Goal: Communication & Community: Answer question/provide support

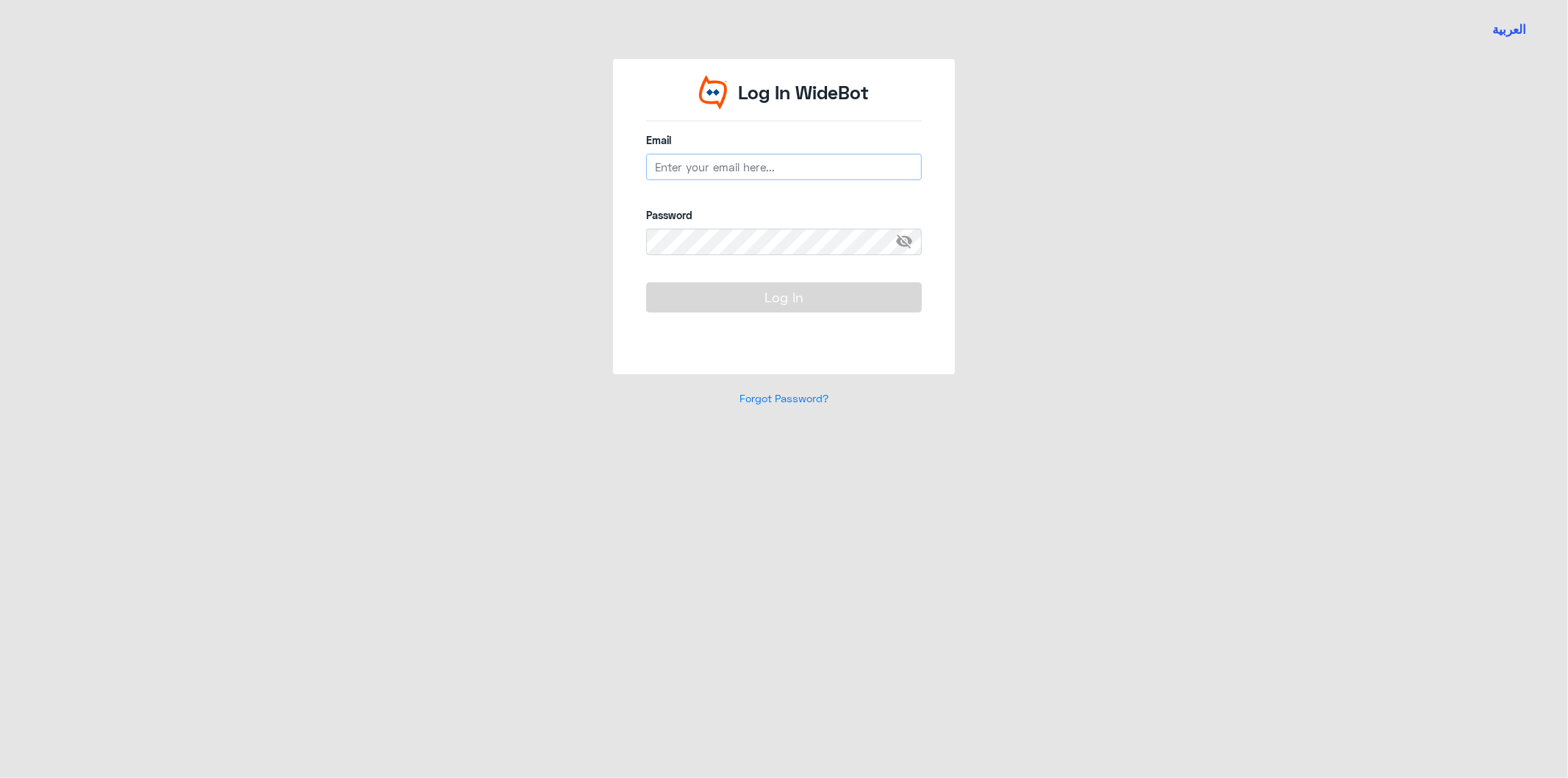
click at [702, 169] on input "email" at bounding box center [784, 166] width 276 height 27
type input "[EMAIL_ADDRESS][DOMAIN_NAME]"
click at [844, 300] on button "Log In" at bounding box center [784, 297] width 276 height 29
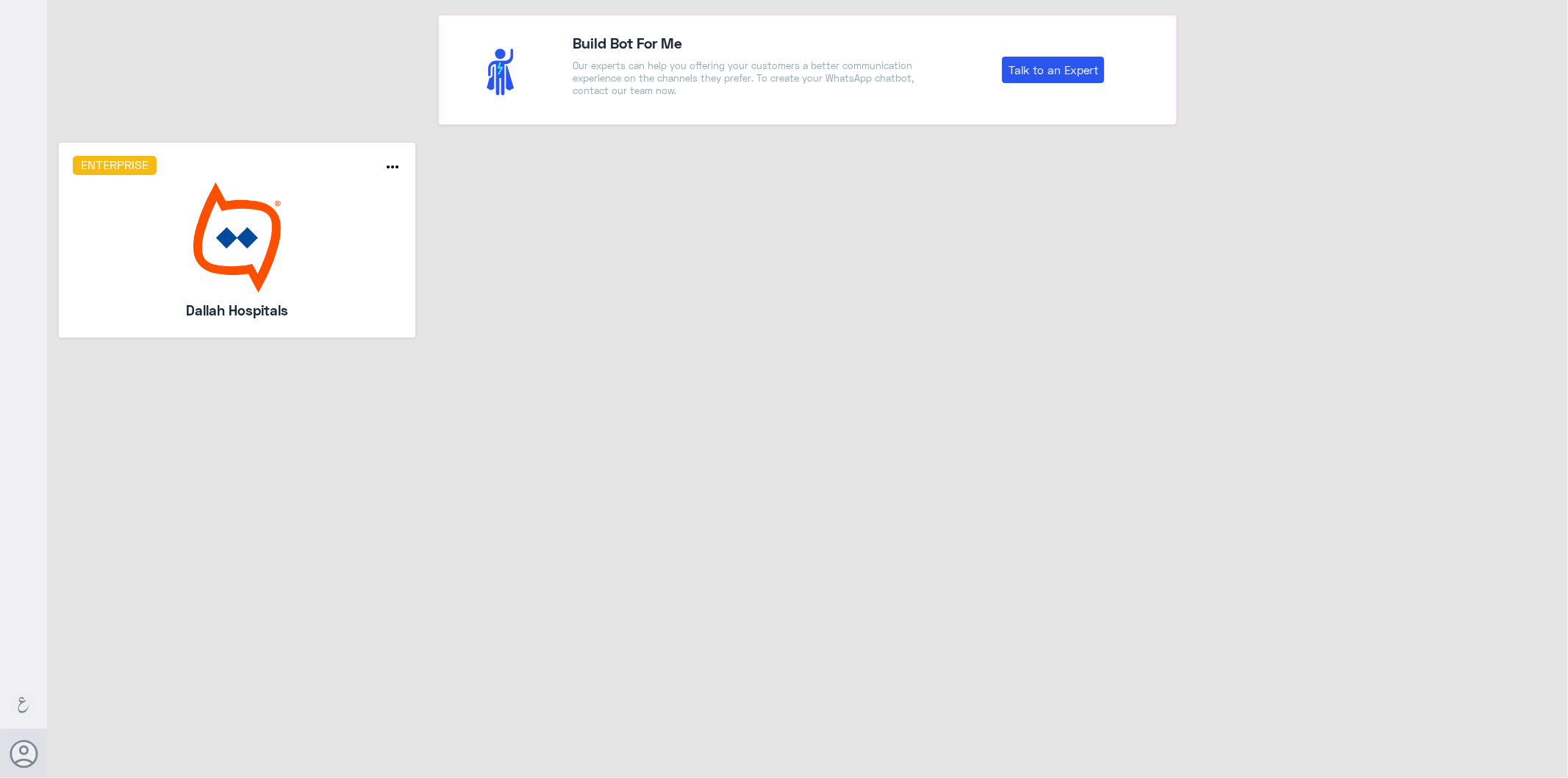
click at [220, 193] on img at bounding box center [237, 238] width 329 height 110
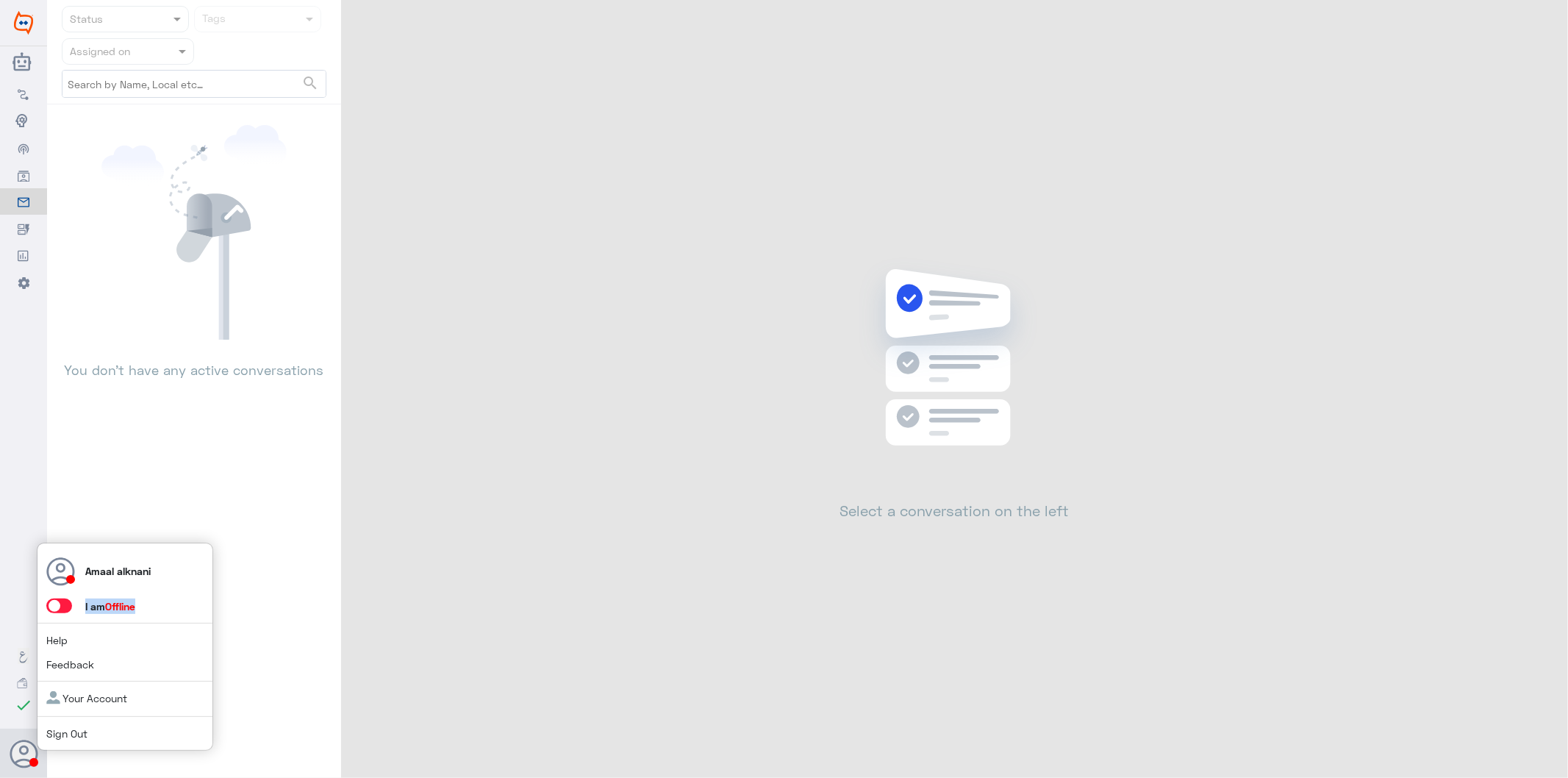
click at [63, 618] on div "Amaal alknani I am Offline Help Feedback Your Account Sign Out" at bounding box center [125, 646] width 177 height 209
click at [63, 607] on span at bounding box center [59, 605] width 26 height 15
click at [0, 0] on input "checkbox" at bounding box center [0, 0] width 0 height 0
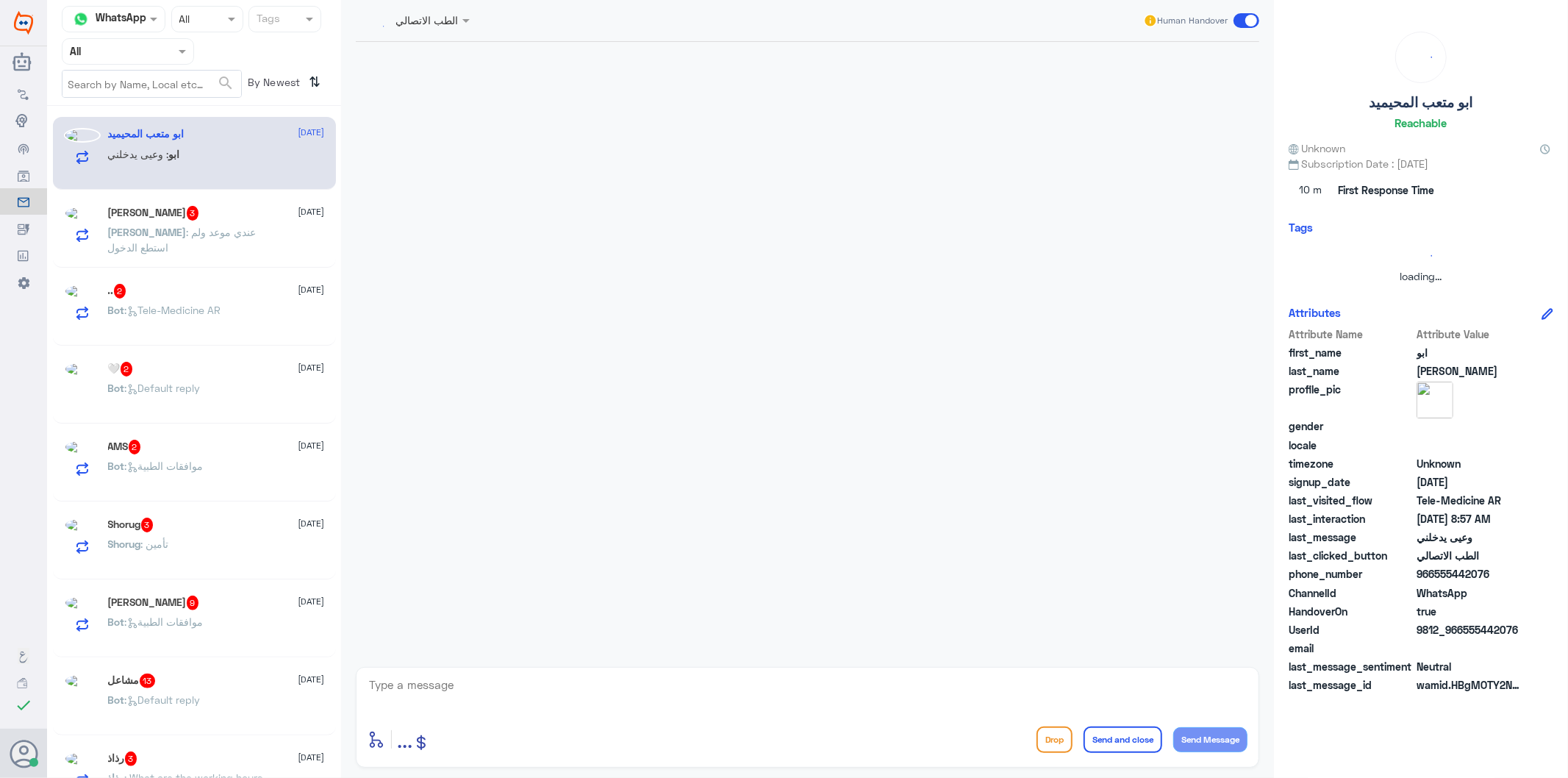
click at [127, 39] on div "Agent Filter All" at bounding box center [128, 51] width 133 height 27
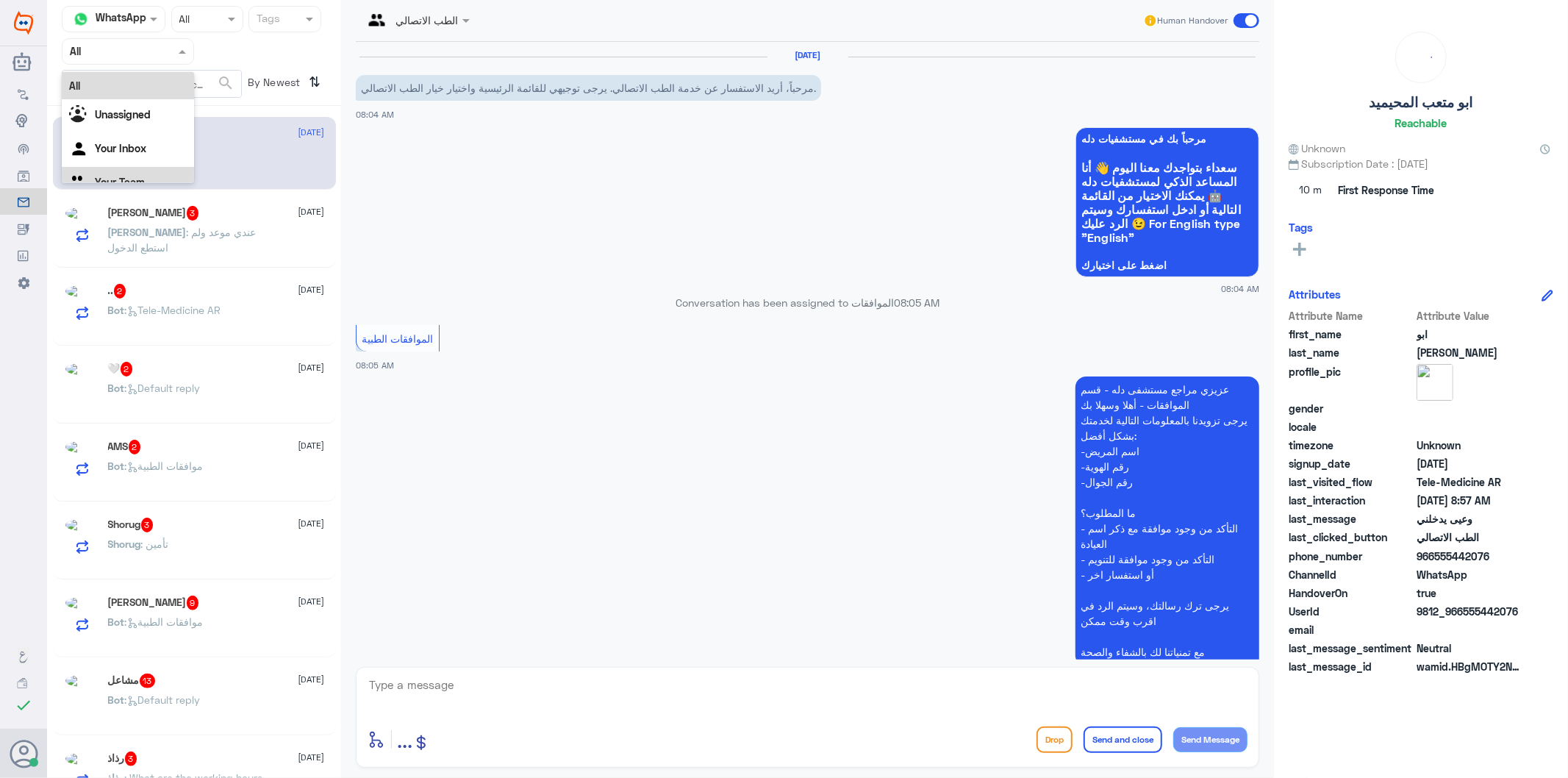
scroll to position [149, 0]
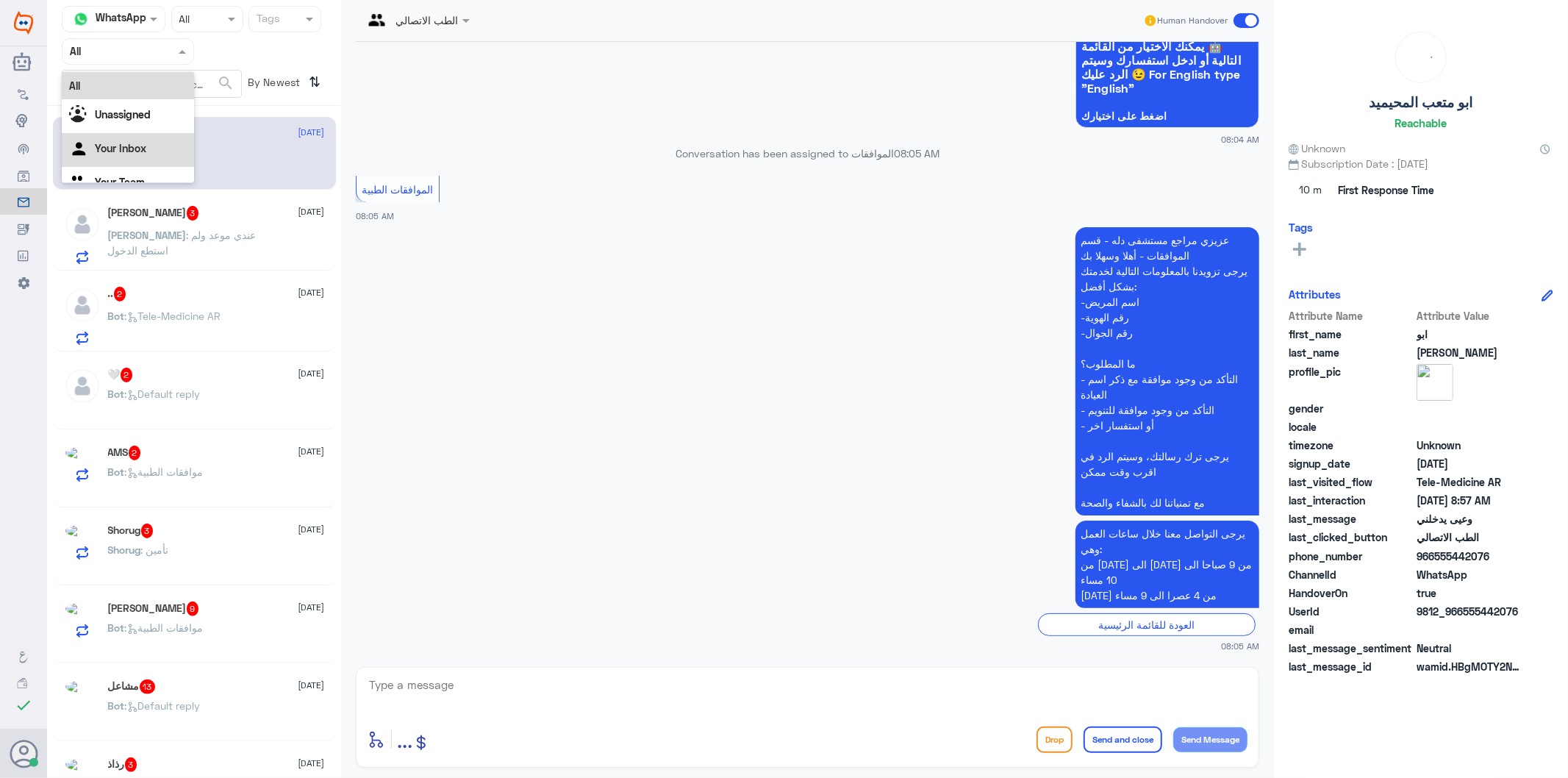
click at [115, 147] on Inbox "Your Inbox" at bounding box center [121, 147] width 51 height 13
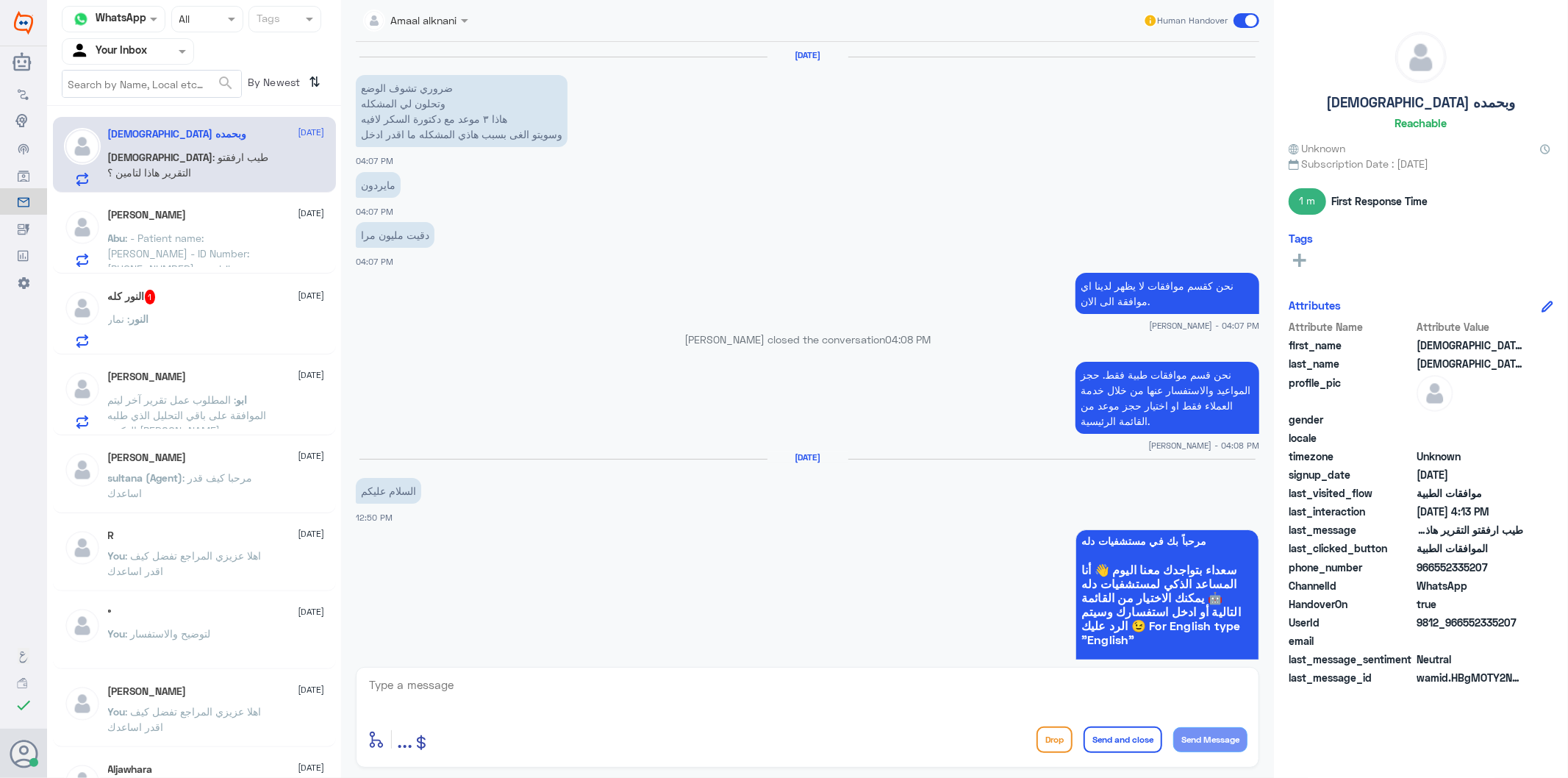
scroll to position [2695, 0]
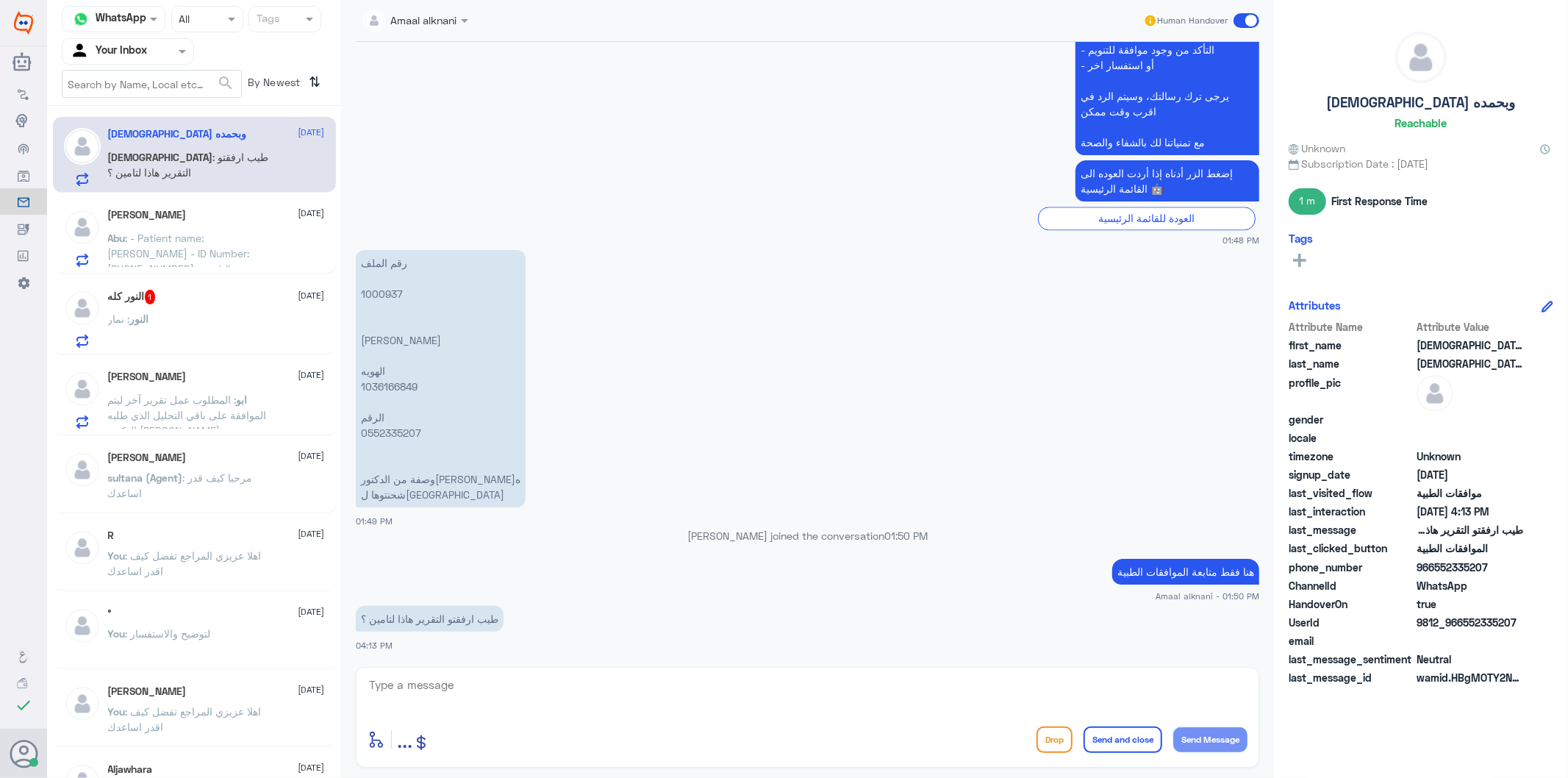
click at [485, 686] on textarea at bounding box center [808, 693] width 880 height 36
click at [405, 382] on p "رقم الملف 1000937 [PERSON_NAME] الهويه 1036166849 الرقم 0552335207 وصفة من الدك…" at bounding box center [440, 378] width 170 height 257
copy p "1036166849"
click at [384, 295] on p "رقم الملف 1000937 [PERSON_NAME] الهويه 1036166849 الرقم 0552335207 وصفة من الدك…" at bounding box center [440, 378] width 170 height 257
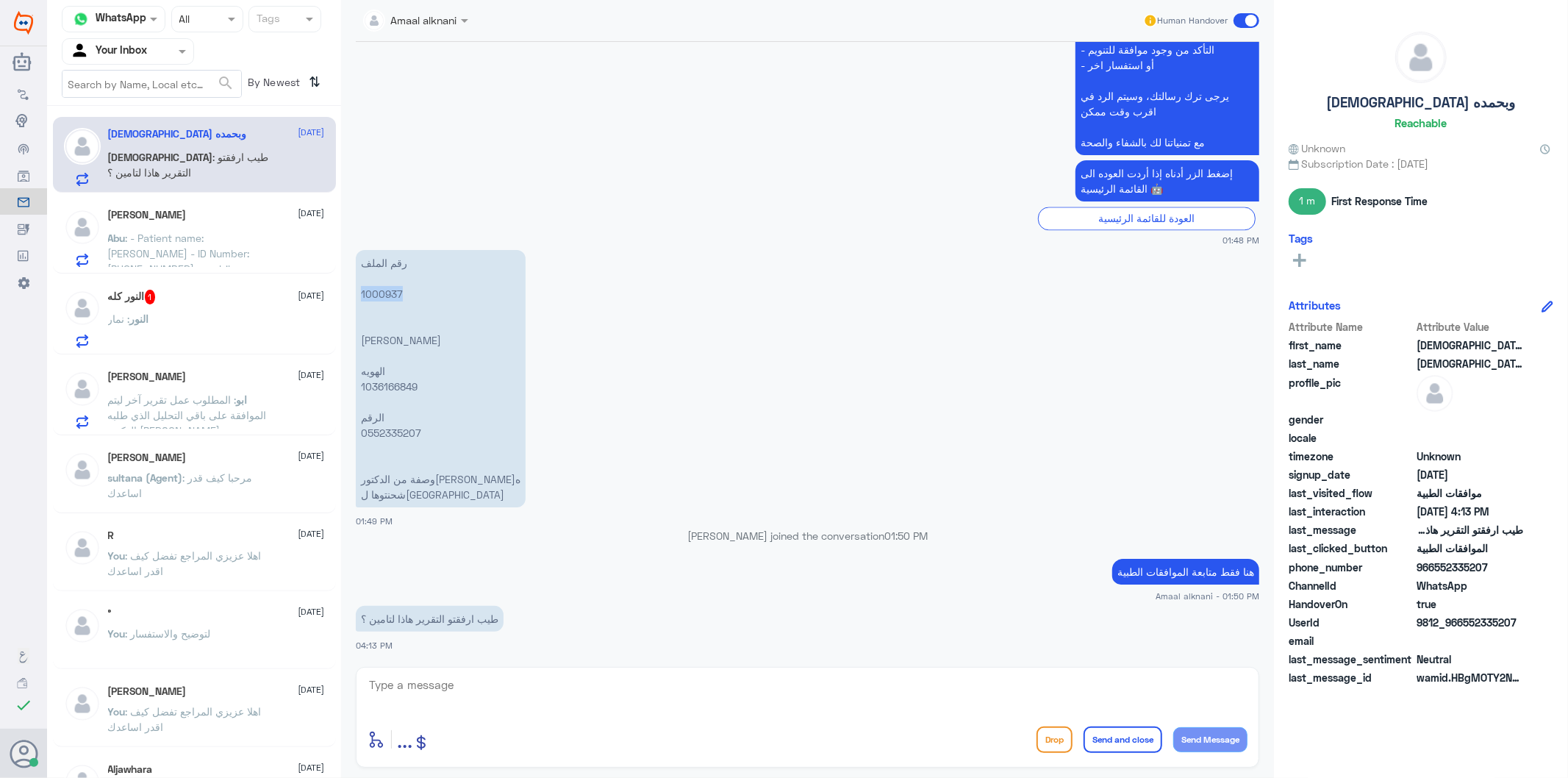
click at [384, 295] on p "رقم الملف 1000937 [PERSON_NAME] الهويه 1036166849 الرقم 0552335207 وصفة من الدك…" at bounding box center [440, 378] width 170 height 257
copy p "1000937"
click at [489, 690] on textarea at bounding box center [808, 693] width 880 height 36
click at [454, 696] on textarea at bounding box center [808, 693] width 880 height 36
type textarea "التقرير بخصوص ماذا"
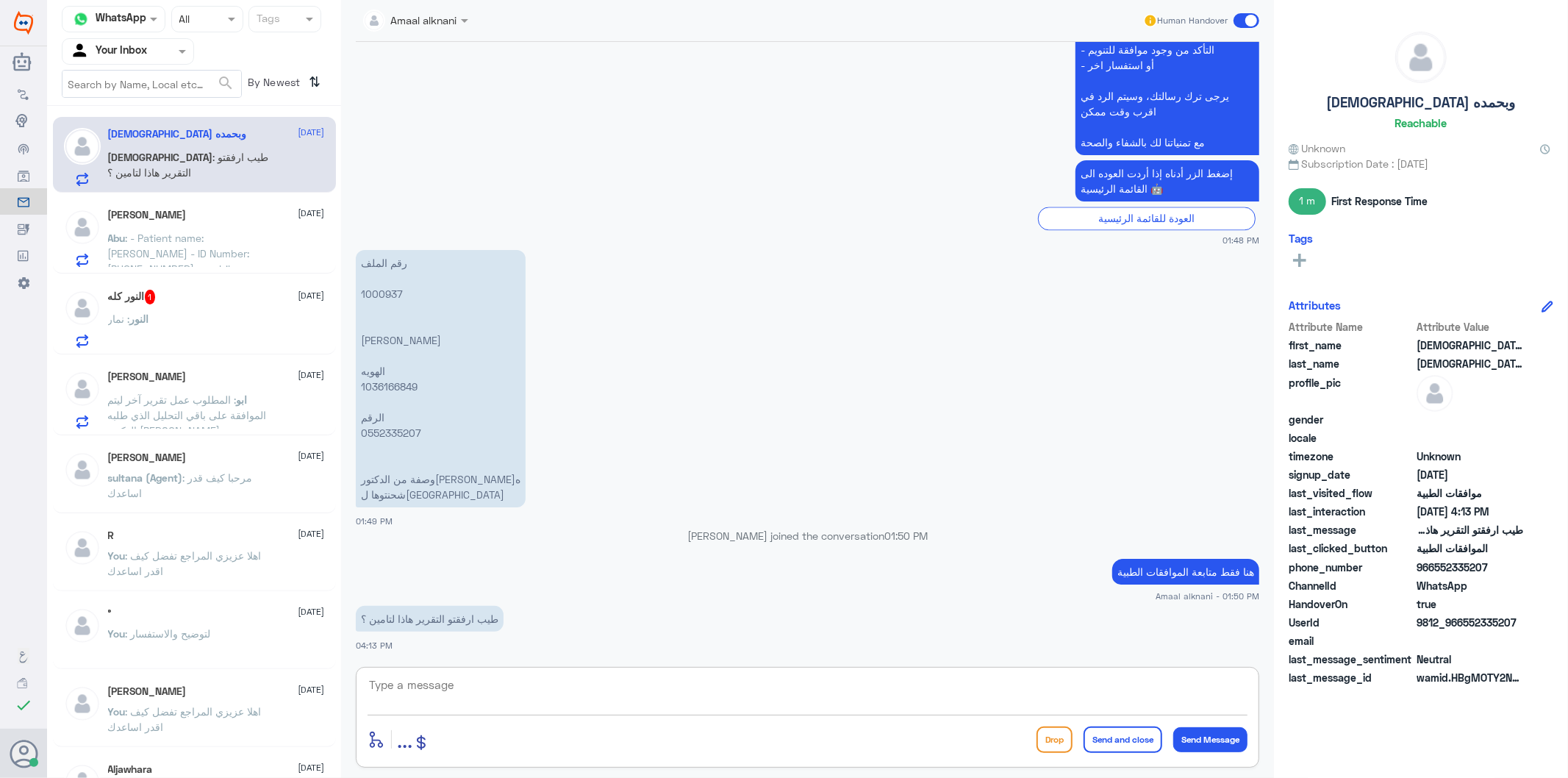
scroll to position [2765, 0]
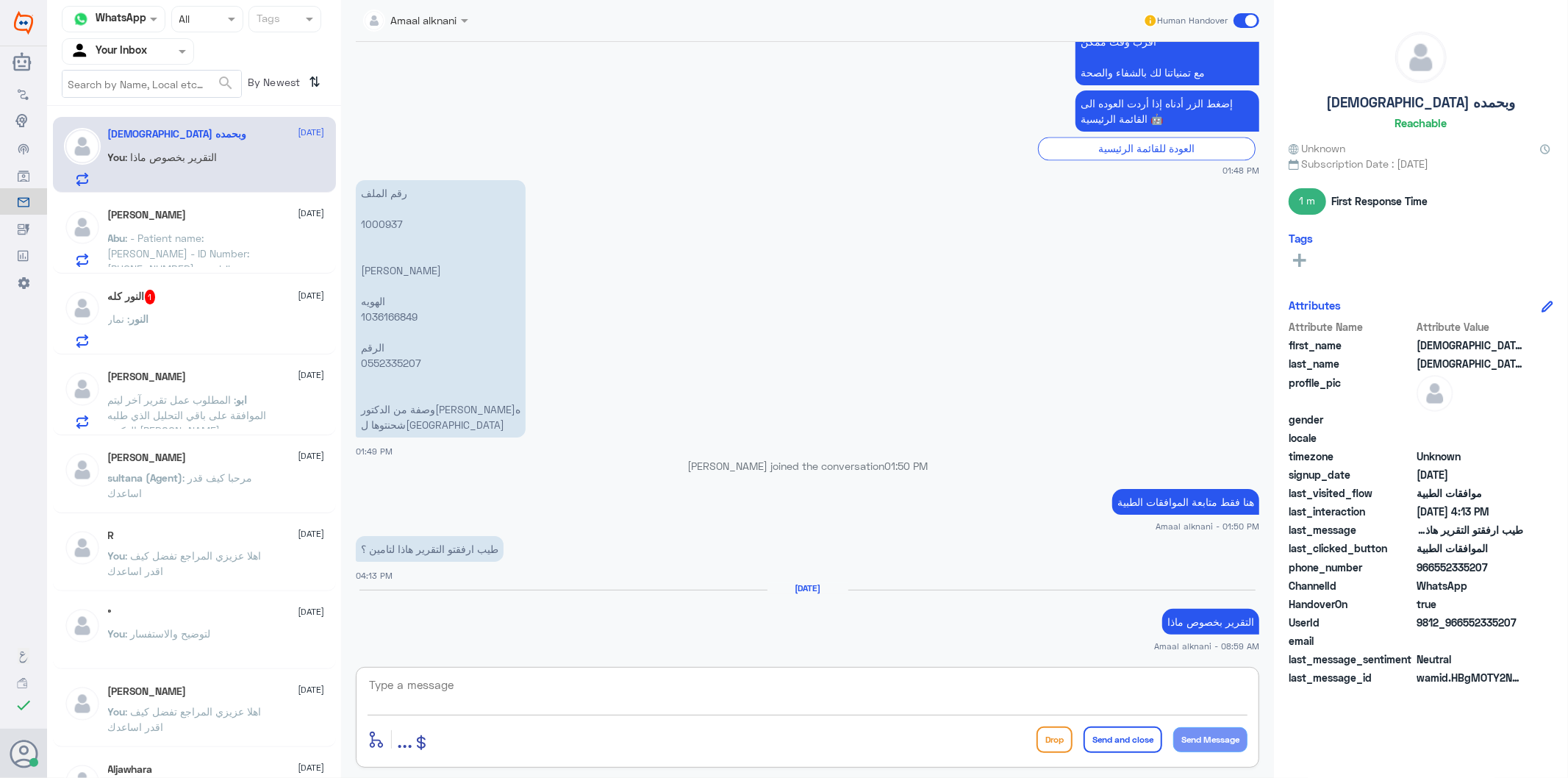
click at [556, 677] on textarea at bounding box center [808, 693] width 880 height 36
click at [199, 246] on span ": - Patient name: [PERSON_NAME] - ID Number: [PHONE_NUMBER] - mobile number: [P…" at bounding box center [189, 284] width 161 height 105
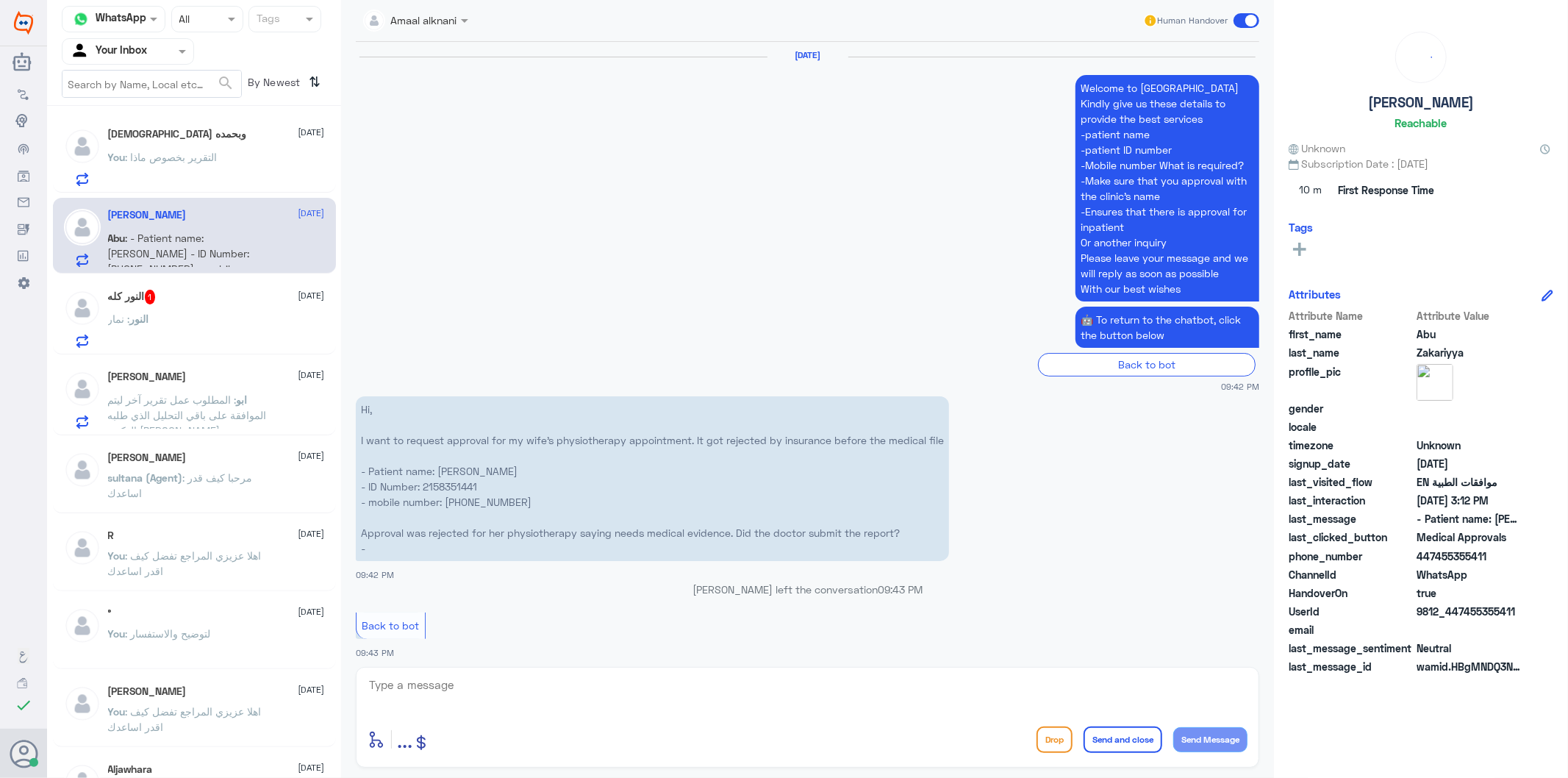
scroll to position [2764, 0]
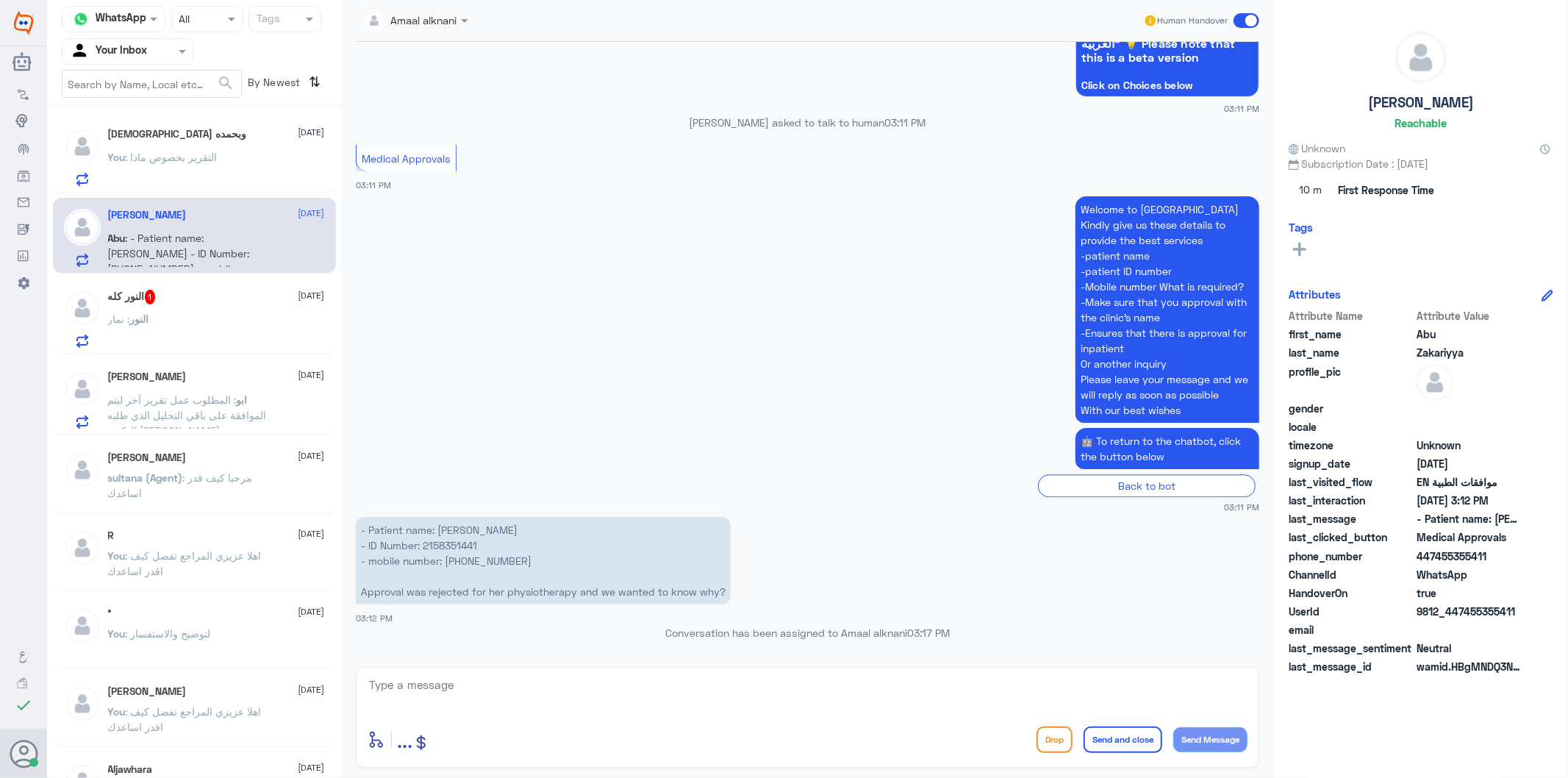
click at [459, 546] on p "- Patient name: [PERSON_NAME] - ID Number: [PHONE_NUMBER] - mobile number: [PHO…" at bounding box center [543, 560] width 375 height 87
copy p "2158351441"
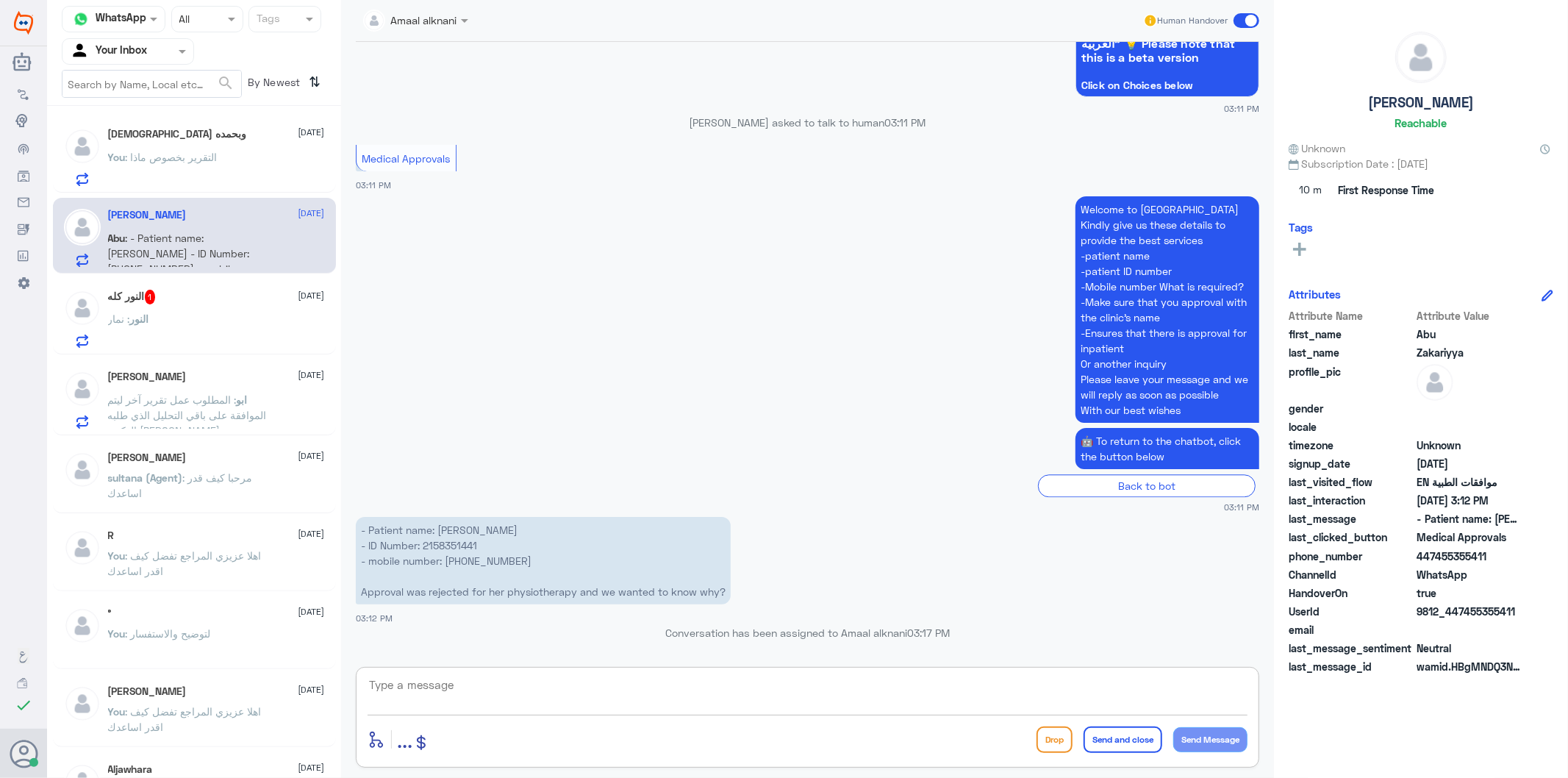
click at [458, 692] on textarea at bounding box center [808, 693] width 880 height 36
paste textarea "Your request has been followed up several times - the insurance response was"
click at [872, 695] on textarea "Your request has been followed up several times - the insurance response was )" at bounding box center [808, 693] width 880 height 36
paste textarea "Unfortunately, requested service is rejected as not medically justified"
type textarea "Your request has been followed up several times - the insurance response was - …"
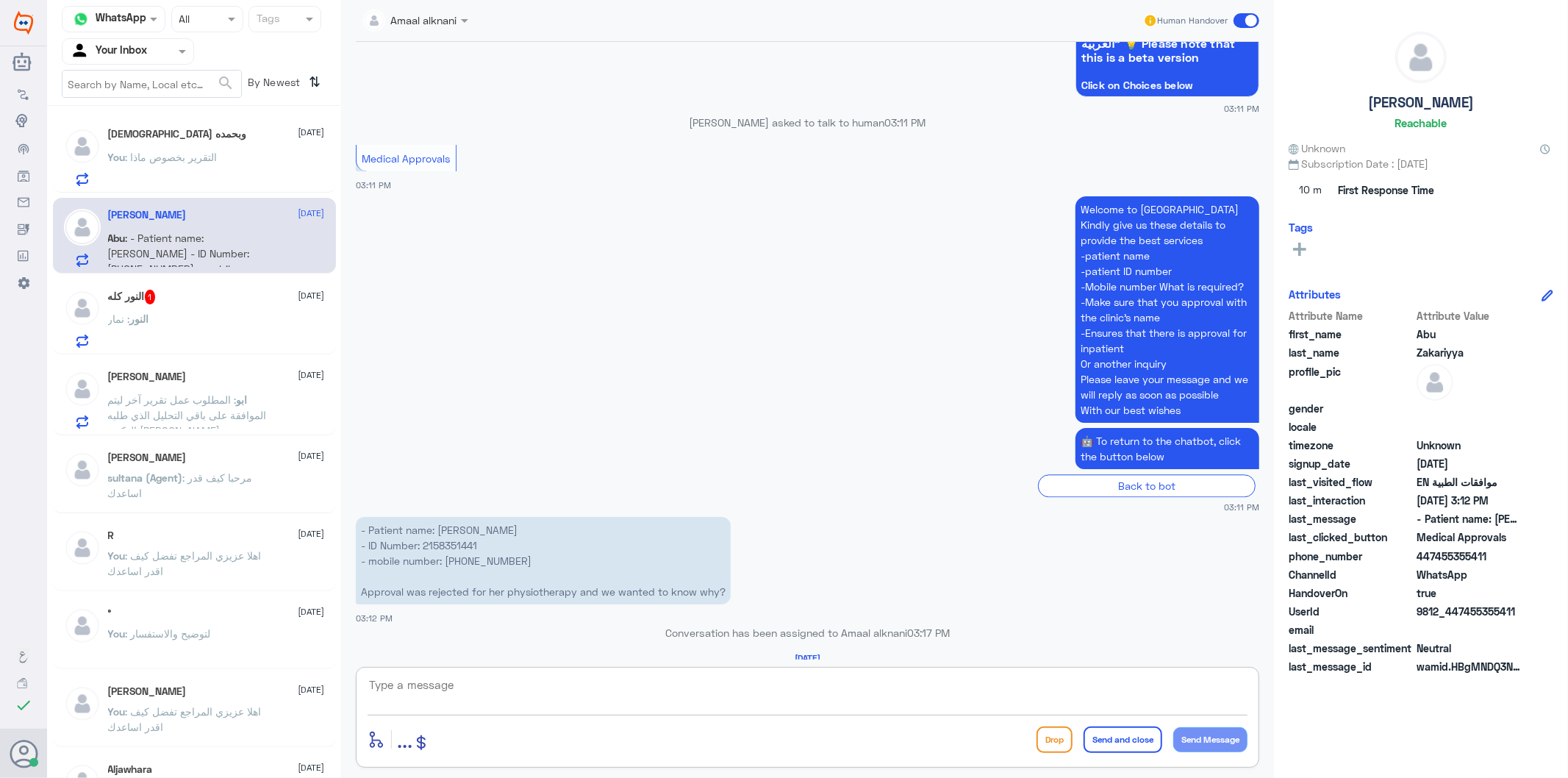
scroll to position [2896, 0]
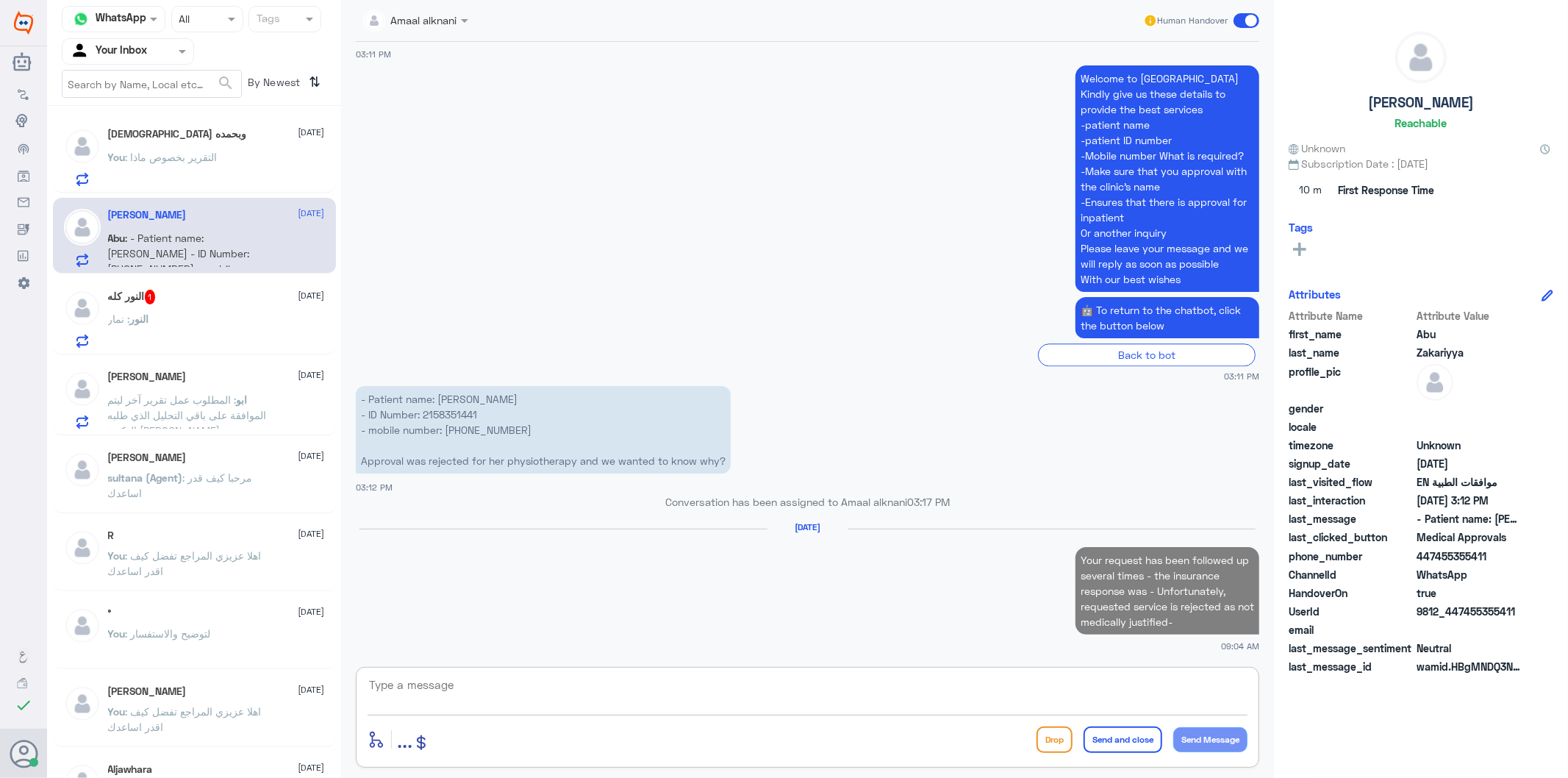
click at [424, 685] on textarea at bounding box center [808, 693] width 880 height 36
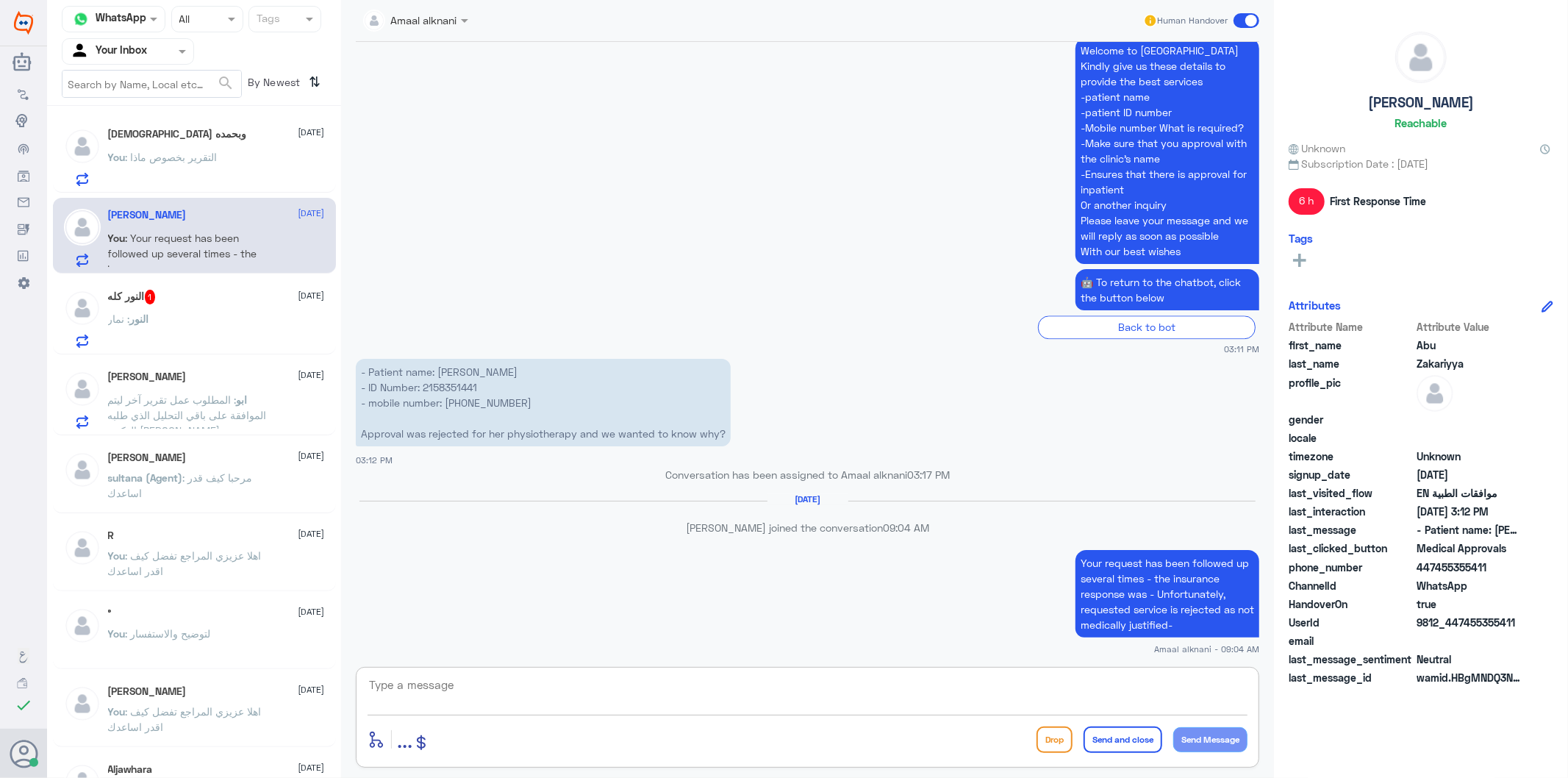
scroll to position [2899, 0]
paste textarea "Please contact your insurance company for clarification and inquiries."
type textarea "Please contact your insurance company for clarification and inquiries."
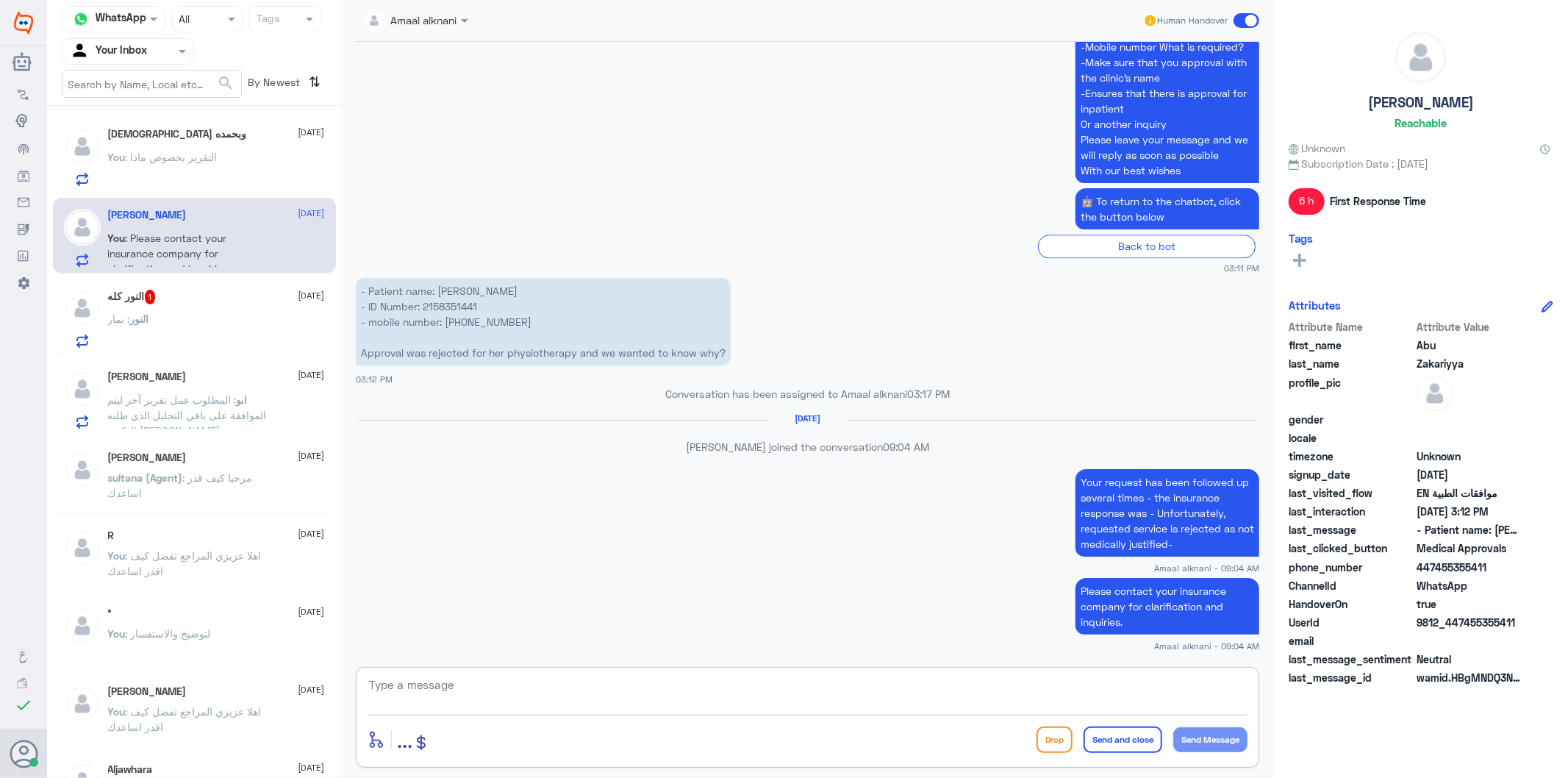
click at [477, 690] on textarea at bounding box center [808, 693] width 880 height 36
paste textarea "We wish you health"
type textarea "We wish you health"
click at [1136, 741] on button "Send and close" at bounding box center [1123, 739] width 79 height 27
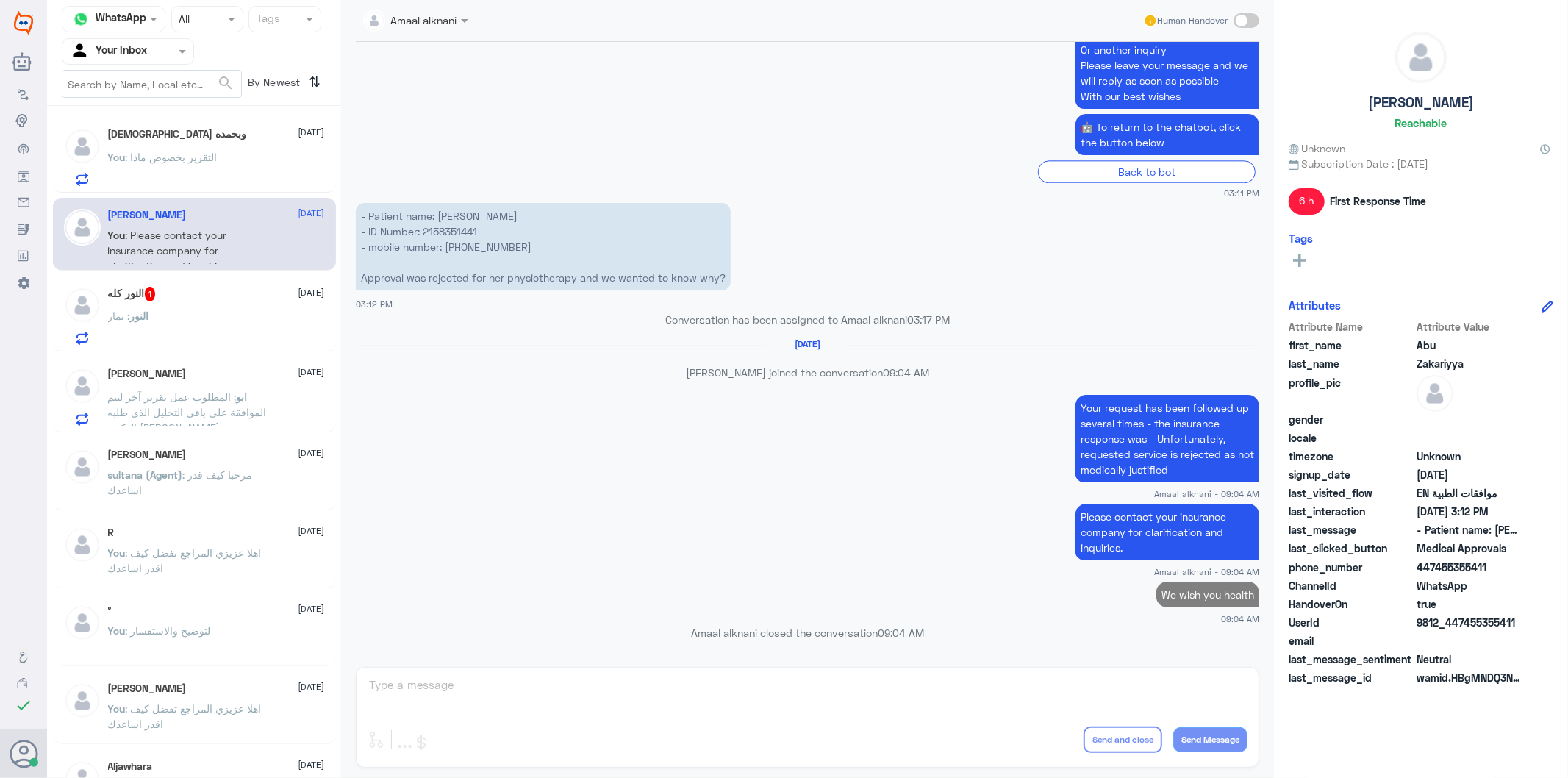
click at [195, 320] on div "النور : نمار" at bounding box center [216, 328] width 217 height 33
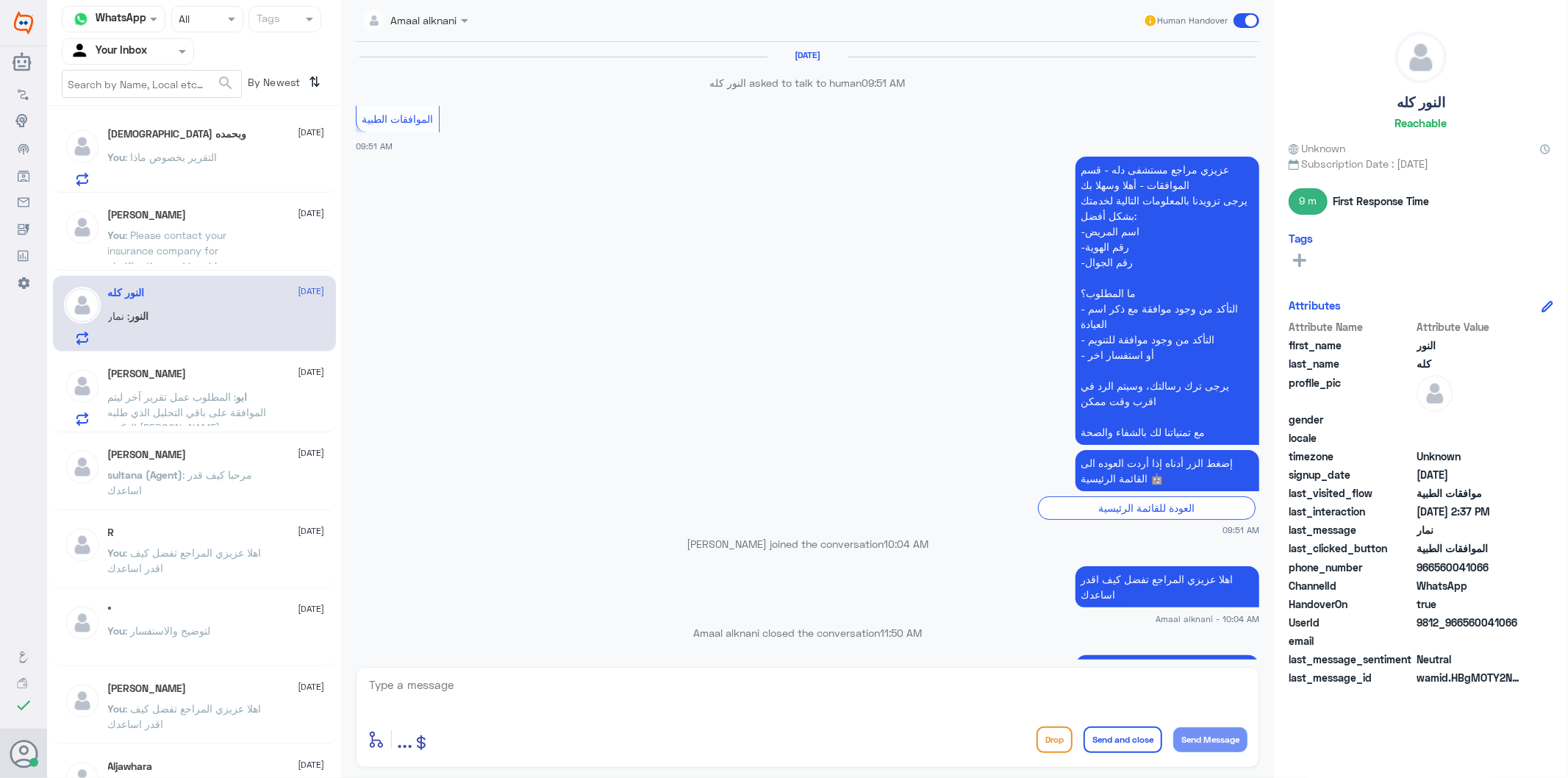
scroll to position [1832, 0]
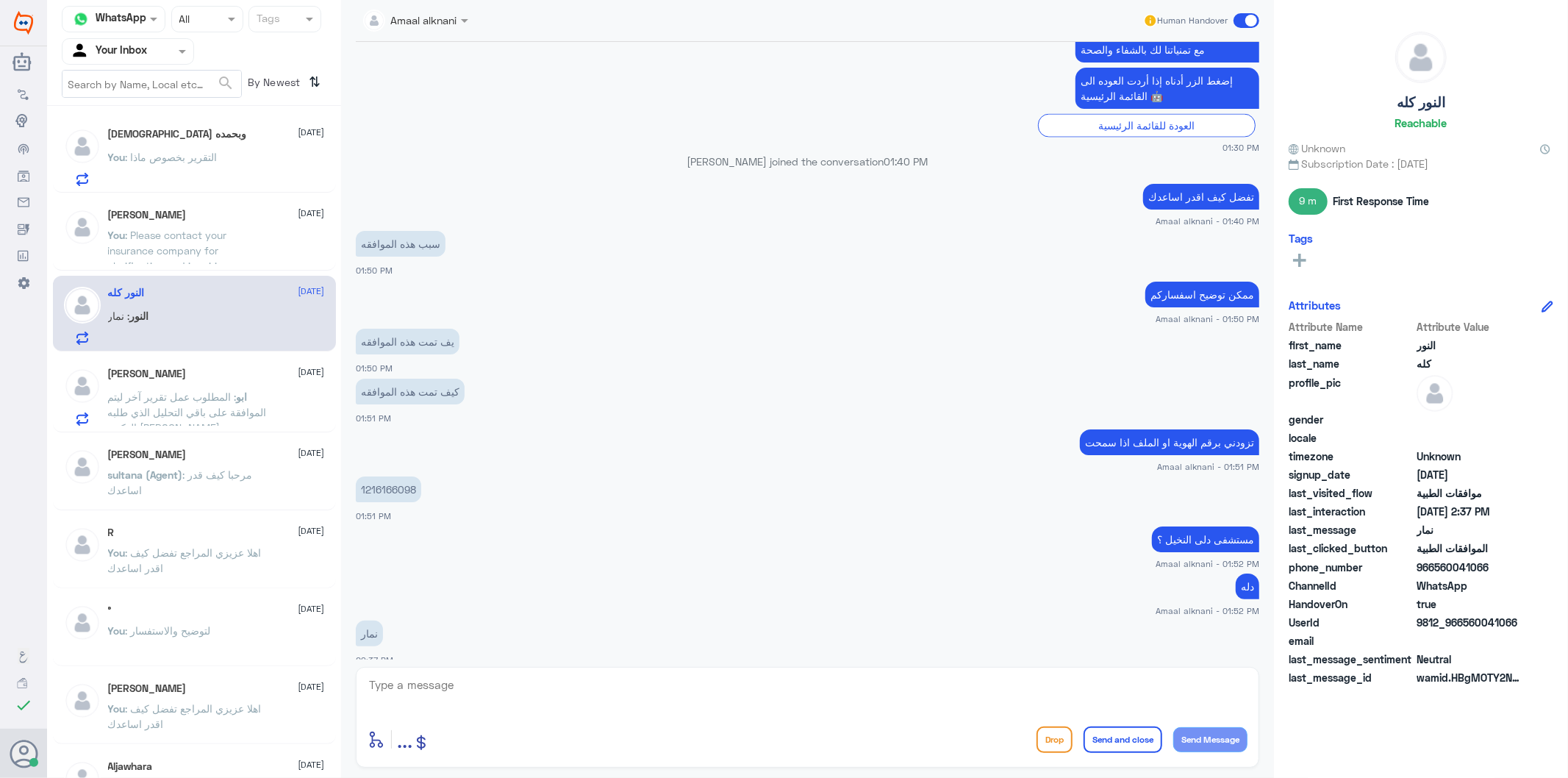
drag, startPoint x: 445, startPoint y: 686, endPoint x: 449, endPoint y: 676, distance: 10.8
click at [447, 685] on textarea at bounding box center [808, 693] width 880 height 36
type textarea "الر"
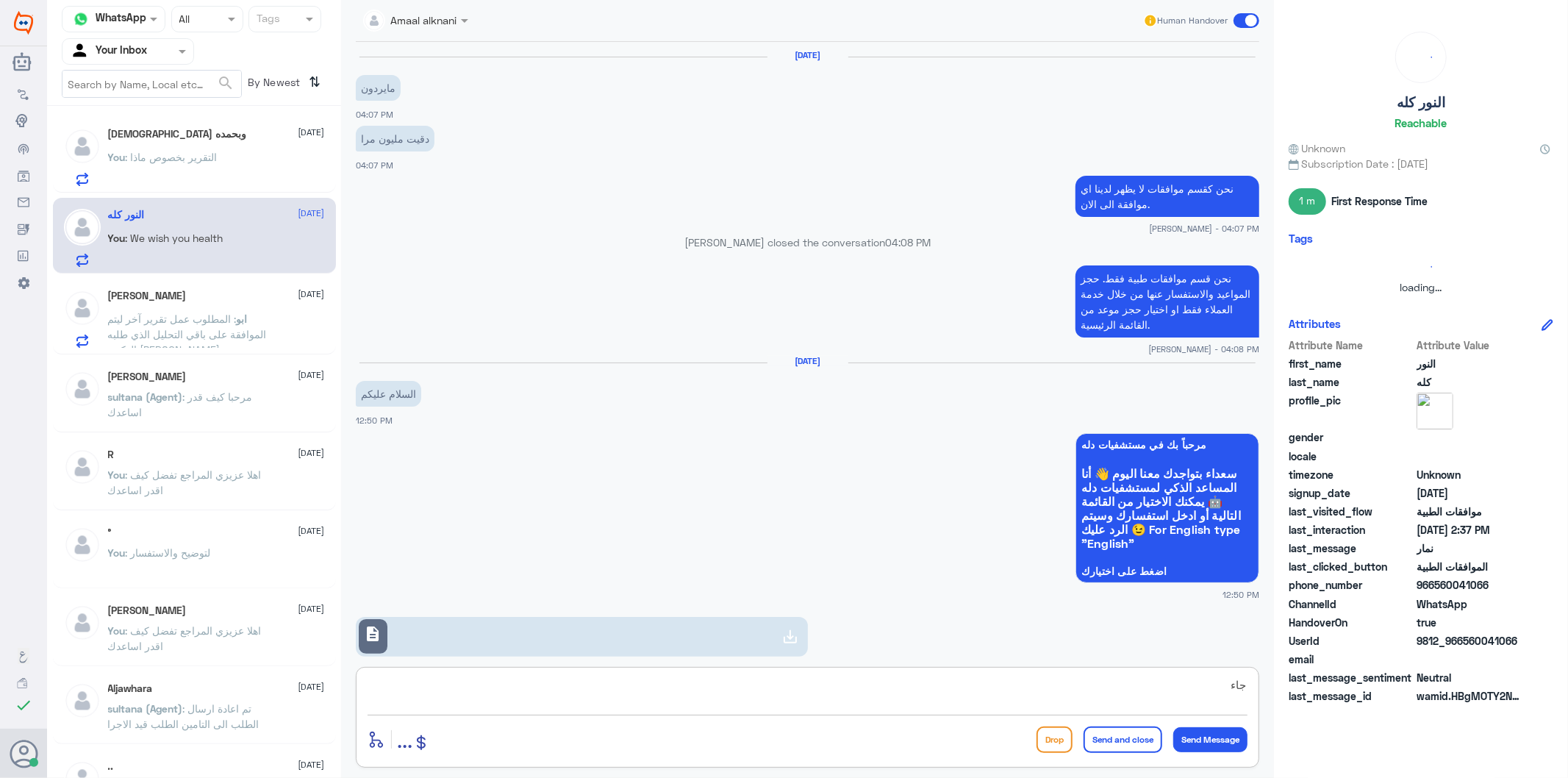
scroll to position [2669, 0]
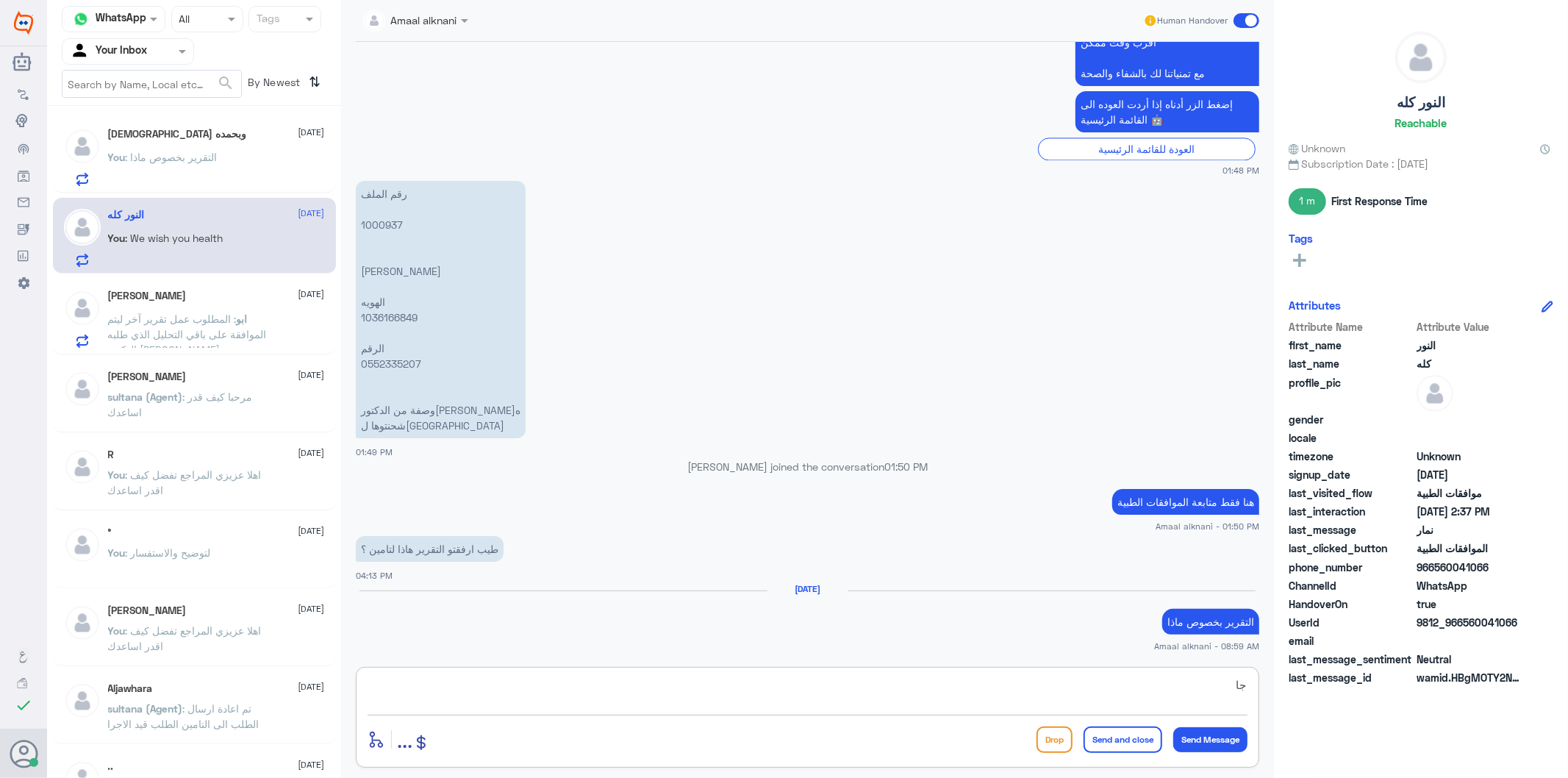
type textarea "ج"
click at [207, 318] on span ": المطلوب عمل تقرير آخر ليتم الموافقة على باقي التحليل الذي طلبه الدكتور [PERSO…" at bounding box center [188, 334] width 159 height 43
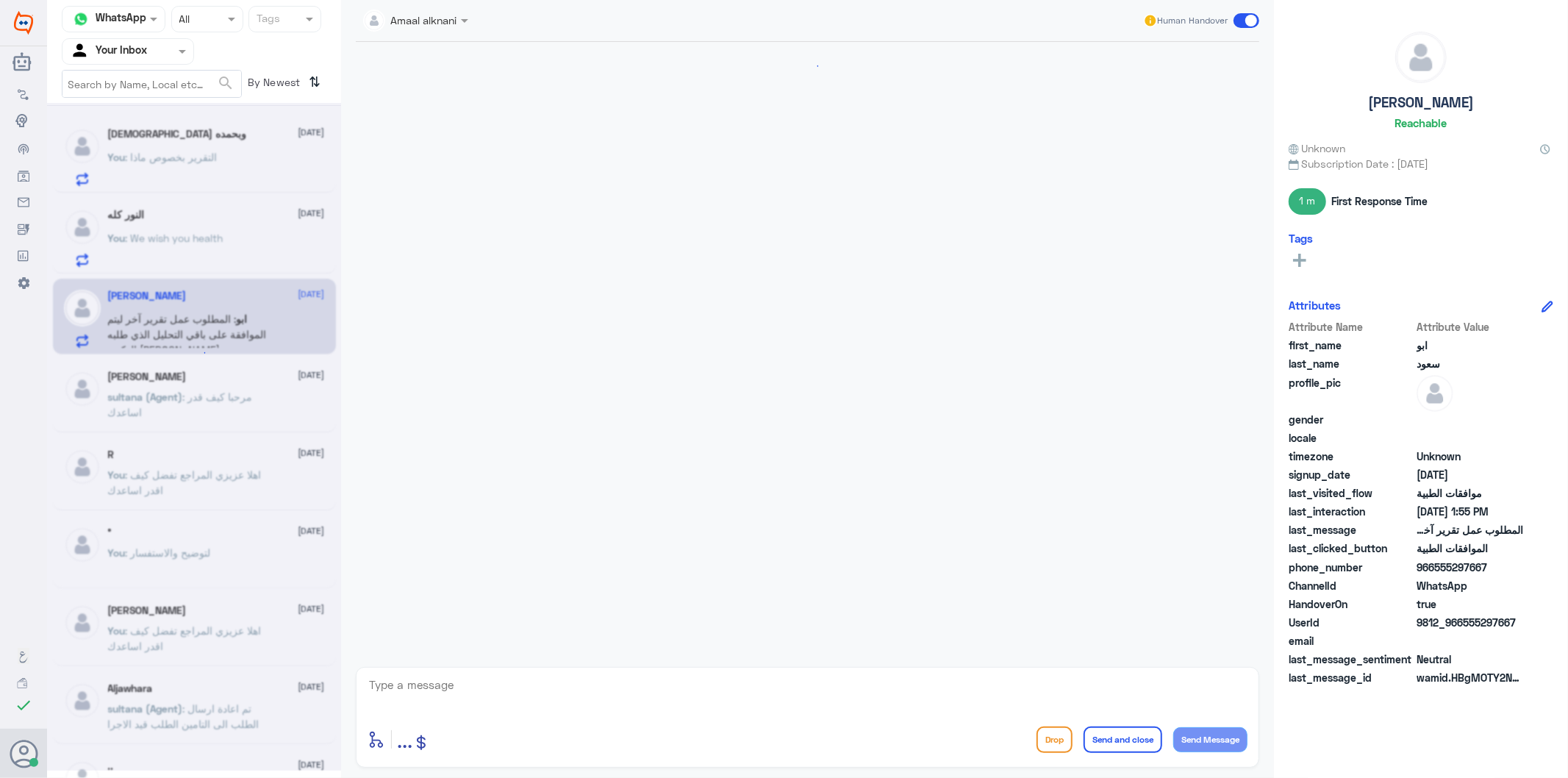
scroll to position [234, 0]
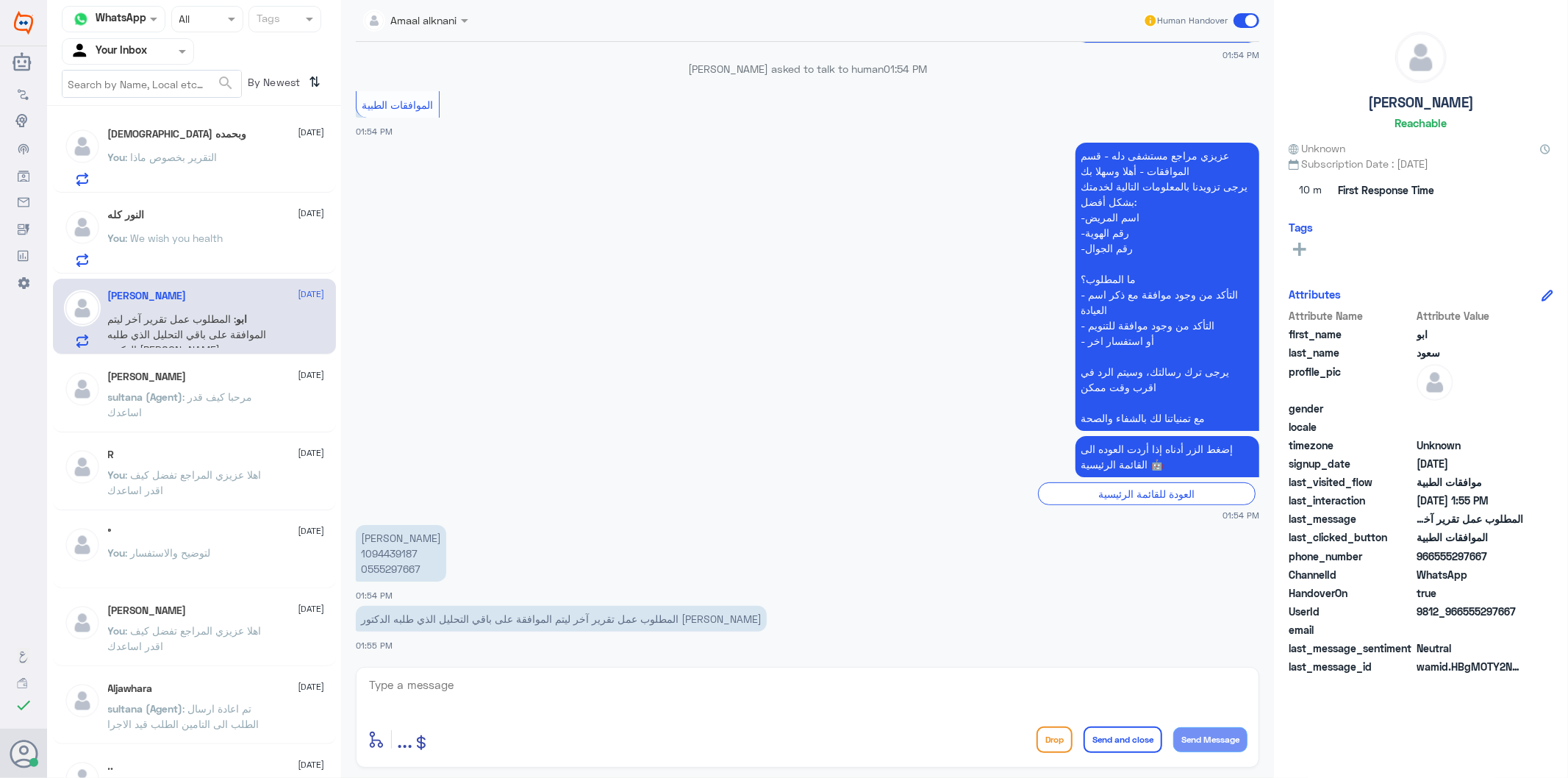
click at [465, 693] on textarea at bounding box center [808, 693] width 880 height 36
click at [532, 699] on textarea at bounding box center [808, 693] width 880 height 36
click at [392, 569] on p "[PERSON_NAME] 1094439187 0555297667" at bounding box center [401, 553] width 90 height 57
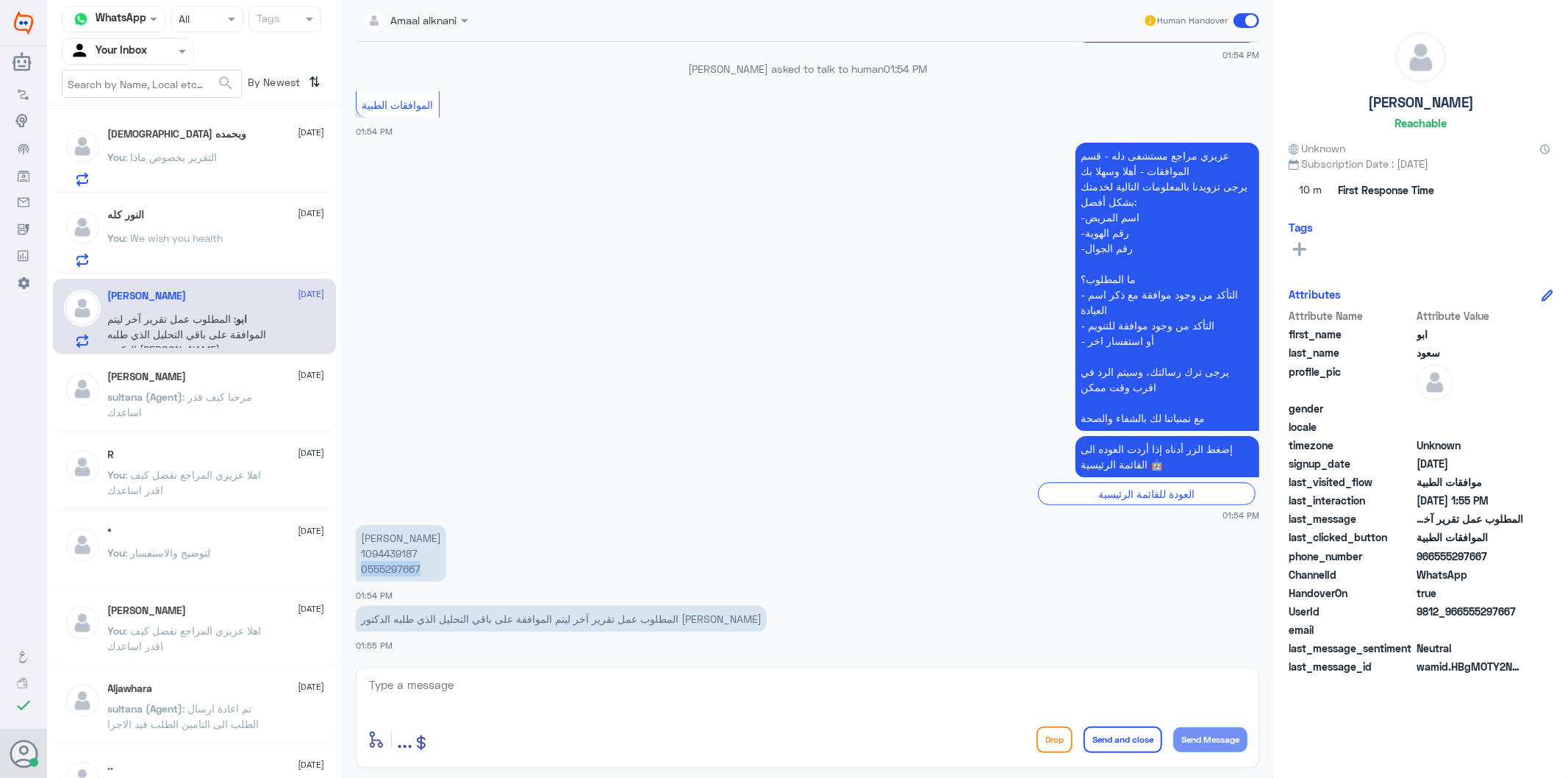
copy p "0555297667"
click at [512, 689] on textarea at bounding box center [808, 693] width 880 height 36
type textarea "تم متابعة طلبكم الان مرة اخرى - تحت الاجراء"
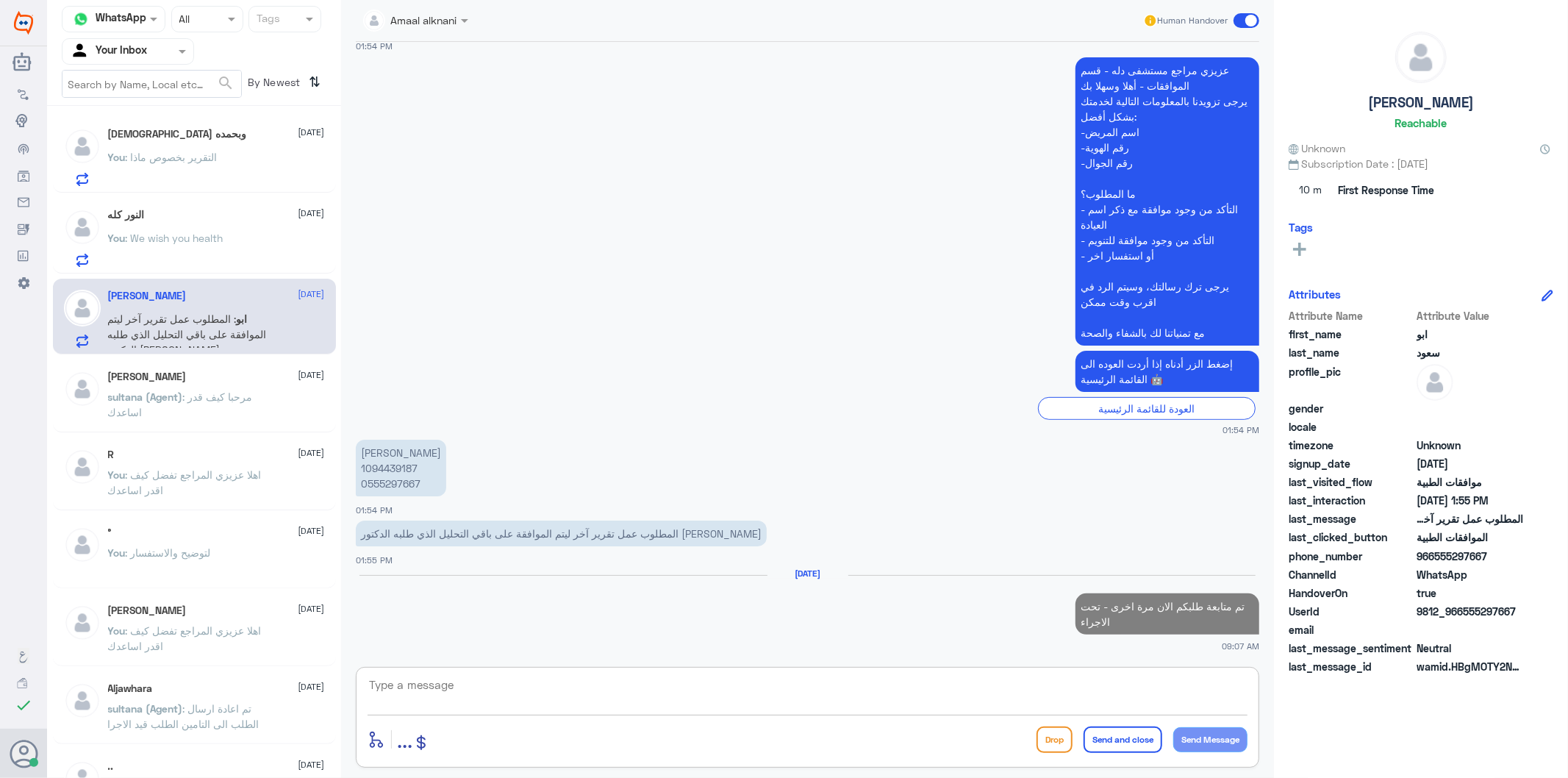
type textarea "ت"
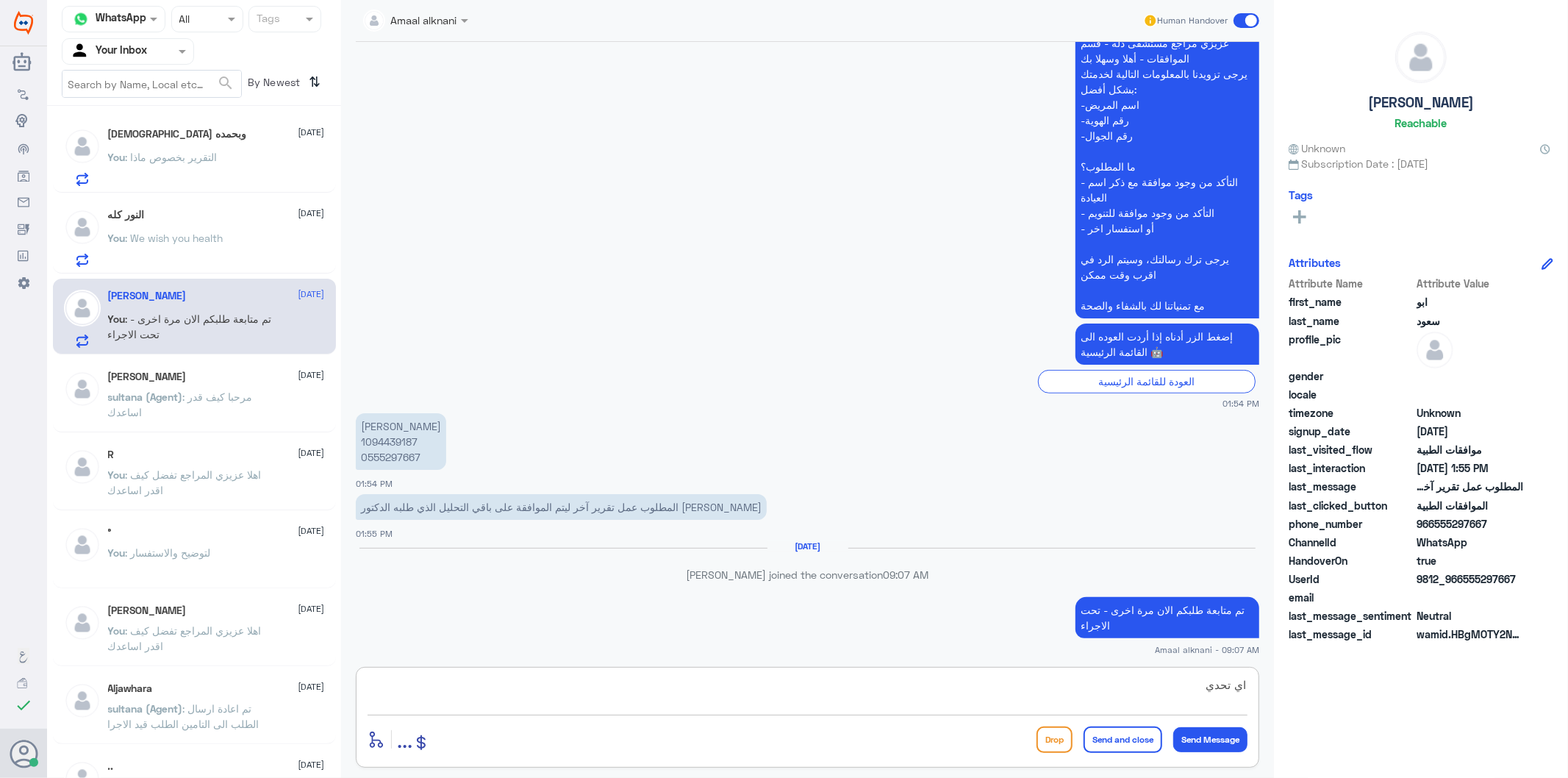
scroll to position [323, 0]
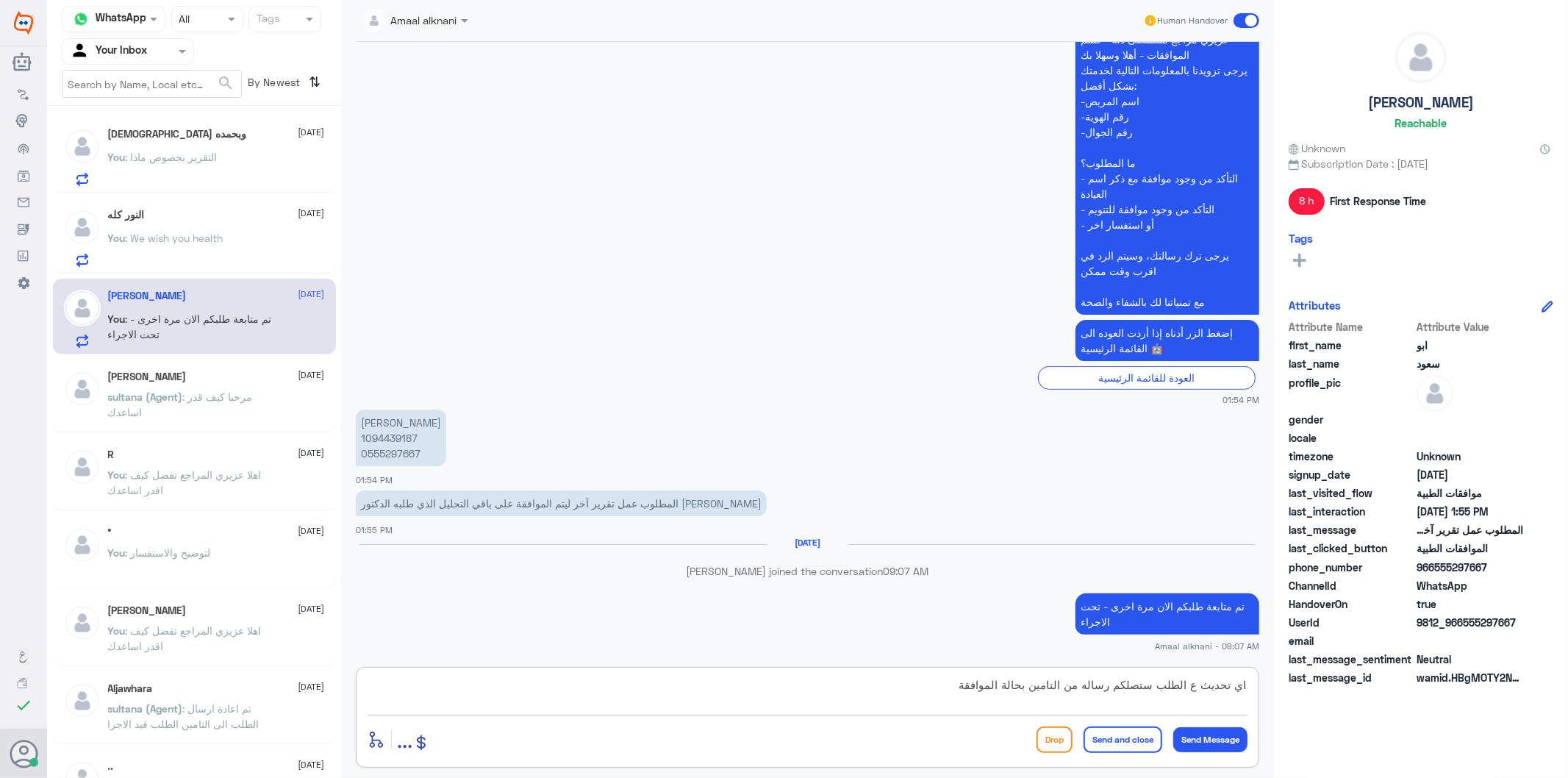
type textarea "اي تحديث ع الطلب ستصلكم رساله من التامين بحالة الموافقة"
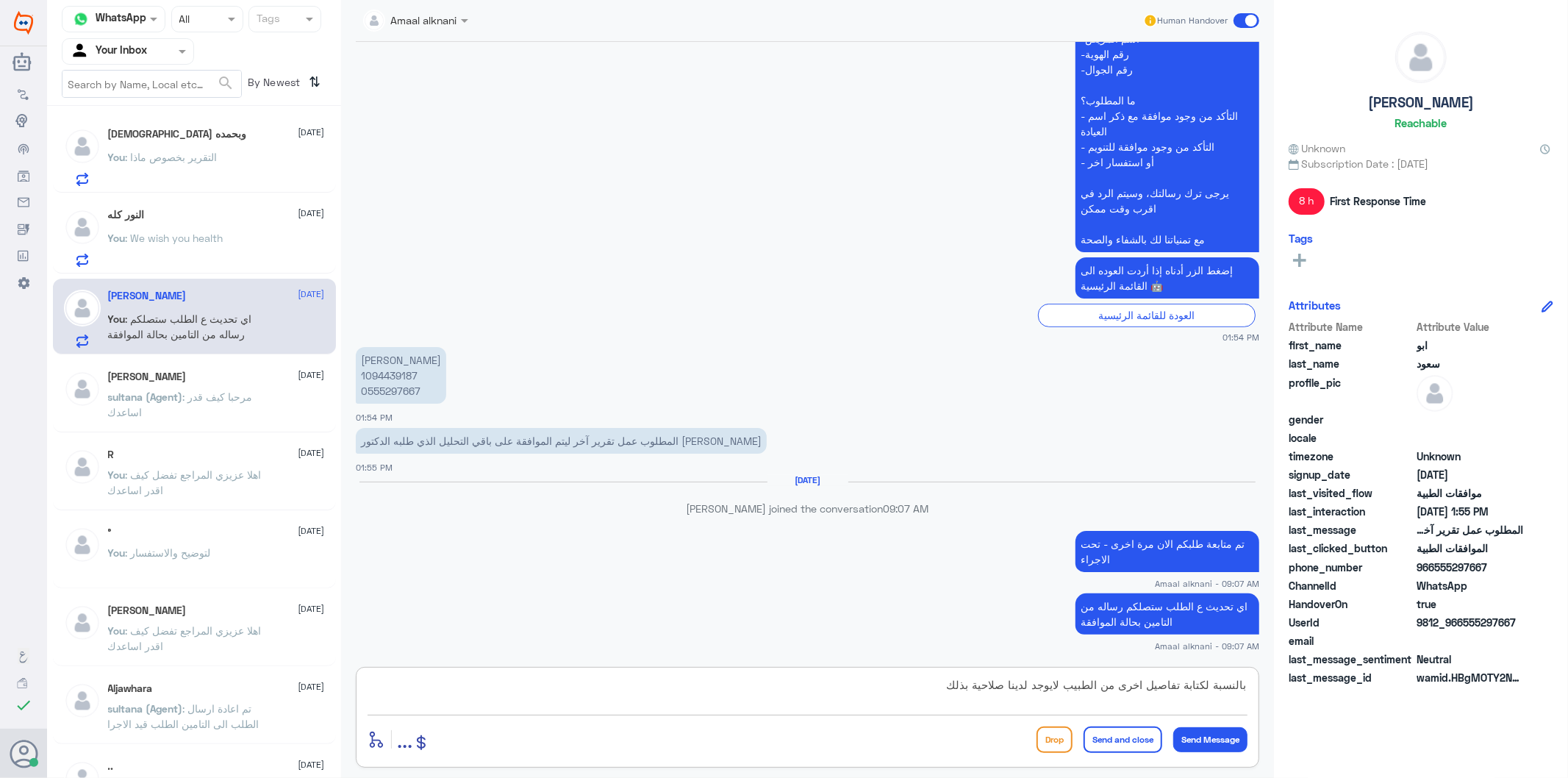
type textarea "بالنسبة لكتابة تفاصيل اخرى من الطبيب لايوجد لدينا صلاحية بذلك"
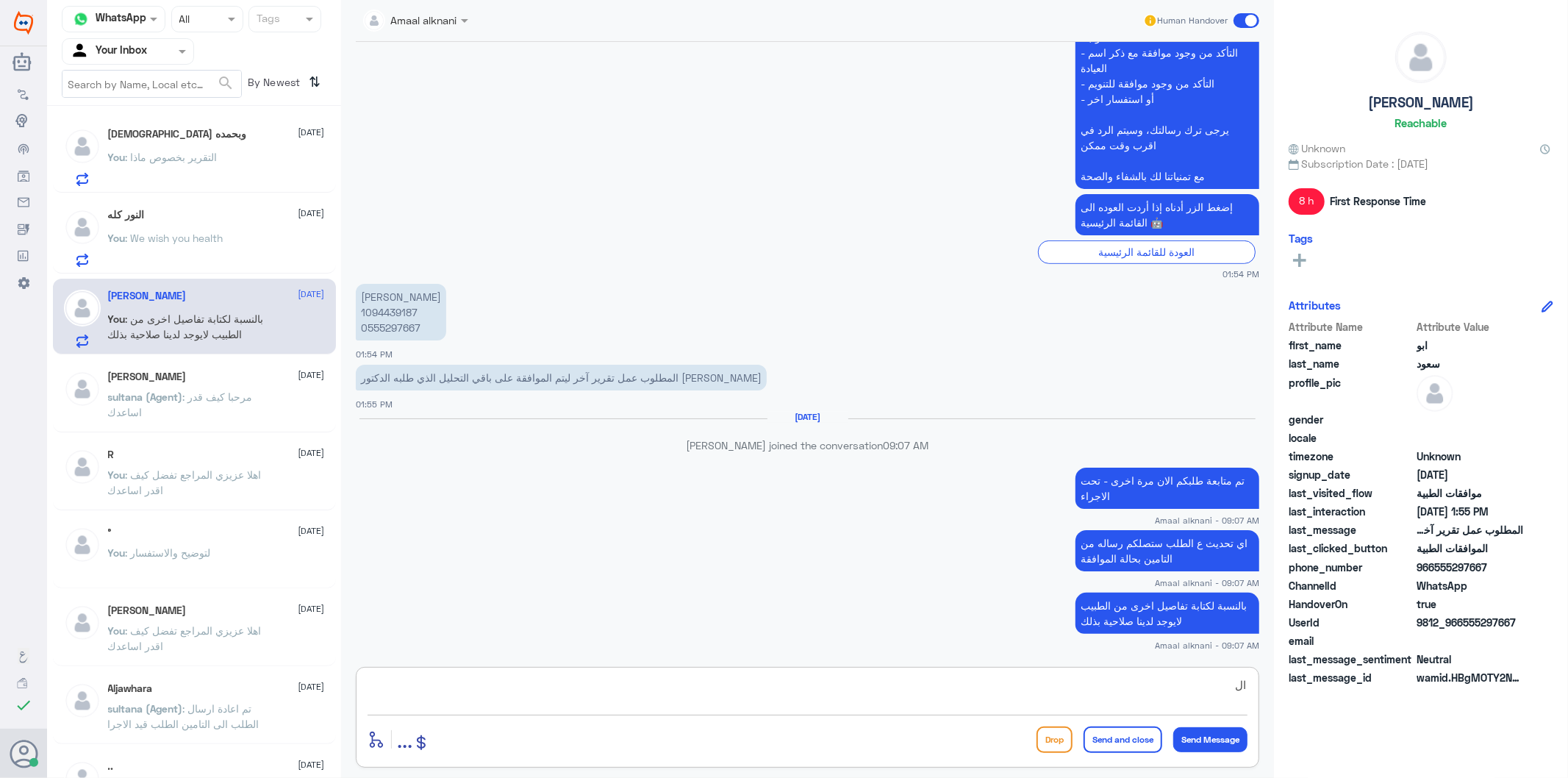
type textarea "ا"
type textarea "اذا مازالت مرفوضة لابد من التواصل مع تامينكم او زيارة الطبيب لكتابة تقرير مفصل …"
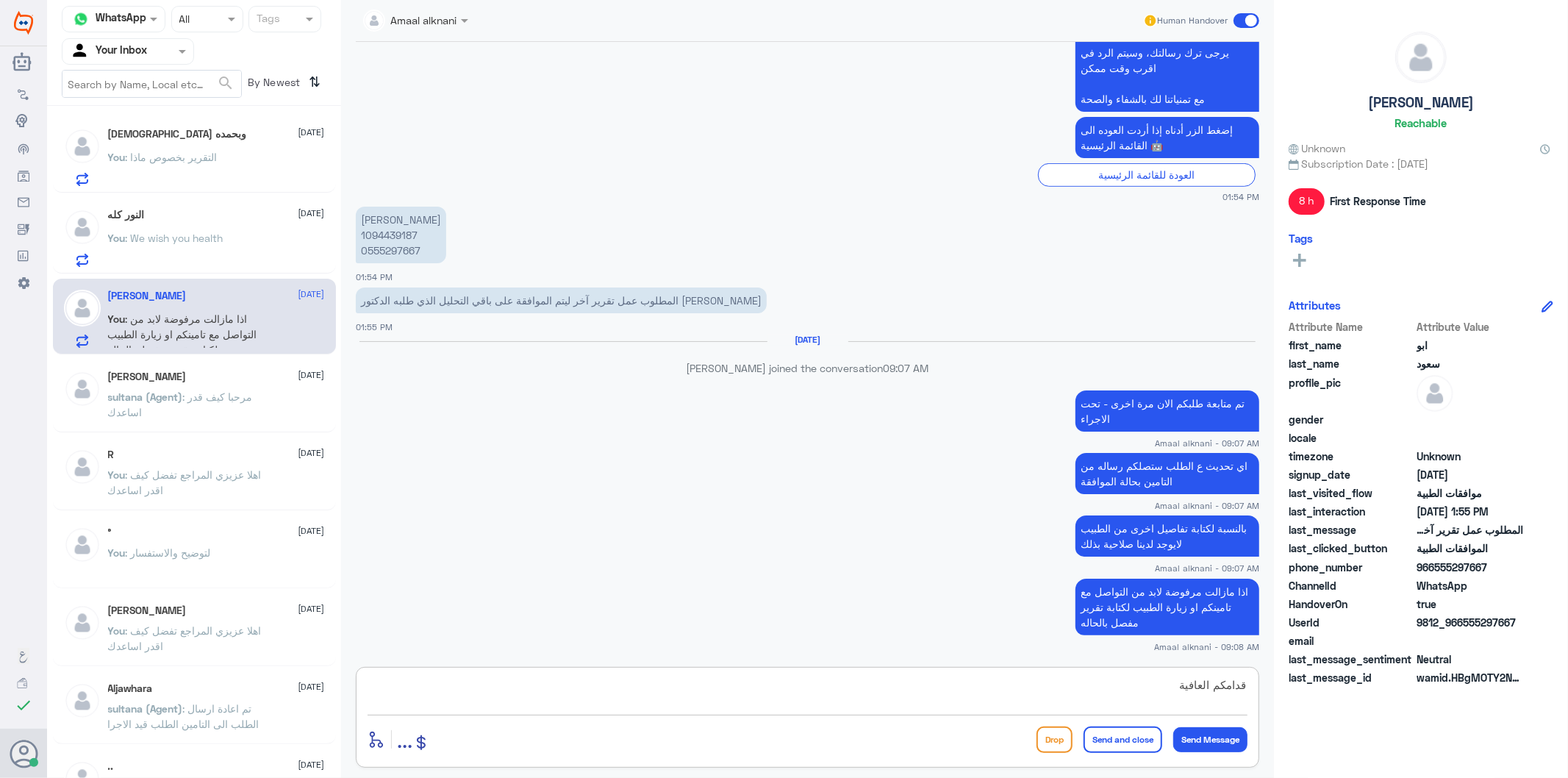
type textarea "قدامكم العافية"
click at [1140, 731] on button "Send and close" at bounding box center [1123, 739] width 79 height 27
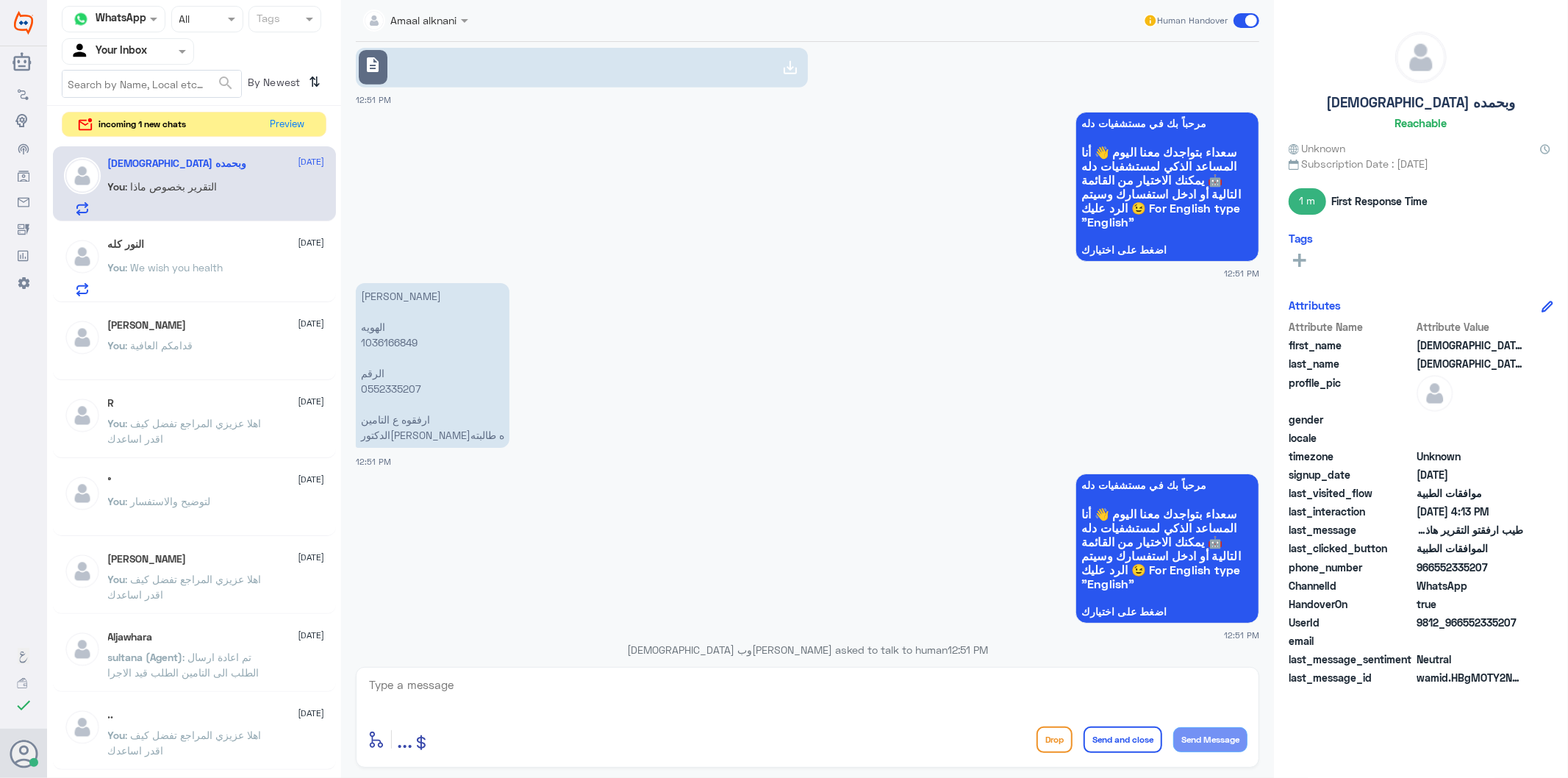
scroll to position [2669, 0]
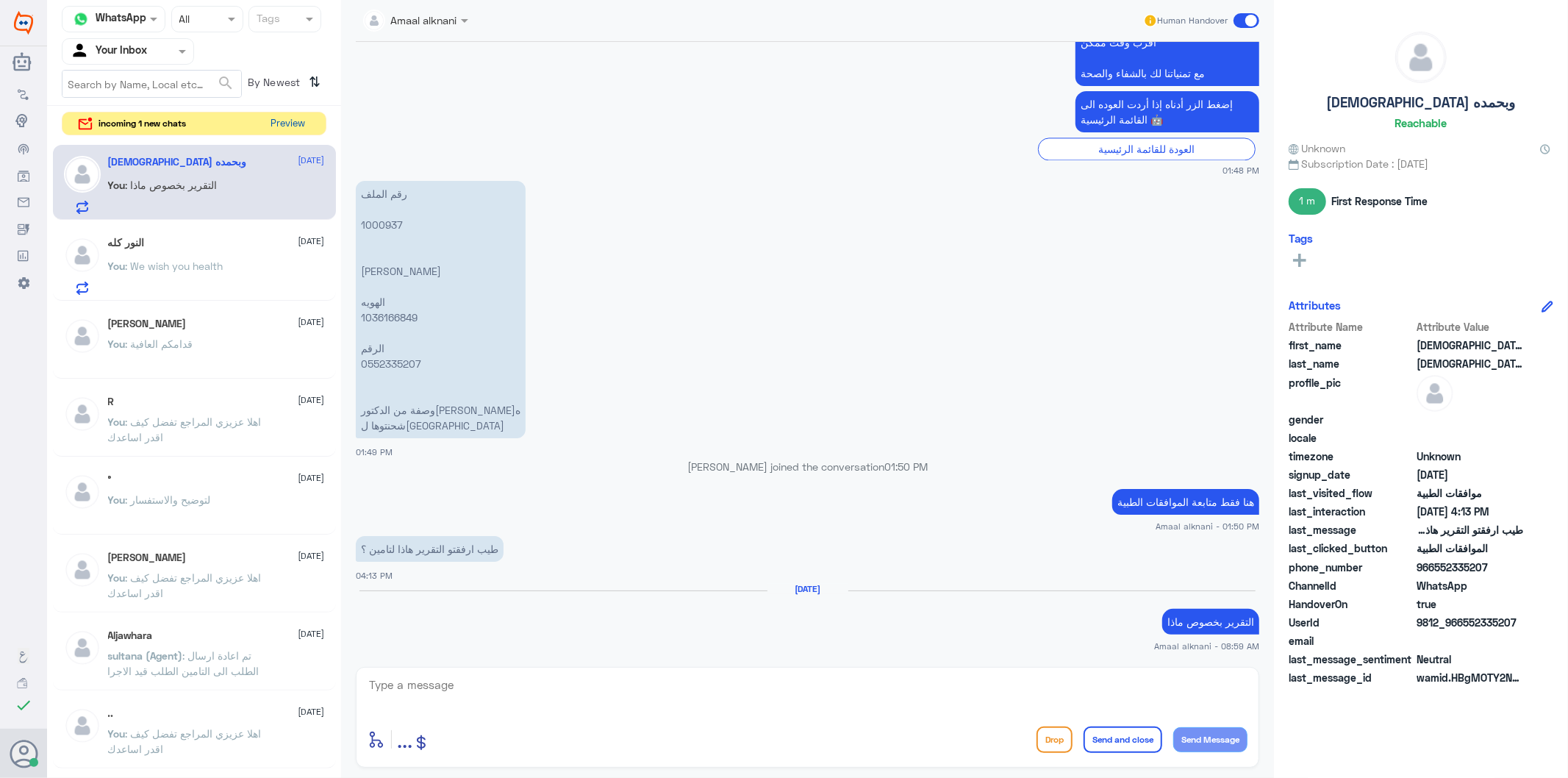
click at [269, 116] on button "Preview" at bounding box center [288, 123] width 45 height 23
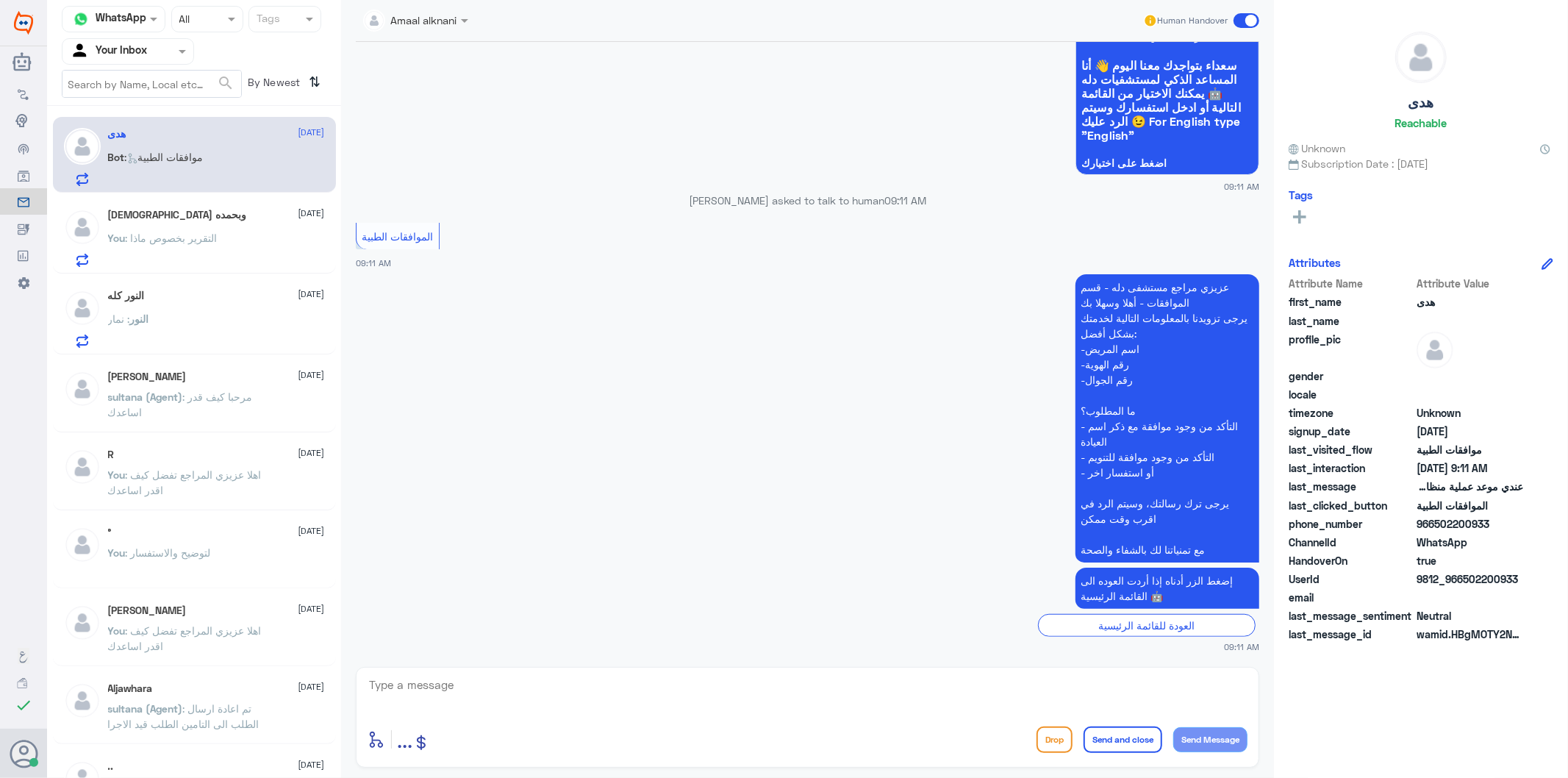
click at [489, 685] on textarea at bounding box center [808, 693] width 880 height 36
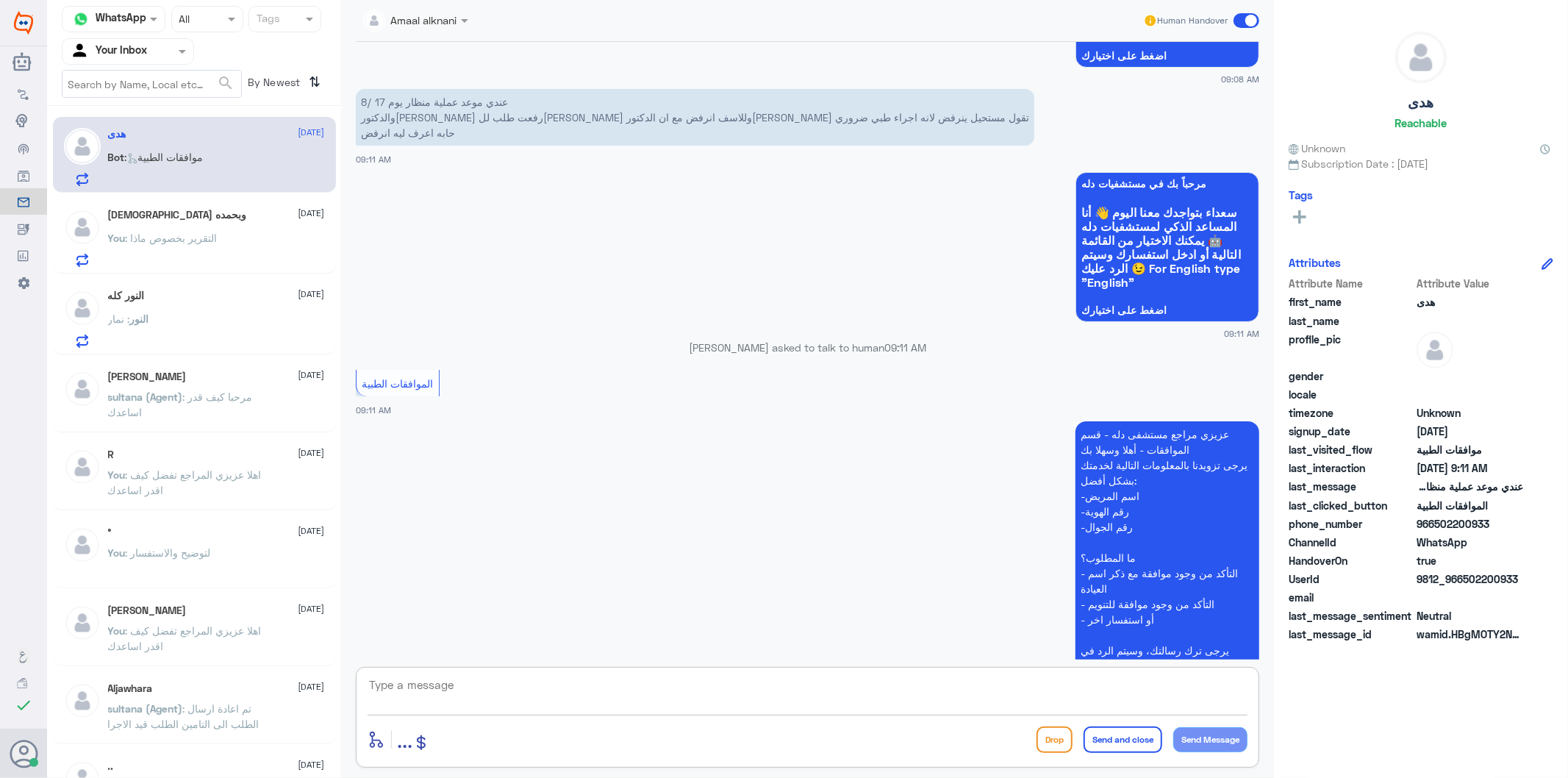
scroll to position [498, 0]
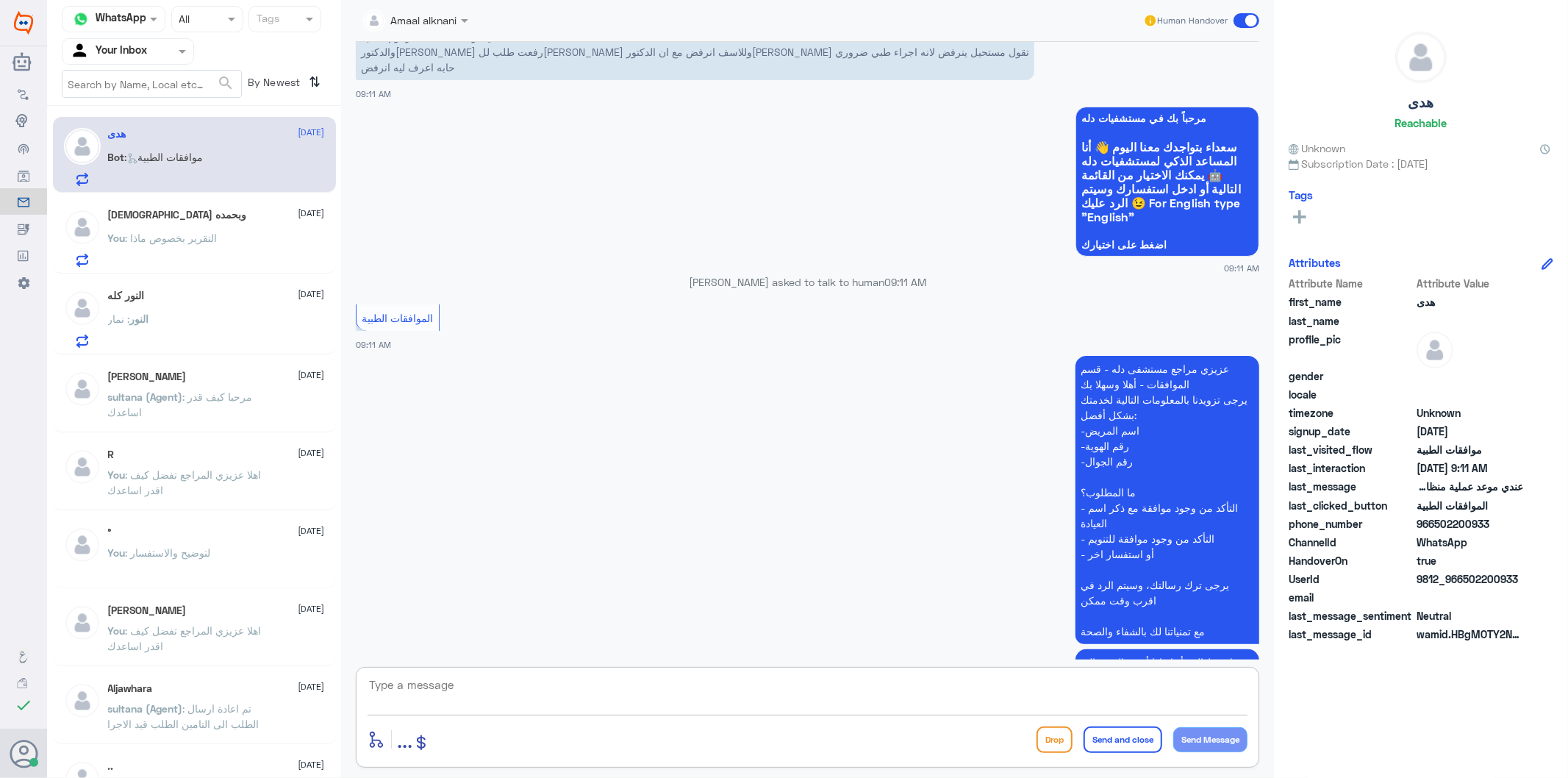
click at [477, 675] on textarea at bounding box center [808, 693] width 880 height 36
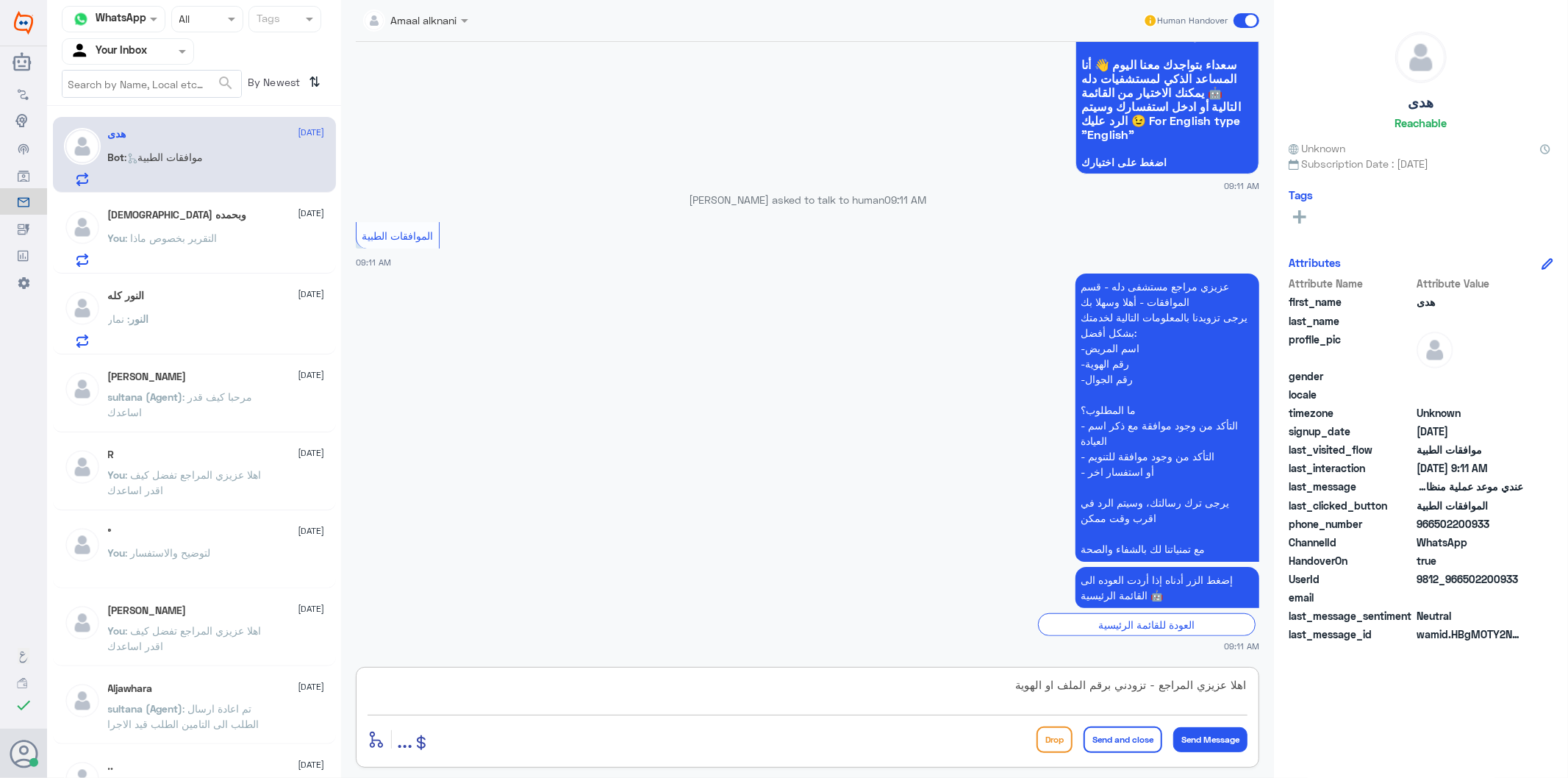
type textarea "اهلا عزيزي المراجع - تزودني برقم الملف او الهوية"
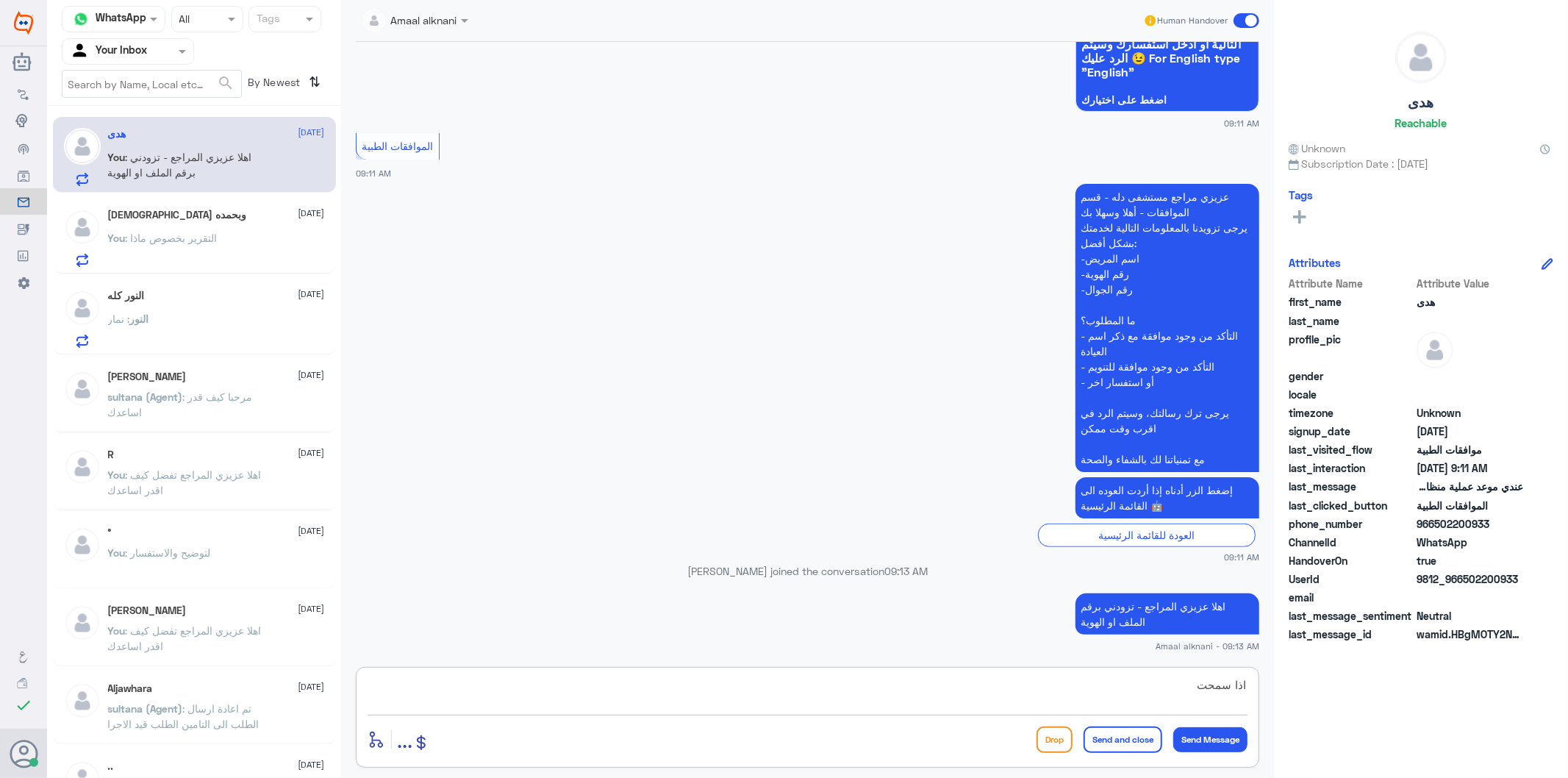
type textarea "اذا سمحت"
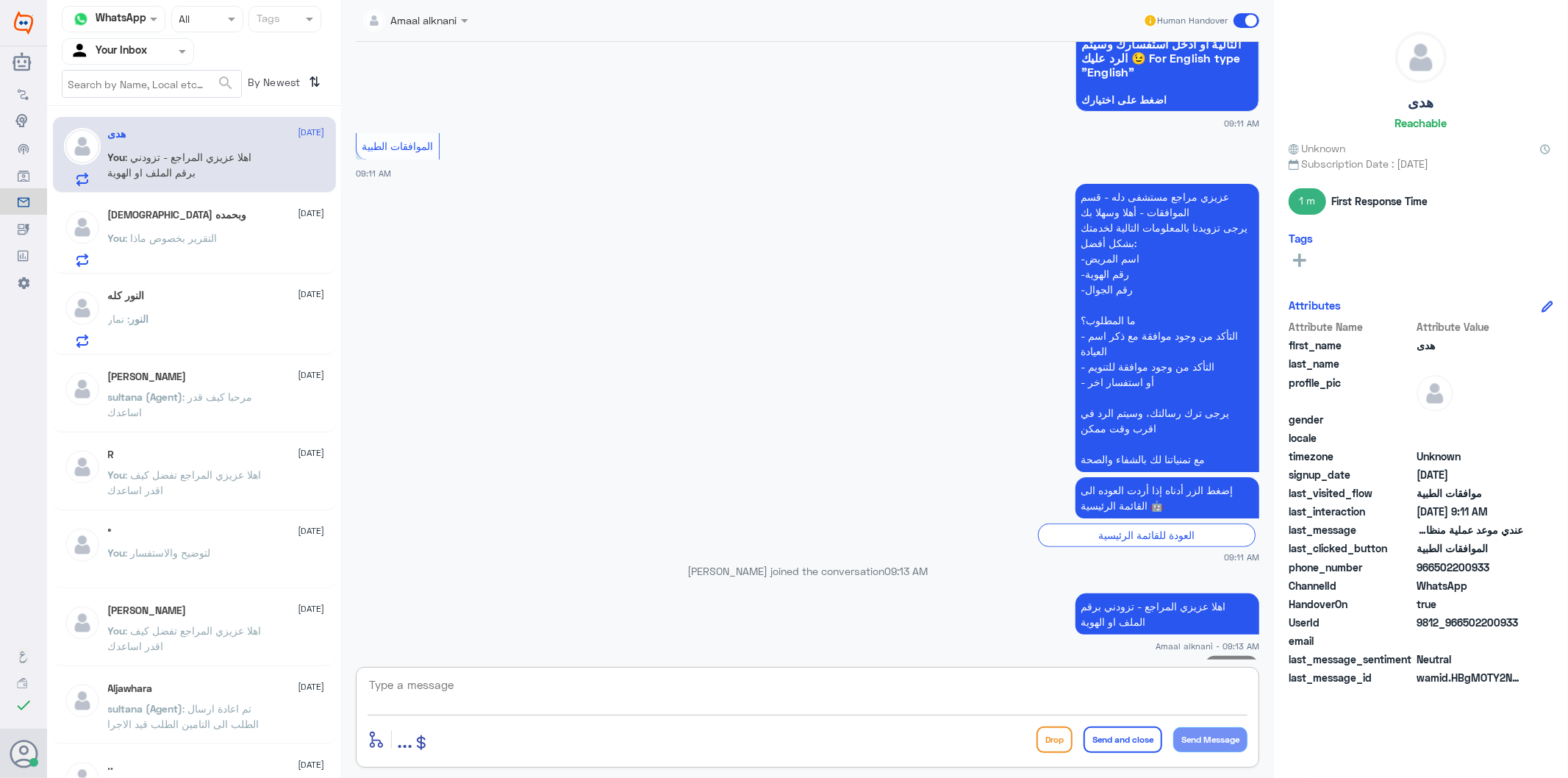
scroll to position [690, 0]
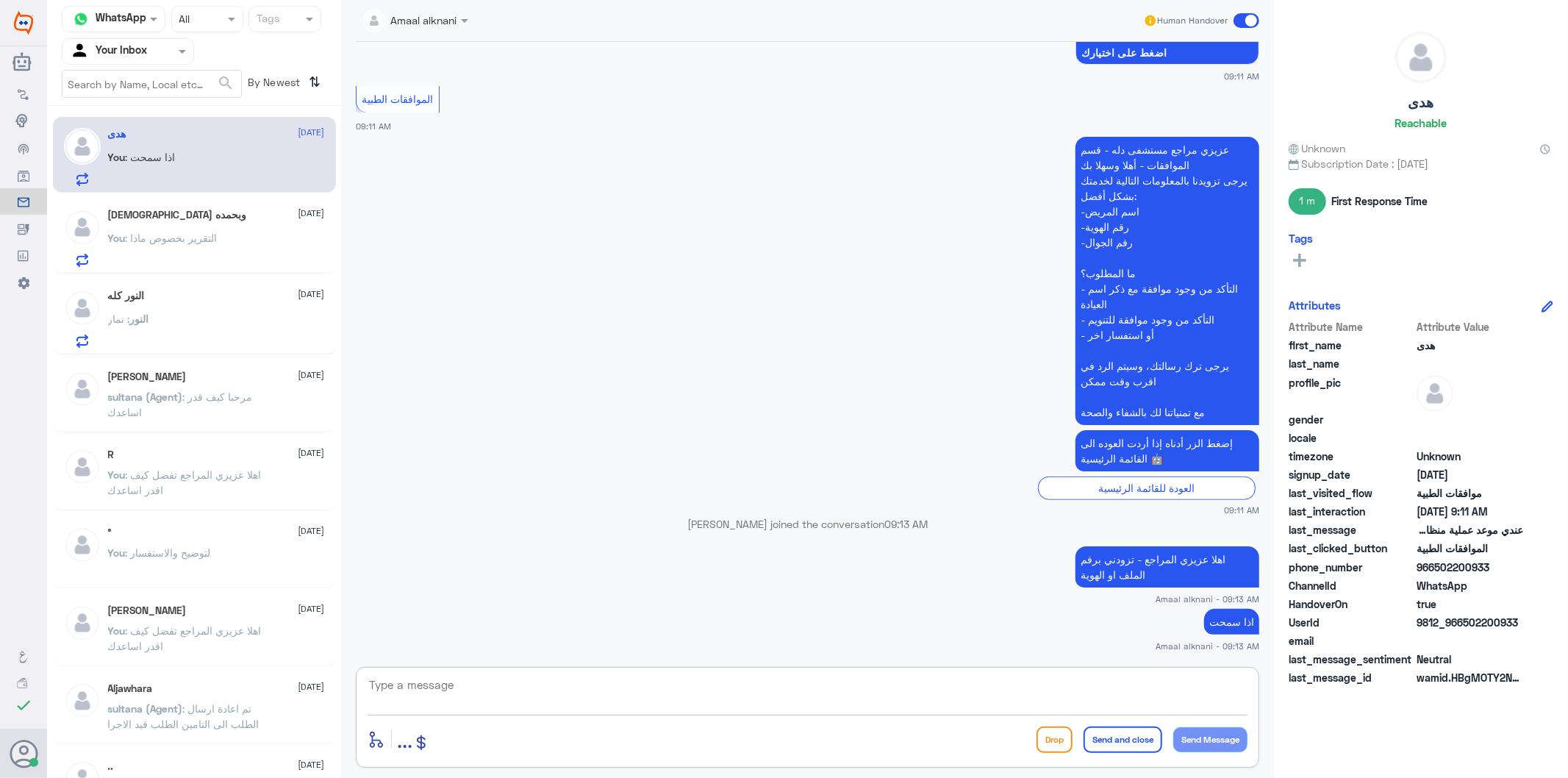
click at [169, 318] on div "النور : نمار" at bounding box center [216, 331] width 217 height 33
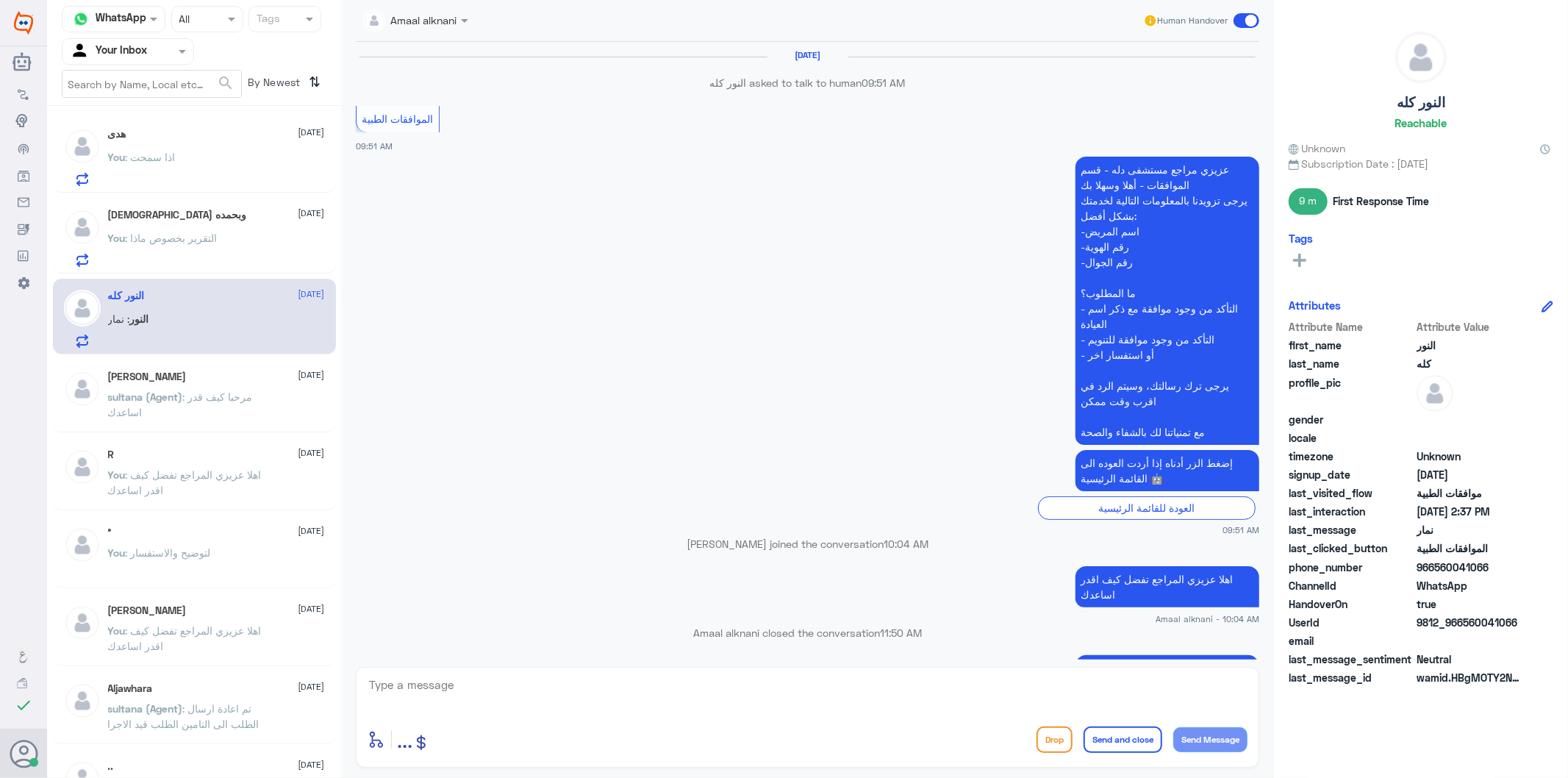
scroll to position [1832, 0]
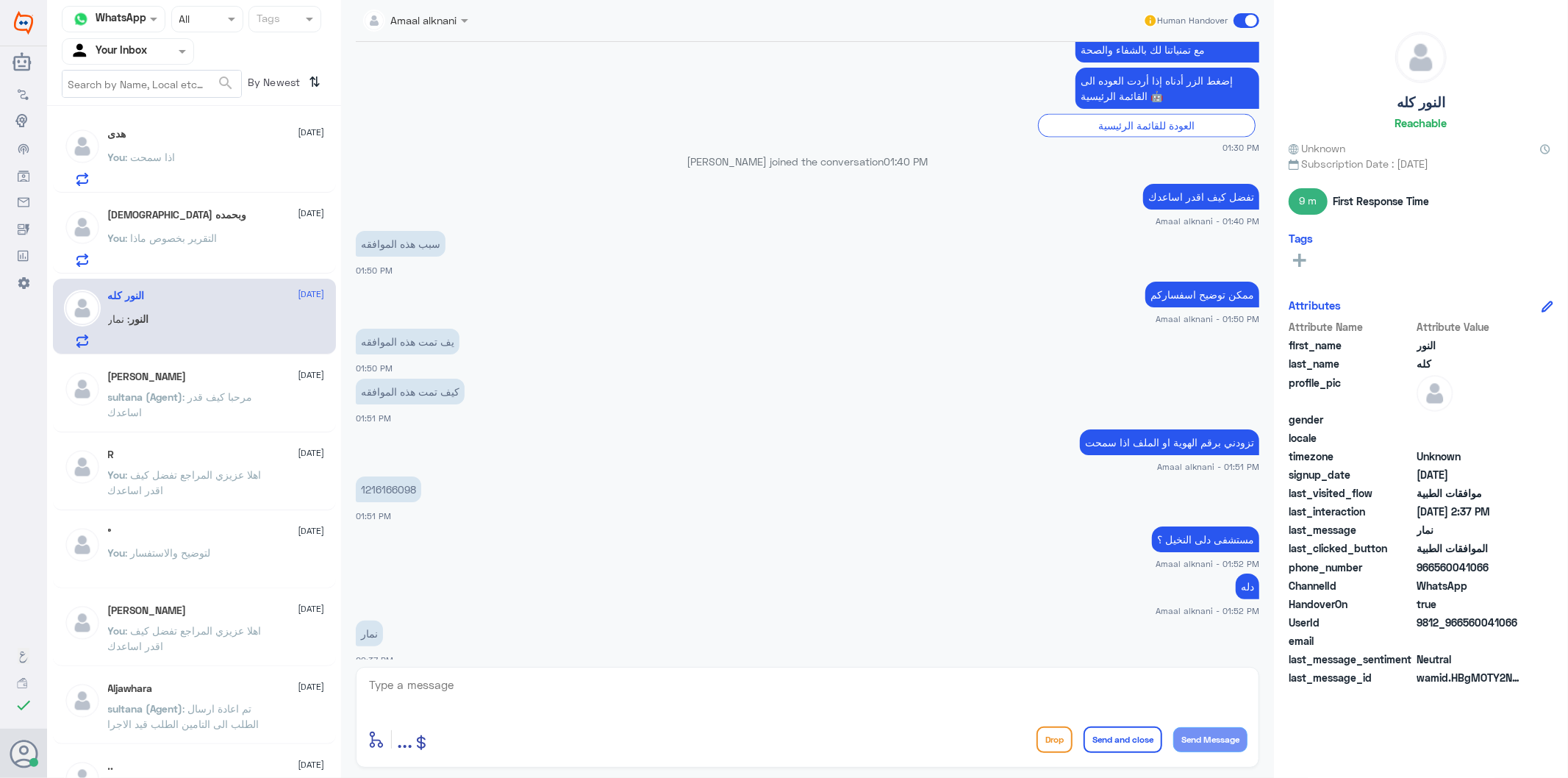
click at [480, 692] on textarea at bounding box center [808, 693] width 880 height 36
type textarea "ا"
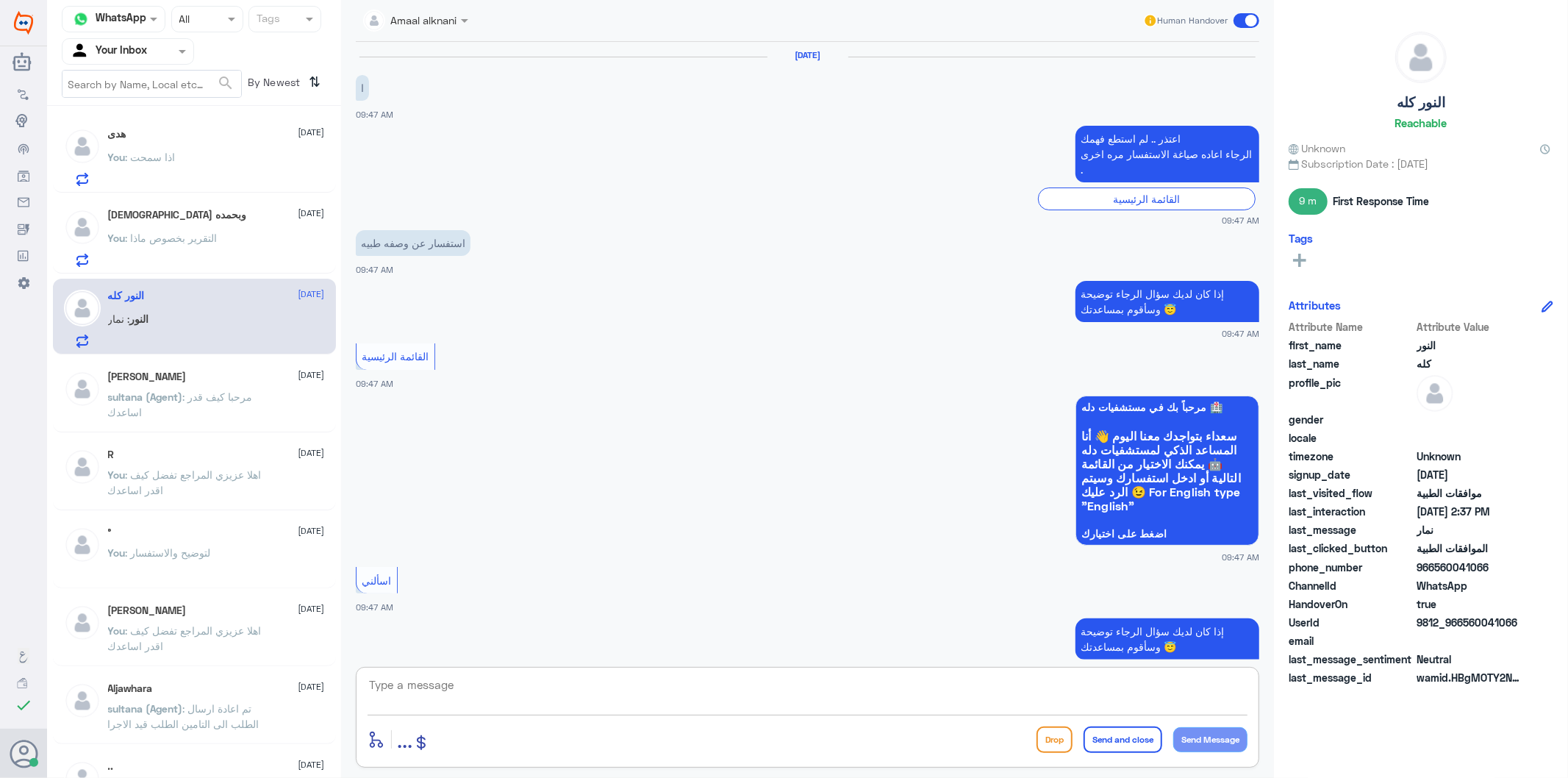
scroll to position [2353, 0]
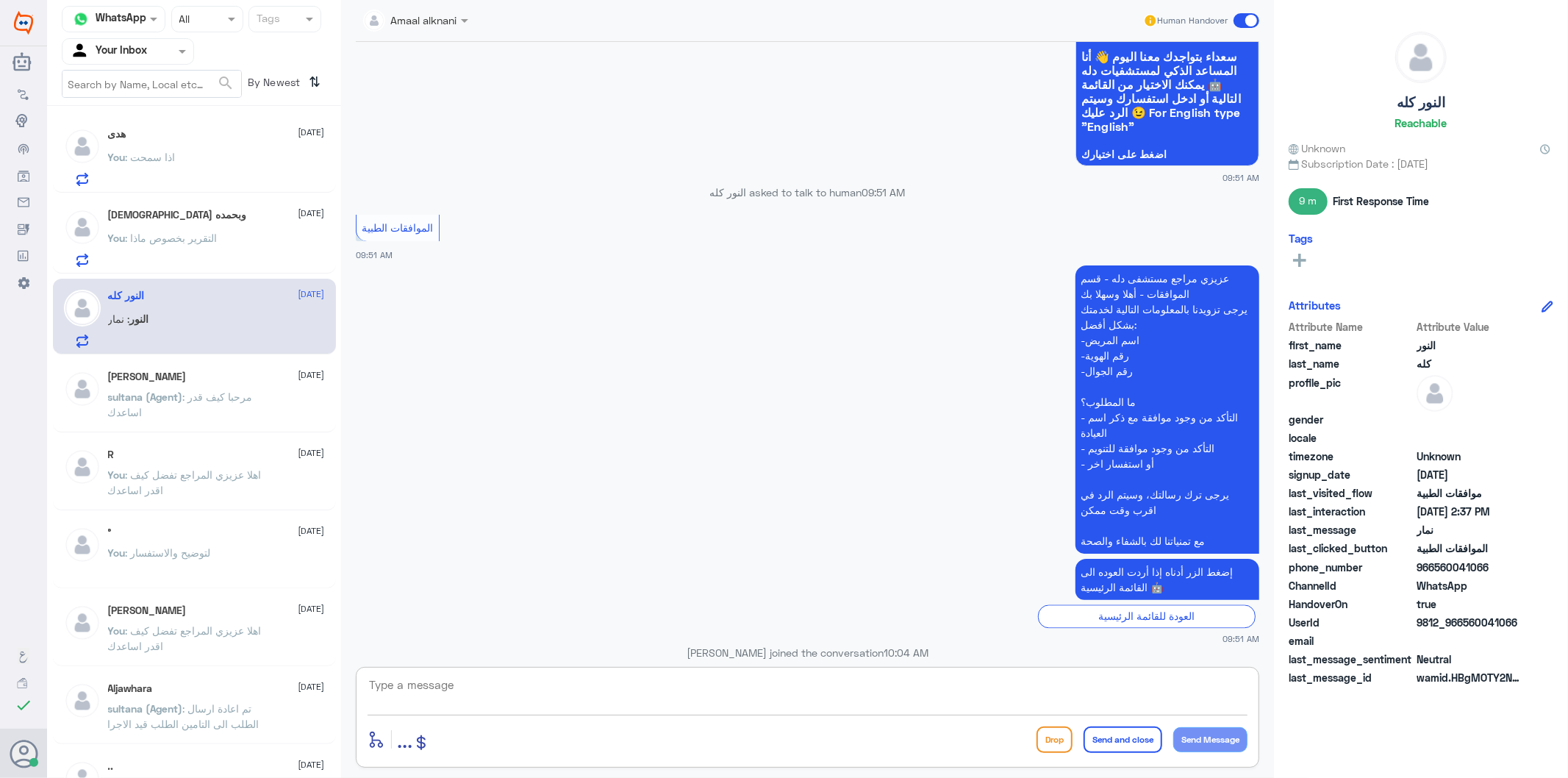
click at [726, 702] on textarea at bounding box center [808, 693] width 880 height 36
type textarea "الرجاء التواصل مع الرقم الموحد لافادتكم 920012222"
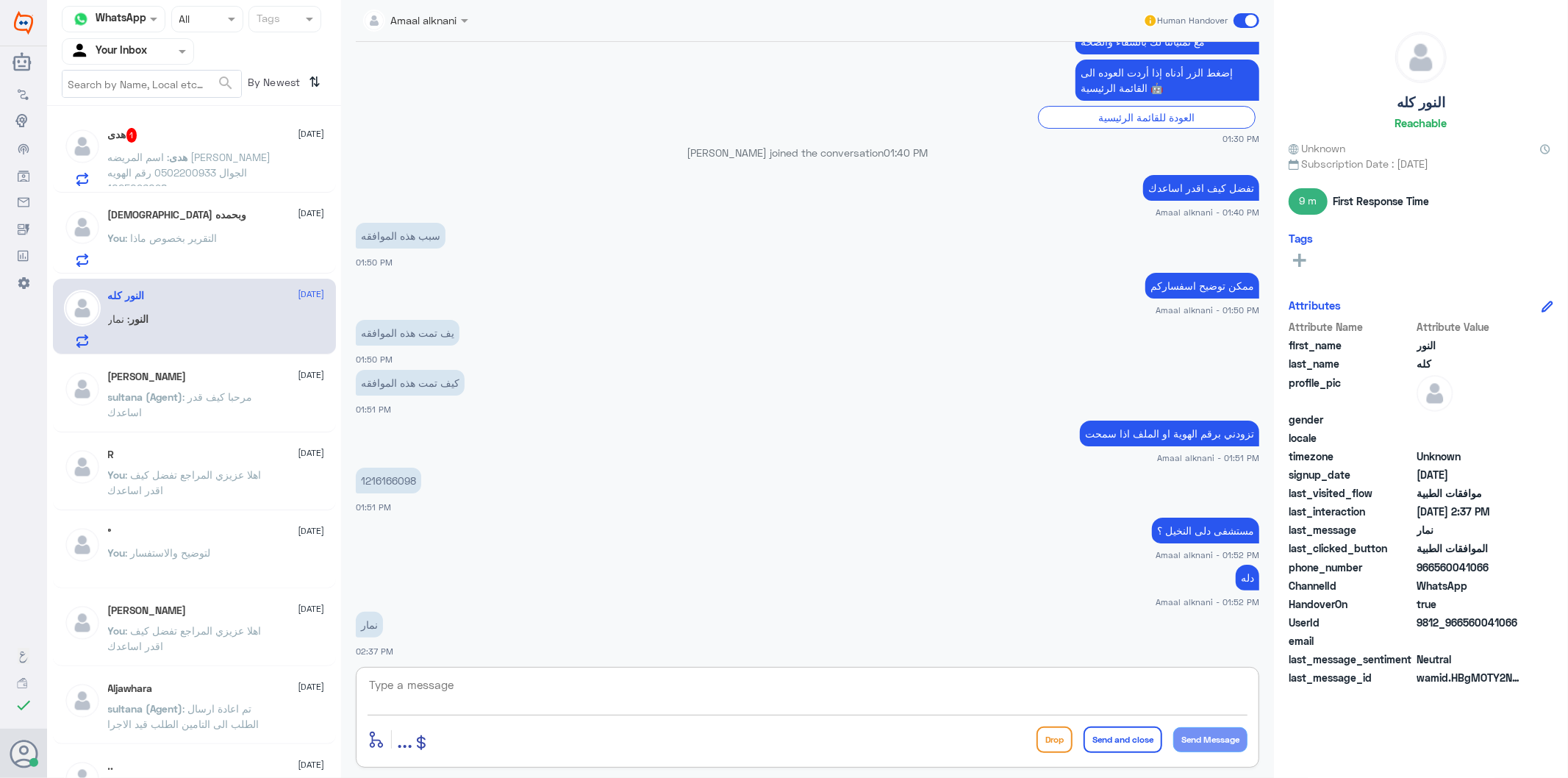
click at [572, 699] on textarea at bounding box center [808, 693] width 880 height 36
type textarea "قدامكم العافية"
click at [1103, 743] on button "Send and close" at bounding box center [1123, 739] width 79 height 27
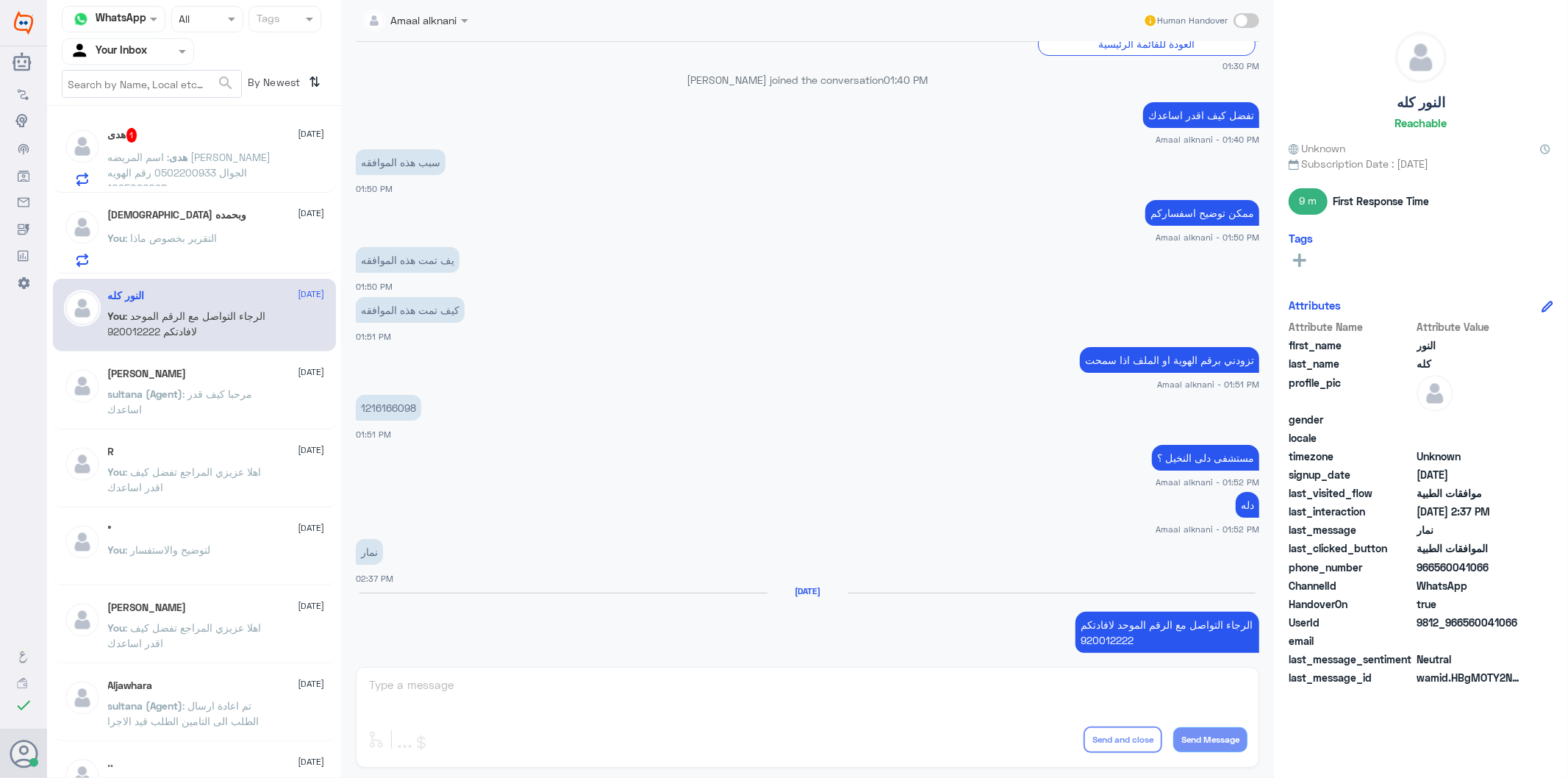
click at [177, 168] on span ": اسم المريضه [PERSON_NAME] الجوال 0502200933 رقم الهويه 1025096098" at bounding box center [190, 172] width 163 height 43
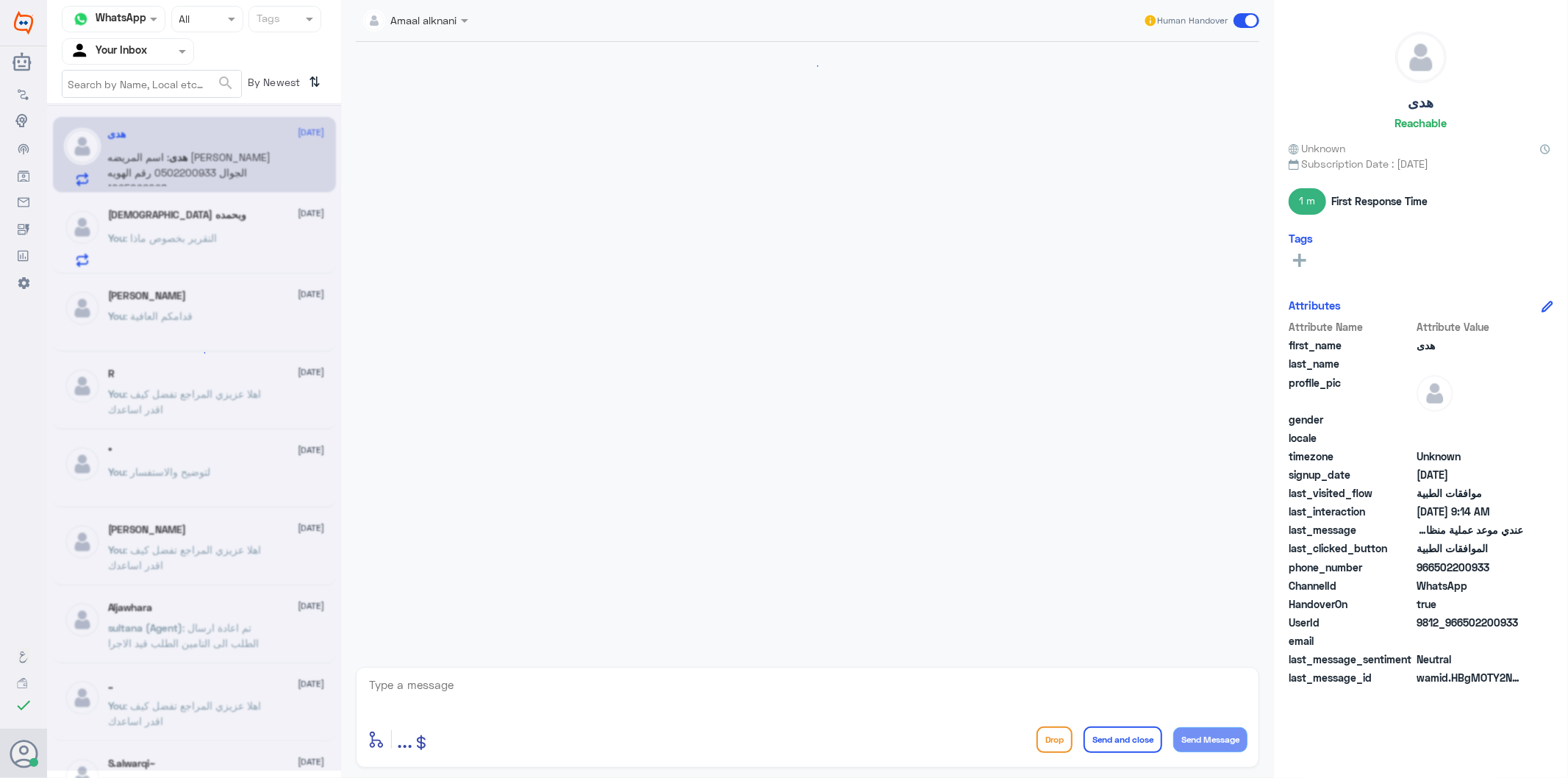
scroll to position [843, 0]
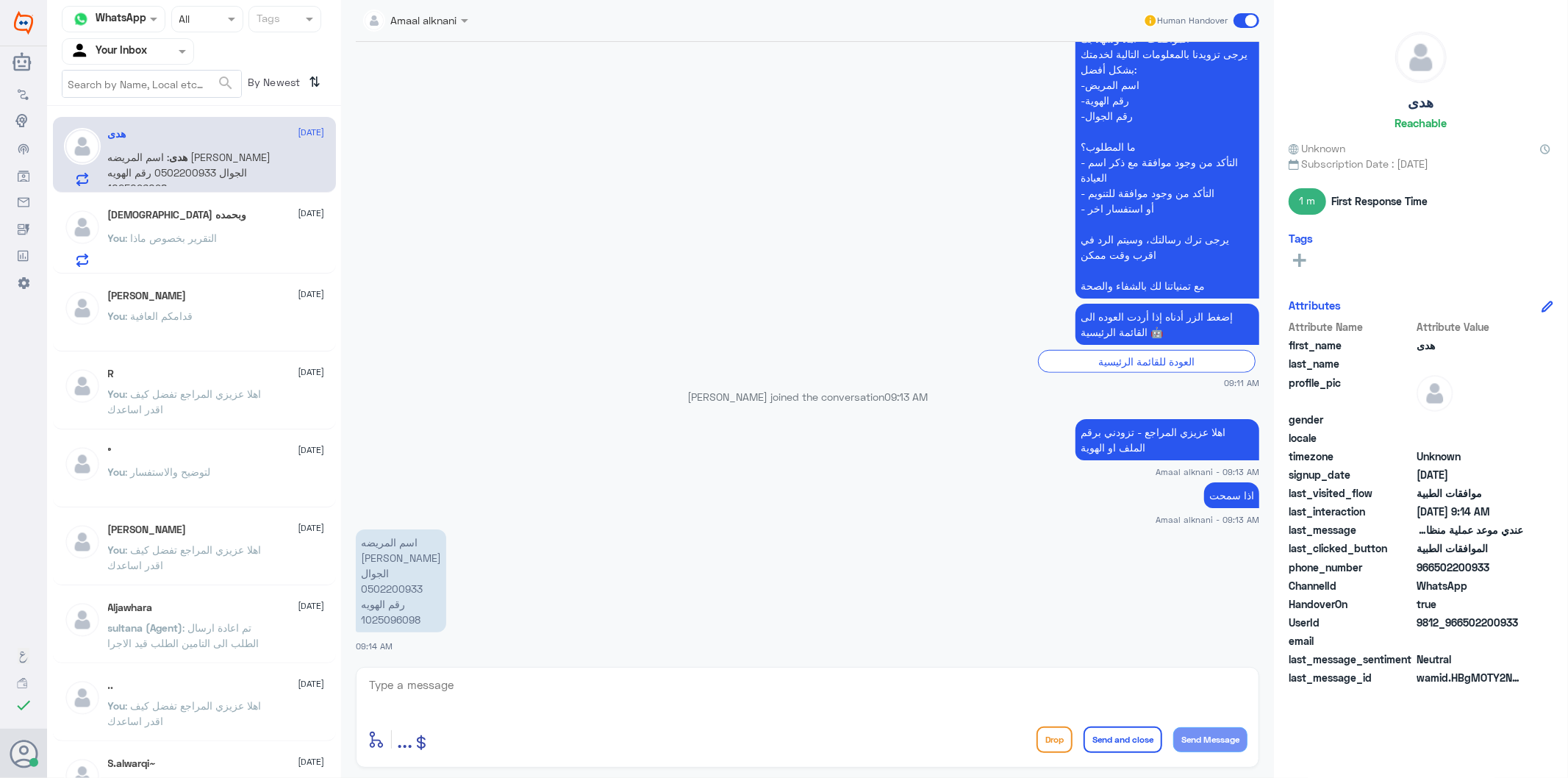
click at [399, 615] on p "اسم المريضه [PERSON_NAME] الجوال 0502200933 رقم الهويه 1025096098" at bounding box center [401, 581] width 90 height 103
copy p "1025096098"
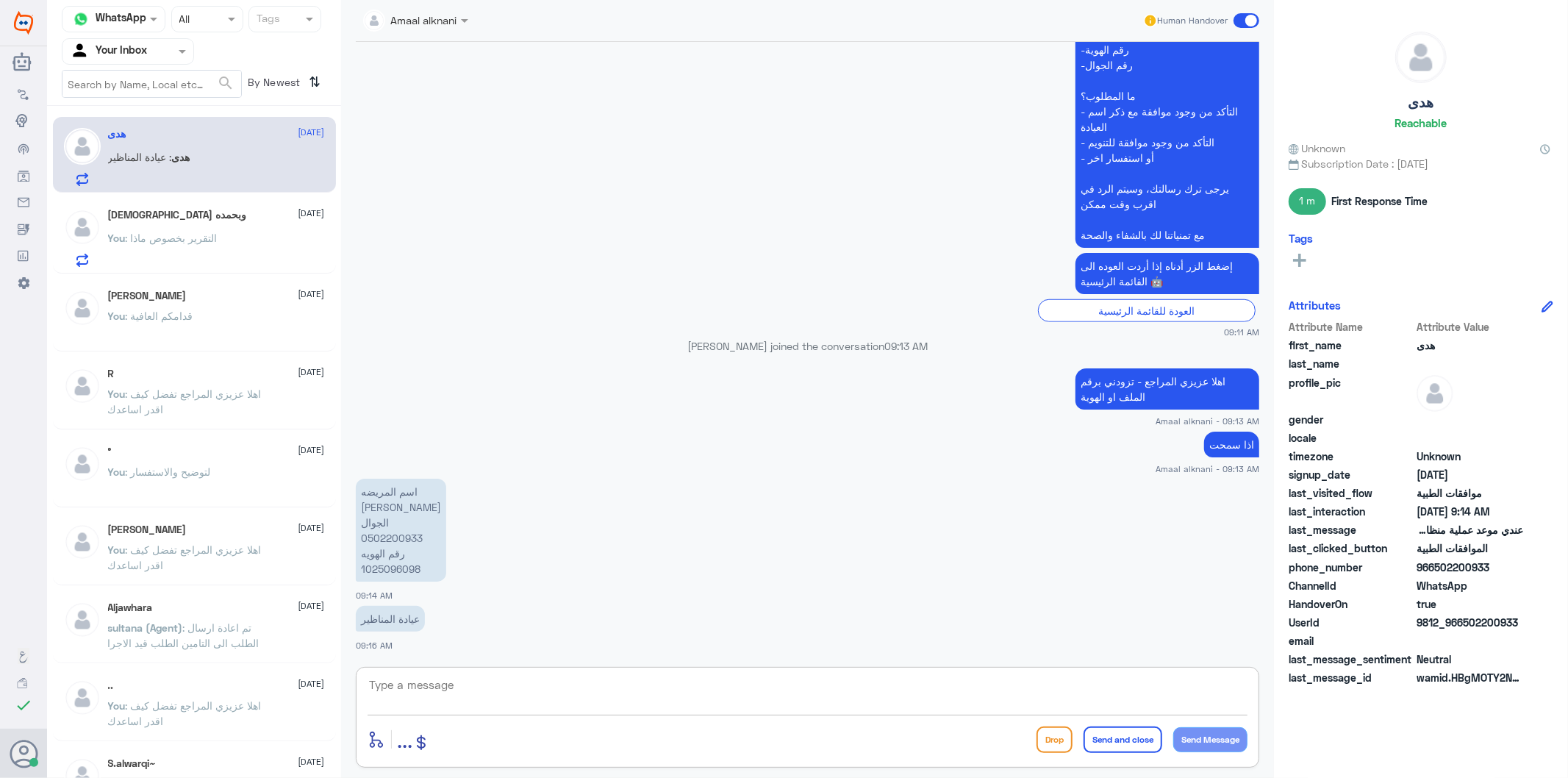
click at [485, 679] on textarea at bounding box center [808, 693] width 880 height 36
type textarea "h"
type textarea "ابشري حشوفلك الطلب"
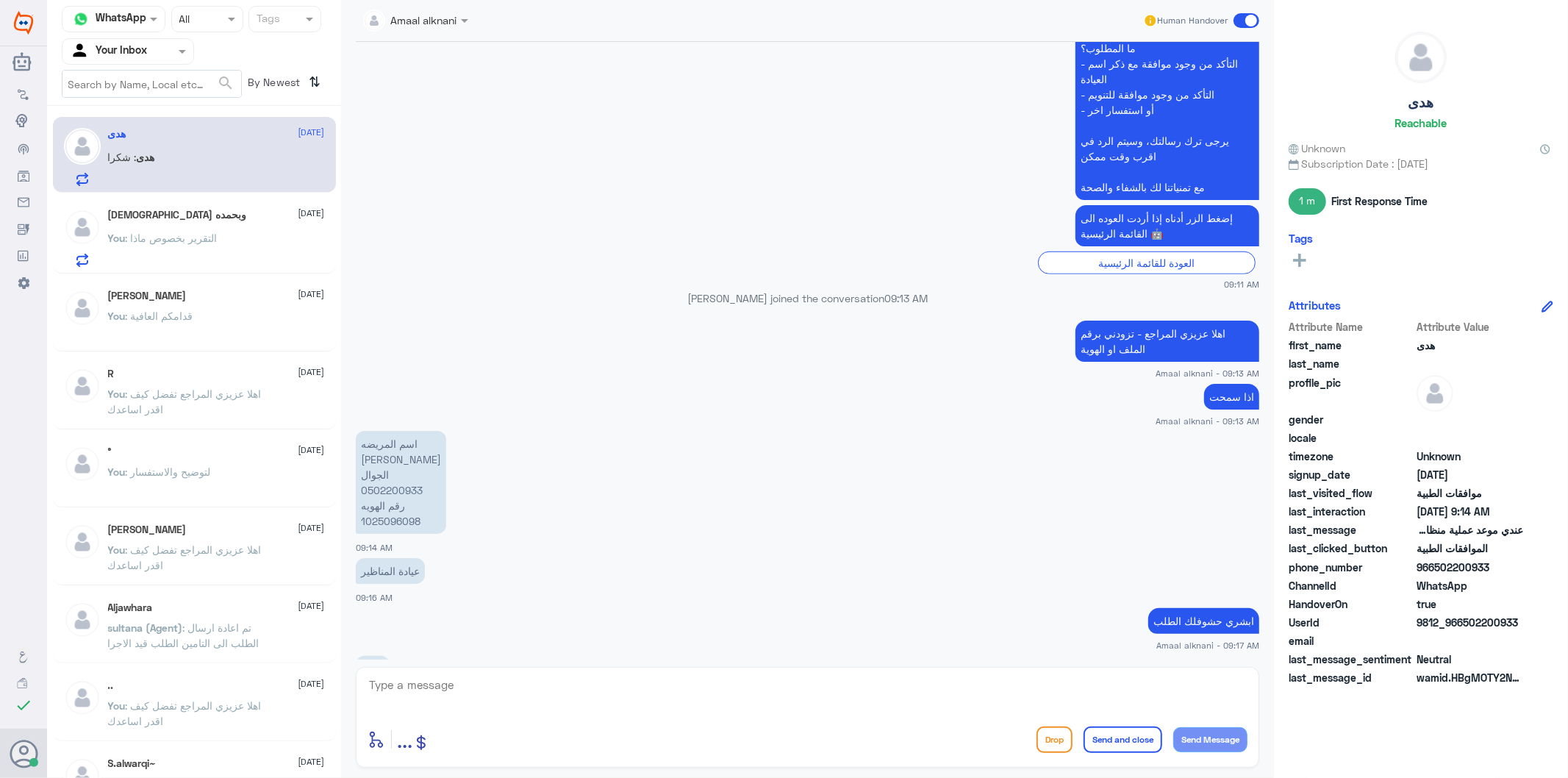
scroll to position [991, 0]
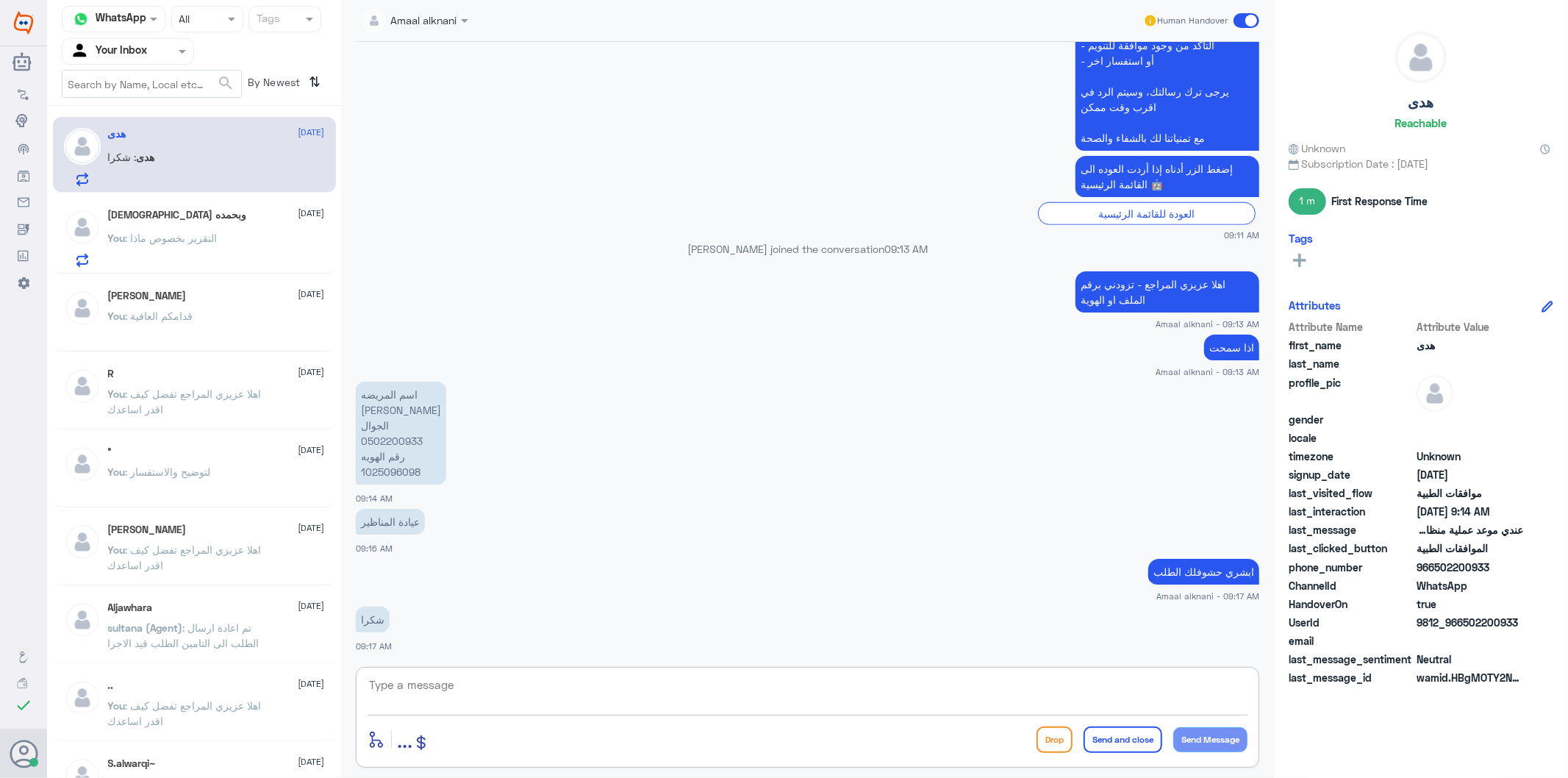
click at [439, 694] on textarea at bounding box center [808, 693] width 880 height 36
type textarea "تابعتها الان - وانتظر رد مندوب بوبا"
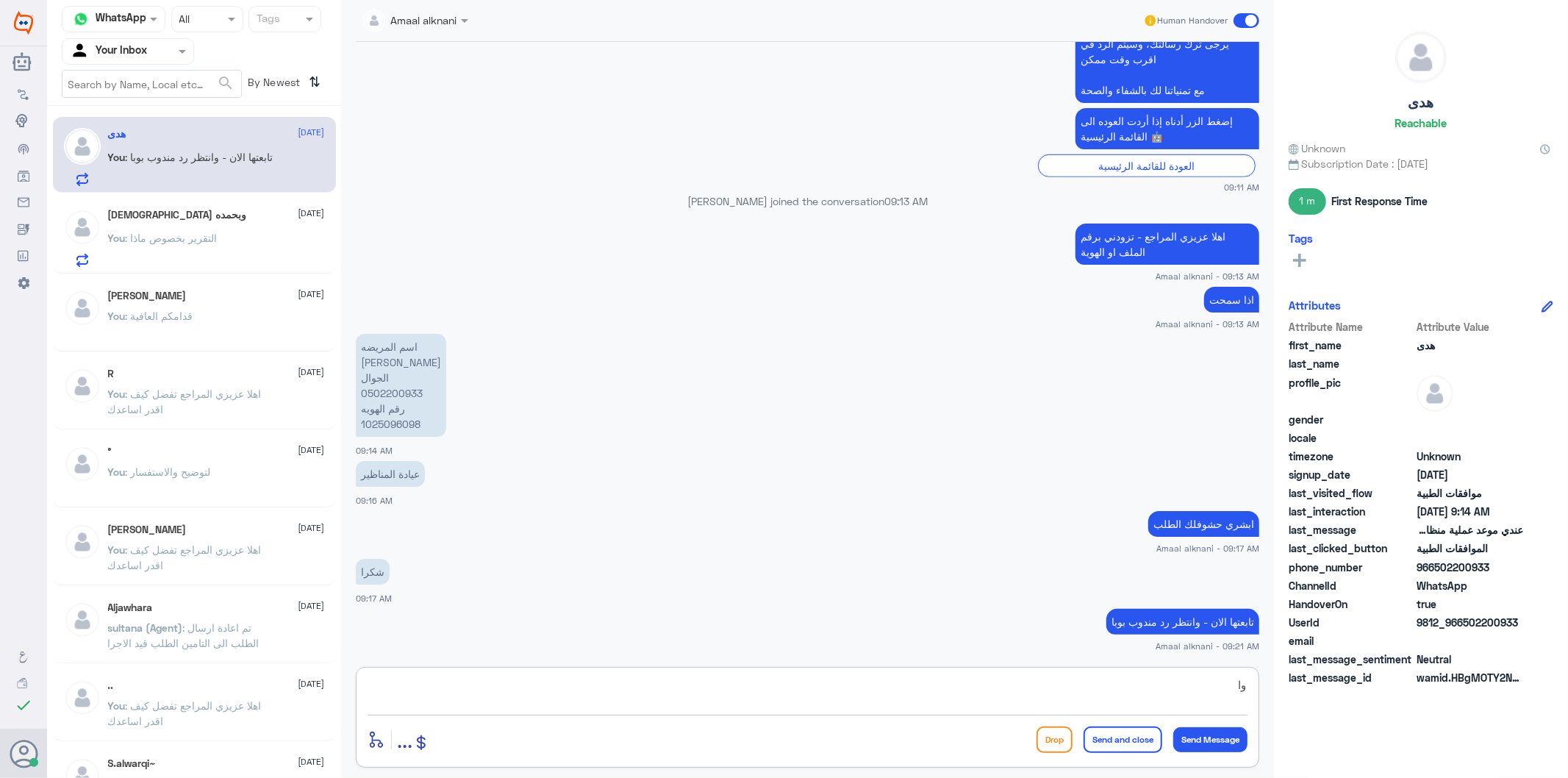
type textarea "و"
type textarea "وابلغك"
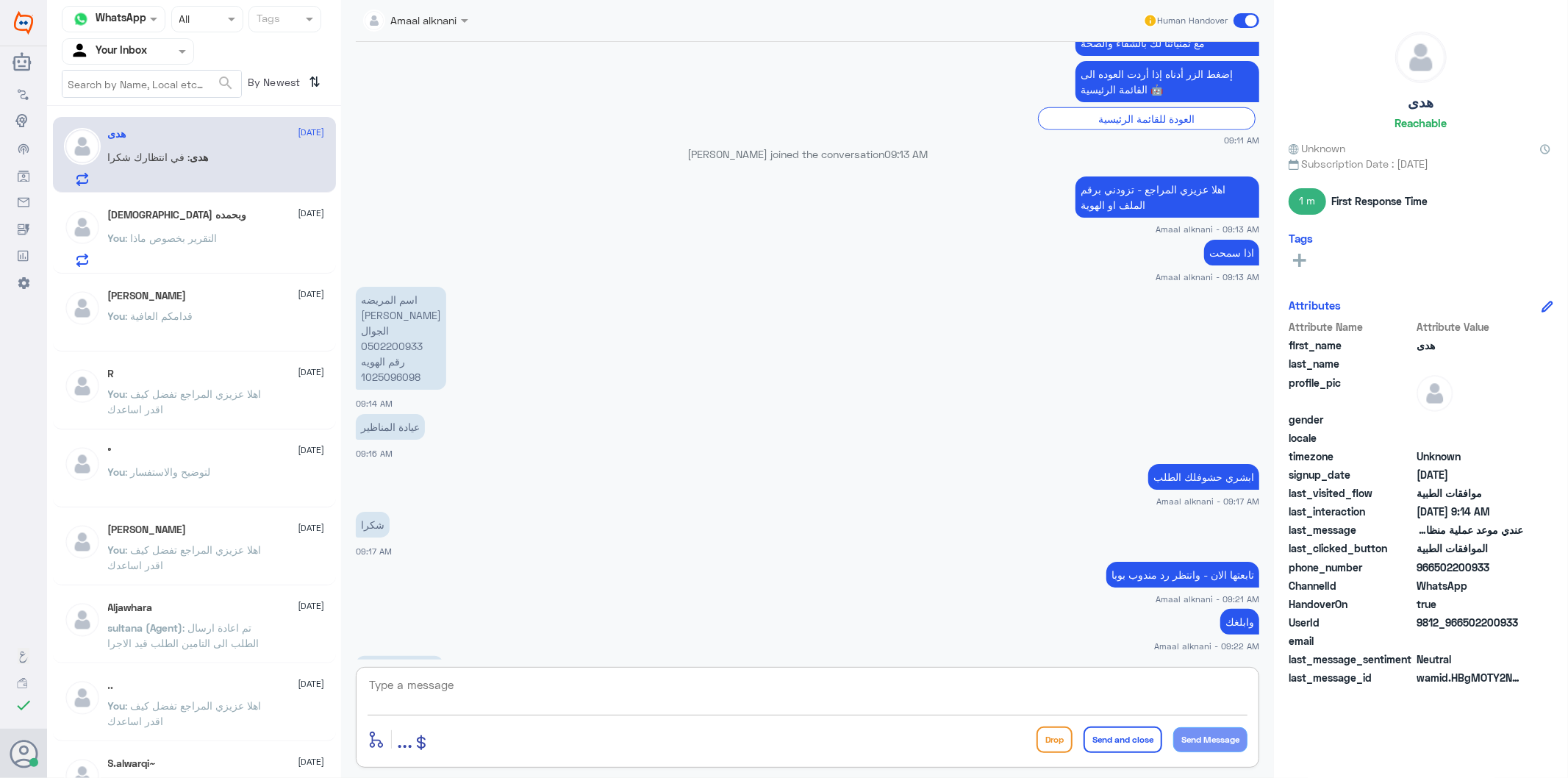
scroll to position [1136, 0]
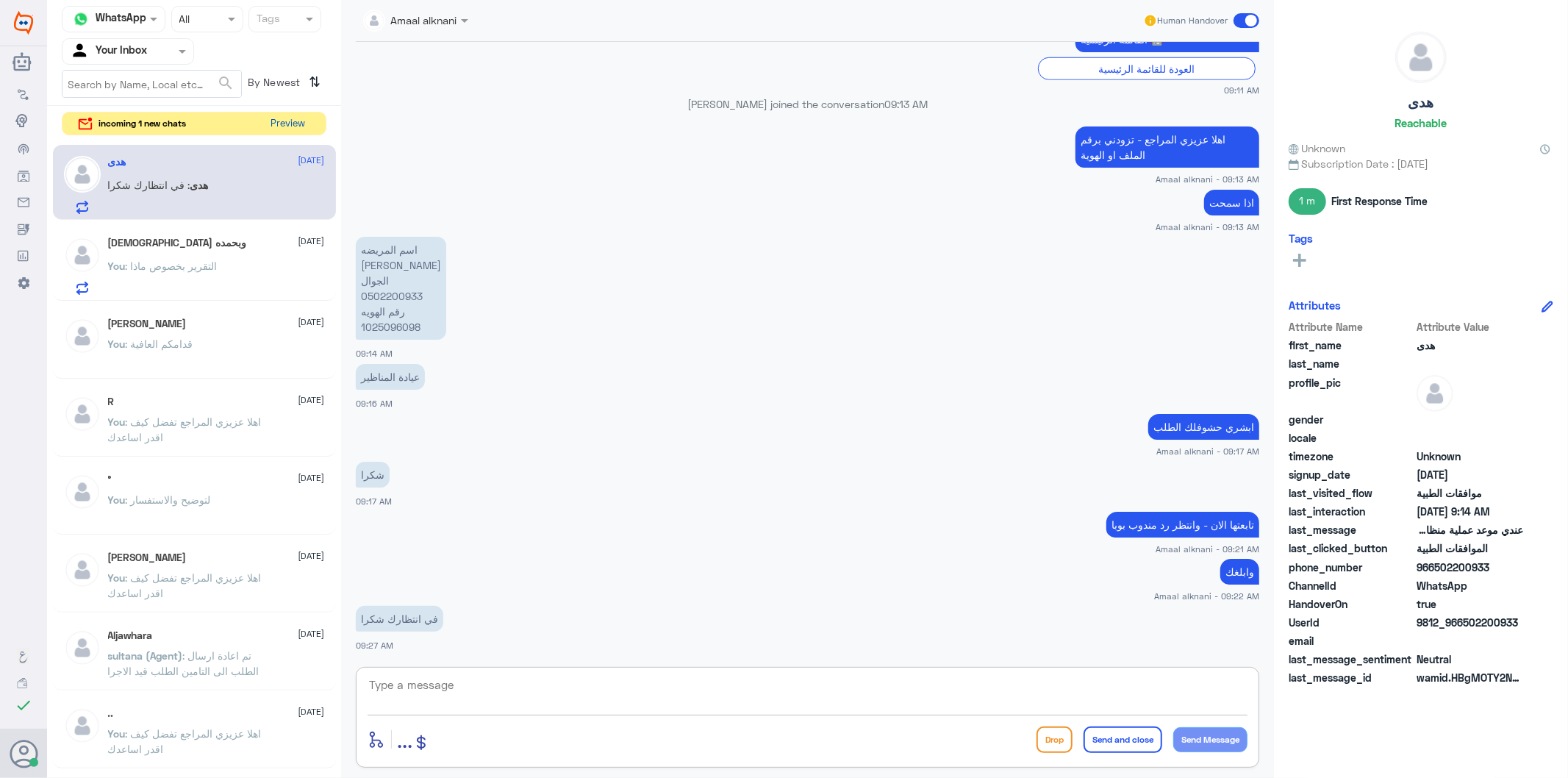
click at [291, 125] on button "Preview" at bounding box center [288, 123] width 45 height 23
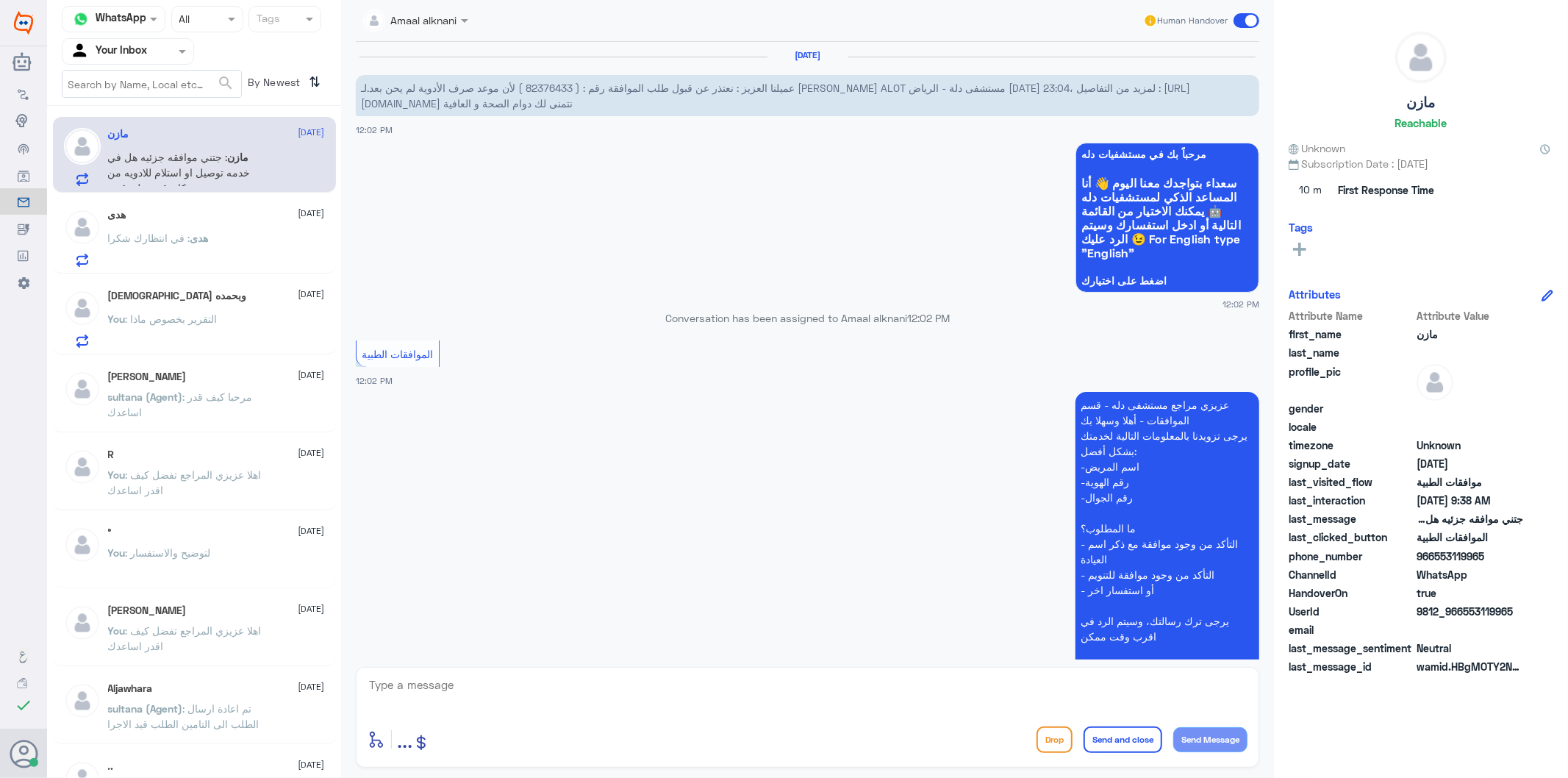
scroll to position [1953, 0]
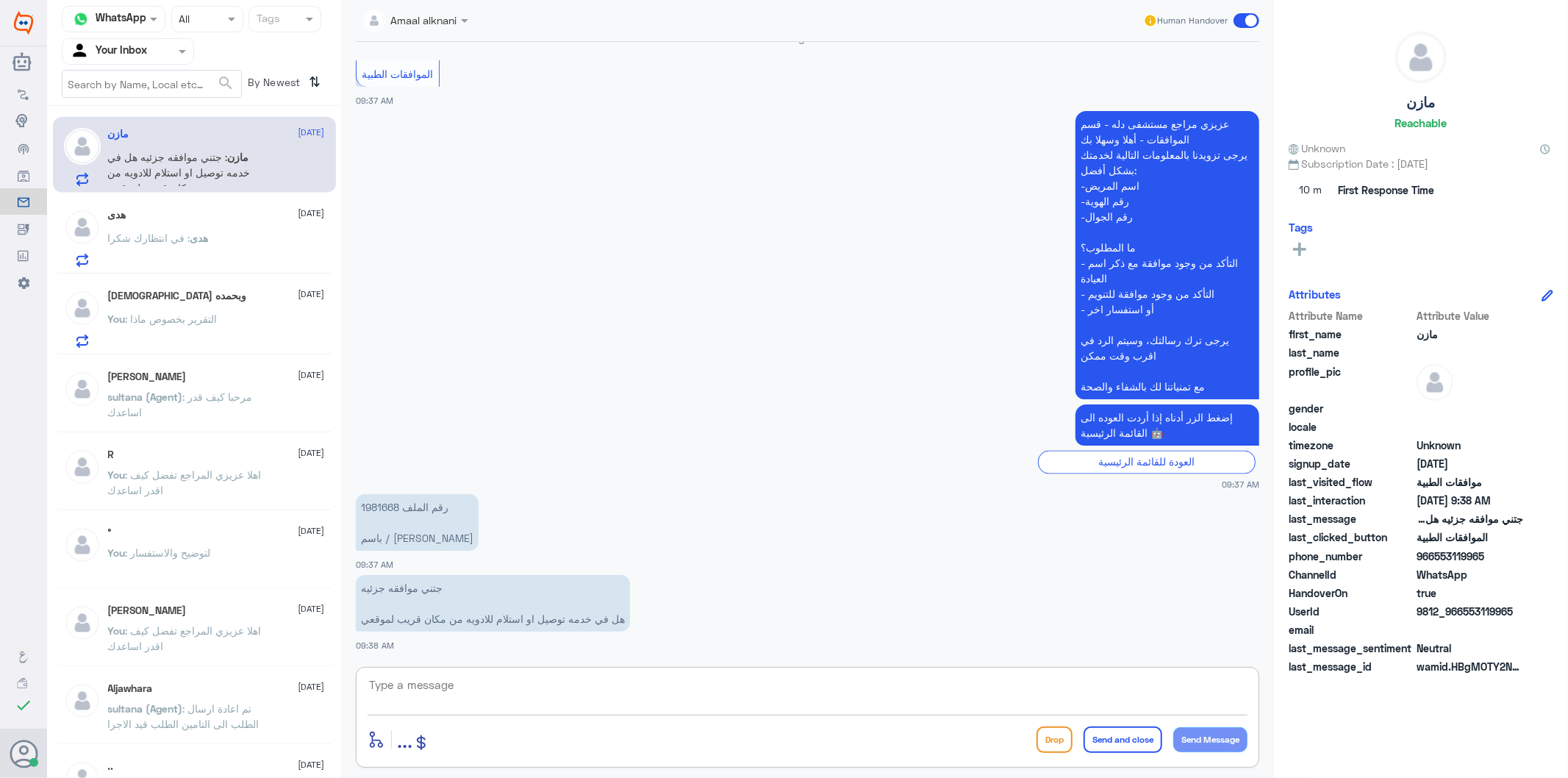
click at [448, 679] on textarea at bounding box center [808, 693] width 880 height 36
click at [486, 623] on p "جتني موافقه جزئيه هل في خدمه توصيل او استلام للادويه من مكان قريب لموقعي" at bounding box center [492, 603] width 274 height 57
copy div "هل في خدمه توصيل او استلام للادويه من مكان قريب لموقعي"
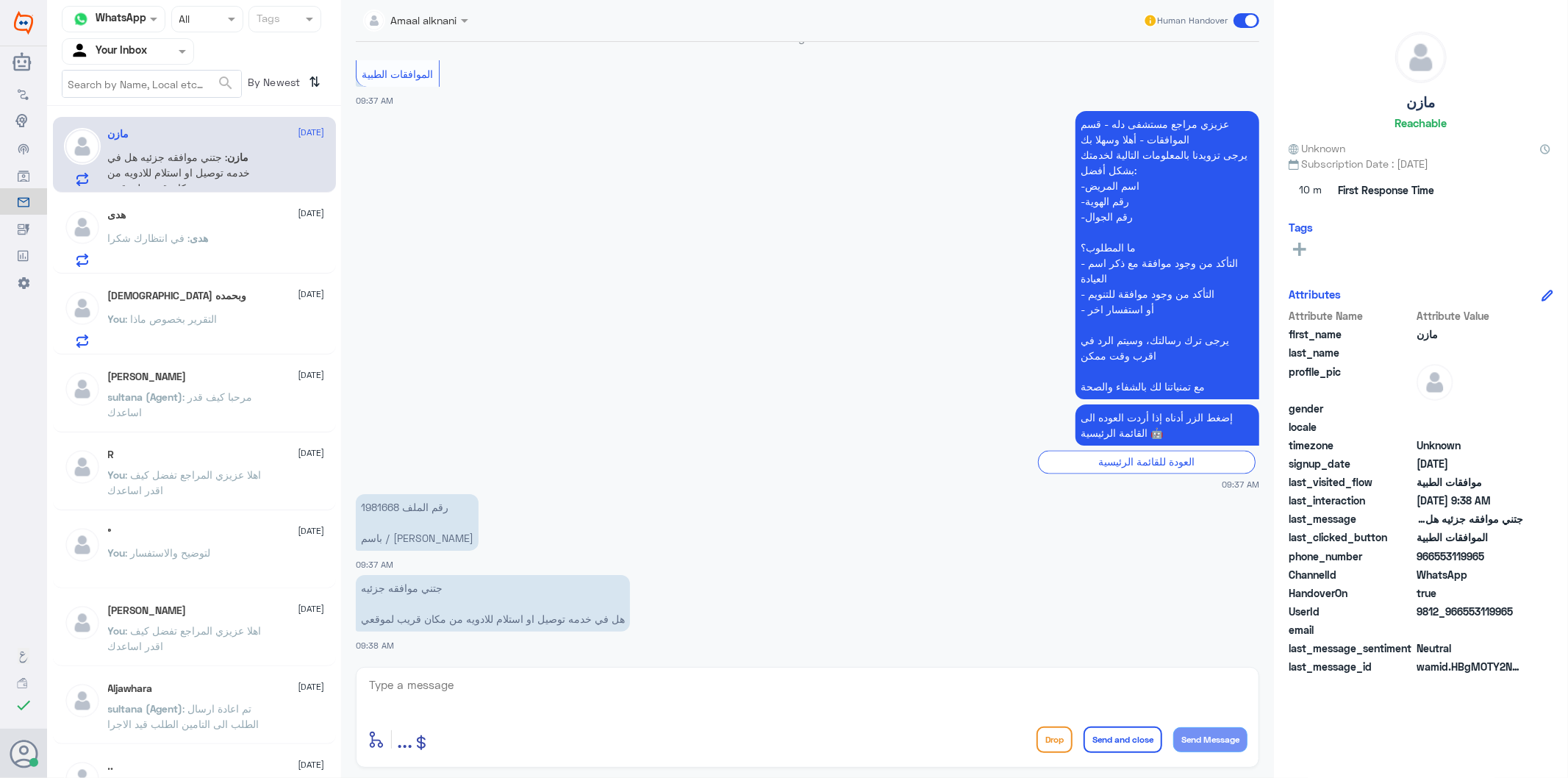
click at [482, 682] on textarea at bounding box center [808, 693] width 880 height 36
paste textarea "هل في خدمه توصيل او استلام للادويه من مكان قريب لموقعي"
type textarea "هل في خدمه توصيل او استلام للادويه من مكان قريب لموقعي اي نعم يمكنكم التواصل عن…"
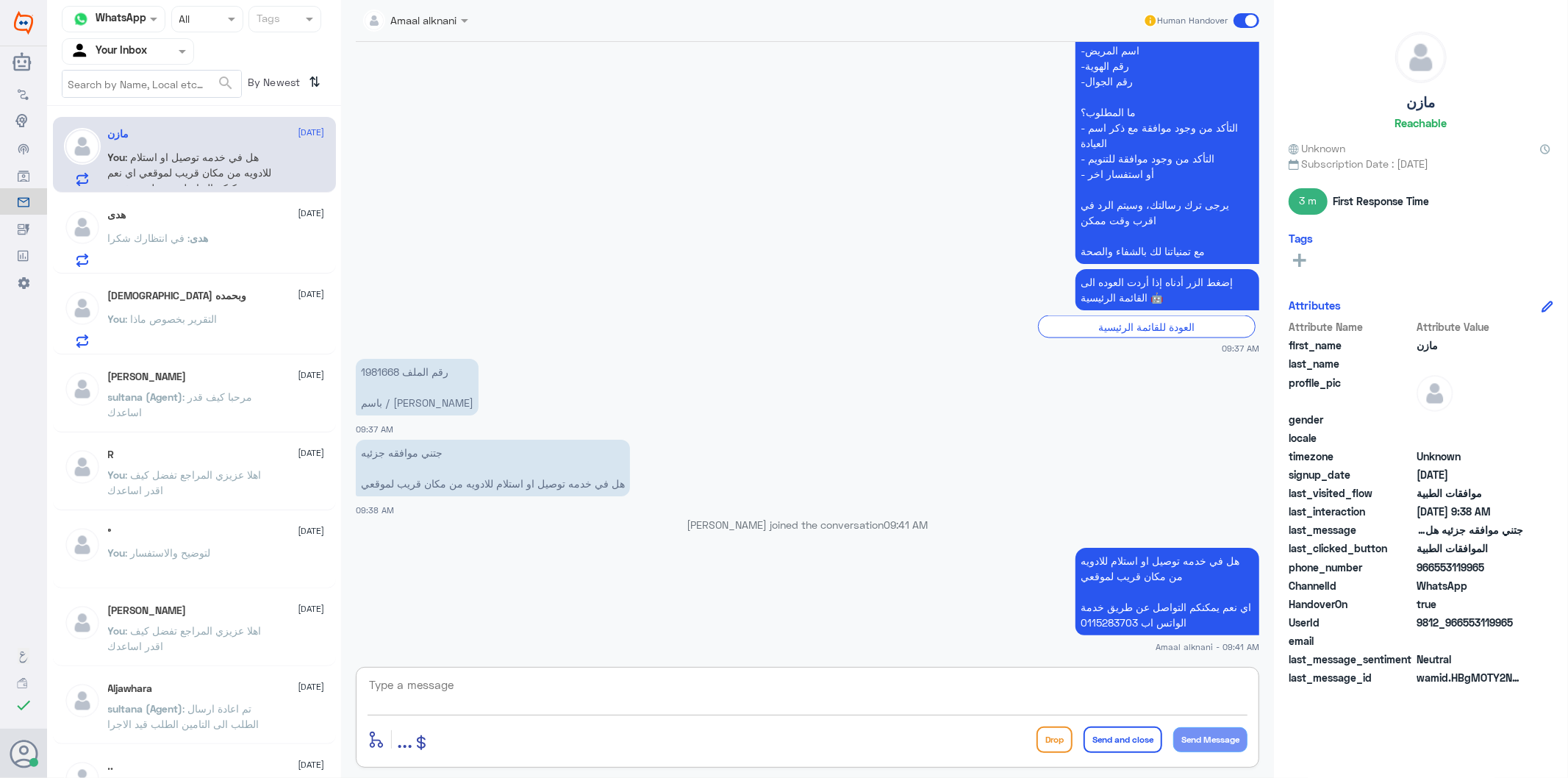
click at [799, 695] on textarea at bounding box center [808, 693] width 880 height 36
click at [378, 364] on p "رقم الملف 1981668 باسم / [PERSON_NAME]" at bounding box center [417, 387] width 123 height 57
copy p "1981668"
click at [569, 690] on textarea at bounding box center [808, 693] width 880 height 36
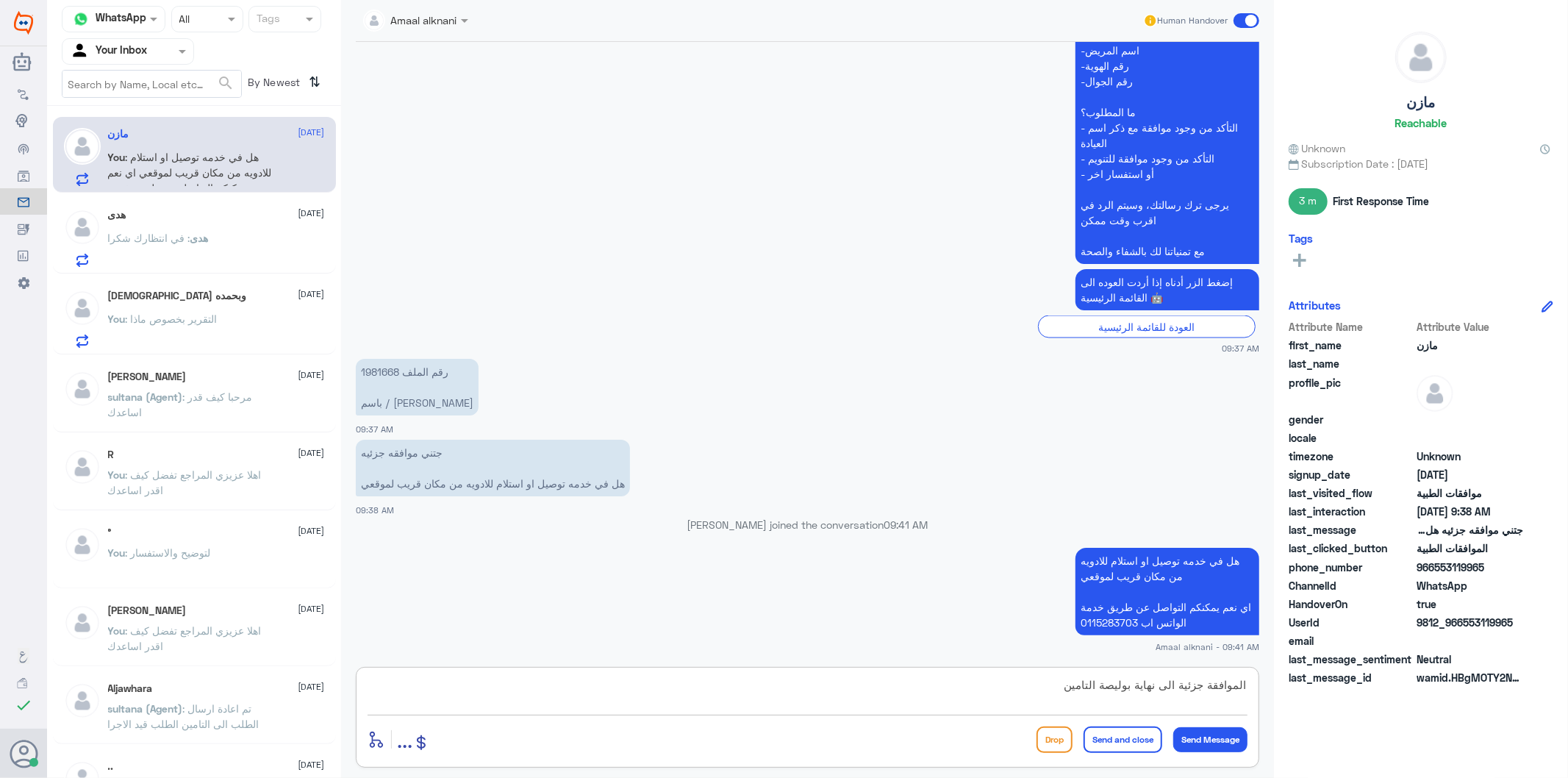
type textarea "الموافقة جزئية الى نهاية بوليصة التامين"
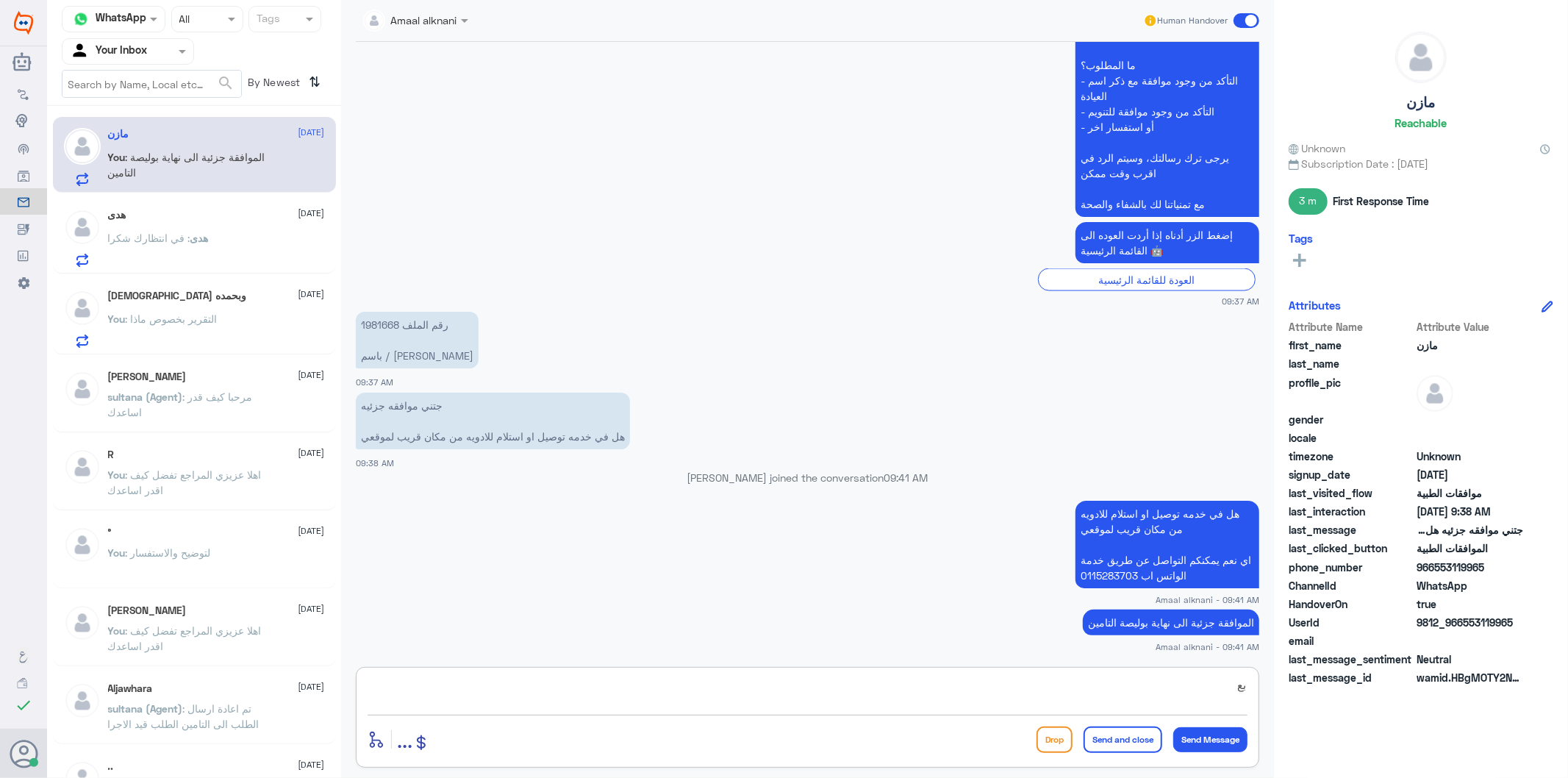
type textarea "ب"
click at [943, 688] on textarea at bounding box center [808, 693] width 880 height 36
type textarea "قدامكم العافية"
click at [1123, 733] on button "Send and close" at bounding box center [1123, 739] width 79 height 27
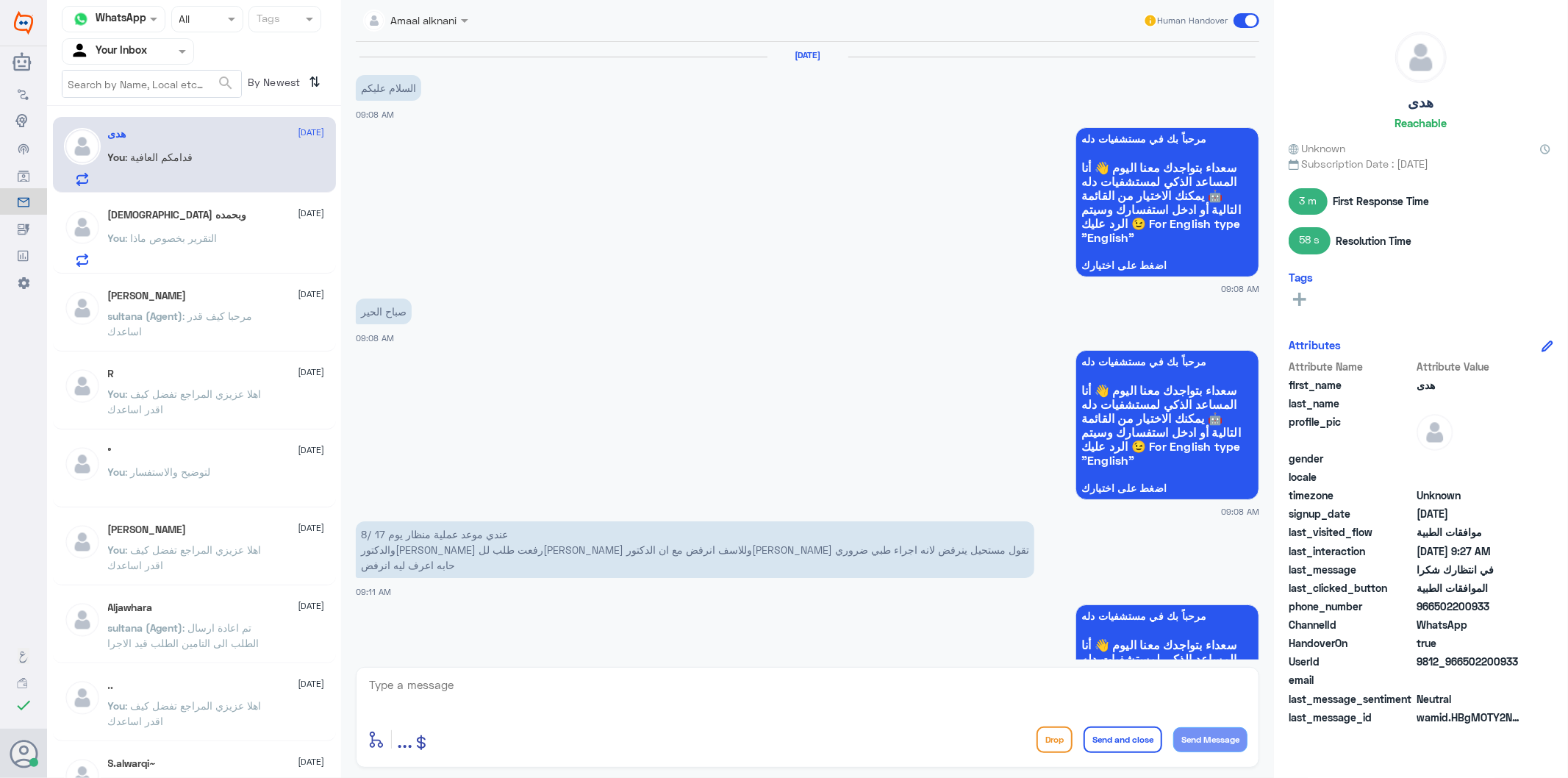
scroll to position [1136, 0]
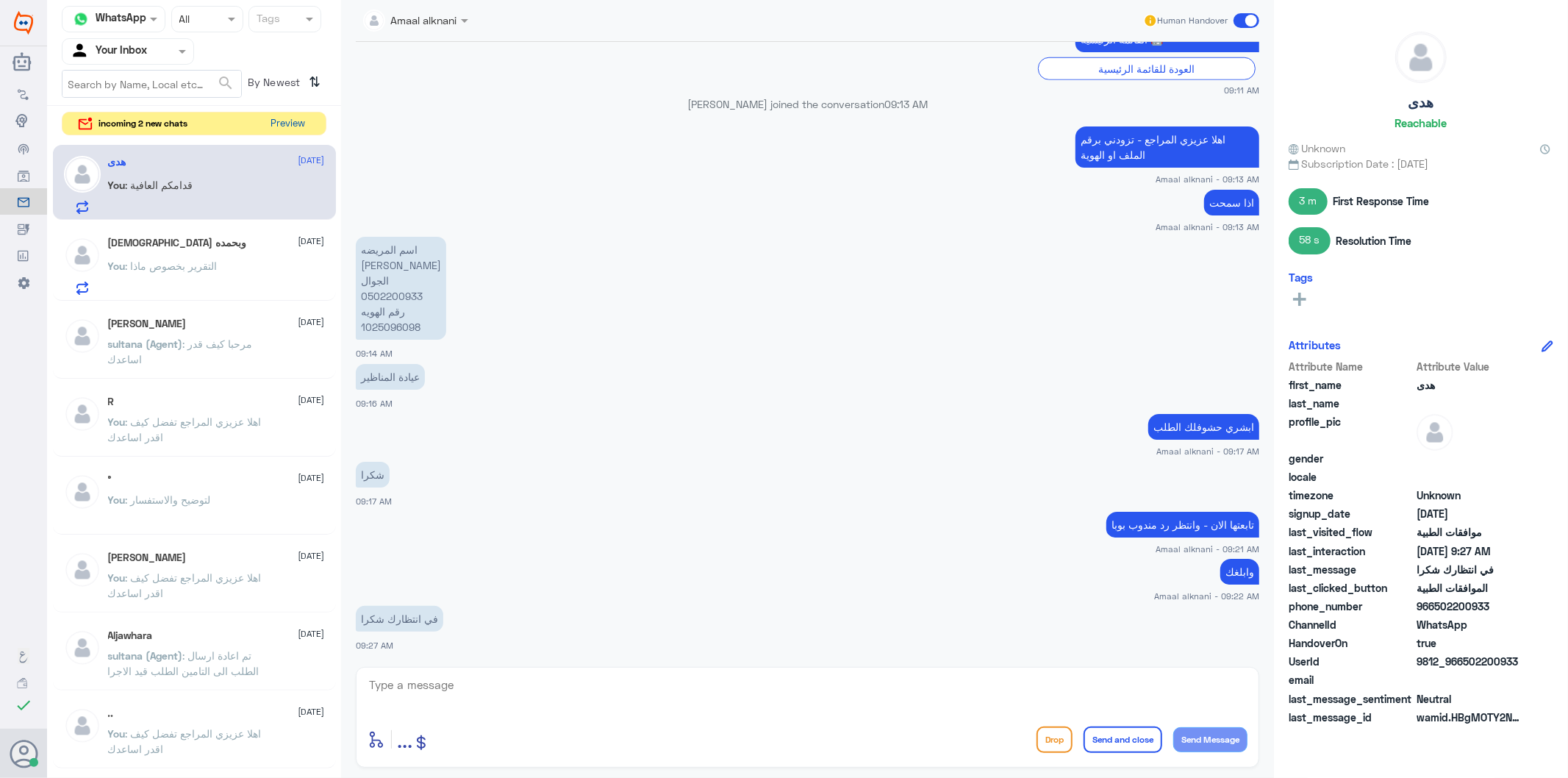
click at [299, 123] on button "Preview" at bounding box center [288, 123] width 45 height 23
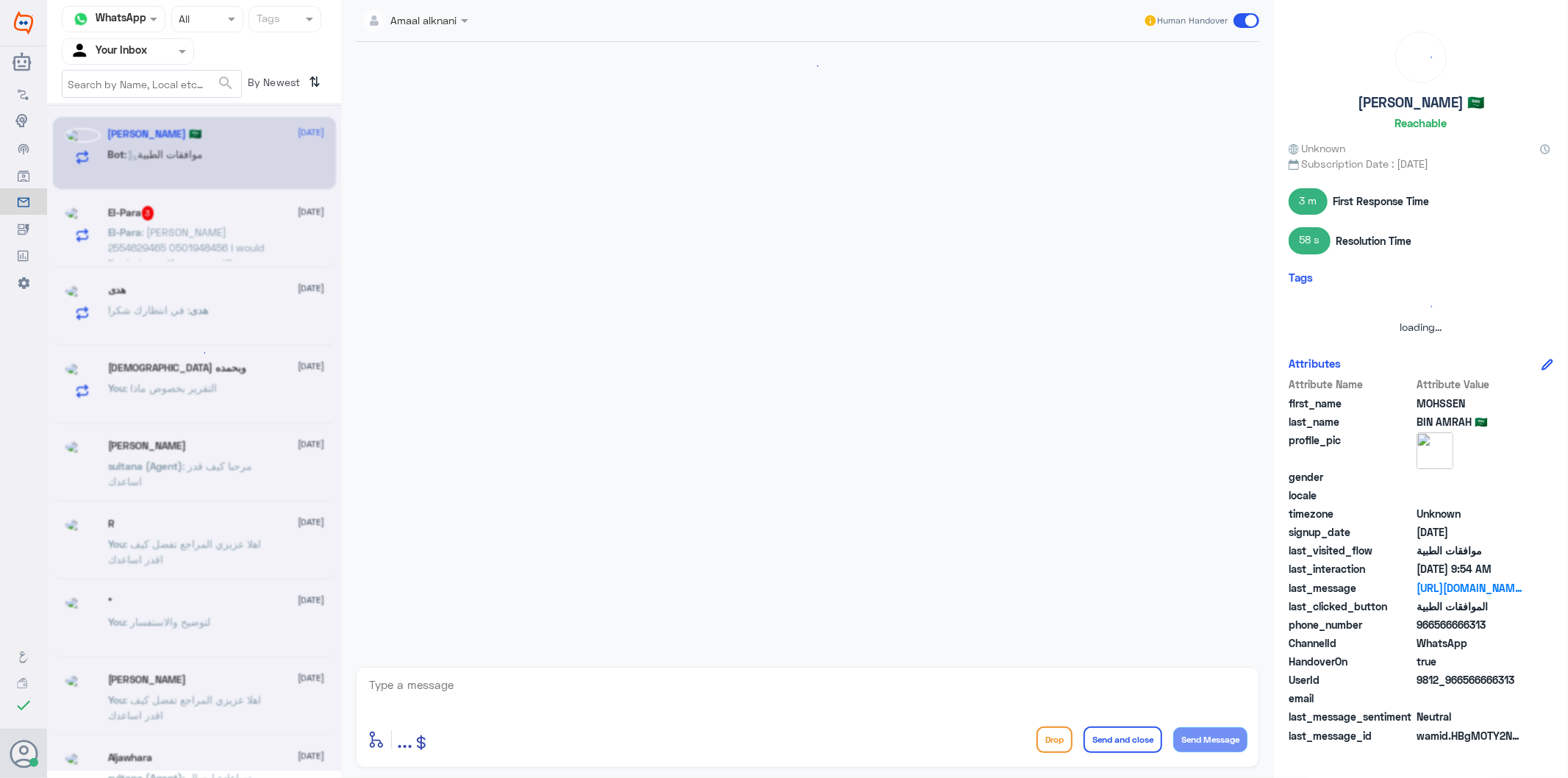
scroll to position [0, 0]
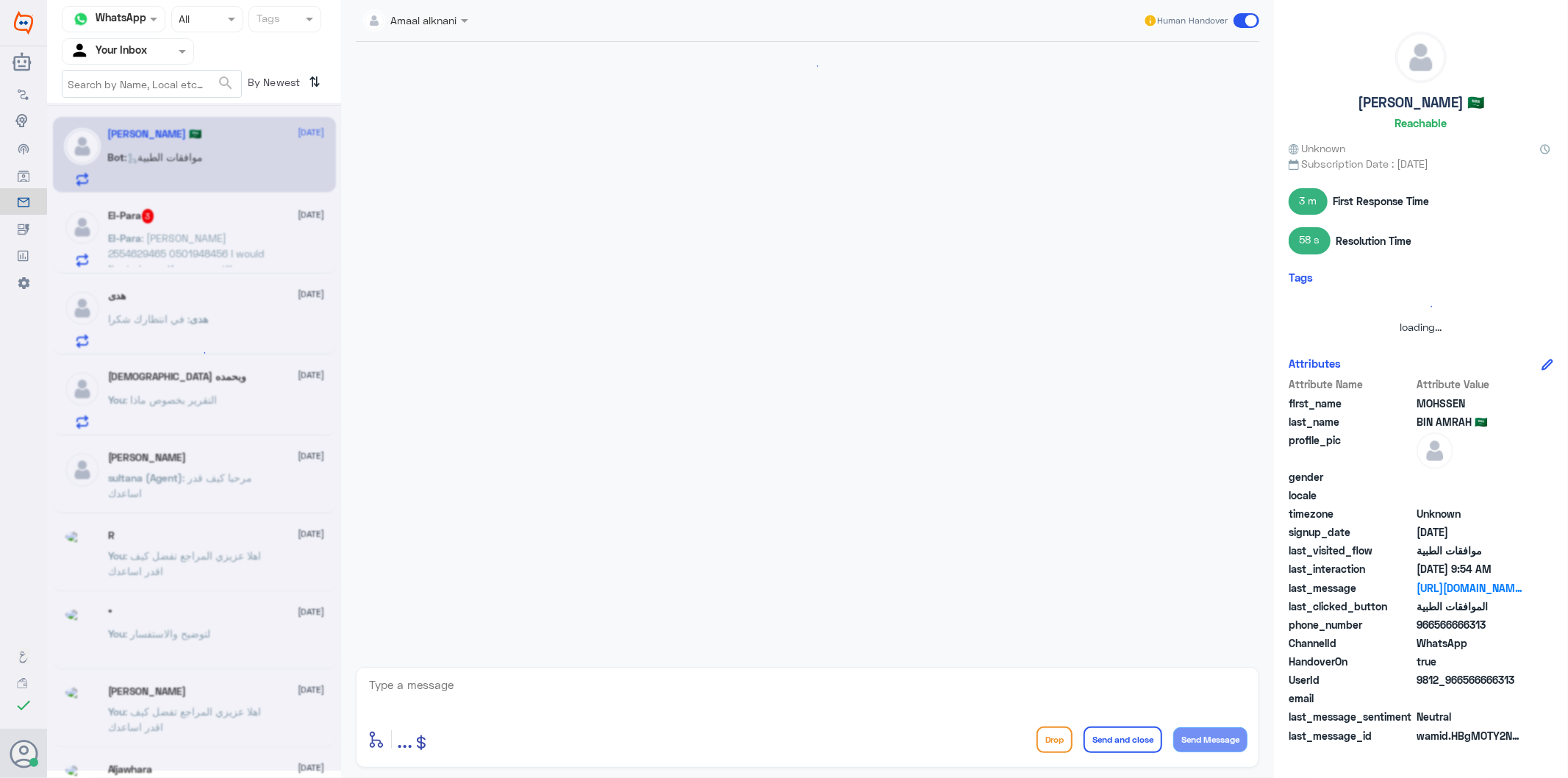
click at [505, 694] on textarea at bounding box center [808, 693] width 880 height 36
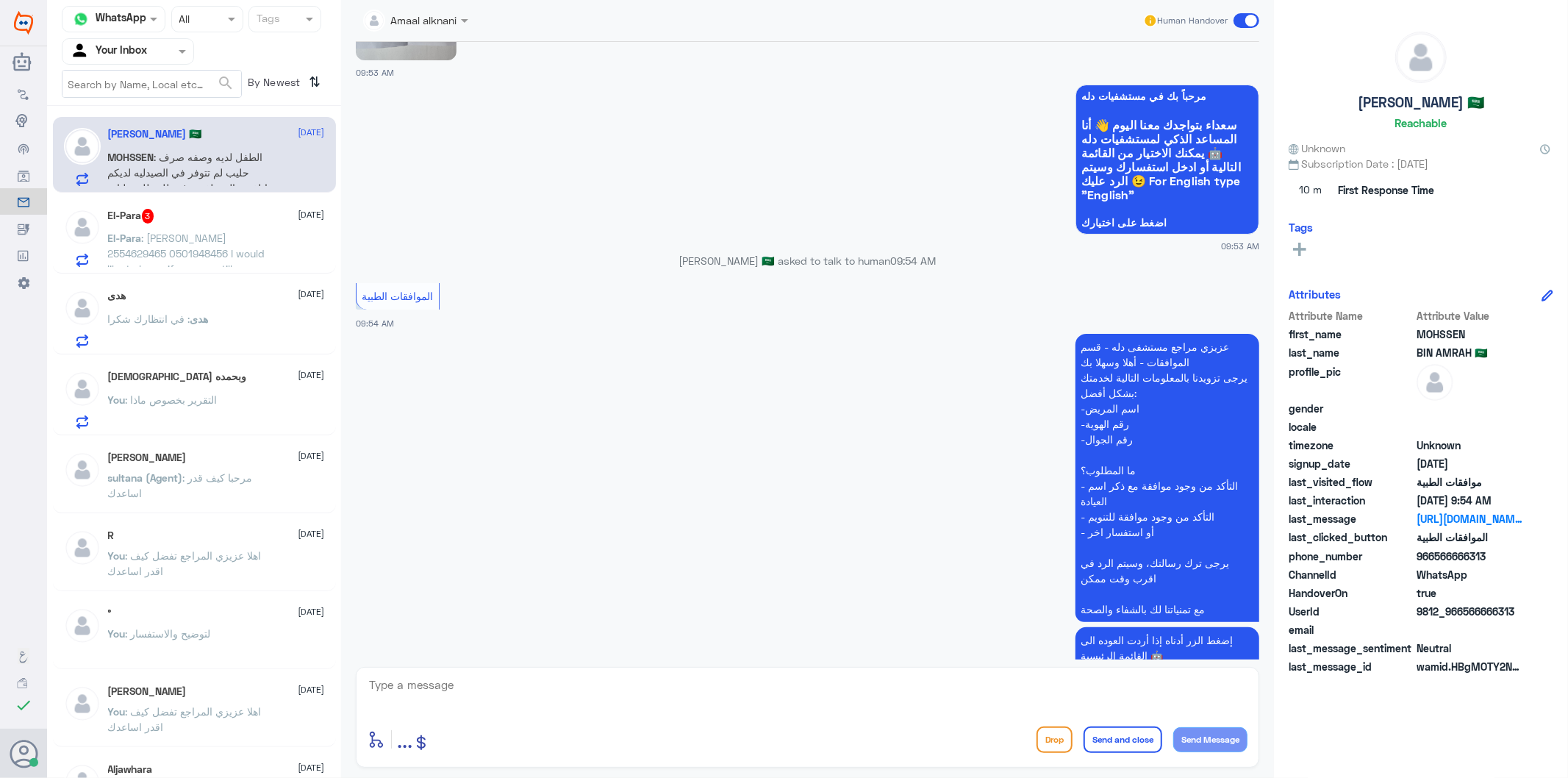
scroll to position [1950, 0]
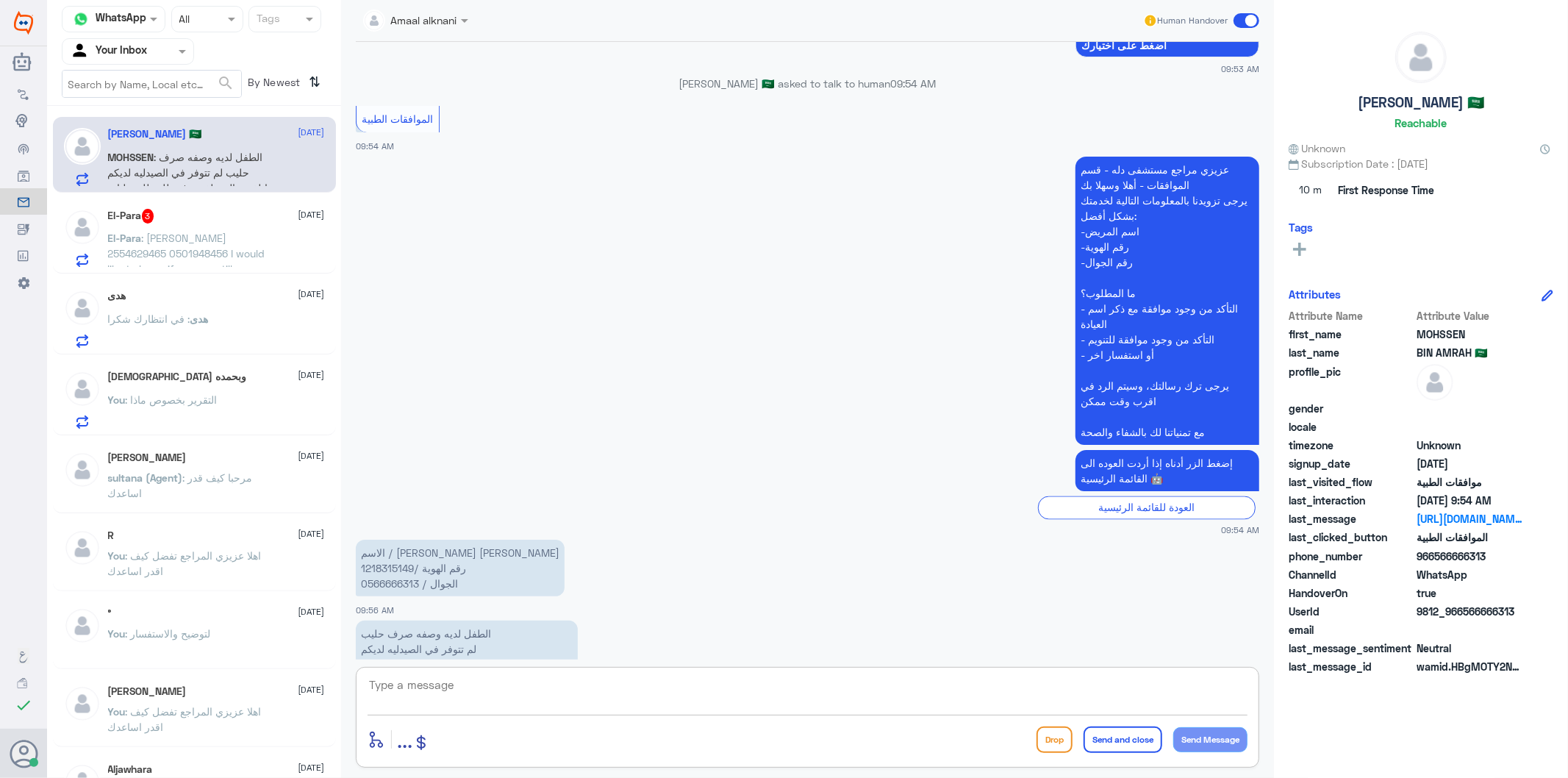
click at [394, 539] on p "الاسم / [PERSON_NAME] [PERSON_NAME] رقم الهوية /1218315149 الجوال / 0566666313" at bounding box center [460, 568] width 209 height 57
copy p "0566666313"
click at [392, 539] on p "الاسم / [PERSON_NAME] [PERSON_NAME] رقم الهوية /1218315149 الجوال / 0566666313" at bounding box center [460, 568] width 209 height 57
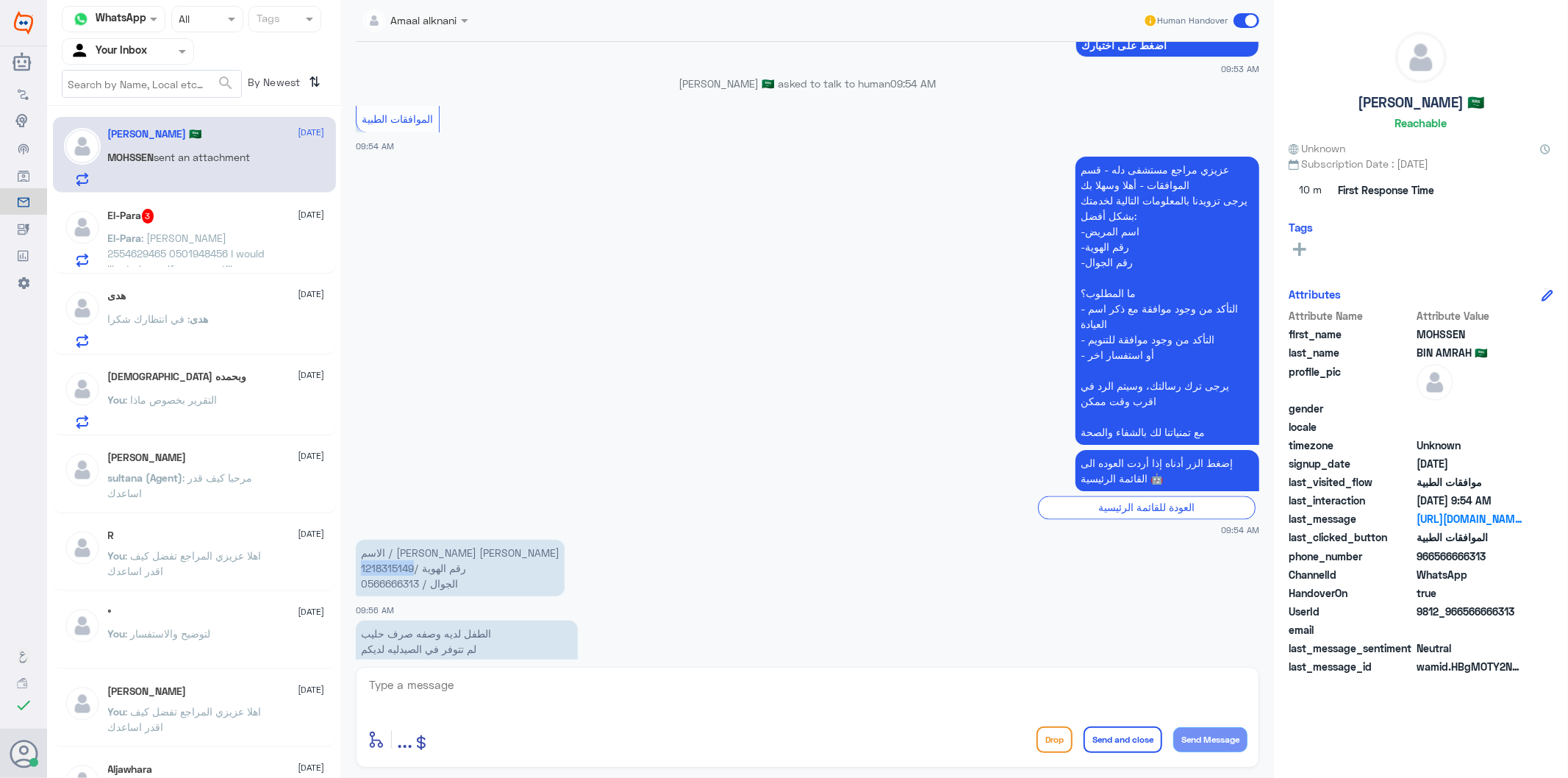
scroll to position [2152, 0]
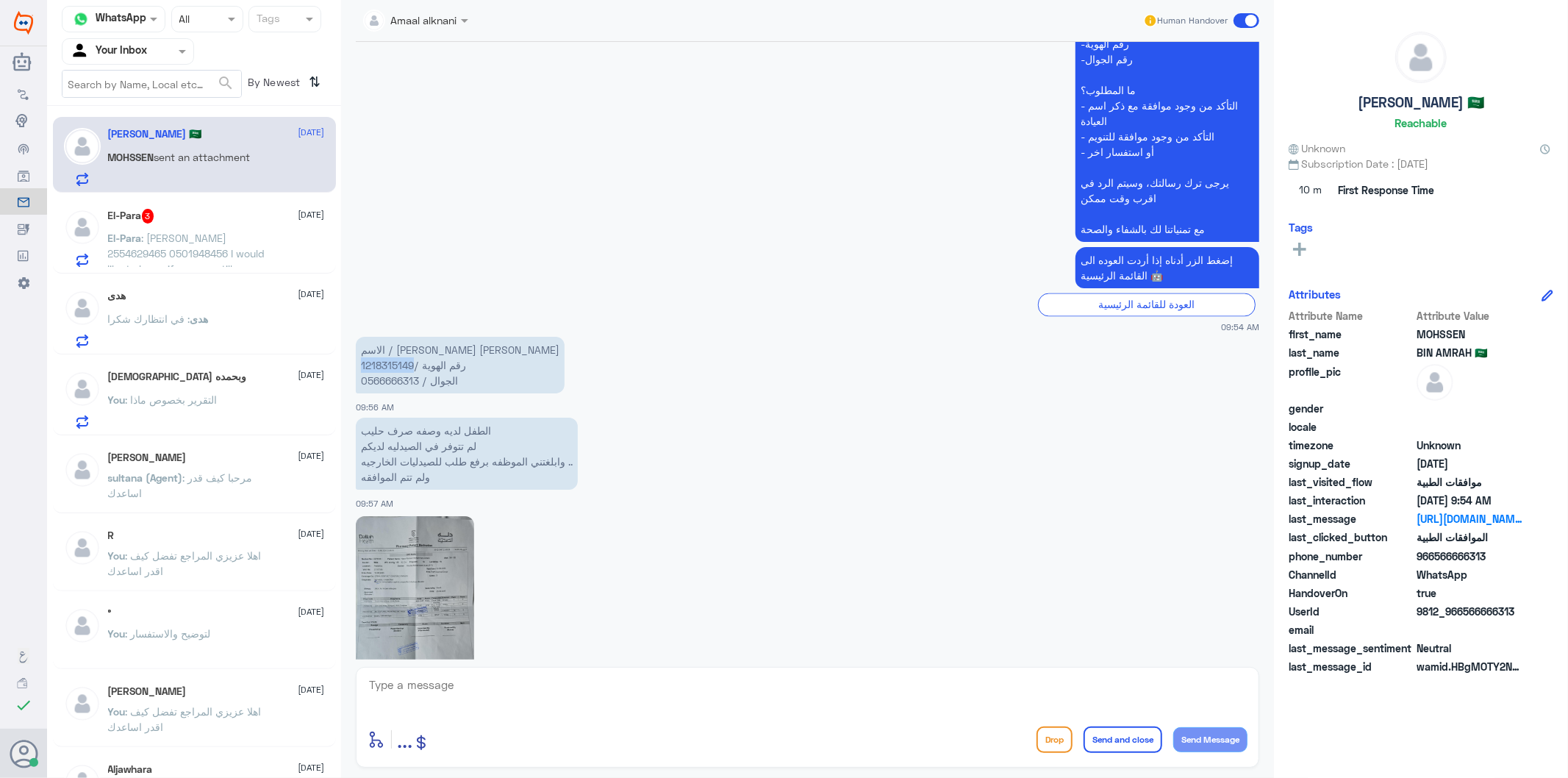
click at [379, 530] on img at bounding box center [415, 605] width 118 height 179
click at [460, 694] on textarea at bounding box center [808, 693] width 880 height 36
type textarea "ابشرالحين بشوفلك"
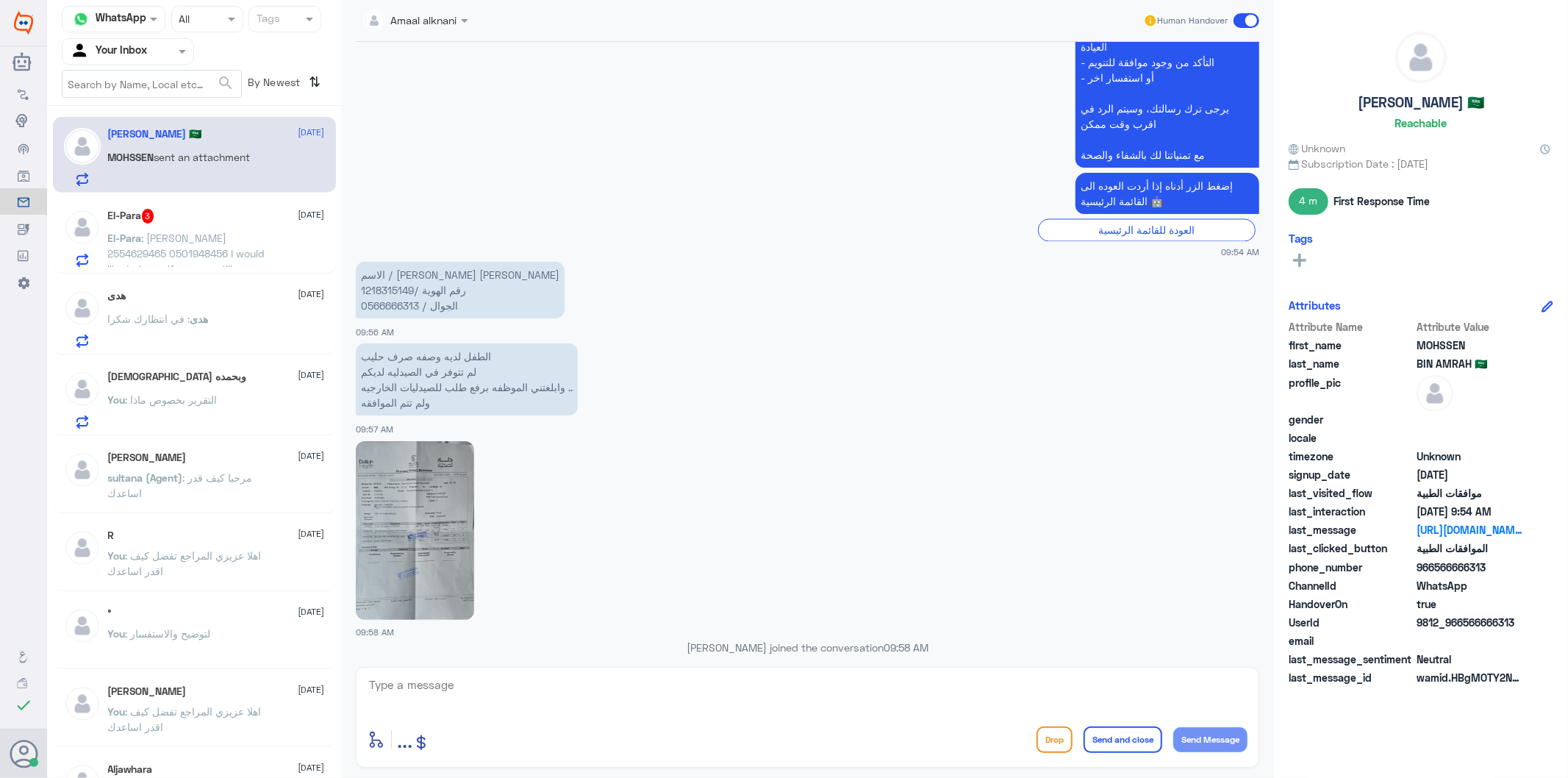
click at [394, 441] on img at bounding box center [415, 530] width 118 height 179
click at [442, 473] on img at bounding box center [415, 530] width 118 height 179
click at [420, 469] on img at bounding box center [415, 530] width 118 height 179
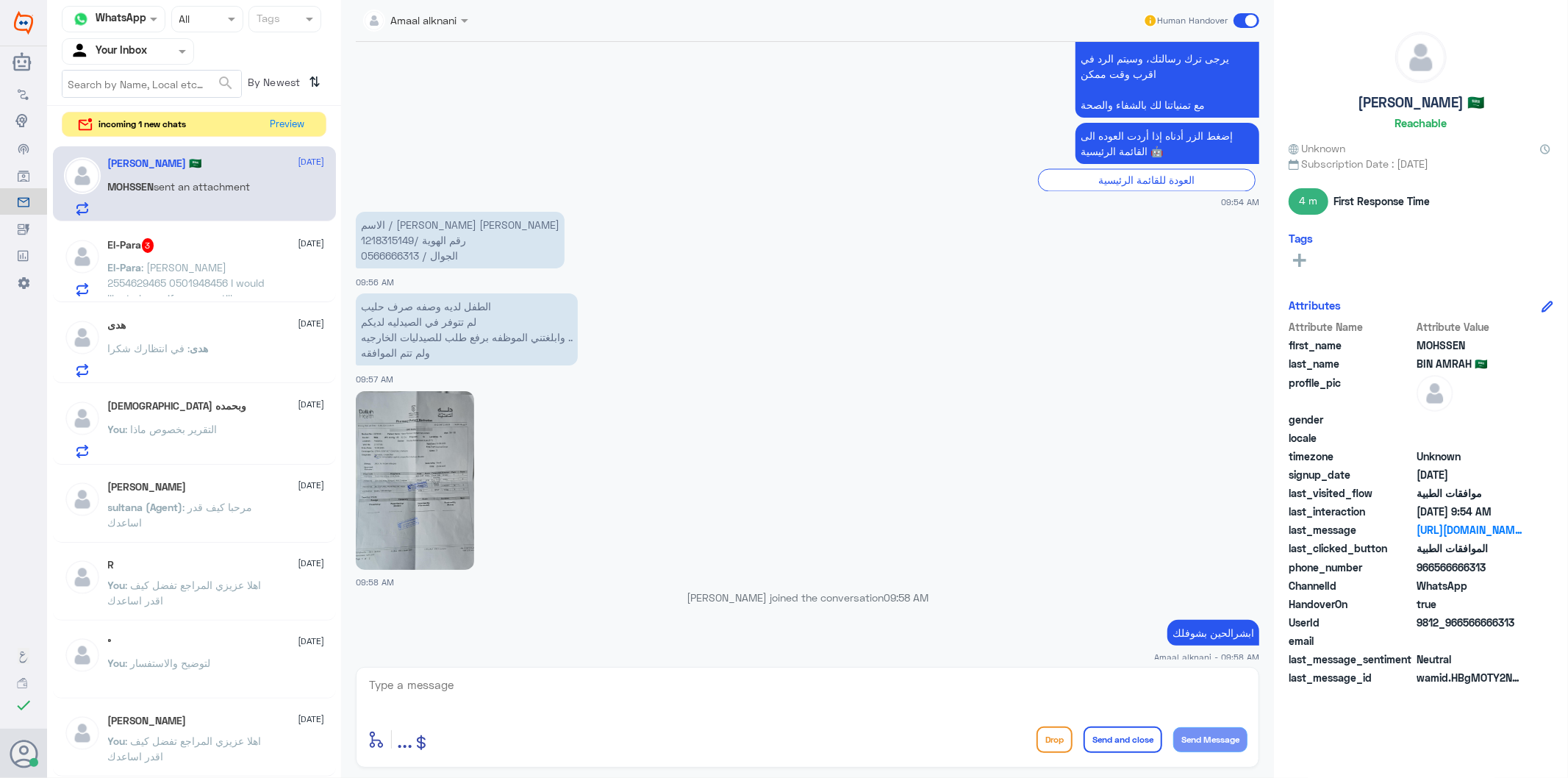
click at [478, 696] on textarea at bounding box center [808, 693] width 880 height 36
type textarea "خ"
type textarea "ا"
type textarea "تابعت لط الان طلب التحويل بس عشر دقايق ويجيكم الرد"
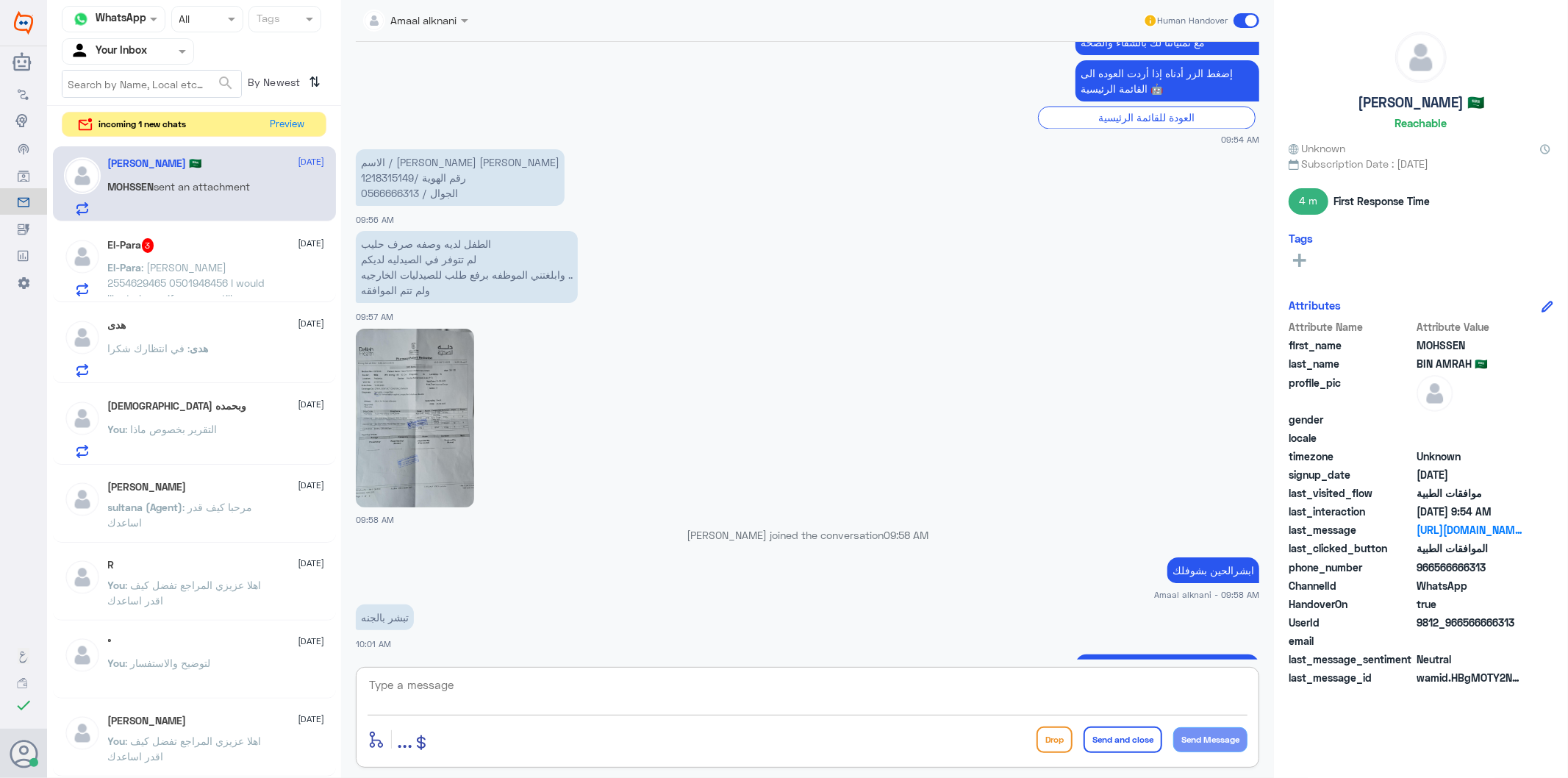
click at [188, 263] on span ": [PERSON_NAME] 2554629465 0501948456 I would like to know if you are still wor…" at bounding box center [189, 306] width 162 height 89
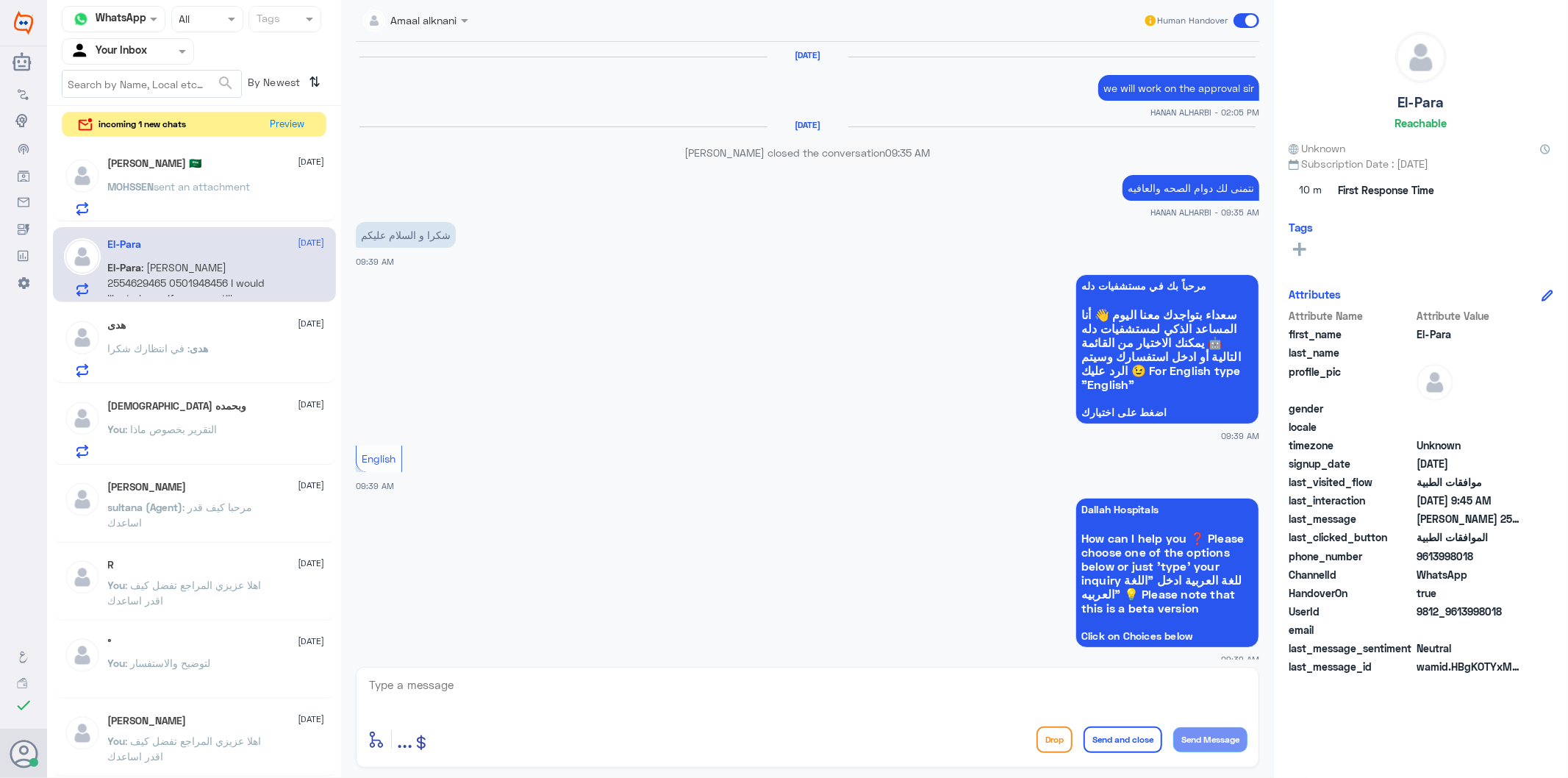
scroll to position [2336, 0]
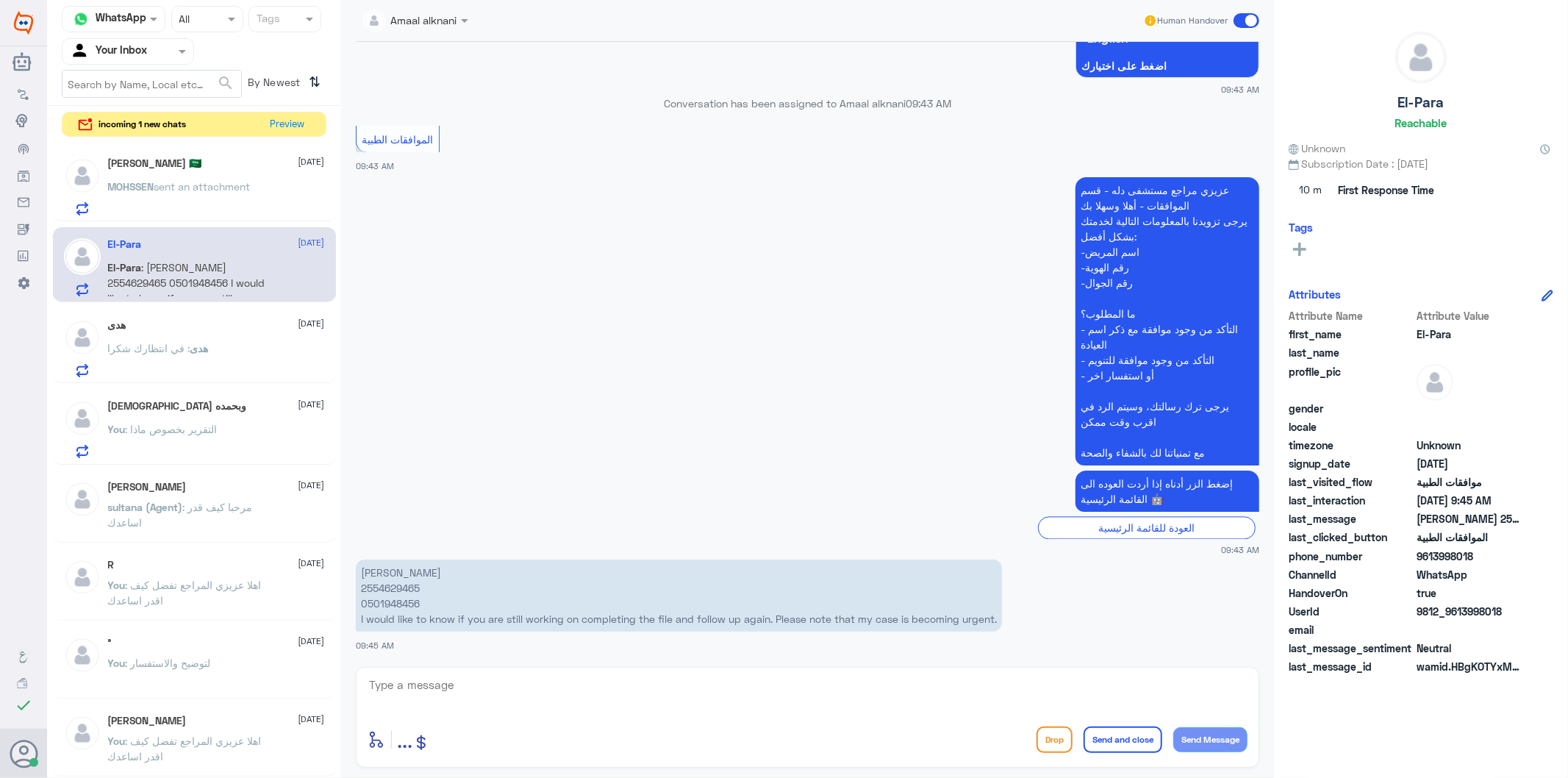
click at [434, 679] on textarea at bounding box center [808, 693] width 880 height 36
click at [790, 620] on p "[PERSON_NAME] 2554629465 0501948456 I would like to know if you are still worki…" at bounding box center [679, 594] width 646 height 72
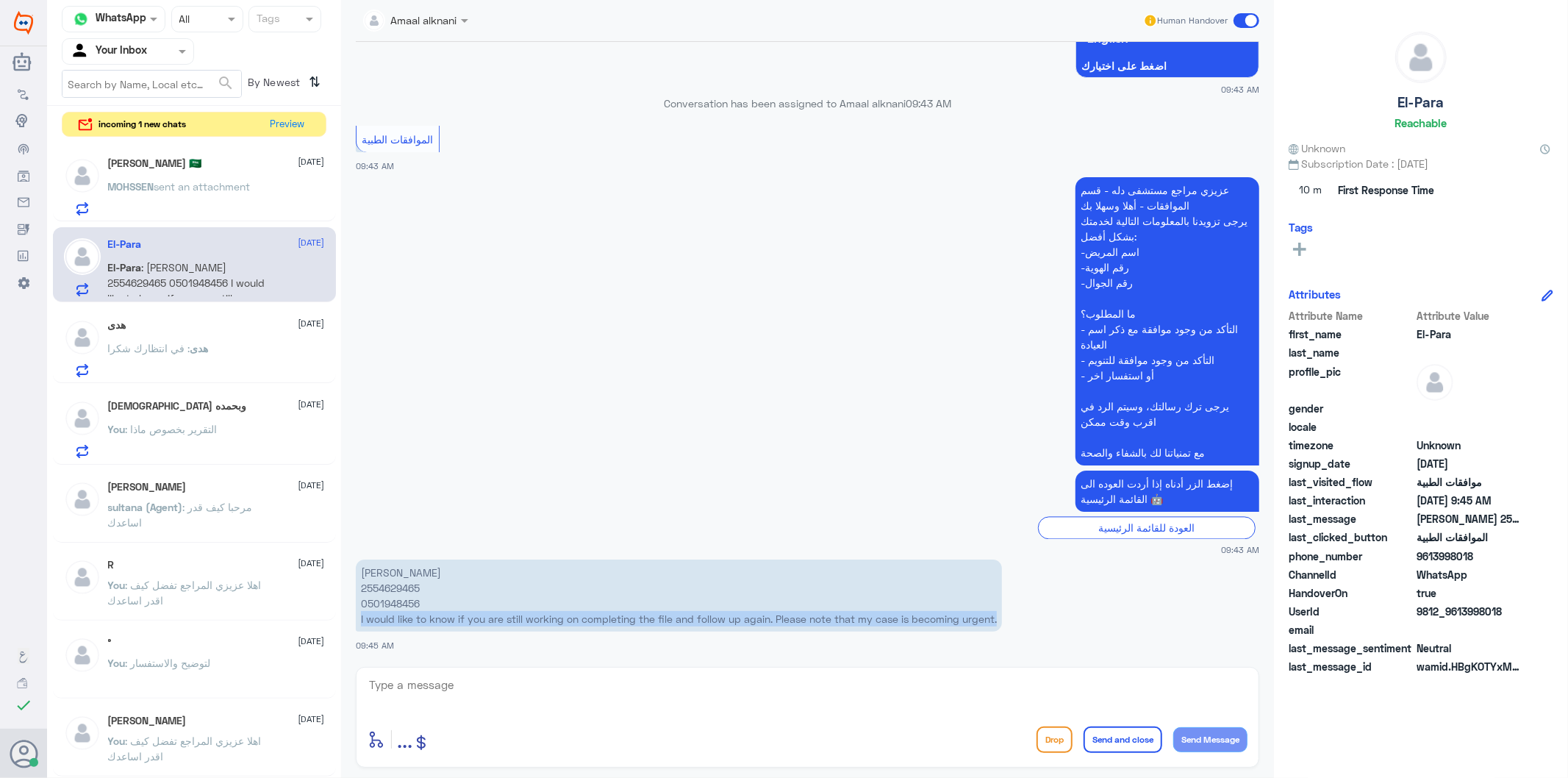
click at [790, 620] on p "[PERSON_NAME] 2554629465 0501948456 I would like to know if you are still worki…" at bounding box center [679, 594] width 646 height 72
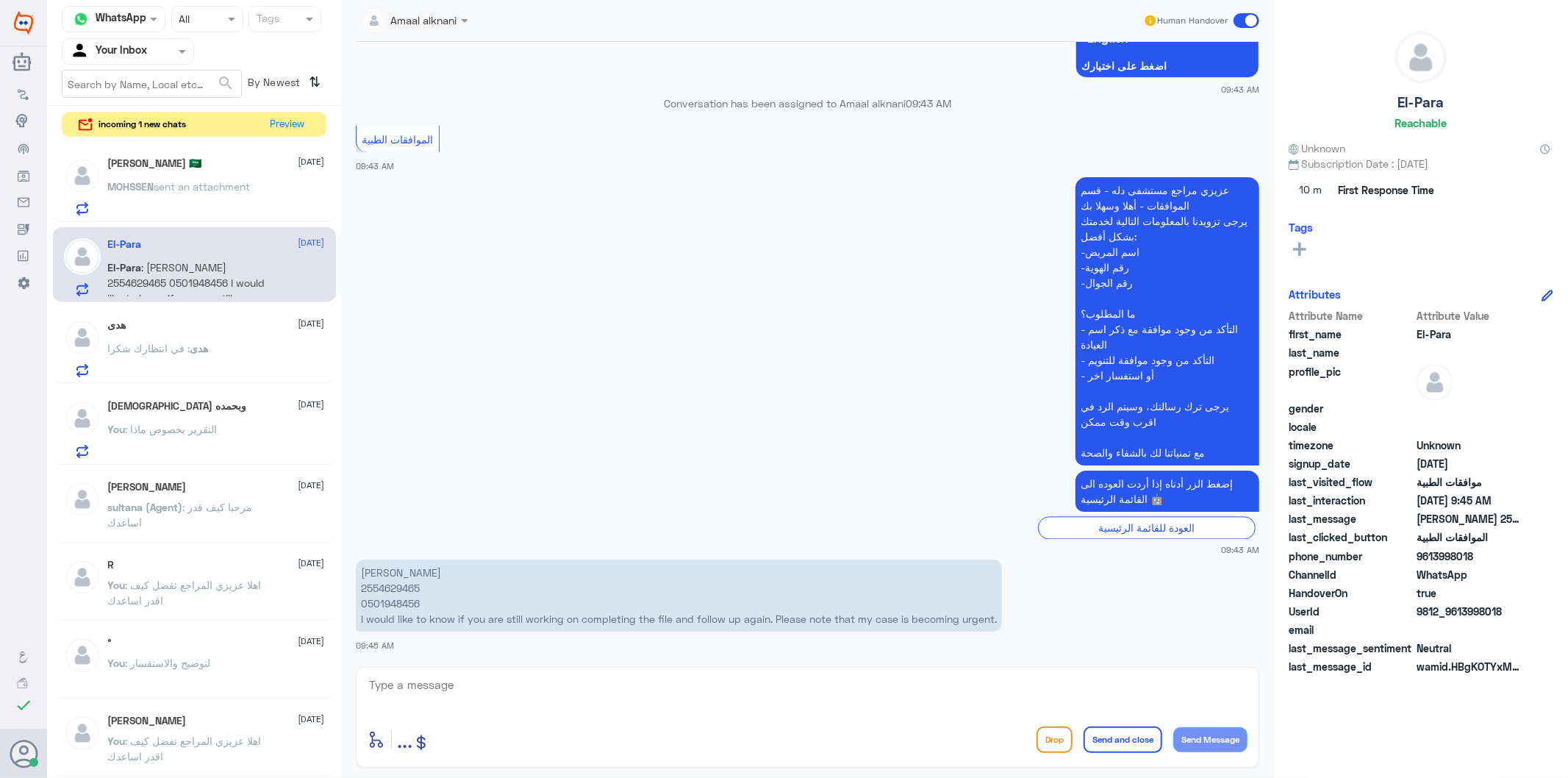
click at [402, 601] on p "[PERSON_NAME] 2554629465 0501948456 I would like to know if you are still worki…" at bounding box center [679, 594] width 646 height 72
click at [511, 682] on textarea at bounding box center [808, 693] width 880 height 36
paste textarea "NEED [MEDICAL_DATA] REPORT AS NOT DONE IN [GEOGRAPHIC_DATA]"
type textarea "NEED [MEDICAL_DATA] REPORT AS NOT DONE IN [GEOGRAPHIC_DATA]"
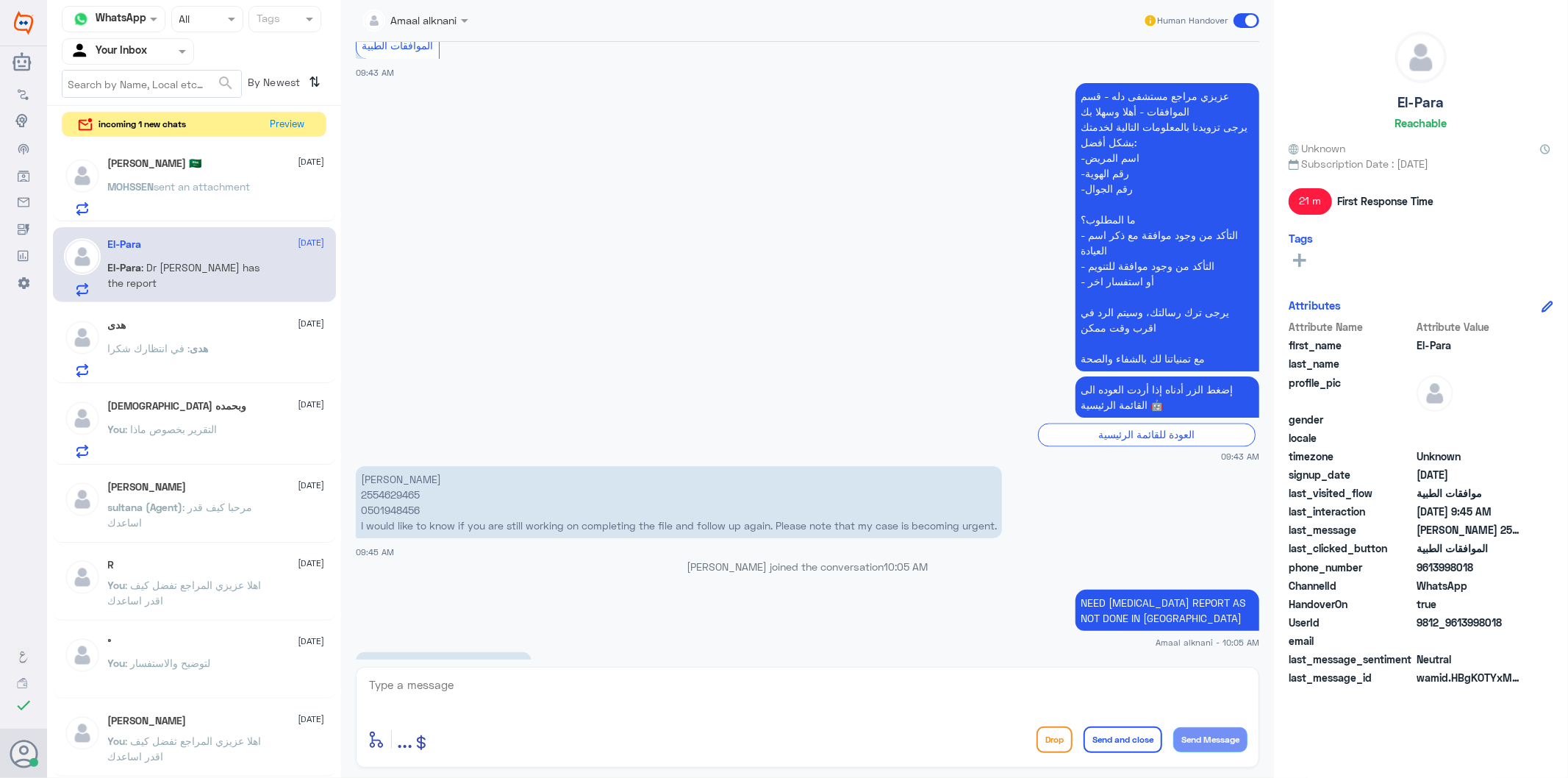
scroll to position [2446, 0]
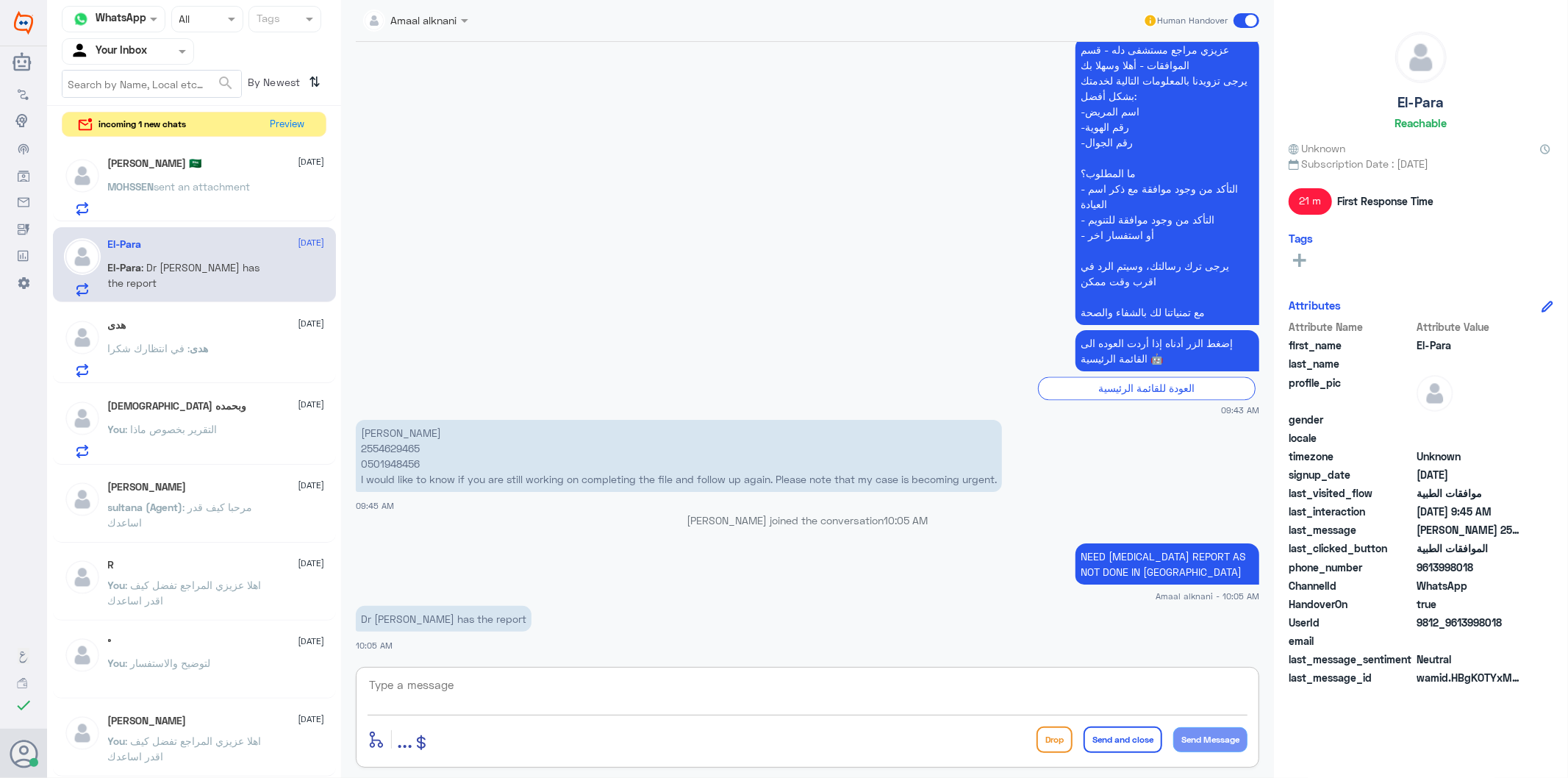
click at [482, 696] on textarea at bounding box center [808, 693] width 880 height 36
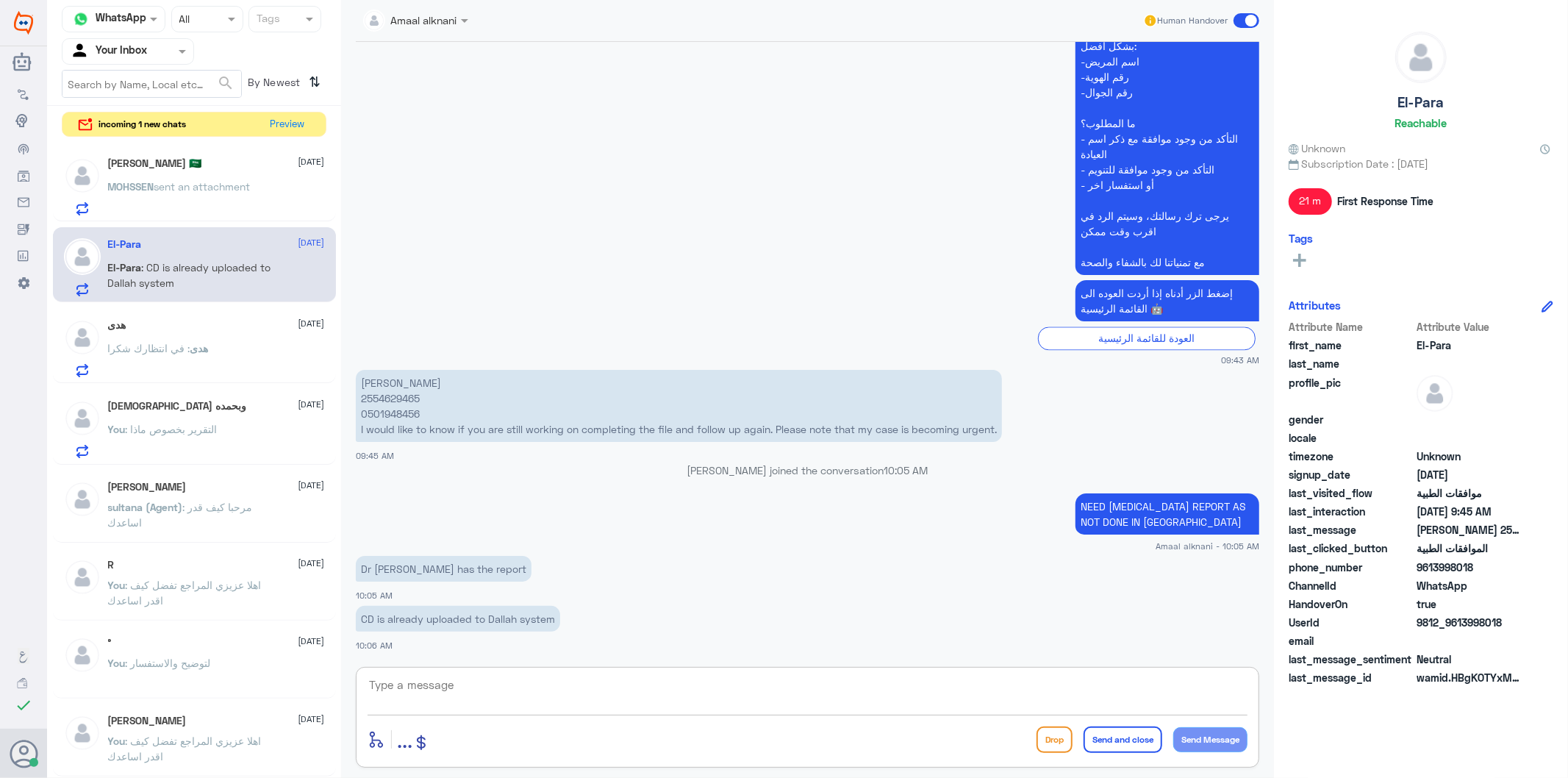
click at [530, 692] on textarea at bounding box center [808, 693] width 880 height 36
paste textarea "Do you have the report now?"
type textarea "Do you have the report now?"
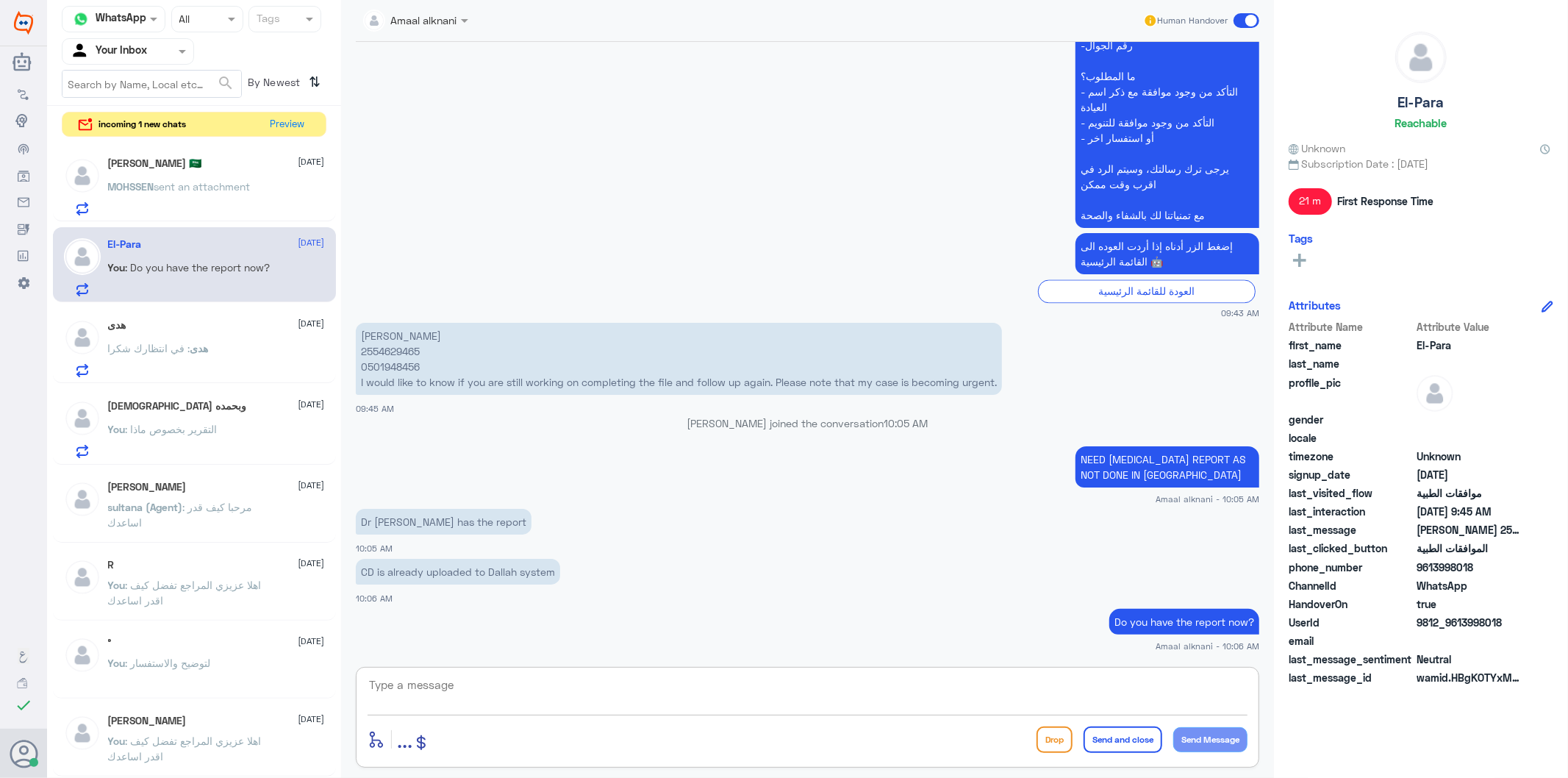
click at [420, 570] on p "CD is already uploaded to Dallah system" at bounding box center [458, 572] width 204 height 26
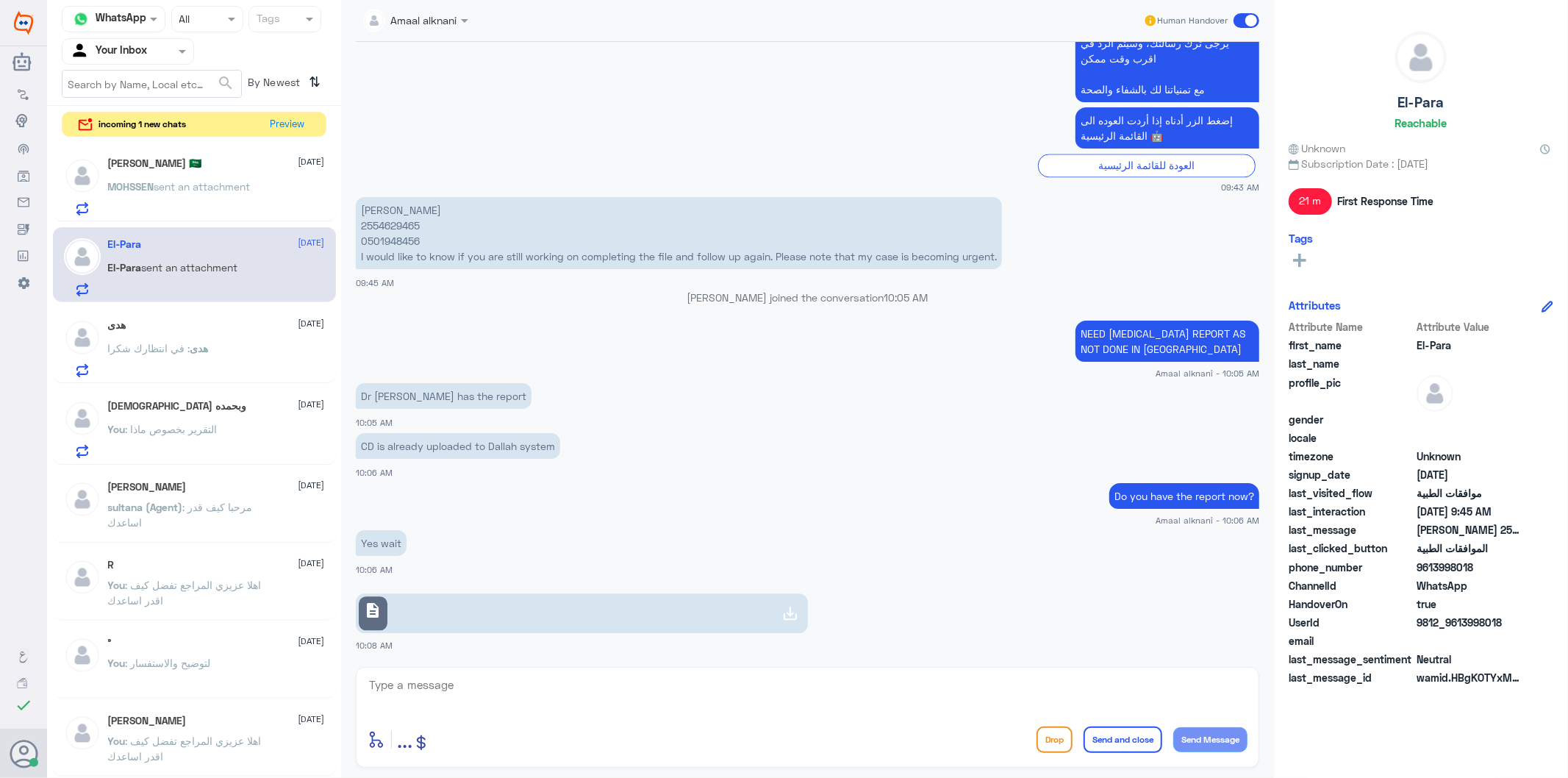
click at [636, 615] on link "description" at bounding box center [582, 613] width 452 height 39
click at [393, 238] on p "[PERSON_NAME] 2554629465 0501948456 I would like to know if you are still worki…" at bounding box center [679, 233] width 646 height 72
click at [510, 690] on textarea at bounding box center [808, 693] width 880 height 36
paste textarea "The report has been attached. Your request is under process."
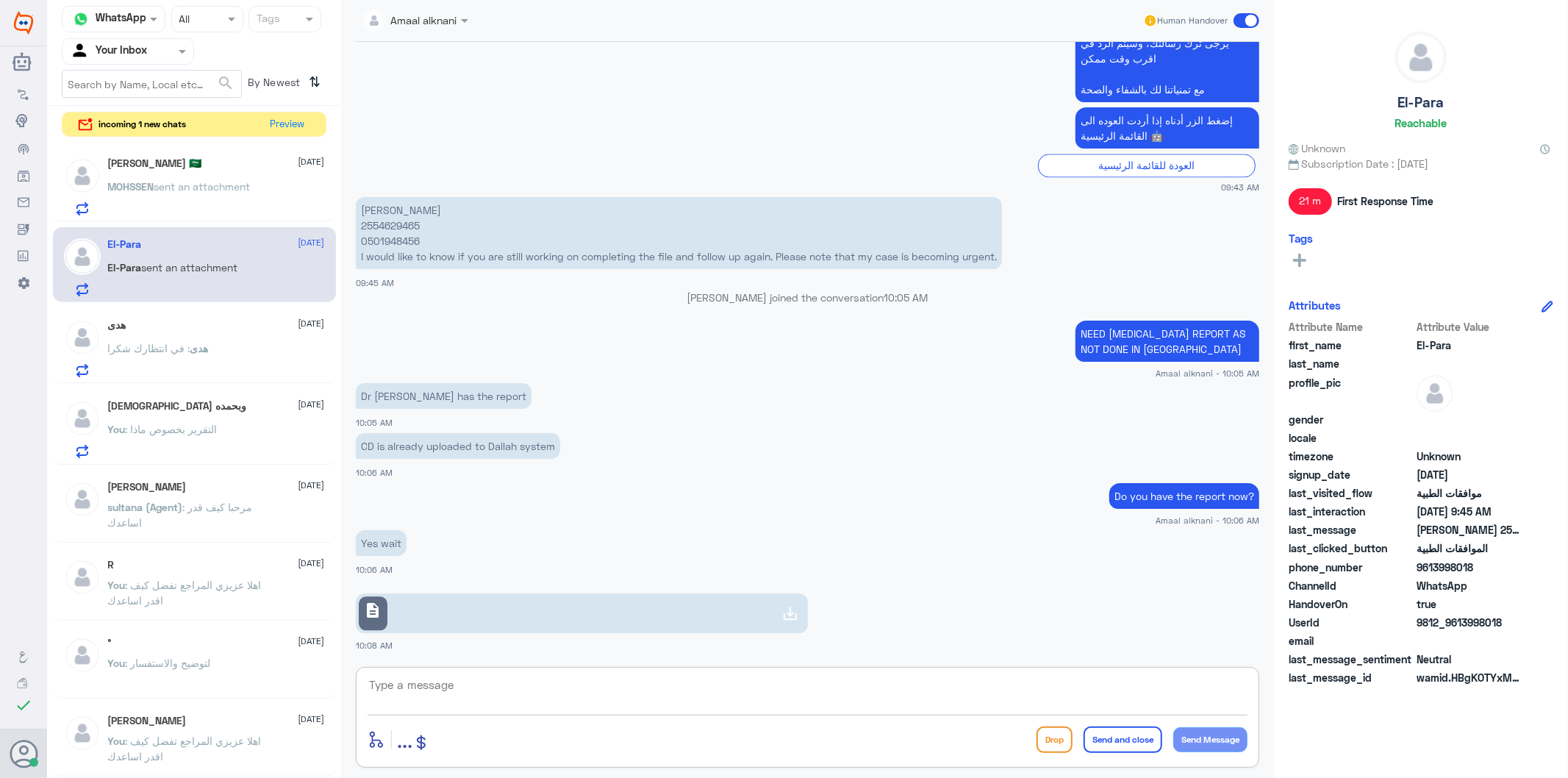
type textarea "The report has been attached. Your request is under process."
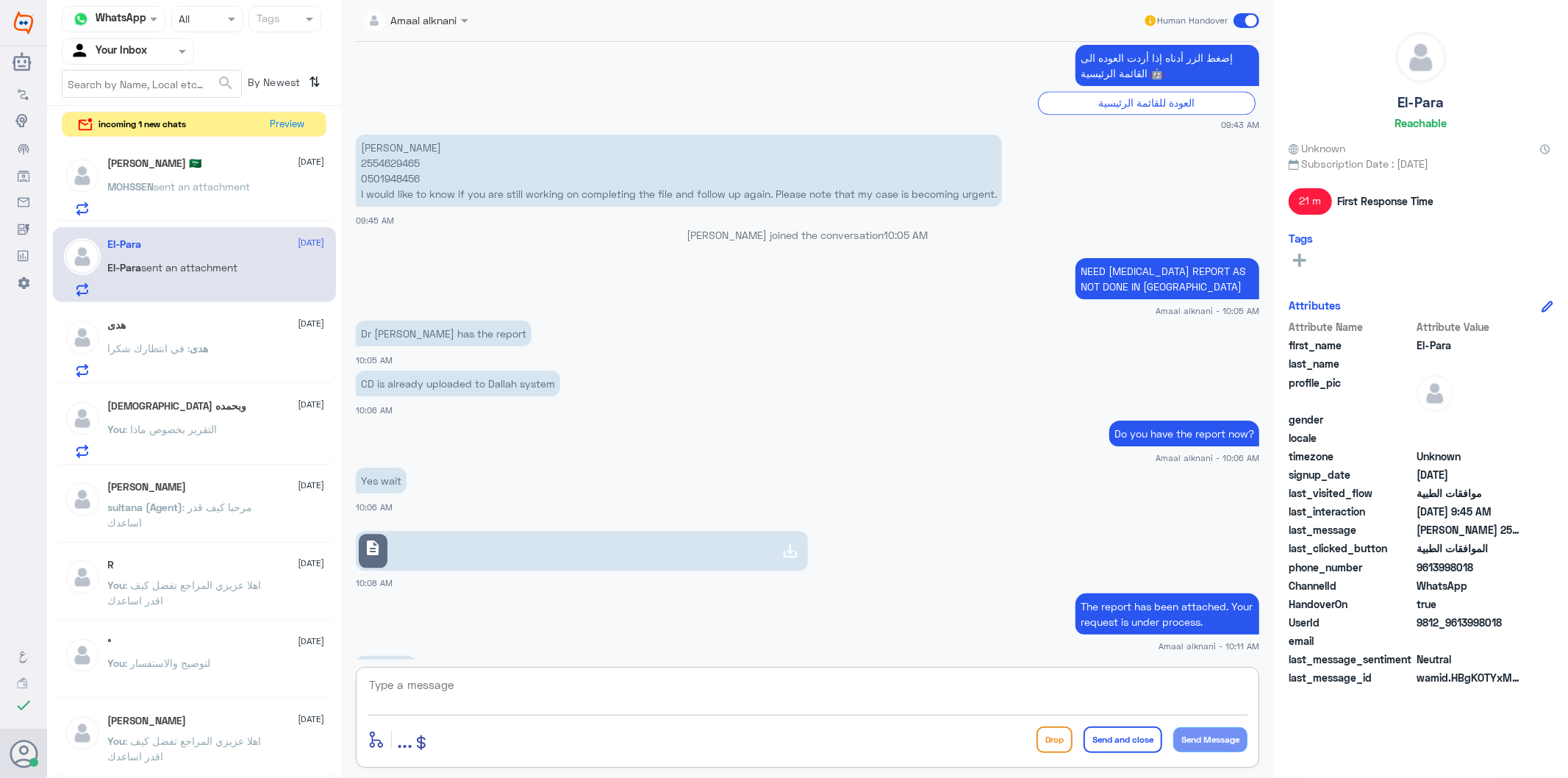
scroll to position [2782, 0]
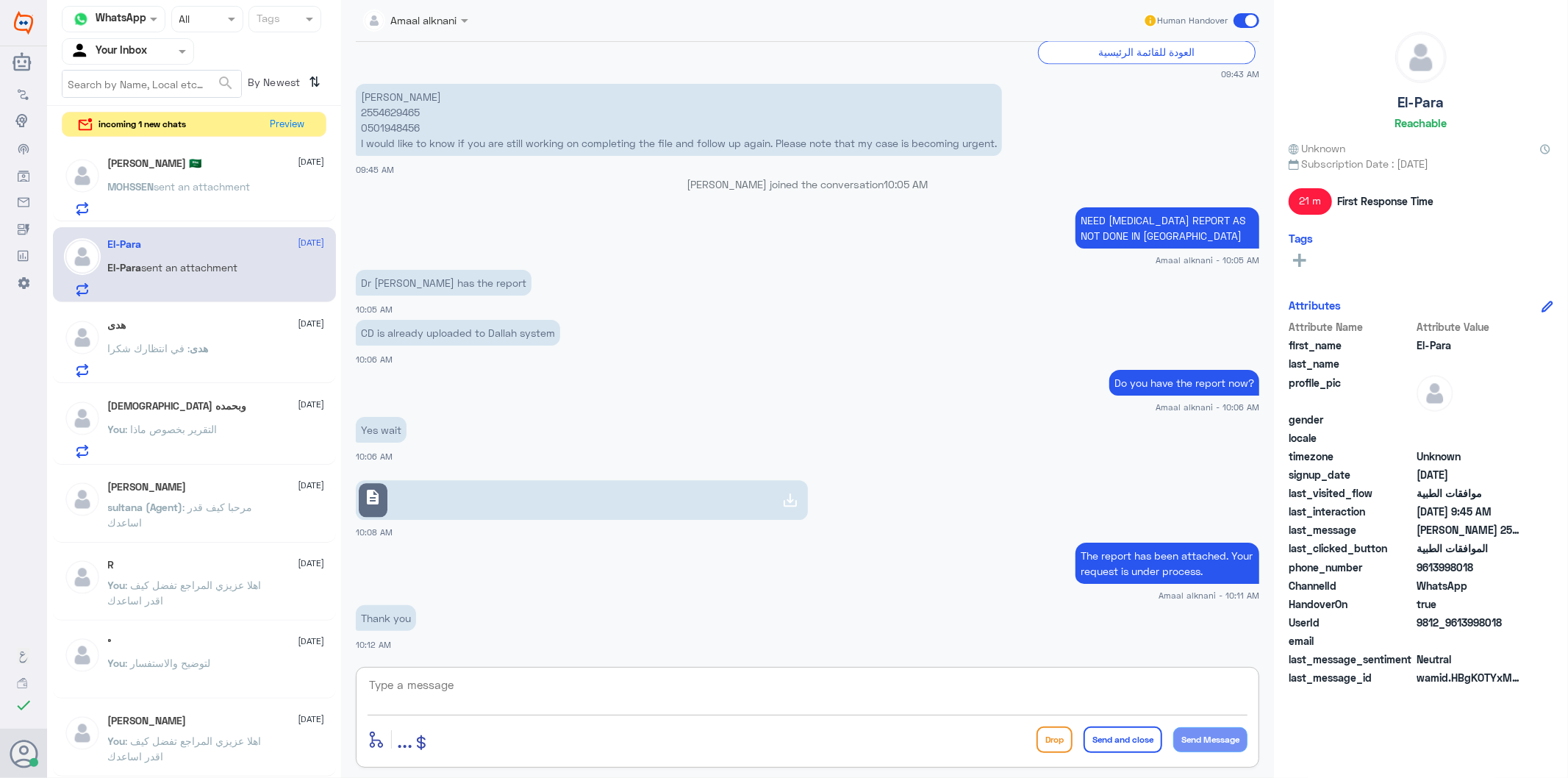
click at [739, 694] on textarea at bounding box center [808, 693] width 880 height 36
paste textarea "If it is still rejected, please contact your insurance company for clarificatio…"
type textarea "If it is still rejected, please contact your insurance company for clarificatio…"
click at [1233, 738] on button "Send Message" at bounding box center [1210, 739] width 75 height 25
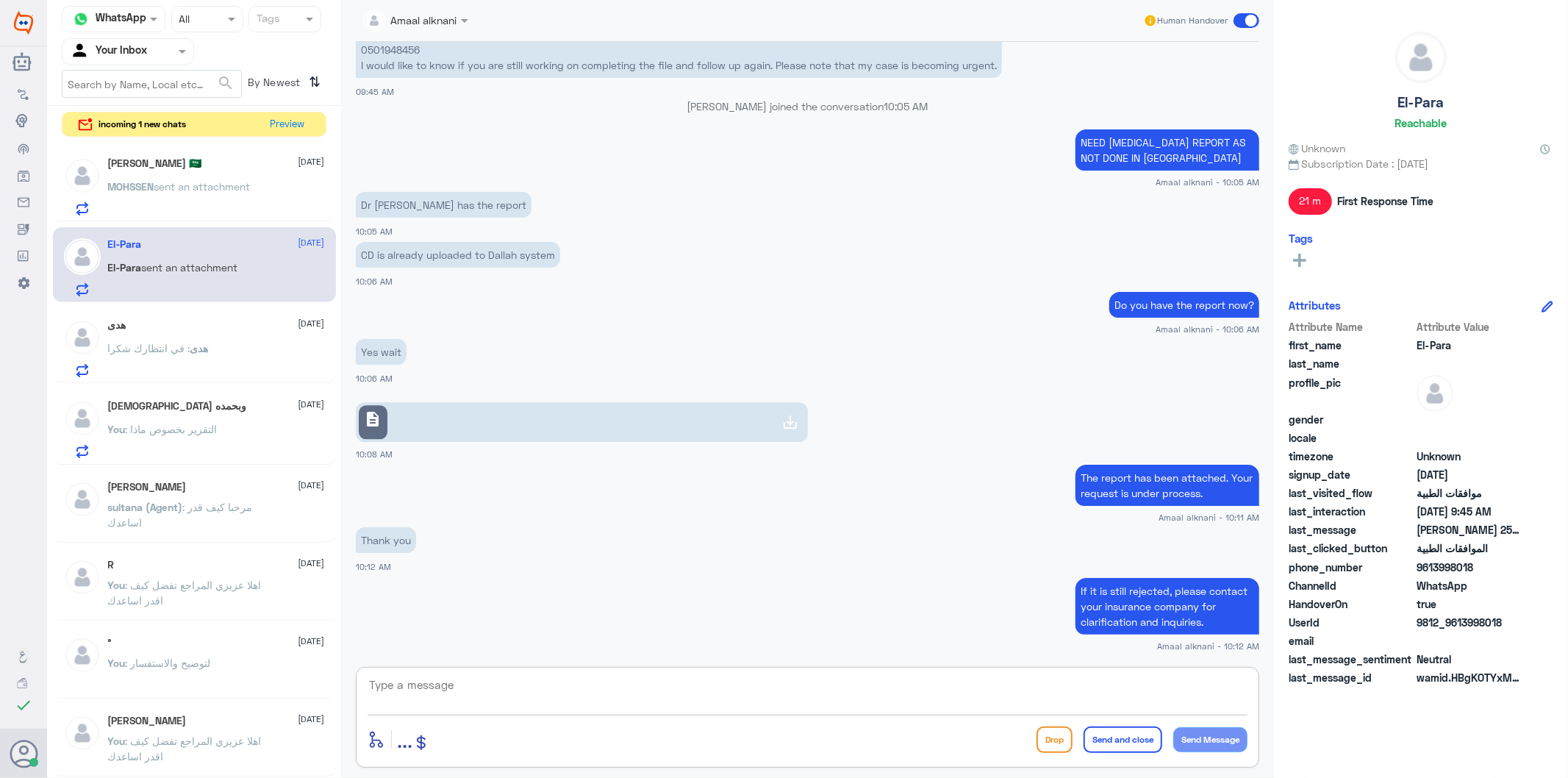
click at [525, 676] on textarea at bounding box center [808, 693] width 880 height 36
paste textarea "We wish you health"
type textarea "We wish you health"
click at [1114, 744] on button "Send and close" at bounding box center [1123, 739] width 79 height 27
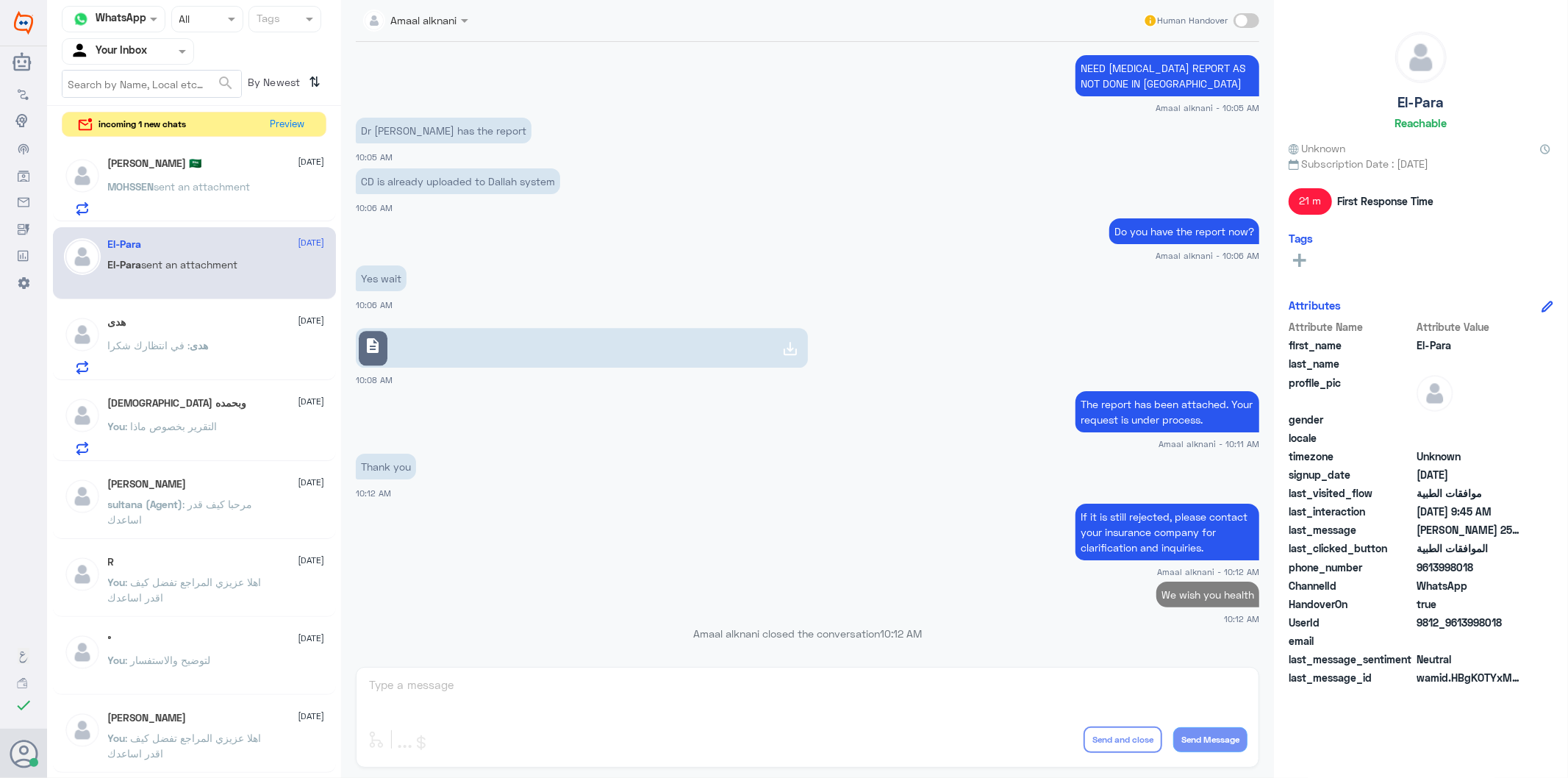
click at [219, 180] on span "sent an attachment" at bounding box center [202, 186] width 96 height 13
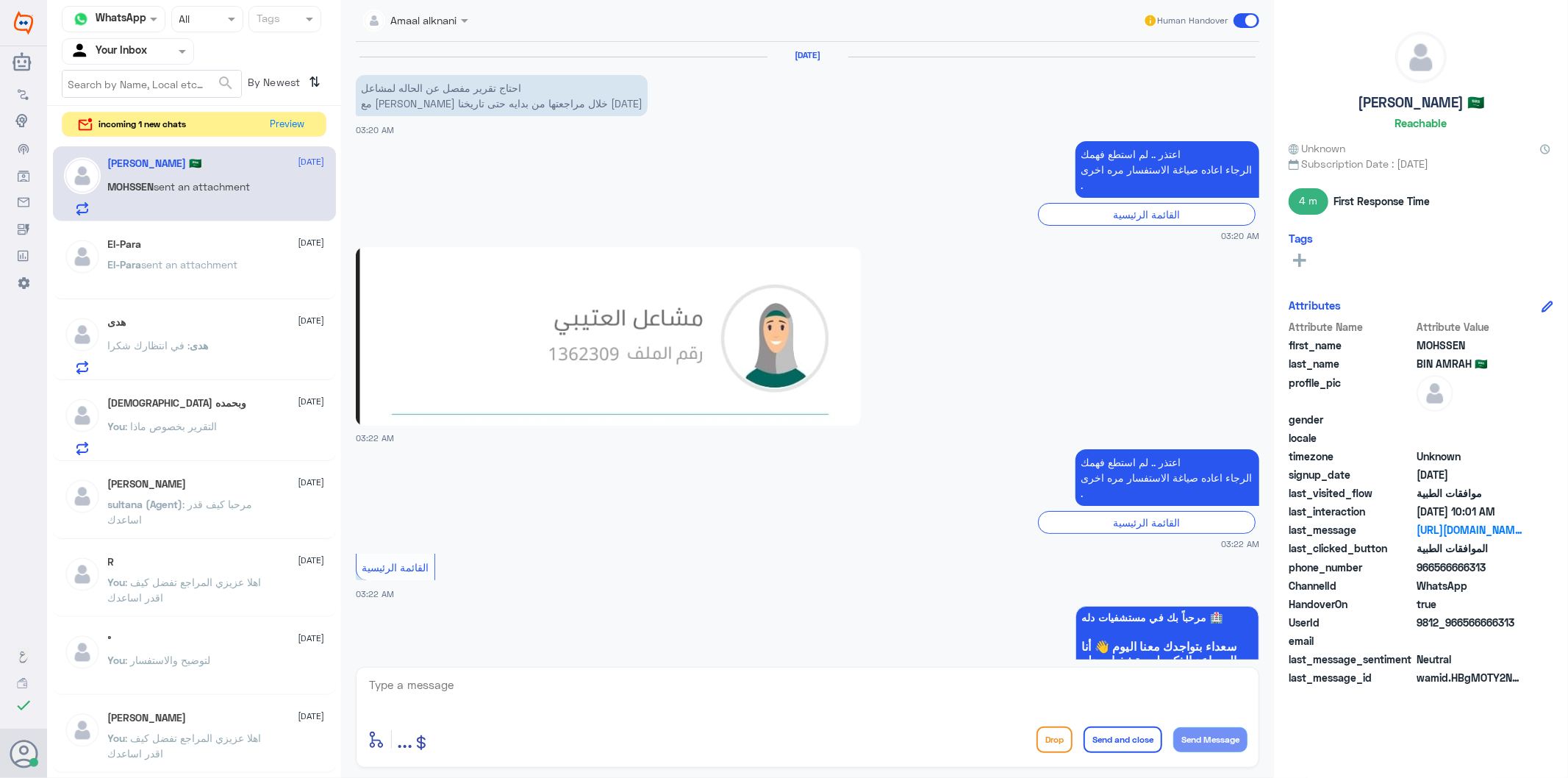
scroll to position [2340, 0]
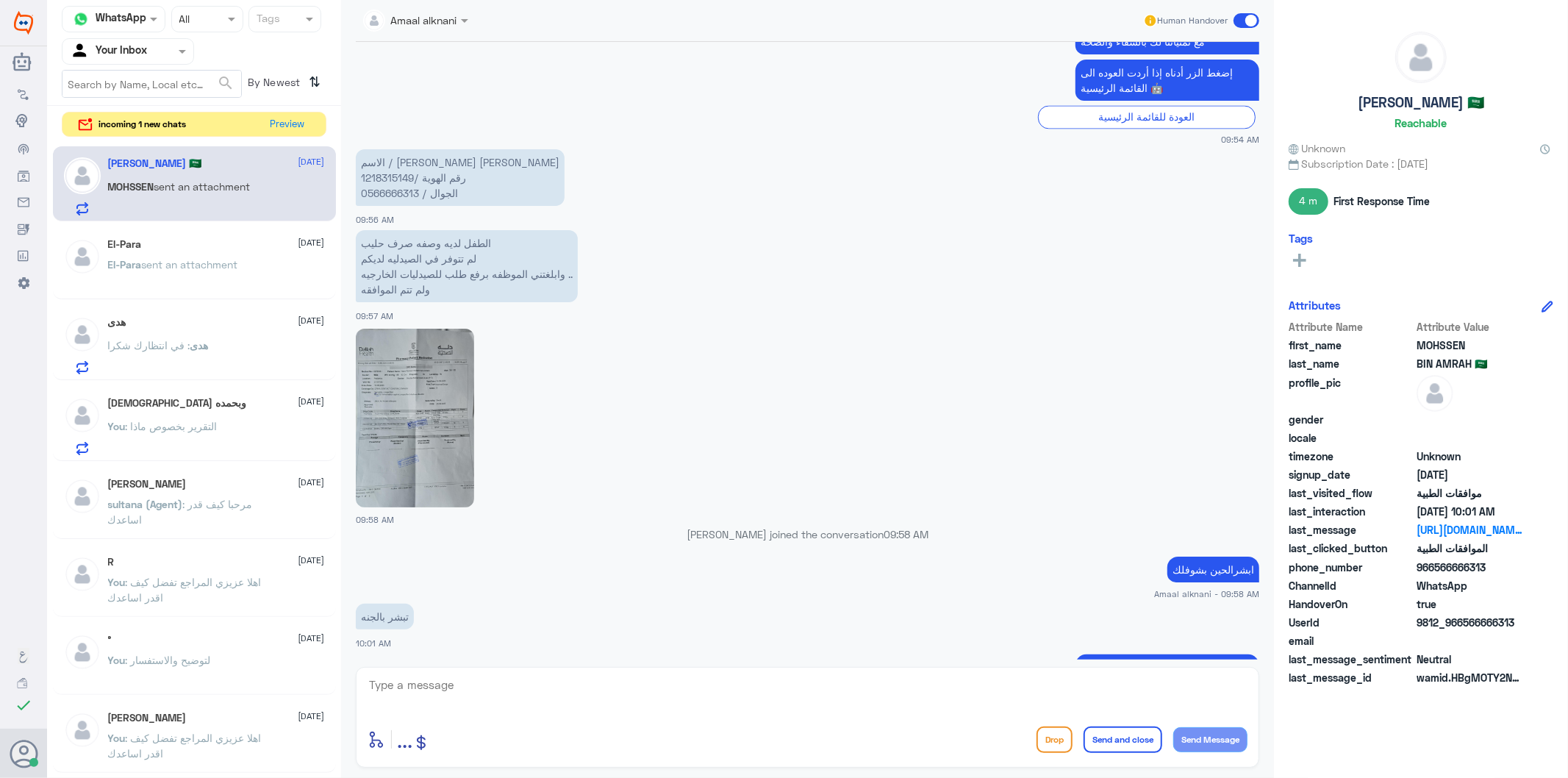
click at [533, 696] on textarea at bounding box center [808, 693] width 880 height 36
click at [399, 149] on p "الاسم / [PERSON_NAME] [PERSON_NAME] رقم الهوية /1218315149 الجوال / 0566666313" at bounding box center [460, 178] width 209 height 57
click at [806, 695] on textarea at bounding box center [808, 693] width 880 height 36
paste textarea "Please, give the client copy of tranferred approval to :UNITED PHARMACIES(TollF…"
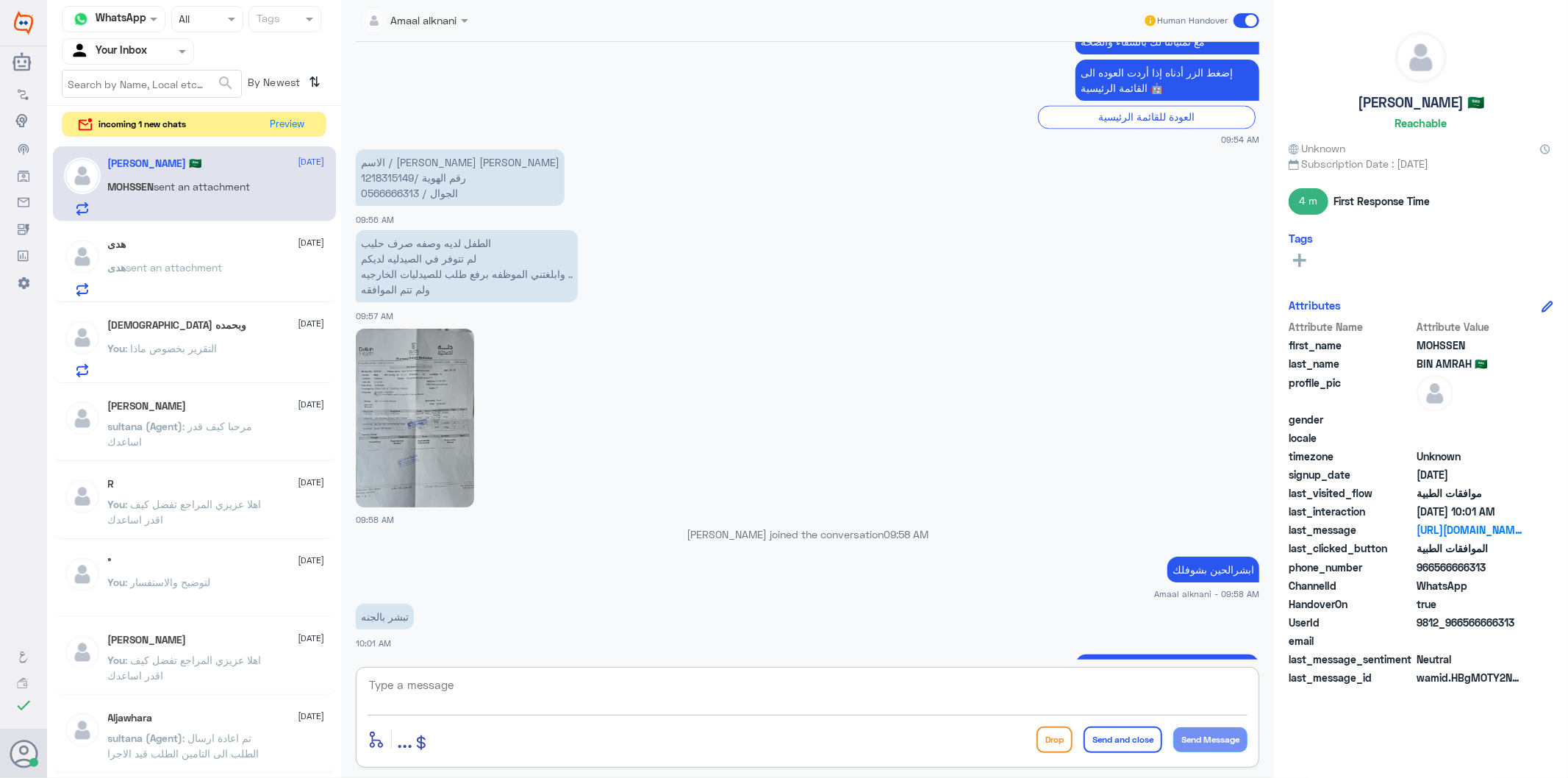
type textarea "Please, give the client copy of tranferred approval to :UNITED PHARMACIES(TollF…"
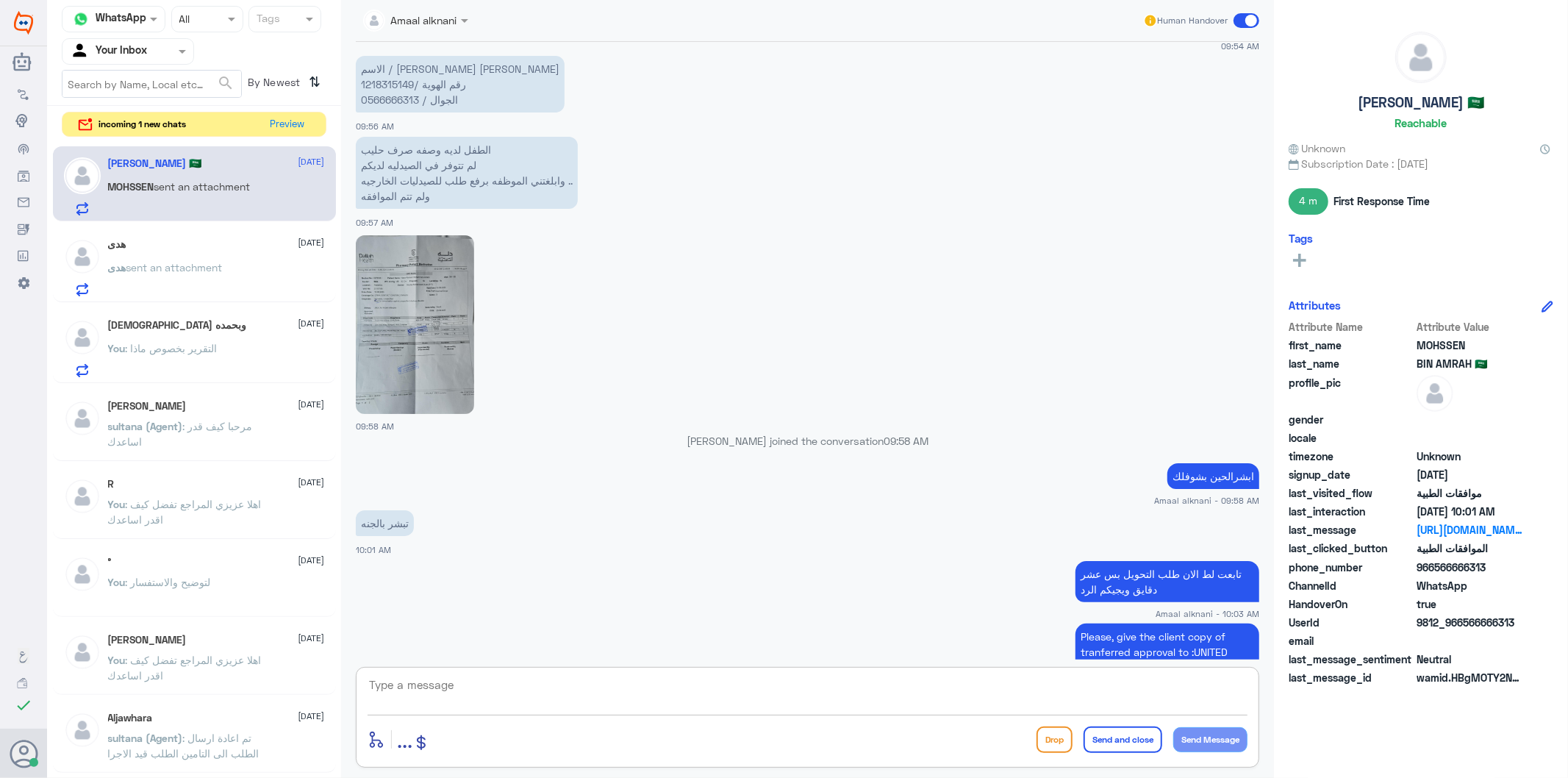
click at [794, 692] on textarea at bounding box center [808, 693] width 880 height 36
type textarea "تم التحويل"
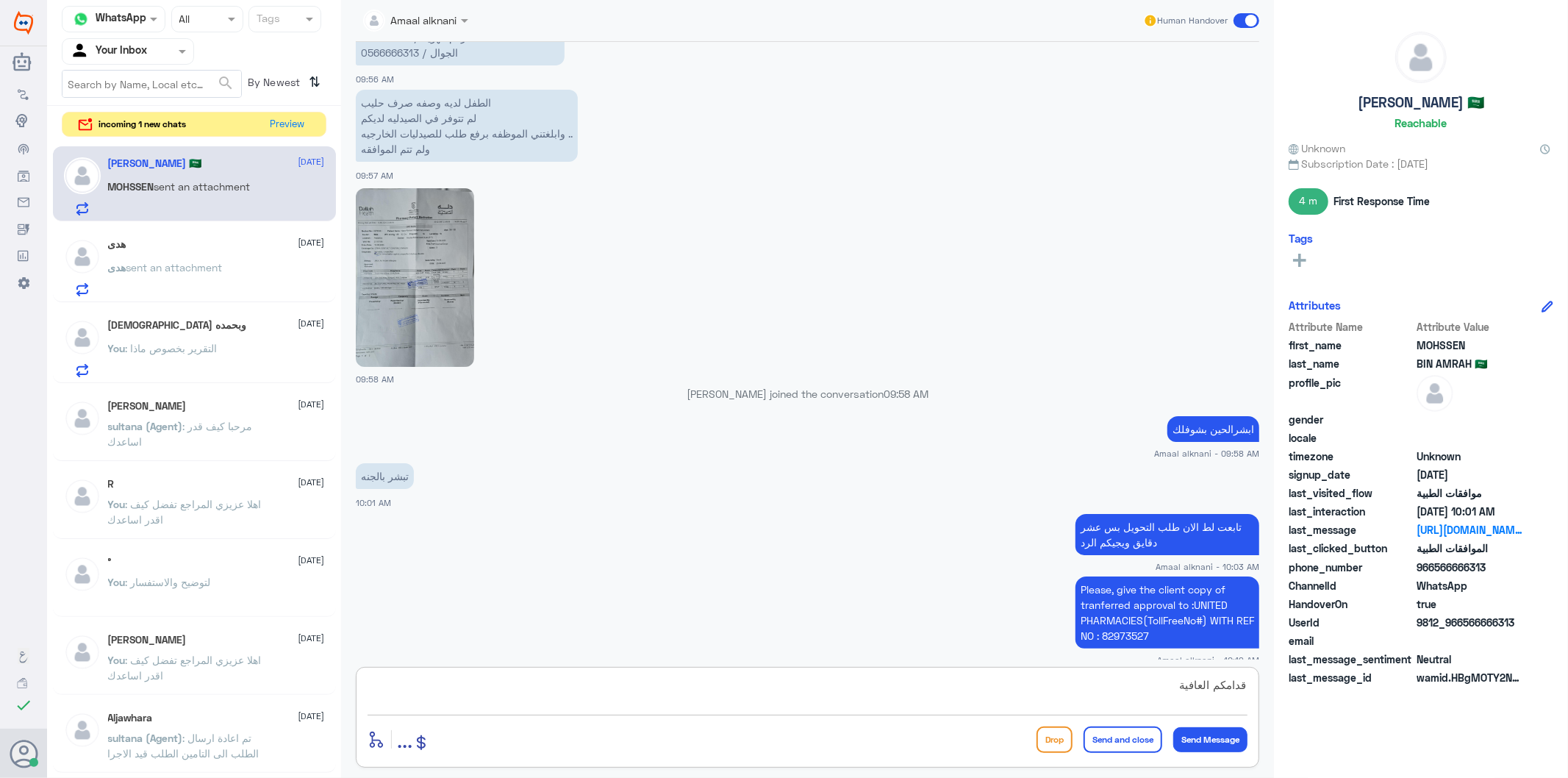
type textarea "قدامكم العافية"
click at [1148, 736] on button "Send and close" at bounding box center [1123, 739] width 79 height 27
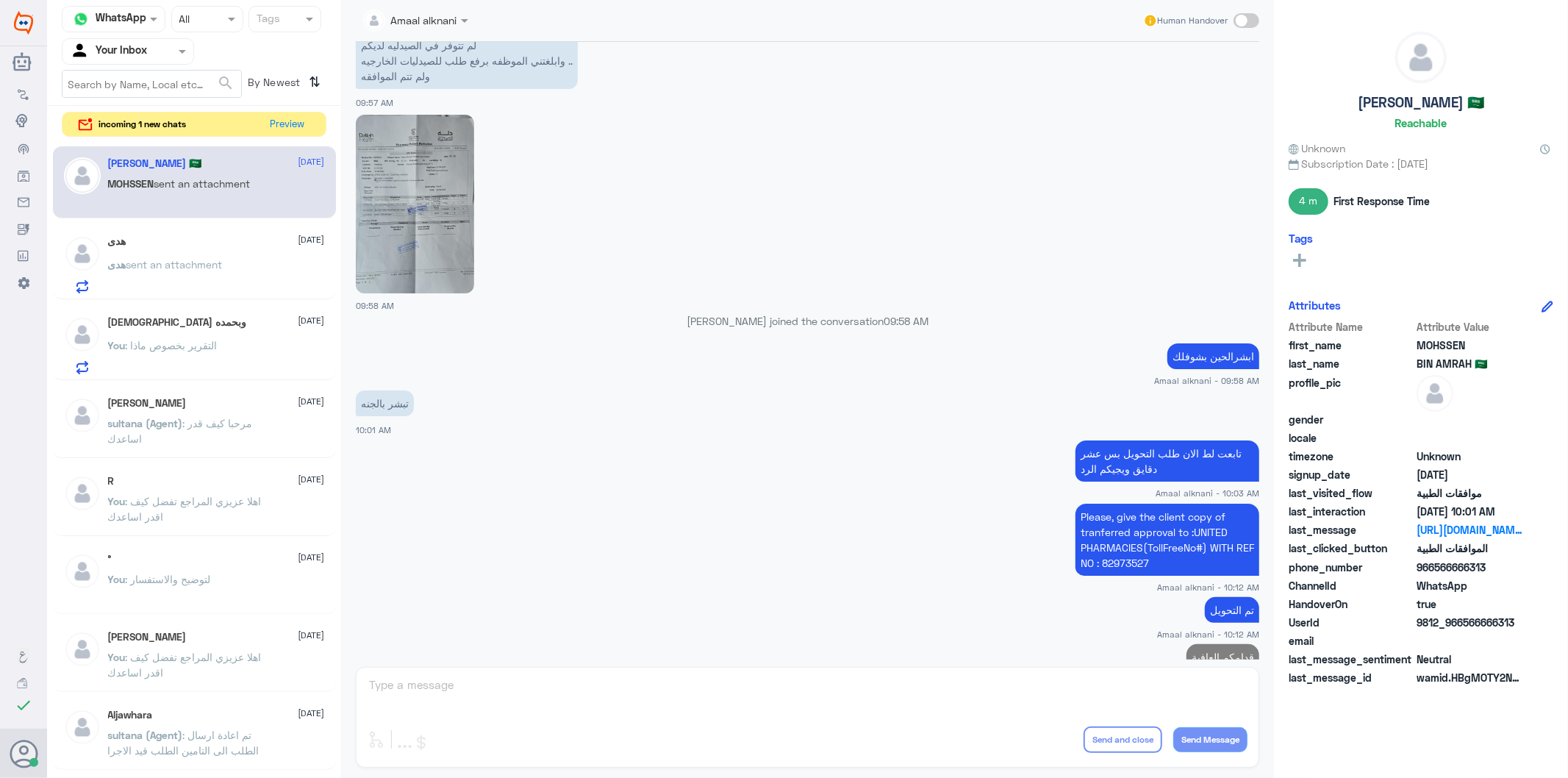
click at [158, 259] on span "sent an attachment" at bounding box center [175, 264] width 96 height 13
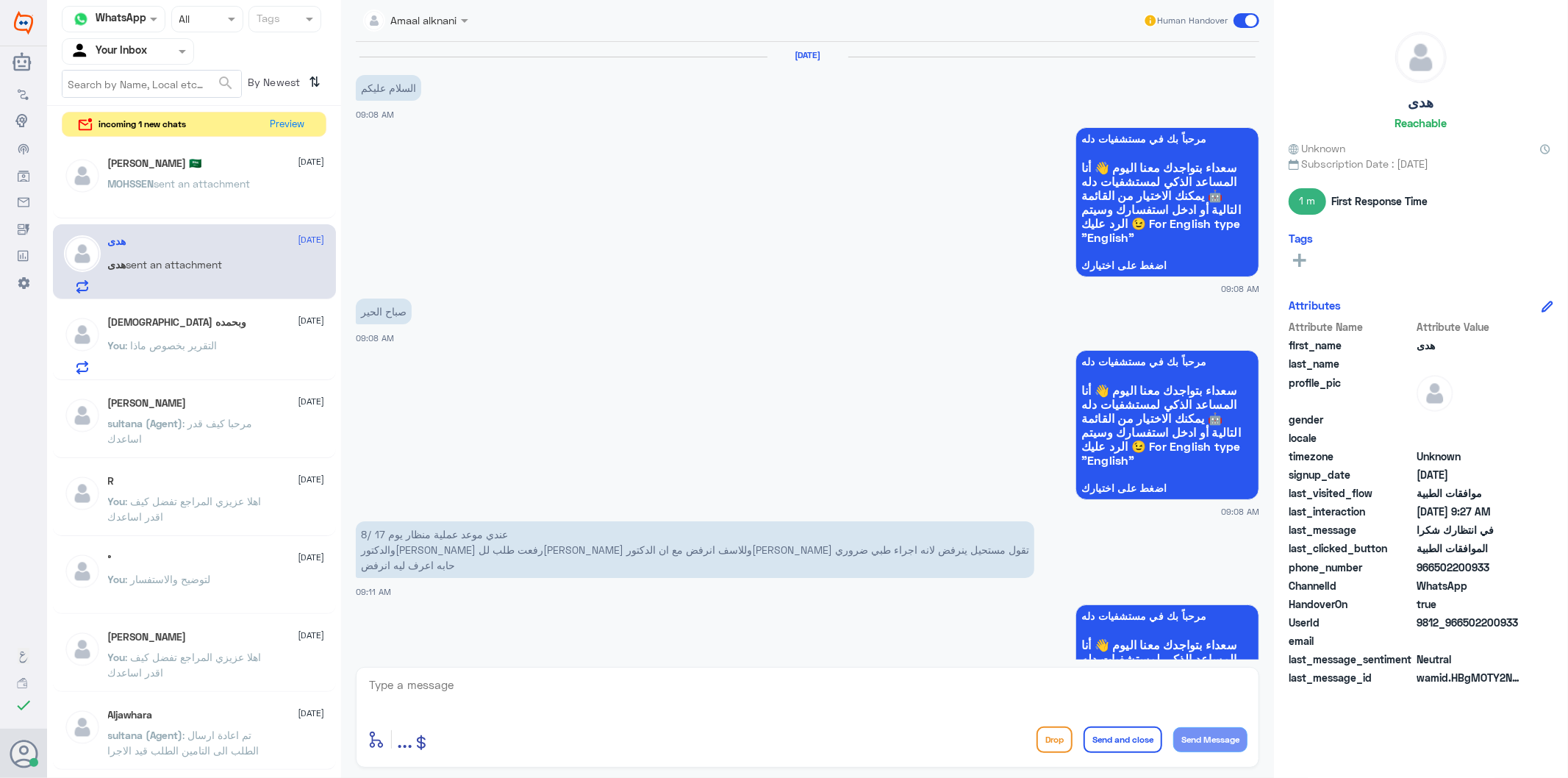
scroll to position [1136, 0]
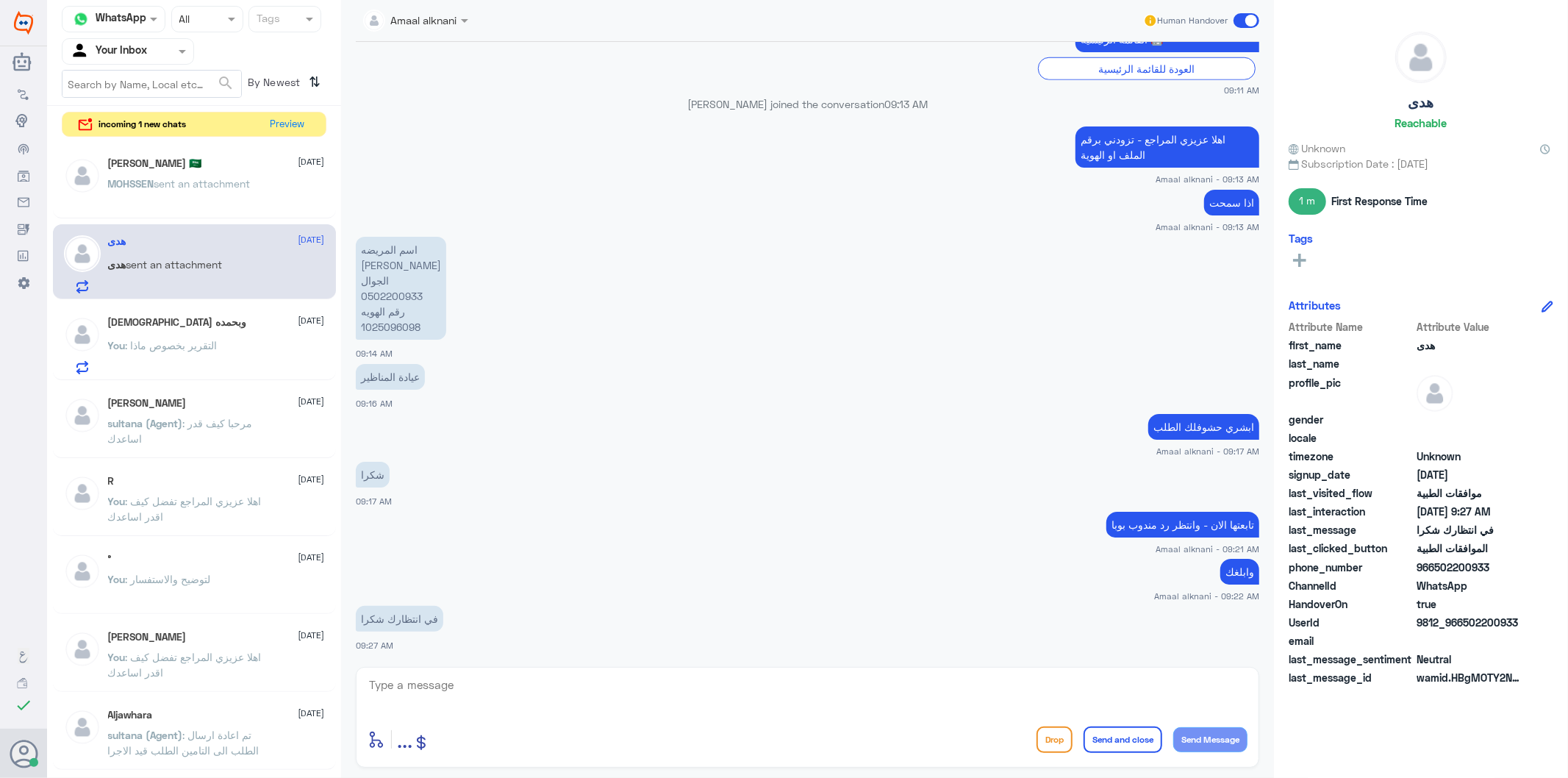
click at [616, 679] on textarea at bounding box center [808, 693] width 880 height 36
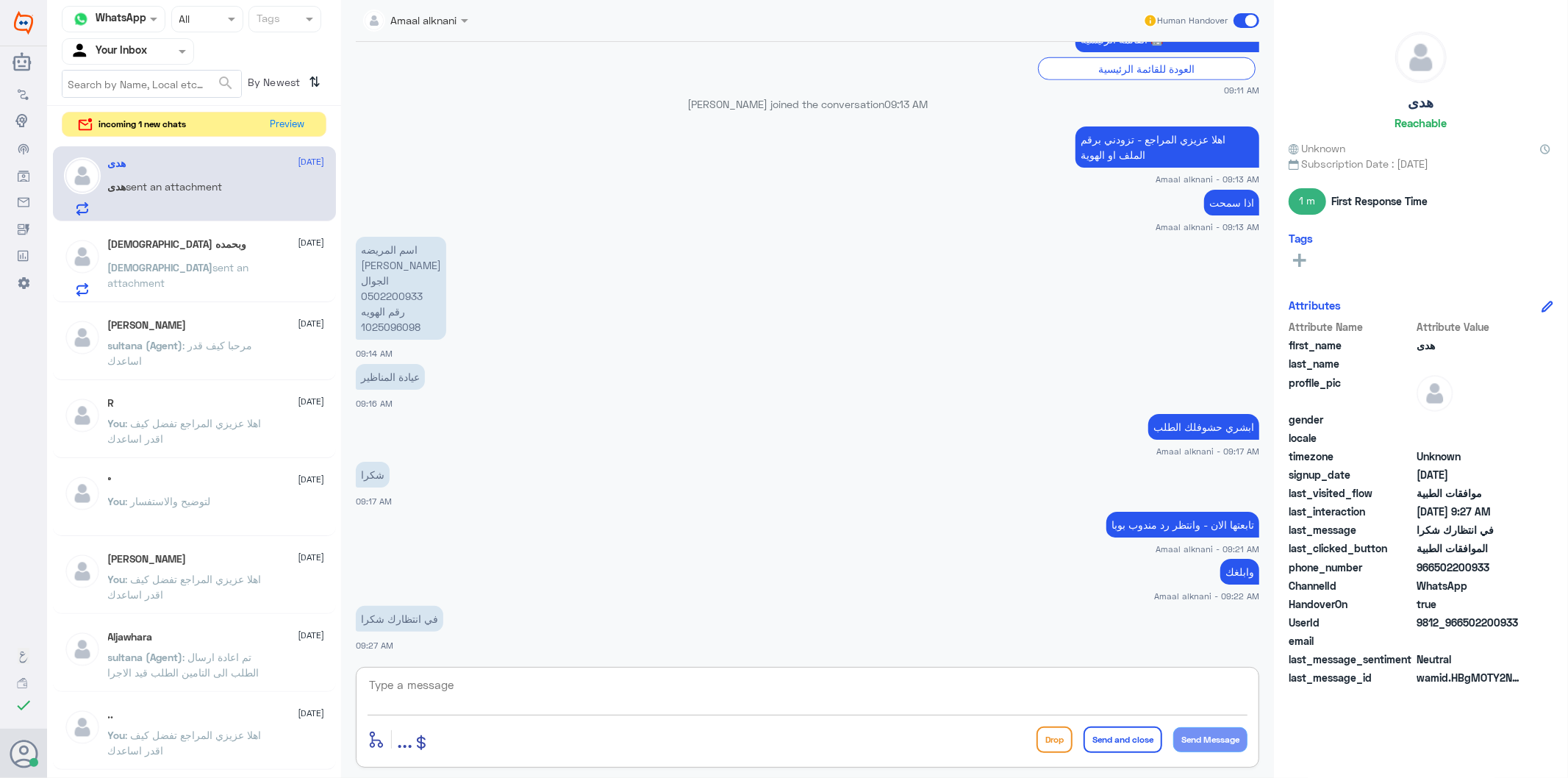
click at [472, 687] on textarea at bounding box center [808, 693] width 880 height 36
click at [390, 325] on p "اسم المريضه [PERSON_NAME] الجوال 0502200933 رقم الهويه 1025096098" at bounding box center [401, 288] width 90 height 103
click at [983, 685] on textarea "رد مندوب بوبا ( بان لازم يرفع اولا منظار القولون" at bounding box center [808, 693] width 880 height 36
type textarea "رد مندوب بوبا ( بان لازم يرفع اولا منظار القولون وبناء ع النتيجة يرفع طلبكم الم…"
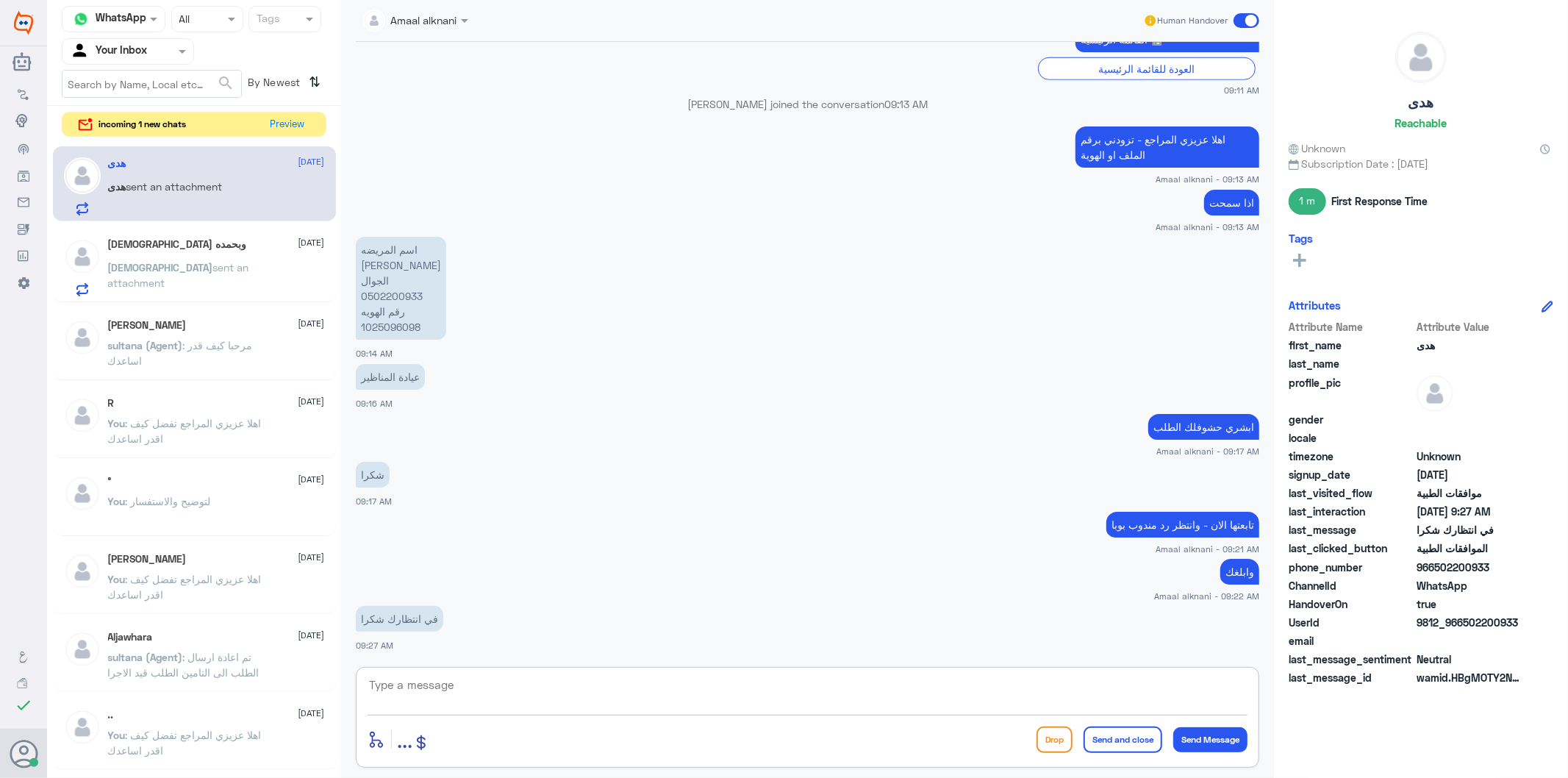
scroll to position [1214, 0]
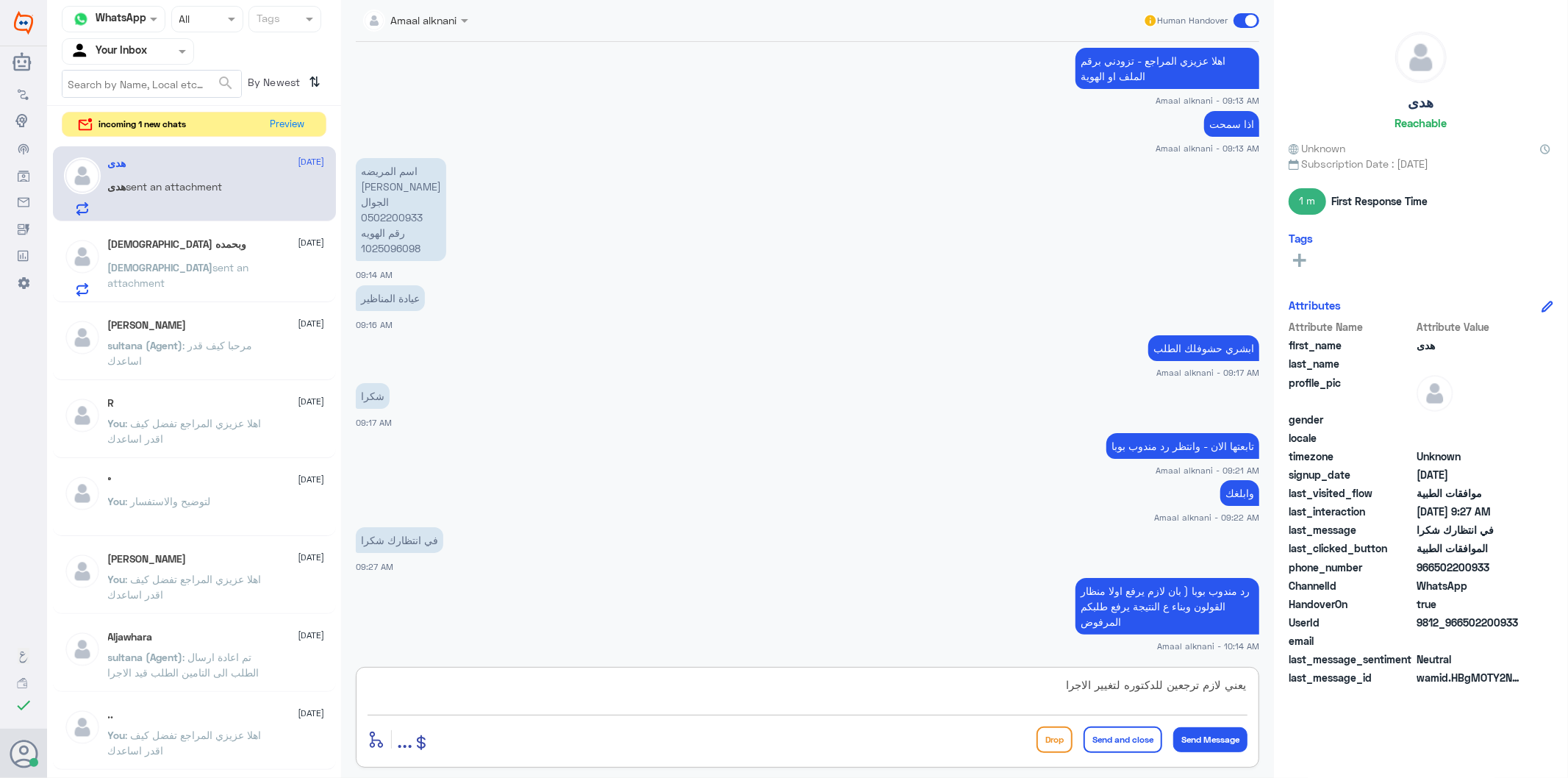
type textarea "يعني لازم ترجعين للدكتوره لتغيير الاجراء"
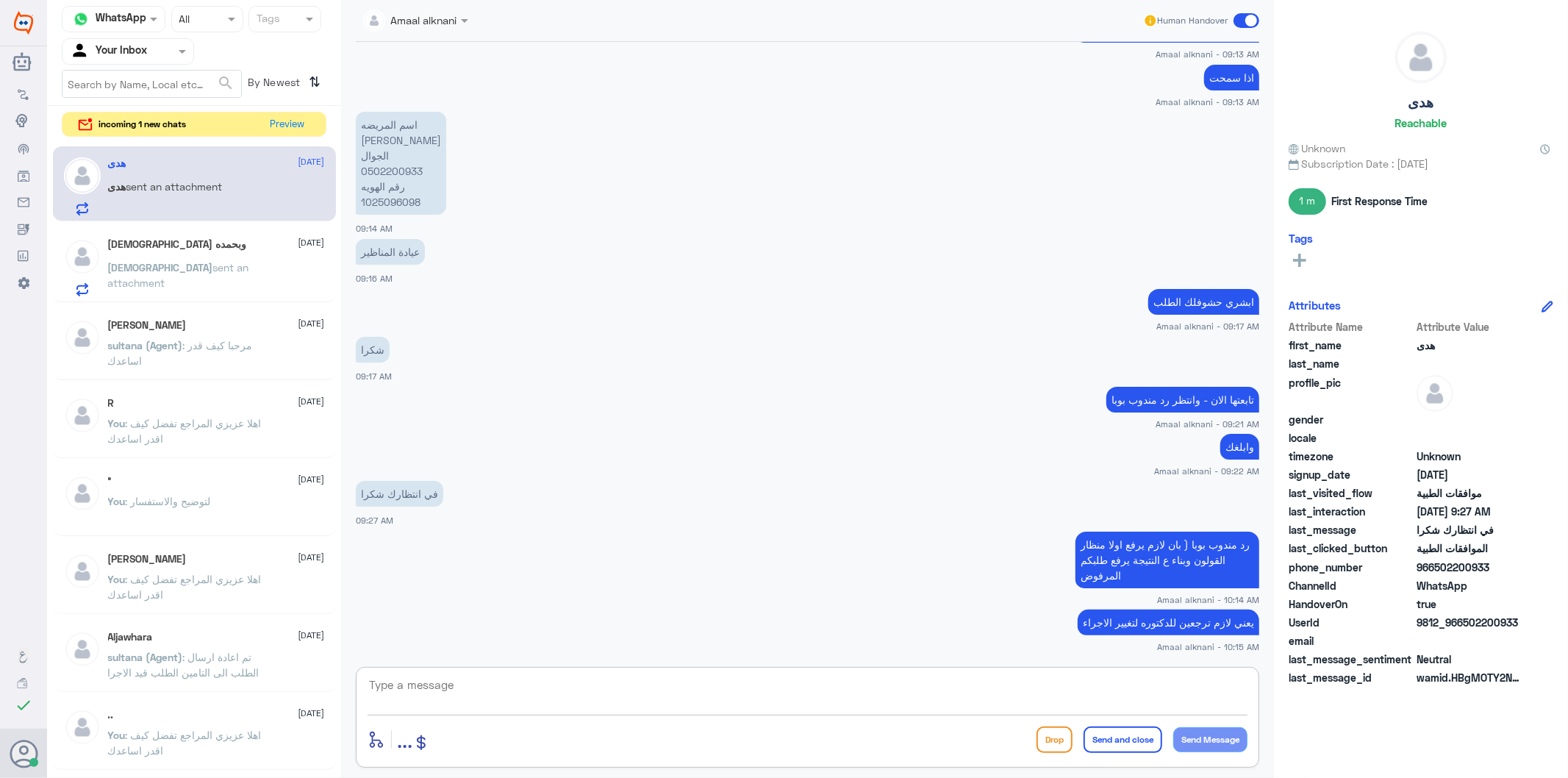
click at [956, 695] on textarea at bounding box center [808, 693] width 880 height 36
type textarea "ا"
click at [724, 702] on textarea at bounding box center [808, 693] width 880 height 36
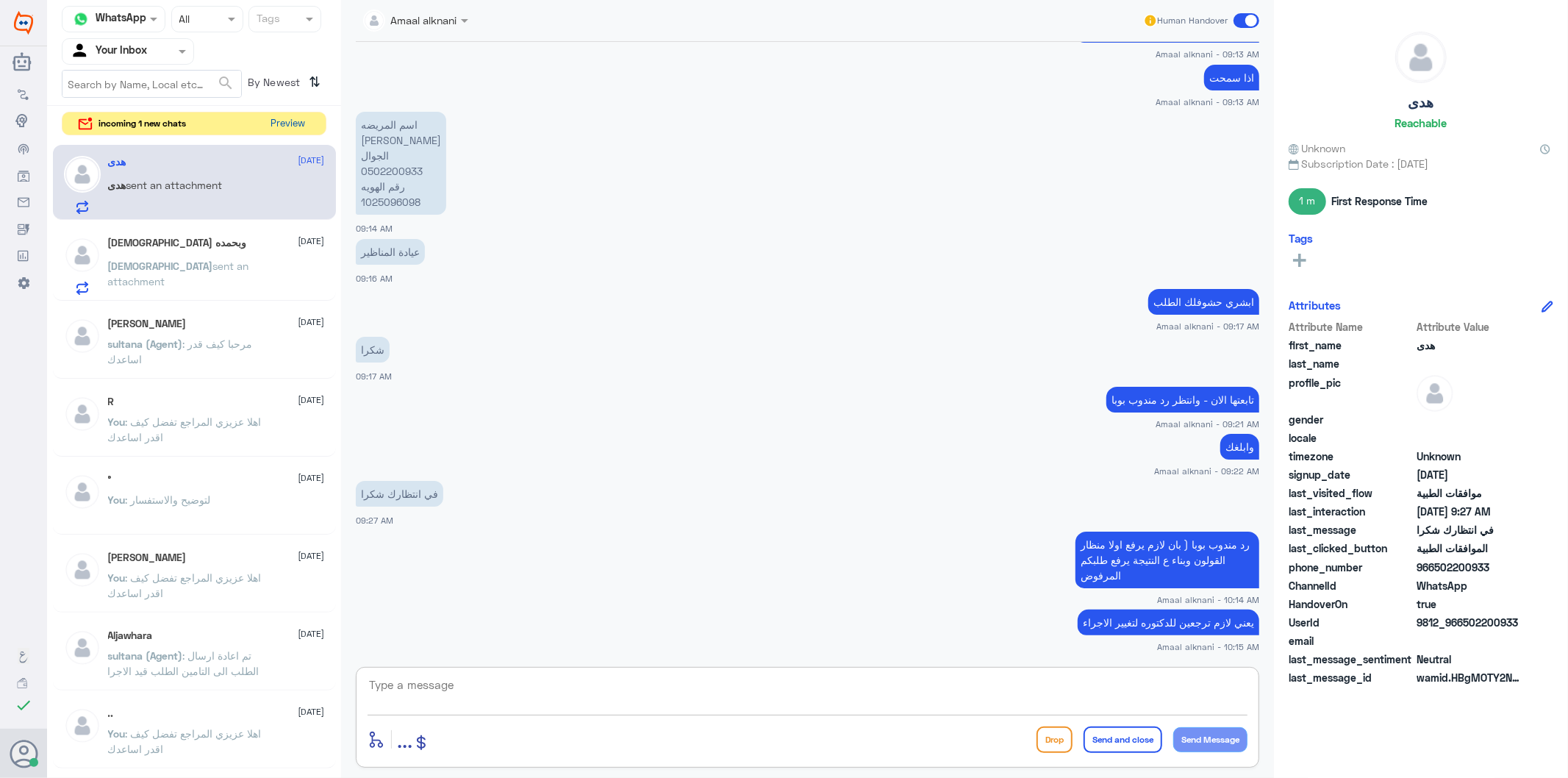
click at [304, 127] on button "Preview" at bounding box center [288, 123] width 45 height 23
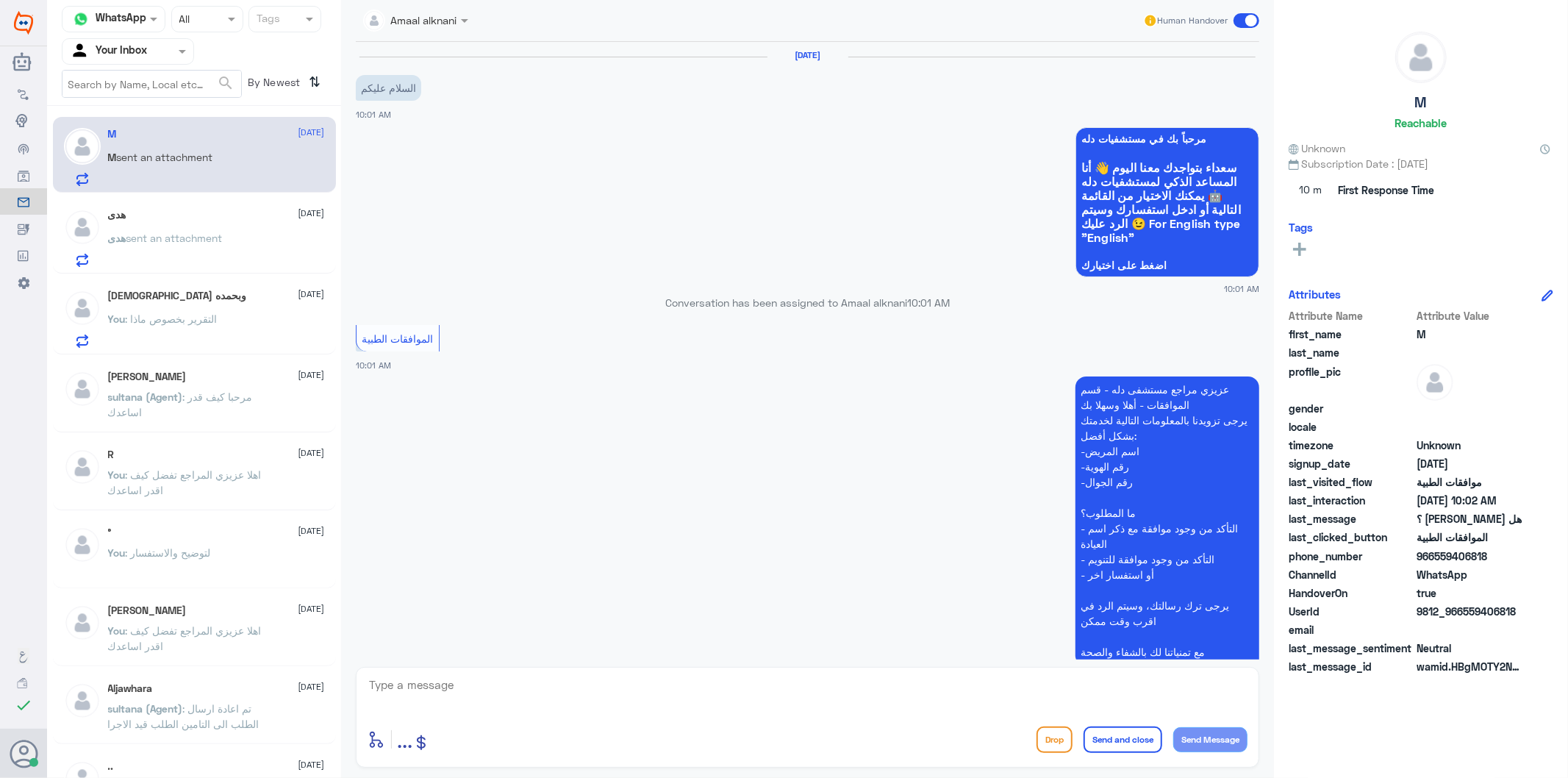
scroll to position [153, 0]
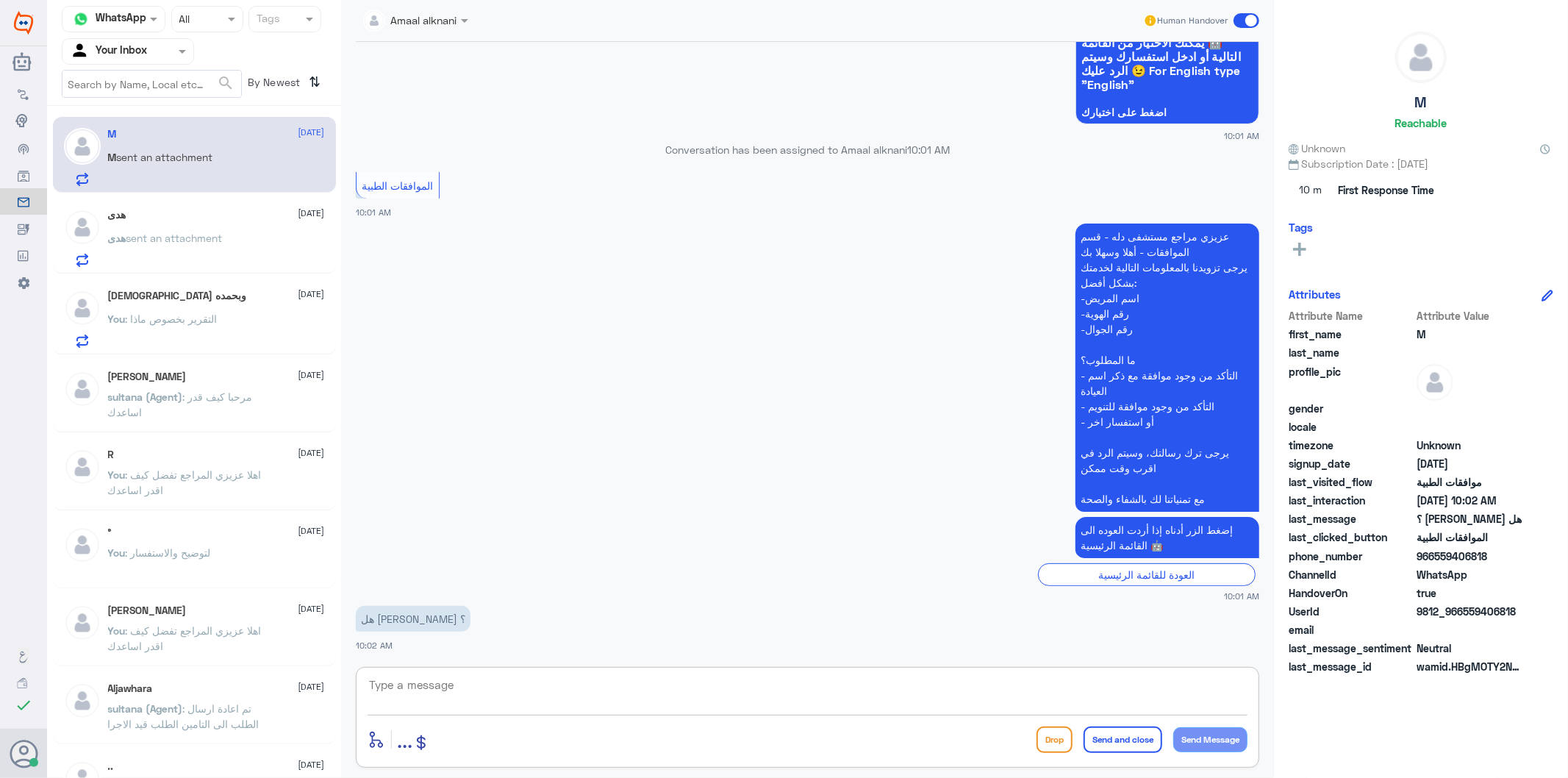
click at [416, 694] on textarea at bounding box center [808, 693] width 880 height 36
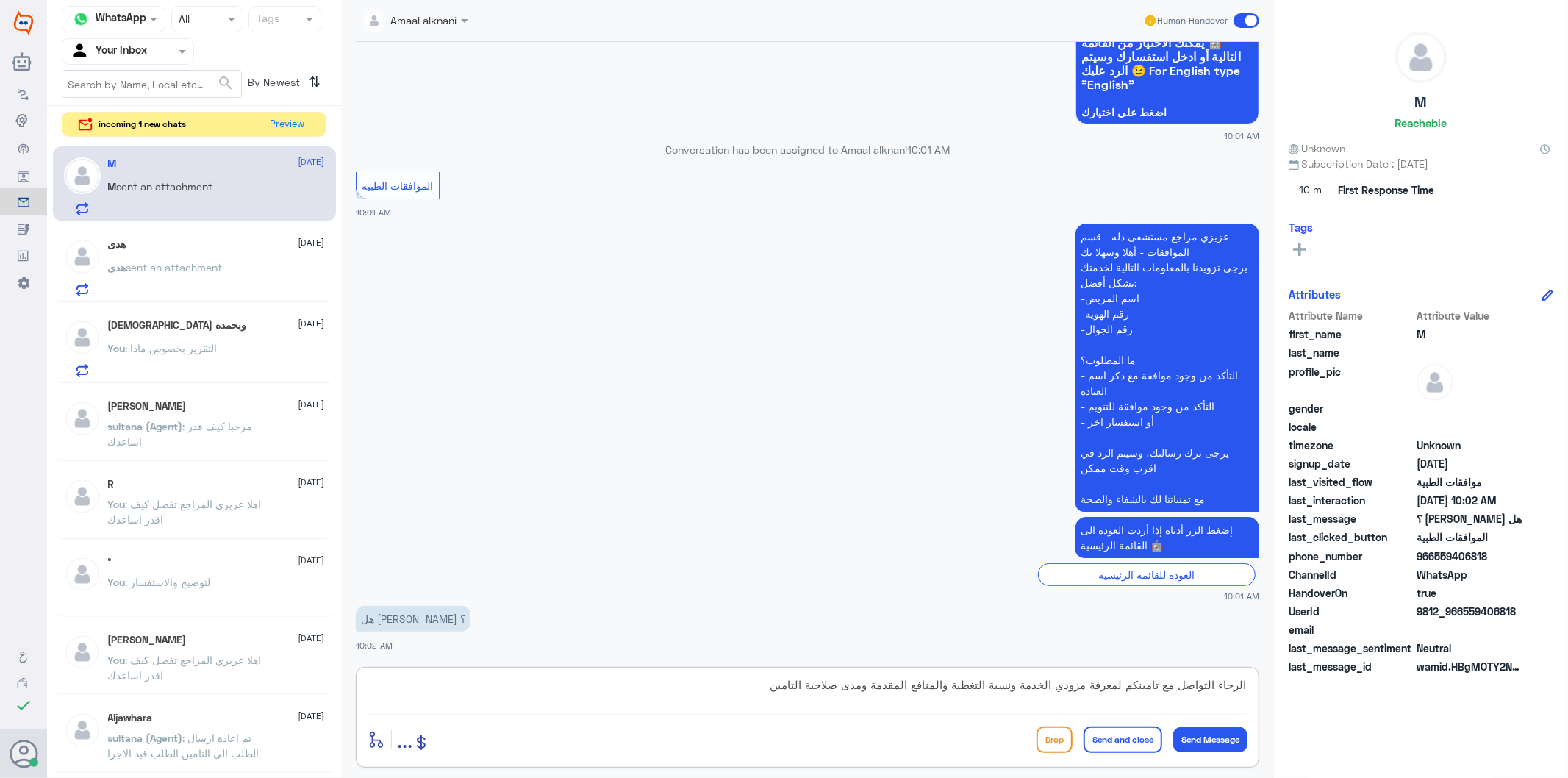
type textarea "الرجاء التواصل مع تامينكم لمعرفة مزودي الخدمة ونسبة التغطية والمنافع المقدمة وم…"
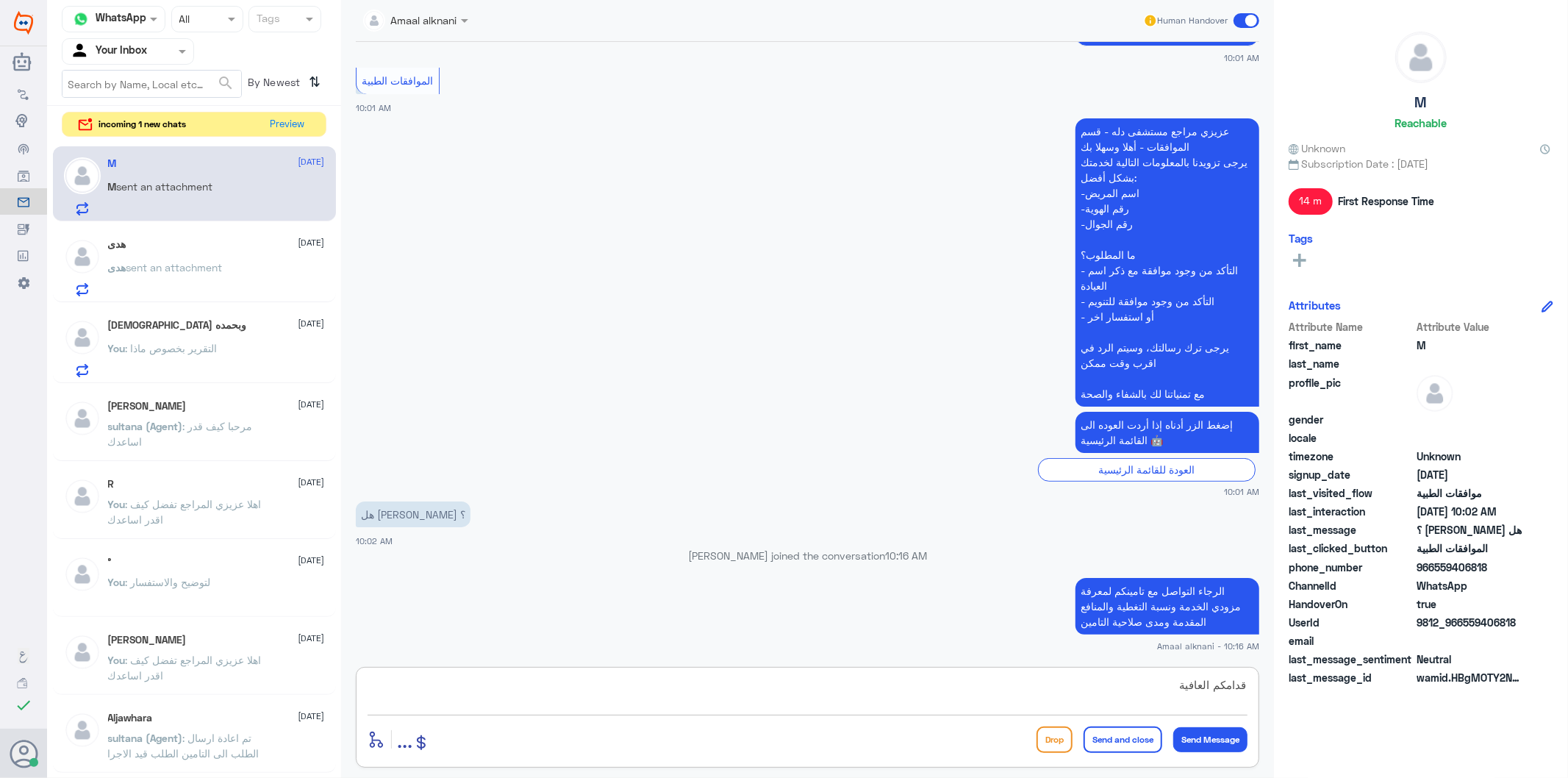
type textarea "قدامكم العافية"
click at [1129, 735] on button "Send and close" at bounding box center [1123, 739] width 79 height 27
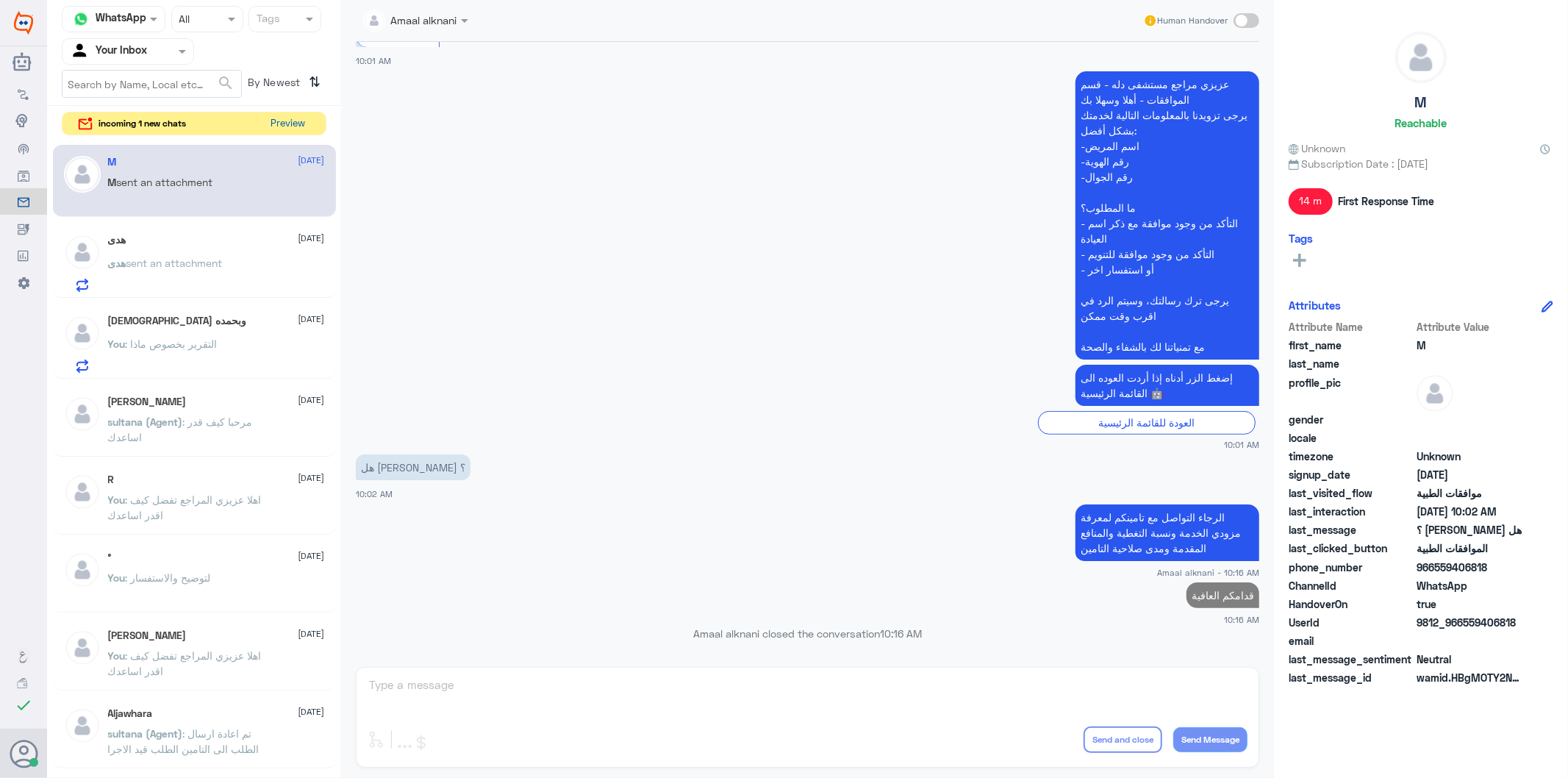
click at [293, 121] on button "Preview" at bounding box center [288, 123] width 45 height 23
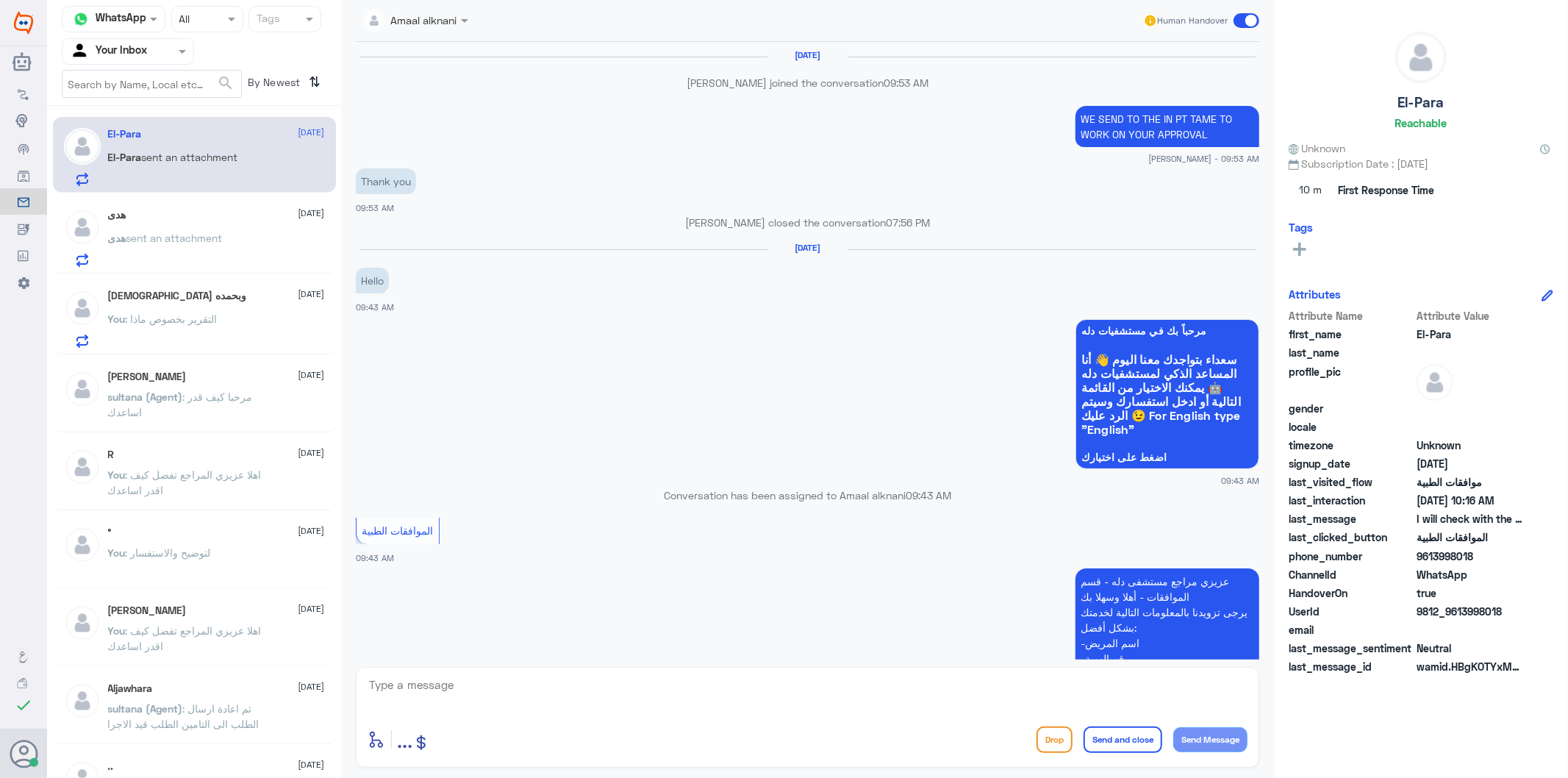
scroll to position [1752, 0]
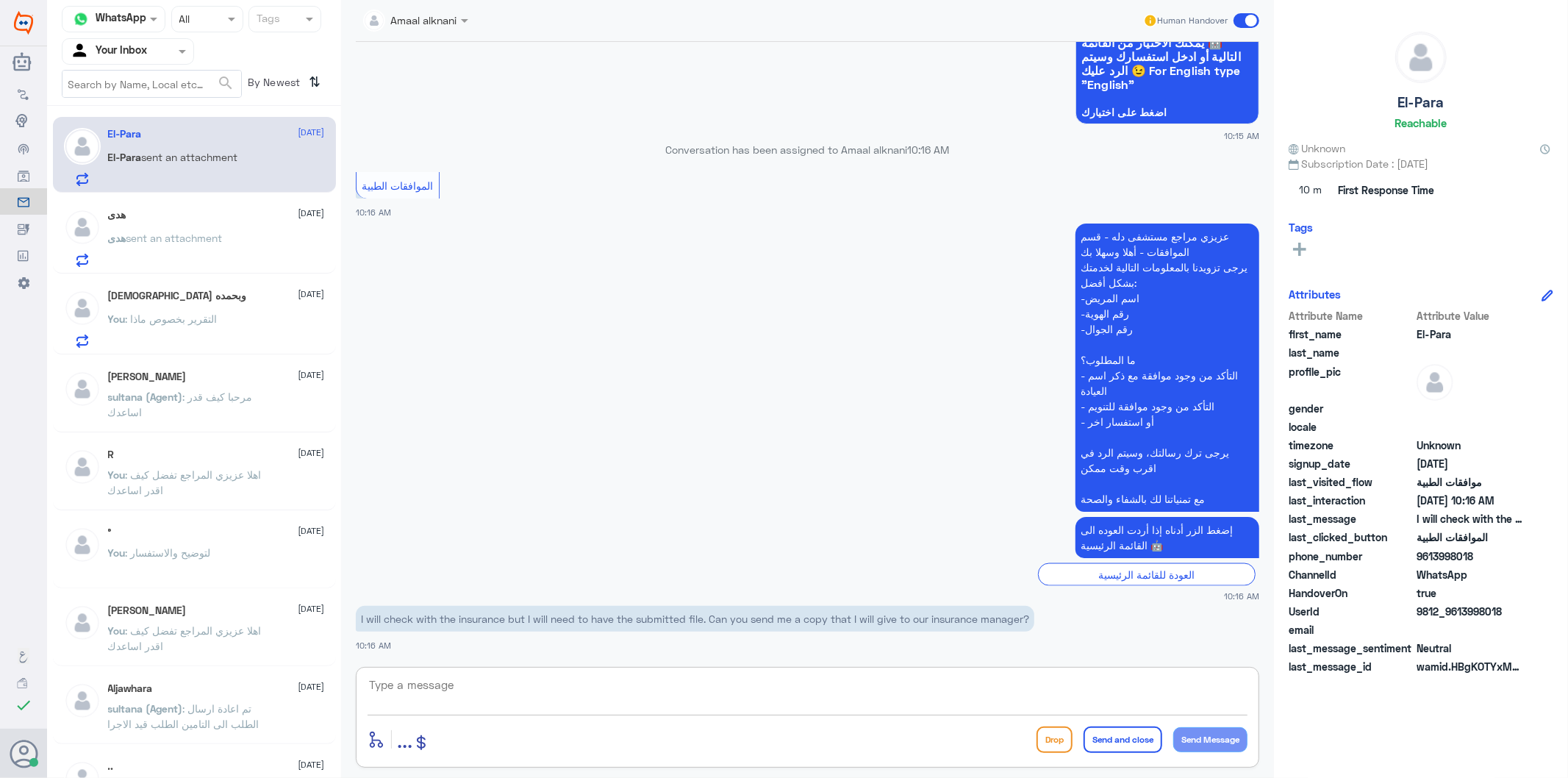
click at [442, 688] on textarea at bounding box center [808, 693] width 880 height 36
click at [622, 619] on p "I will check with the insurance but I will need to have the submitted file. Can…" at bounding box center [695, 619] width 679 height 26
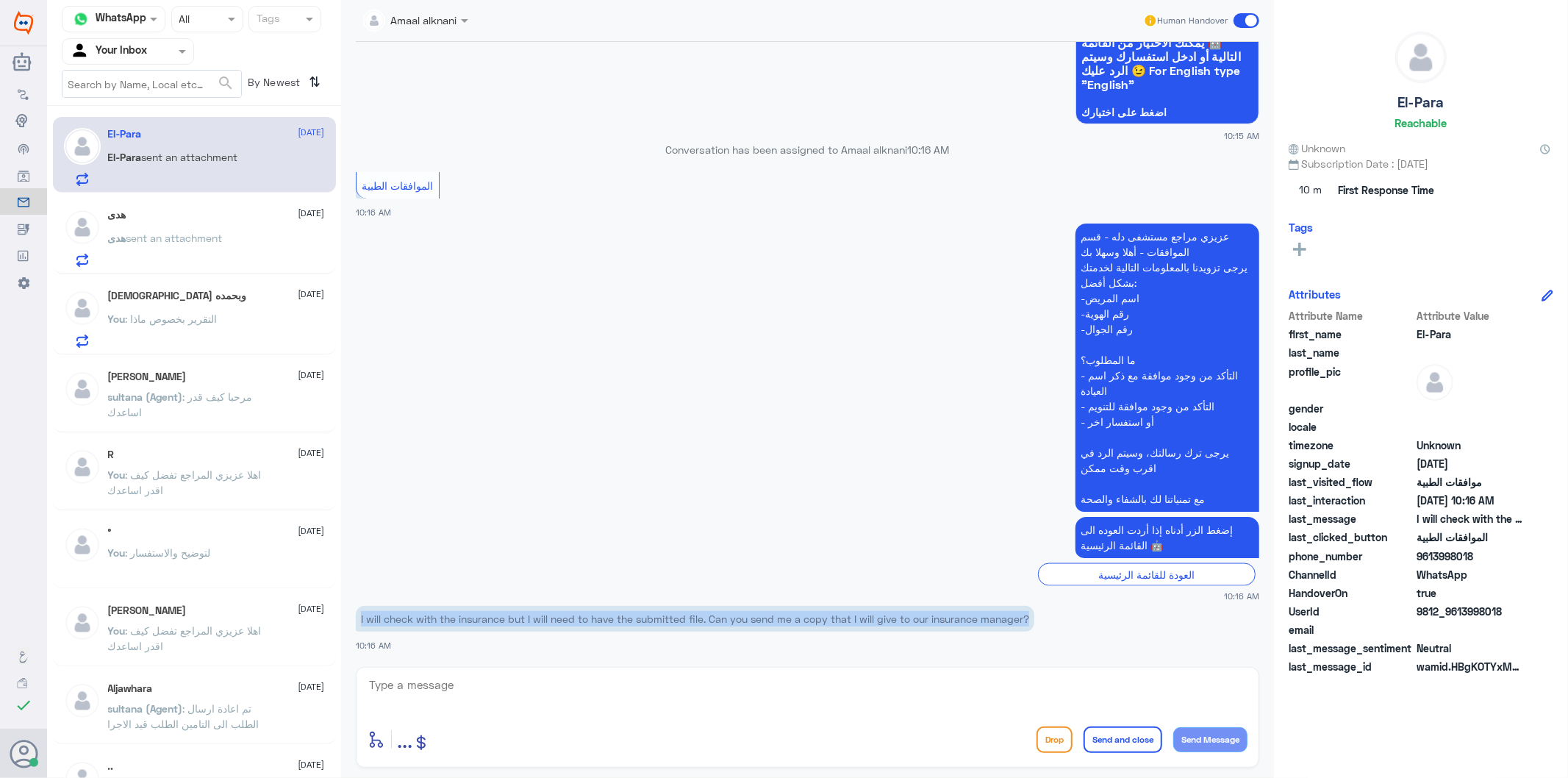
click at [622, 619] on p "I will check with the insurance but I will need to have the submitted file. Can…" at bounding box center [695, 619] width 679 height 26
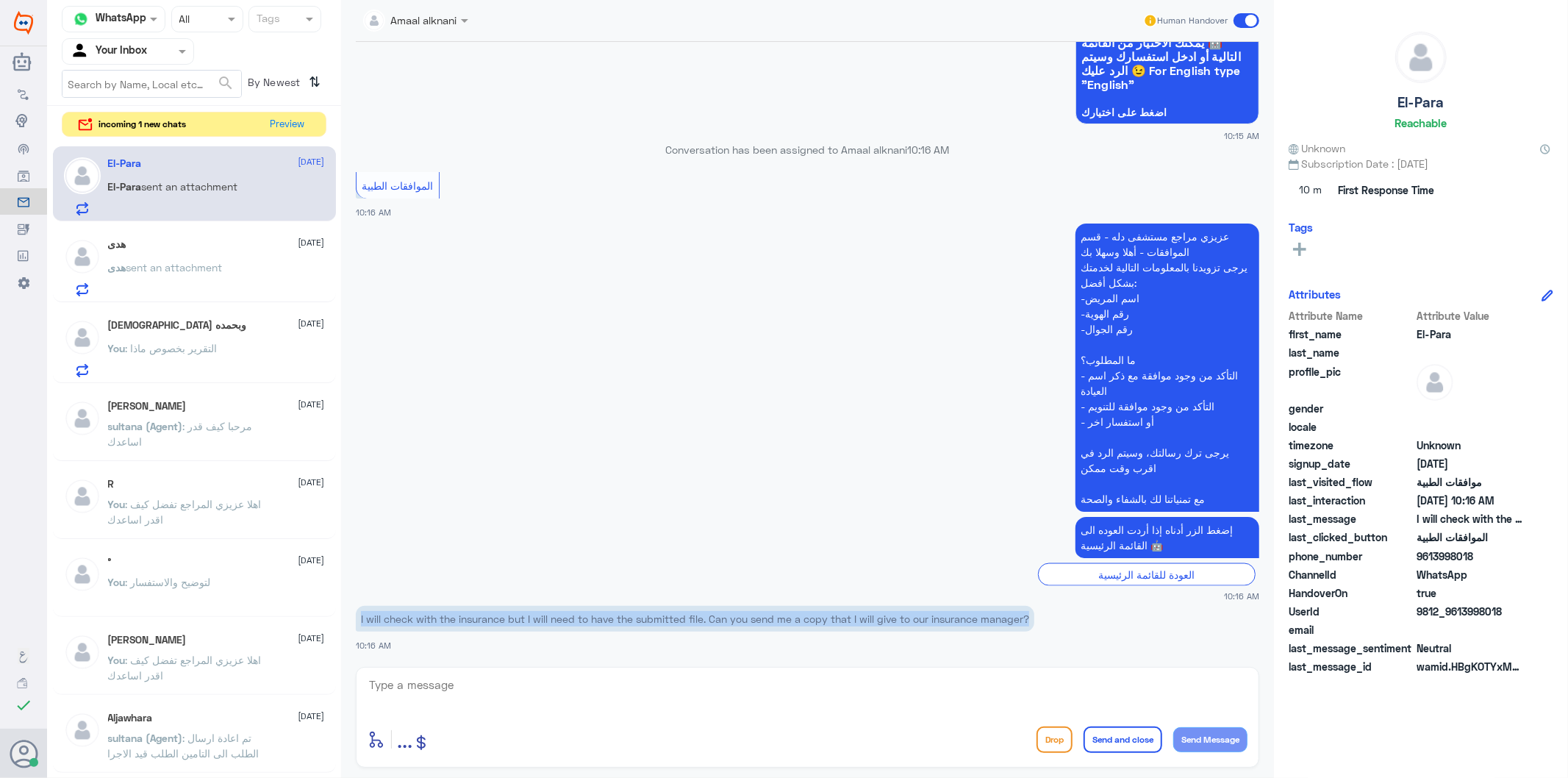
click at [656, 621] on p "I will check with the insurance but I will need to have the submitted file. Can…" at bounding box center [695, 619] width 679 height 26
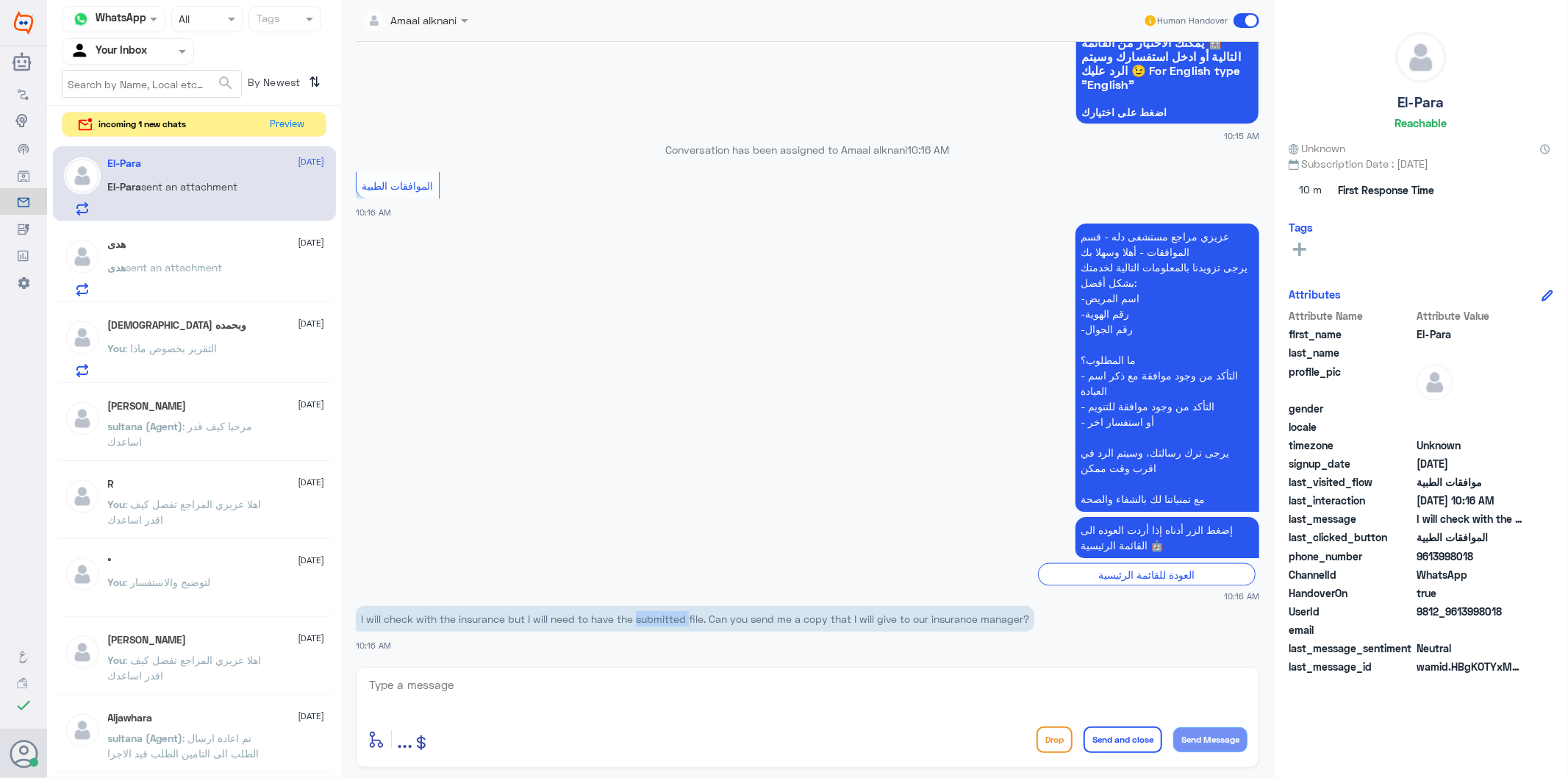
click at [656, 621] on p "I will check with the insurance but I will need to have the submitted file. Can…" at bounding box center [695, 619] width 679 height 26
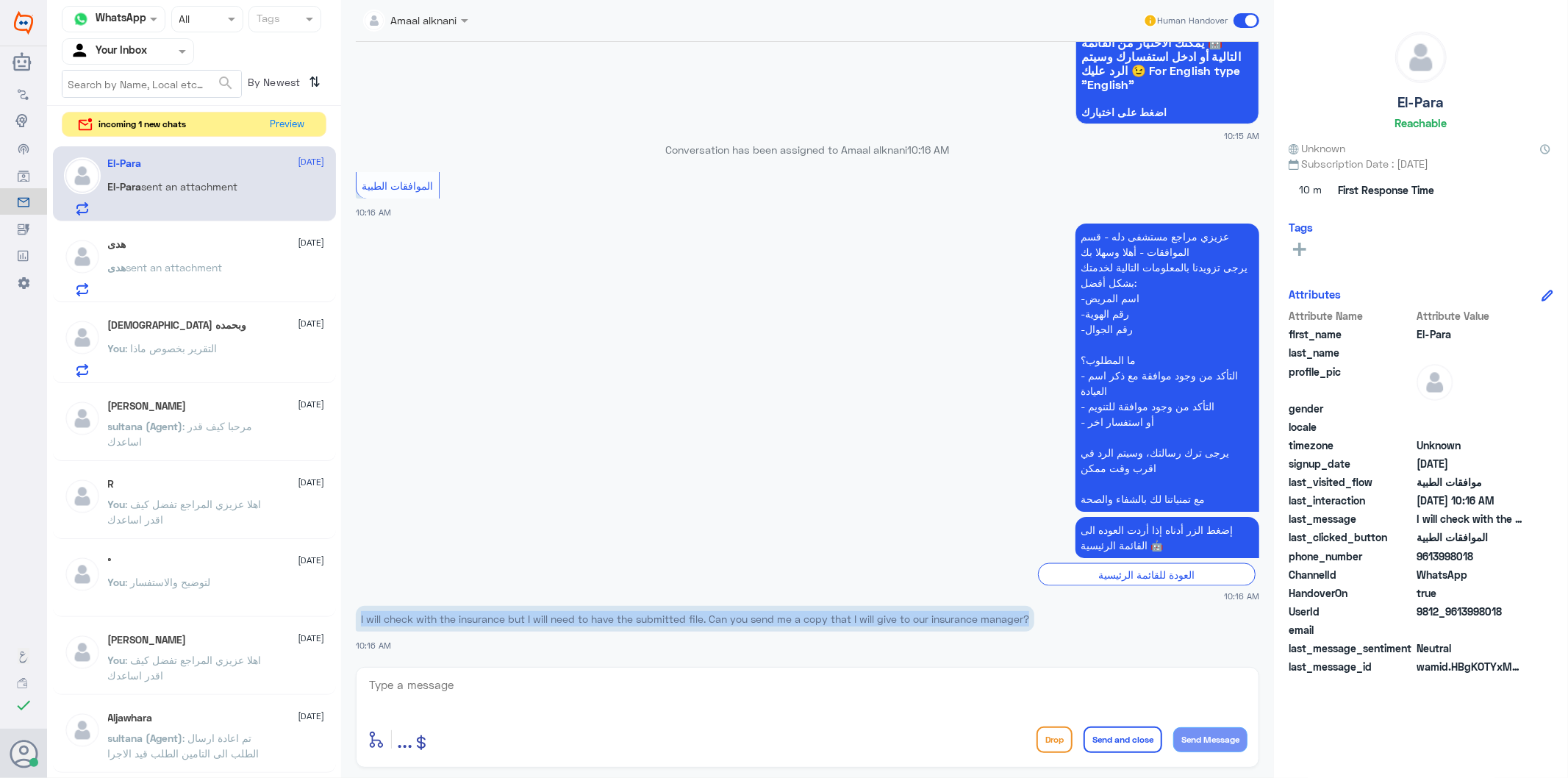
click at [656, 621] on p "I will check with the insurance but I will need to have the submitted file. Can…" at bounding box center [695, 619] width 679 height 26
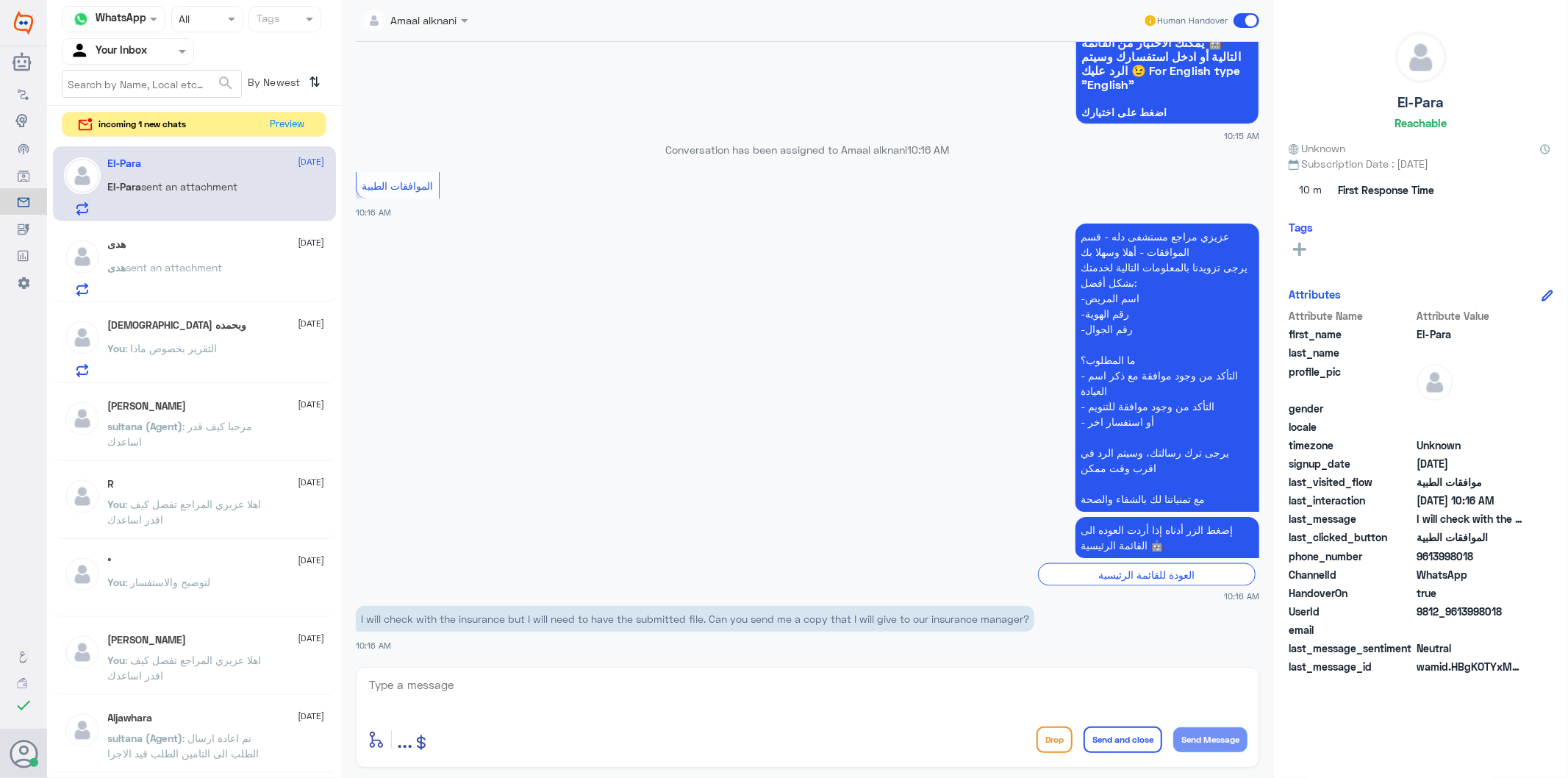
click at [495, 680] on textarea at bounding box center [808, 693] width 880 height 36
paste textarea "Unfortunately, we do not have permission to attach files here."
type textarea "Unfortunately, we do not have permission to attach files here."
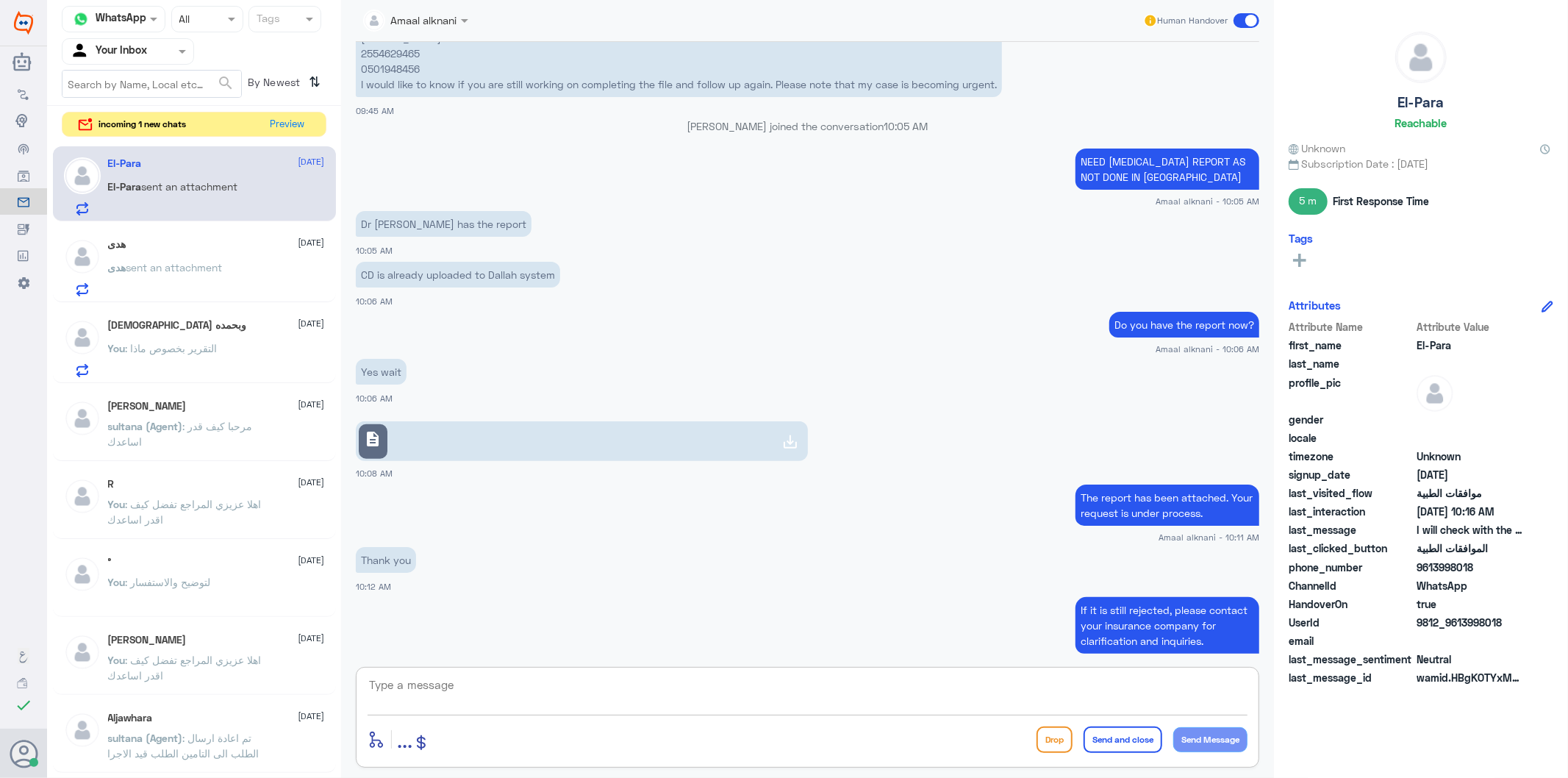
scroll to position [750, 0]
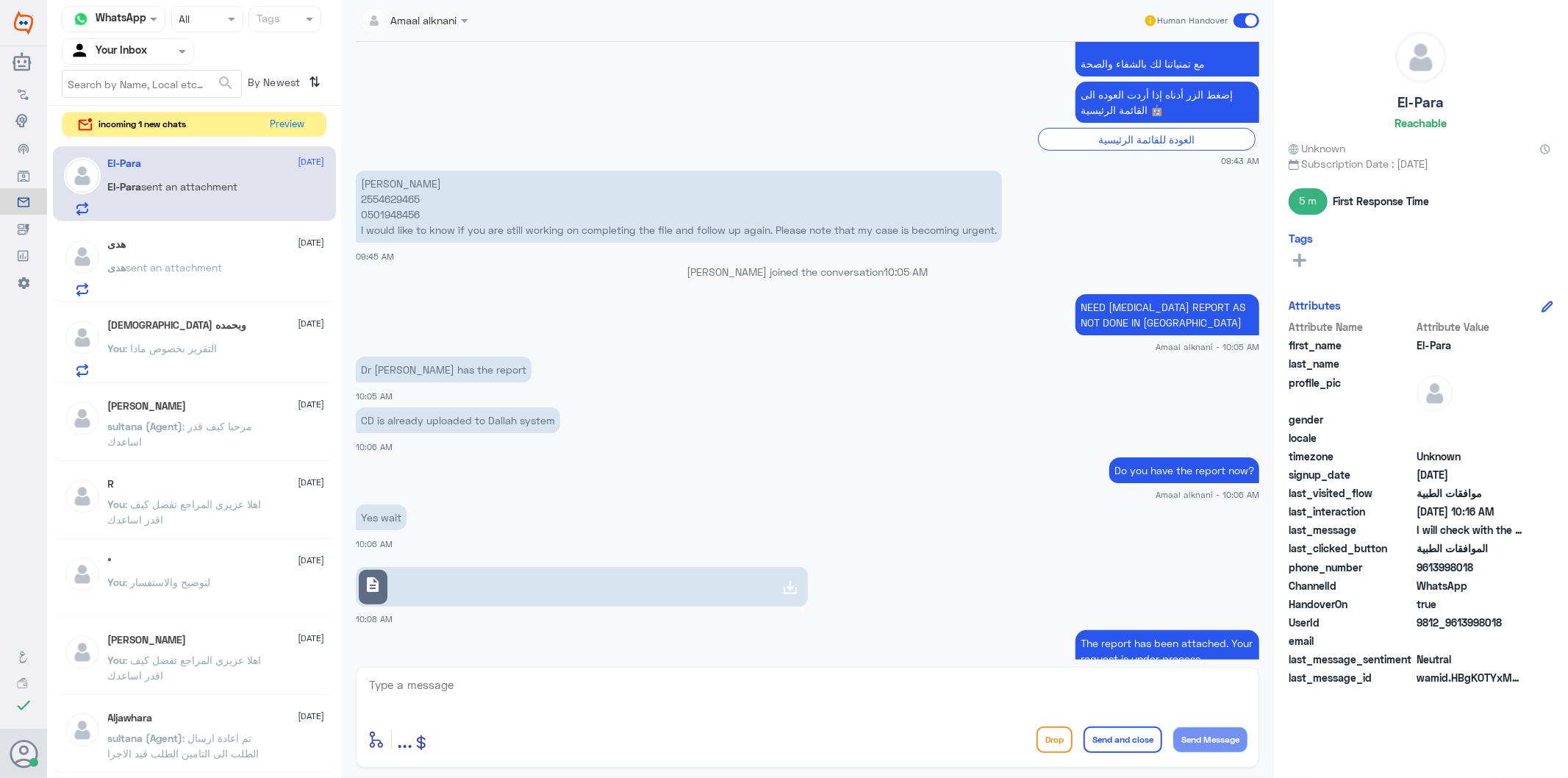
click at [391, 215] on p "[PERSON_NAME] 2554629465 0501948456 I would like to know if you are still worki…" at bounding box center [679, 206] width 646 height 72
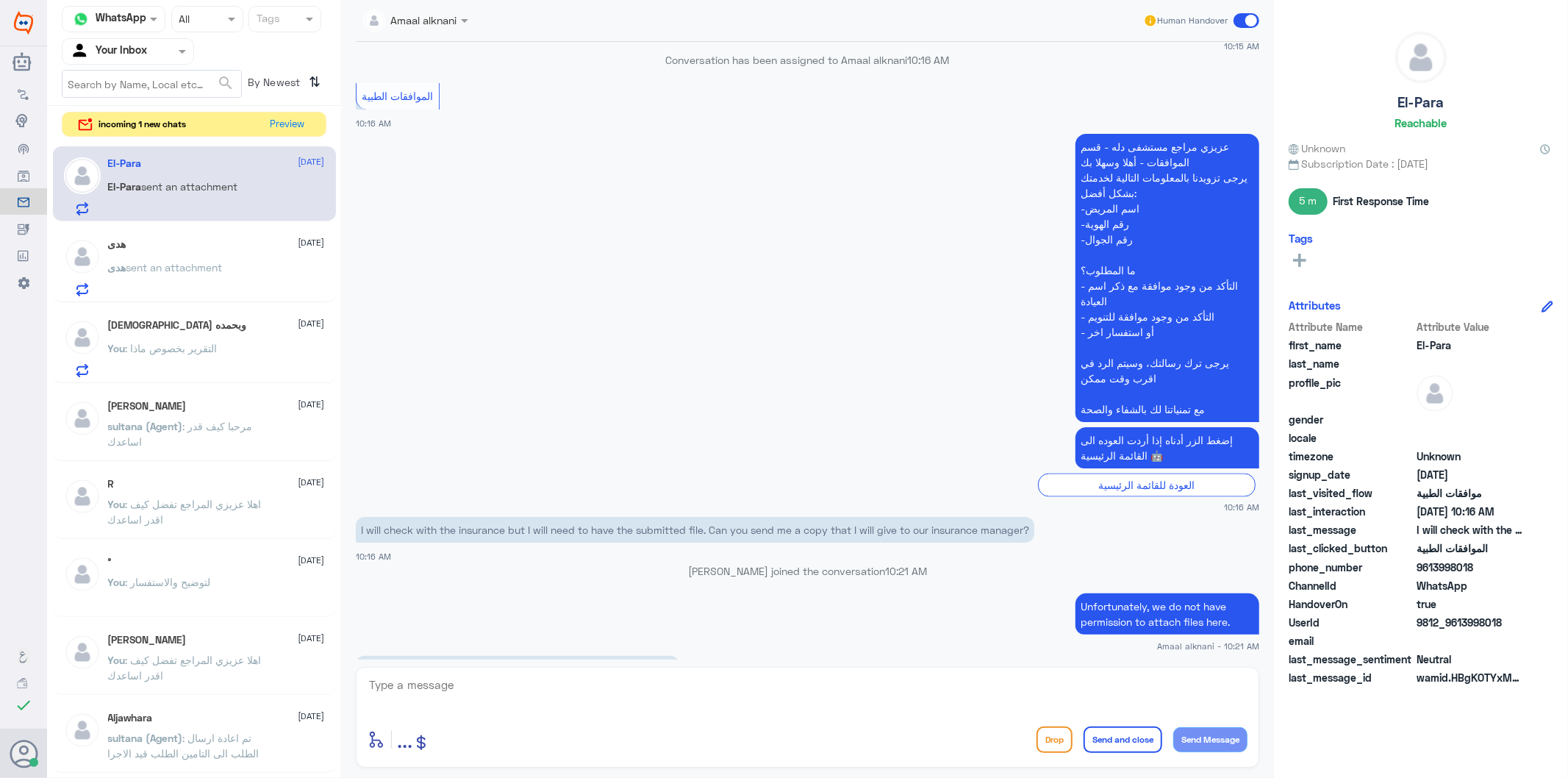
scroll to position [1862, 0]
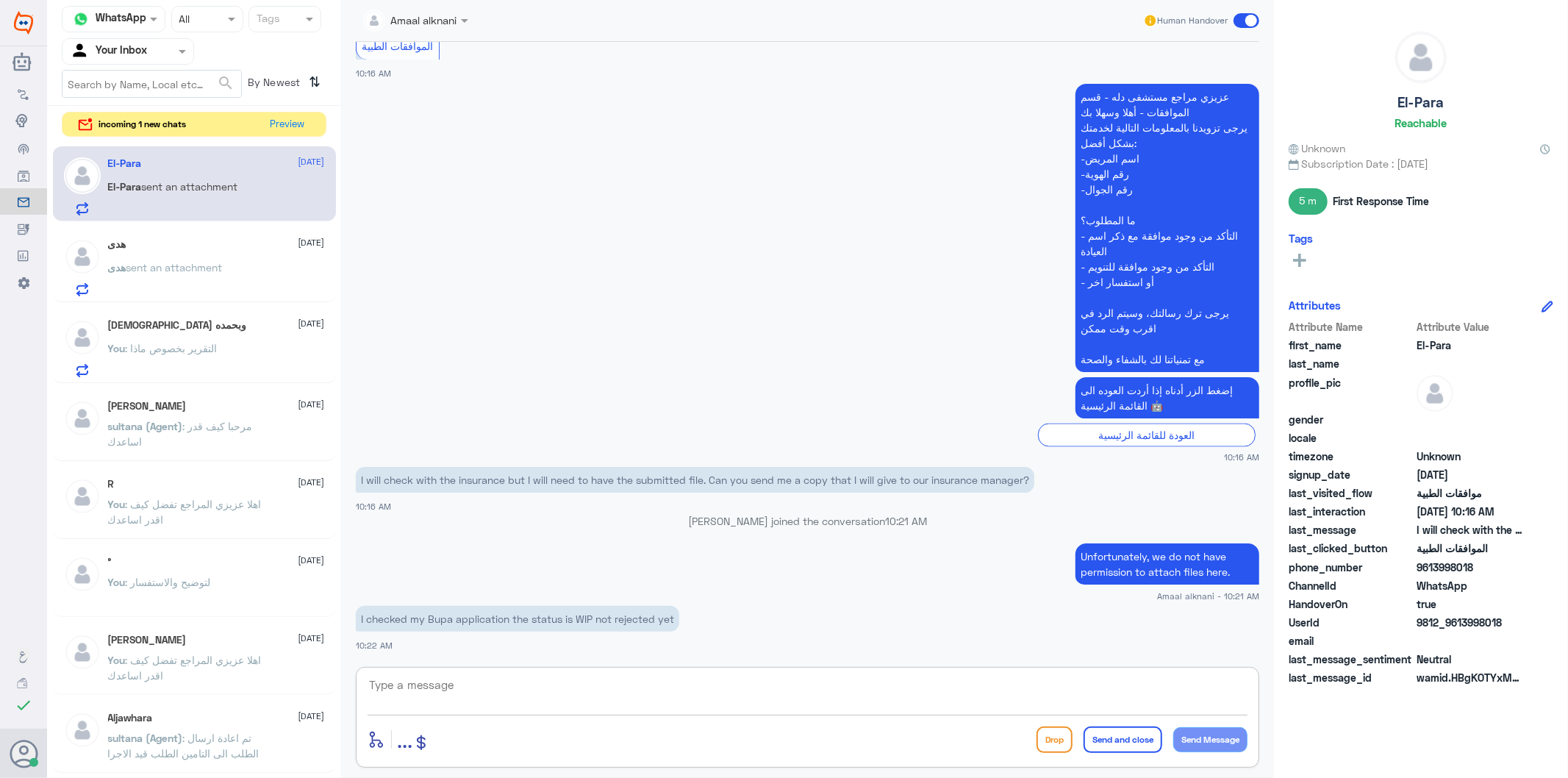
click at [509, 682] on textarea at bounding box center [808, 693] width 880 height 36
click at [492, 703] on textarea at bounding box center [808, 693] width 880 height 36
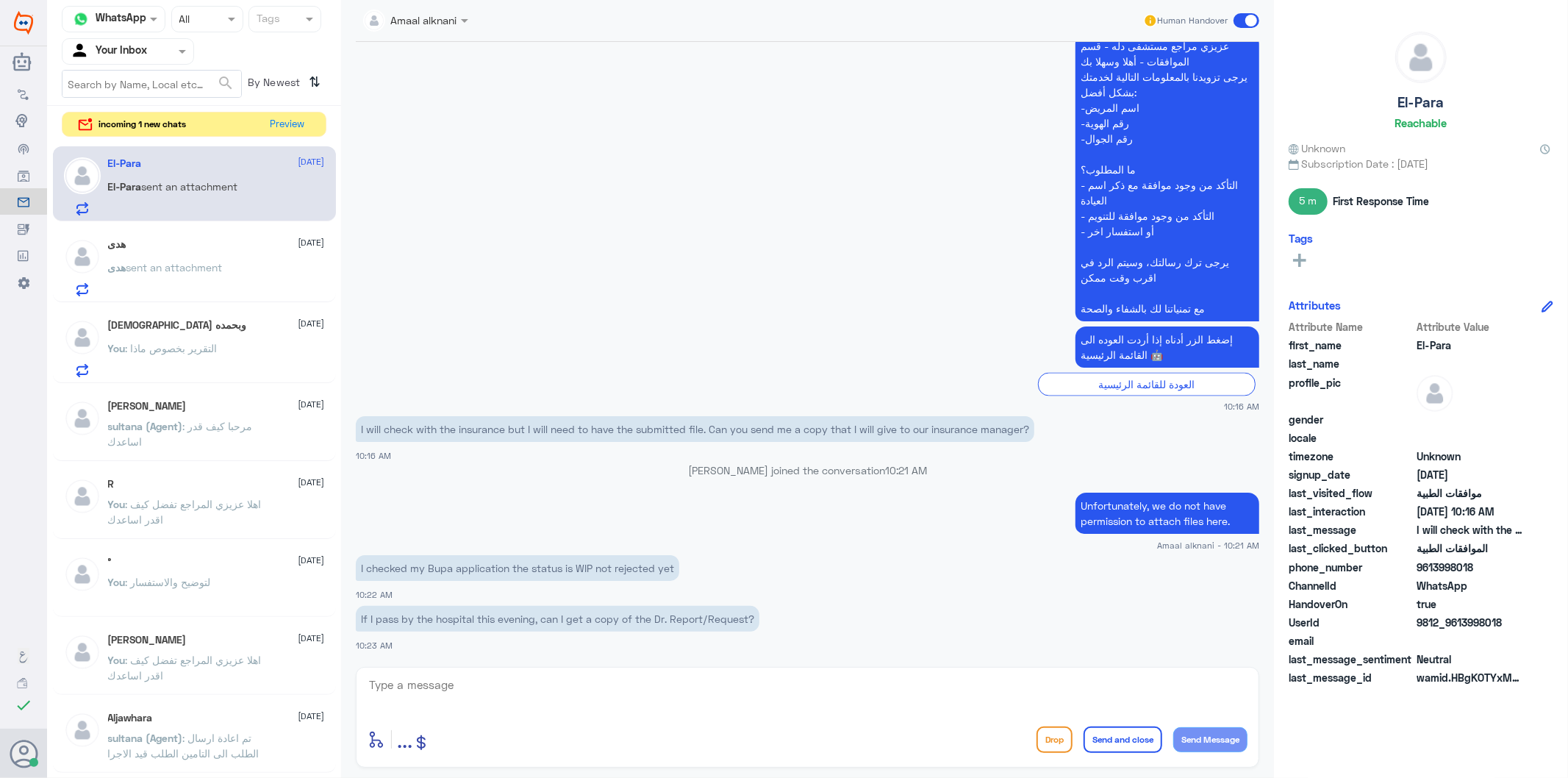
click at [599, 615] on p "If I pass by the hospital this evening, can I get a copy of the Dr. Report/Requ…" at bounding box center [557, 619] width 404 height 26
click at [591, 694] on textarea at bounding box center [808, 693] width 880 height 36
type textarea "yes , you can"
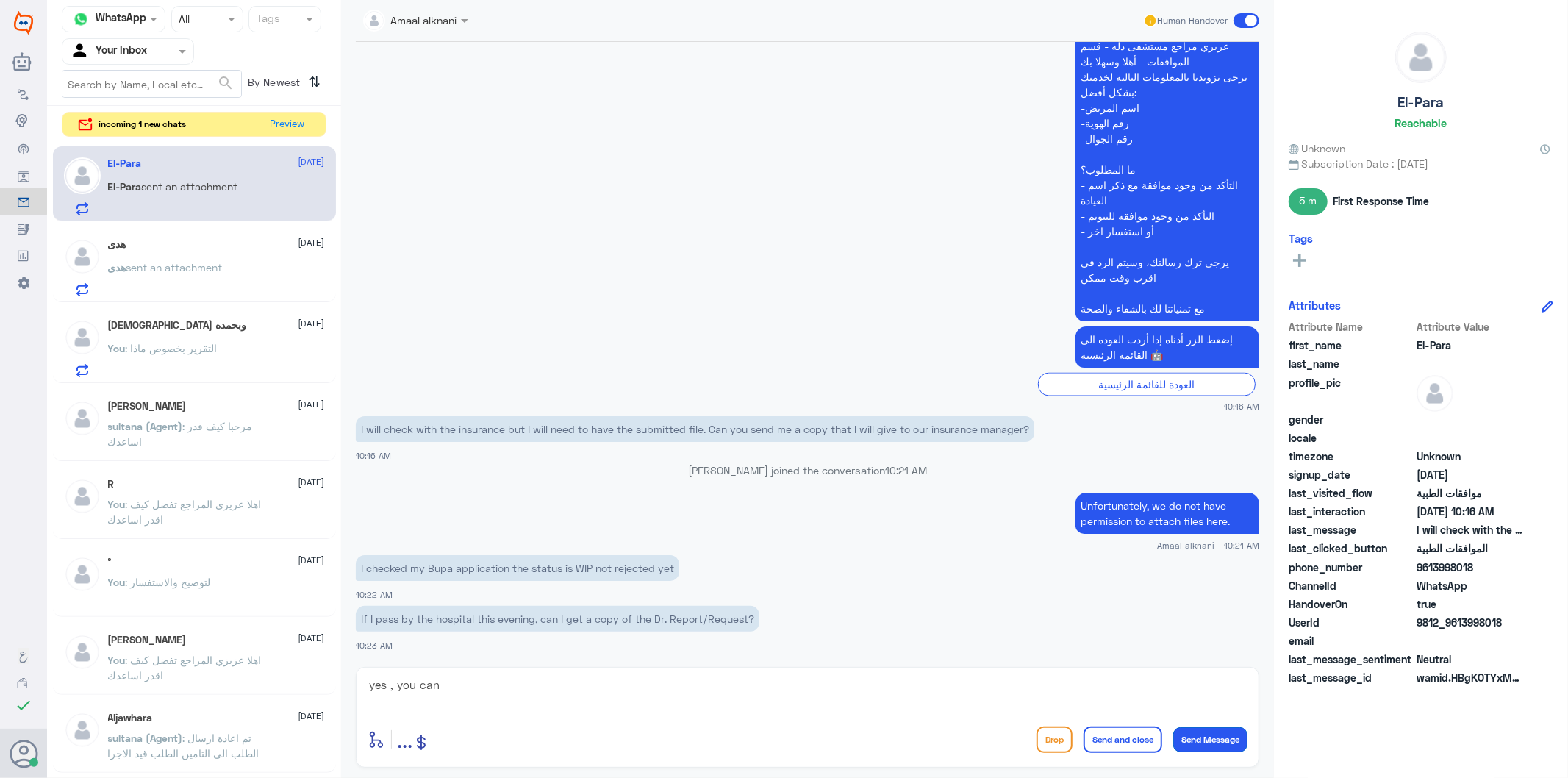
click at [1217, 741] on button "Send Message" at bounding box center [1210, 739] width 75 height 25
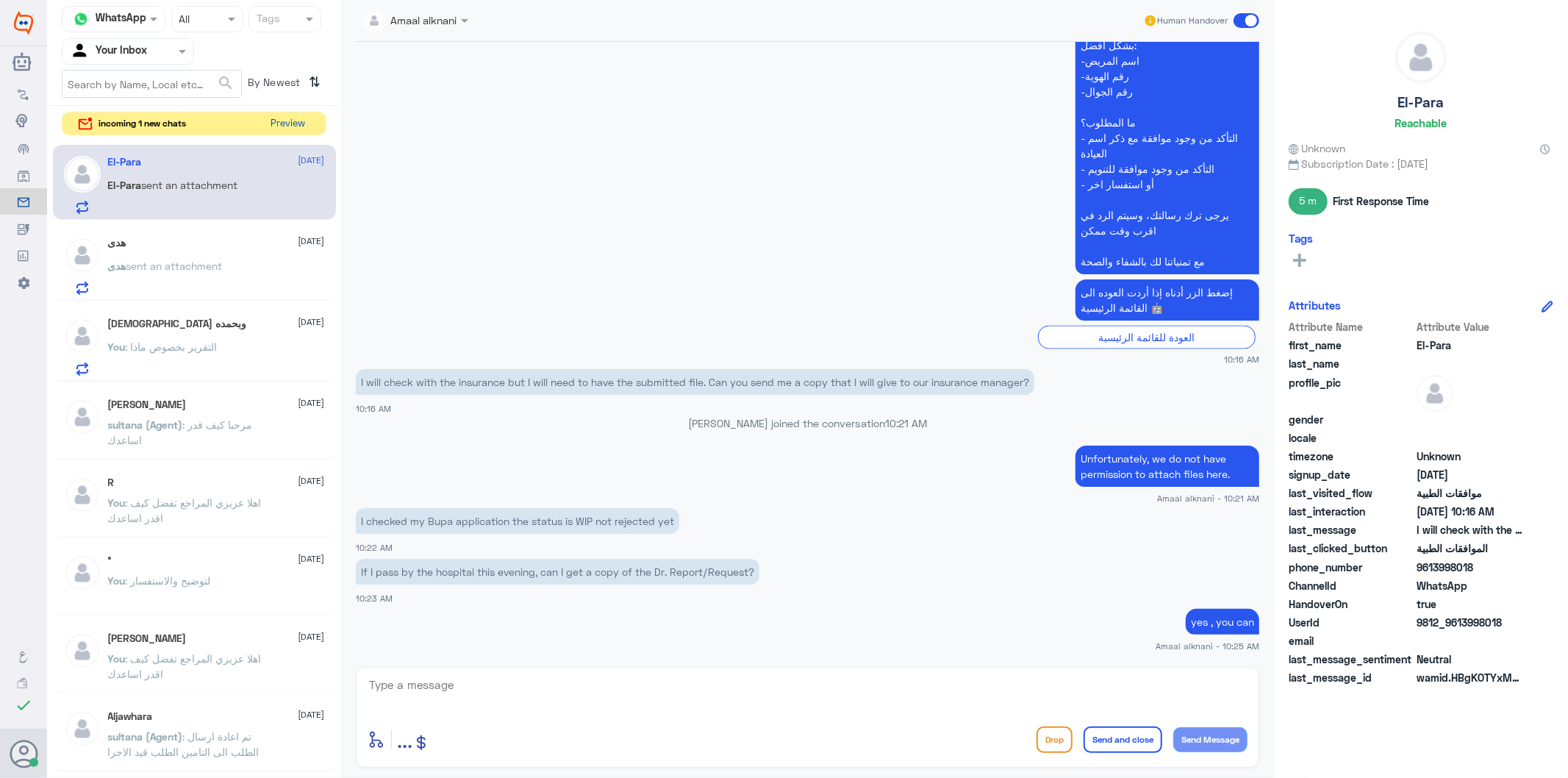
click at [282, 121] on button "Preview" at bounding box center [288, 123] width 45 height 23
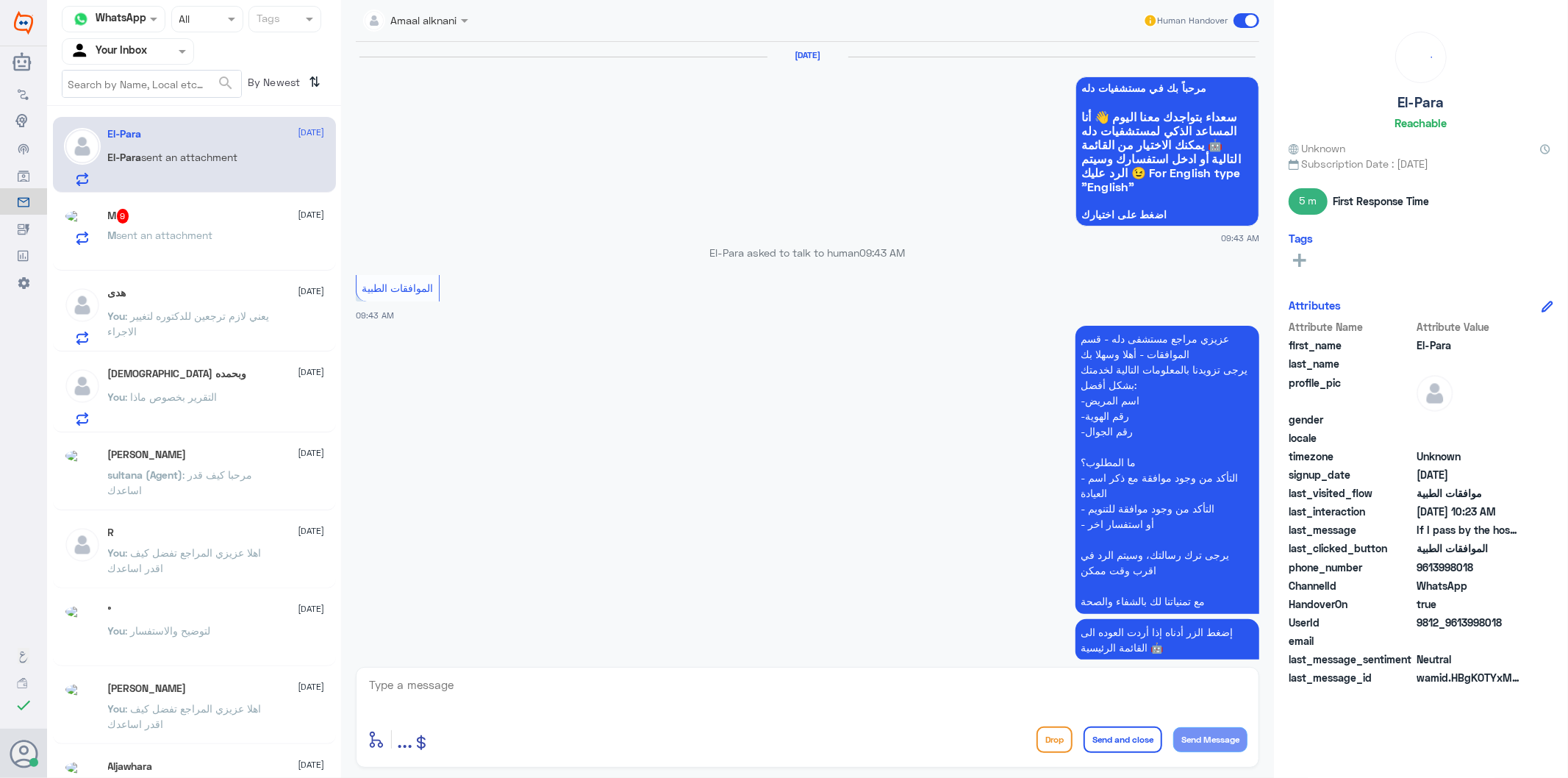
scroll to position [1746, 0]
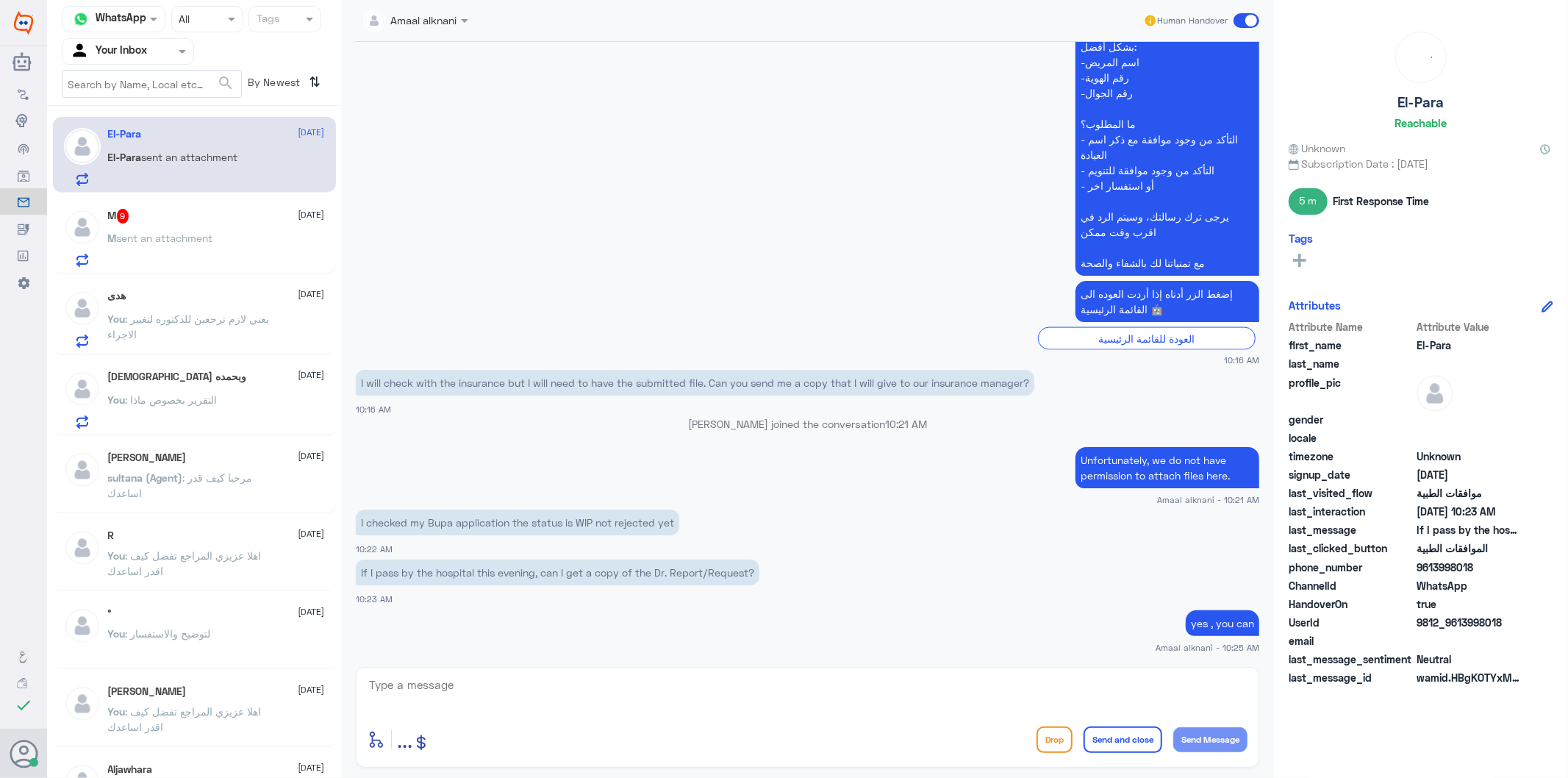
click at [199, 257] on p "M sent an attachment" at bounding box center [160, 248] width 105 height 36
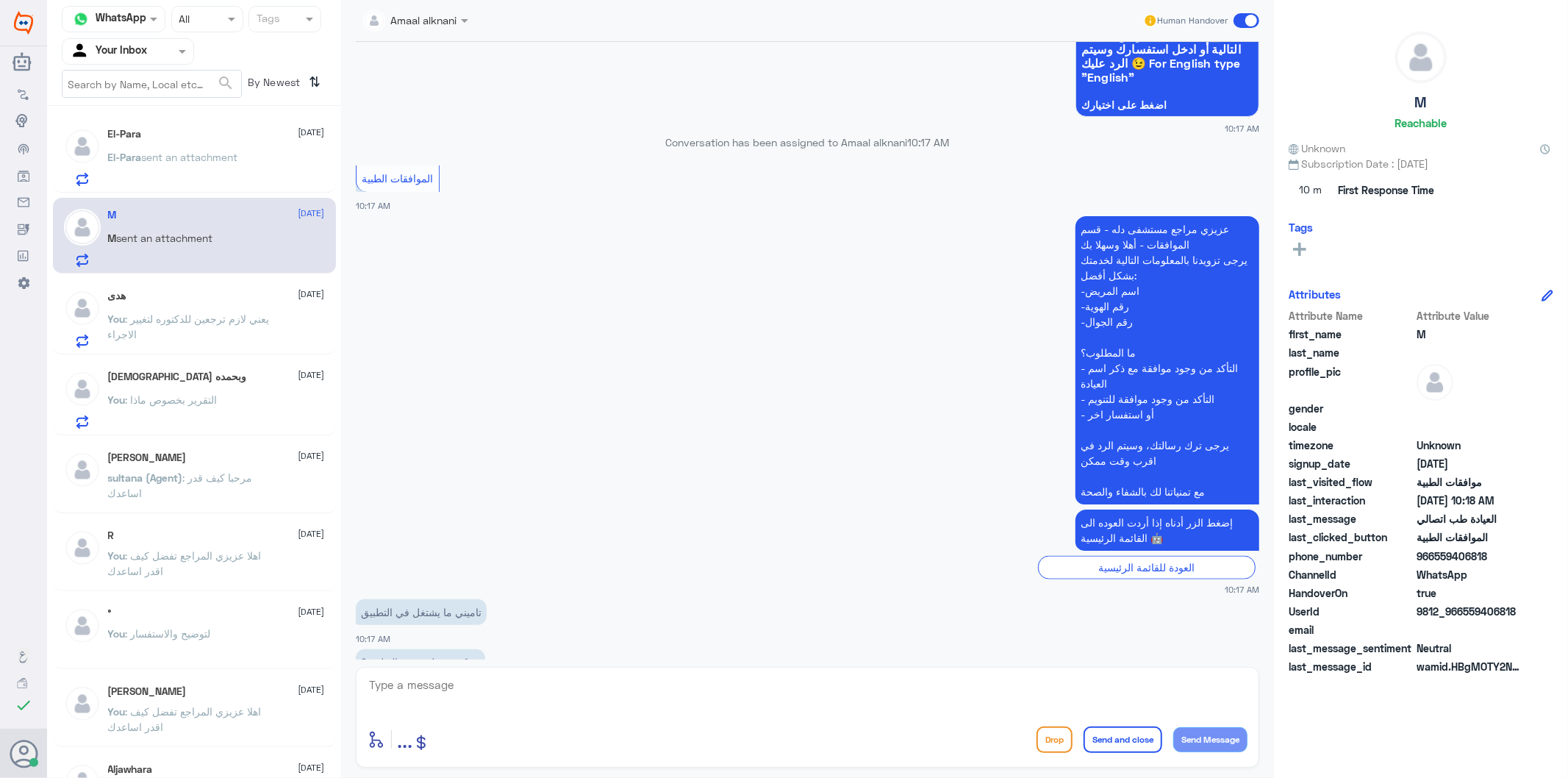
scroll to position [1540, 0]
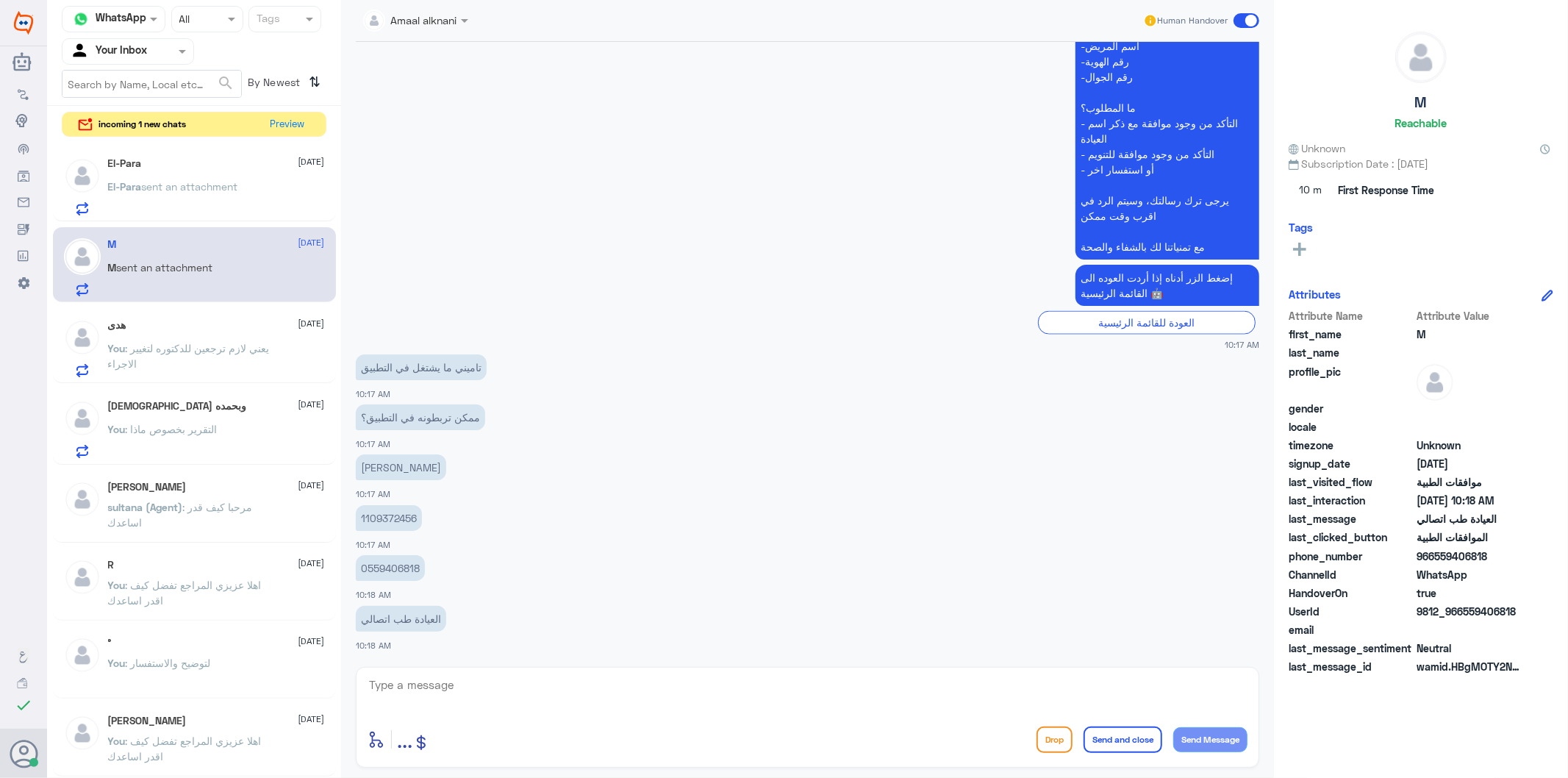
click at [208, 194] on p "El-Para sent an attachment" at bounding box center [173, 196] width 130 height 36
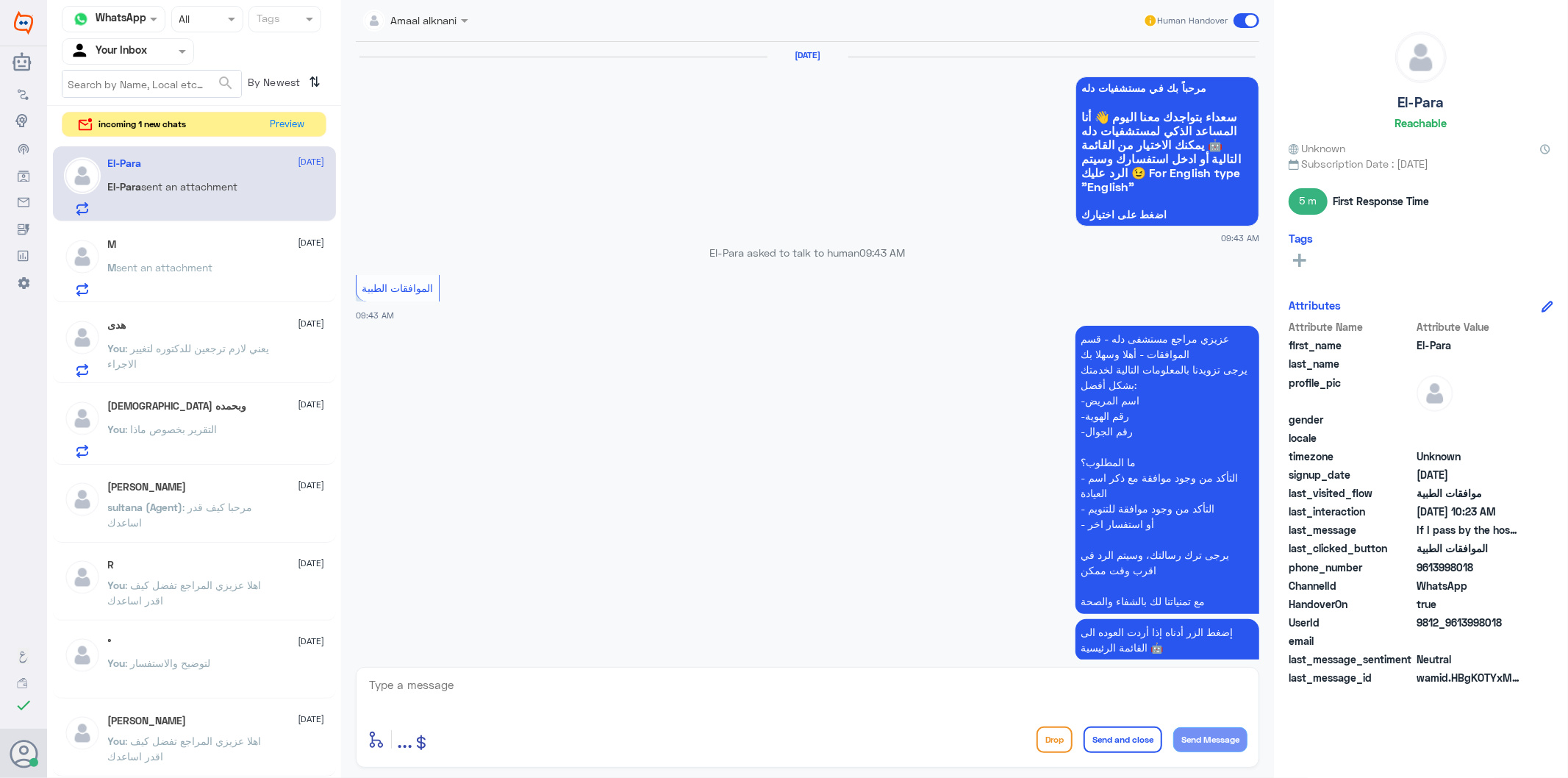
scroll to position [1746, 0]
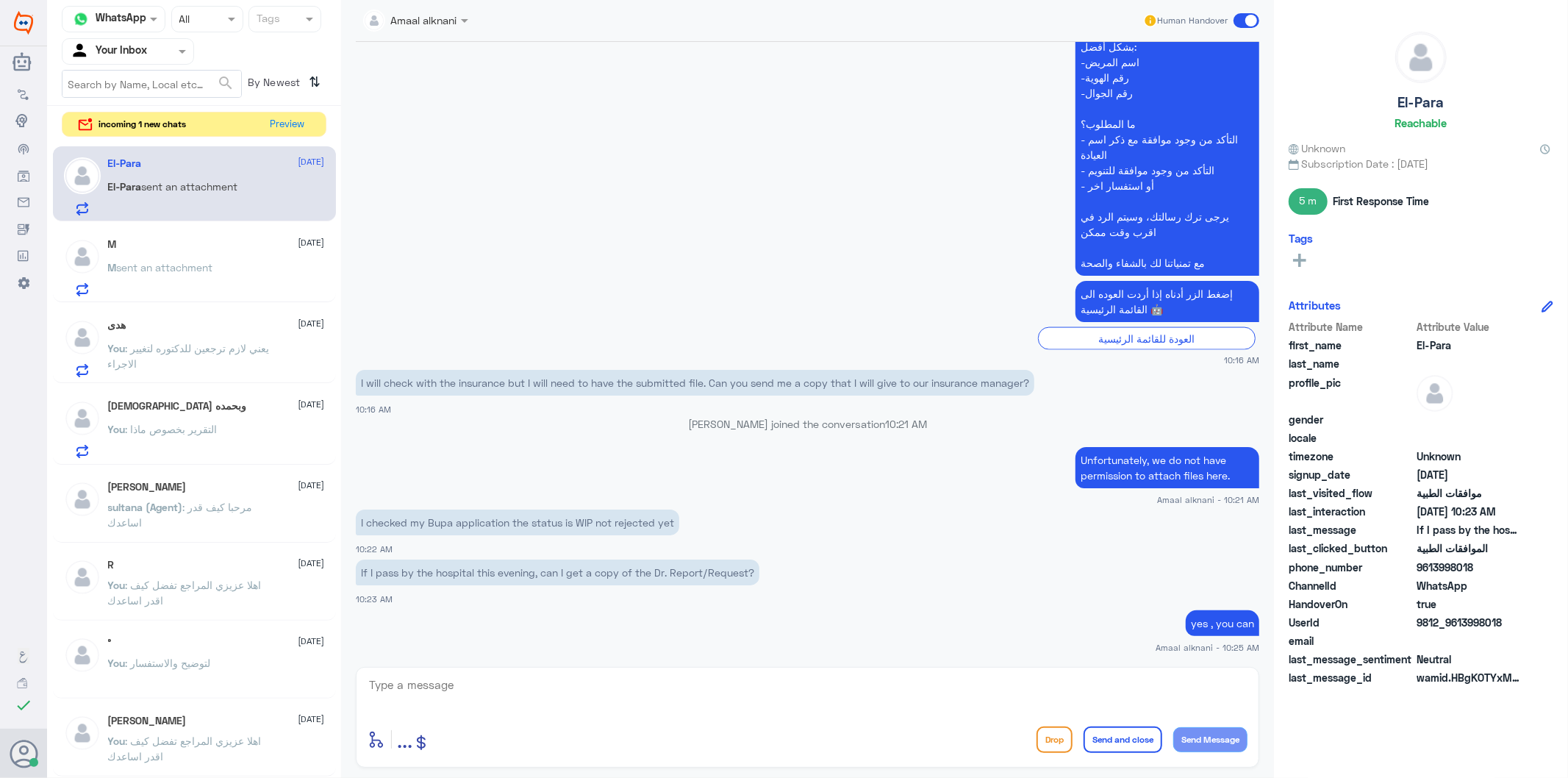
click at [513, 692] on textarea at bounding box center [808, 693] width 880 height 36
paste textarea "We are always happy to serve you and wish you good health."
type textarea "We are always happy to serve you and wish you good health."
click at [1135, 747] on button "Send and close" at bounding box center [1123, 739] width 79 height 27
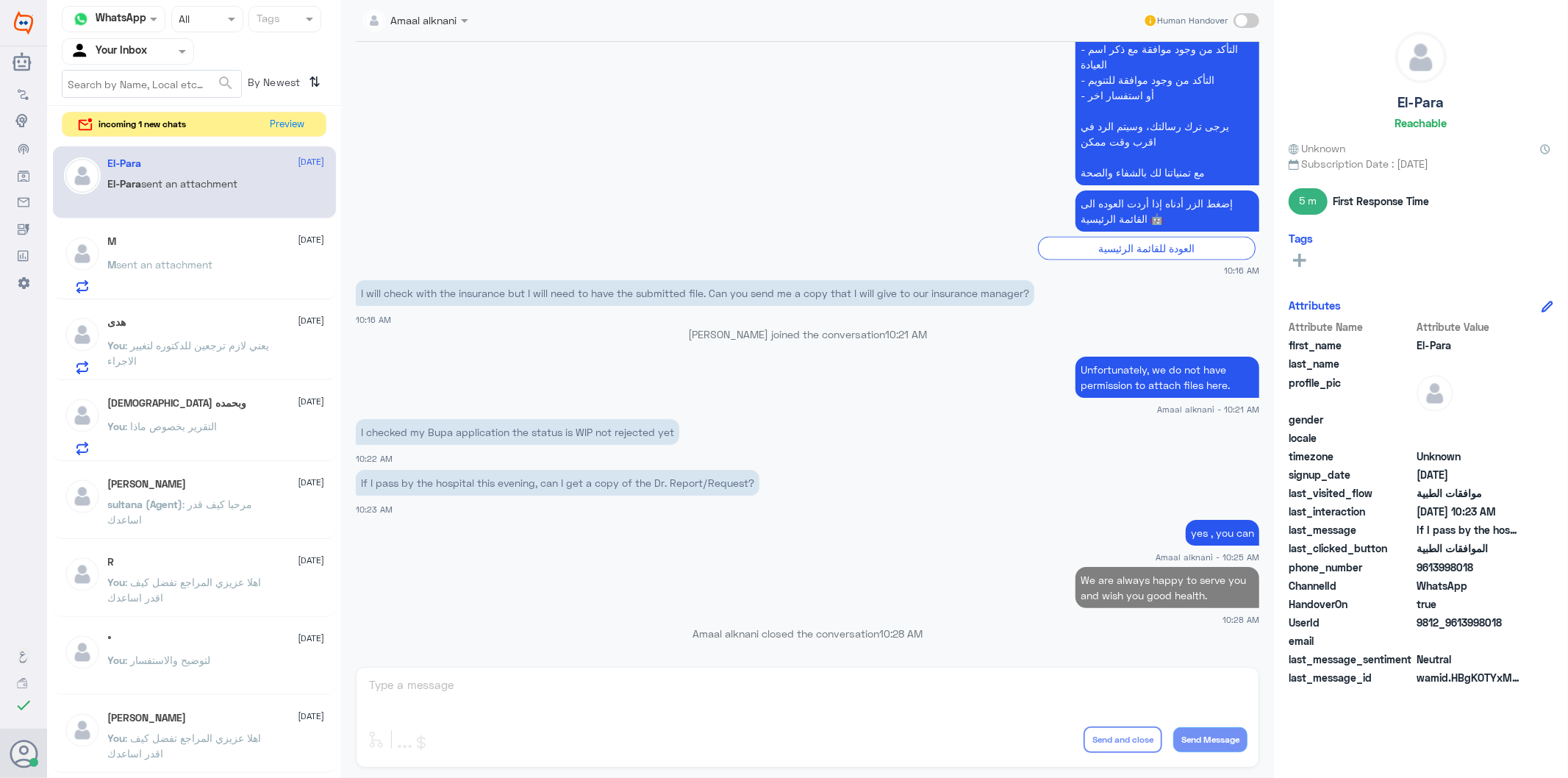
click at [222, 272] on div "M sent an attachment" at bounding box center [216, 277] width 217 height 33
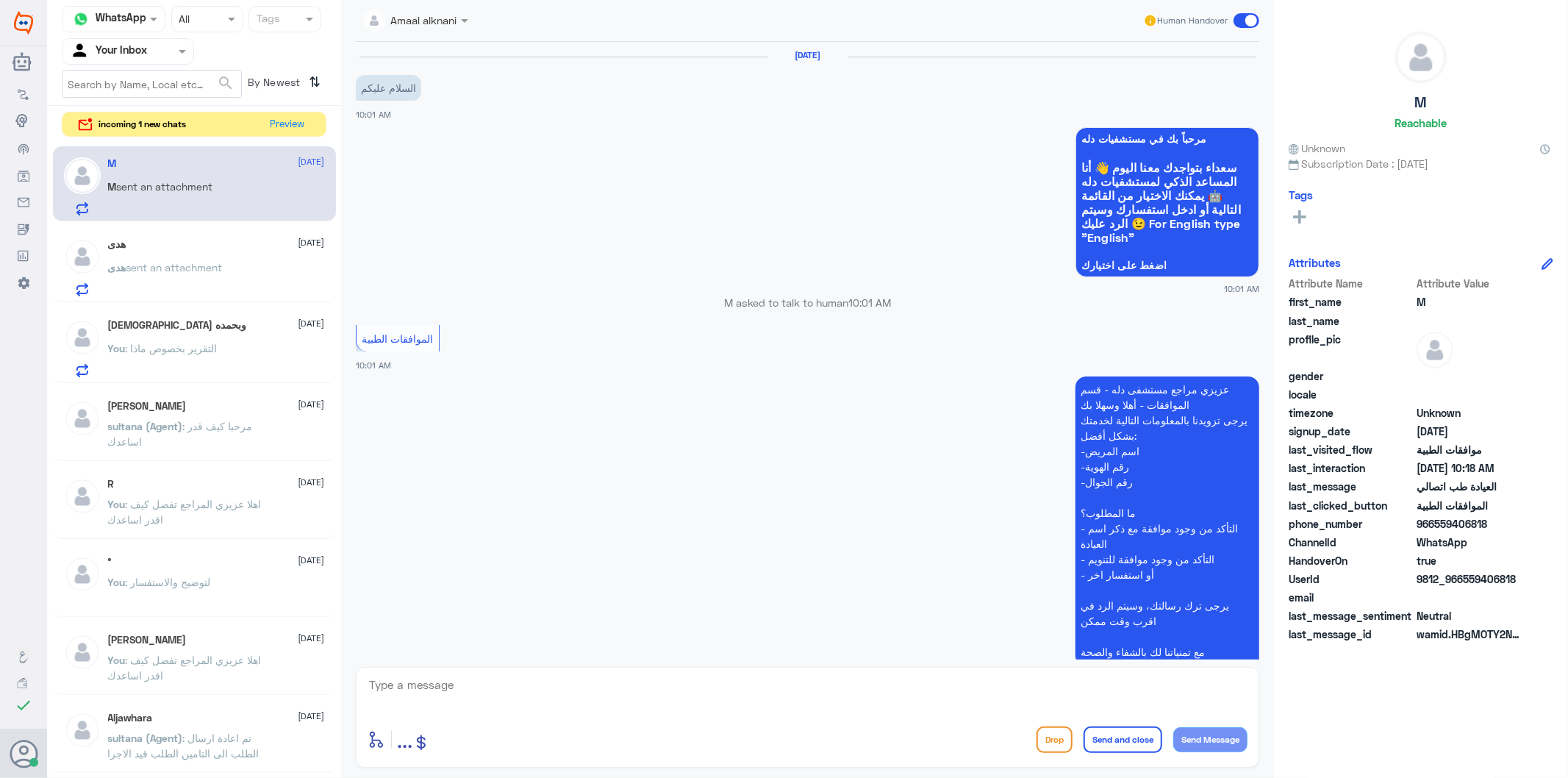
scroll to position [1540, 0]
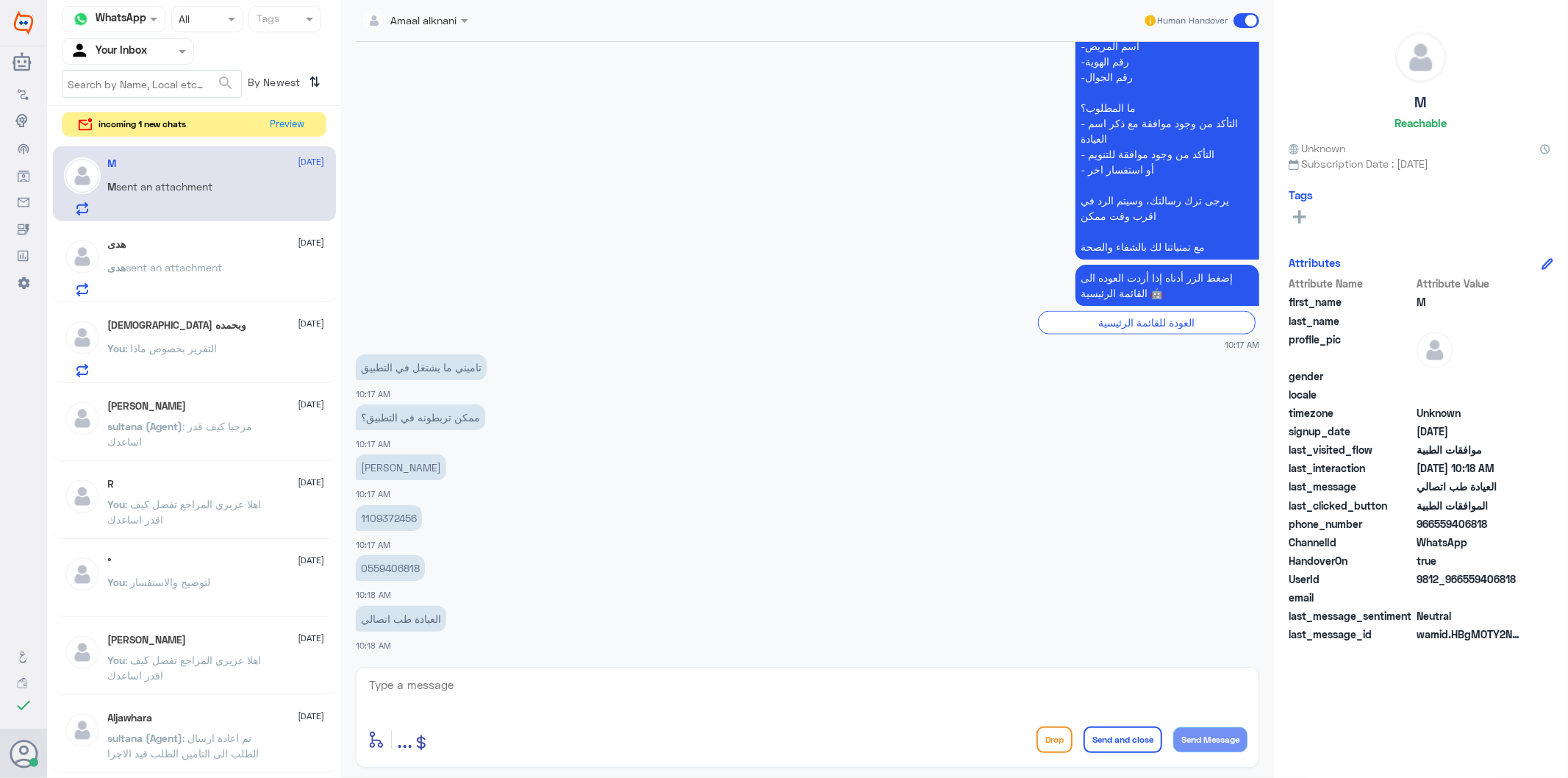
click at [222, 272] on span "sent an attachment" at bounding box center [175, 267] width 96 height 13
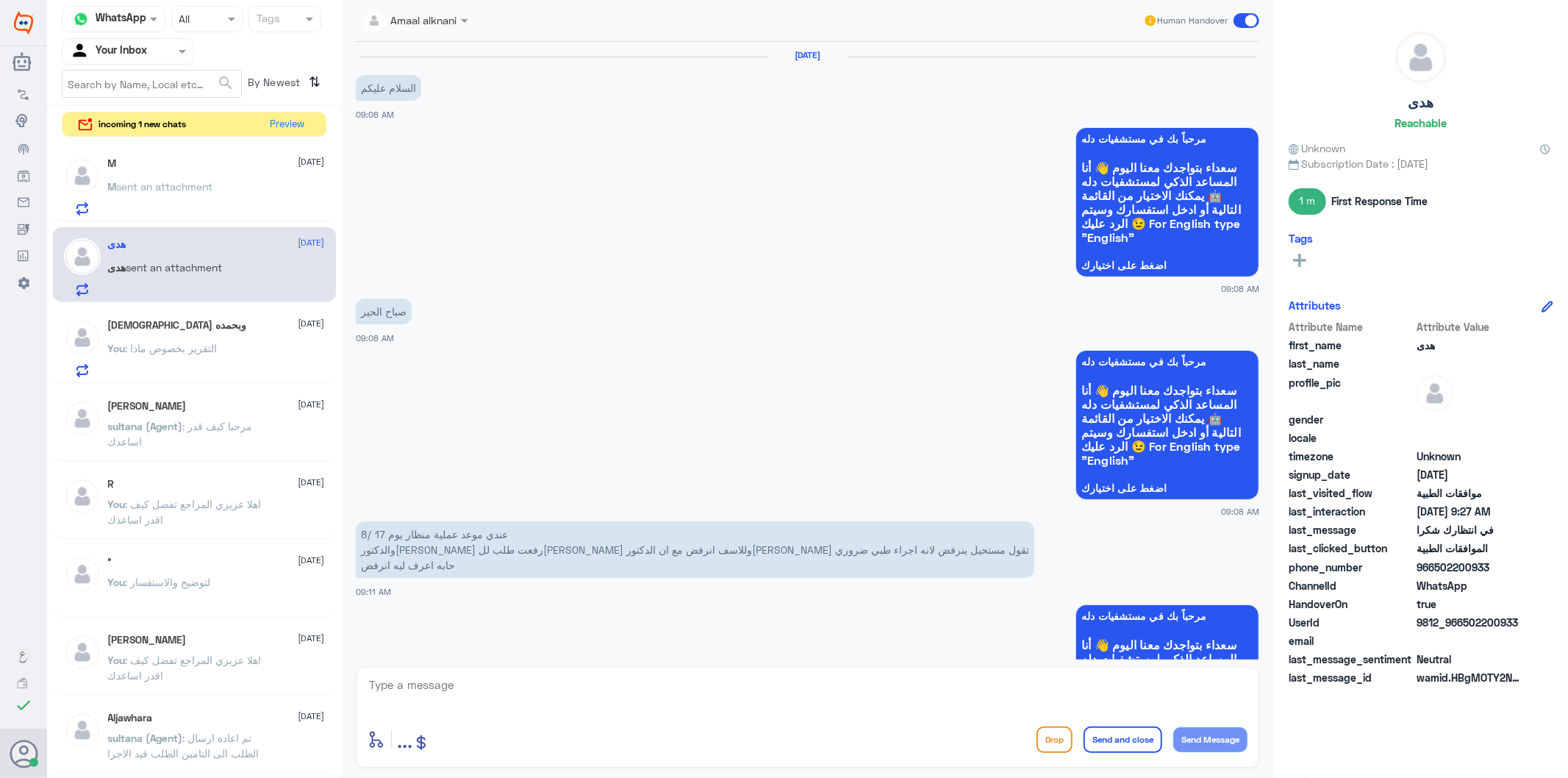
scroll to position [1260, 0]
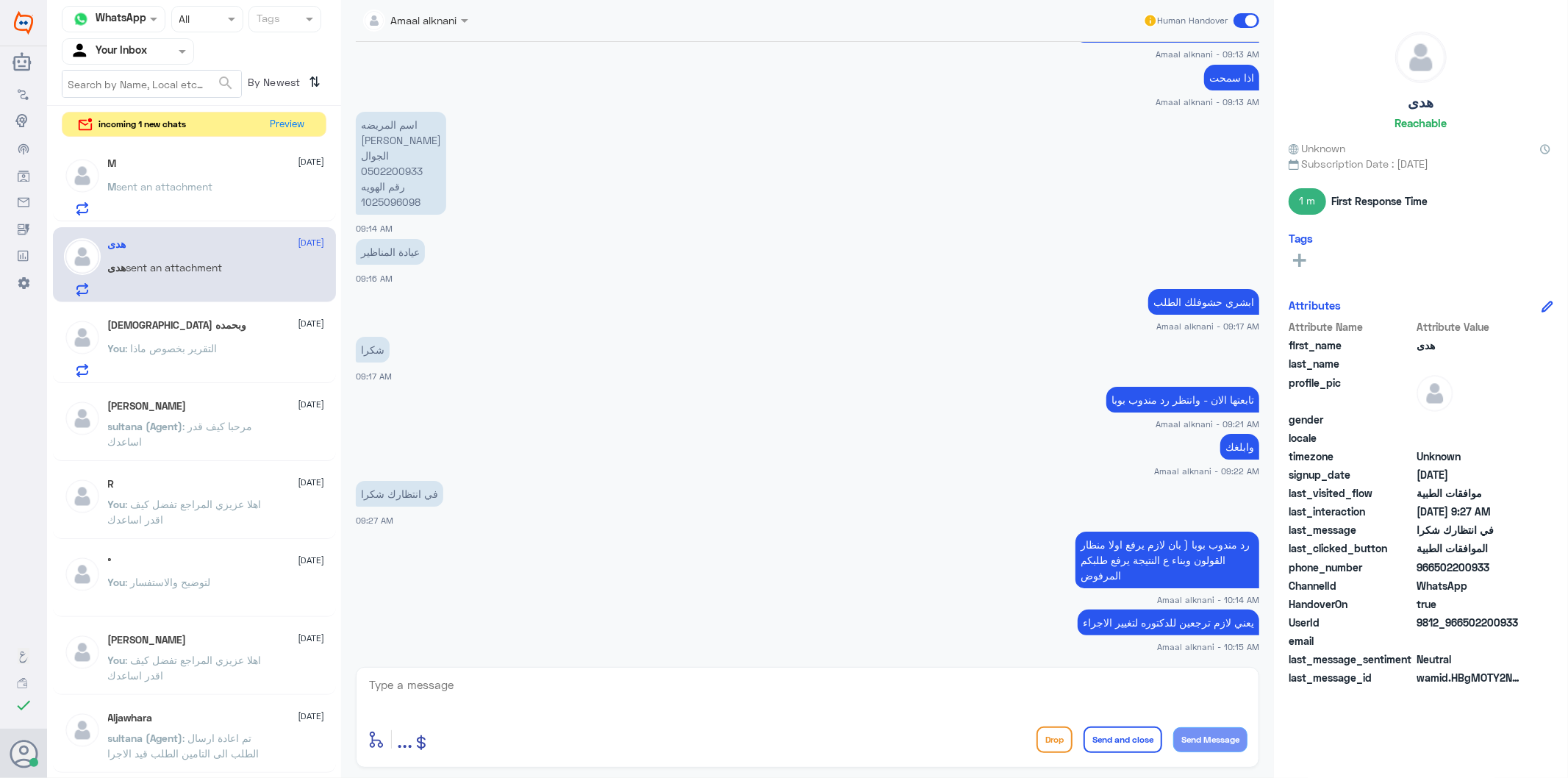
click at [441, 679] on textarea at bounding box center [808, 693] width 880 height 36
type textarea "نسعد دوما بخدمتكم ونتمنى لكم دوام الصحة والعافية"
click at [1143, 738] on button "Send and close" at bounding box center [1123, 739] width 79 height 27
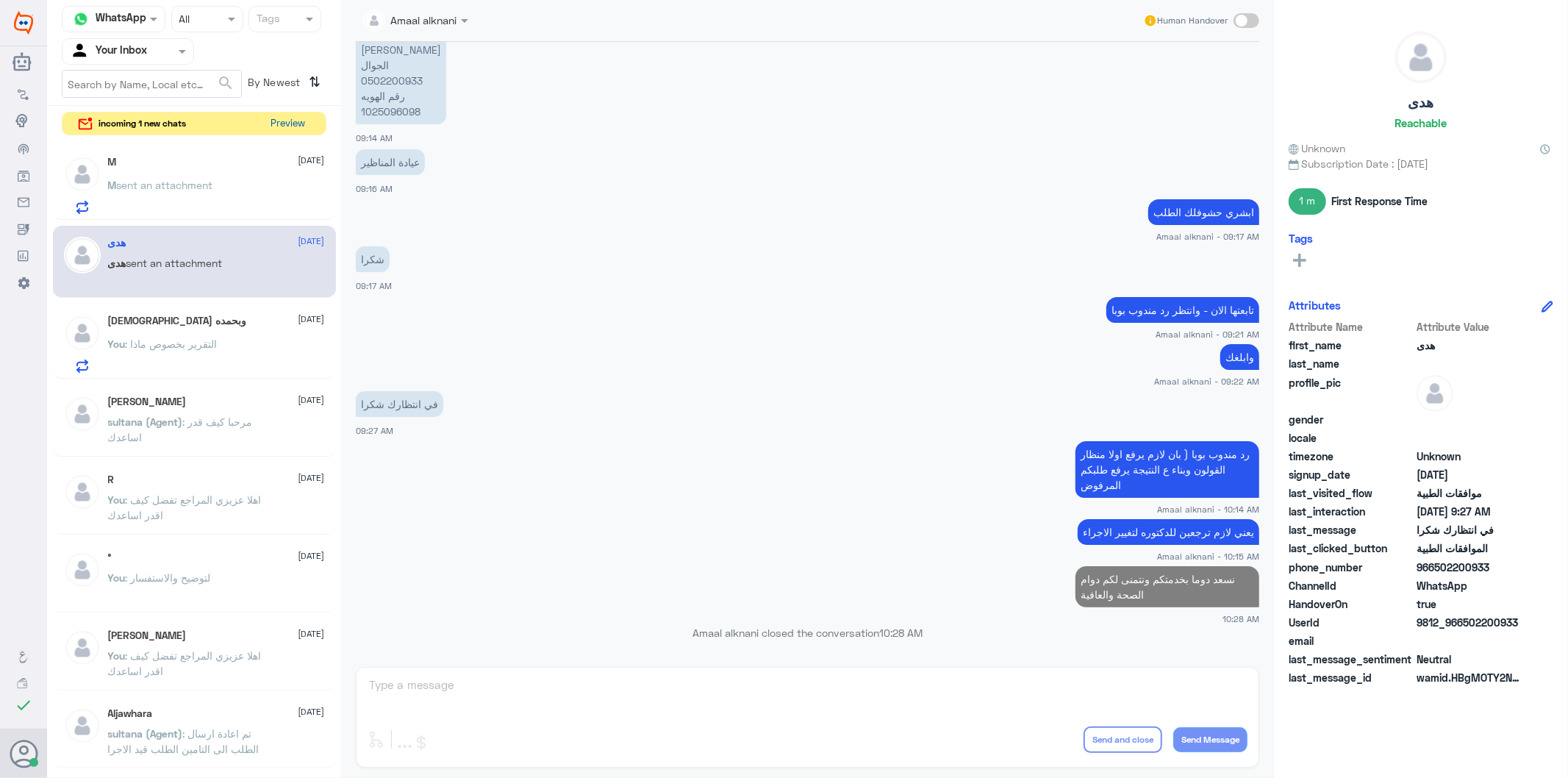
click at [297, 123] on button "Preview" at bounding box center [288, 123] width 45 height 23
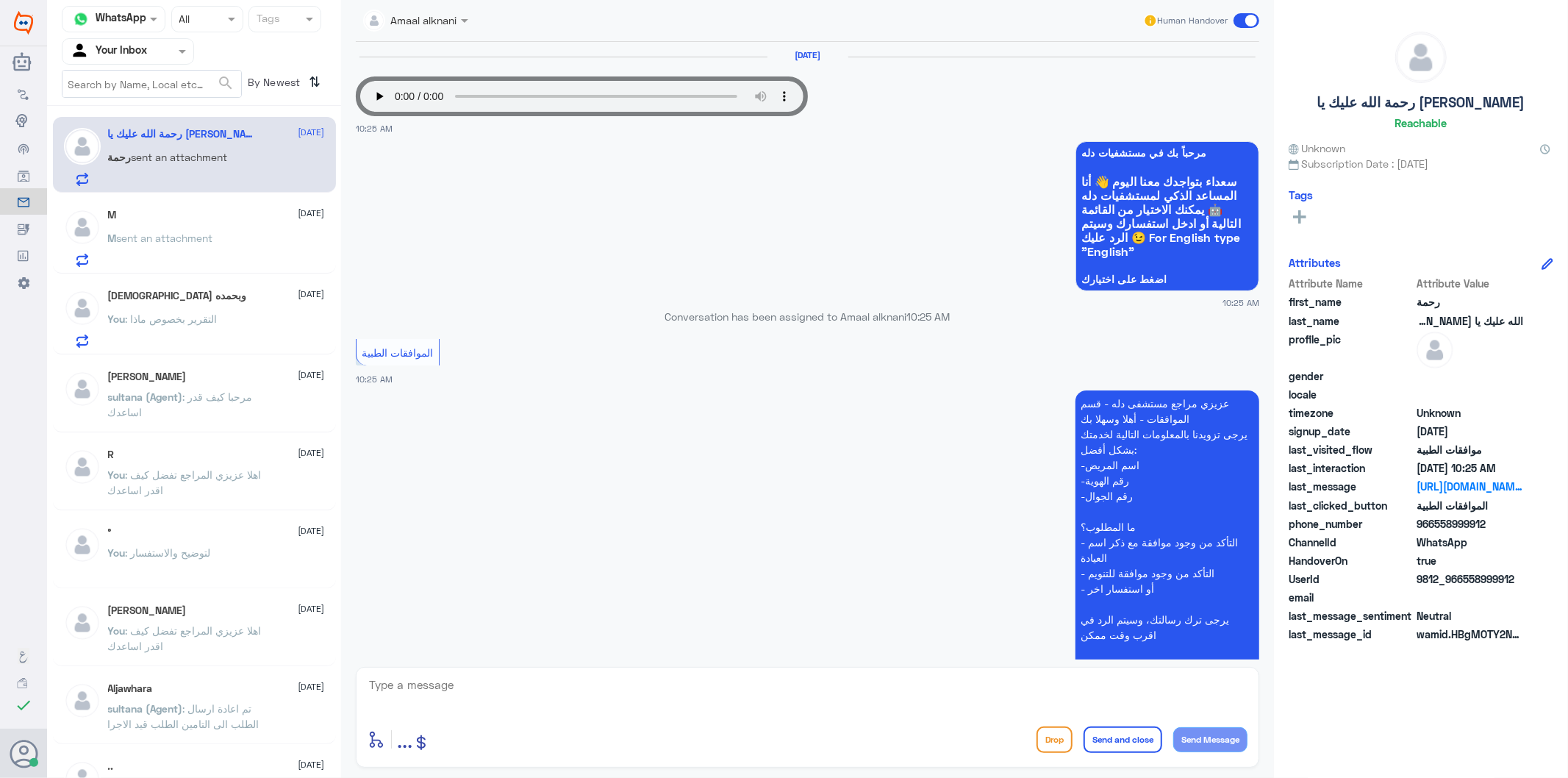
scroll to position [116, 0]
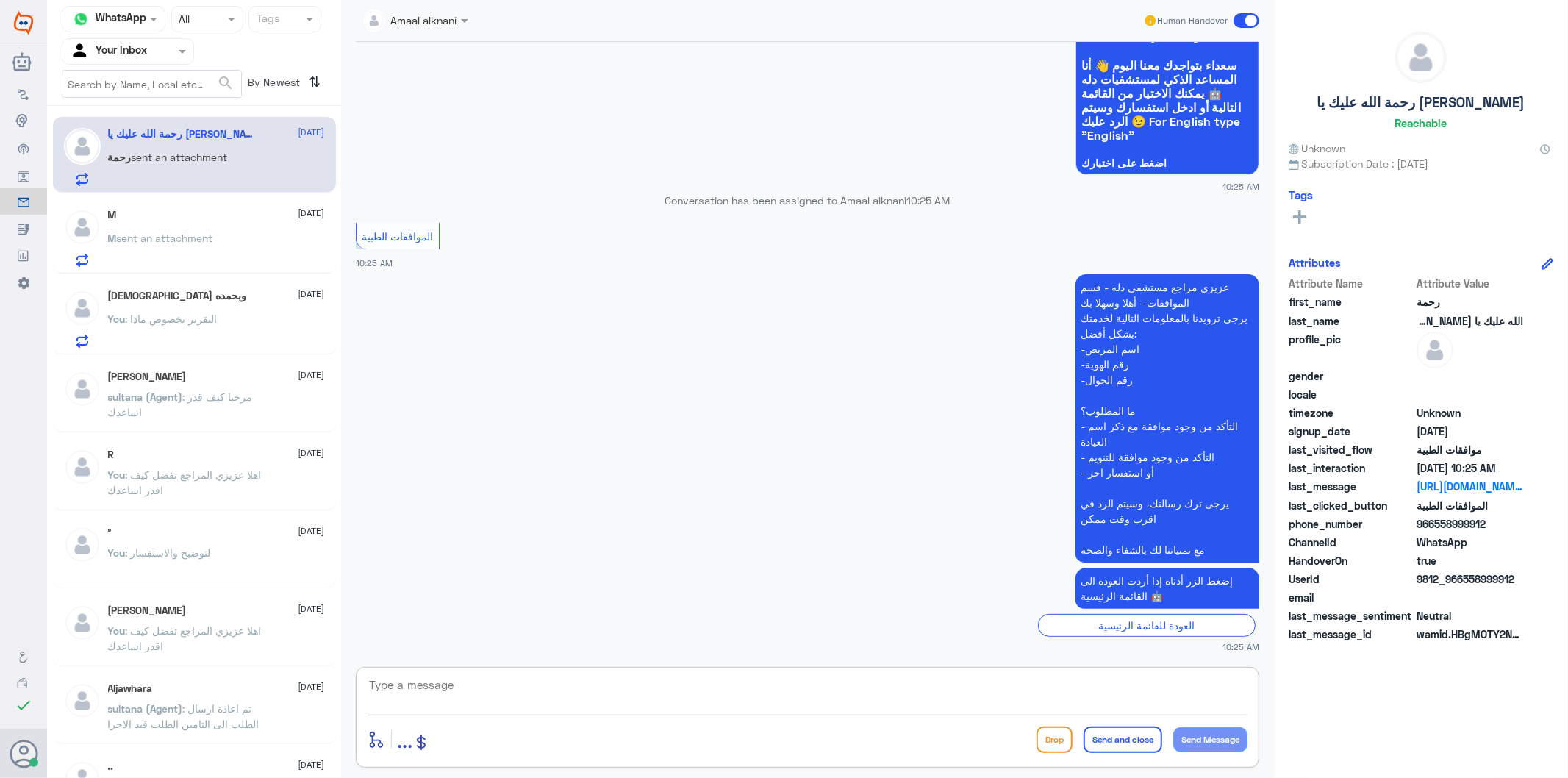
click at [533, 694] on textarea at bounding box center [808, 693] width 880 height 36
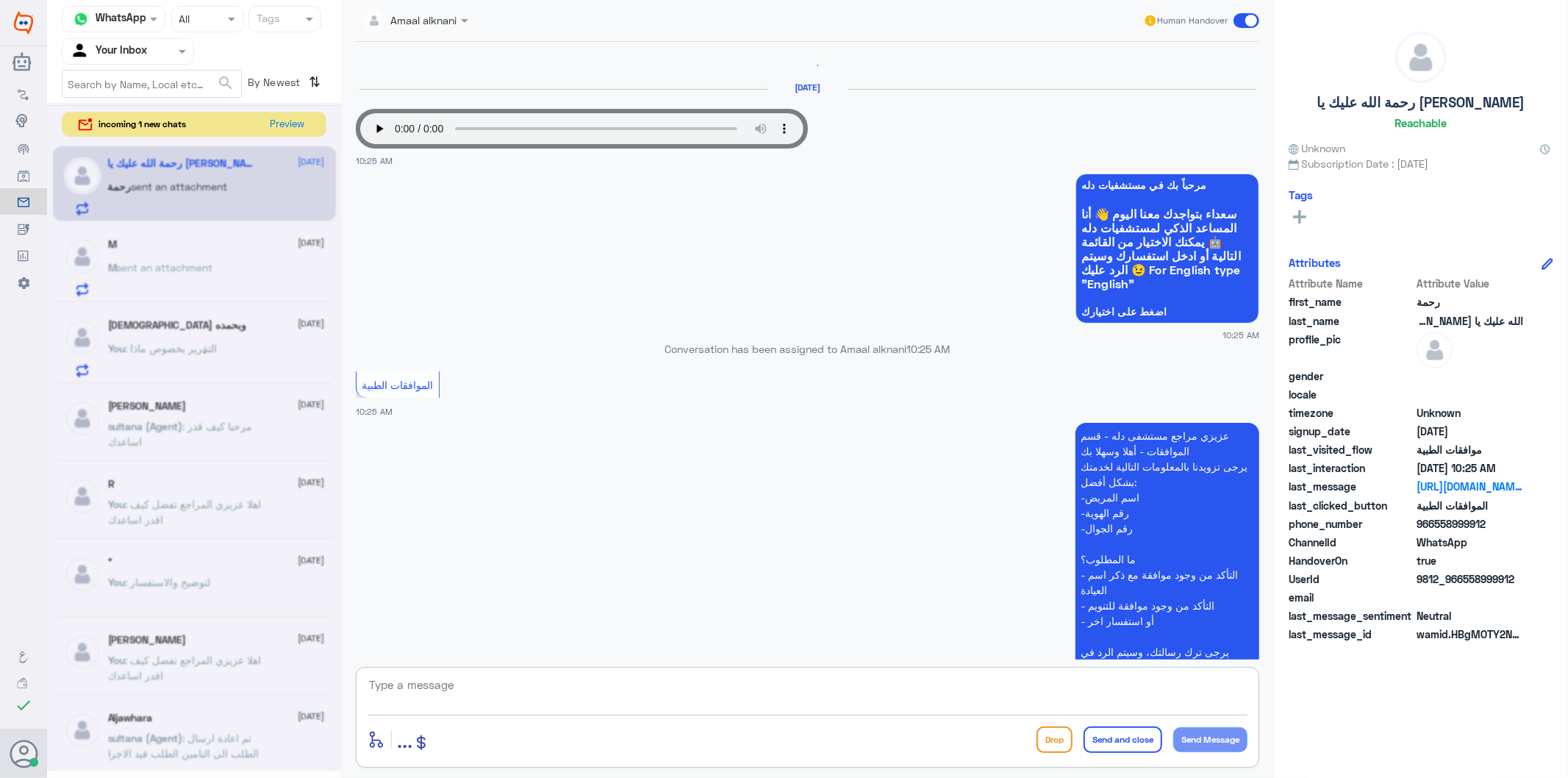
scroll to position [0, 0]
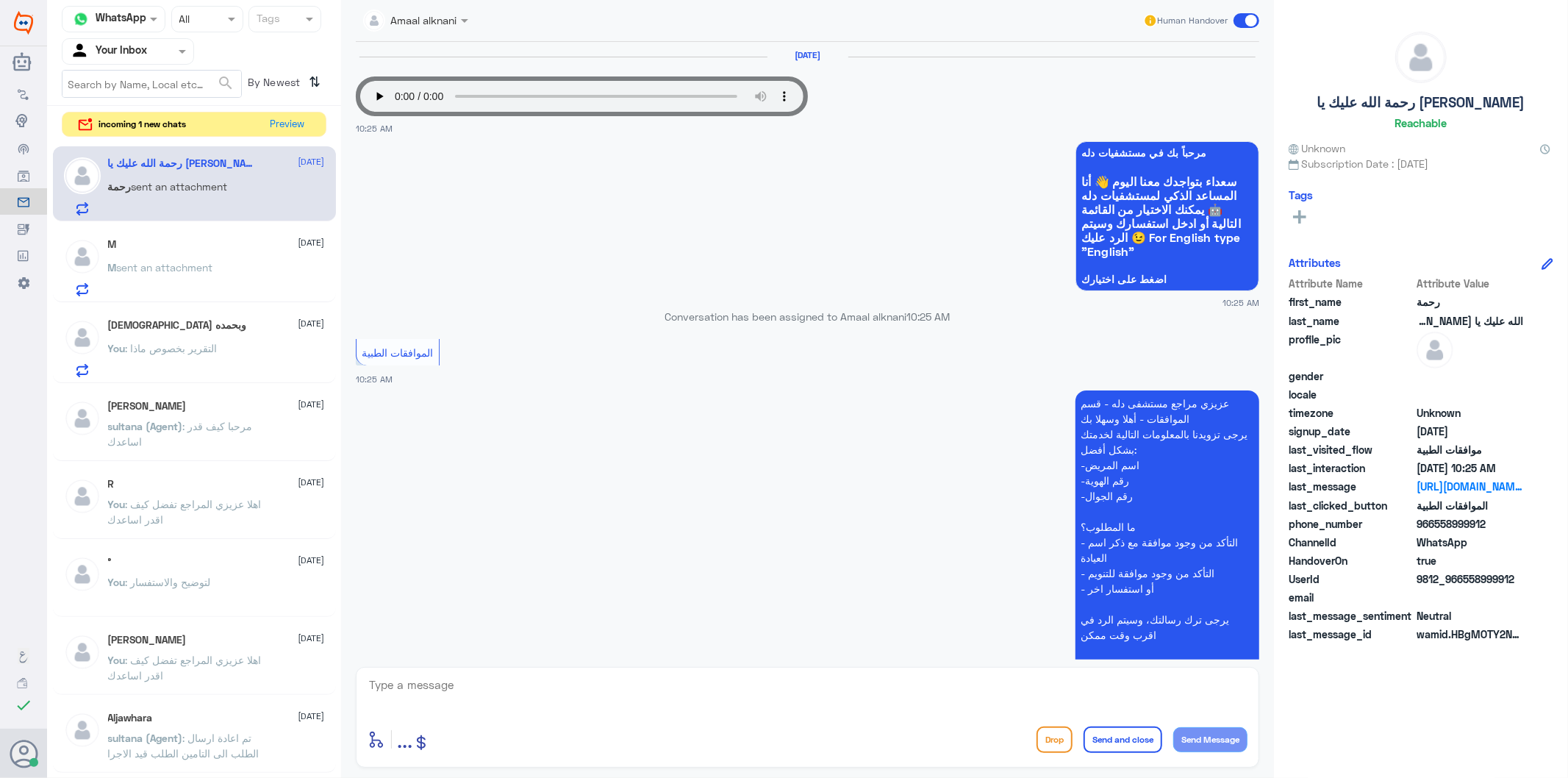
click at [525, 671] on div "enter flow name ... Drop Send and close Send Message" at bounding box center [808, 717] width 904 height 101
click at [492, 693] on textarea at bounding box center [808, 693] width 880 height 36
type textarea "تفضل كيف اقدر اساعدك"
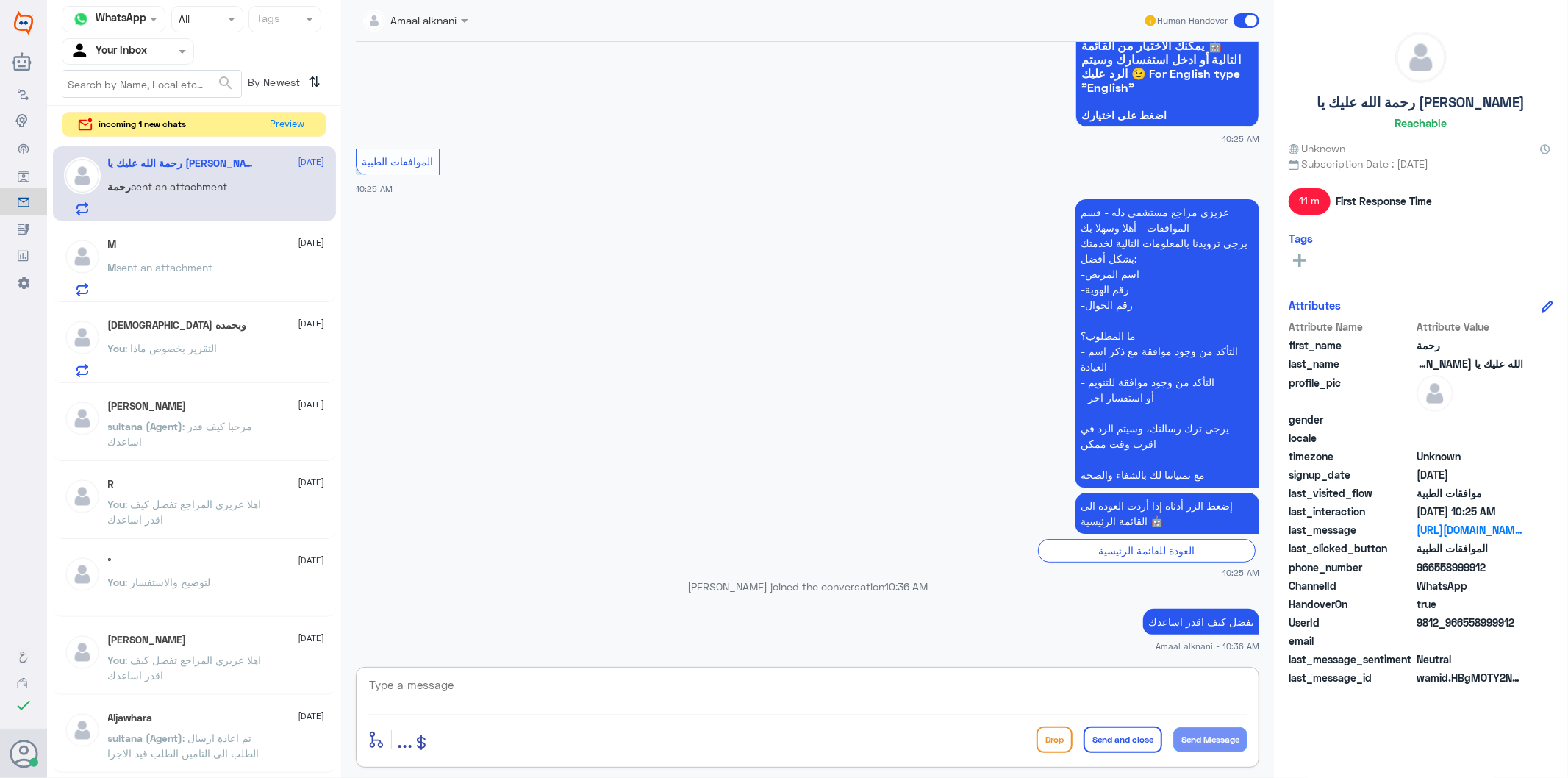
click at [156, 250] on div "M [DATE]" at bounding box center [216, 244] width 217 height 13
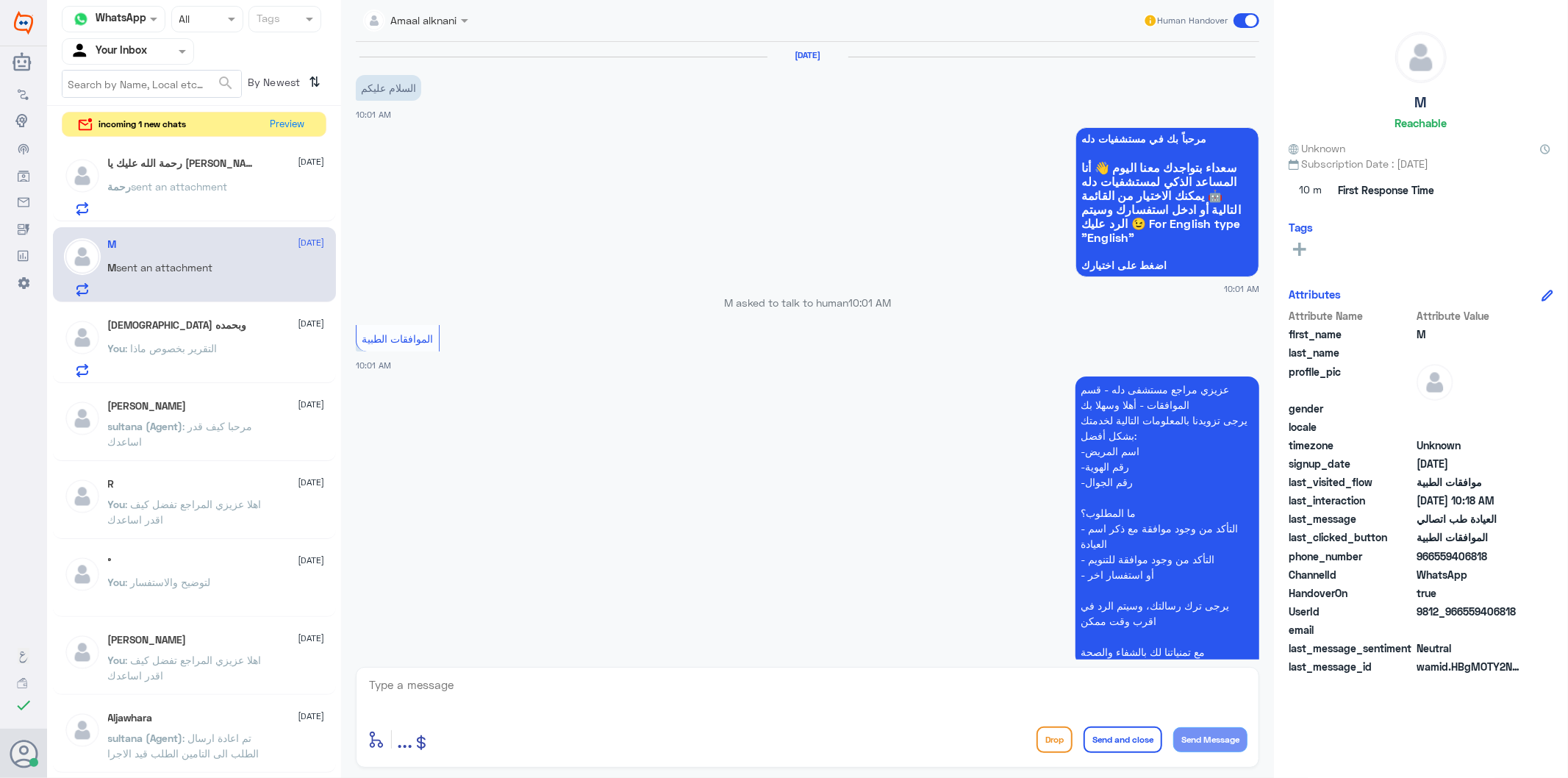
scroll to position [1540, 0]
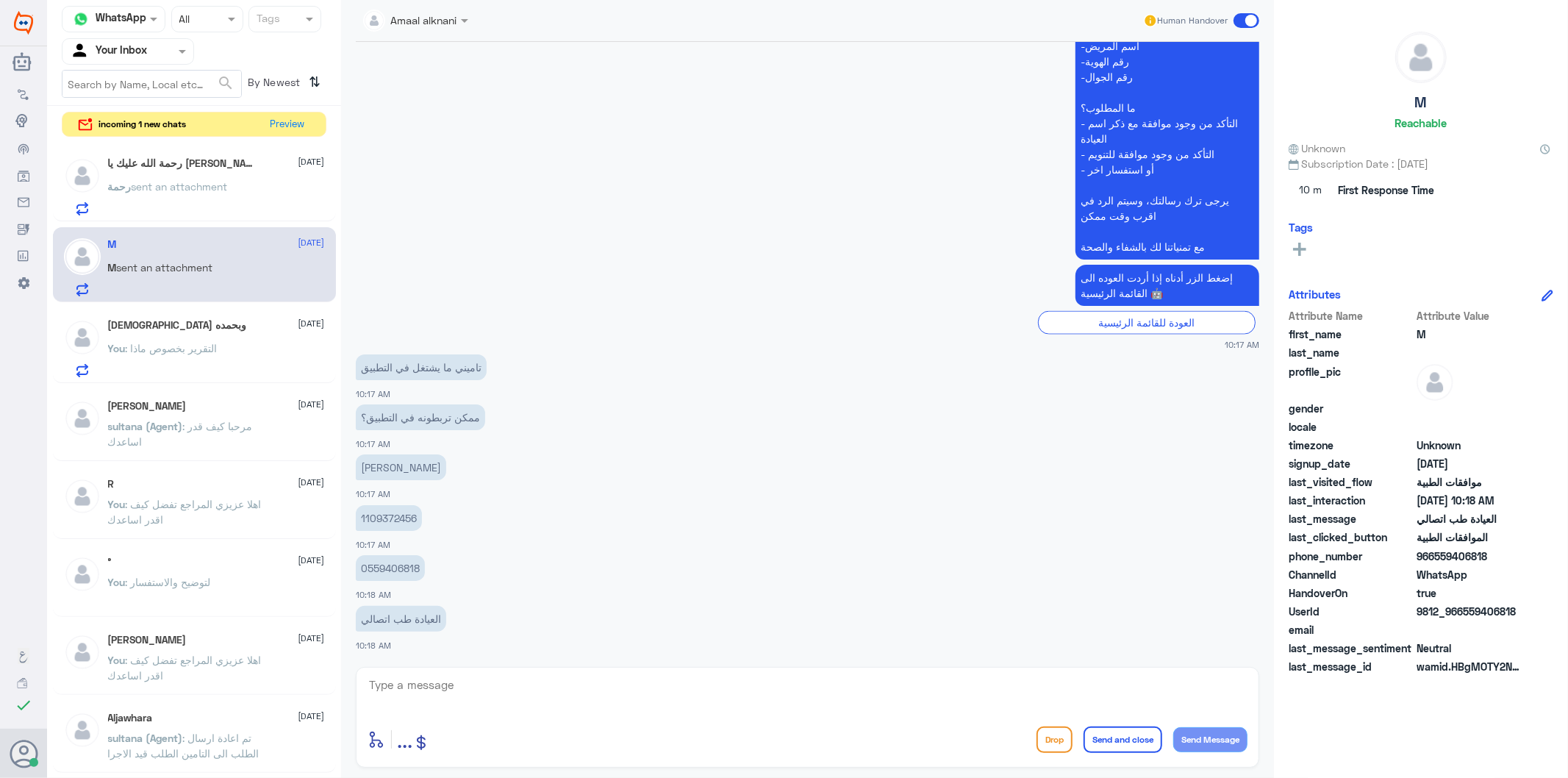
click at [466, 16] on span at bounding box center [466, 21] width 19 height 16
click at [24, 92] on icon at bounding box center [24, 94] width 12 height 12
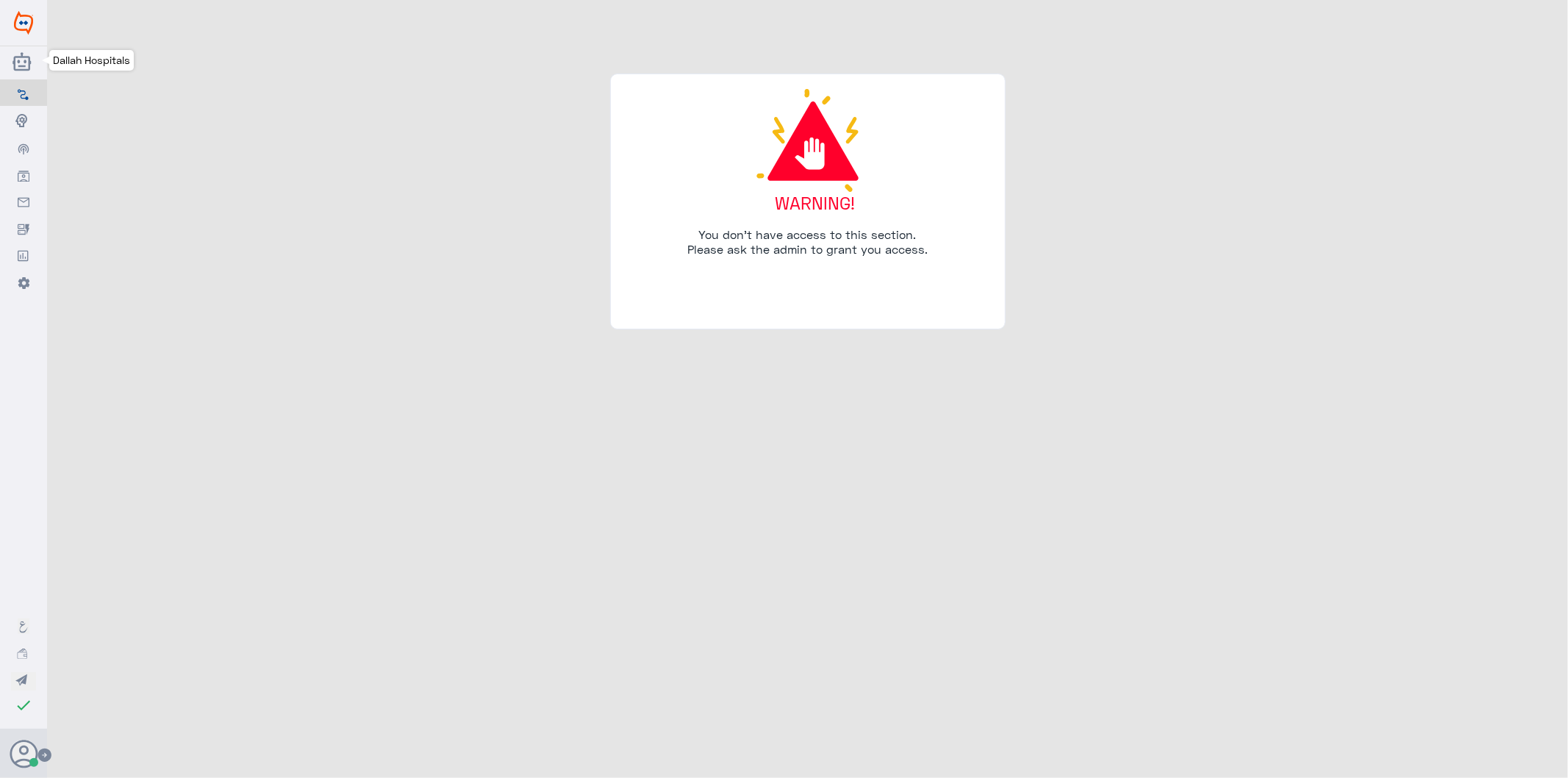
click at [25, 63] on icon at bounding box center [24, 63] width 22 height 22
click at [28, 27] on img at bounding box center [23, 23] width 19 height 24
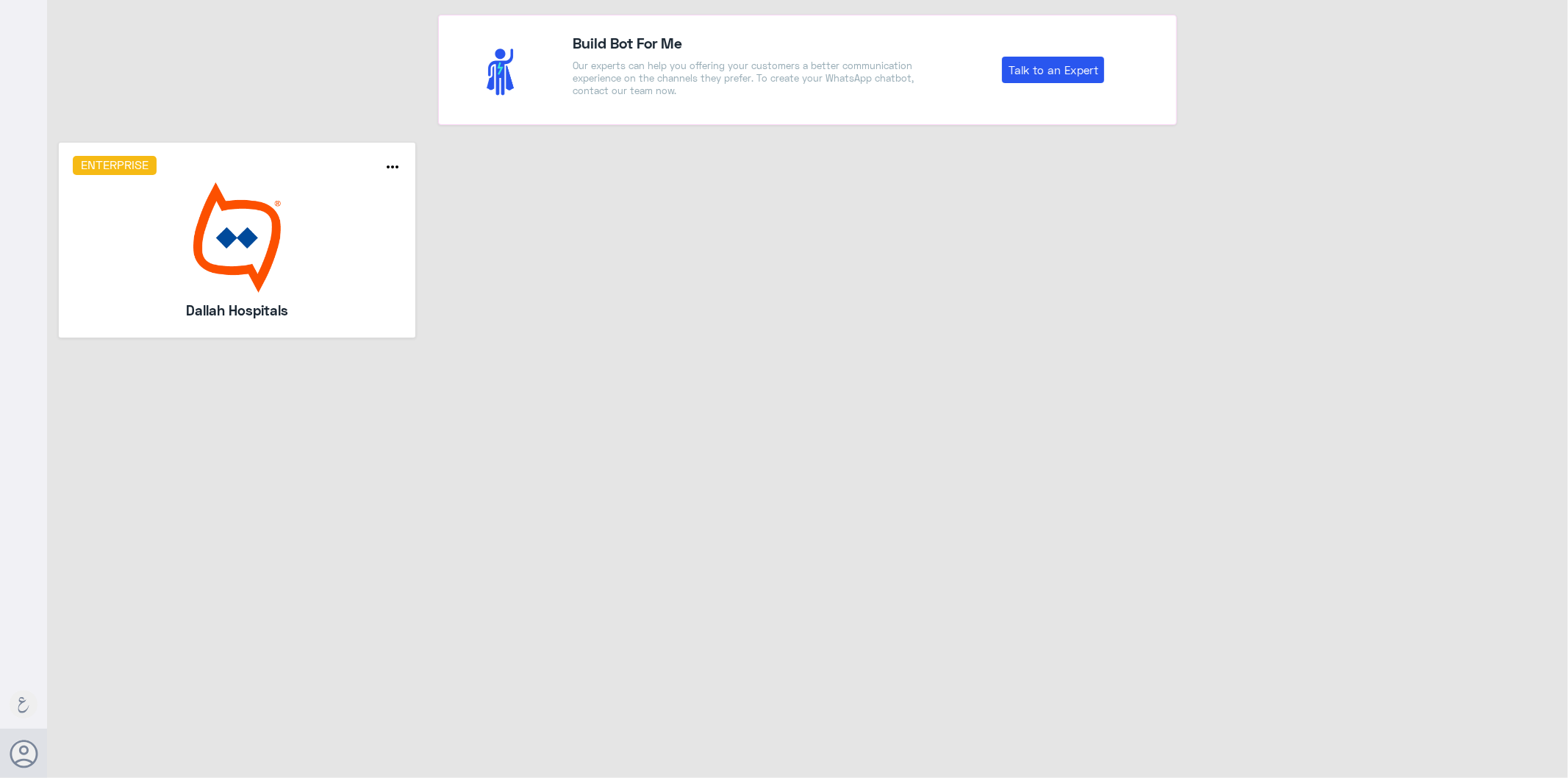
click at [175, 213] on img at bounding box center [237, 238] width 329 height 110
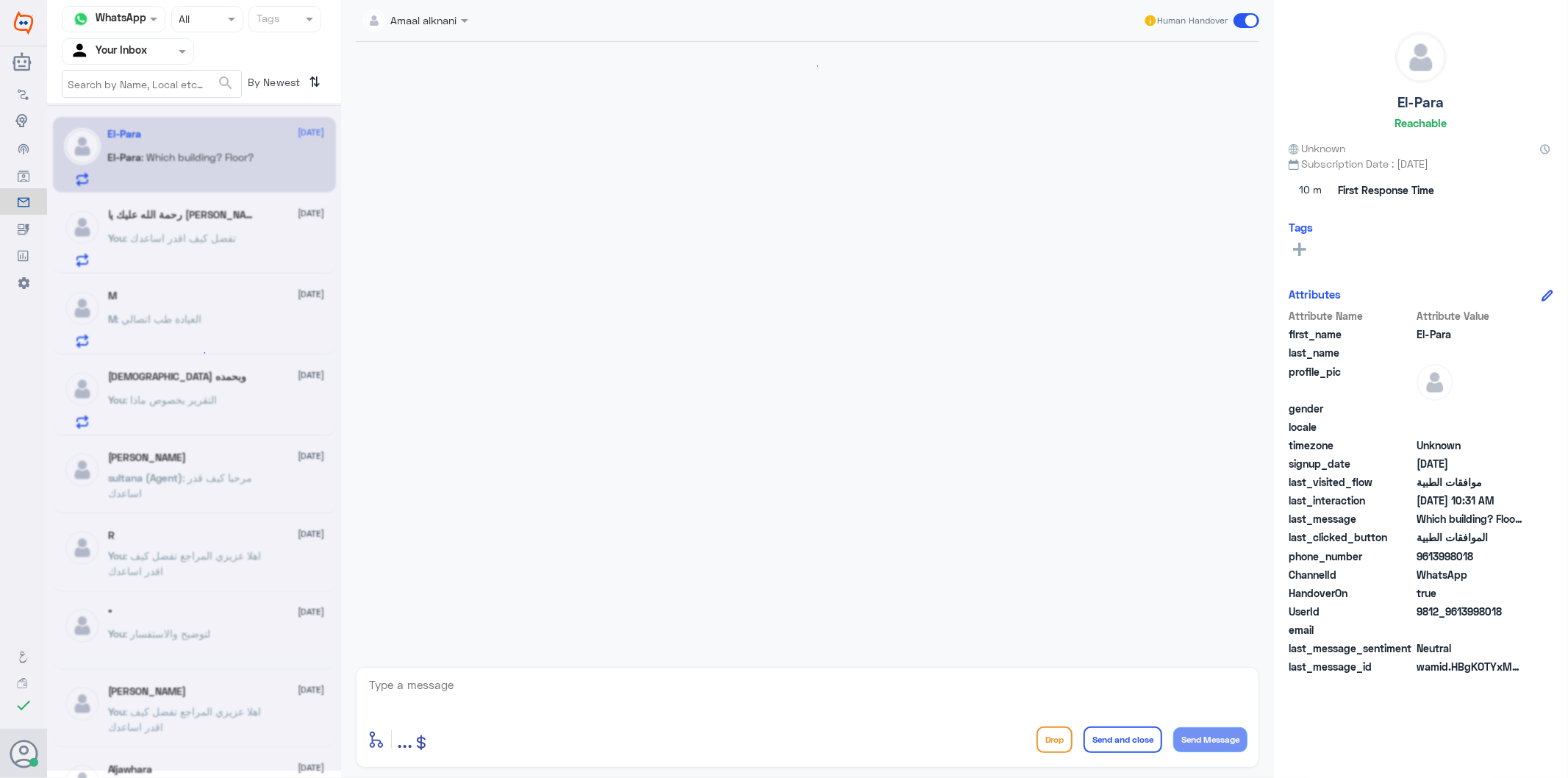
scroll to position [1735, 0]
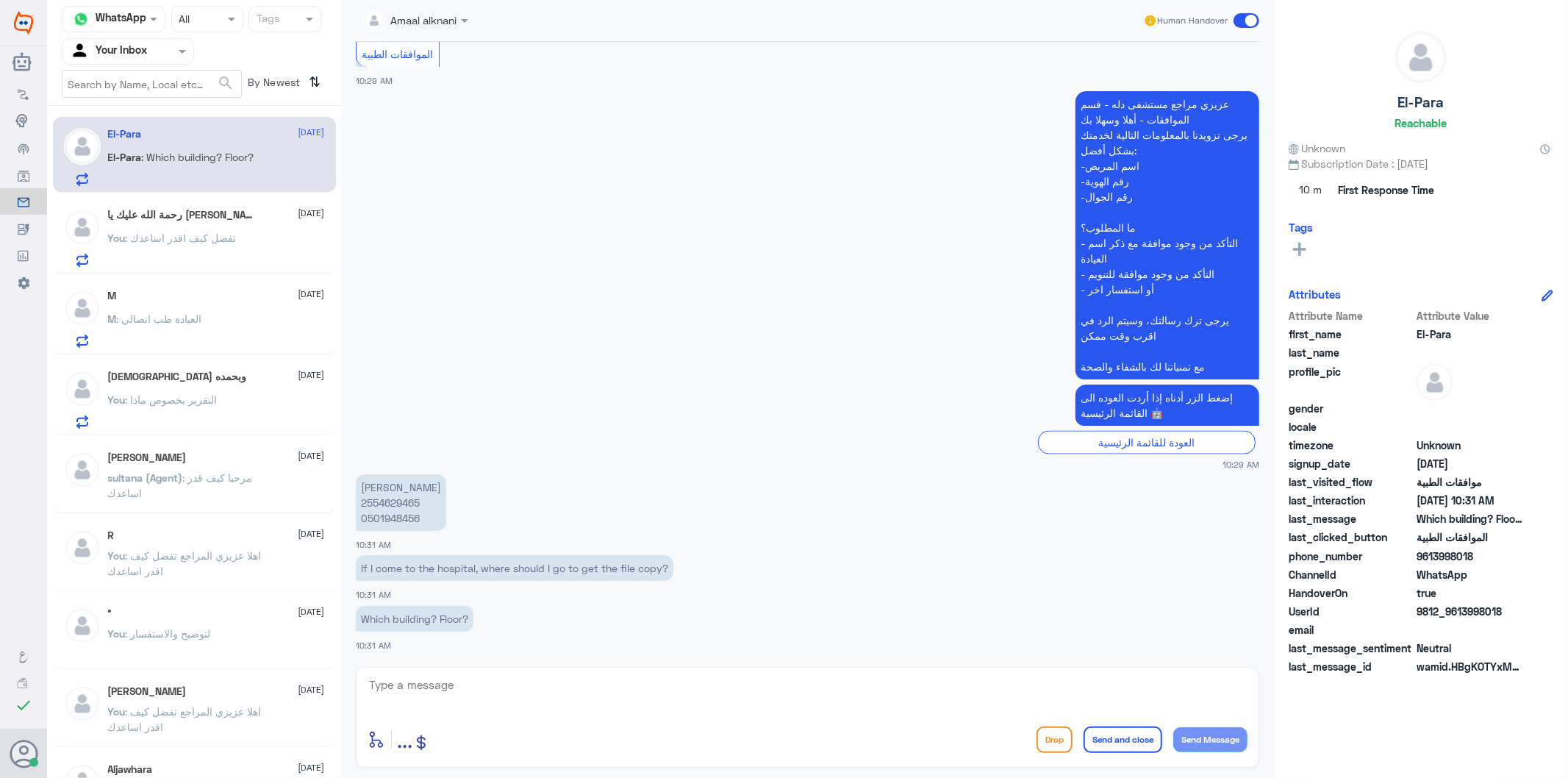
click at [142, 324] on p "M : العيادة طب اتصالي" at bounding box center [155, 329] width 94 height 36
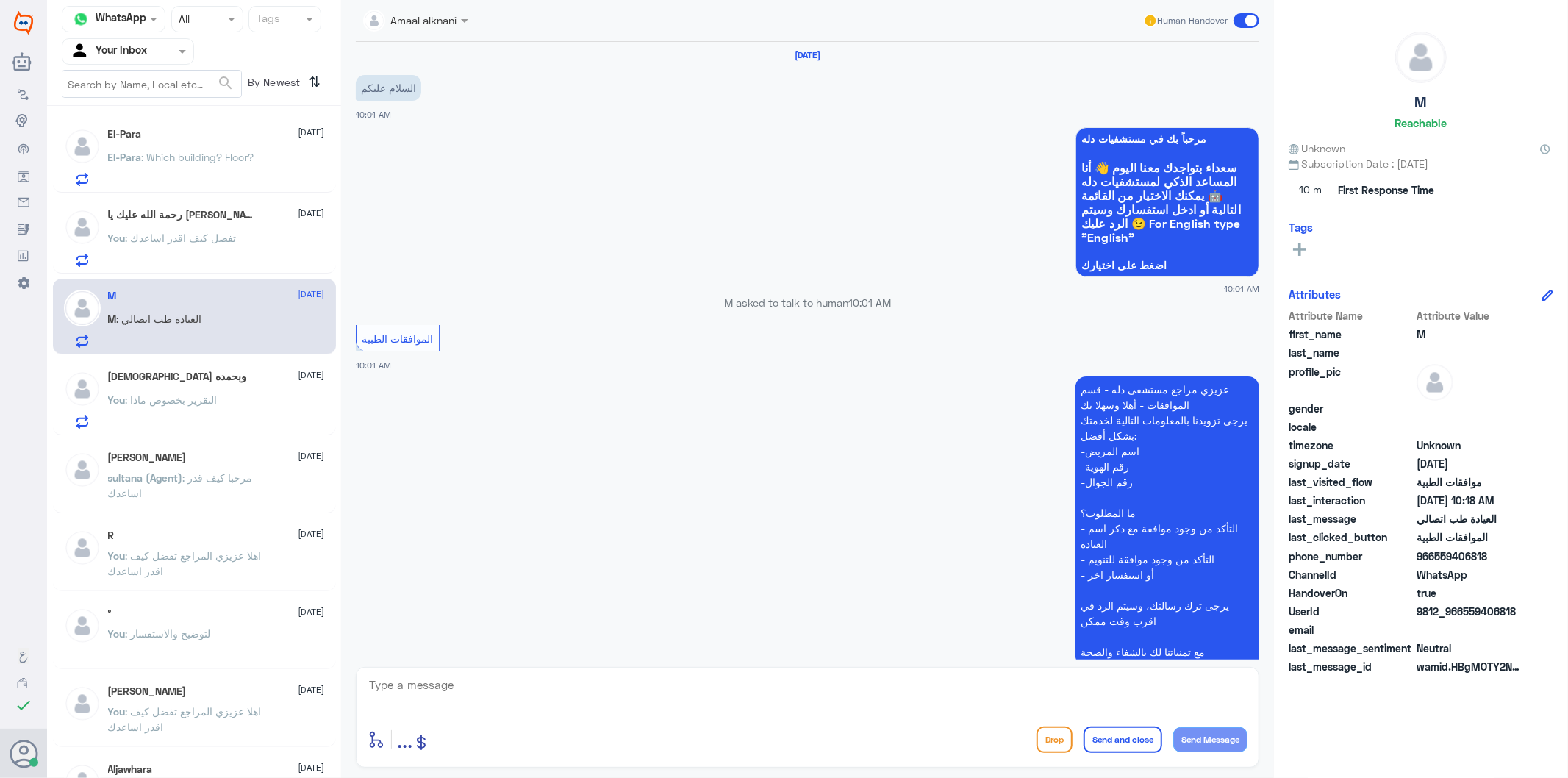
scroll to position [1540, 0]
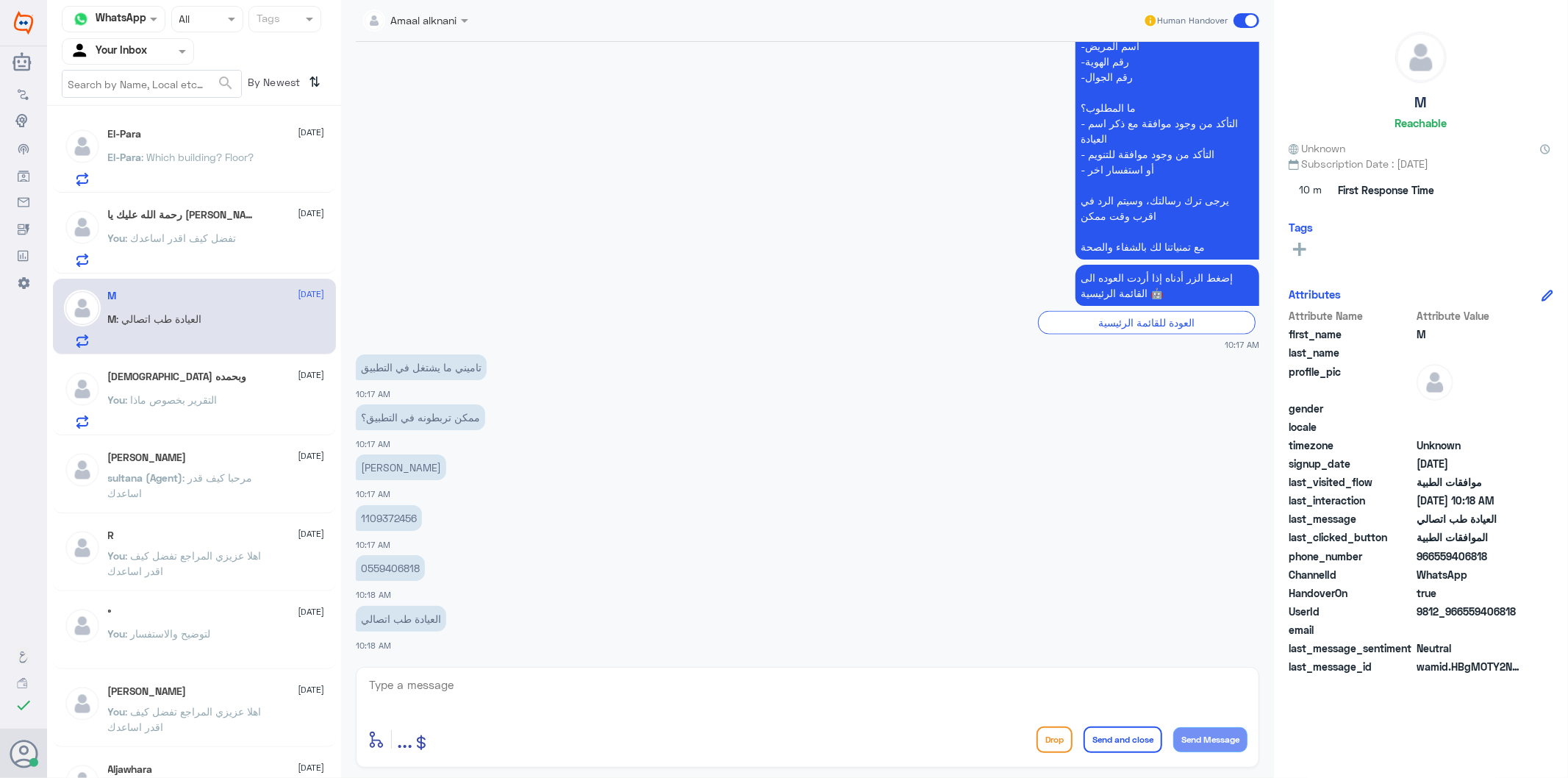
click at [466, 18] on span at bounding box center [466, 21] width 19 height 16
click at [373, 745] on icon at bounding box center [371, 745] width 5 height 5
click at [428, 19] on input "text" at bounding box center [399, 19] width 71 height 17
click at [467, 130] on div "Badr Alotaibi" at bounding box center [438, 136] width 62 height 16
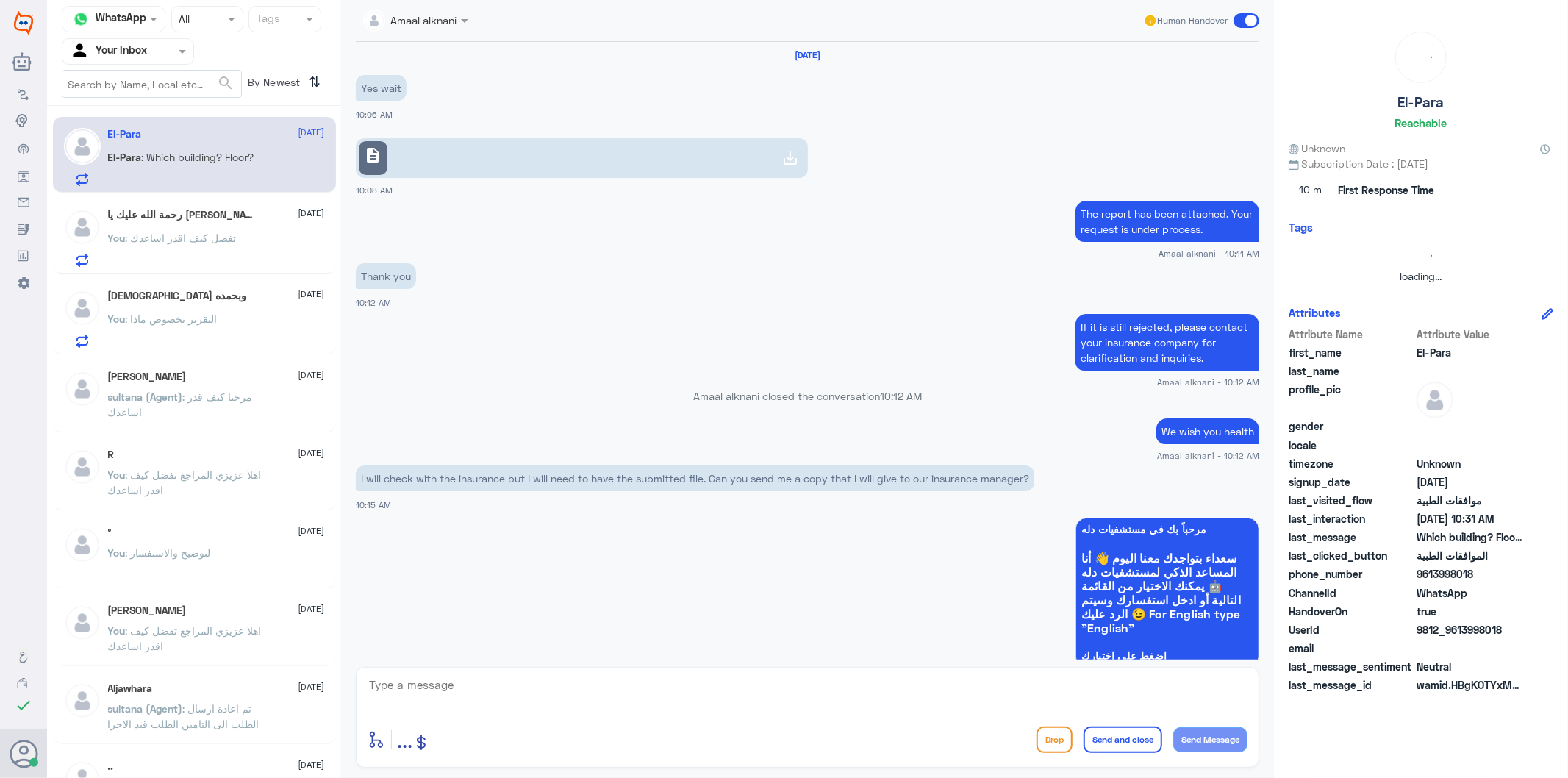
scroll to position [1735, 0]
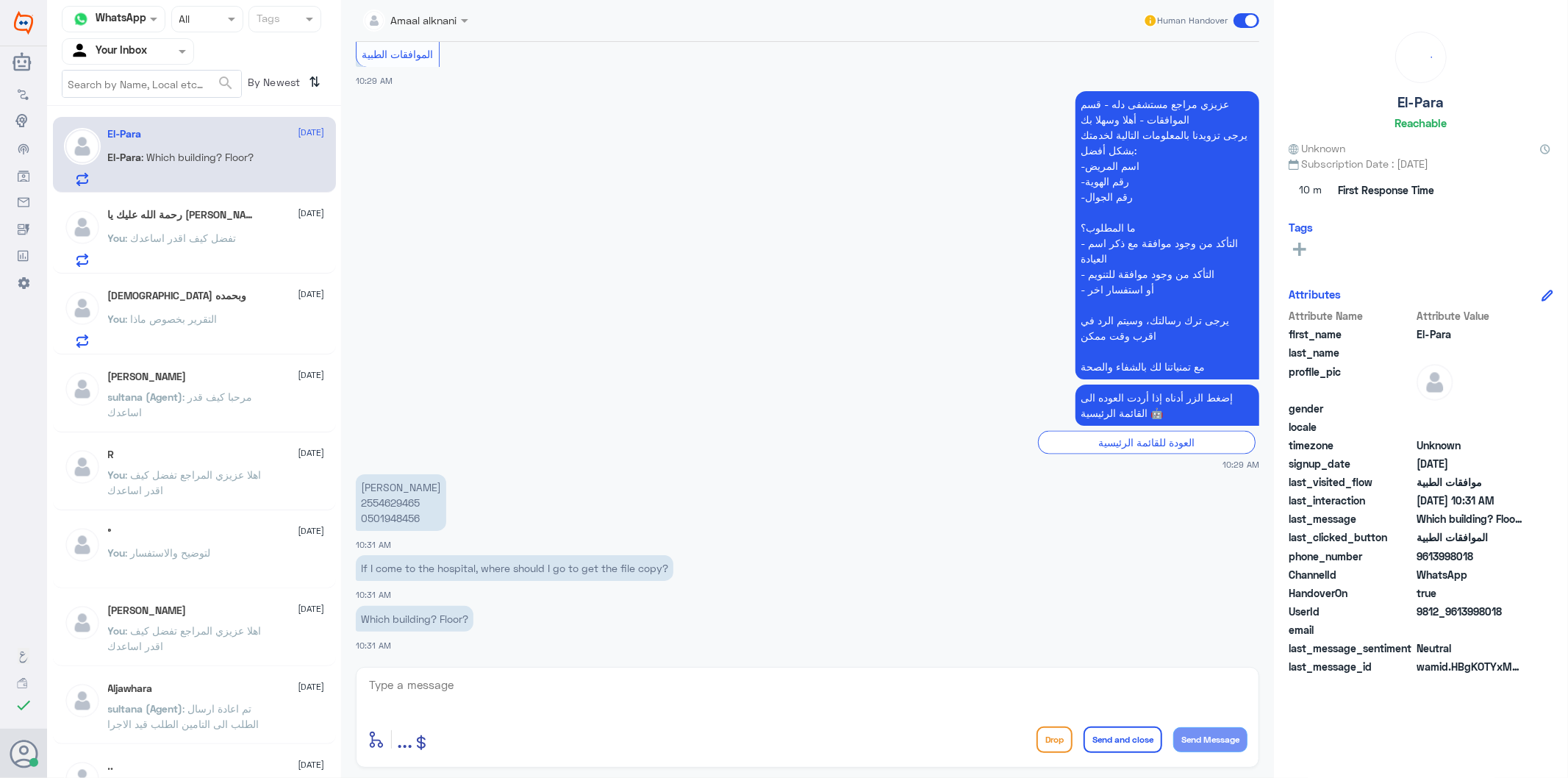
click at [226, 240] on span ": تفضل كيف اقدر اساعدك" at bounding box center [181, 238] width 111 height 13
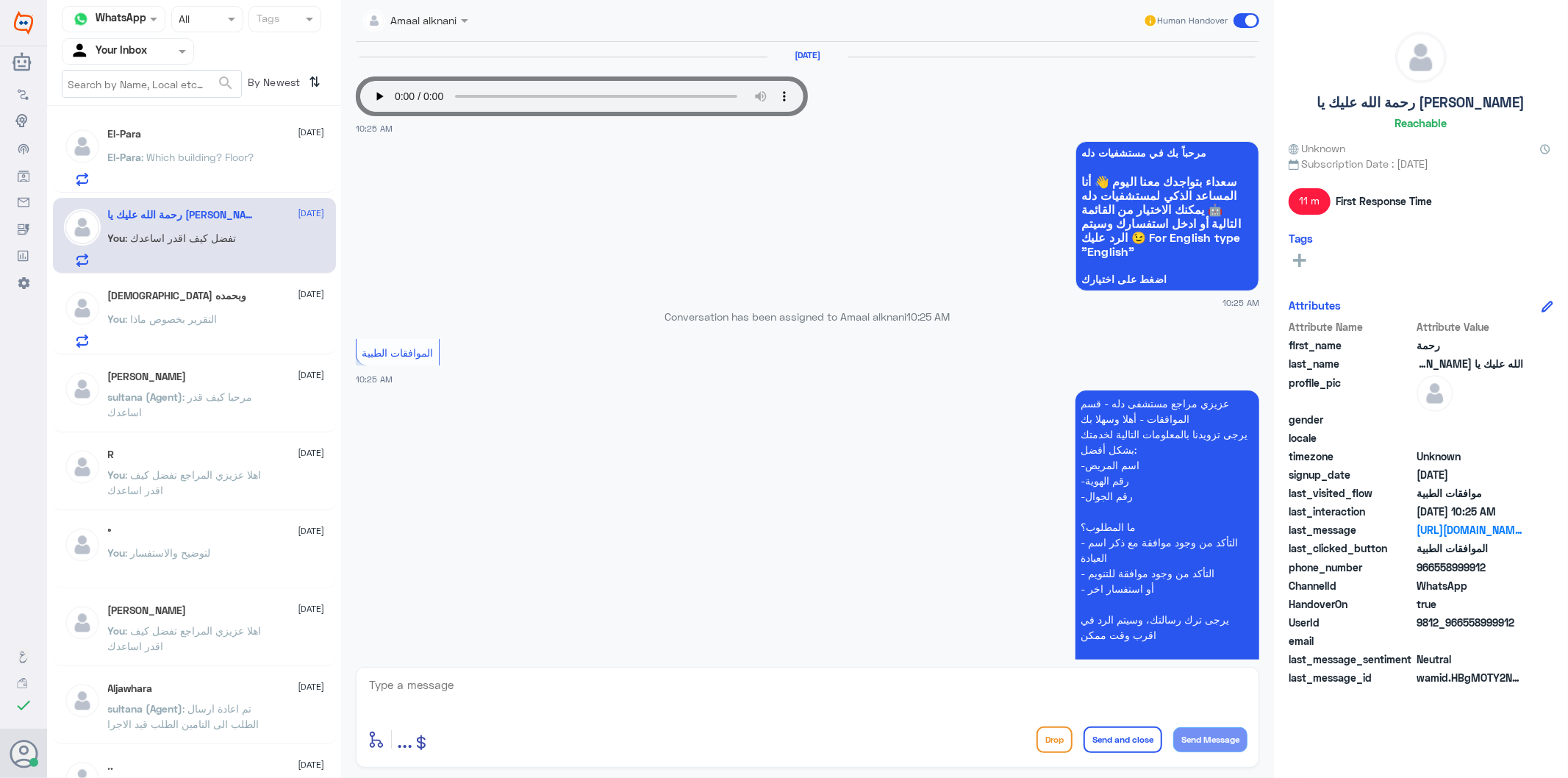
scroll to position [192, 0]
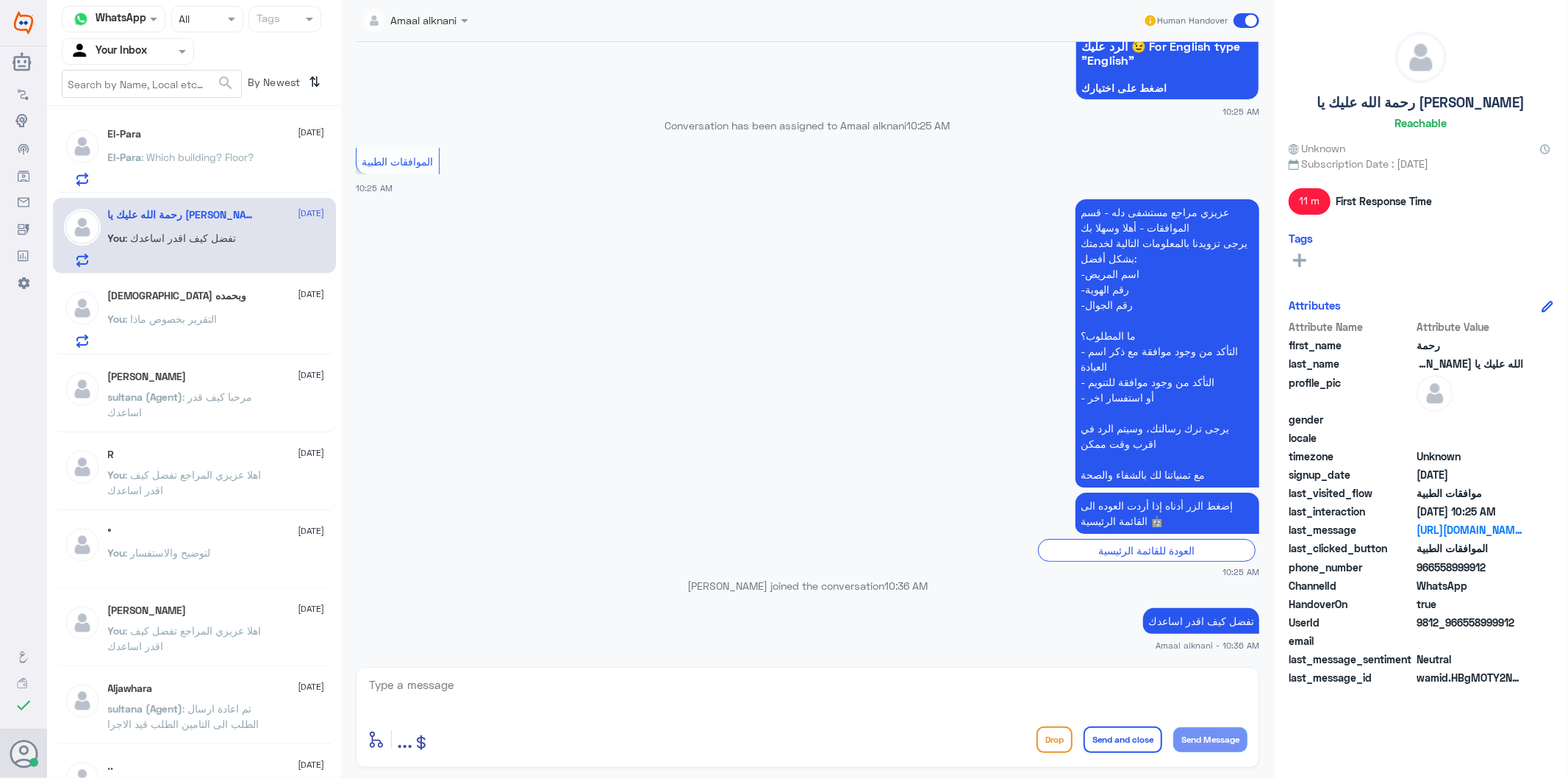
click at [208, 141] on div "El-Para [DATE] El-Para : Which building? Floor?" at bounding box center [216, 156] width 217 height 58
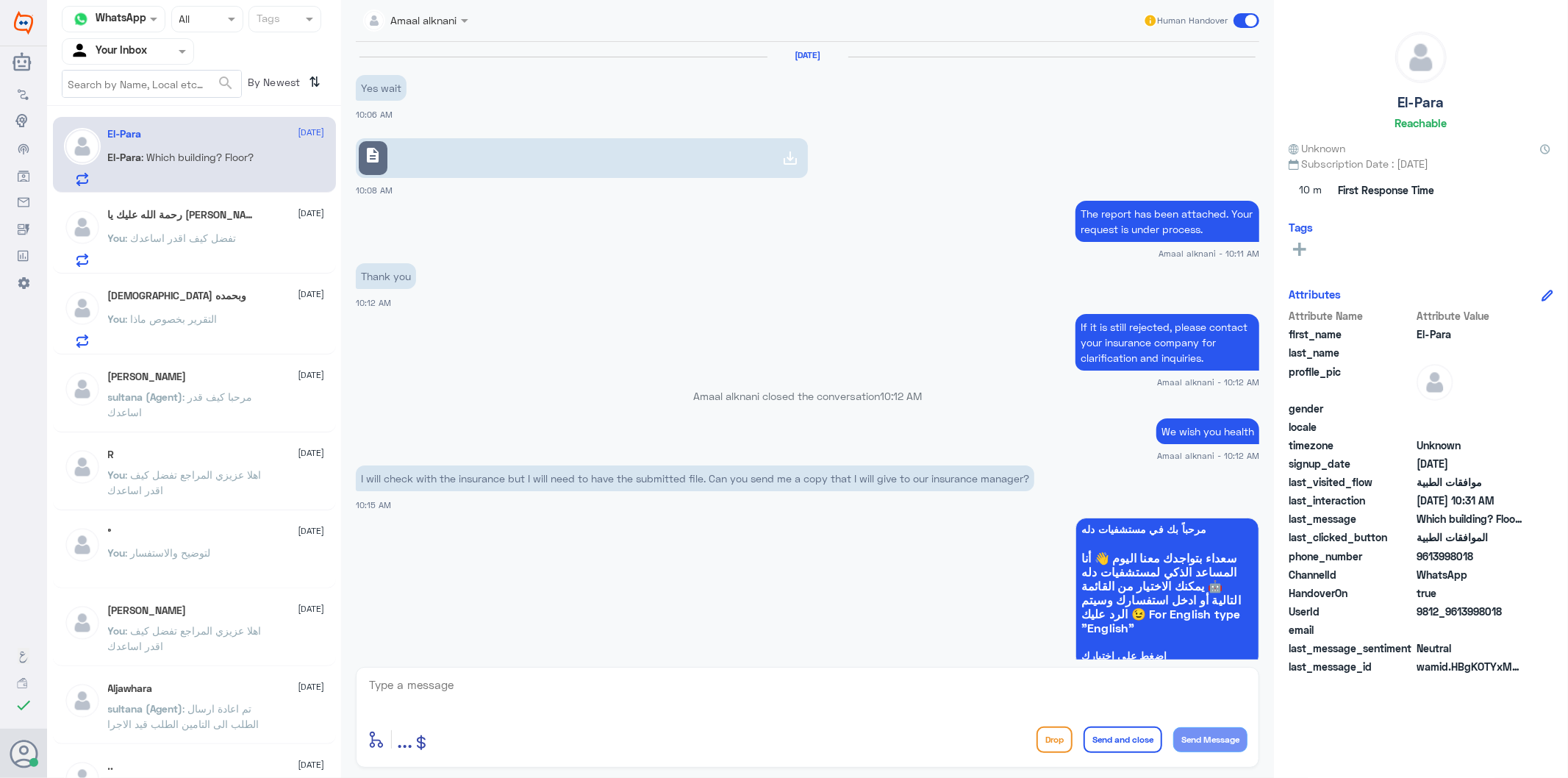
scroll to position [1735, 0]
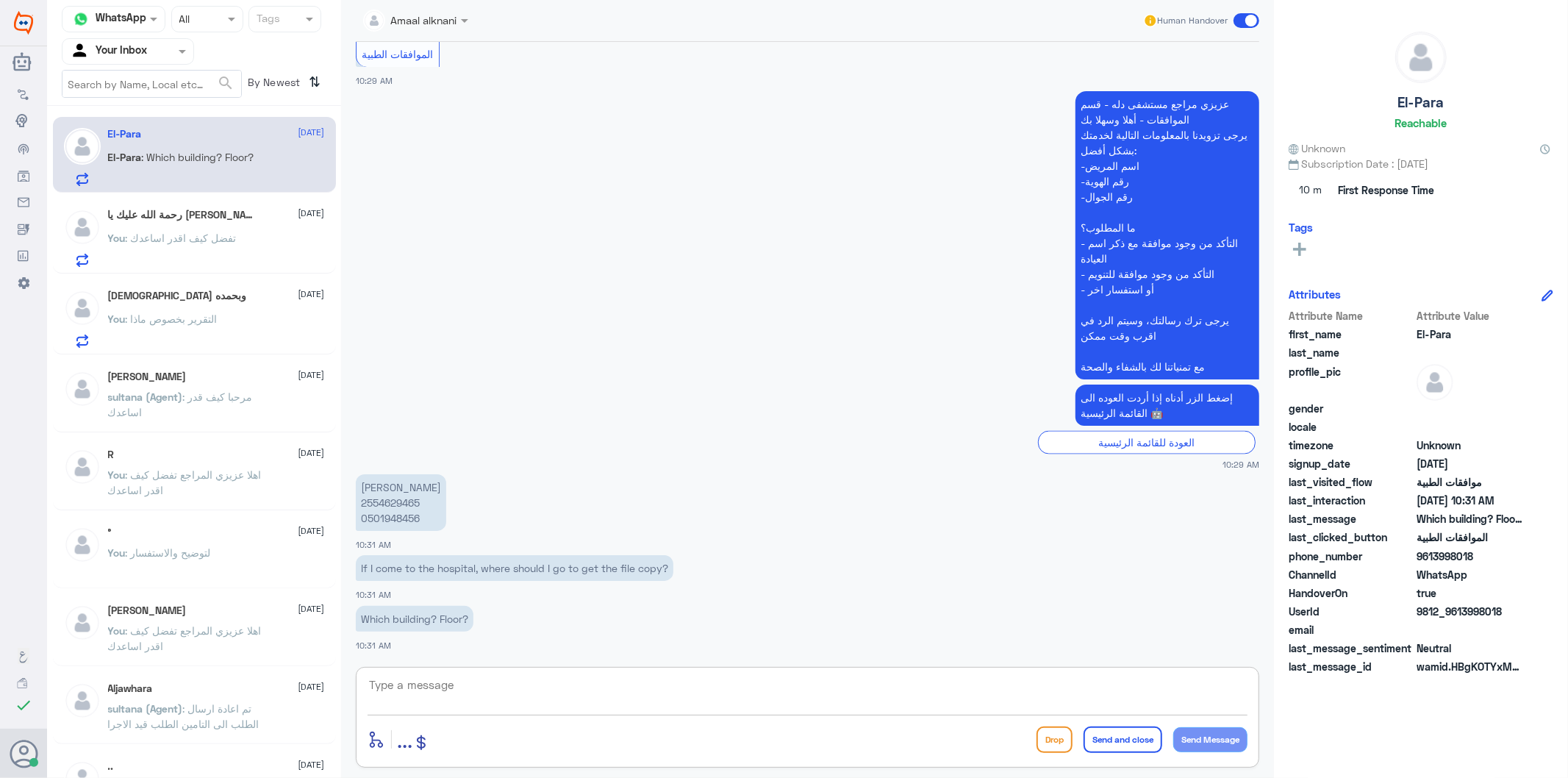
click at [465, 685] on textarea at bounding box center [808, 693] width 880 height 36
paste textarea "Main building - ground floor - there is a medical reports office and next to it…"
type textarea "Main building - ground floor - there is a medical reports office and next to it…"
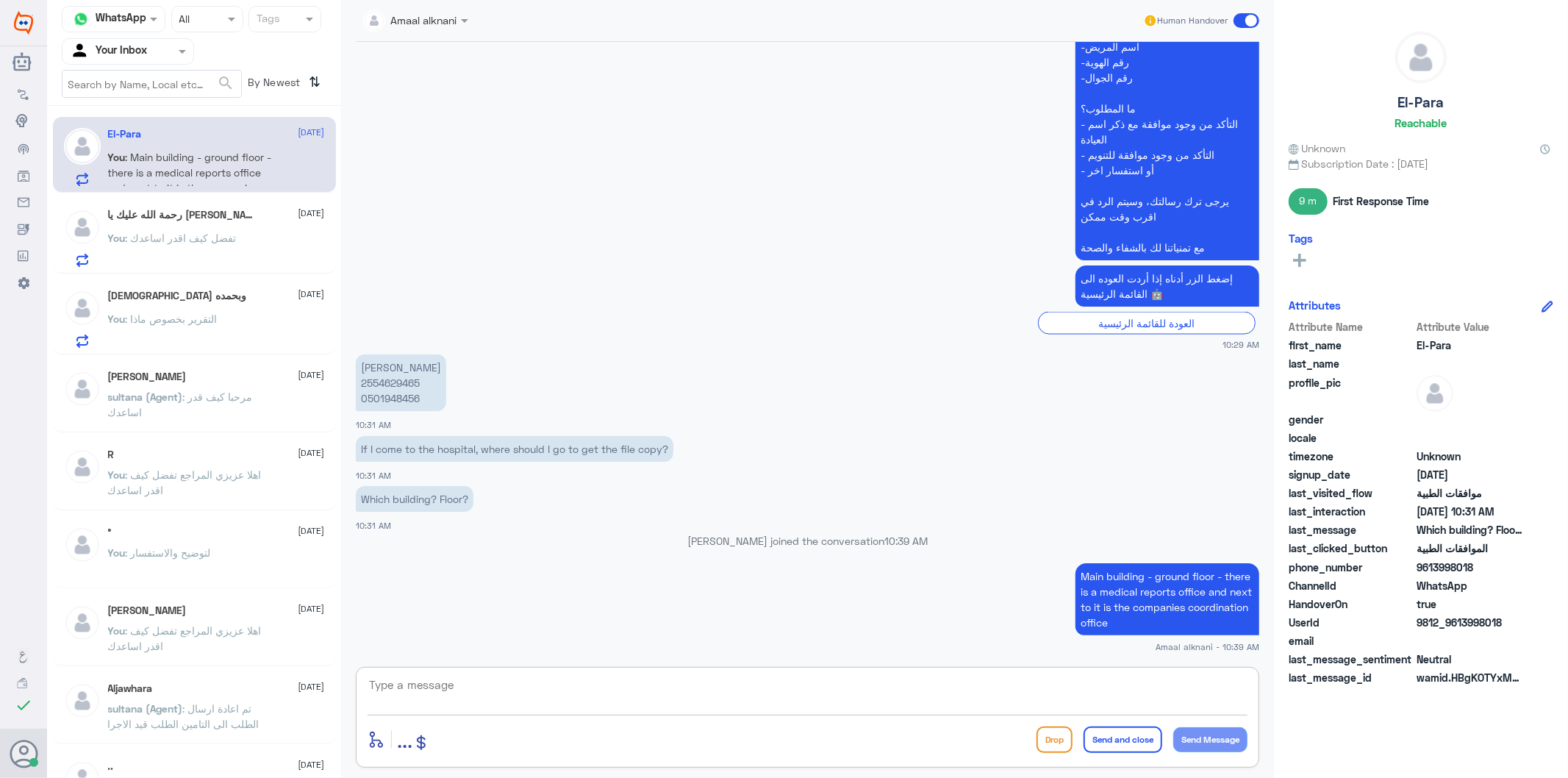
click at [442, 676] on textarea at bounding box center [808, 693] width 880 height 36
click at [230, 251] on p "You : تفضل كيف اقدر اساعدك" at bounding box center [172, 248] width 129 height 36
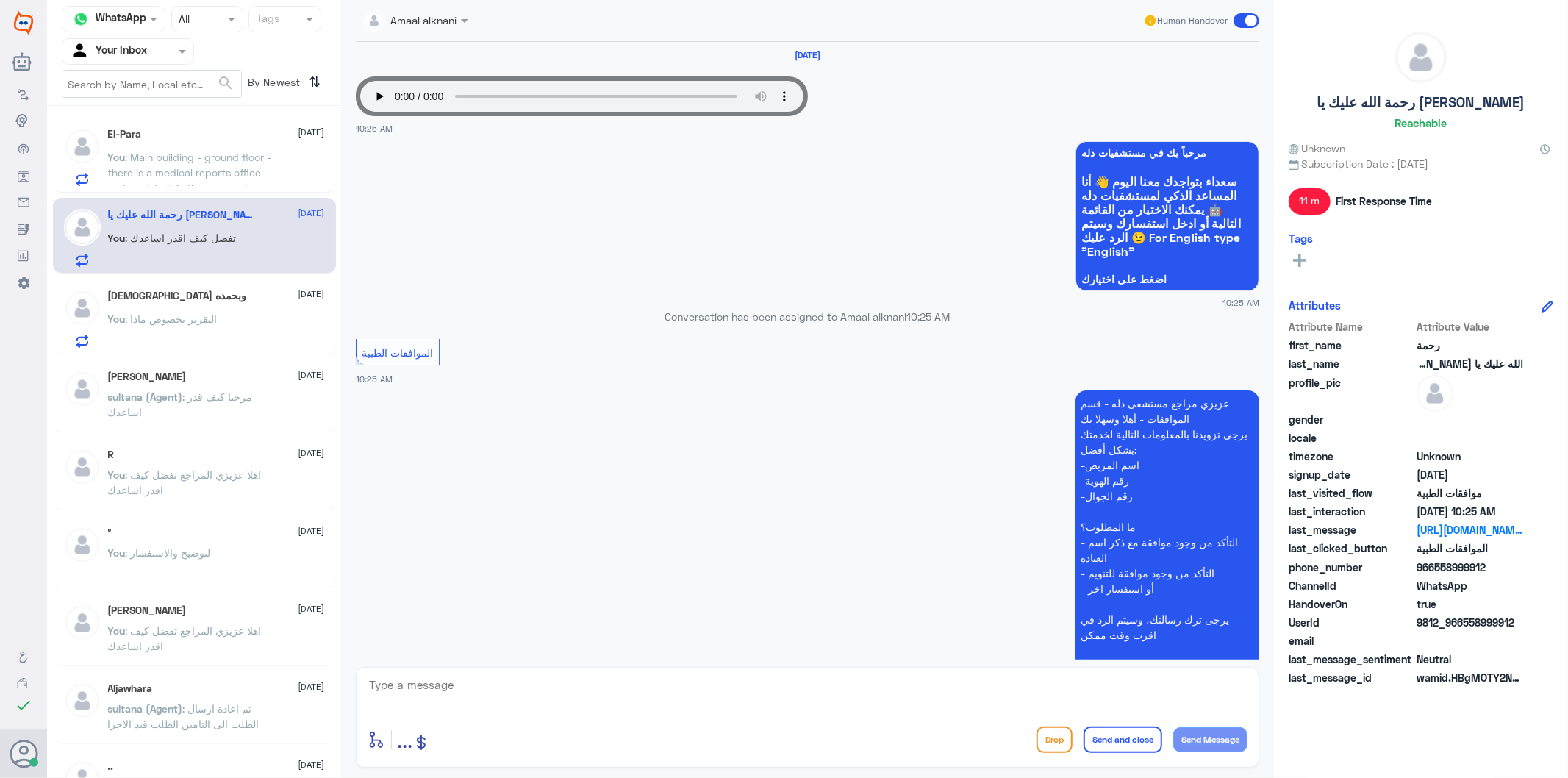
scroll to position [192, 0]
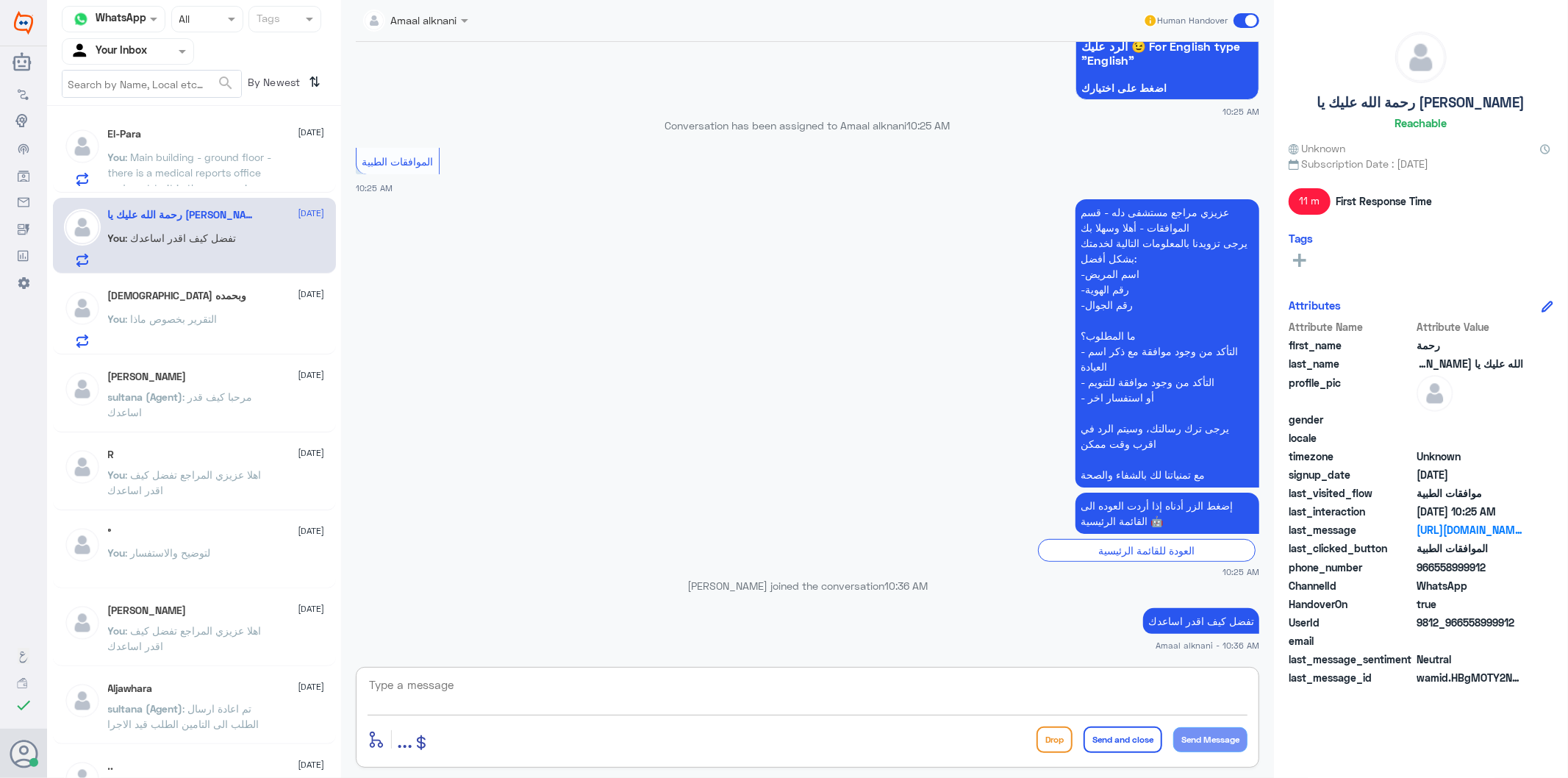
click at [545, 692] on textarea at bounding box center [808, 693] width 880 height 36
click at [149, 163] on p "You : Main building - ground floor - there is a medical reports office and next…" at bounding box center [191, 167] width 165 height 36
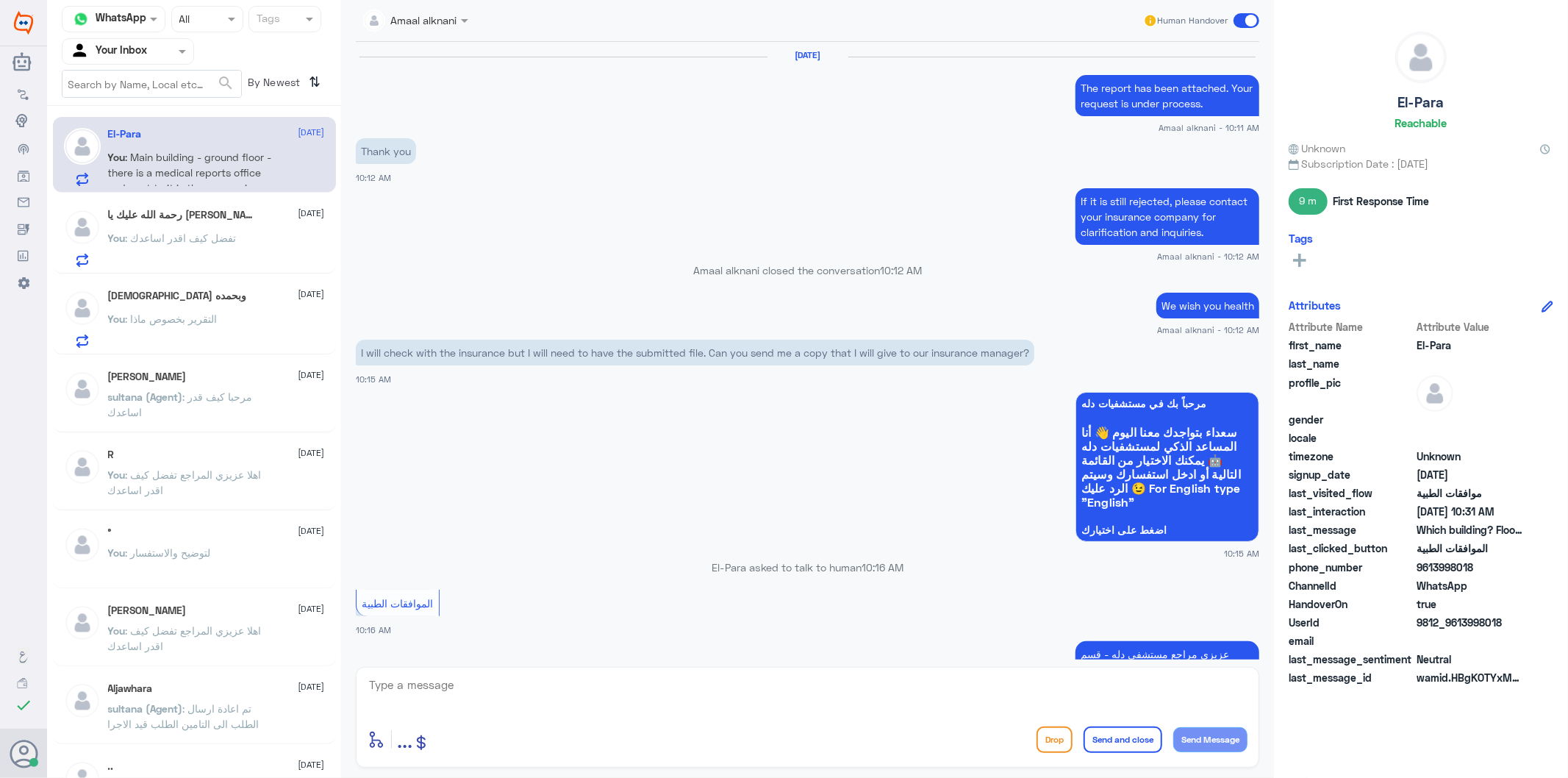
scroll to position [1729, 0]
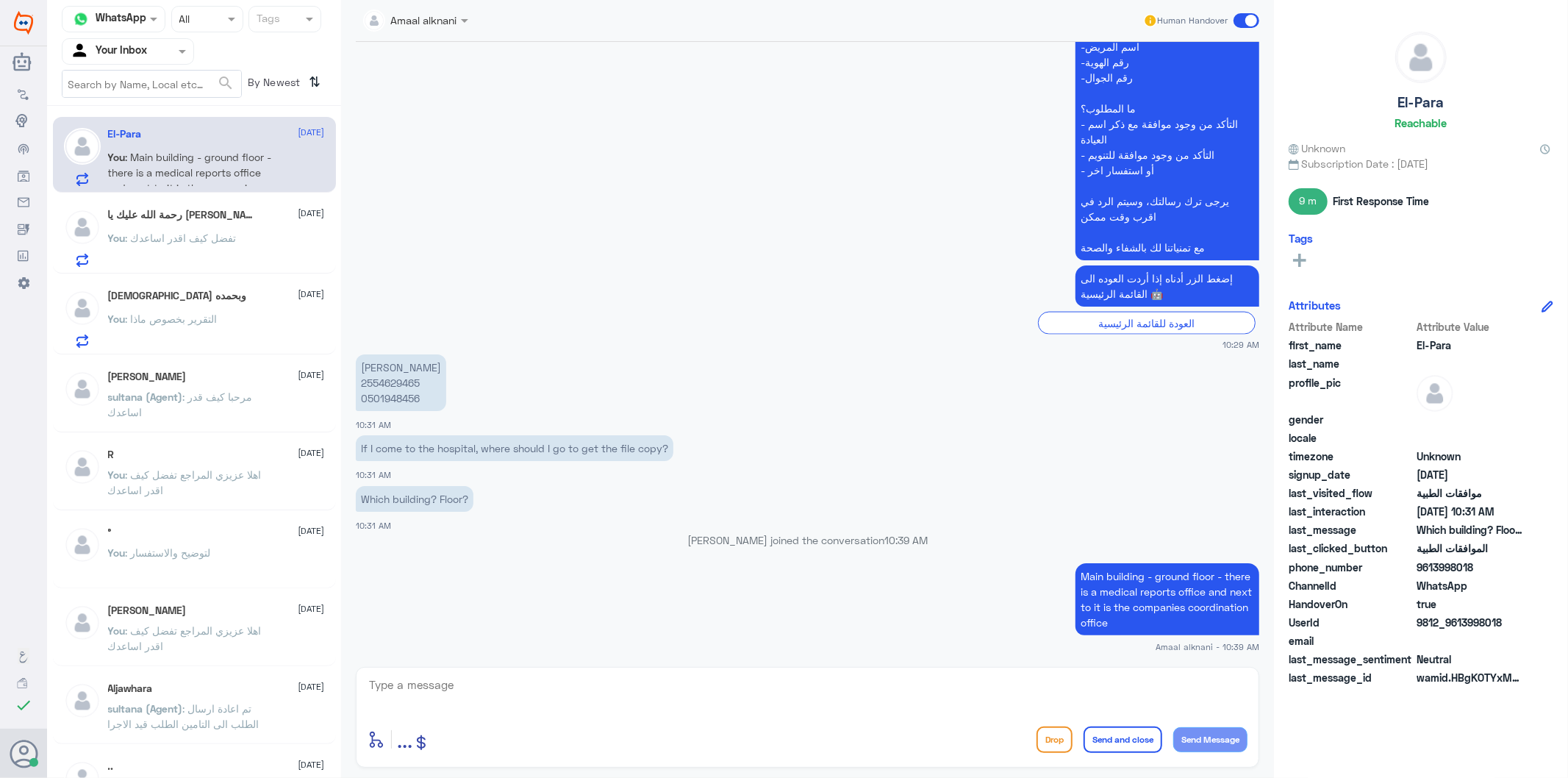
click at [542, 673] on div "enter flow name ... Drop Send and close Send Message" at bounding box center [808, 717] width 904 height 101
click at [495, 687] on textarea at bounding box center [808, 693] width 880 height 36
paste textarea "Any other service?"
type textarea "Any other service?"
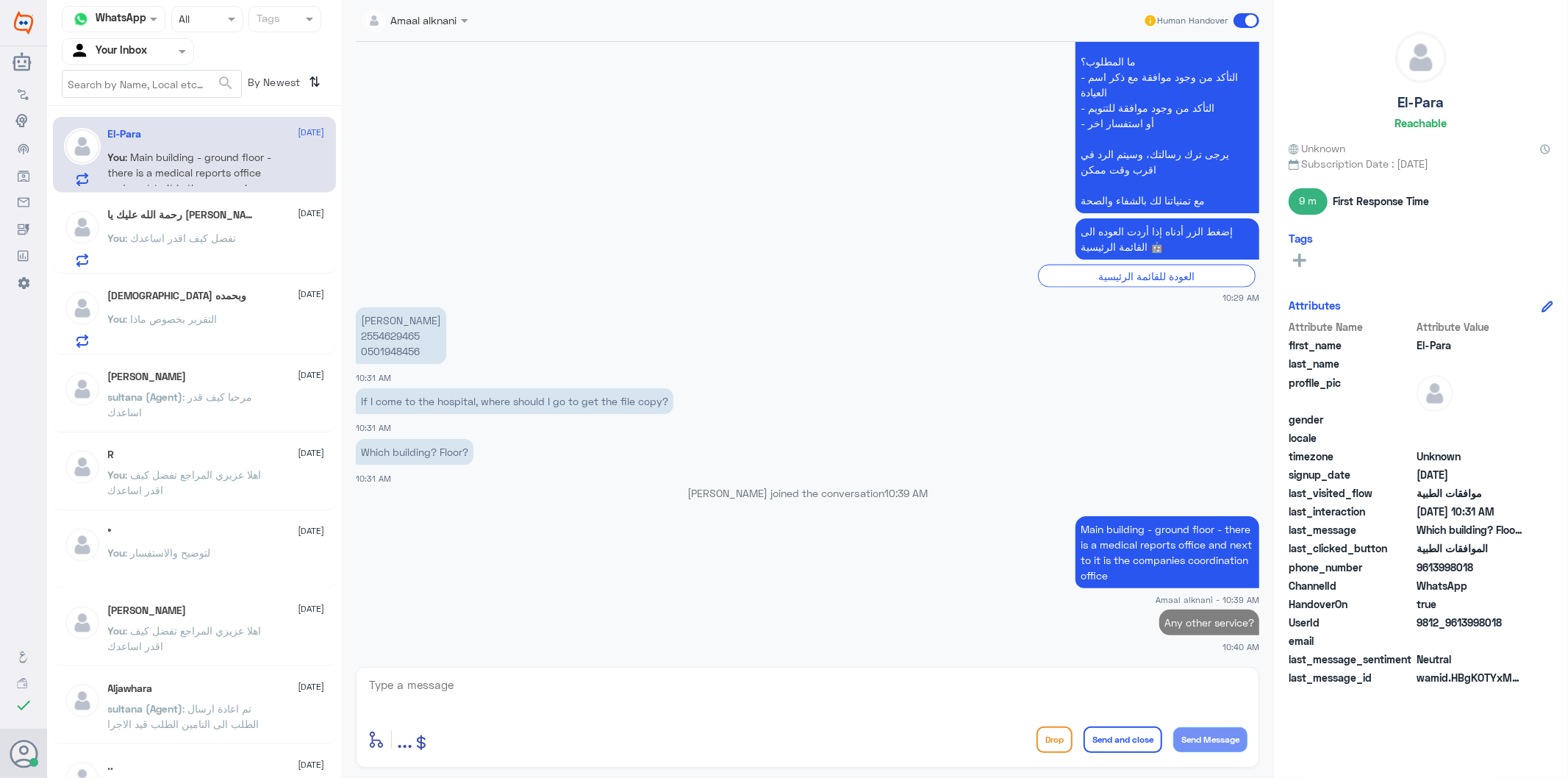
click at [229, 235] on span ": تفضل كيف اقدر اساعدك" at bounding box center [181, 238] width 111 height 13
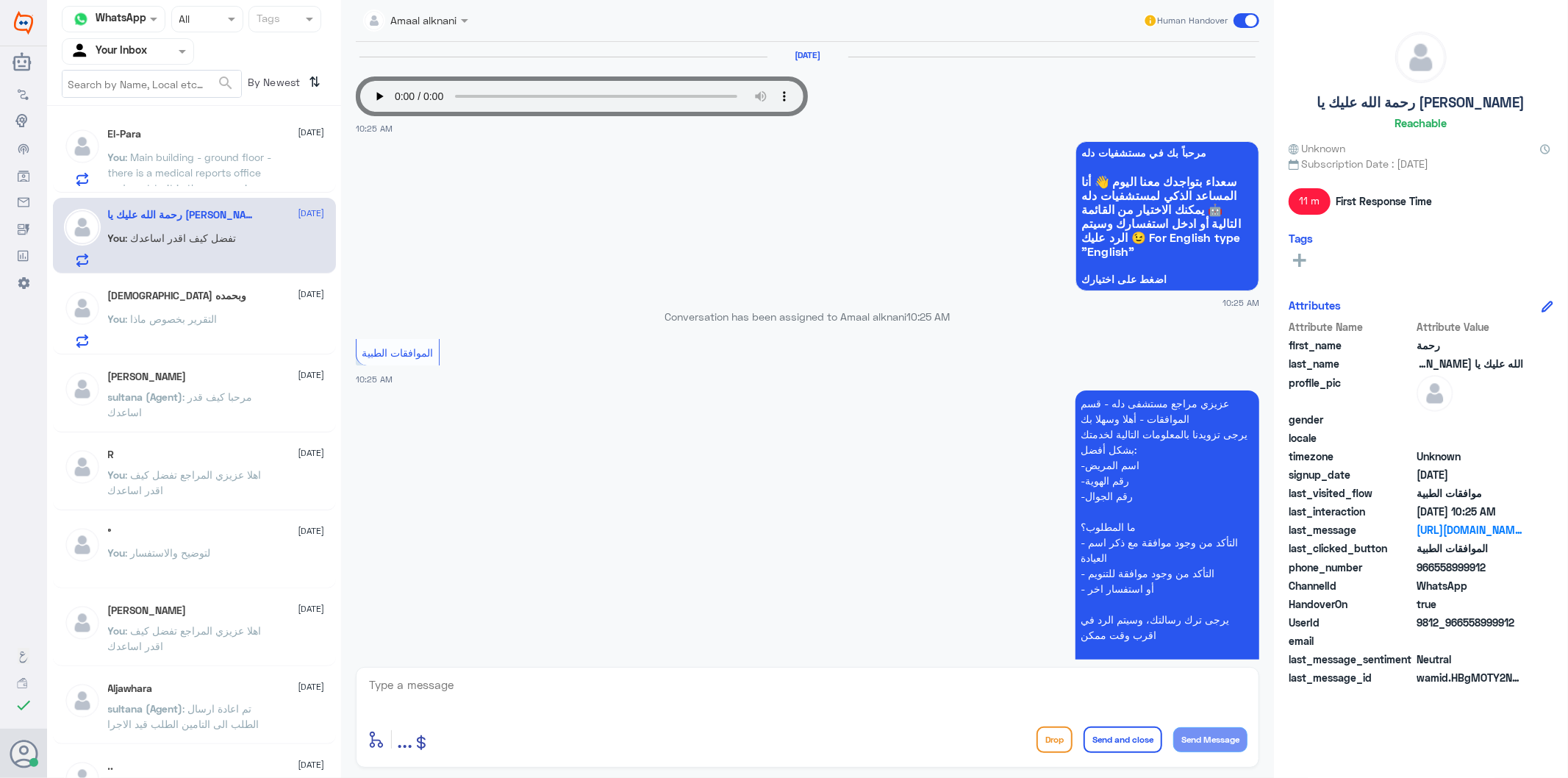
scroll to position [192, 0]
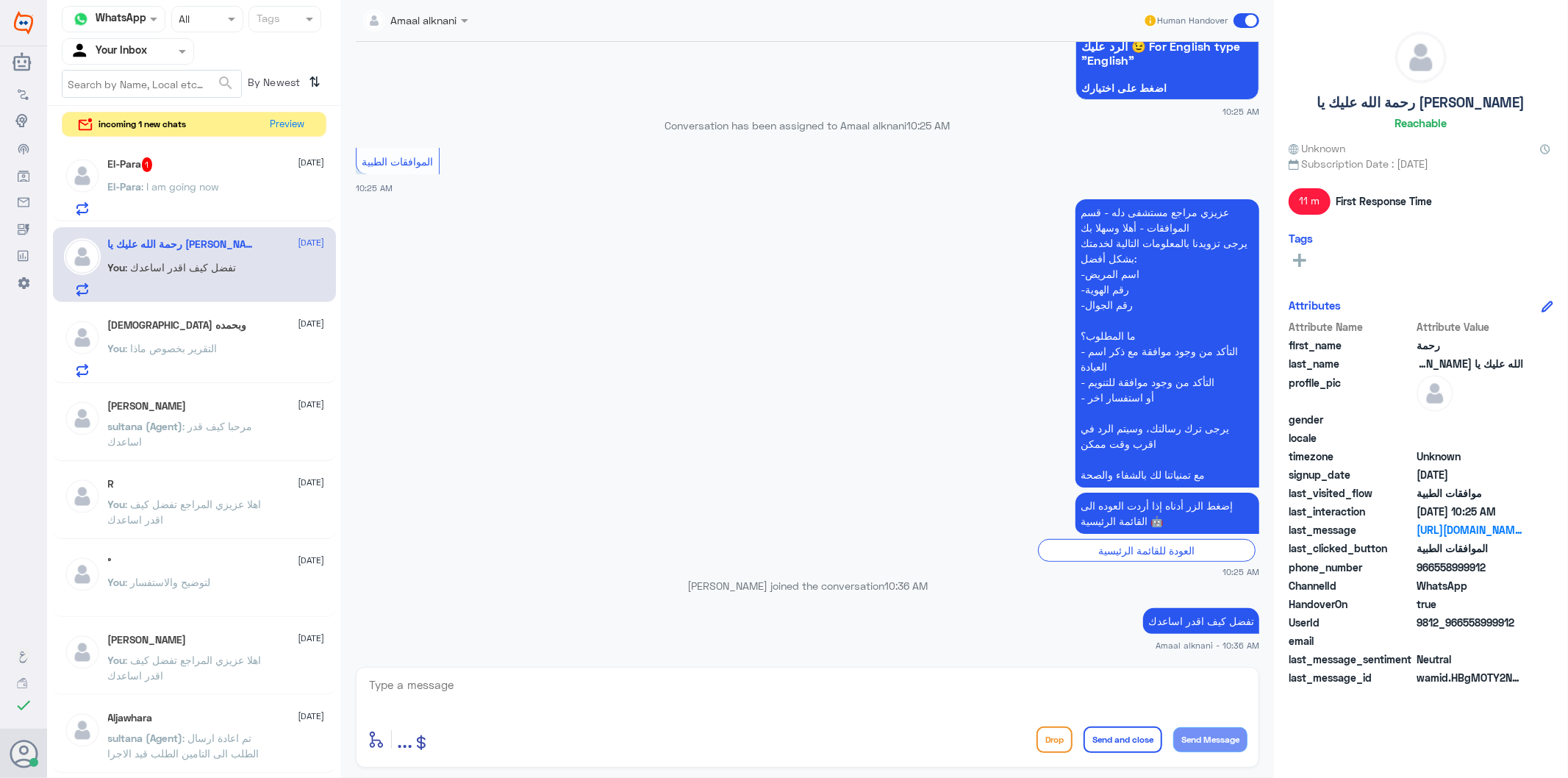
click at [218, 189] on span ": I am going now" at bounding box center [180, 186] width 78 height 13
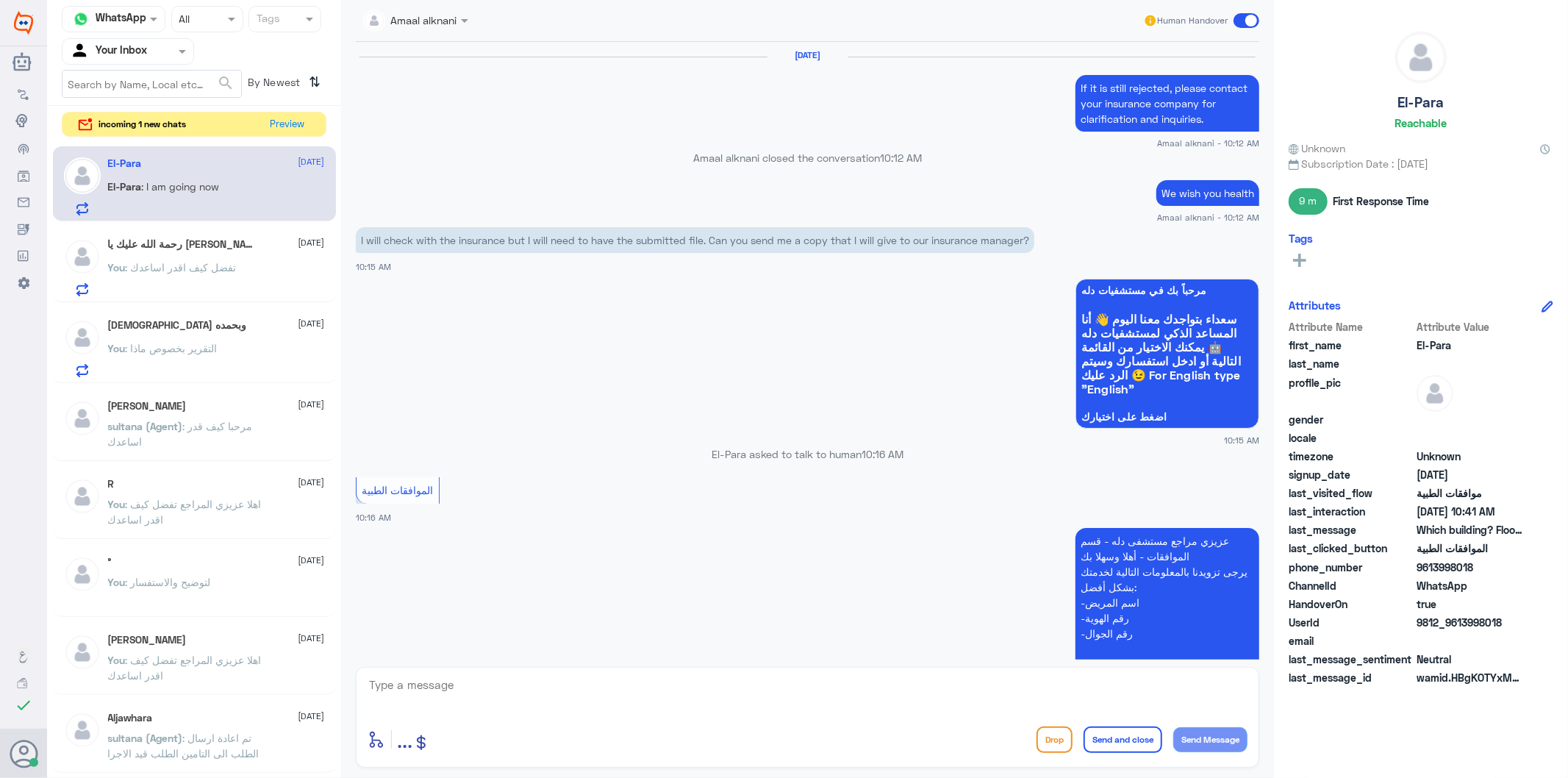
scroll to position [1713, 0]
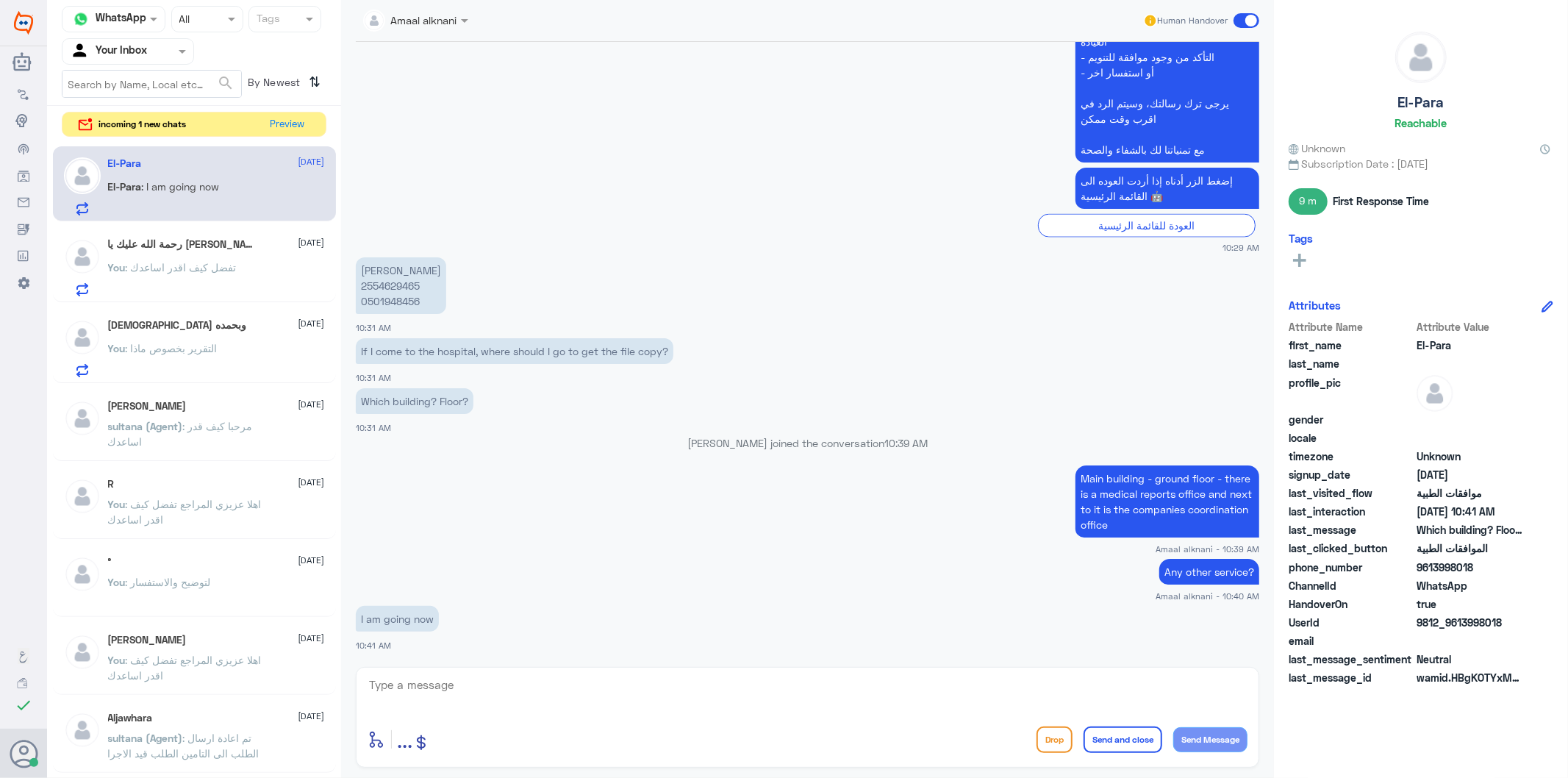
click at [449, 685] on textarea at bounding box center [808, 693] width 880 height 36
type textarea ".."
click at [1142, 729] on button "Send and close" at bounding box center [1123, 739] width 79 height 27
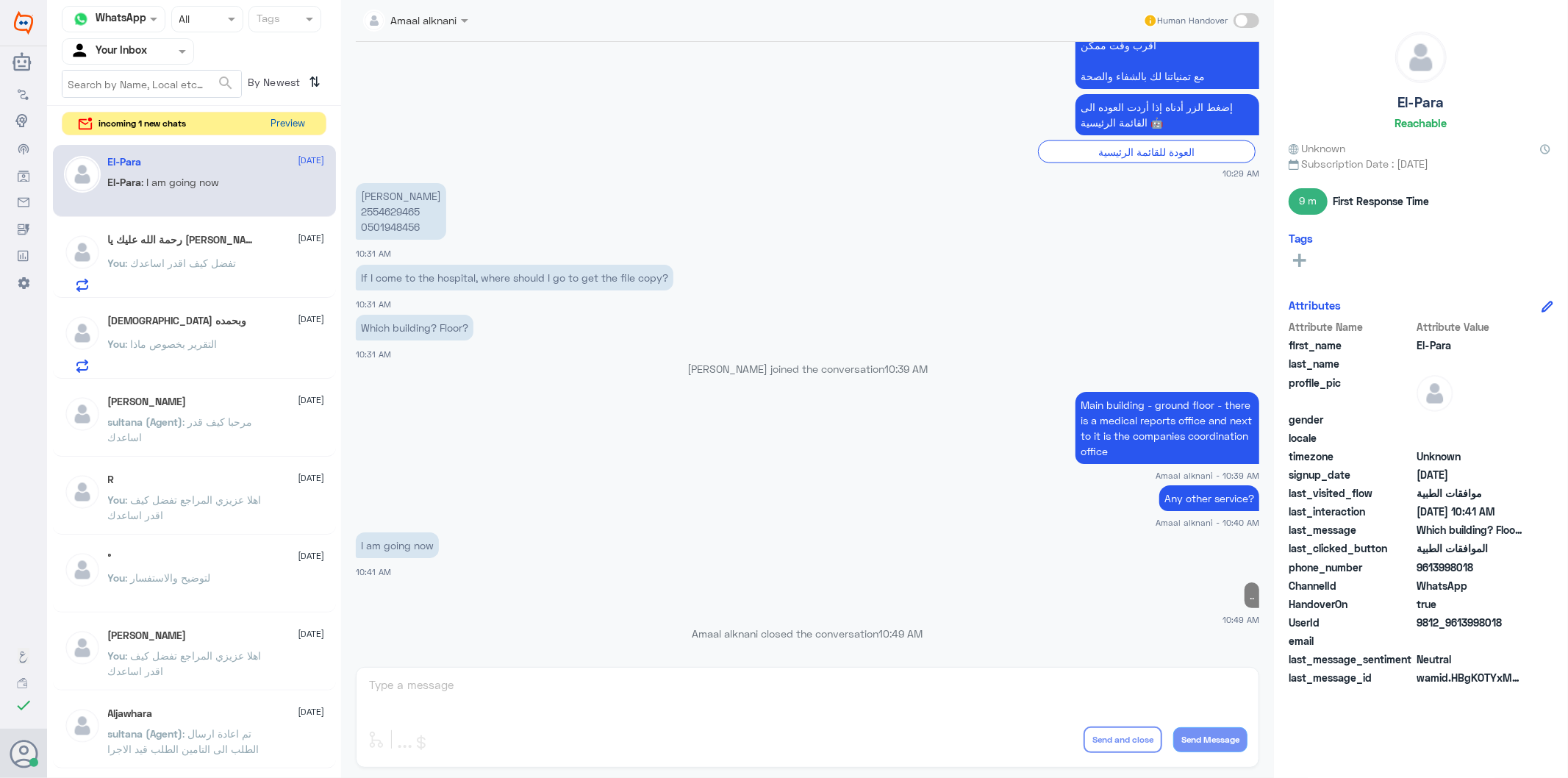
click at [275, 122] on button "Preview" at bounding box center [288, 123] width 45 height 23
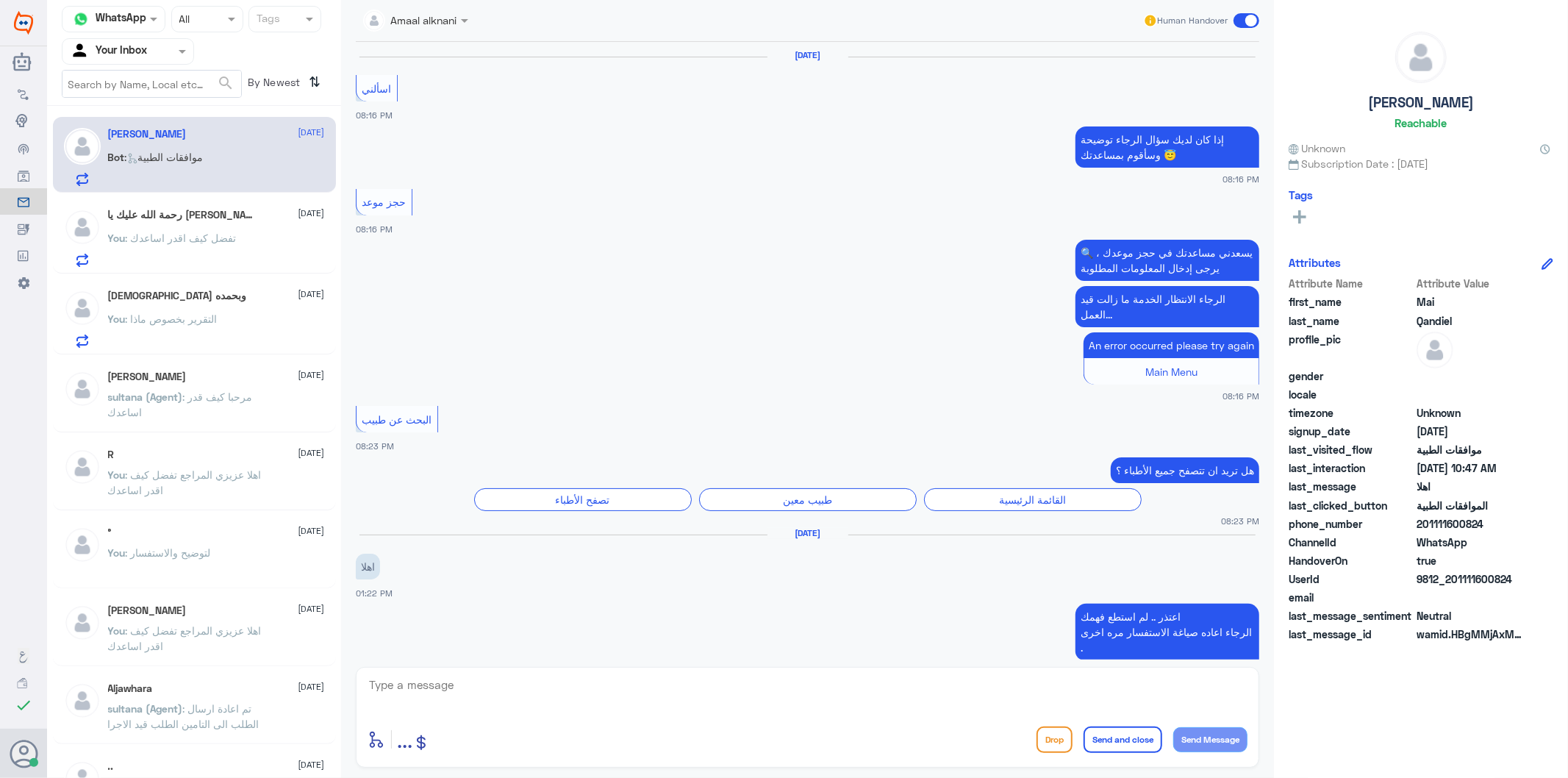
scroll to position [744, 0]
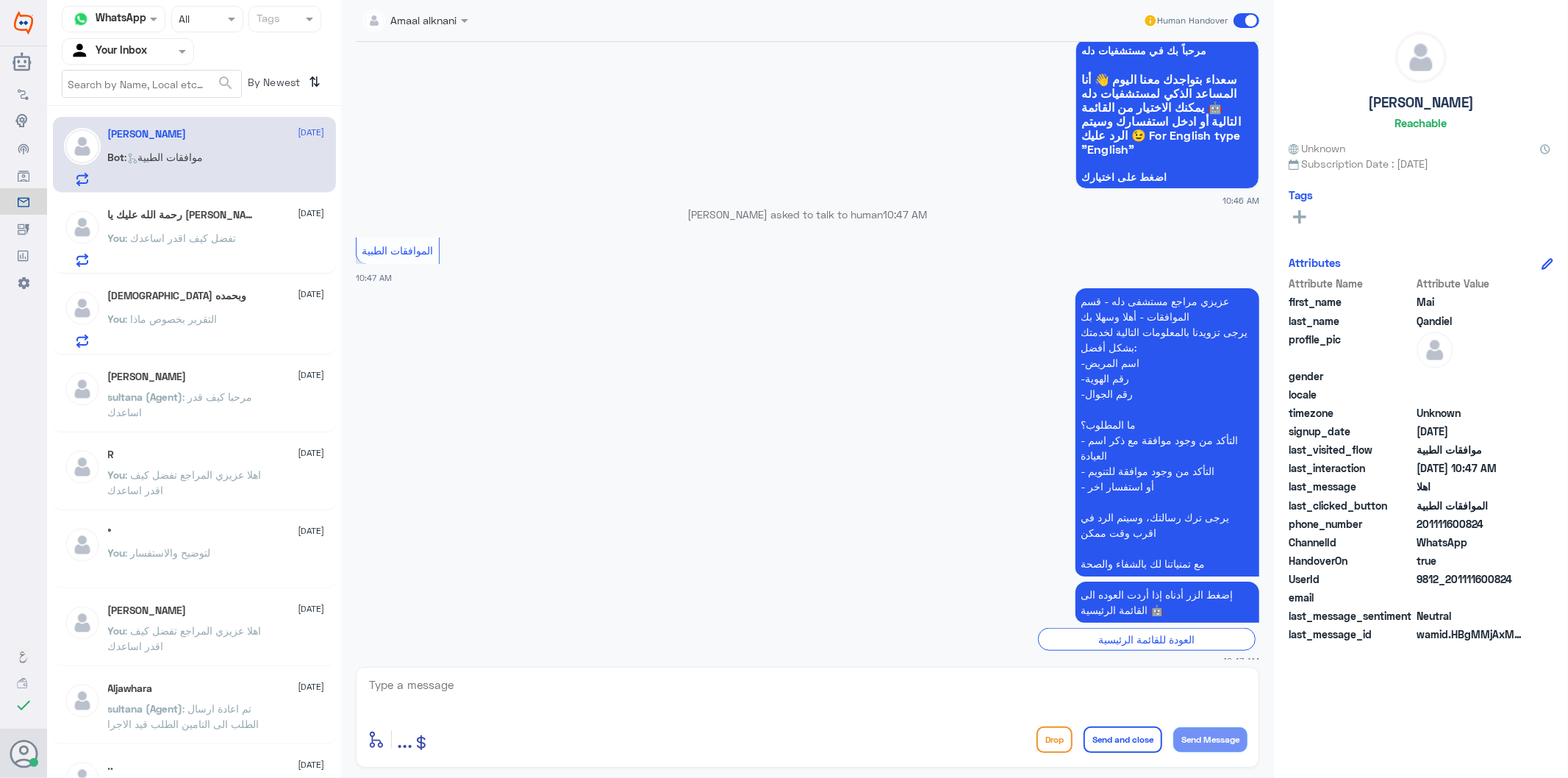
click at [446, 688] on textarea at bounding box center [808, 693] width 880 height 36
type textarea "تفضل كيف اقدر اساعدك"
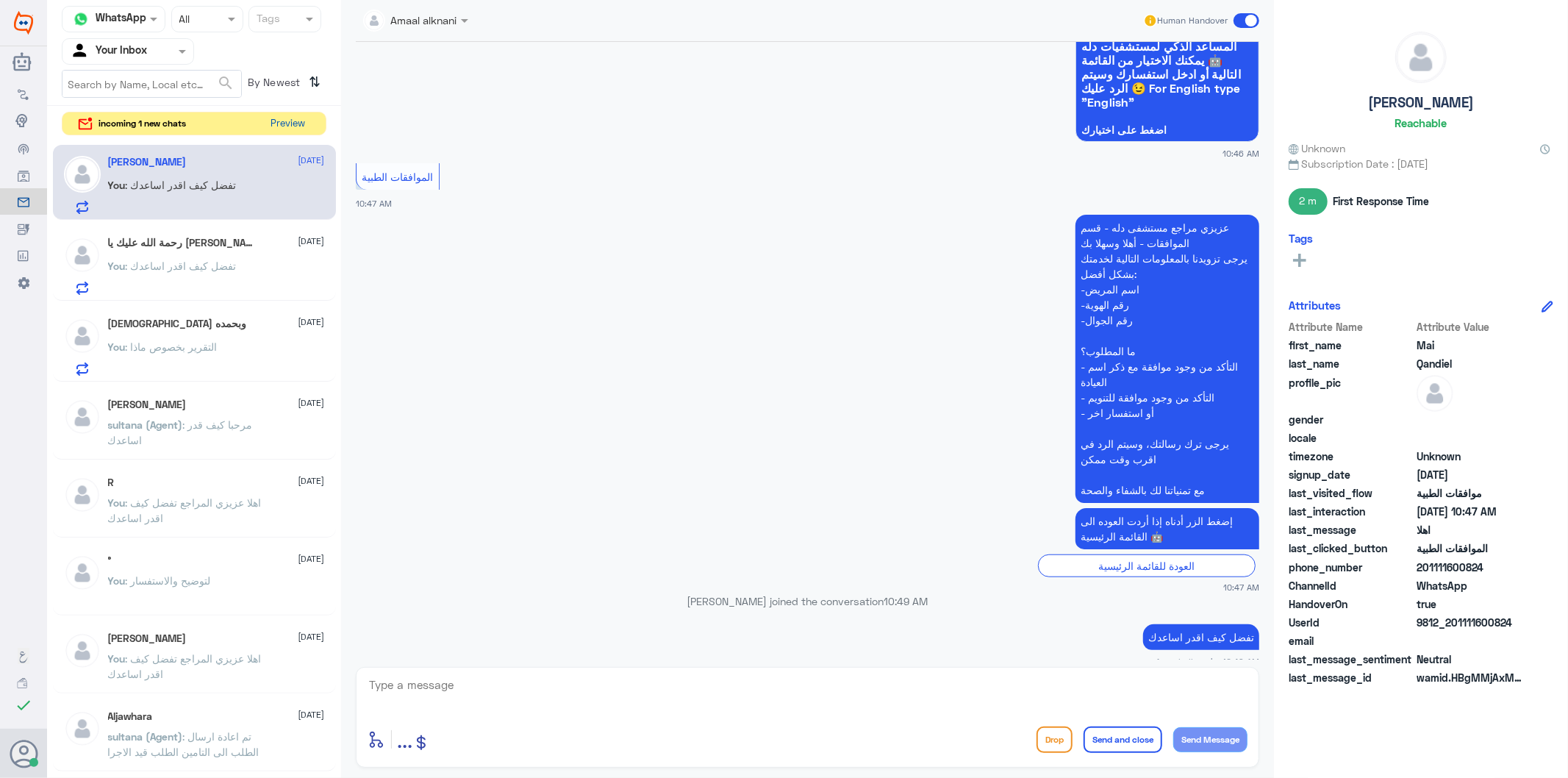
click at [291, 129] on button "Preview" at bounding box center [288, 123] width 45 height 23
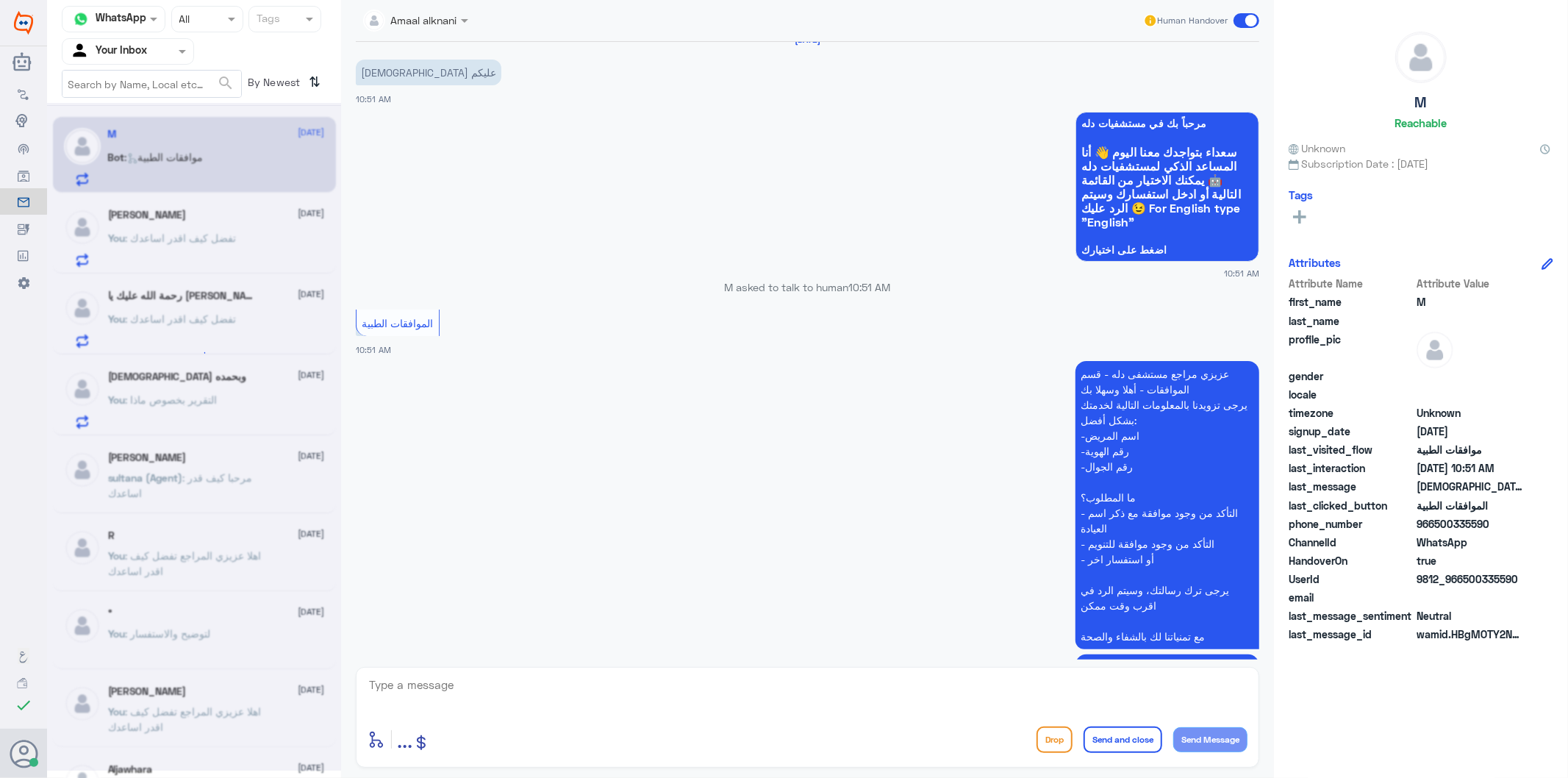
scroll to position [0, 0]
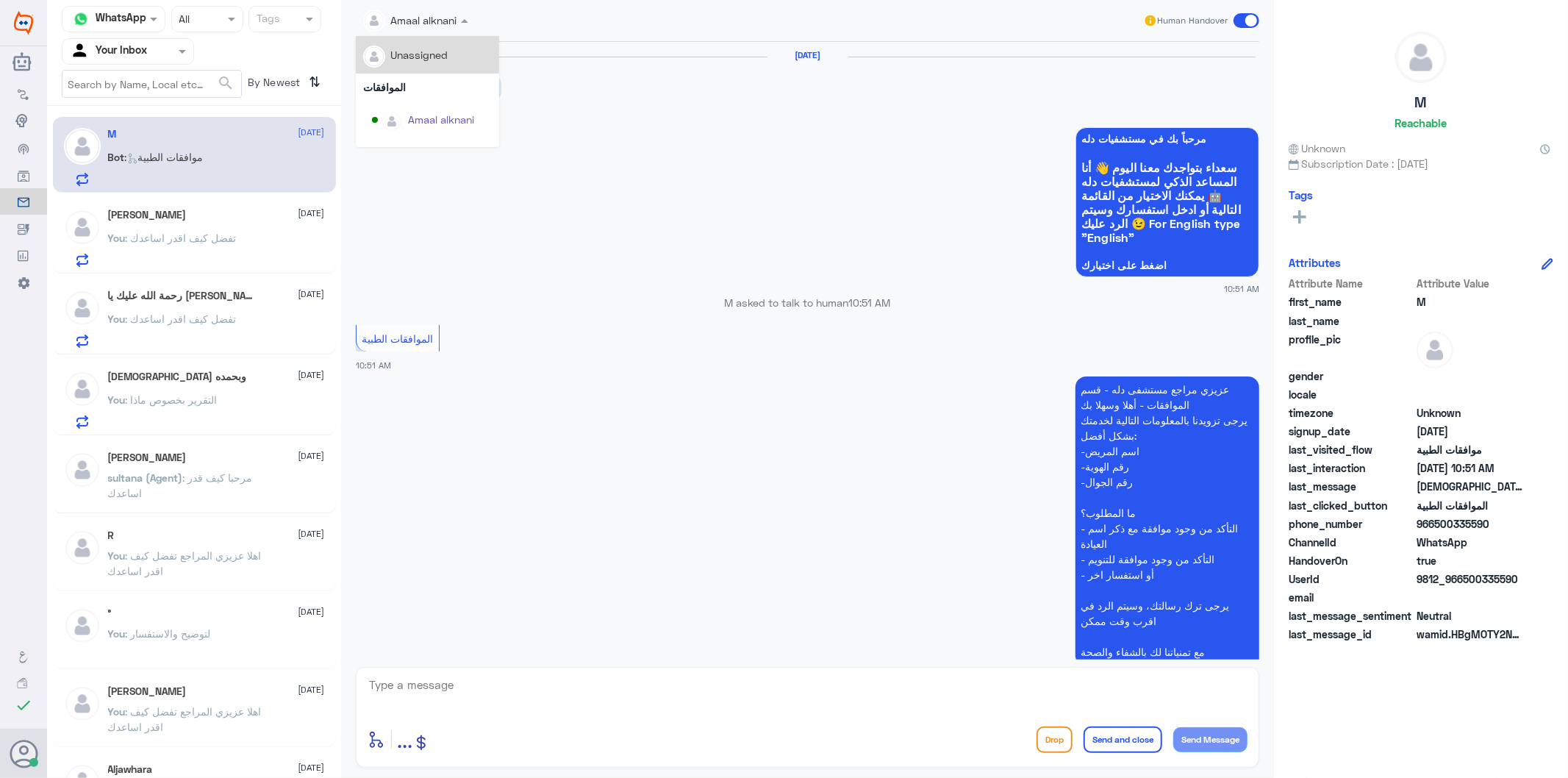
click at [452, 21] on div at bounding box center [416, 19] width 120 height 17
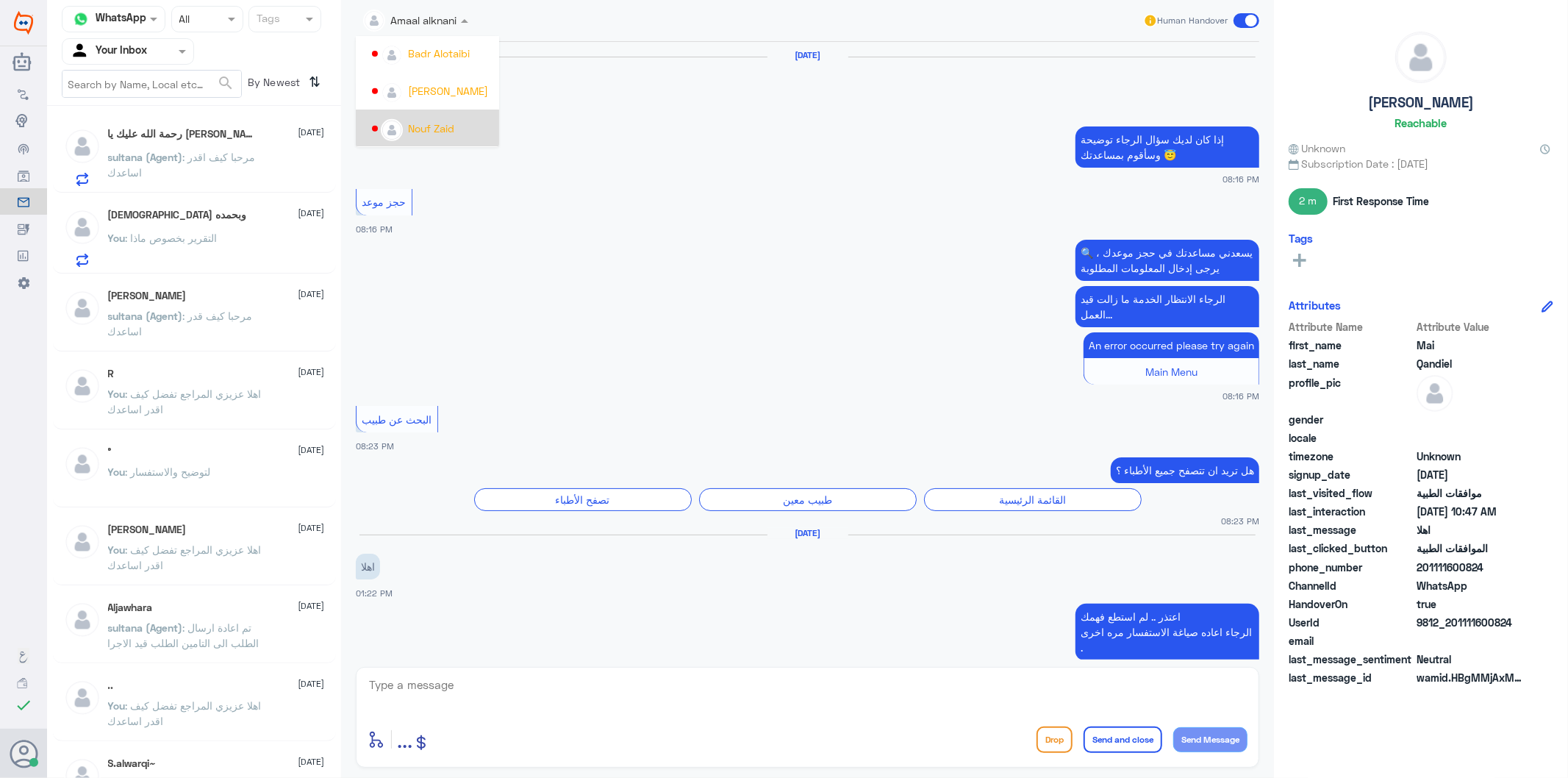
scroll to position [816, 0]
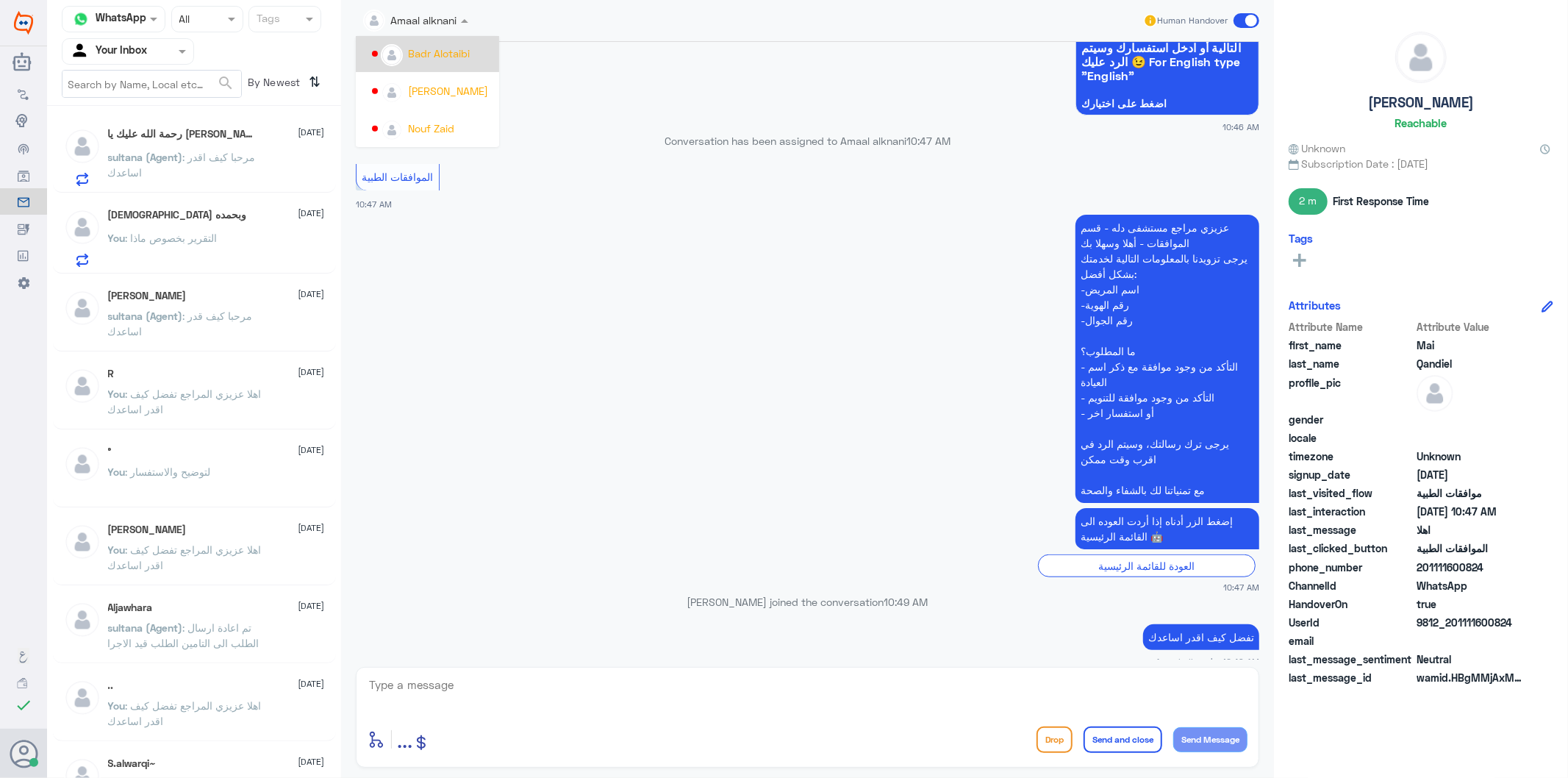
click at [442, 54] on div "Badr Alotaibi" at bounding box center [438, 53] width 62 height 16
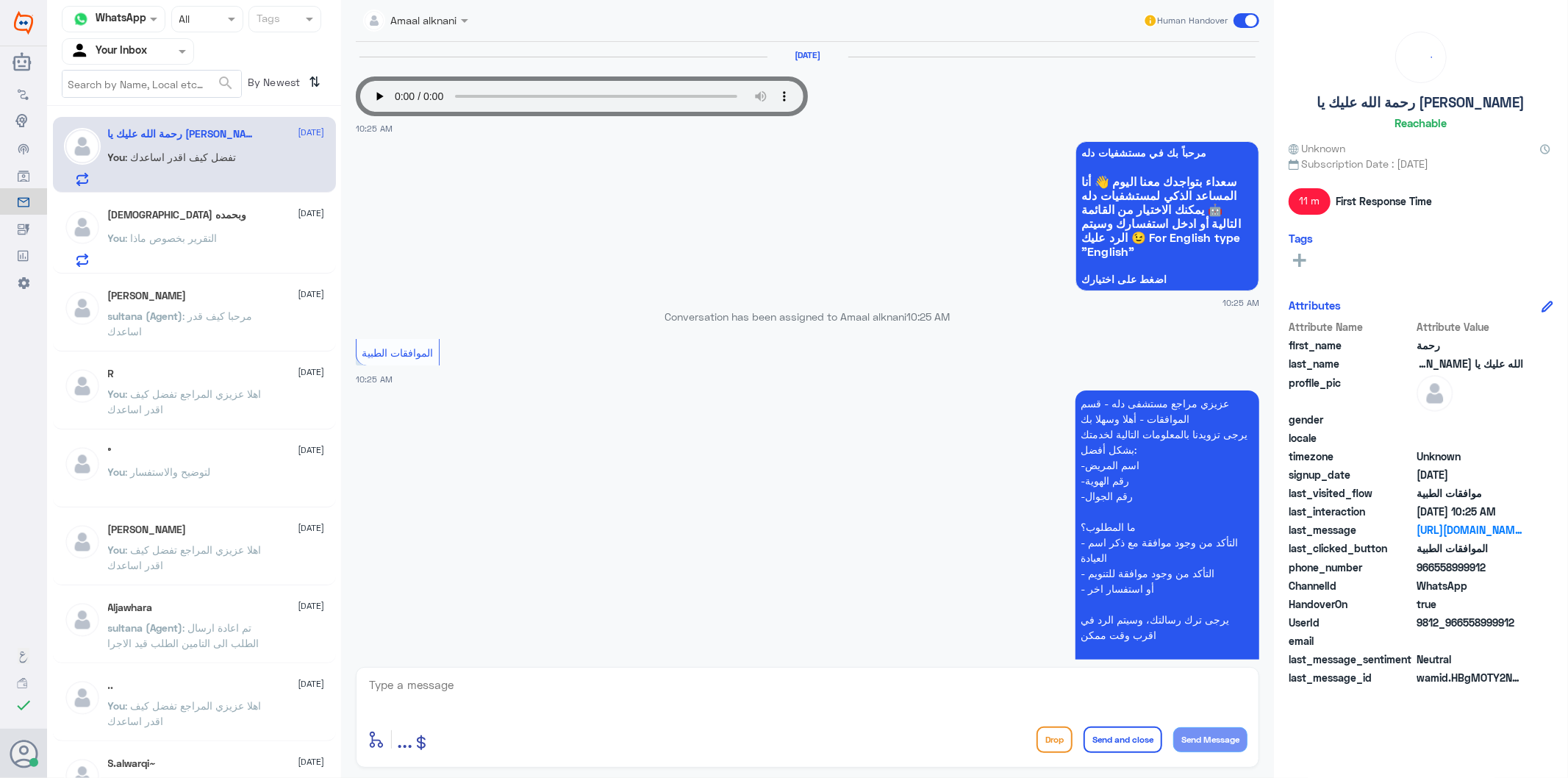
scroll to position [192, 0]
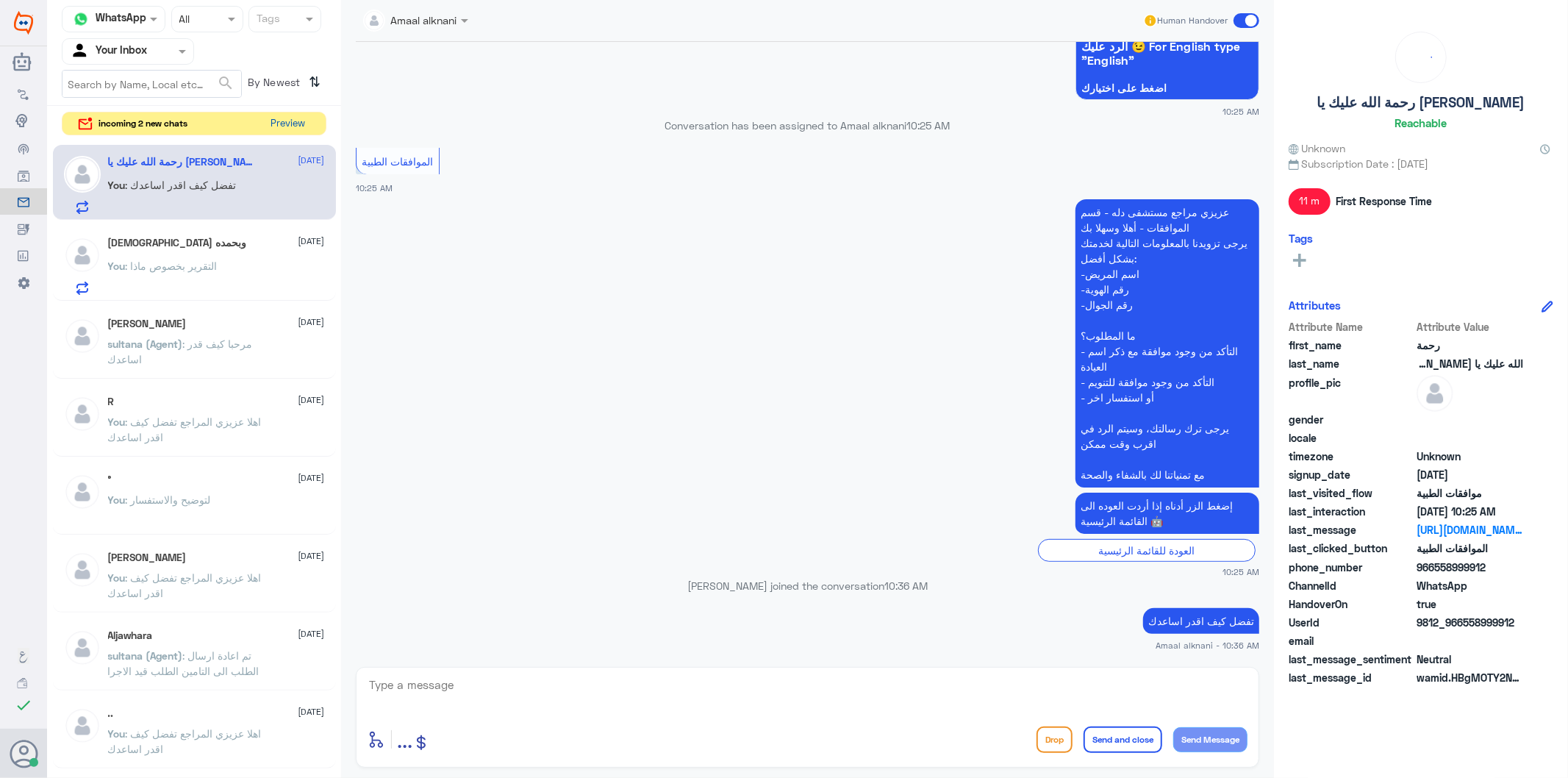
click at [291, 125] on button "Preview" at bounding box center [288, 123] width 45 height 23
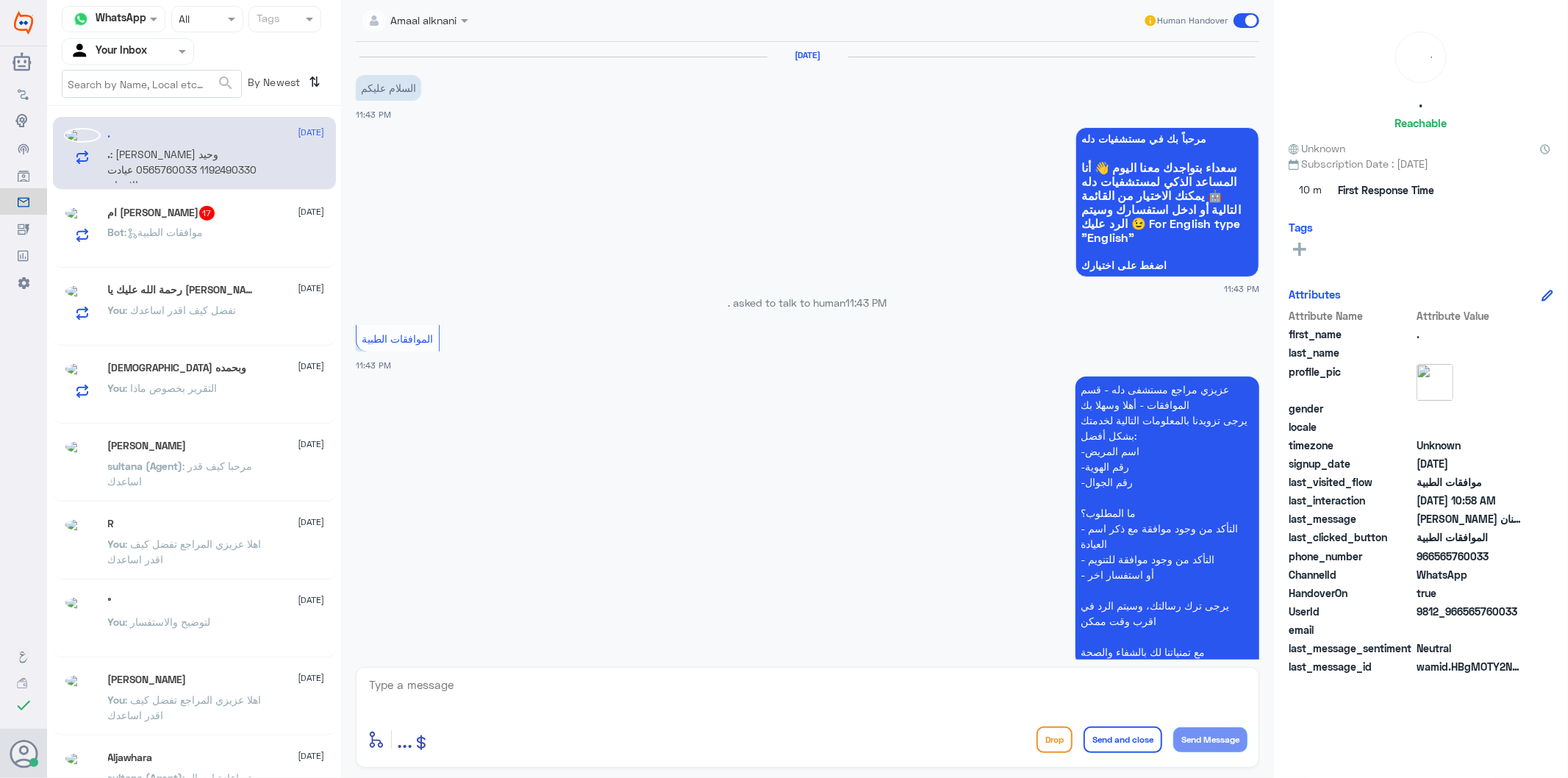
scroll to position [1056, 0]
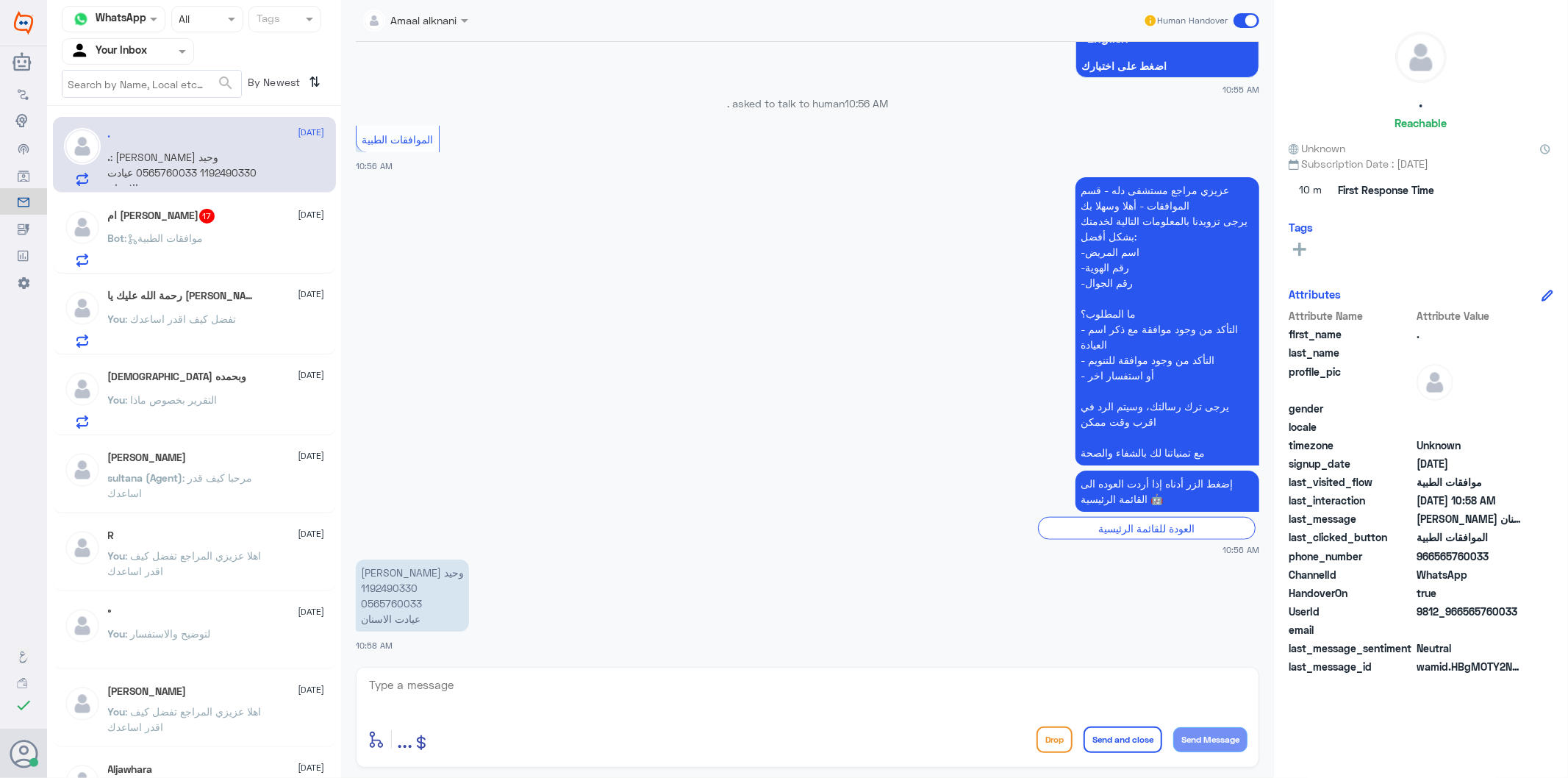
click at [439, 703] on textarea at bounding box center [808, 693] width 880 height 36
click at [399, 586] on p "[PERSON_NAME] وحيد 1192490330 0565760033 عيادت الاسنان" at bounding box center [412, 594] width 113 height 72
click at [496, 682] on textarea at bounding box center [808, 693] width 880 height 36
click at [495, 692] on textarea at bounding box center [808, 693] width 880 height 36
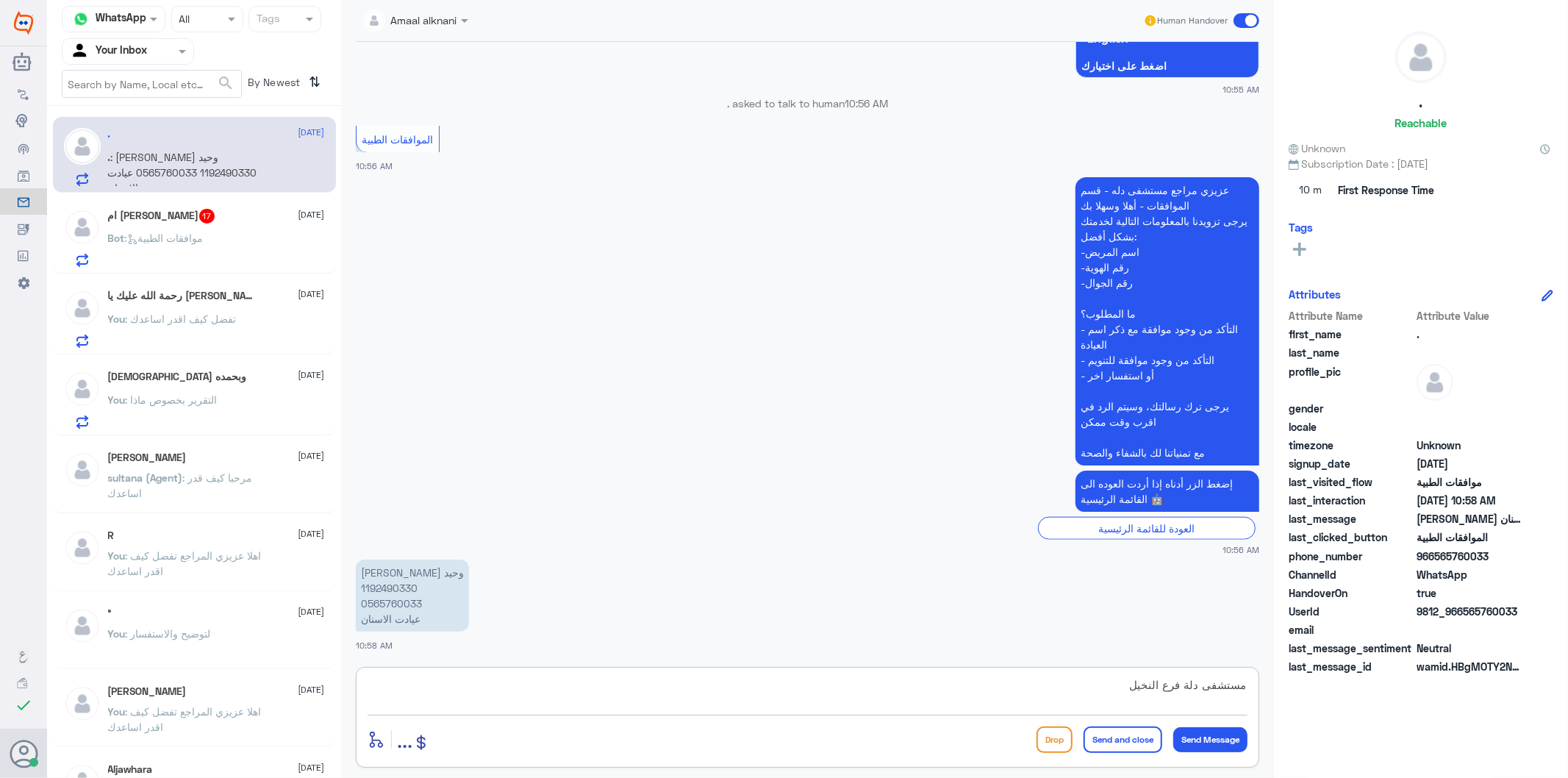
type textarea "مستشفى دلة فرع النخيل ؟"
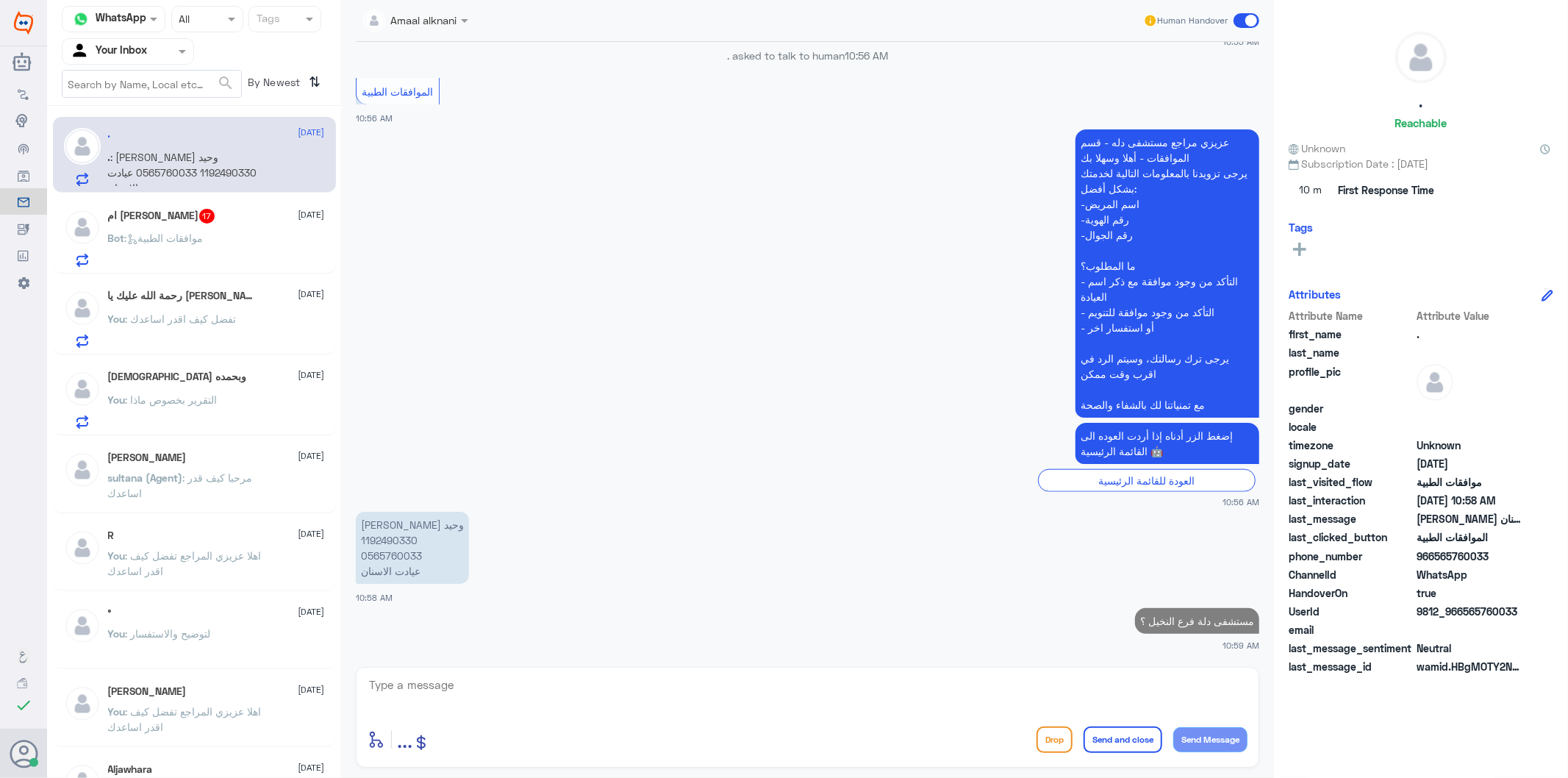
click at [186, 229] on div "ام [PERSON_NAME] 17 [DATE] Bot : موافقات الطبية" at bounding box center [216, 238] width 217 height 58
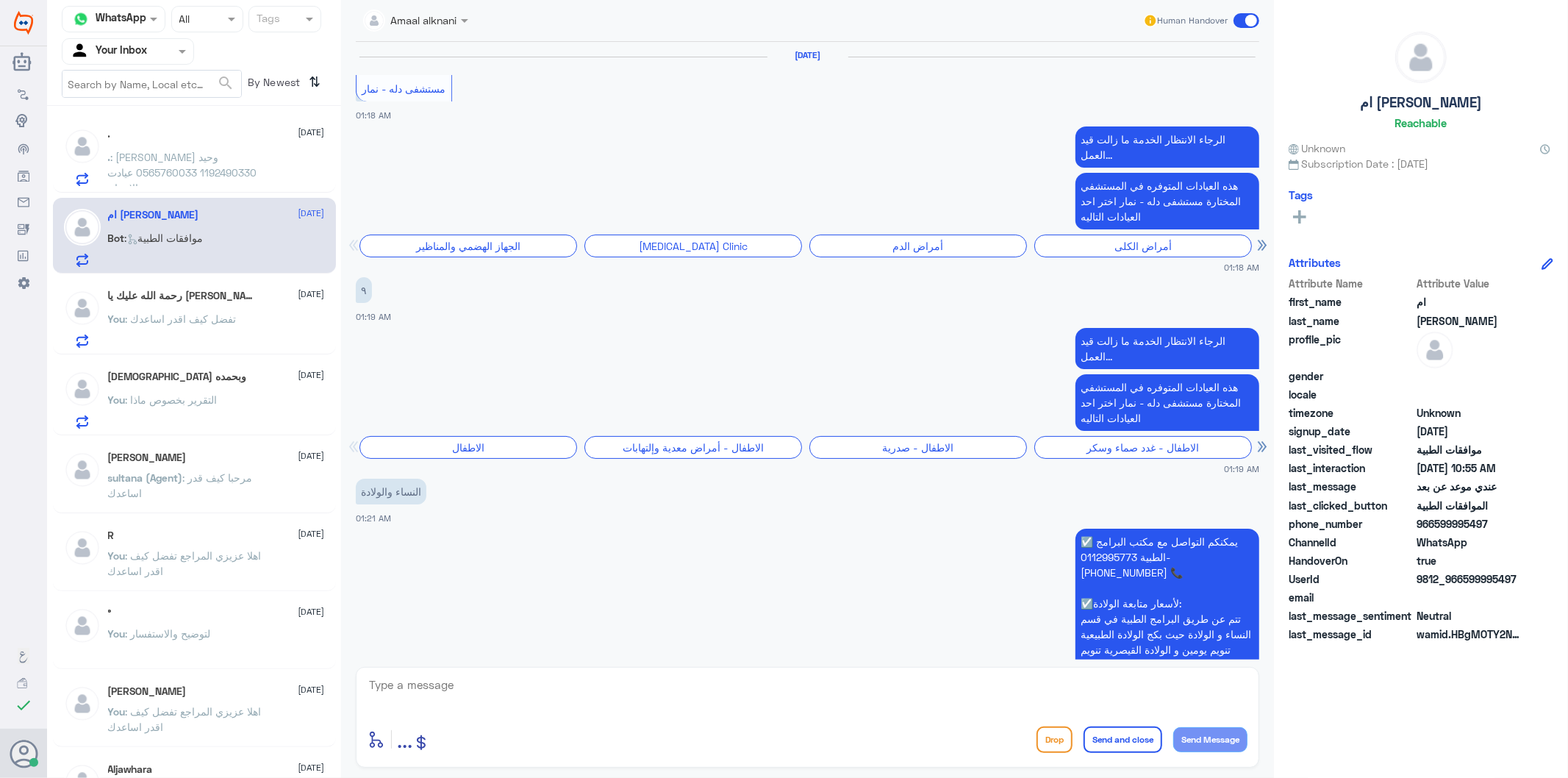
scroll to position [2721, 0]
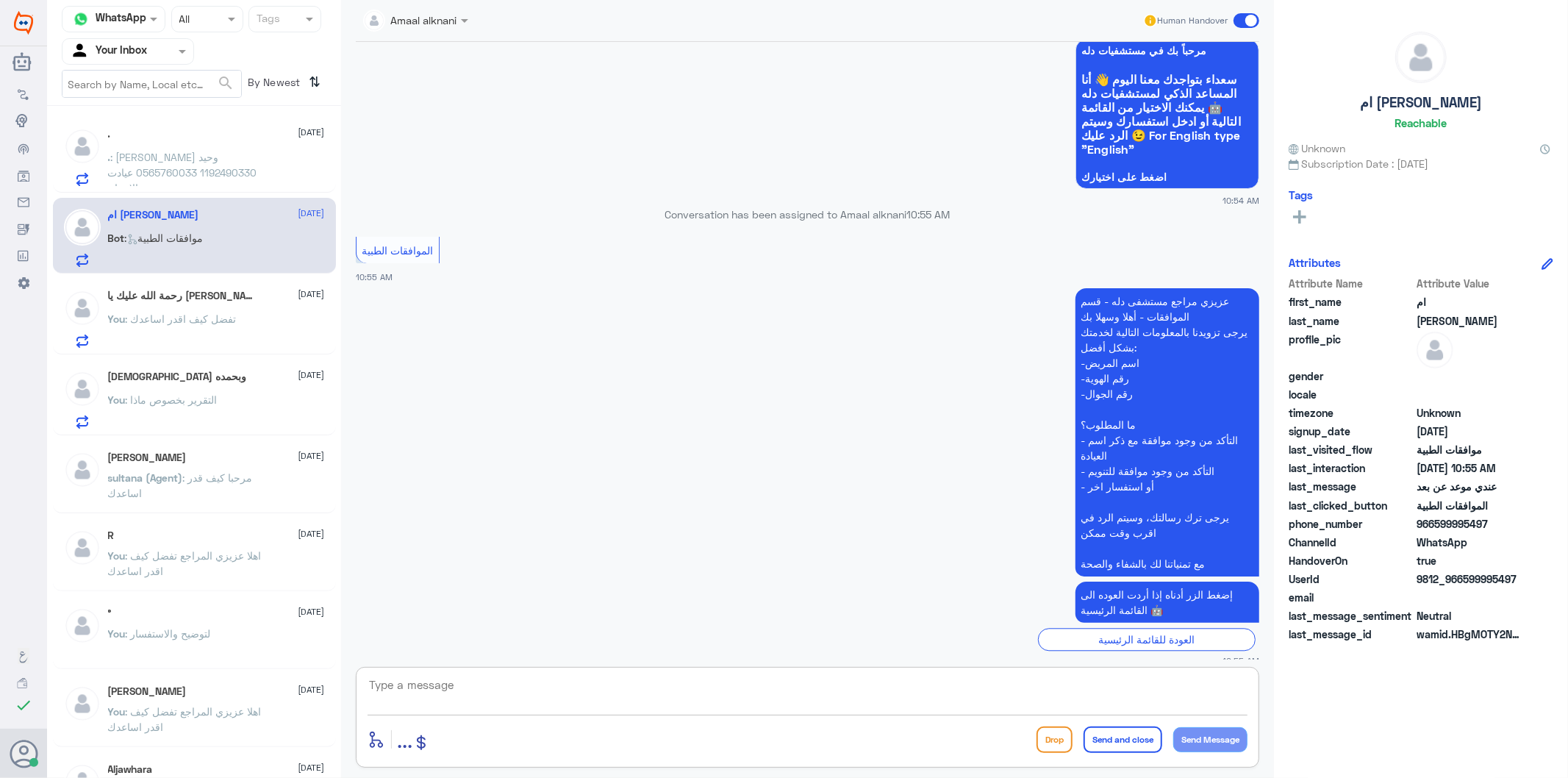
click at [700, 706] on textarea at bounding box center [808, 693] width 880 height 36
type textarea "تفضل كيف اقدر اساعدك"
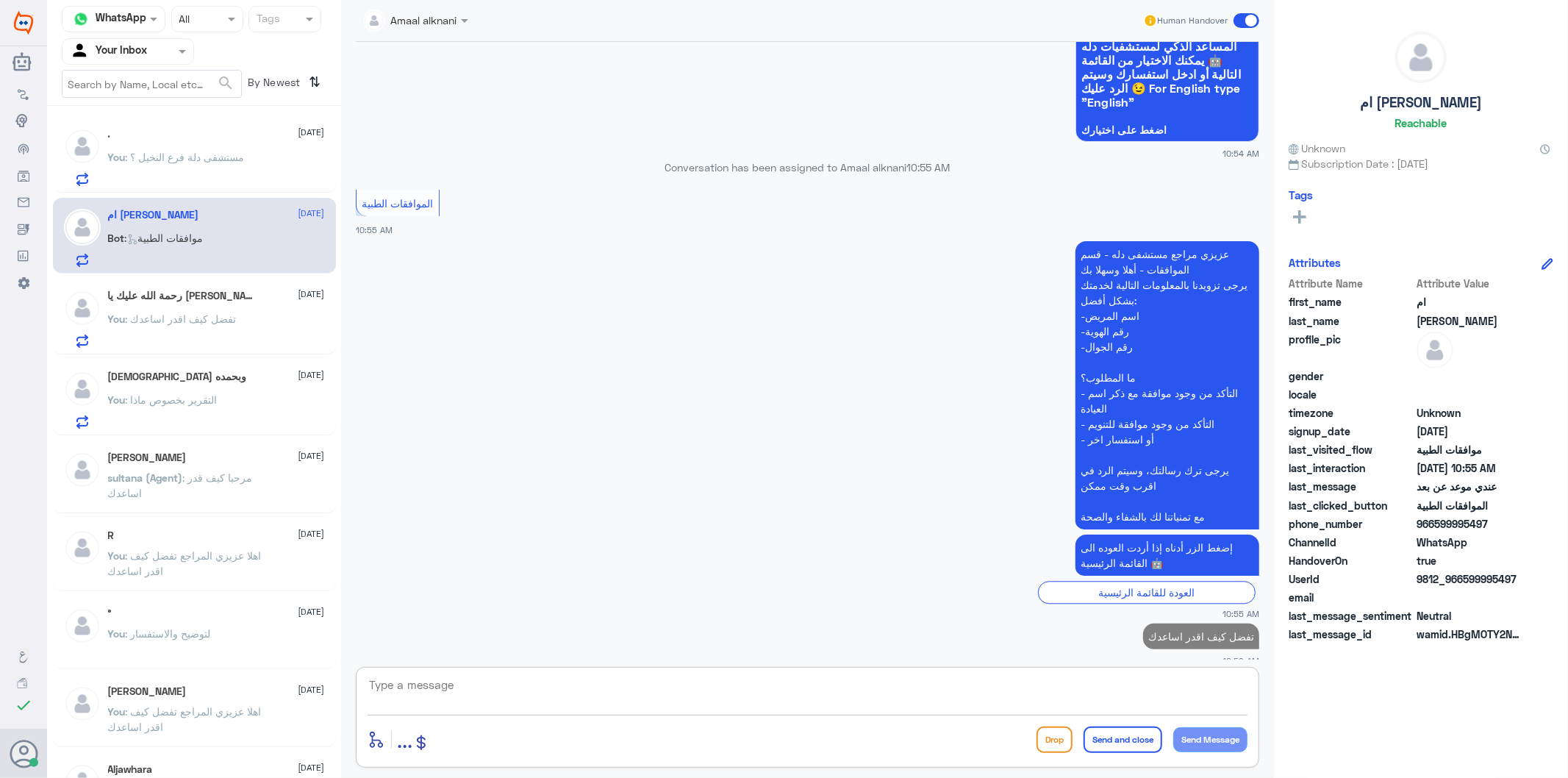
click at [147, 163] on p "You : مستشفى دلة فرع النخيل ؟" at bounding box center [176, 167] width 137 height 36
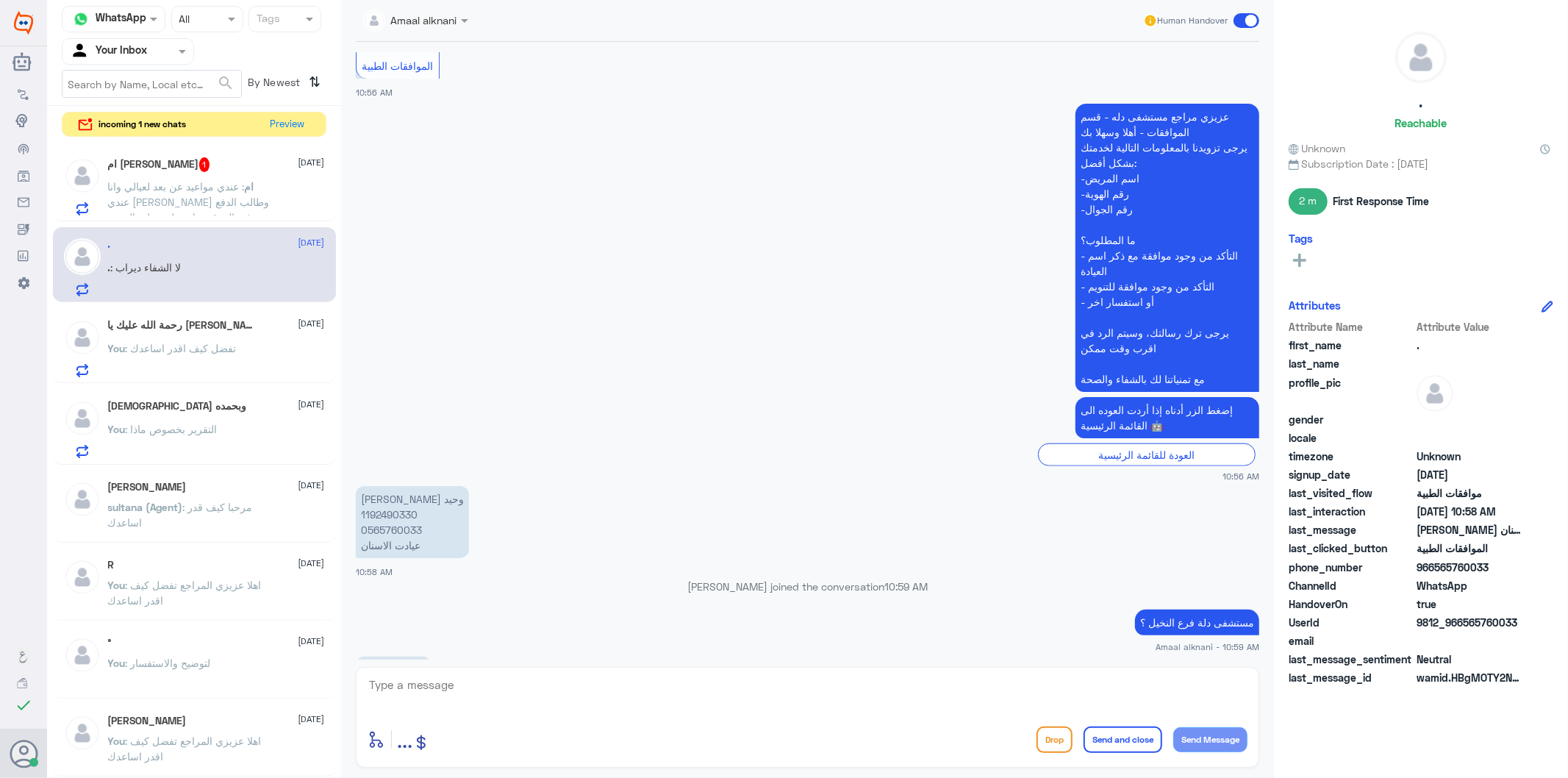
scroll to position [1180, 0]
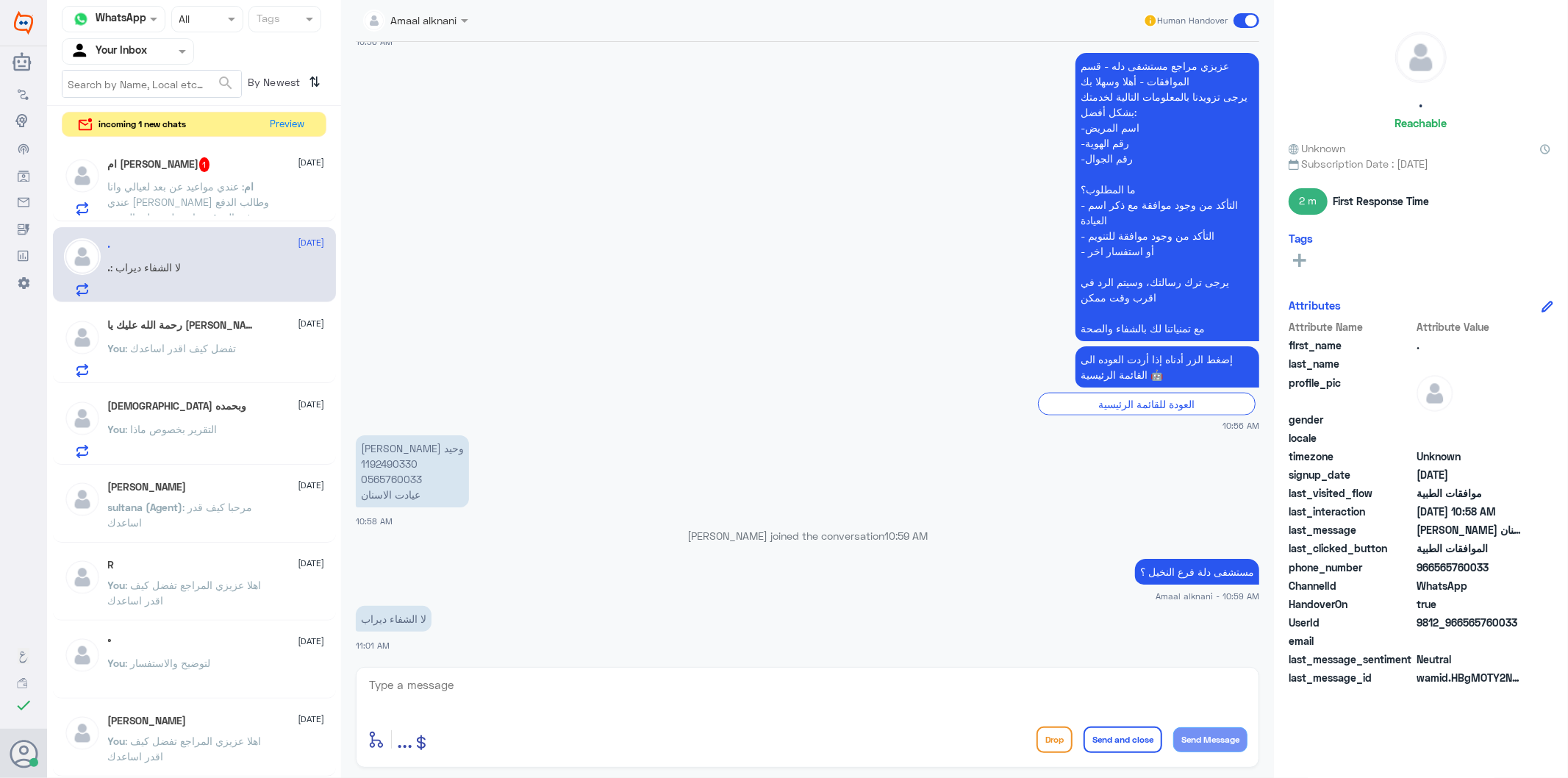
click at [456, 696] on textarea at bounding box center [808, 693] width 880 height 36
type textarea "الرجاء الاتصال بالرقم الموحد 920012222"
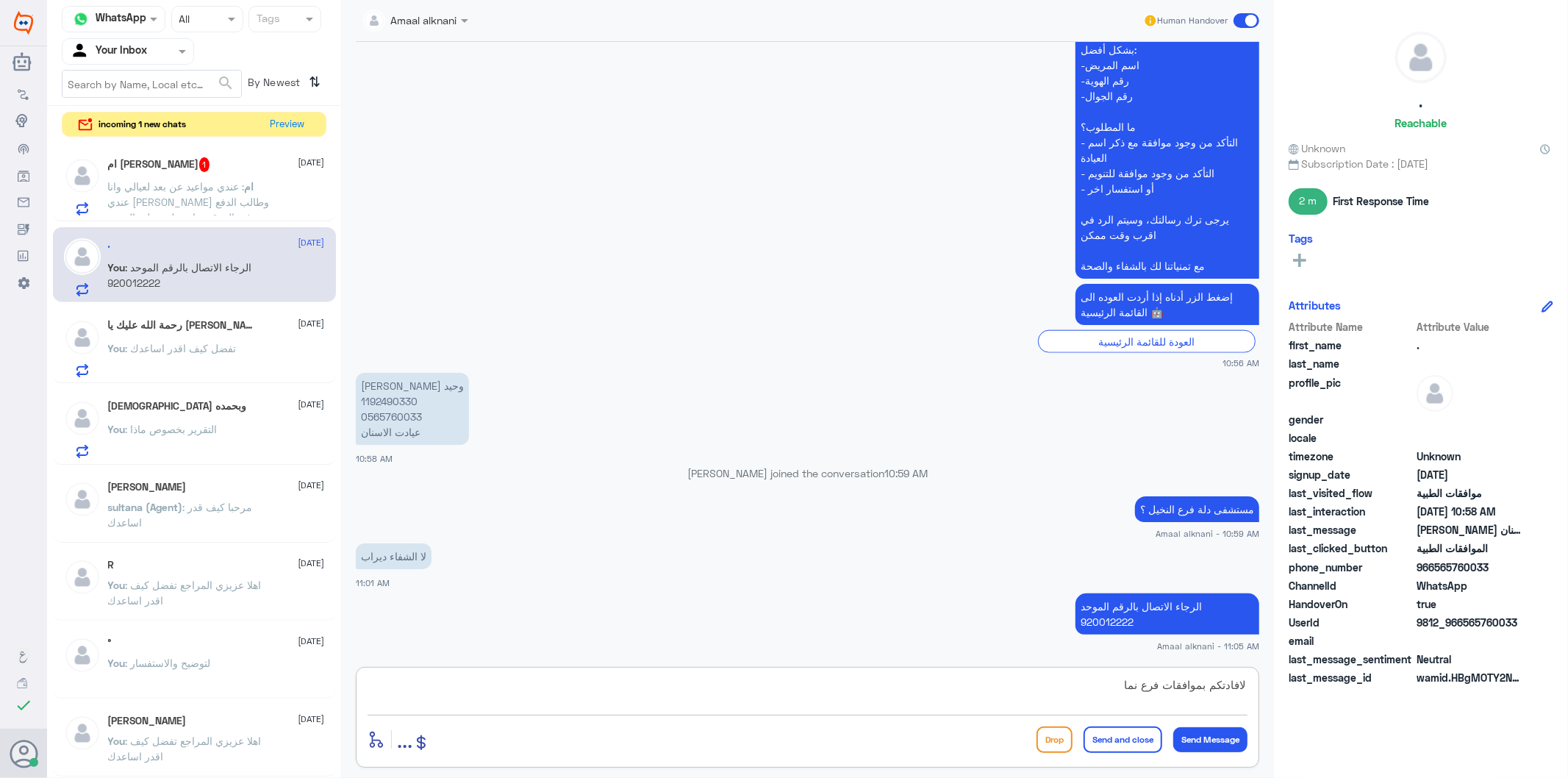
type textarea "لافادتكم بموافقات فرع نمار"
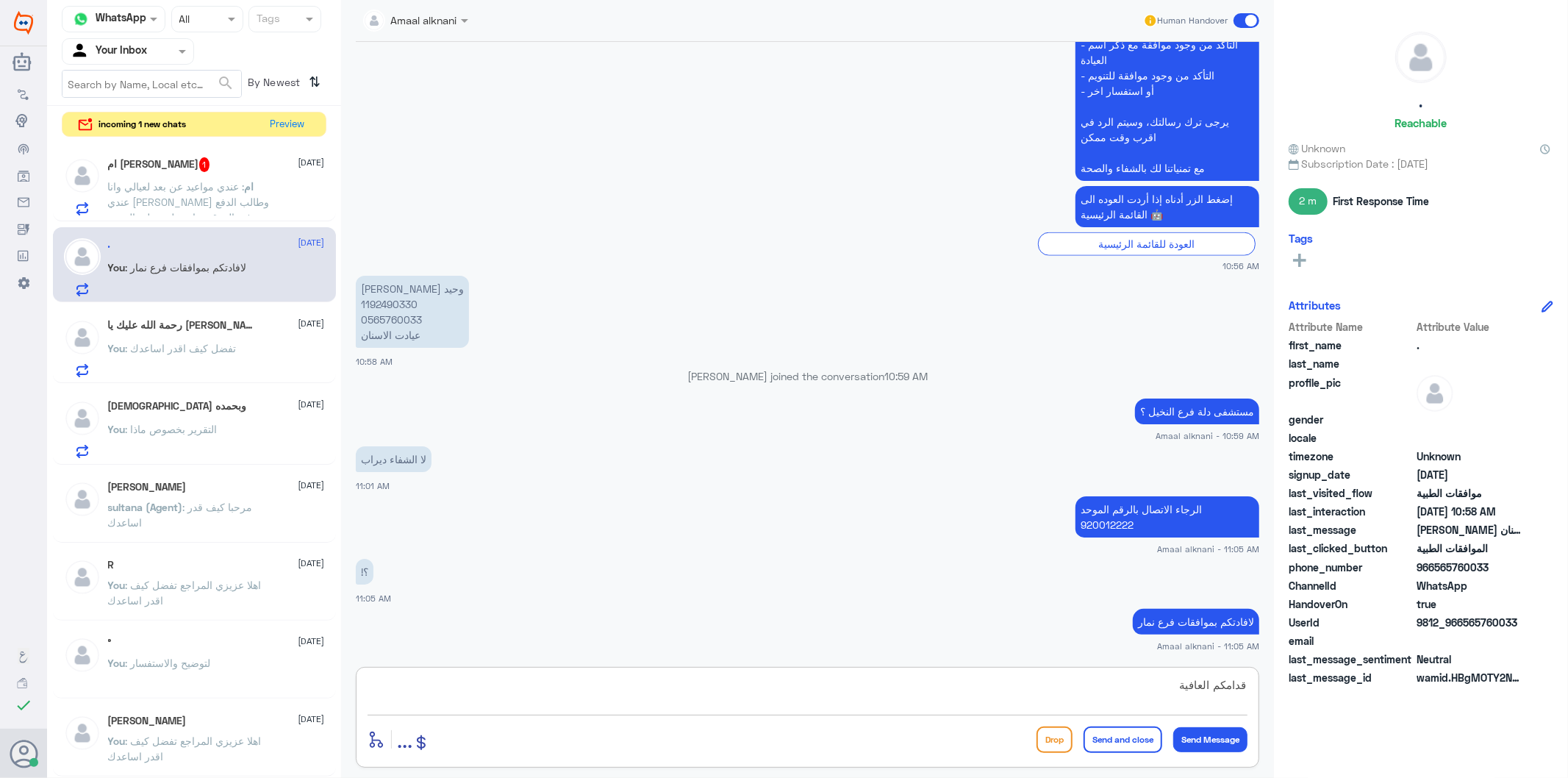
type textarea "قدامكم العافية"
click at [1117, 747] on button "Send and close" at bounding box center [1123, 739] width 79 height 27
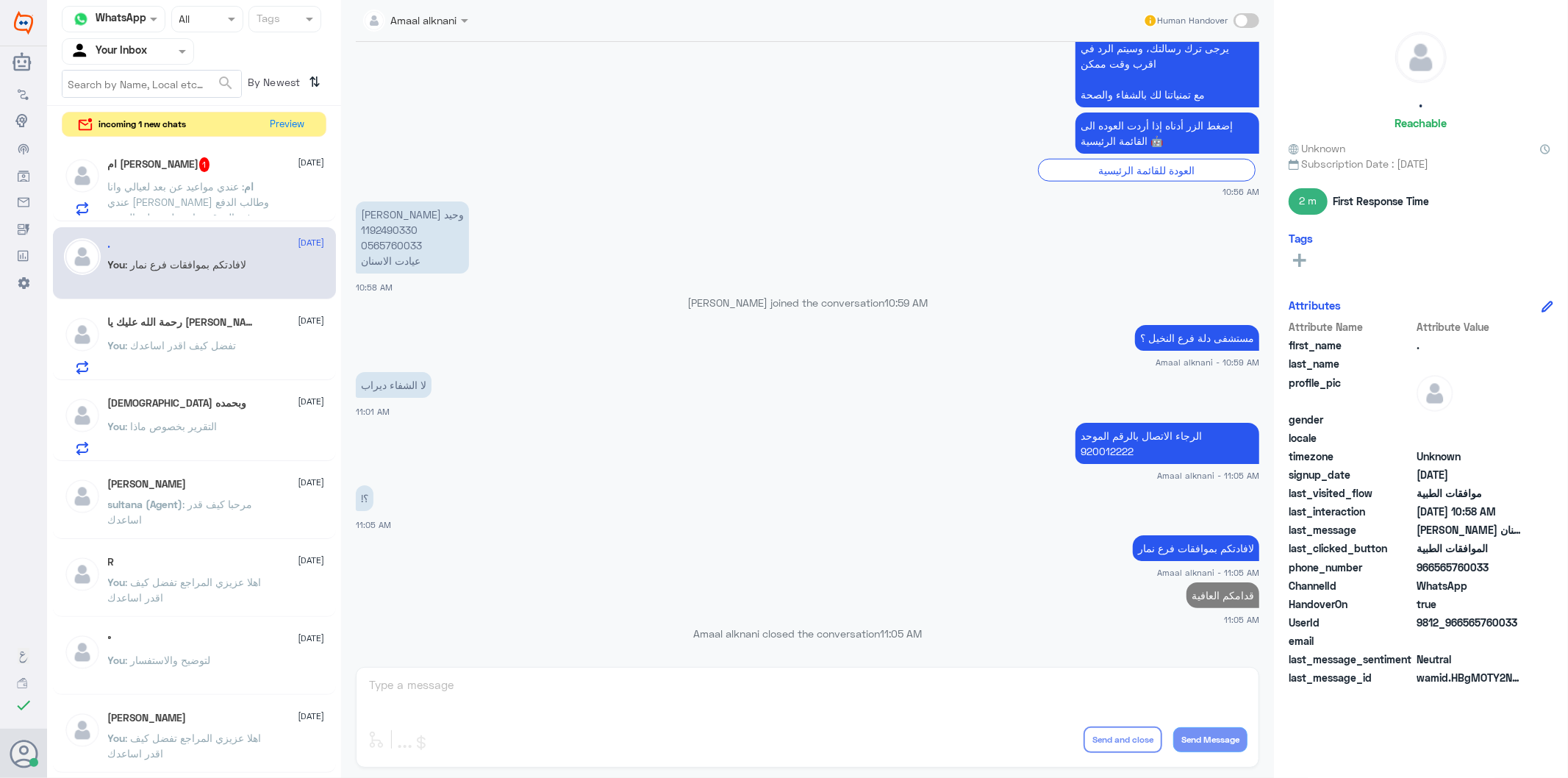
click at [168, 194] on p "ام : عندي مواعيد عن بعد لعيالي وانا عندي تامين وطالب الدفع في الموقع عيا يدخلني…" at bounding box center [191, 196] width 165 height 36
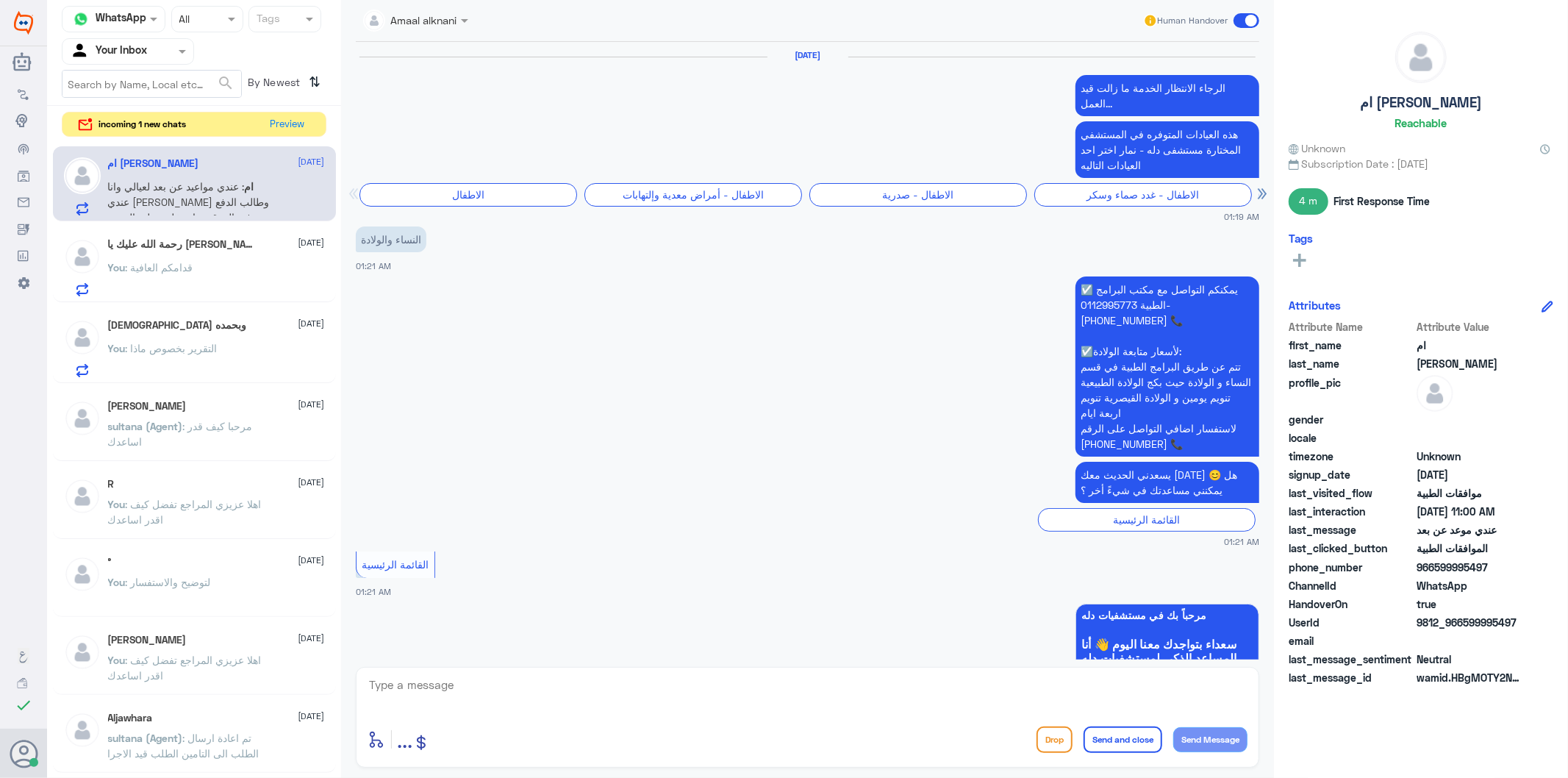
scroll to position [2592, 0]
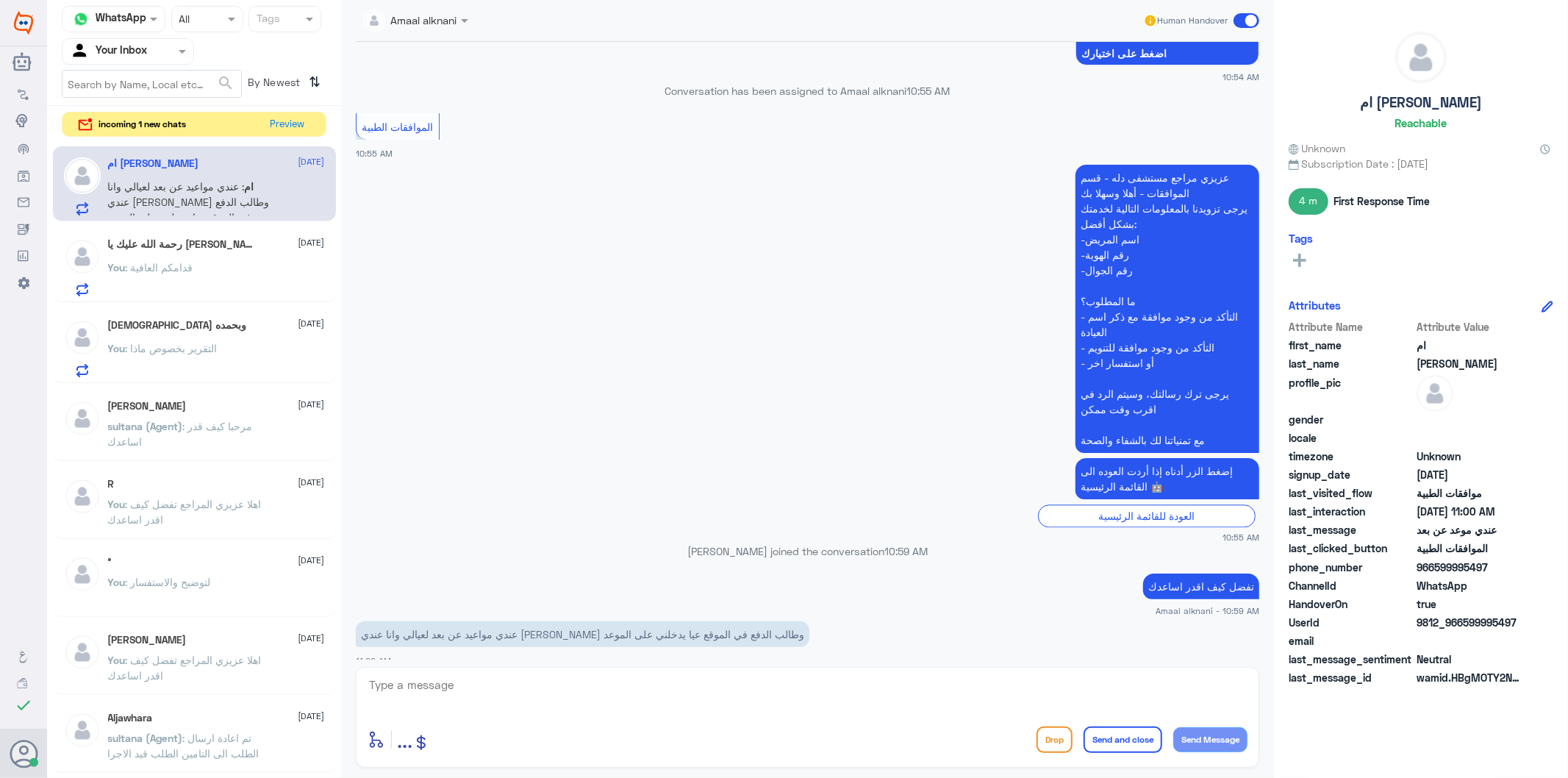
click at [673, 696] on textarea at bounding box center [808, 693] width 880 height 36
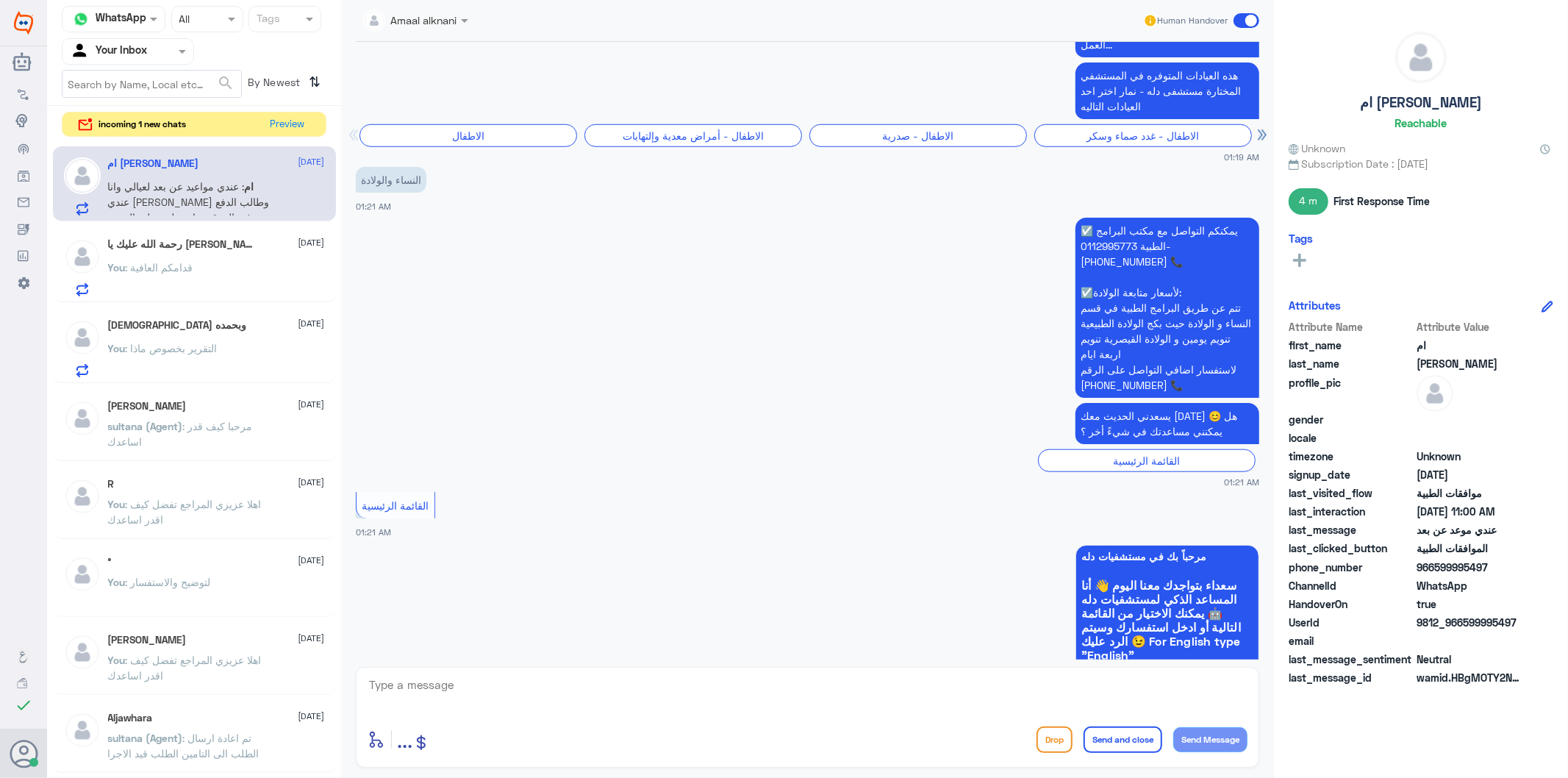
scroll to position [1231, 0]
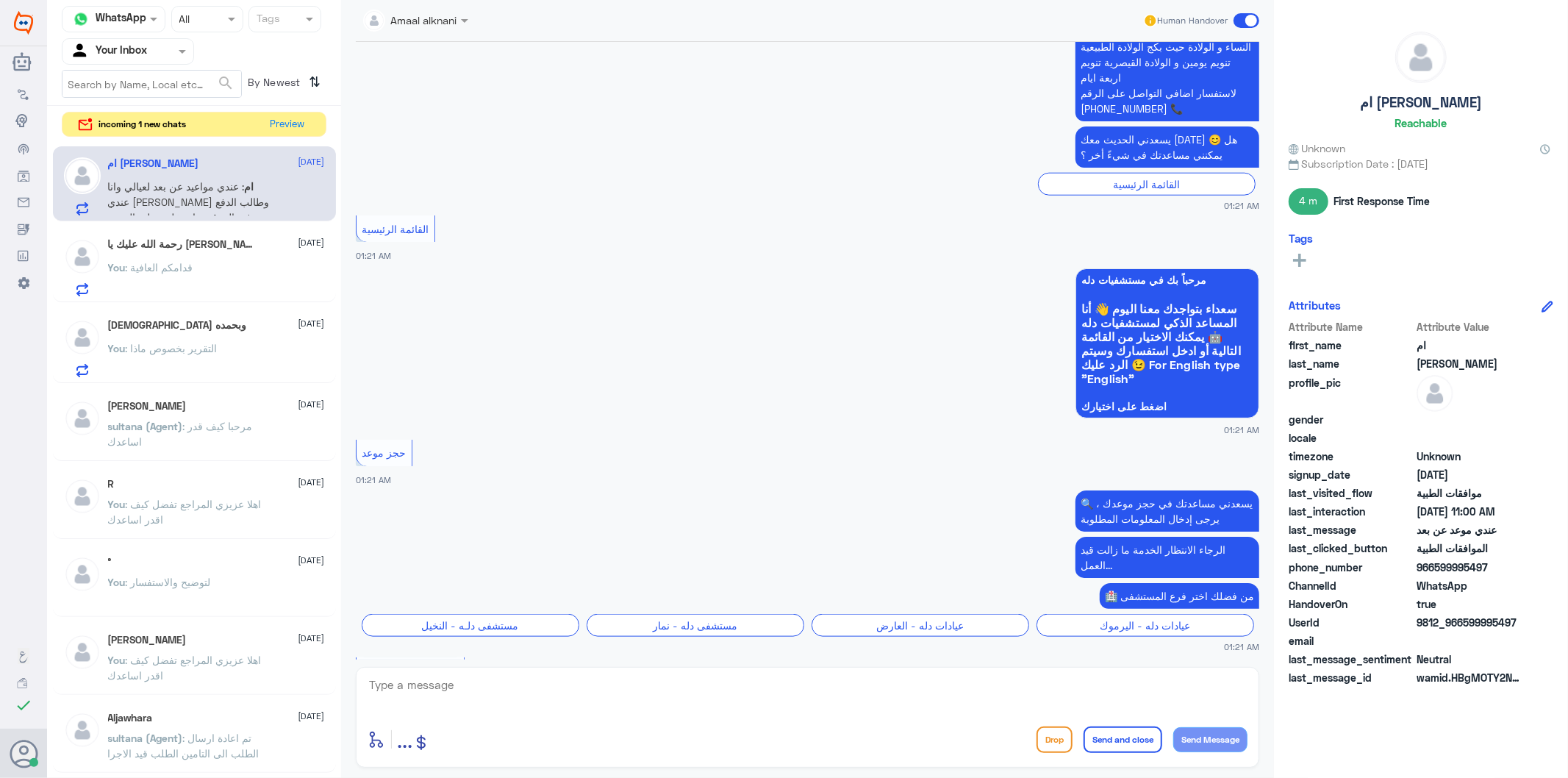
click at [452, 690] on textarea at bounding box center [808, 693] width 880 height 36
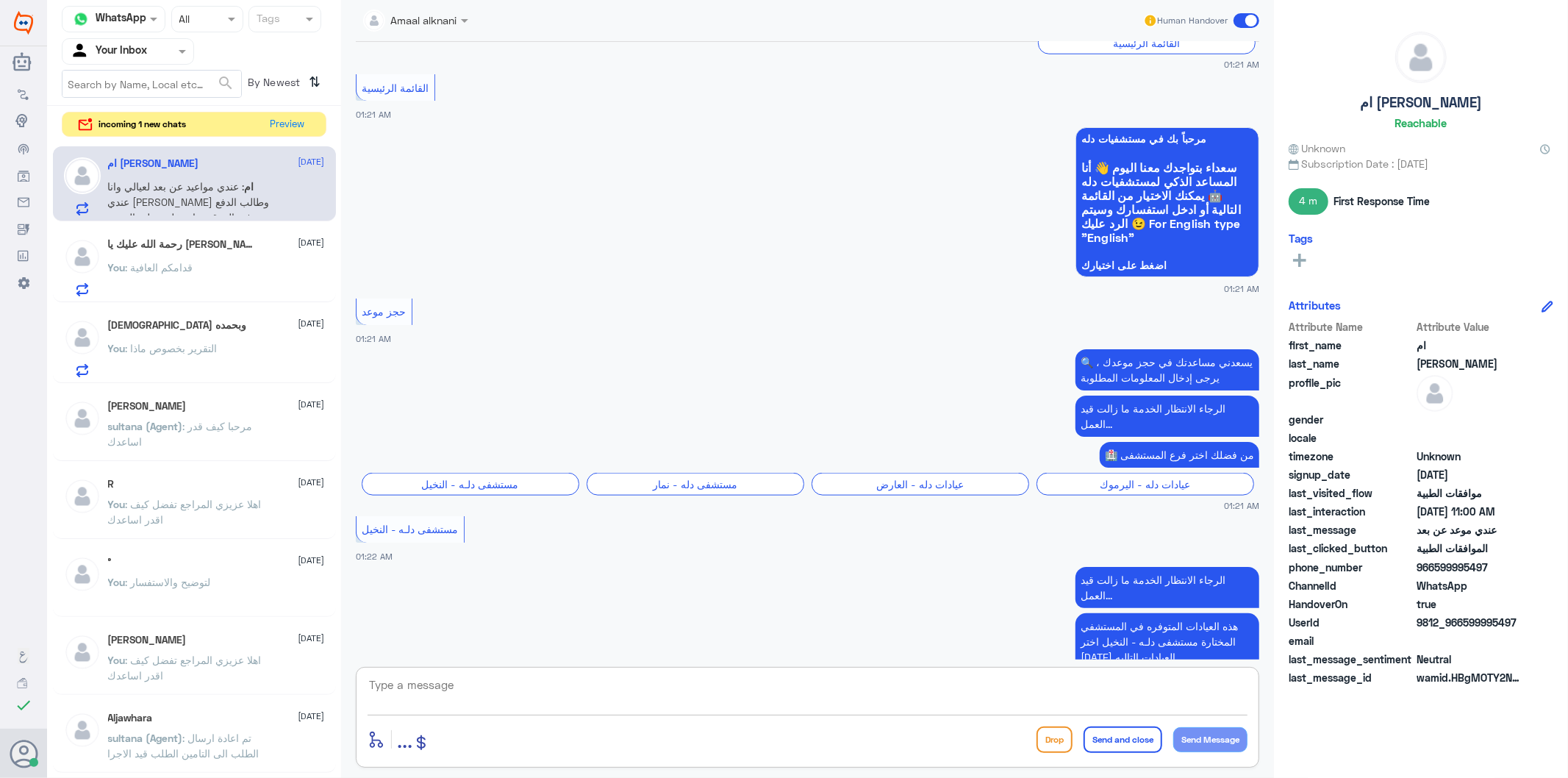
scroll to position [1394, 0]
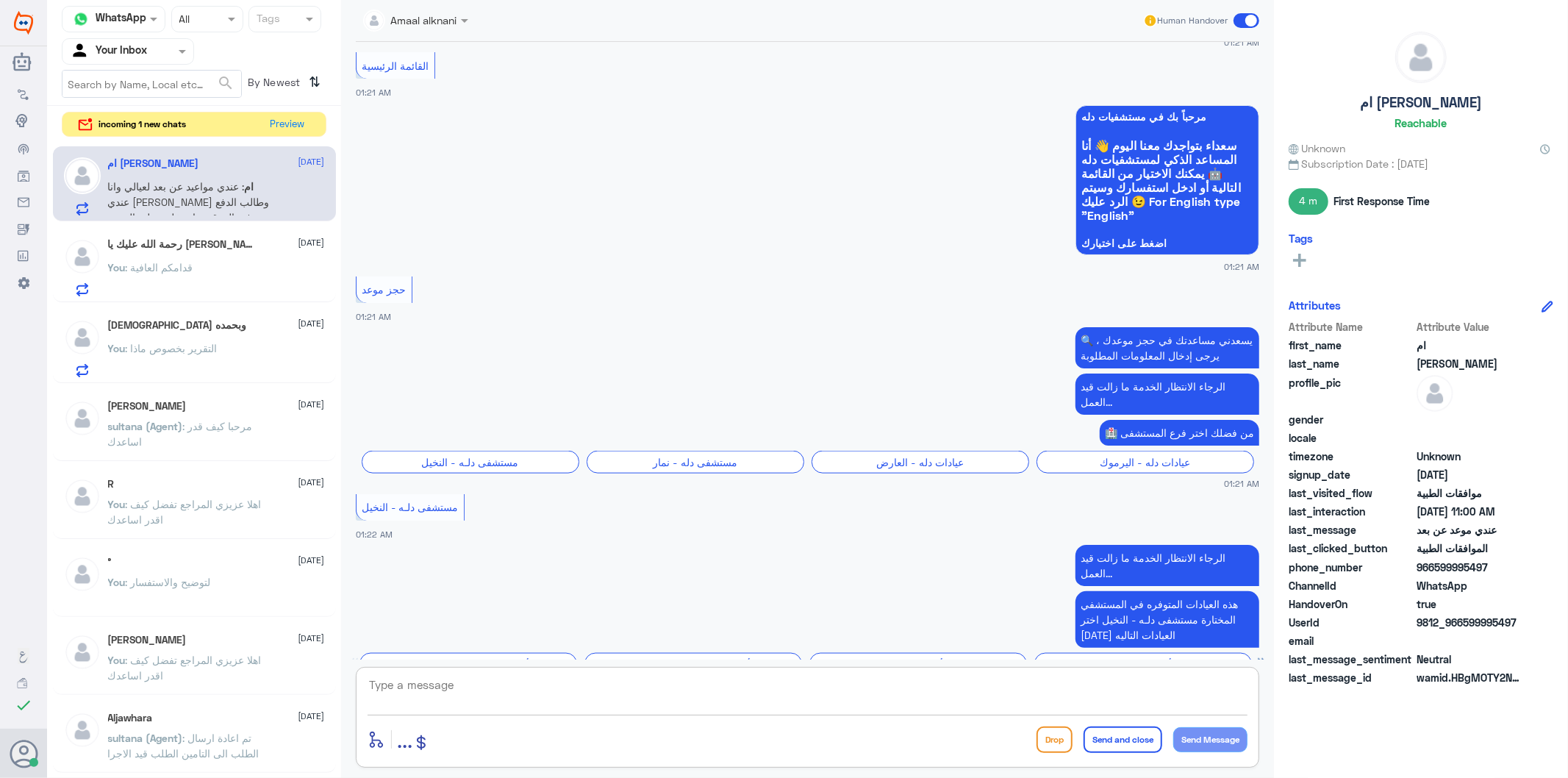
click at [472, 694] on textarea at bounding box center [808, 693] width 880 height 36
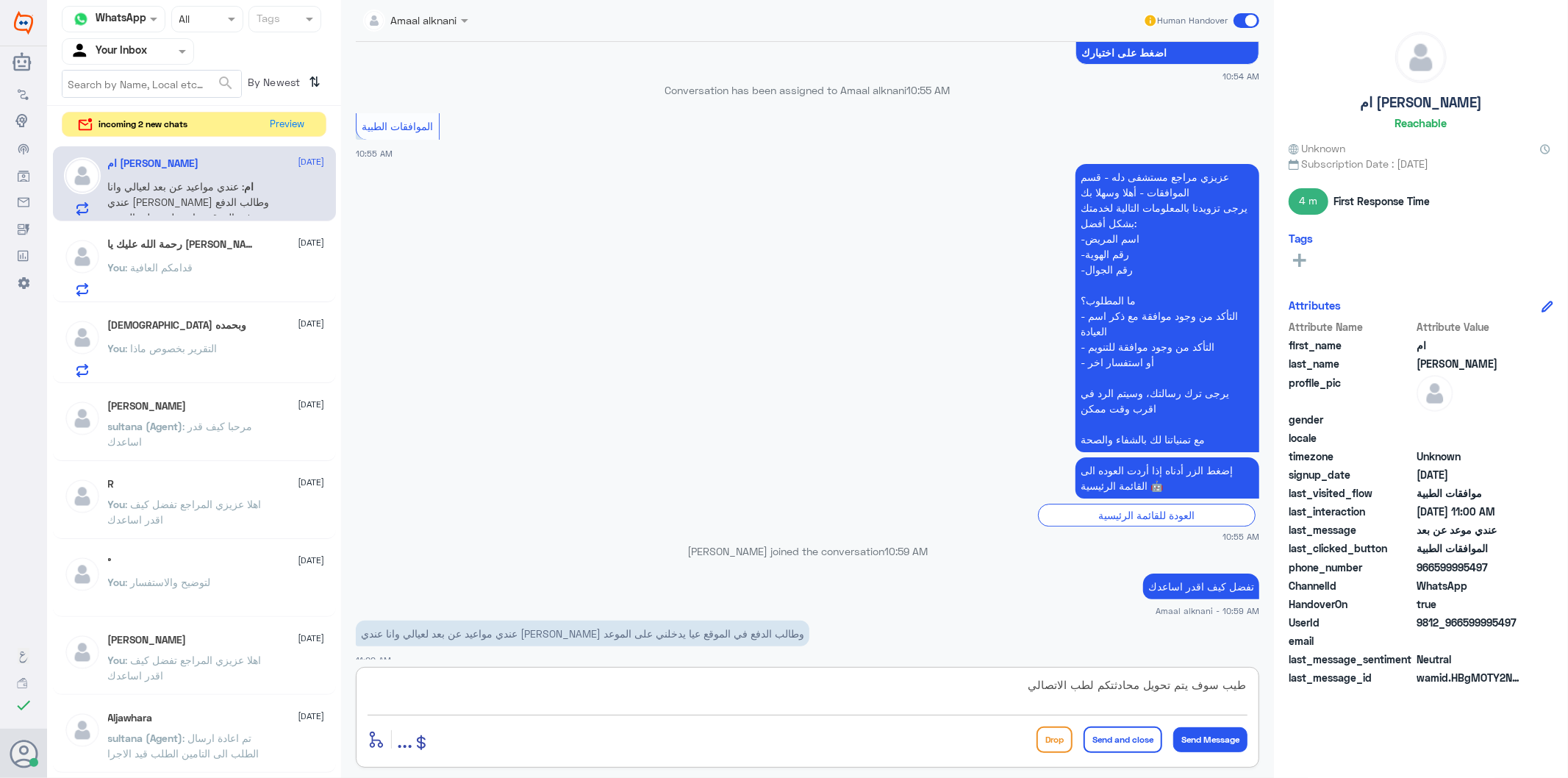
scroll to position [3488, 0]
type textarea "طيب سوف يتم تحويل محادثتكم لطب الاتصالي لخدمتكم"
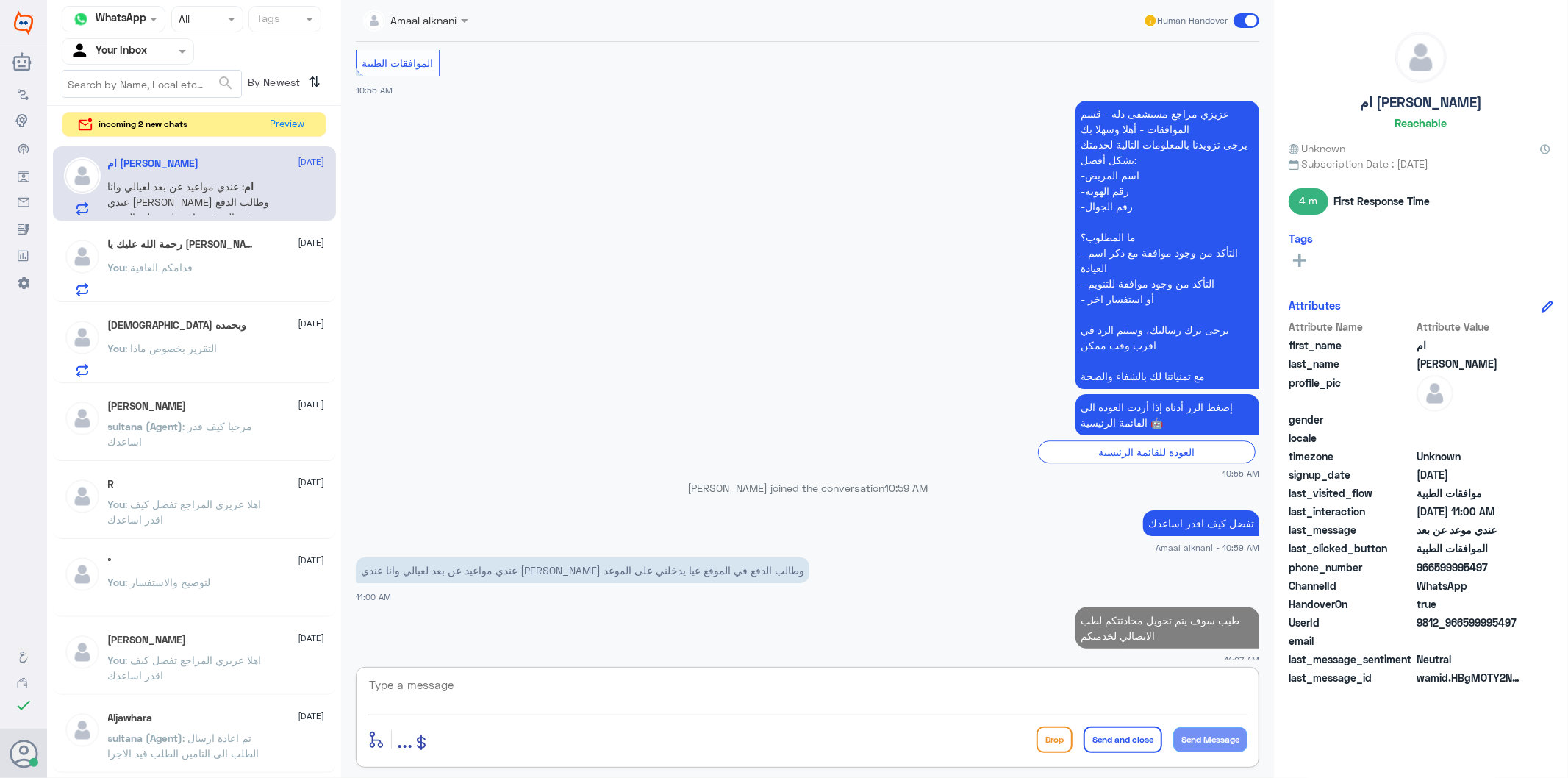
click at [408, 19] on input "text" at bounding box center [399, 19] width 71 height 17
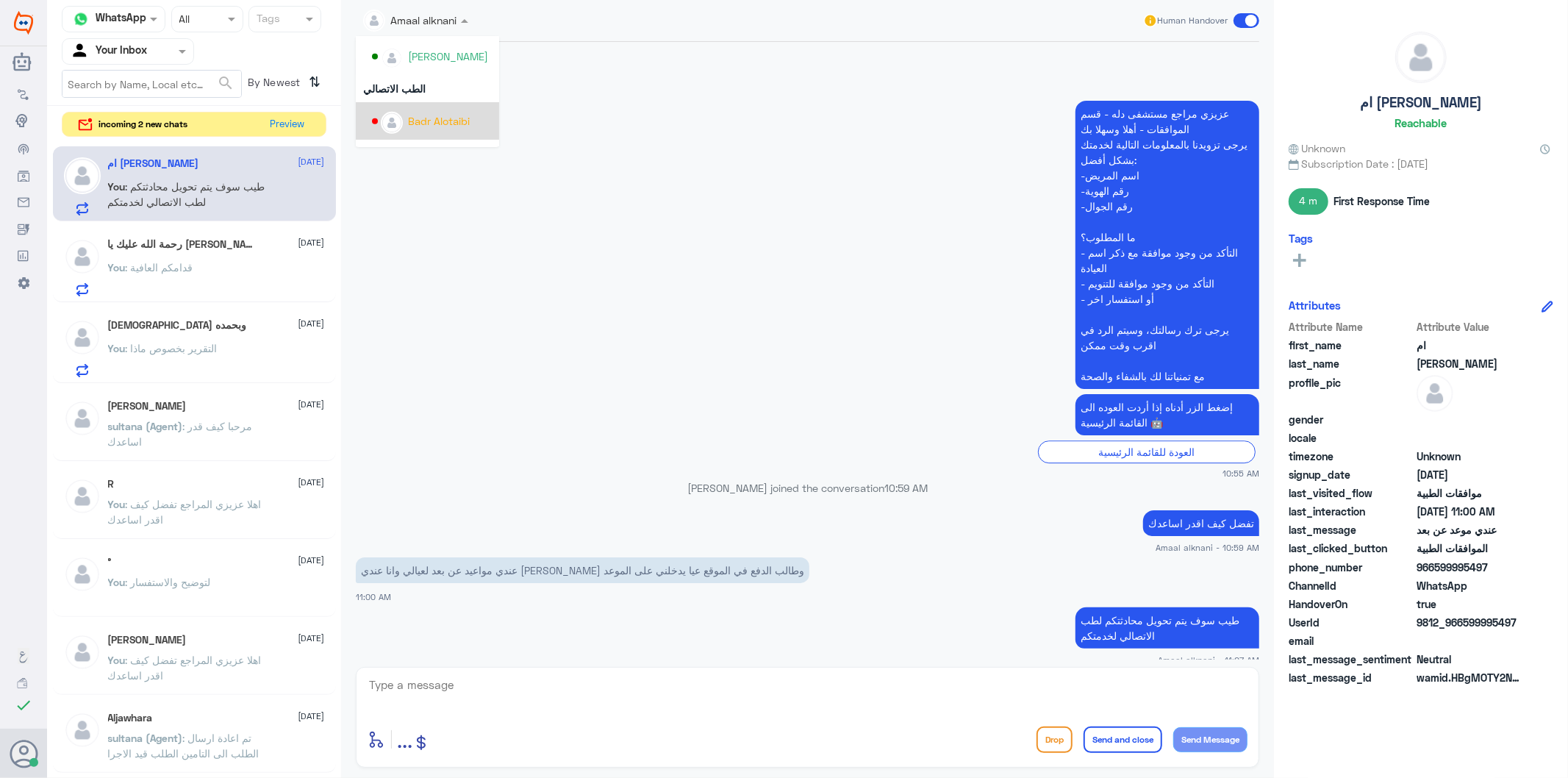
scroll to position [720, 0]
click at [479, 57] on div "Badr Alotaibi" at bounding box center [432, 53] width 120 height 26
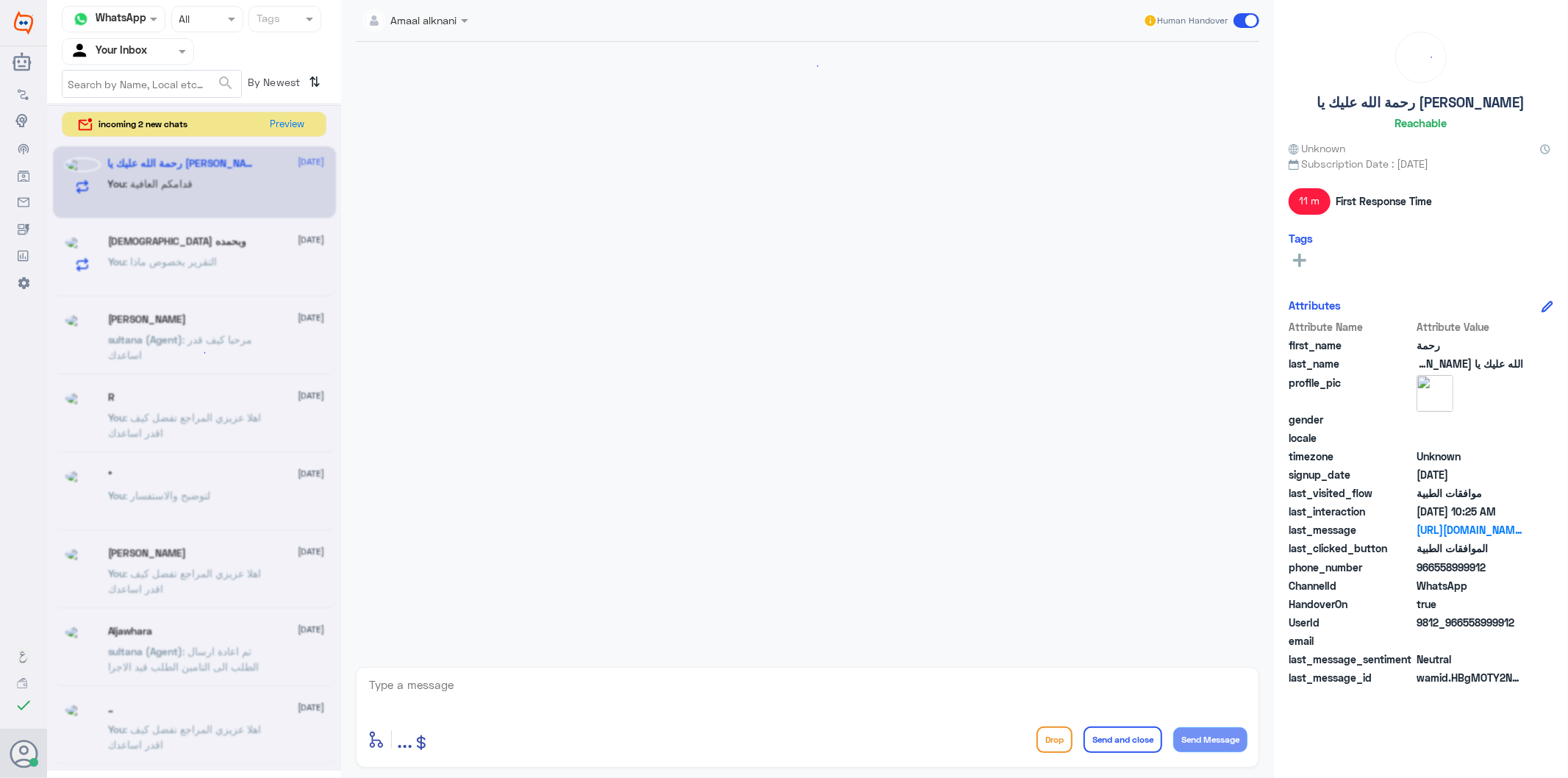
scroll to position [192, 0]
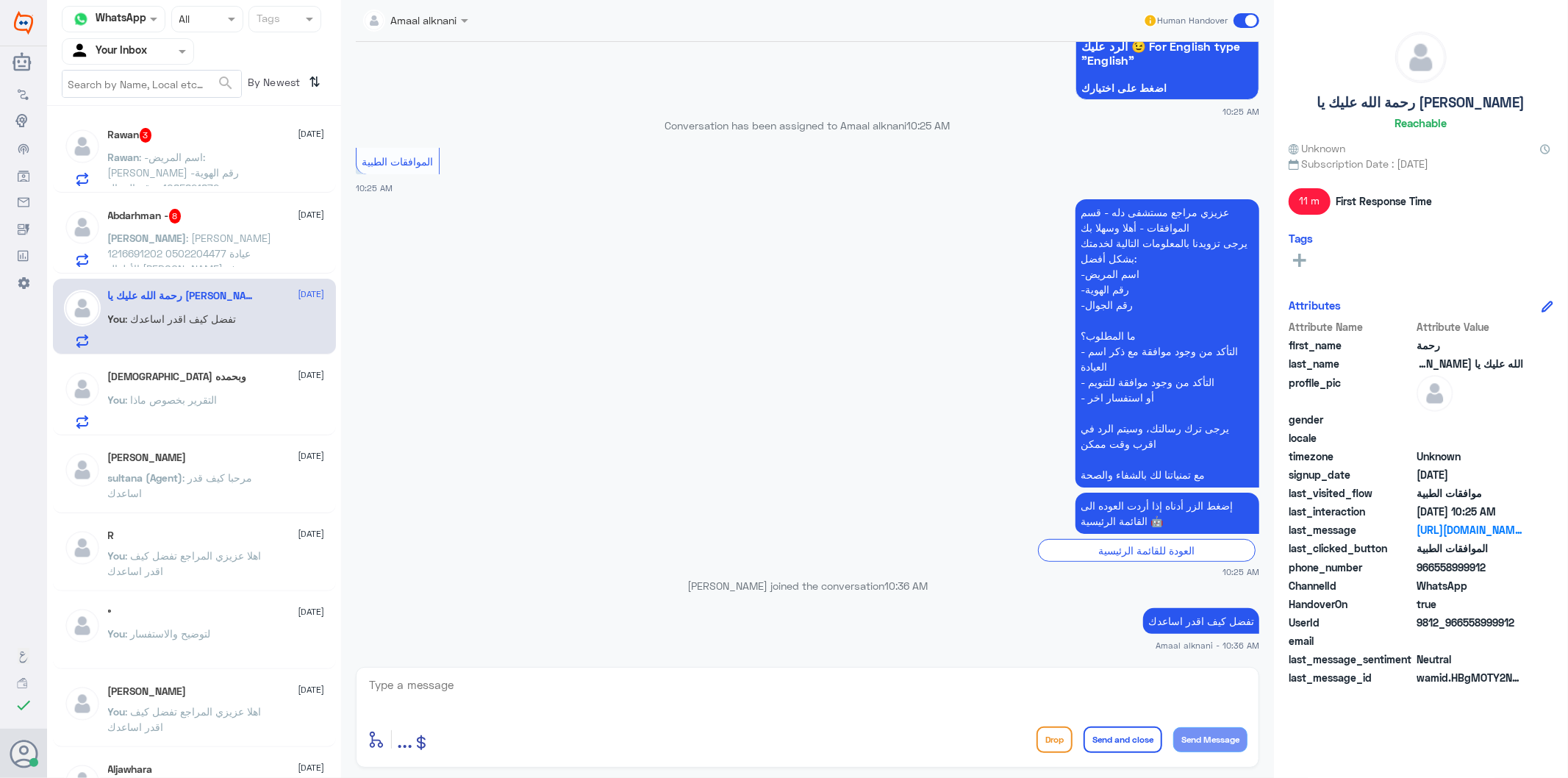
click at [194, 244] on p "[PERSON_NAME] : [PERSON_NAME] 1216691202 0502204477 عيادة الأطفال [PERSON_NAME]…" at bounding box center [191, 248] width 165 height 36
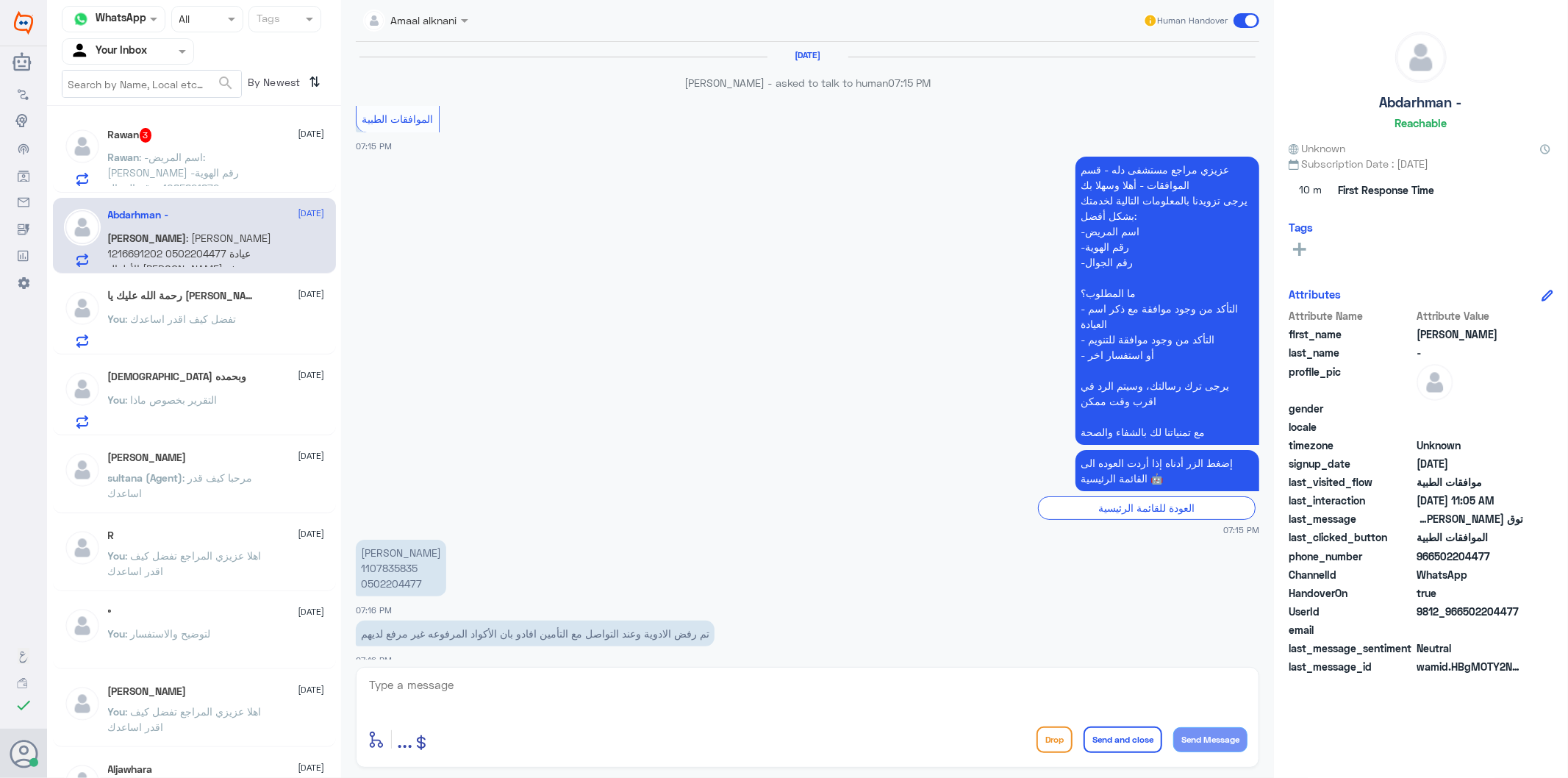
scroll to position [2107, 0]
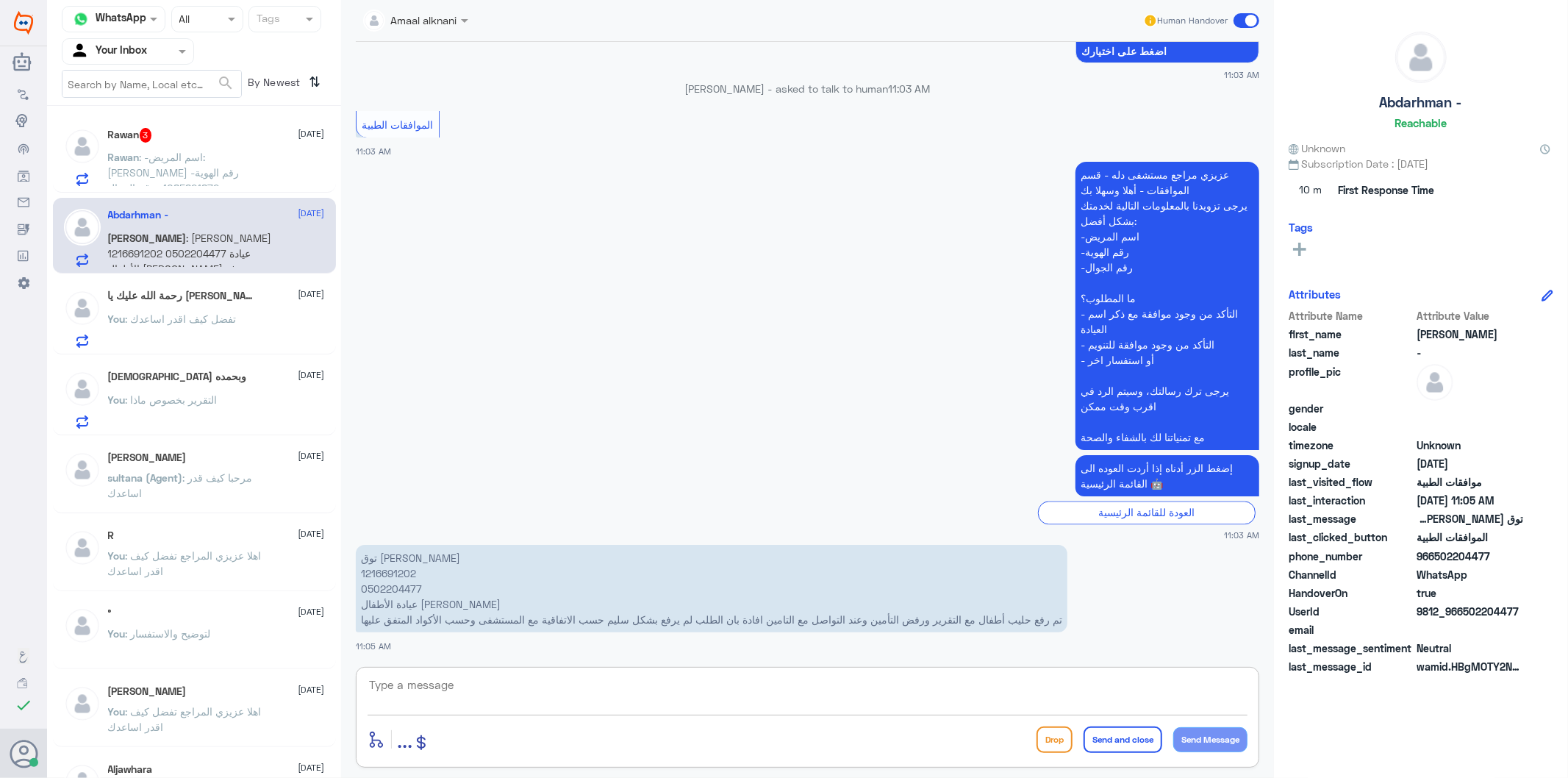
click at [655, 682] on textarea at bounding box center [808, 693] width 880 height 36
type textarea "مستشفى دلة فرع النخيل ؟"
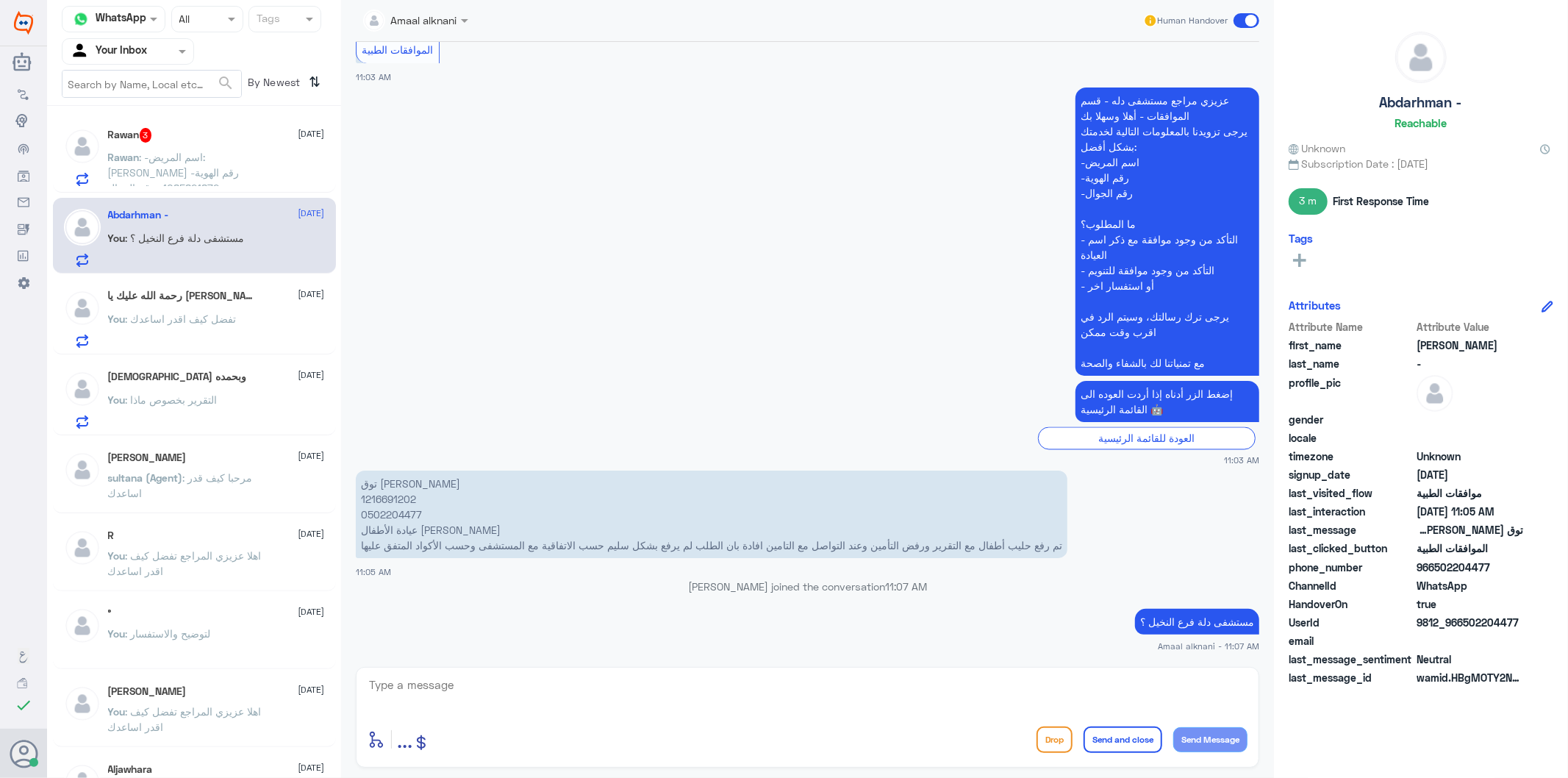
scroll to position [2151, 0]
click at [196, 160] on span ": -اسم المريض:[PERSON_NAME] -رقم الهوية :1085821872 -رقم الجوال :0555049432 ما …" at bounding box center [189, 226] width 162 height 151
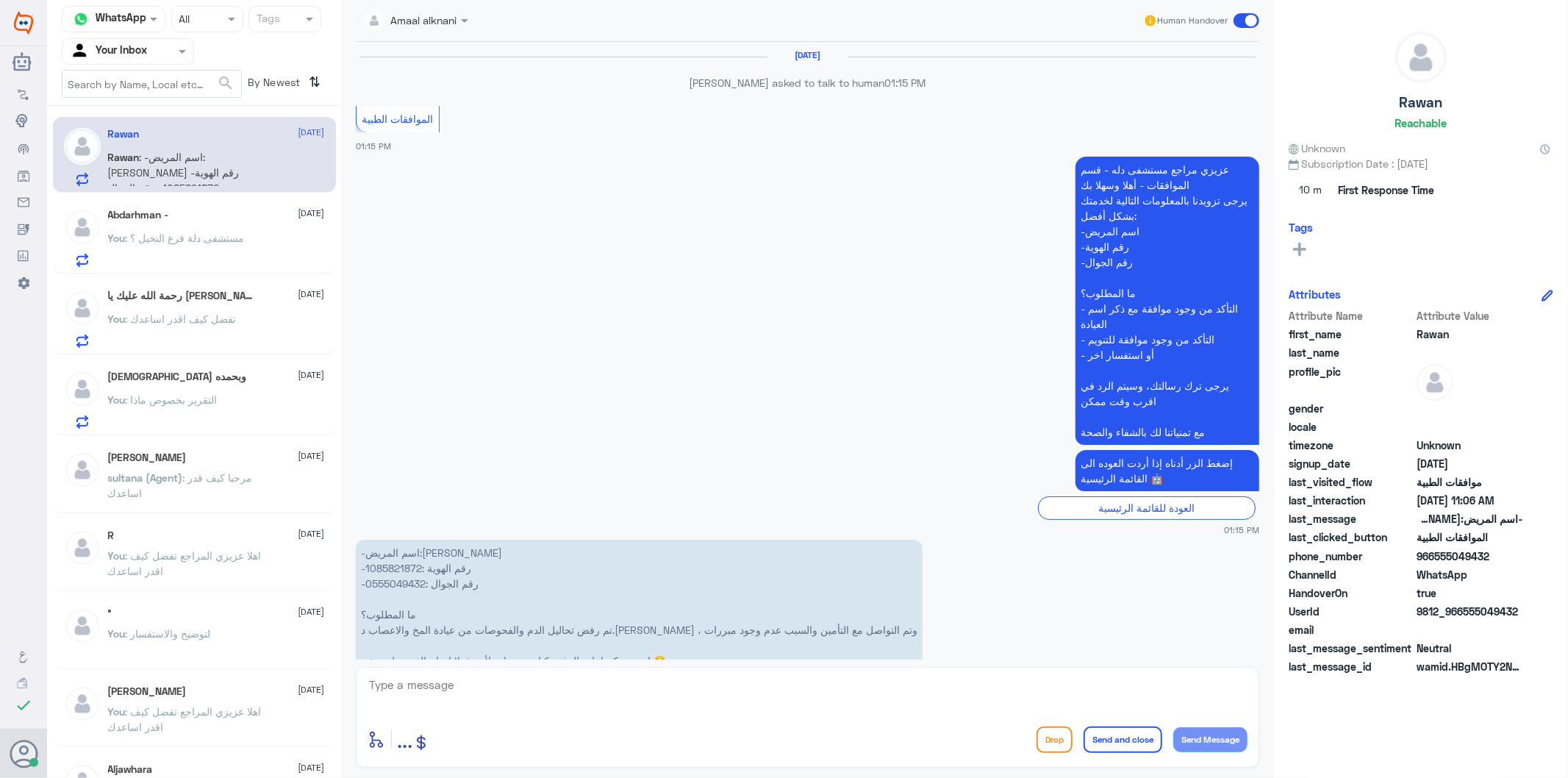
scroll to position [2347, 0]
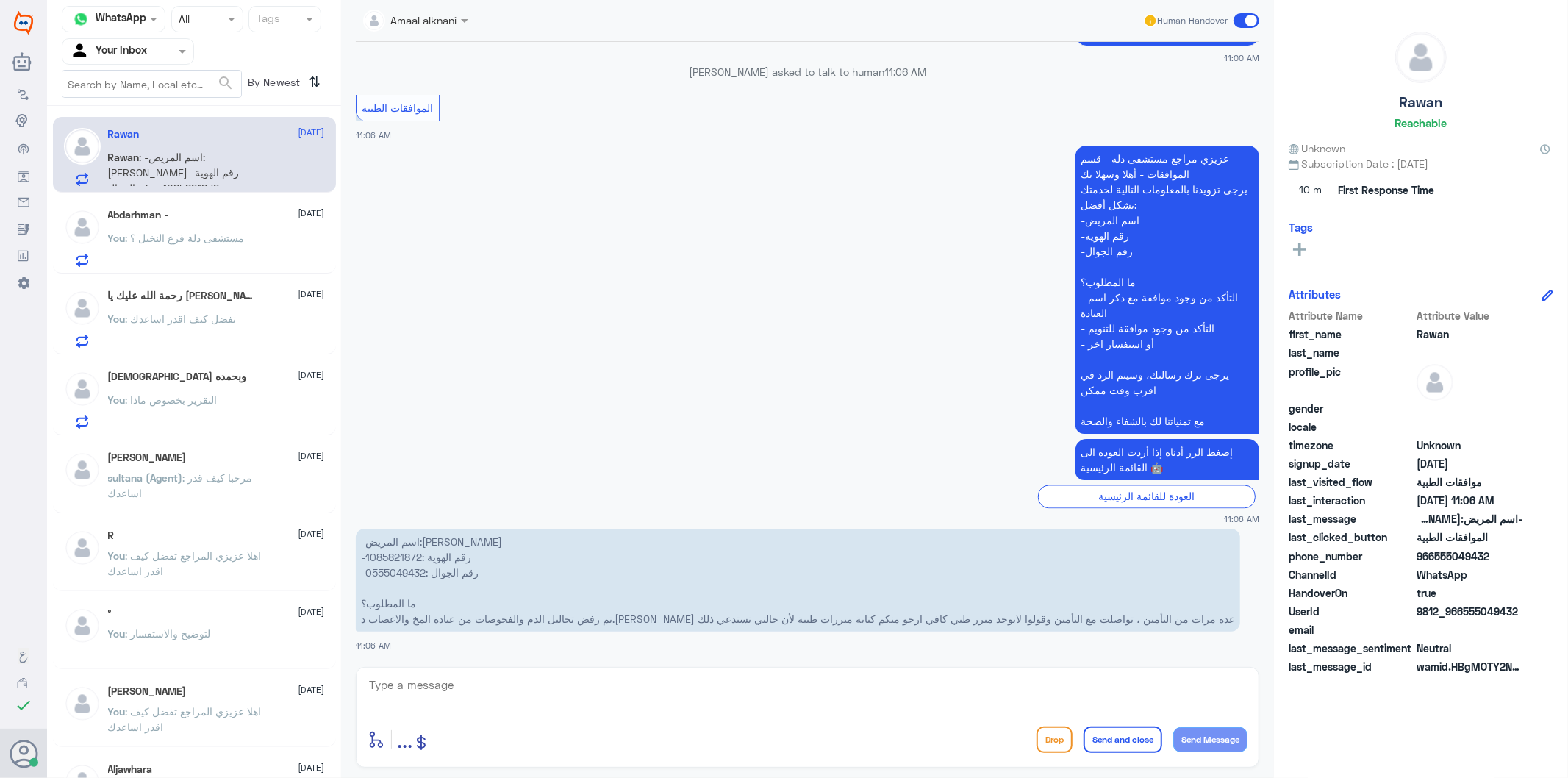
click at [392, 548] on p "-اسم المريض:[PERSON_NAME] -رقم الهوية :1085821872 -رقم الجوال :0555049432 ما ال…" at bounding box center [798, 580] width 884 height 103
click at [524, 692] on textarea at bounding box center [808, 693] width 880 height 36
click at [745, 687] on textarea "عفوا تم متابعة طلبكم عدة مرات ولازال مرفوض من شركة تامينكم - الرجاء معاودة الطب…" at bounding box center [808, 693] width 880 height 36
click at [709, 687] on textarea "عفوا تم متابعة طلبكم عدة مرات ولازال مرفوض من شركة تامينكم - الرجاء معاودة الطب…" at bounding box center [808, 693] width 880 height 36
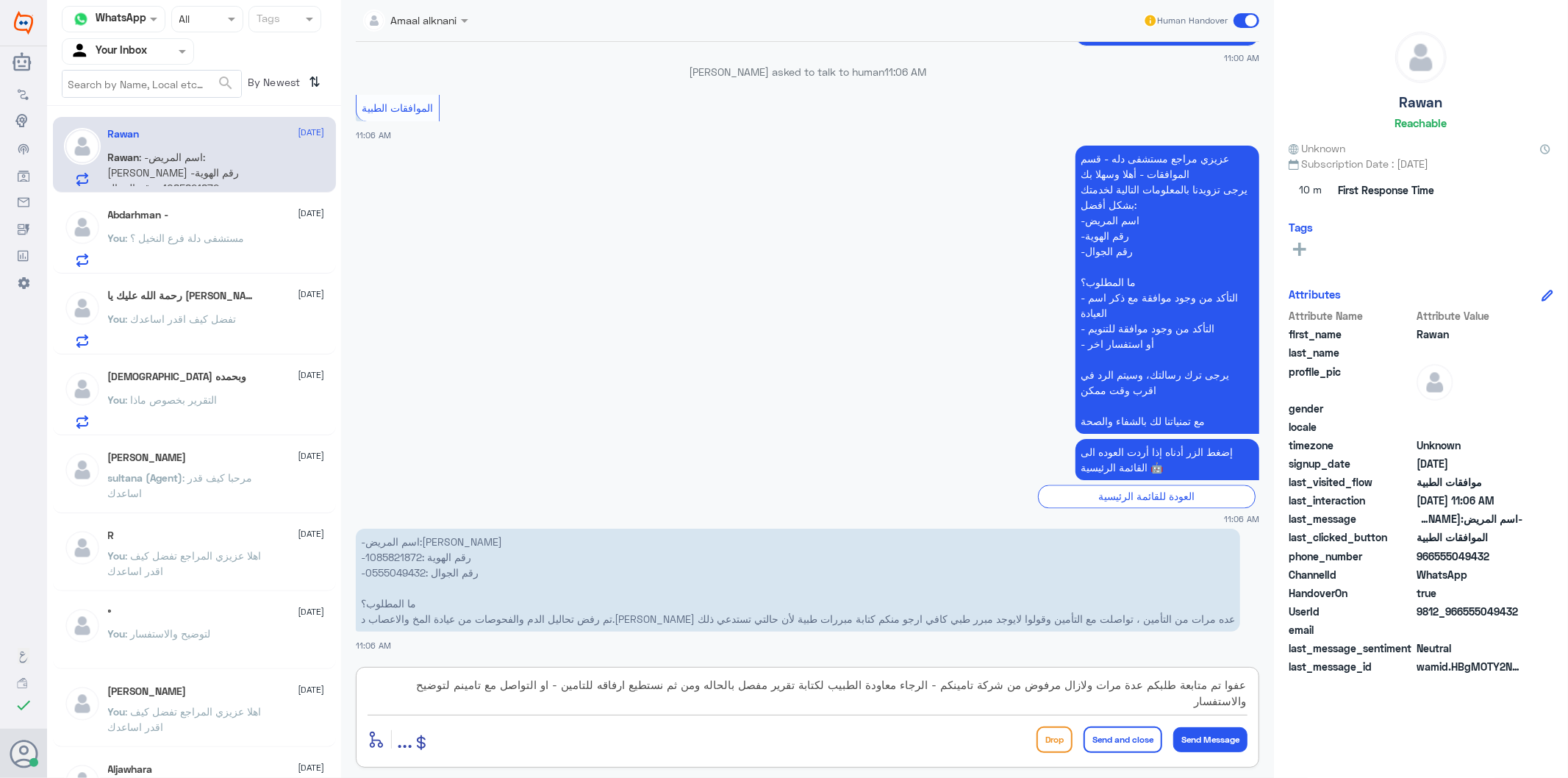
click at [469, 688] on textarea "عفوا تم متابعة طلبكم عدة مرات ولازال مرفوض من شركة تامينكم - الرجاء معاودة الطب…" at bounding box center [808, 693] width 880 height 36
click at [938, 687] on textarea "عفوا تم متابعة طلبكم عدة مرات ولازال مرفوض من شركة تامينكم - الرجاء معاودة الطب…" at bounding box center [808, 693] width 880 height 36
type textarea "عفوا تم متابعة طلبكم عدة مرات ولازال مرفوض من شركة تامينكم - الرجاء معاودة الطب…"
click at [1222, 740] on button "Send Message" at bounding box center [1210, 739] width 75 height 25
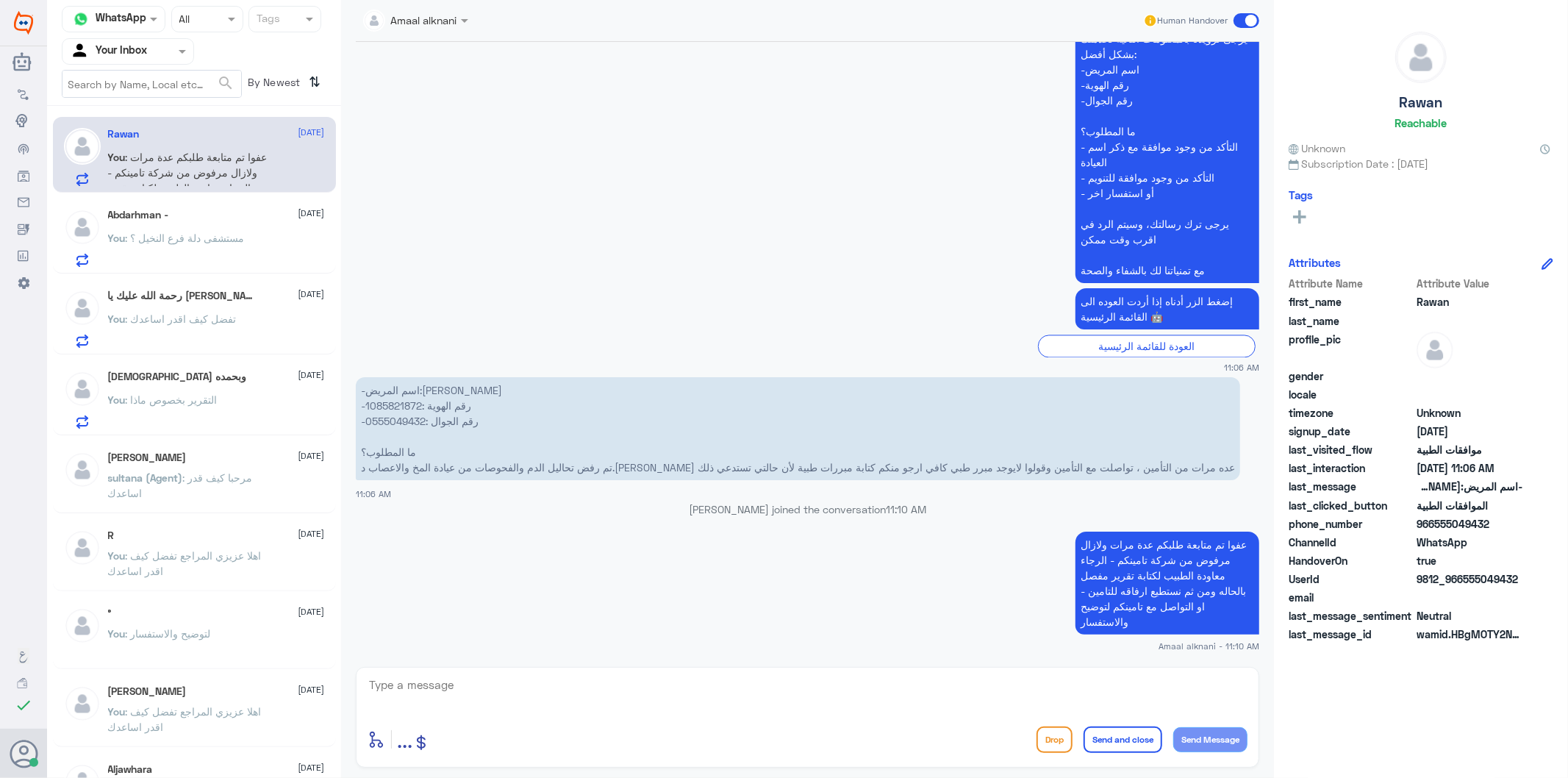
scroll to position [2467, 0]
click at [479, 695] on textarea at bounding box center [808, 693] width 880 height 36
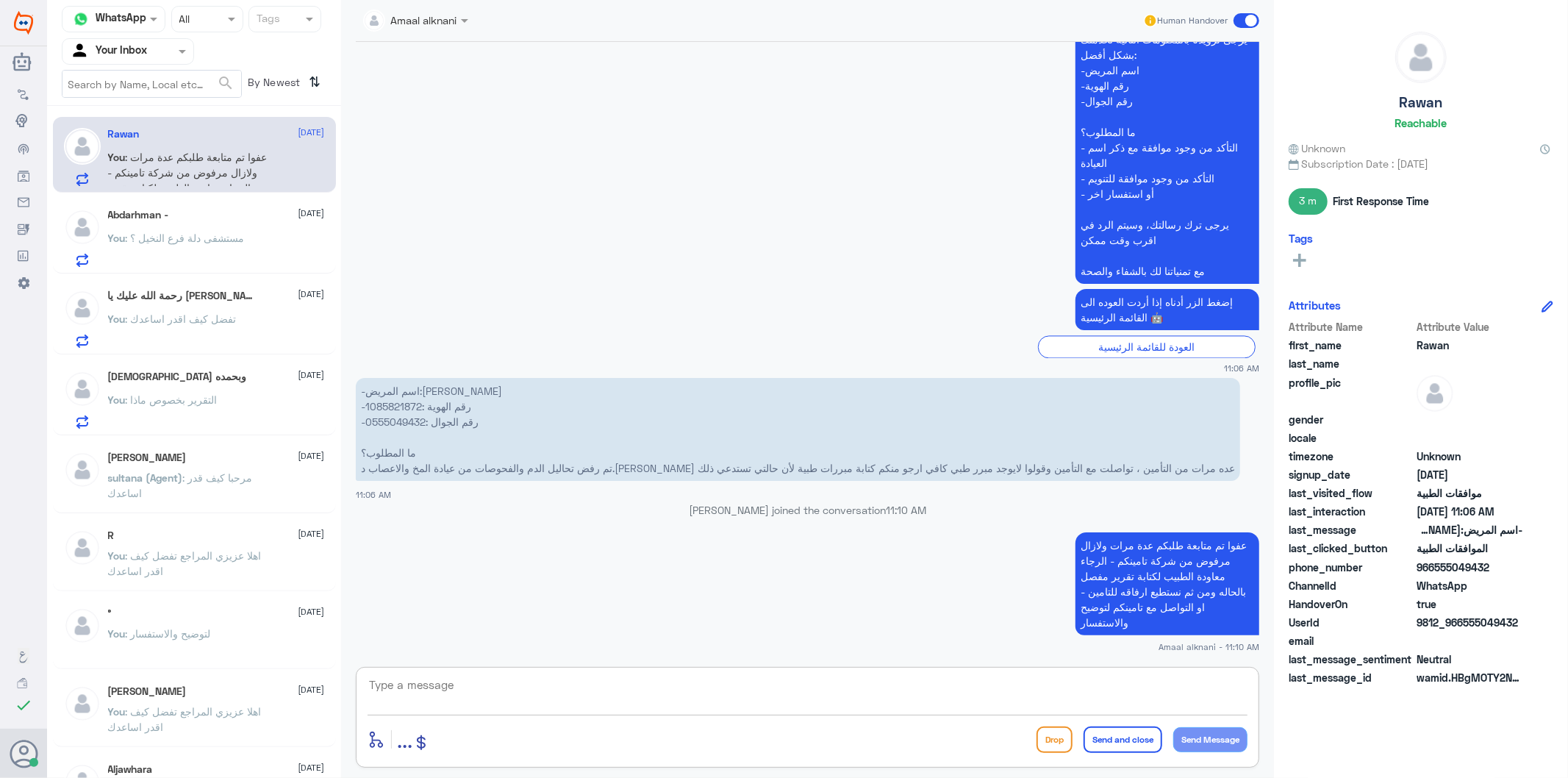
click at [479, 695] on textarea at bounding box center [808, 693] width 880 height 36
type textarea "قدامكم العافييه"
click at [1136, 743] on button "Send and close" at bounding box center [1123, 739] width 79 height 27
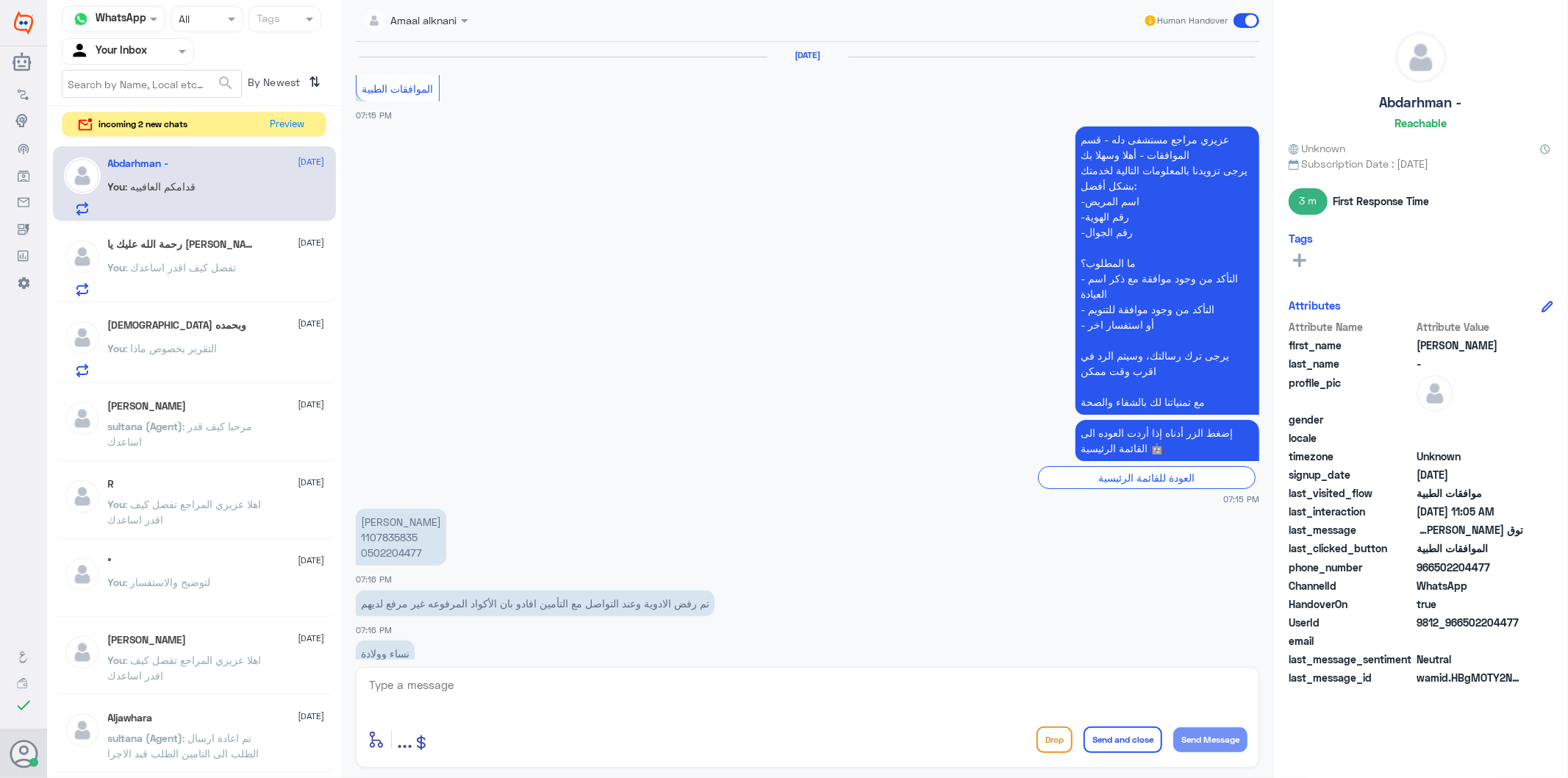
scroll to position [2150, 0]
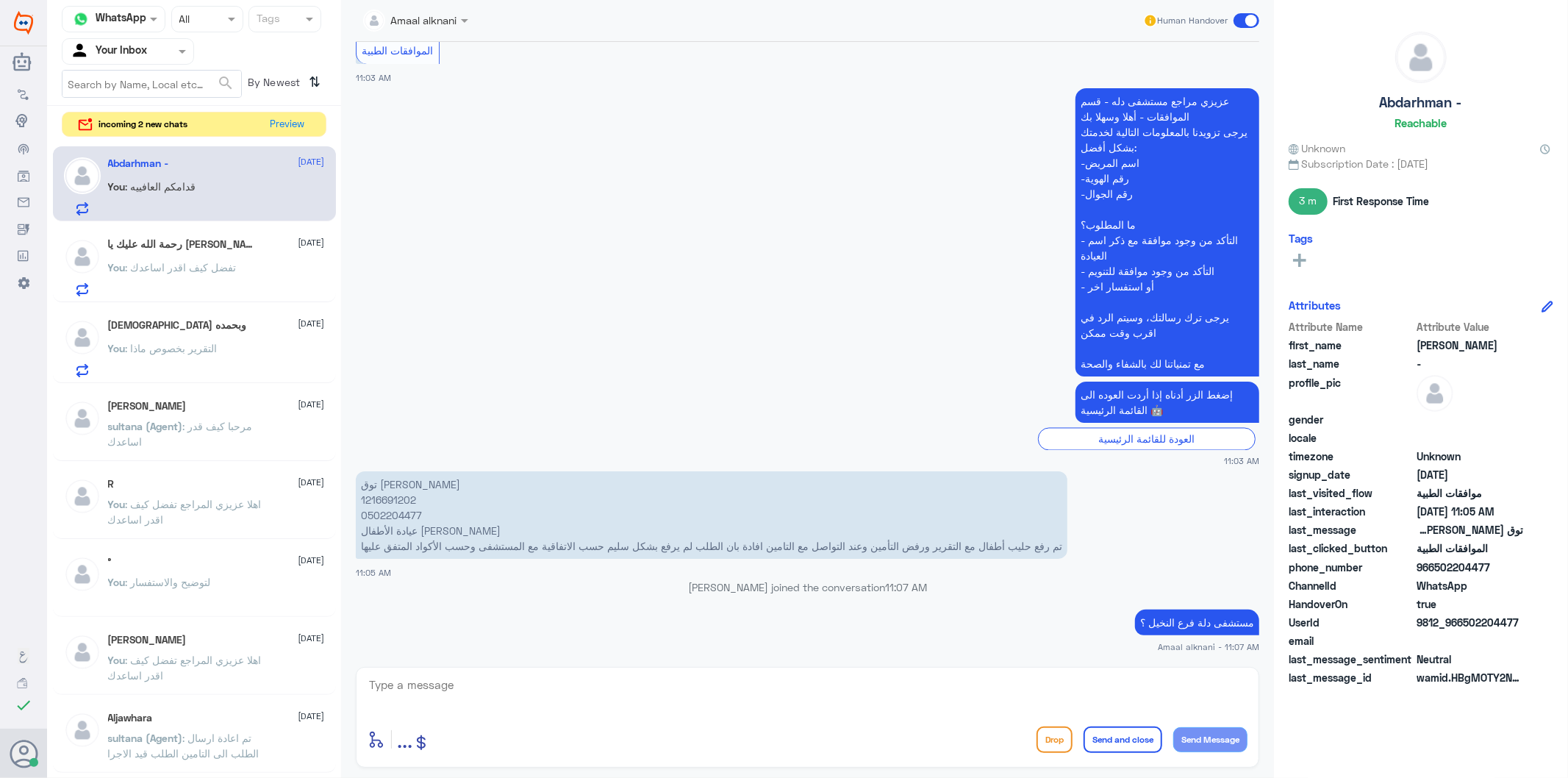
click at [478, 660] on div "Amaal alknani Human Handover [DATE] الموافقات الطبية 07:15 PM [PERSON_NAME] مرا…" at bounding box center [808, 391] width 933 height 782
click at [292, 129] on button "Preview" at bounding box center [288, 123] width 45 height 23
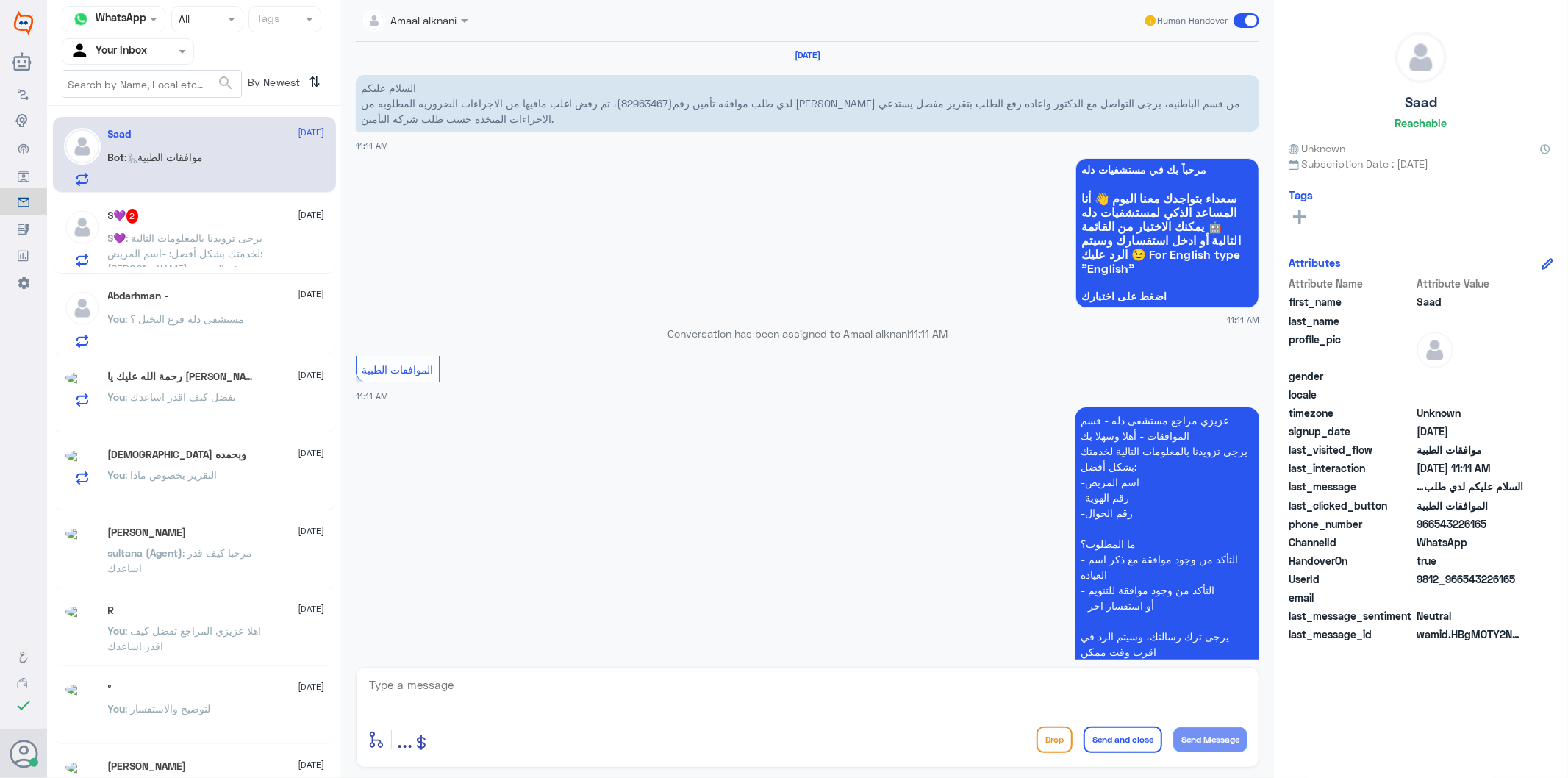
scroll to position [134, 0]
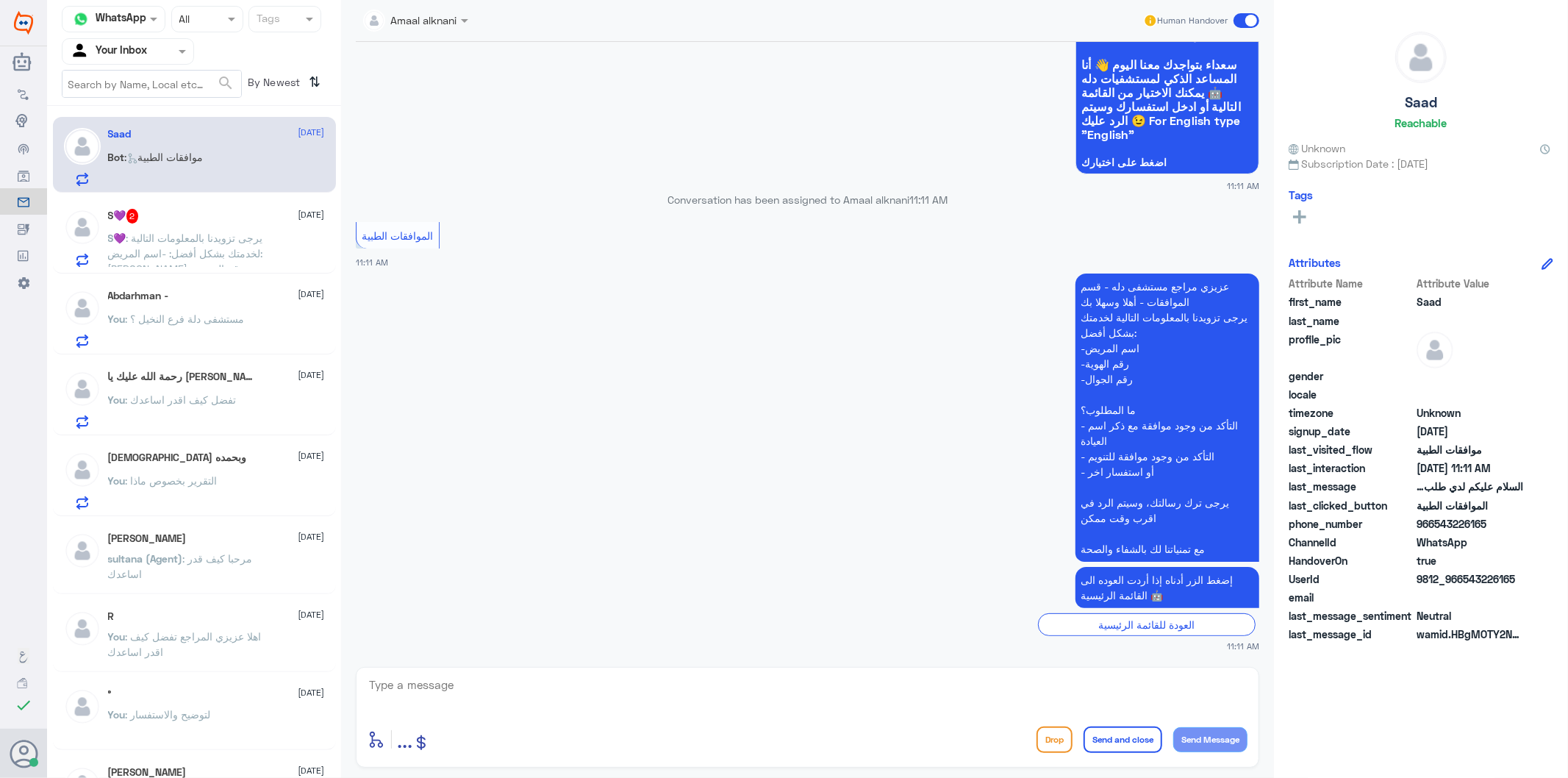
click at [214, 245] on p "S💜 : يرجى تزويدنا بالمعلومات التالية لخدمتك بشكل أفضل: -اسم المريض: [PERSON_NAM…" at bounding box center [191, 248] width 165 height 36
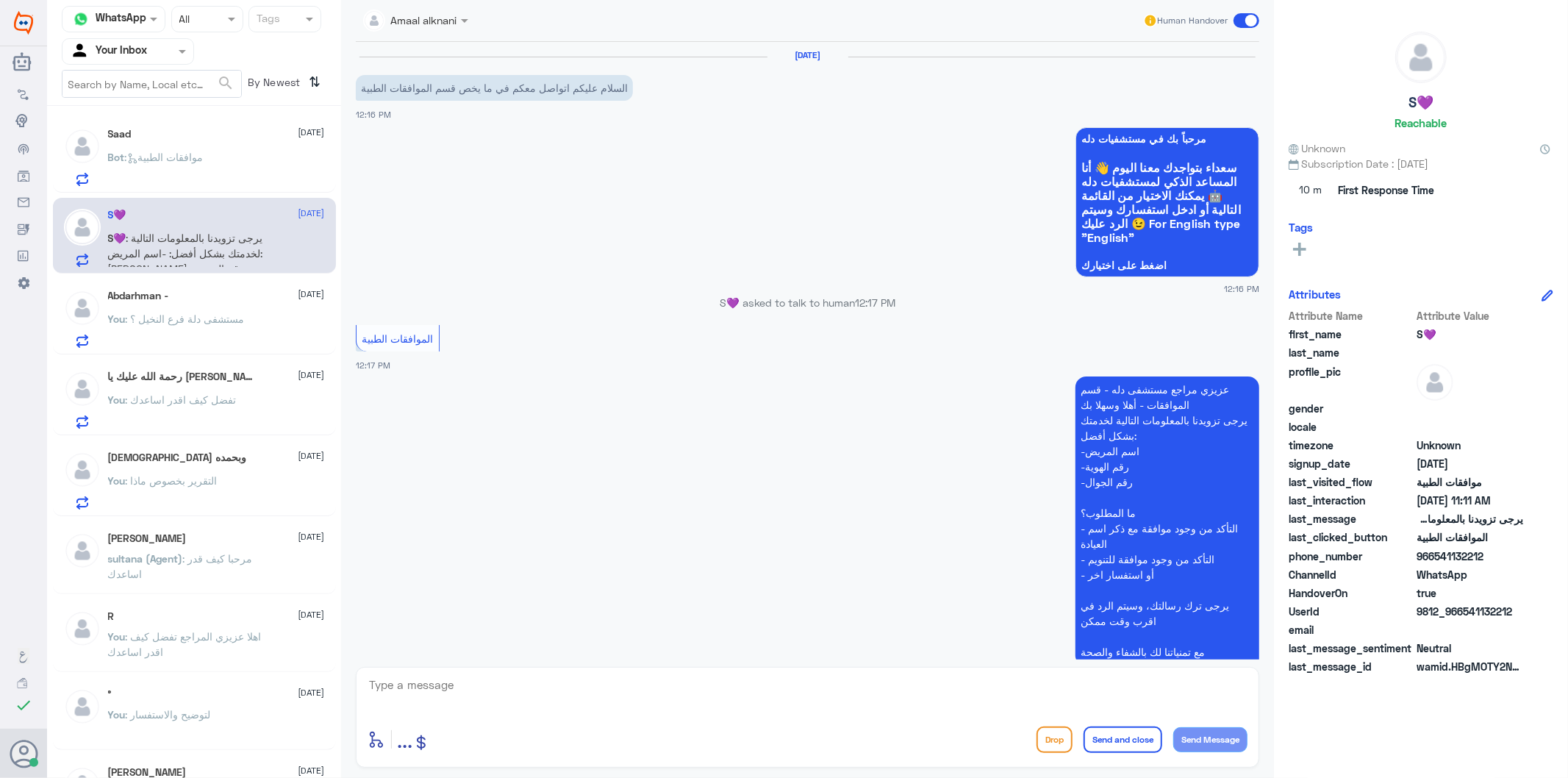
scroll to position [1441, 0]
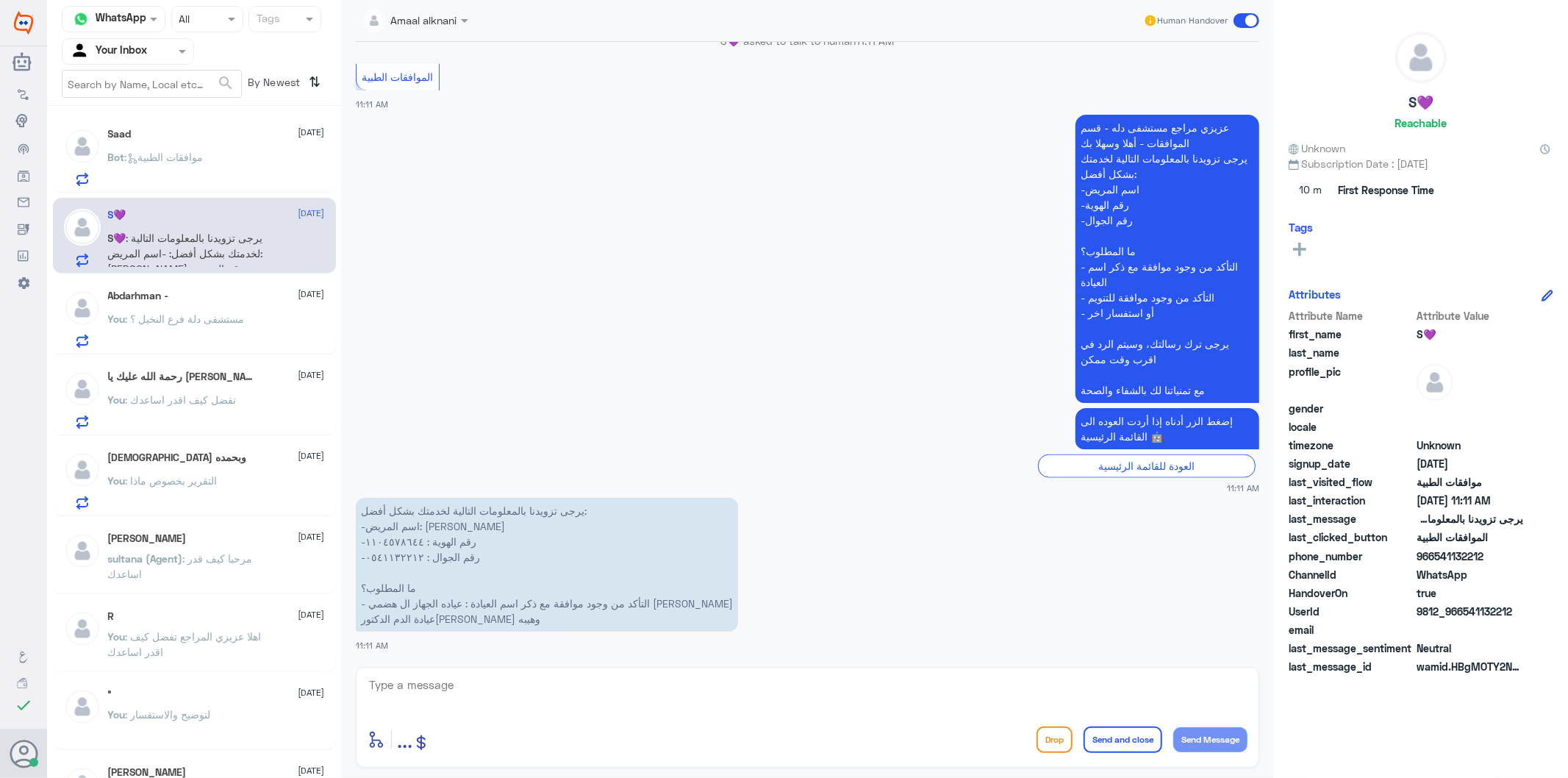
click at [196, 328] on p "You : مستشفى دلة فرع النخيل ؟" at bounding box center [176, 329] width 137 height 36
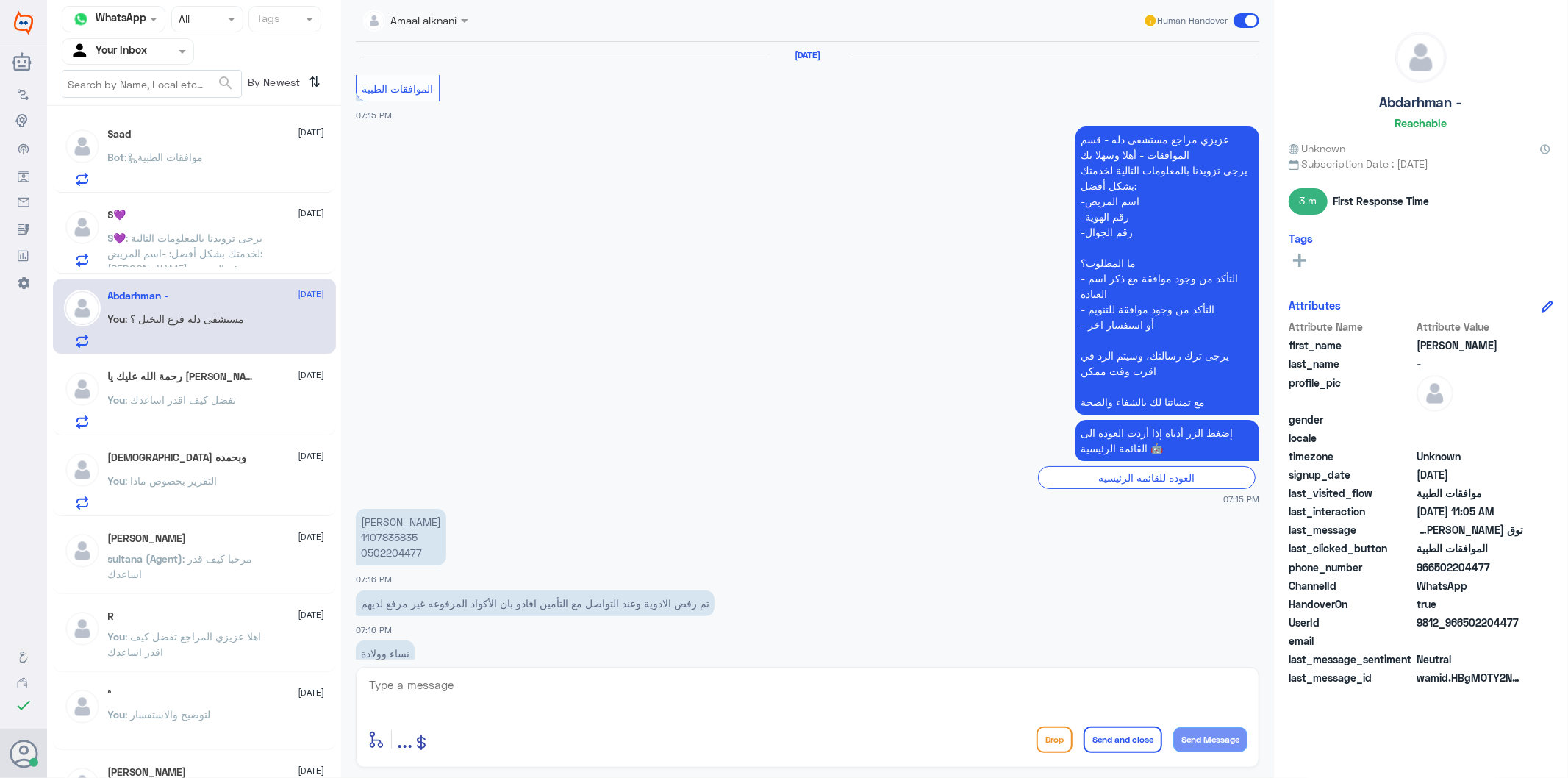
scroll to position [2150, 0]
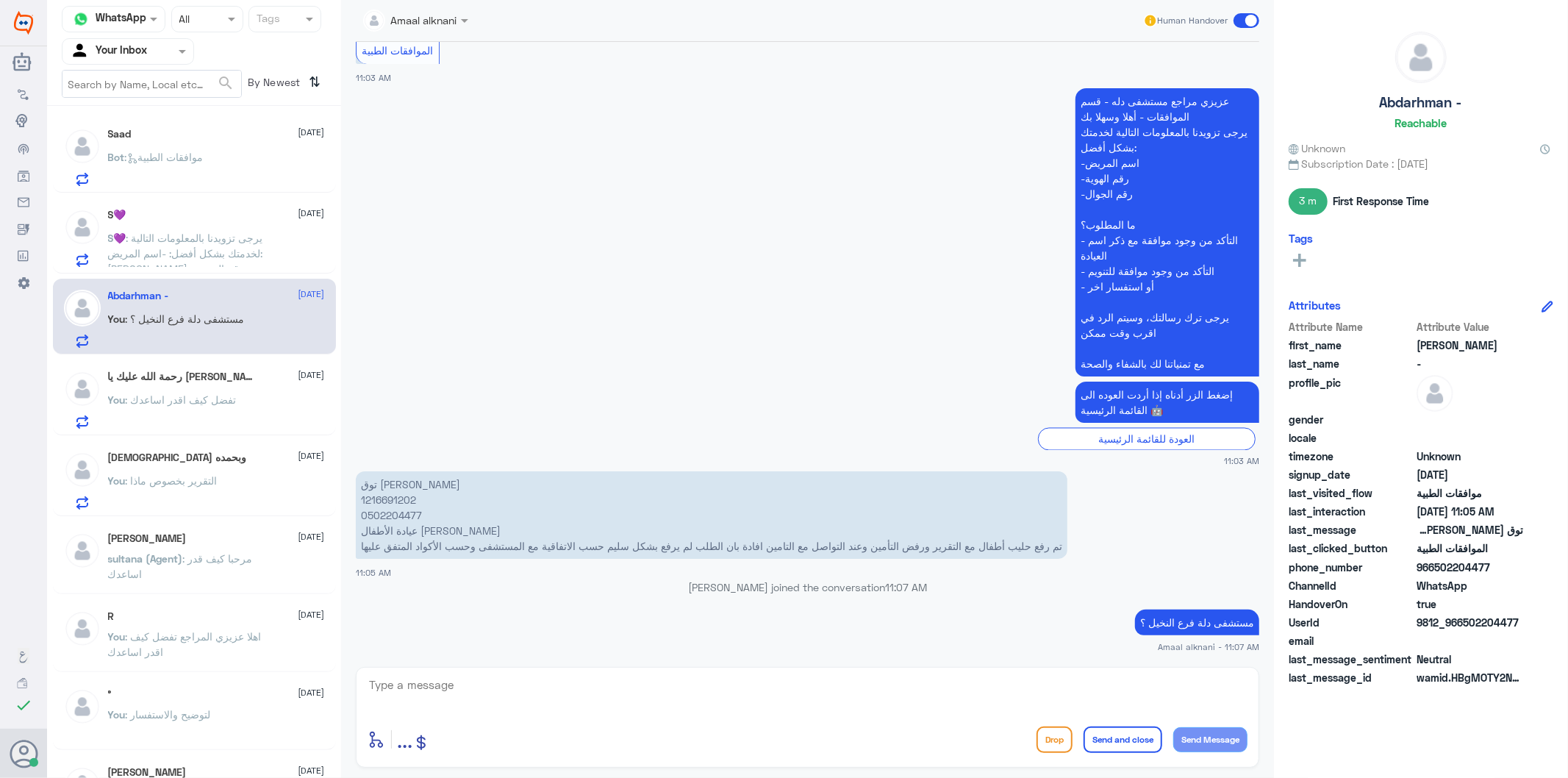
click at [248, 411] on div "You : تفضل كيف اقدر اساعدك" at bounding box center [216, 413] width 217 height 33
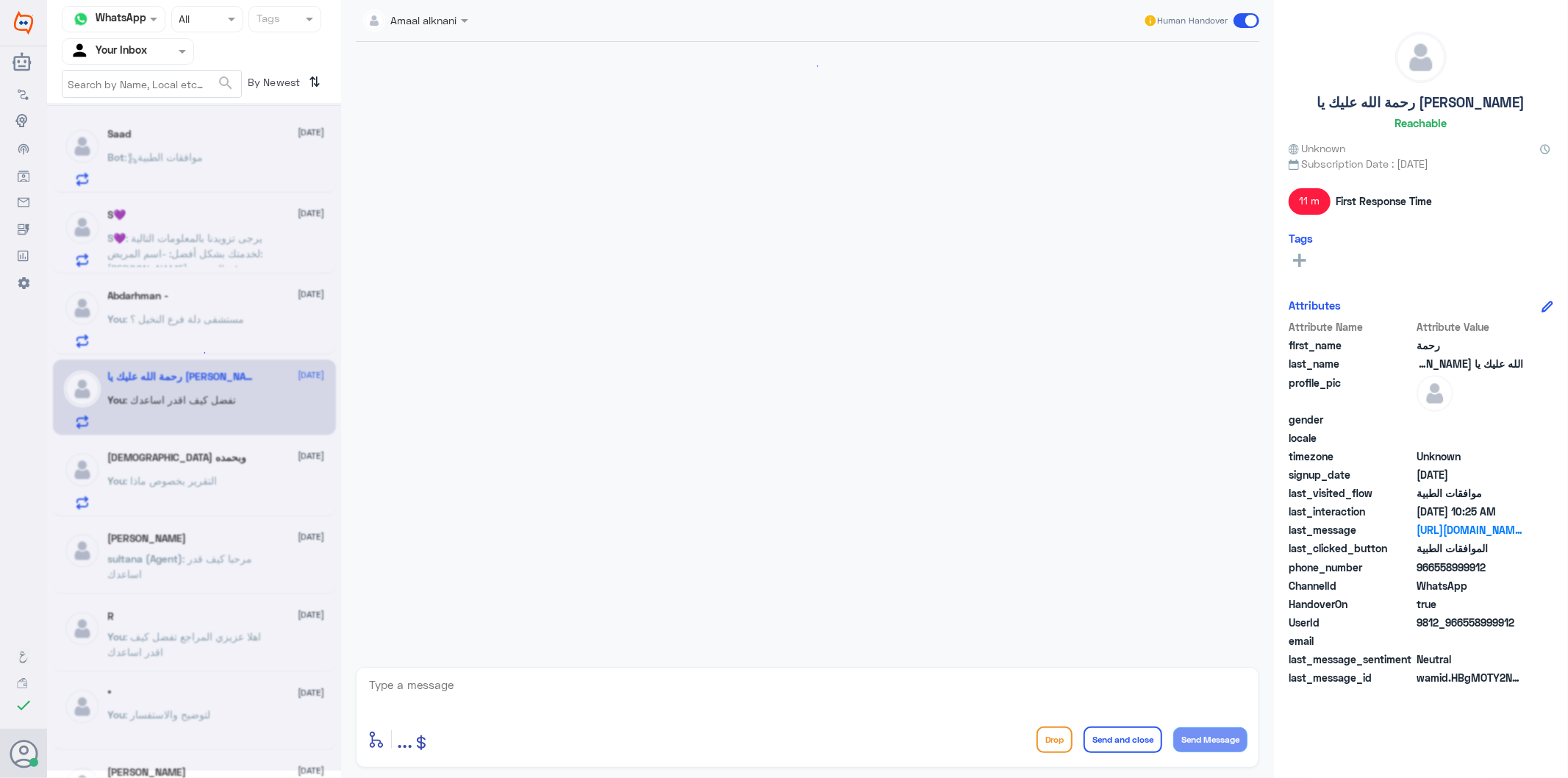
scroll to position [192, 0]
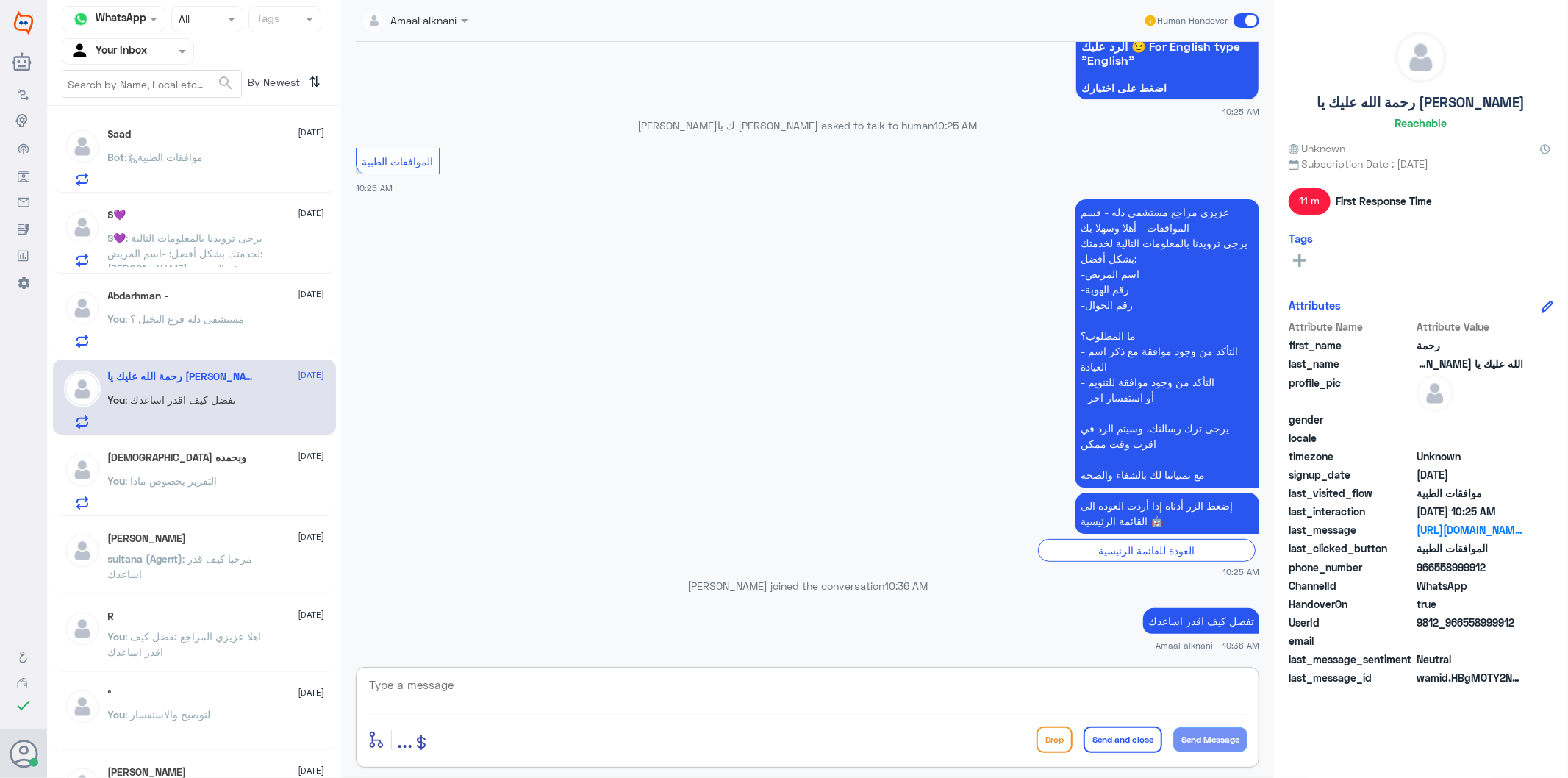
click at [460, 689] on textarea at bounding box center [808, 693] width 880 height 36
type textarea "نسعد دوما بخدمتكم ونتمنى لكم دوام الصحة والعافية"
click at [1154, 744] on button "Send and close" at bounding box center [1123, 739] width 79 height 27
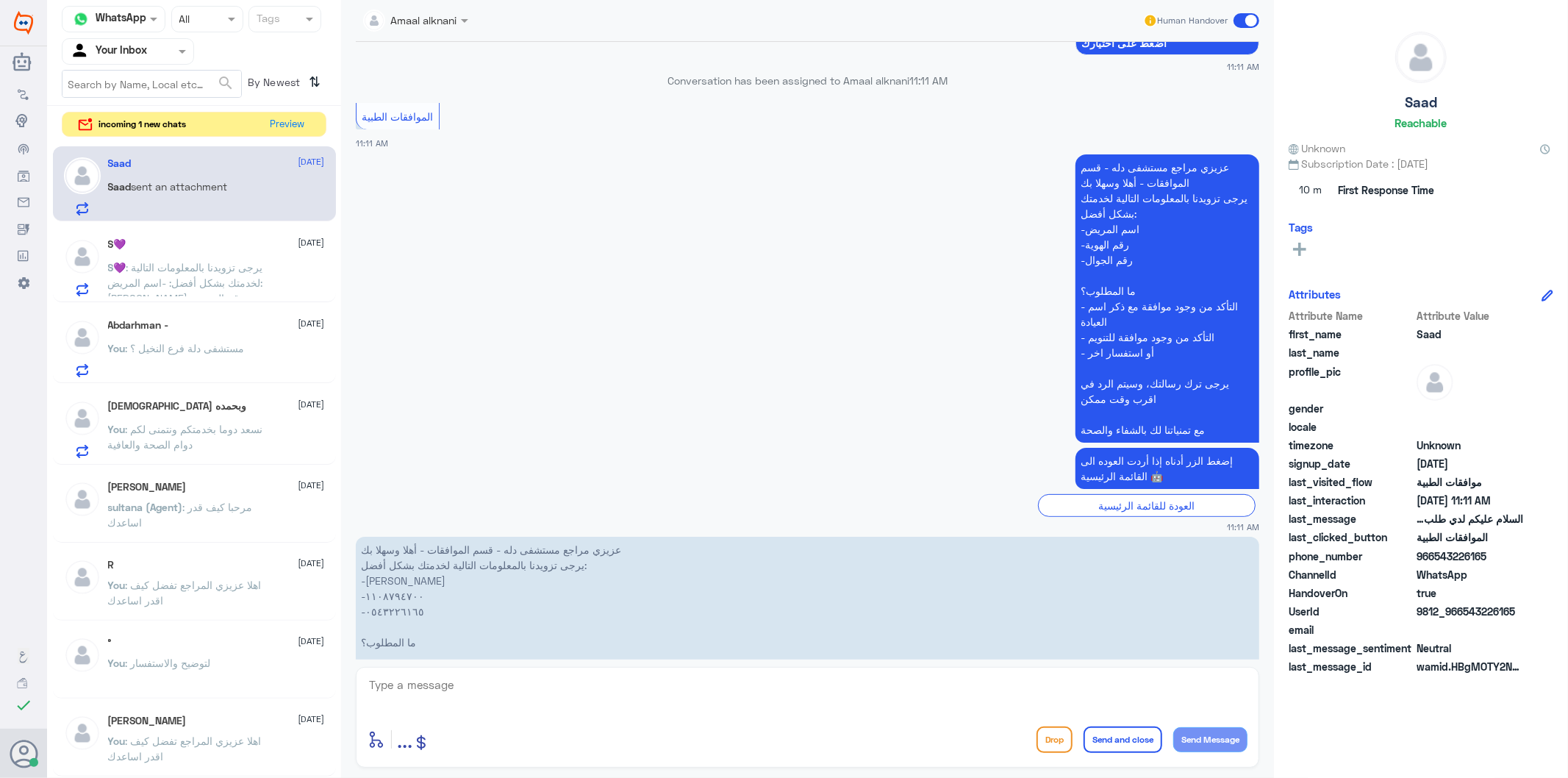
scroll to position [603, 0]
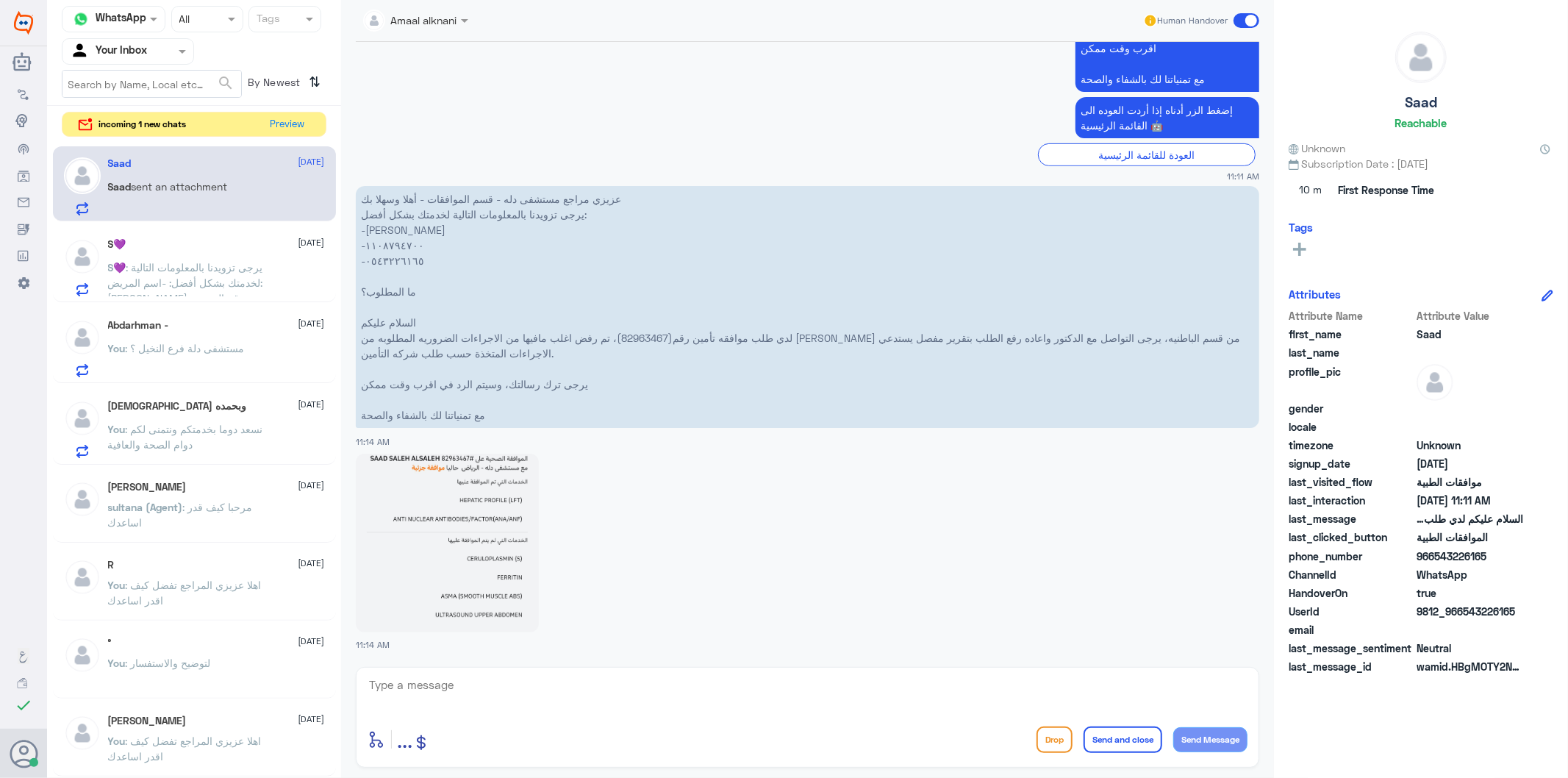
click at [203, 277] on span ": يرجى تزويدنا بالمعلومات التالية لخدمتك بشكل أفضل: -اسم المريض: [PERSON_NAME] …" at bounding box center [188, 329] width 159 height 136
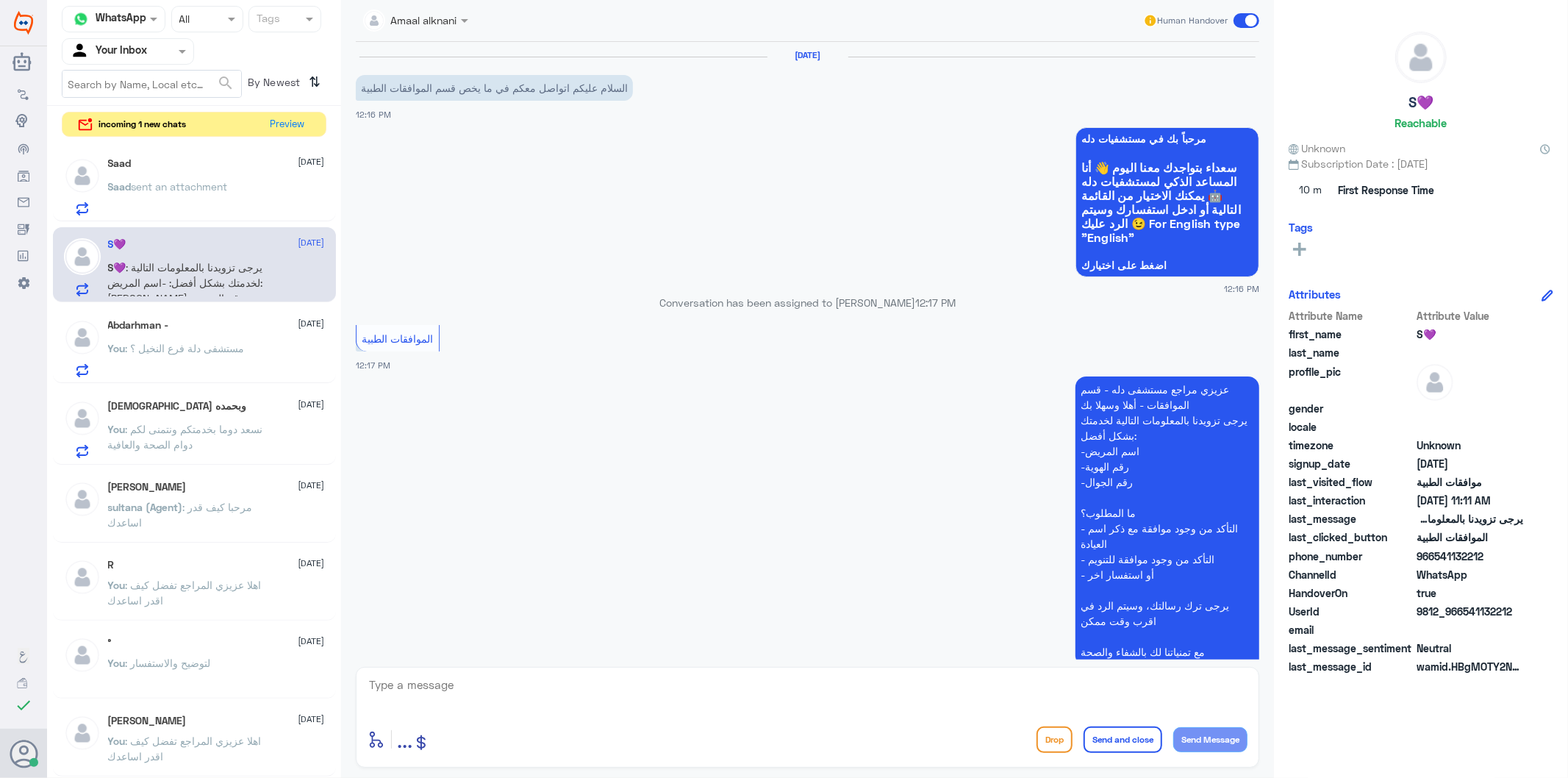
scroll to position [1441, 0]
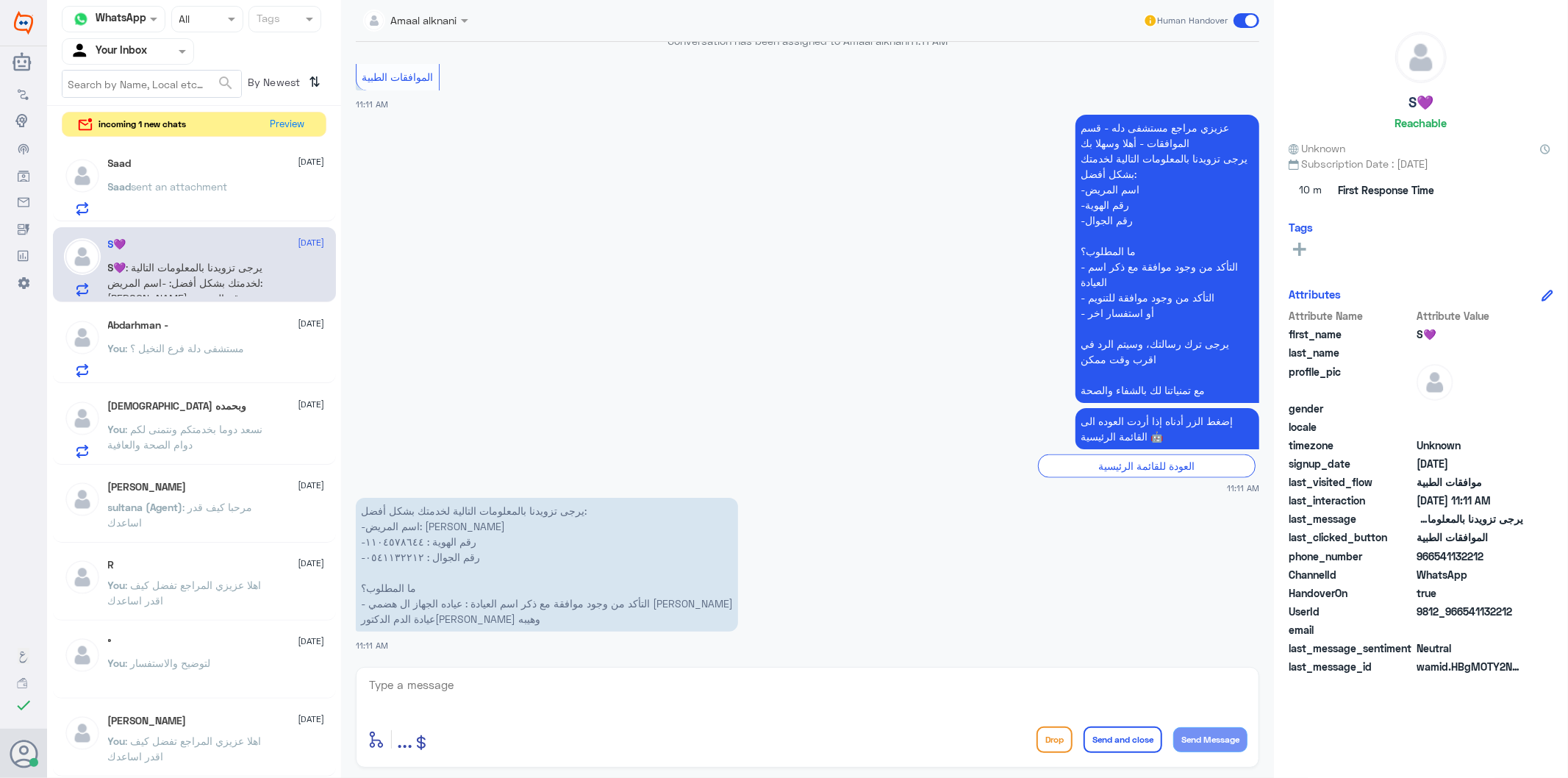
click at [394, 554] on p "يرجى تزويدنا بالمعلومات التالية لخدمتك بشكل أفضل: -اسم المريض: [PERSON_NAME] -ر…" at bounding box center [546, 565] width 382 height 134
drag, startPoint x: 454, startPoint y: 681, endPoint x: 465, endPoint y: 671, distance: 14.9
click at [465, 671] on div "enter flow name ... Drop Send and close Send Message" at bounding box center [808, 717] width 904 height 101
type textarea "0541132212"
drag, startPoint x: 434, startPoint y: 679, endPoint x: 204, endPoint y: 676, distance: 230.0
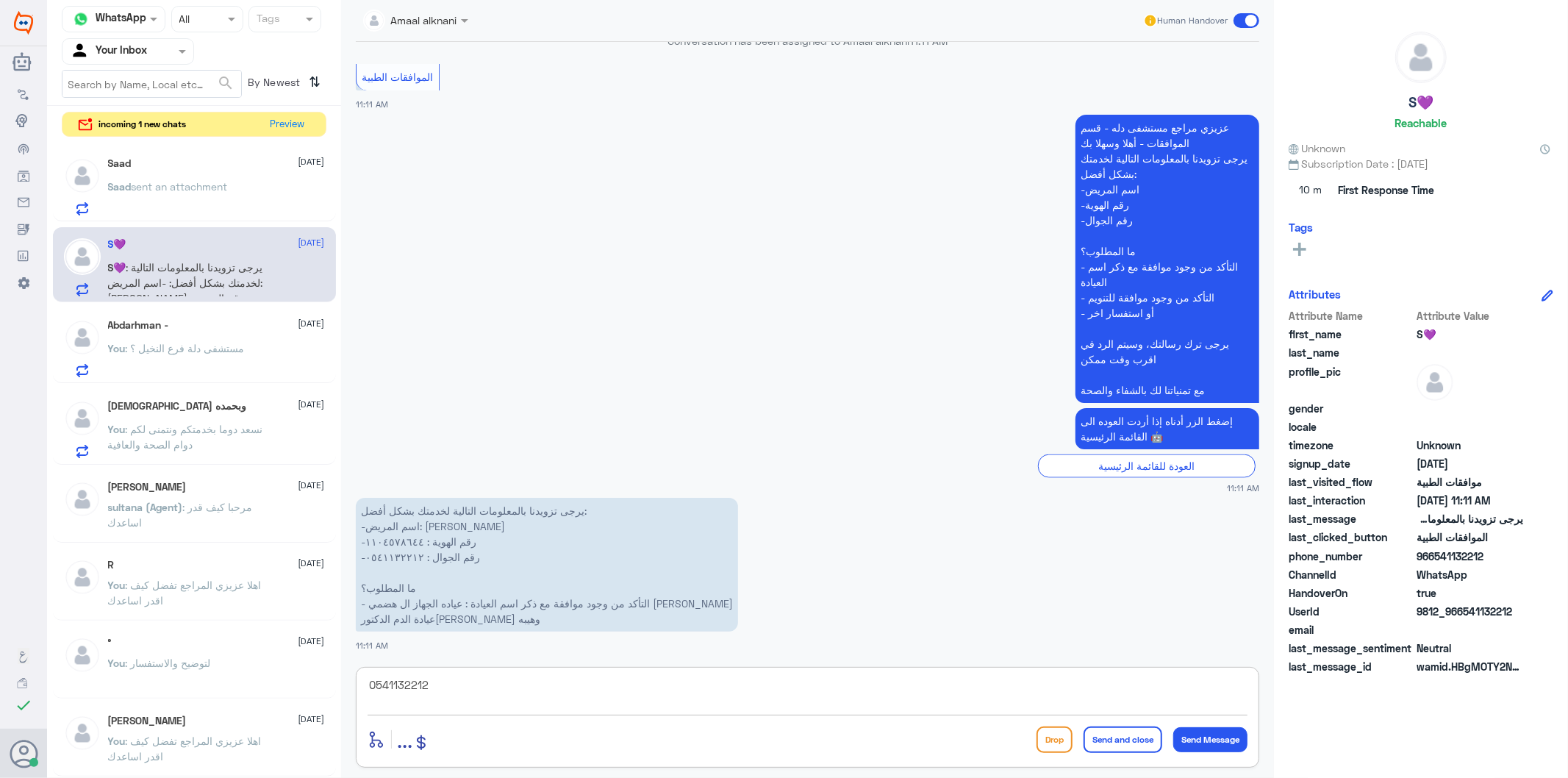
click at [204, 676] on div "Channel WhatsApp Status × All Tags Agent Filter Your Inbox search By Newest ⇅ i…" at bounding box center [808, 391] width 1521 height 782
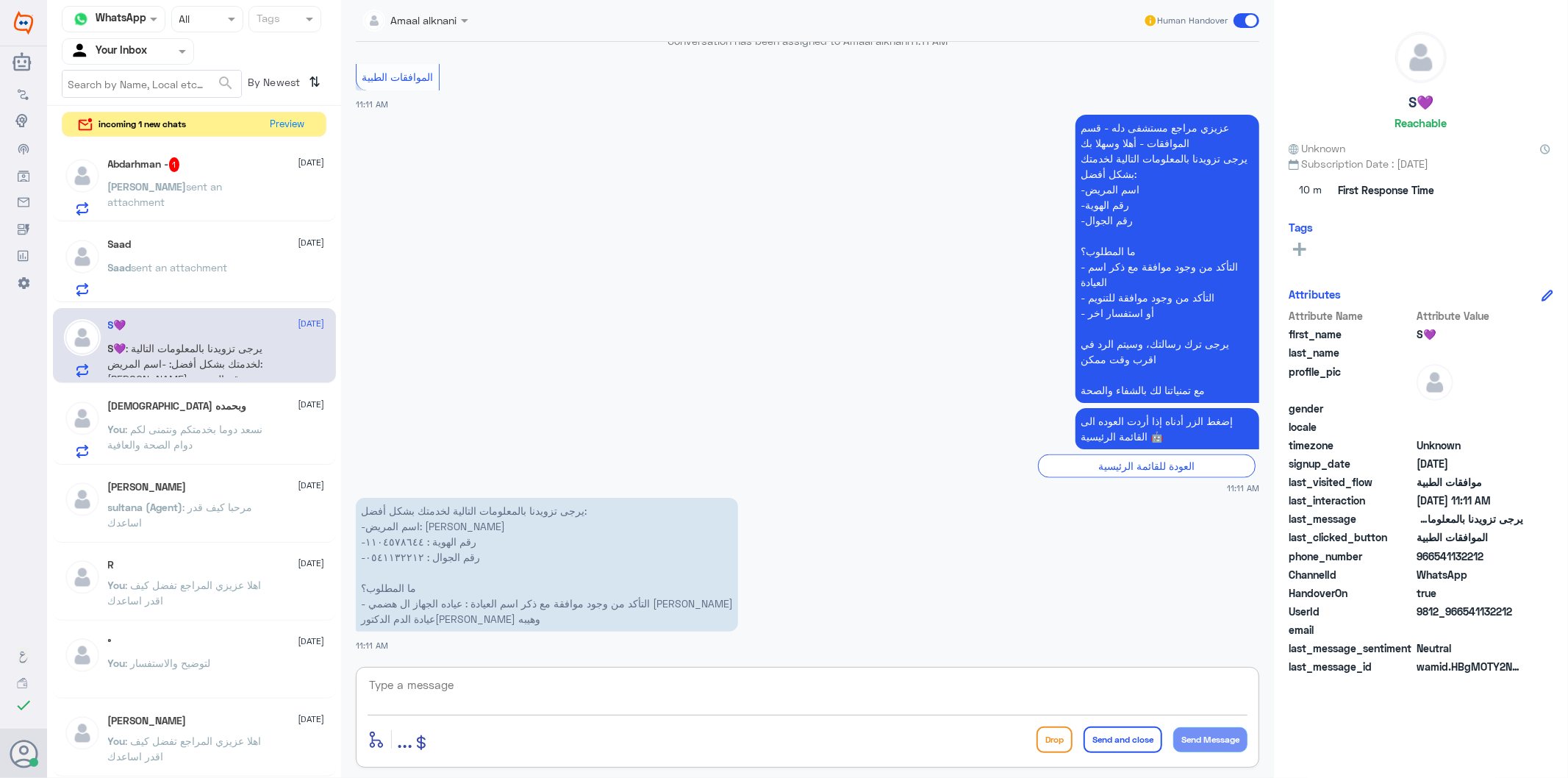
click at [420, 693] on textarea at bounding box center [808, 693] width 880 height 36
type textarea "تم متابعة طلبكم مع الدكتورة و[PERSON_NAME] والان تحت الاجراء"
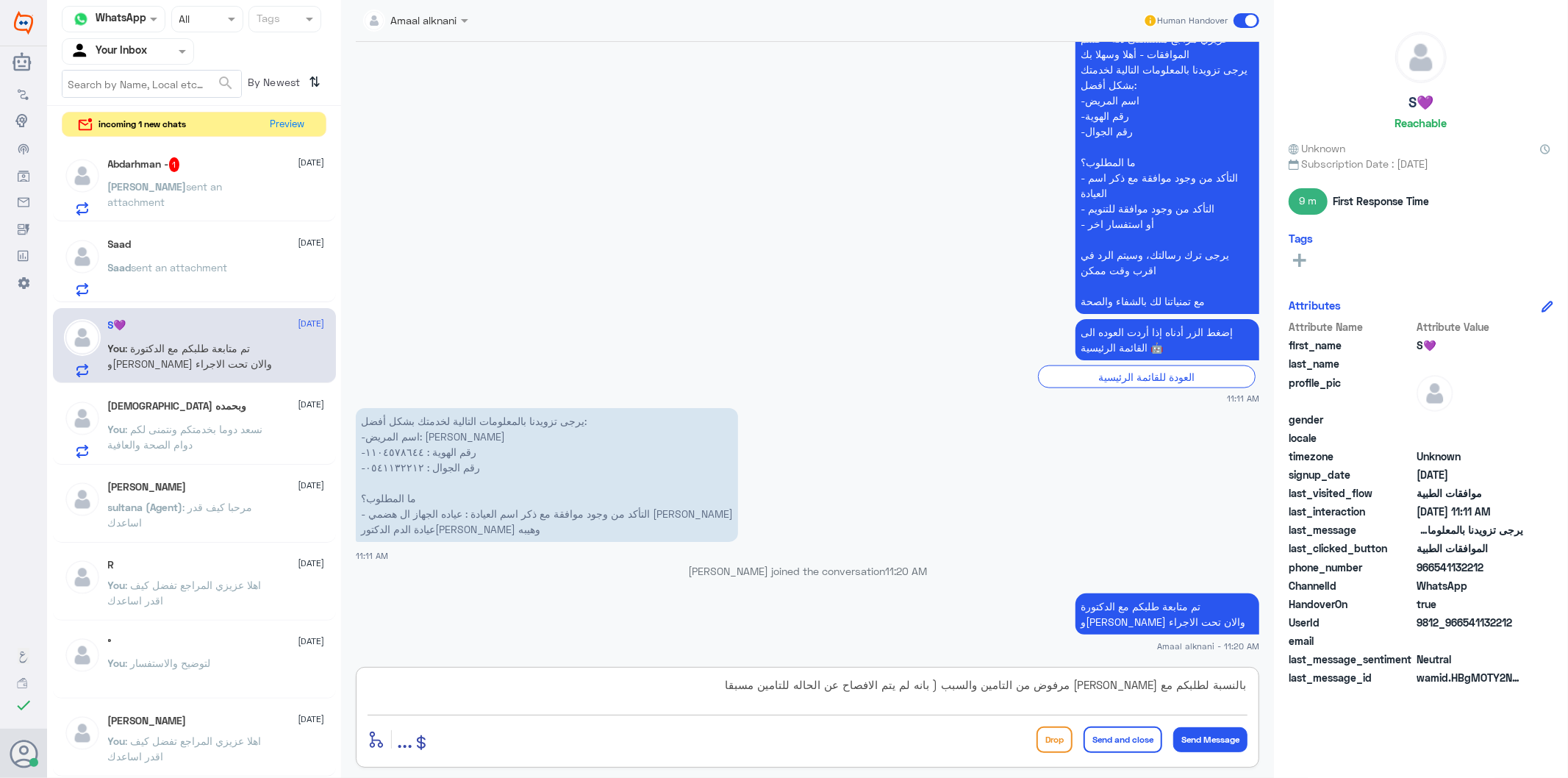
type textarea "بالنسبة لطلبكم مع [PERSON_NAME] مرفوض من التامين والسبب ( بانه لم يتم الافصاح ع…"
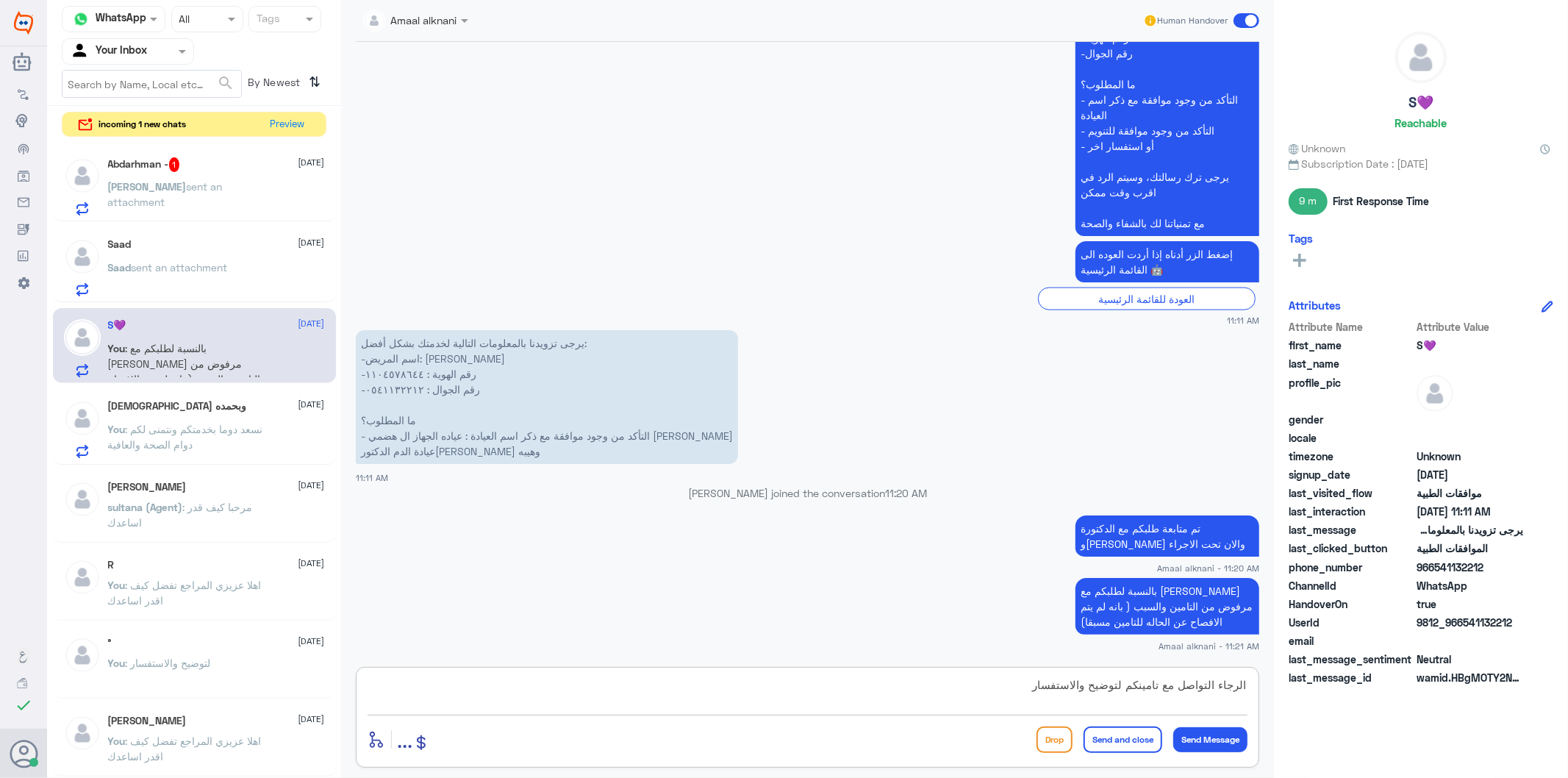
type textarea "الرجاء التواصل مع تامينكم لتوضيح والاستفسار"
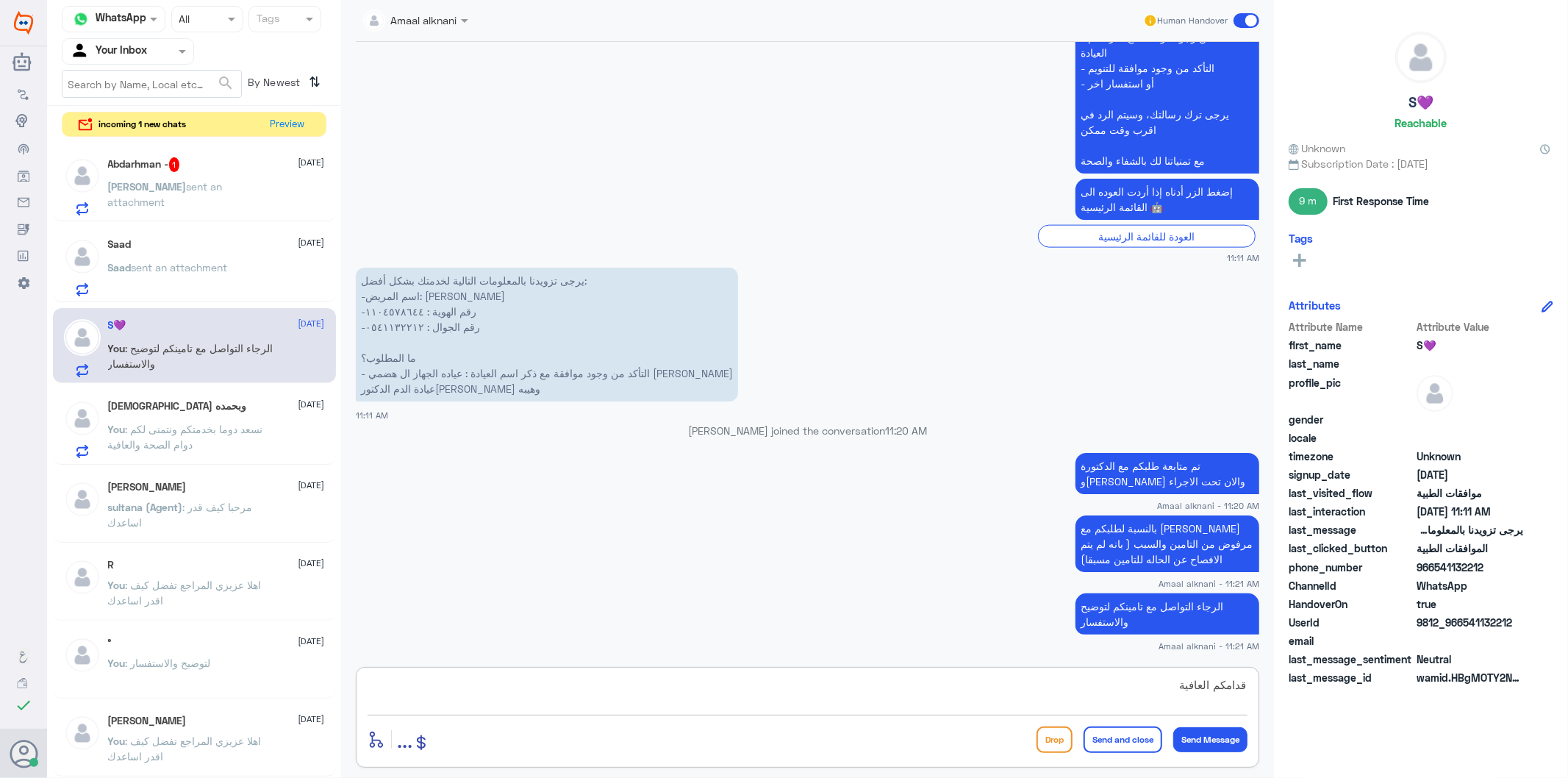
type textarea "قدامكم العافية"
click at [1114, 744] on button "Send and close" at bounding box center [1123, 739] width 79 height 27
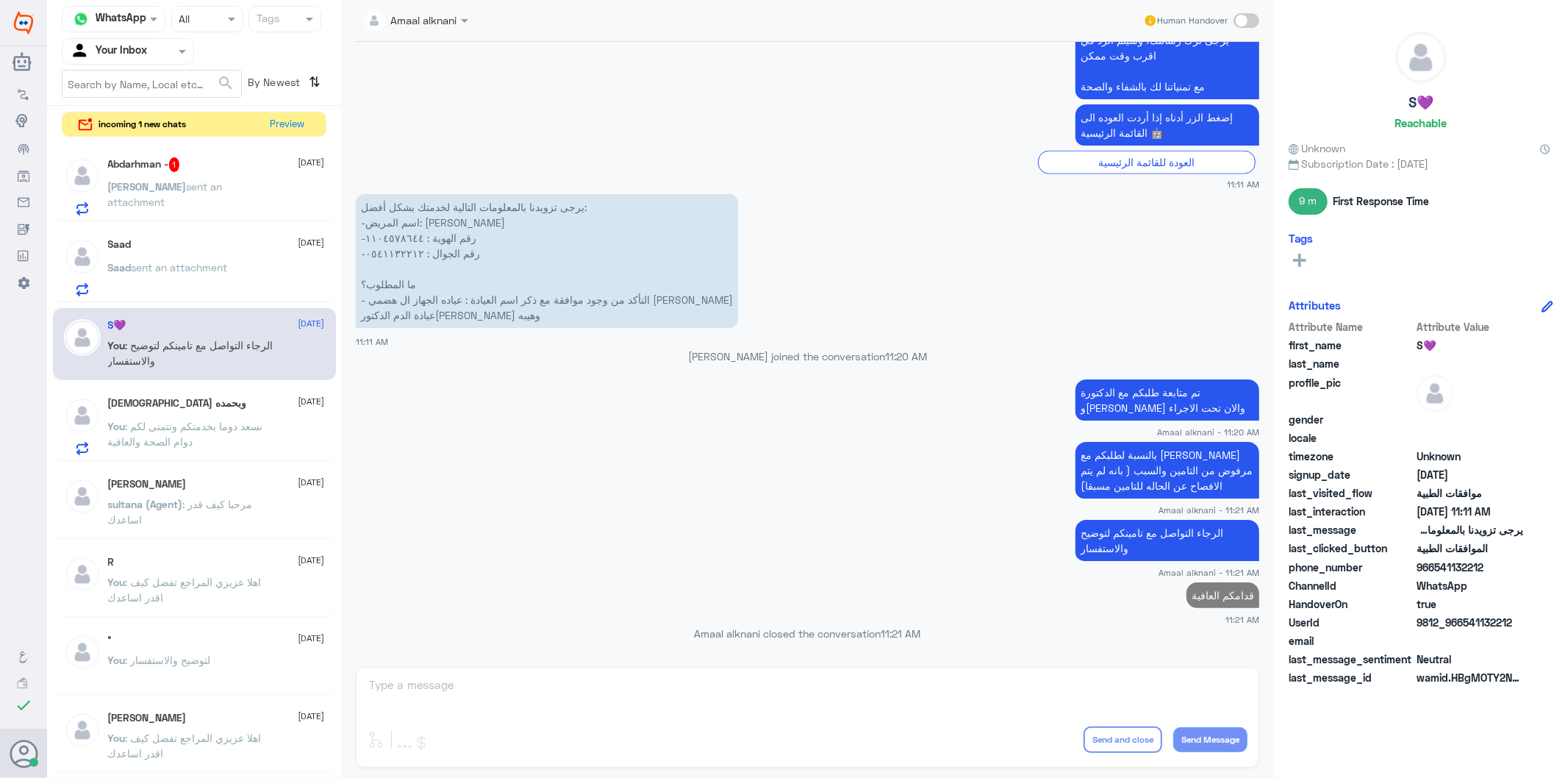
click at [151, 184] on span "[PERSON_NAME]" at bounding box center [147, 186] width 79 height 13
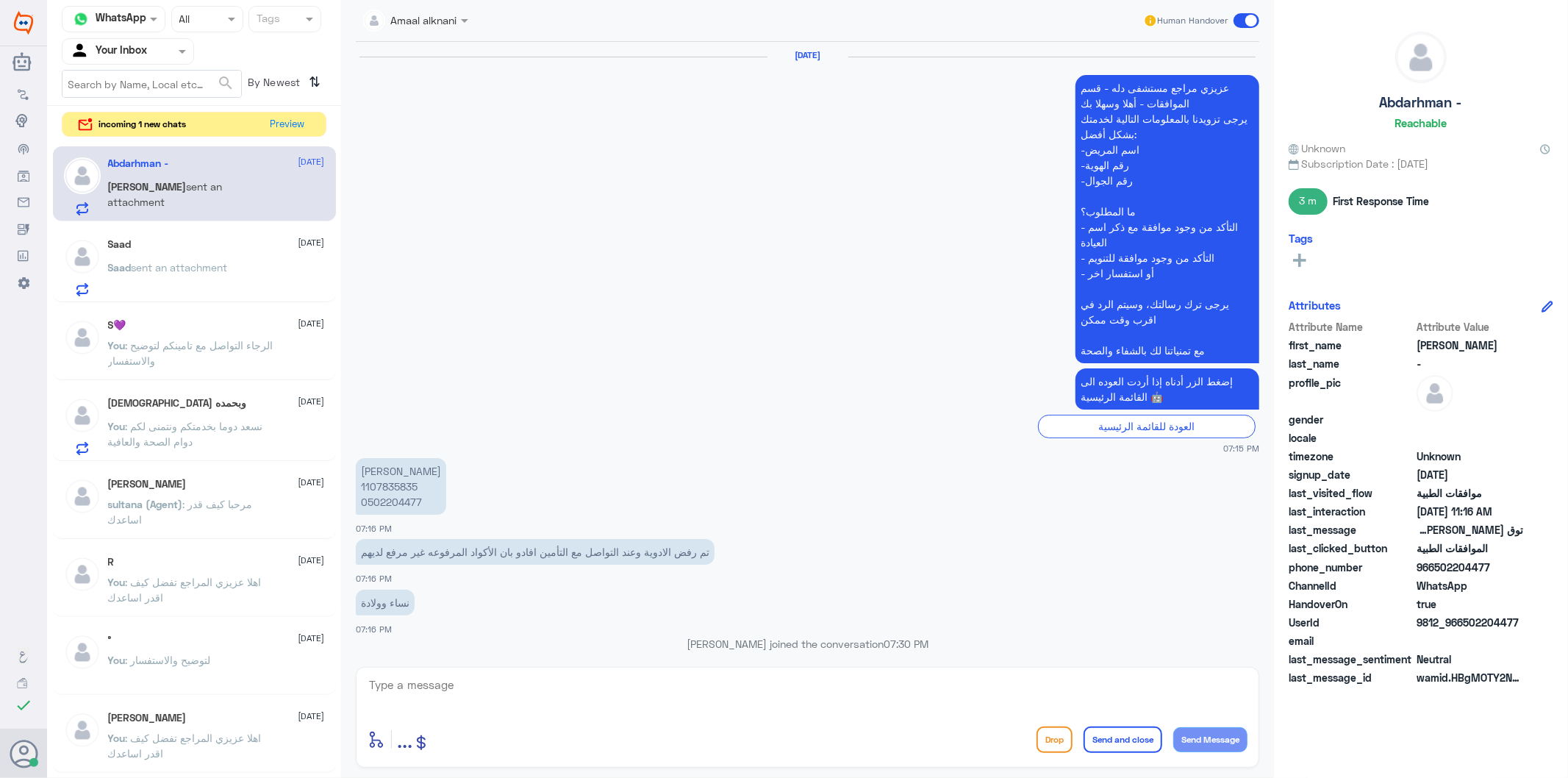
scroll to position [2150, 0]
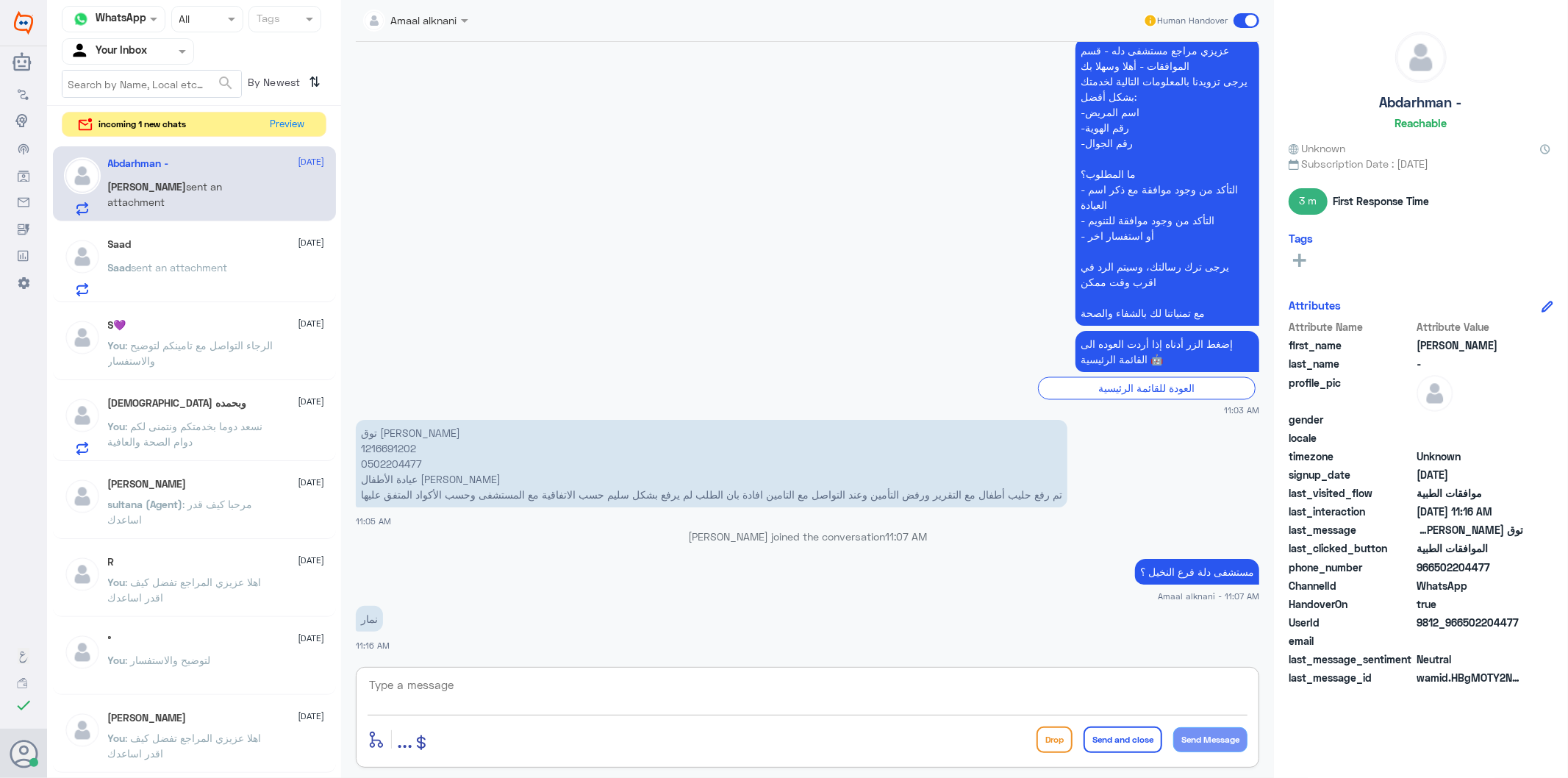
click at [510, 702] on textarea at bounding box center [808, 693] width 880 height 36
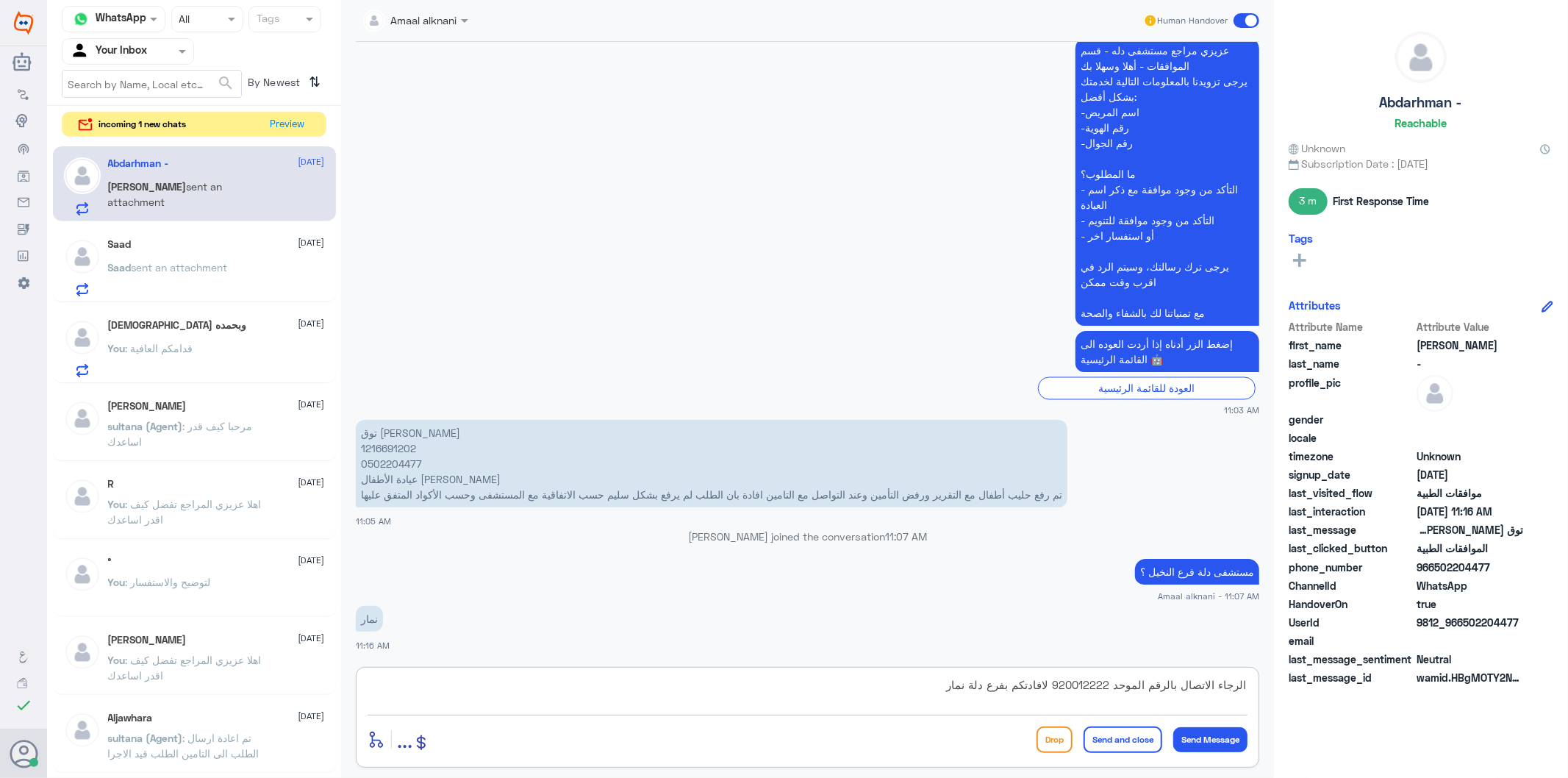
type textarea "الرجاء الاتصال بالرقم الموحد 920012222 لافادتكم بفرع دلة نمار"
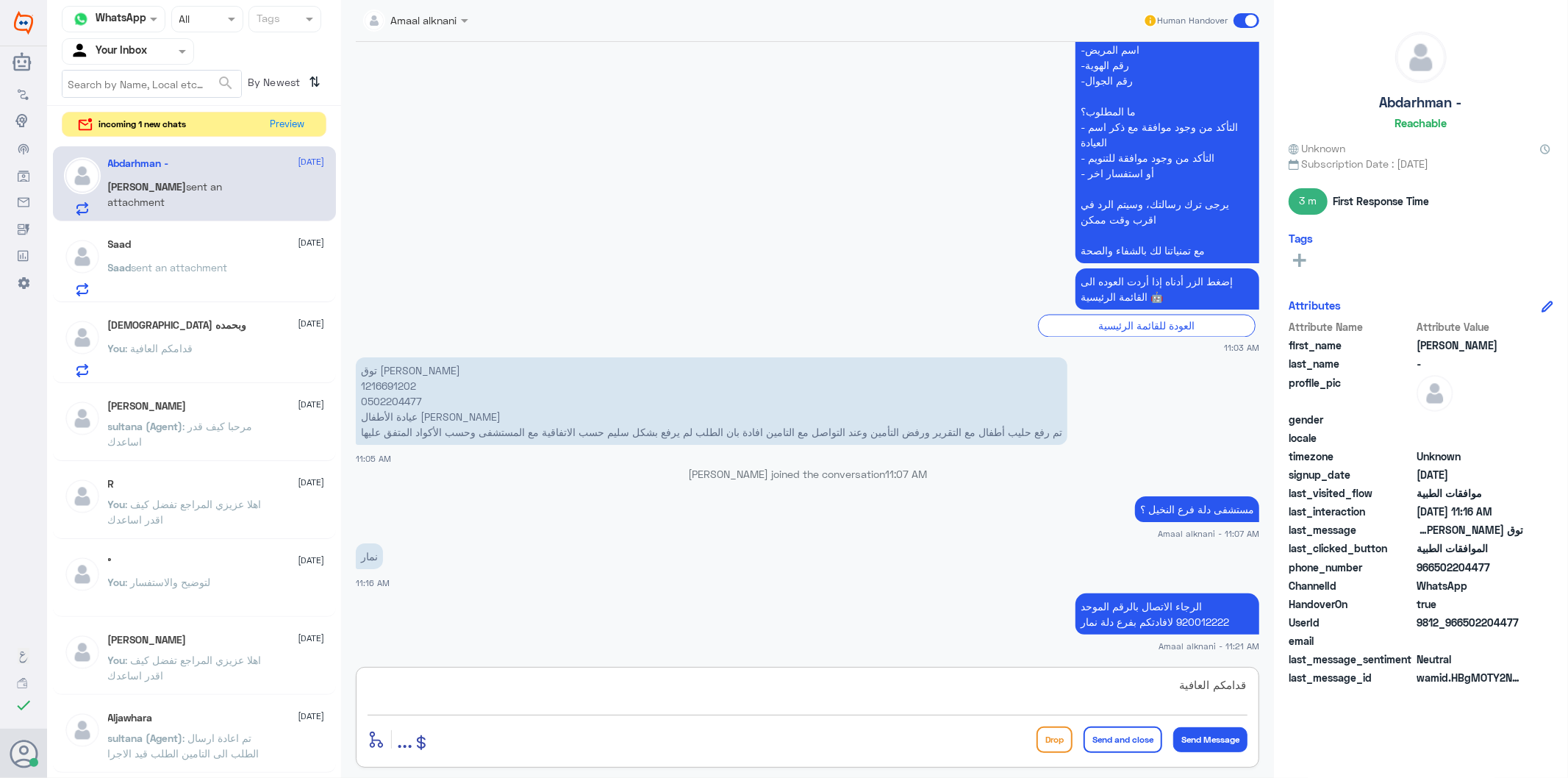
type textarea "قدامكم العافية"
click at [1134, 737] on button "Send and close" at bounding box center [1123, 739] width 79 height 27
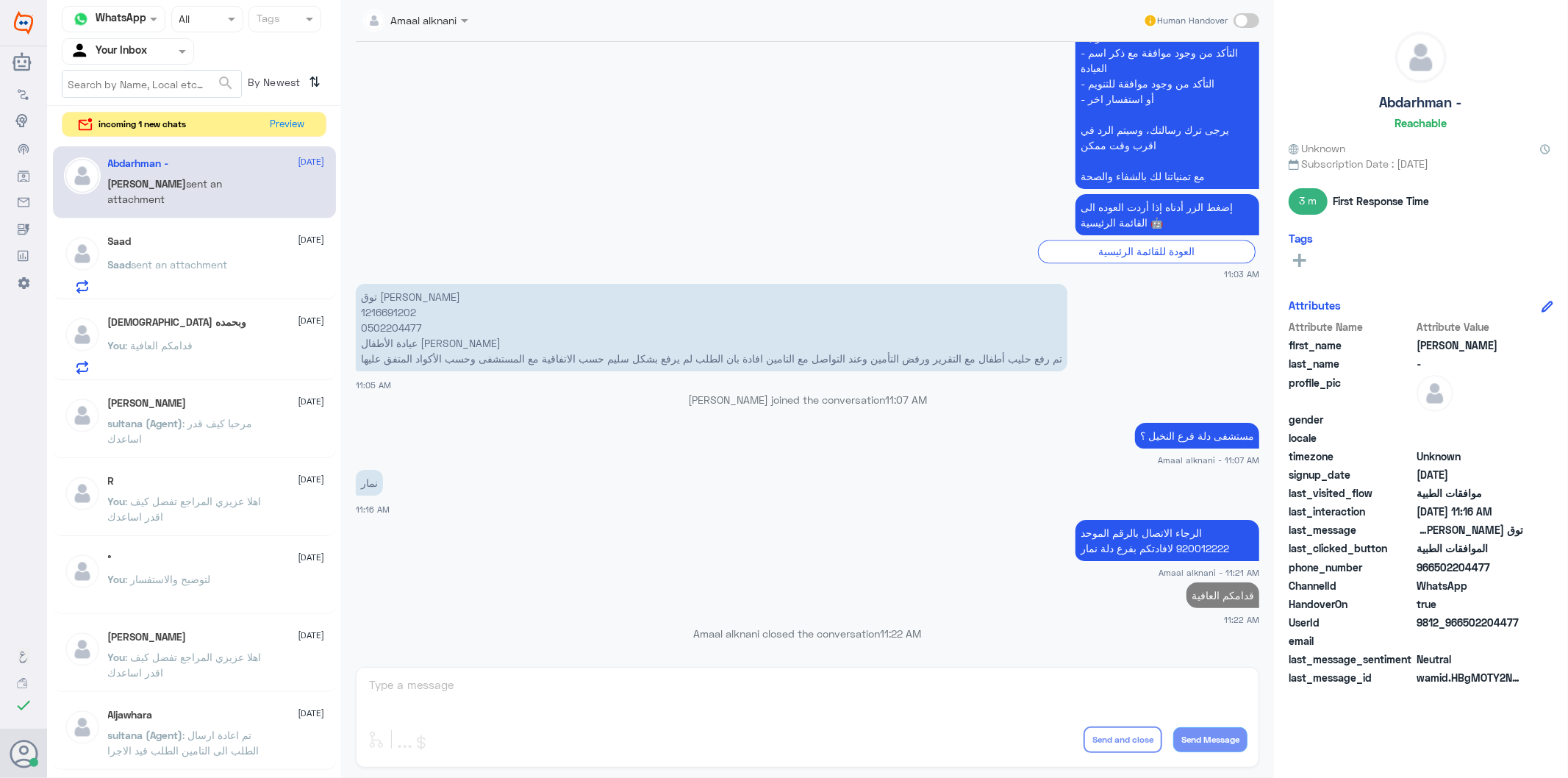
click at [195, 255] on div "Saad [DATE][PERSON_NAME] sent an attachment" at bounding box center [216, 263] width 217 height 58
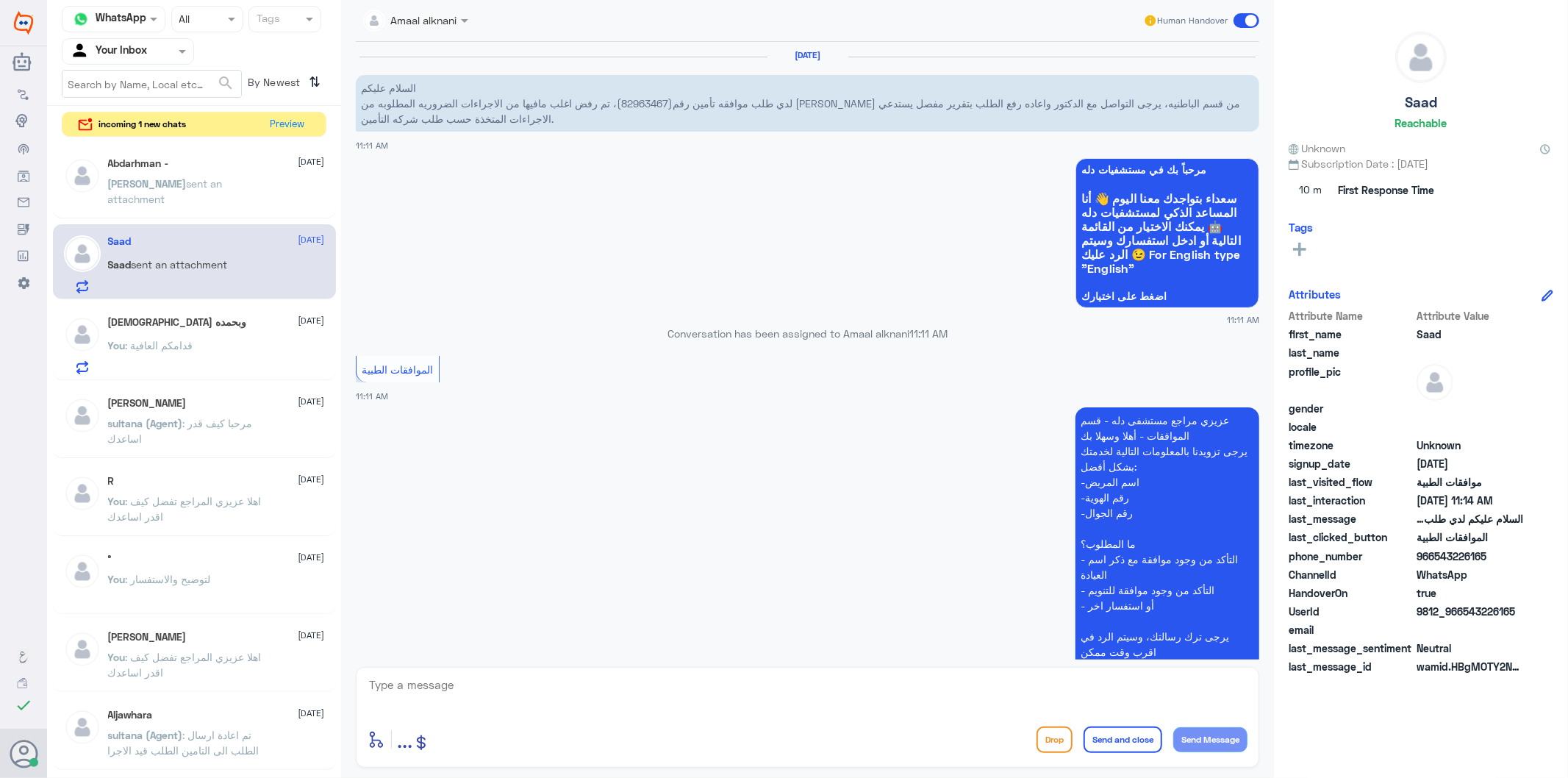
scroll to position [603, 0]
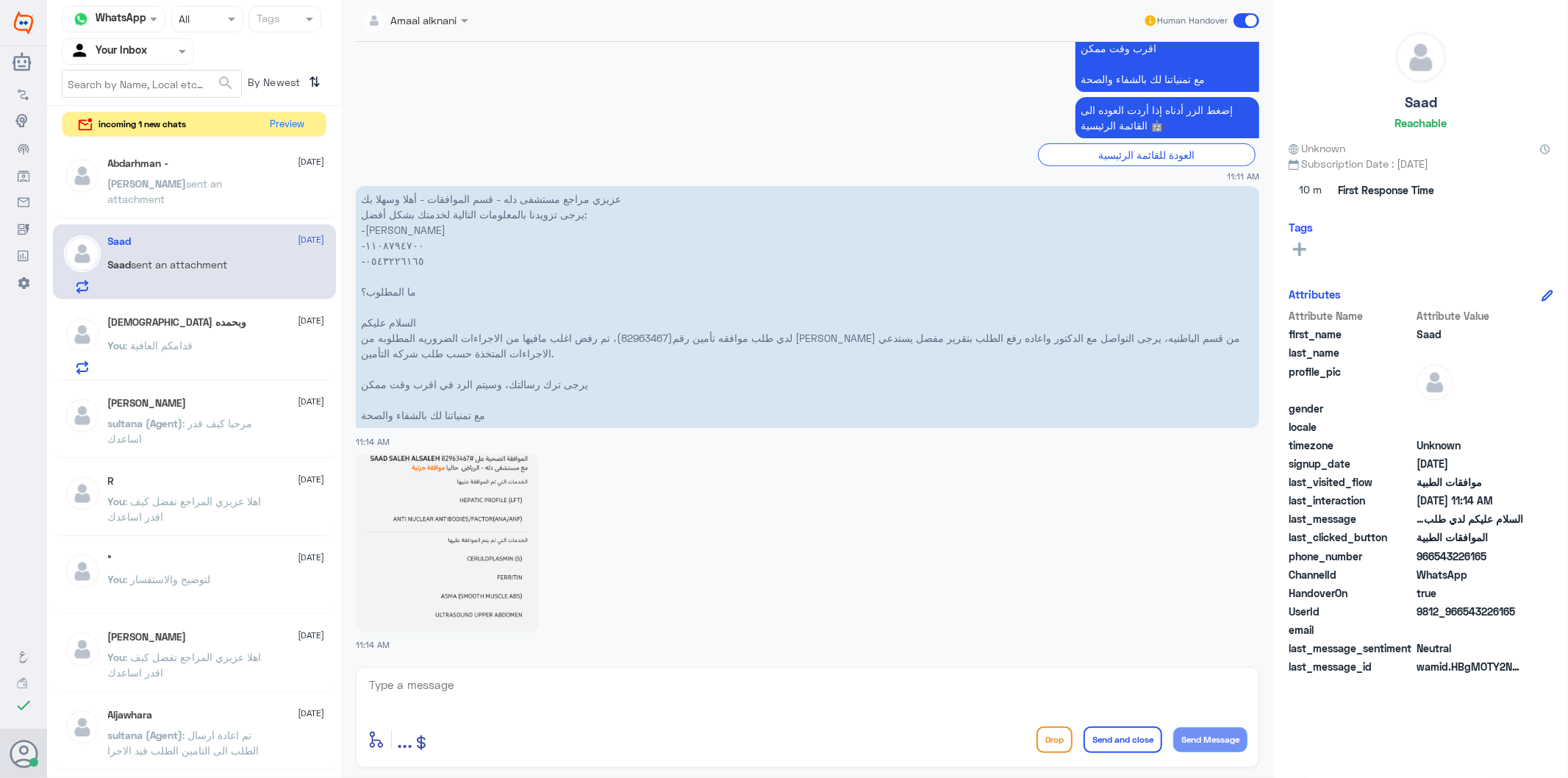
click at [464, 680] on textarea at bounding box center [808, 693] width 880 height 36
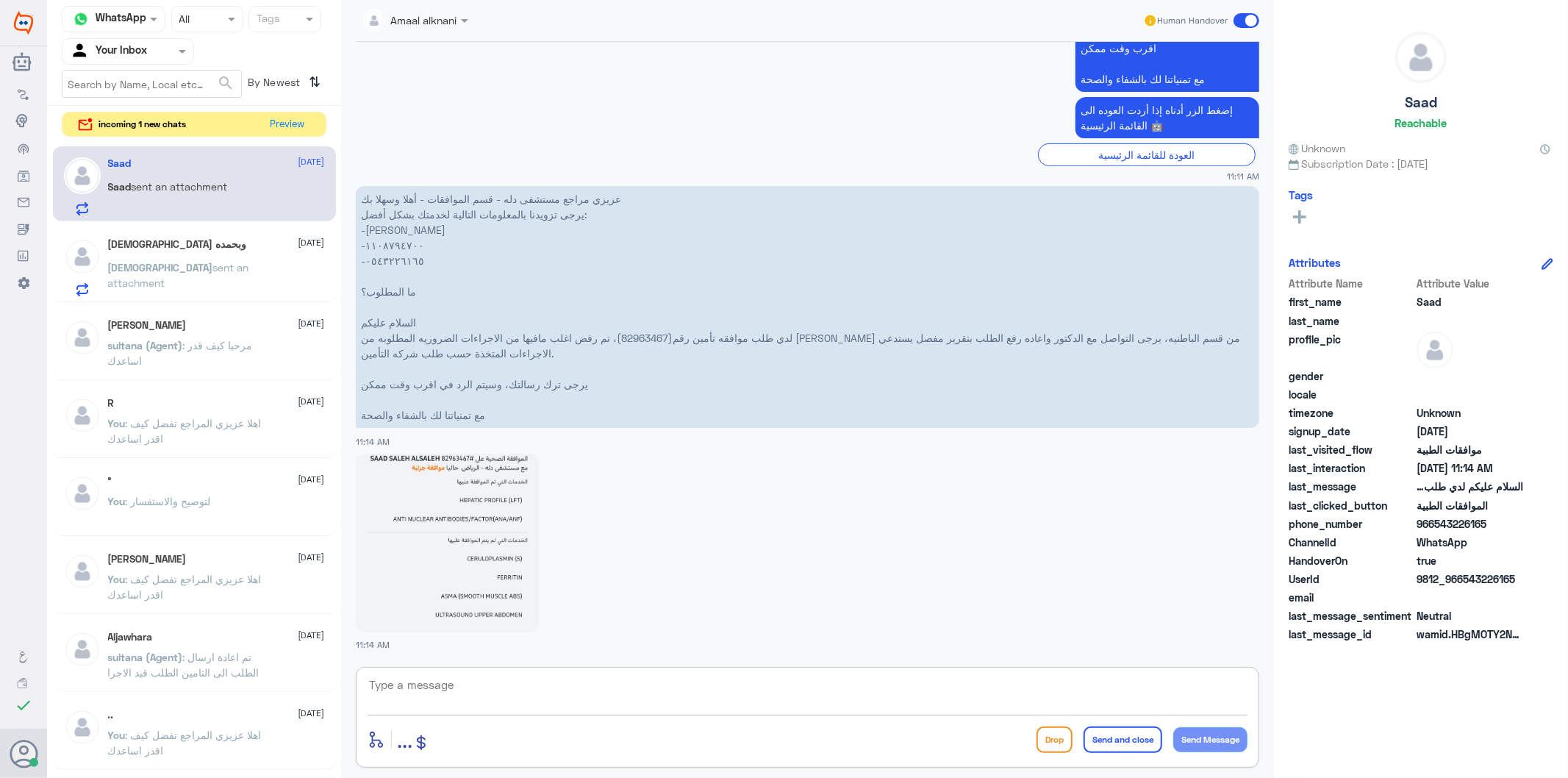
click at [472, 694] on textarea at bounding box center [808, 693] width 880 height 36
click at [480, 627] on img at bounding box center [447, 543] width 183 height 179
click at [495, 694] on textarea at bounding box center [808, 693] width 880 height 36
type textarea "المعذرة عزيزي المراجع - لايوجد لدينا صلاحية بالتواصل مع الطبيب لكتابة تقارير"
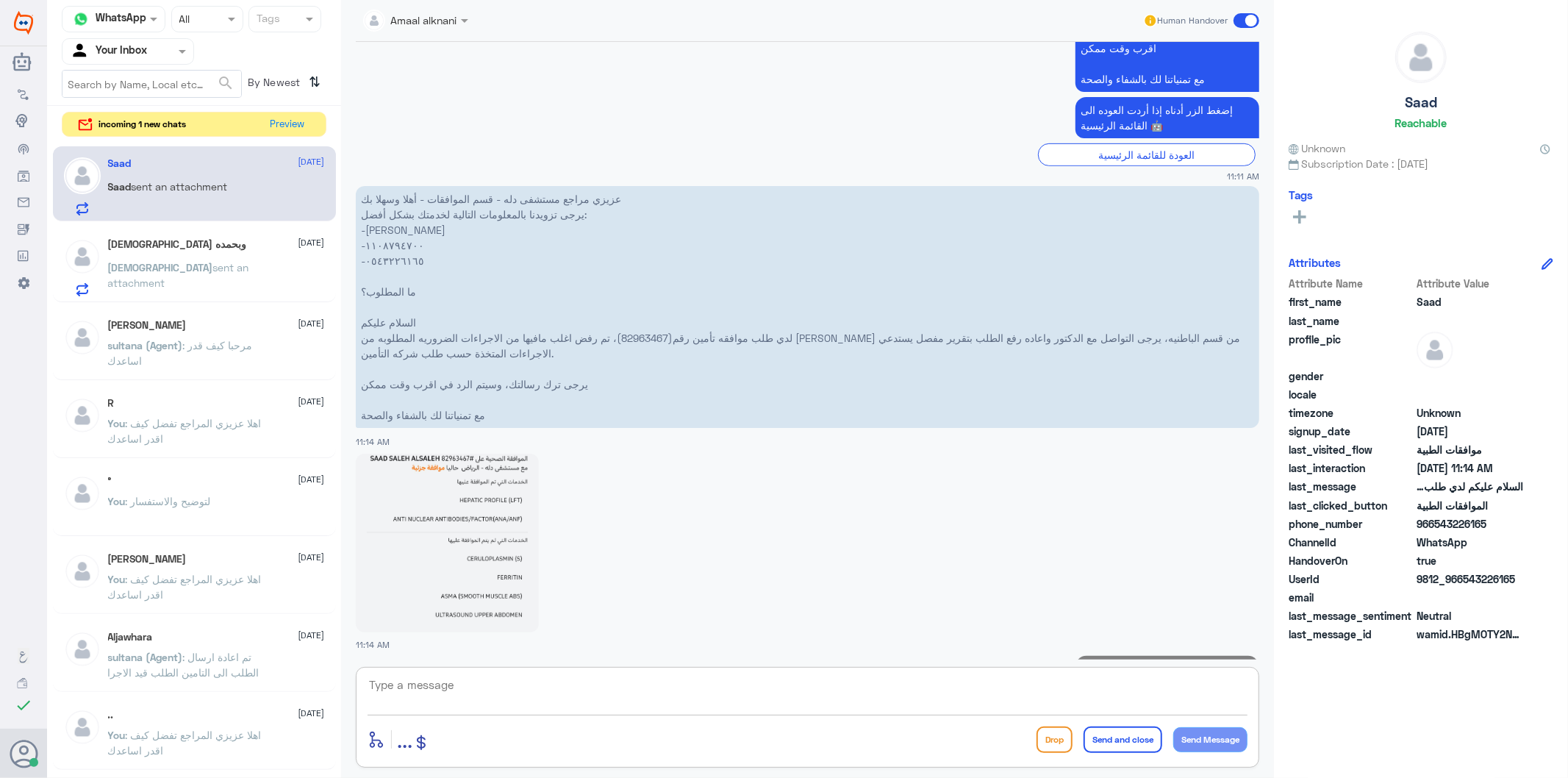
scroll to position [665, 0]
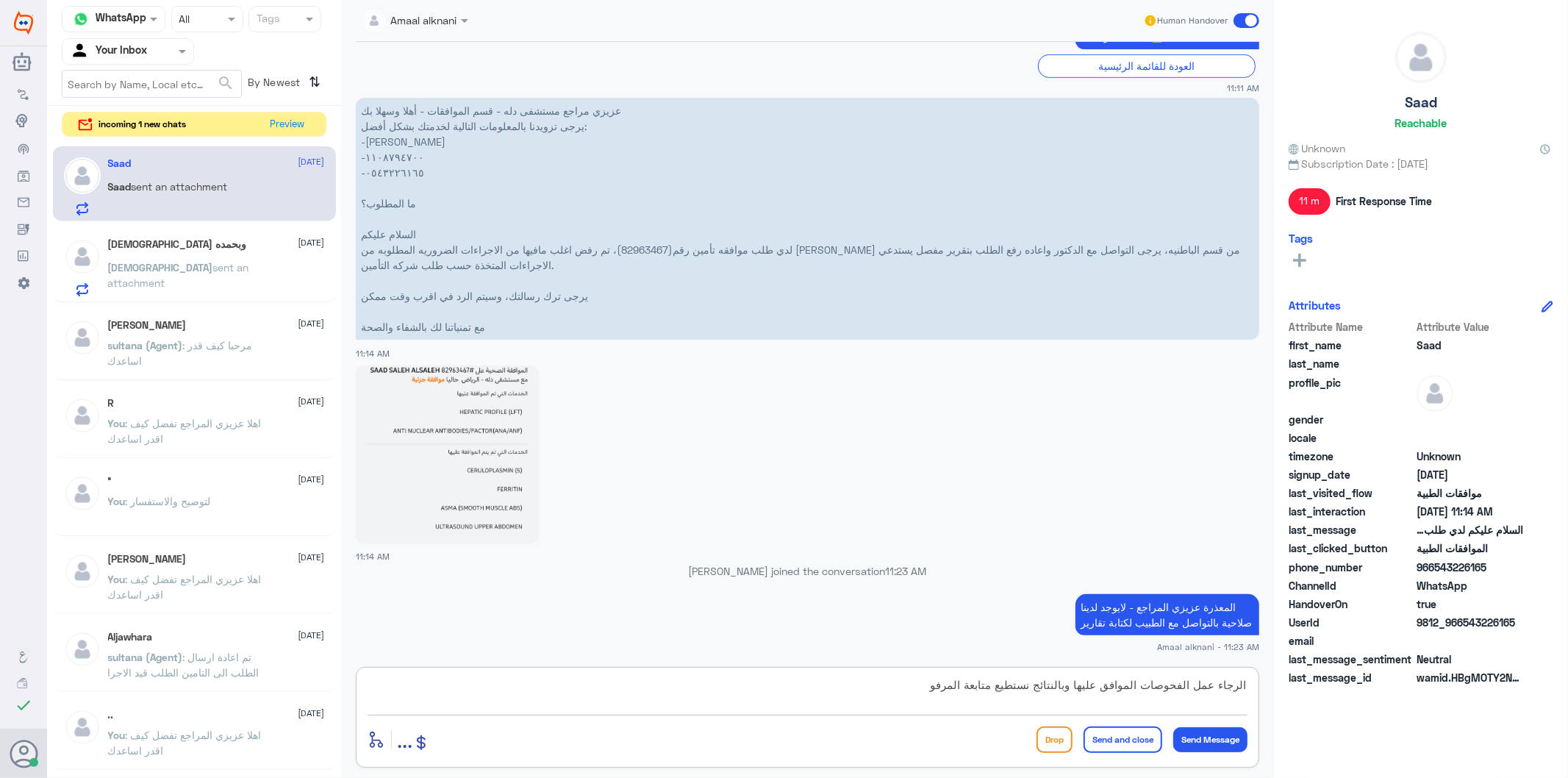
type textarea "الرجاء عمل الفحوصات الموافق عليها وبالنتائج نستطيع متابعة المرفوض"
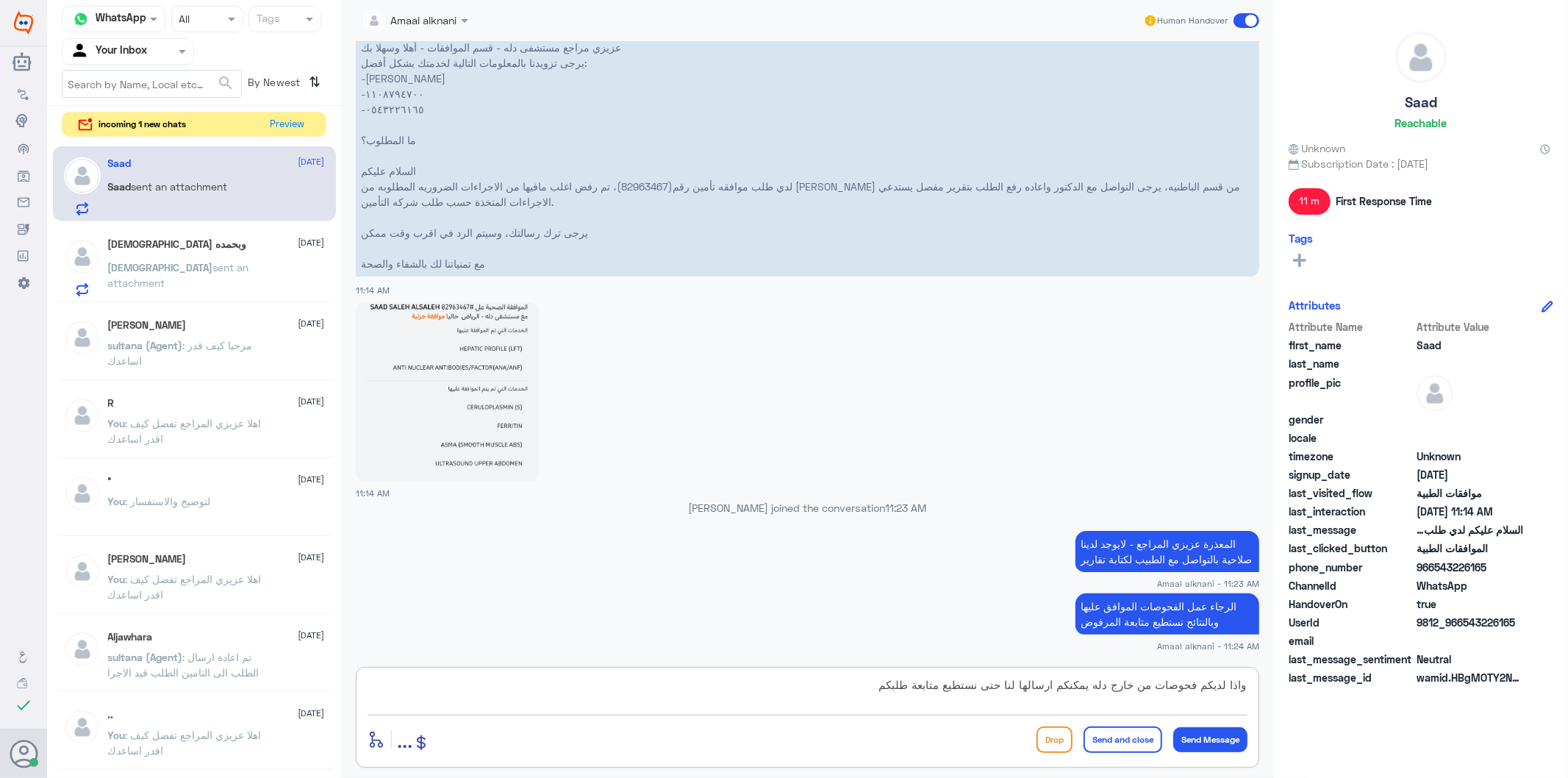
type textarea "واذا لديكم فحوصات من خارج دله يمكنكم ارسالها لنا حتى نستطيع متابعة طلبكم"
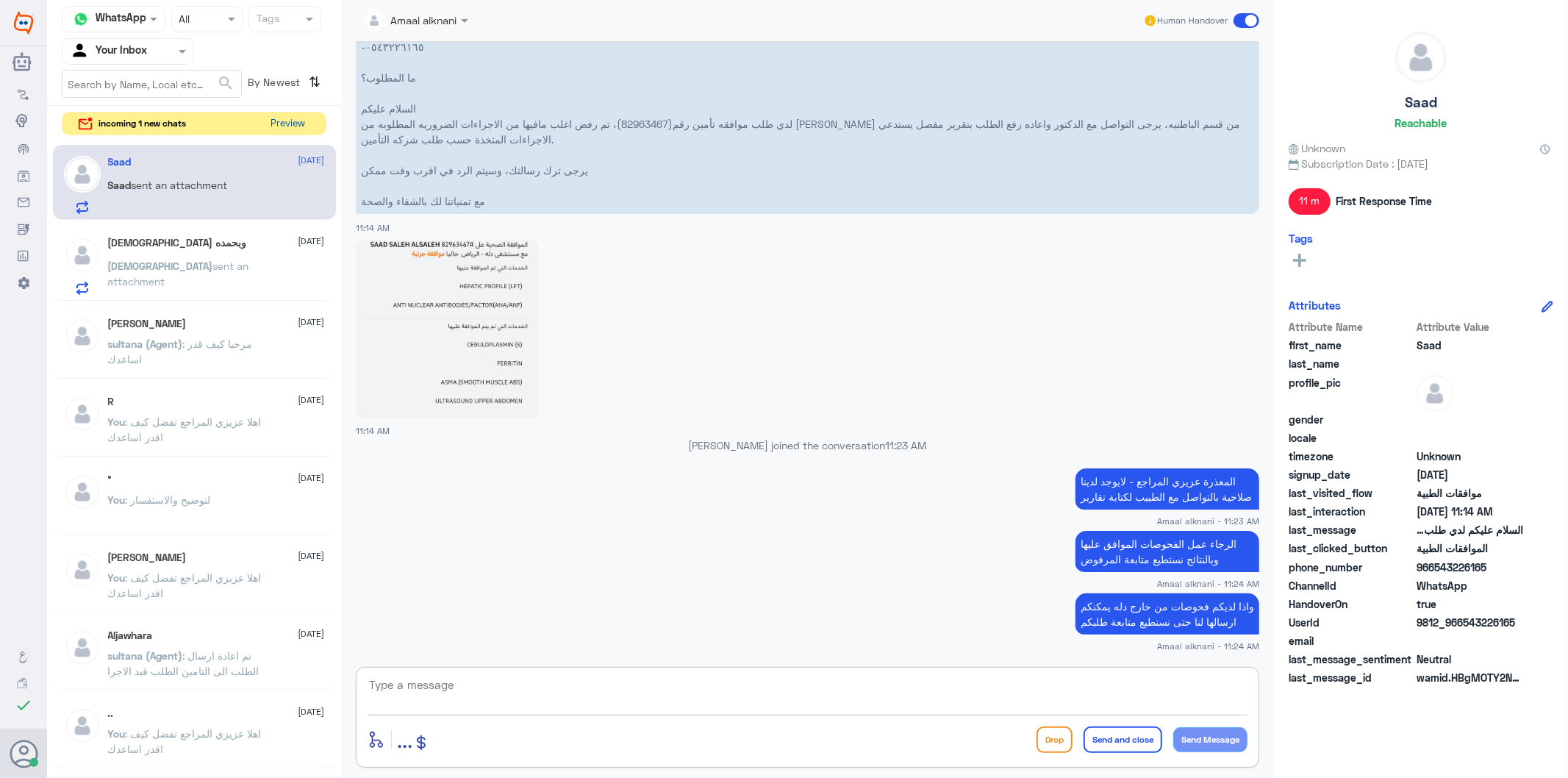
click at [294, 121] on button "Preview" at bounding box center [288, 123] width 45 height 23
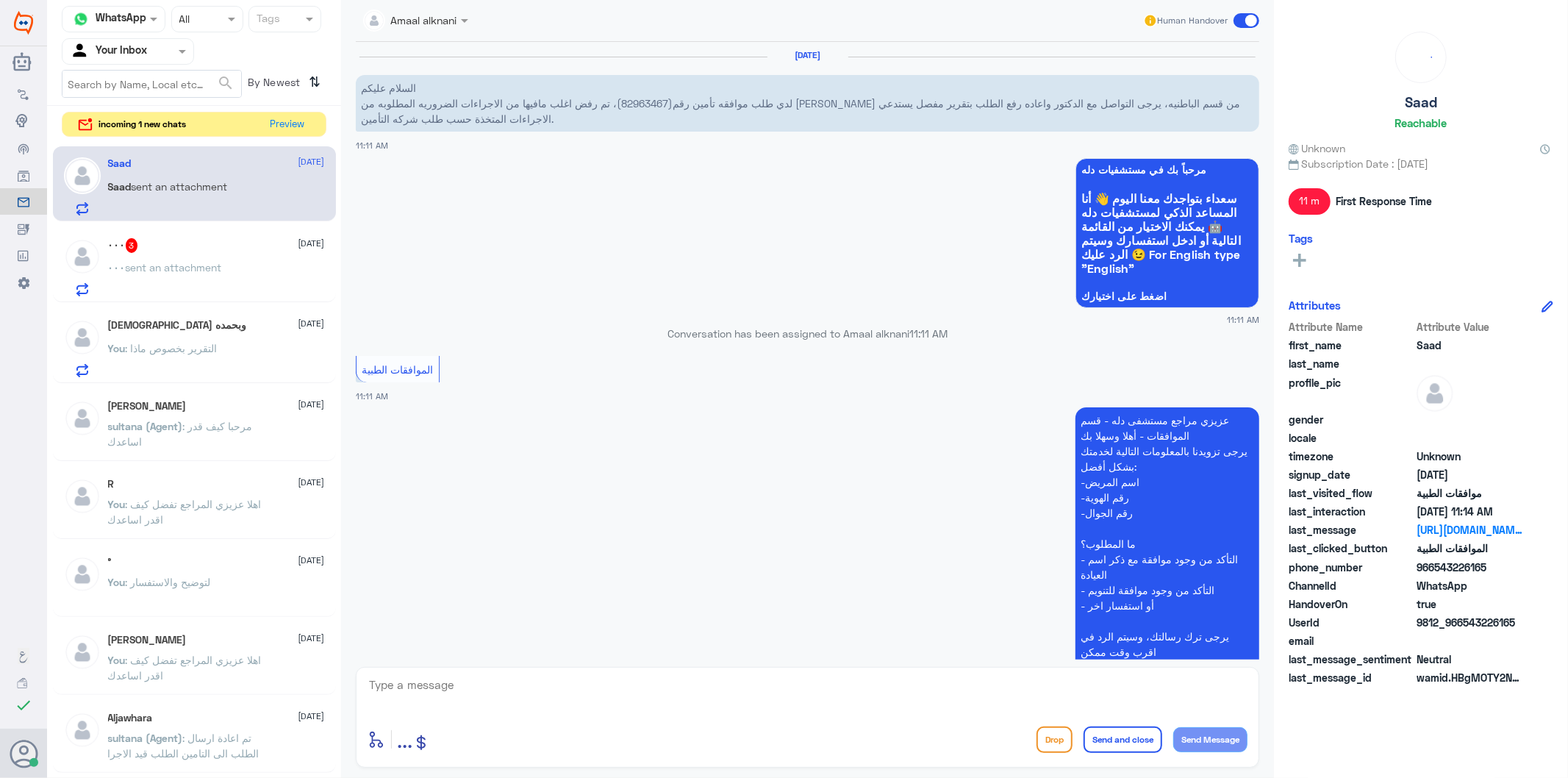
scroll to position [883, 0]
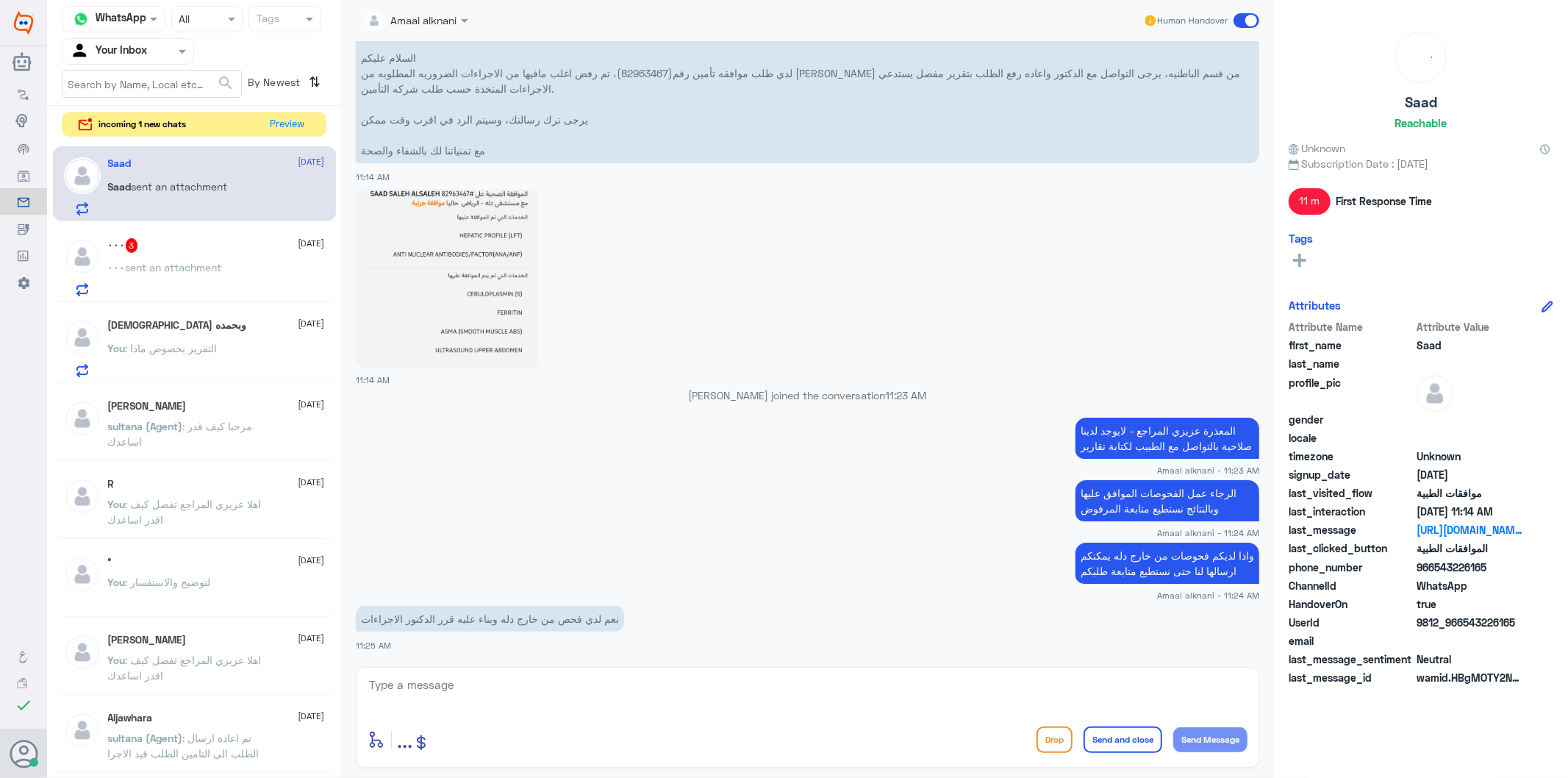
click at [583, 699] on textarea at bounding box center [808, 693] width 880 height 36
click at [561, 619] on p "نعم لدي فحص من خارج دله وبناء عليه قرر الدكتور الاجراءات" at bounding box center [489, 619] width 268 height 26
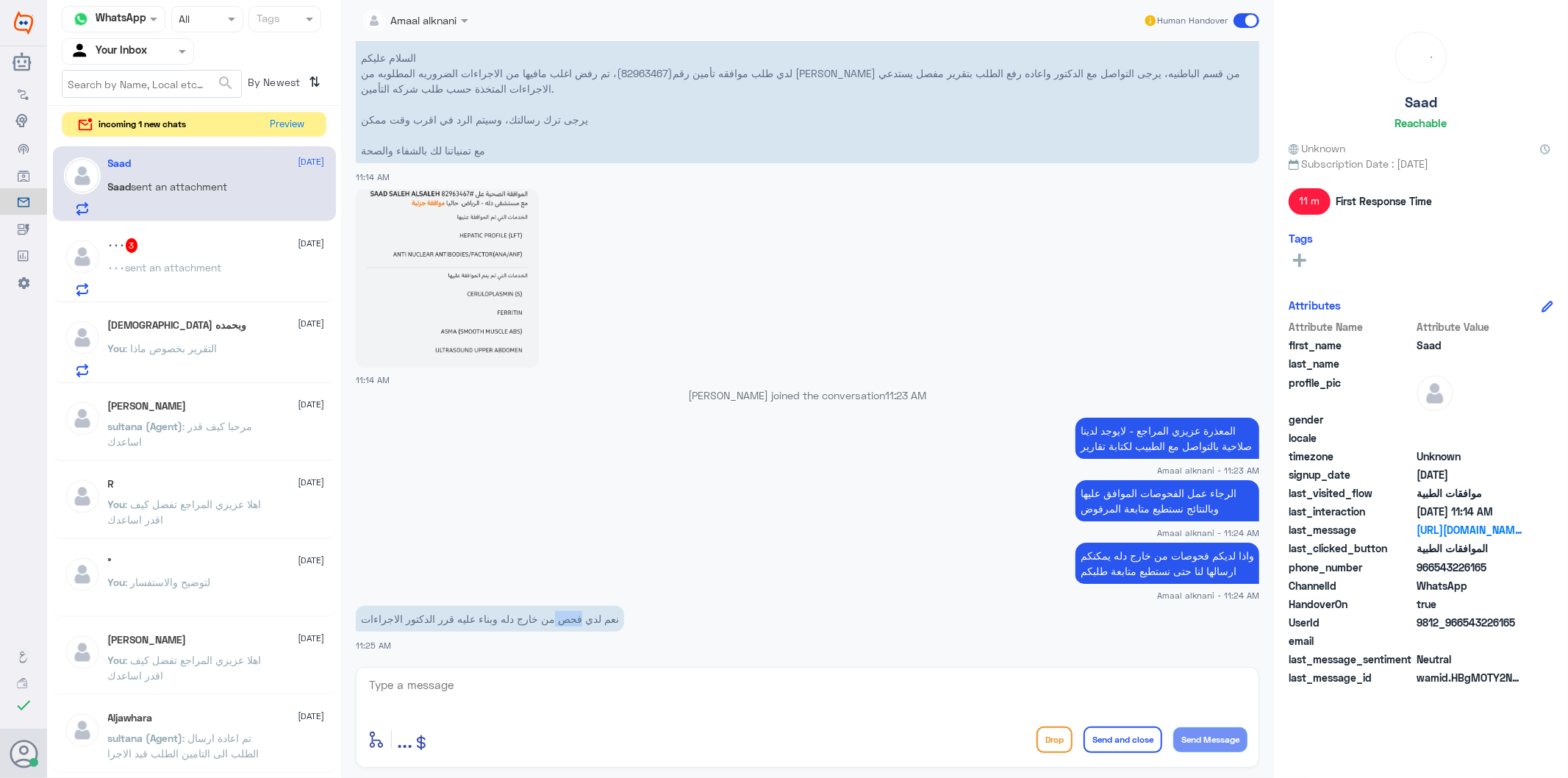
click at [561, 619] on p "نعم لدي فحص من خارج دله وبناء عليه قرر الدكتور الاجراءات" at bounding box center [489, 619] width 268 height 26
click at [516, 693] on textarea at bounding box center [808, 693] width 880 height 36
type textarea "J"
type textarea "تقدر ترسله لي هنا"
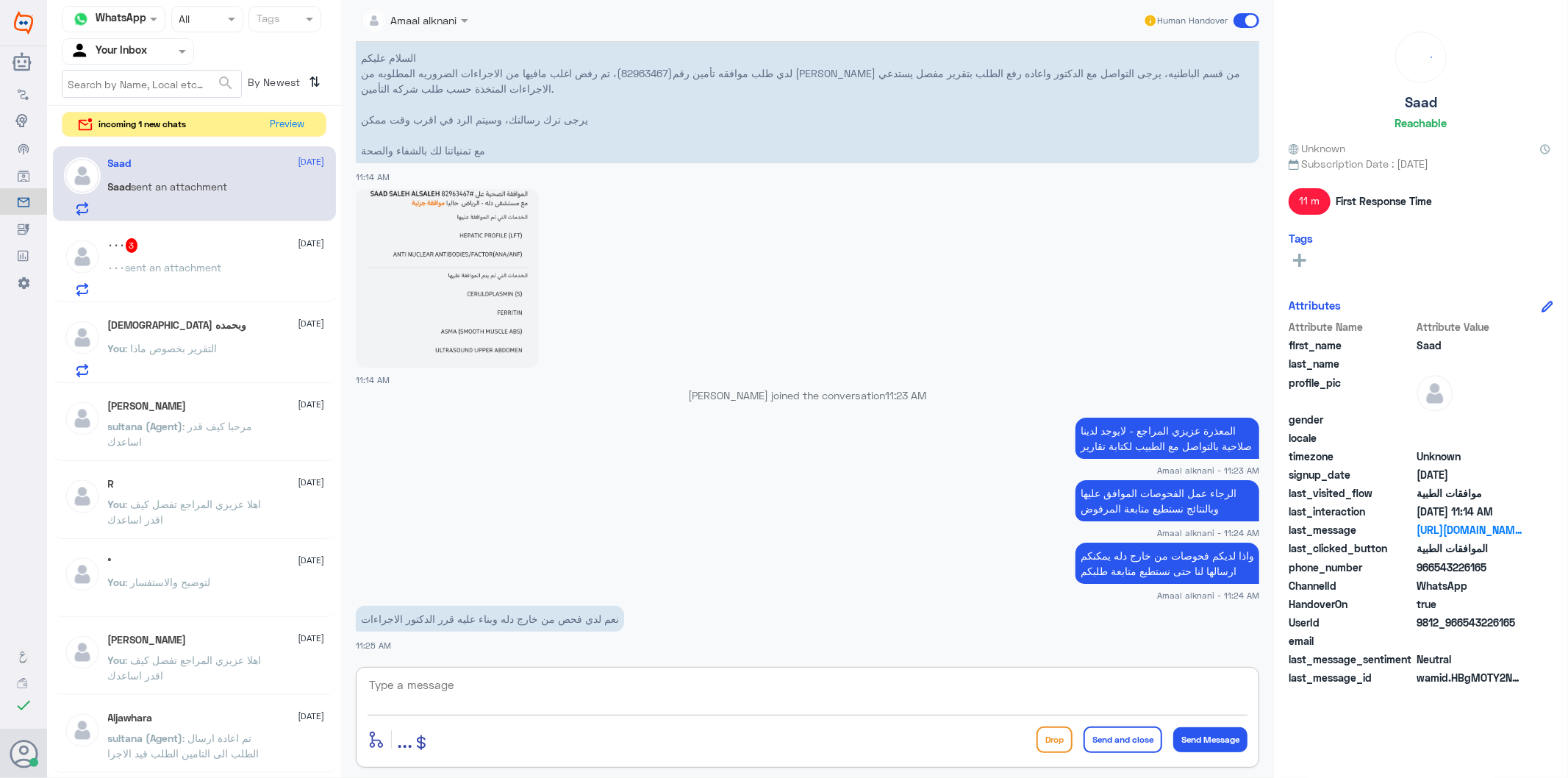
scroll to position [930, 0]
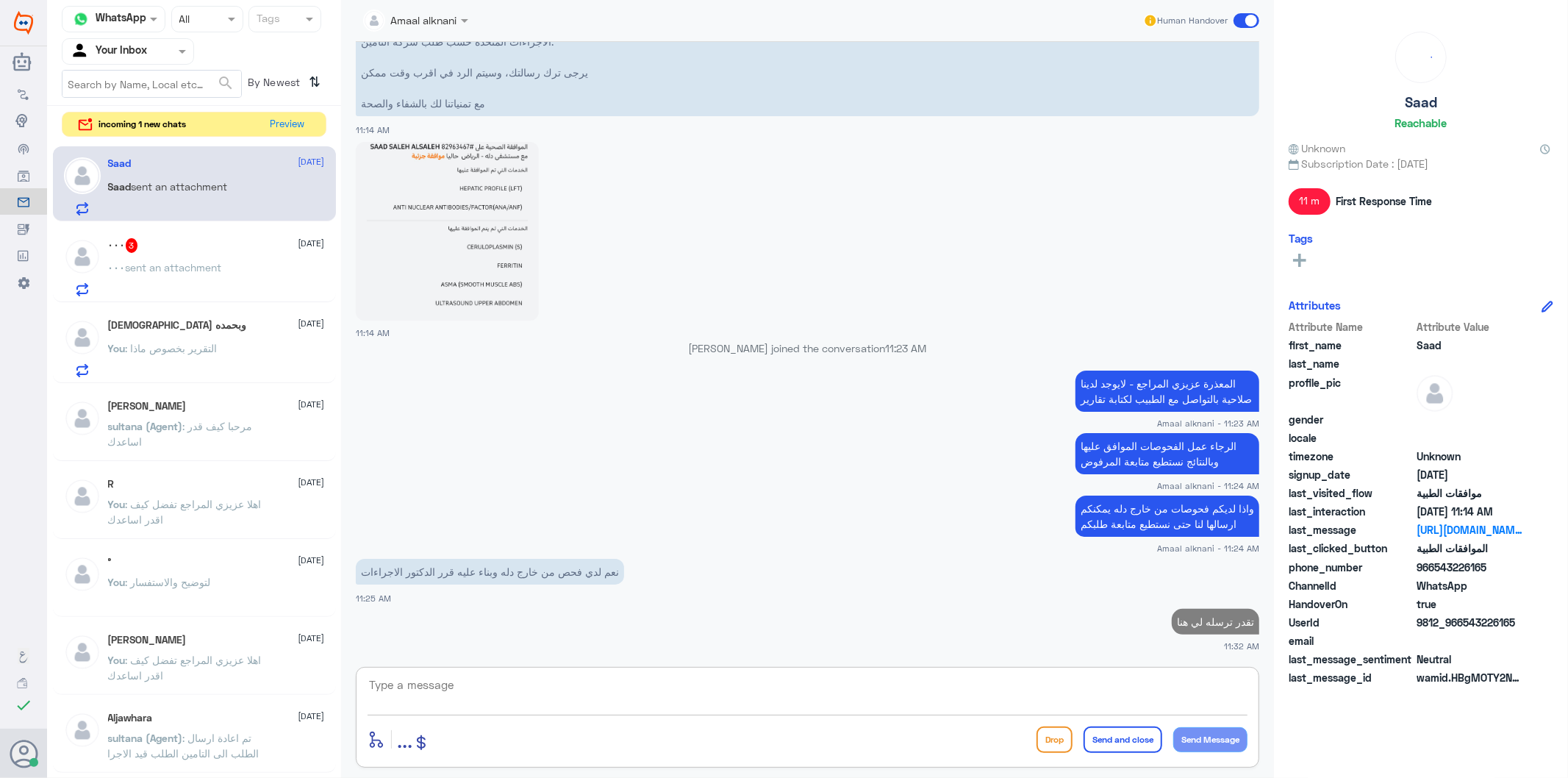
click at [192, 247] on div "٠٠٠ 3 [DATE]" at bounding box center [216, 245] width 217 height 15
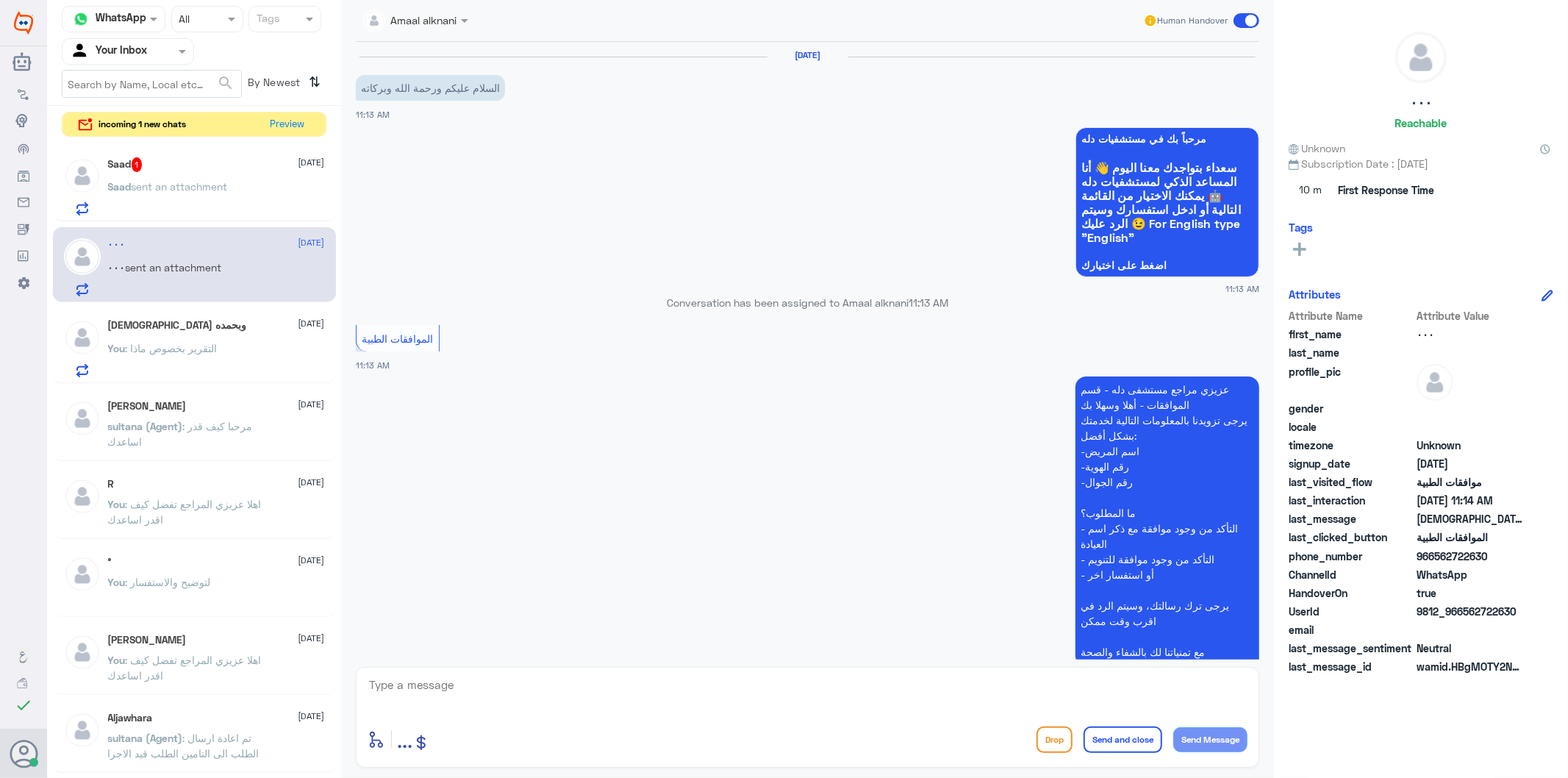
scroll to position [261, 0]
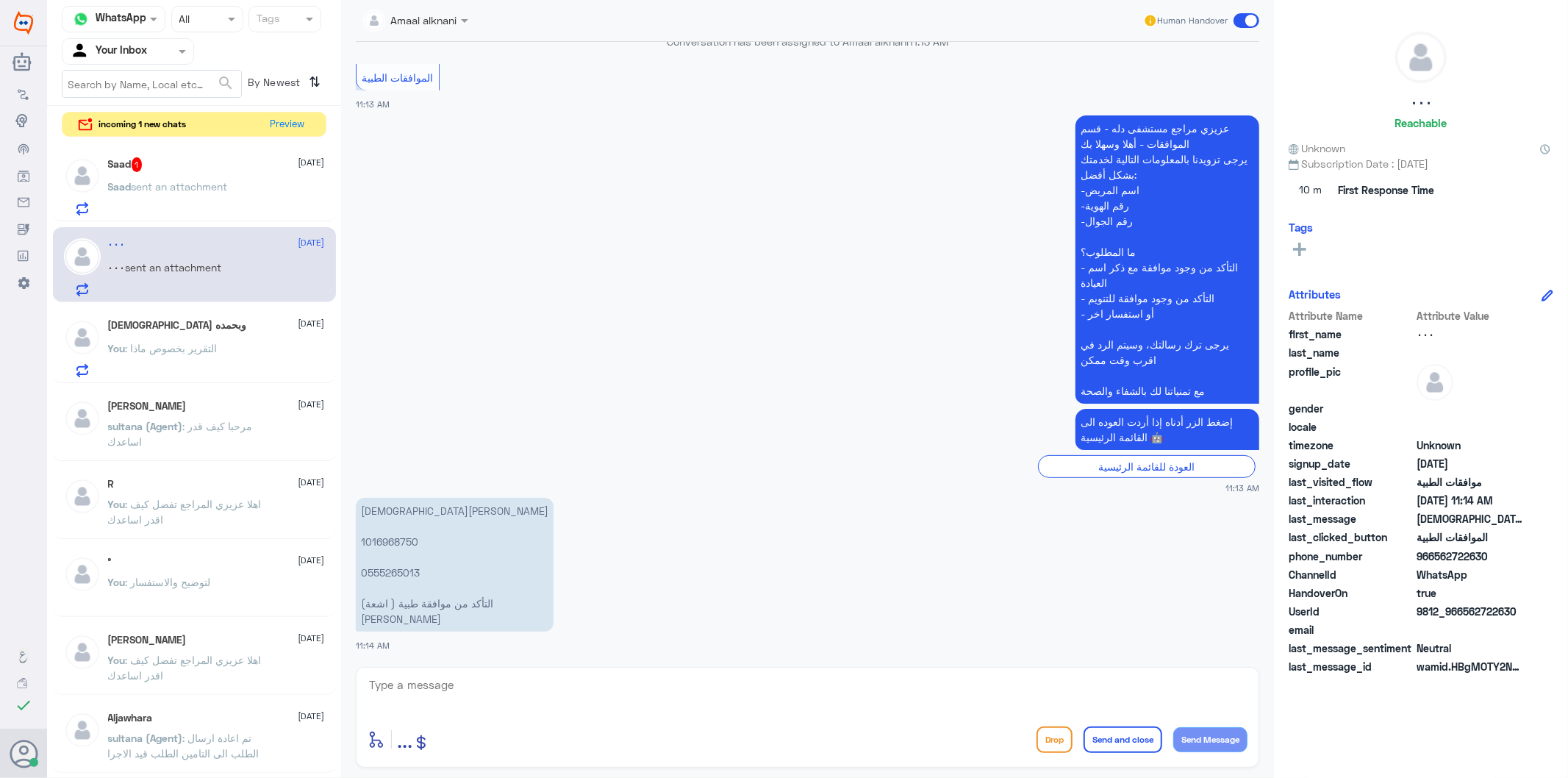
click at [482, 714] on div at bounding box center [808, 695] width 880 height 39
click at [483, 699] on textarea at bounding box center [808, 693] width 880 height 36
click at [386, 541] on p "[PERSON_NAME] 1016968750 0555265013 التأكد من موافقة طبية ( اشعة) [PERSON_NAME]" at bounding box center [454, 565] width 197 height 134
click at [457, 696] on textarea at bounding box center [808, 693] width 880 height 36
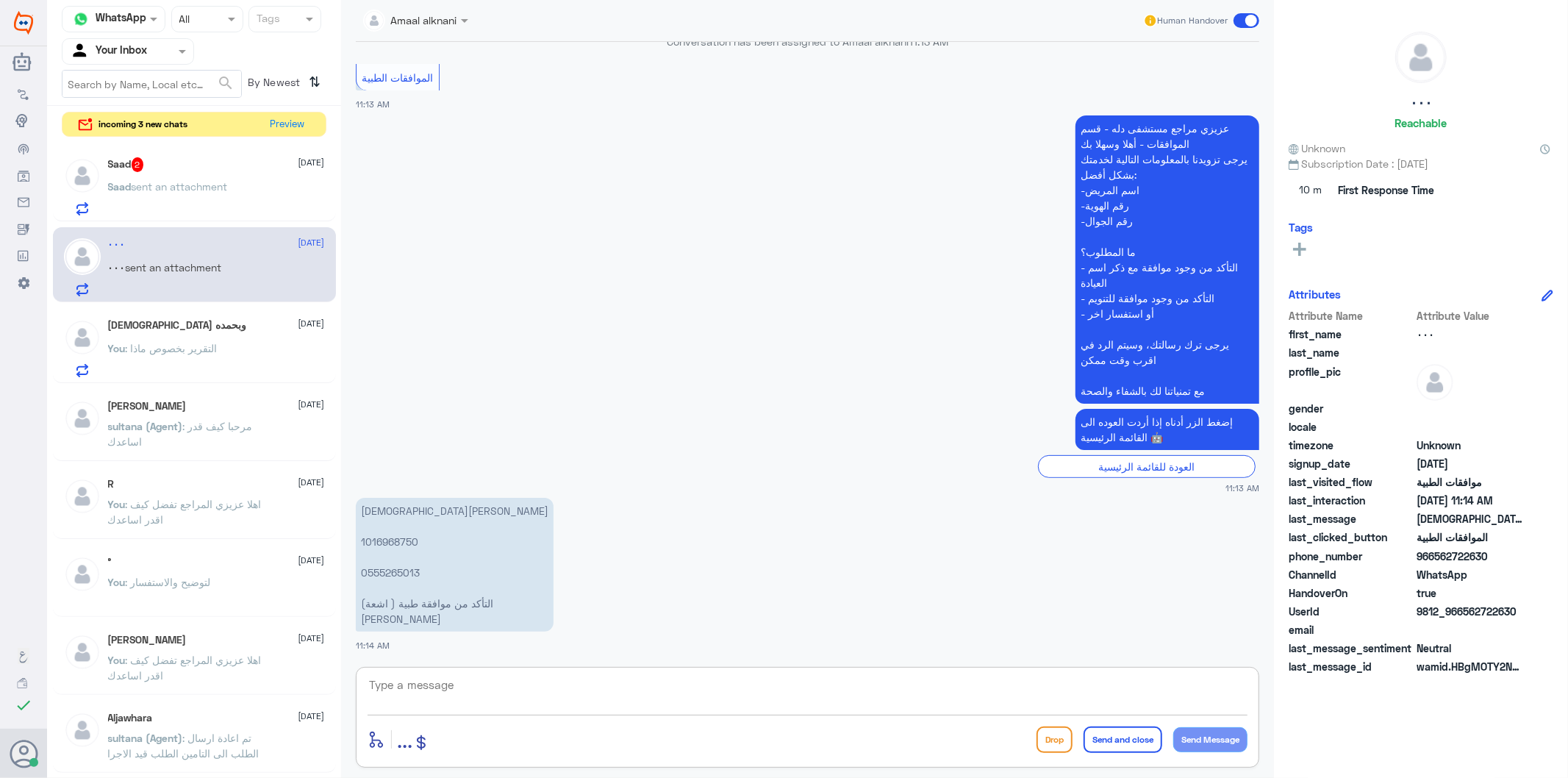
click at [396, 571] on p "[PERSON_NAME] 1016968750 0555265013 التأكد من موافقة طبية ( اشعة) [PERSON_NAME]" at bounding box center [454, 565] width 197 height 134
click at [394, 568] on p "[PERSON_NAME] 1016968750 0555265013 التأكد من موافقة طبية ( اشعة) [PERSON_NAME]" at bounding box center [454, 565] width 197 height 134
click at [397, 568] on p "[PERSON_NAME] 1016968750 0555265013 التأكد من موافقة طبية ( اشعة) [PERSON_NAME]" at bounding box center [454, 565] width 197 height 134
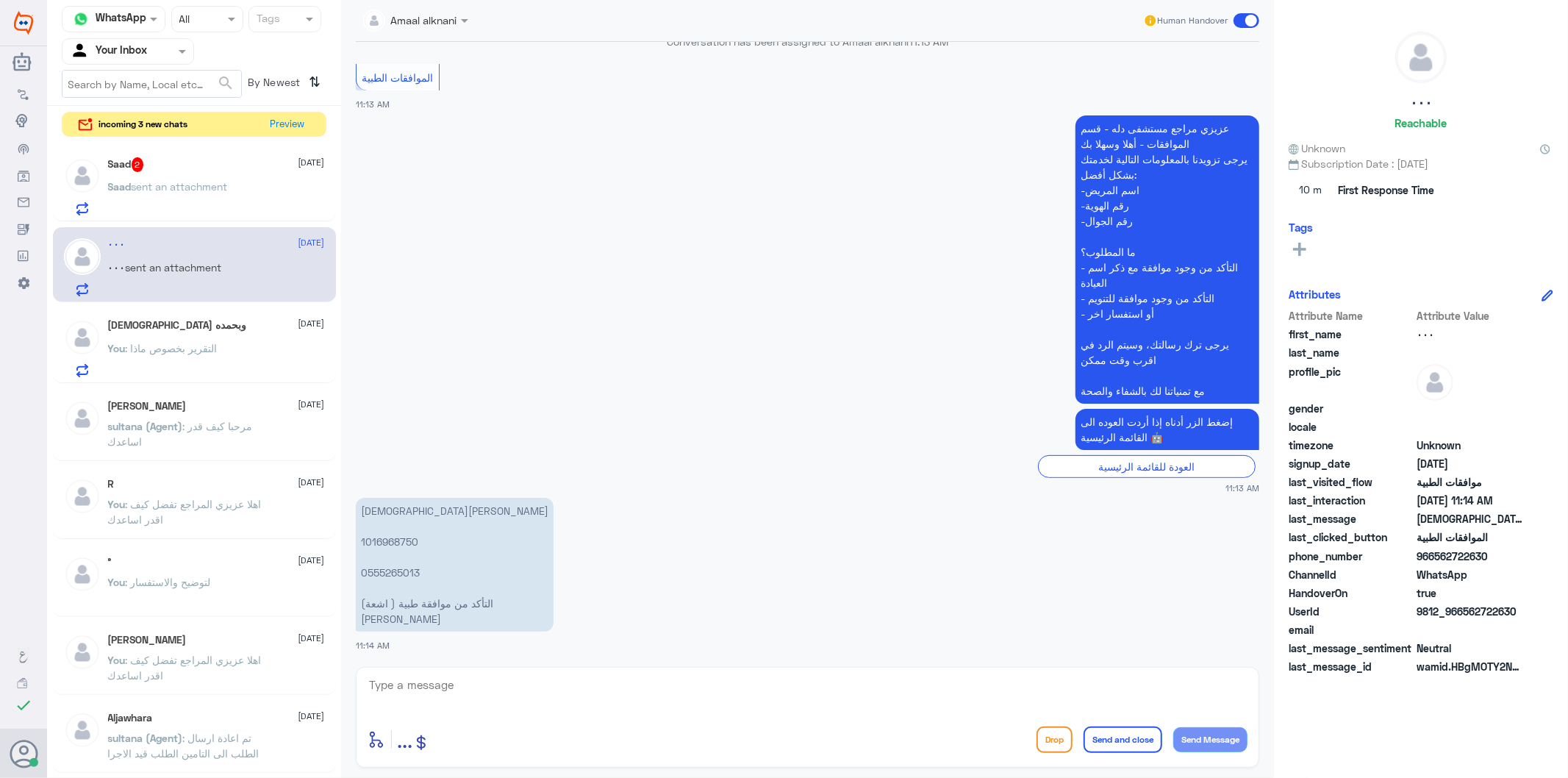
click at [428, 676] on textarea at bounding box center [808, 693] width 880 height 36
type textarea "تم متابعة طلبكم والان تحت الاجراء"
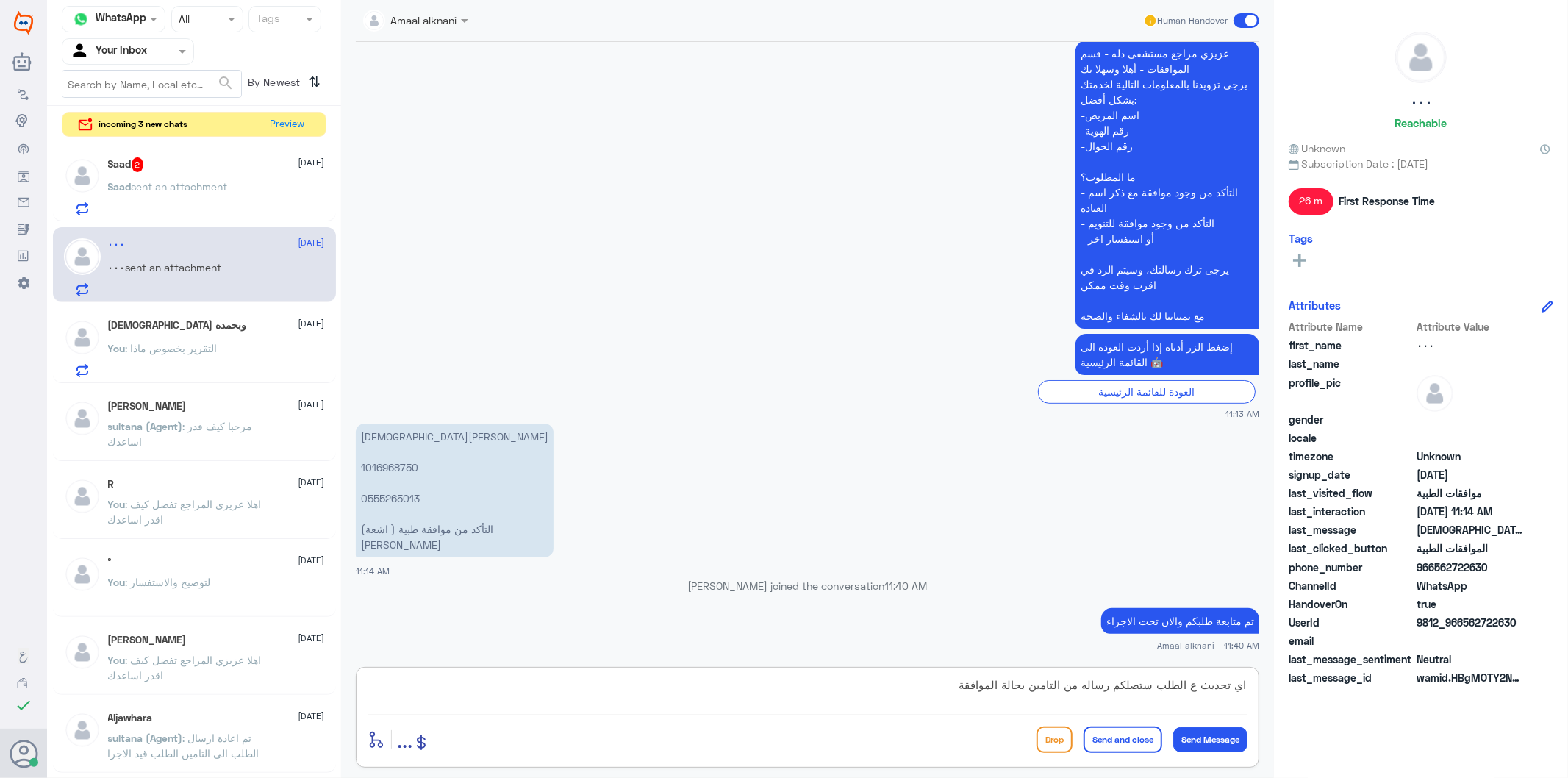
type textarea "اي تحديث ع الطلب ستصلكم رساله من التامين بحالة الموافقة"
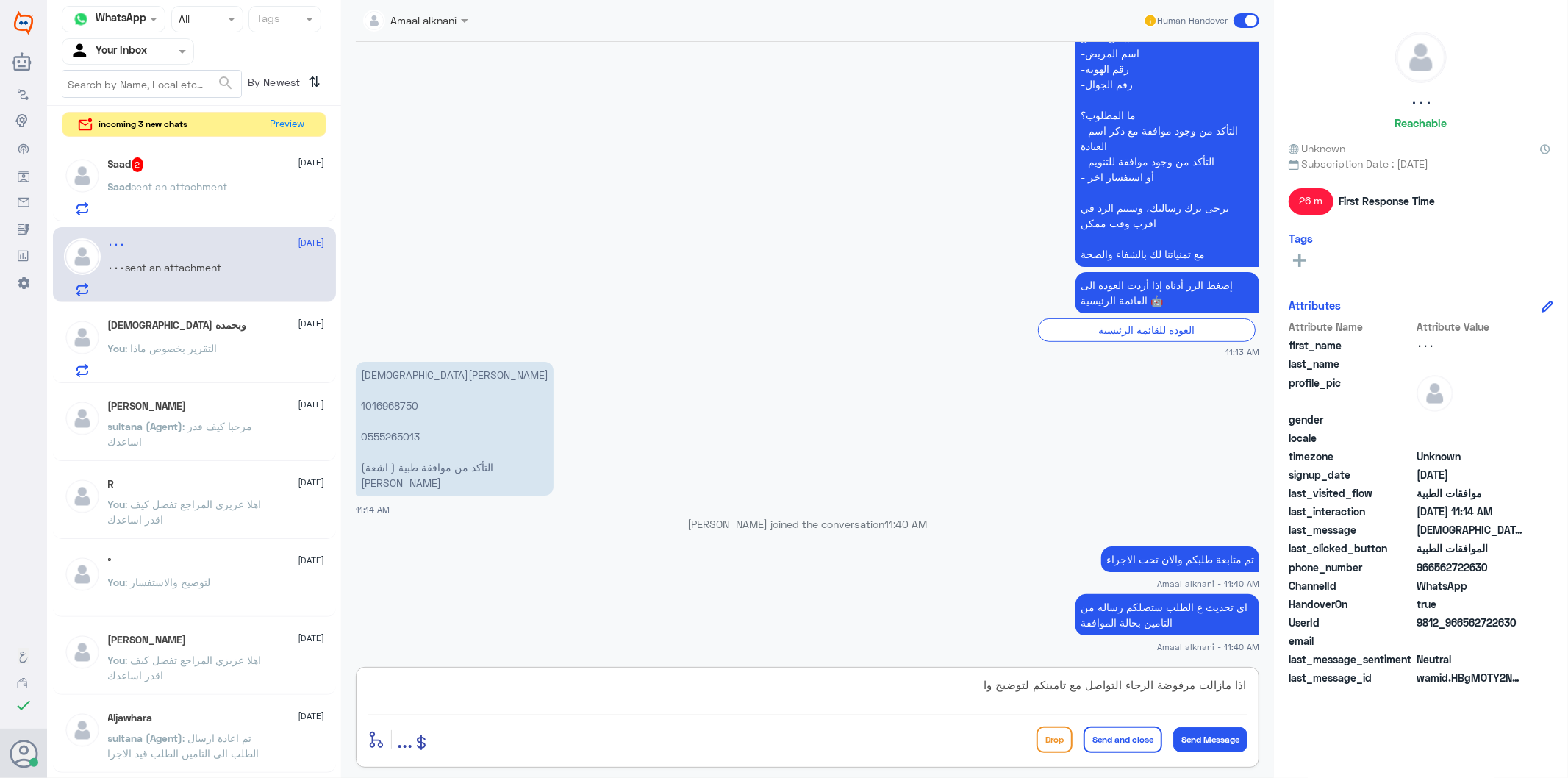
scroll to position [421, 0]
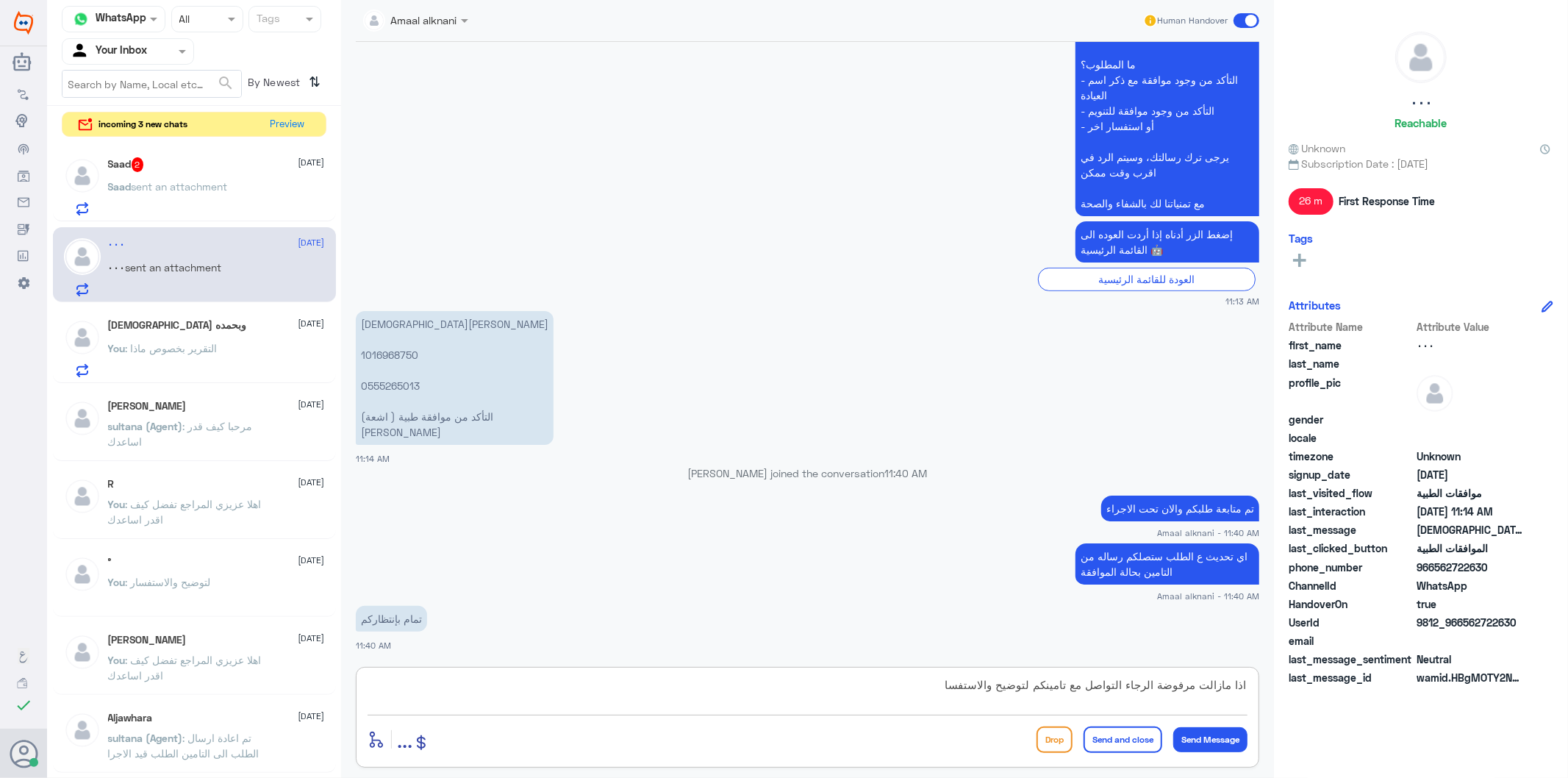
type textarea "اذا مازالت مرفوضة الرجاء التواصل مع تامينكم لتوضيح والاستفسار"
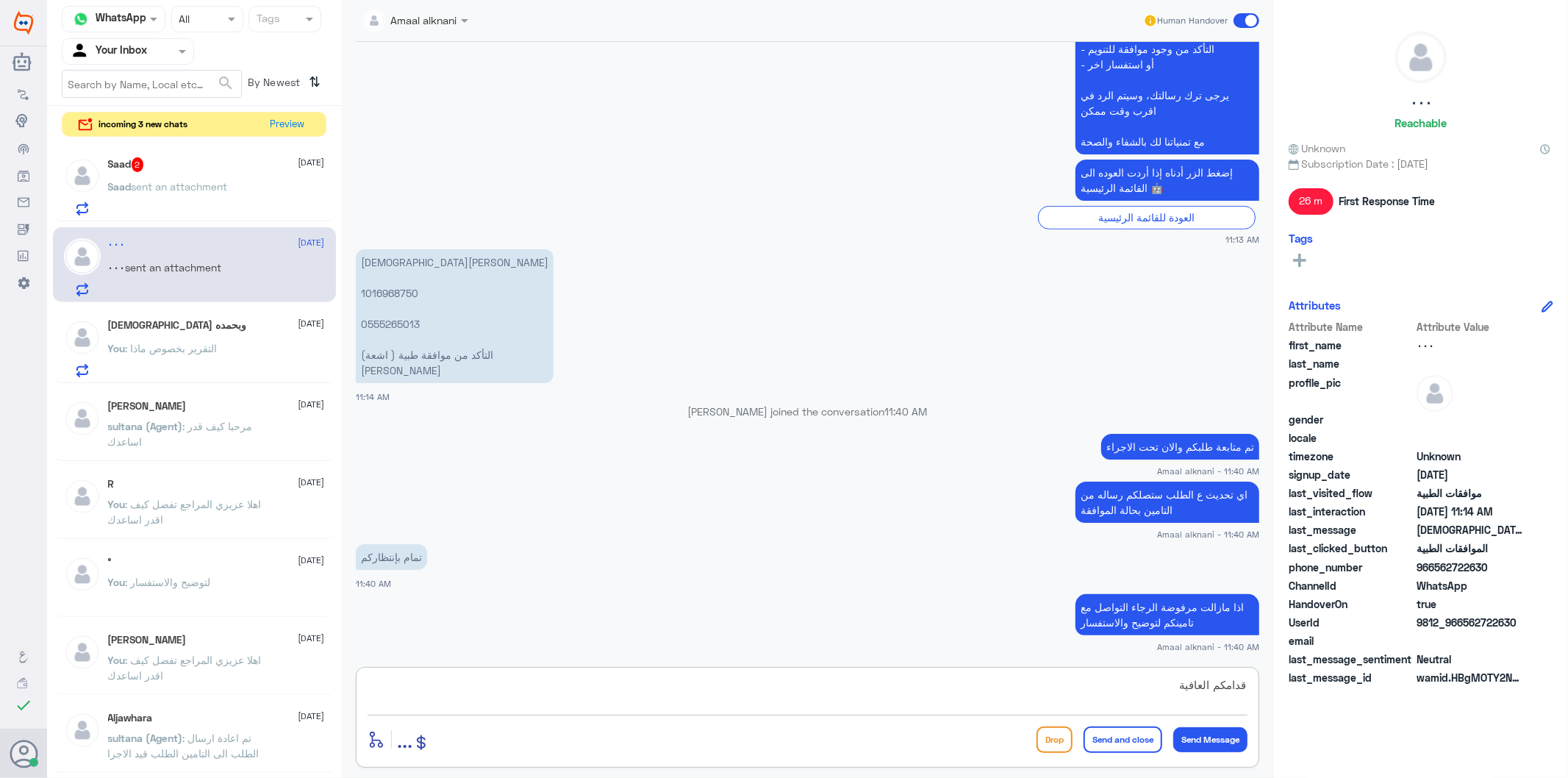
type textarea "قدامكم العافية"
click at [1105, 735] on button "Send and close" at bounding box center [1123, 739] width 79 height 27
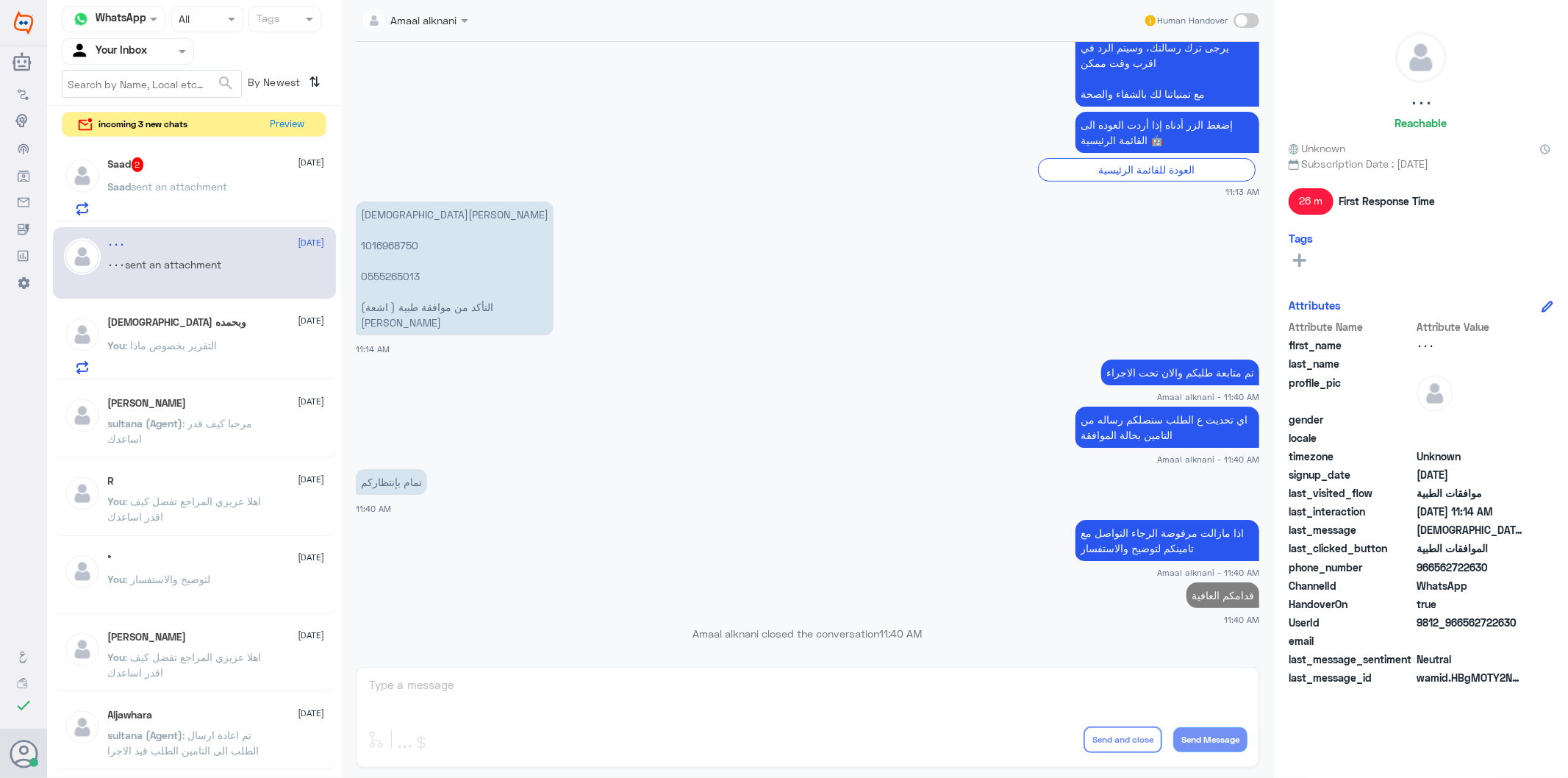
click at [187, 175] on div "Saad 2 [DATE][PERSON_NAME] sent an attachment" at bounding box center [216, 186] width 217 height 58
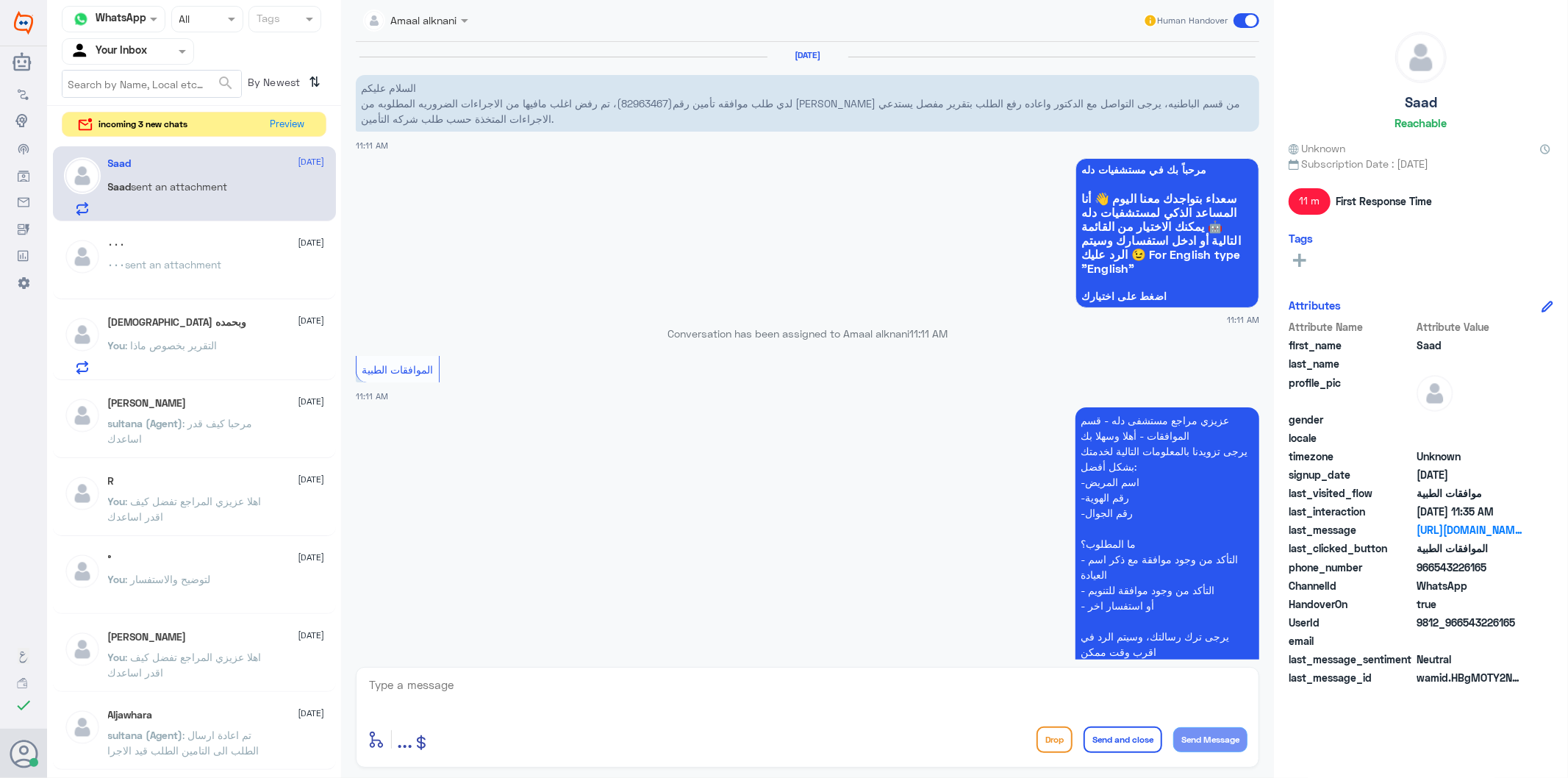
scroll to position [1005, 0]
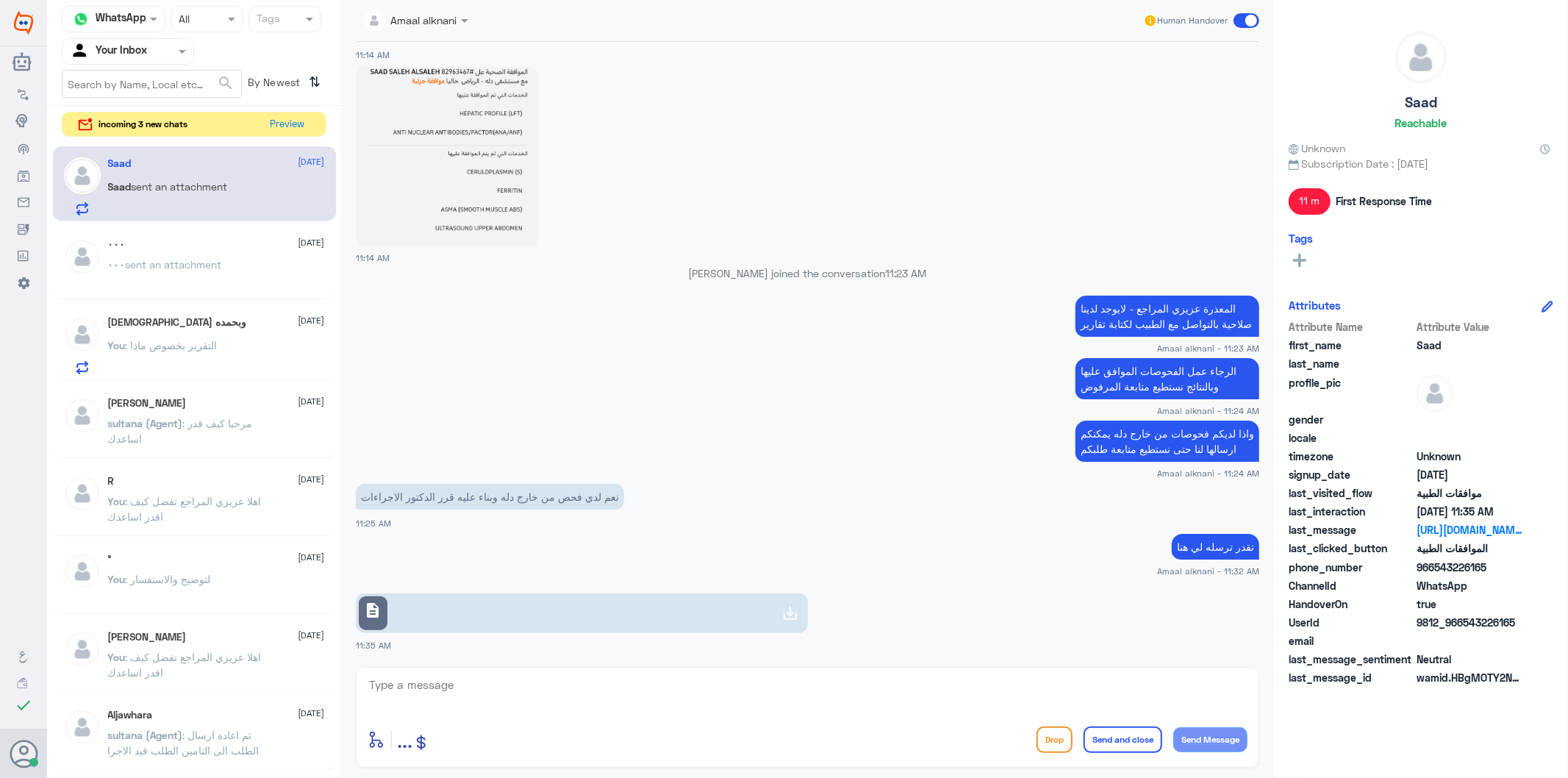
drag, startPoint x: 503, startPoint y: 688, endPoint x: 505, endPoint y: 698, distance: 10.2
click at [503, 692] on textarea at bounding box center [808, 693] width 880 height 36
click at [656, 620] on link "description" at bounding box center [582, 613] width 452 height 39
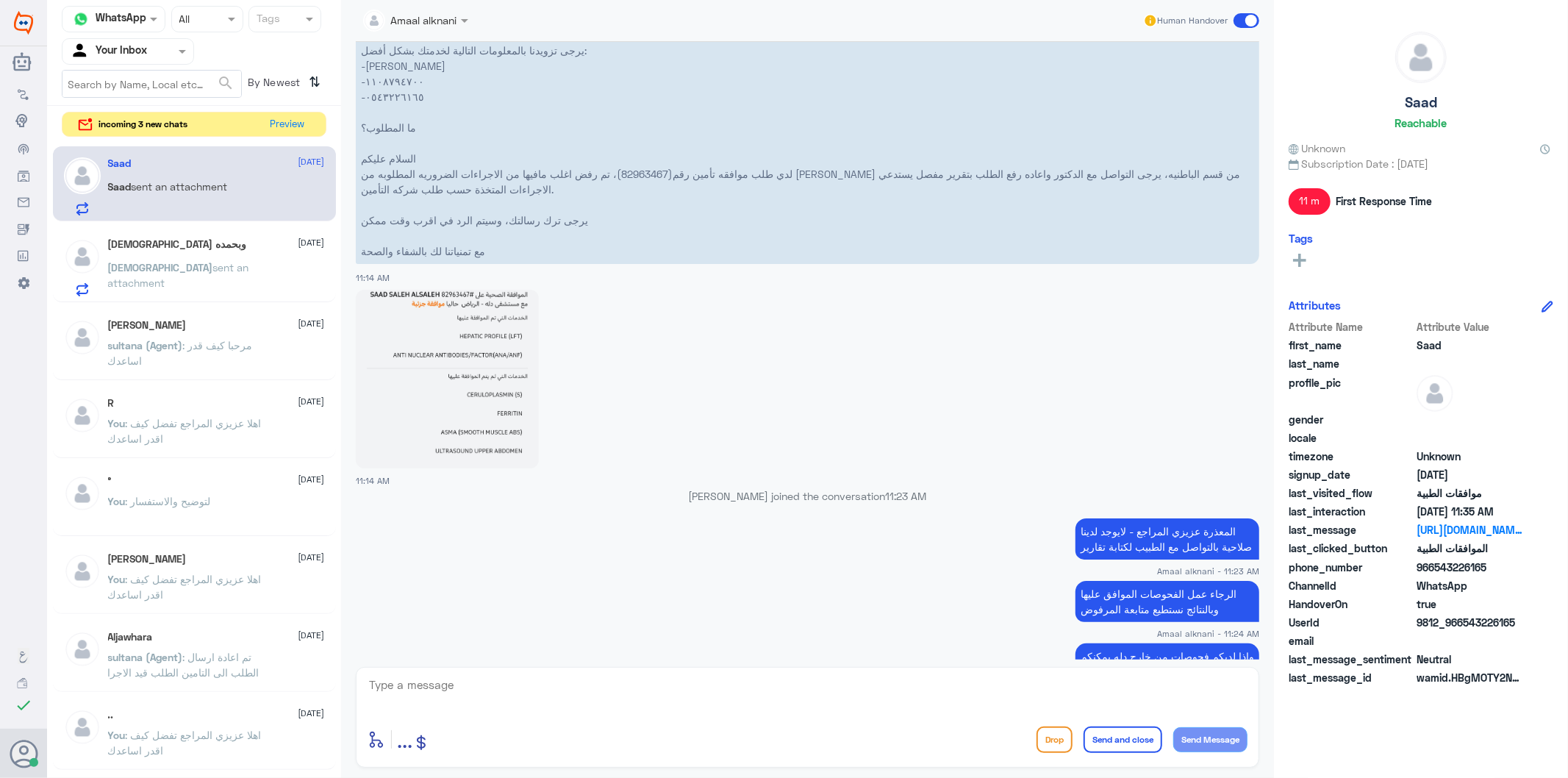
scroll to position [679, 0]
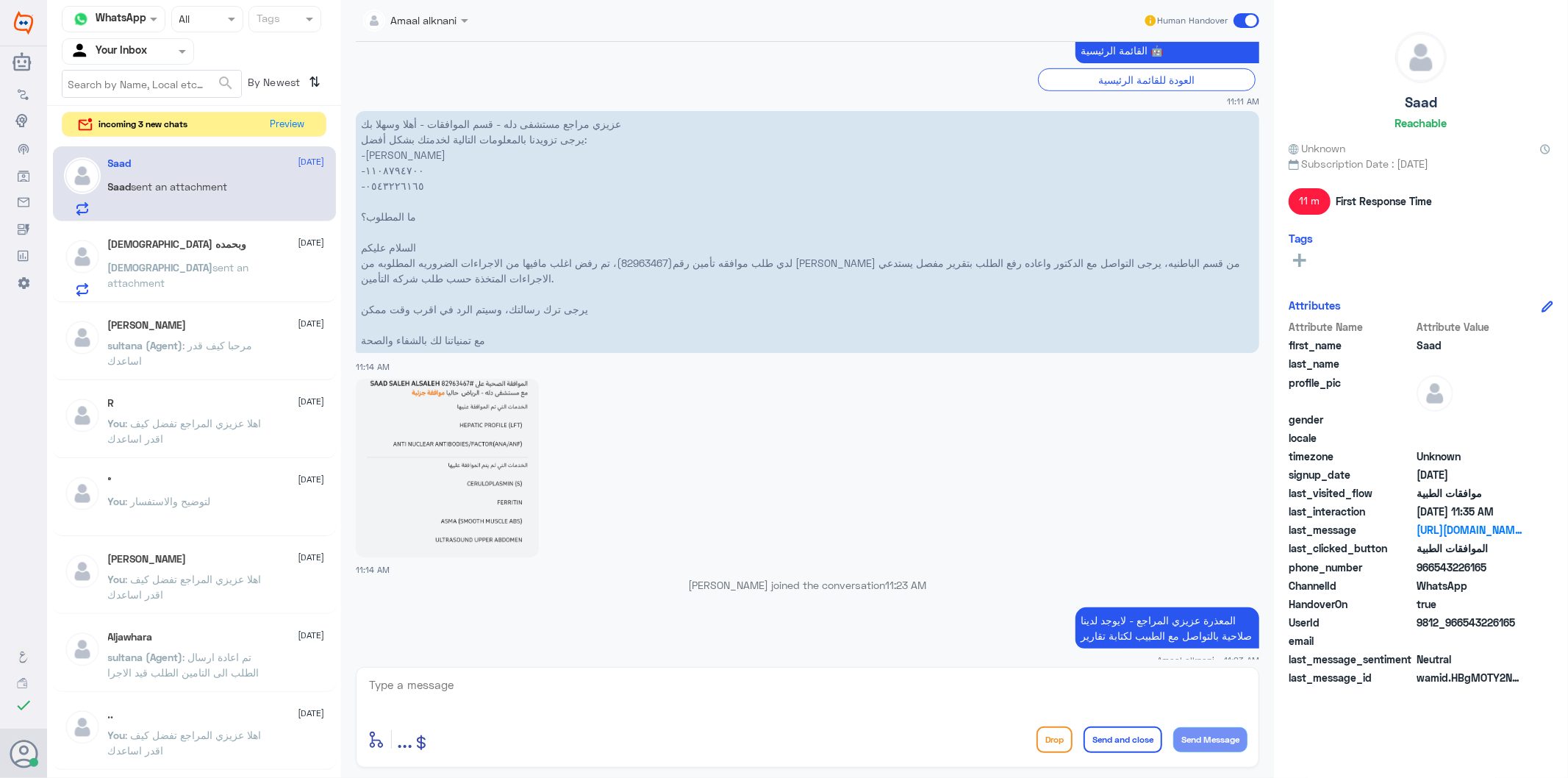
click at [1085, 263] on p "عزيزي مراجع مستشفى دله - قسم الموافقات - أهلا وسهلا بك يرجى تزويدنا بالمعلومات …" at bounding box center [808, 232] width 904 height 242
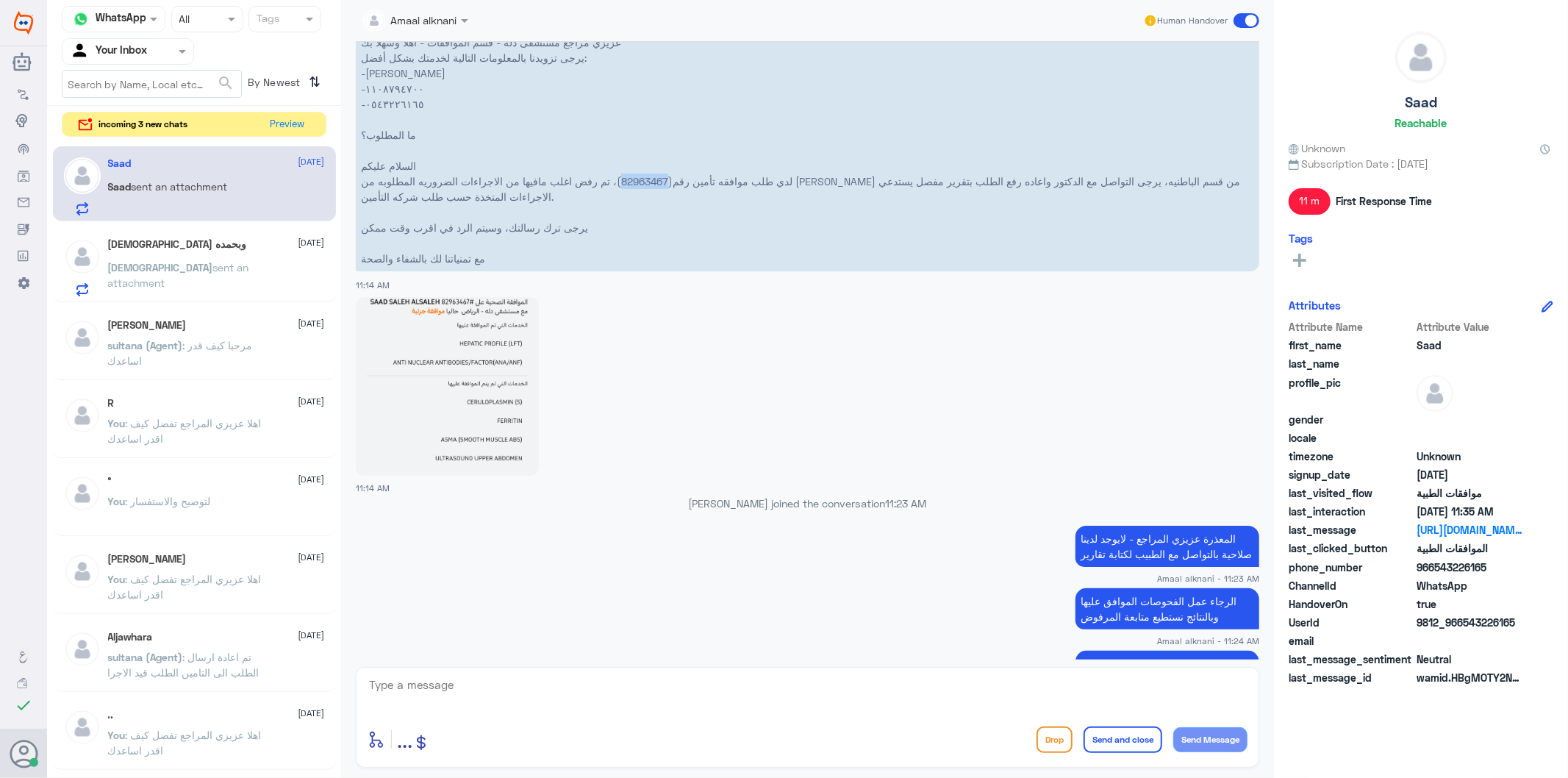
scroll to position [1005, 0]
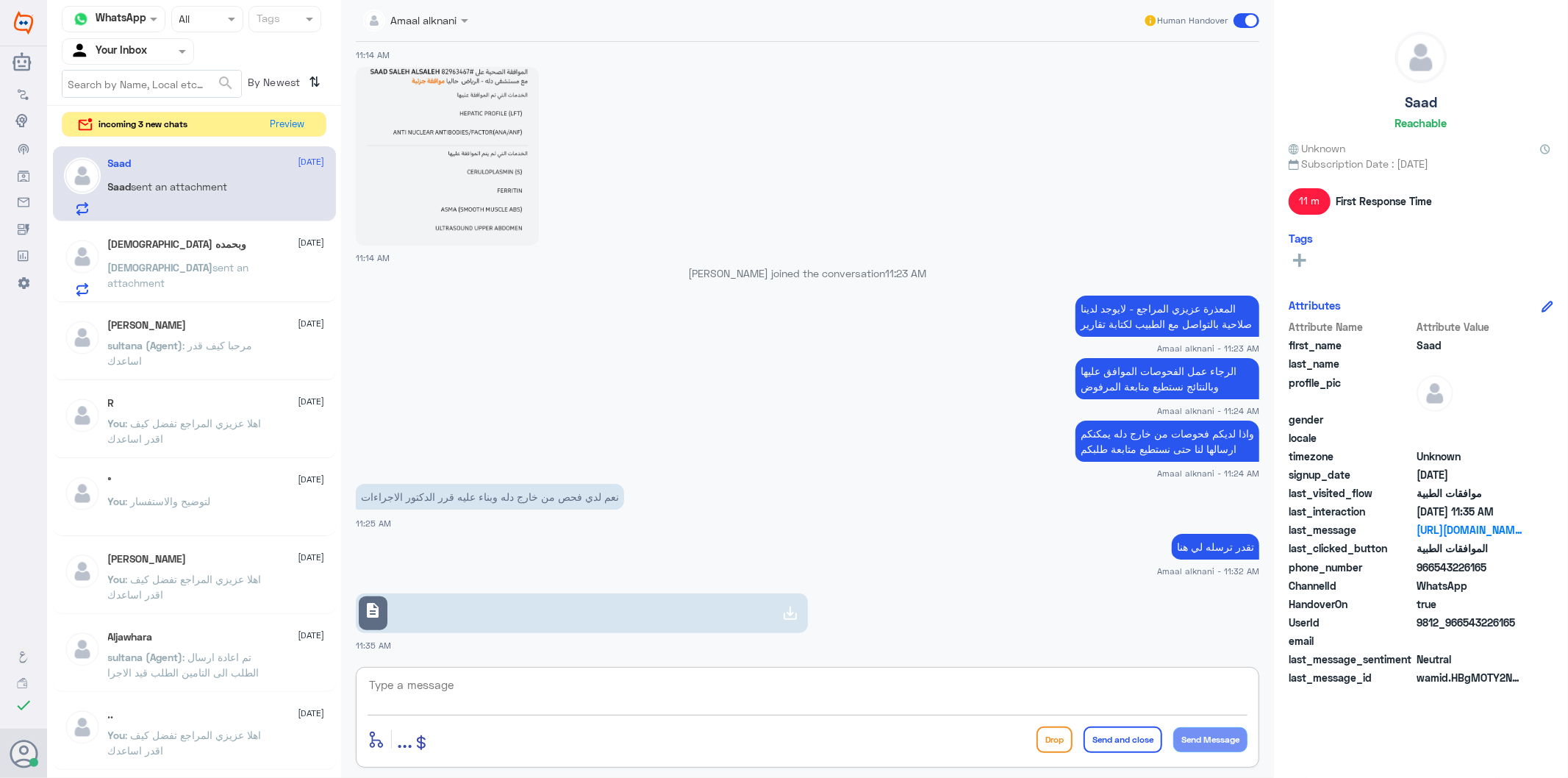
click at [551, 699] on textarea at bounding box center [808, 693] width 880 height 36
type textarea "تم متابعة طلبكم الان تحت الاجراء"
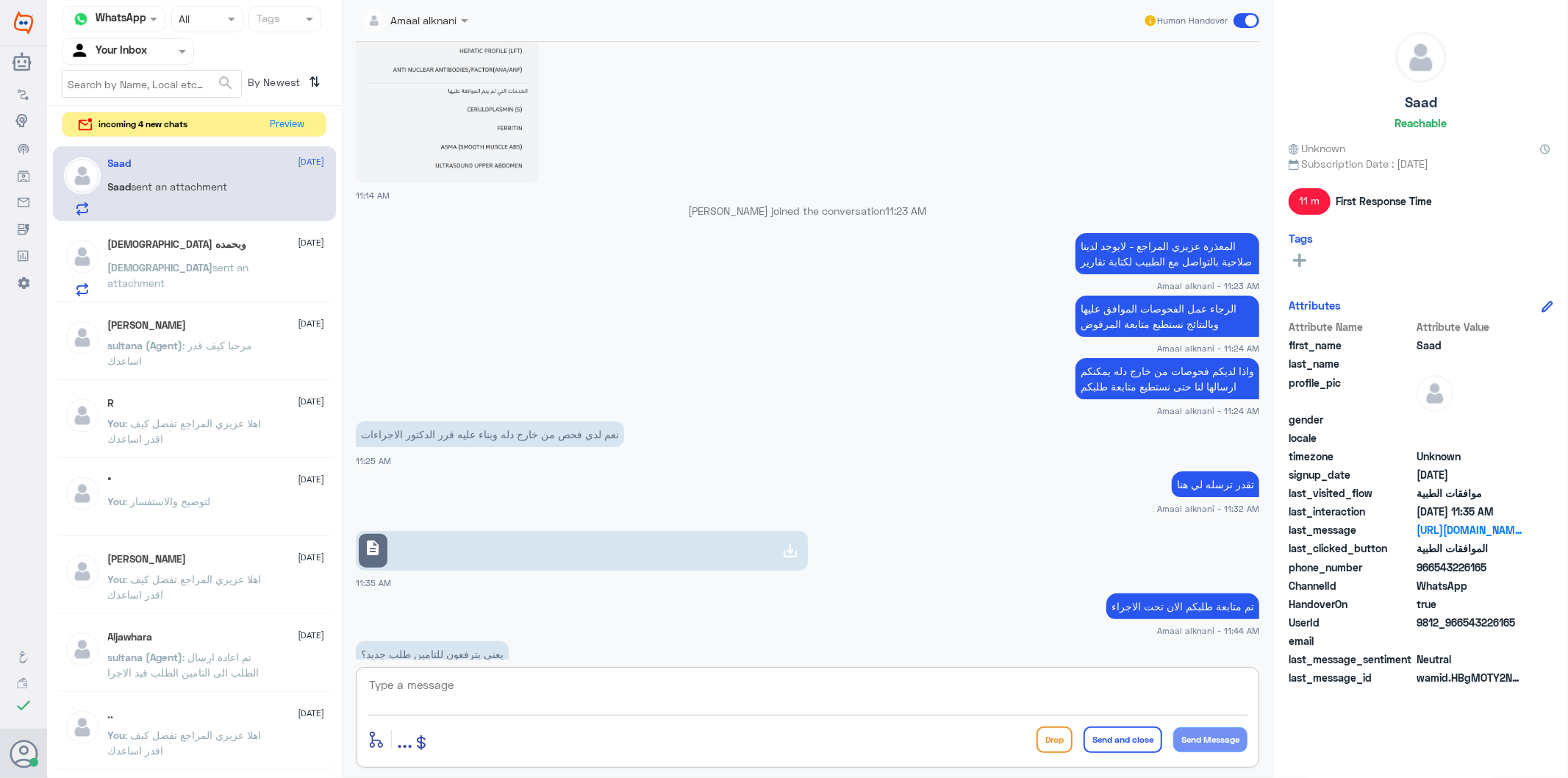
scroll to position [1152, 0]
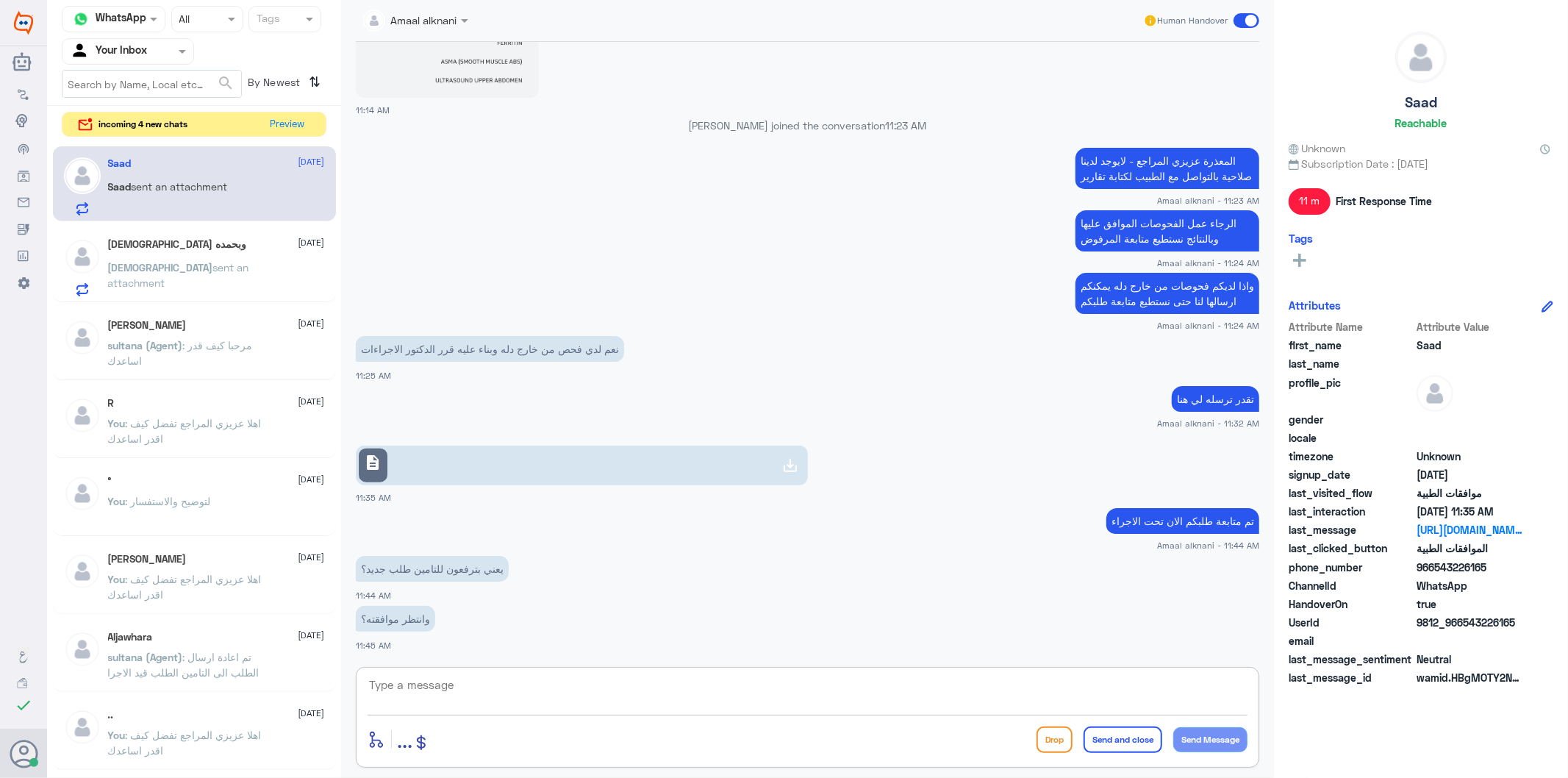
click at [510, 688] on textarea at bounding box center [808, 693] width 880 height 36
type textarea "لا ع نفس الطلب تمت المتابعة"
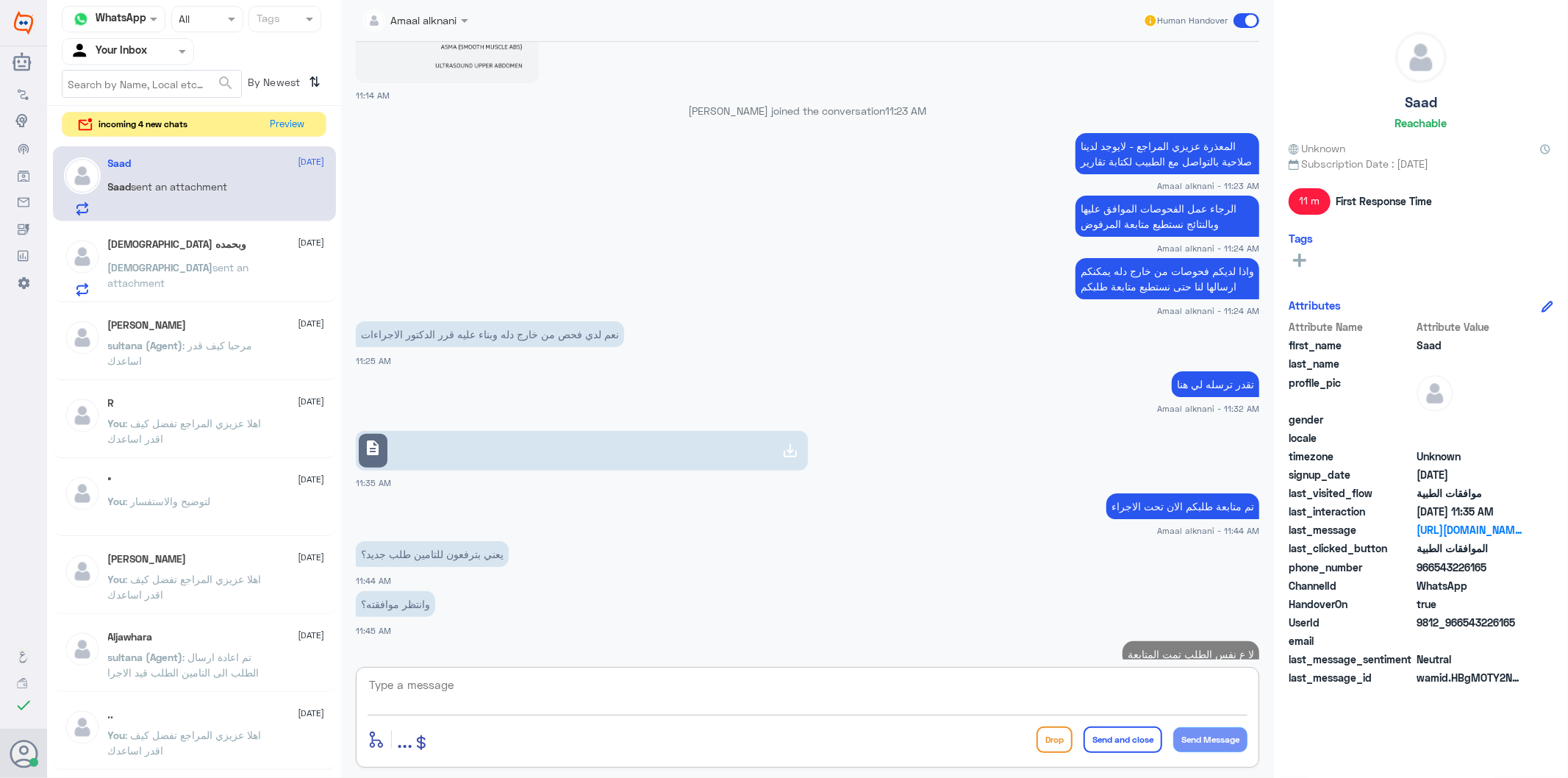
scroll to position [1200, 0]
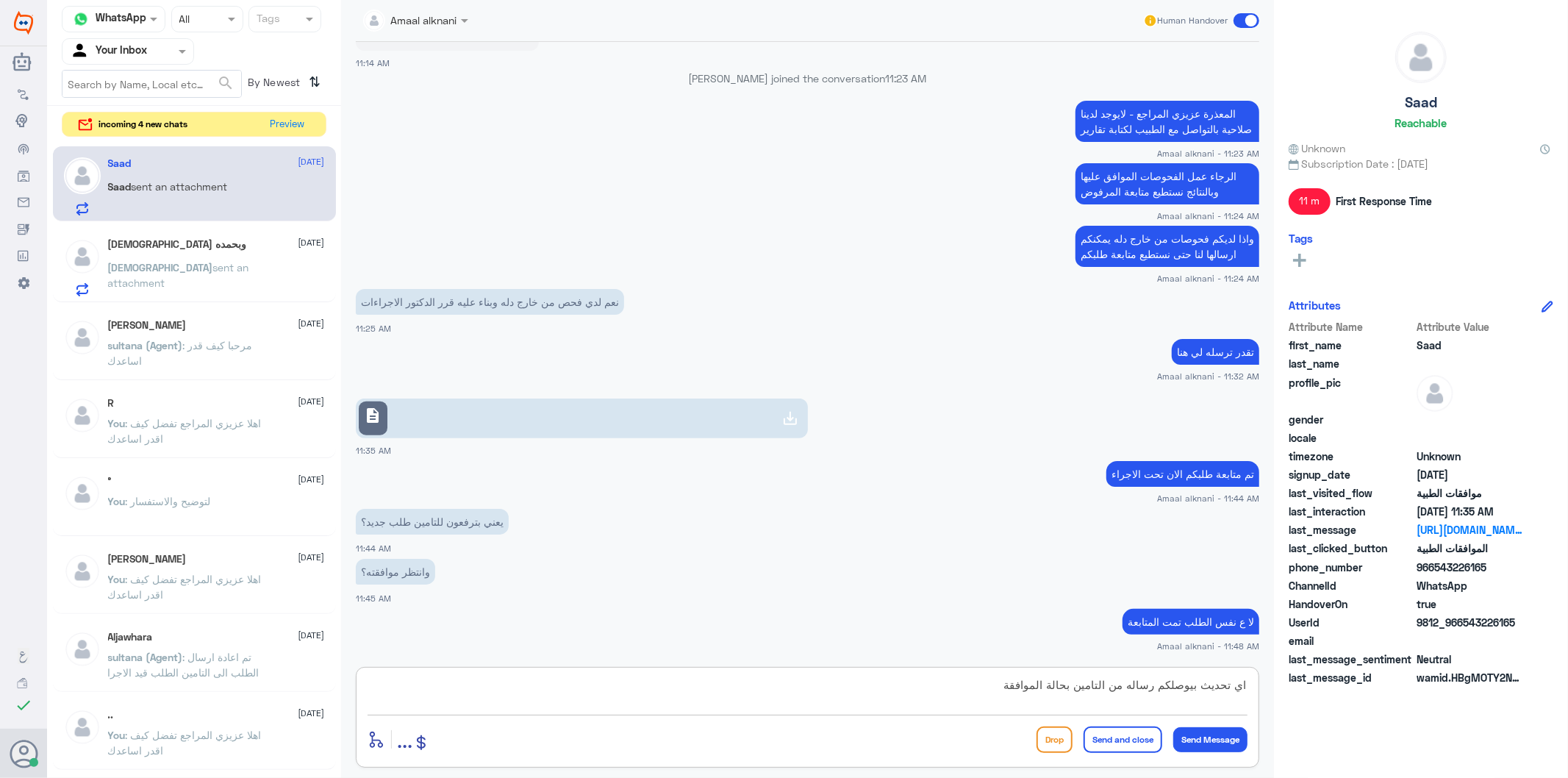
type textarea "اي تحديث بيوصلكم رساله من التامين بحالة الموافقة"
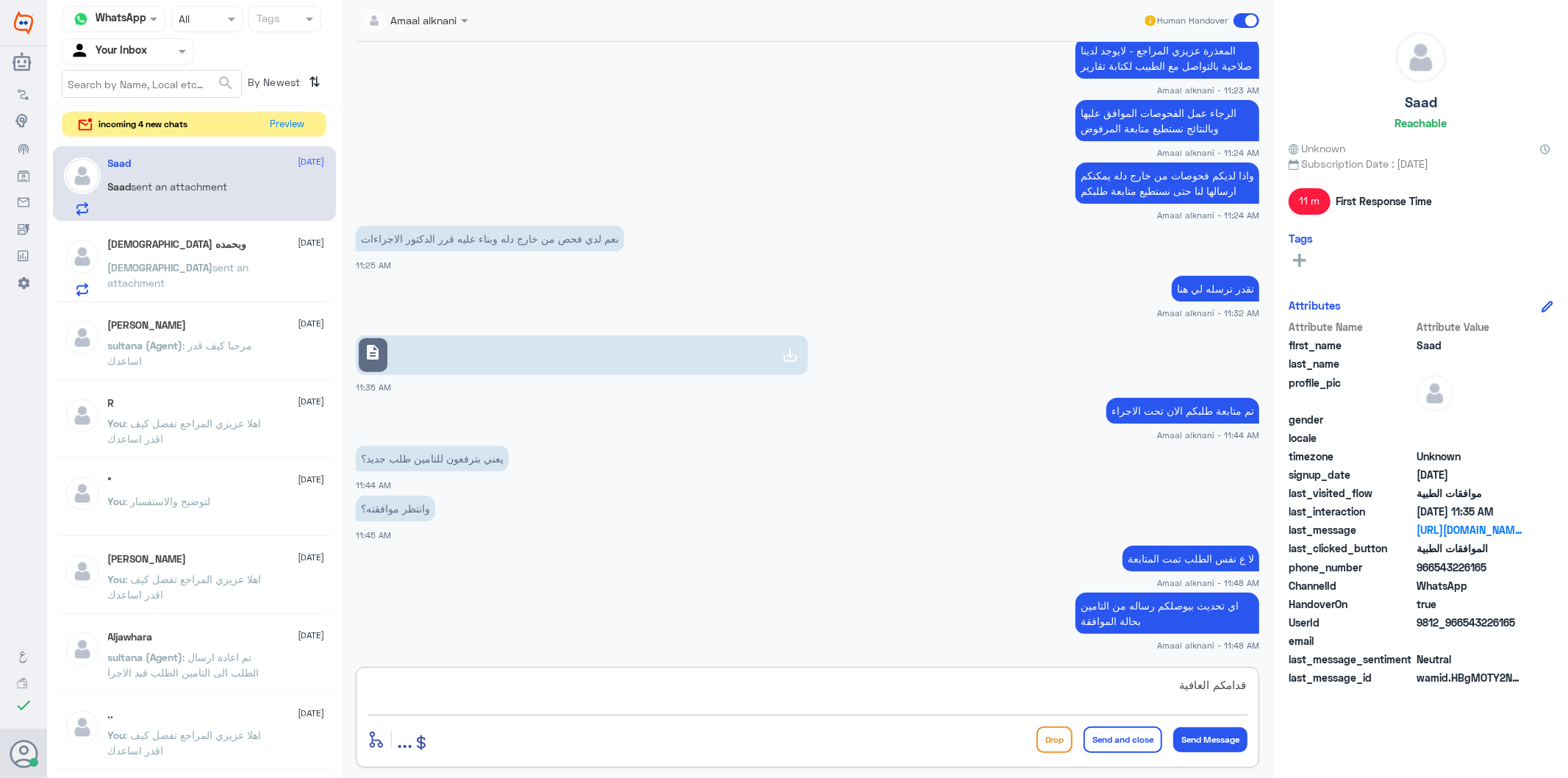
type textarea "قدامكم العافية"
click at [1108, 737] on button "Send and close" at bounding box center [1123, 739] width 79 height 27
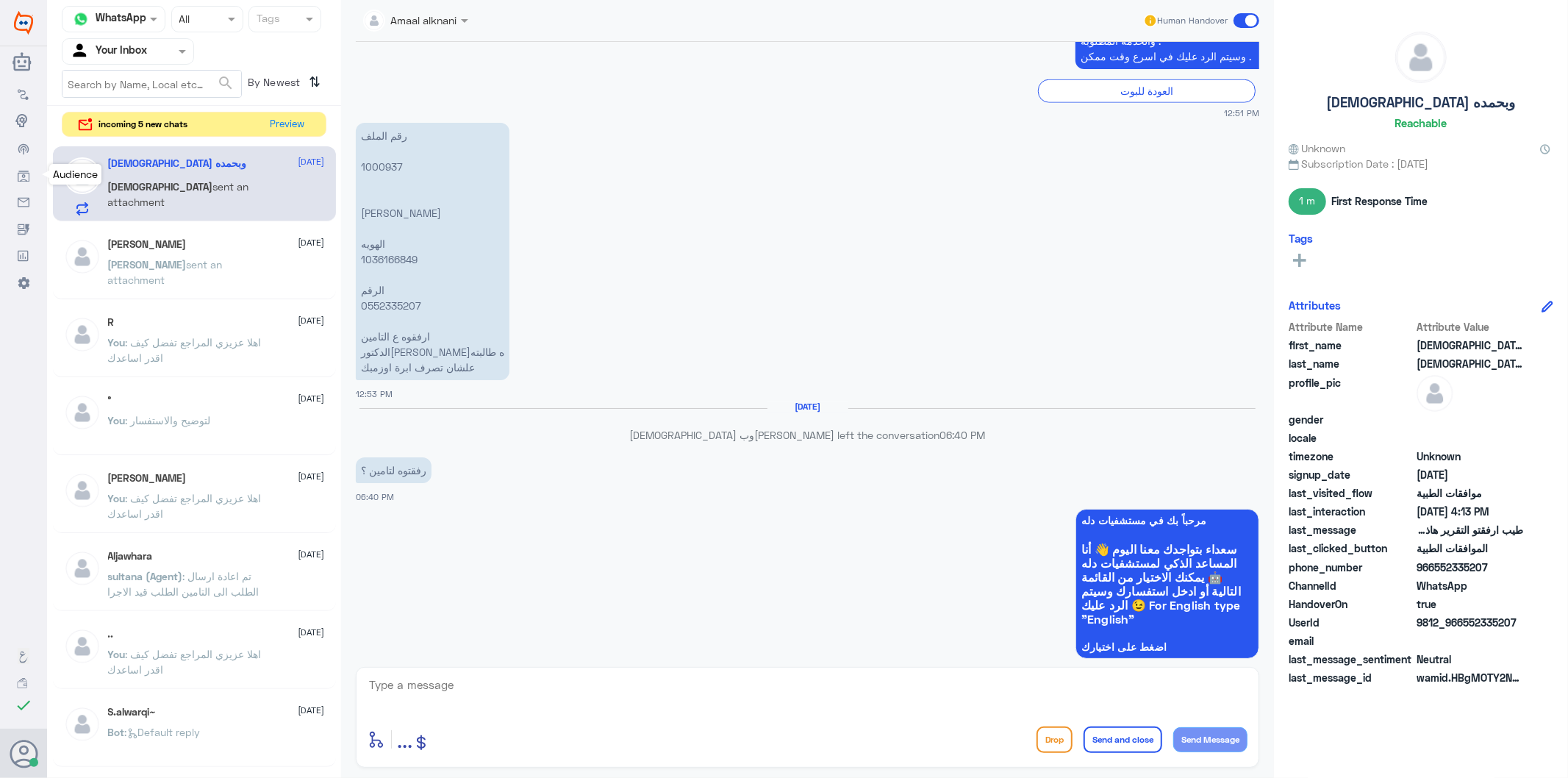
scroll to position [2669, 0]
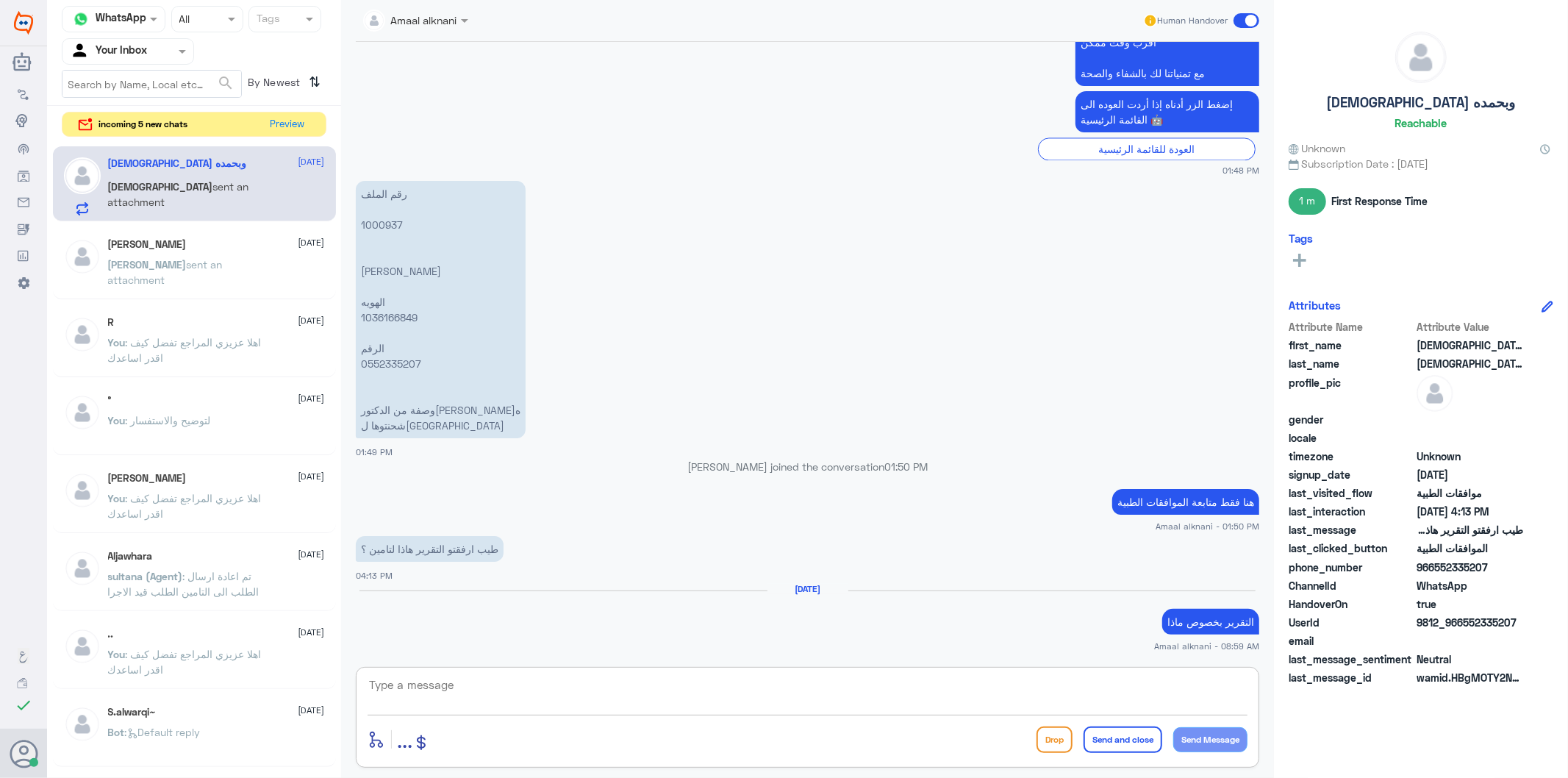
click at [545, 685] on textarea at bounding box center [808, 693] width 880 height 36
type textarea "نسعد دوما بخدمتكم ونتمنى لكم دوام الصحة والعافية"
click at [1116, 735] on button "Send and close" at bounding box center [1123, 739] width 79 height 27
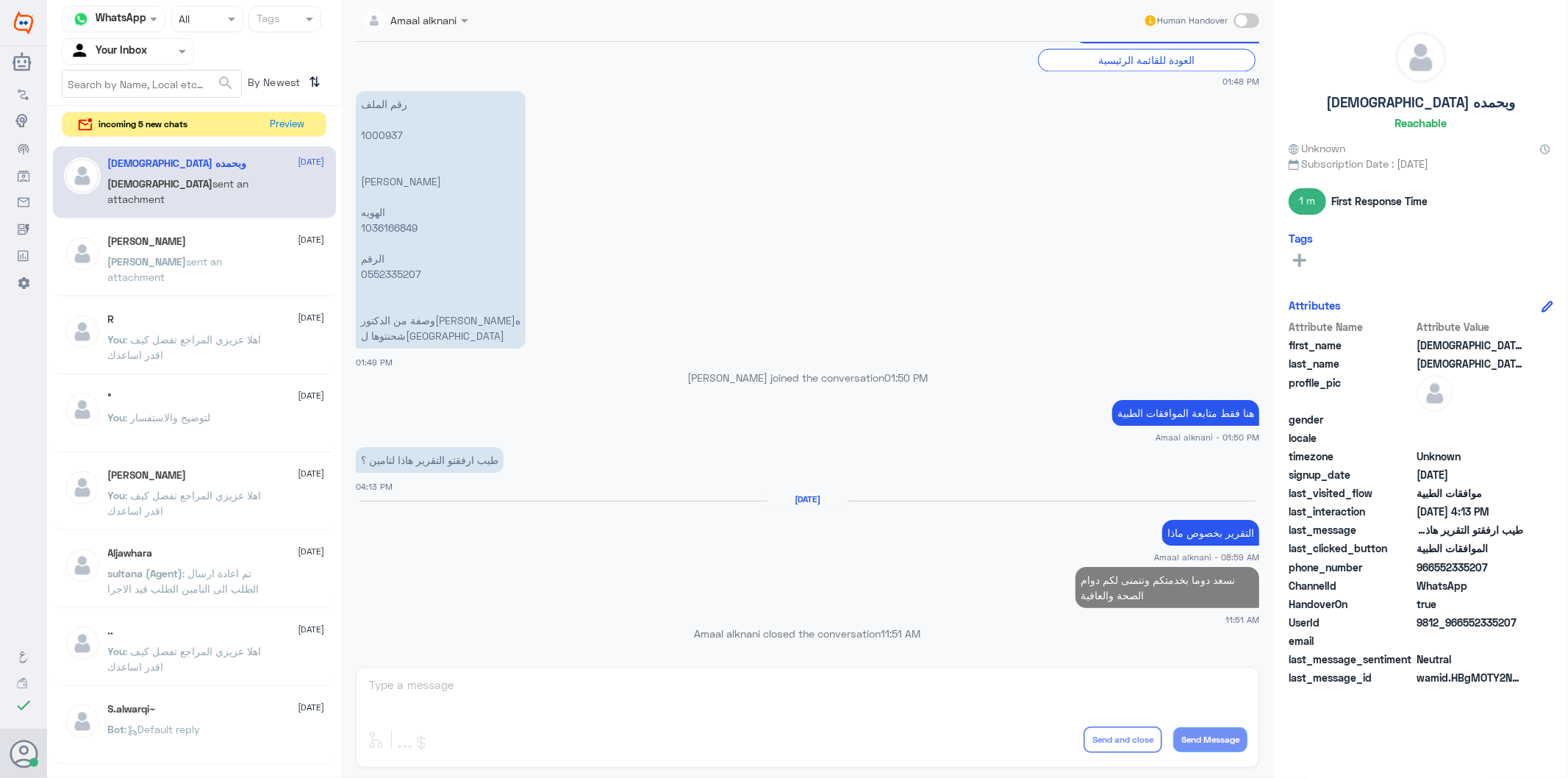
click at [213, 252] on div "[PERSON_NAME] [DATE][PERSON_NAME] sent an attachment" at bounding box center [216, 262] width 217 height 55
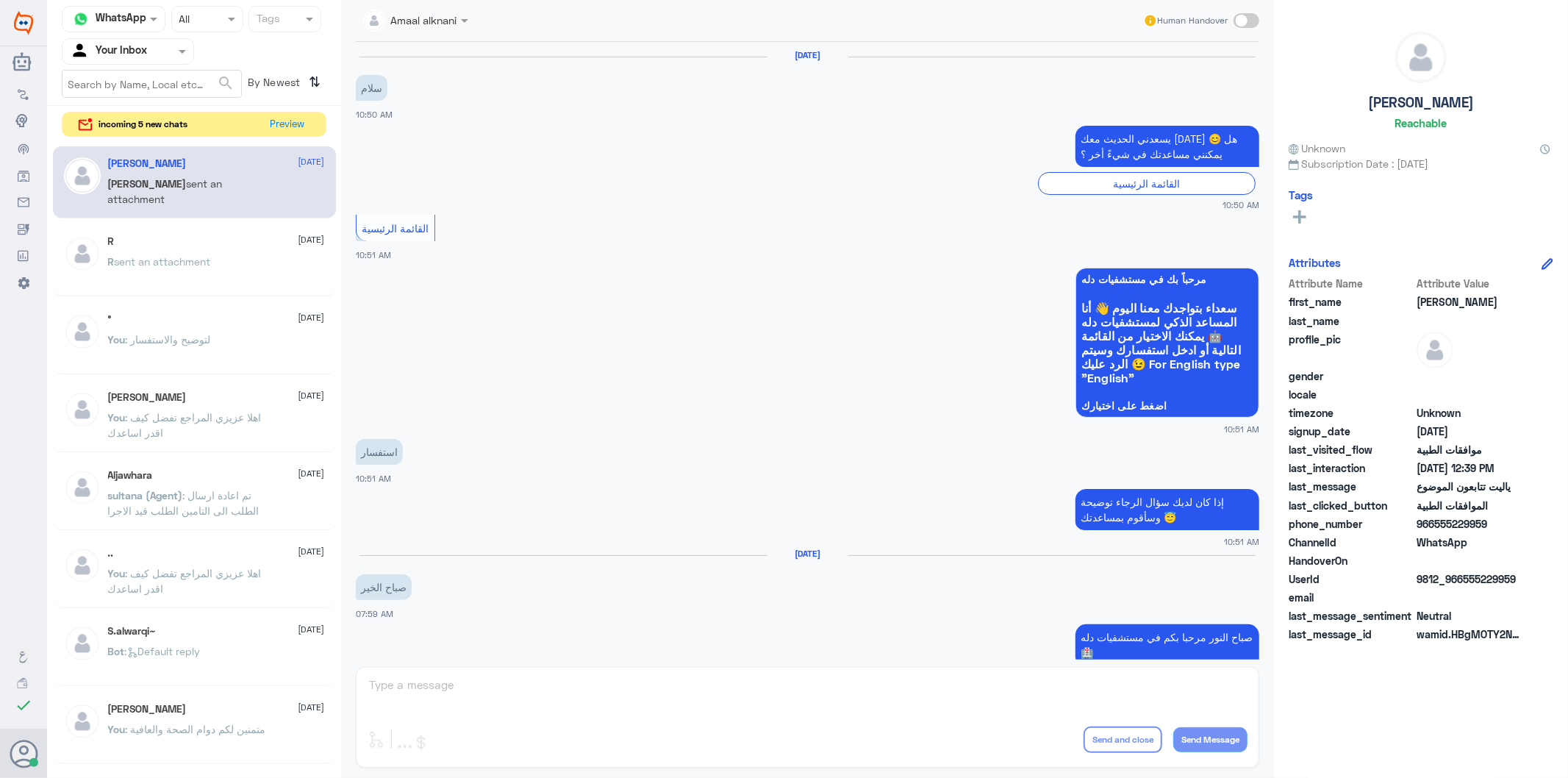
scroll to position [1338, 0]
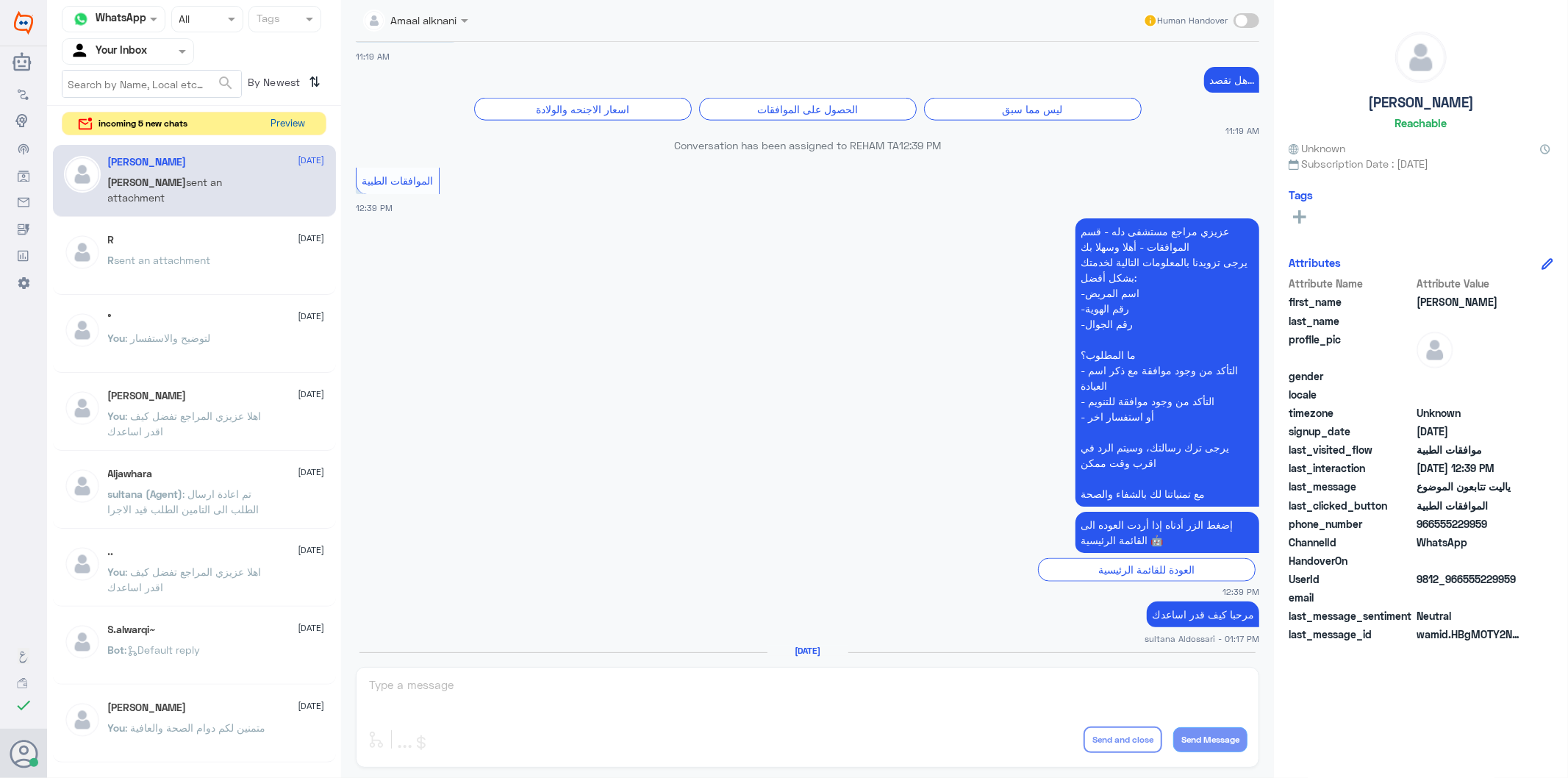
click at [283, 122] on button "Preview" at bounding box center [288, 123] width 45 height 23
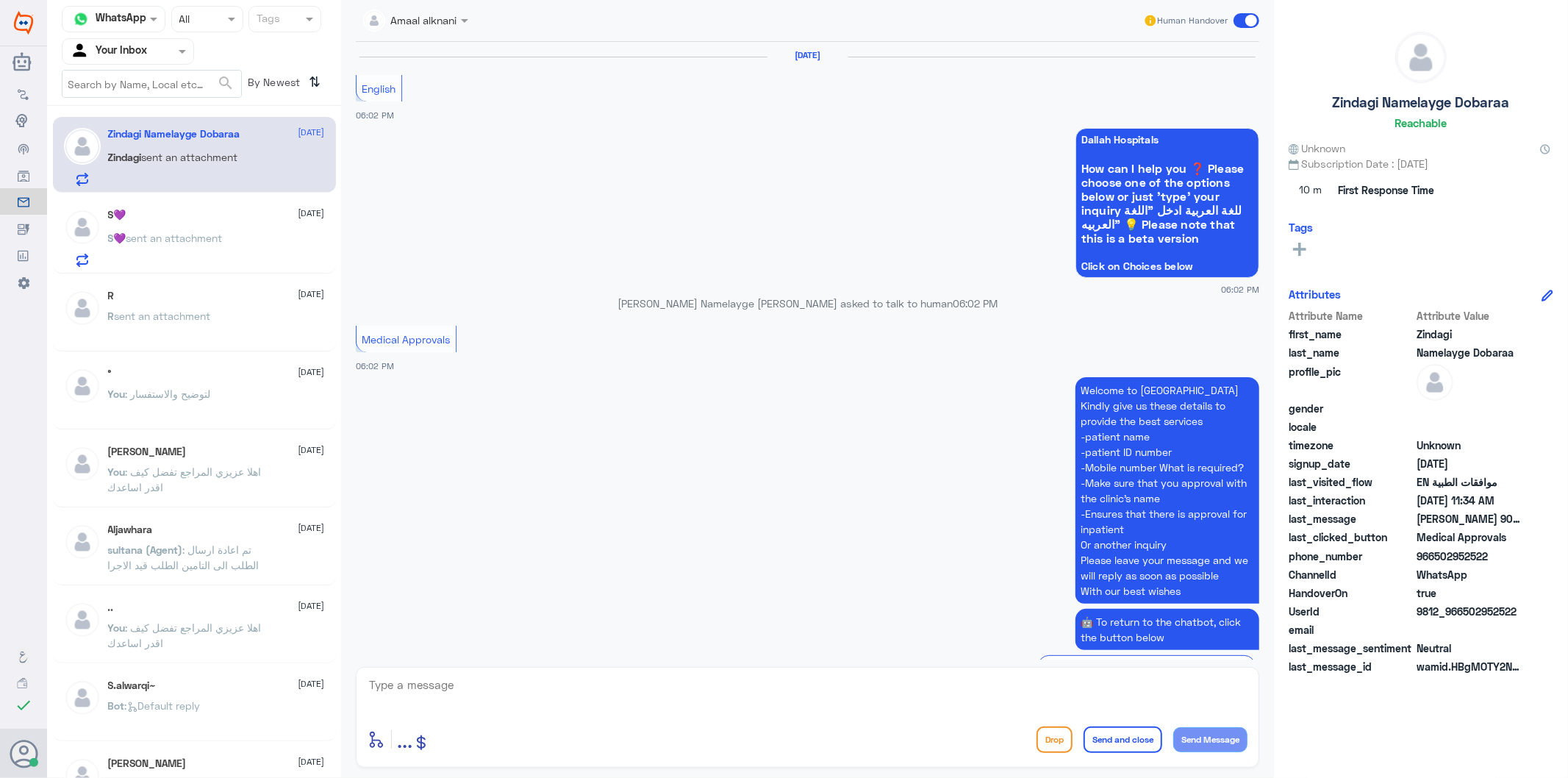
scroll to position [2338, 0]
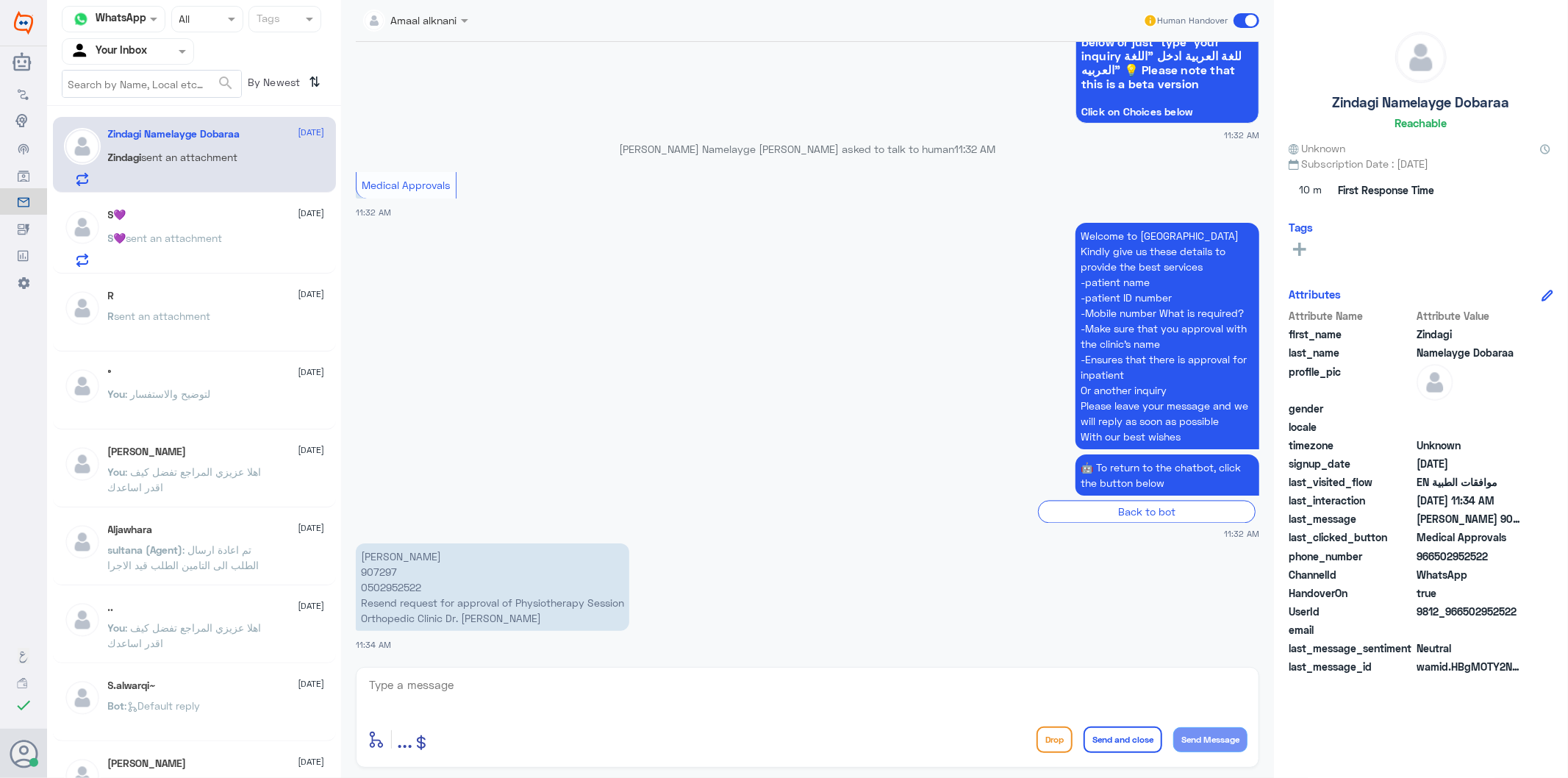
click at [250, 399] on div "You : لتوضيح والاستفسار" at bounding box center [216, 407] width 217 height 33
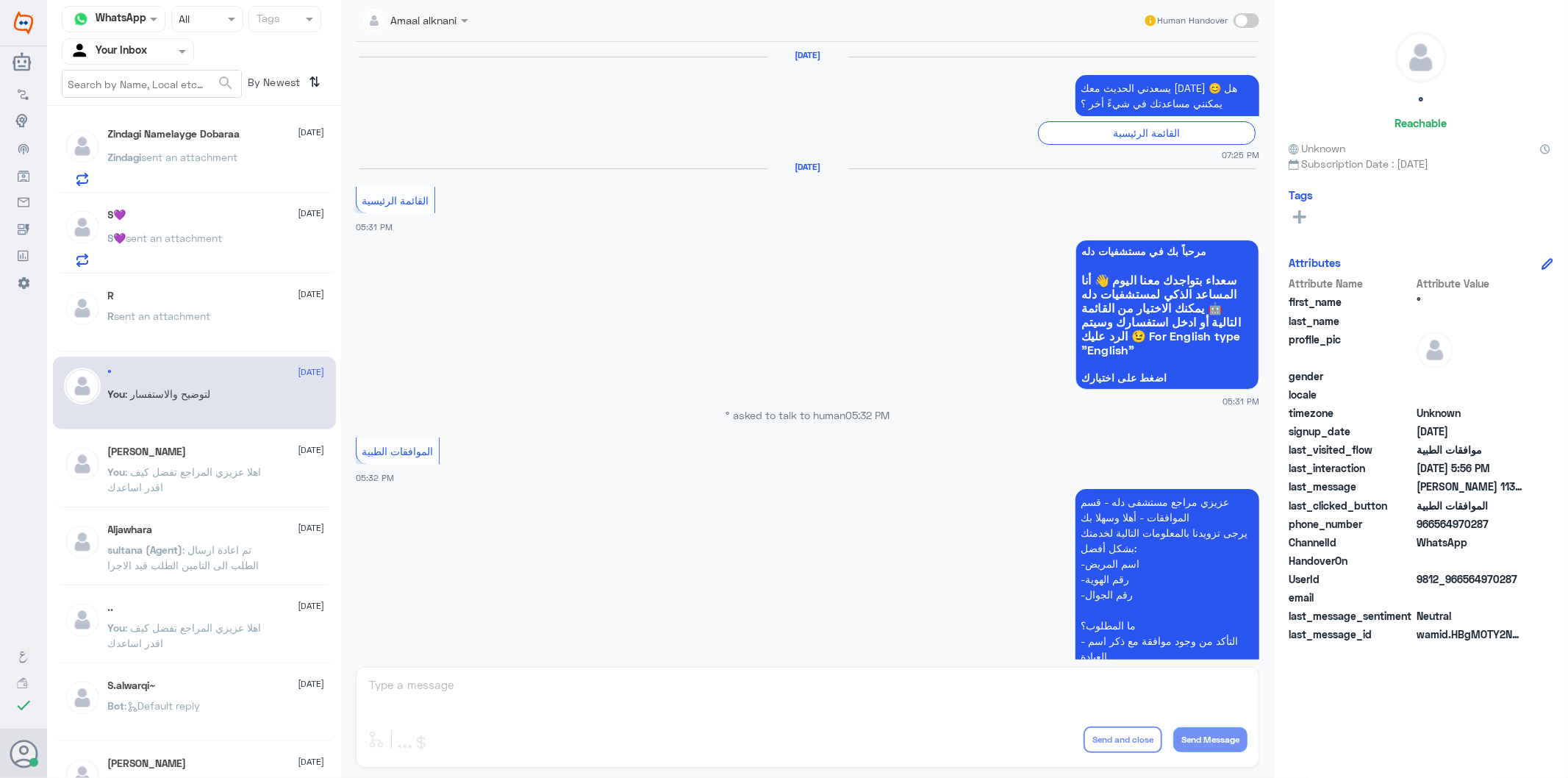
scroll to position [2108, 0]
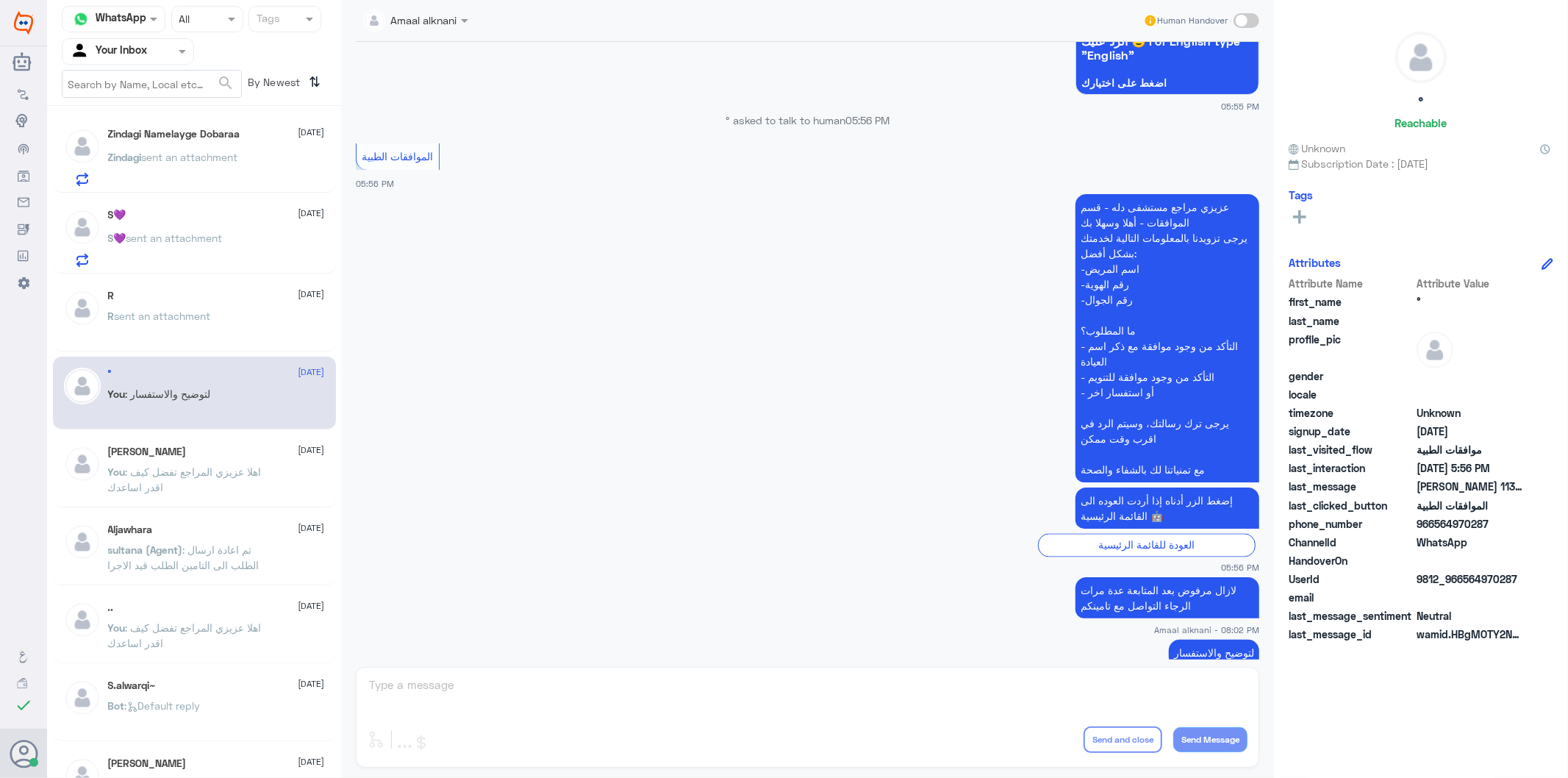
click at [531, 675] on div "Amaal alknani Human Handover [DATE] يسعدني الحديث معك [DATE] 😊 هل يمكنني مساعدت…" at bounding box center [808, 391] width 933 height 782
click at [528, 685] on div "Amaal alknani Human Handover [DATE] يسعدني الحديث معك [DATE] 😊 هل يمكنني مساعدت…" at bounding box center [808, 391] width 933 height 782
click at [526, 692] on div "Amaal alknani Human Handover [DATE] يسعدني الحديث معك [DATE] 😊 هل يمكنني مساعدت…" at bounding box center [808, 391] width 933 height 782
click at [525, 692] on div "Amaal alknani Human Handover [DATE] يسعدني الحديث معك [DATE] 😊 هل يمكنني مساعدت…" at bounding box center [808, 391] width 933 height 782
click at [199, 326] on p "R sent an attachment" at bounding box center [159, 326] width 103 height 36
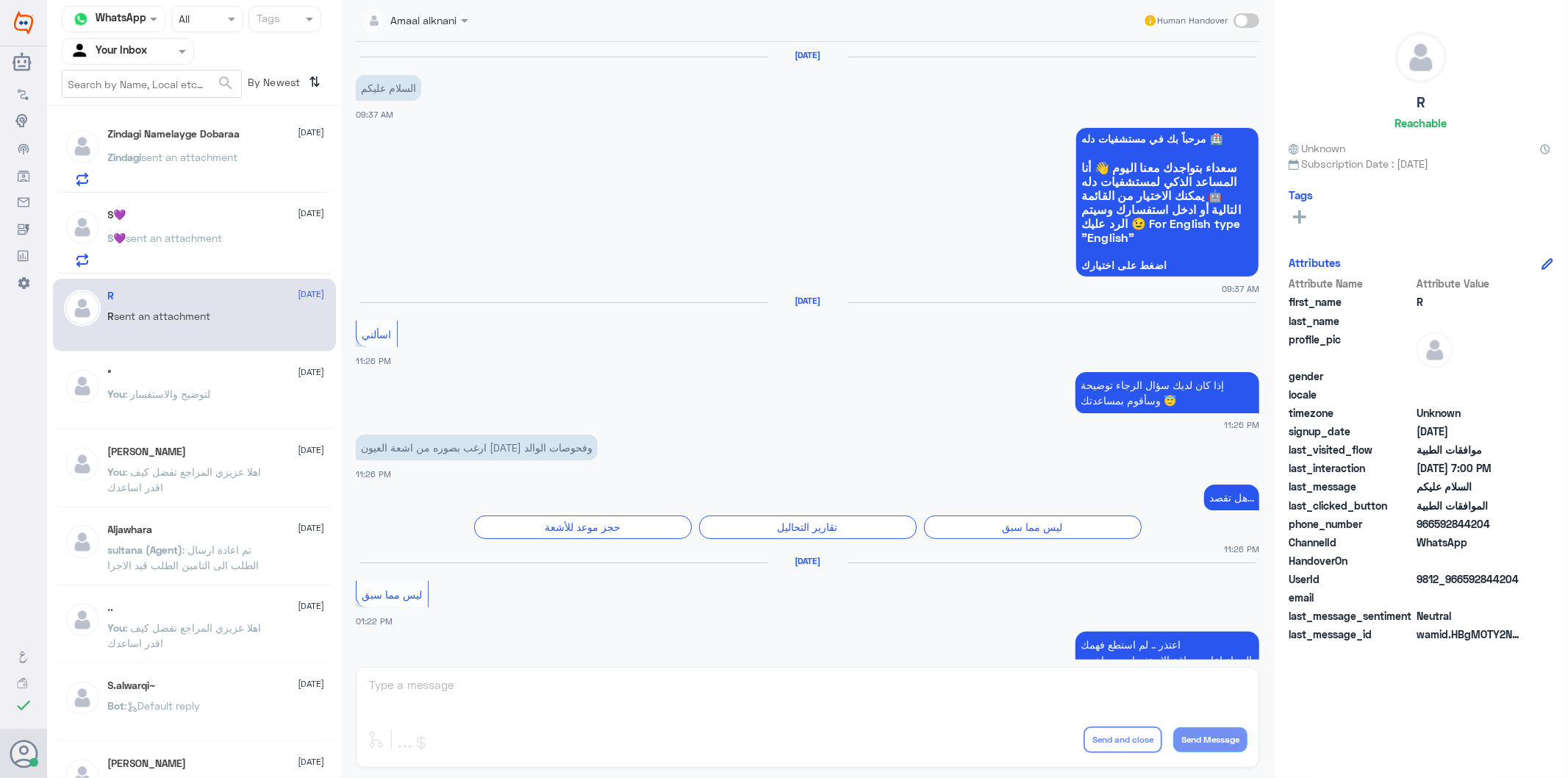
scroll to position [2058, 0]
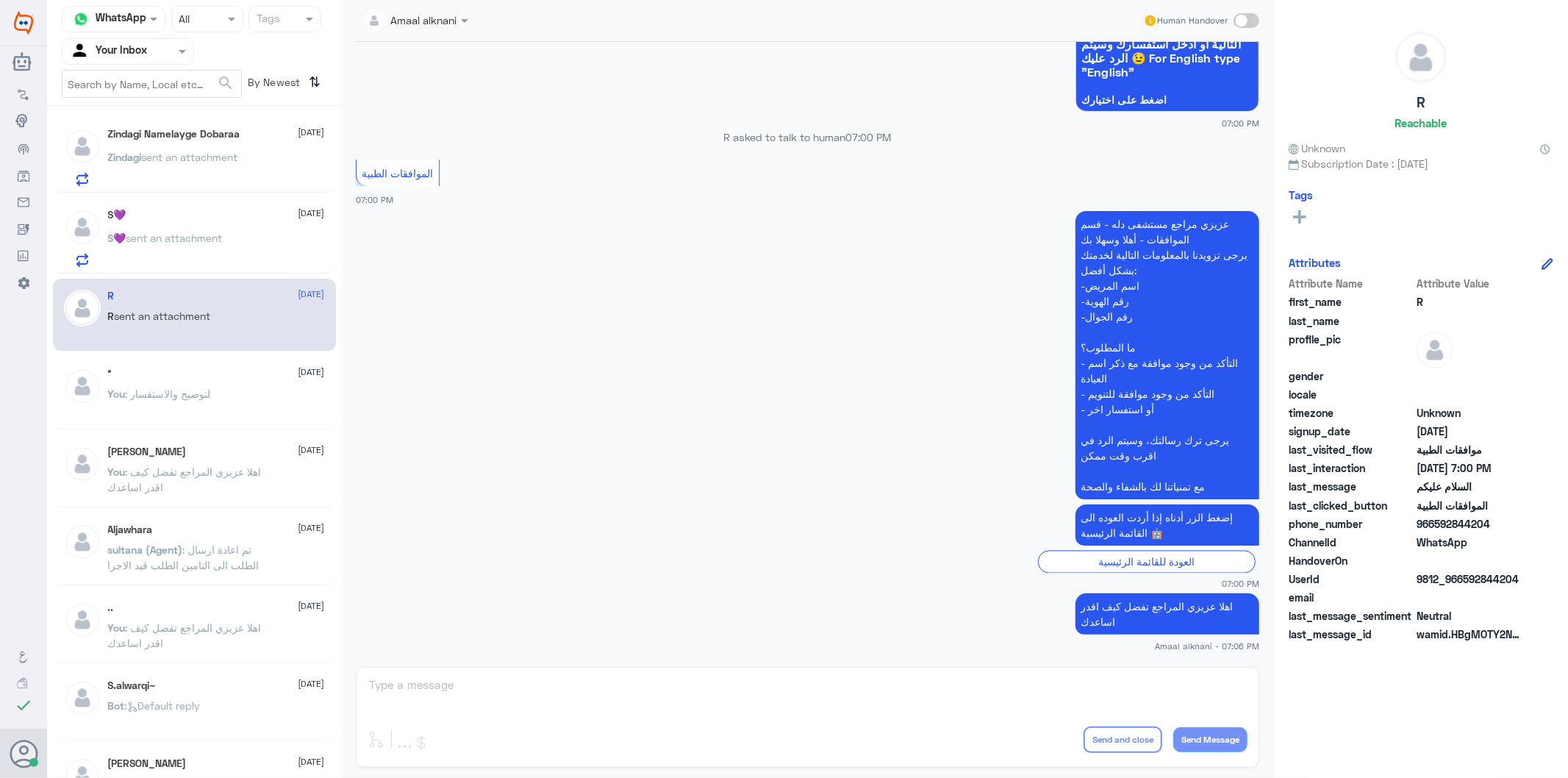
click at [417, 698] on div "Amaal alknani Human Handover [DATE] السلام عليكم 09:37 AM مرحباً بك في مستشفيات…" at bounding box center [808, 391] width 933 height 782
drag, startPoint x: 417, startPoint y: 696, endPoint x: 135, endPoint y: 283, distance: 500.1
click at [415, 688] on div "Amaal alknani Human Handover [DATE] السلام عليكم 09:37 AM مرحباً بك في مستشفيات…" at bounding box center [808, 391] width 933 height 782
click at [151, 245] on p "S💜 sent an attachment" at bounding box center [165, 248] width 115 height 36
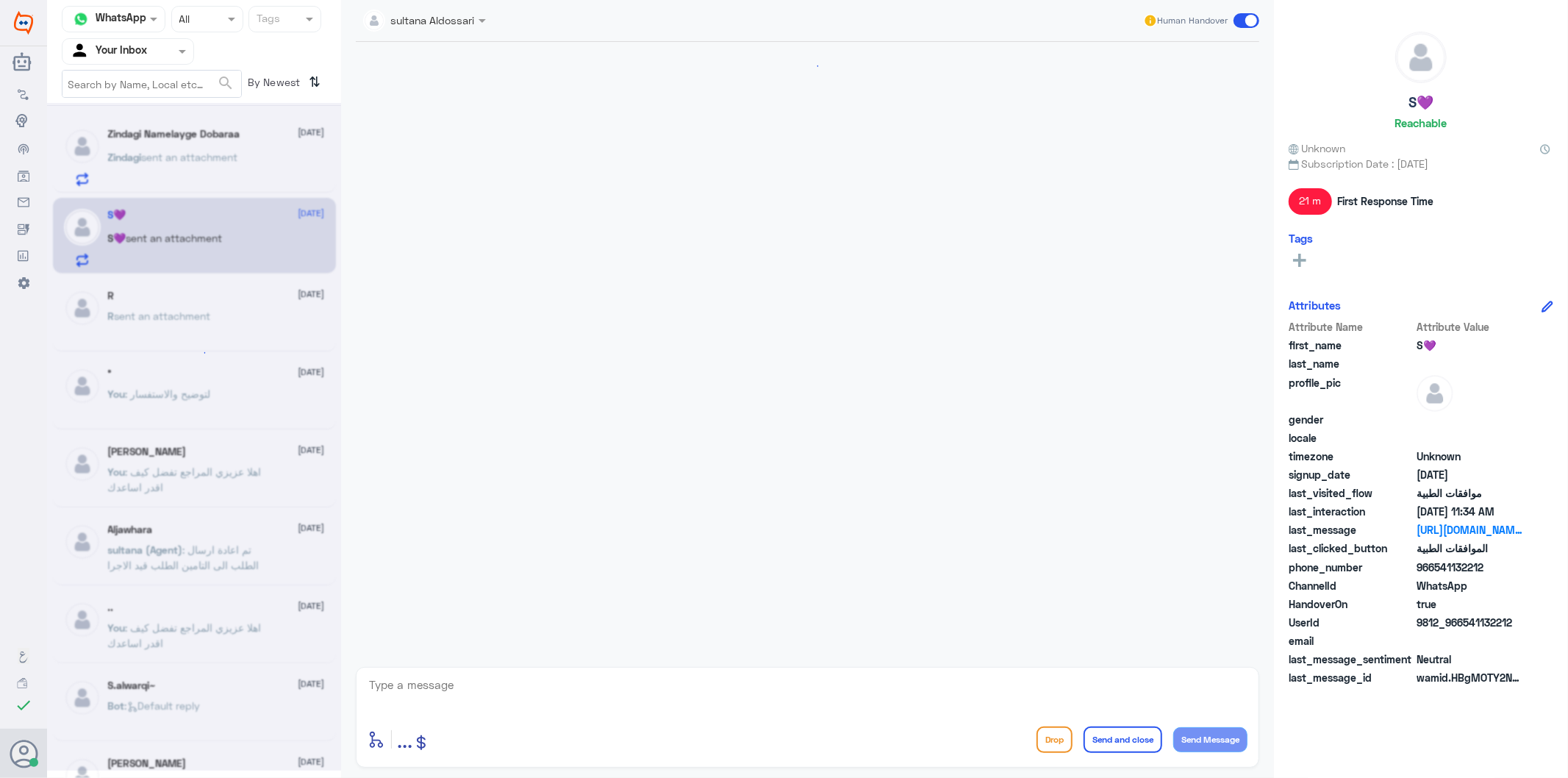
scroll to position [1916, 0]
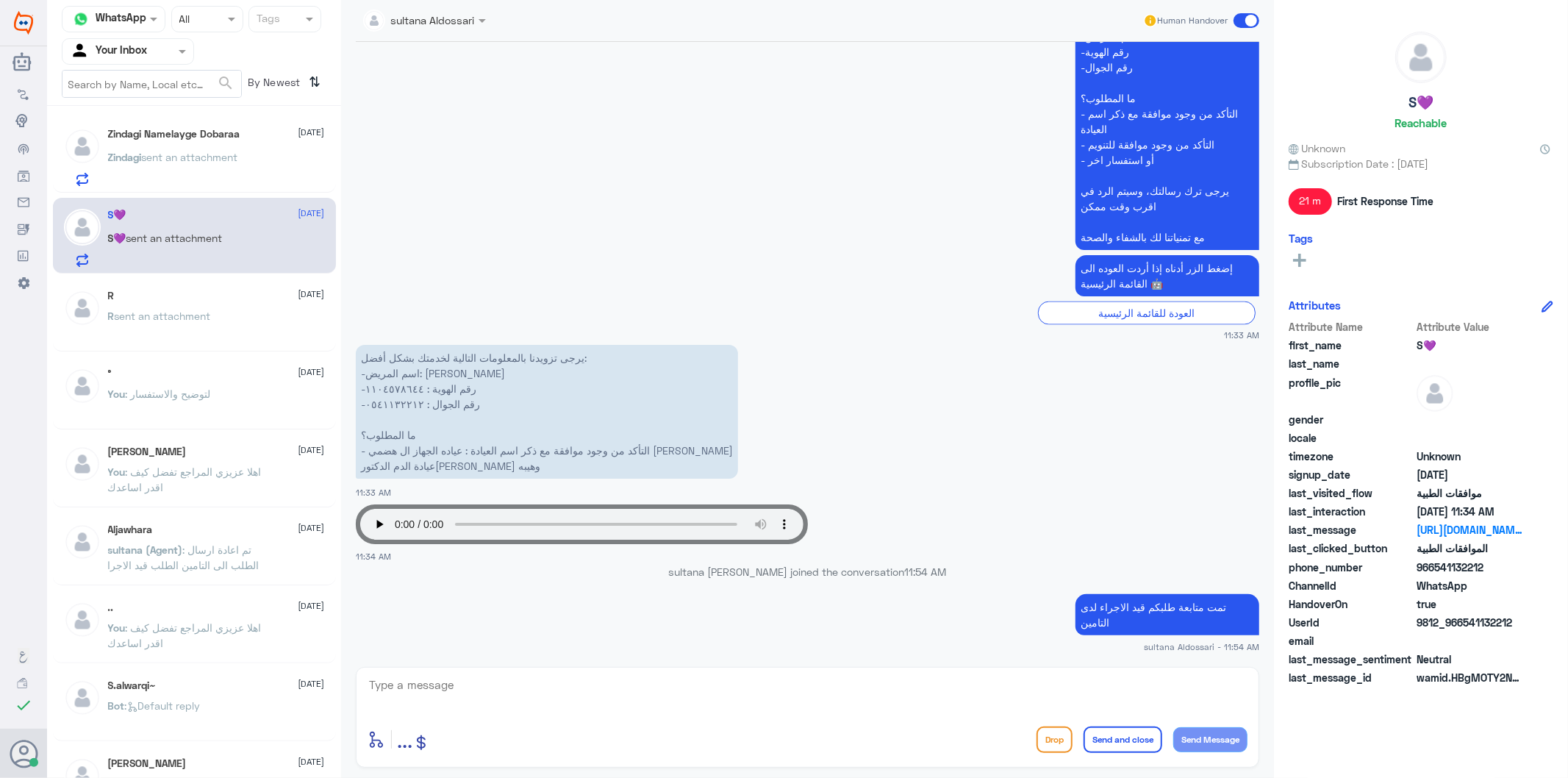
click at [630, 716] on div "enter flow name ... Drop Send and close Send Message" at bounding box center [808, 717] width 904 height 101
click at [142, 145] on div "Zindagi Namelayge Dobaraa [DATE][PERSON_NAME] sent an attachment" at bounding box center [216, 156] width 217 height 58
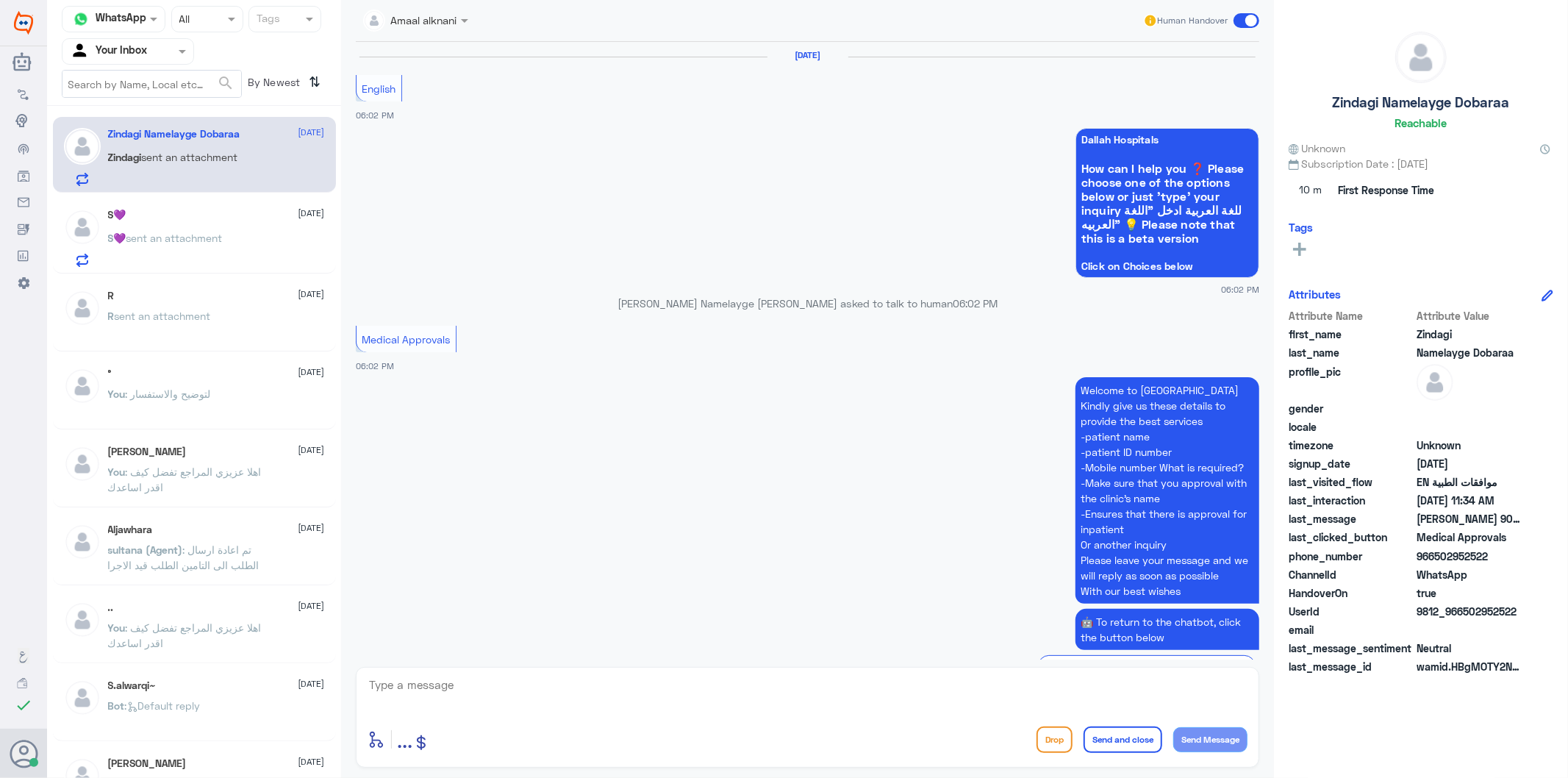
scroll to position [2338, 0]
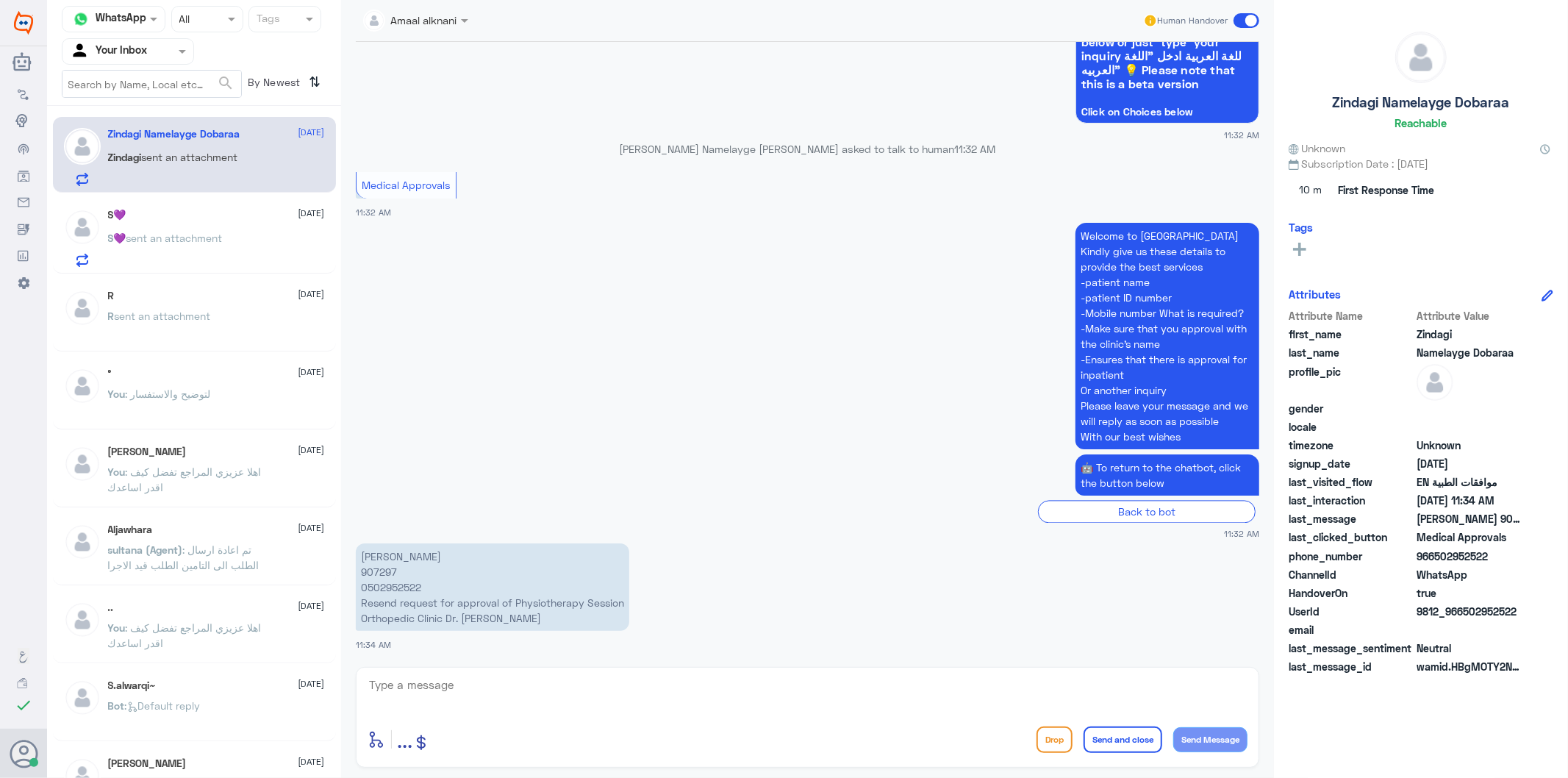
click at [160, 62] on div "Agent Filter Your Inbox" at bounding box center [119, 51] width 112 height 22
click at [142, 121] on b "Unassigned" at bounding box center [123, 114] width 56 height 13
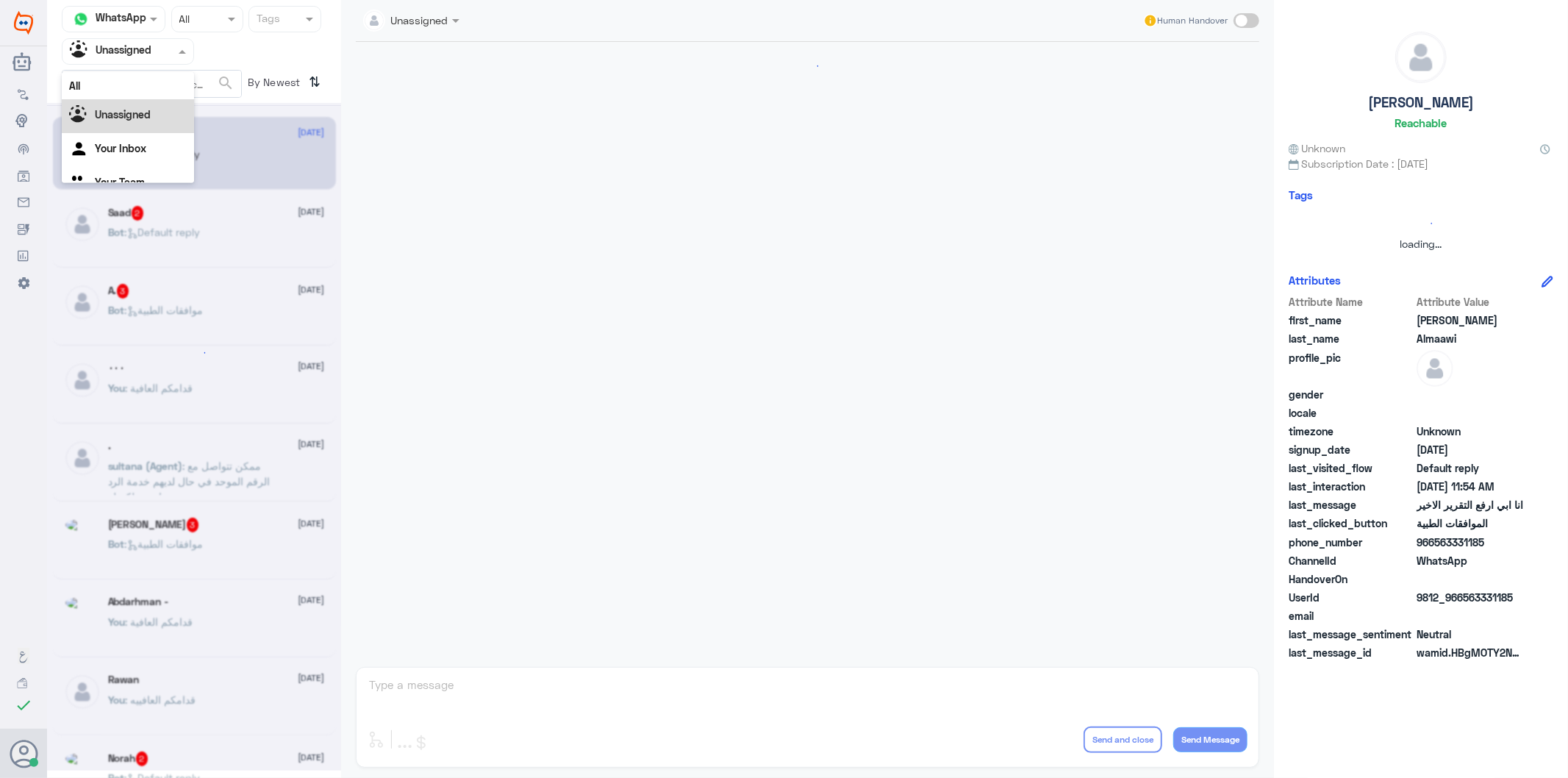
scroll to position [19, 0]
click at [158, 48] on div at bounding box center [128, 50] width 131 height 17
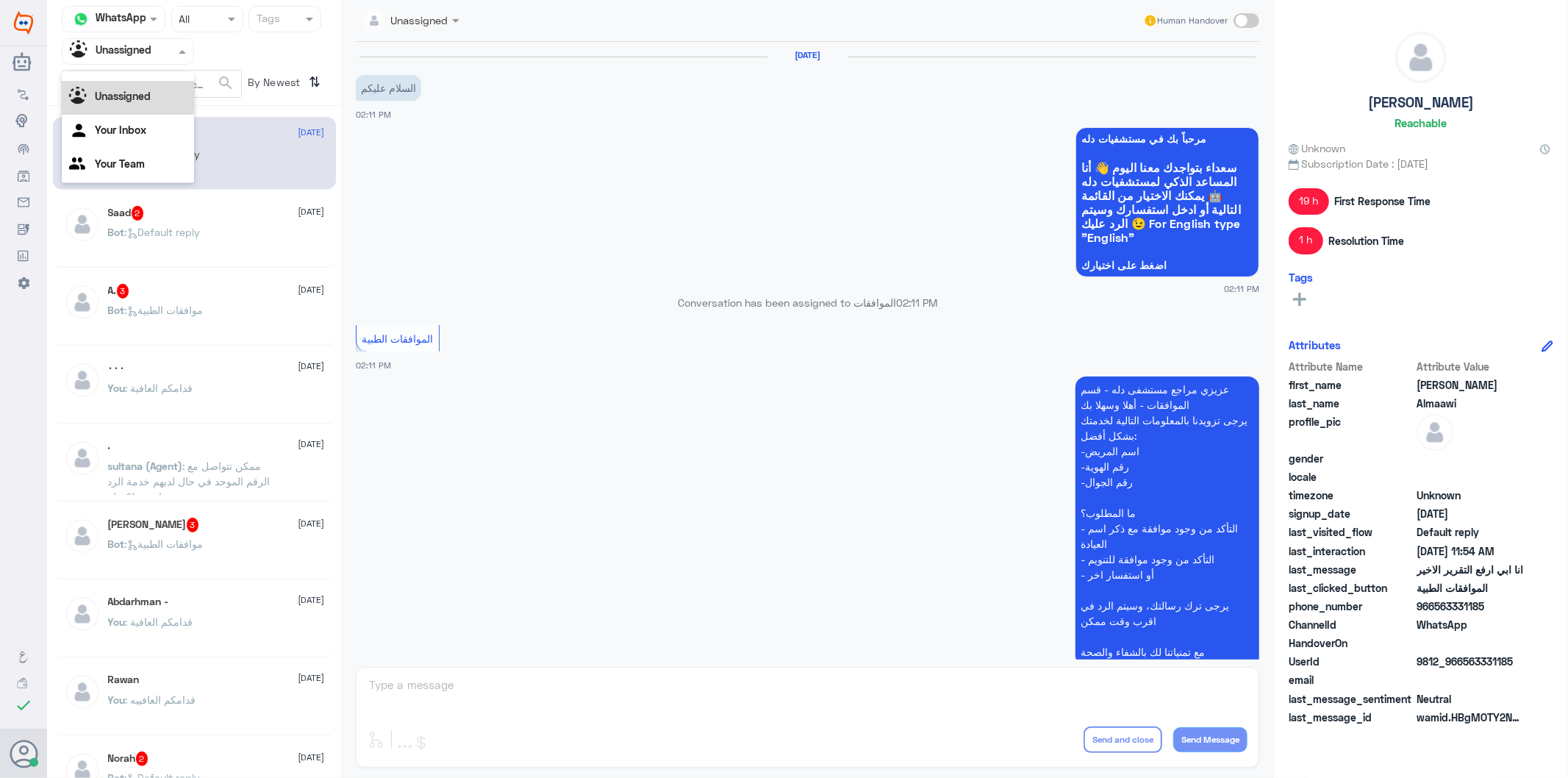
scroll to position [3194, 0]
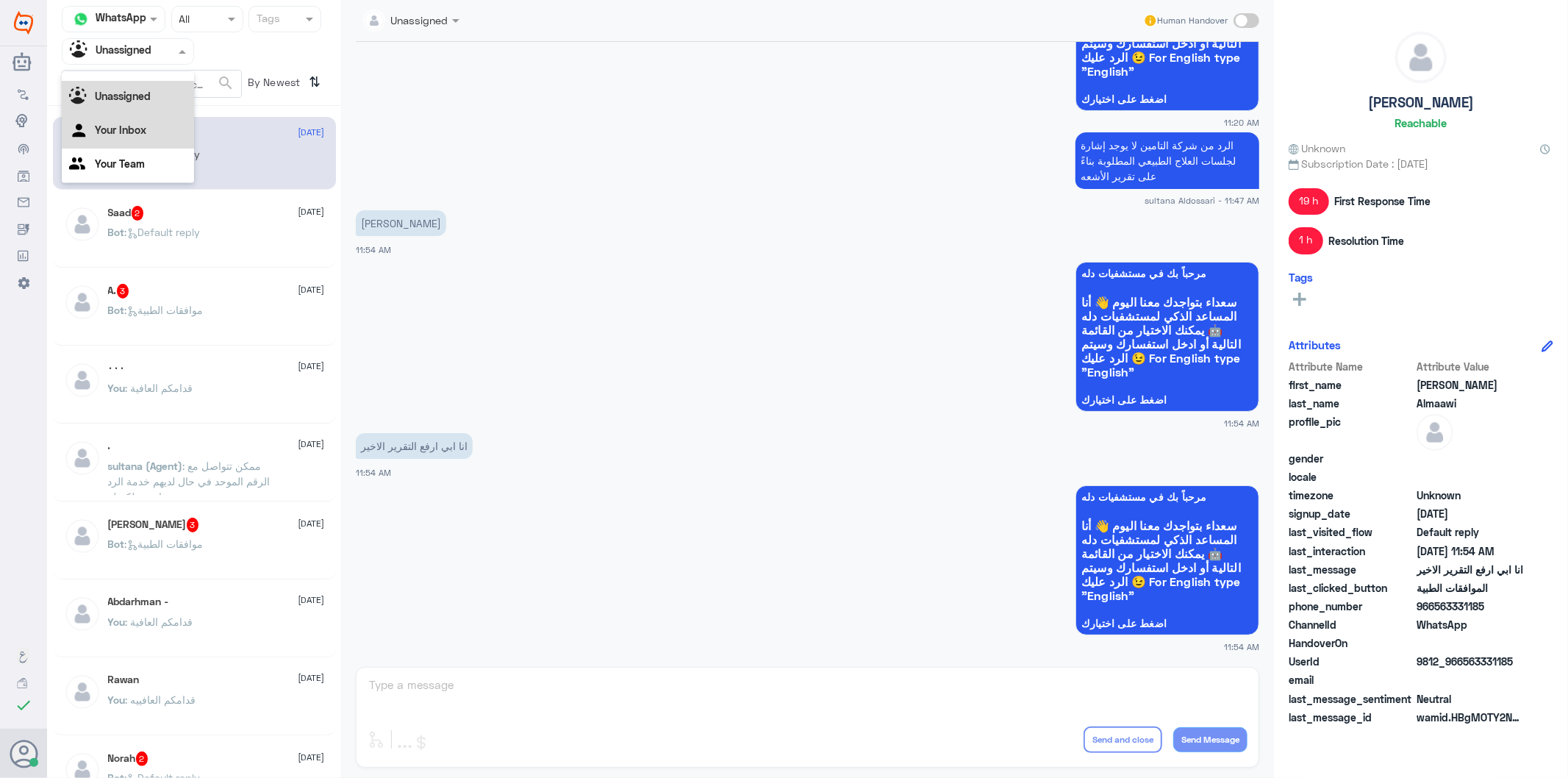
click at [135, 129] on Inbox "Your Inbox" at bounding box center [121, 130] width 51 height 13
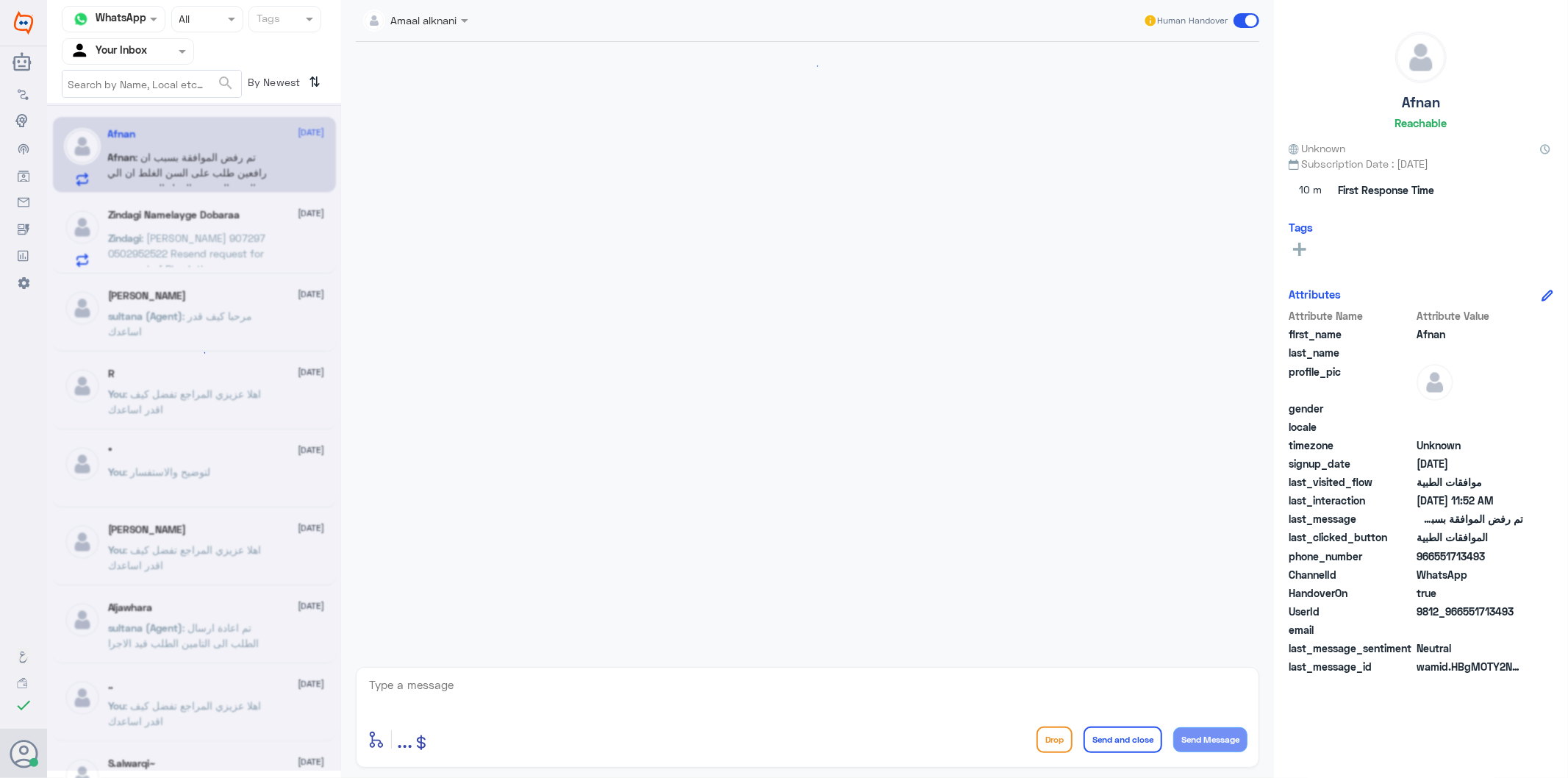
scroll to position [2189, 0]
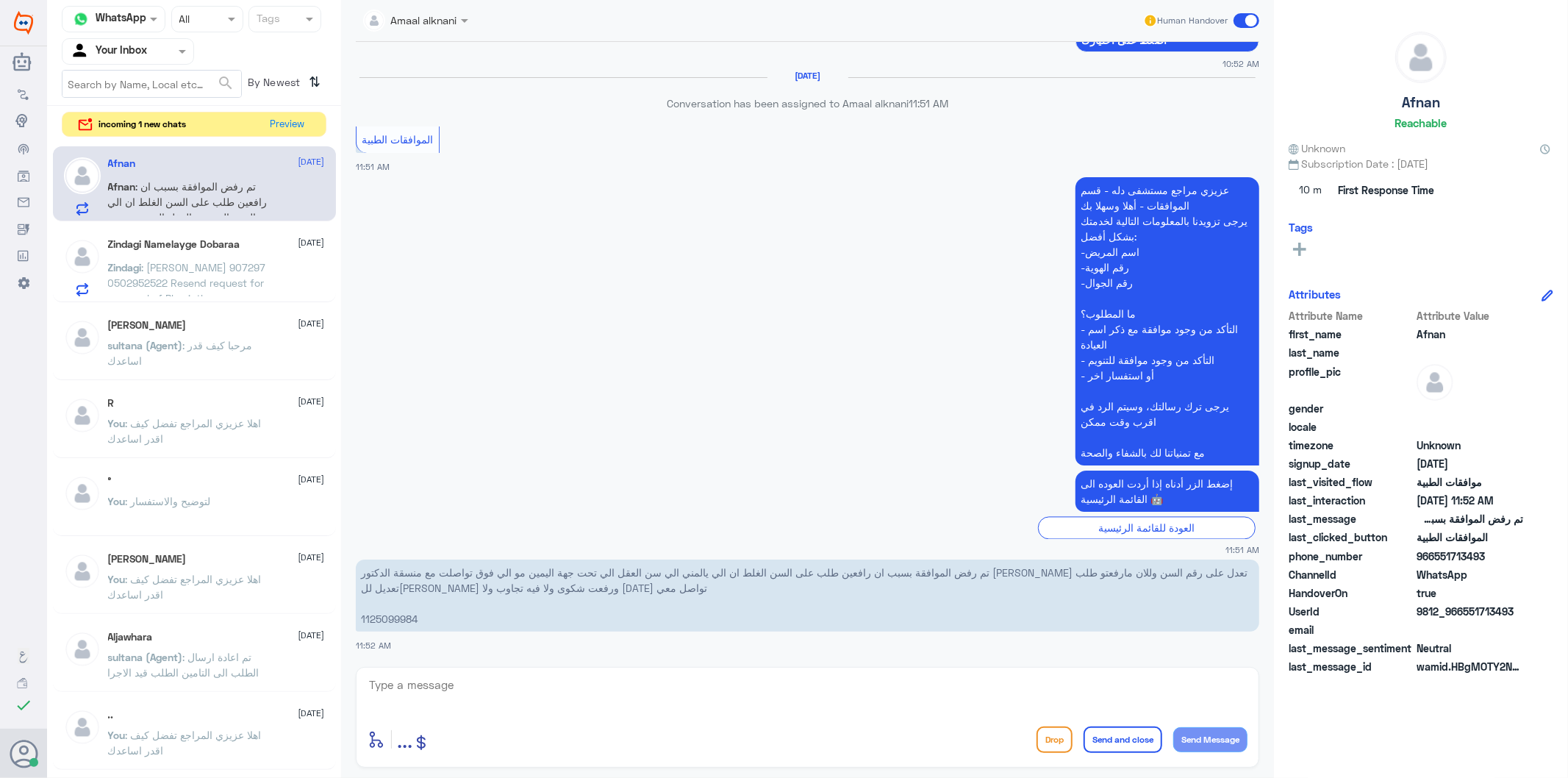
click at [180, 249] on h5 "Zindagi Namelayge Dobaraa" at bounding box center [174, 244] width 133 height 13
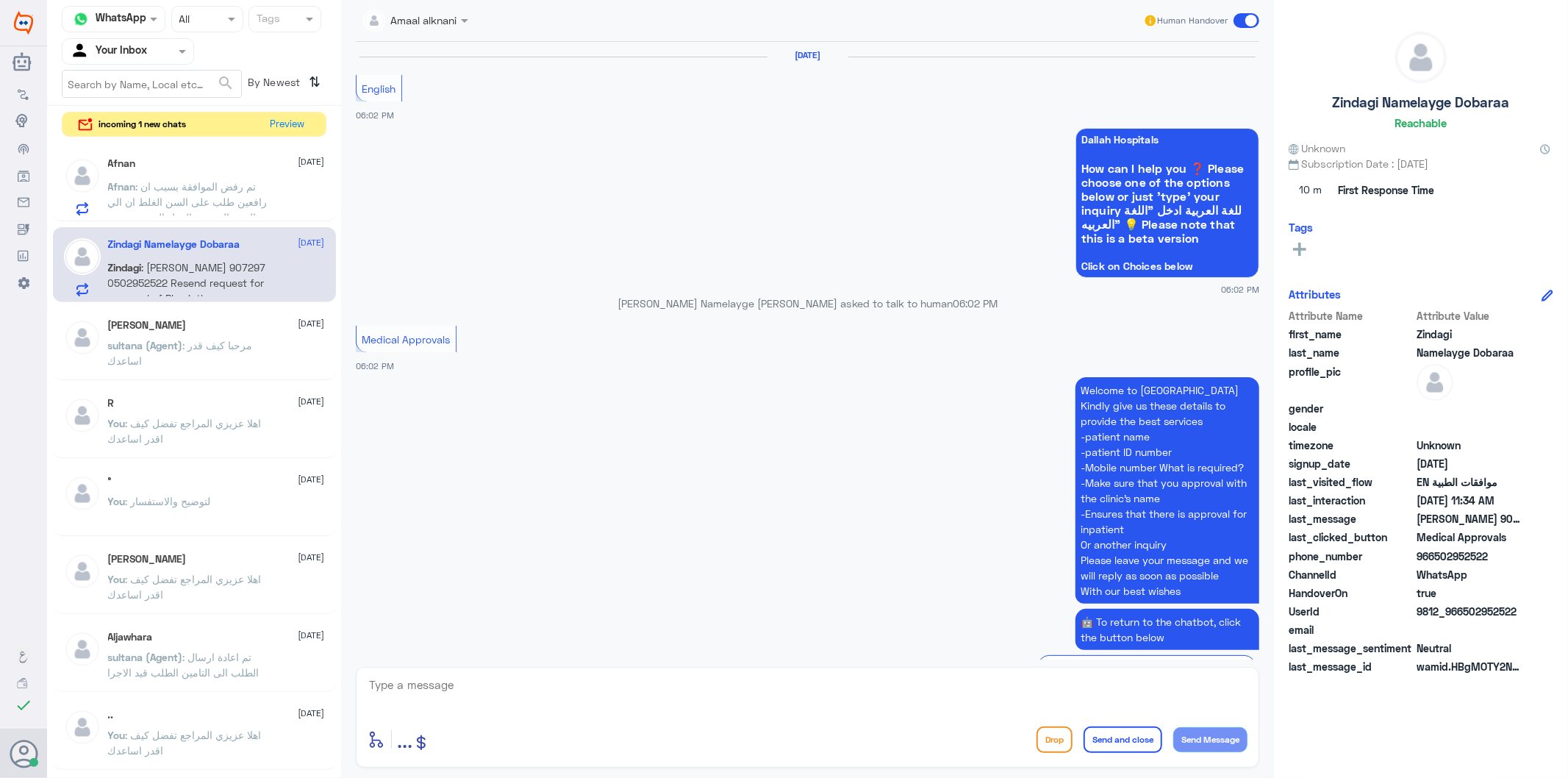
scroll to position [2338, 0]
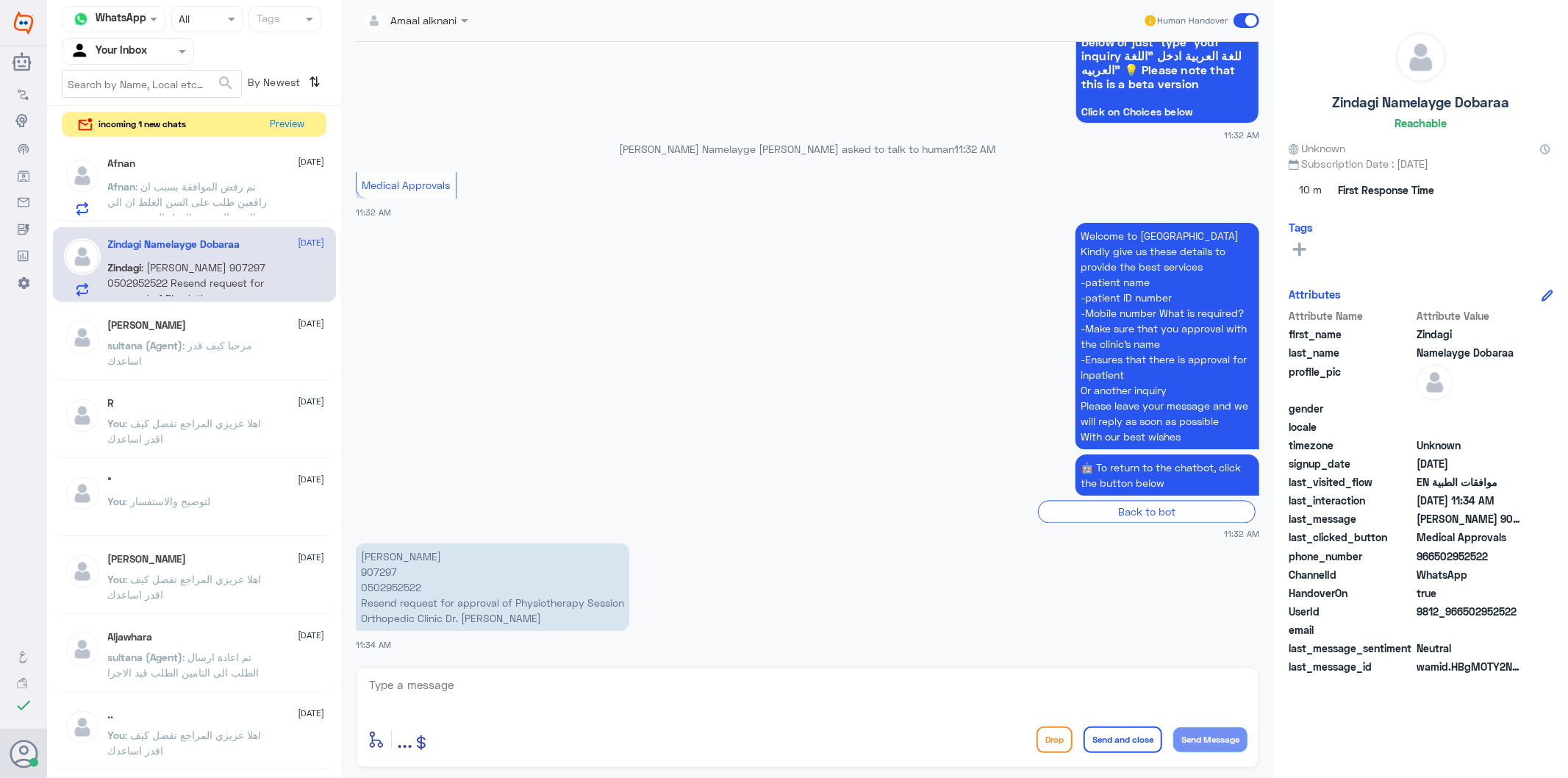
click at [378, 568] on p "[PERSON_NAME] 907297 0502952522 Resend request for approval of Physiotherapy Se…" at bounding box center [492, 586] width 273 height 87
click at [497, 688] on textarea at bounding box center [808, 693] width 880 height 36
paste textarea "Your request has been followed up and is now under process. Any update to the r…"
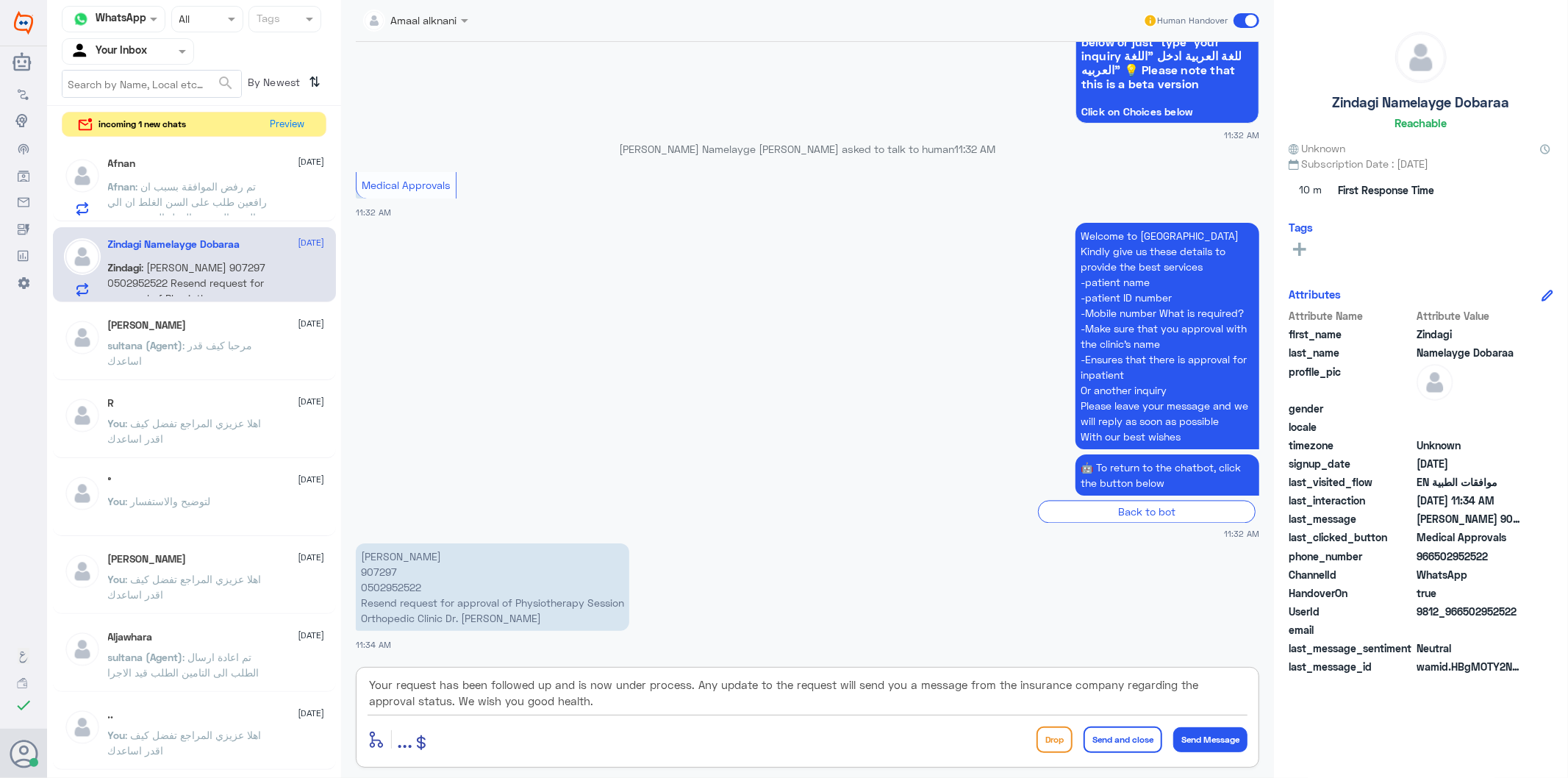
scroll to position [13, 0]
type textarea "Your request has been followed up and is now under process. Any update to the r…"
click at [1136, 740] on button "Send and close" at bounding box center [1123, 739] width 79 height 27
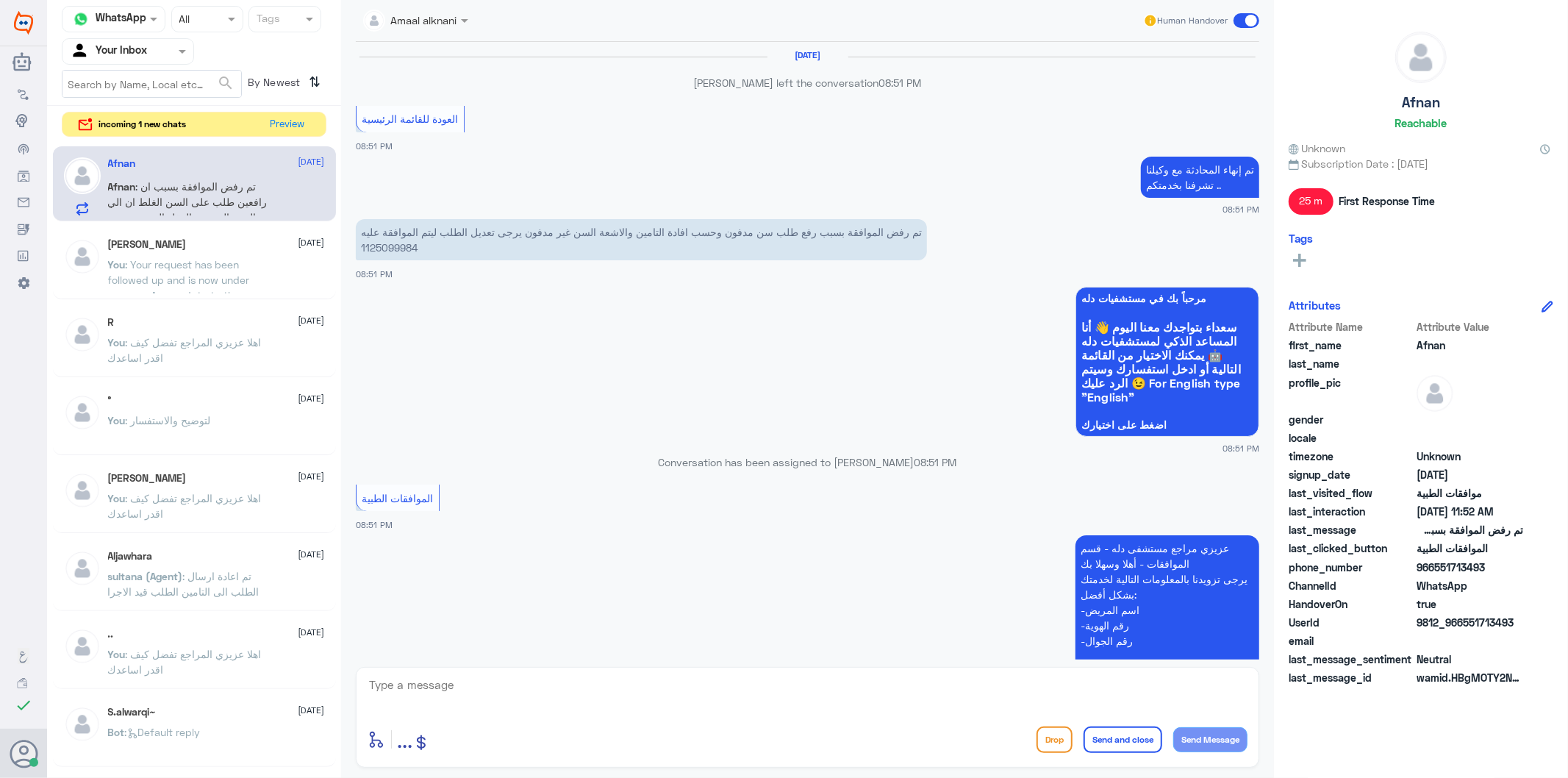
scroll to position [2189, 0]
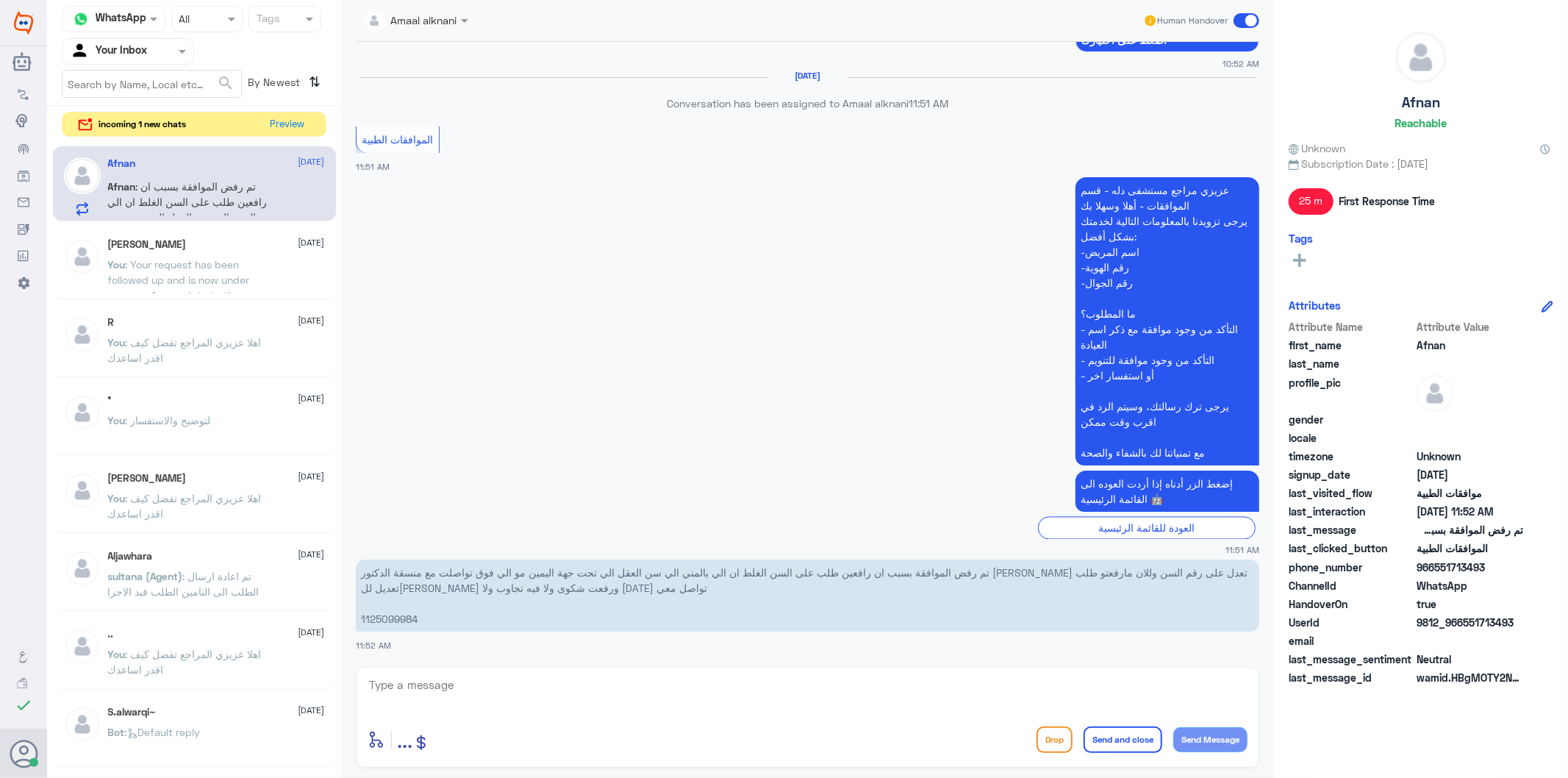
click at [150, 297] on div "[PERSON_NAME] [DATE] You : Your request has been followed up and is now under p…" at bounding box center [195, 263] width 283 height 73
click at [147, 276] on span ": Your request has been followed up and is now under process. Any update to the…" at bounding box center [191, 310] width 165 height 105
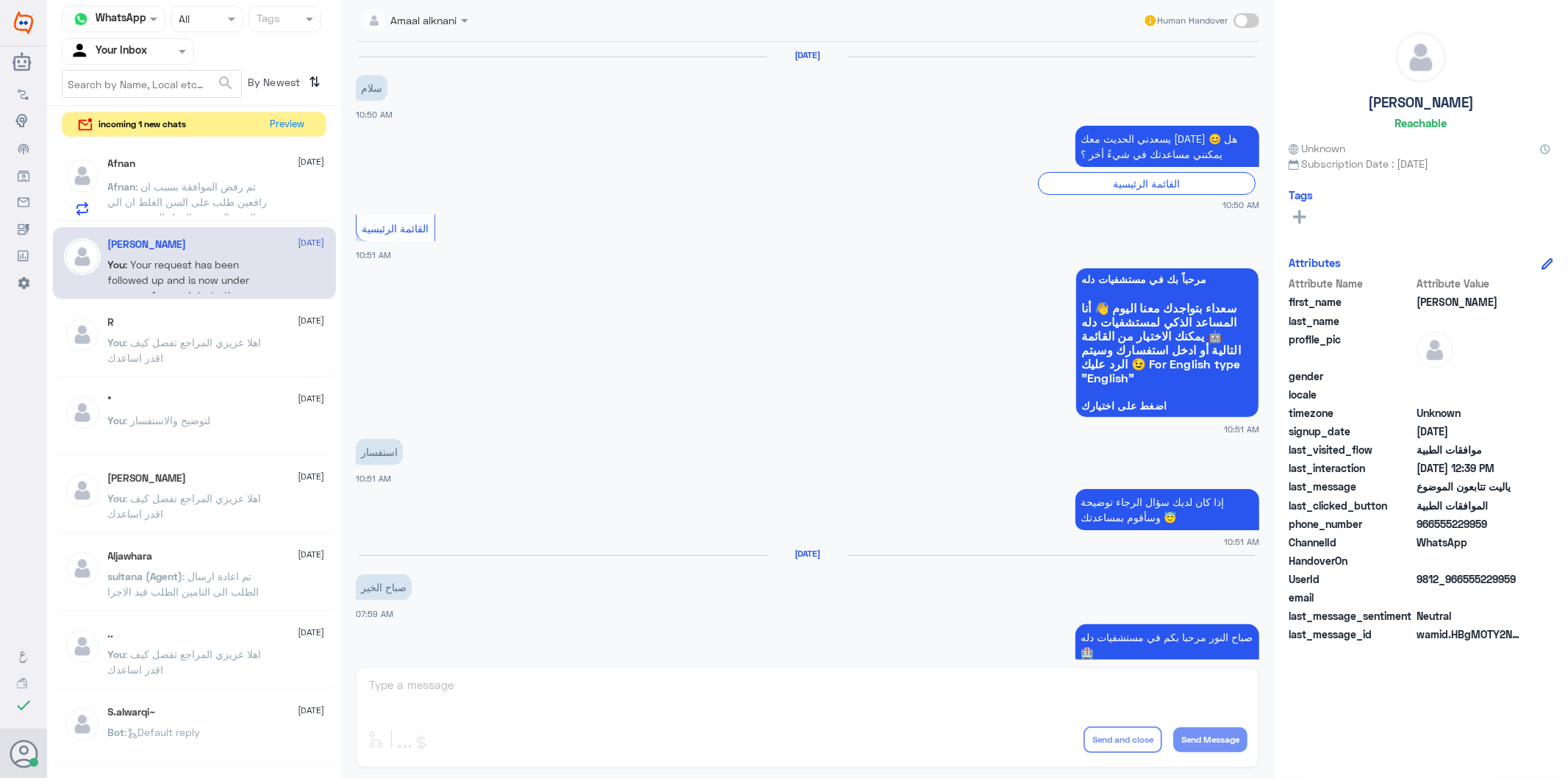
scroll to position [1338, 0]
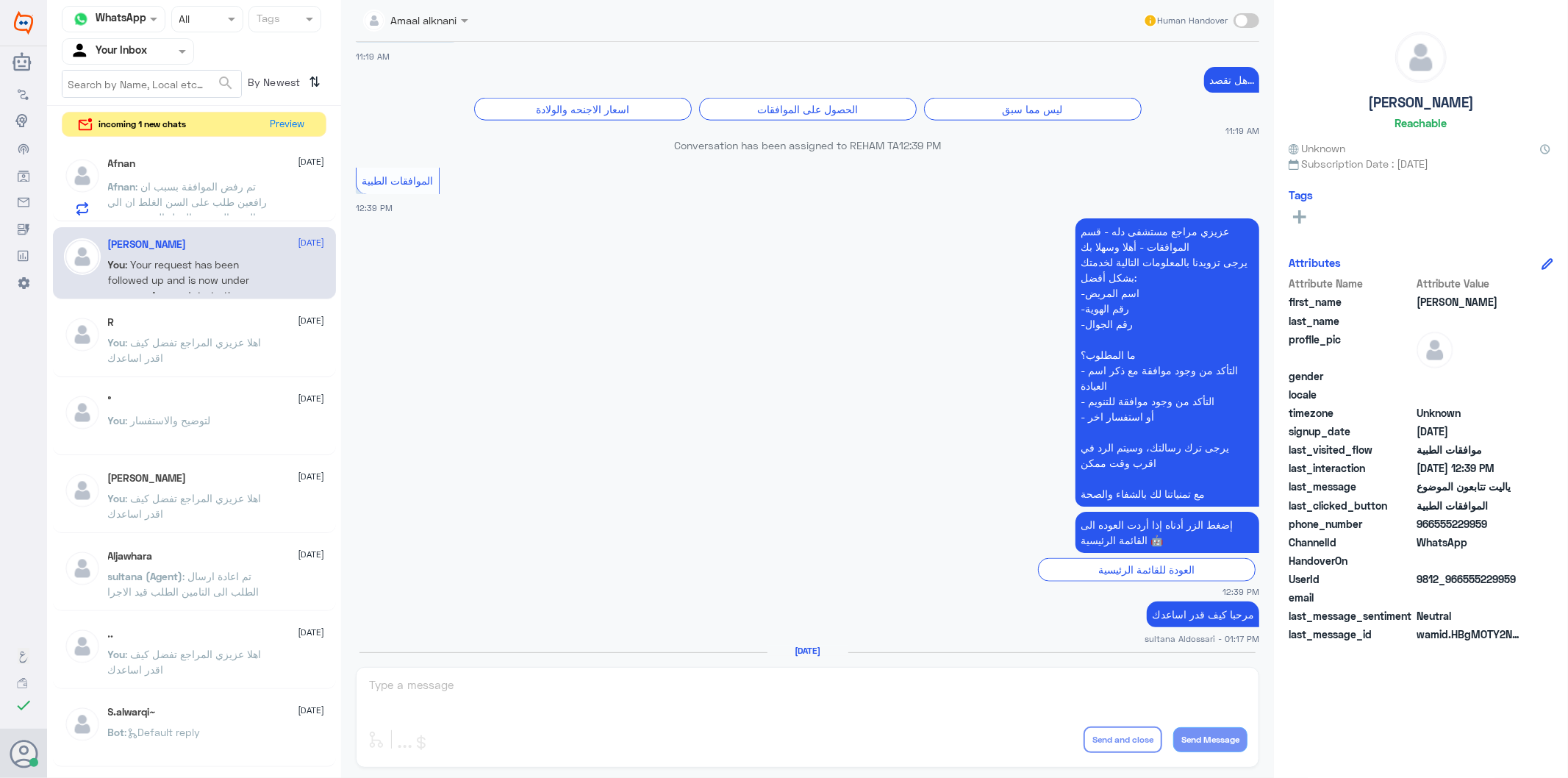
click at [441, 689] on div "Amaal alknani Human Handover [DATE] سلام 10:50 AM يسعدني الحديث معك [DATE] 😊 هل…" at bounding box center [808, 391] width 933 height 782
drag, startPoint x: 441, startPoint y: 689, endPoint x: 388, endPoint y: 513, distance: 183.8
click at [442, 680] on div "Amaal alknani Human Handover [DATE] سلام 10:50 AM يسعدني الحديث معك [DATE] 😊 هل…" at bounding box center [808, 391] width 933 height 782
click at [287, 121] on button "Preview" at bounding box center [288, 123] width 45 height 23
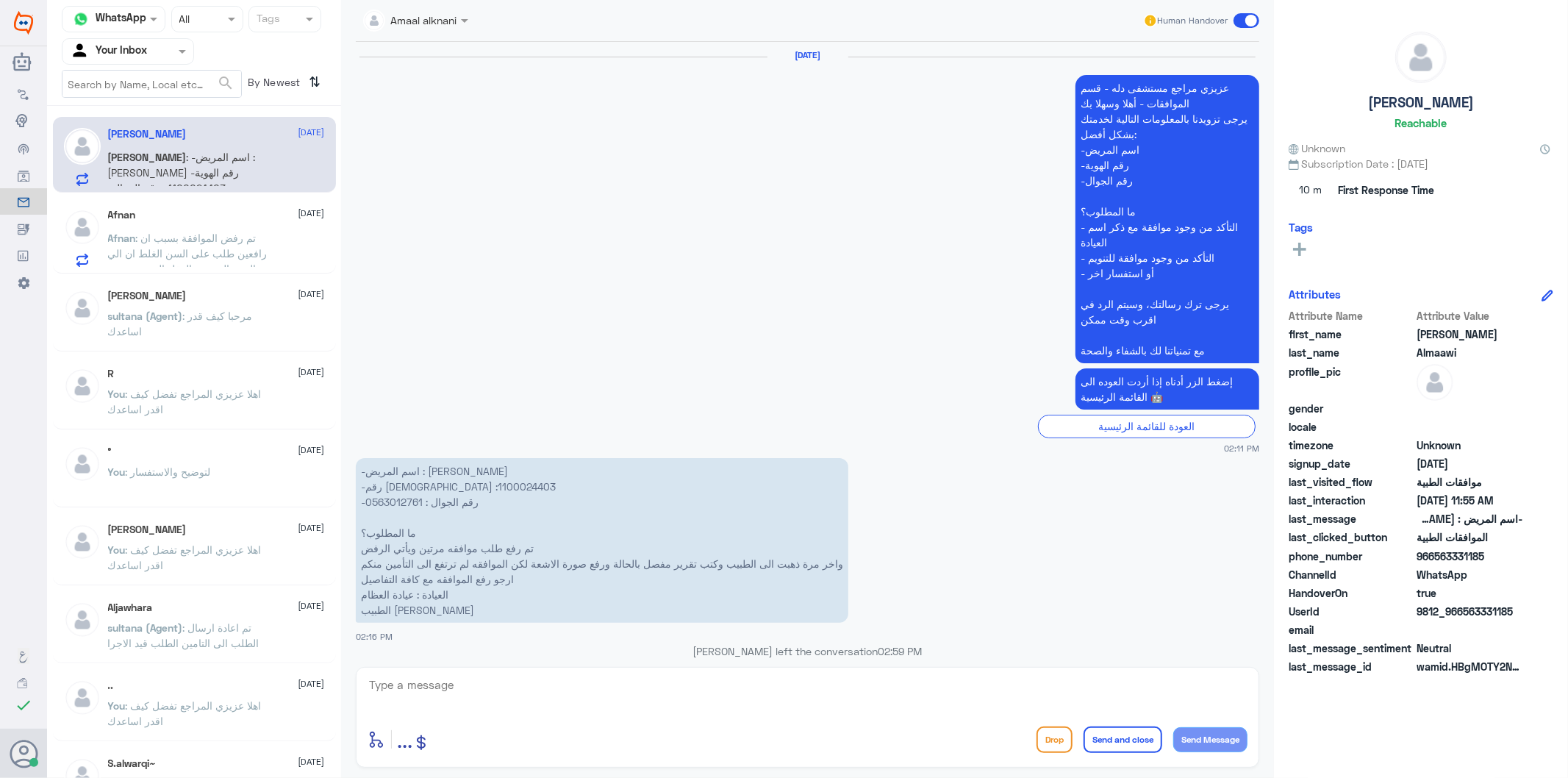
scroll to position [3588, 0]
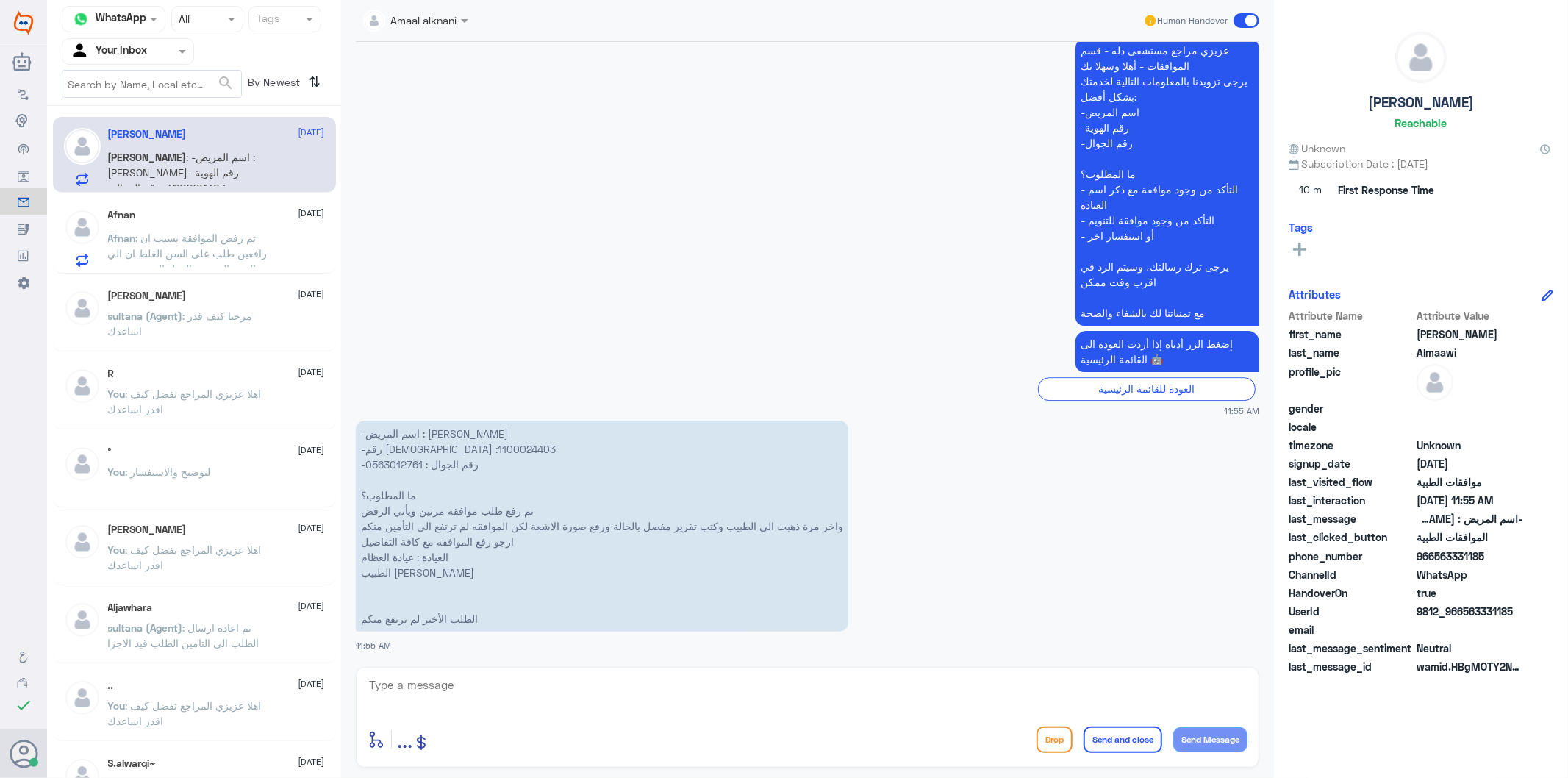
click at [394, 460] on p "-اسم المريض : [PERSON_NAME] -رقم الهوية :1100024403 -رقم الجوال : 0563012761 ما…" at bounding box center [601, 526] width 492 height 211
click at [461, 685] on textarea at bounding box center [808, 693] width 880 height 36
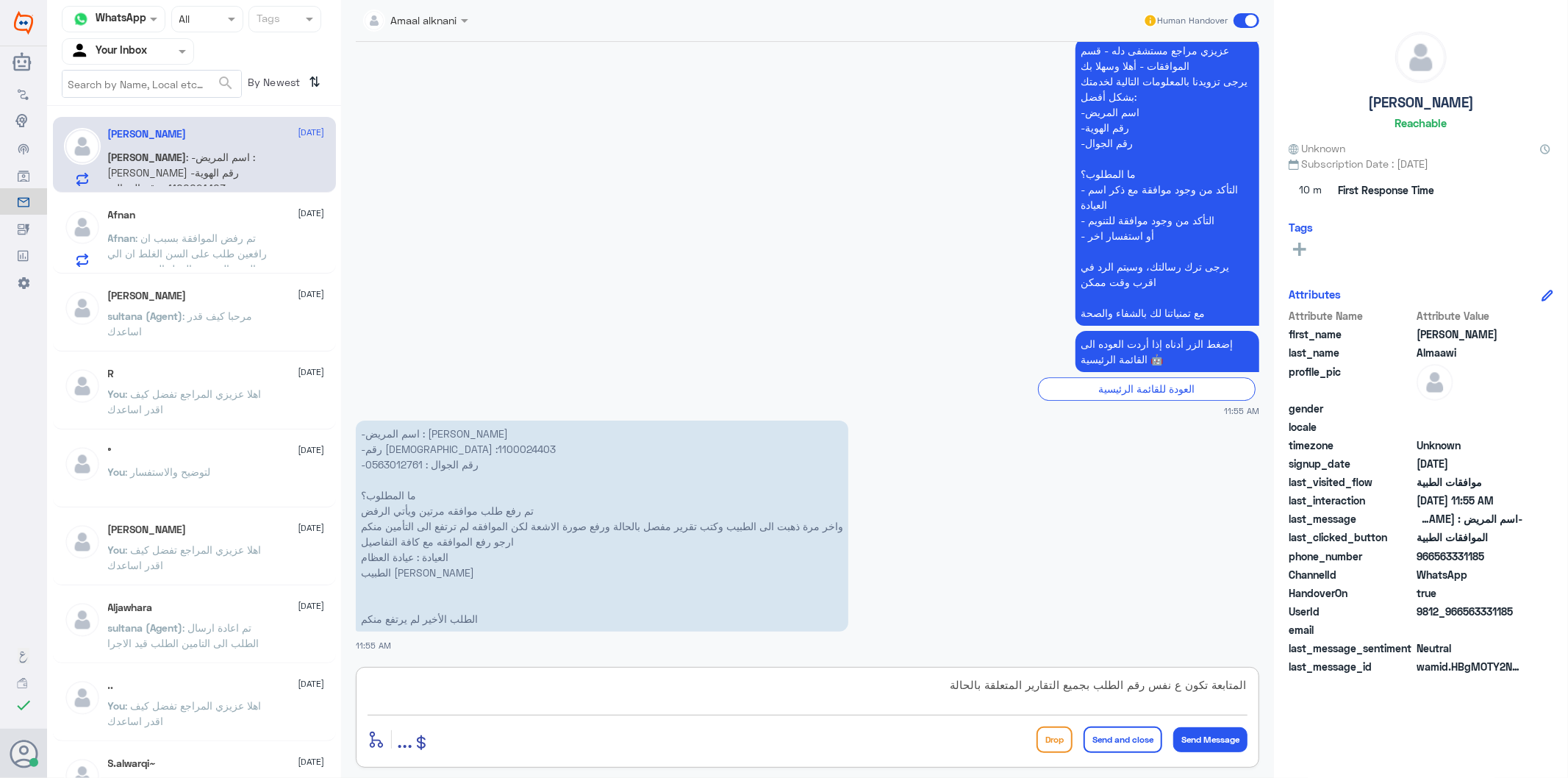
type textarea "المتابعة تكون ع نفس رقم الطلب بجميع التقارير المتعلقة بالحالة"
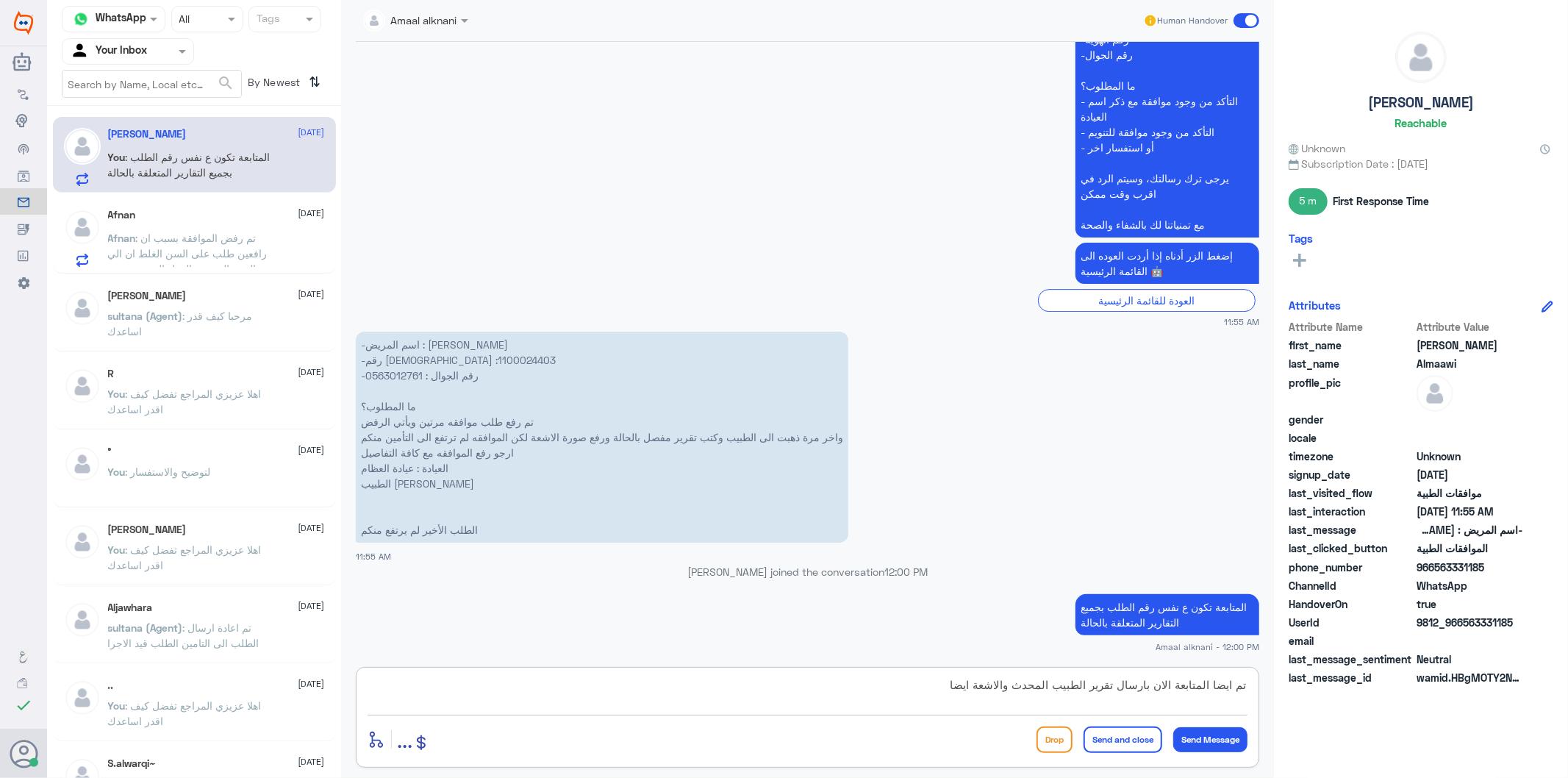
type textarea "تم ايضا المتابعة الان بارسال تقرير الطبيب المحدث والاشعة ايضا"
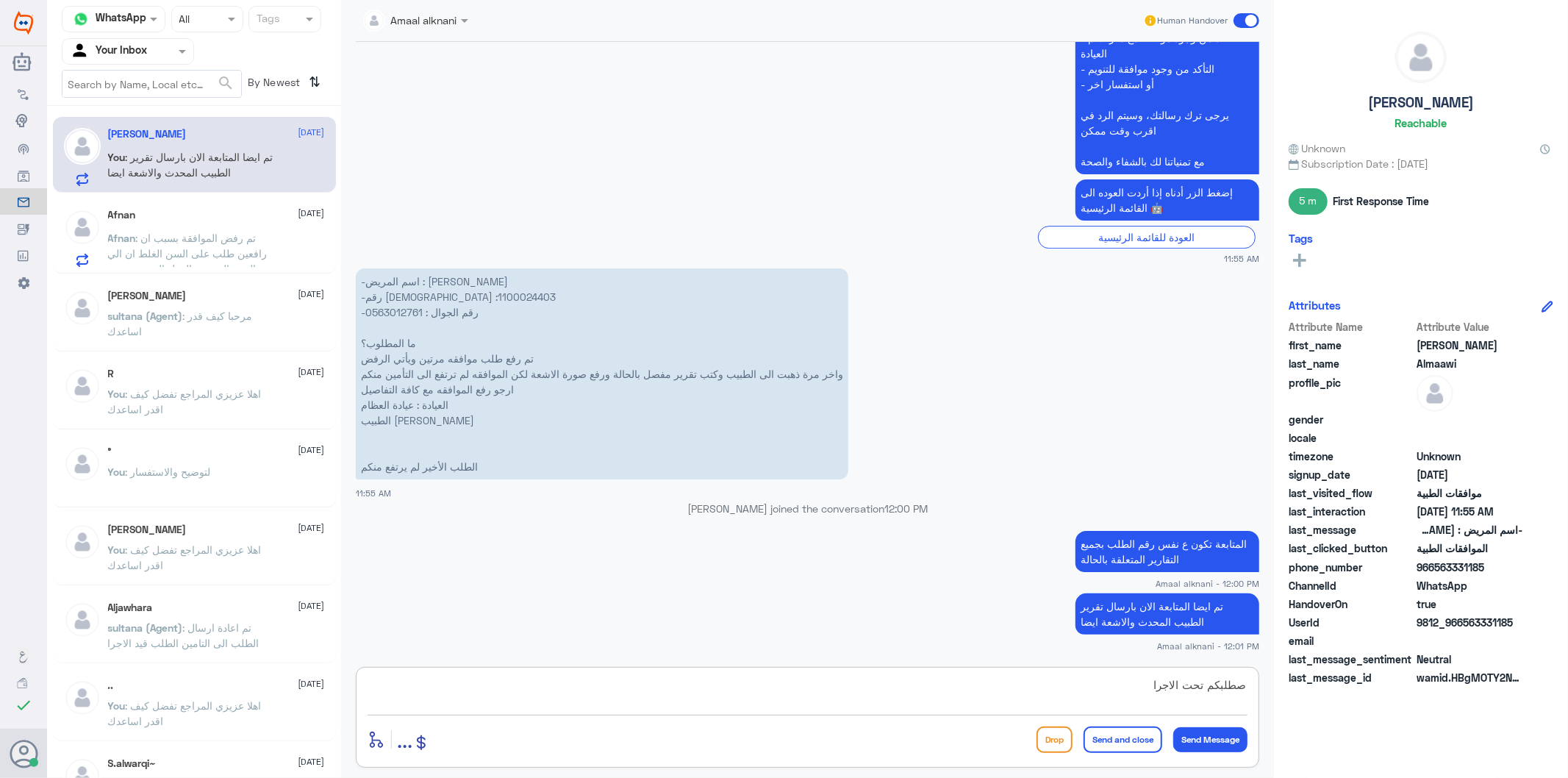
type textarea "صطلبكم تحت الاجراء"
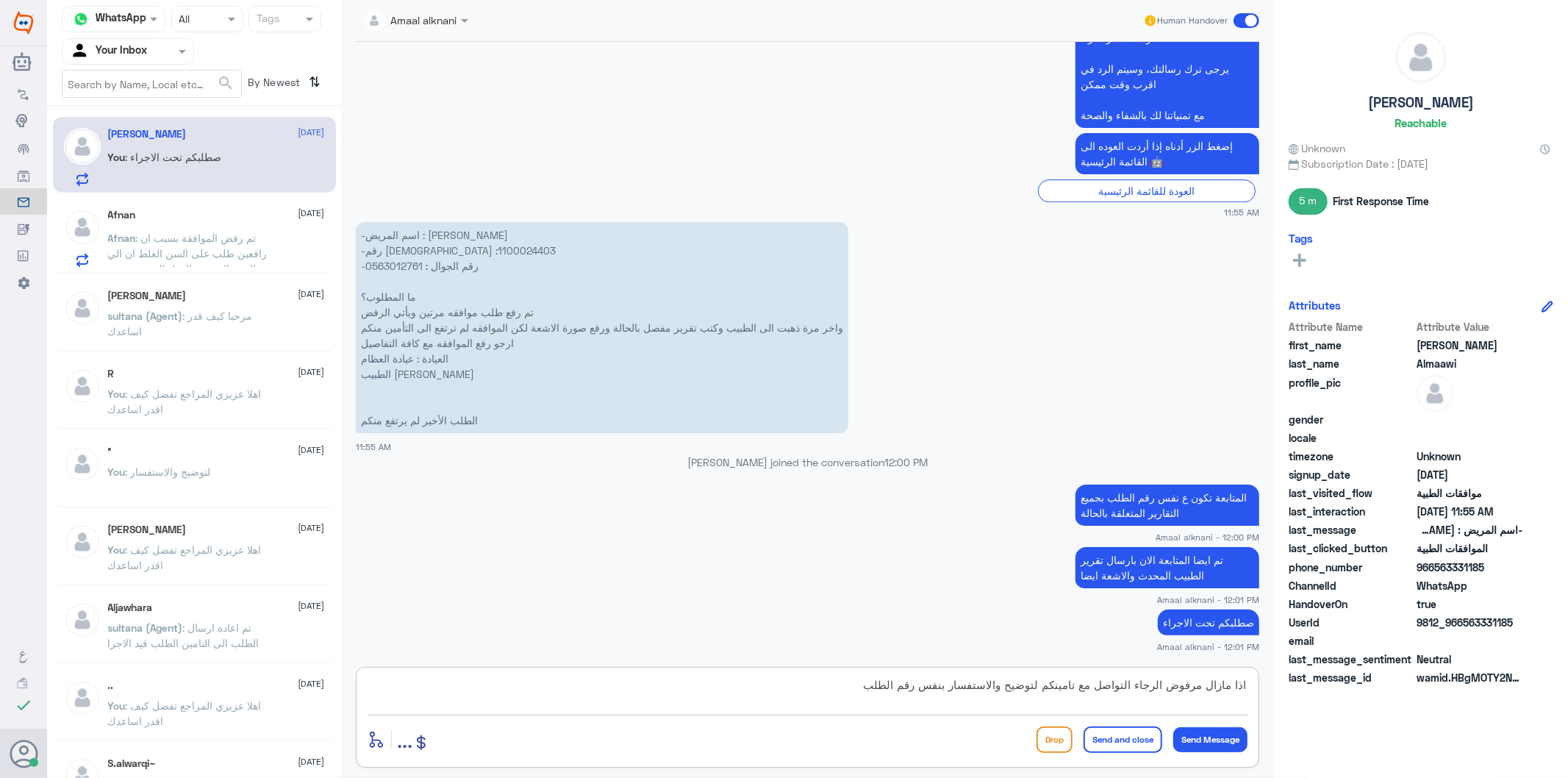
paste textarea "82407581"
type textarea "اذا مازال مرفوض الرجاء التواصل مع تامينكم لتوضيح والاستفسار بنفس رقم الطلب 8240…"
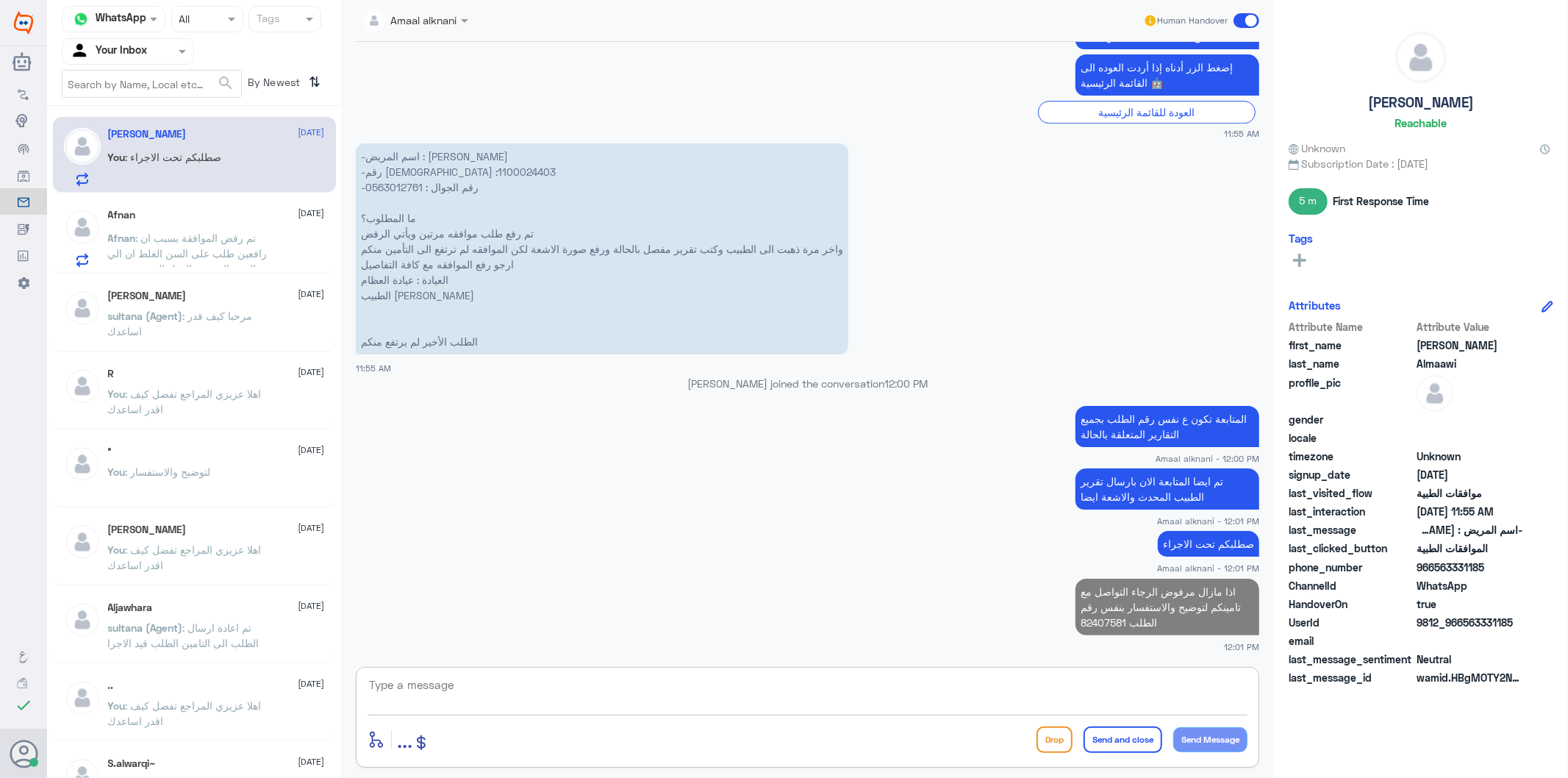
scroll to position [3506, 0]
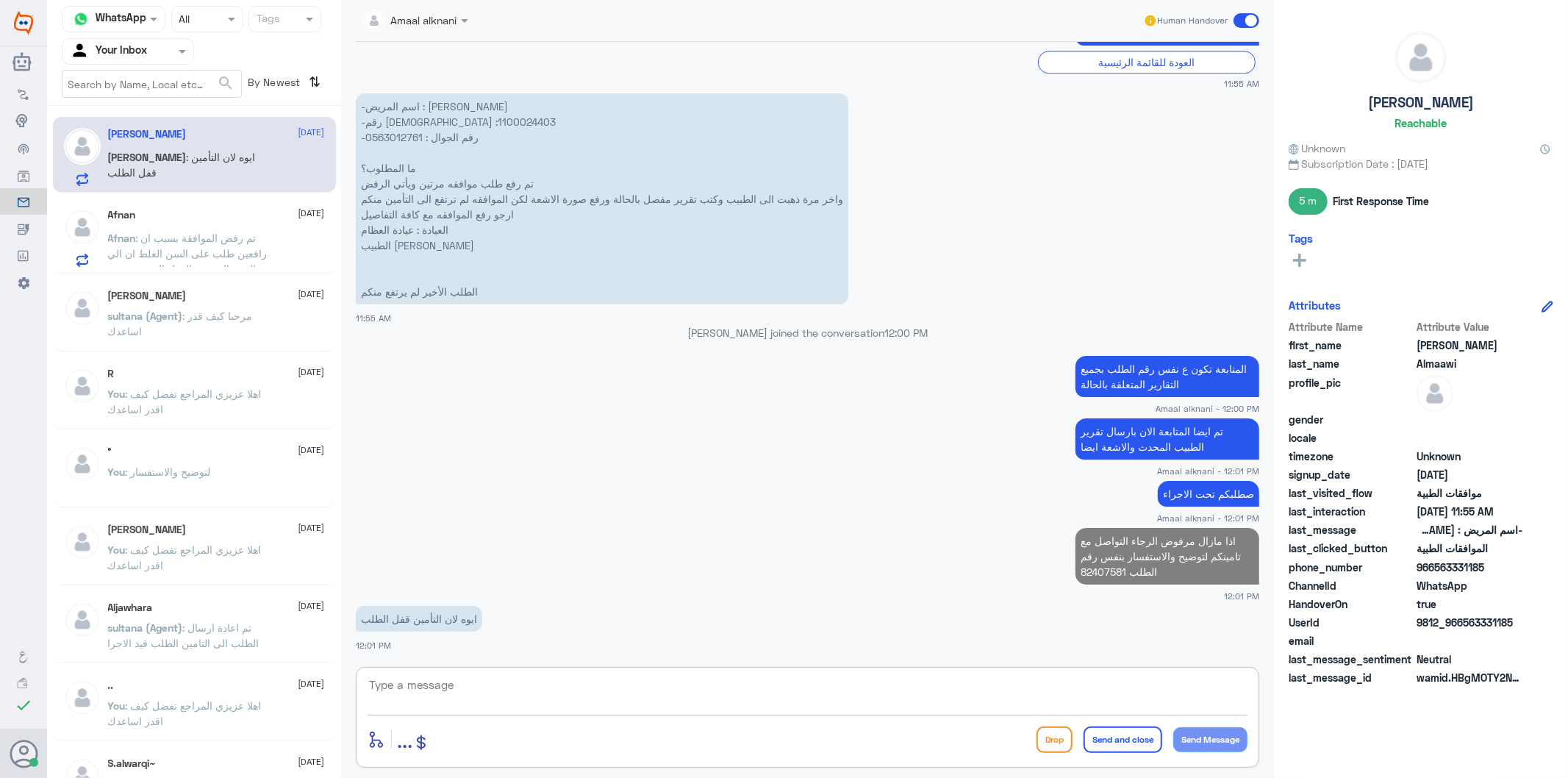
click at [831, 694] on textarea at bounding box center [808, 693] width 880 height 36
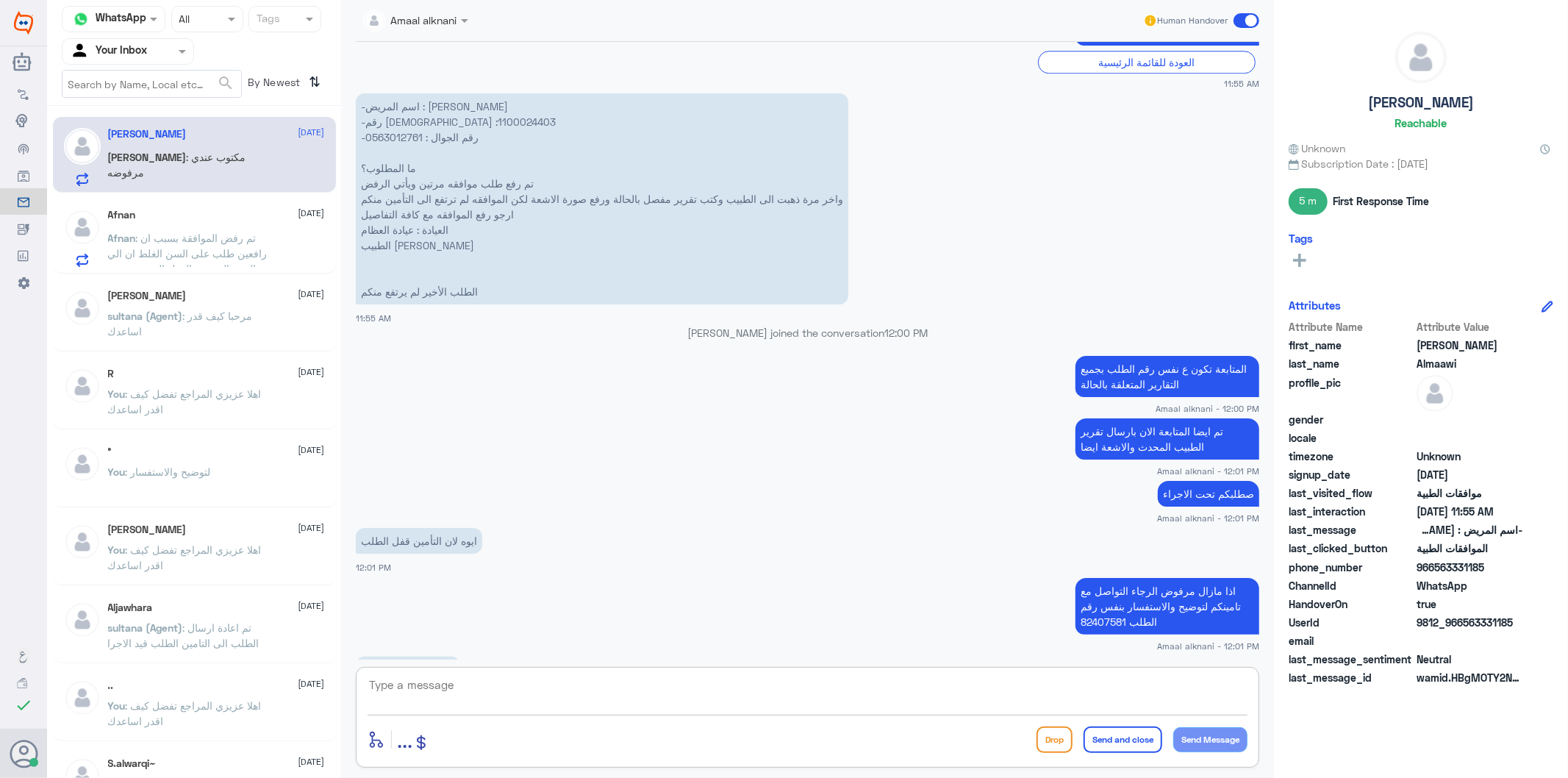
scroll to position [3556, 0]
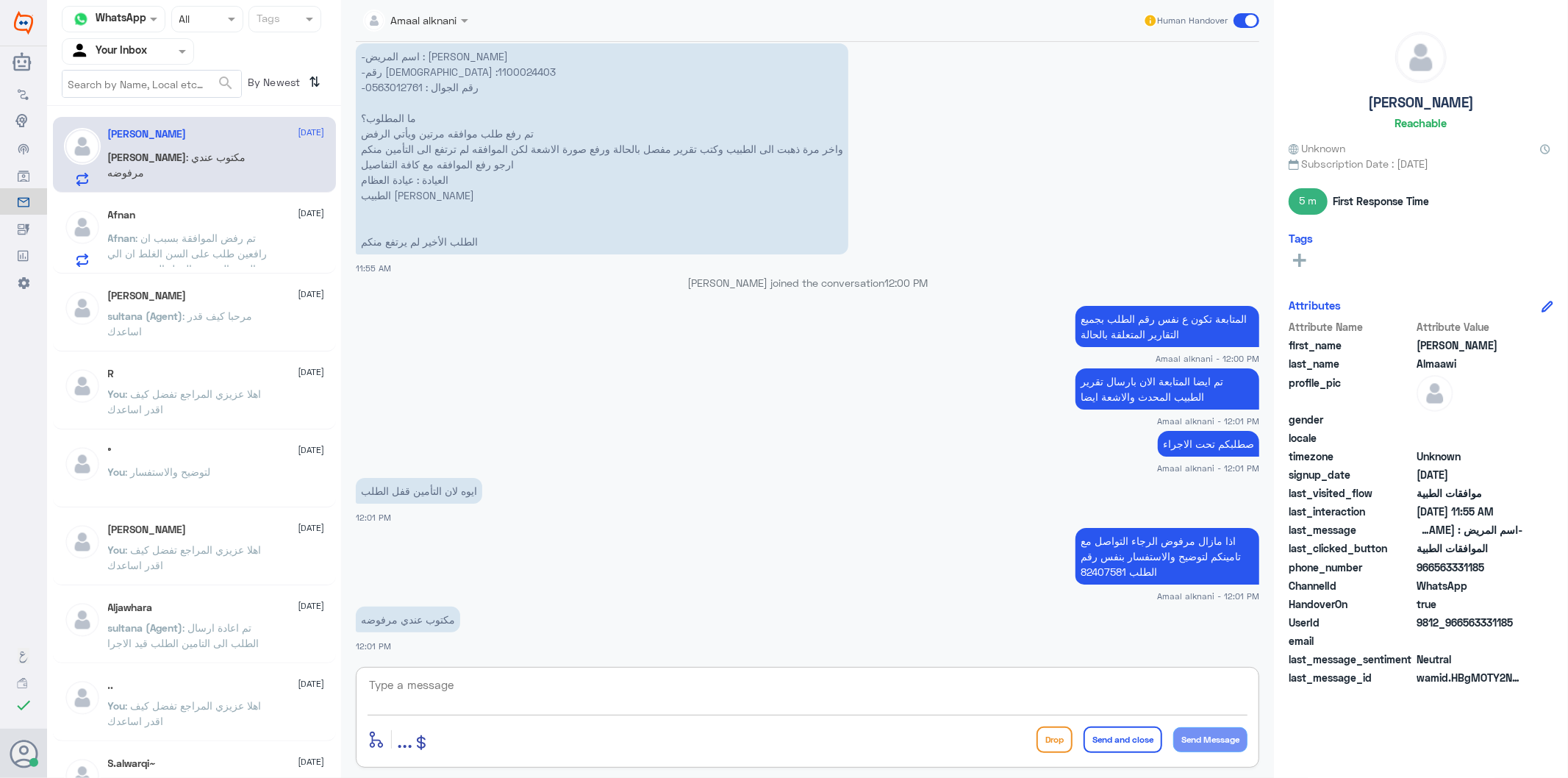
click at [520, 696] on textarea at bounding box center [808, 693] width 880 height 36
type textarea "h"
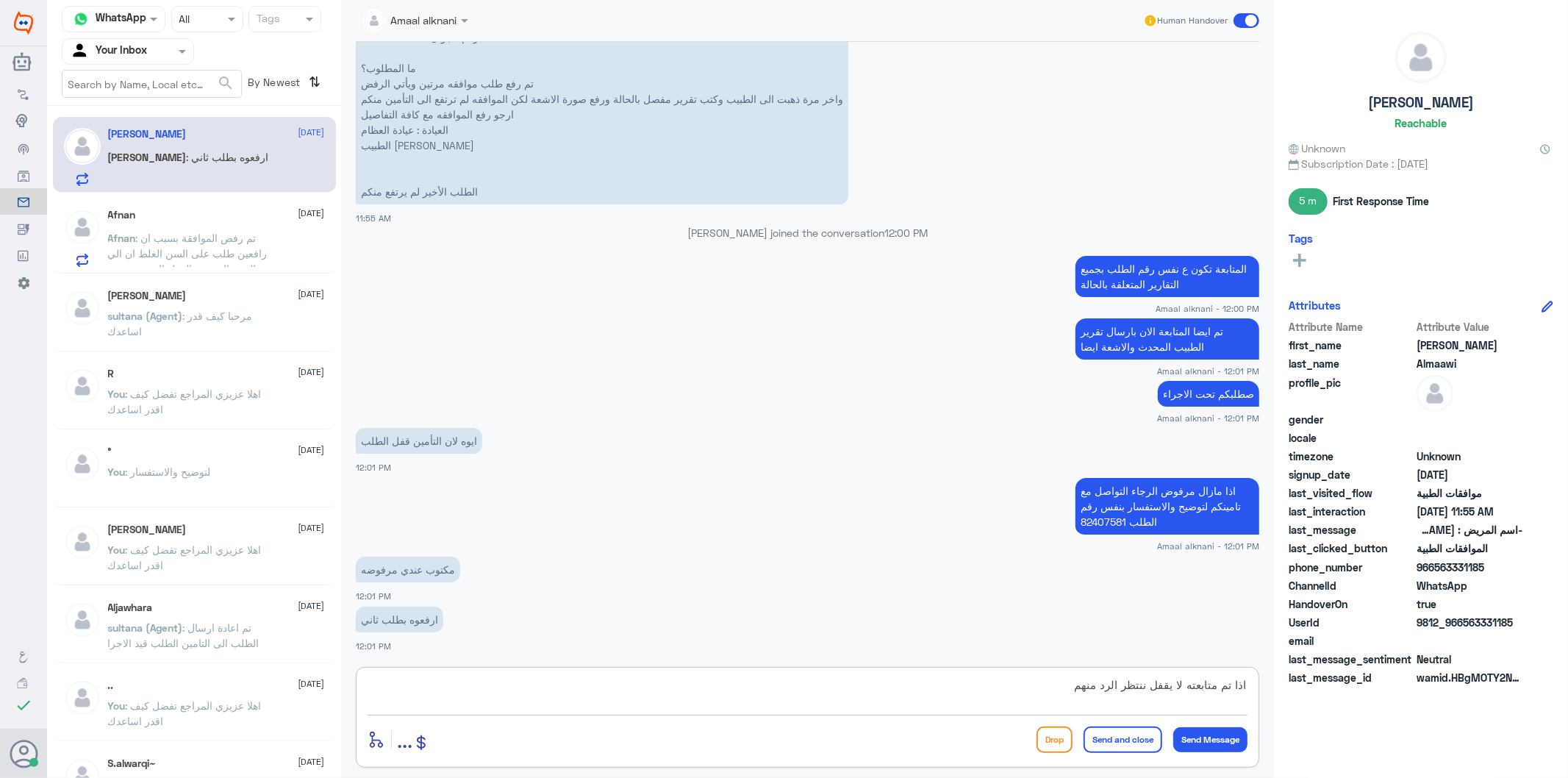
type textarea "اذا تم متابعته لا يقفل ننتظر الرد منهم"
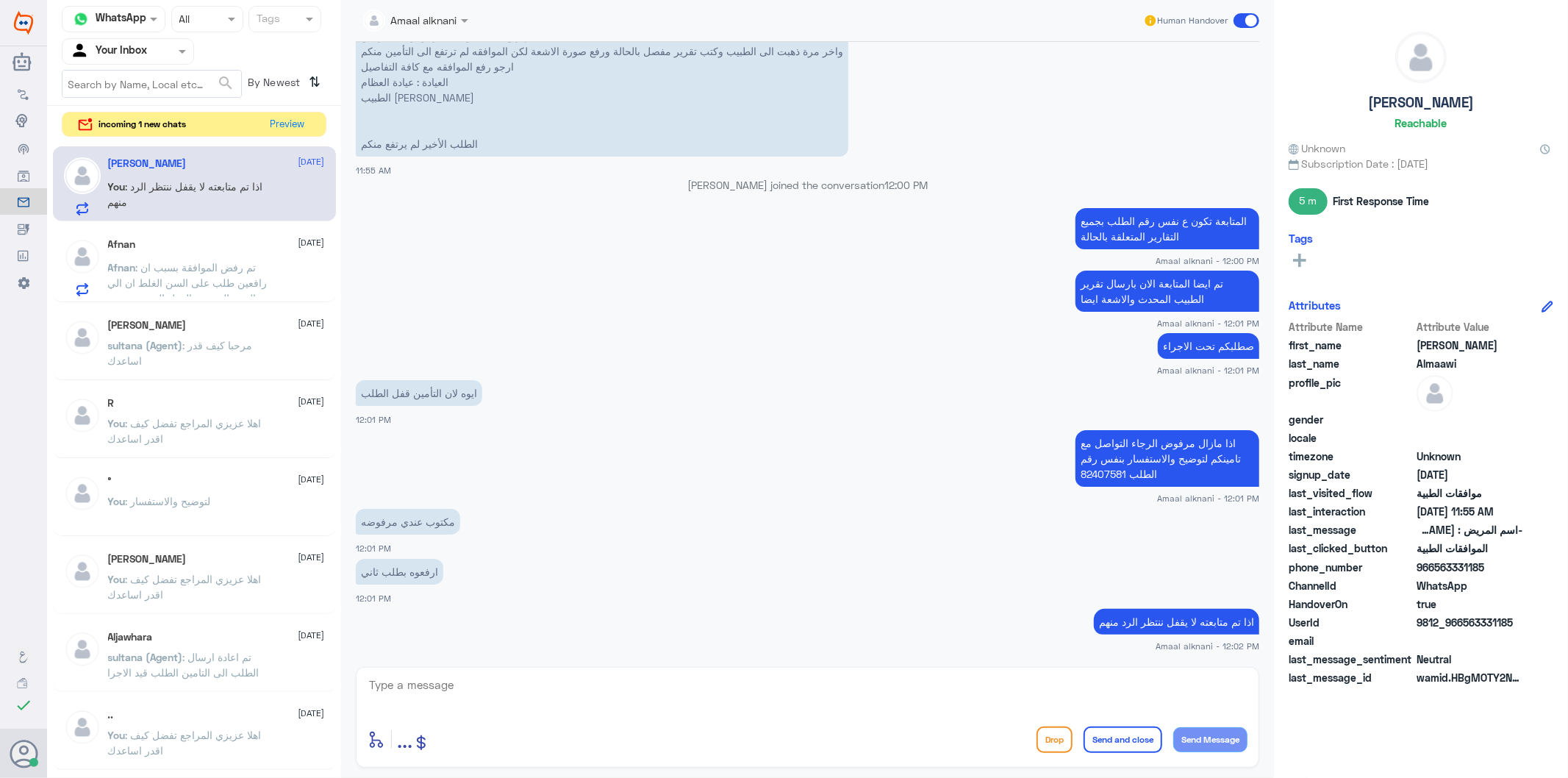
click at [252, 277] on span ": تم رفض الموافقة بسبب ان رافعين طلب على السن الغلط ان الي يالمني الي سن العقل …" at bounding box center [189, 321] width 161 height 121
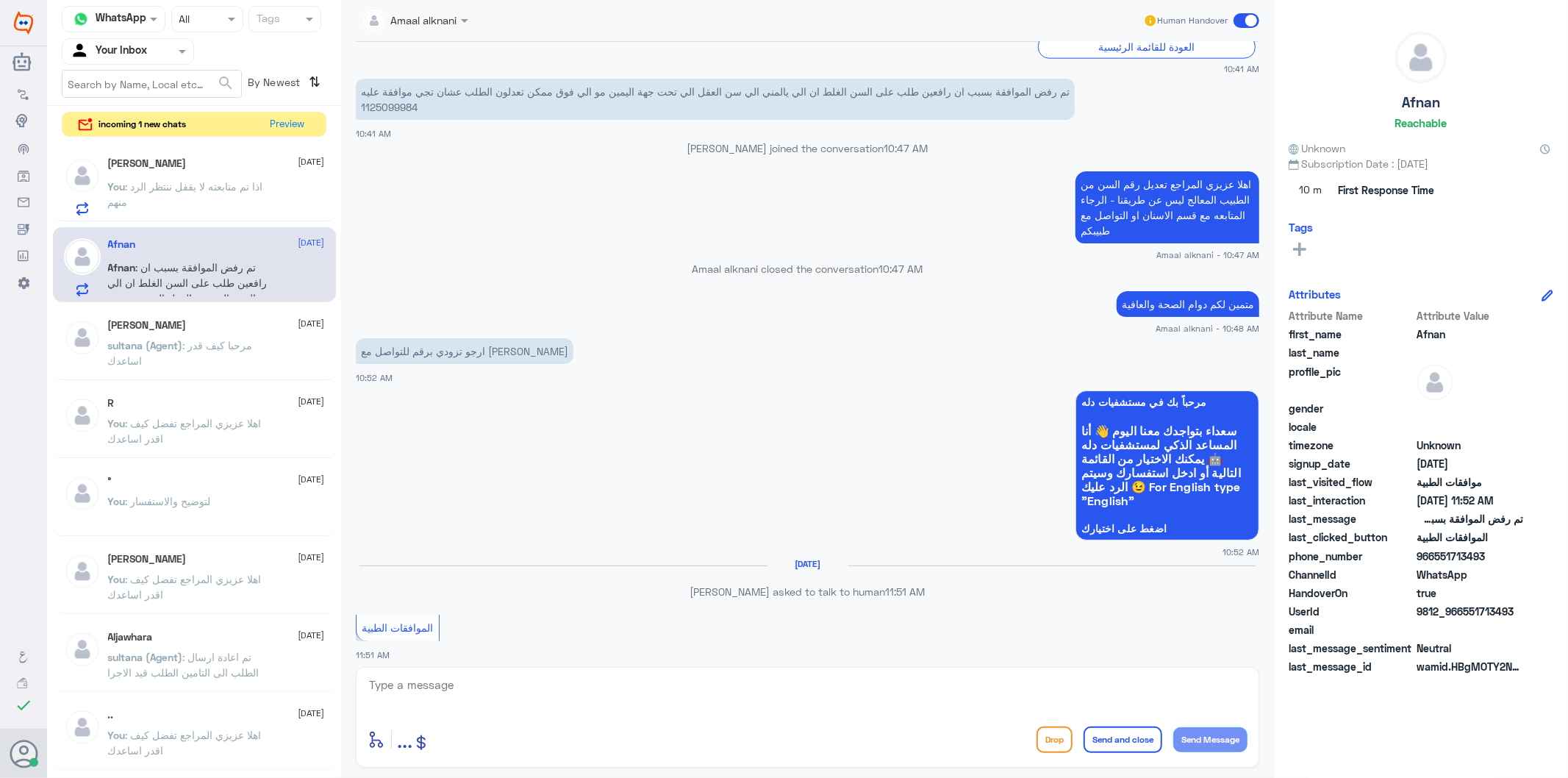
scroll to position [1698, 0]
click at [188, 183] on span ": اذا تم متابعته لا يقفل ننتظر الرد منهم" at bounding box center [186, 194] width 155 height 28
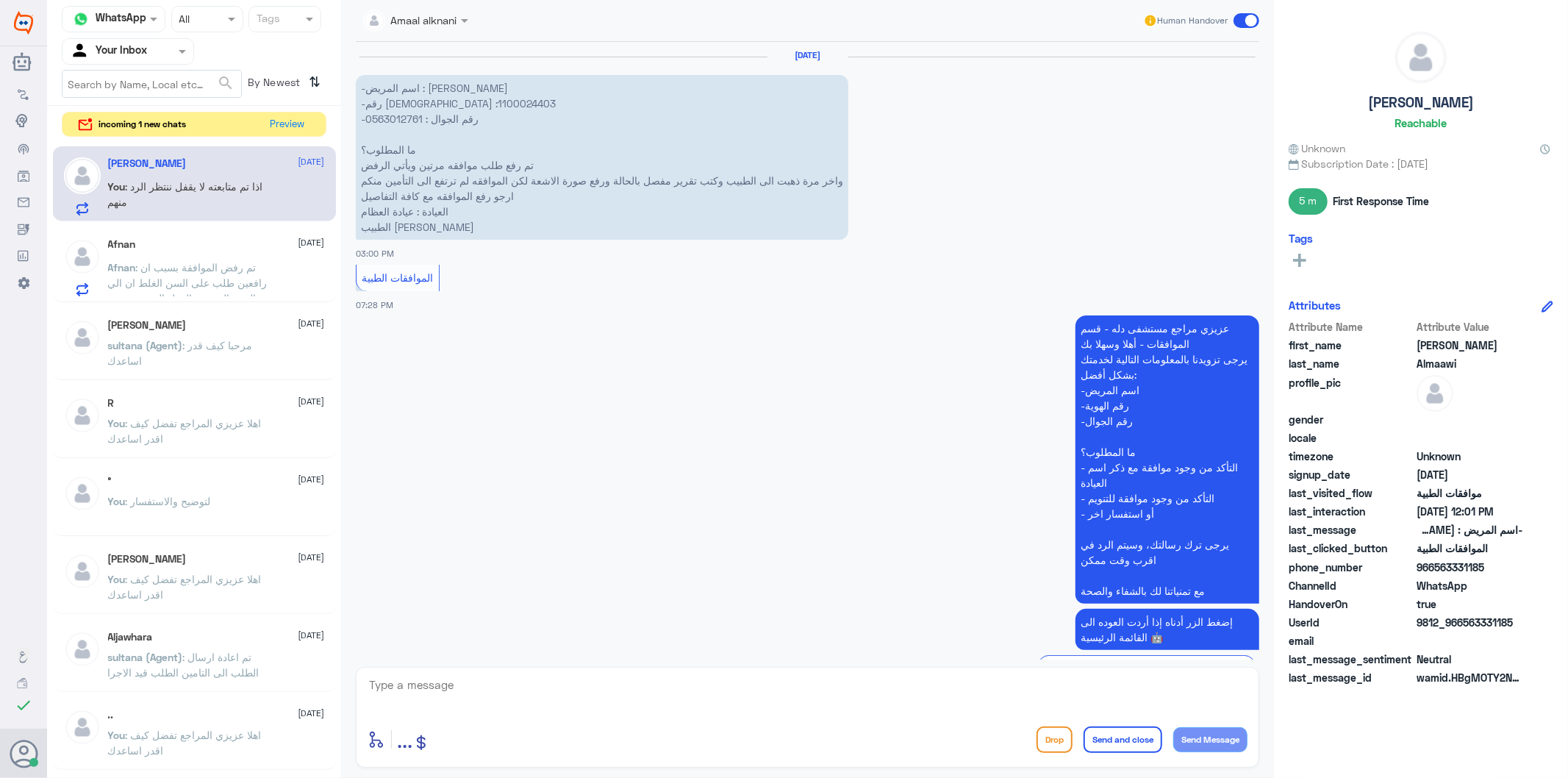
scroll to position [2891, 0]
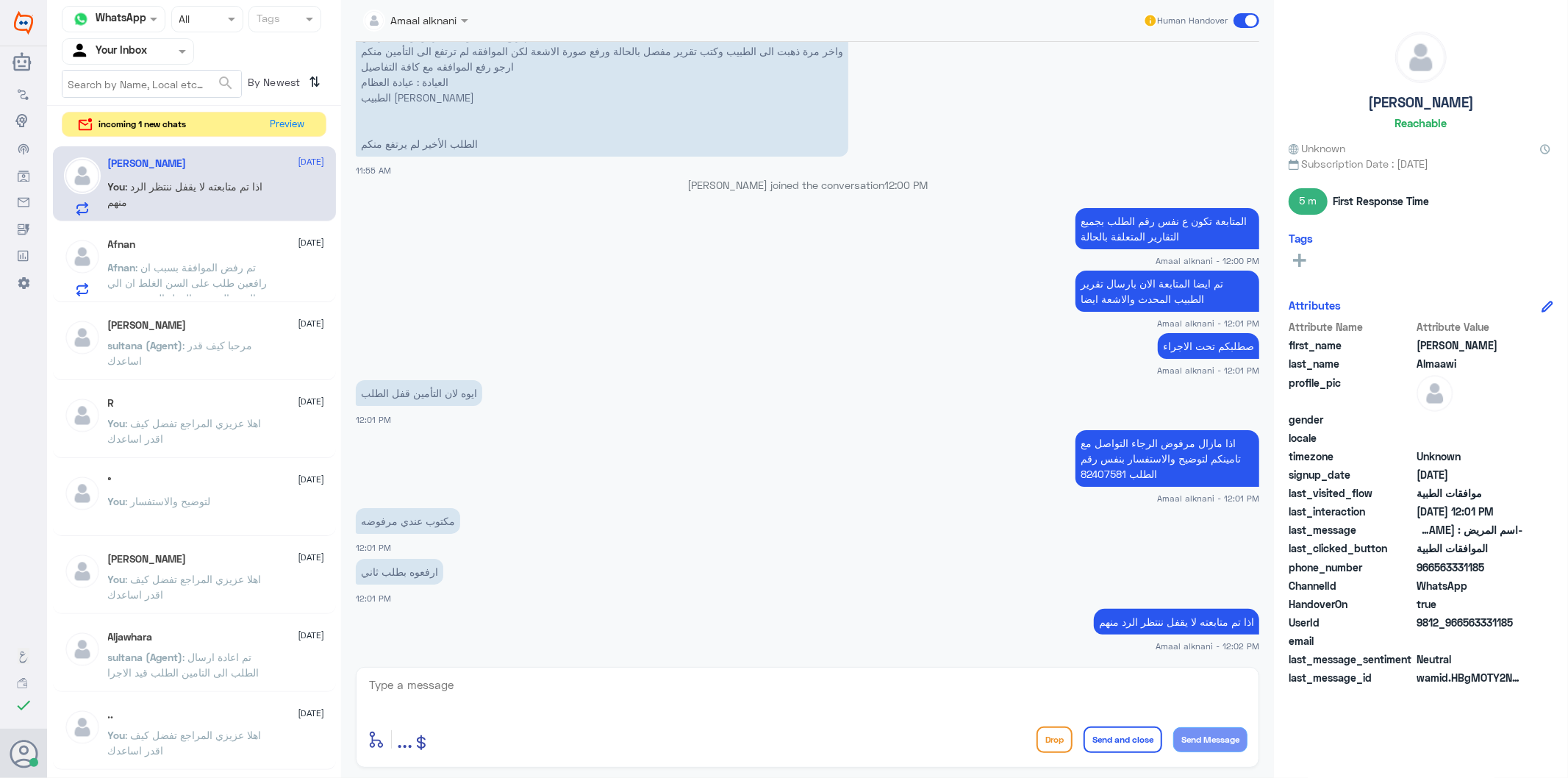
click at [519, 688] on textarea at bounding box center [808, 693] width 880 height 36
click at [171, 250] on div "Afnan [DATE]" at bounding box center [216, 244] width 217 height 13
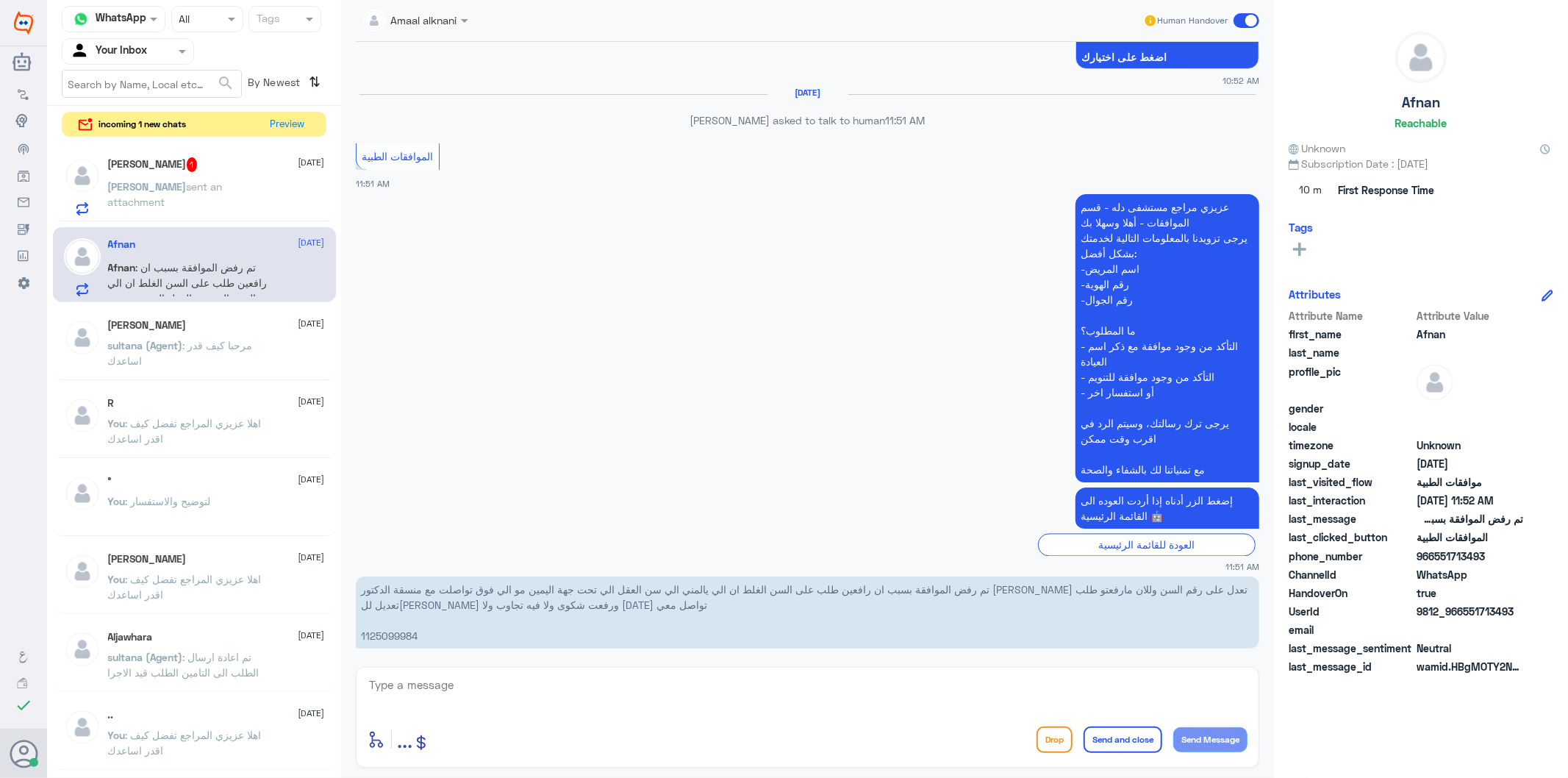
scroll to position [2189, 0]
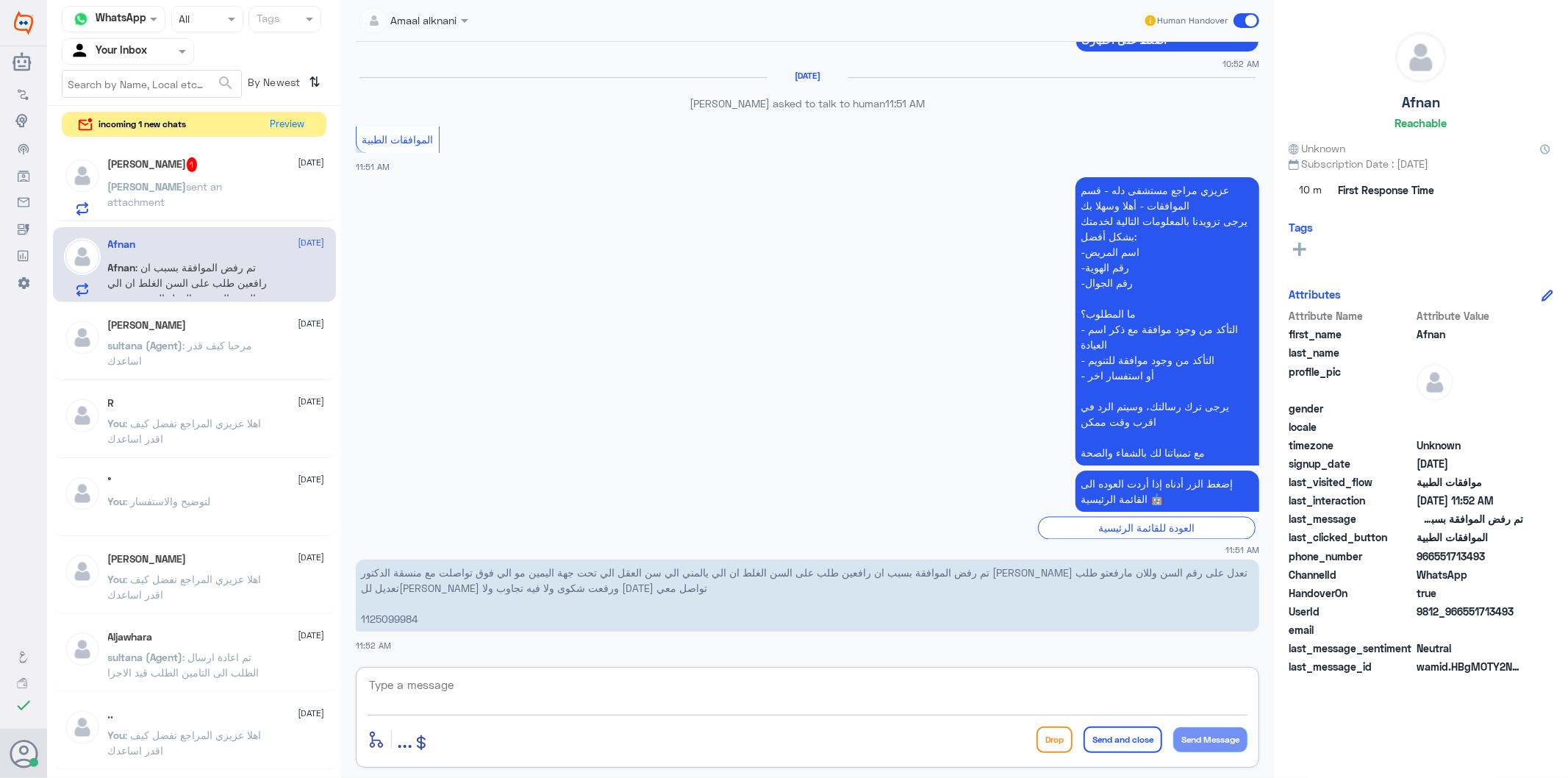
click at [519, 704] on textarea at bounding box center [808, 693] width 880 height 36
click at [223, 188] on span "sent an attachment" at bounding box center [165, 194] width 115 height 28
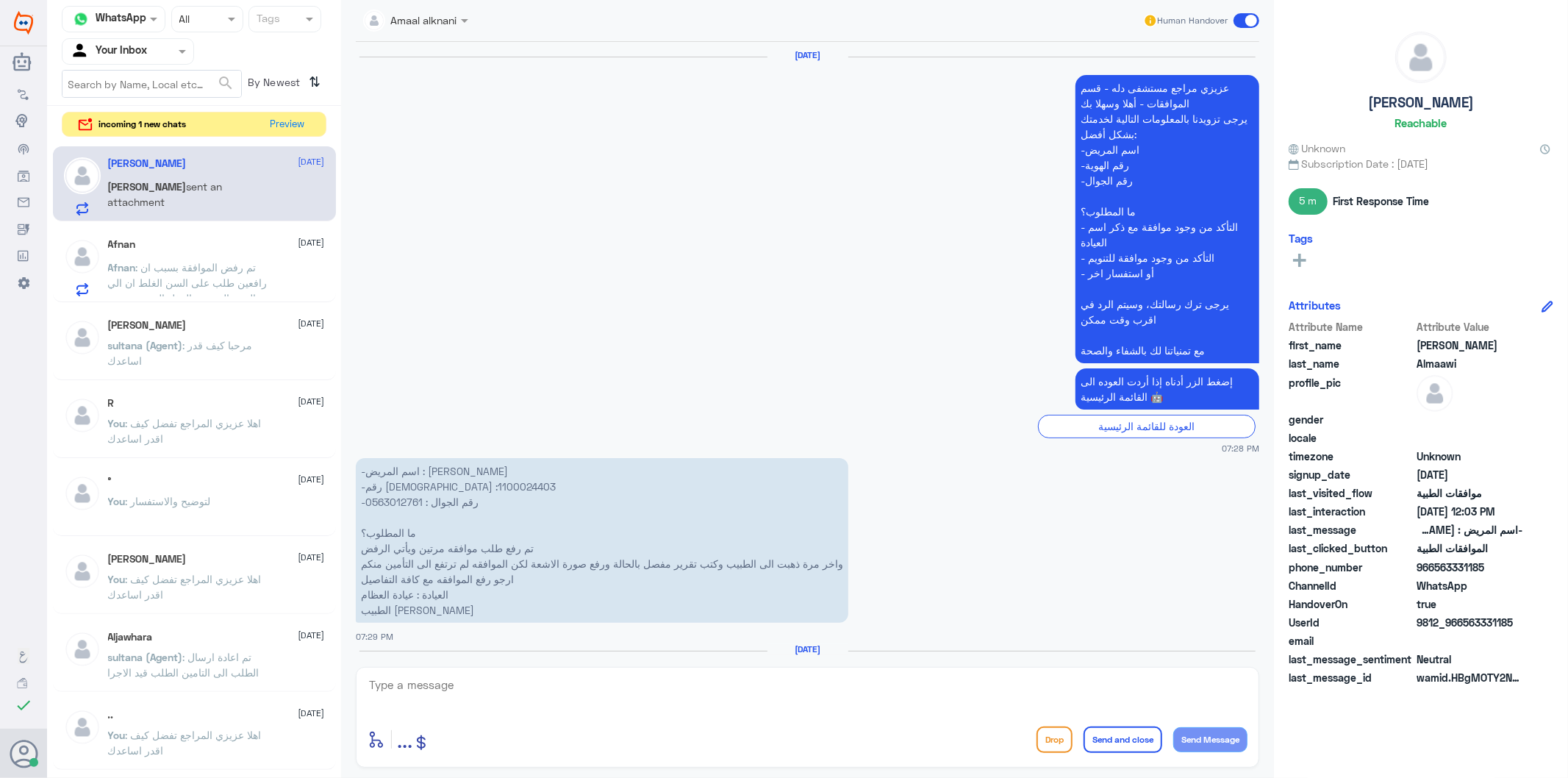
scroll to position [2905, 0]
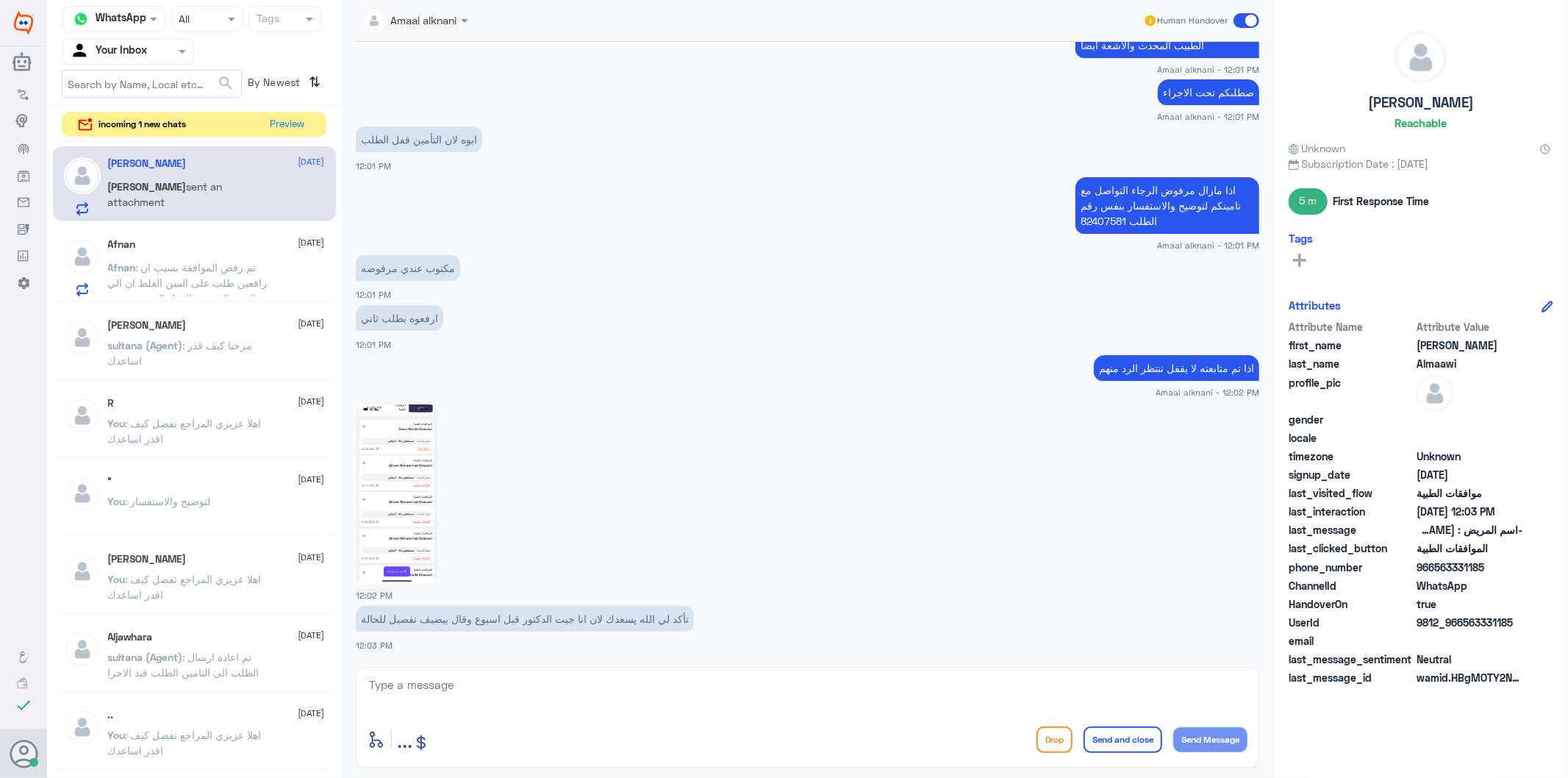
click at [490, 682] on textarea at bounding box center [808, 693] width 880 height 36
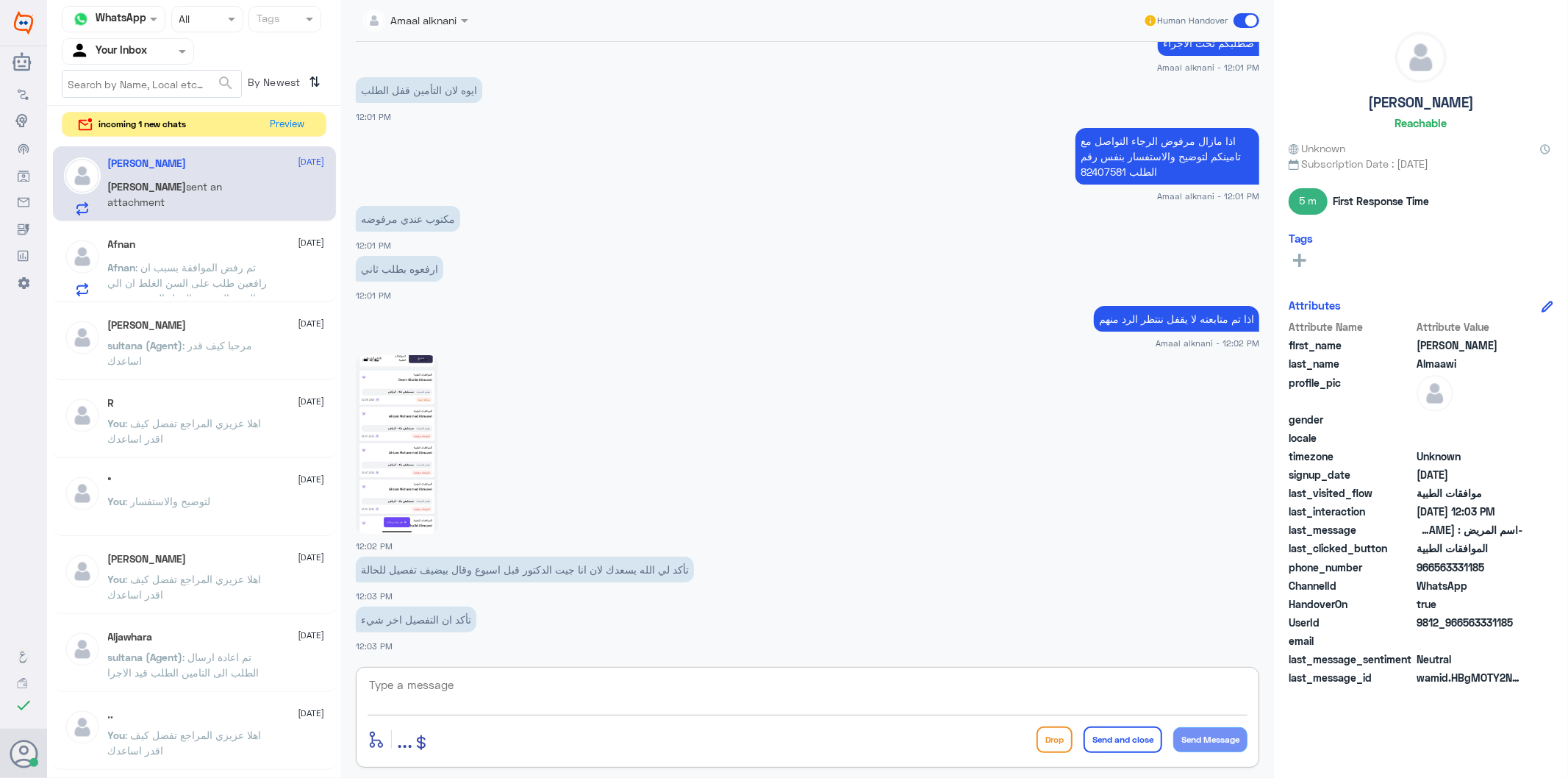
click at [432, 702] on textarea at bounding box center [808, 693] width 880 height 36
click at [434, 691] on textarea at bounding box center [808, 693] width 880 height 36
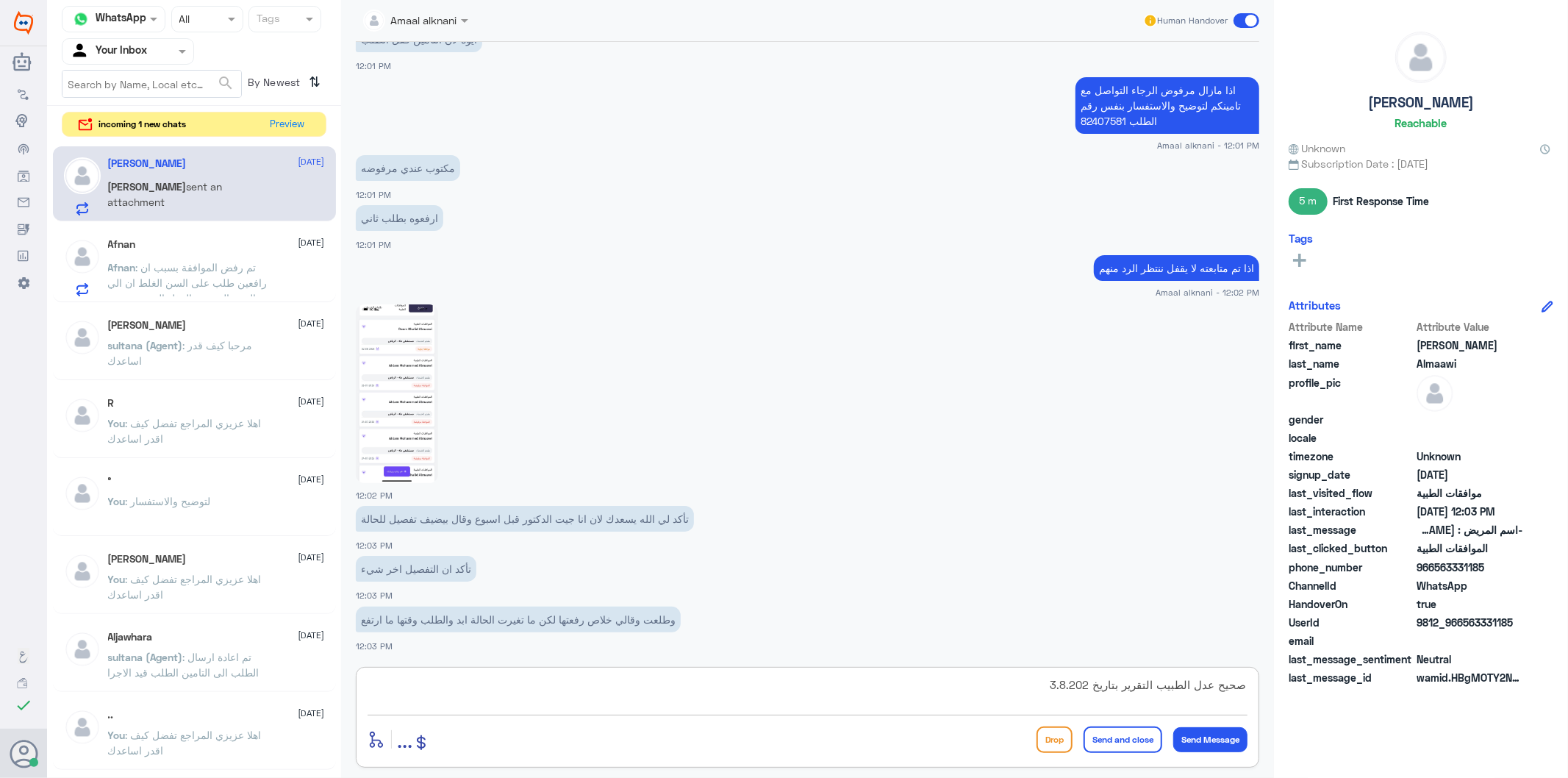
type textarea "صحيح عدل الطبيب التقرير بتاريخ [DATE]"
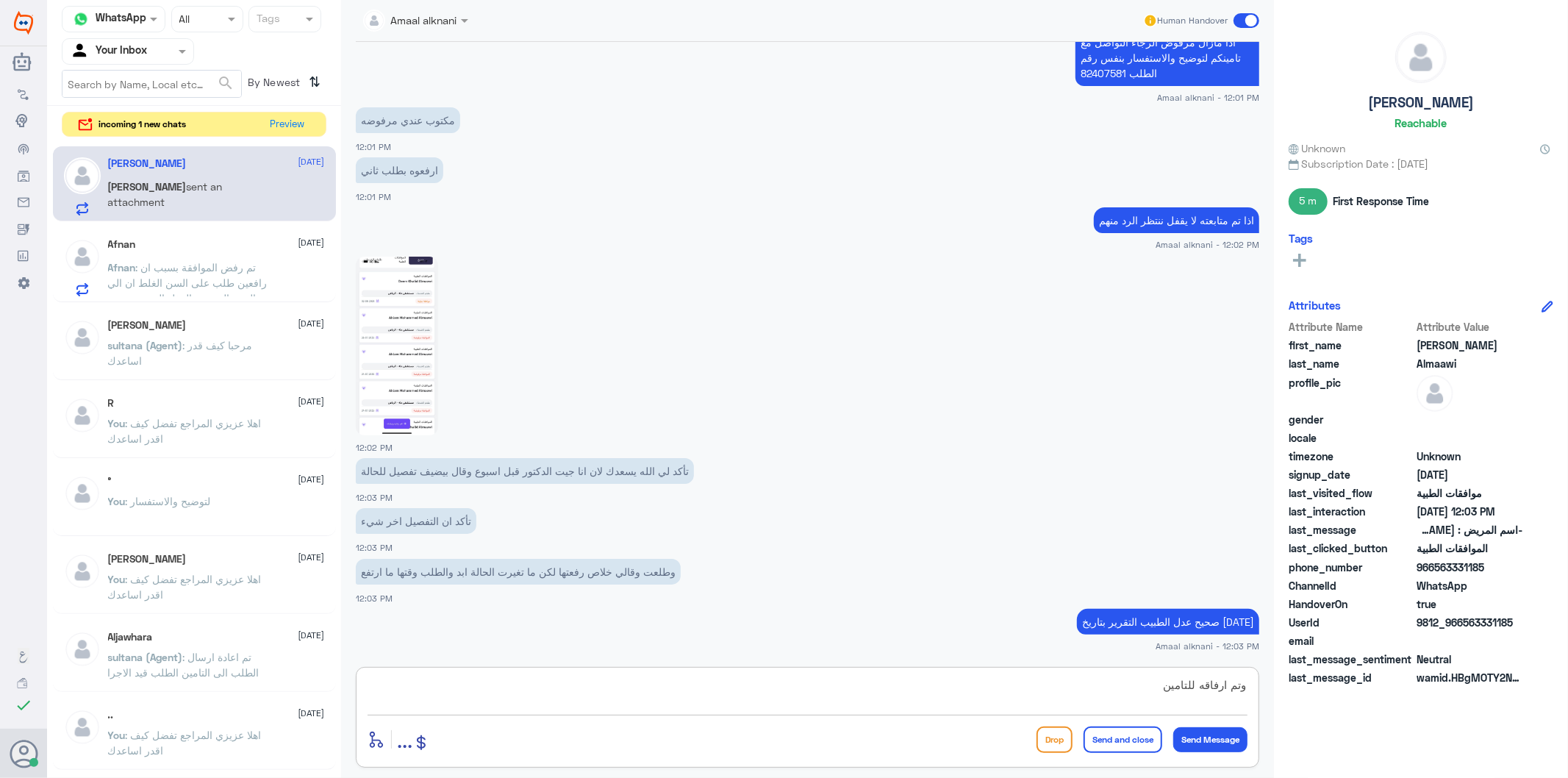
type textarea "وتم ارفاقه للتامين"
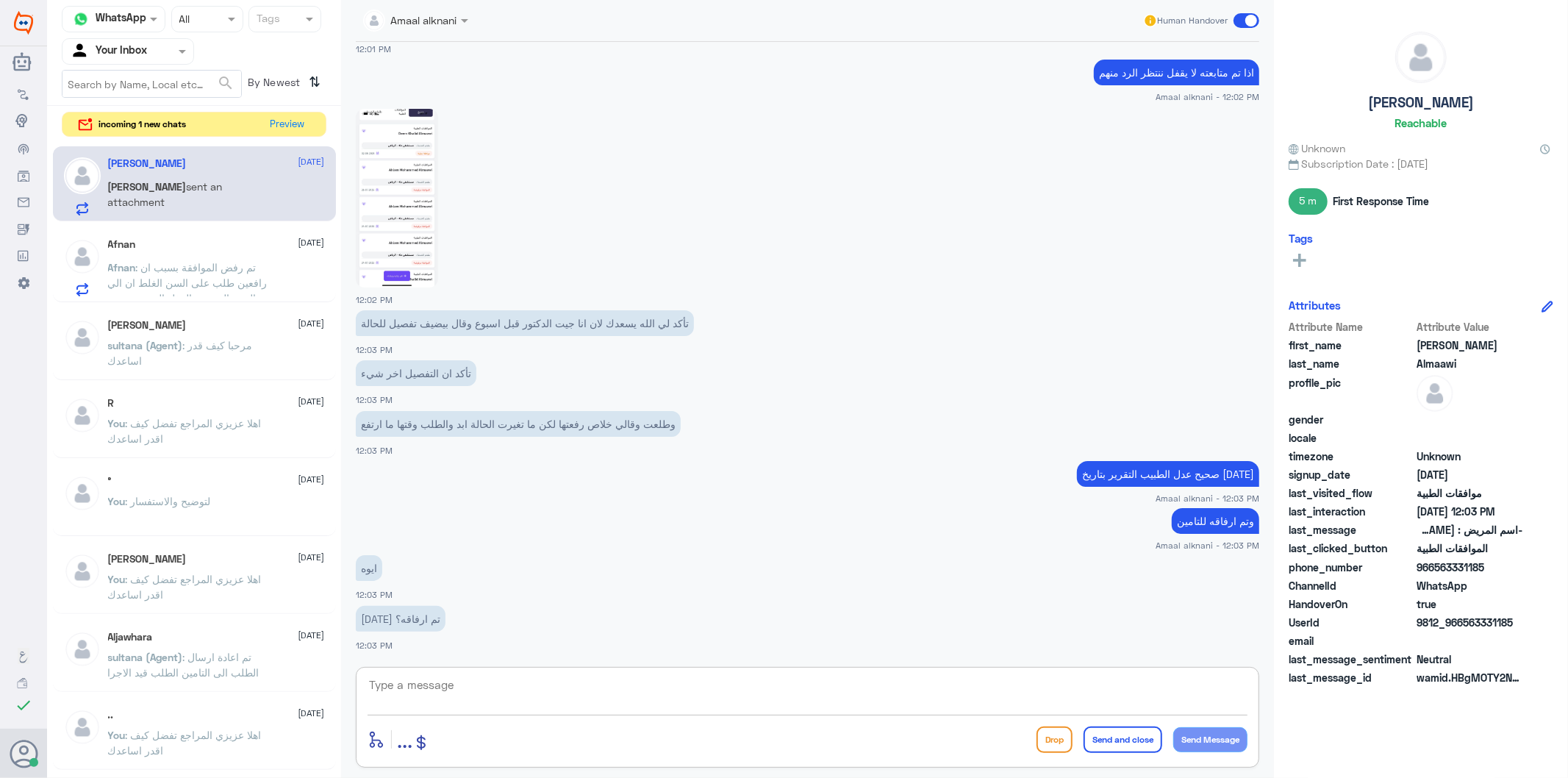
scroll to position [3265, 0]
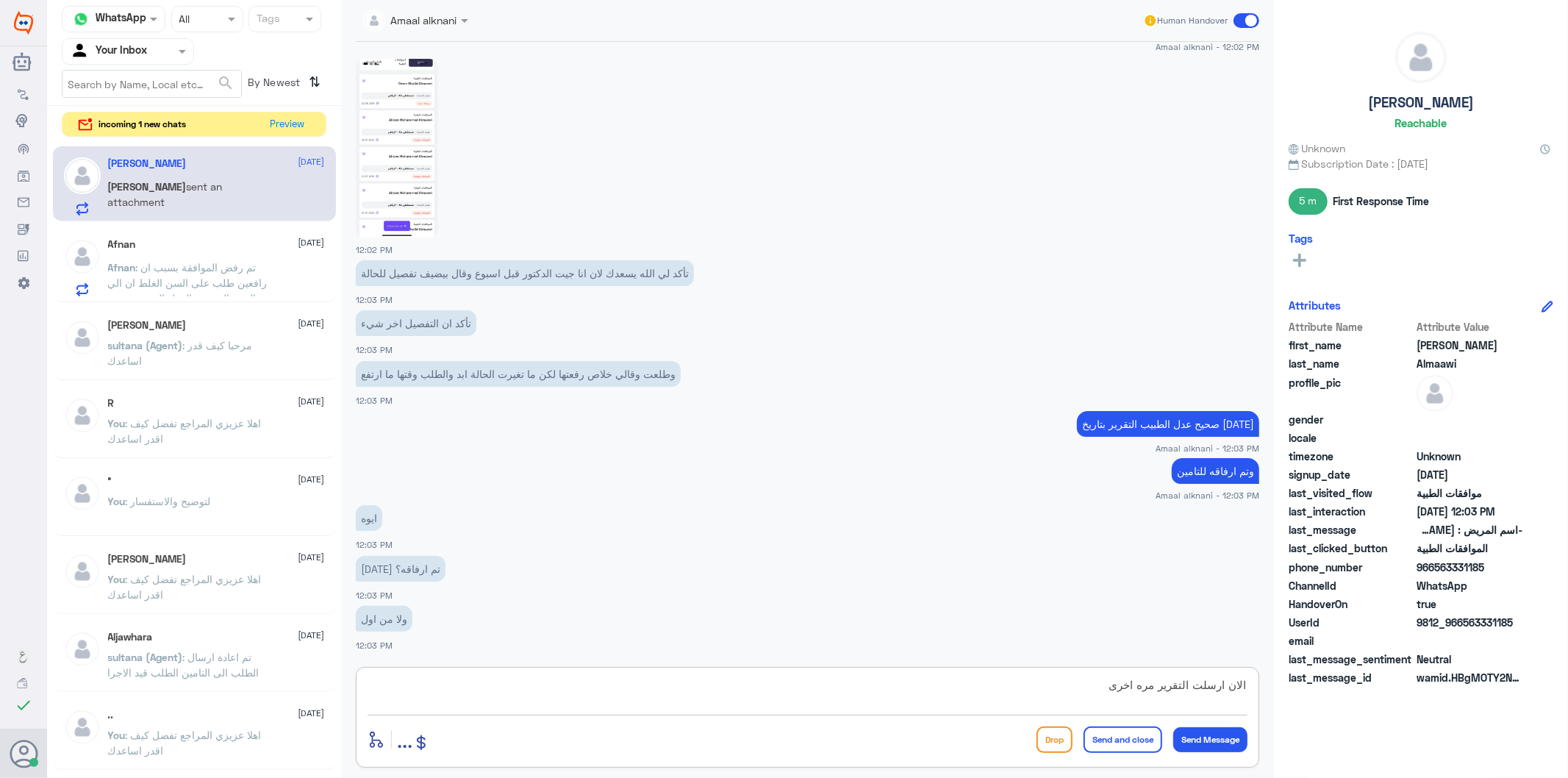
type textarea "الان ارسلت التقرير مره اخرى"
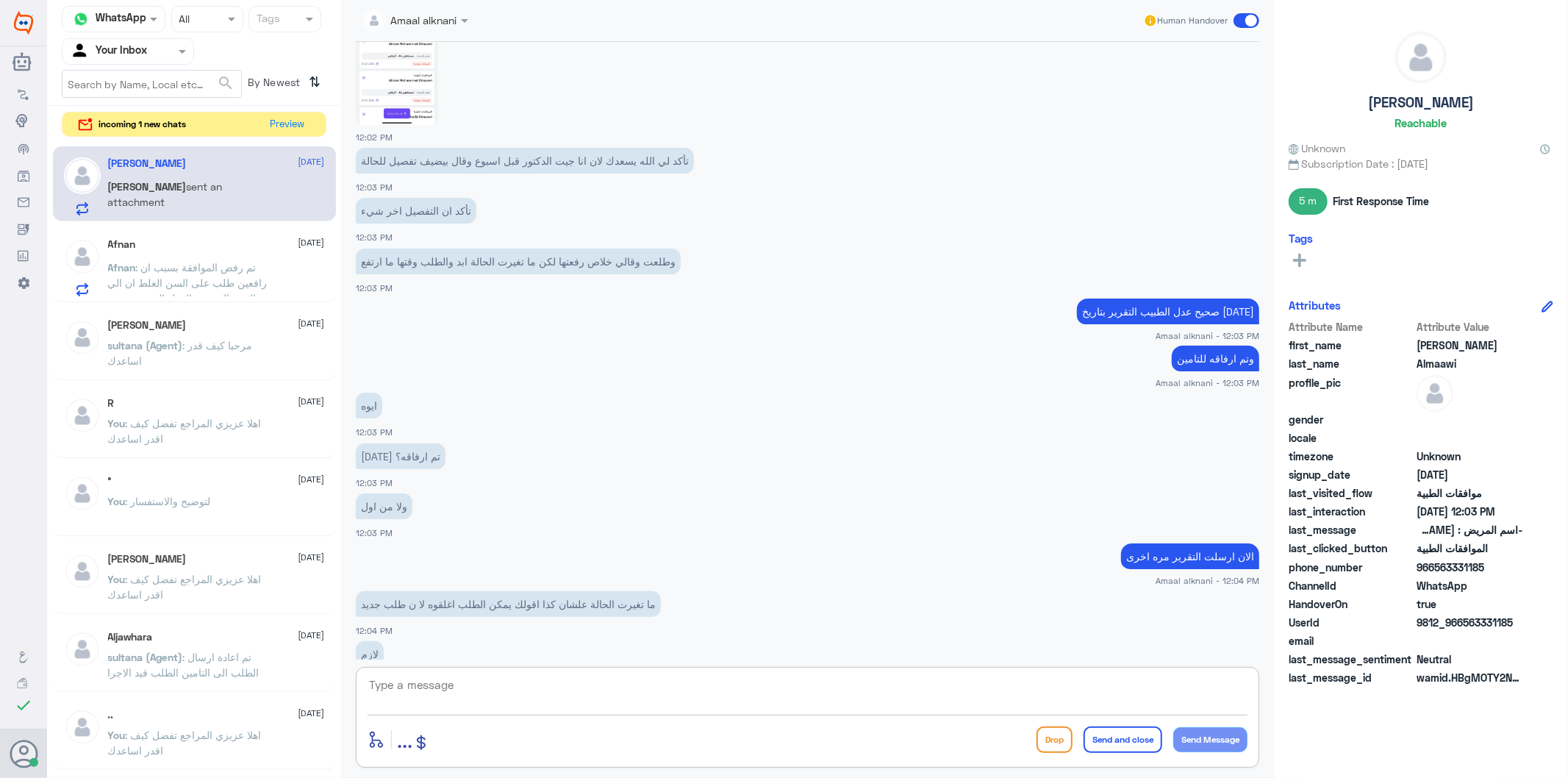
scroll to position [3413, 0]
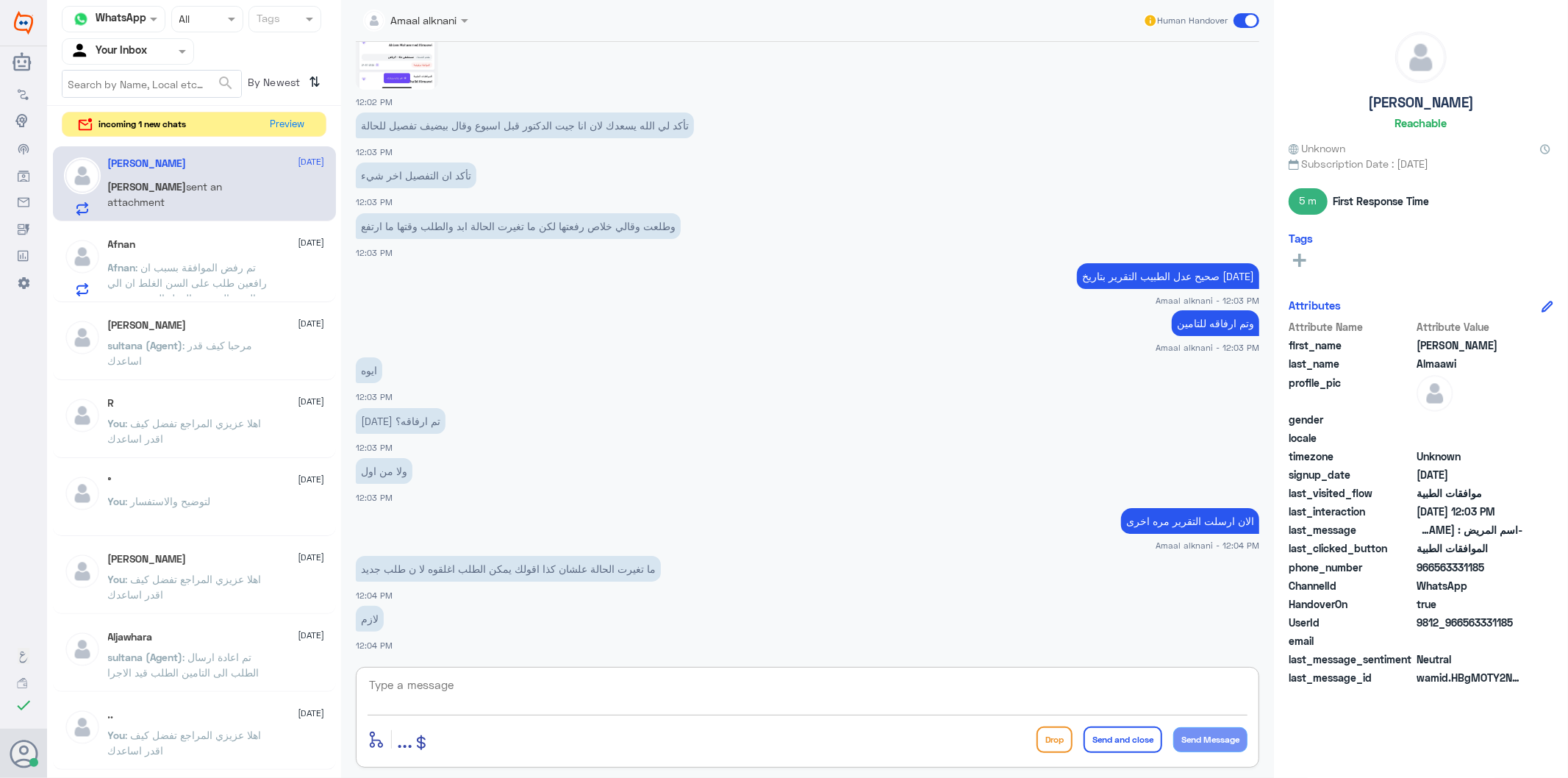
click at [466, 702] on textarea at bounding box center [808, 693] width 880 height 36
click at [467, 689] on textarea at bounding box center [808, 693] width 880 height 36
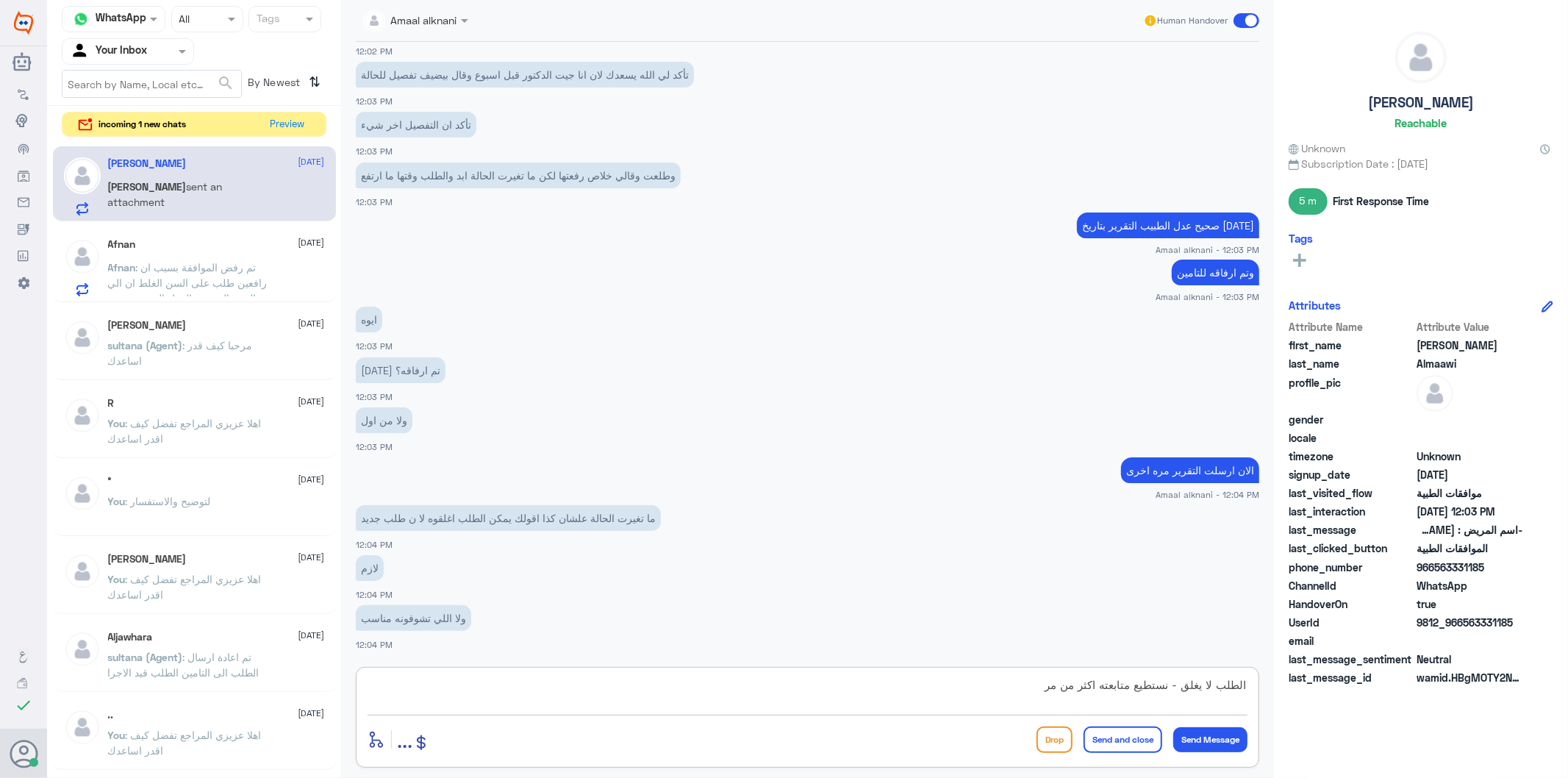
type textarea "الطلب لا يغلق - نستطيع متابعته اكثر من مره"
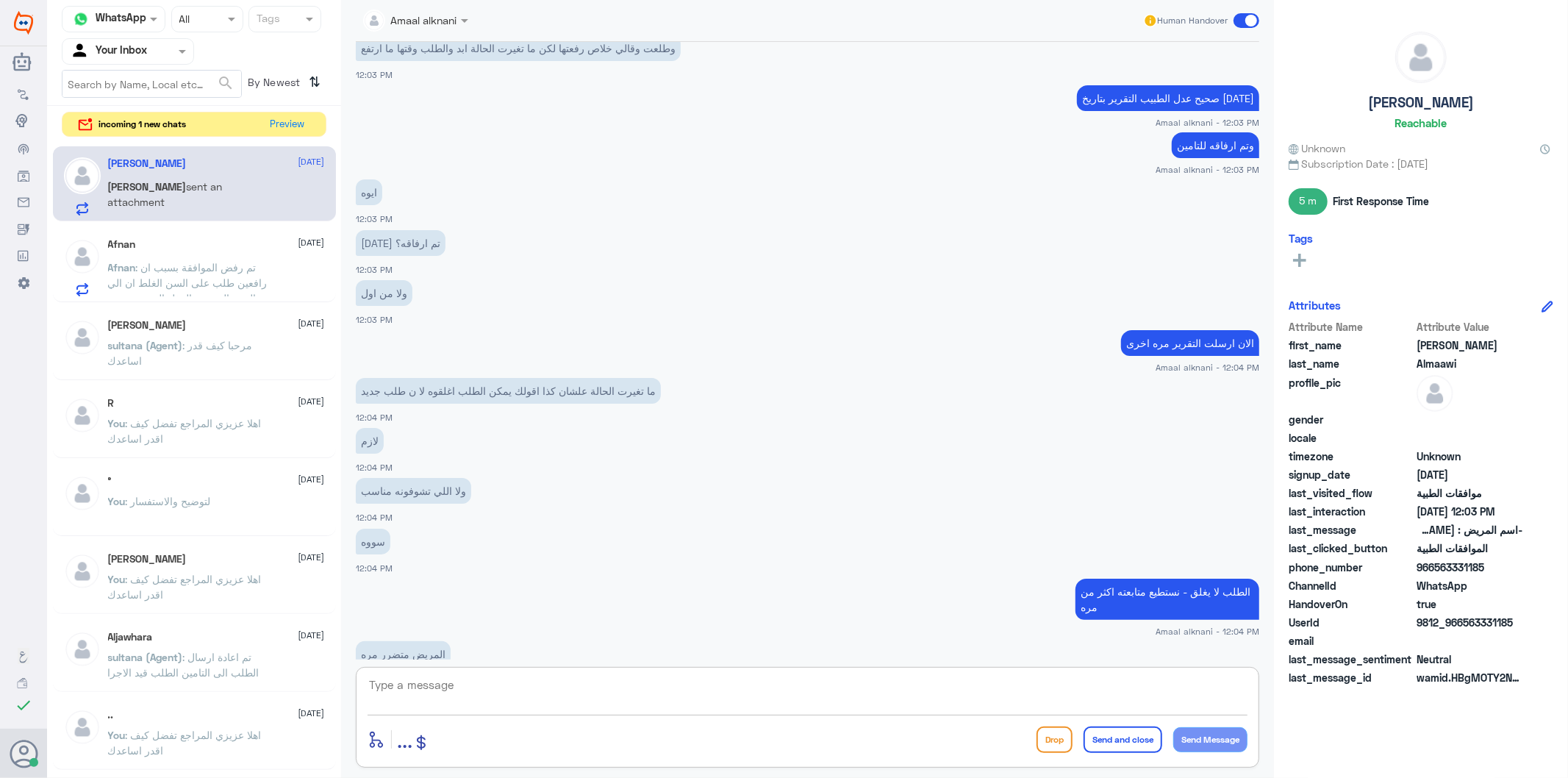
scroll to position [3676, 0]
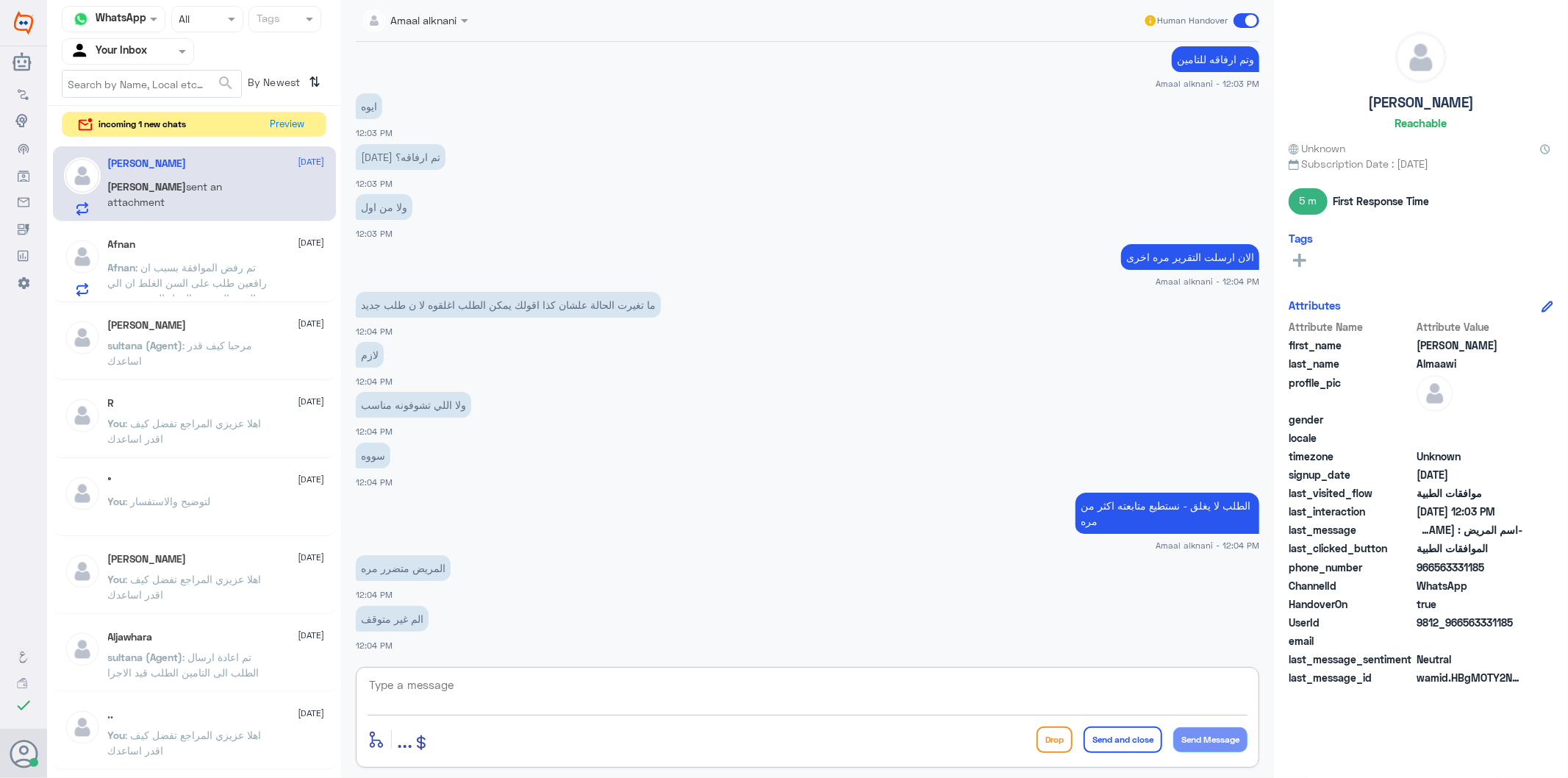
click at [447, 679] on textarea at bounding box center [808, 693] width 880 height 36
type textarea "اول مره تطلبون علاج طبيعي ؟"
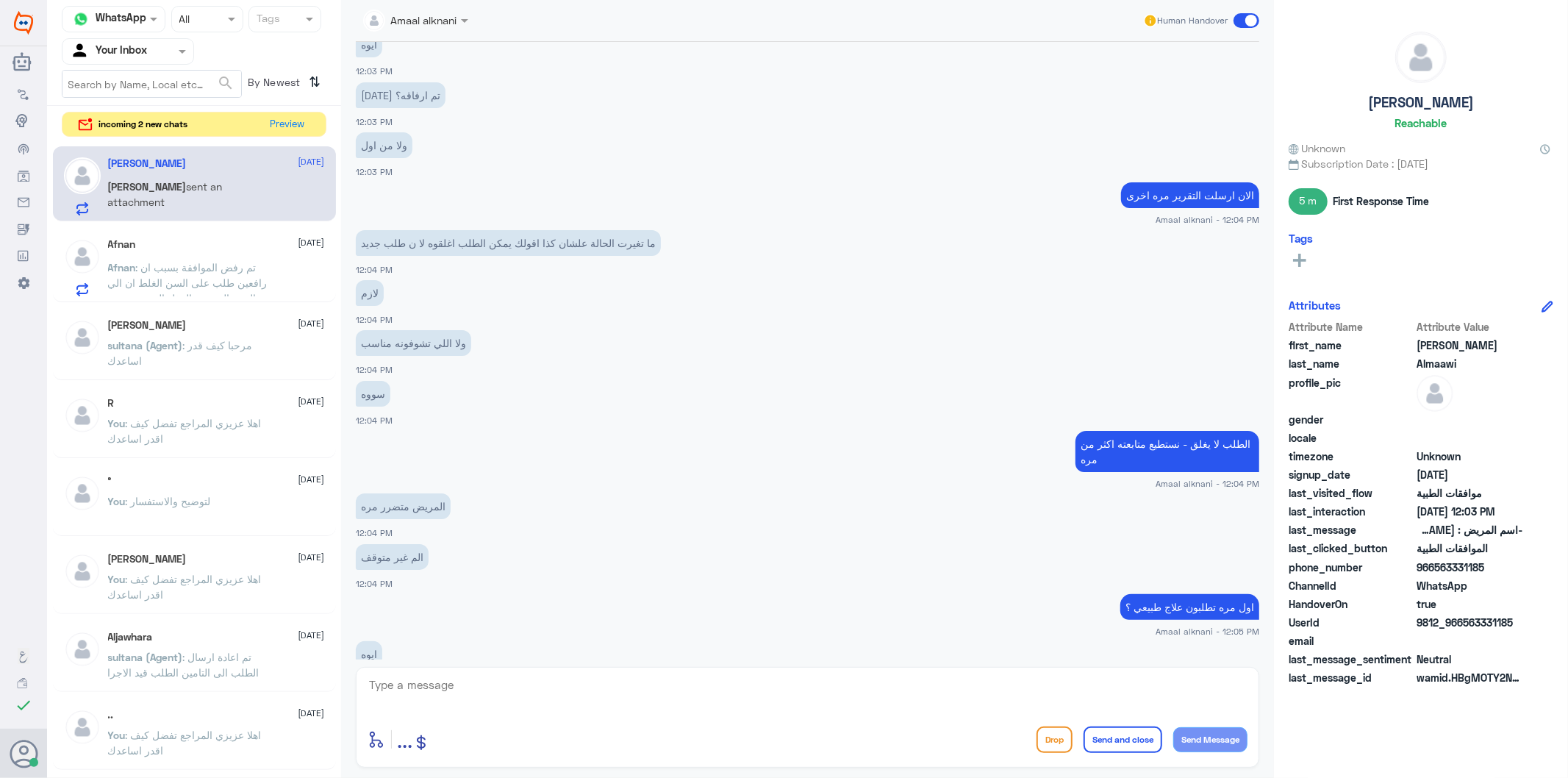
scroll to position [3824, 0]
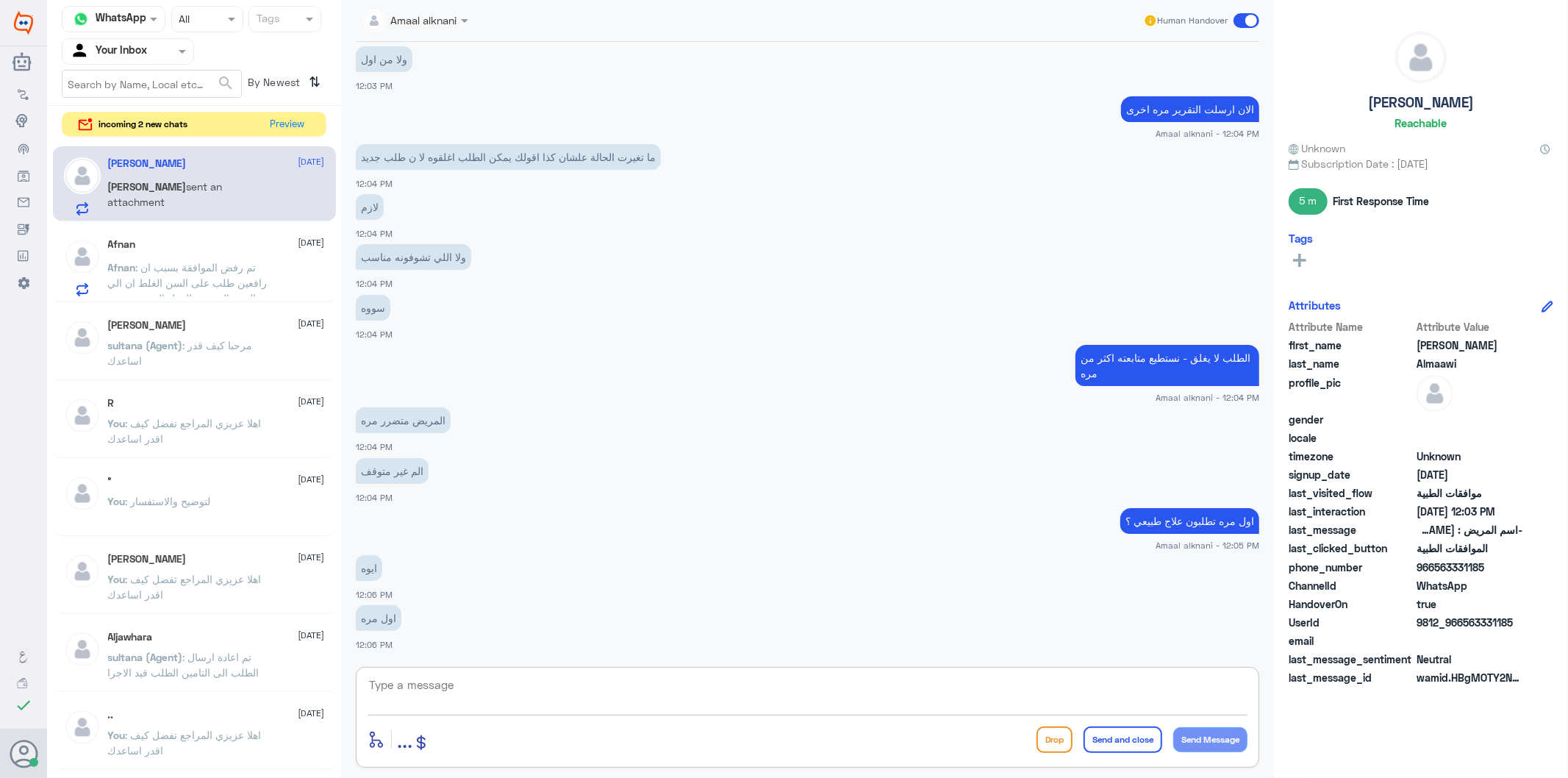
click at [472, 690] on textarea at bounding box center [808, 693] width 880 height 36
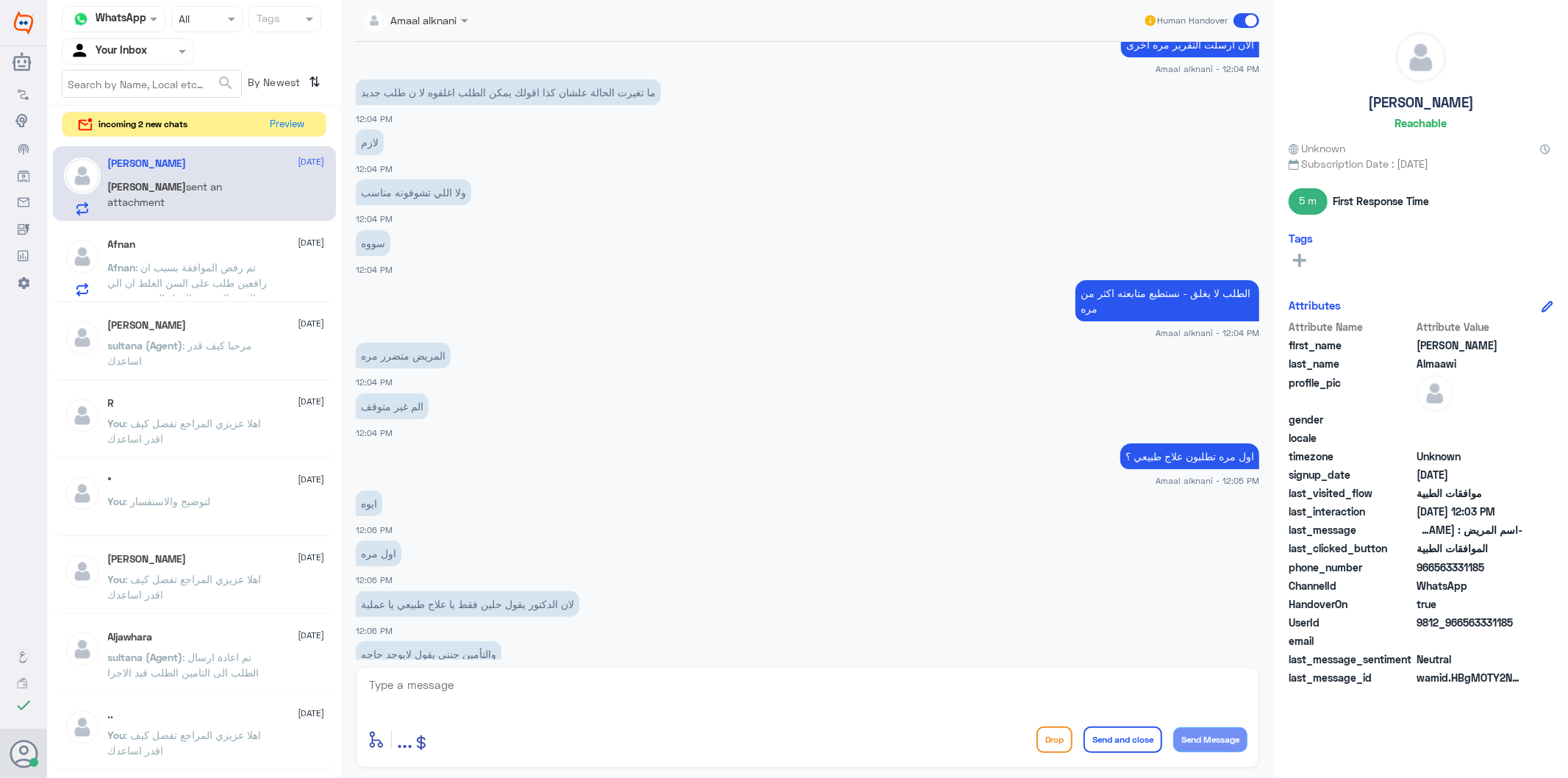
scroll to position [3924, 0]
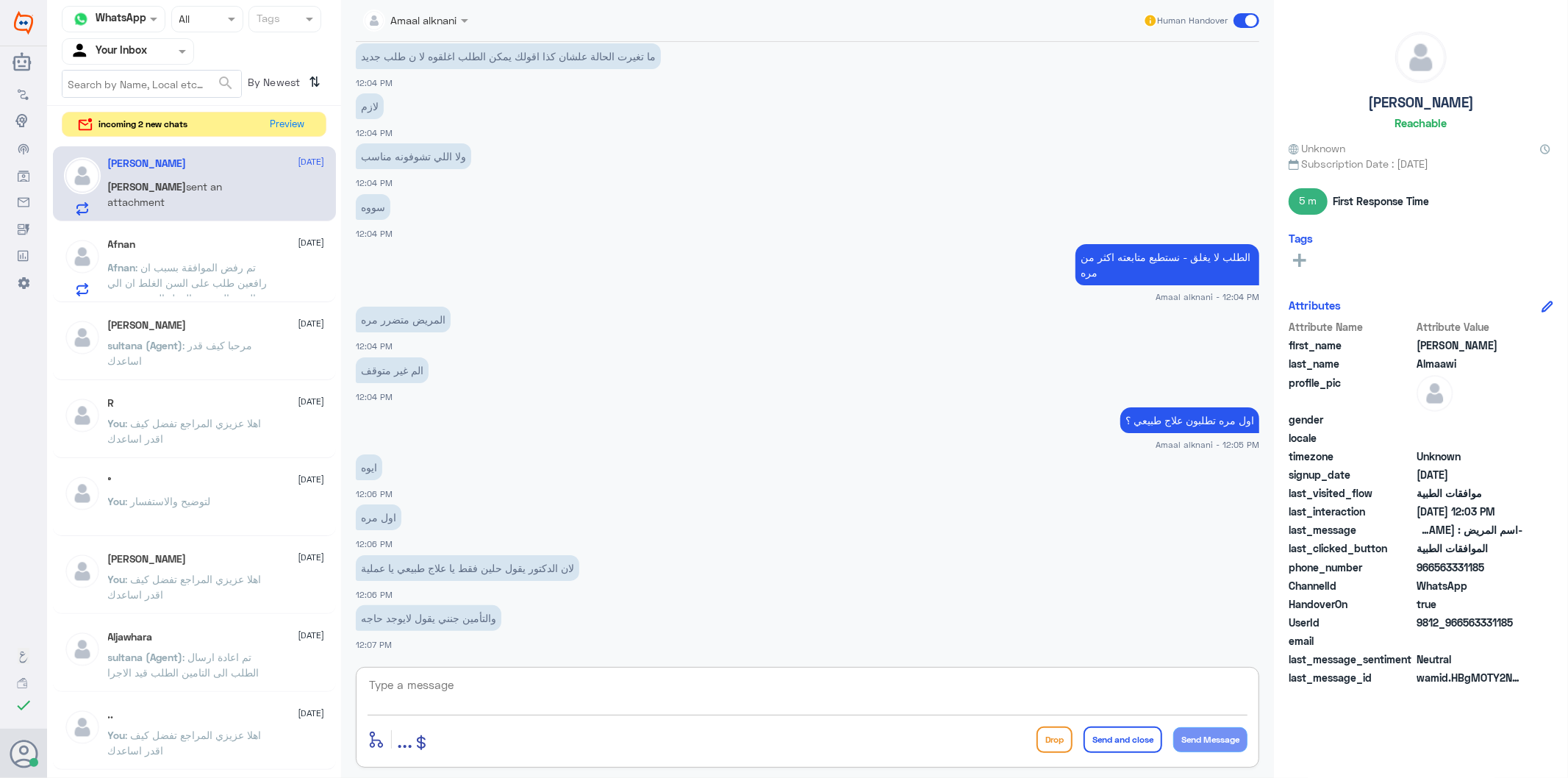
click at [475, 685] on textarea at bounding box center [808, 693] width 880 height 36
click at [475, 699] on textarea at bounding box center [808, 693] width 880 height 36
type textarea "طيب تواصلت الان مع مندوب التعاونية وانتظر الرد الاكيد منهم لتحويل الحاله على ال…"
click at [1220, 740] on button "Send Message" at bounding box center [1210, 739] width 75 height 25
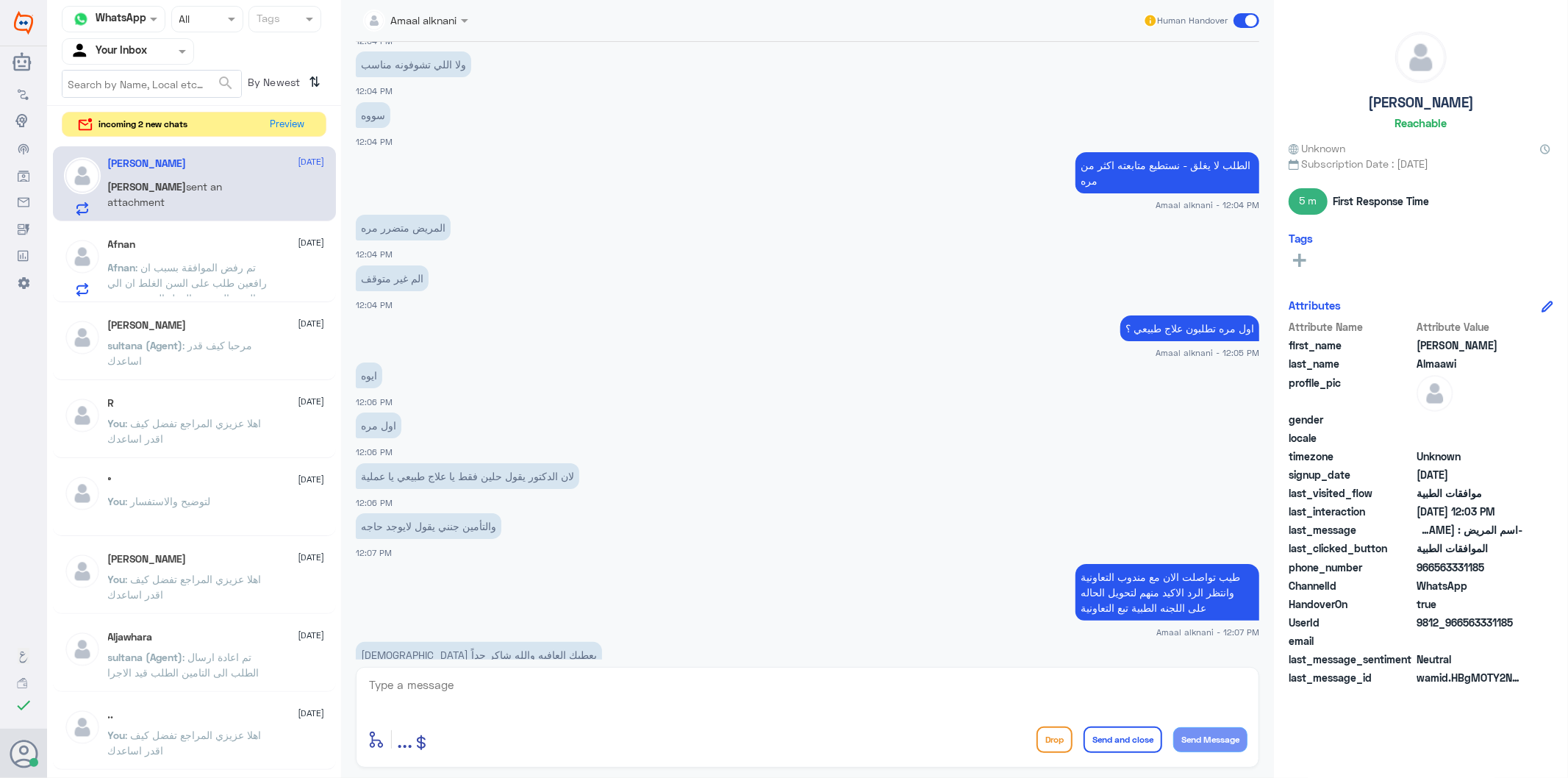
scroll to position [4052, 0]
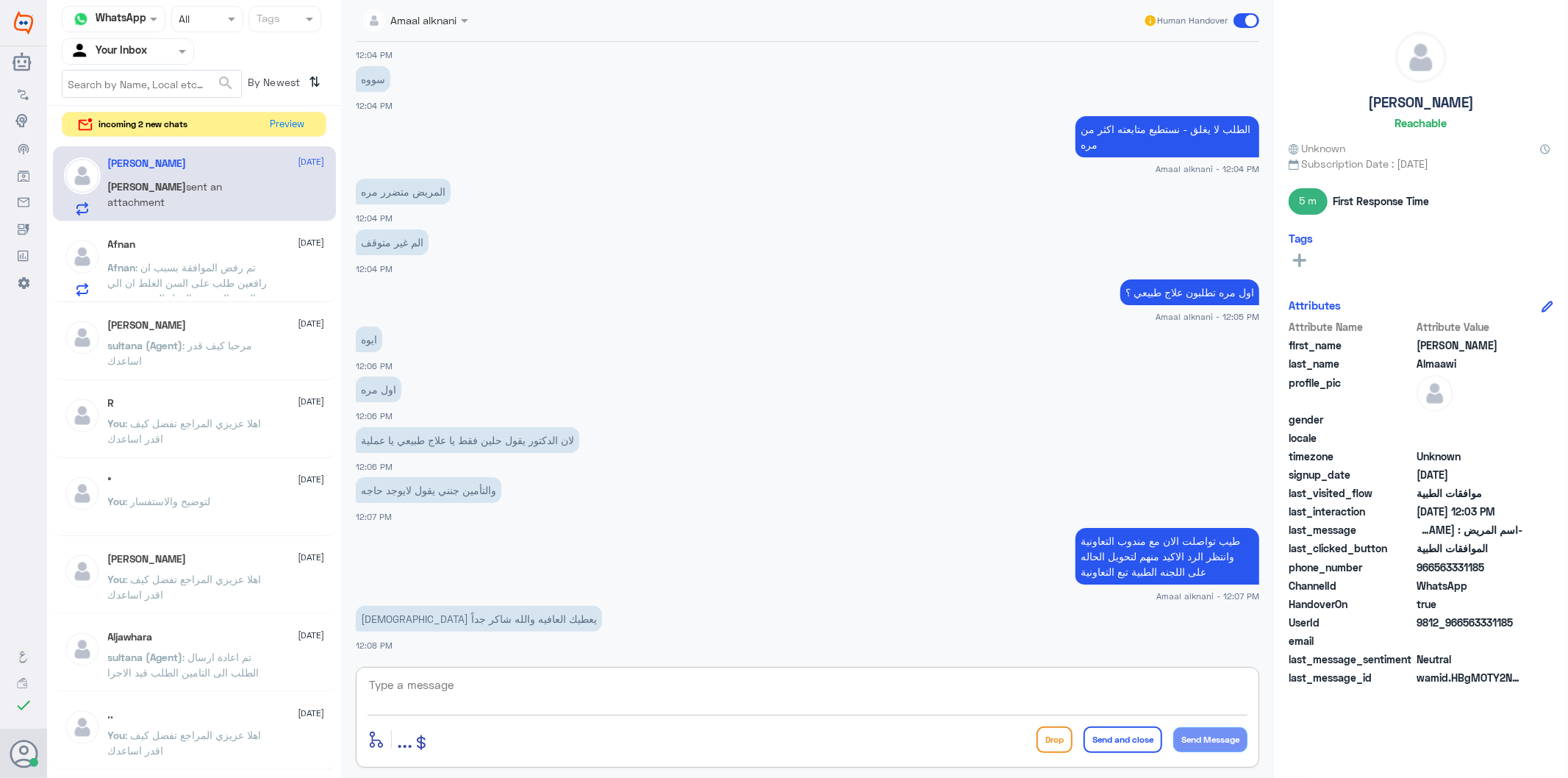
click at [417, 694] on textarea at bounding box center [808, 693] width 880 height 36
type textarea "واجبنا"
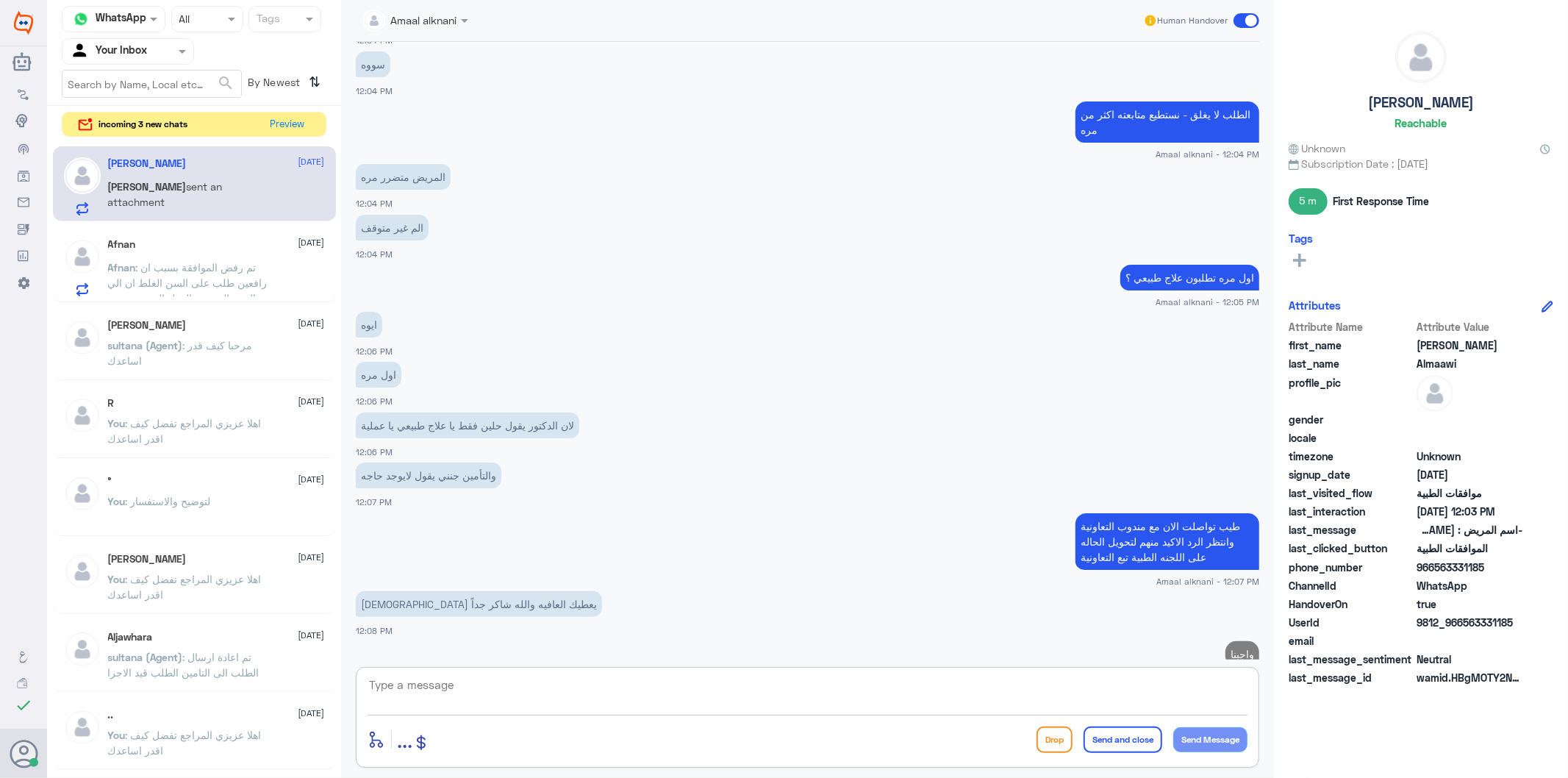
scroll to position [4099, 0]
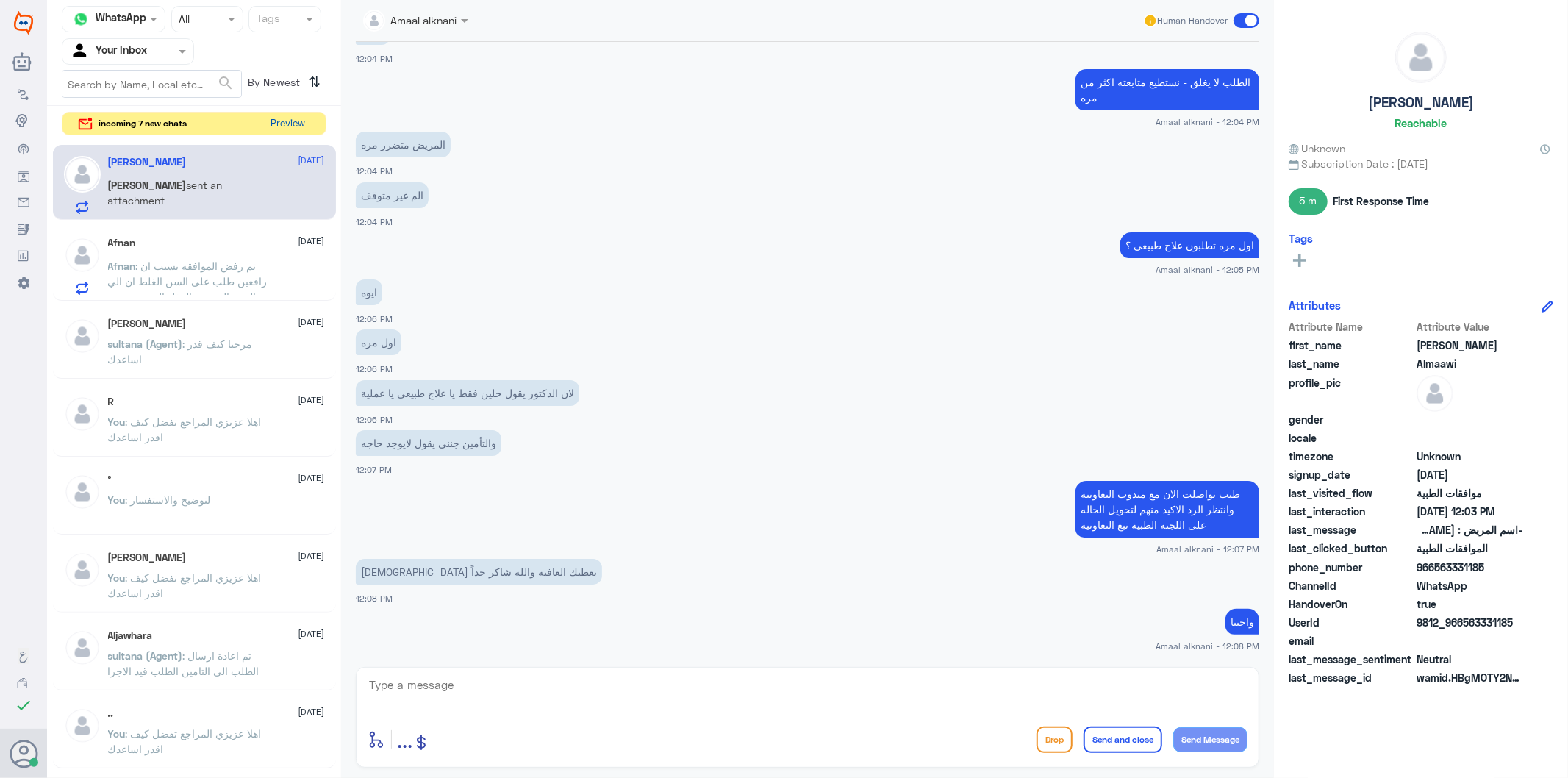
click at [284, 113] on button "Preview" at bounding box center [288, 123] width 45 height 23
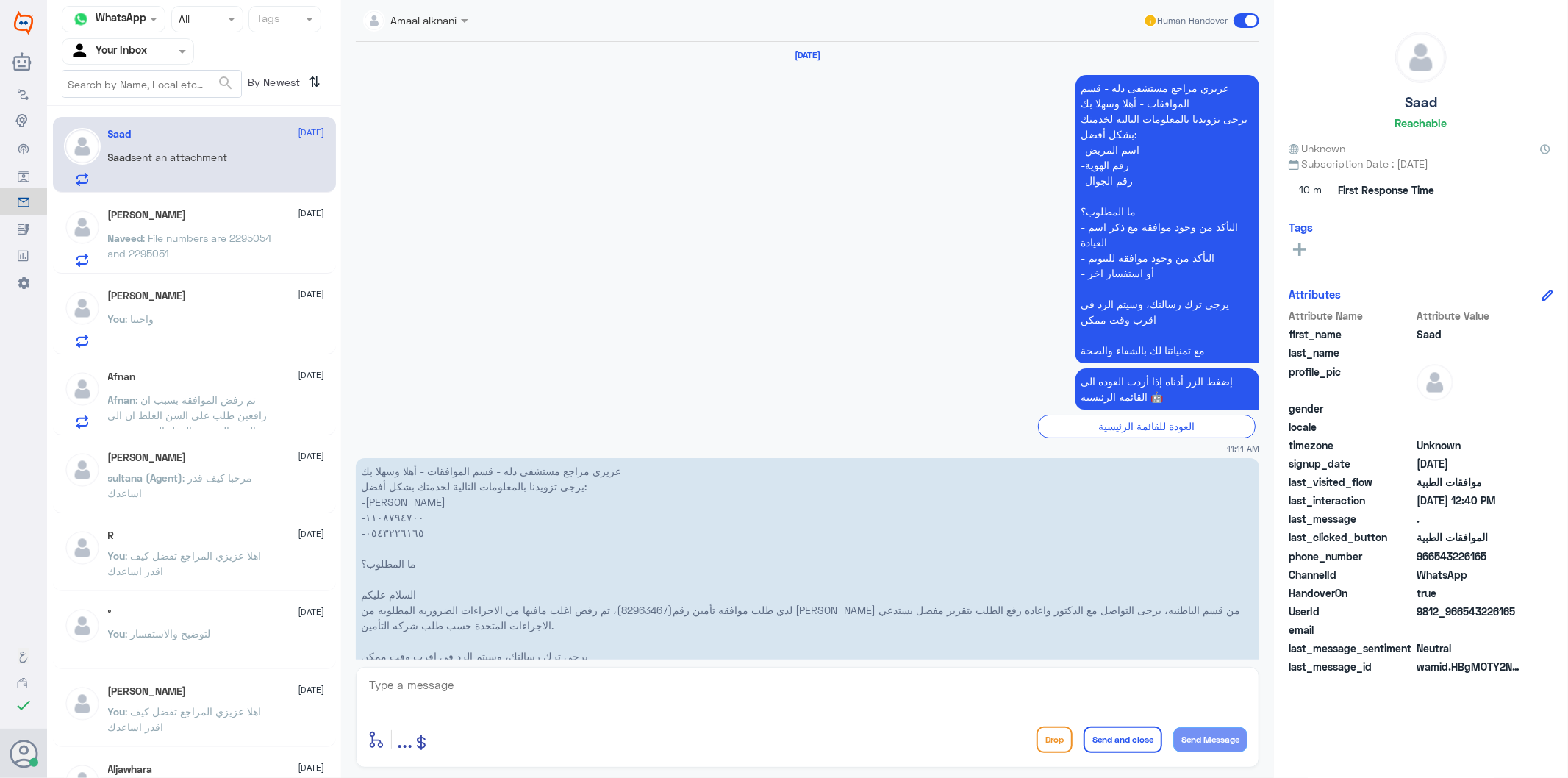
scroll to position [2394, 0]
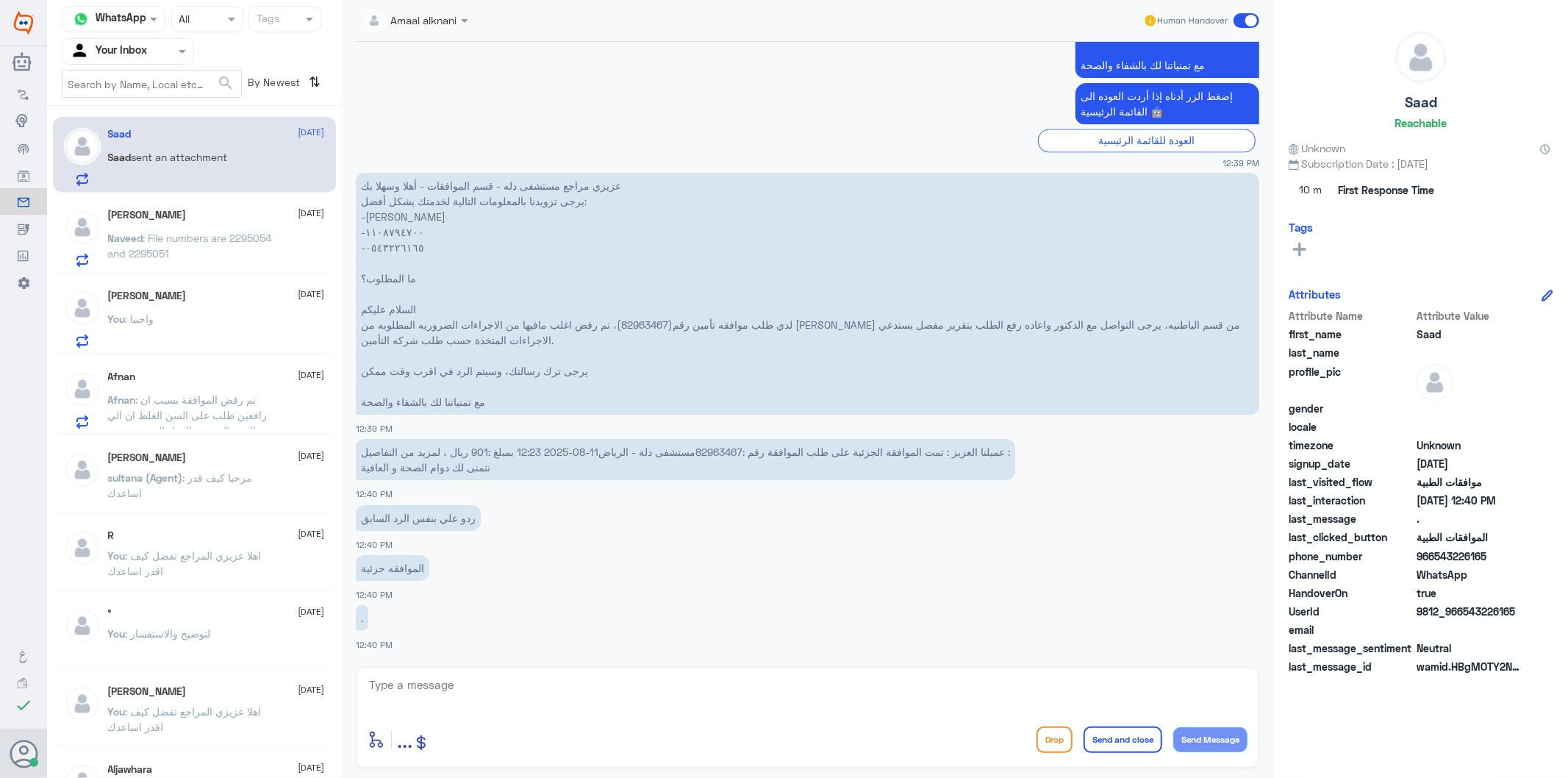
click at [726, 447] on p "عميلنا العزيز : تمت الموافقة الجزئية على طلب الموافقة رقم :82963467مستشفى دلة -…" at bounding box center [685, 460] width 659 height 41
click at [707, 451] on p "عميلنا العزيز : تمت الموافقة الجزئية على طلب الموافقة رقم :82963467مستشفى دلة -…" at bounding box center [685, 460] width 659 height 41
drag, startPoint x: 697, startPoint y: 450, endPoint x: 744, endPoint y: 454, distance: 47.2
click at [744, 454] on p "عميلنا العزيز : تمت الموافقة الجزئية على طلب الموافقة رقم :82963467مستشفى دلة -…" at bounding box center [685, 460] width 659 height 41
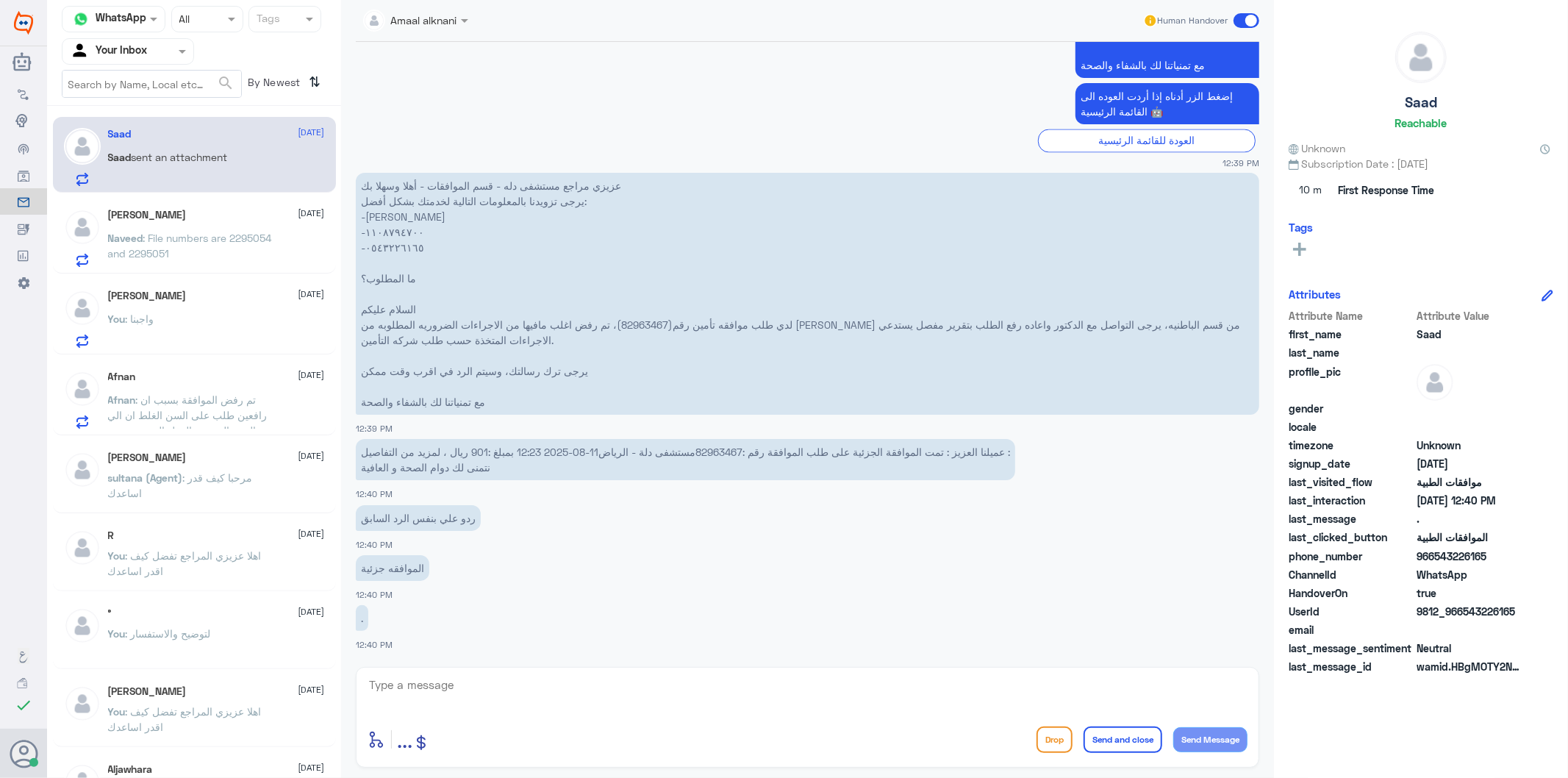
click at [559, 713] on div at bounding box center [808, 695] width 880 height 39
click at [530, 710] on textarea at bounding box center [808, 693] width 880 height 36
type textarea "اي تم الرد لايوجد دواعي طبية"
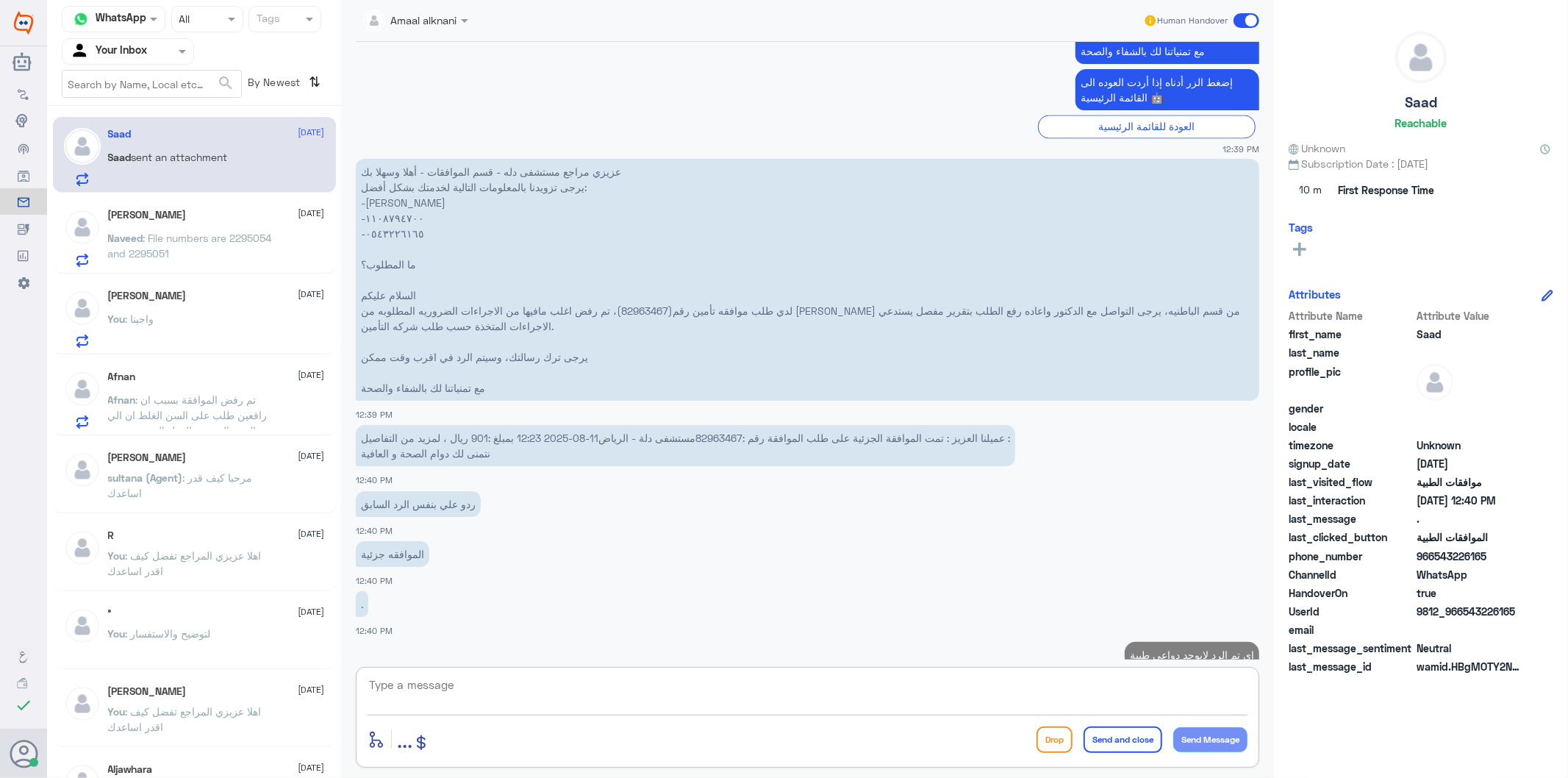
scroll to position [2441, 0]
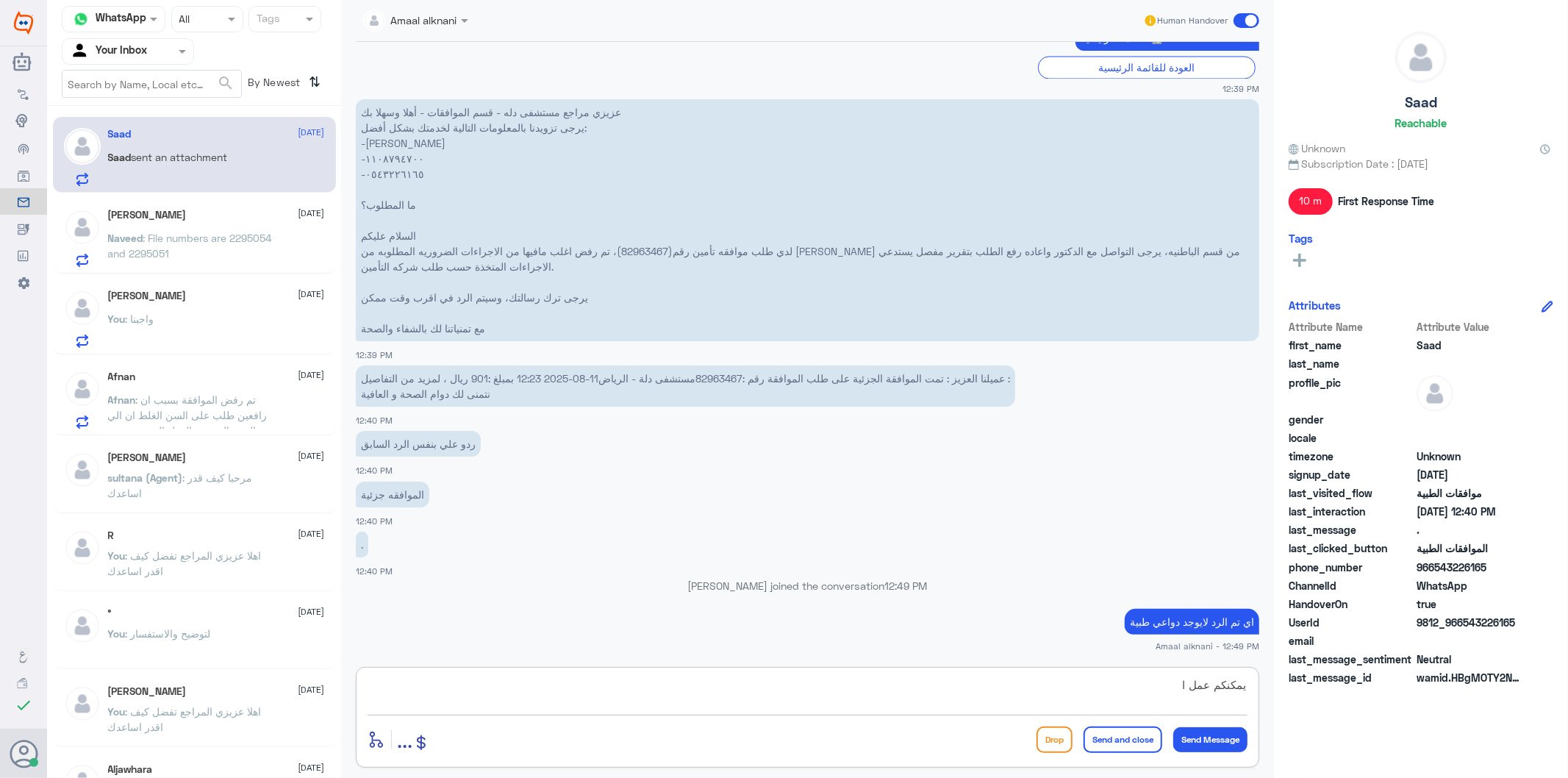
click at [696, 693] on textarea "يمكنكم عمل ا" at bounding box center [808, 693] width 880 height 36
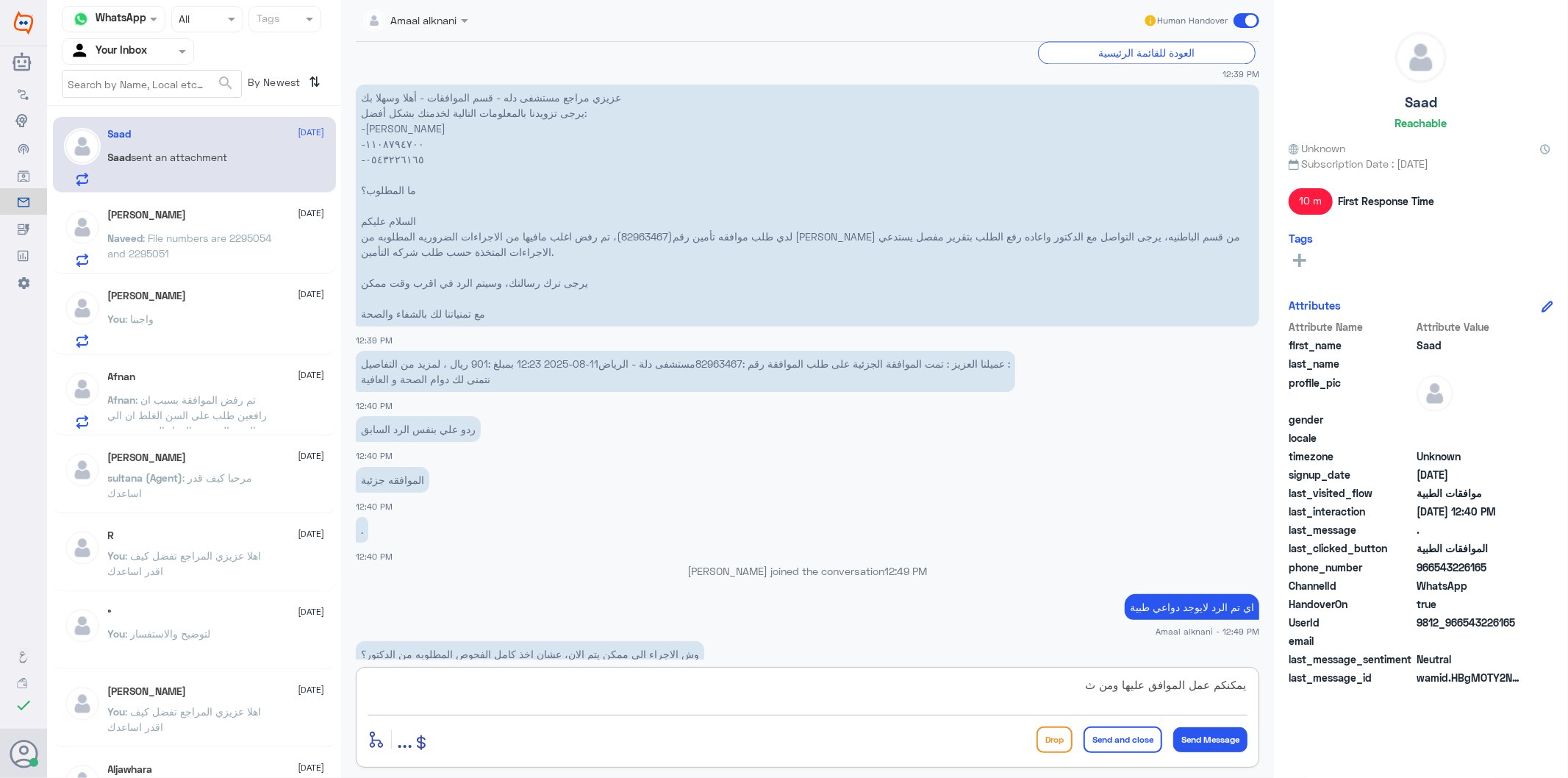
scroll to position [2492, 0]
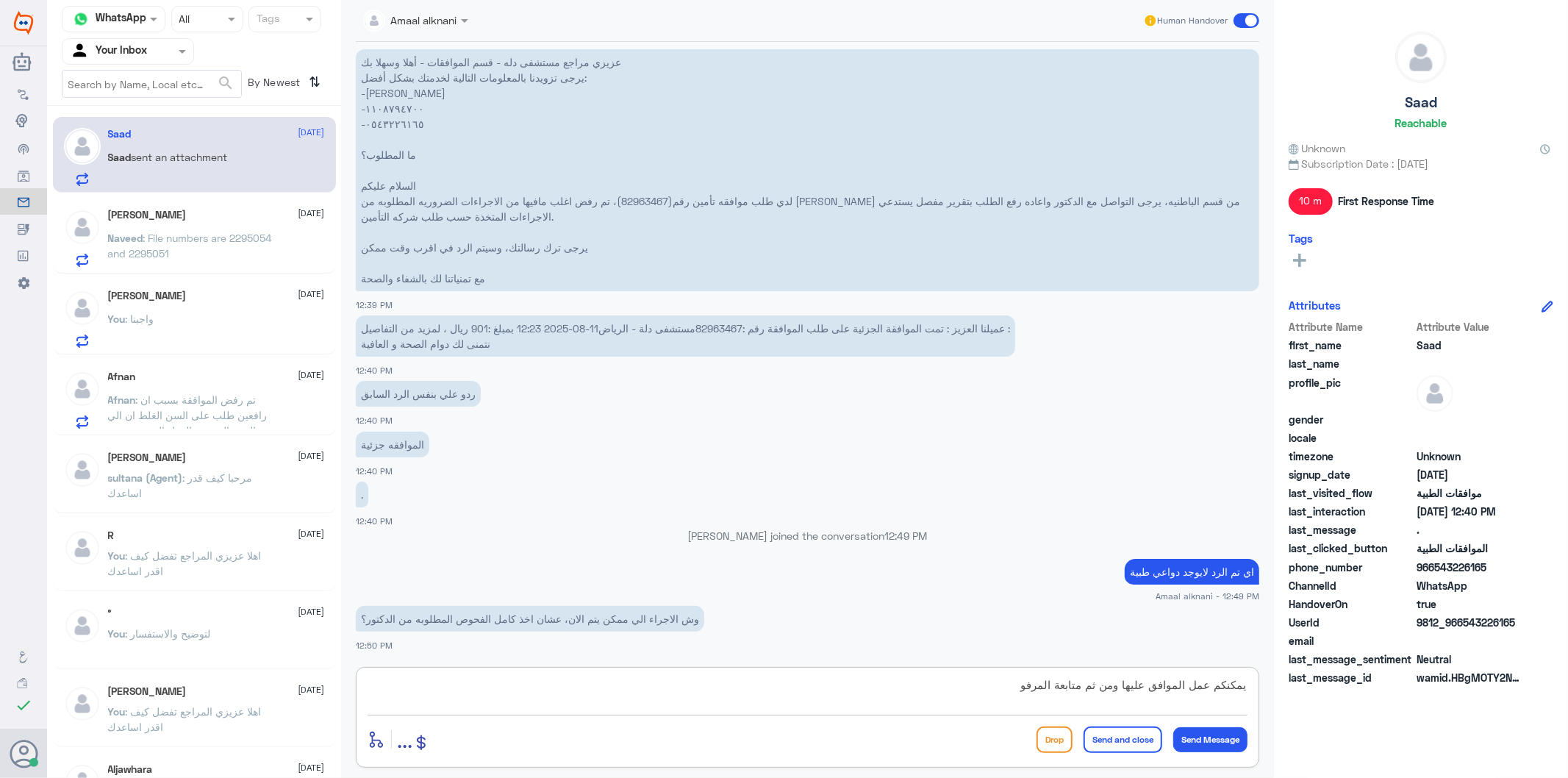
type textarea "يمكنكم عمل الموافق عليها ومن ثم متابعة المرفوض"
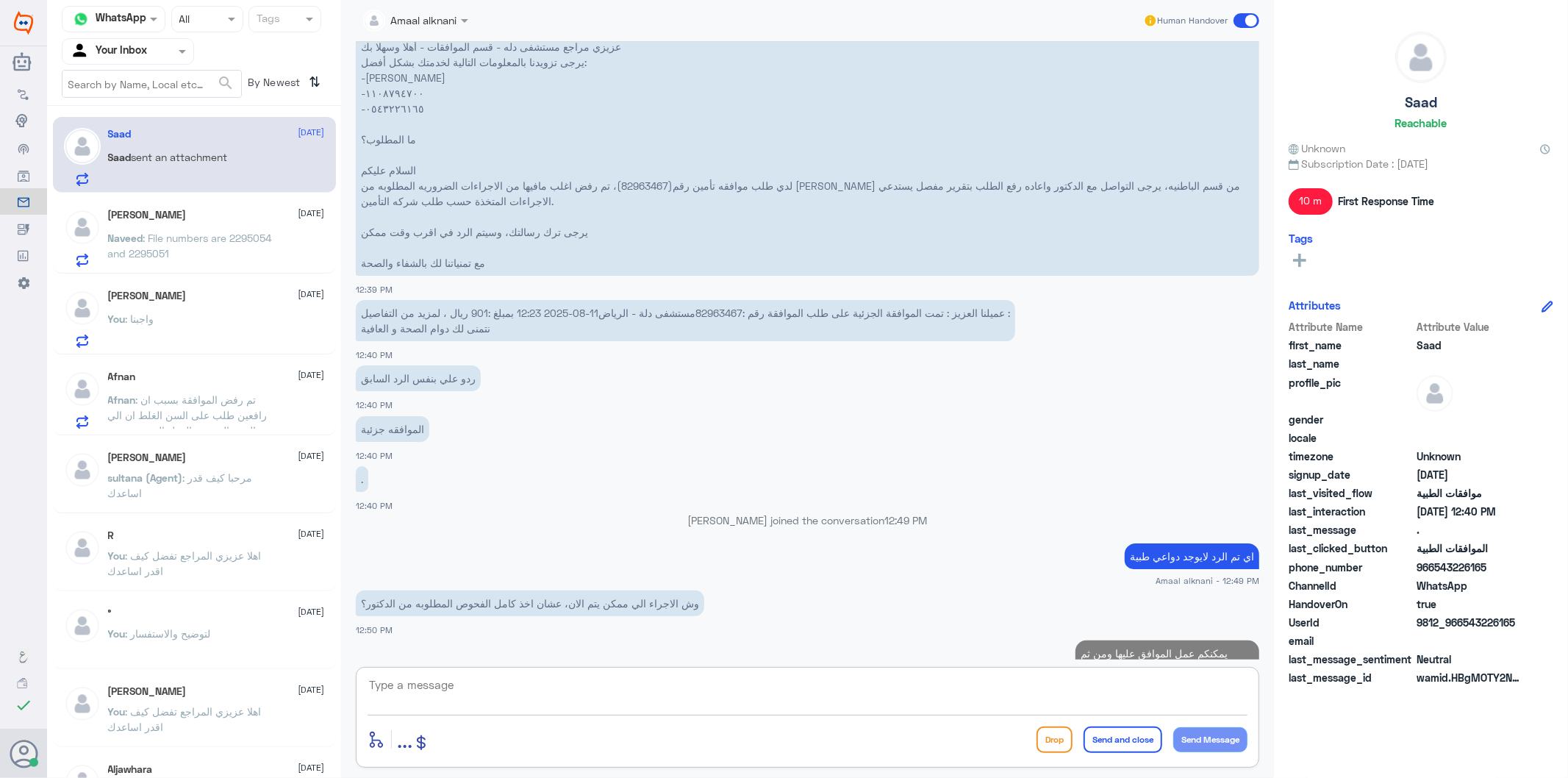
scroll to position [2554, 0]
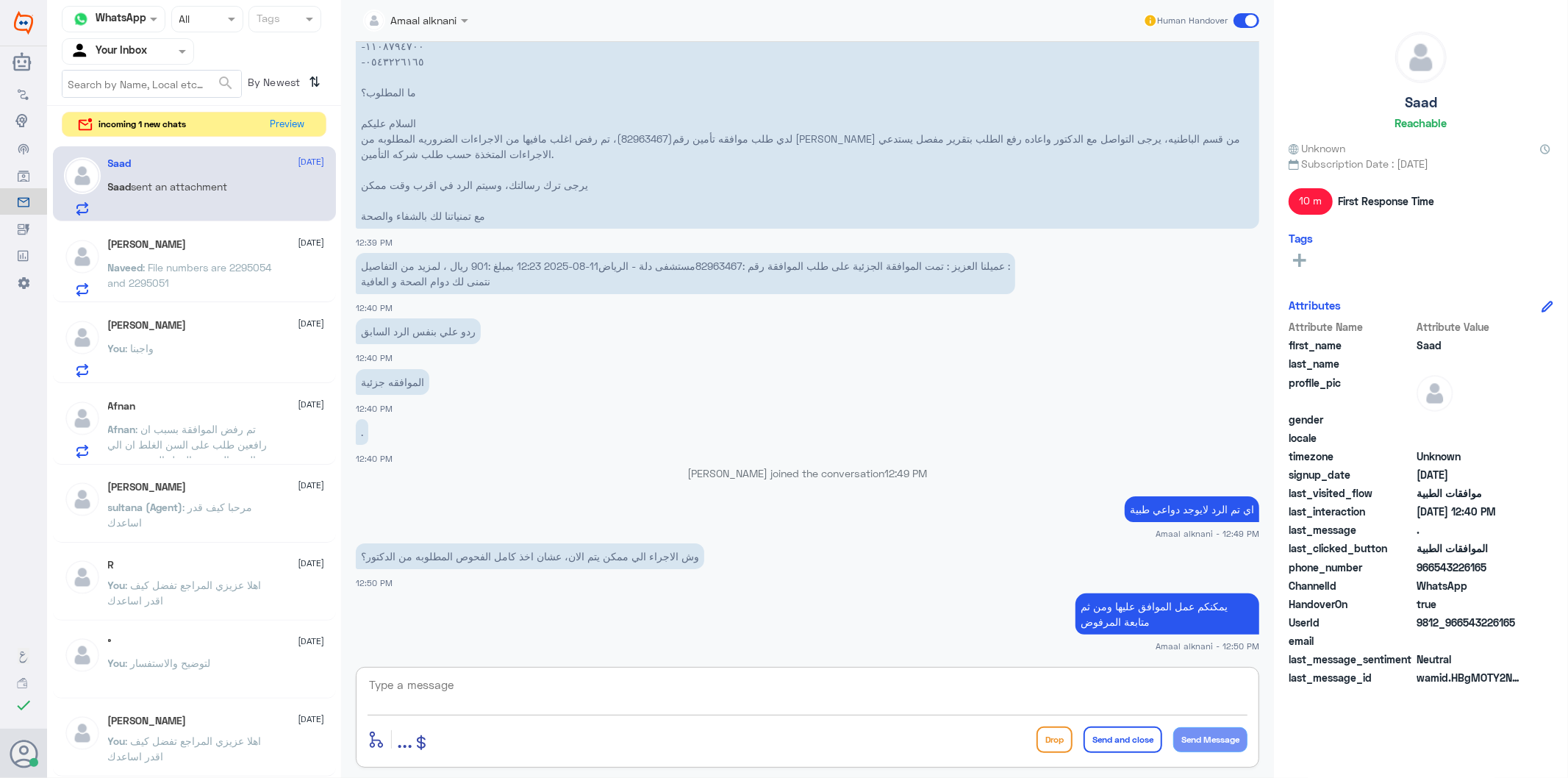
click at [561, 693] on textarea at bounding box center [808, 693] width 880 height 36
click at [561, 691] on textarea at bounding box center [808, 693] width 880 height 36
type textarea "اذا مريت المختبر لعمل التحاليل الرجاء معاودة الطبيب لكتابة تقرير مفصل بالحاله"
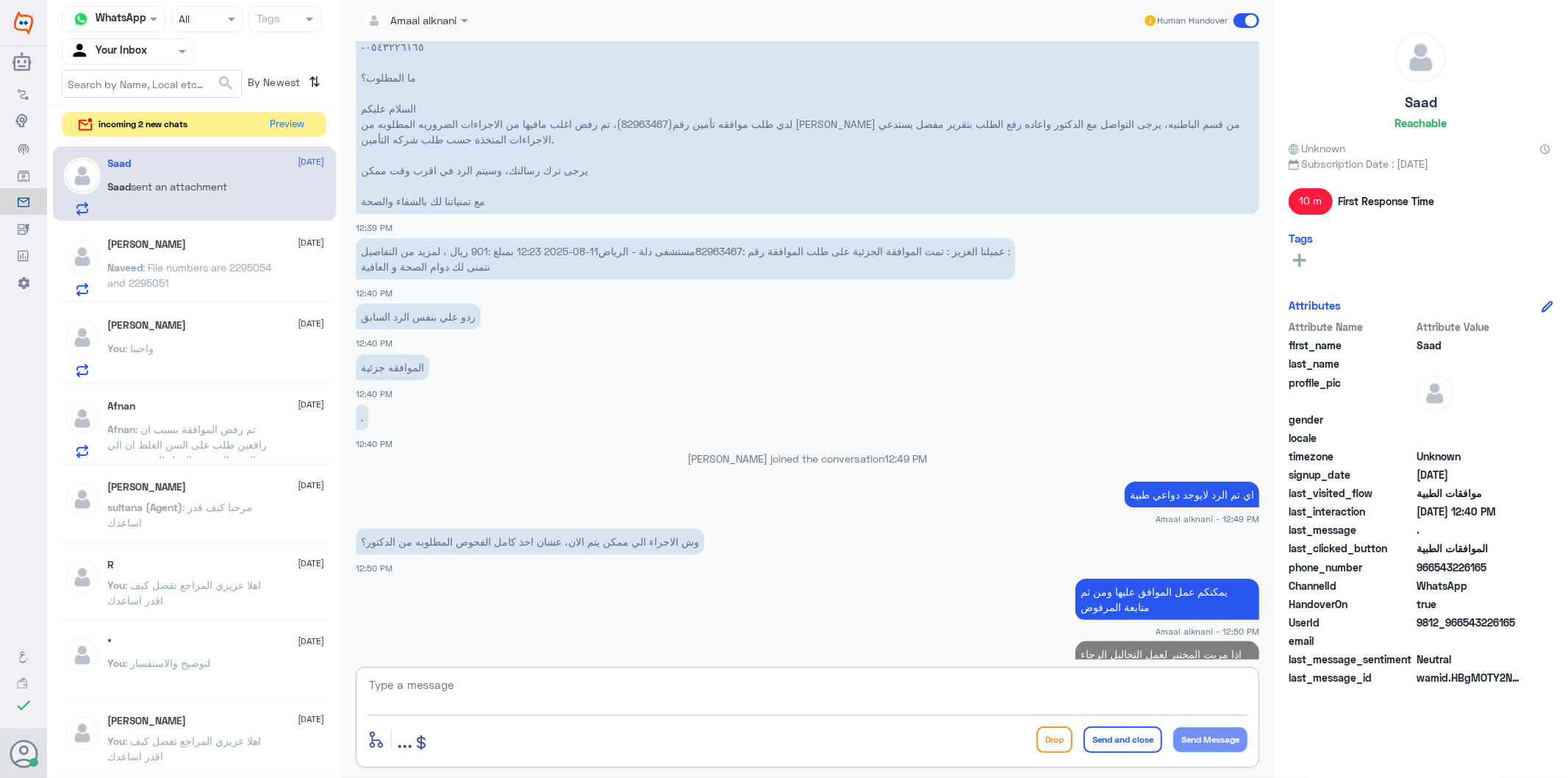
scroll to position [2633, 0]
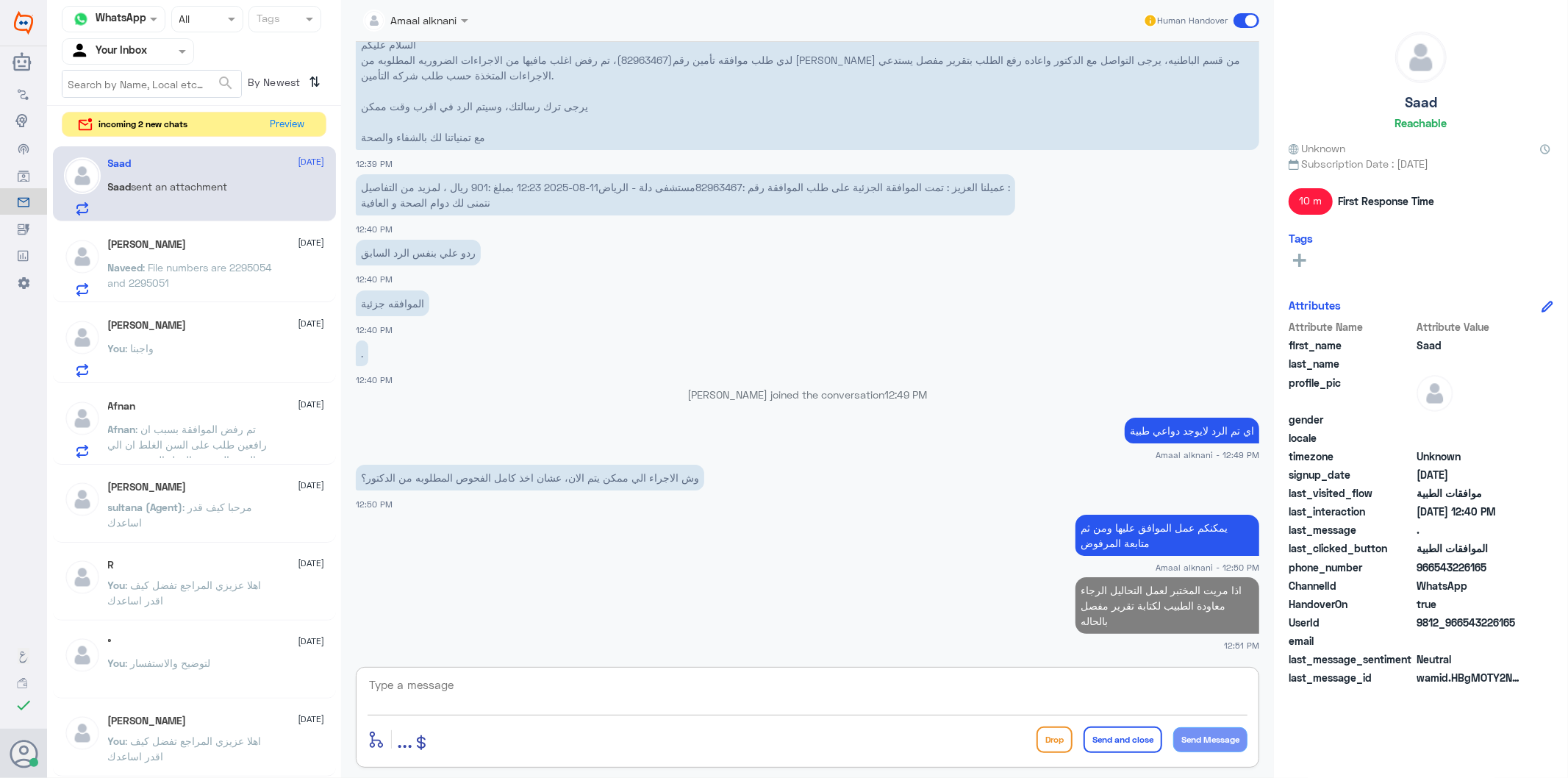
click at [561, 695] on textarea at bounding box center [808, 693] width 880 height 36
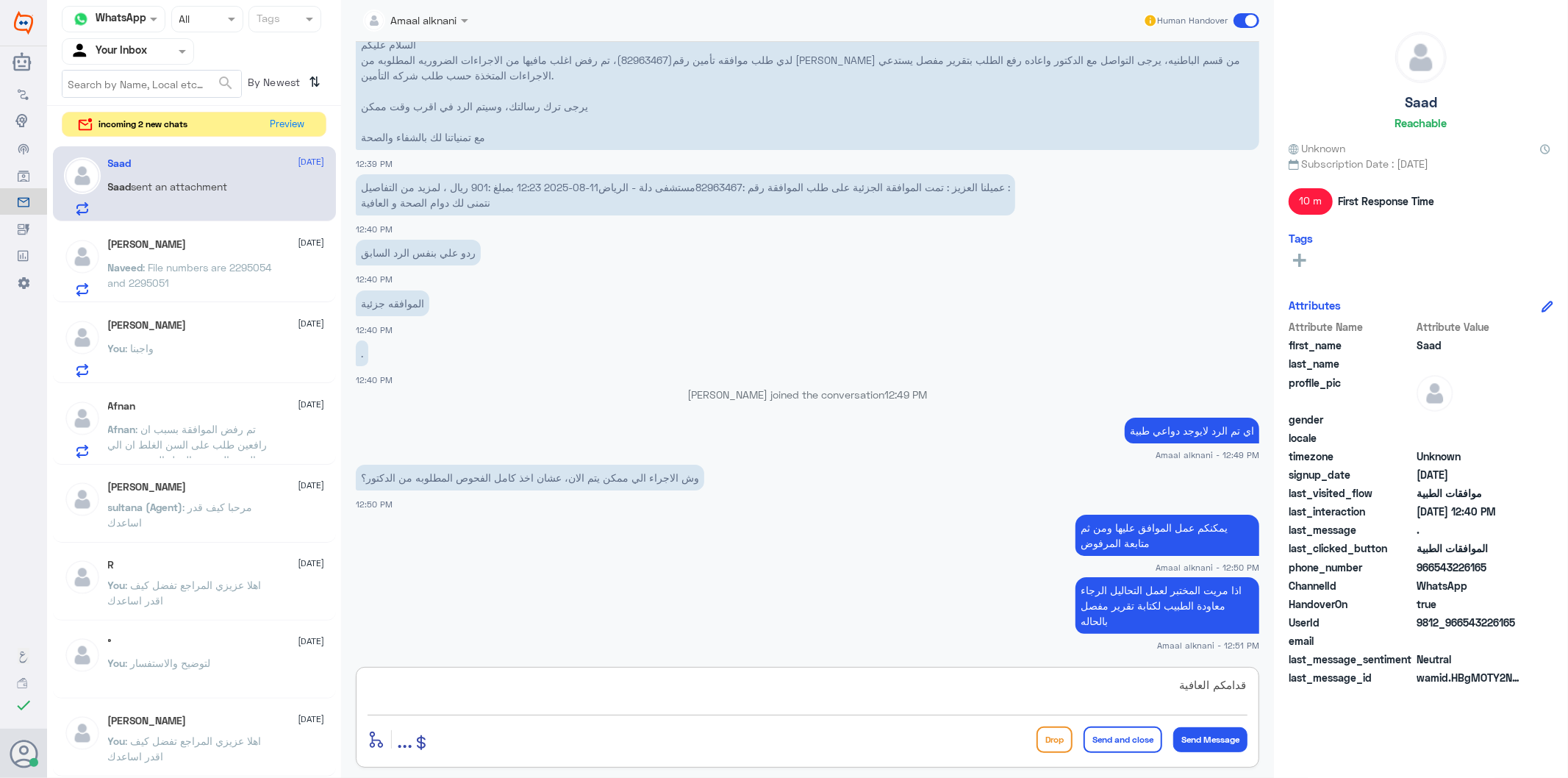
type textarea "قدامكم العافية"
click at [1107, 744] on button "Send and close" at bounding box center [1123, 739] width 79 height 27
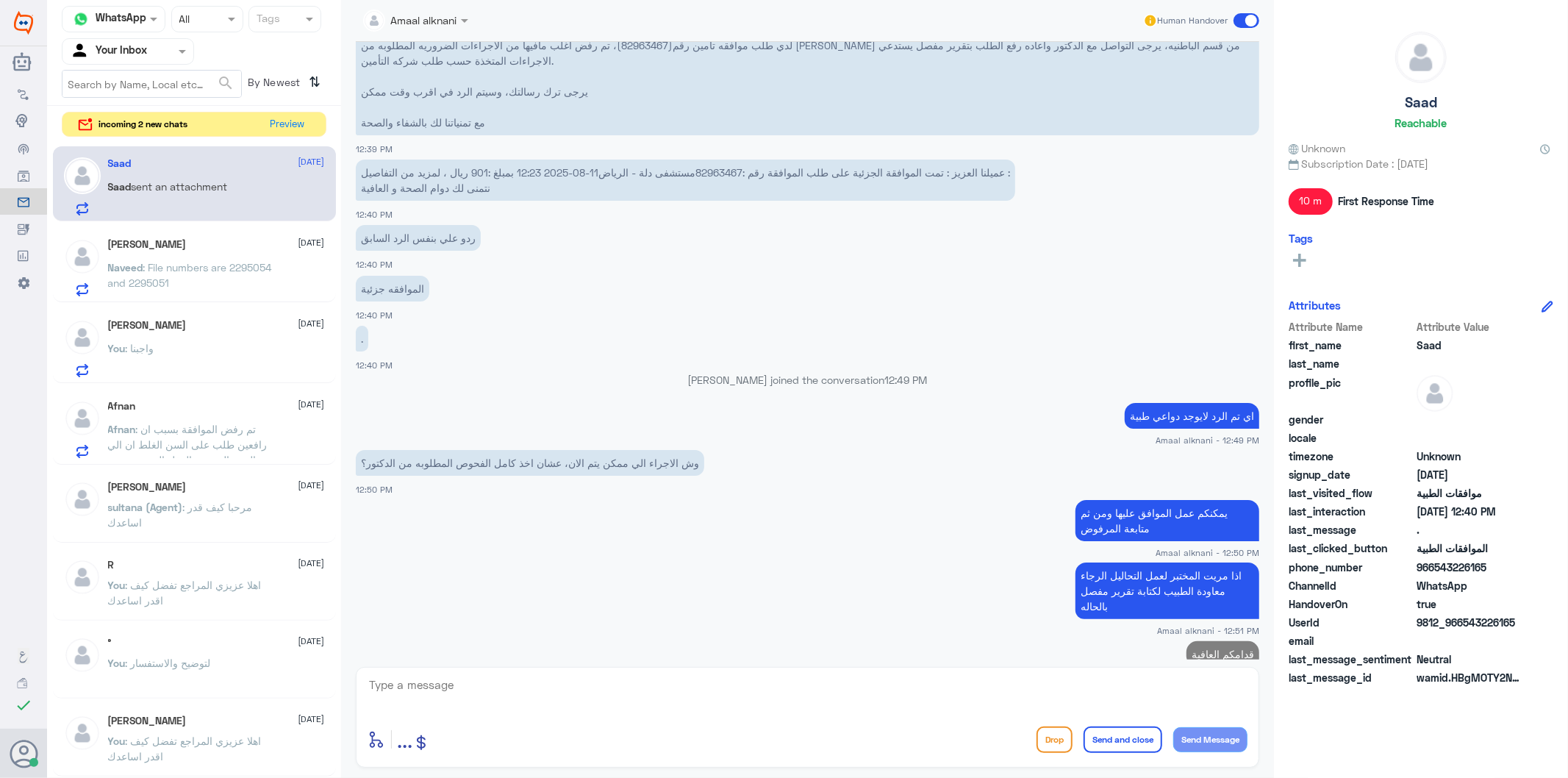
scroll to position [2679, 0]
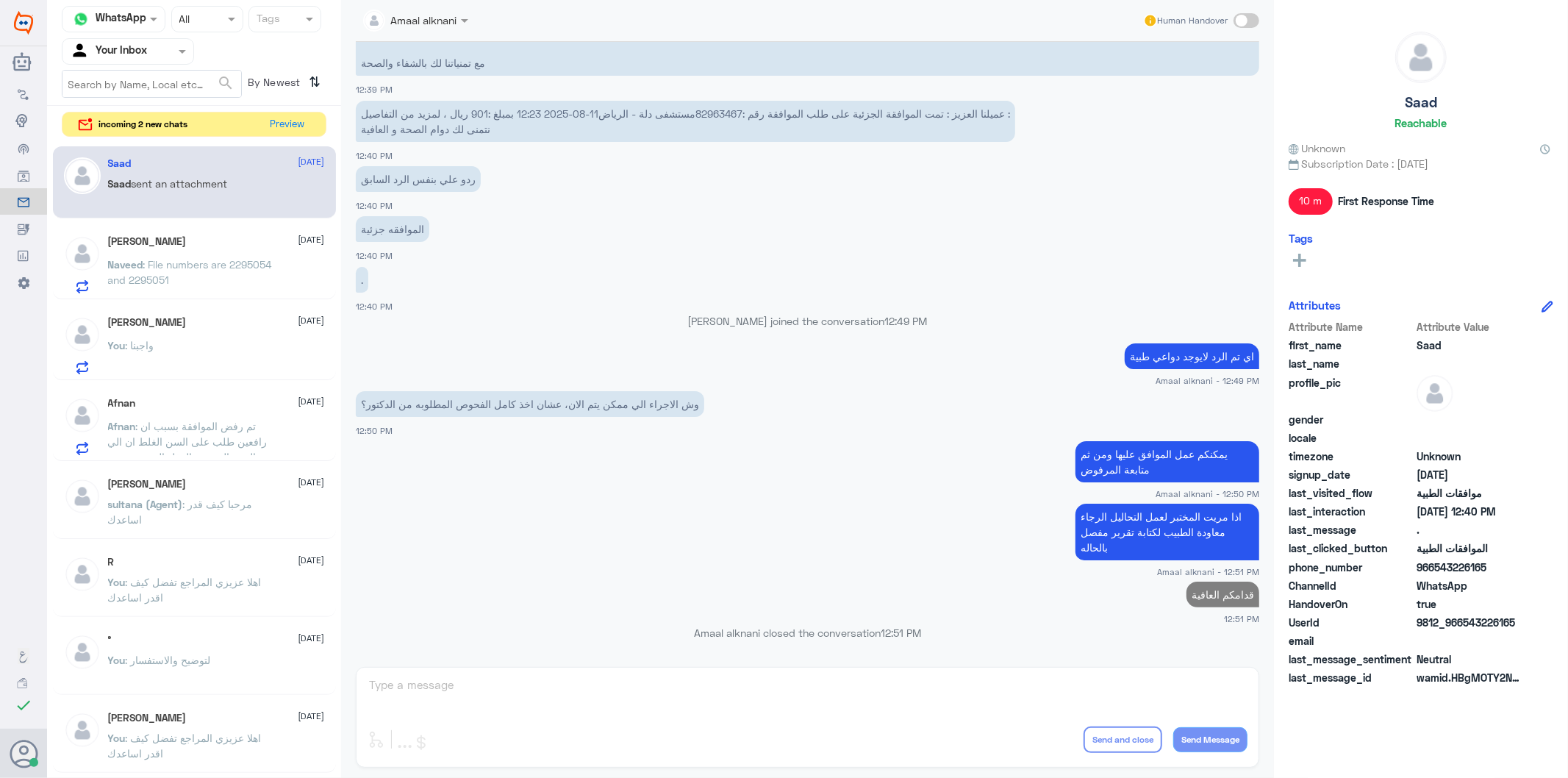
click at [198, 285] on span ": File numbers are 2295054 and 2295051" at bounding box center [190, 272] width 164 height 28
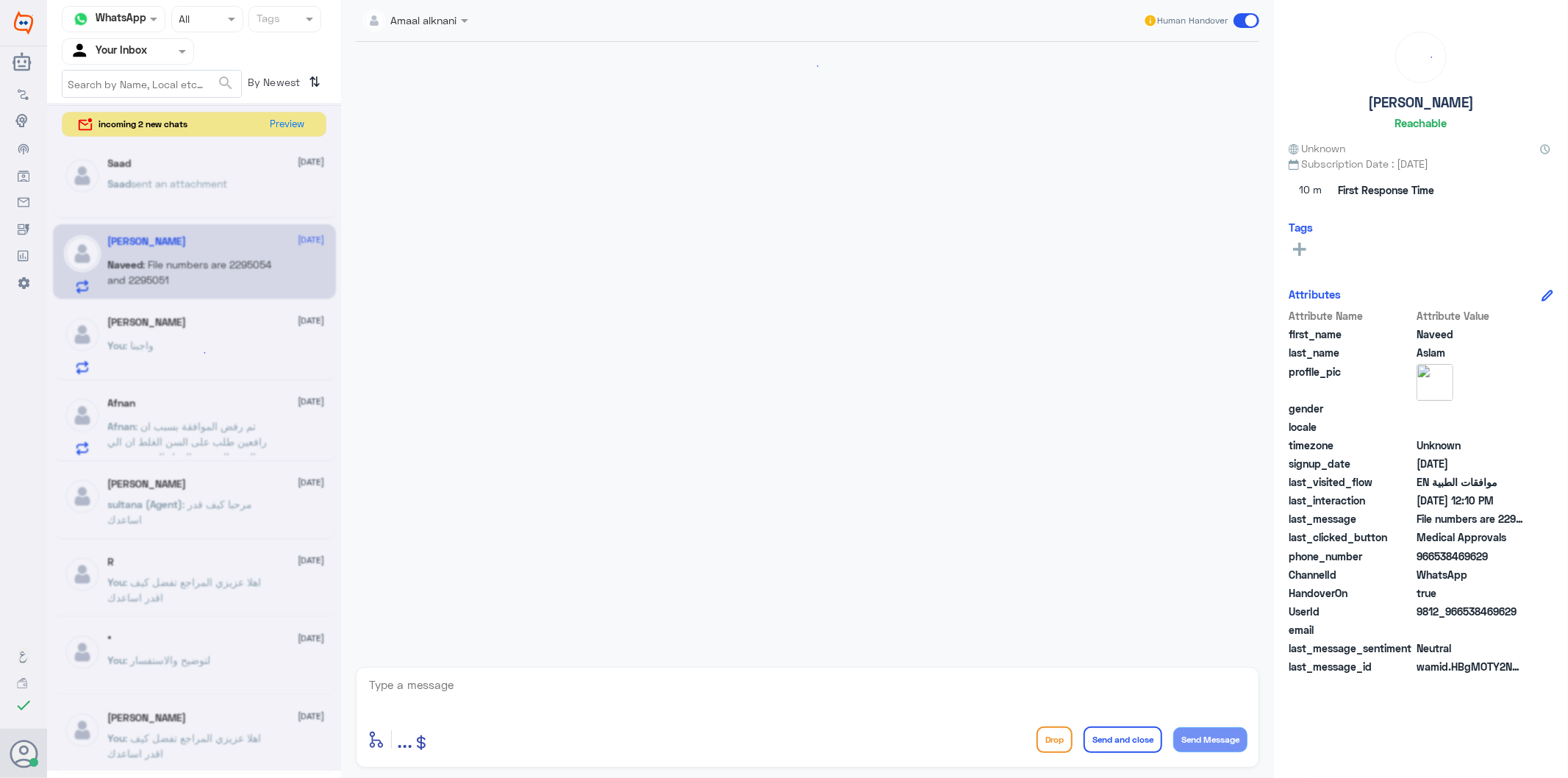
scroll to position [588, 0]
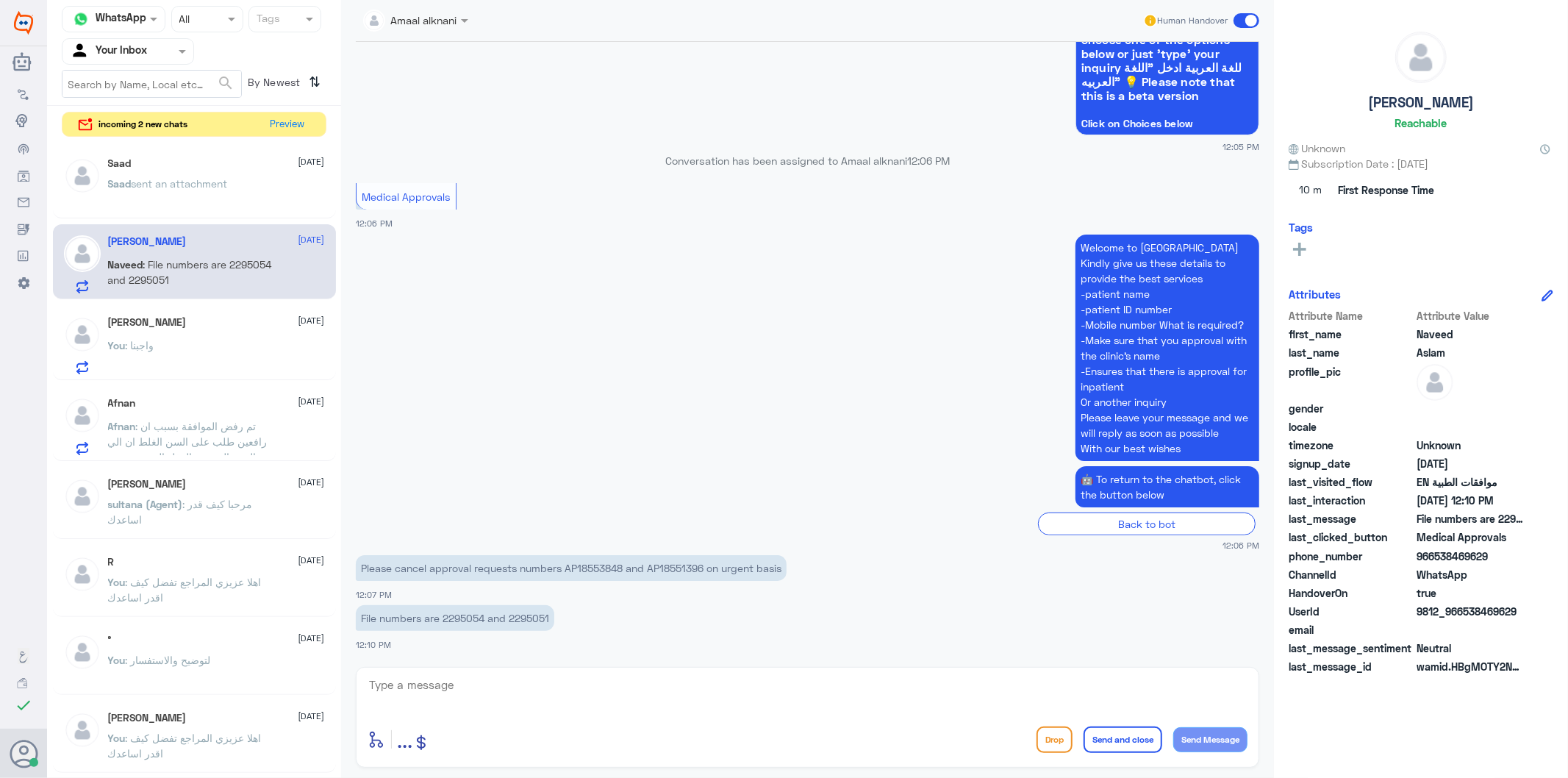
click at [554, 690] on textarea at bounding box center [808, 693] width 880 height 36
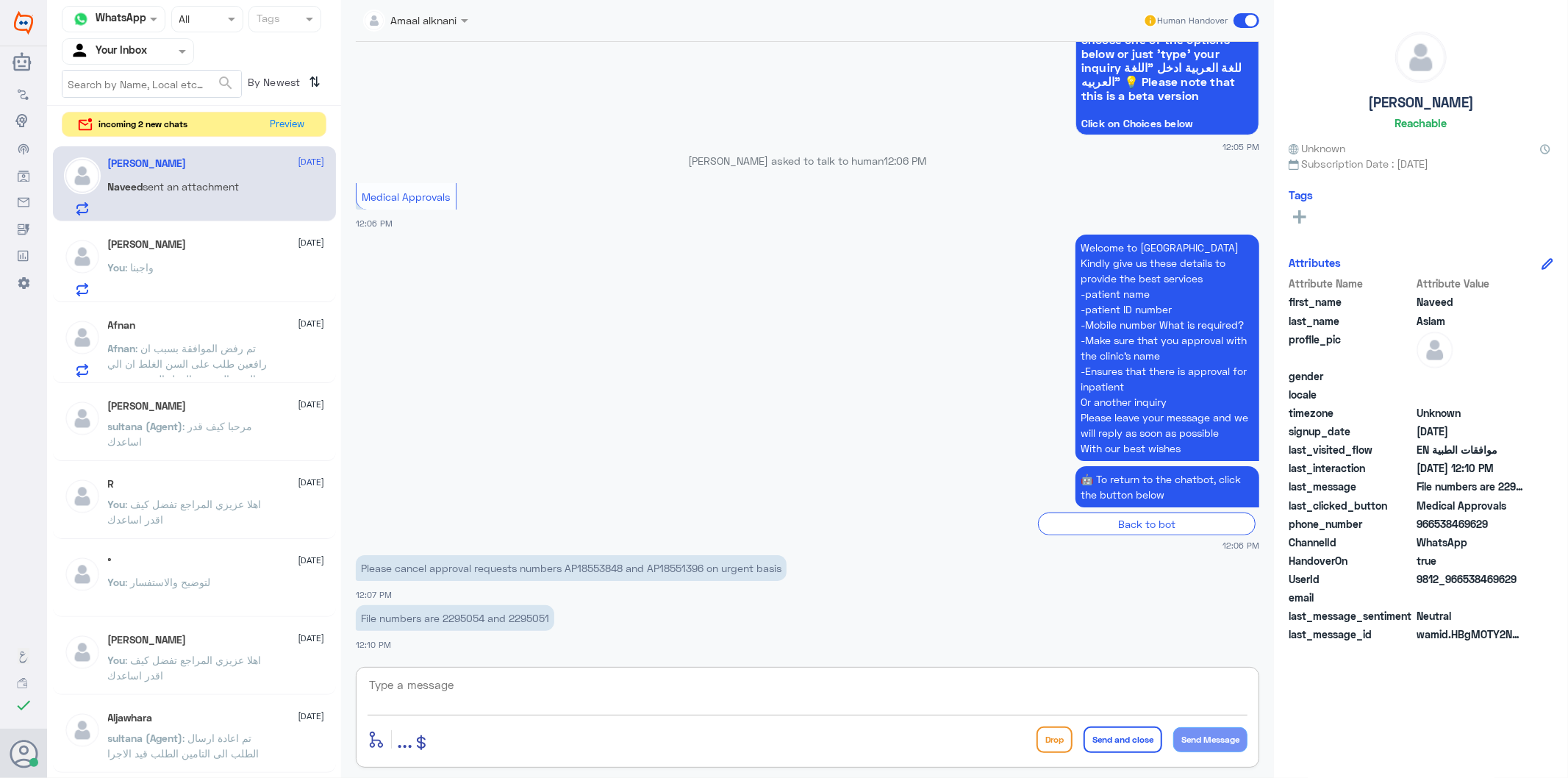
click at [605, 565] on p "Please cancel approval requests numbers AP18553848 and AP18551396 on urgent bas…" at bounding box center [571, 568] width 431 height 26
drag, startPoint x: 651, startPoint y: 568, endPoint x: 707, endPoint y: 568, distance: 56.0
click at [707, 568] on p "Please cancel approval requests numbers AP18553848 and AP18551396 on urgent bas…" at bounding box center [571, 568] width 431 height 26
click at [551, 703] on textarea at bounding box center [808, 693] width 880 height 36
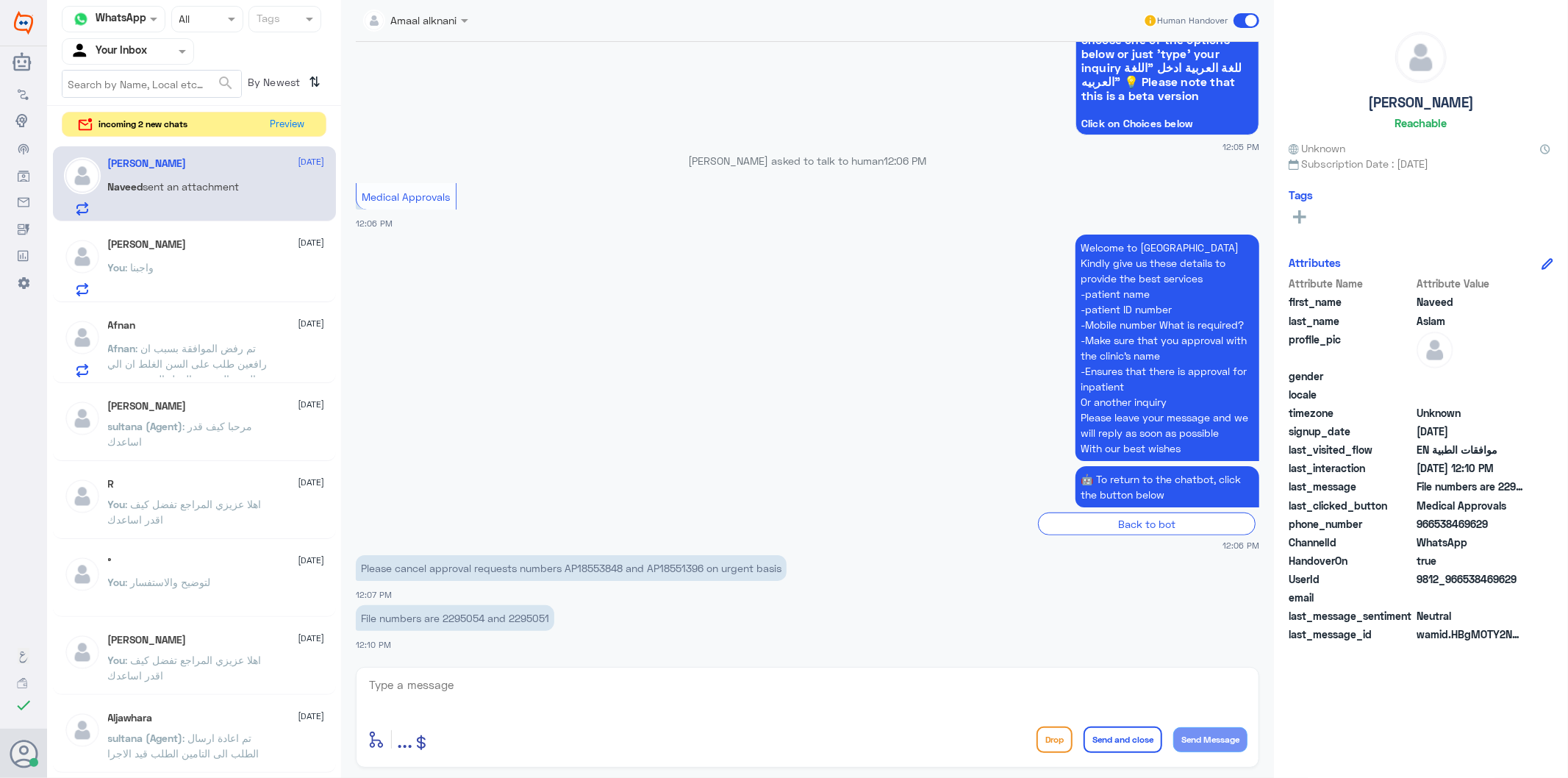
paste textarea "Cancelled - We wish you good health"
type textarea "Cancelled - We wish you good health"
click at [1123, 739] on button "Send and close" at bounding box center [1123, 739] width 79 height 27
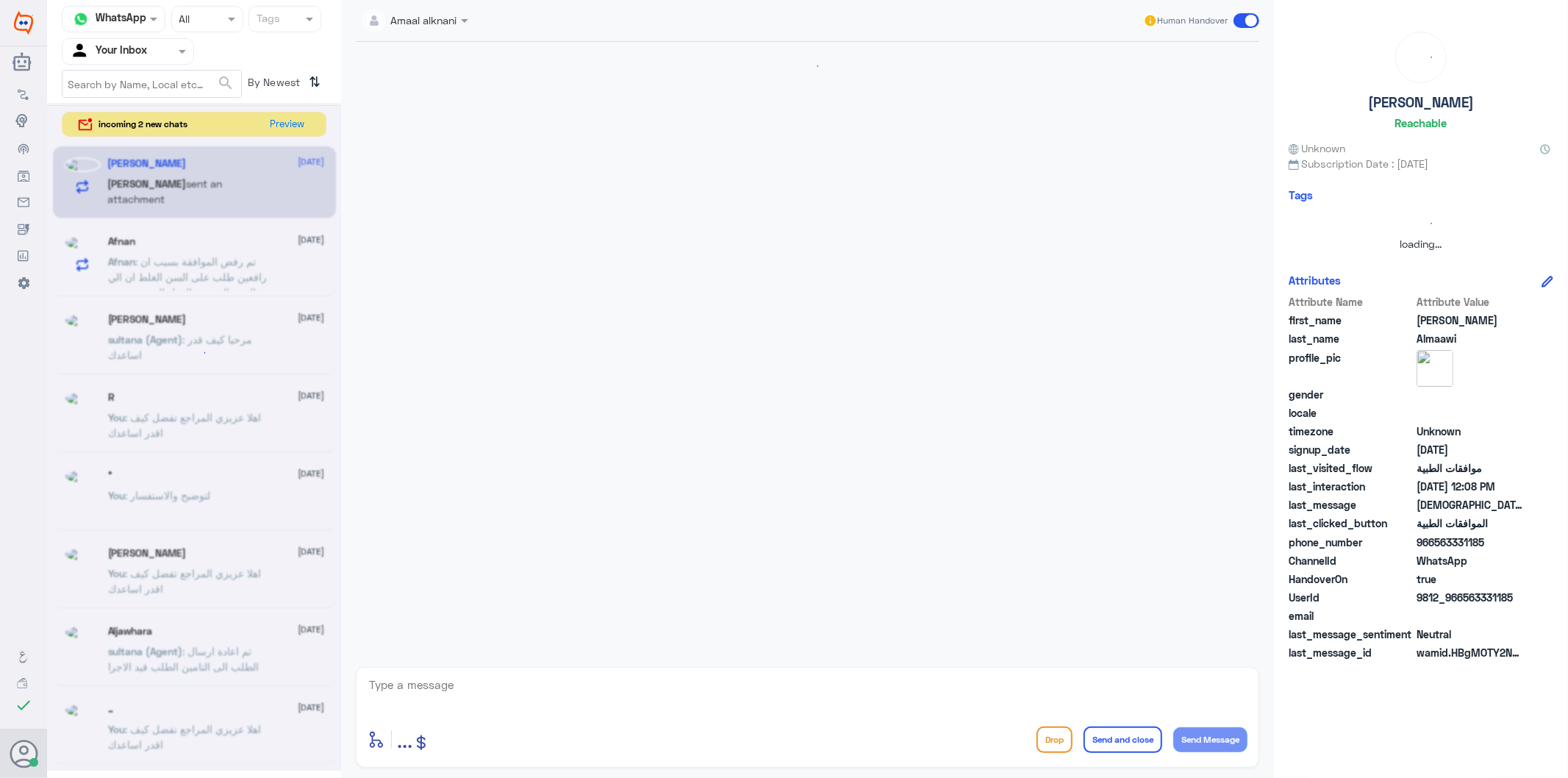
click at [209, 278] on div at bounding box center [194, 436] width 294 height 667
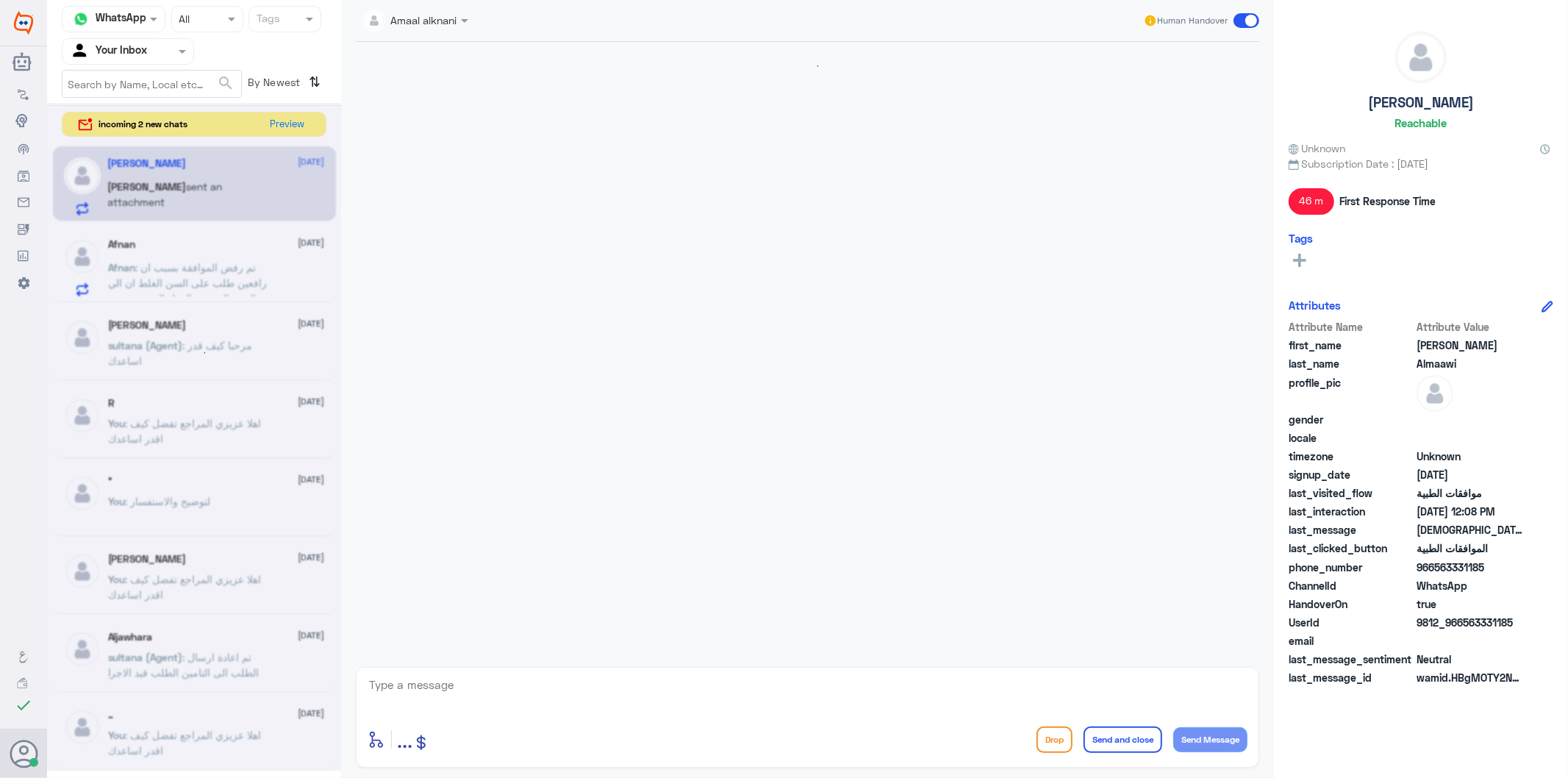
scroll to position [1143, 0]
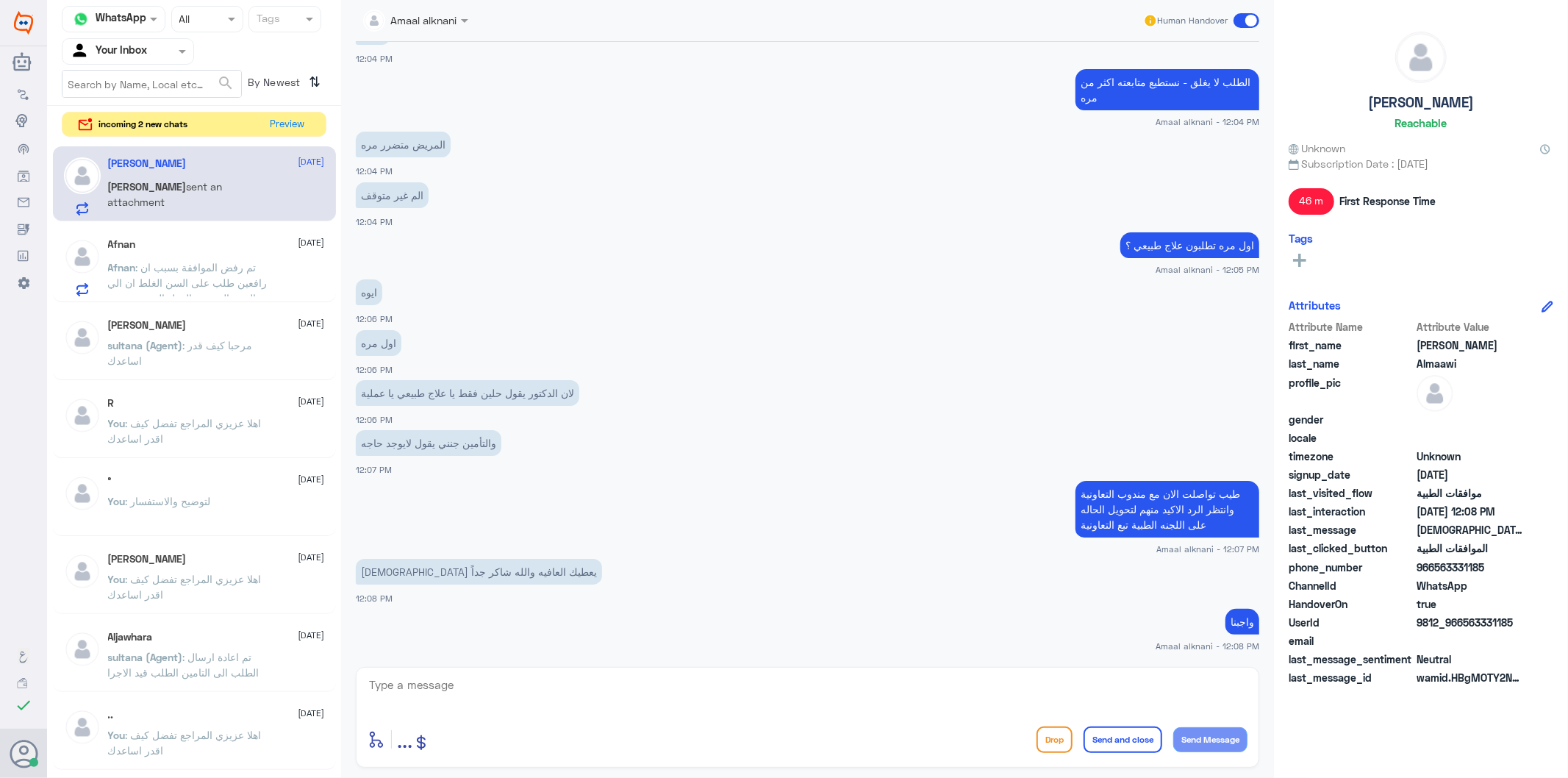
click at [211, 279] on span ": تم رفض الموافقة بسبب ان رافعين طلب على السن الغلط ان الي يالمني الي سن العقل …" at bounding box center [189, 321] width 161 height 121
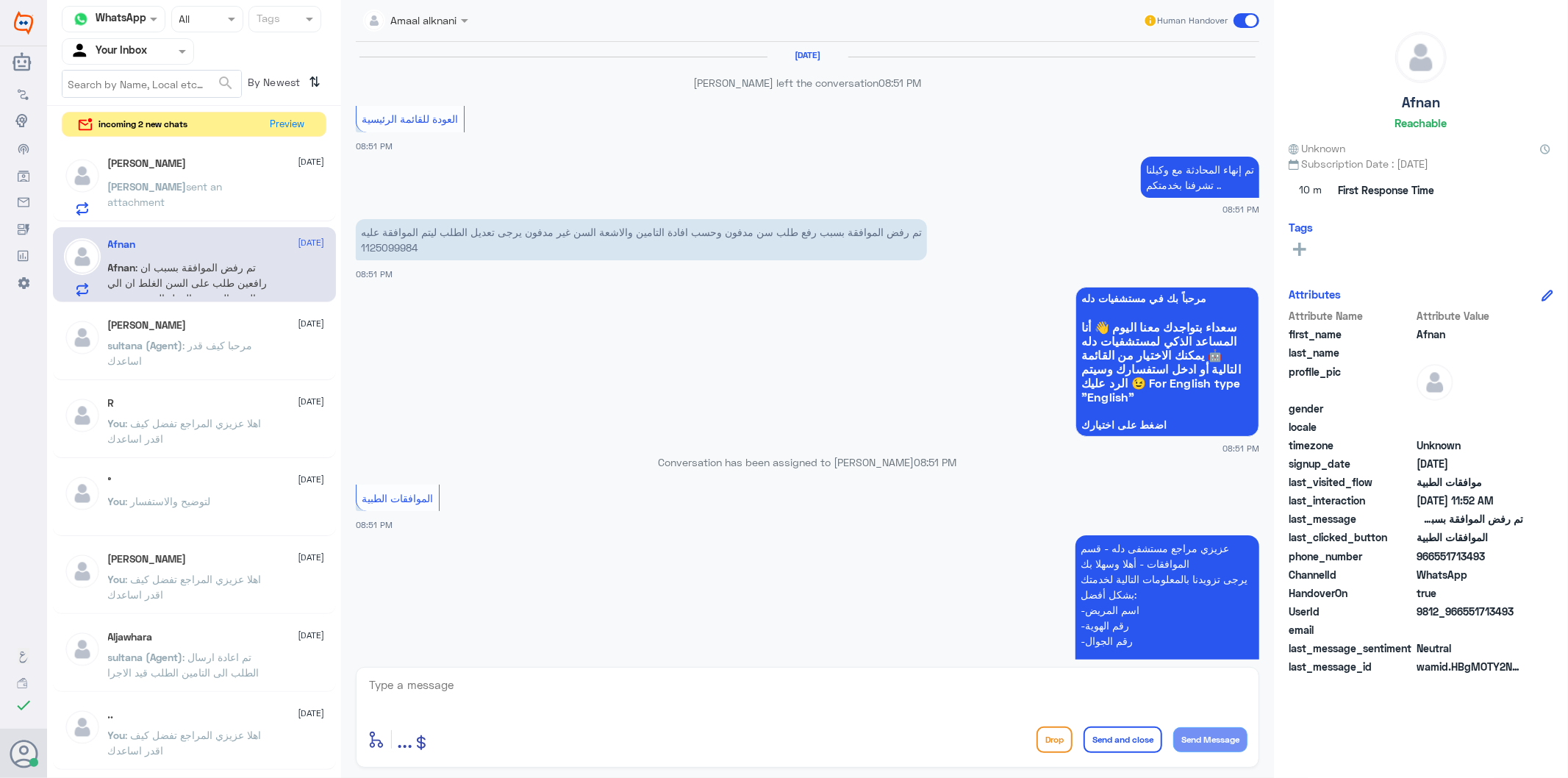
scroll to position [2189, 0]
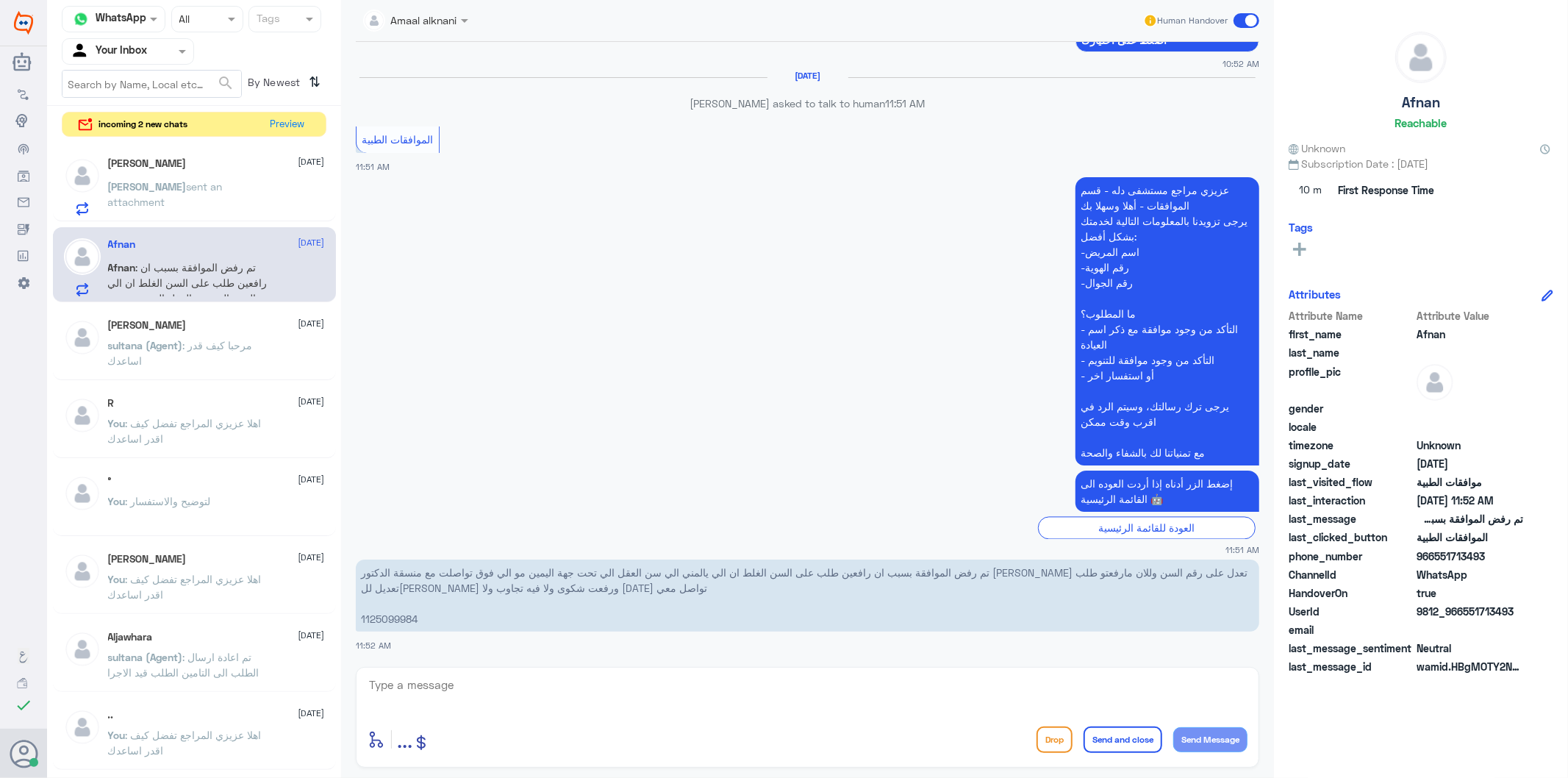
click at [204, 346] on span ": مرحبا كيف قدر اساعدك" at bounding box center [180, 353] width 144 height 28
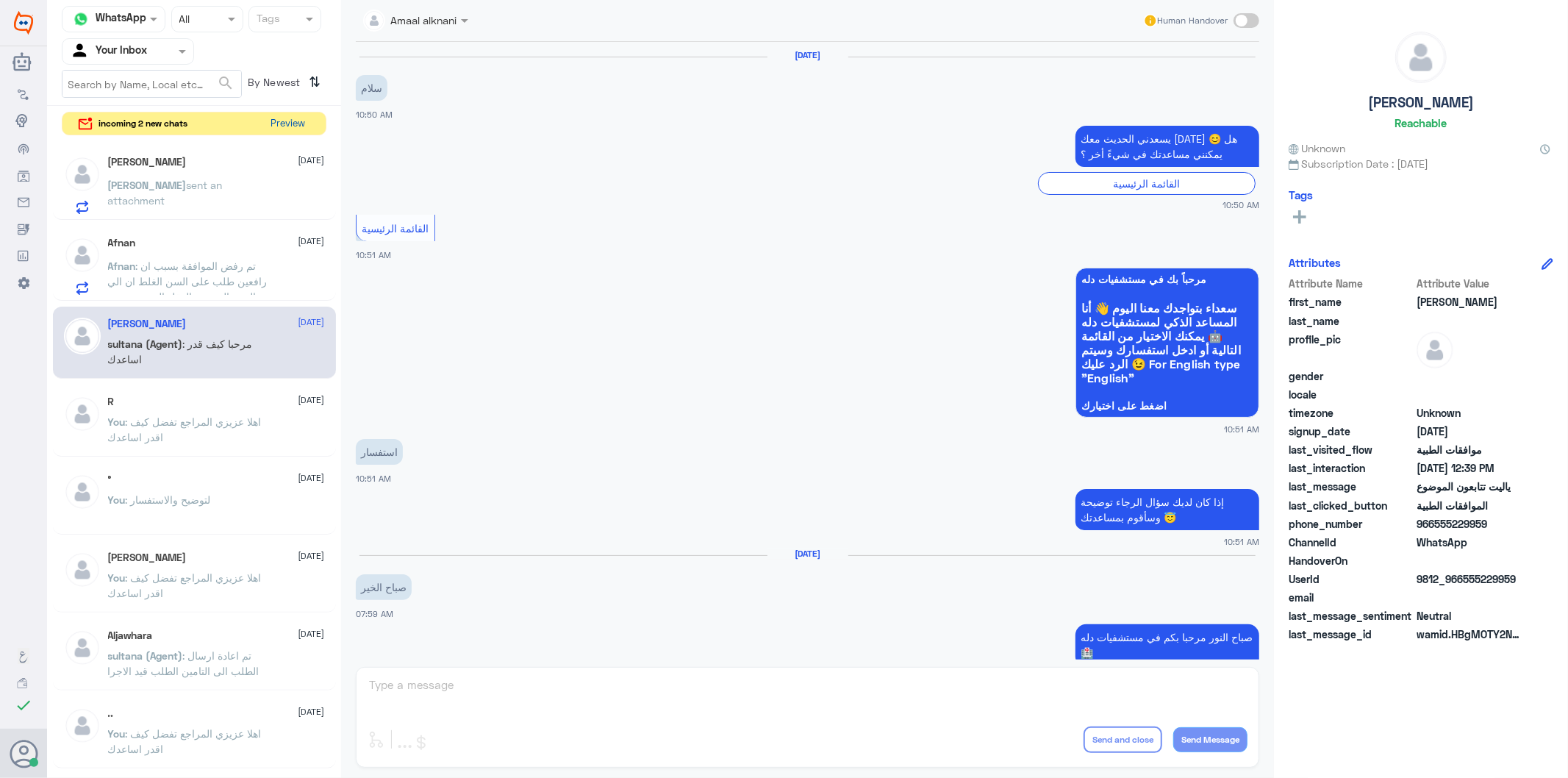
scroll to position [1338, 0]
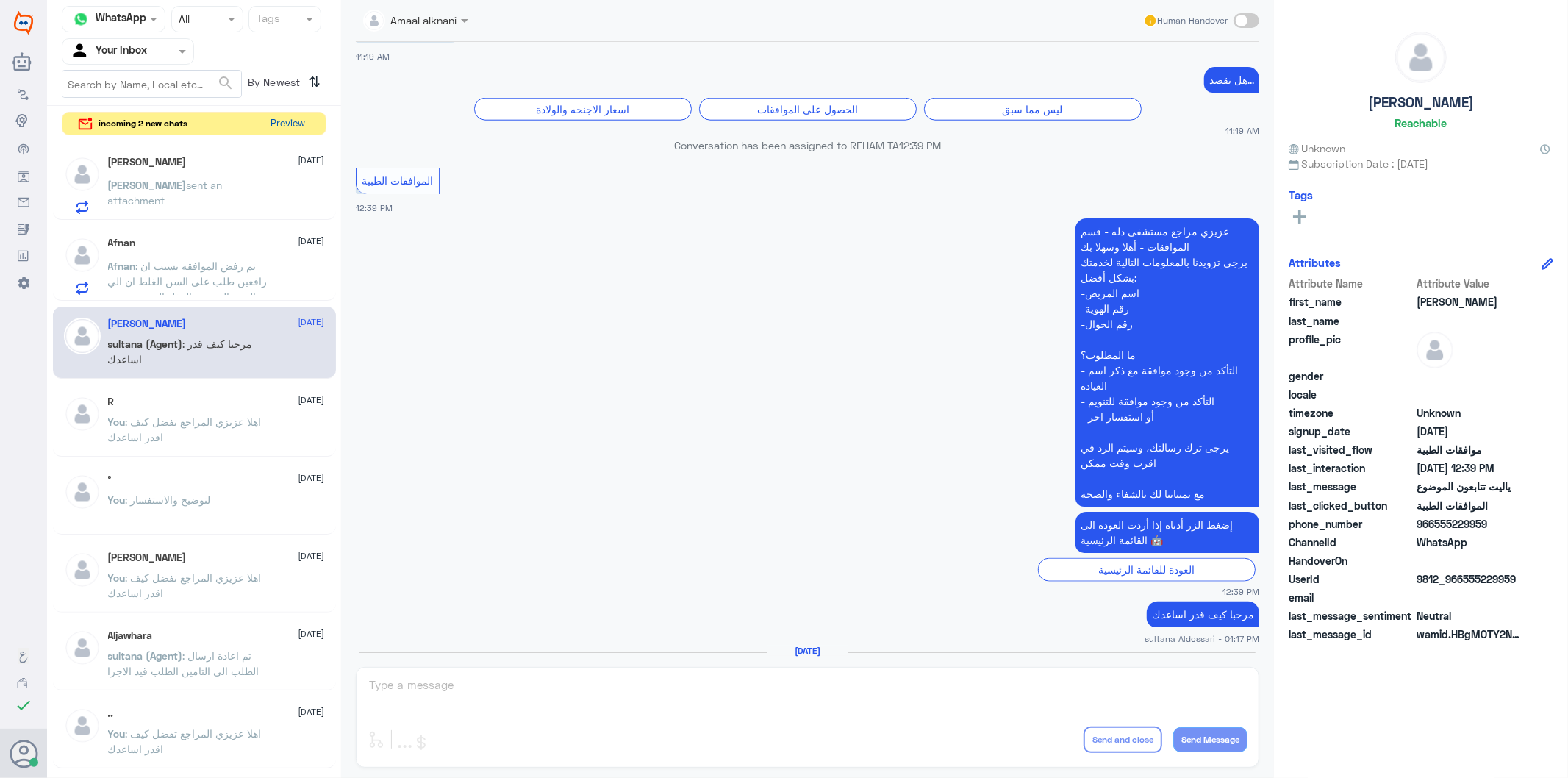
click at [293, 123] on button "Preview" at bounding box center [288, 123] width 45 height 23
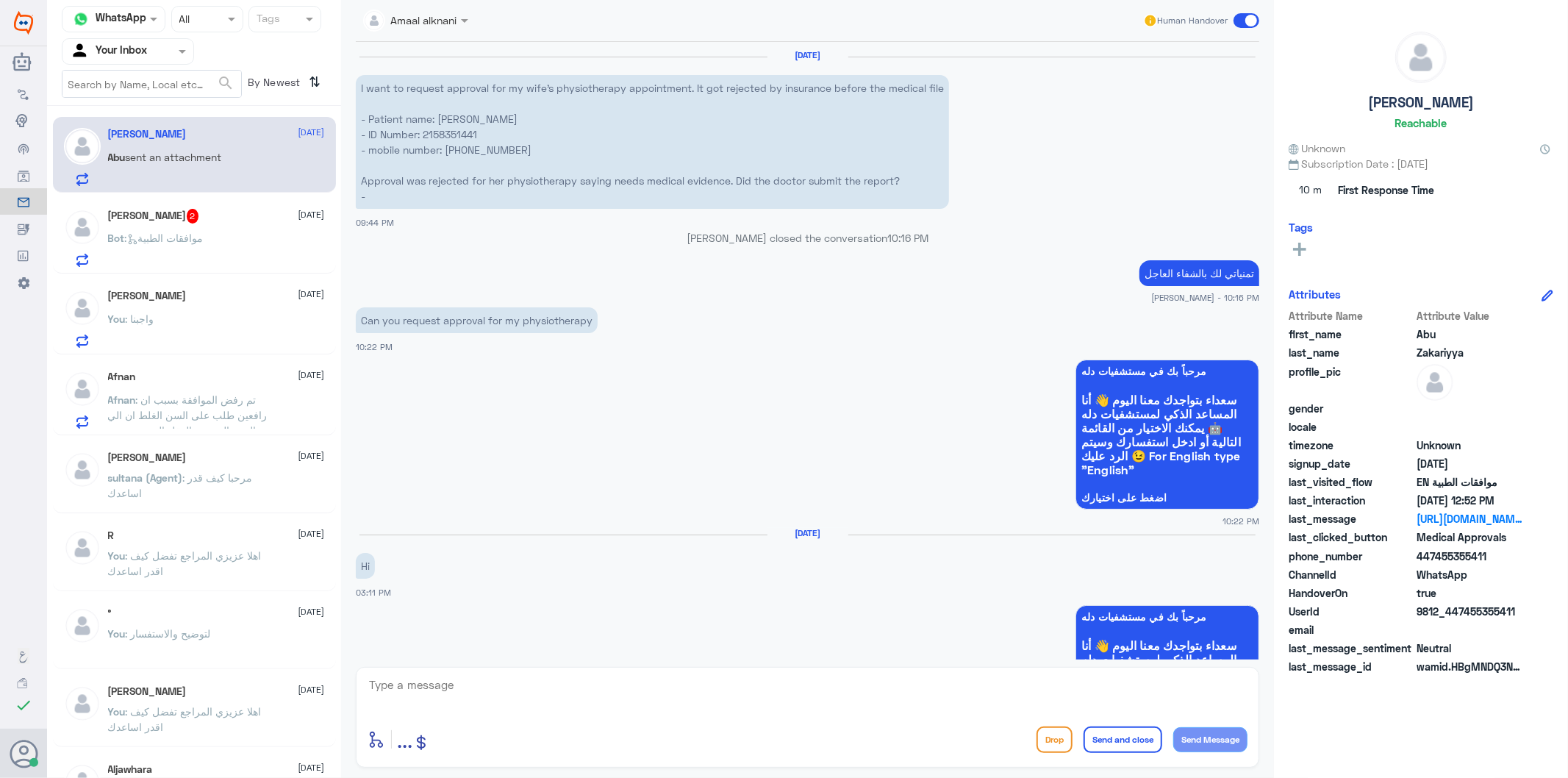
scroll to position [2509, 0]
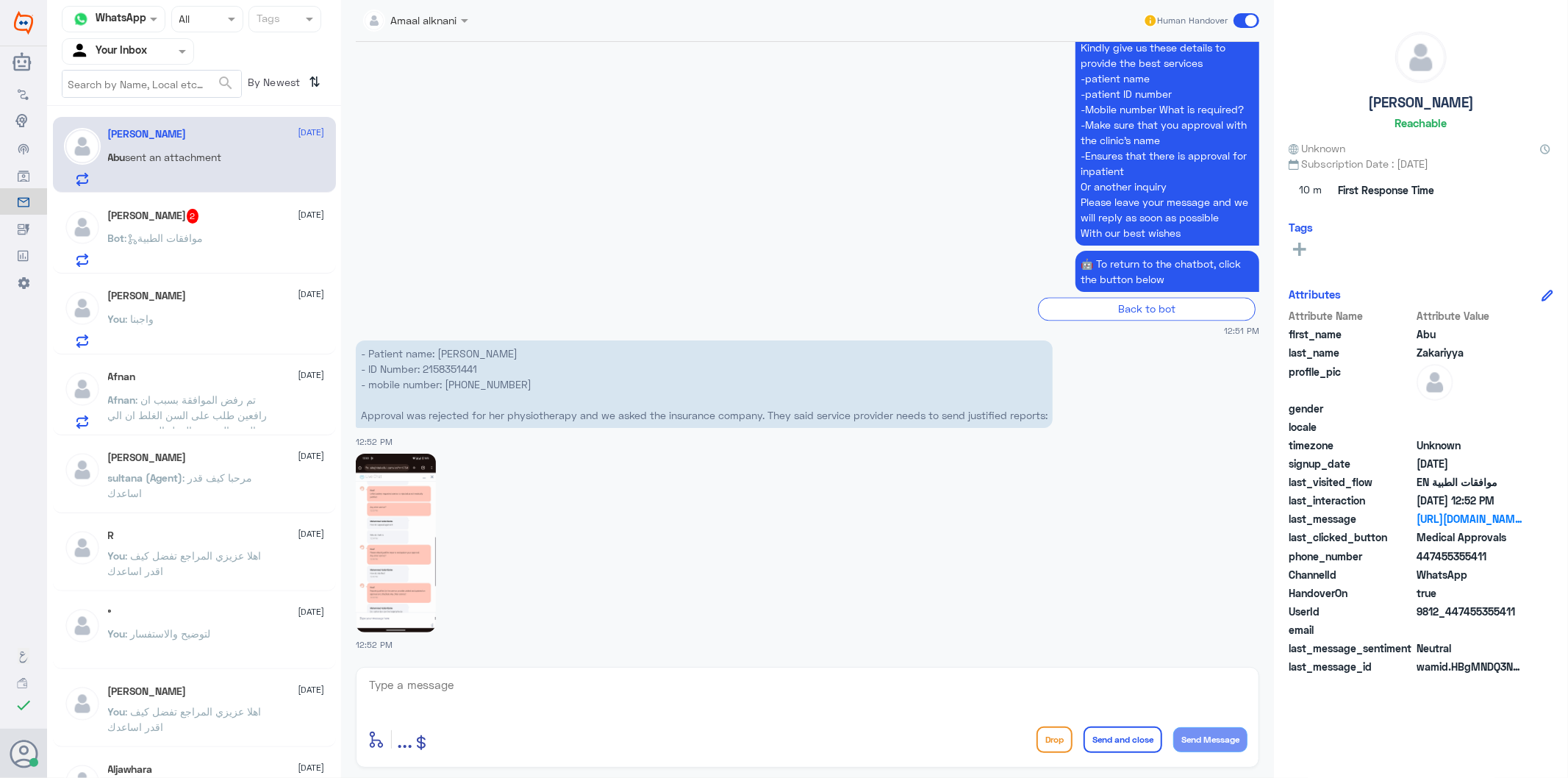
click at [454, 369] on p "- Patient name: [PERSON_NAME] - ID Number: [PHONE_NUMBER] - mobile number: [PHO…" at bounding box center [703, 383] width 697 height 87
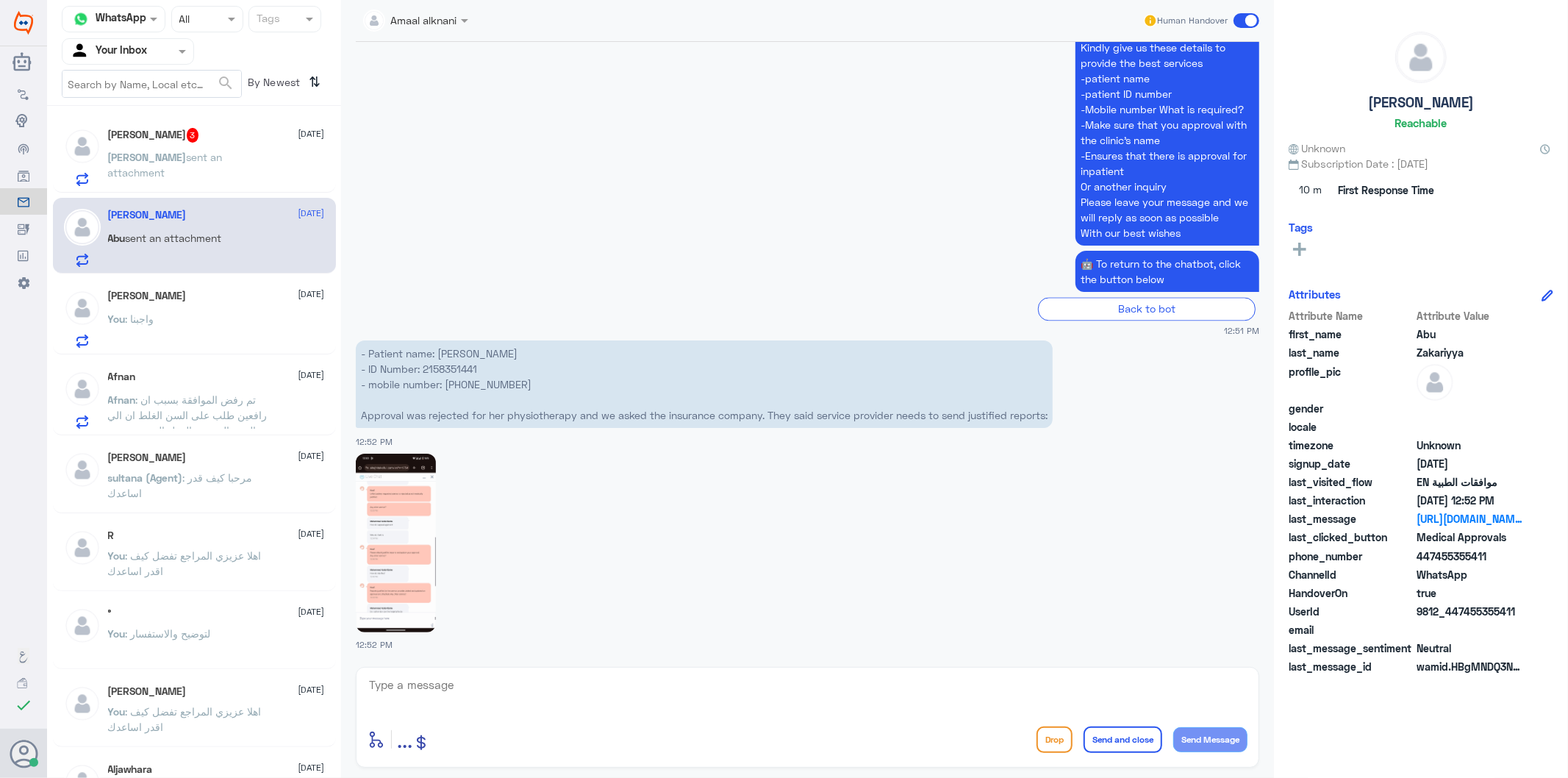
click at [489, 688] on textarea at bounding box center [808, 693] width 880 height 36
paste textarea "All medical information related to the health problem has been sent - still rej…"
type textarea "All medical information related to the health problem has been sent - still rej…"
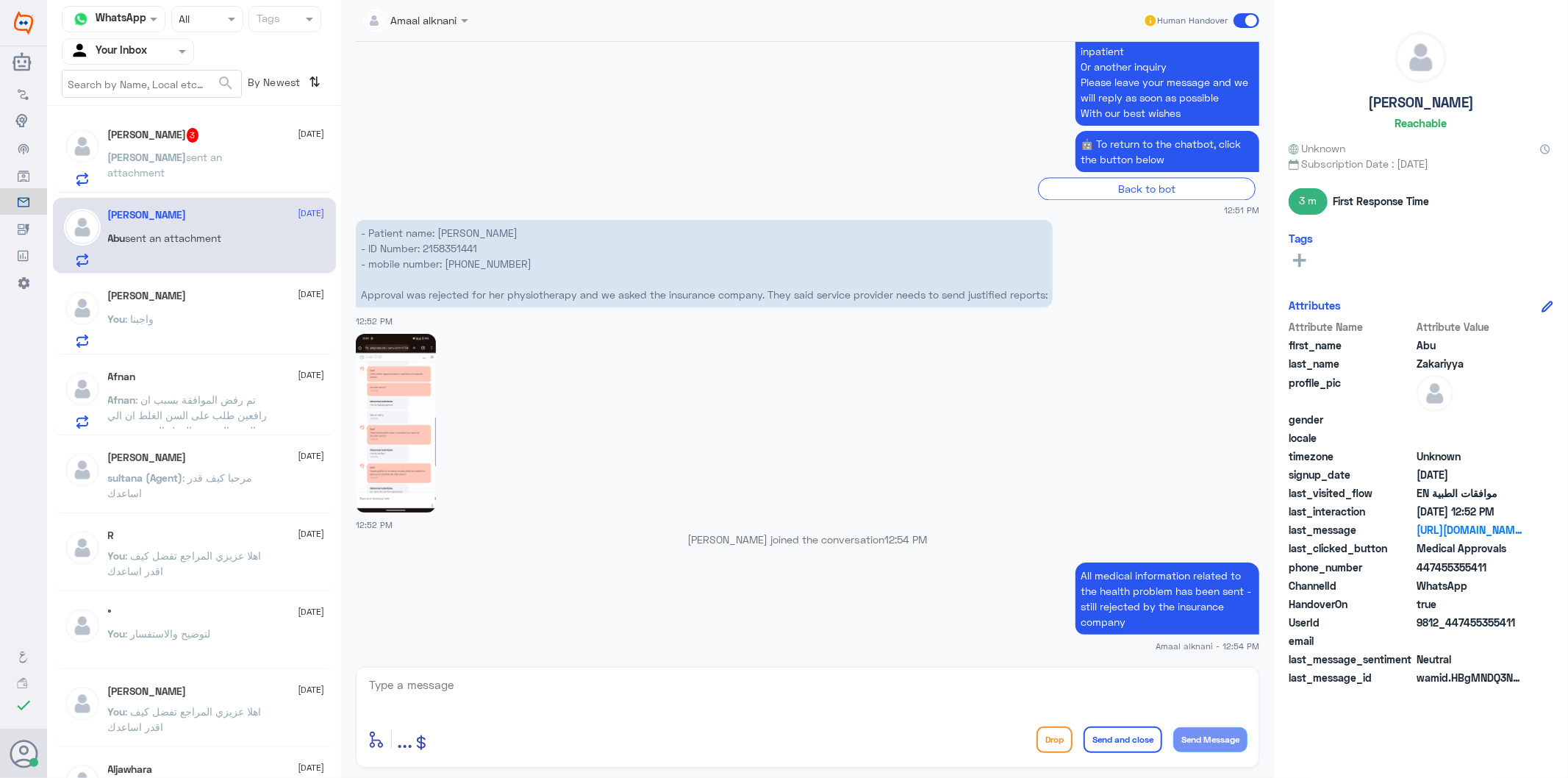
click at [855, 673] on div "enter flow name ... Drop Send and close Send Message" at bounding box center [808, 717] width 904 height 101
click at [889, 689] on textarea at bounding box center [808, 693] width 880 height 36
paste textarea "Unfortunately, requested service is rejected as not medically justified"
type textarea "Unfortunately, requested service is rejected as not medically justified"
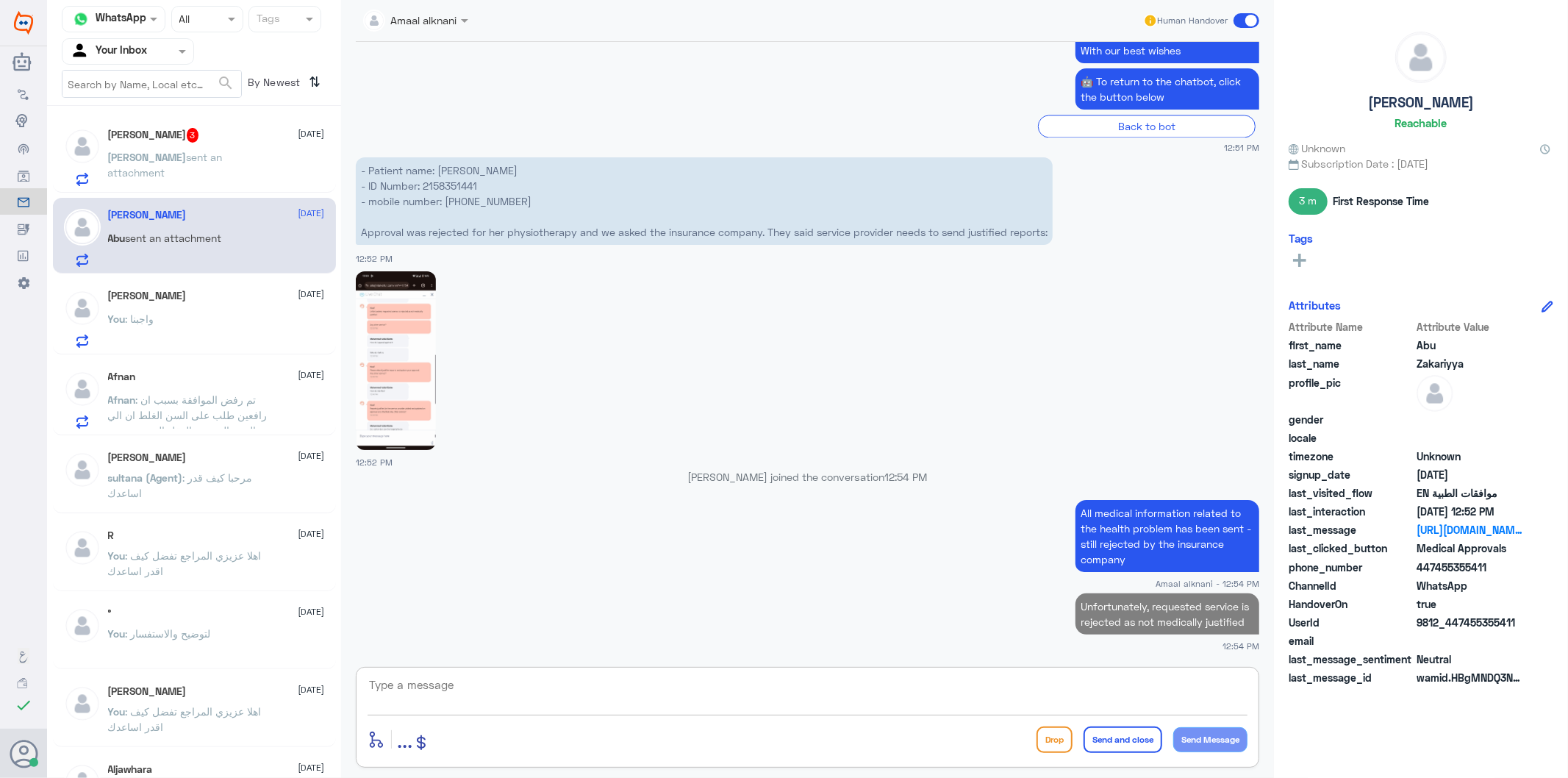
click at [898, 682] on textarea at bounding box center [808, 693] width 880 height 36
click at [772, 675] on textarea at bounding box center [808, 693] width 880 height 36
paste textarea "We wish you health"
type textarea "We wish you health"
click at [1116, 731] on button "Send and close" at bounding box center [1123, 739] width 79 height 27
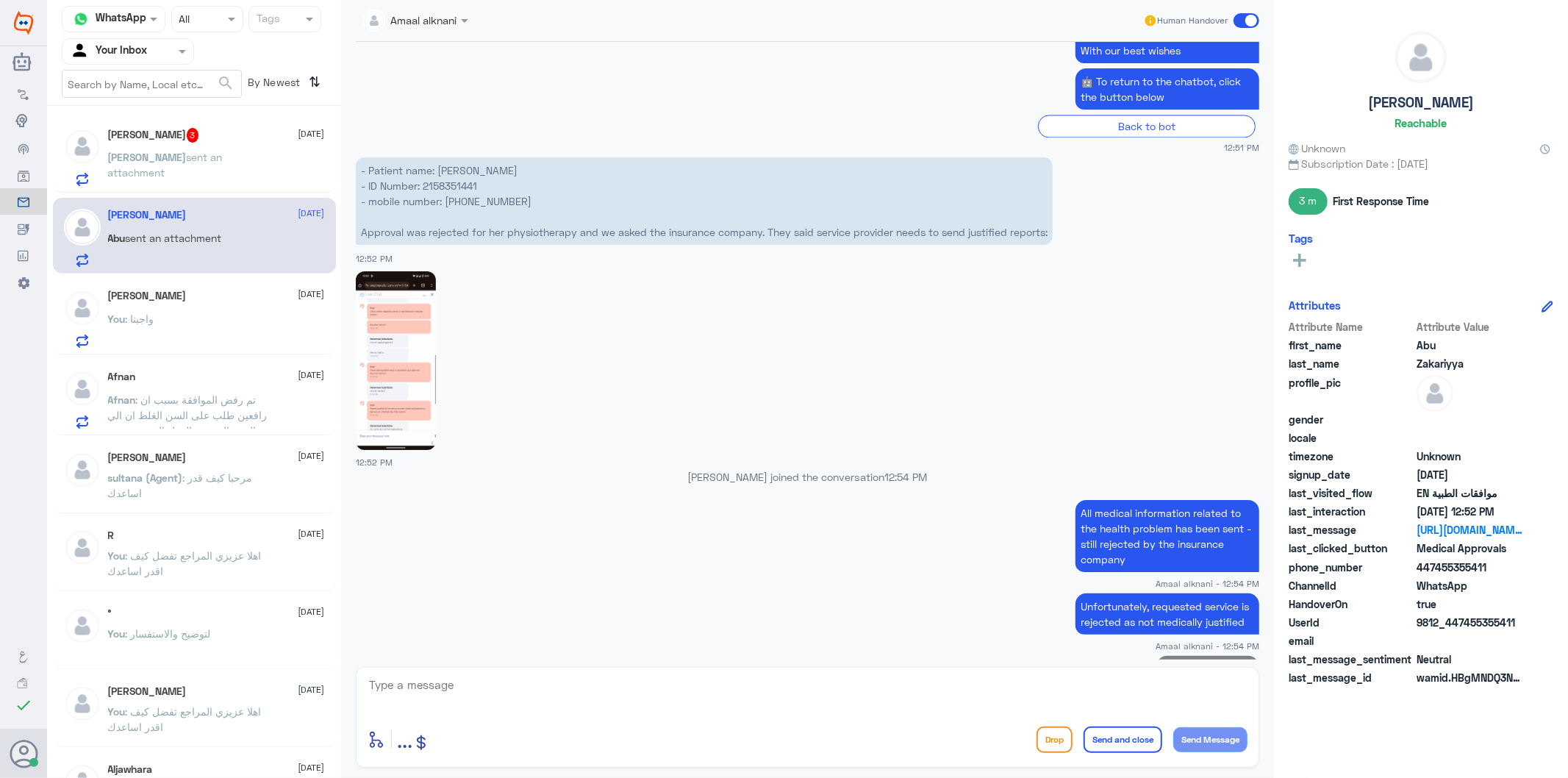
scroll to position [2711, 0]
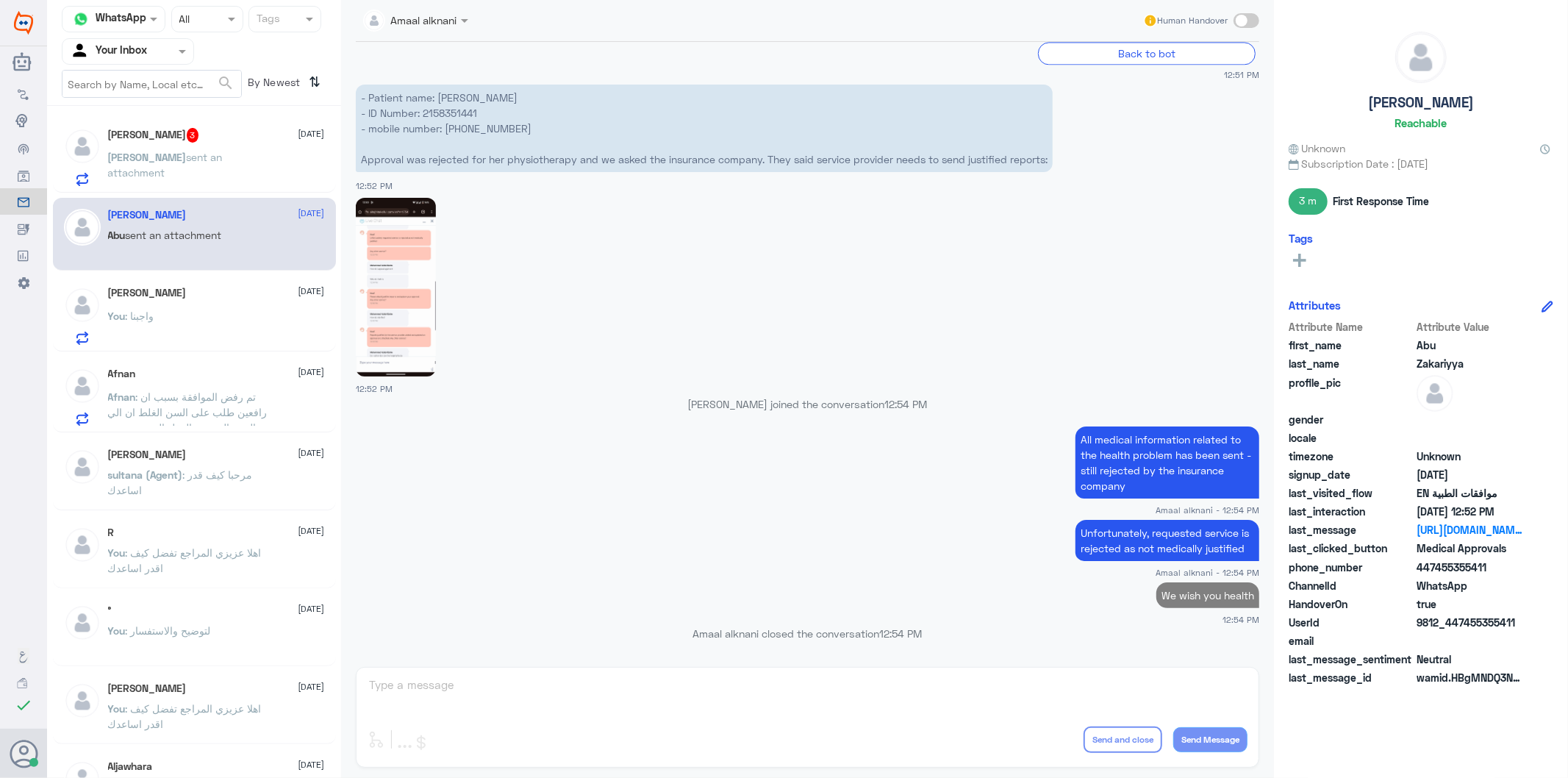
click at [238, 155] on div "[PERSON_NAME] sent an attachment" at bounding box center [216, 170] width 217 height 33
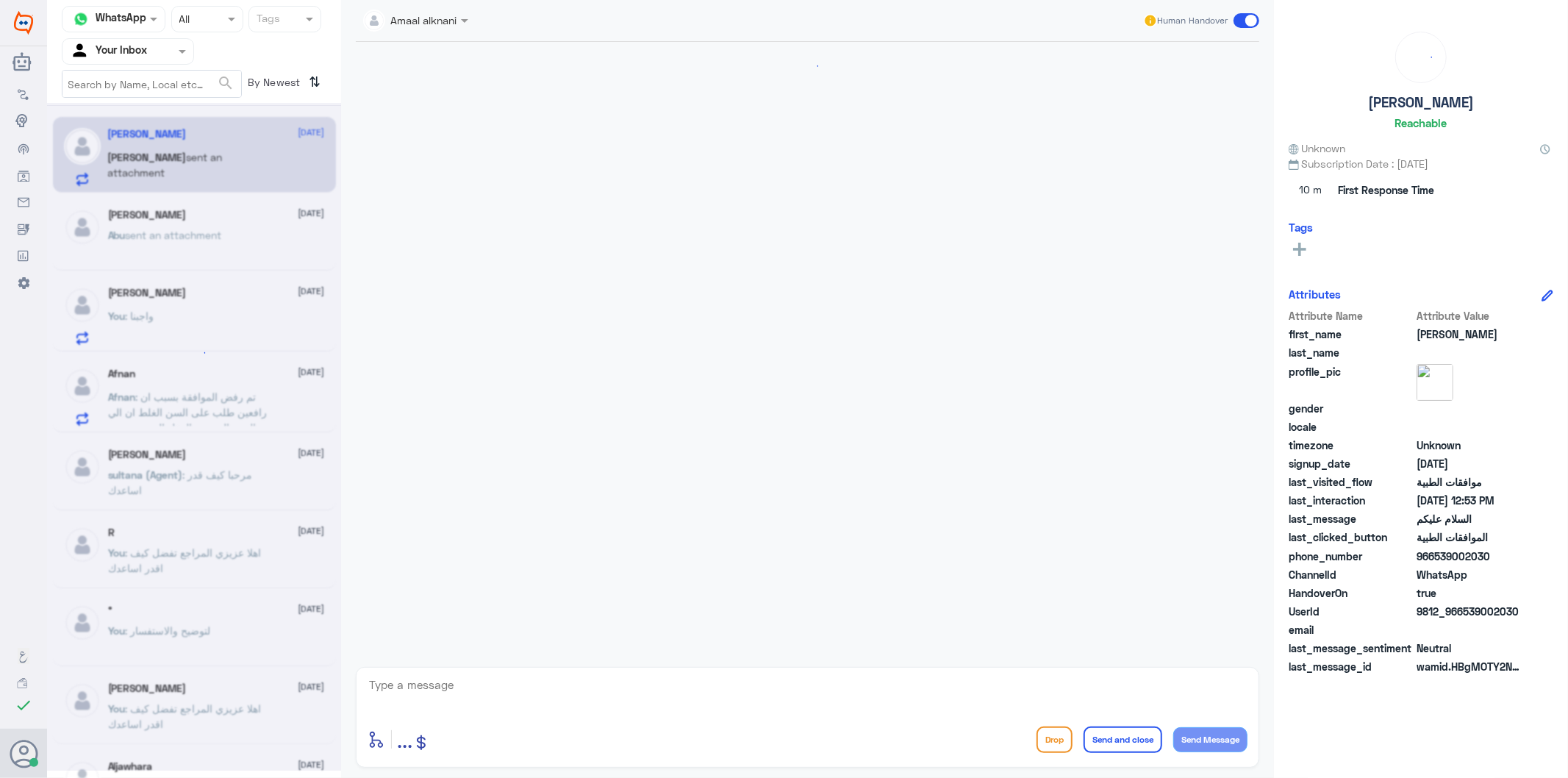
scroll to position [215, 0]
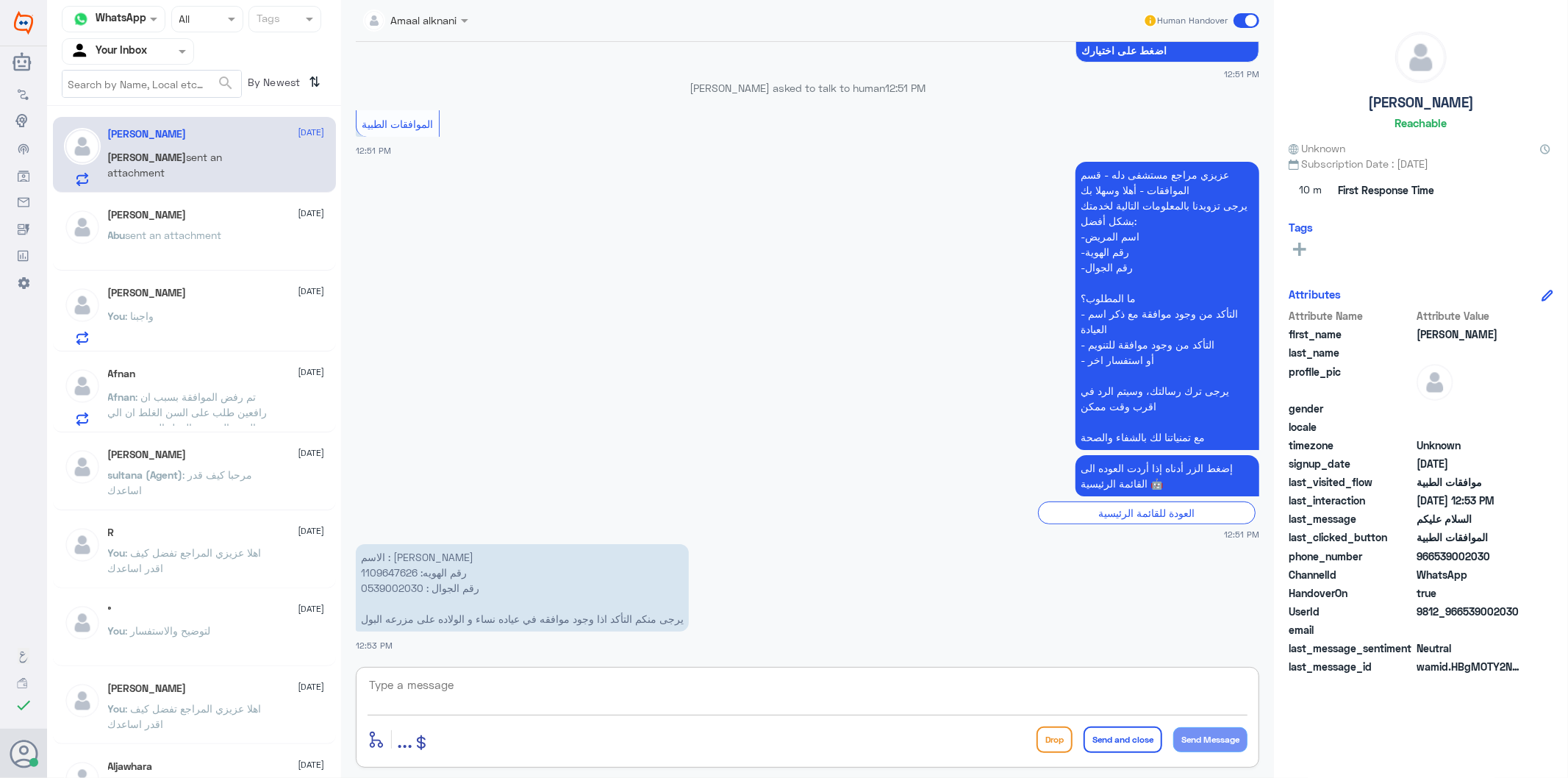
click at [478, 690] on textarea at bounding box center [808, 693] width 880 height 36
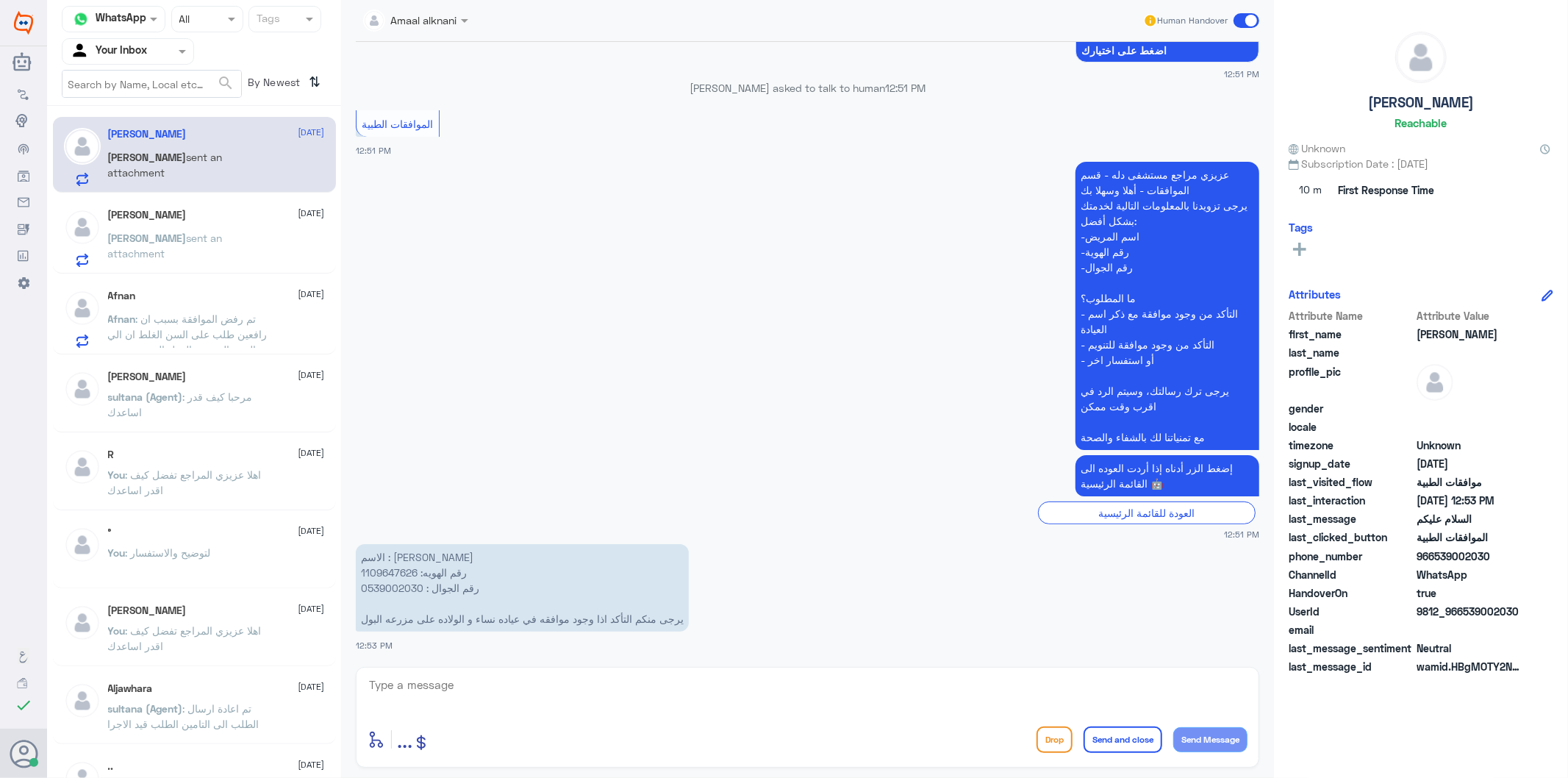
click at [399, 591] on p "الاسم : [PERSON_NAME] رقم الهويه: 1109647626 رقم الجوال : 0539002030 يرجى منكم …" at bounding box center [522, 587] width 333 height 87
click at [545, 688] on textarea at bounding box center [808, 693] width 880 height 36
type textarea "عفوا مستشفى دلة النخيل ؟"
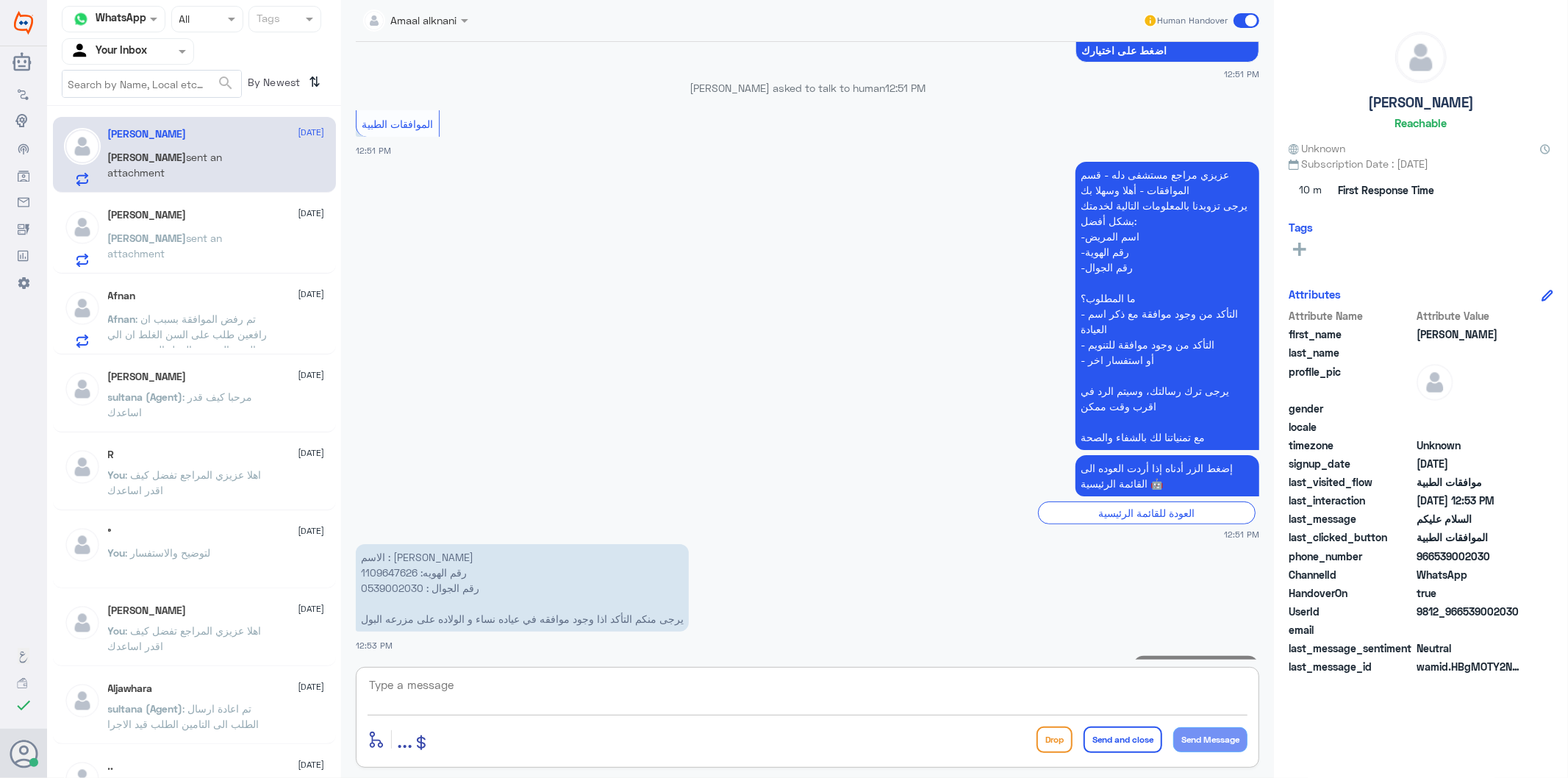
scroll to position [261, 0]
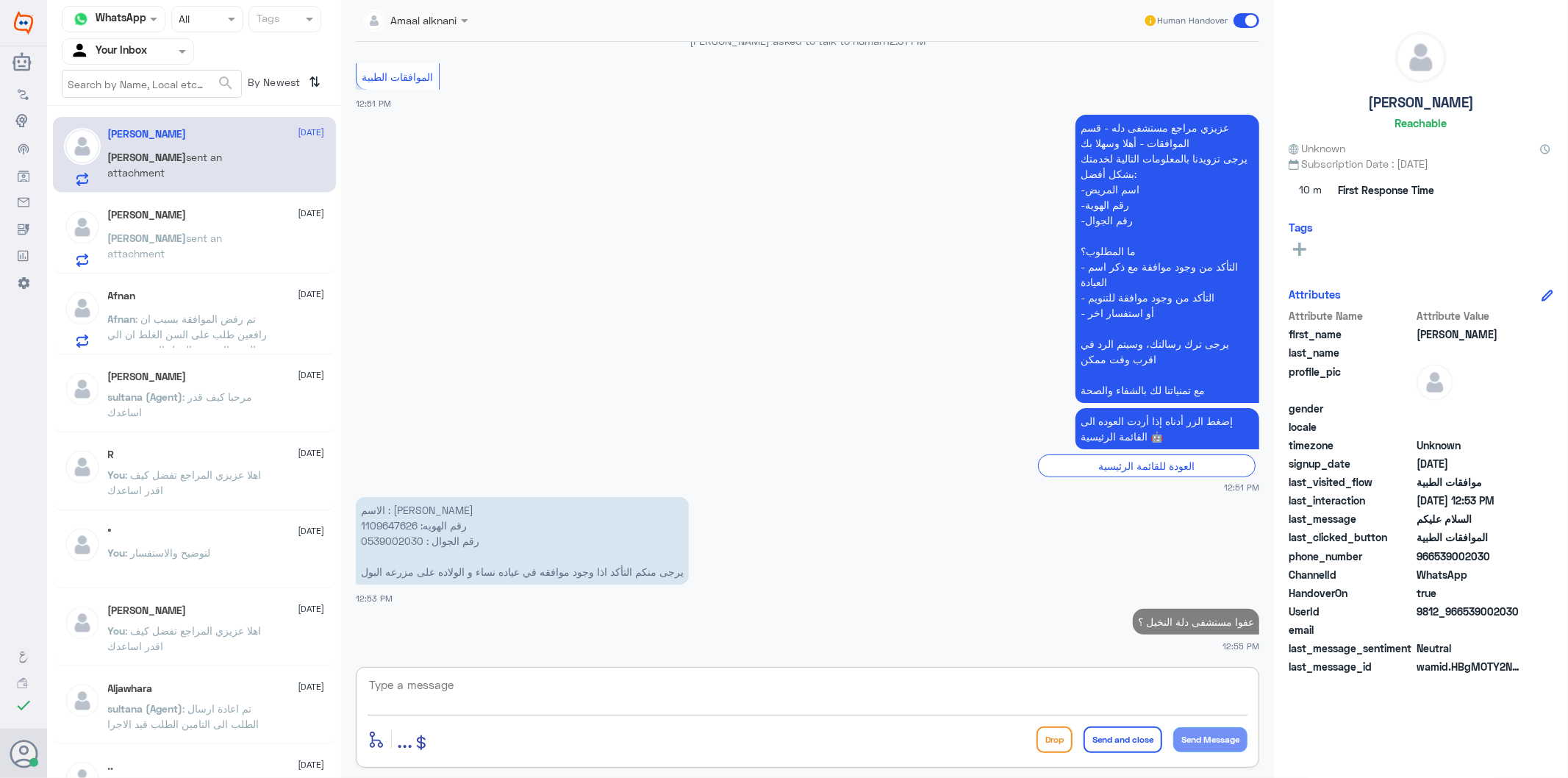
click at [159, 249] on p "[PERSON_NAME] sent an attachment" at bounding box center [191, 248] width 165 height 36
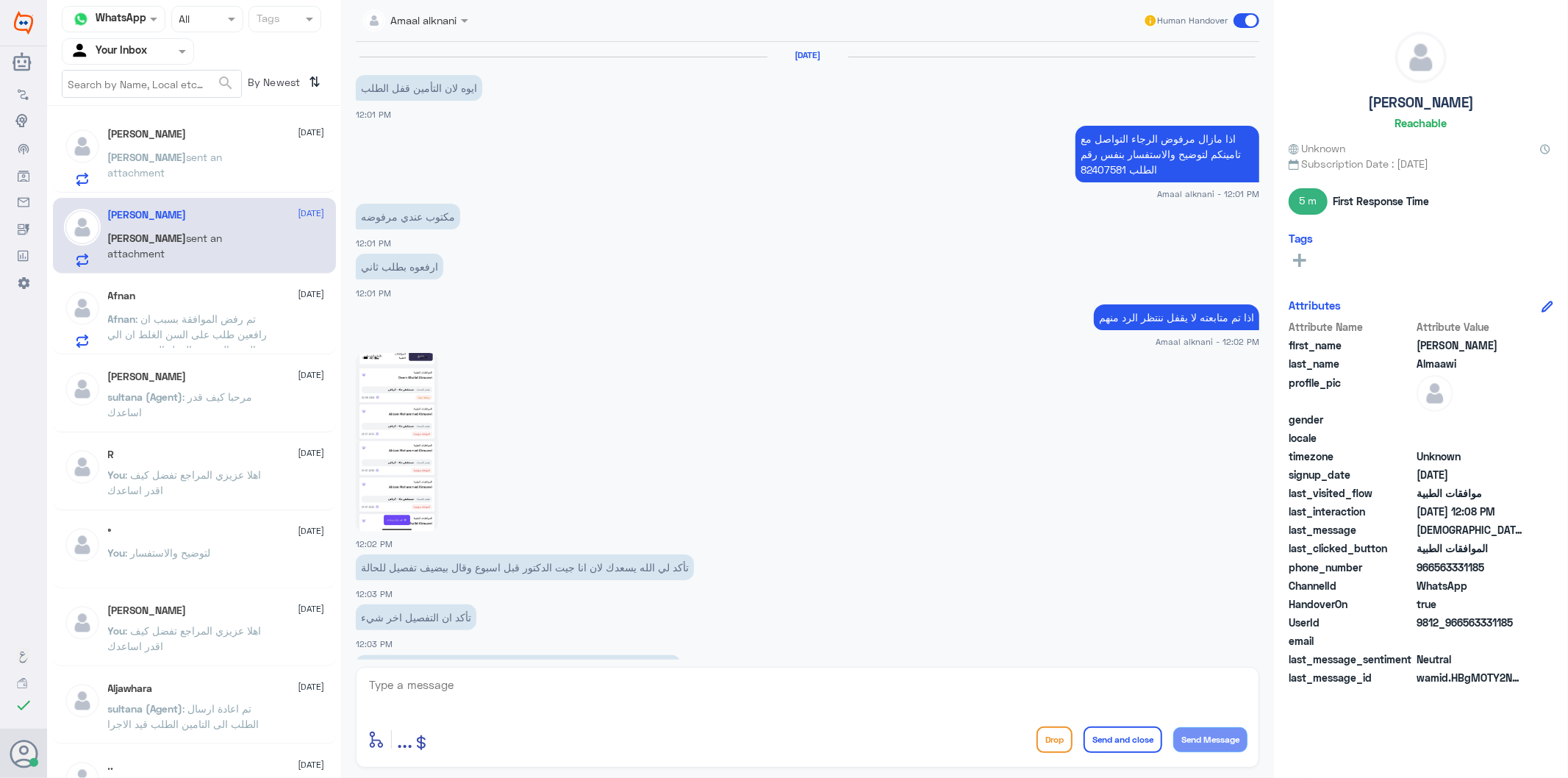
scroll to position [1143, 0]
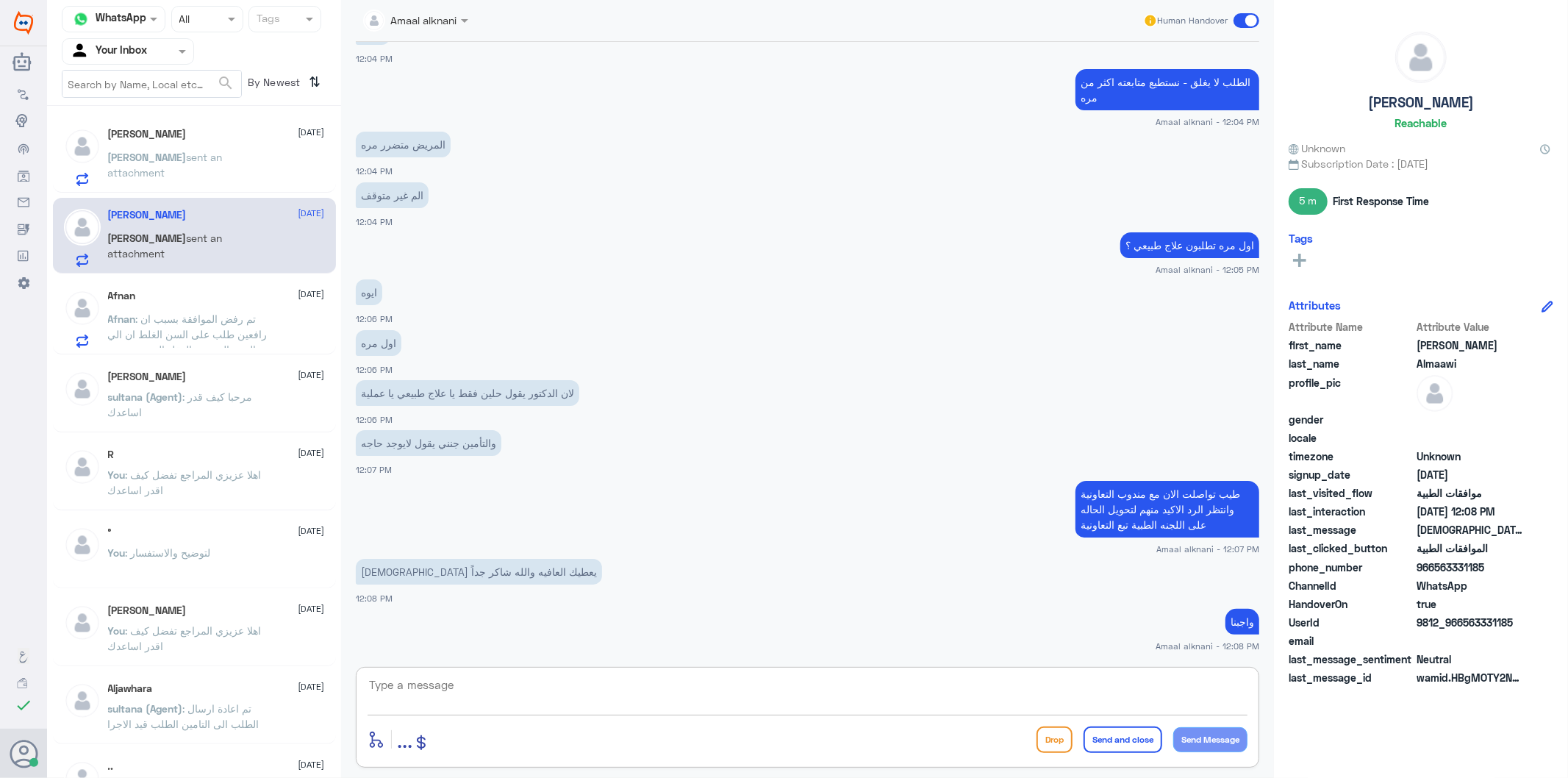
click at [442, 695] on textarea at bounding box center [808, 693] width 880 height 36
click at [156, 162] on span "sent an attachment" at bounding box center [165, 164] width 115 height 28
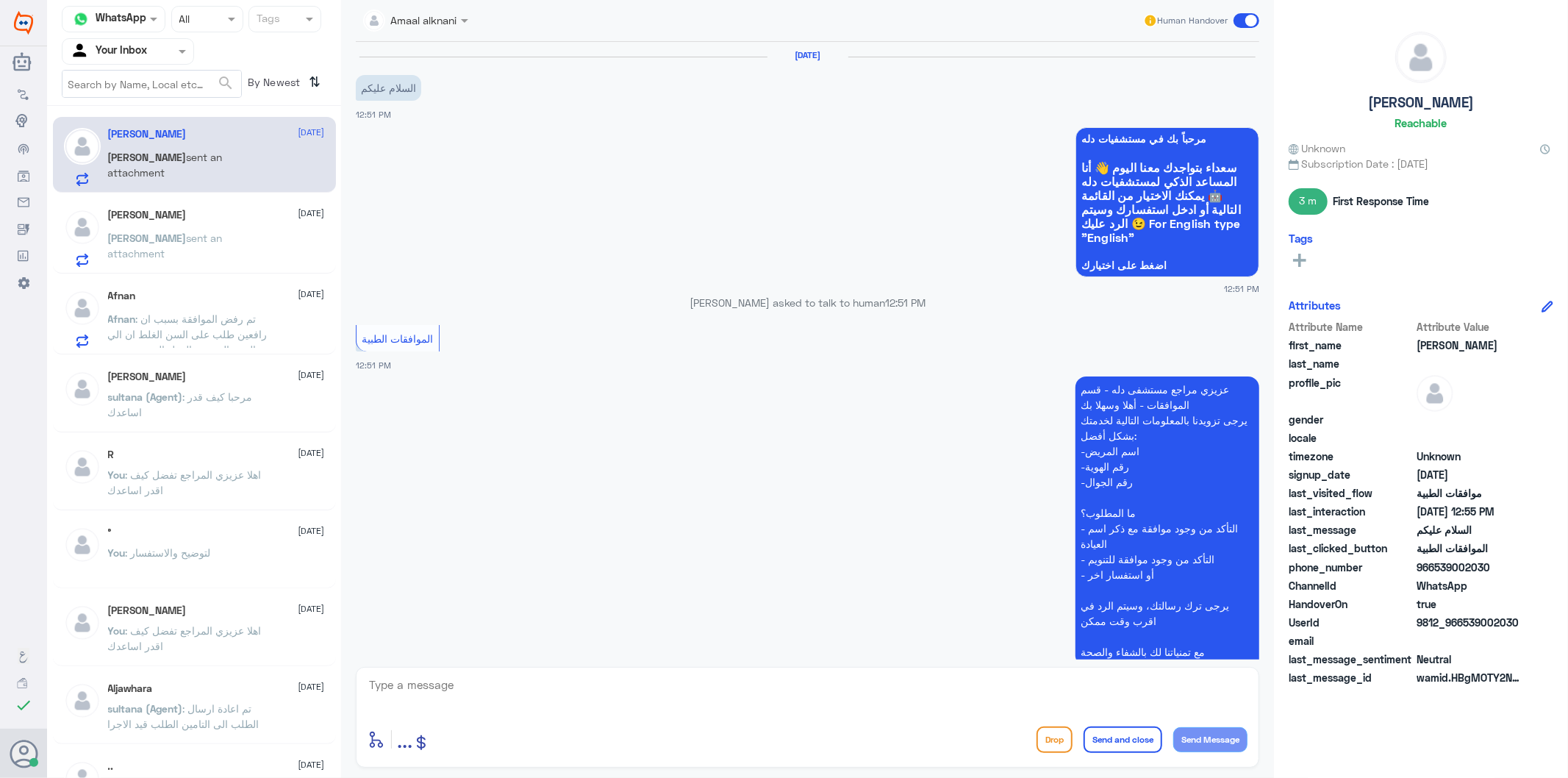
scroll to position [339, 0]
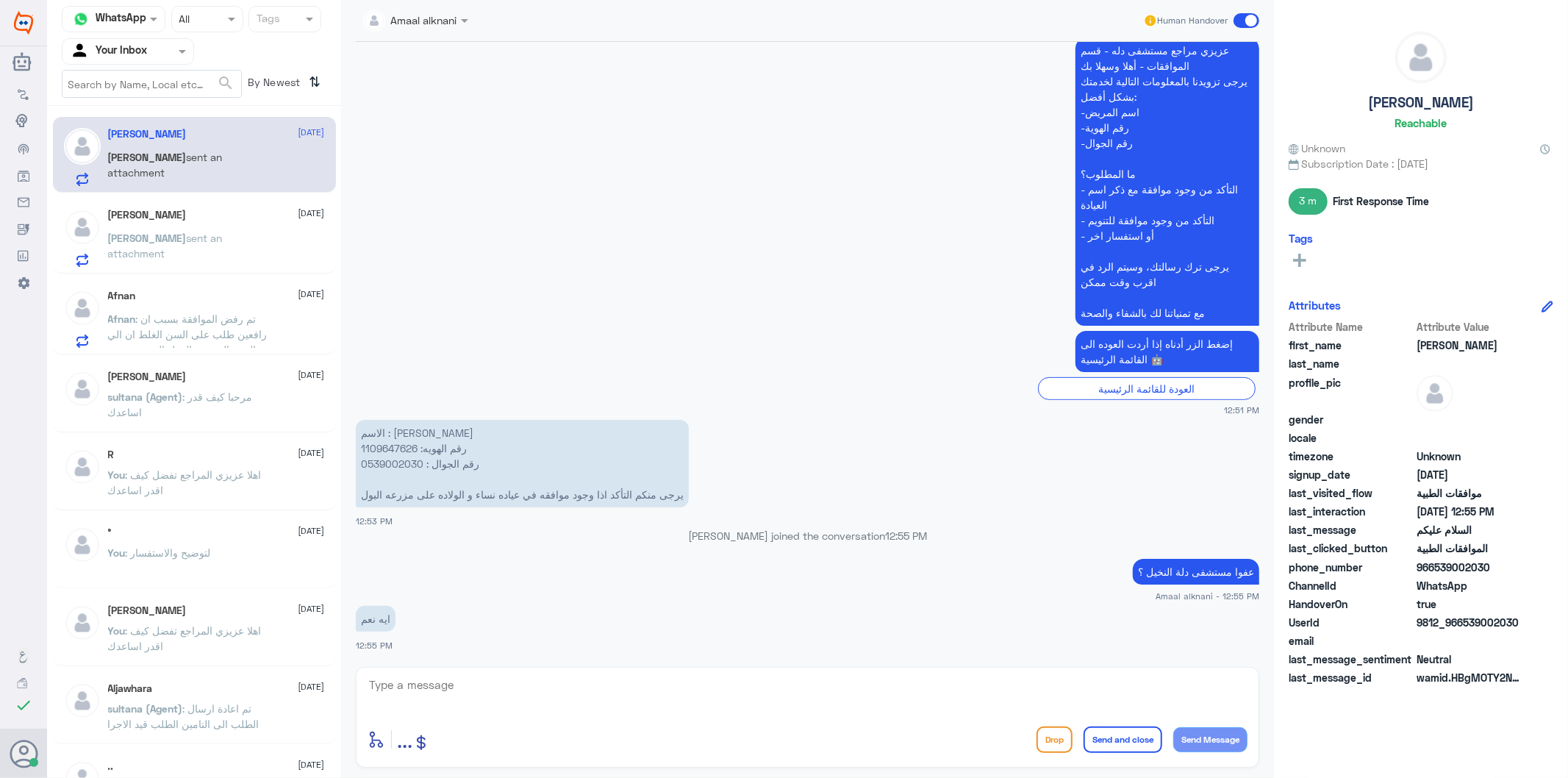
click at [457, 691] on textarea at bounding box center [808, 693] width 880 height 36
type textarea "مين طبيبكم ؟"
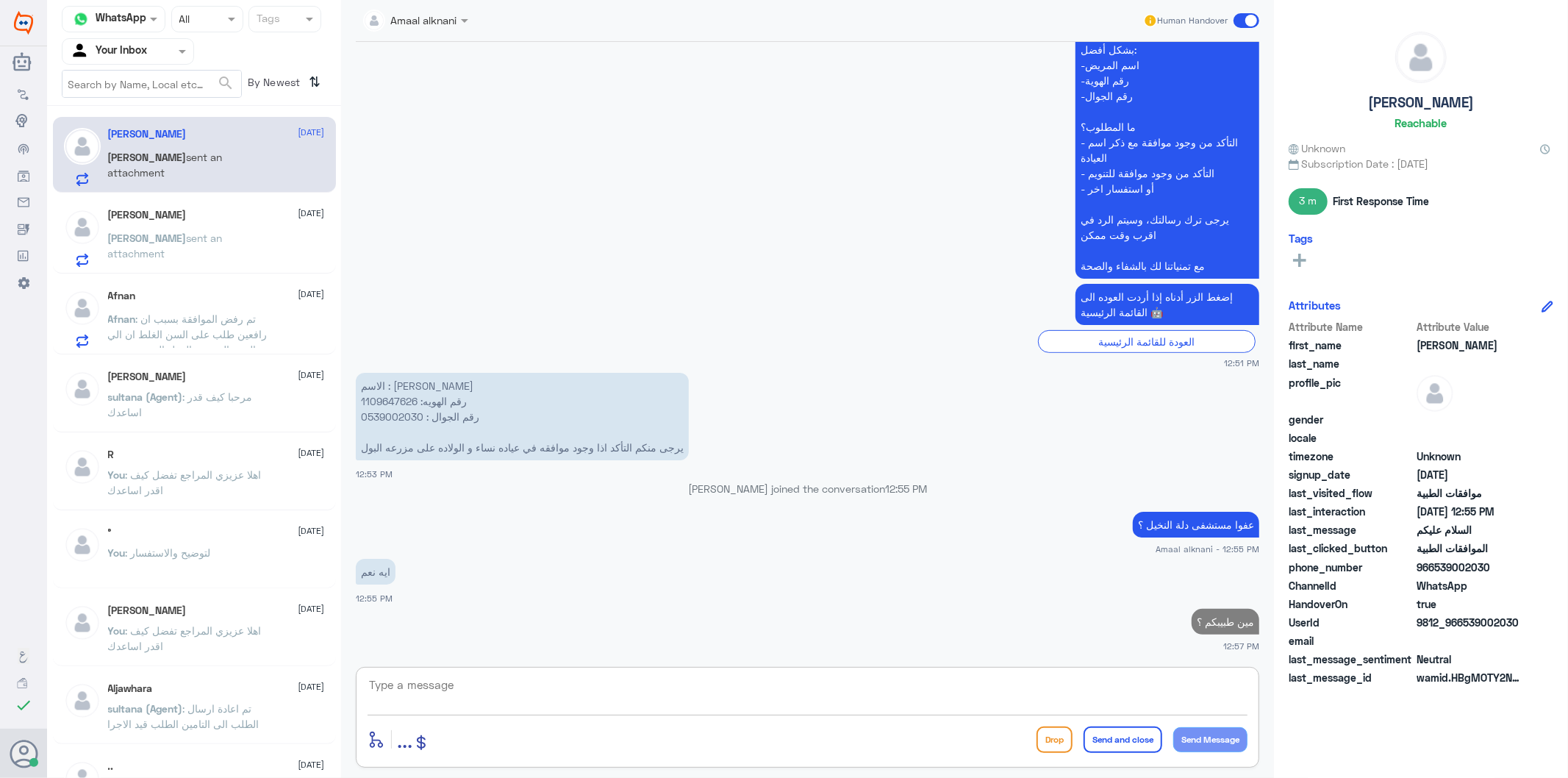
click at [386, 400] on p "الاسم : [PERSON_NAME] رقم الهويه: 1109647626 رقم الجوال : 0539002030 يرجى منكم …" at bounding box center [522, 416] width 333 height 87
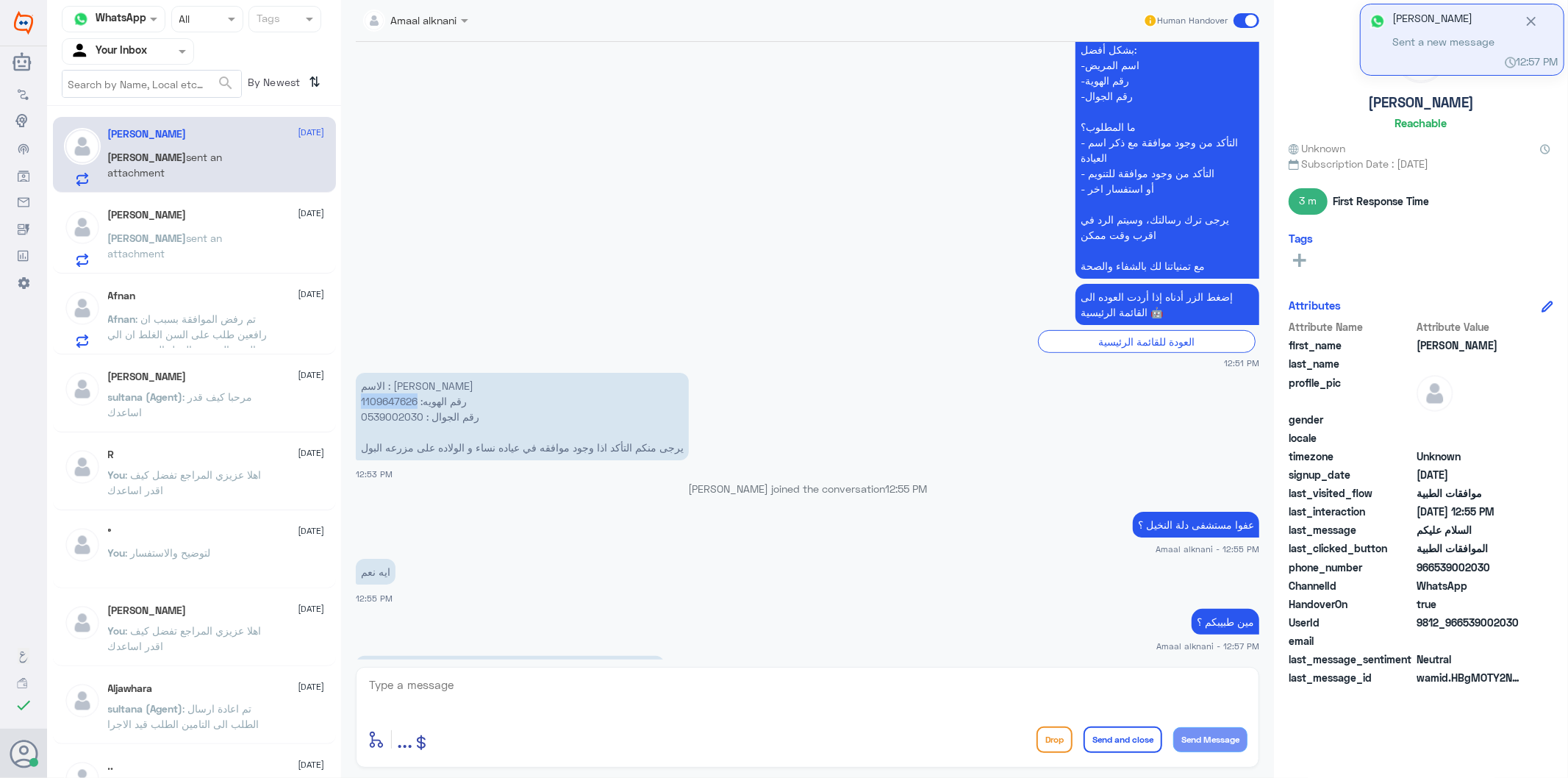
scroll to position [436, 0]
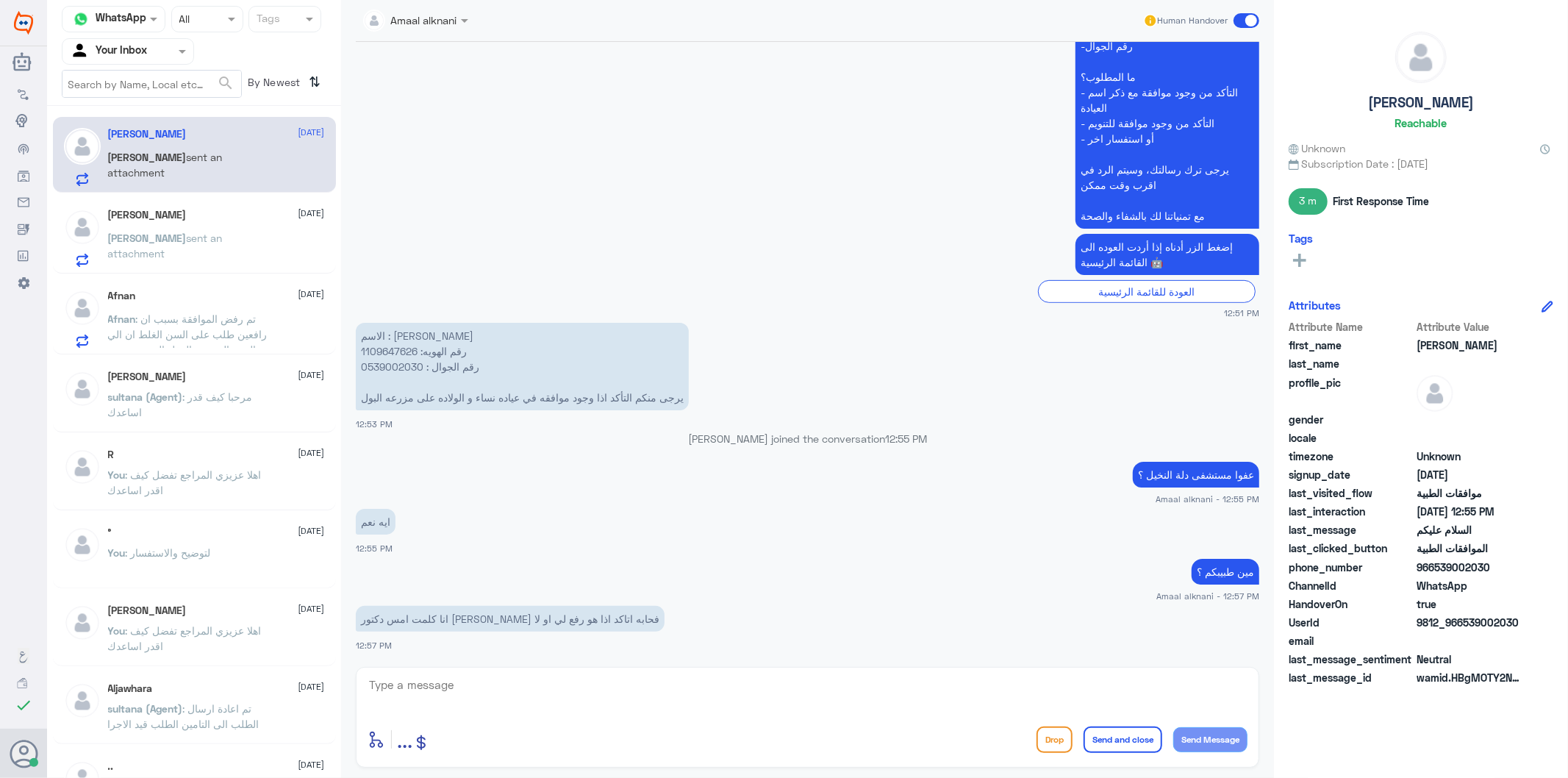
click at [694, 624] on app-msgs-text "انا كلمت امس دكتور [PERSON_NAME] فحابه اتاكد اذا هو رفع لي او لا" at bounding box center [808, 620] width 904 height 28
click at [548, 684] on textarea at bounding box center [808, 693] width 880 height 36
click at [811, 691] on textarea at bounding box center [808, 693] width 880 height 36
type textarea "مافي اي طلب مرفوع"
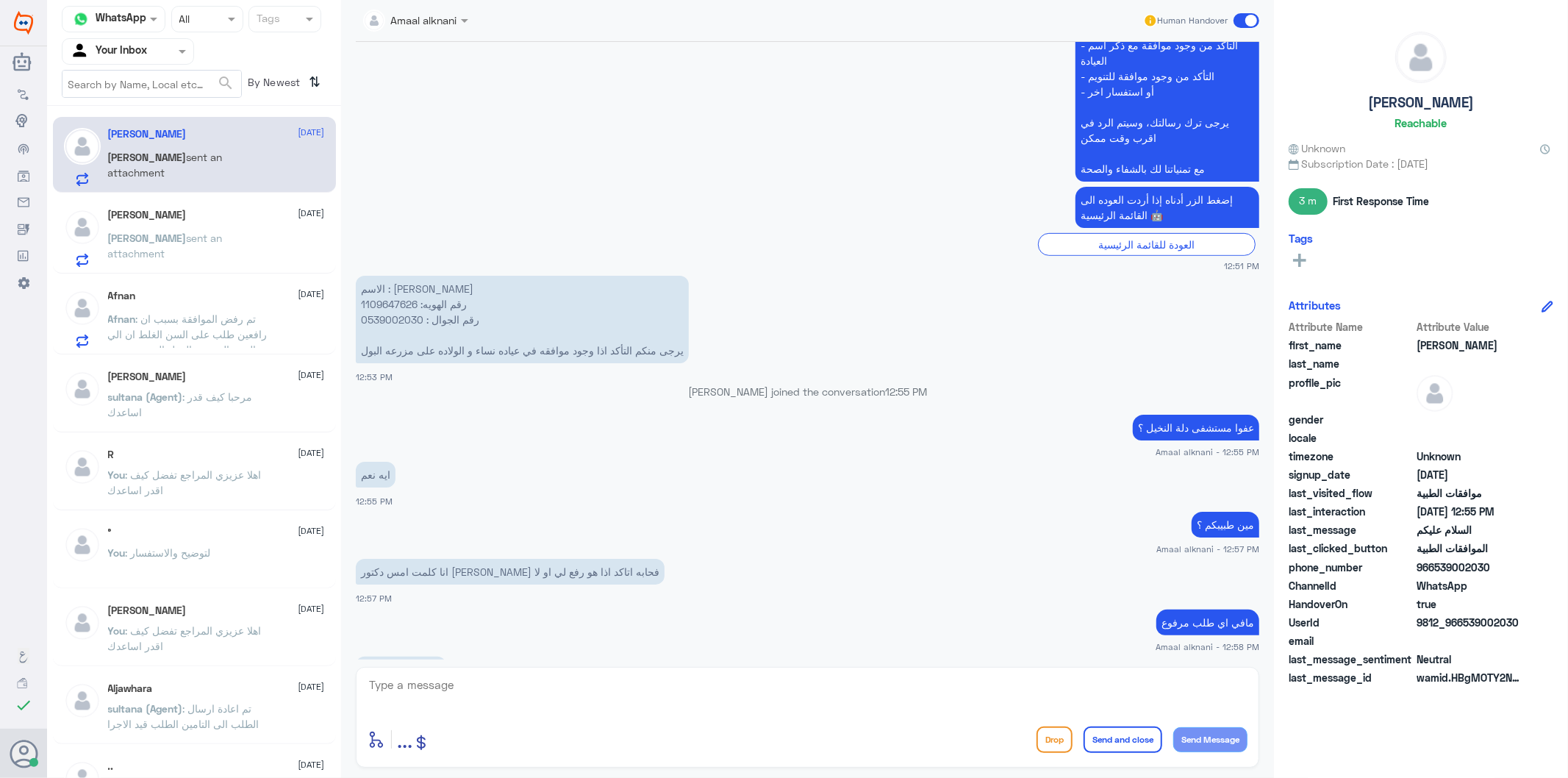
scroll to position [533, 0]
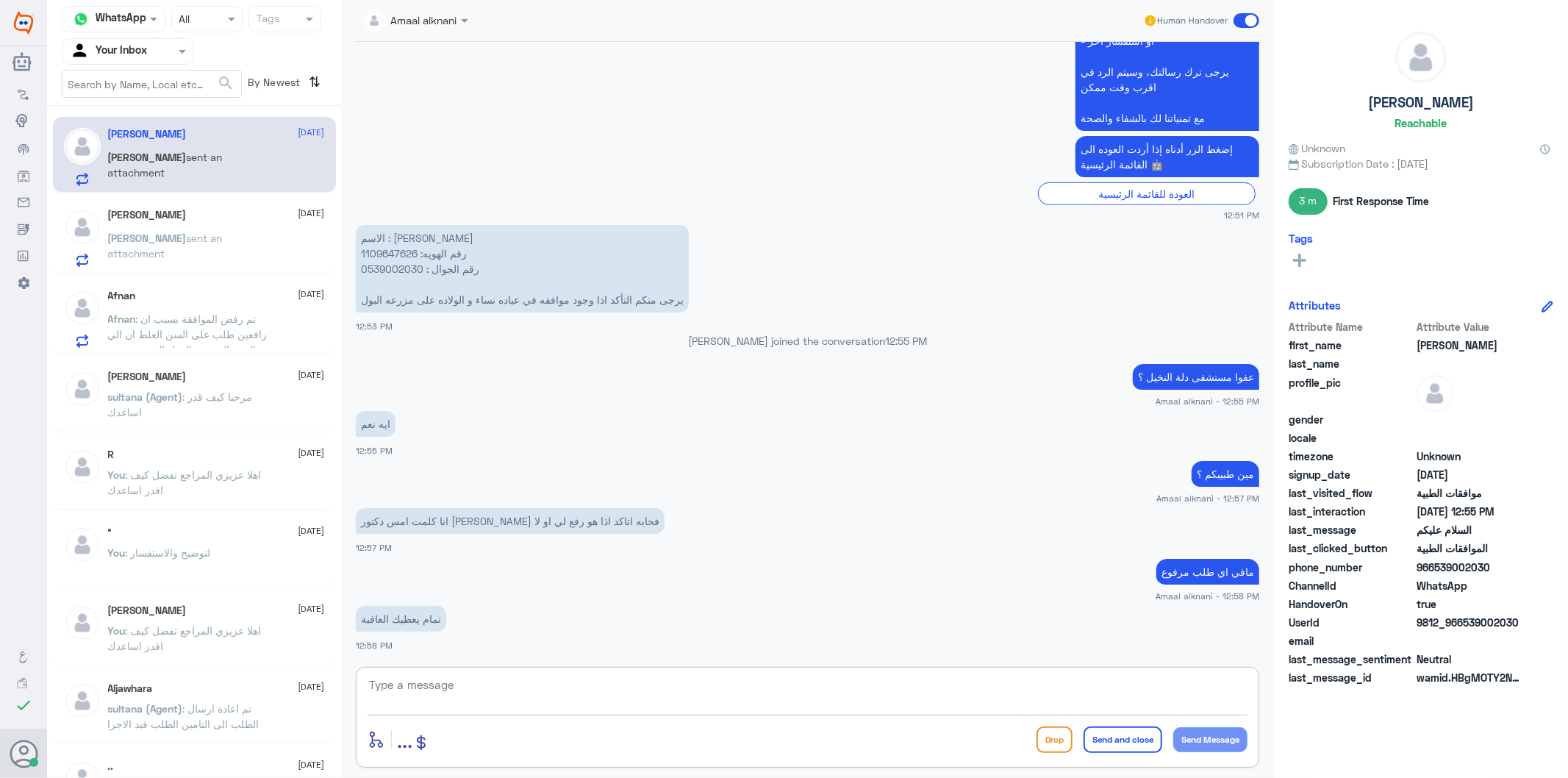
click at [481, 685] on textarea at bounding box center [808, 693] width 880 height 36
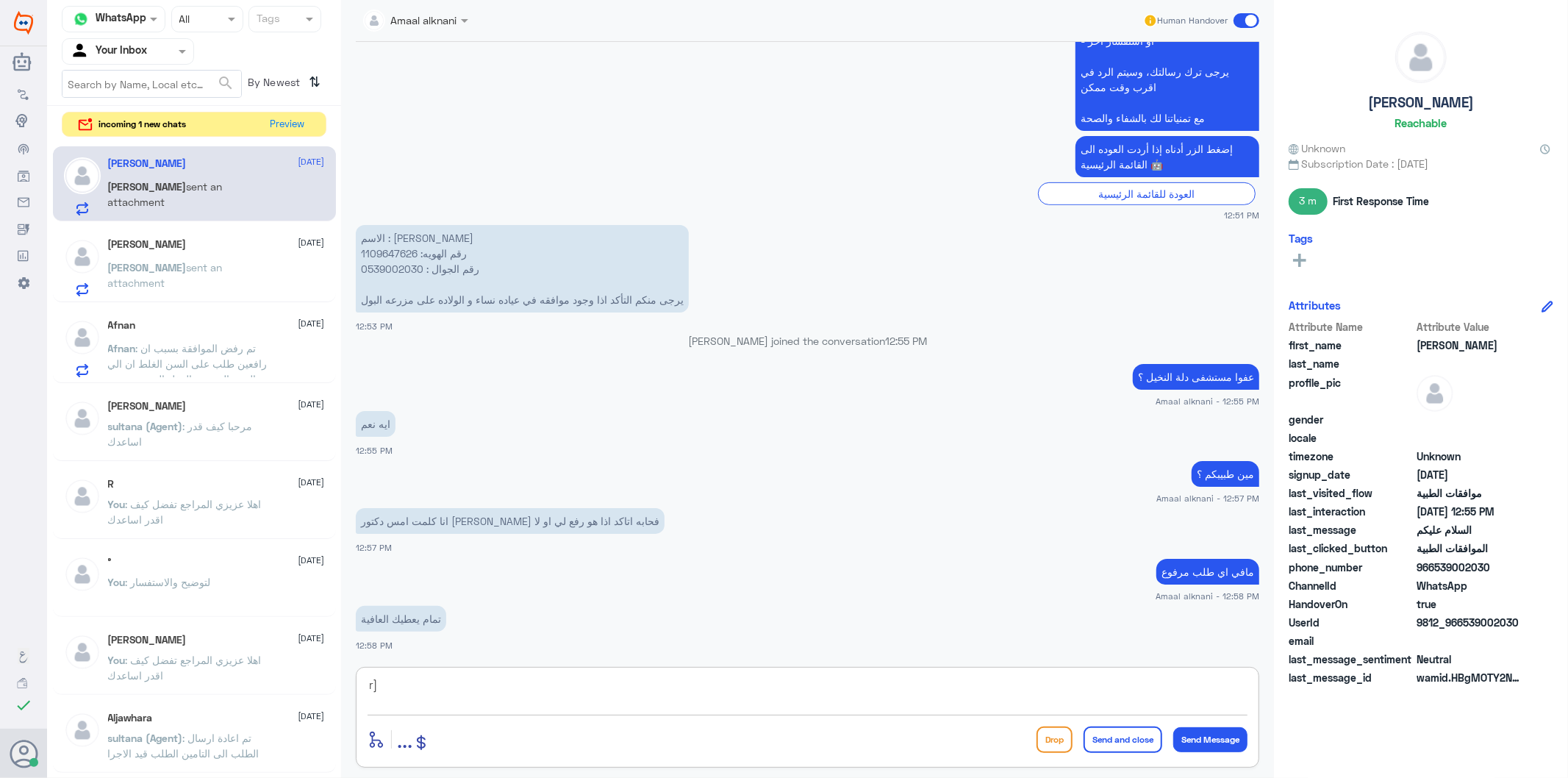
type textarea "r"
type textarea "قدامكم العافية"
click at [1112, 744] on button "Send and close" at bounding box center [1123, 739] width 79 height 27
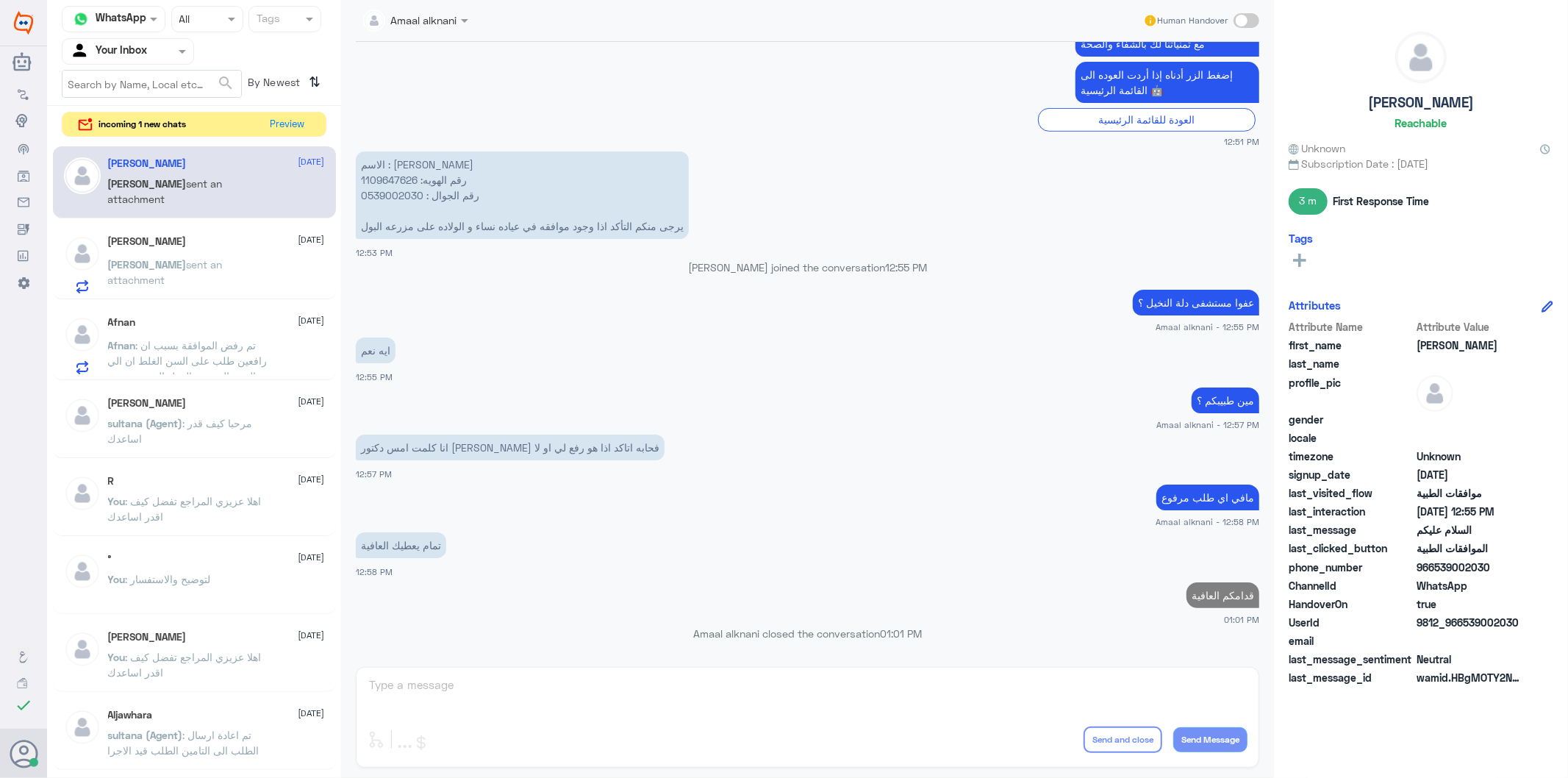
click at [197, 264] on span "sent an attachment" at bounding box center [165, 272] width 115 height 28
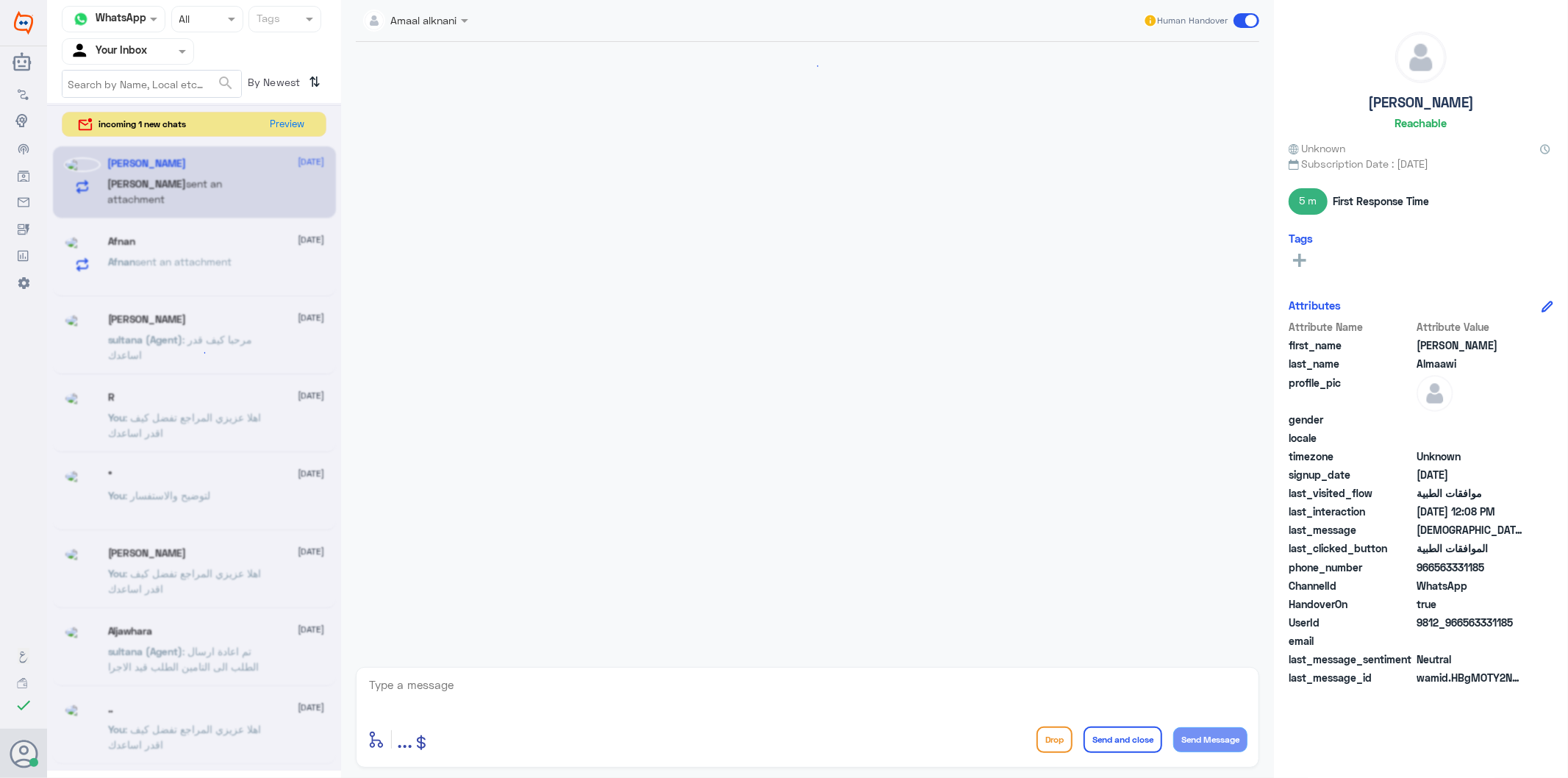
click at [448, 690] on textarea at bounding box center [808, 693] width 880 height 36
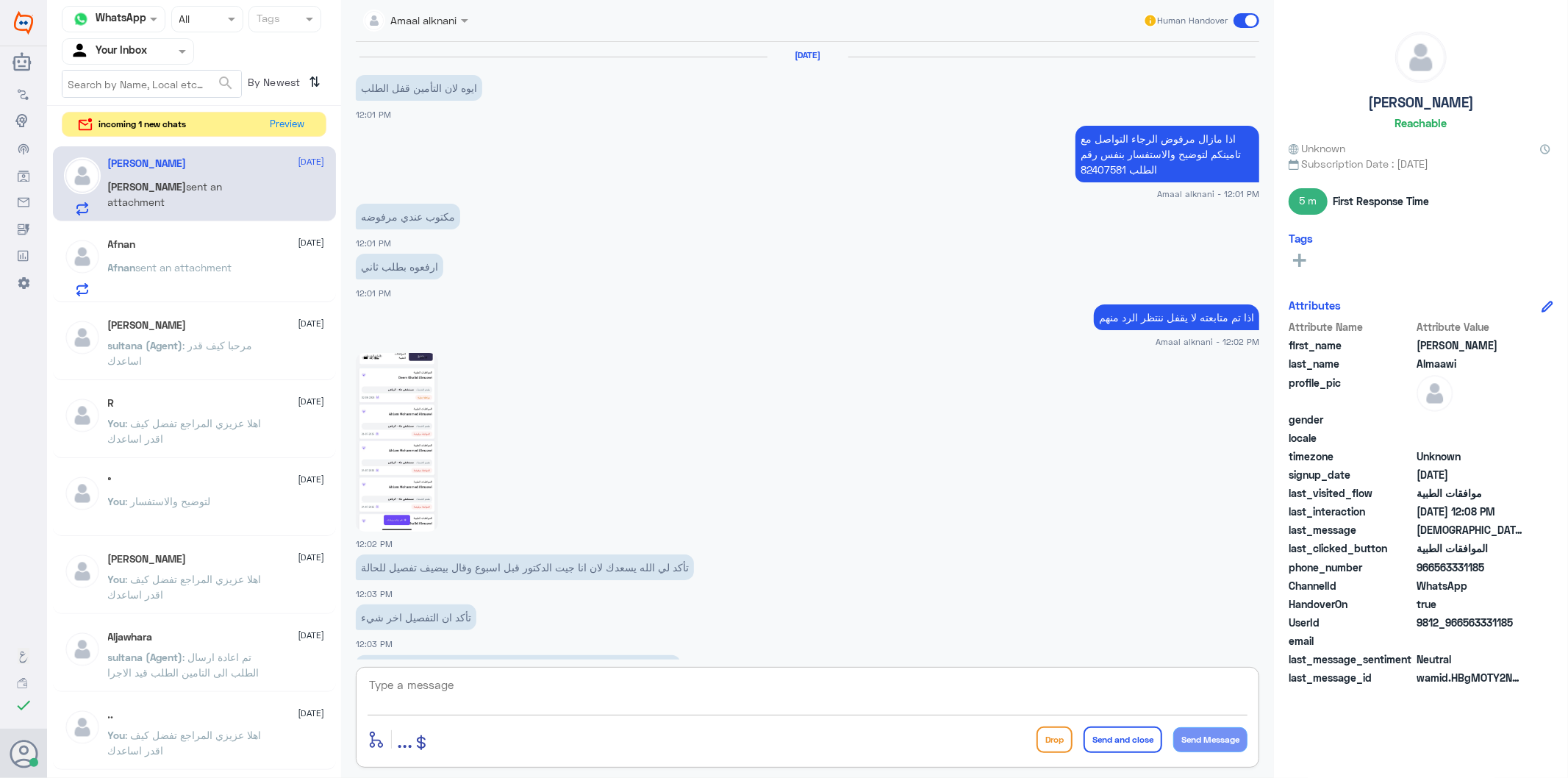
scroll to position [1143, 0]
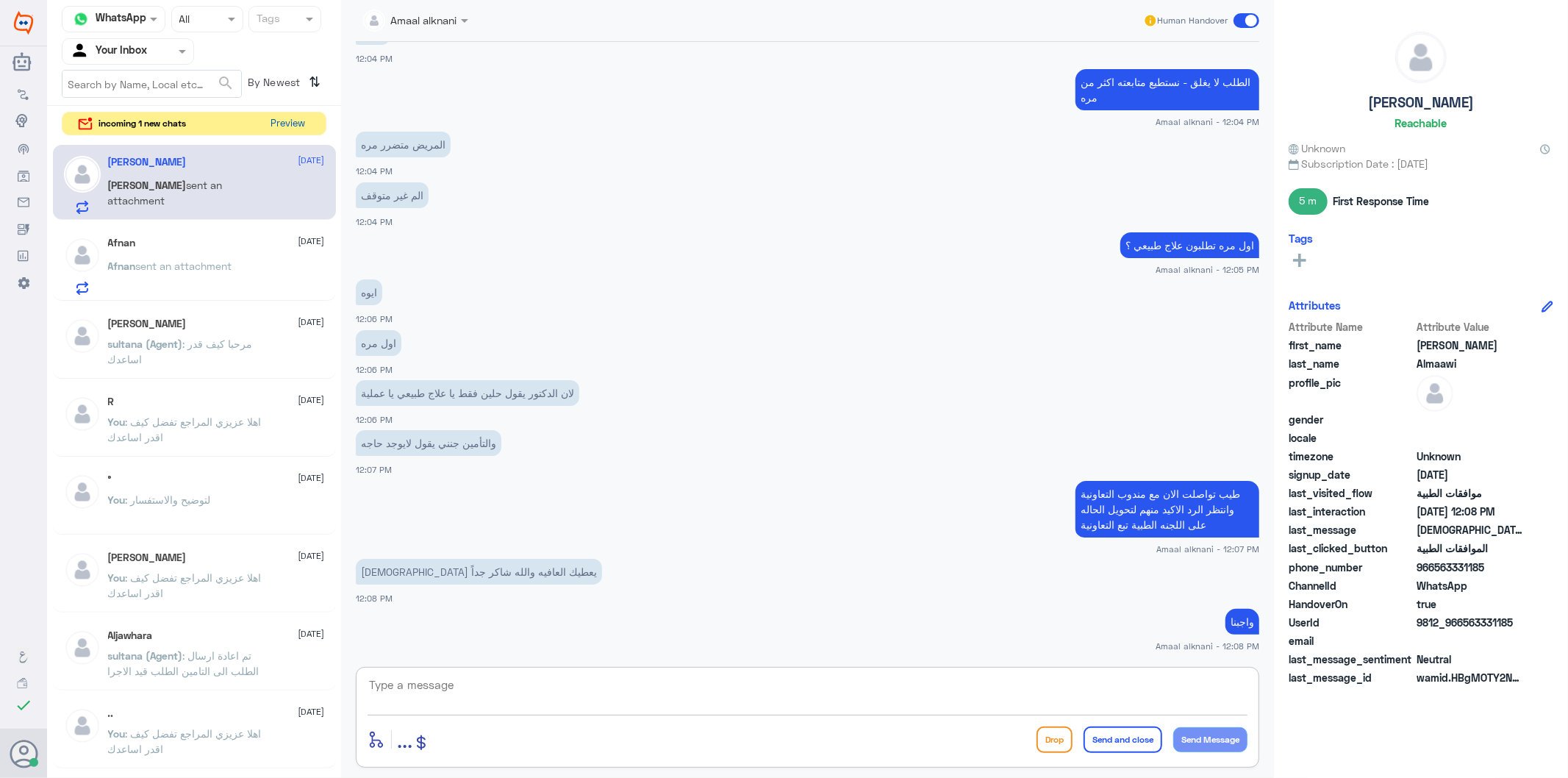
click at [285, 125] on button "Preview" at bounding box center [288, 123] width 45 height 23
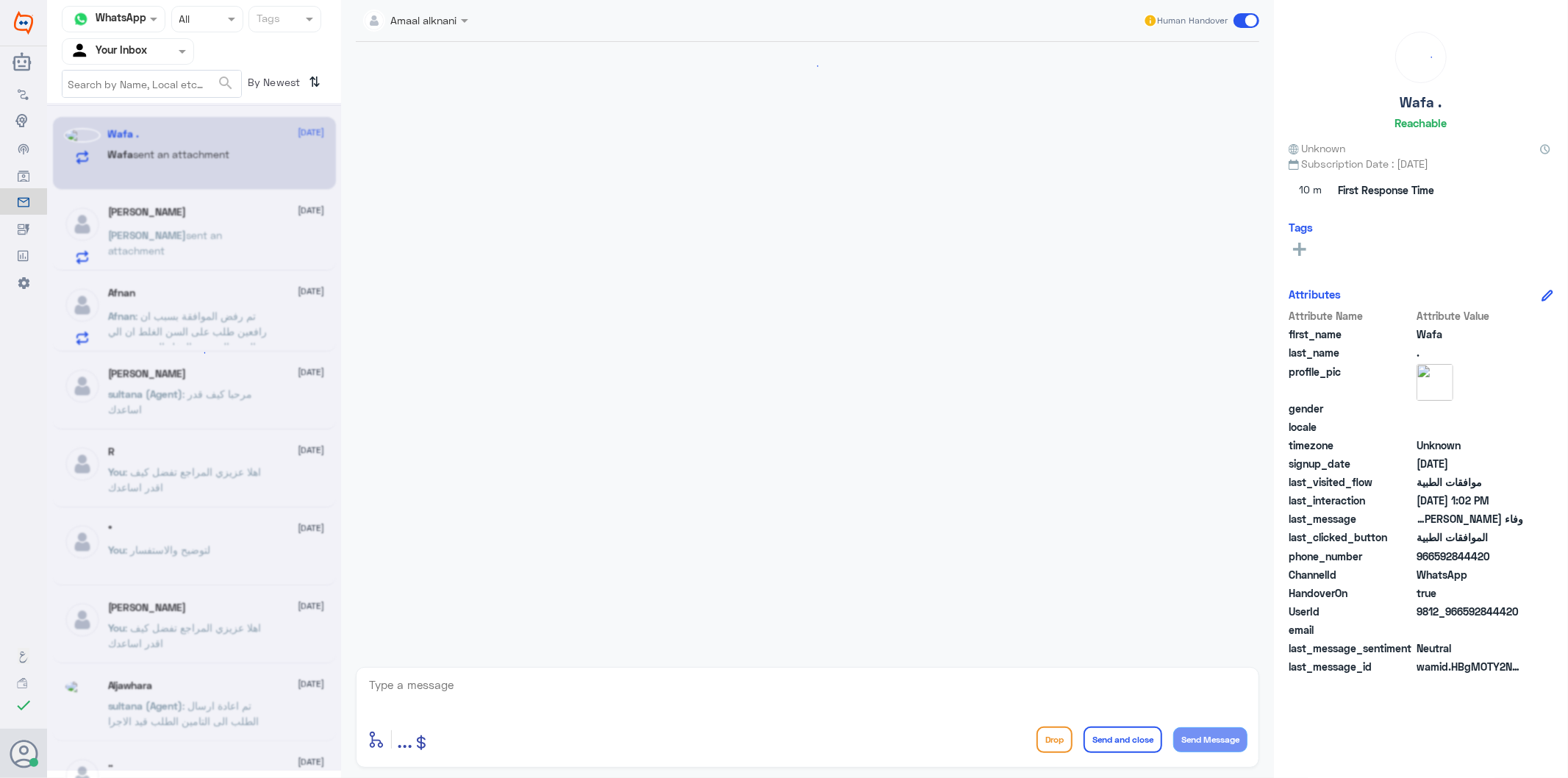
scroll to position [408, 0]
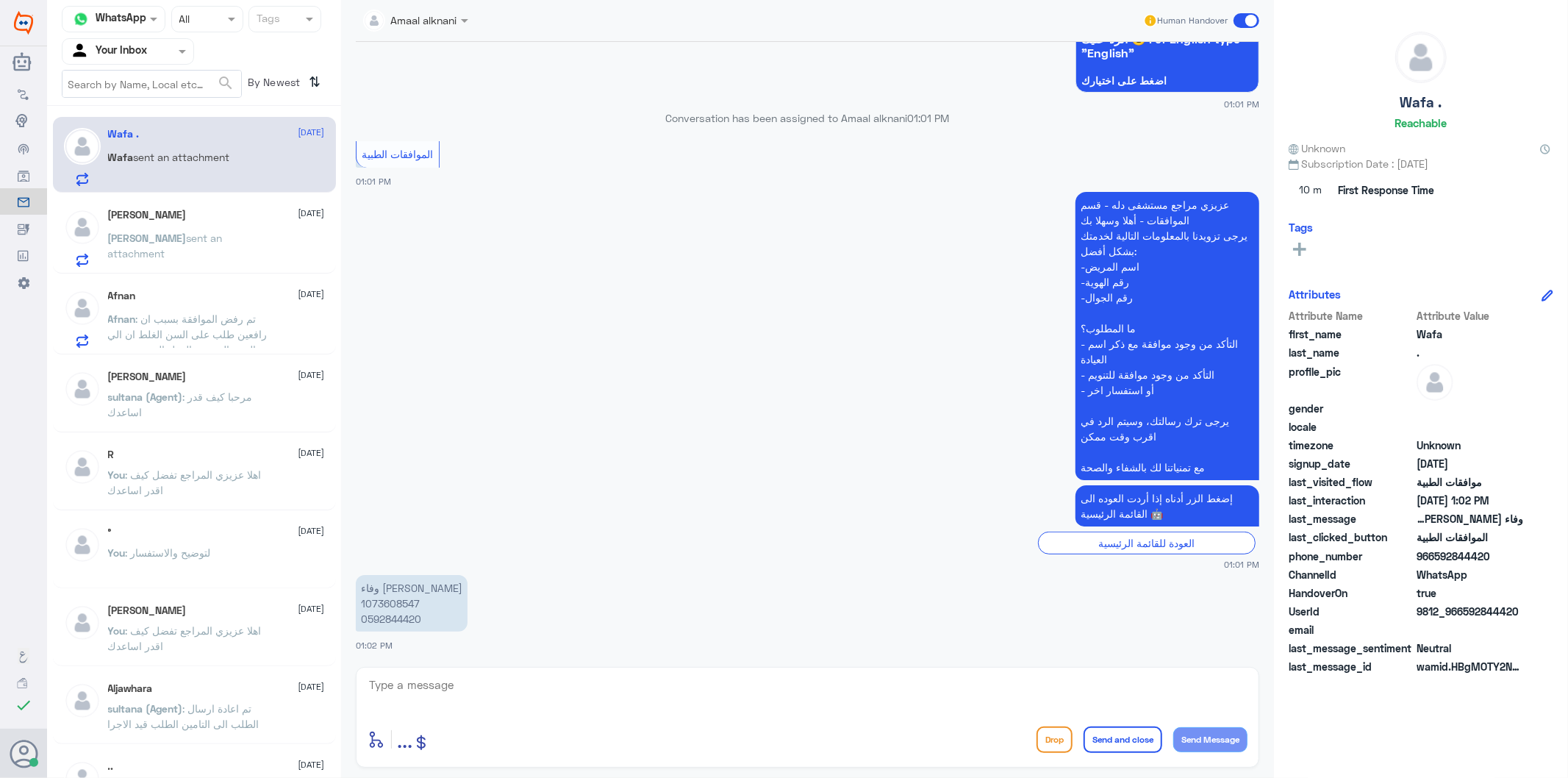
click at [479, 695] on textarea at bounding box center [808, 693] width 880 height 36
click at [414, 682] on textarea at bounding box center [808, 693] width 880 height 36
type textarea "كيف اقدر اساعدك"
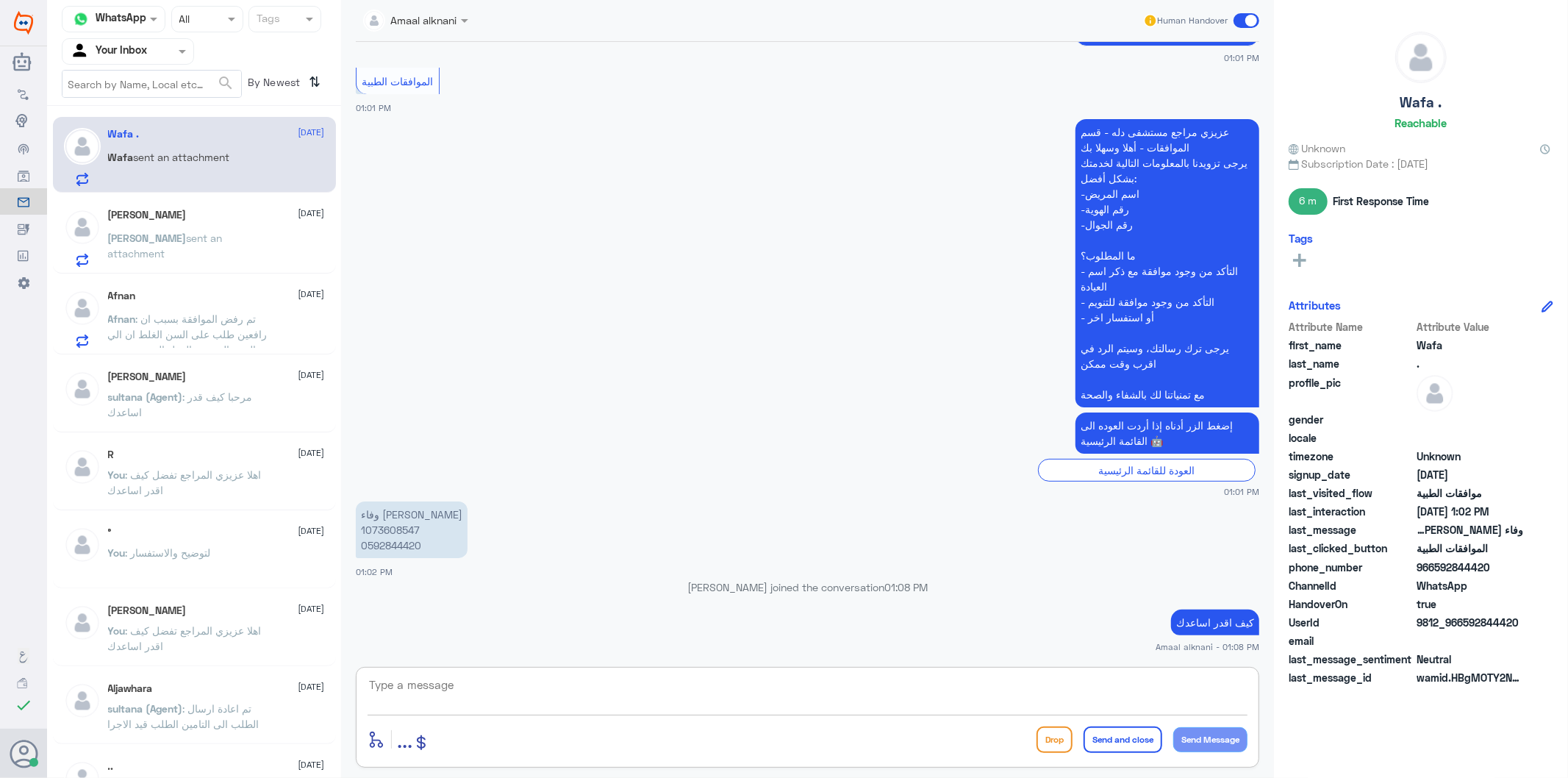
click at [157, 226] on div "[PERSON_NAME] [DATE][PERSON_NAME] sent an attachment" at bounding box center [216, 238] width 217 height 58
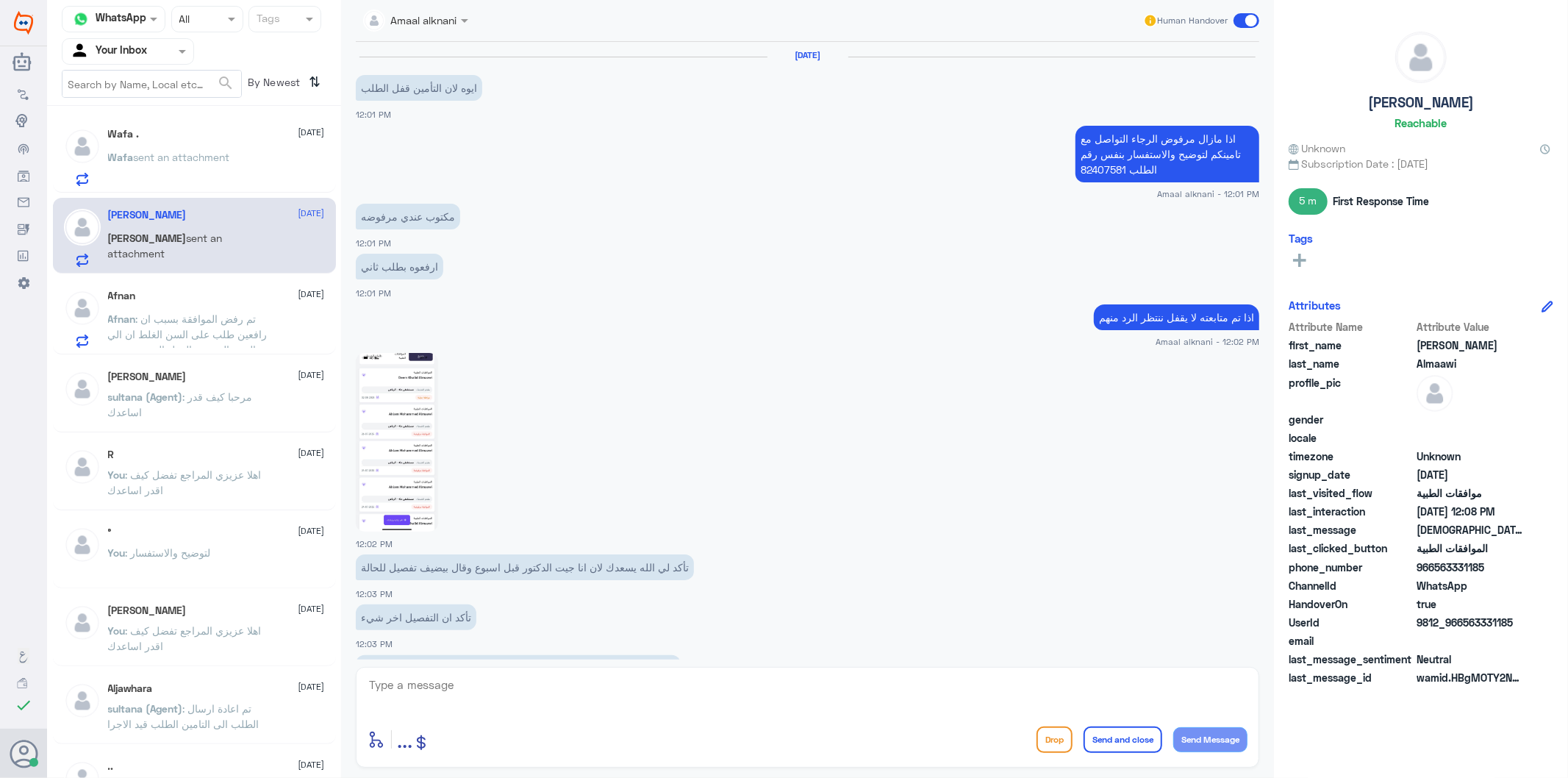
scroll to position [1143, 0]
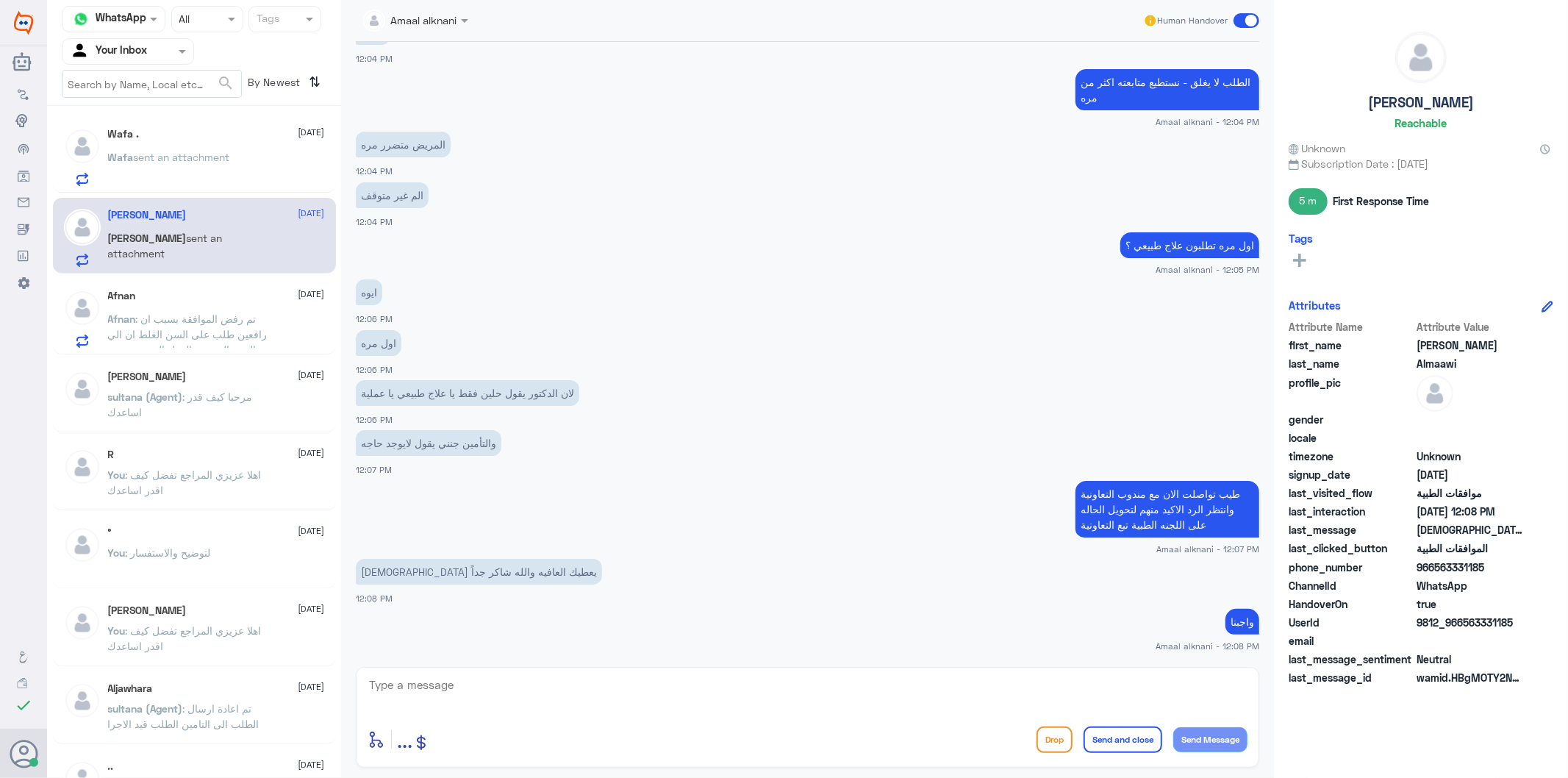
click at [474, 699] on textarea at bounding box center [808, 693] width 880 height 36
click at [192, 144] on div "Wafa . [DATE] Wafa sent an attachment" at bounding box center [216, 156] width 217 height 58
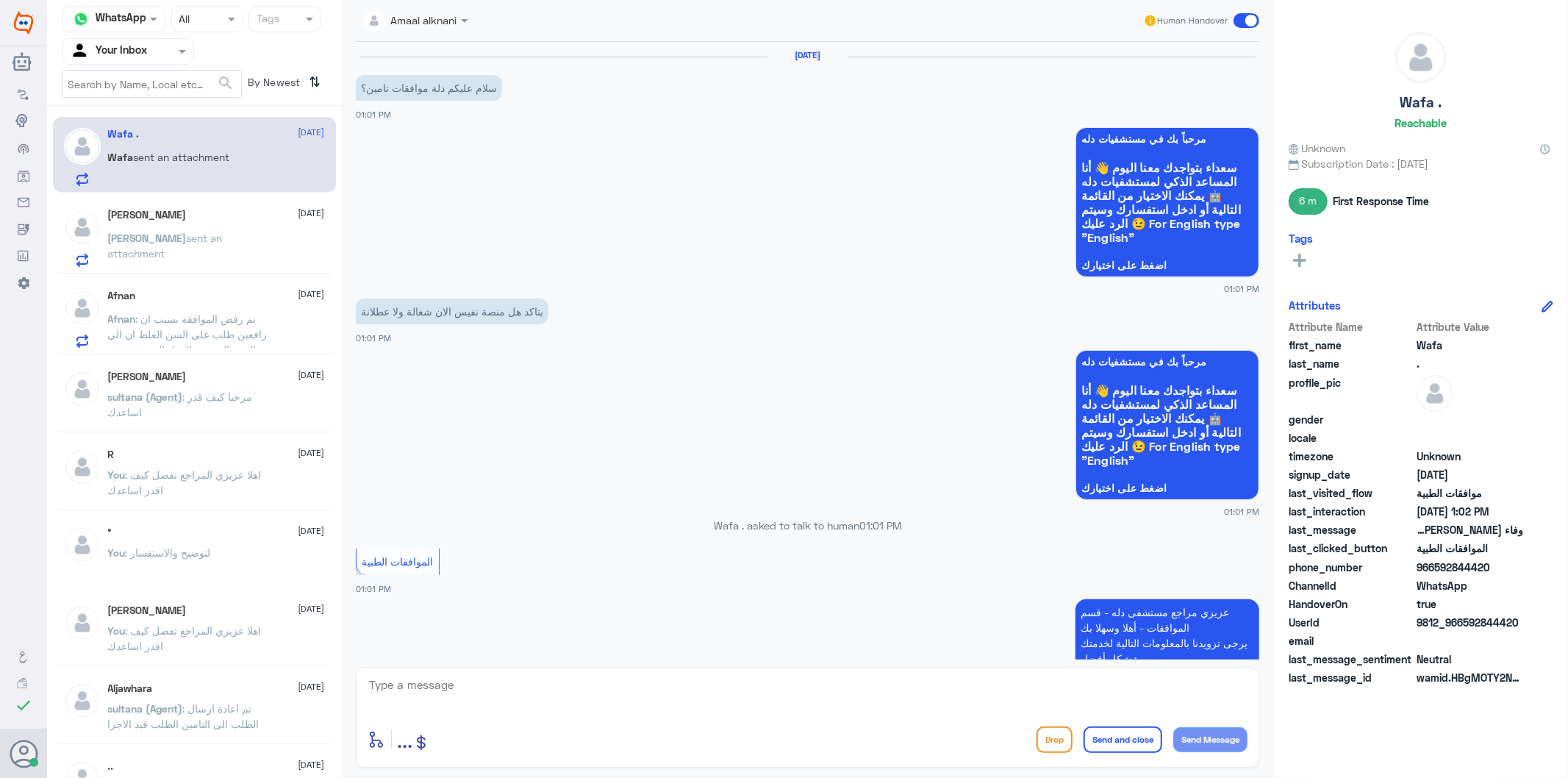
scroll to position [480, 0]
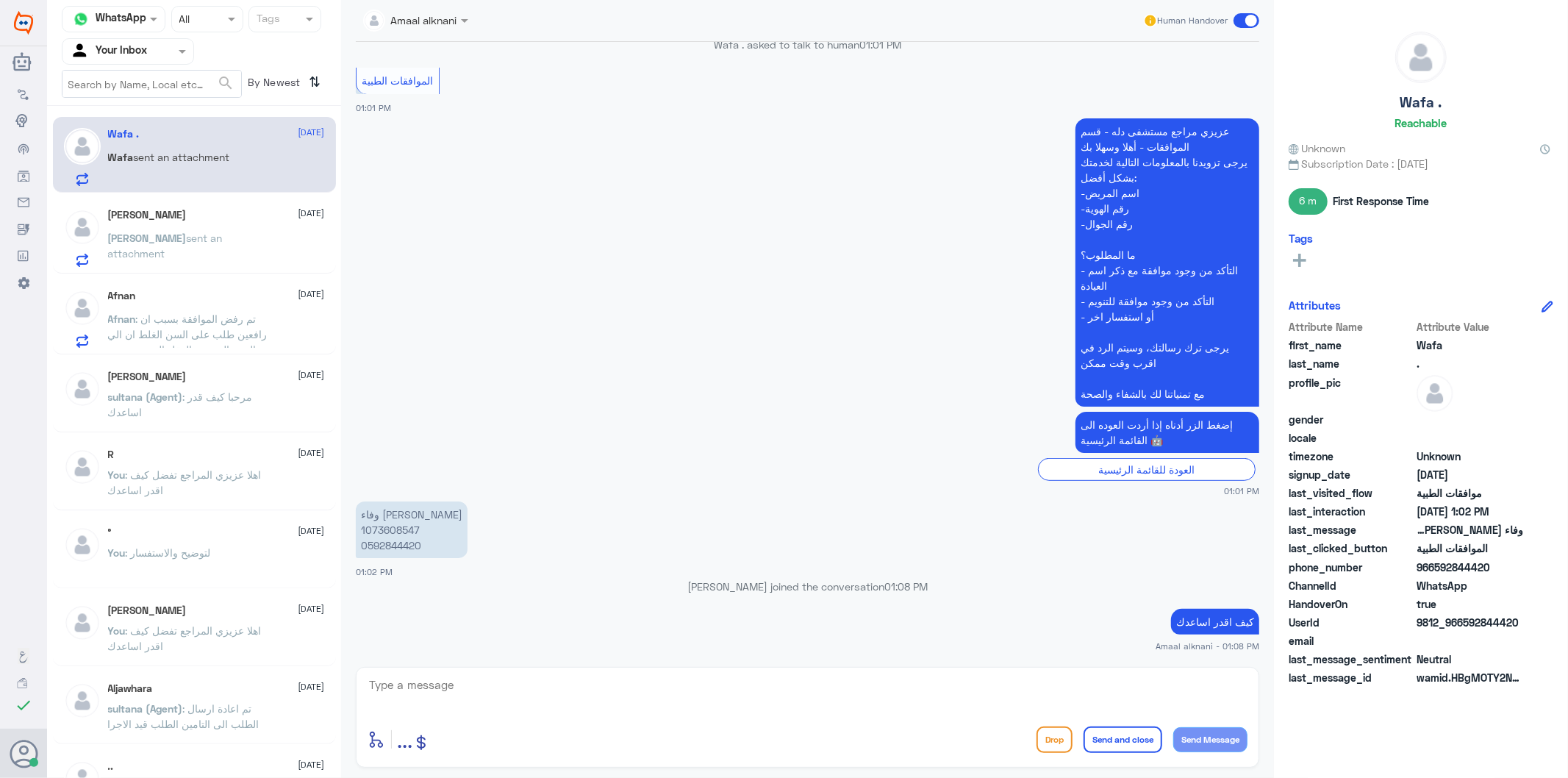
click at [182, 233] on span "sent an attachment" at bounding box center [165, 246] width 115 height 28
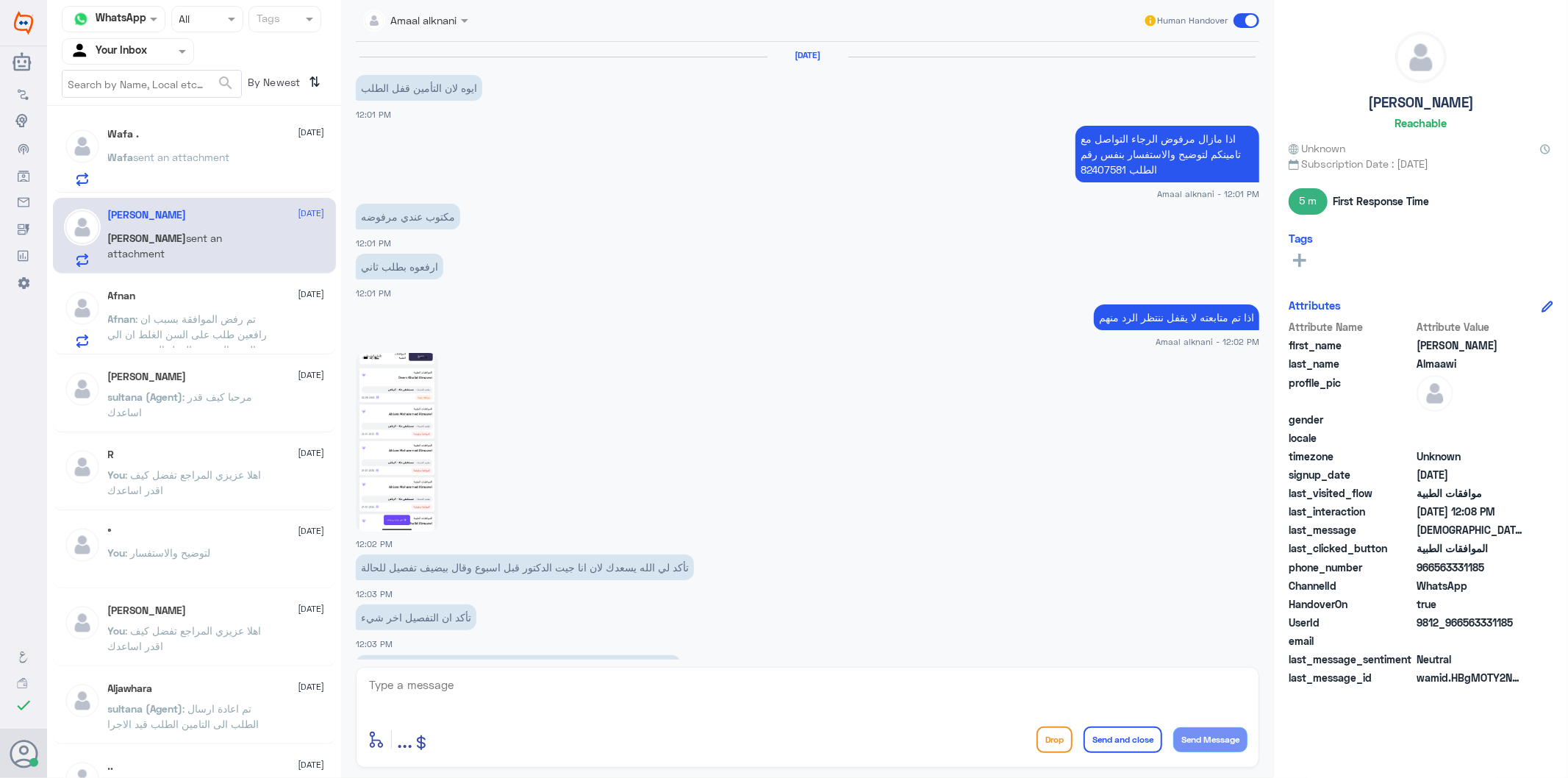
scroll to position [1143, 0]
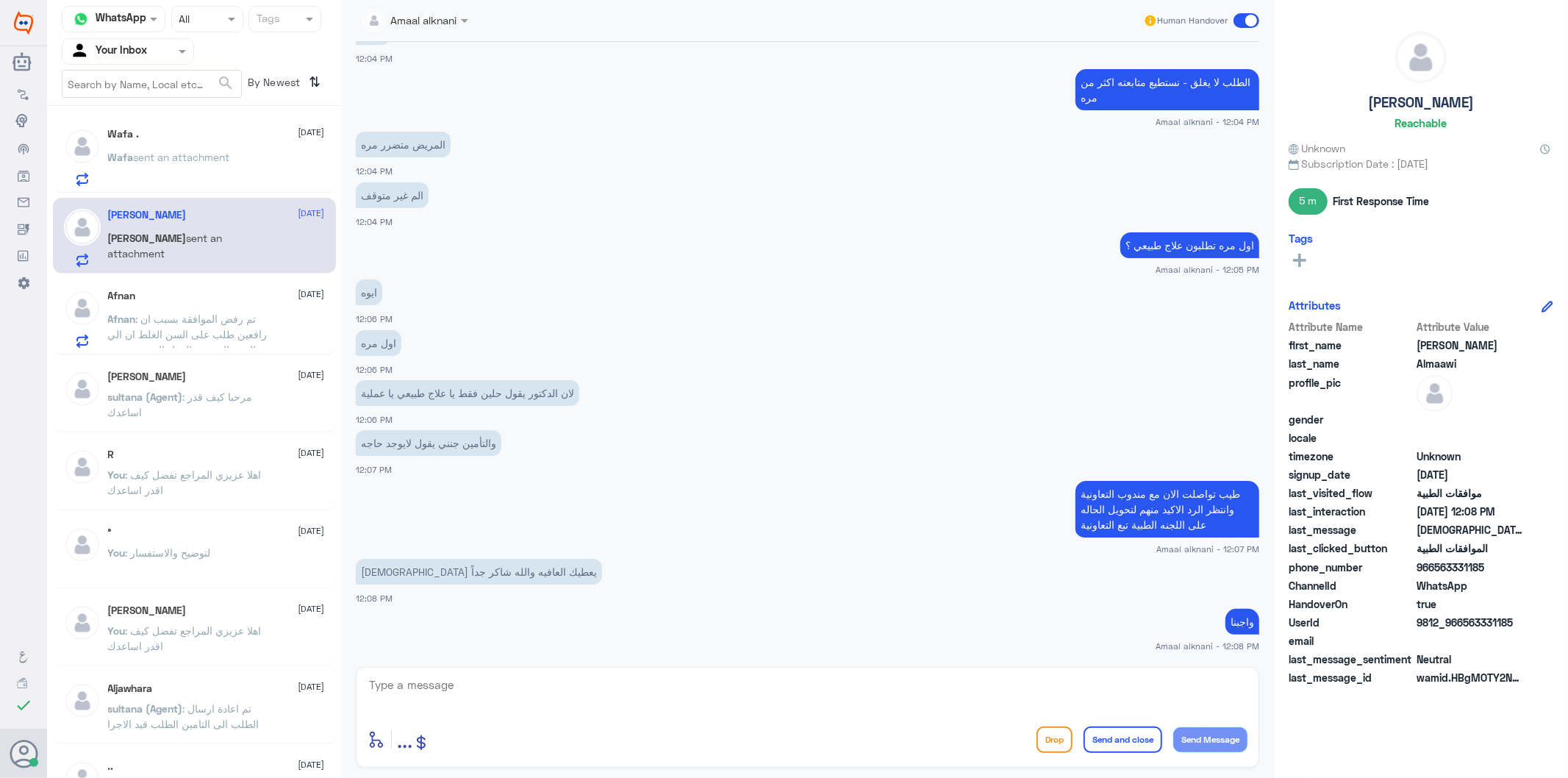
click at [203, 156] on span "sent an attachment" at bounding box center [182, 156] width 96 height 13
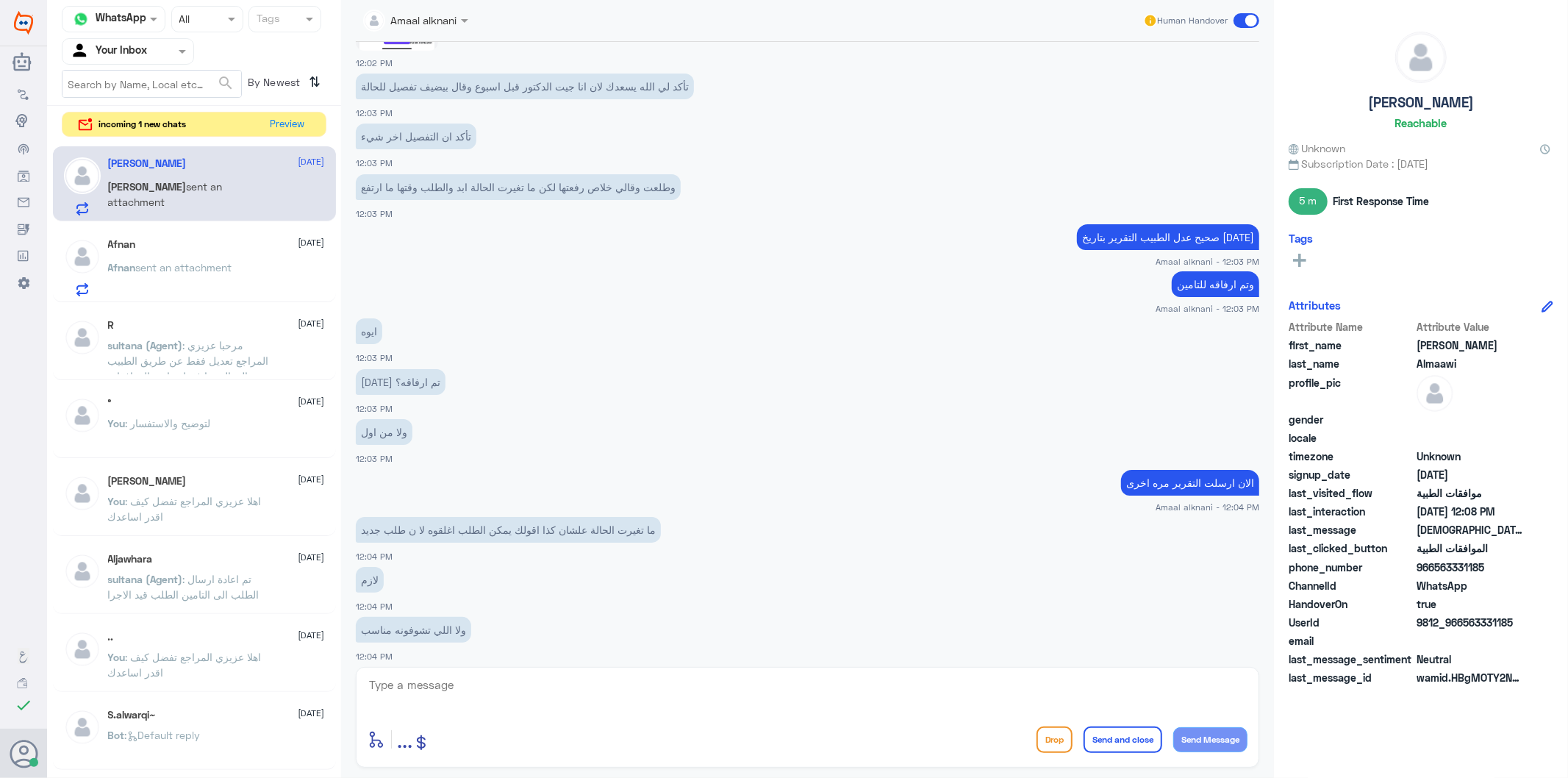
scroll to position [1143, 0]
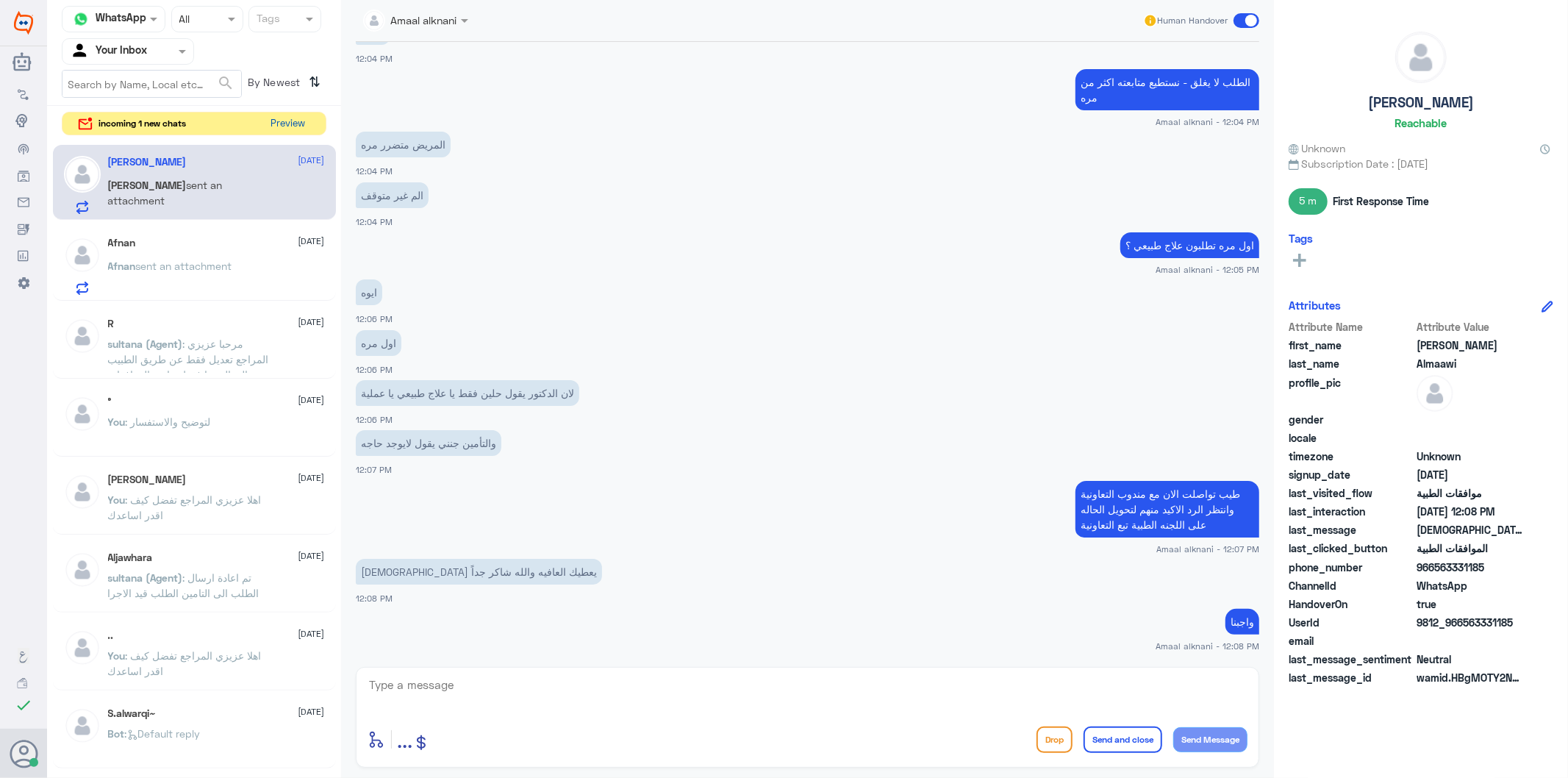
click at [280, 127] on button "Preview" at bounding box center [288, 123] width 45 height 23
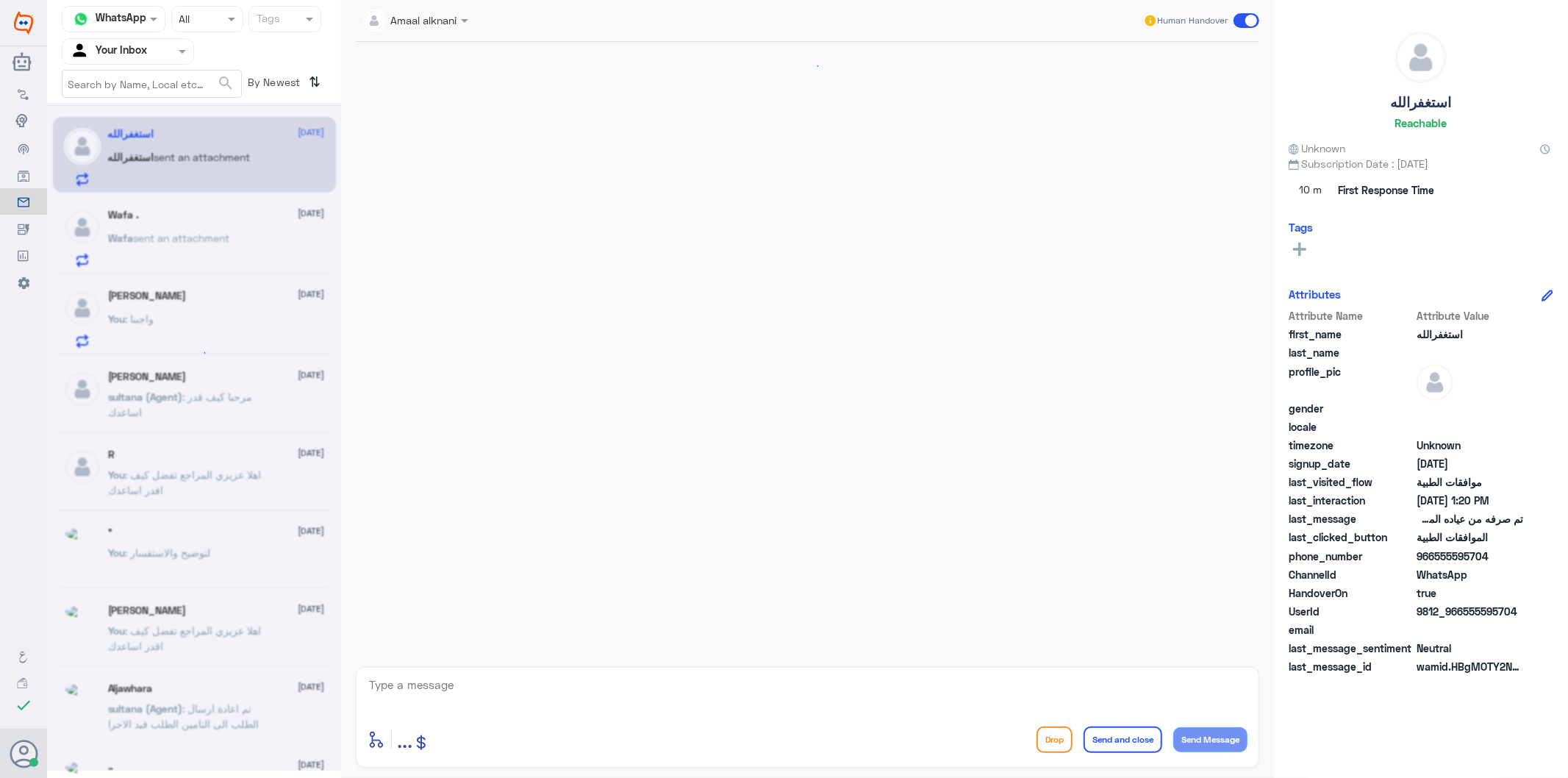
scroll to position [284, 0]
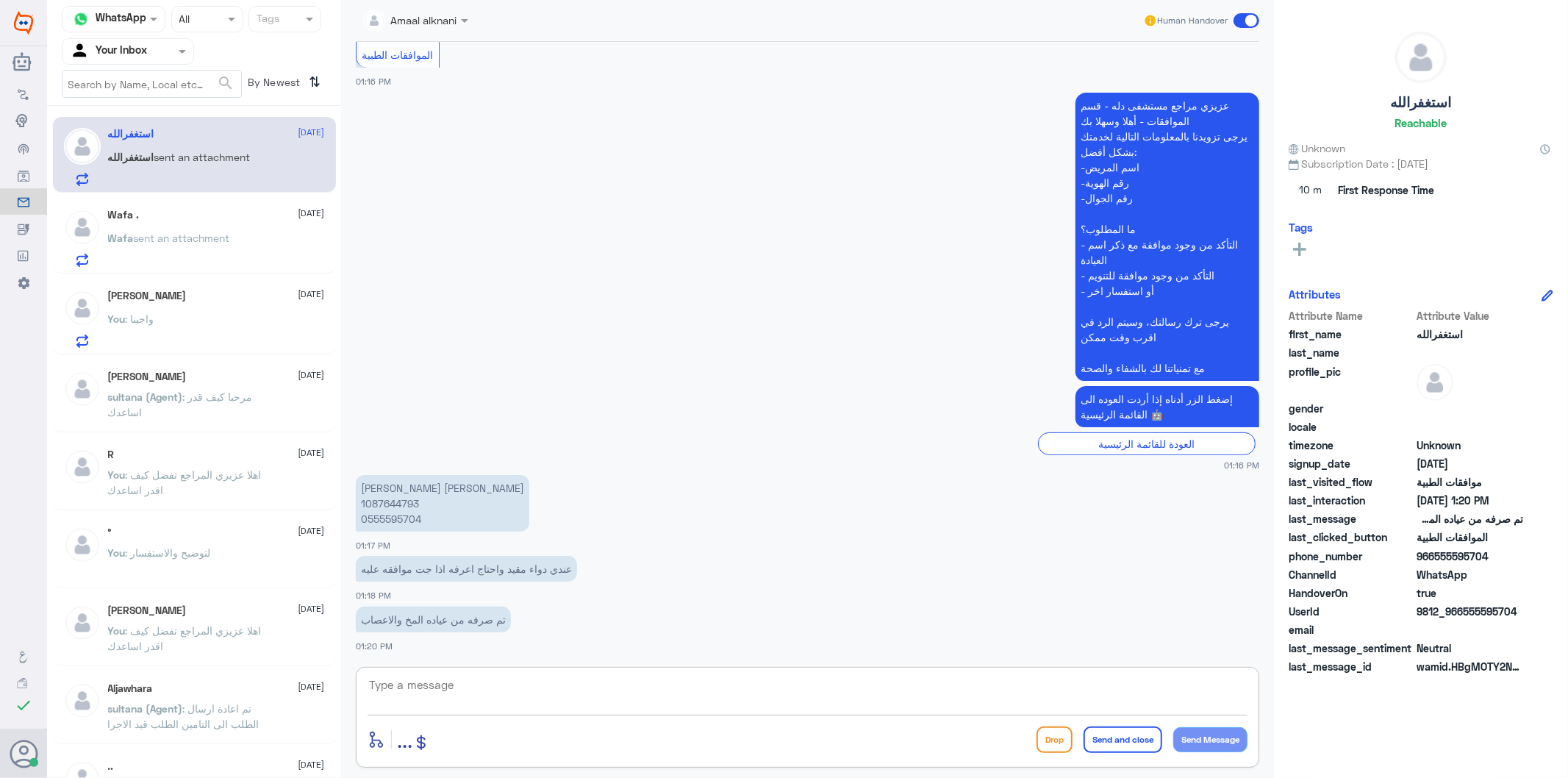
click at [466, 682] on textarea at bounding box center [808, 693] width 880 height 36
click at [384, 513] on p "[PERSON_NAME] [PERSON_NAME] 1087644793 0555595704" at bounding box center [442, 503] width 174 height 57
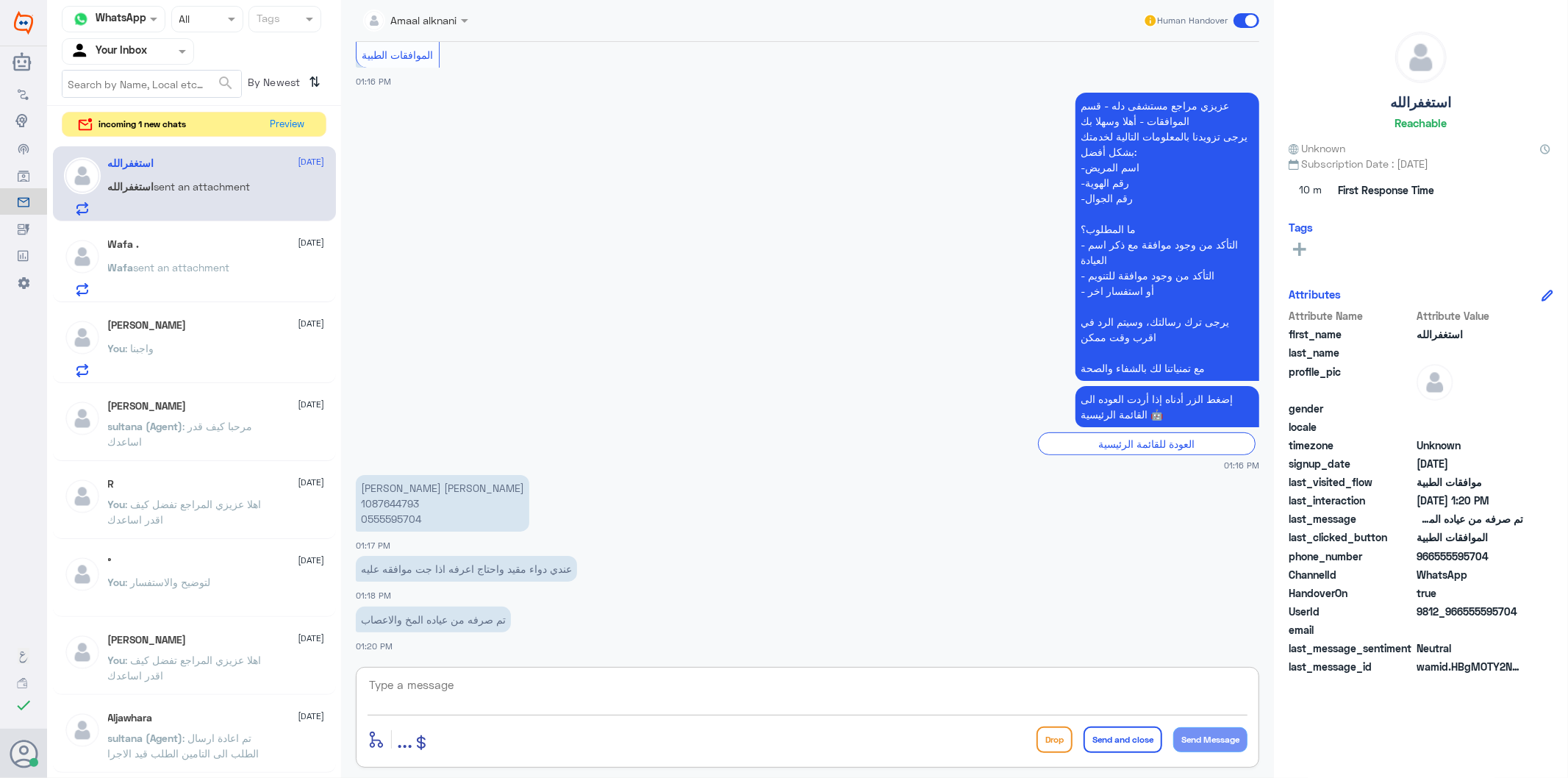
click at [527, 691] on textarea at bounding box center [808, 693] width 880 height 36
type textarea "عفوا ماهو الدواء ؟"
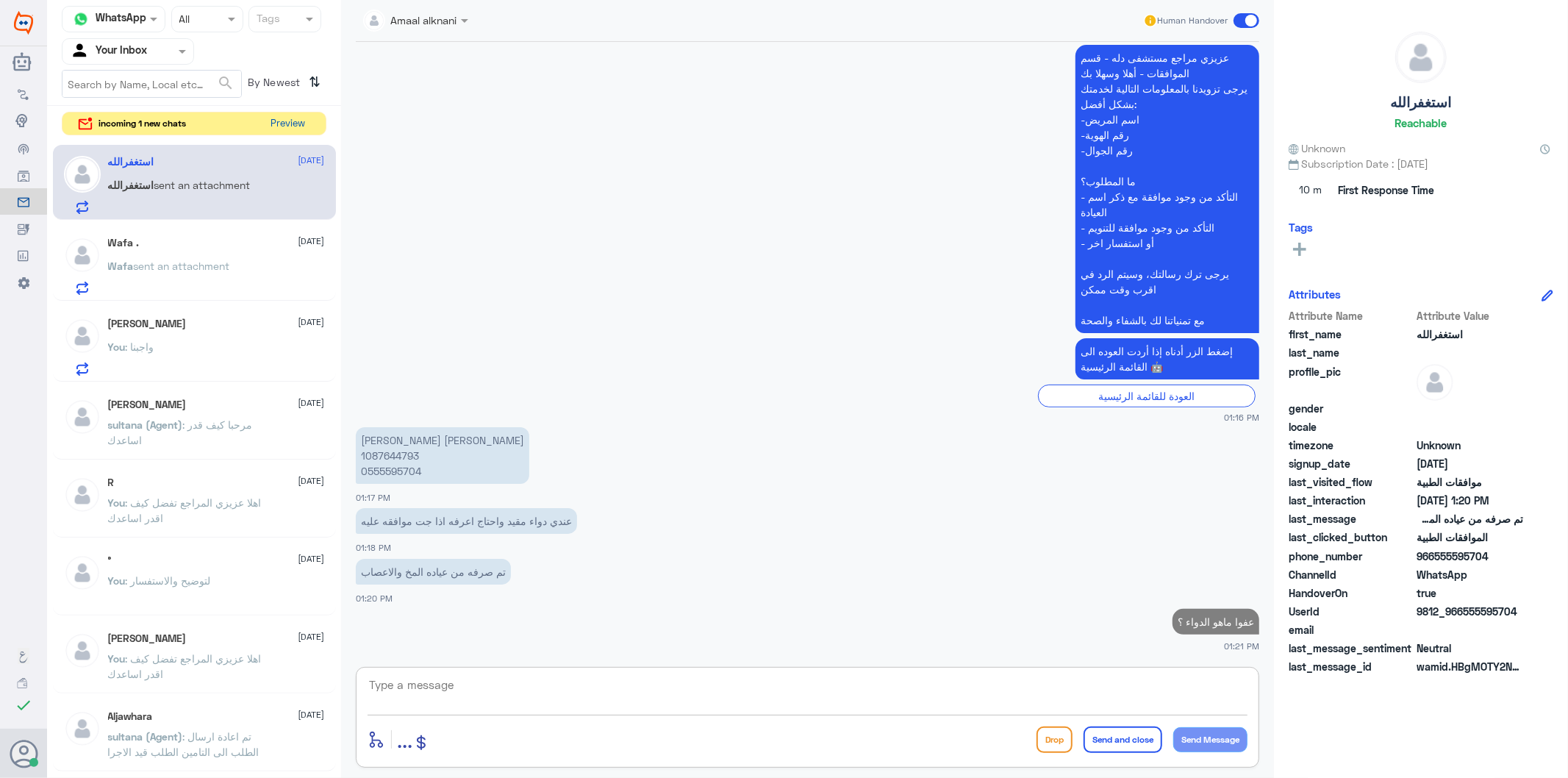
click at [282, 130] on button "Preview" at bounding box center [288, 123] width 45 height 23
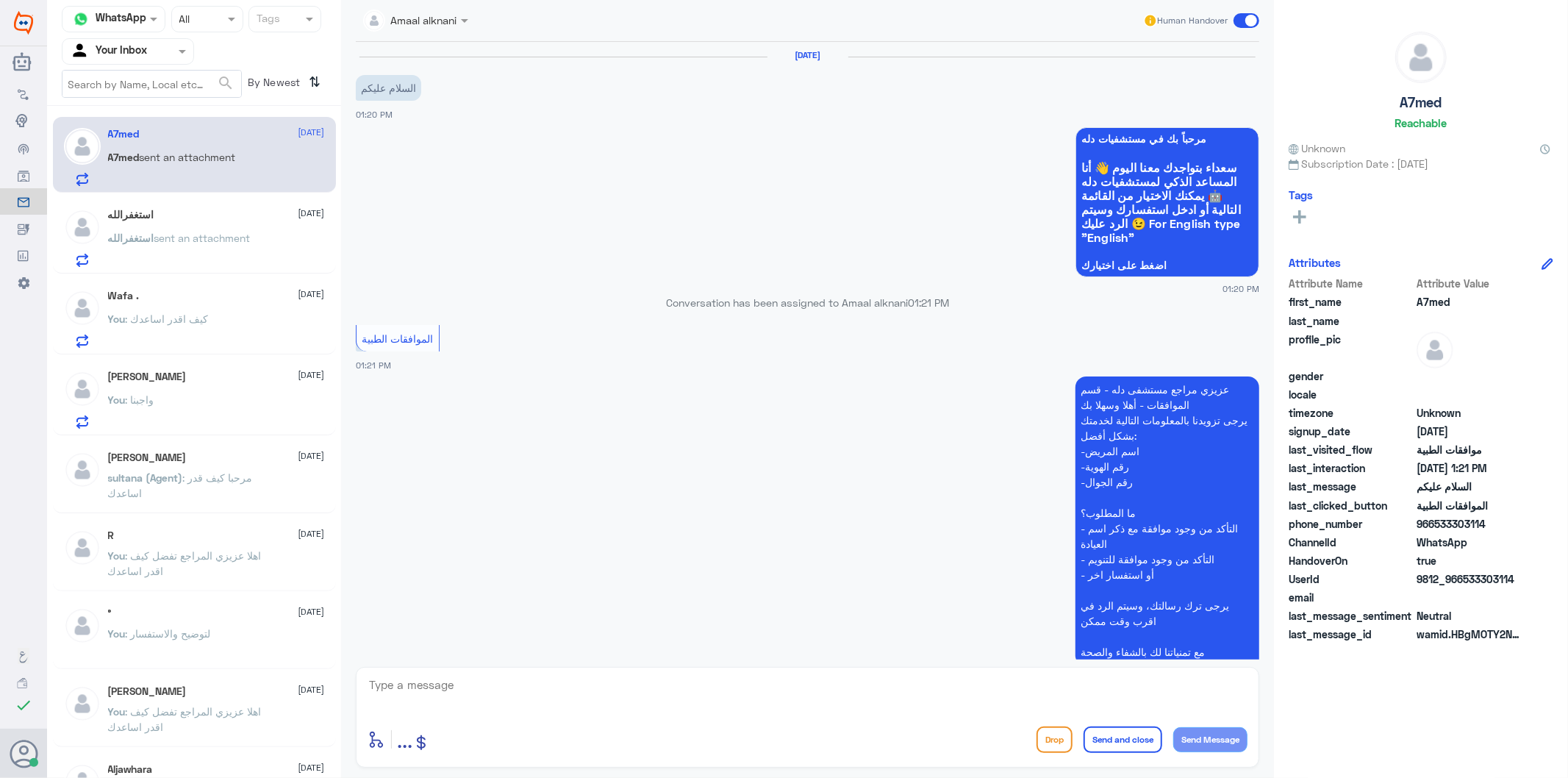
scroll to position [103, 0]
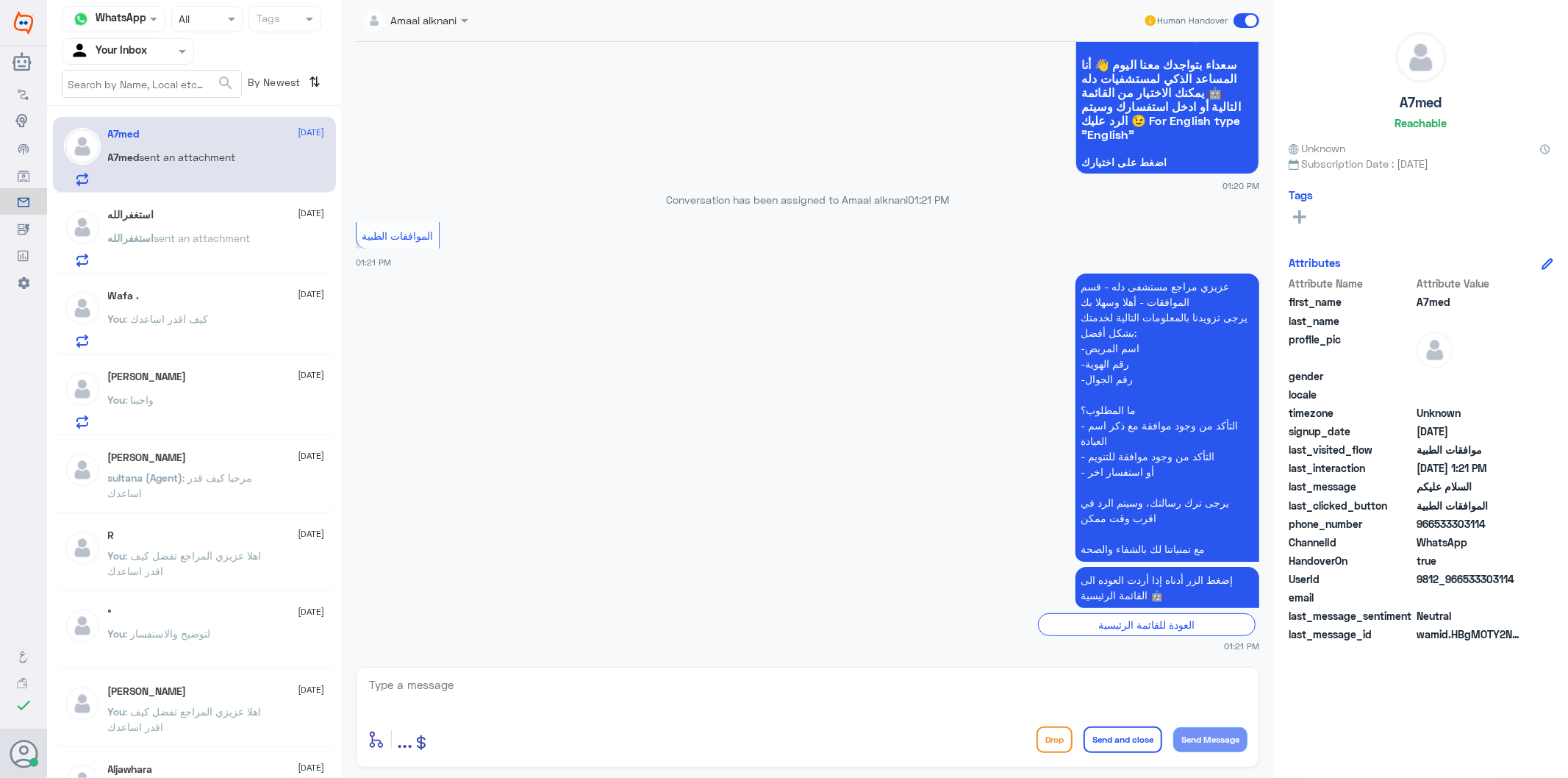
click at [482, 688] on textarea at bounding box center [808, 693] width 880 height 36
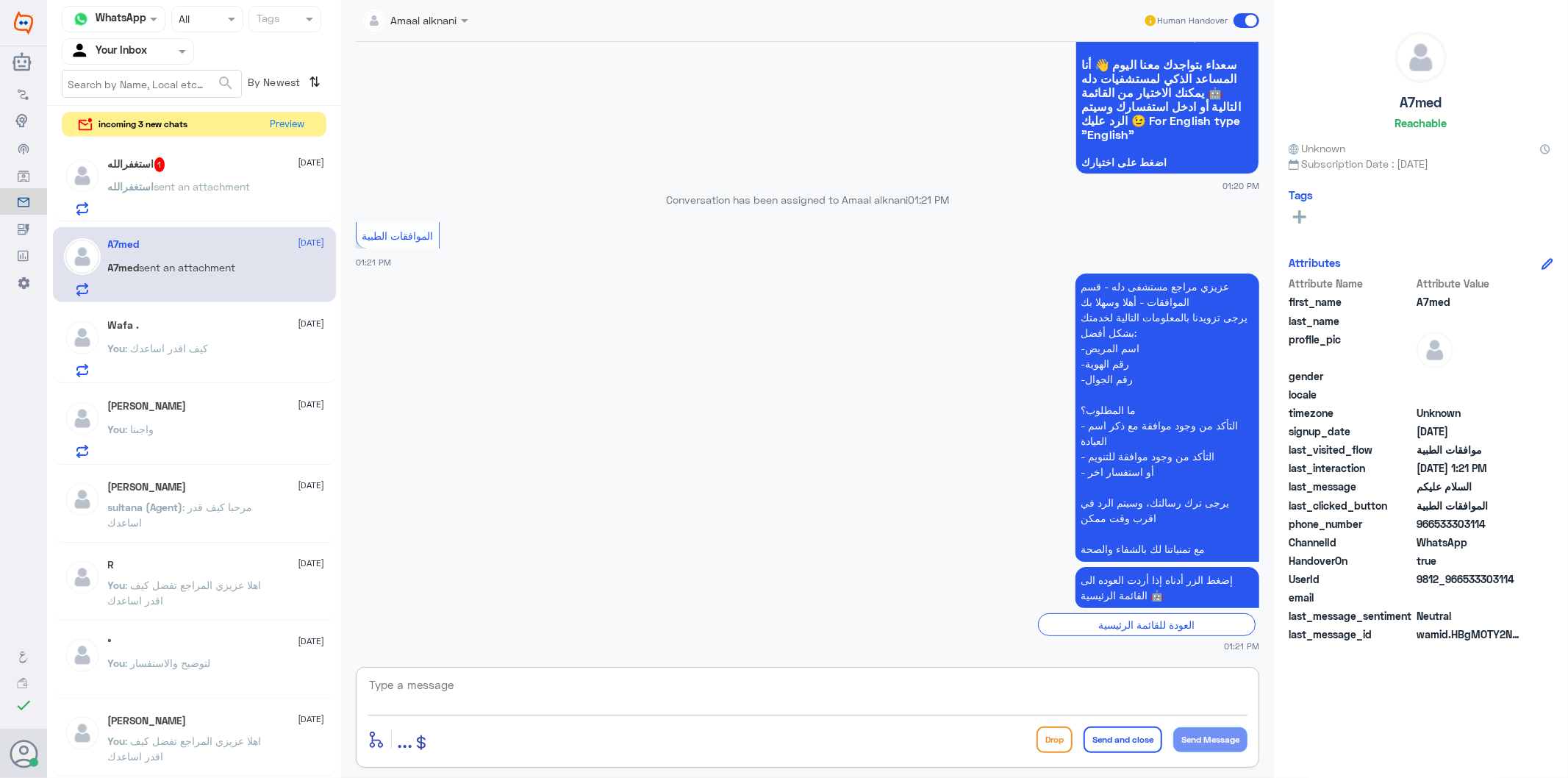
click at [196, 194] on p "استغفرالله sent an attachment" at bounding box center [179, 196] width 142 height 36
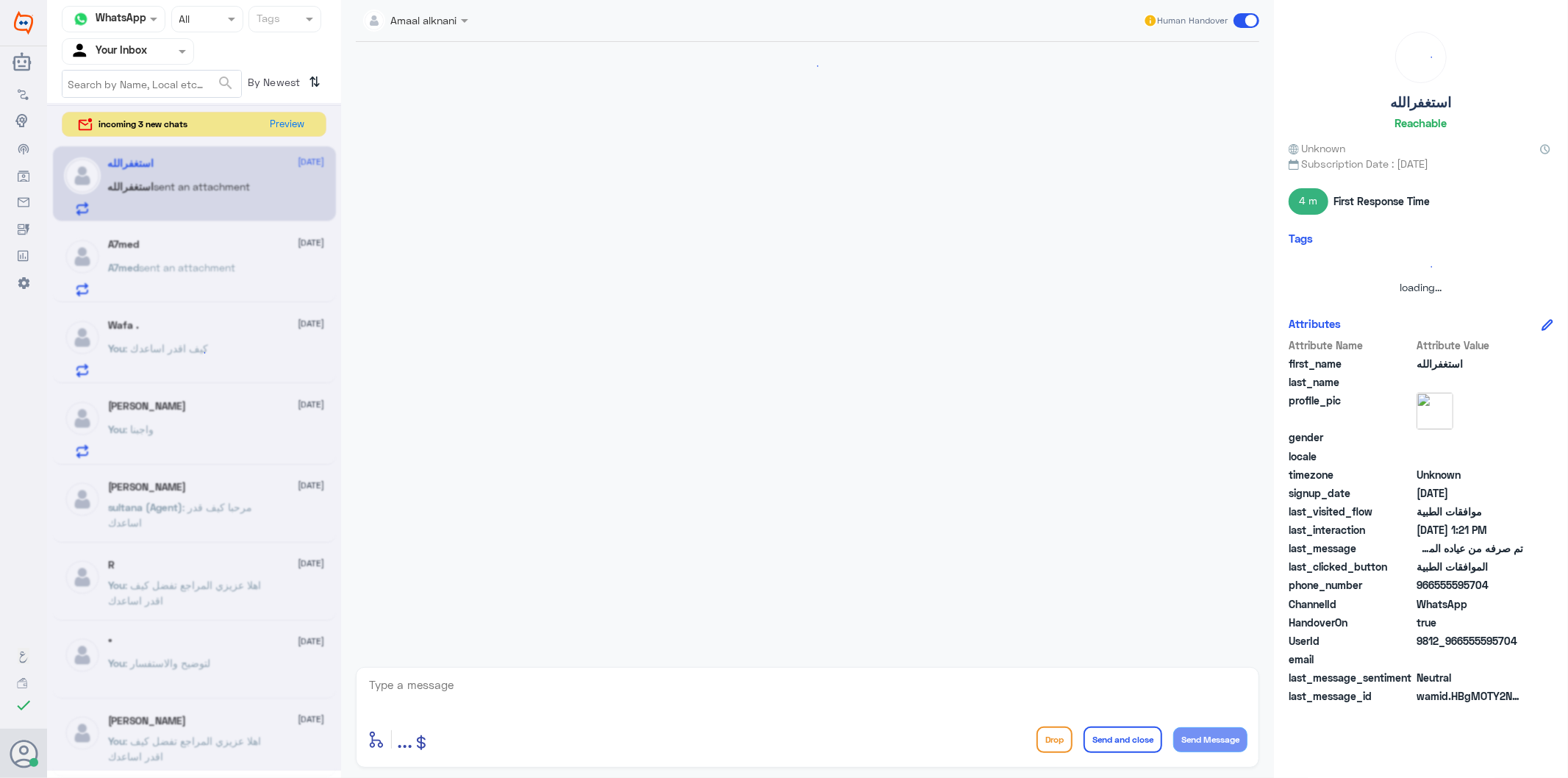
scroll to position [408, 0]
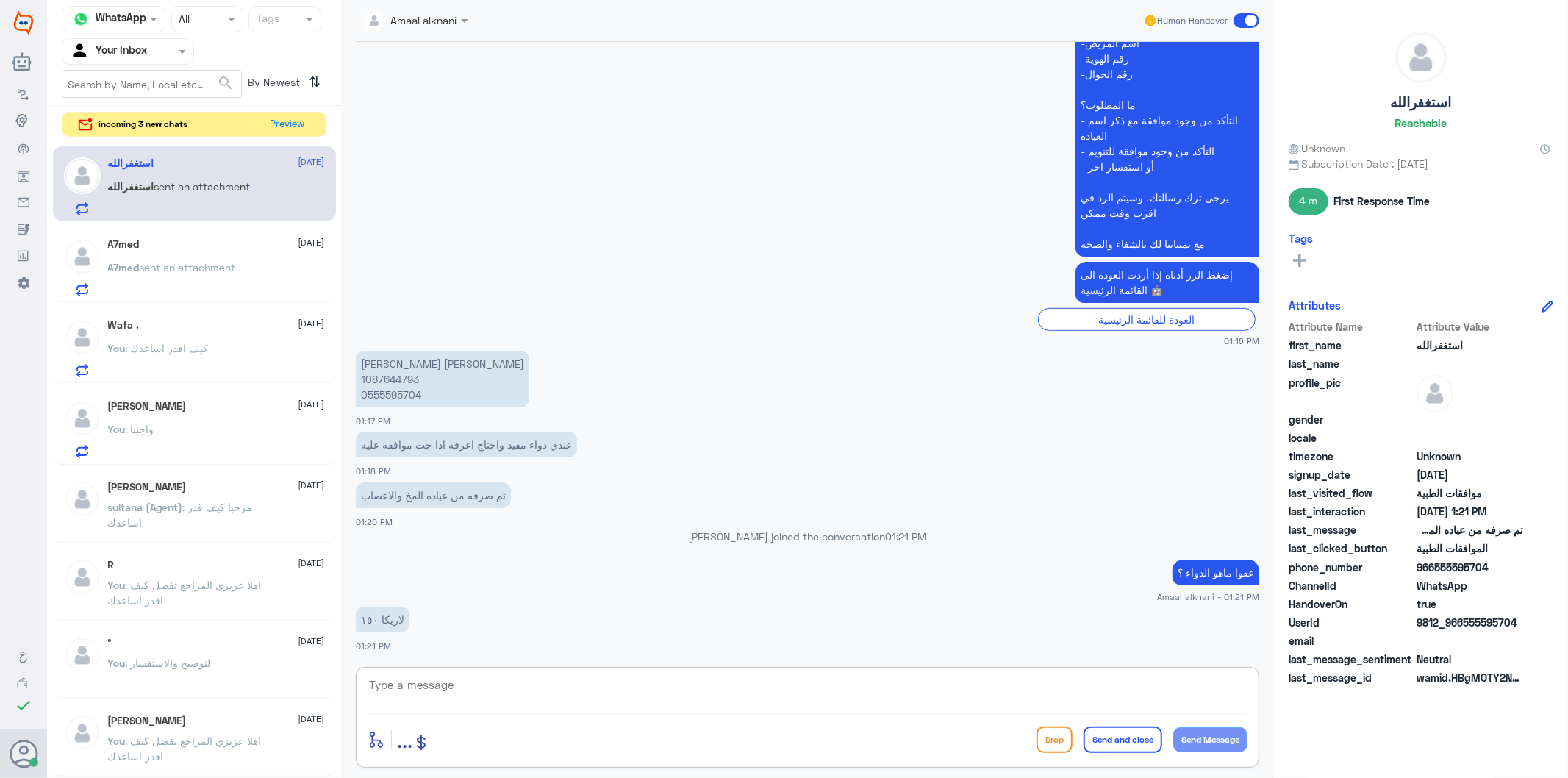
click at [496, 682] on textarea at bounding box center [808, 693] width 880 height 36
click at [487, 694] on textarea at bounding box center [808, 693] width 880 height 36
click at [394, 393] on p "[PERSON_NAME] [PERSON_NAME] 1087644793 0555595704" at bounding box center [442, 379] width 174 height 57
click at [401, 688] on textarea at bounding box center [808, 693] width 880 height 36
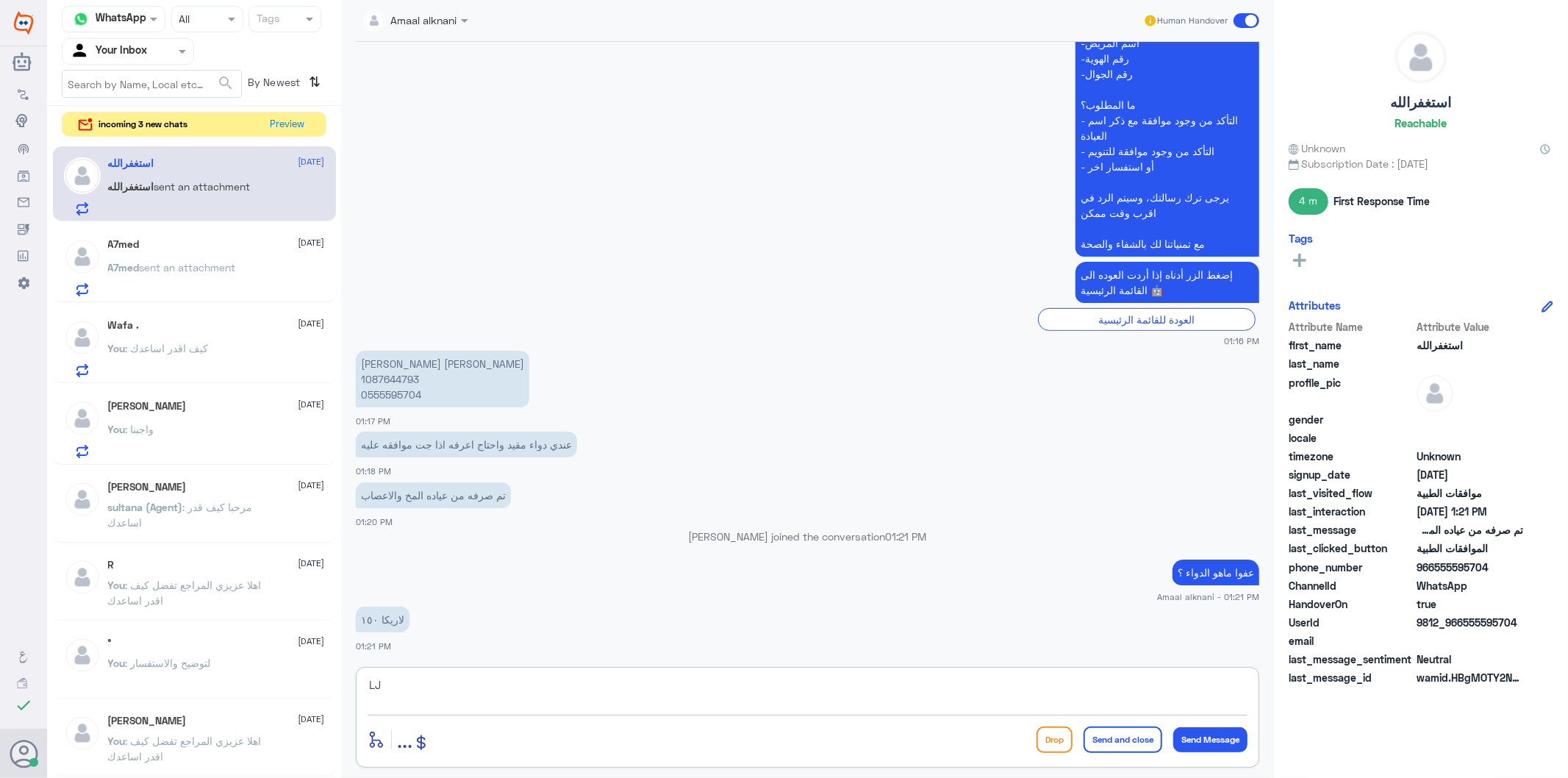
type textarea "L"
type textarea "متى كان طلبكم"
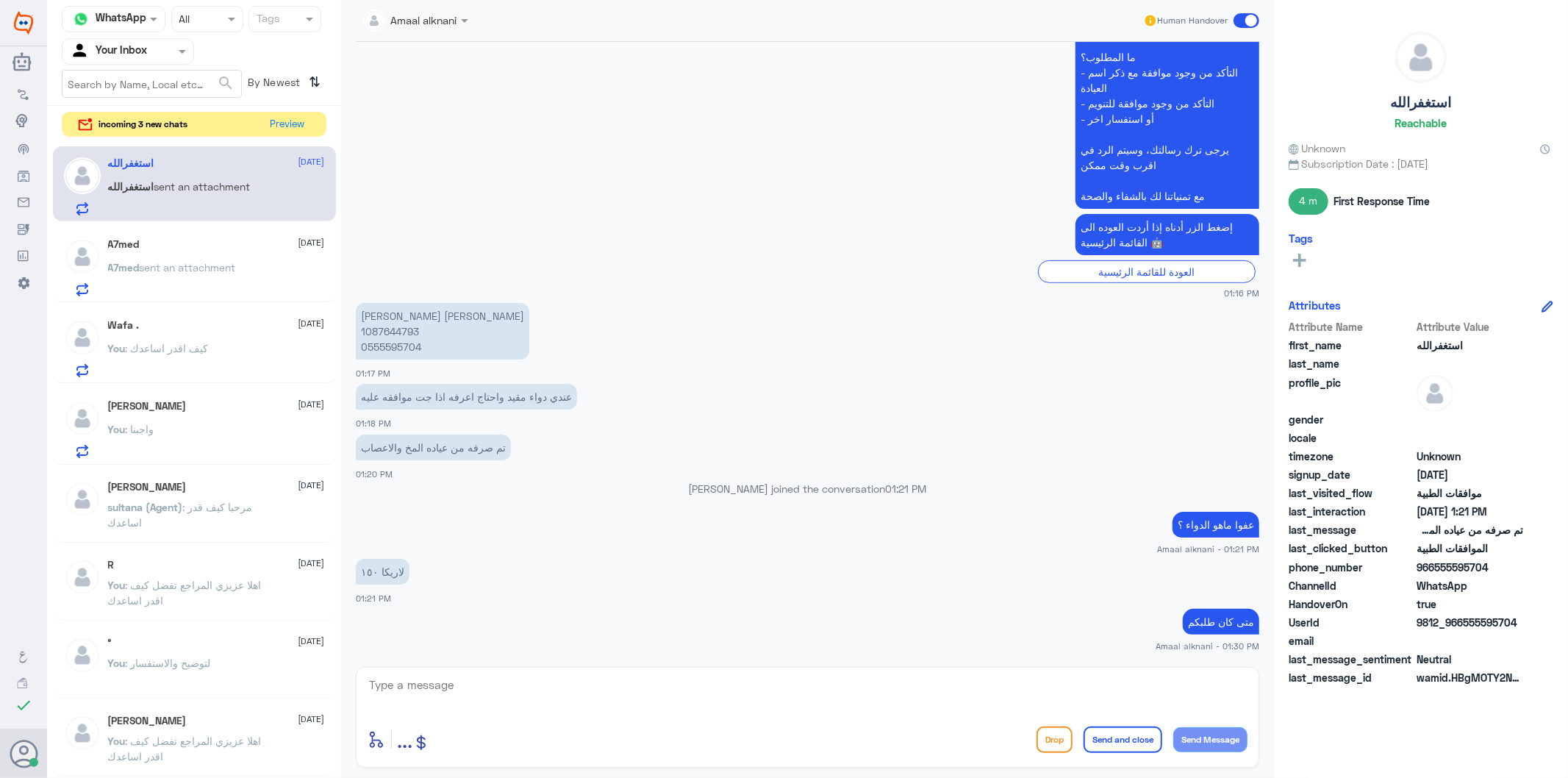
click at [237, 241] on div "A7med [DATE]" at bounding box center [216, 244] width 217 height 13
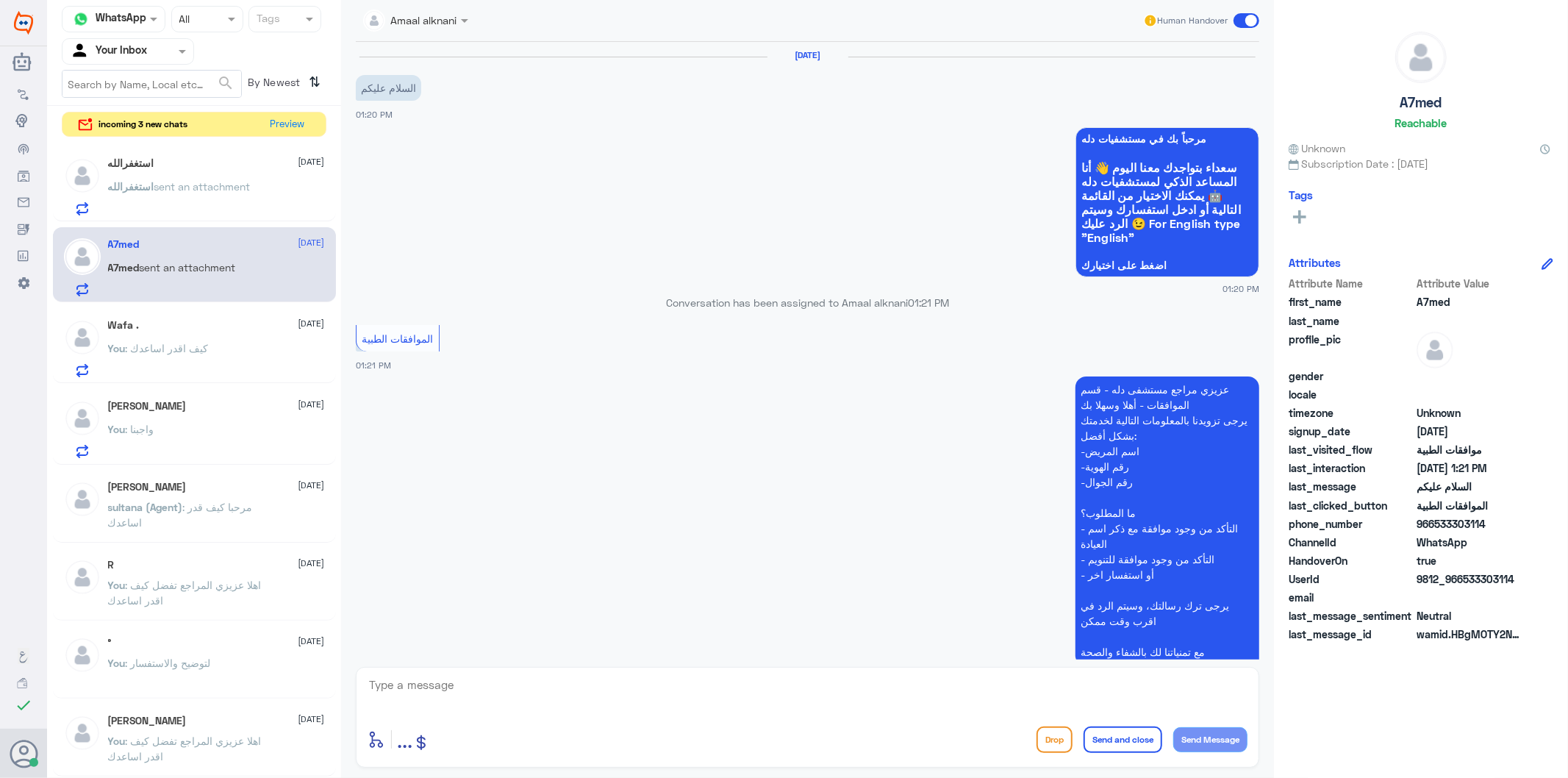
scroll to position [103, 0]
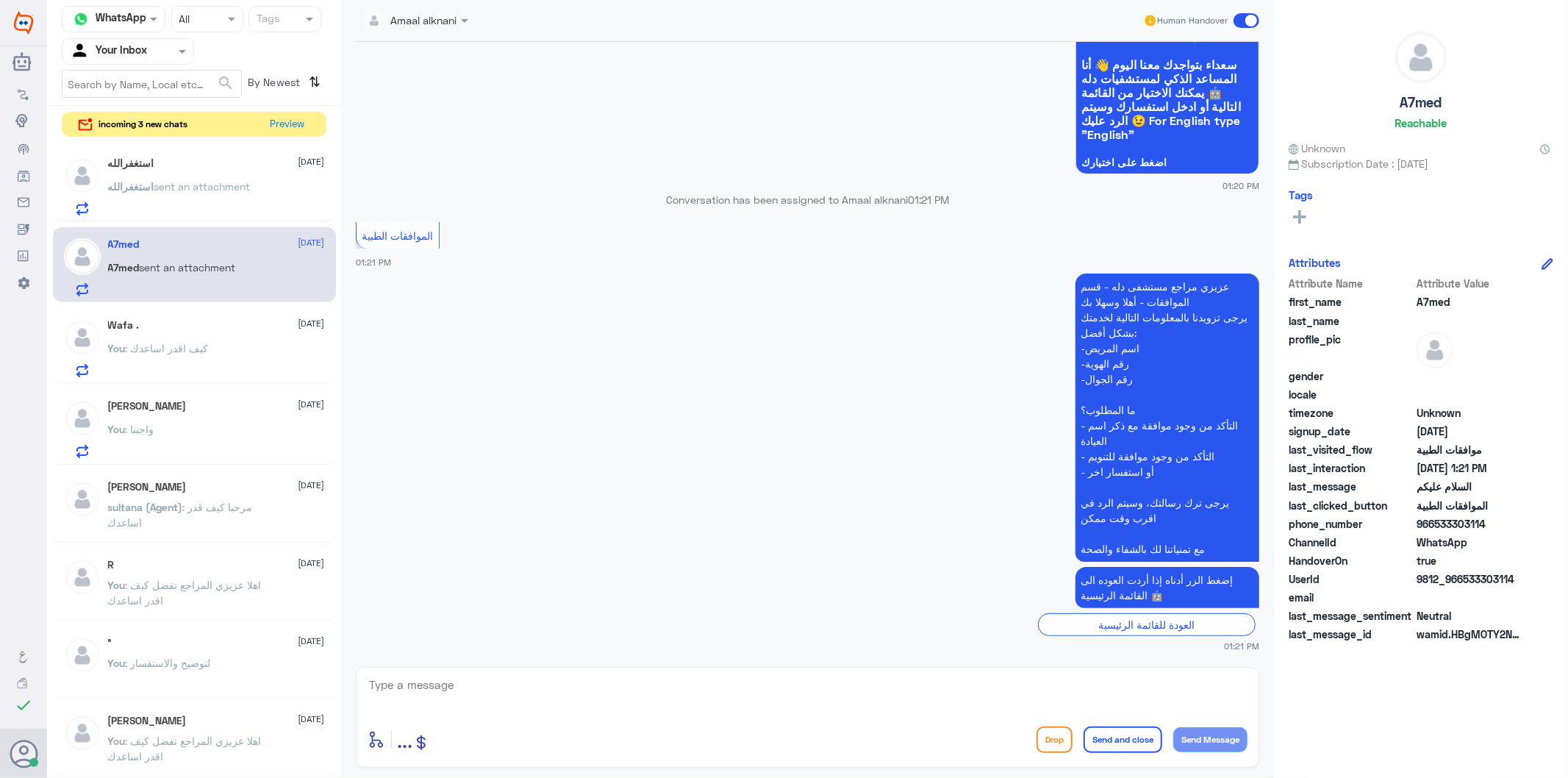
click at [506, 688] on textarea at bounding box center [808, 693] width 880 height 36
type textarea "تفضل كيف اقدر اساعدك"
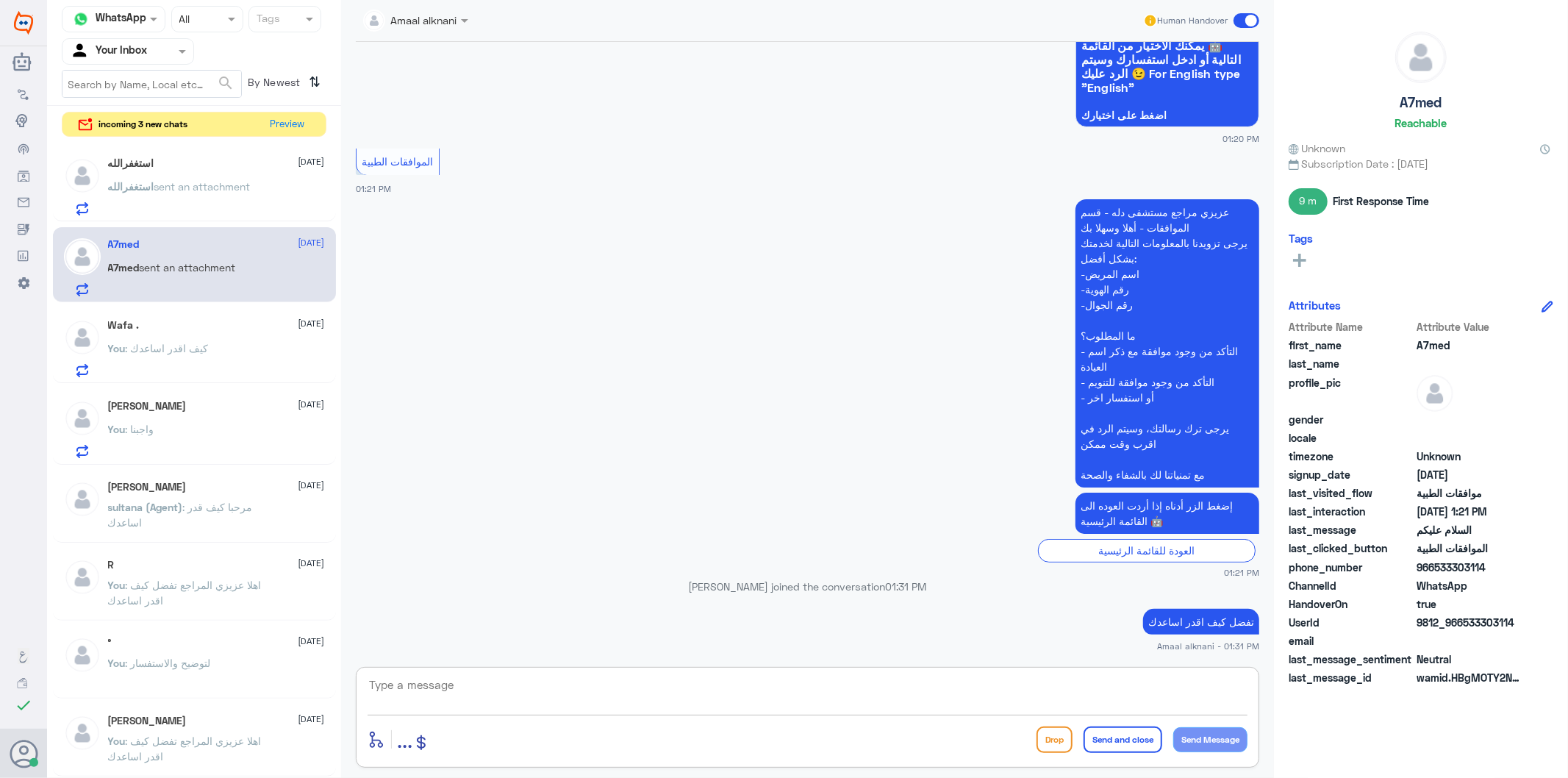
click at [522, 688] on textarea at bounding box center [808, 693] width 880 height 36
click at [260, 171] on div "استغفرالله 1 [DATE]" at bounding box center [216, 164] width 217 height 15
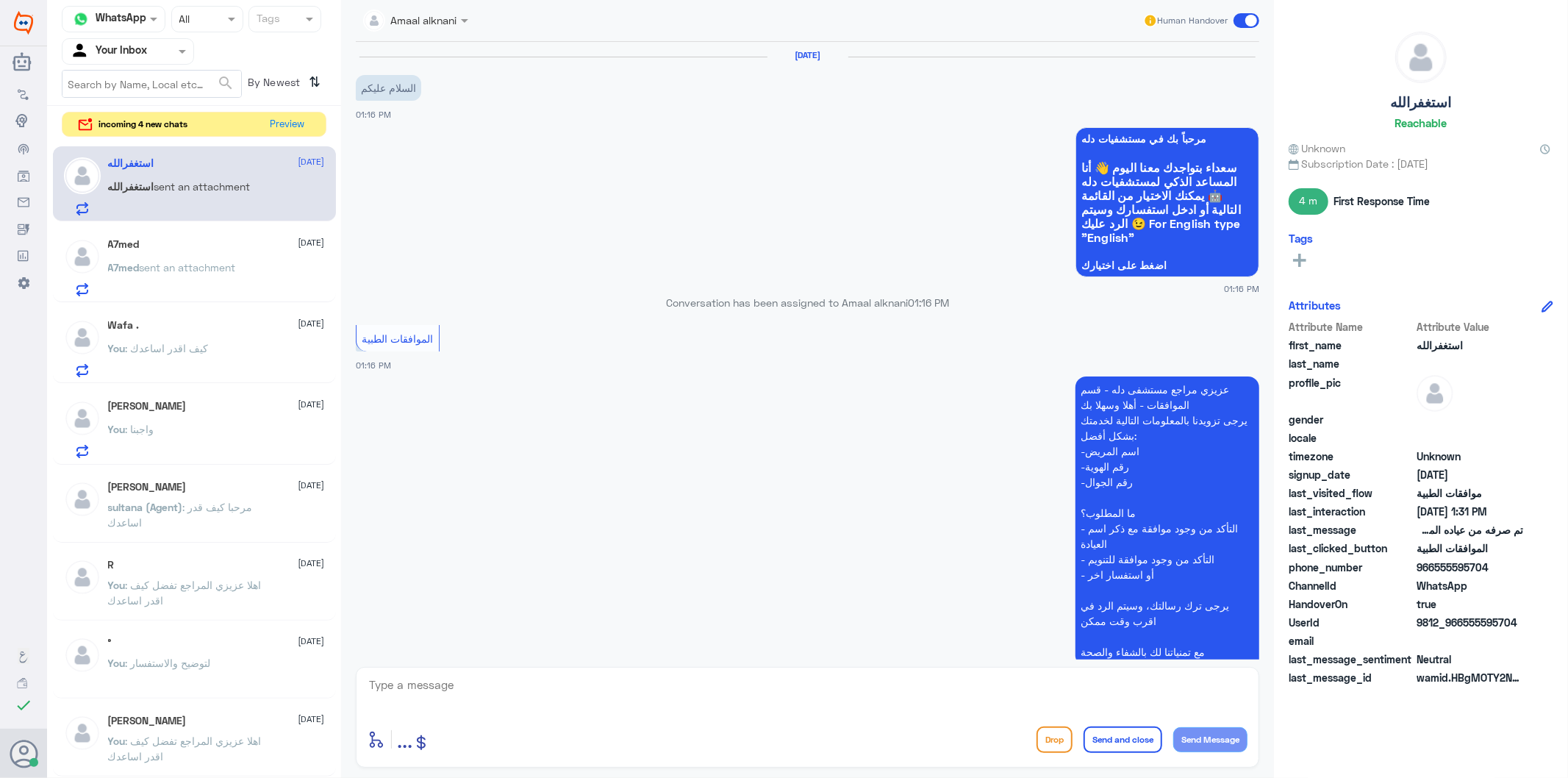
scroll to position [506, 0]
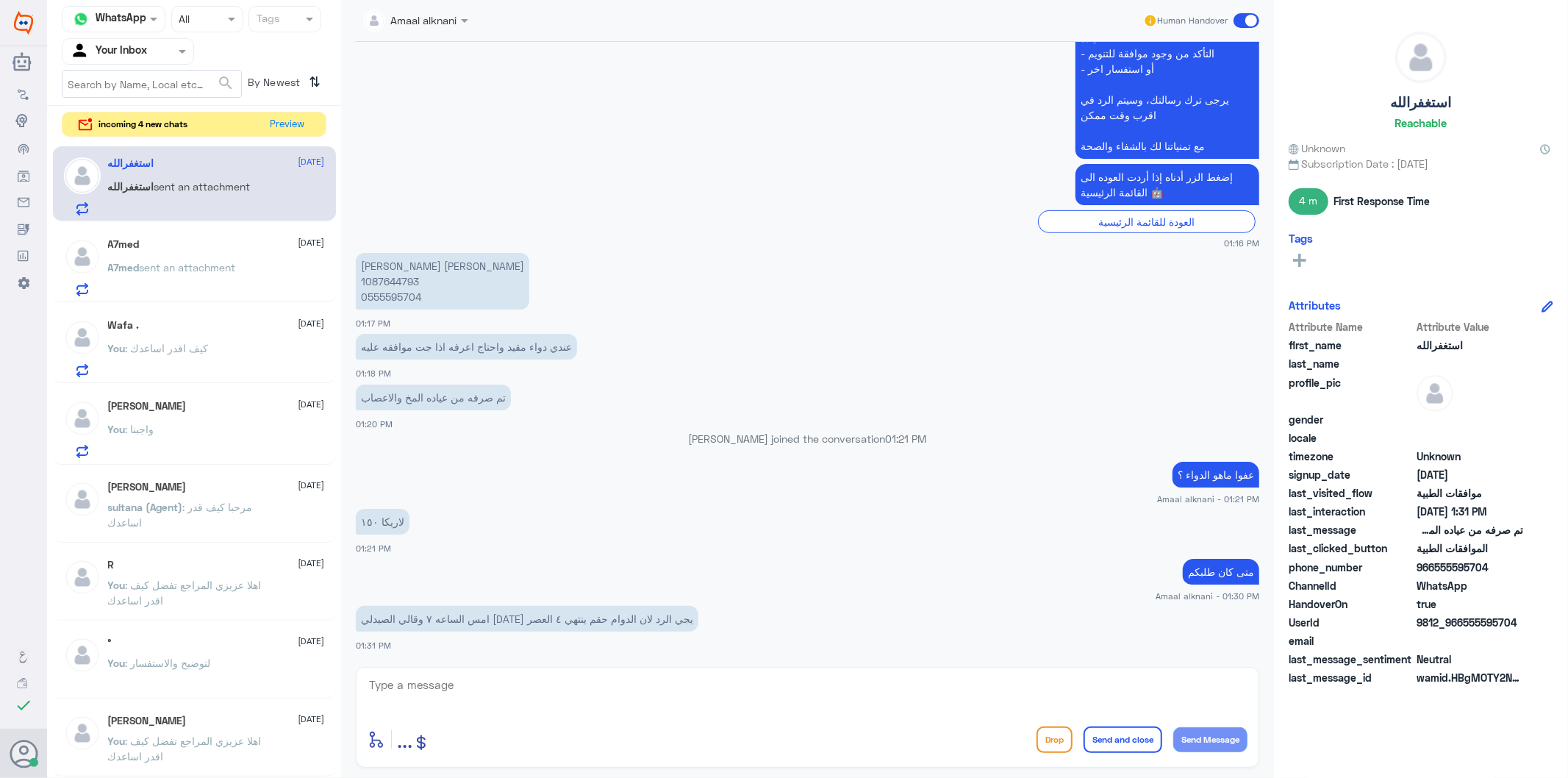
click at [588, 692] on textarea at bounding box center [808, 693] width 880 height 36
click at [378, 293] on p "[PERSON_NAME] [PERSON_NAME] 1087644793 0555595704" at bounding box center [442, 281] width 174 height 57
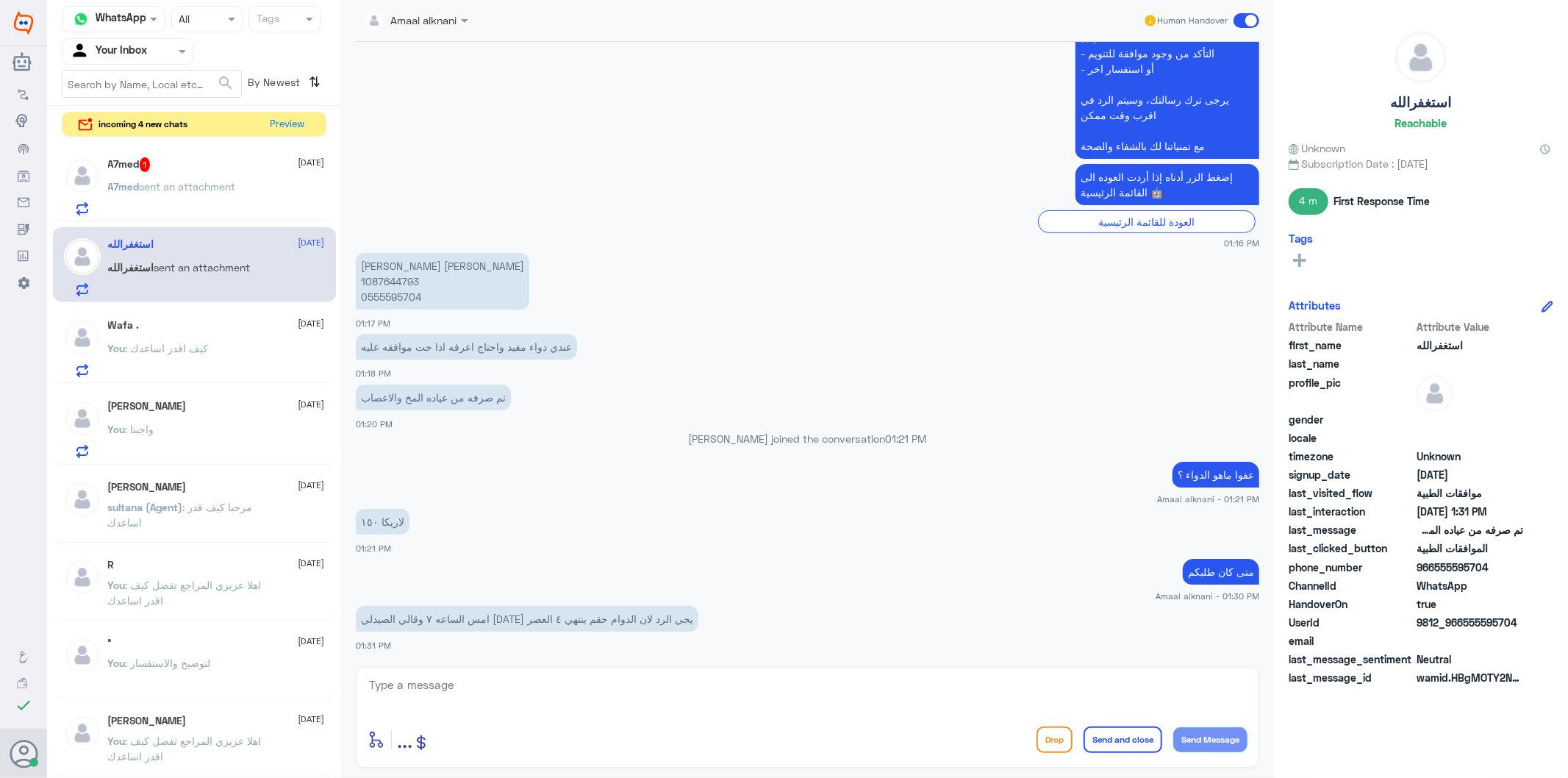
click at [532, 692] on textarea at bounding box center [808, 693] width 880 height 36
type textarea "L"
type textarea "مافي طلب مرفوع في دلة النخيل"
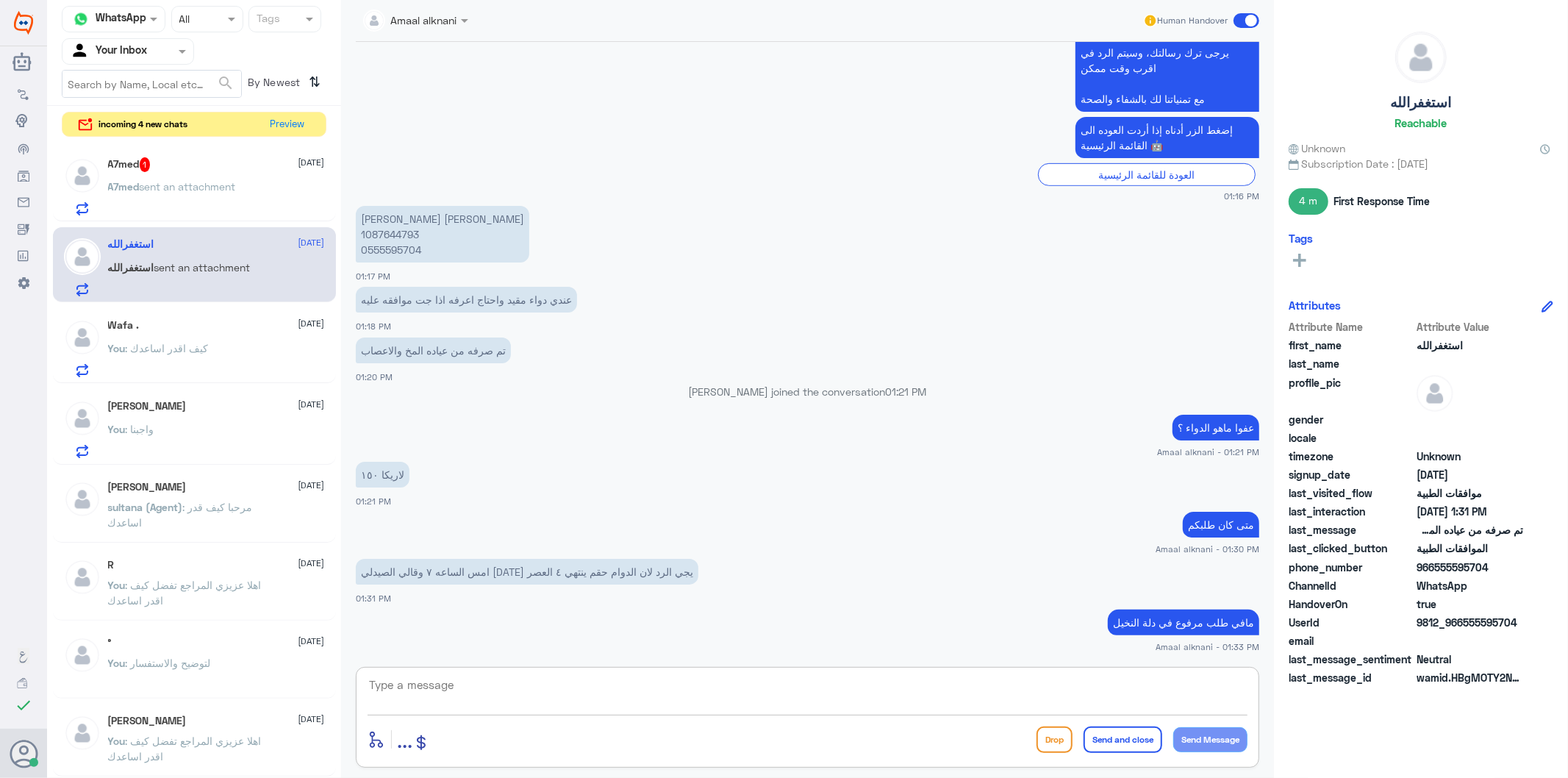
click at [133, 186] on span "A7med" at bounding box center [124, 186] width 31 height 13
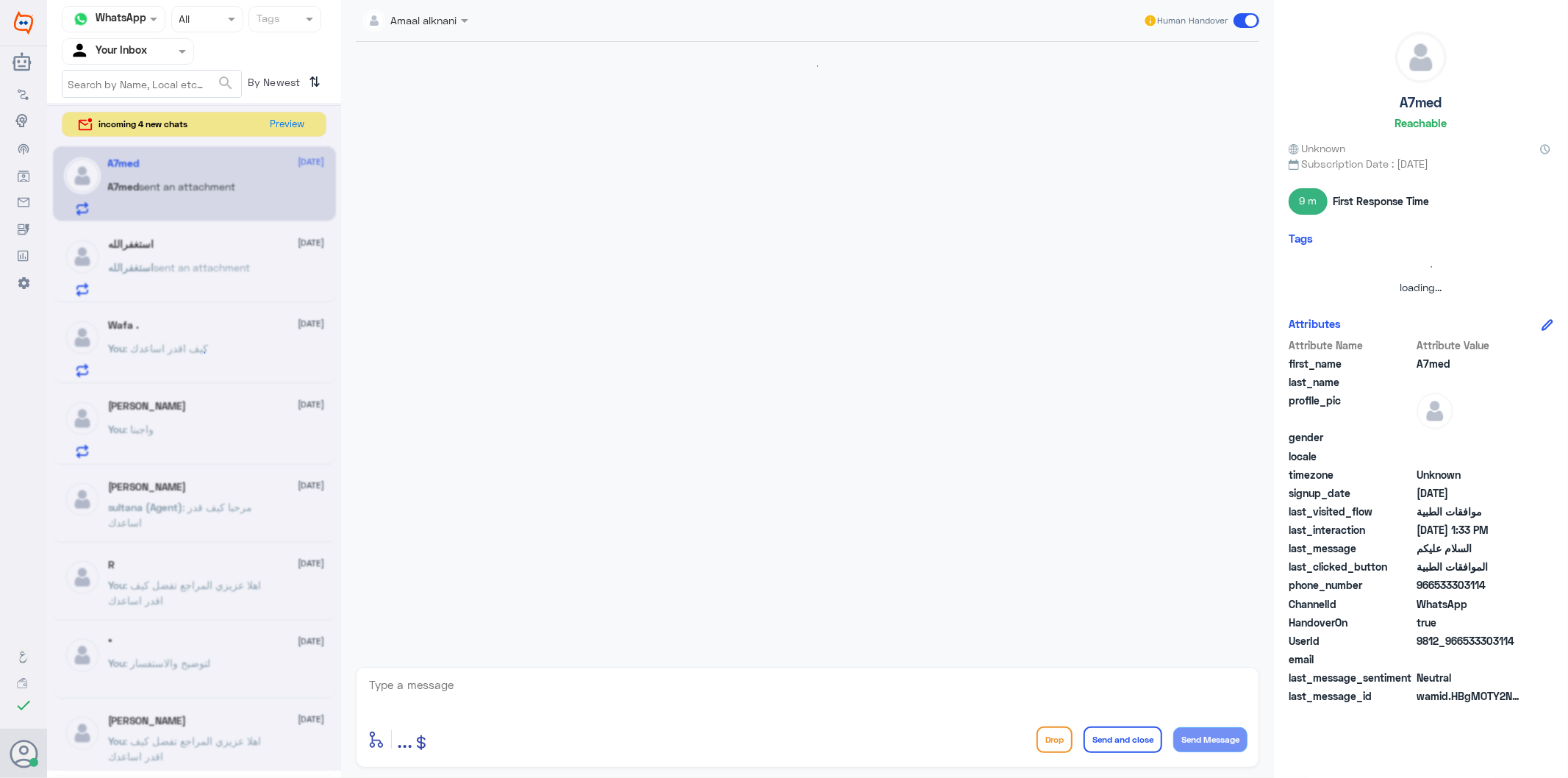
scroll to position [226, 0]
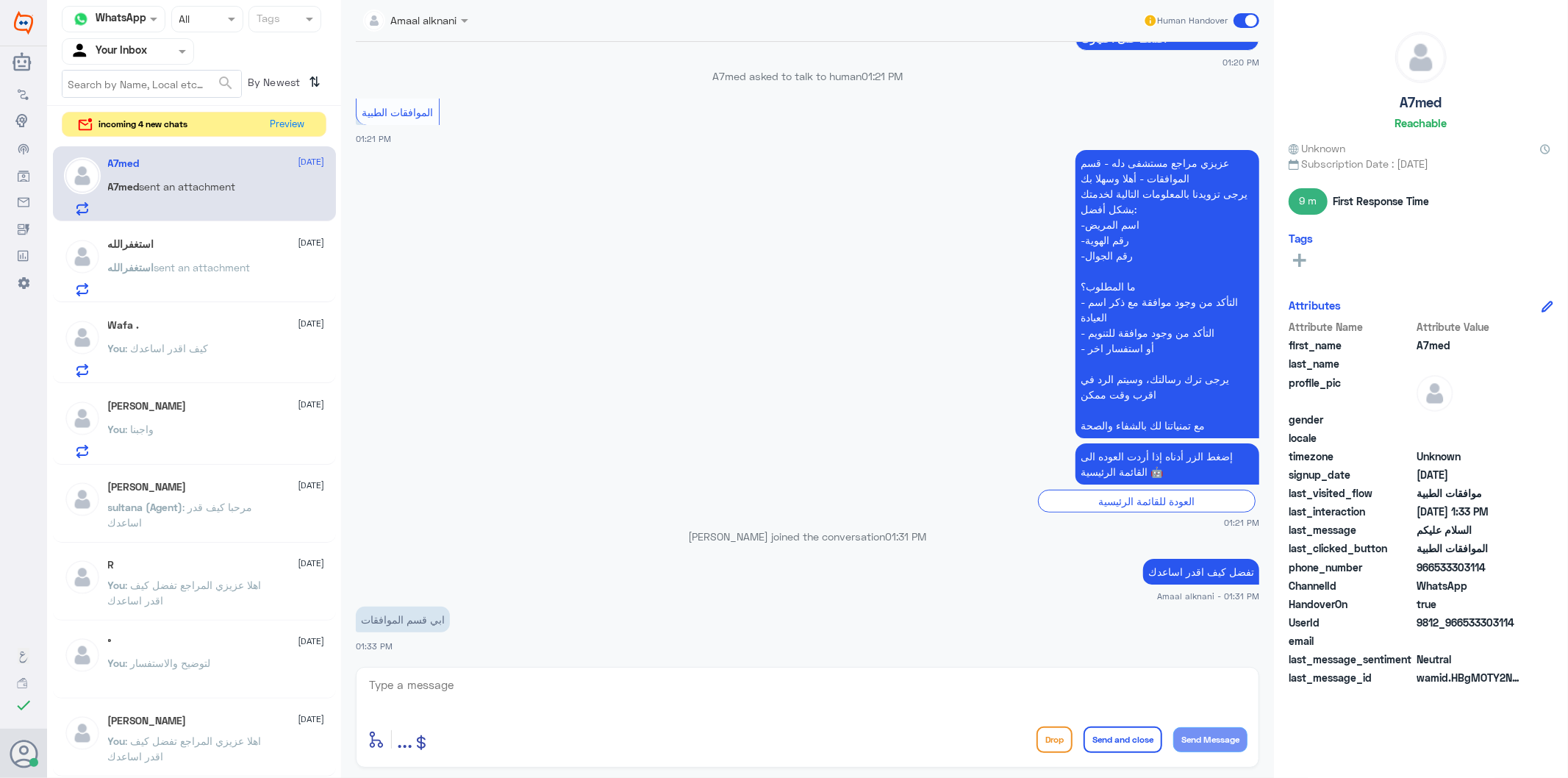
click at [467, 688] on textarea at bounding box center [808, 693] width 880 height 36
type textarea "تفضل"
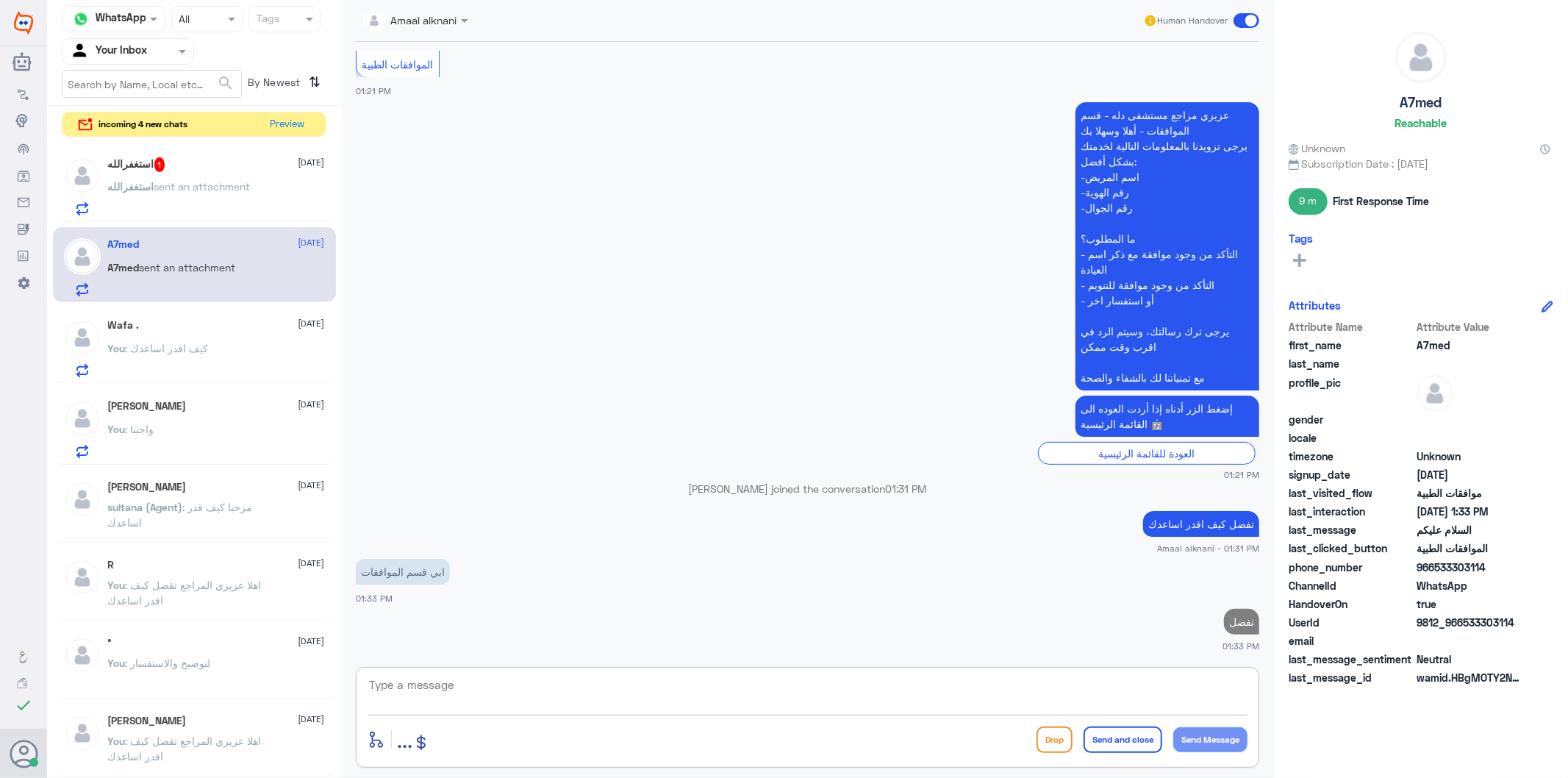
click at [183, 182] on span "sent an attachment" at bounding box center [202, 186] width 96 height 13
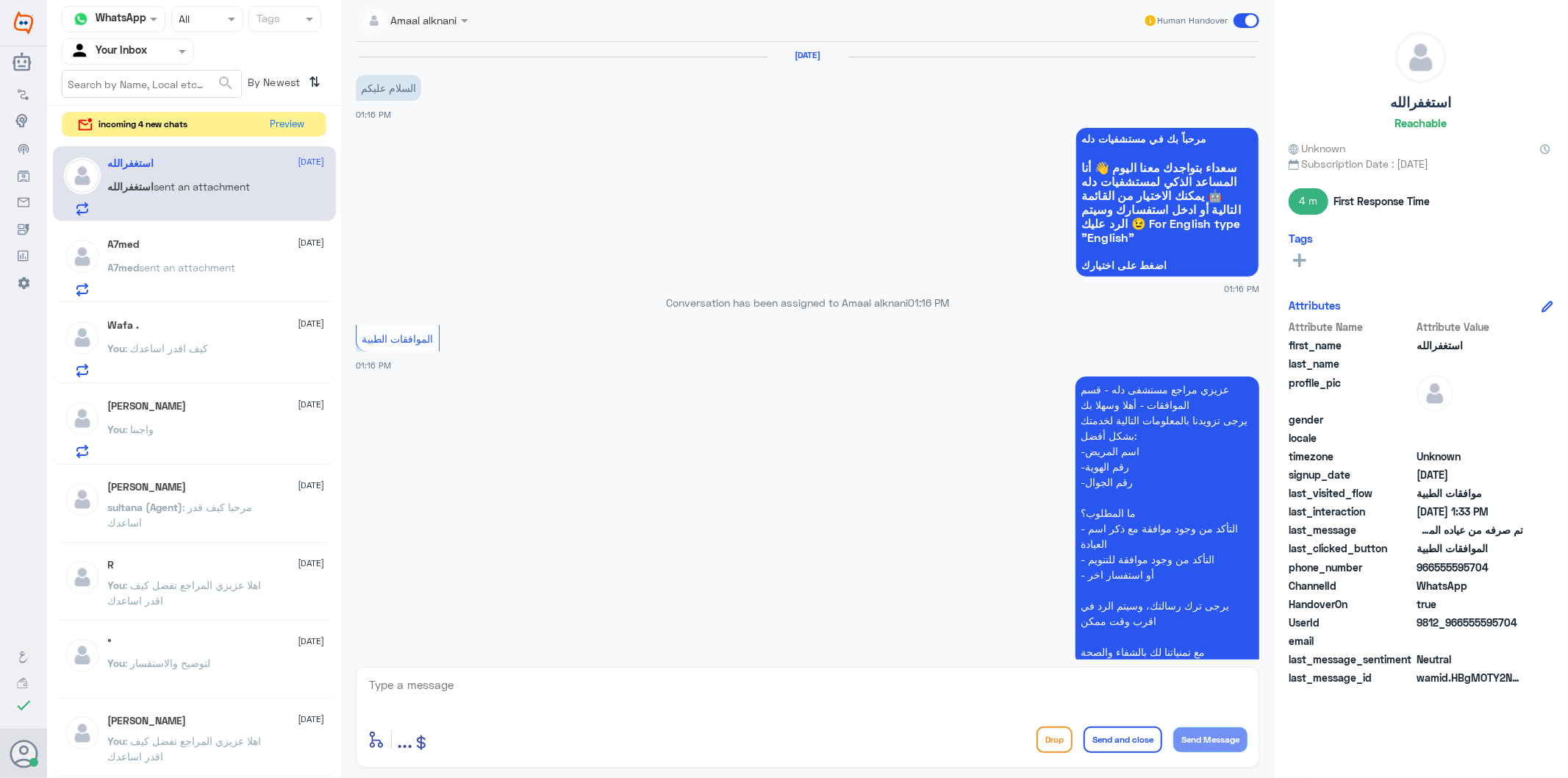
scroll to position [603, 0]
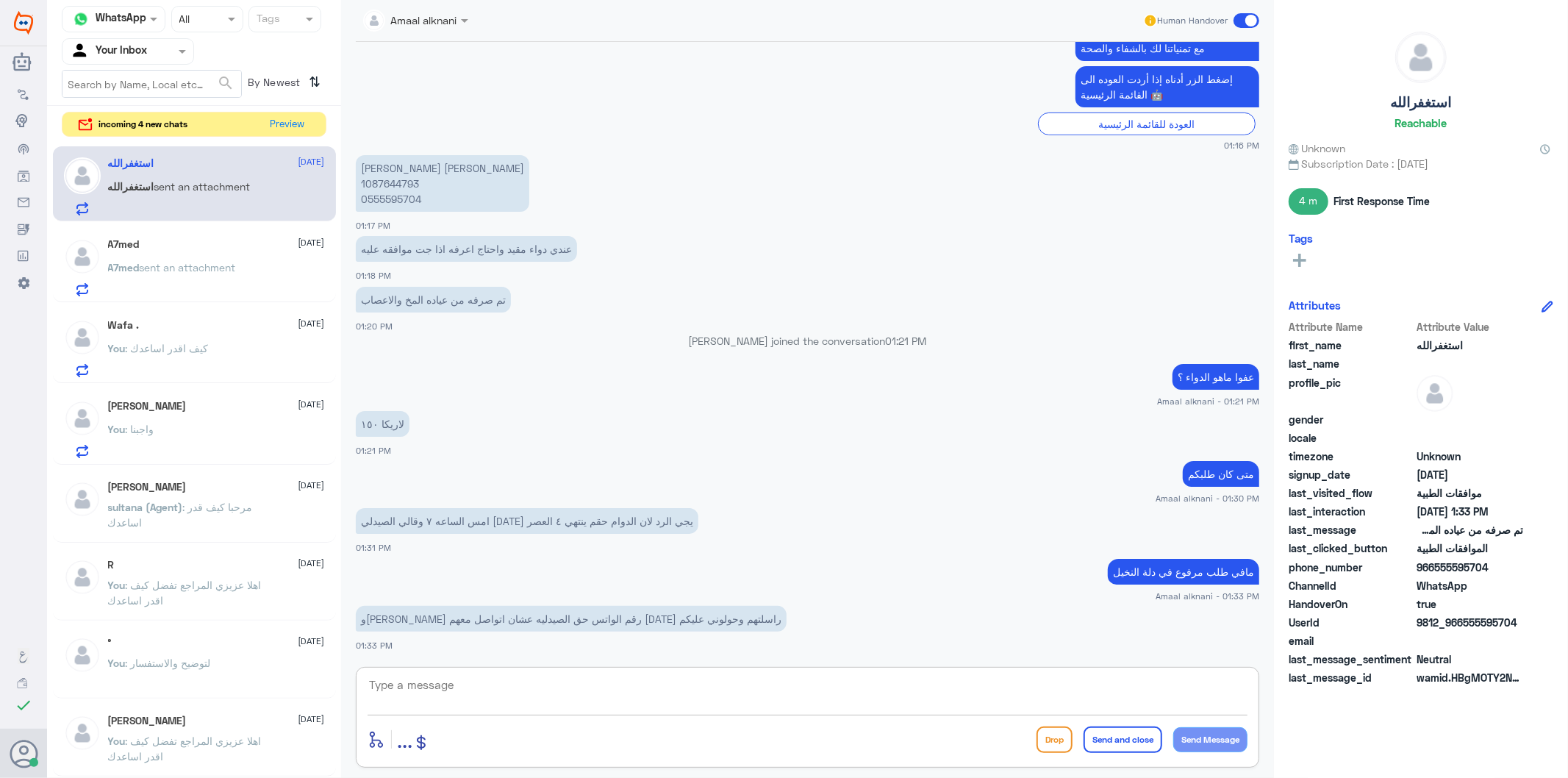
click at [438, 685] on textarea at bounding box center [808, 693] width 880 height 36
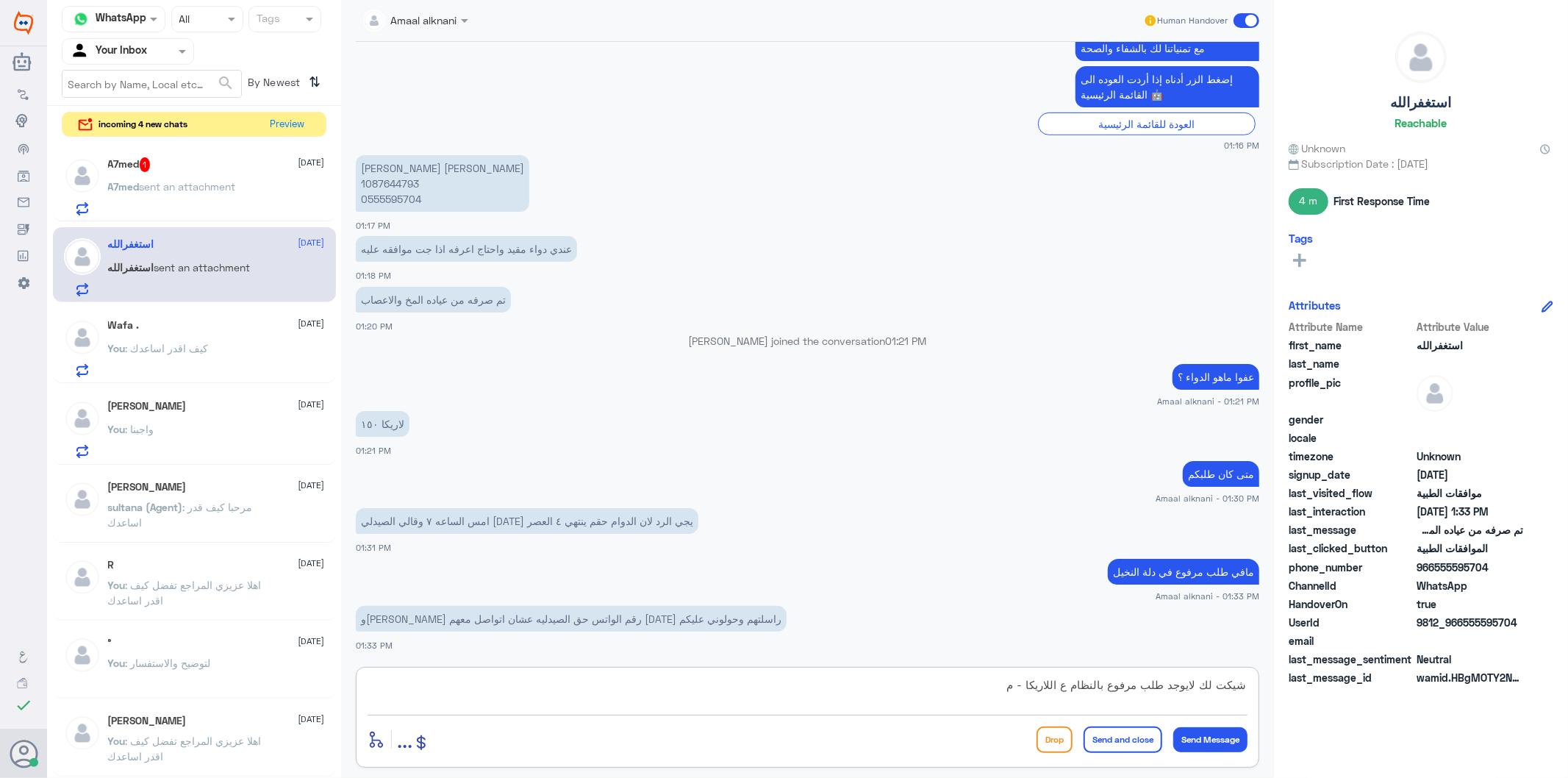
type textarea "شيكت لك لايوجد طلب مرفوع بالنظام ع اللاريكا -"
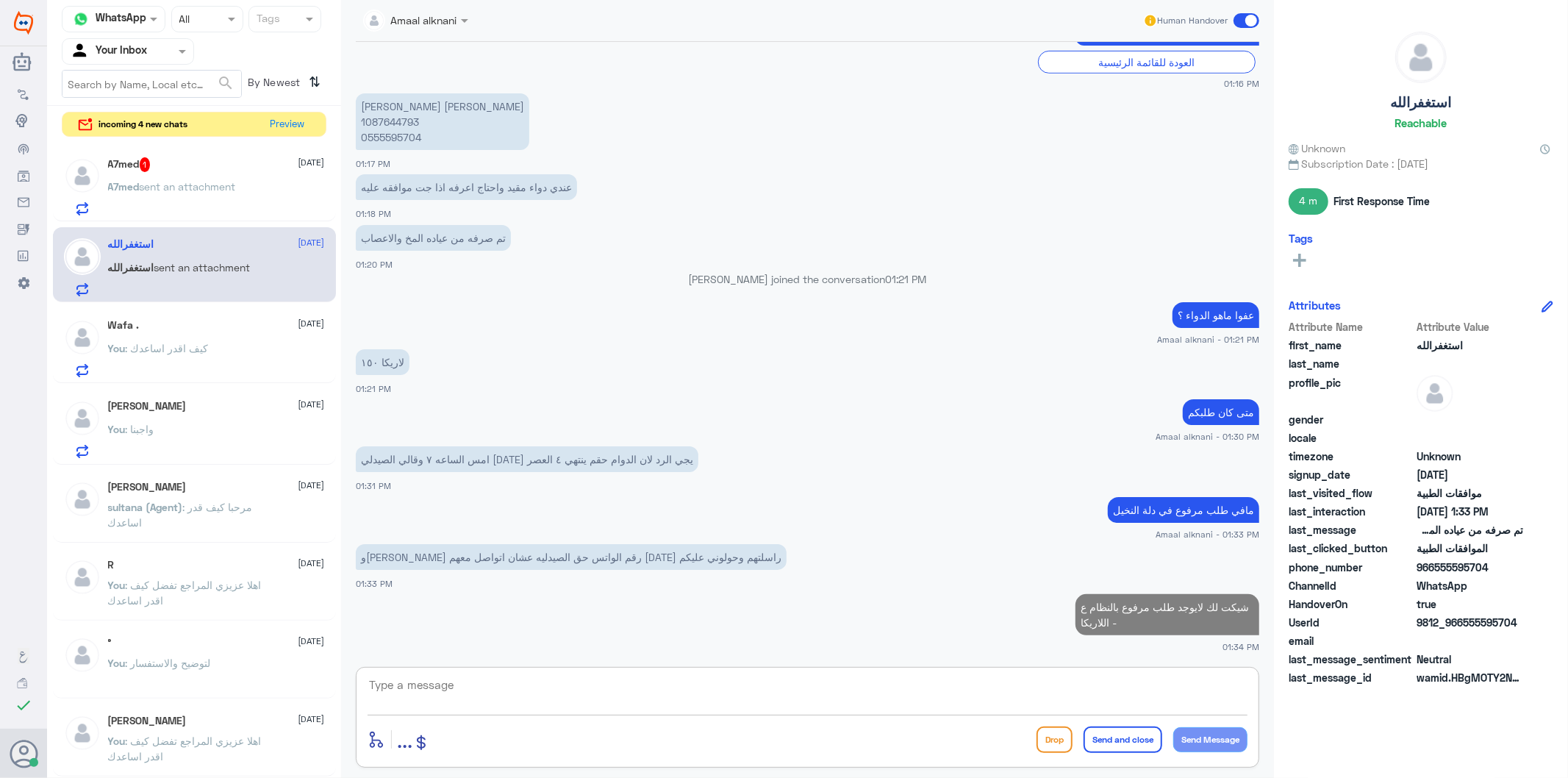
click at [206, 162] on div "A7med 1 [DATE]" at bounding box center [216, 164] width 217 height 15
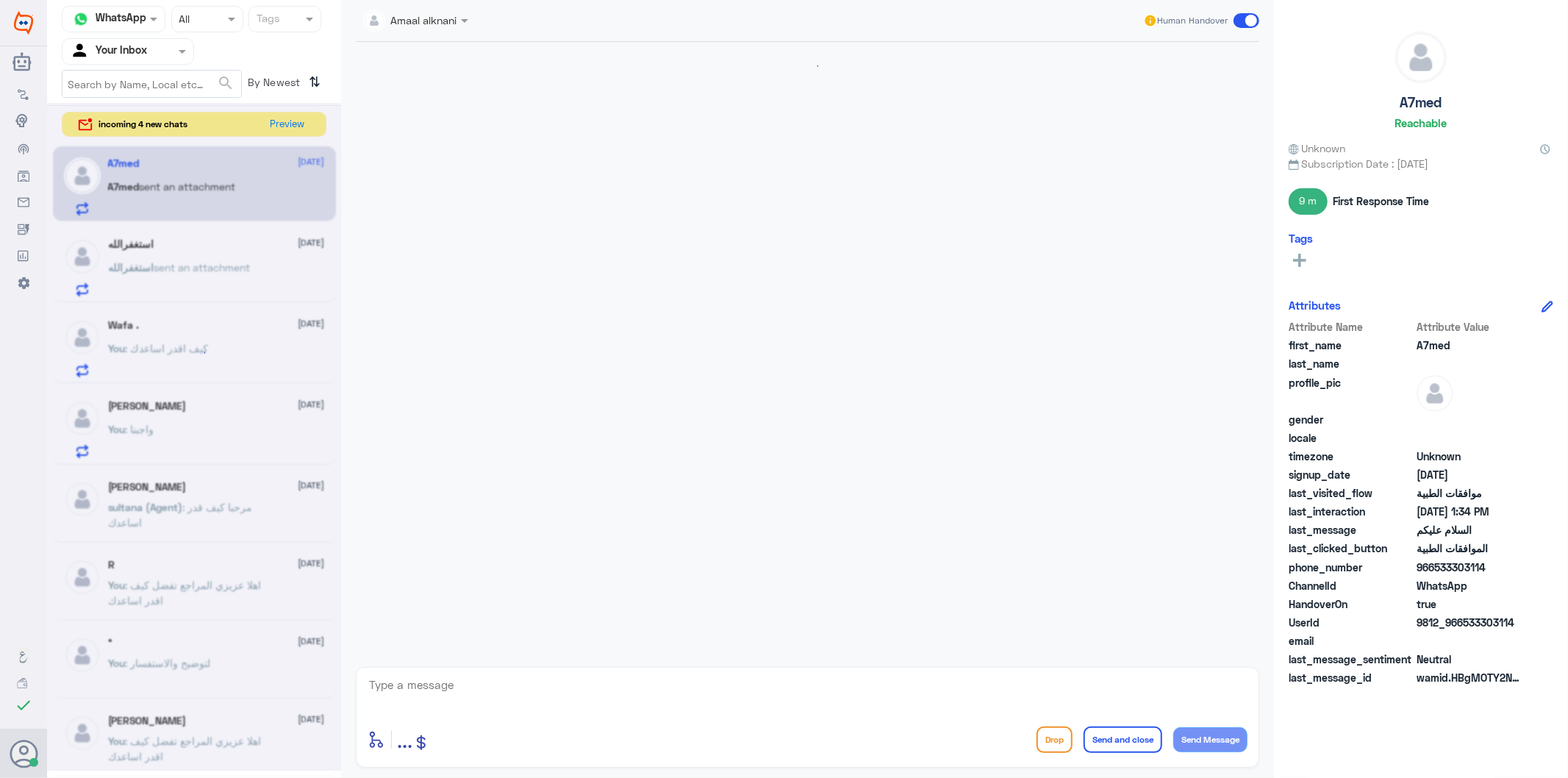
scroll to position [324, 0]
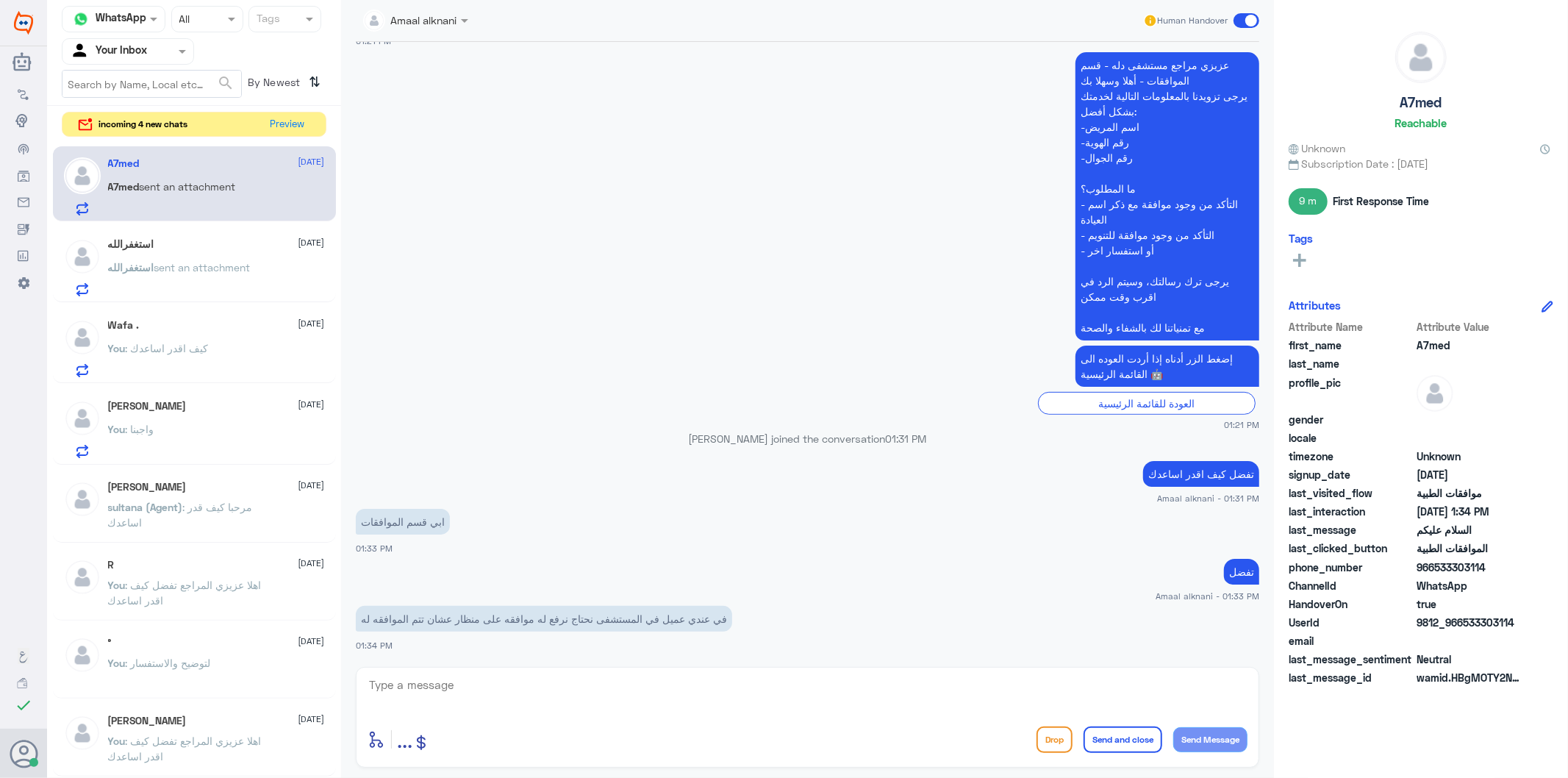
click at [466, 695] on textarea at bounding box center [808, 693] width 880 height 36
click at [414, 692] on textarea at bounding box center [808, 693] width 880 height 36
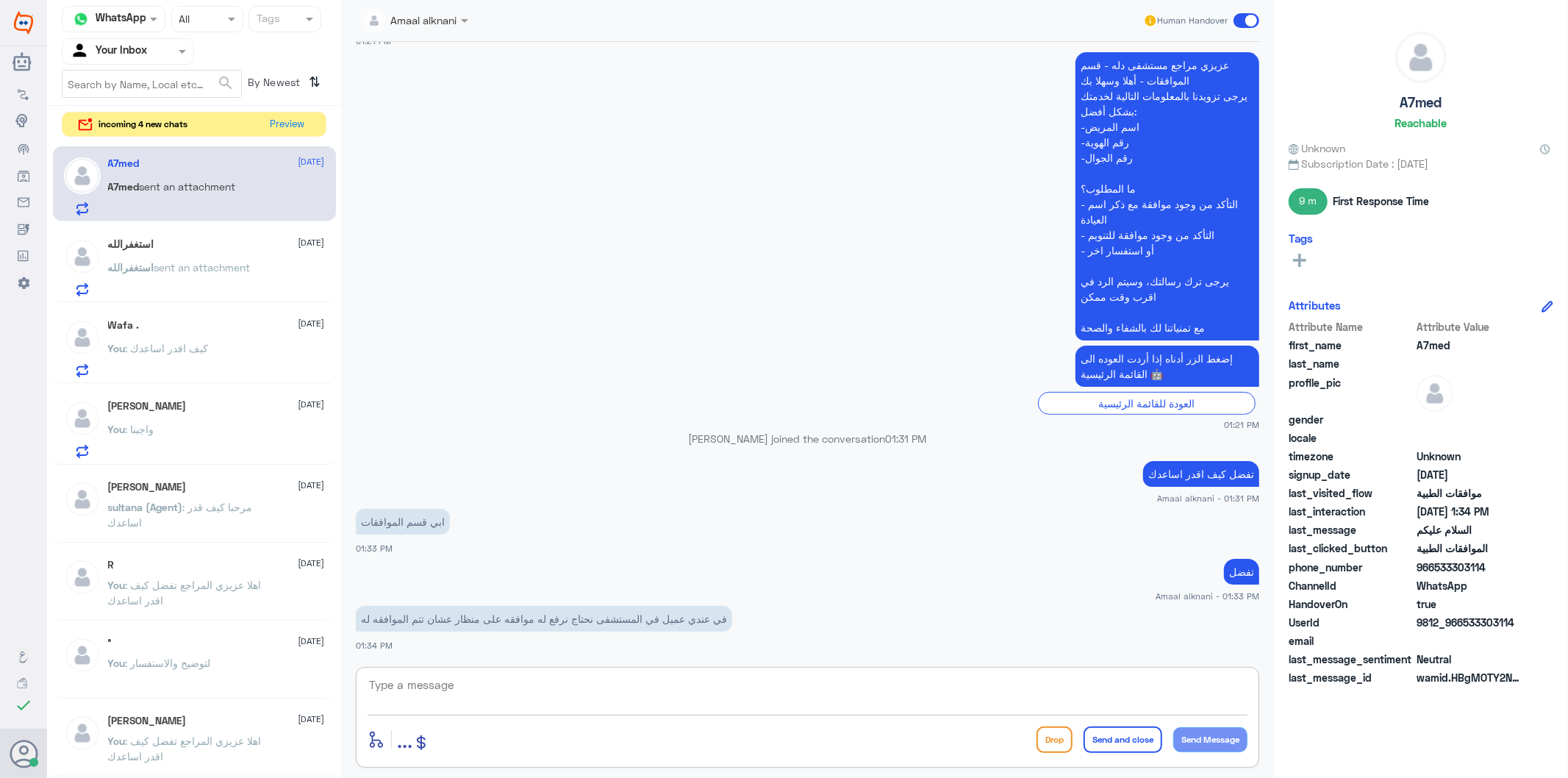
click at [414, 692] on textarea at bounding box center [808, 693] width 880 height 36
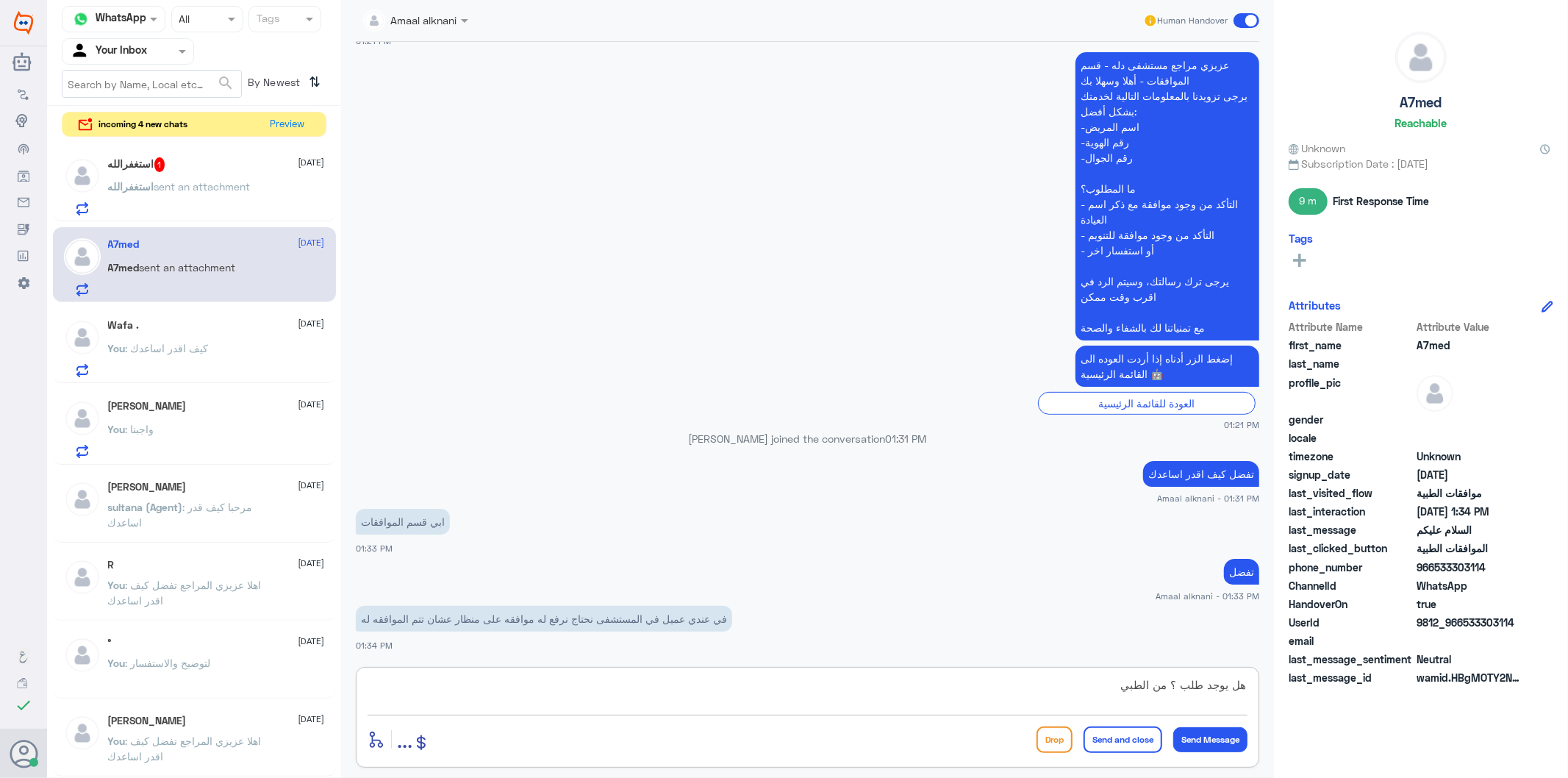
type textarea "هل يوجد طلب ؟ من الطبيب"
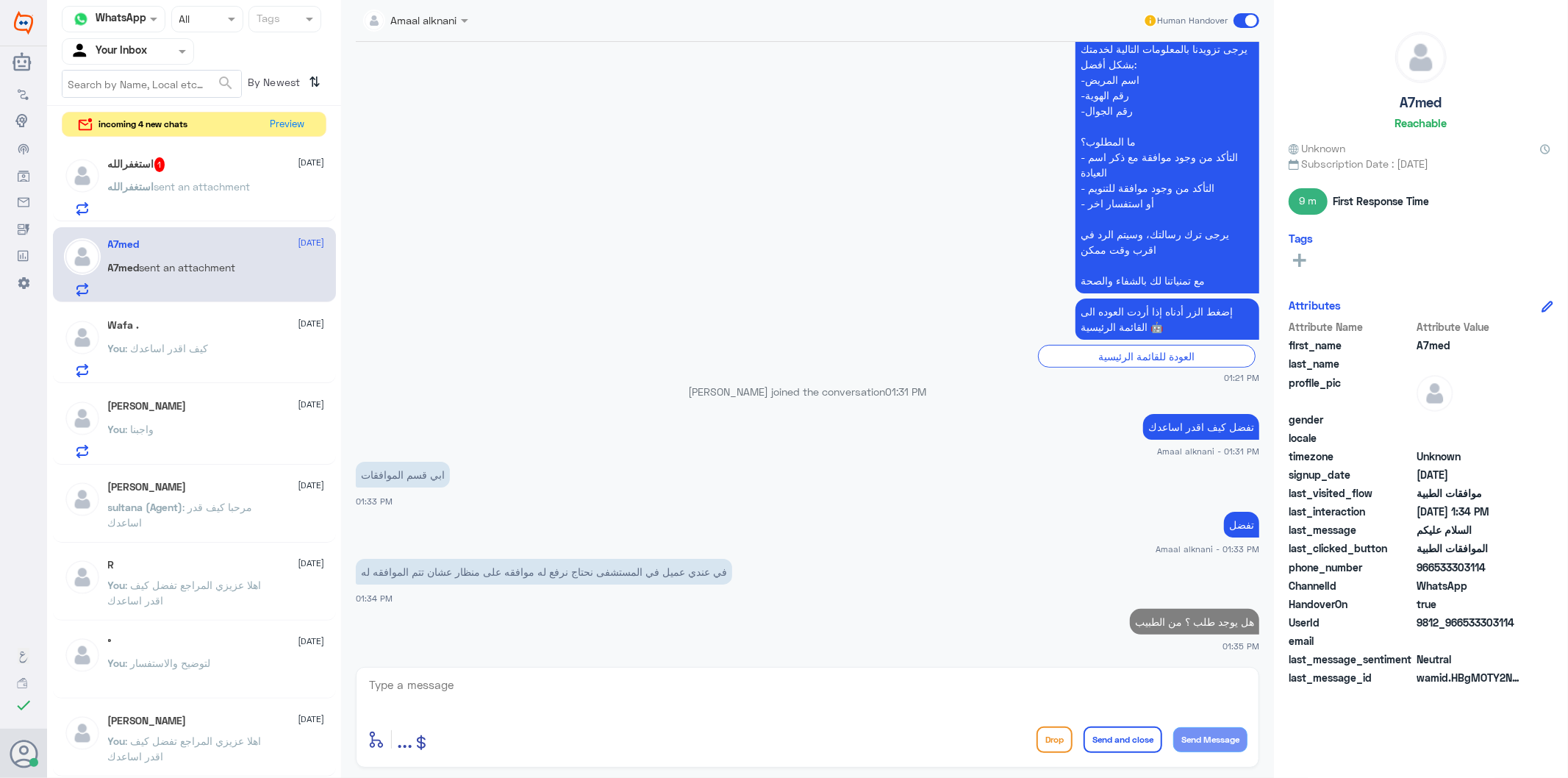
click at [268, 186] on div "استغفرالله sent an attachment" at bounding box center [216, 199] width 217 height 33
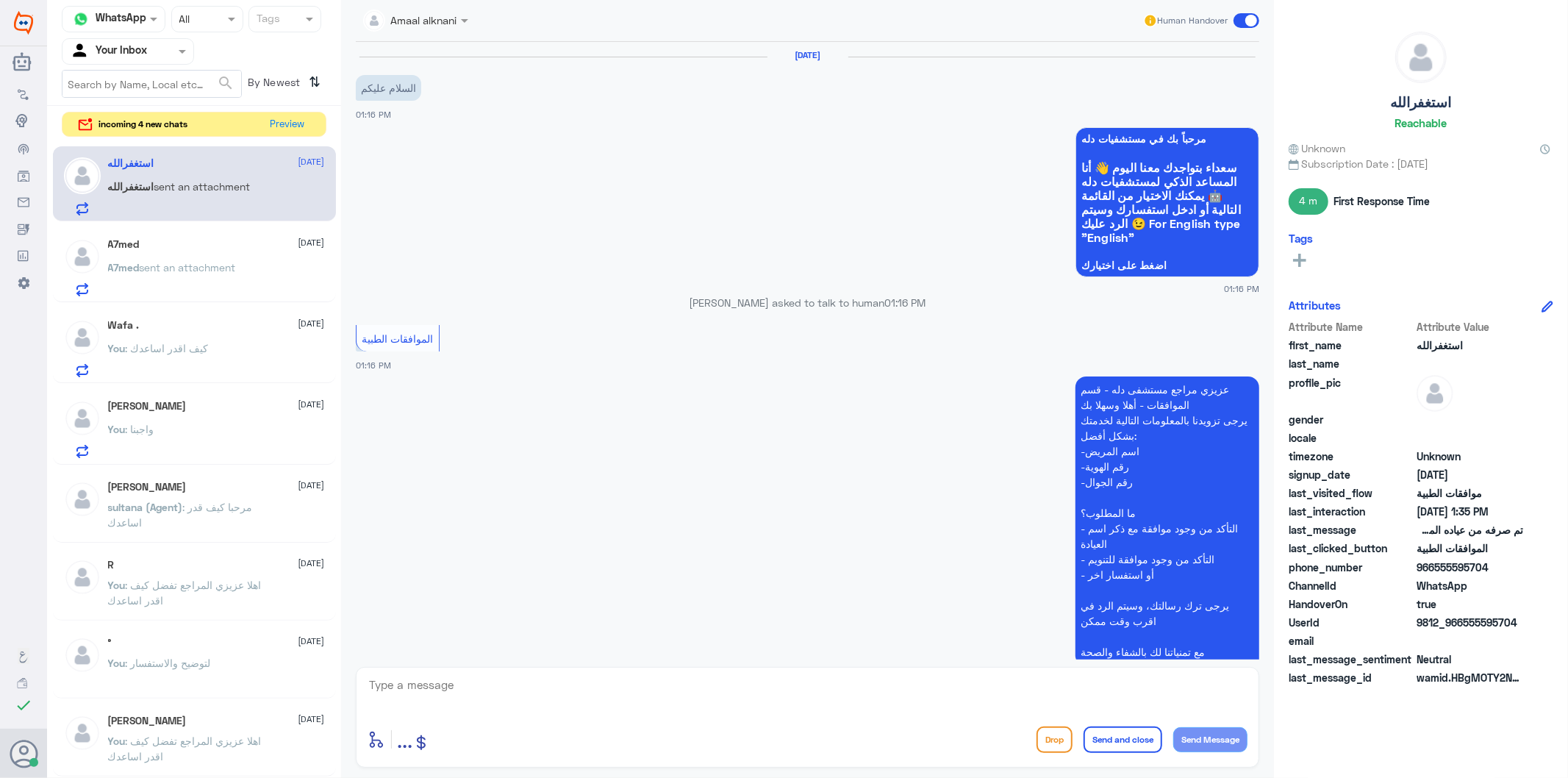
scroll to position [716, 0]
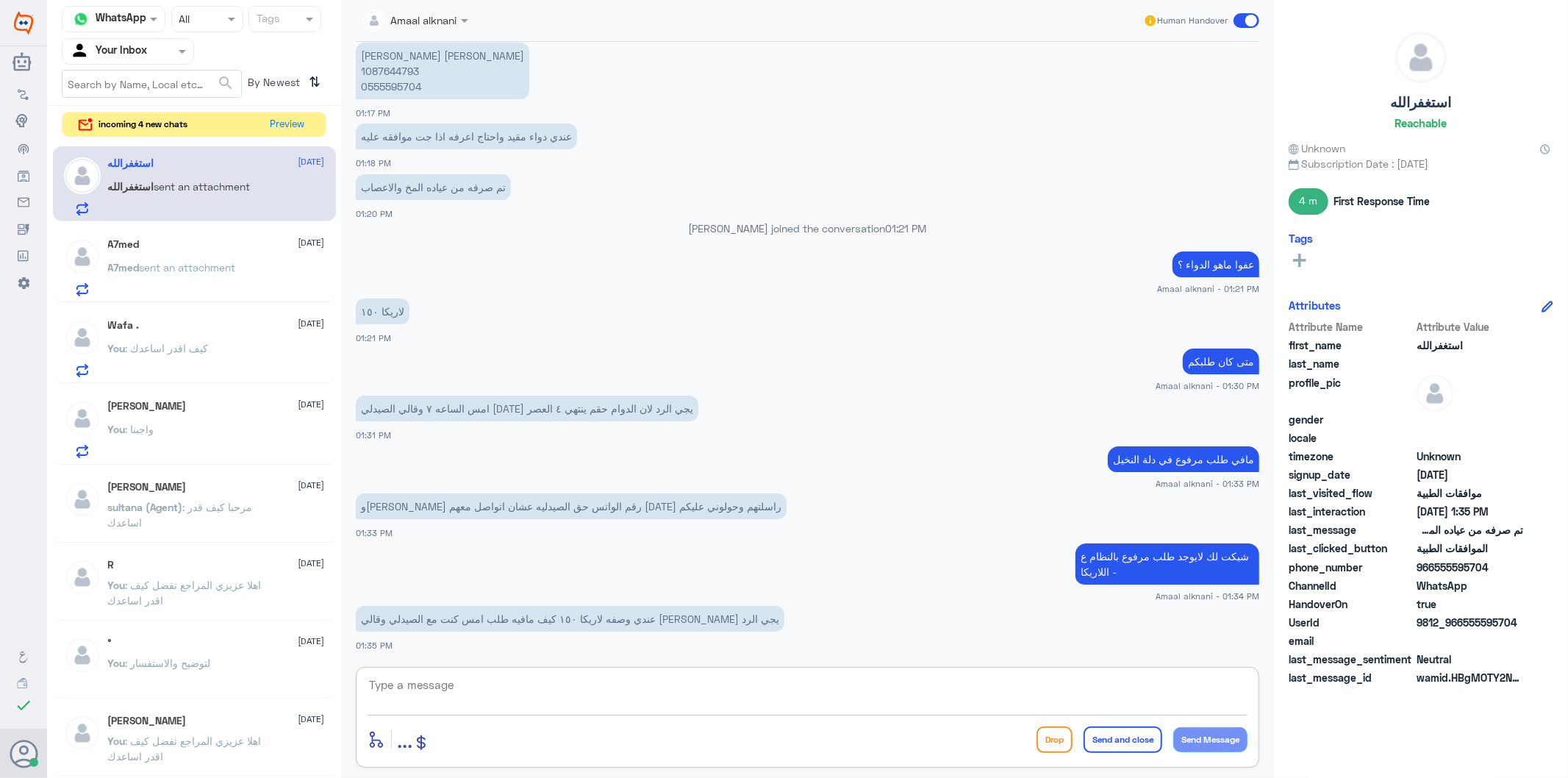
click at [475, 695] on textarea at bounding box center [808, 693] width 880 height 36
click at [502, 681] on textarea at bounding box center [808, 693] width 880 height 36
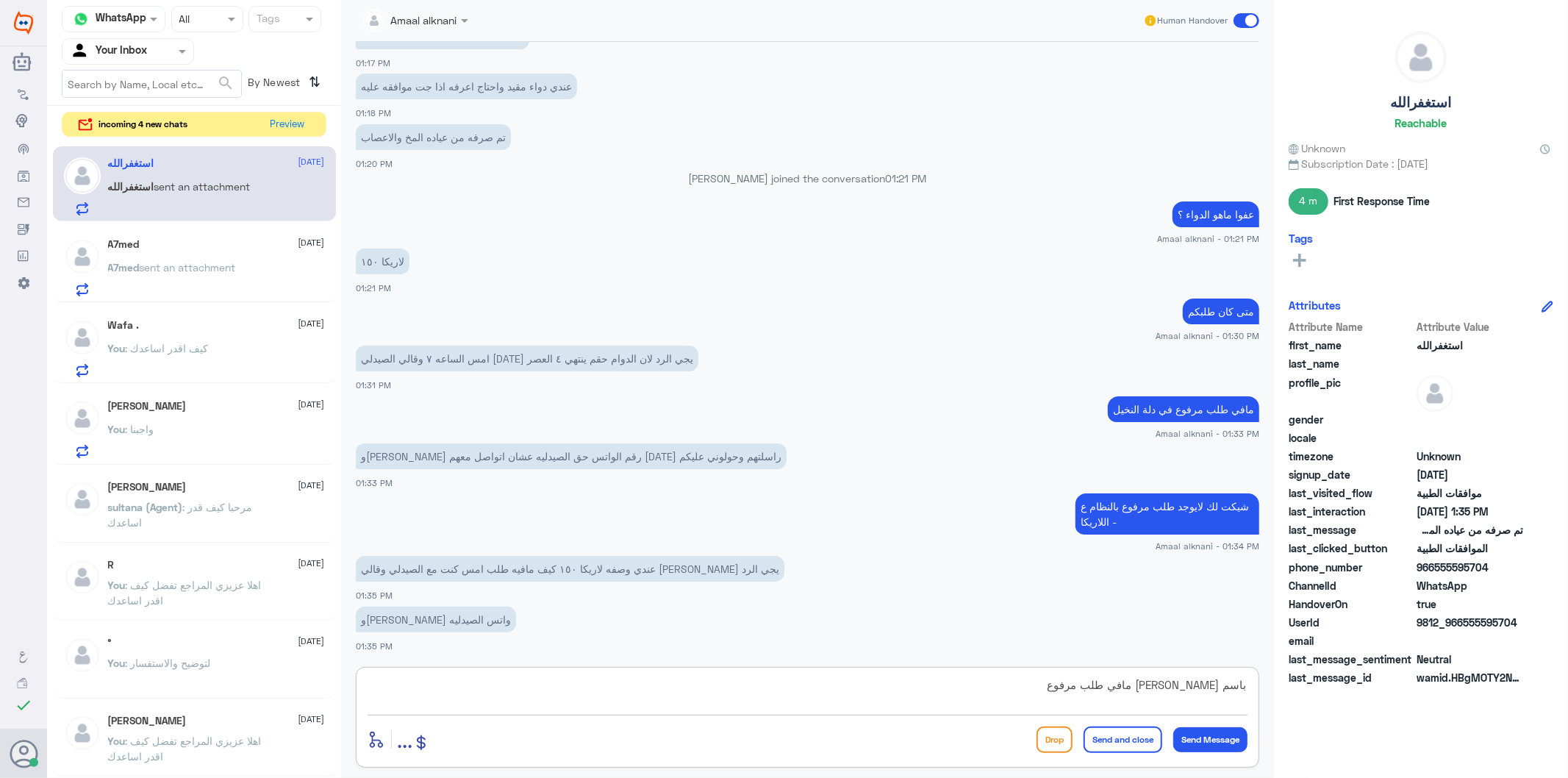
type textarea "باسم [PERSON_NAME] مافي طلب مرفوع"
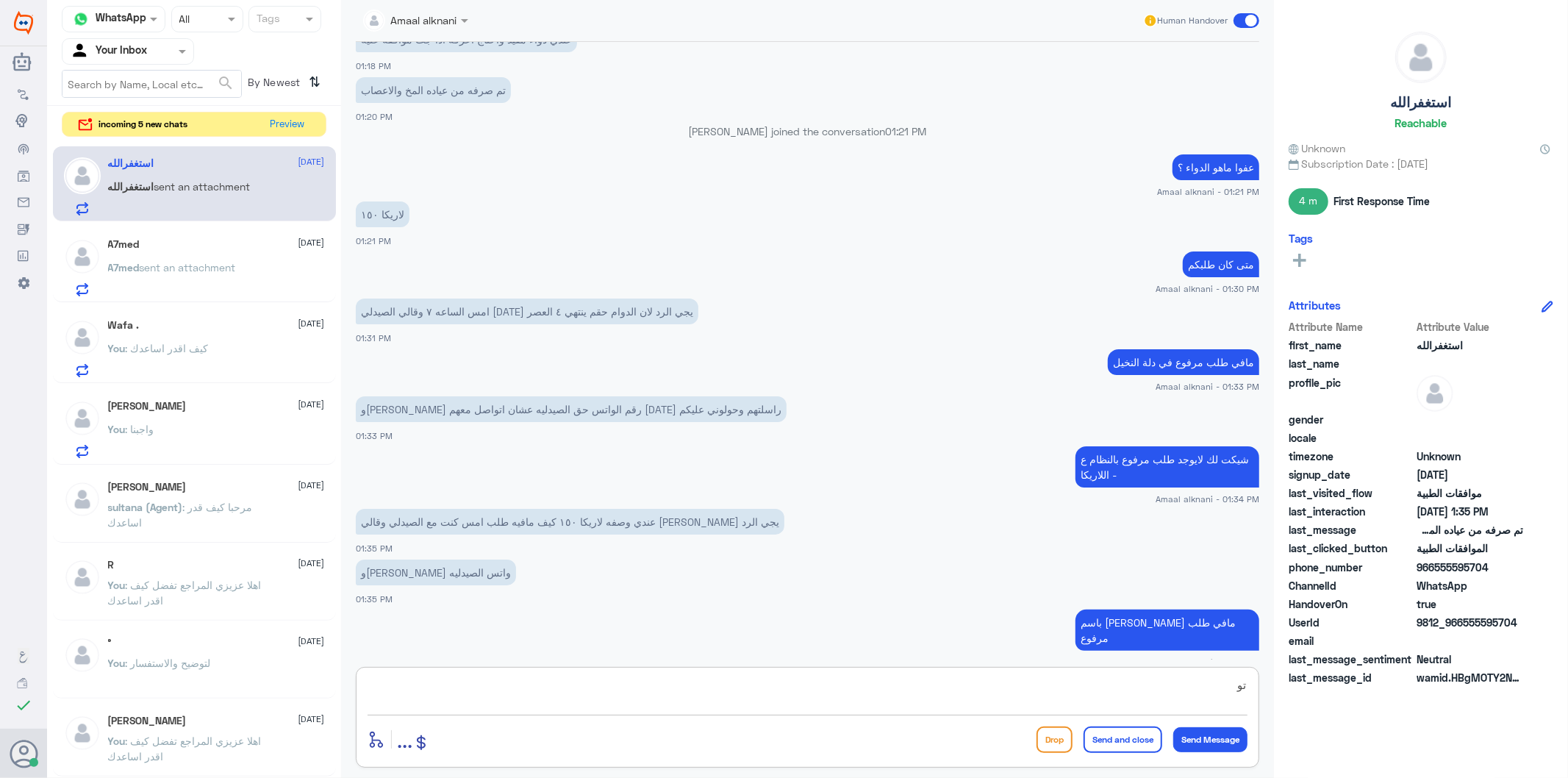
type textarea "ت"
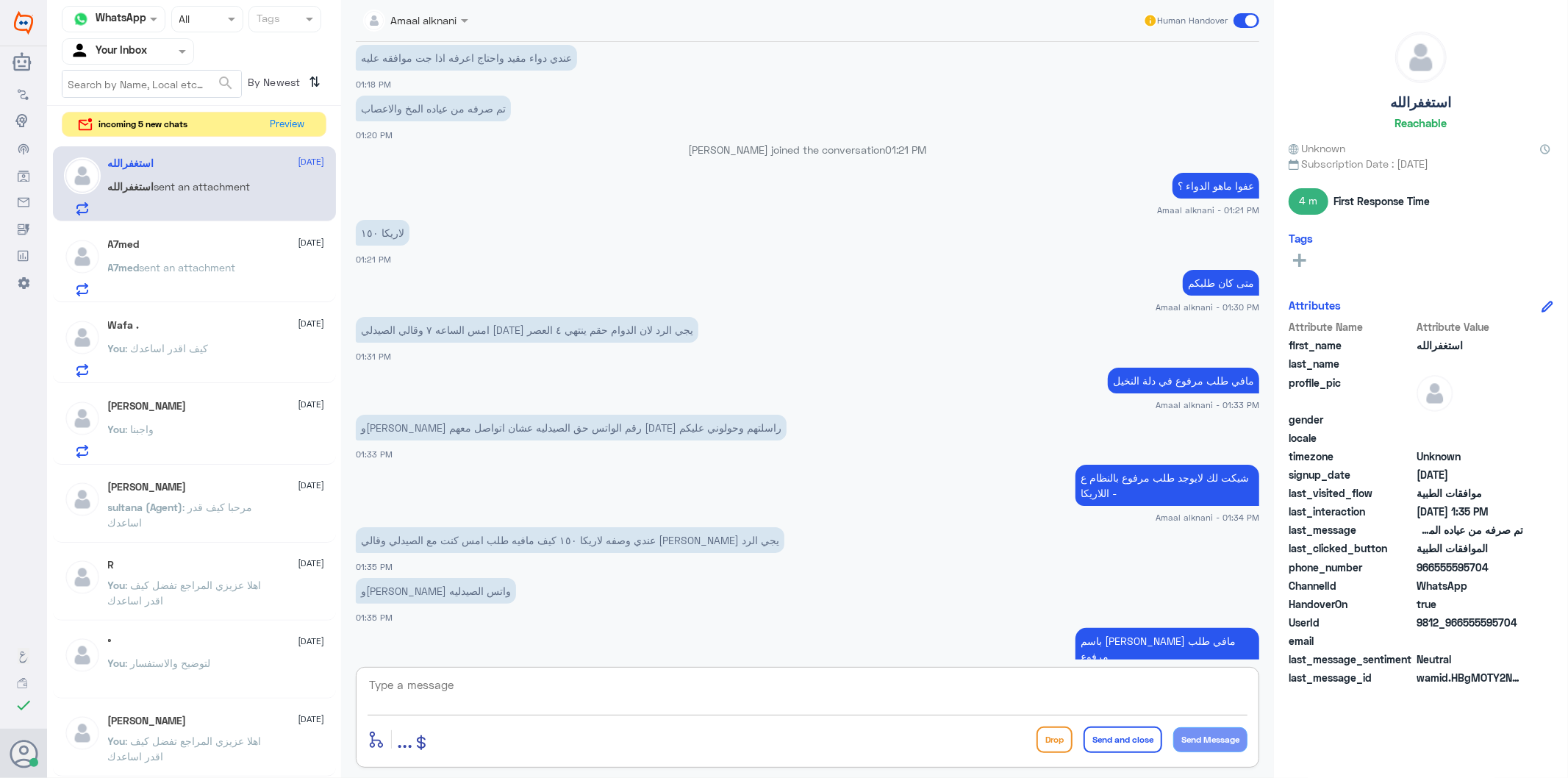
scroll to position [700, 0]
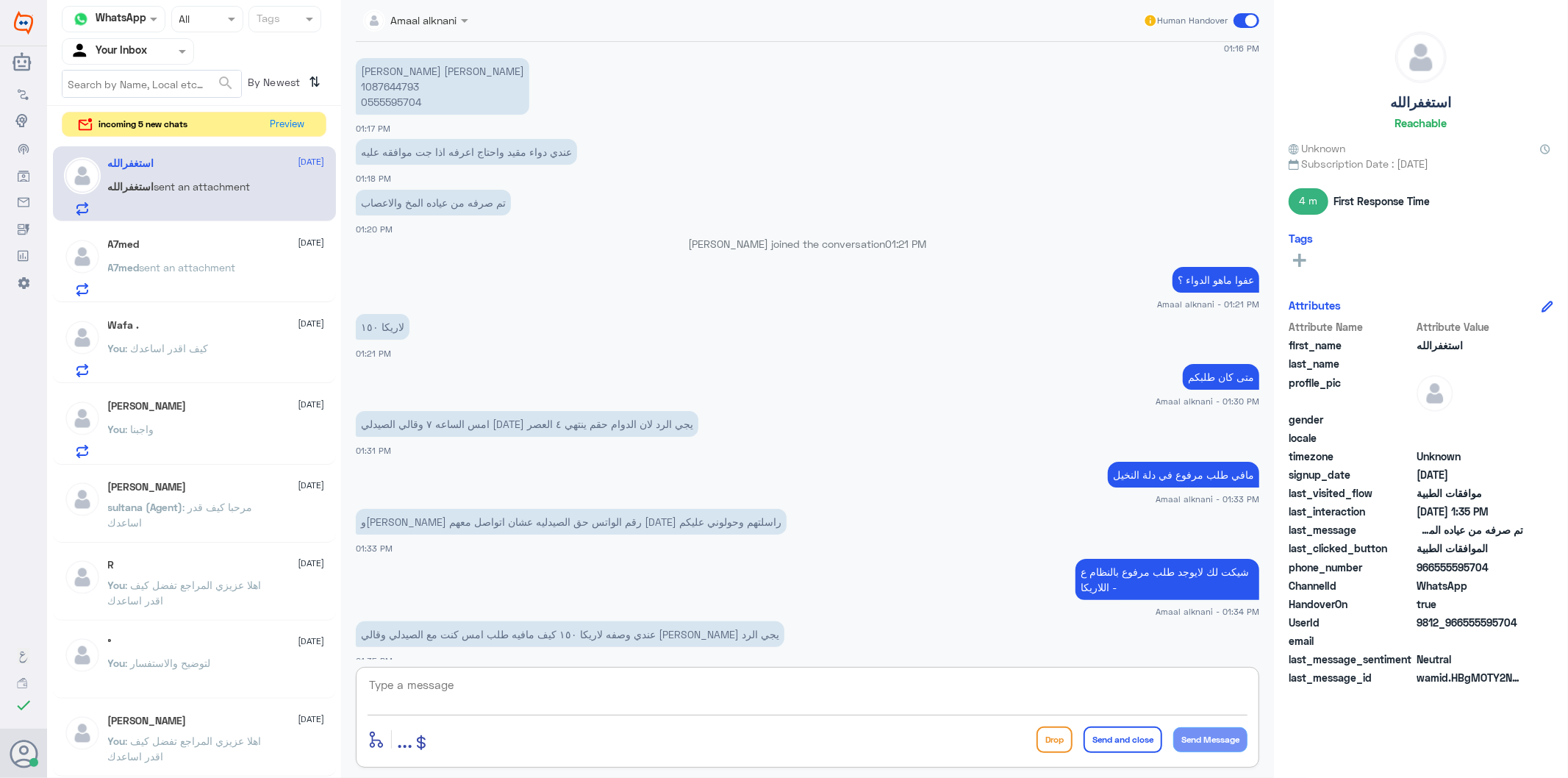
click at [395, 101] on p "[PERSON_NAME] [PERSON_NAME] 1087644793 0555595704" at bounding box center [442, 86] width 174 height 57
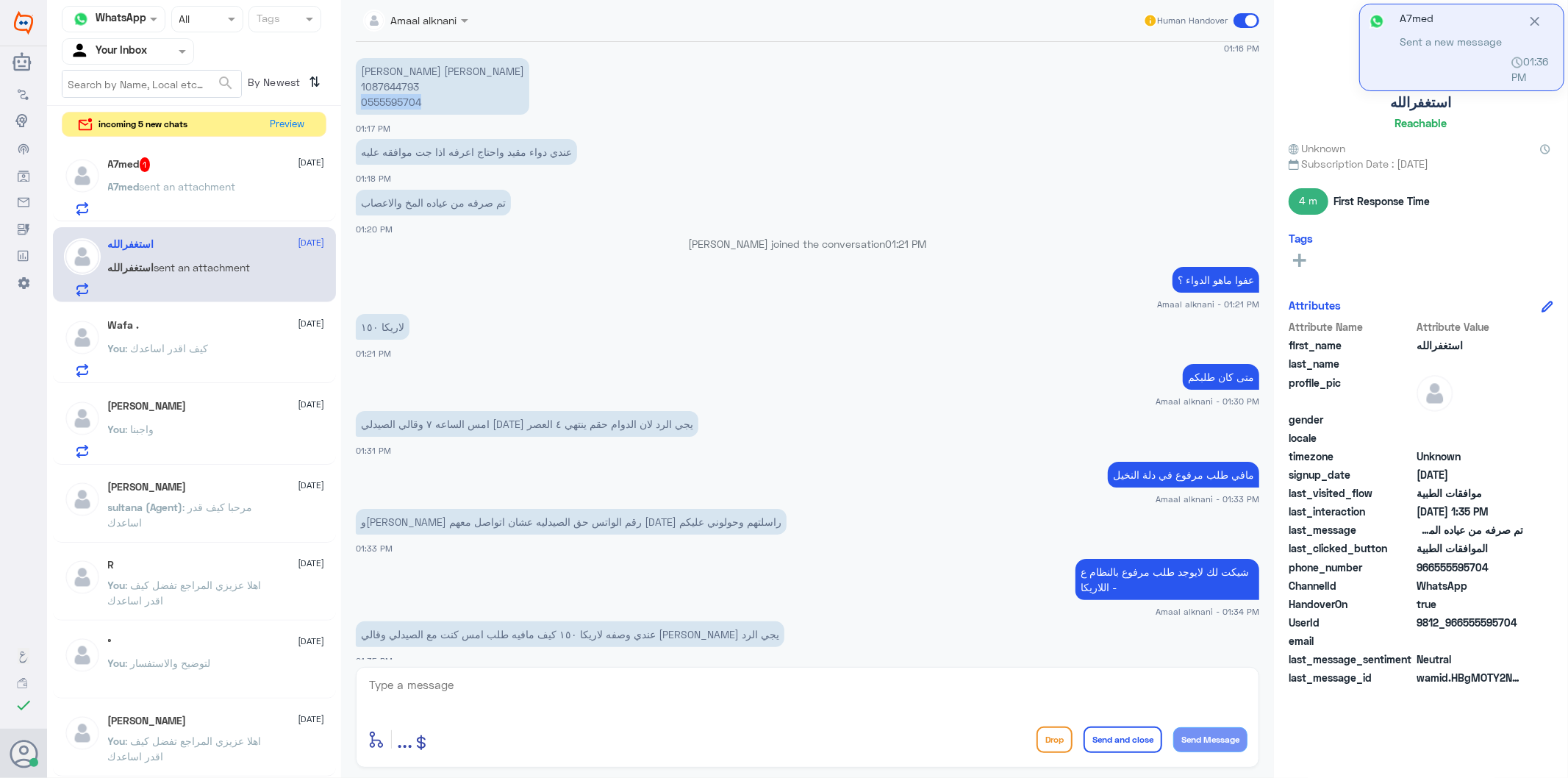
scroll to position [965, 0]
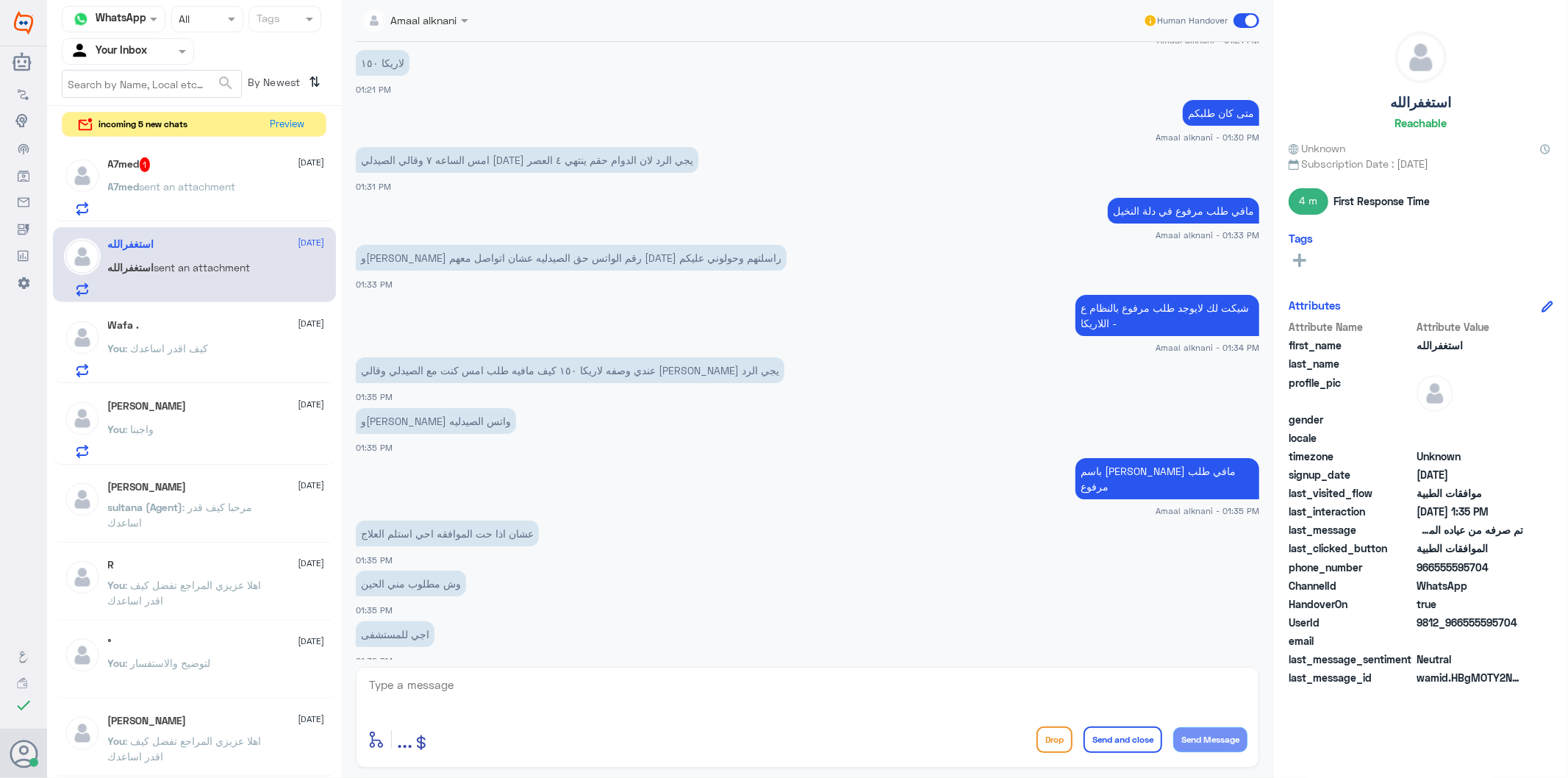
click at [432, 676] on textarea at bounding box center [808, 693] width 880 height 36
type textarea "اي نعم توجه للصيدليه لادخال الوصفه بالنظام"
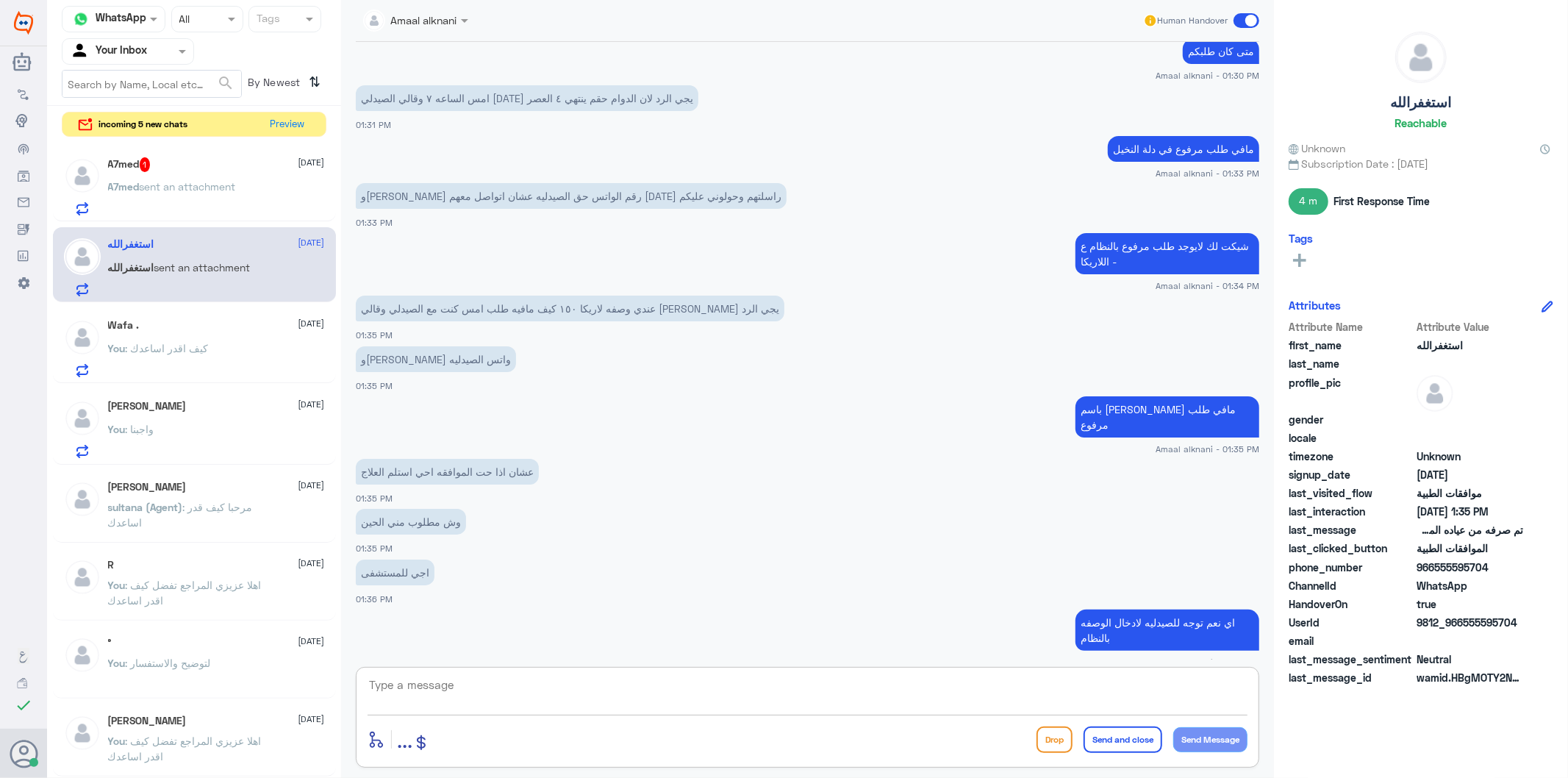
click at [468, 694] on textarea at bounding box center [808, 693] width 880 height 36
click at [232, 195] on p "A7med sent an attachment" at bounding box center [172, 196] width 128 height 36
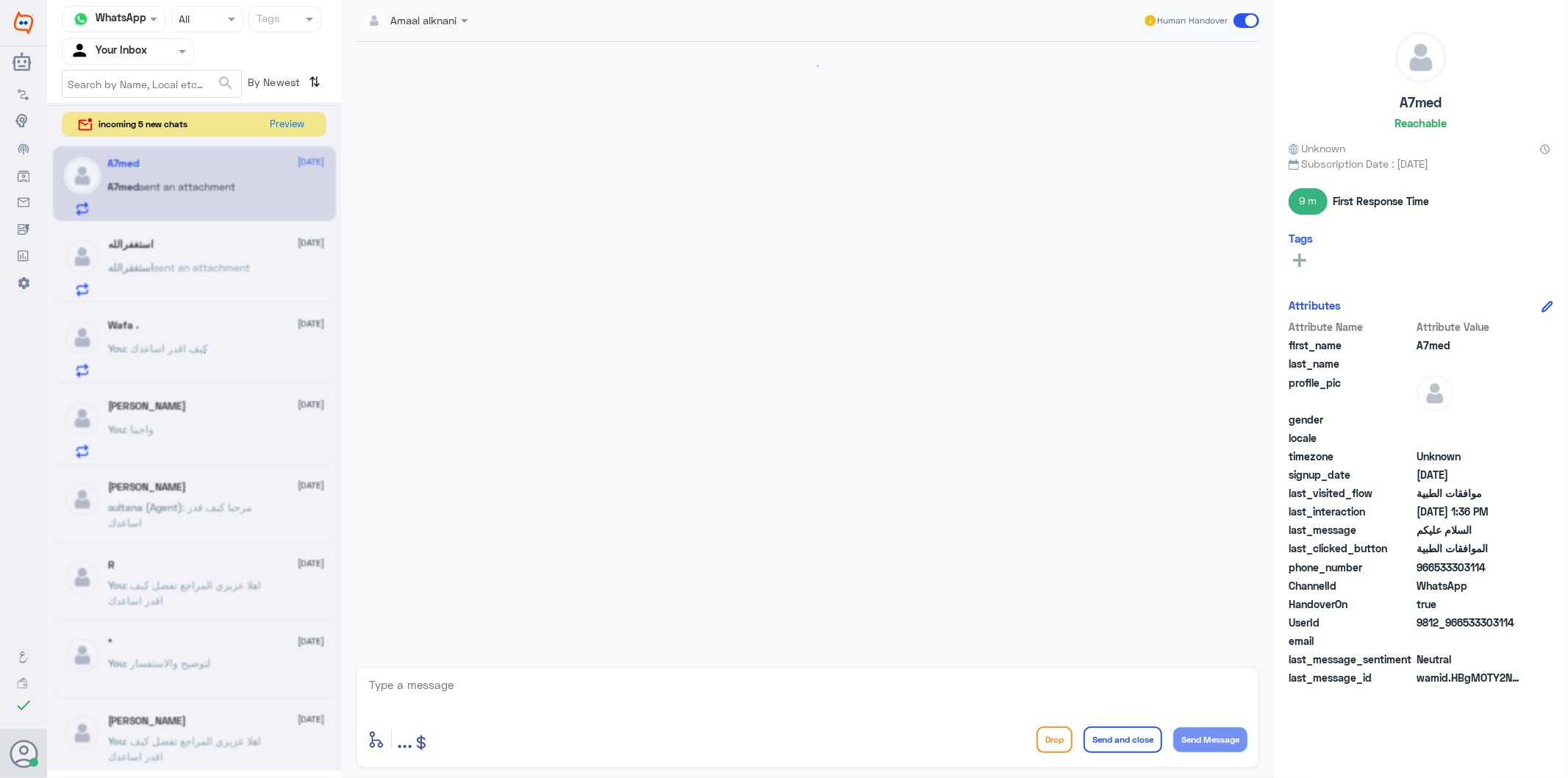
scroll to position [483, 0]
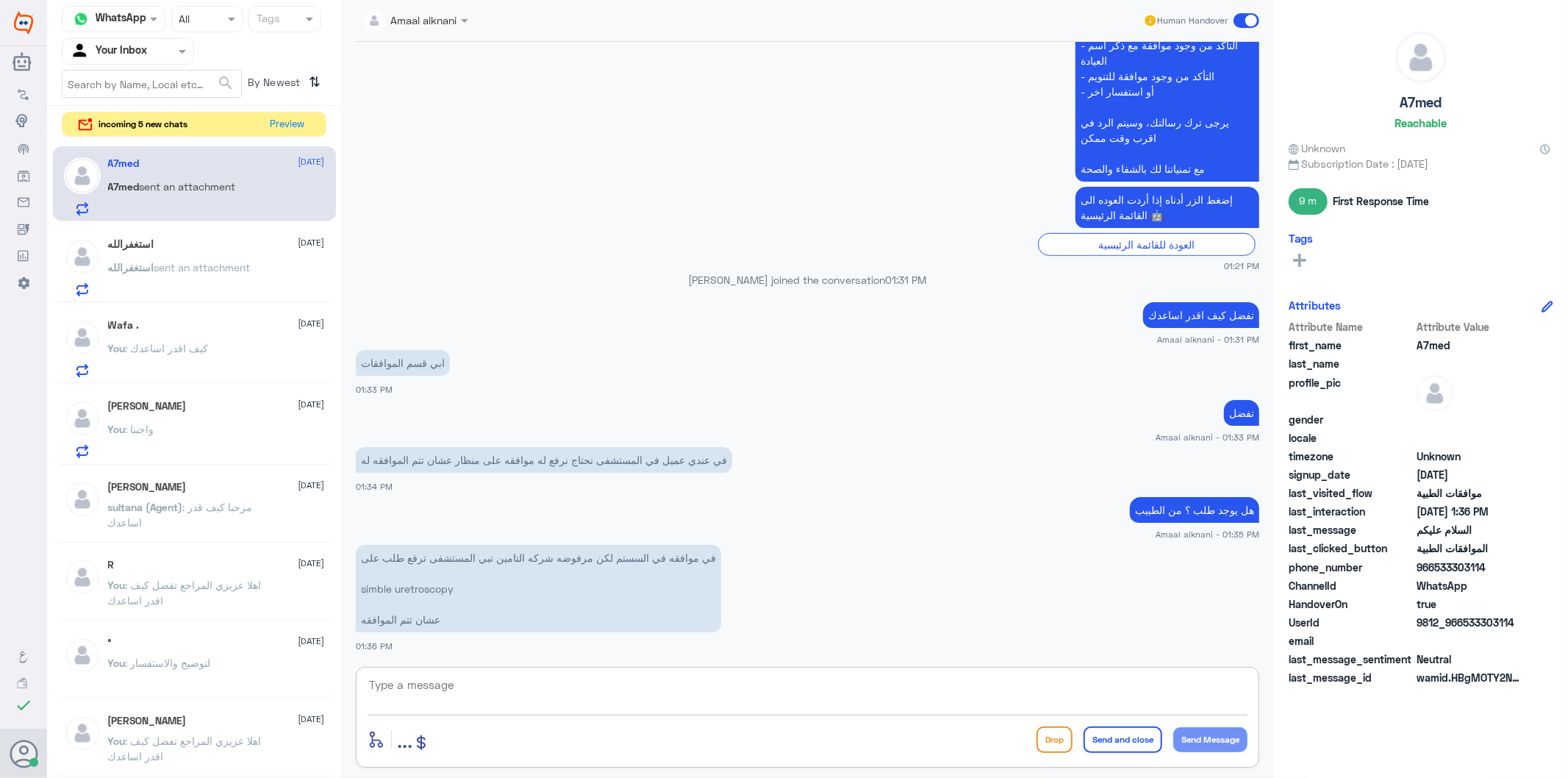
click at [458, 689] on textarea at bounding box center [808, 693] width 880 height 36
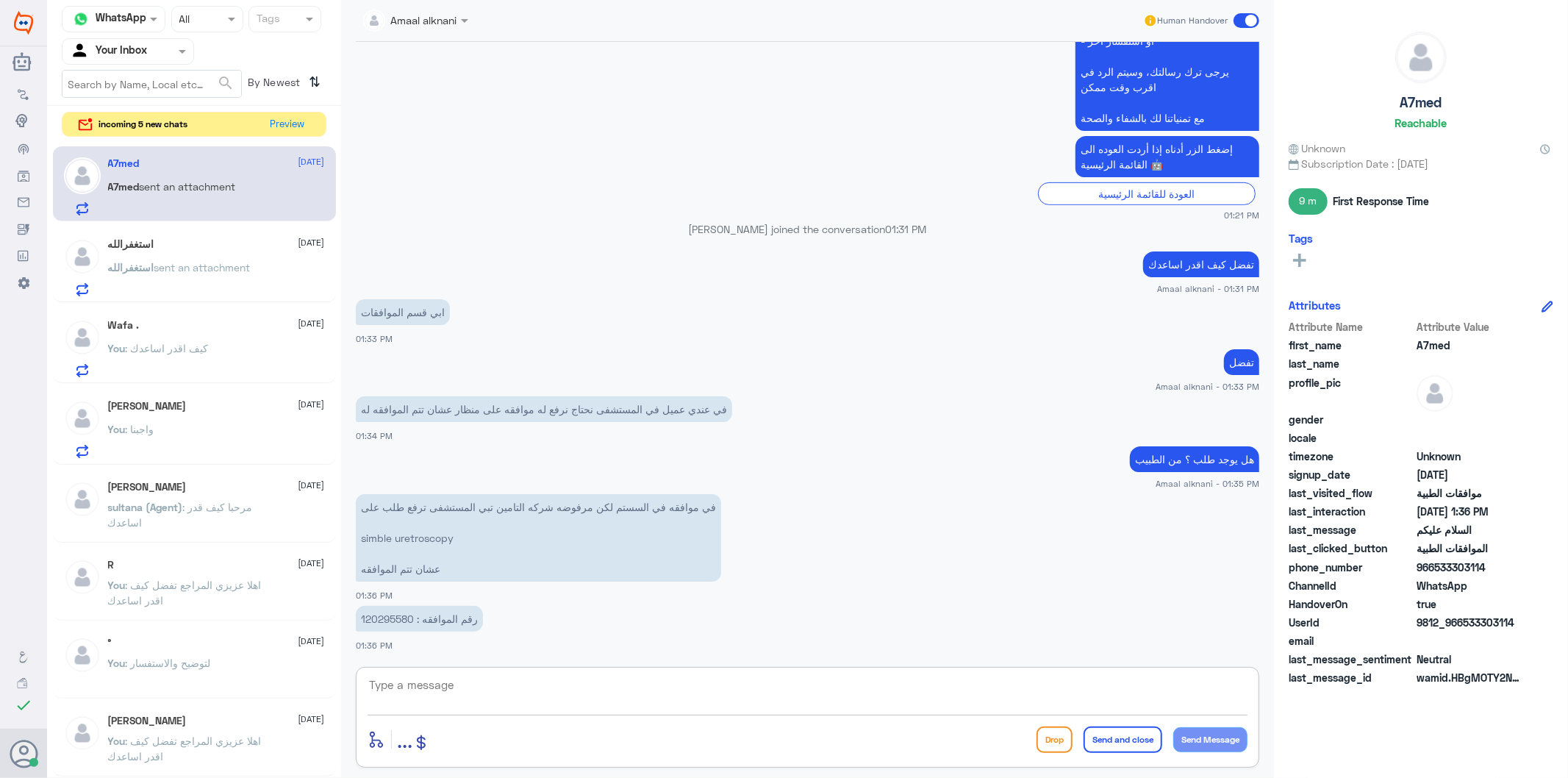
click at [390, 615] on p "رقم الموافقه : 120295580" at bounding box center [419, 619] width 127 height 26
click at [509, 687] on textarea at bounding box center [808, 693] width 880 height 36
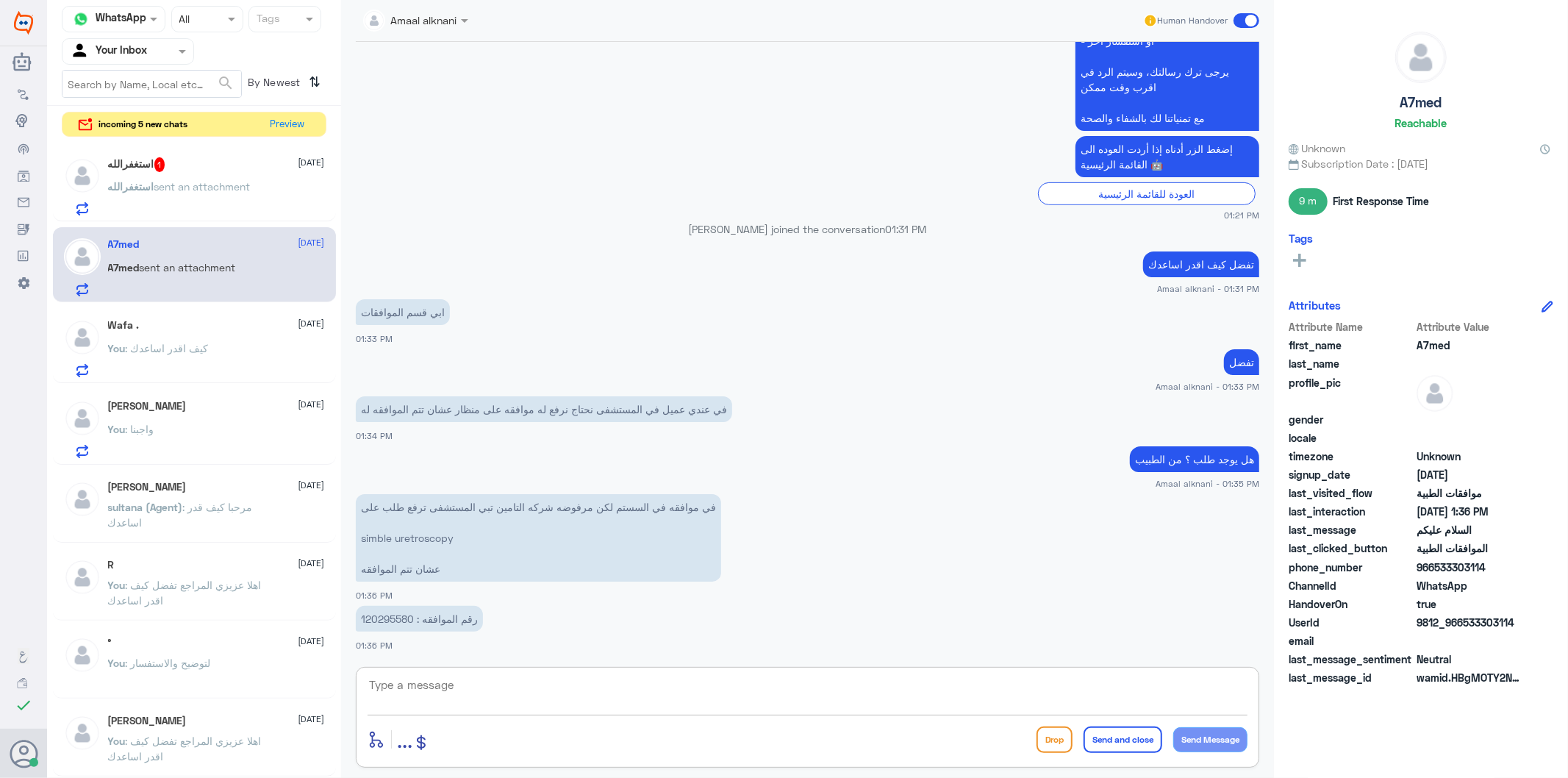
click at [439, 686] on textarea at bounding box center [808, 693] width 880 height 36
type textarea "u"
type textarea "عفوا مين المتحدث؟"
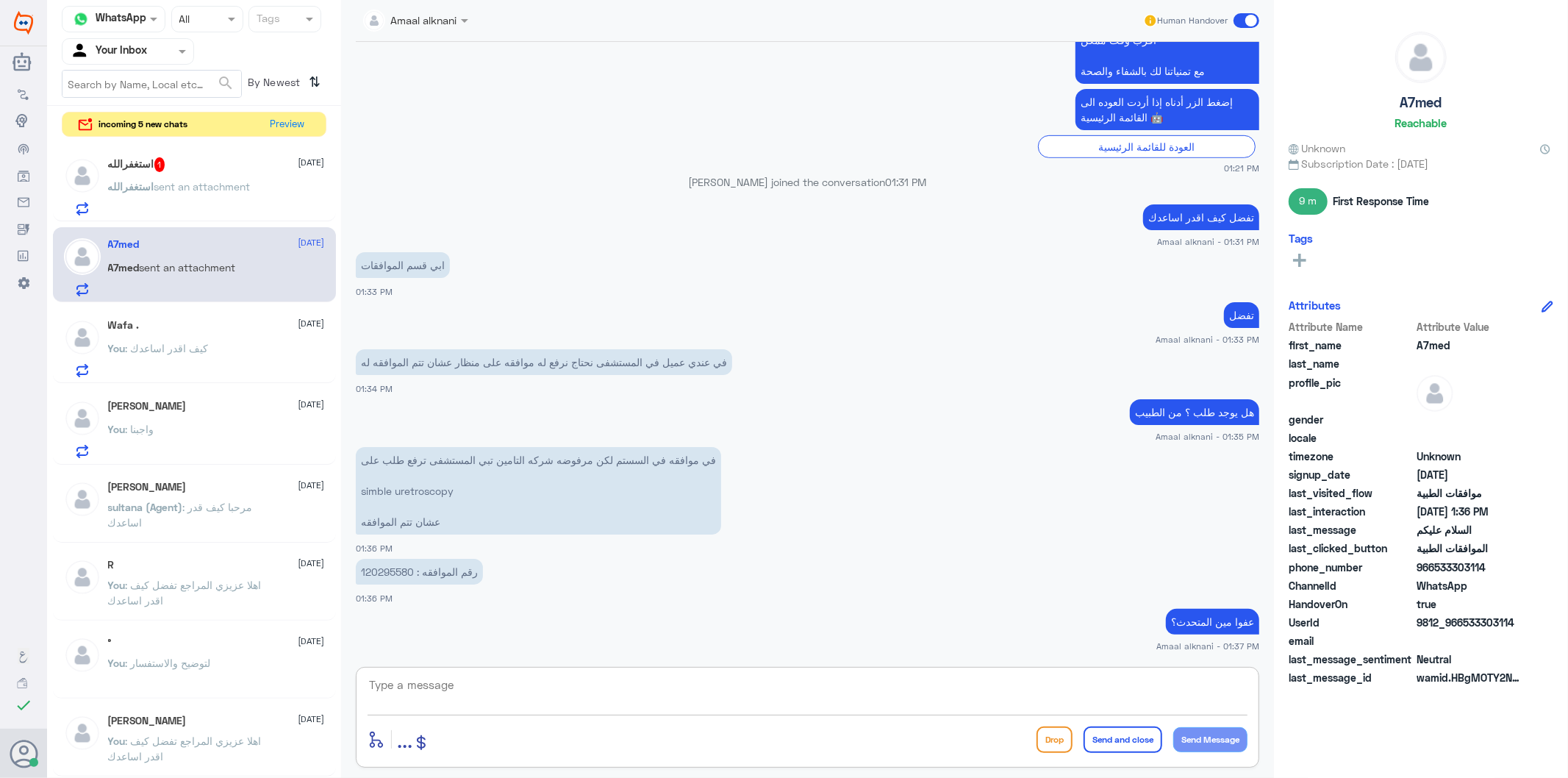
click at [189, 163] on div "استغفرالله 1 [DATE]" at bounding box center [216, 164] width 217 height 15
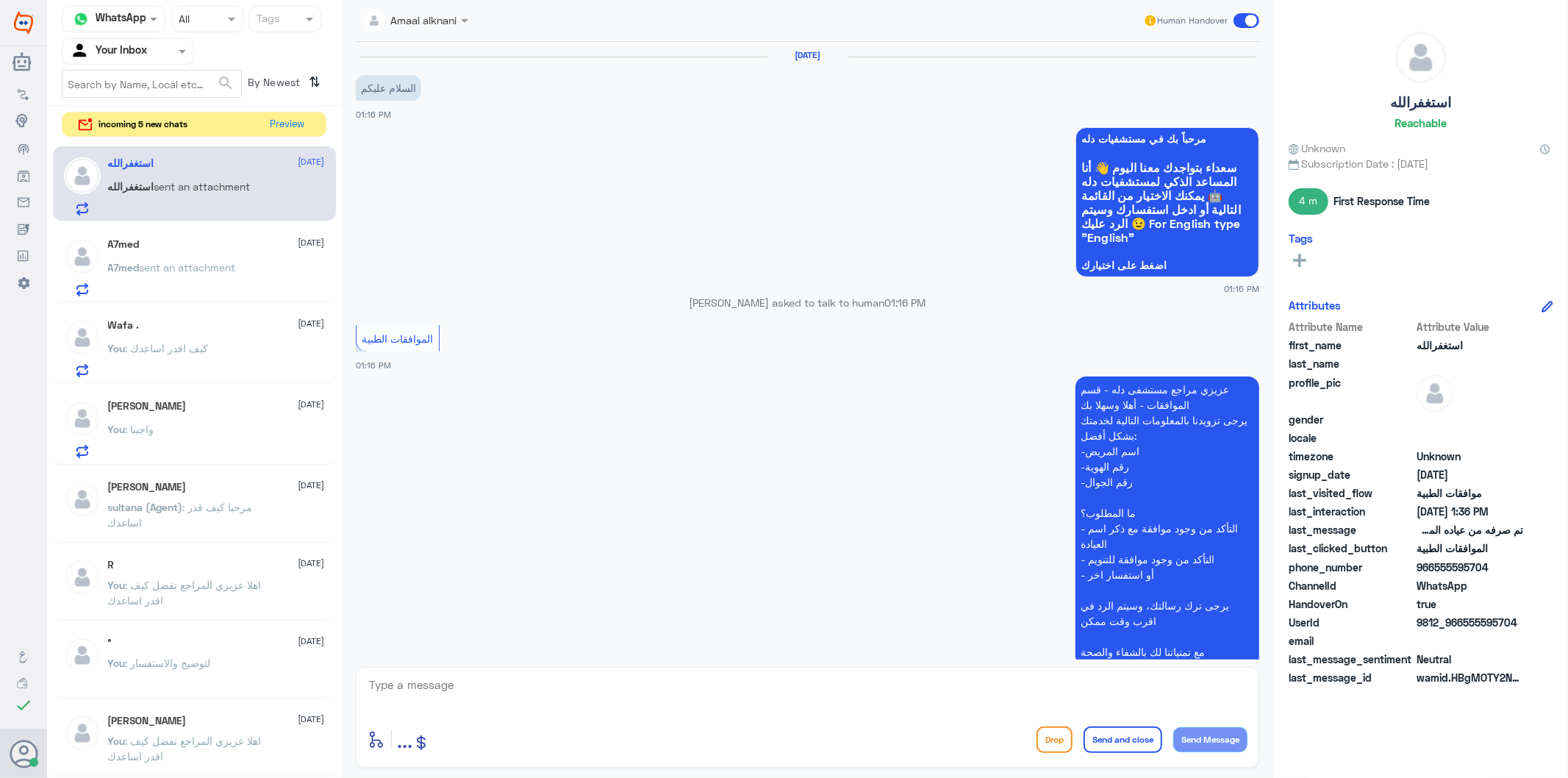
scroll to position [1077, 0]
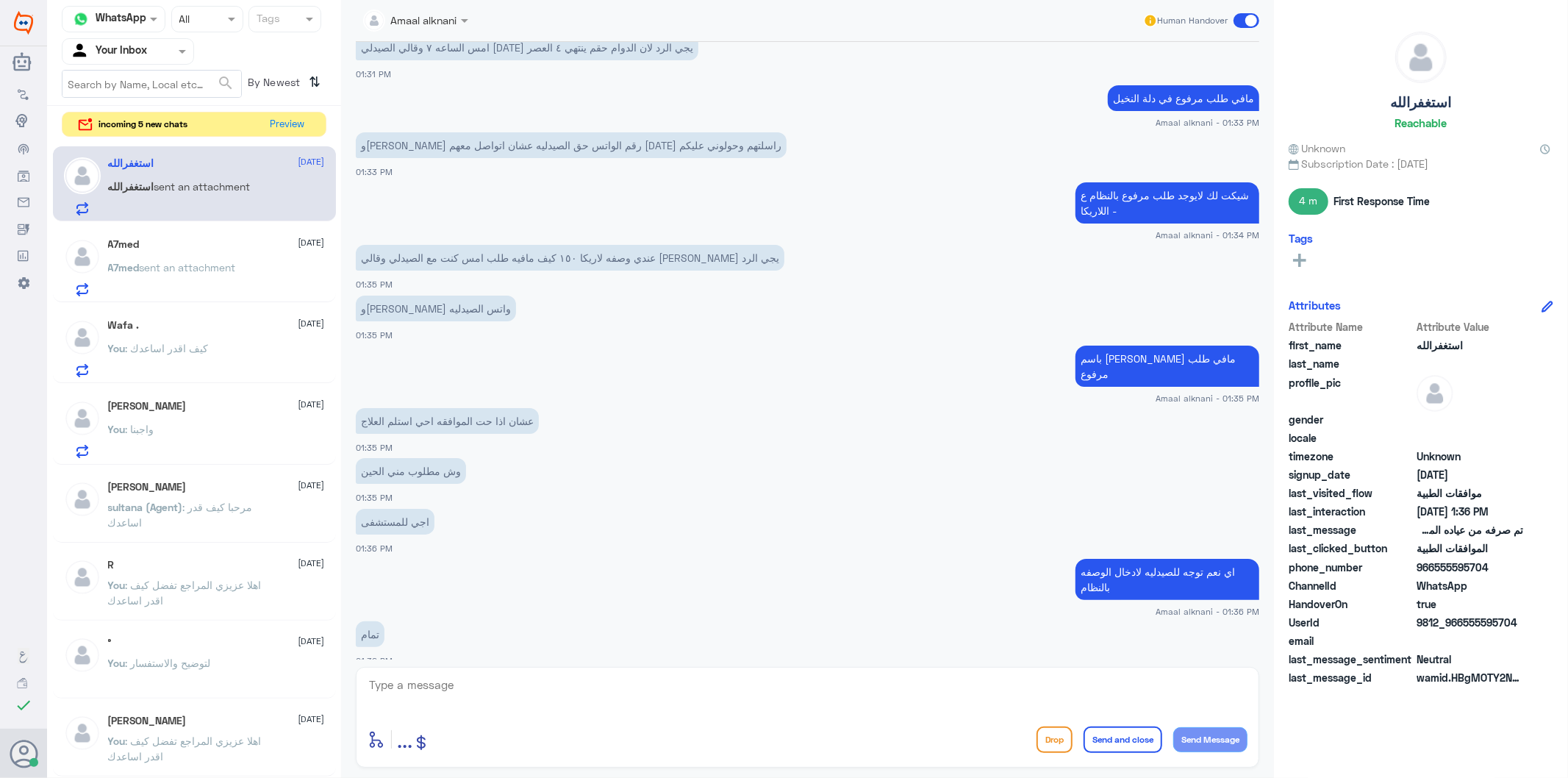
click at [487, 691] on textarea at bounding box center [808, 693] width 880 height 36
type textarea "قدامك العافية"
click at [1104, 747] on button "Send and close" at bounding box center [1123, 739] width 79 height 27
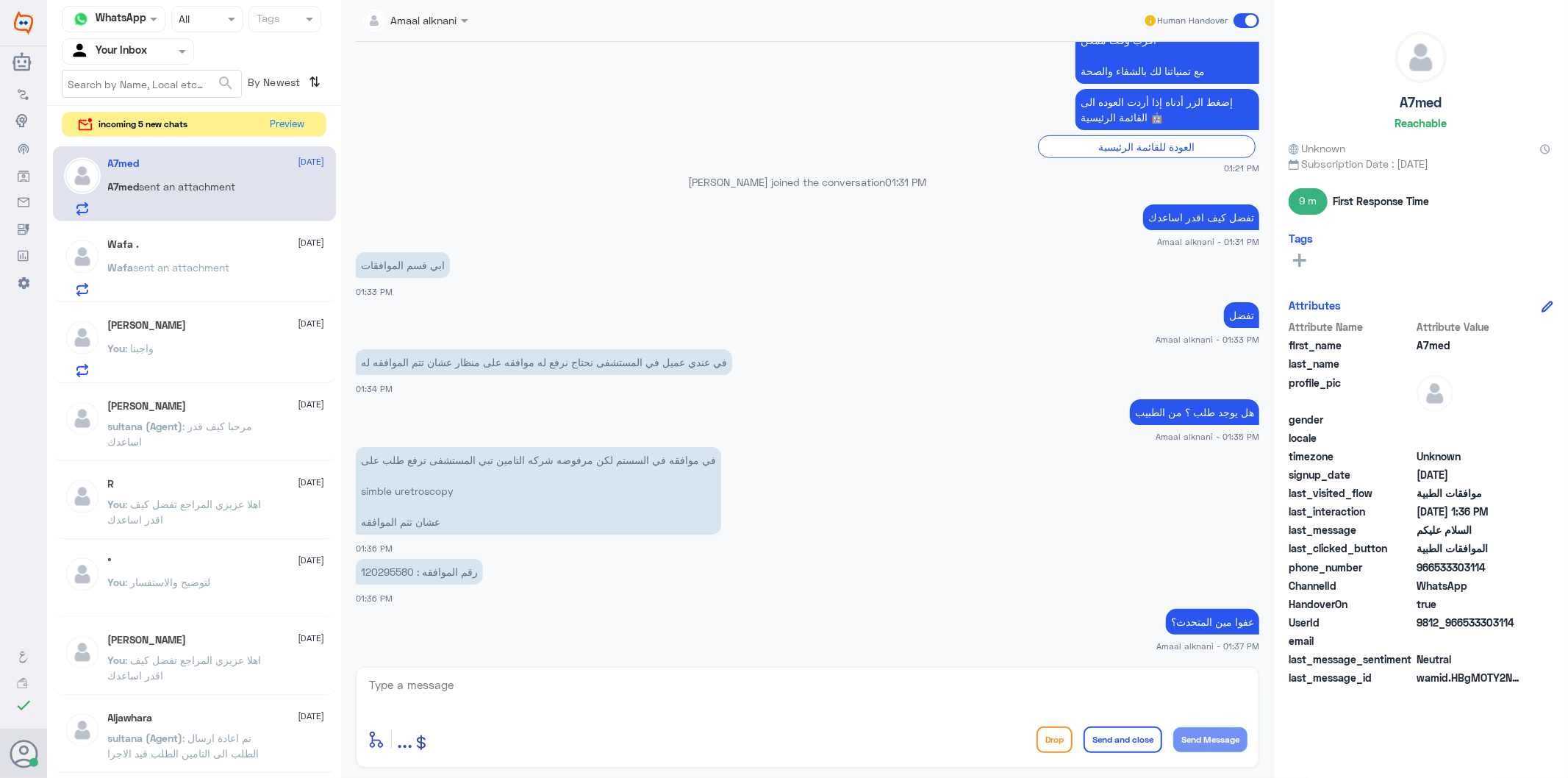
scroll to position [581, 0]
click at [295, 118] on button "Preview" at bounding box center [288, 123] width 45 height 23
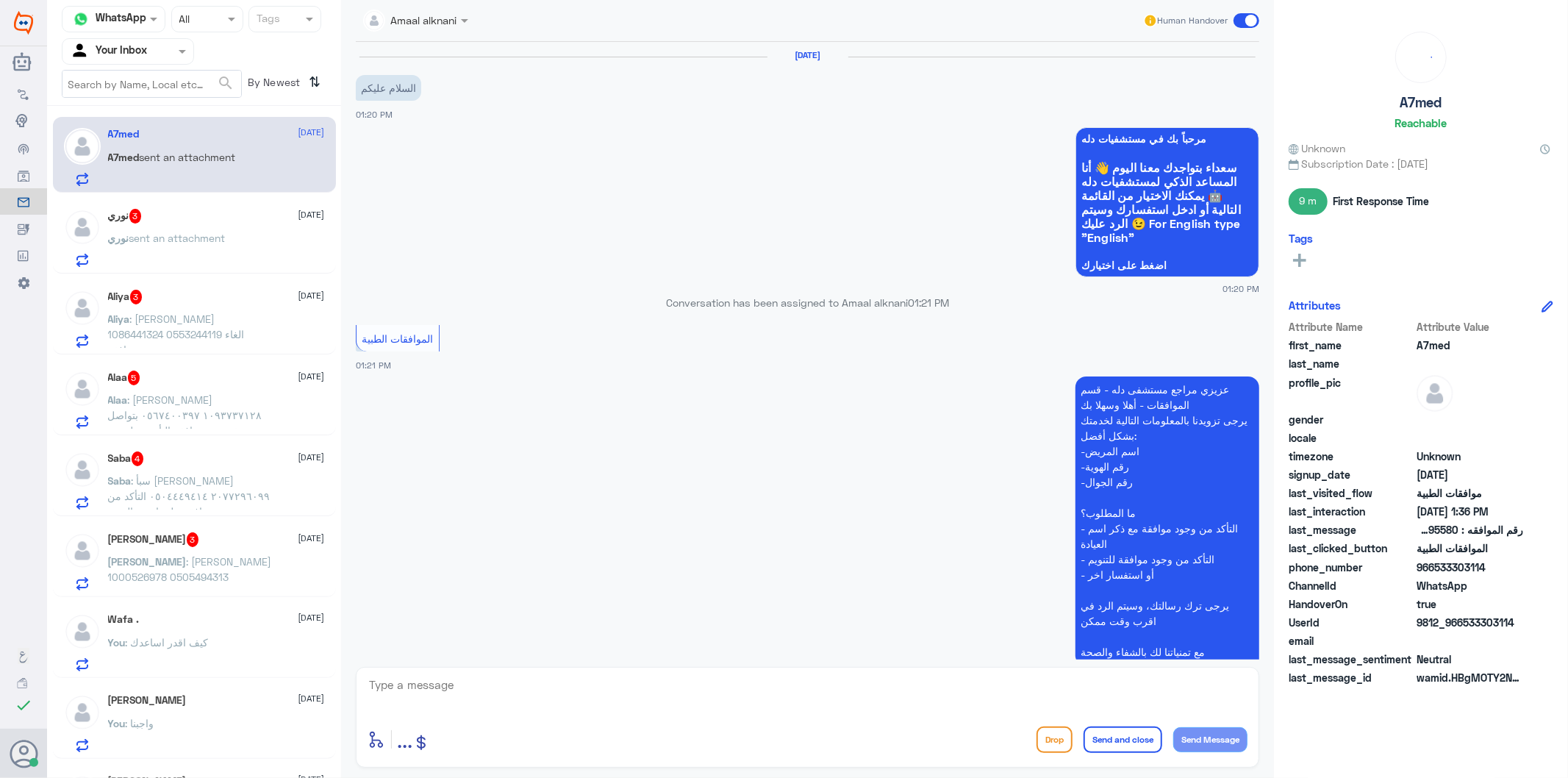
scroll to position [581, 0]
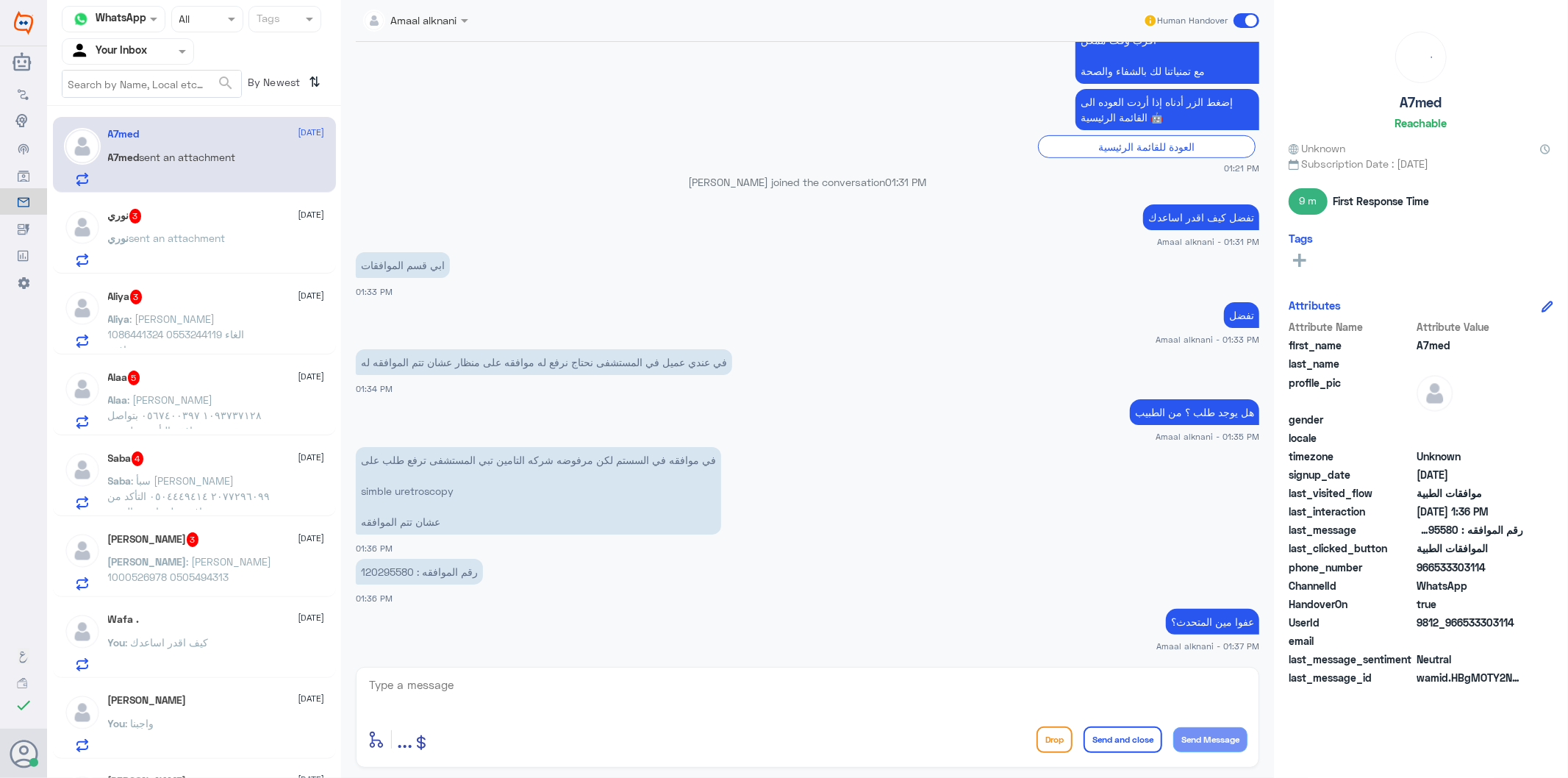
click at [199, 569] on p "[PERSON_NAME] : [PERSON_NAME] 1000526978 0505494313" at bounding box center [191, 571] width 165 height 36
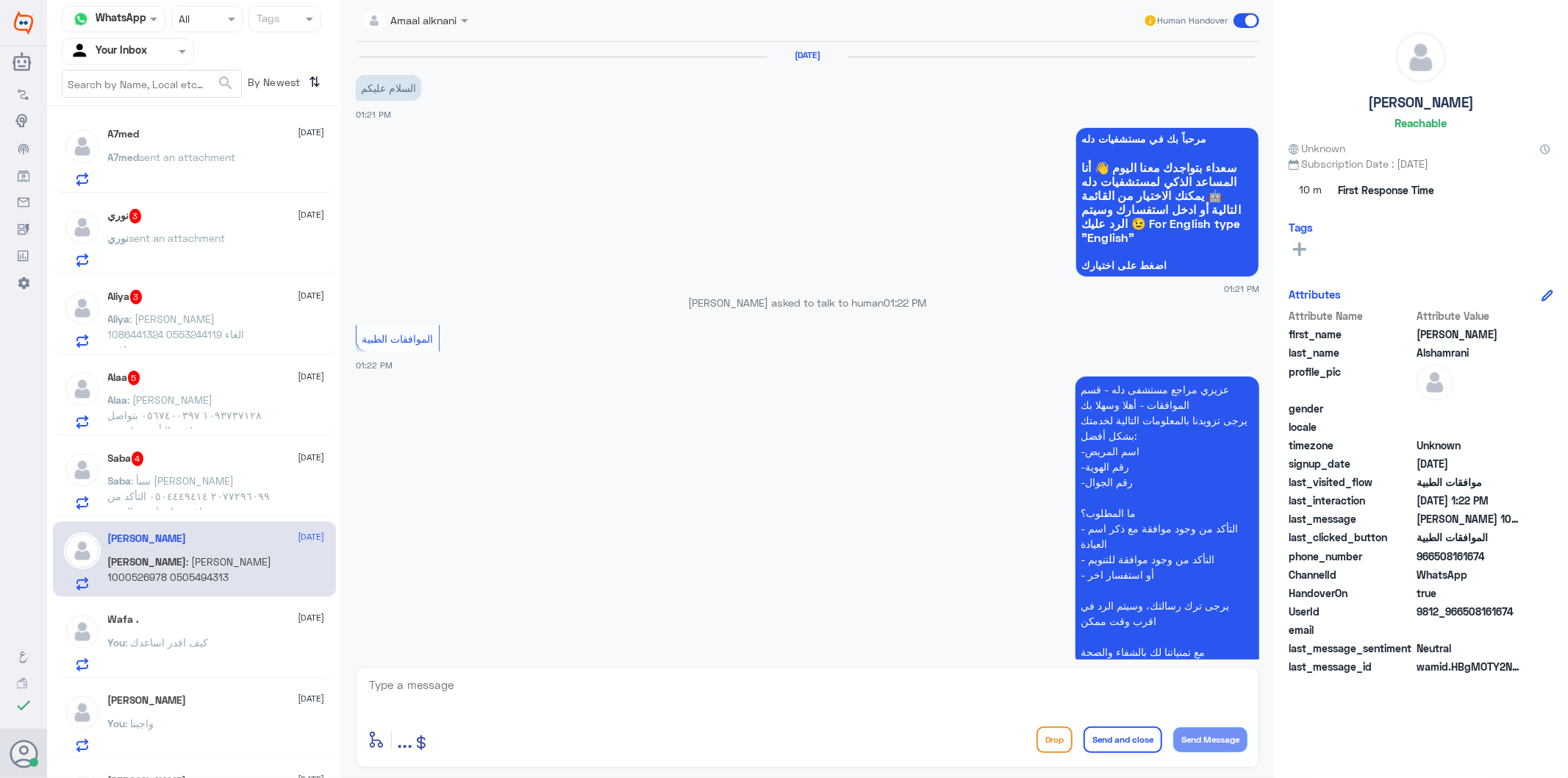
scroll to position [185, 0]
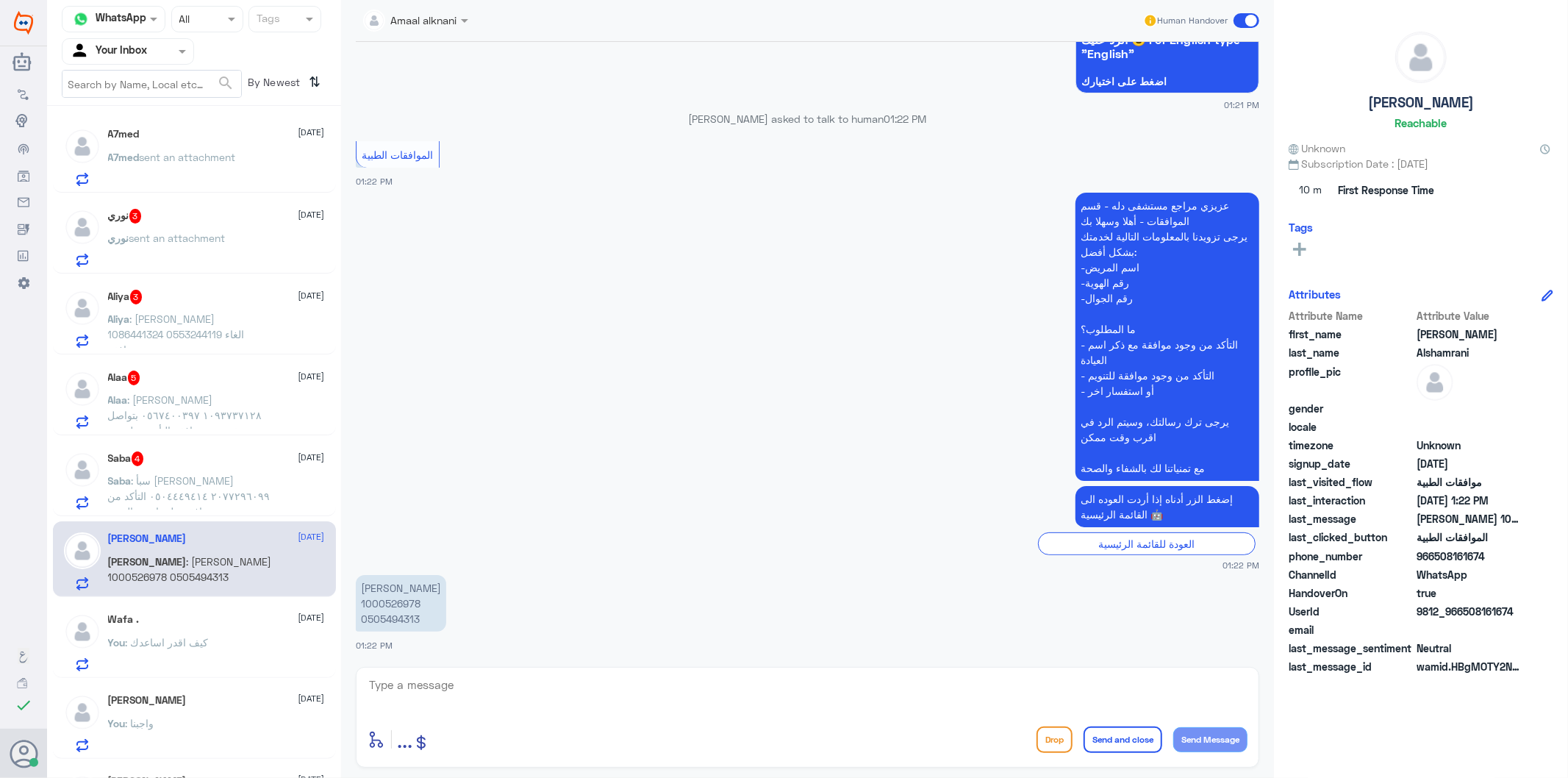
click at [449, 687] on textarea at bounding box center [808, 693] width 880 height 36
type textarea "تفضل كيف اقدر اساعدك"
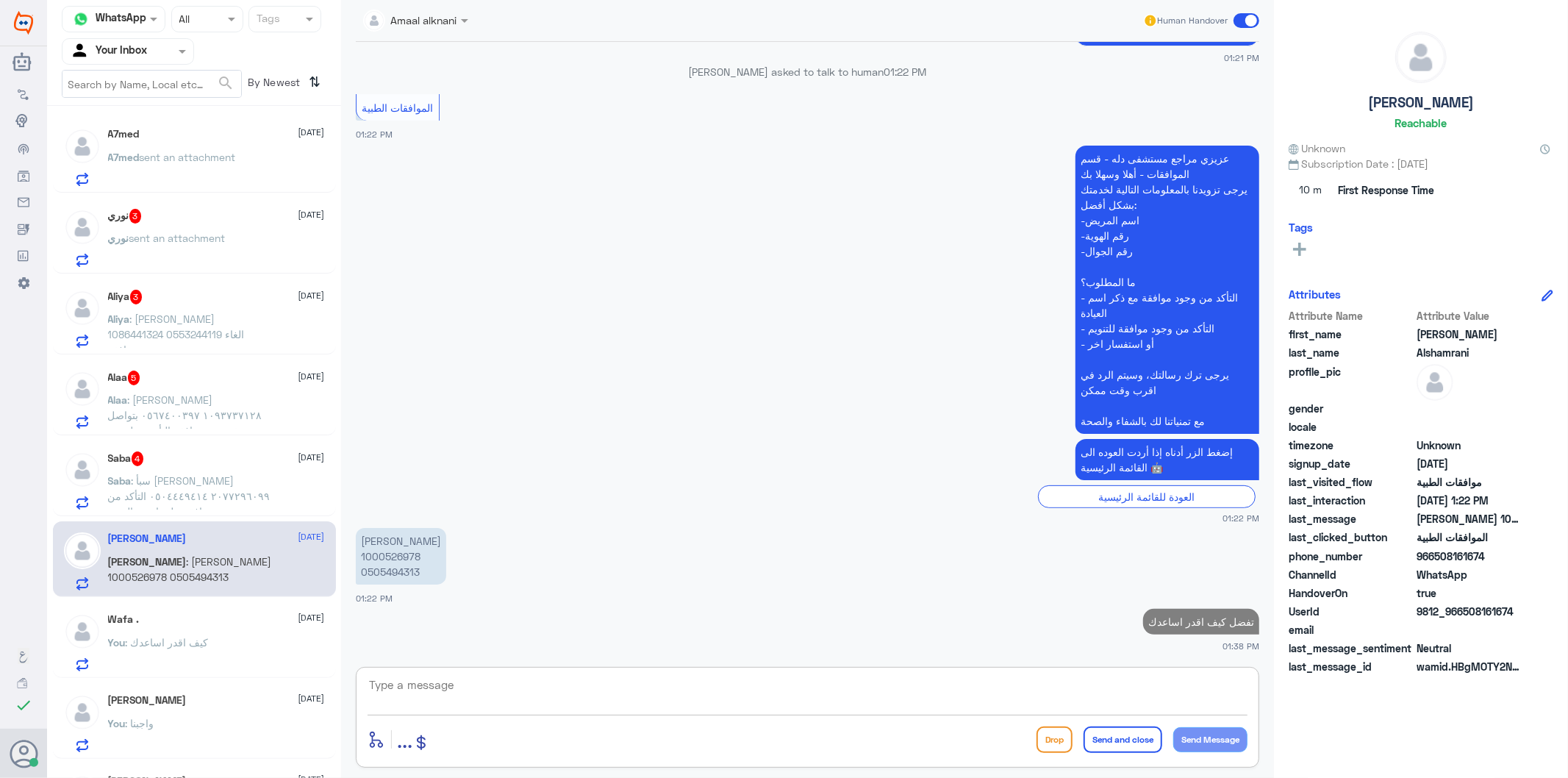
click at [236, 495] on span ": سبأ [PERSON_NAME] ٢٠٧٧٢٩٦٠٩٩ ٠٥٠٤٤٤٩٤١٤ التأكد من وجود موافقة على اشعة الرنين" at bounding box center [189, 496] width 162 height 43
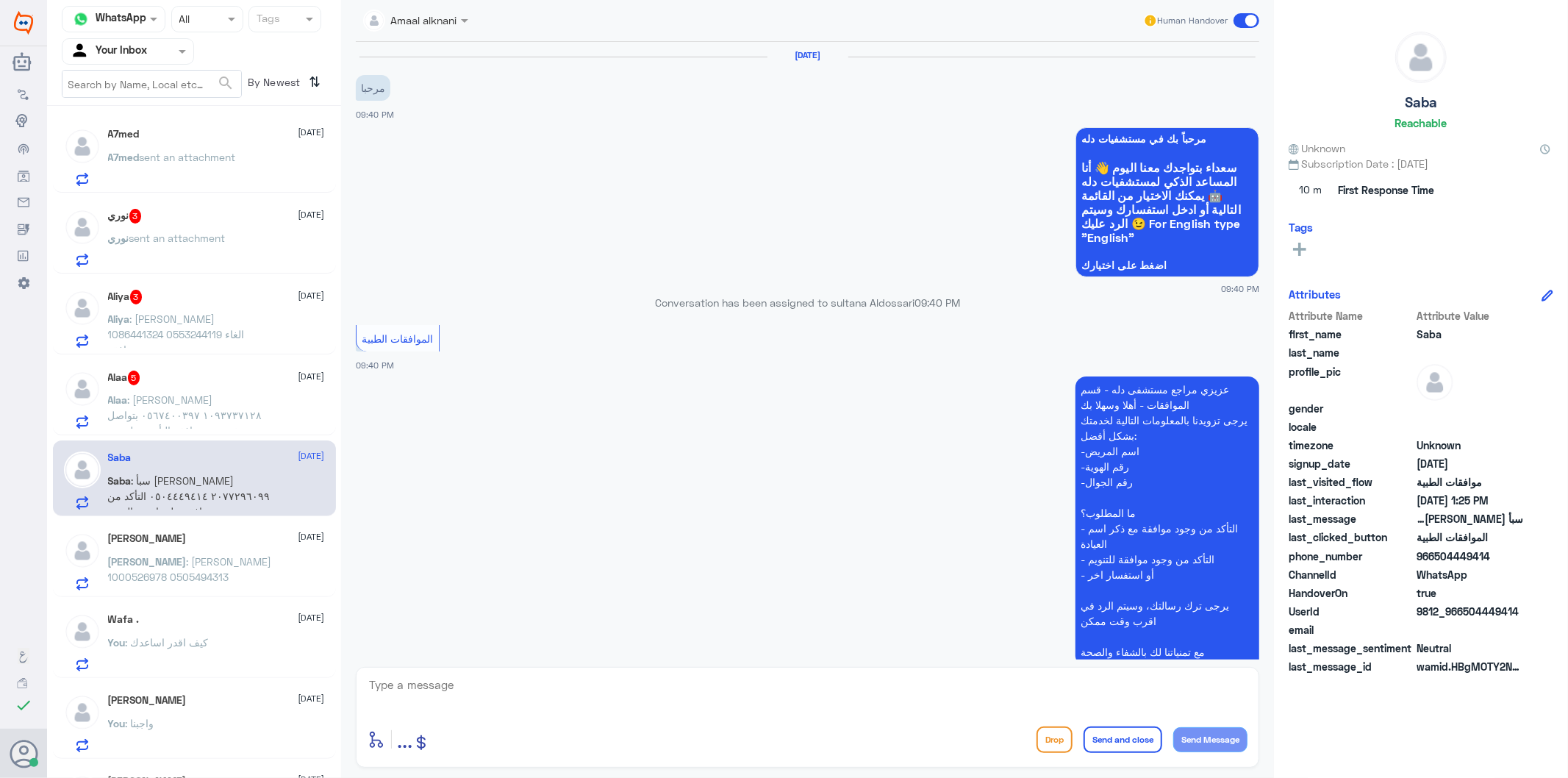
scroll to position [2076, 0]
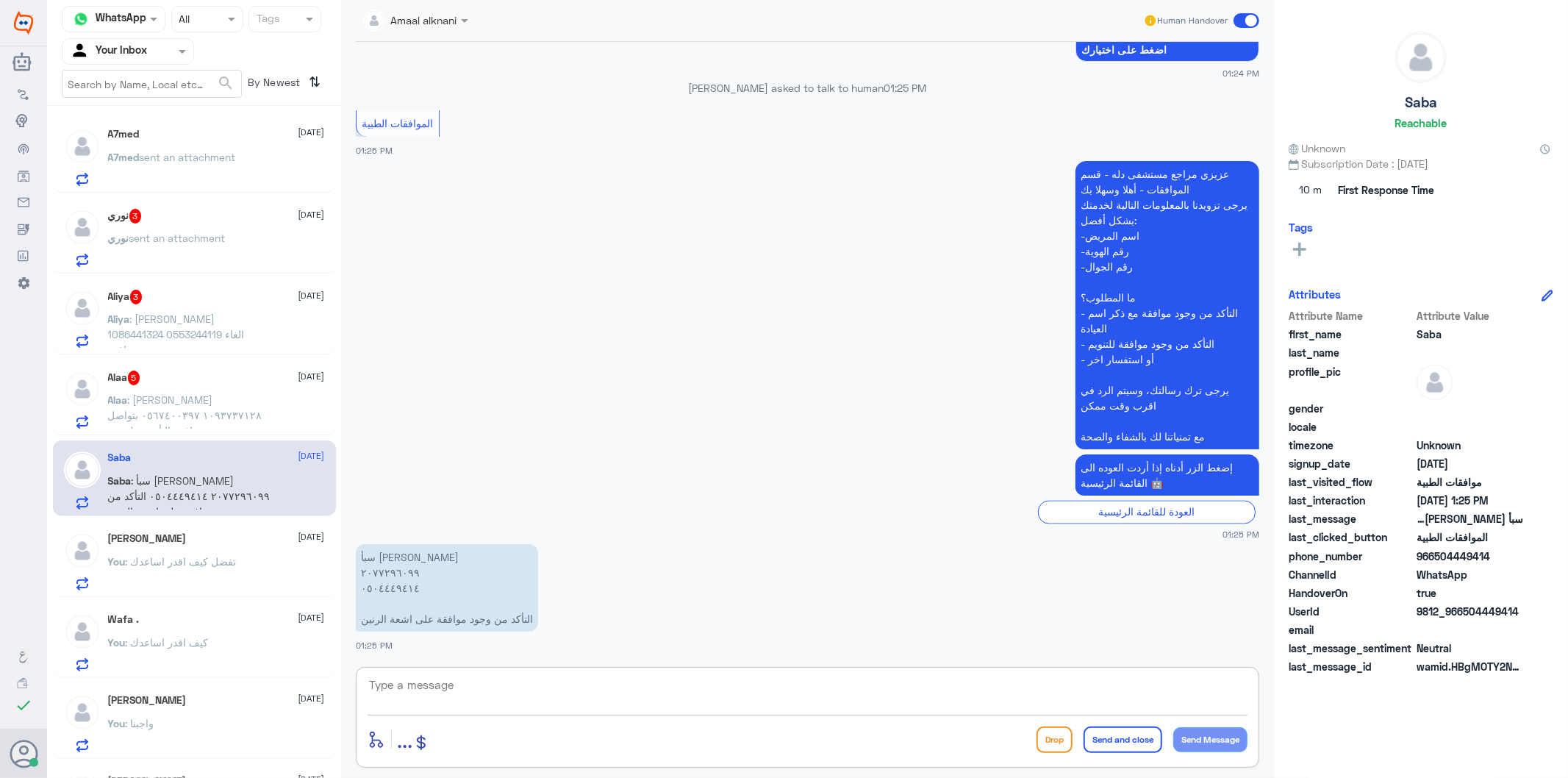
click at [427, 686] on textarea at bounding box center [808, 693] width 880 height 36
drag, startPoint x: 460, startPoint y: 684, endPoint x: 303, endPoint y: 678, distance: 157.1
click at [303, 678] on div "Channel WhatsApp Status × All Tags Agent Filter Your Inbox search By Newest ⇅ A…" at bounding box center [808, 391] width 1521 height 782
type textarea "تمت متابعة طلبكم عدة مرات ولازالت اشعة الرنين مرفوضة"
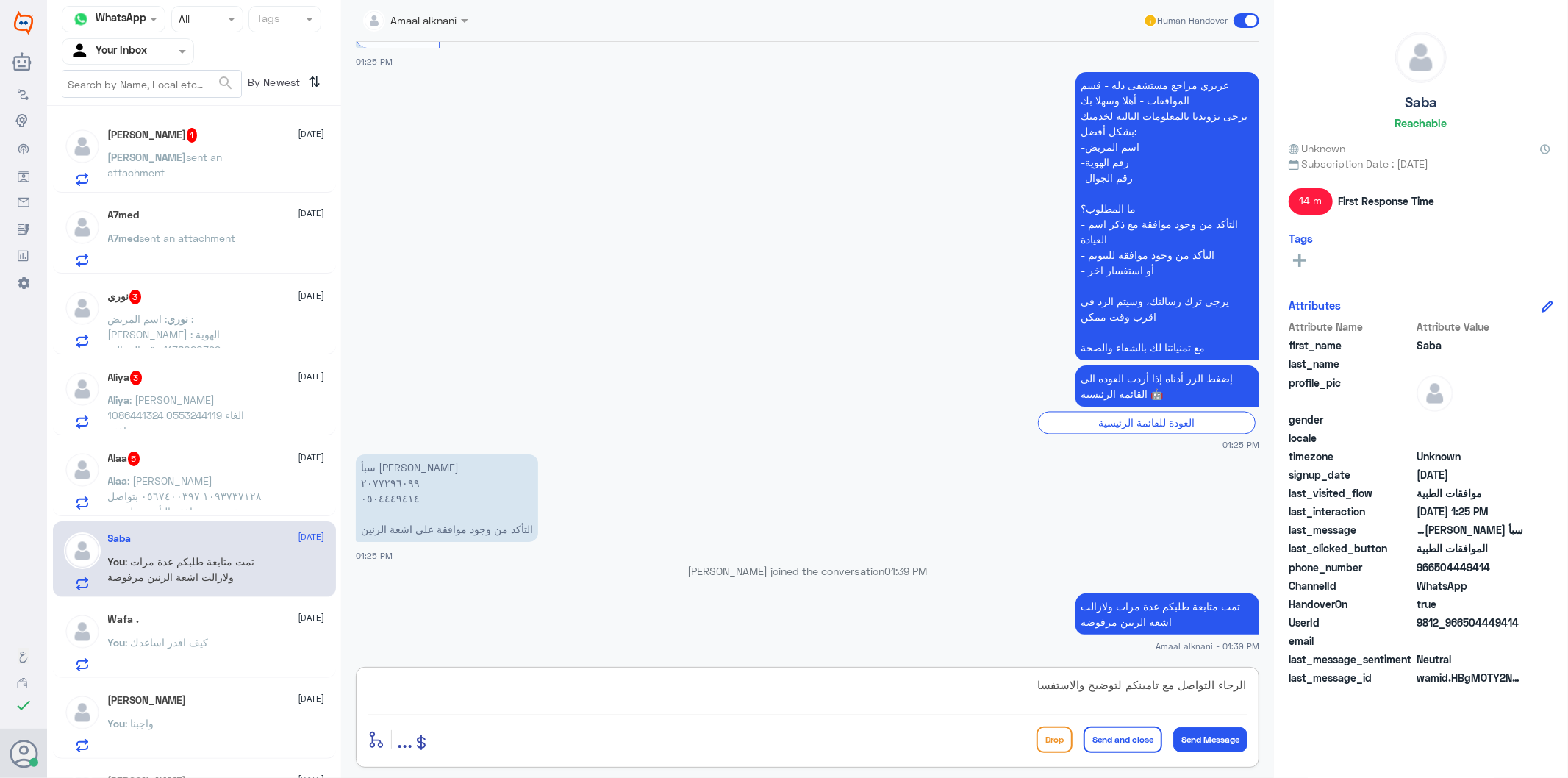
type textarea "الرجاء التواصل مع تامينكم لتوضيح والاستفسار"
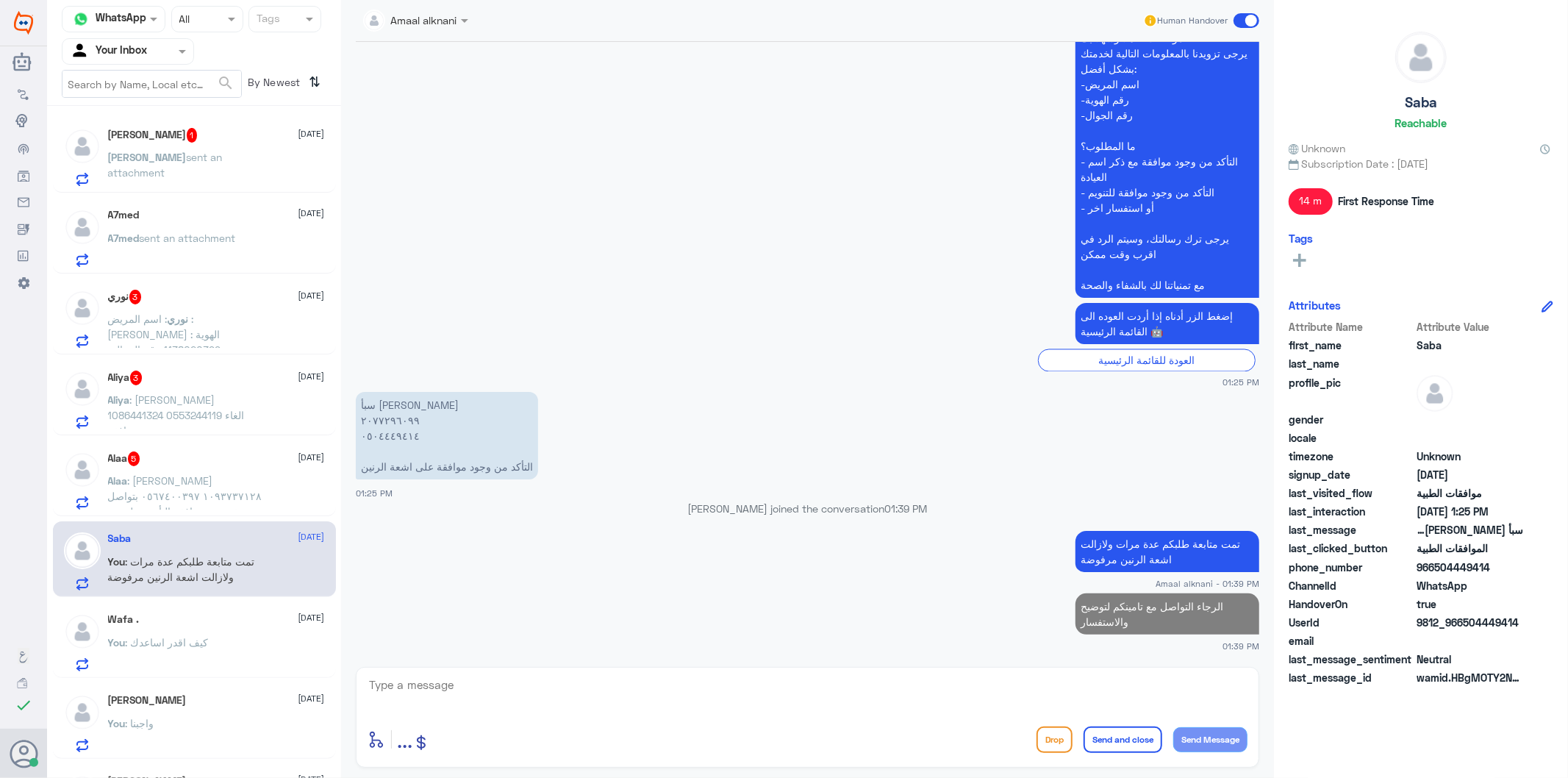
click at [181, 480] on span ": [PERSON_NAME] ١٠٩٣٧٣٧١٢٨ ٠٥٦٧٤٠٠٣٩٧ بتواصل بخصوص موافقة التأمين هل بيتم التوا…" at bounding box center [185, 512] width 154 height 75
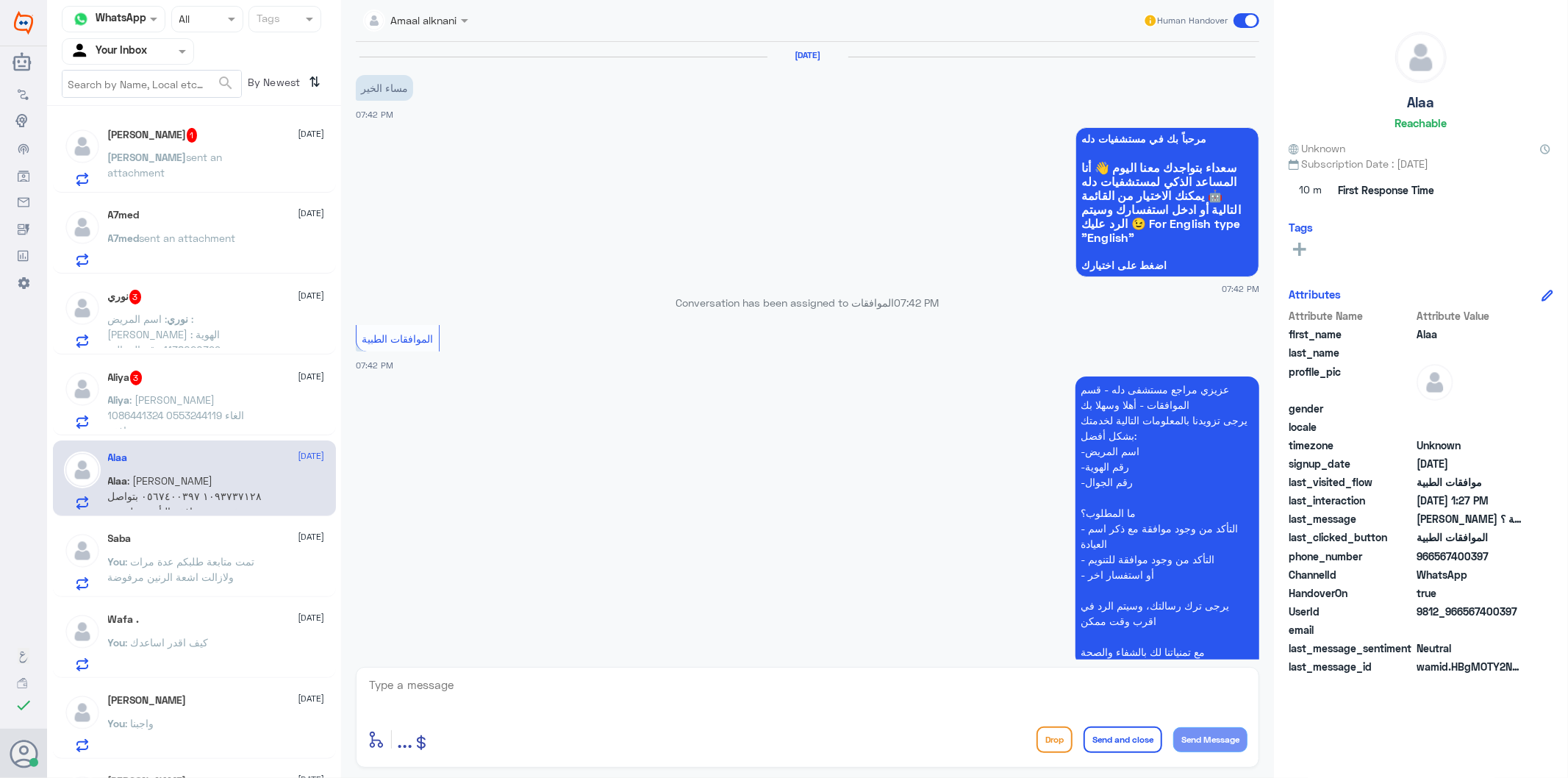
scroll to position [1032, 0]
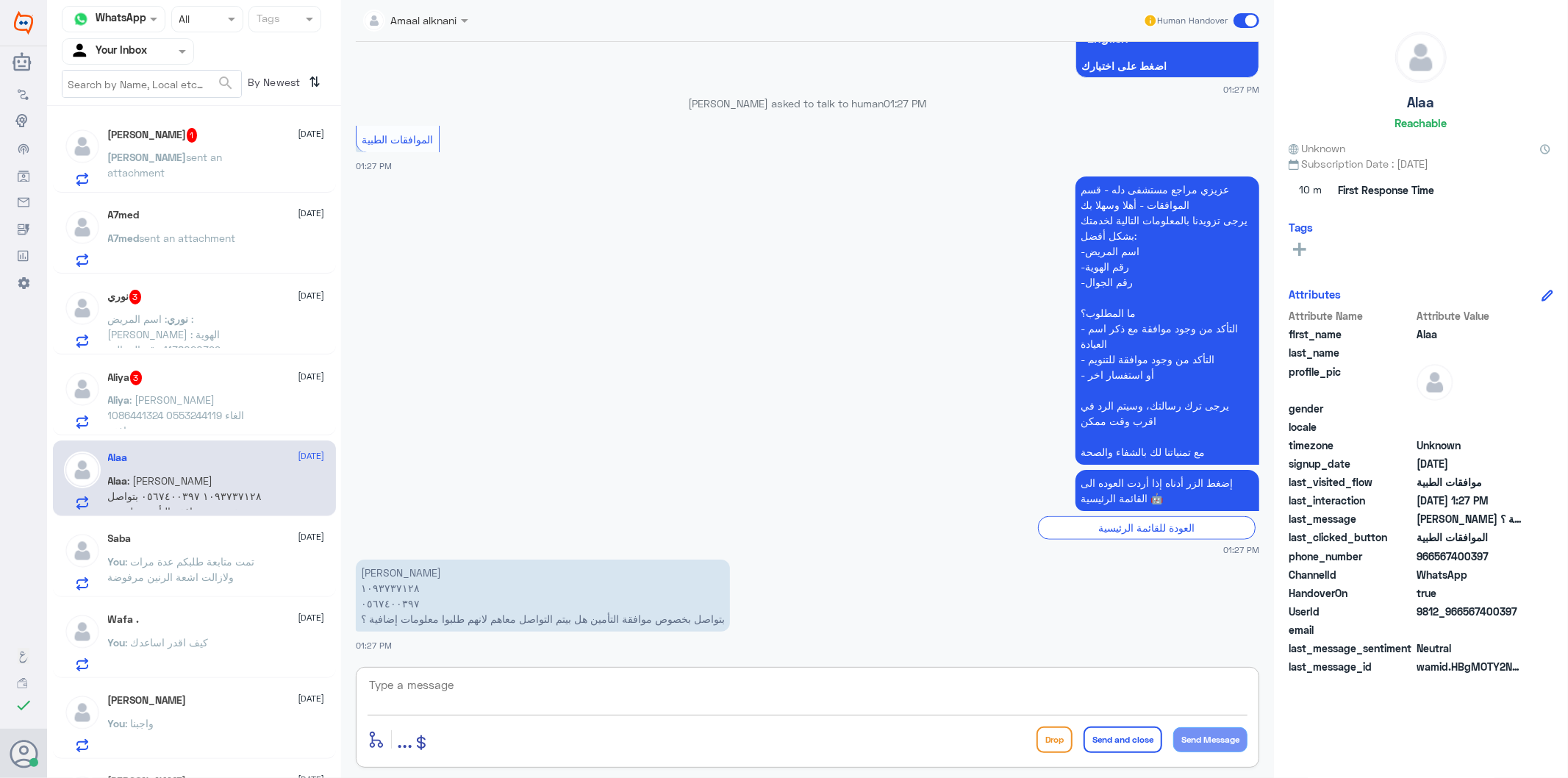
click at [458, 690] on textarea at bounding box center [808, 693] width 880 height 36
drag, startPoint x: 420, startPoint y: 681, endPoint x: 434, endPoint y: 673, distance: 16.1
click at [434, 675] on textarea at bounding box center [808, 693] width 880 height 36
type textarea "1093737128"
drag, startPoint x: 451, startPoint y: 688, endPoint x: 230, endPoint y: 648, distance: 224.6
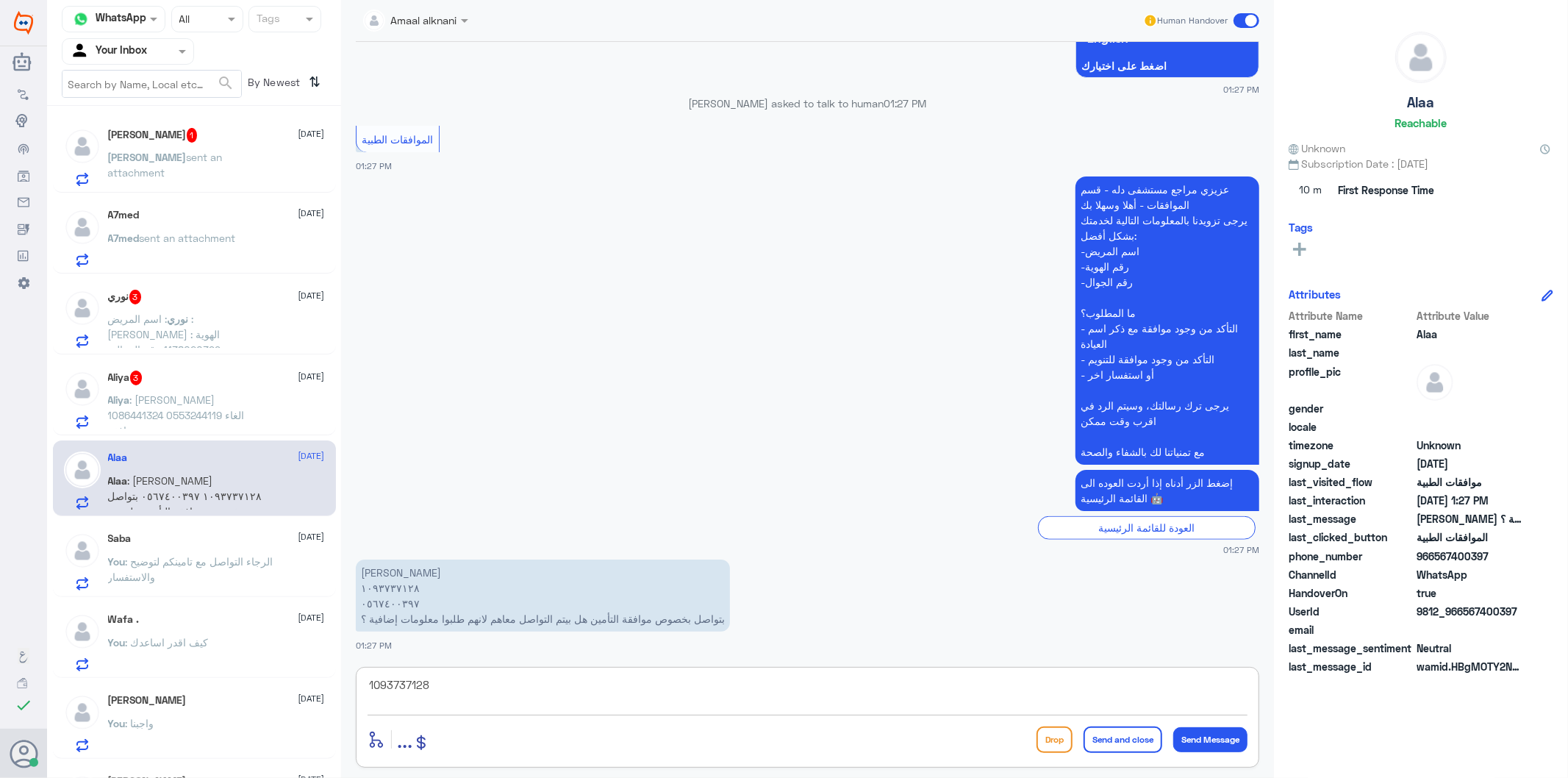
click at [230, 648] on div "Channel WhatsApp Status × All Tags Agent Filter Your Inbox search By Newest ⇅ […" at bounding box center [808, 391] width 1521 height 782
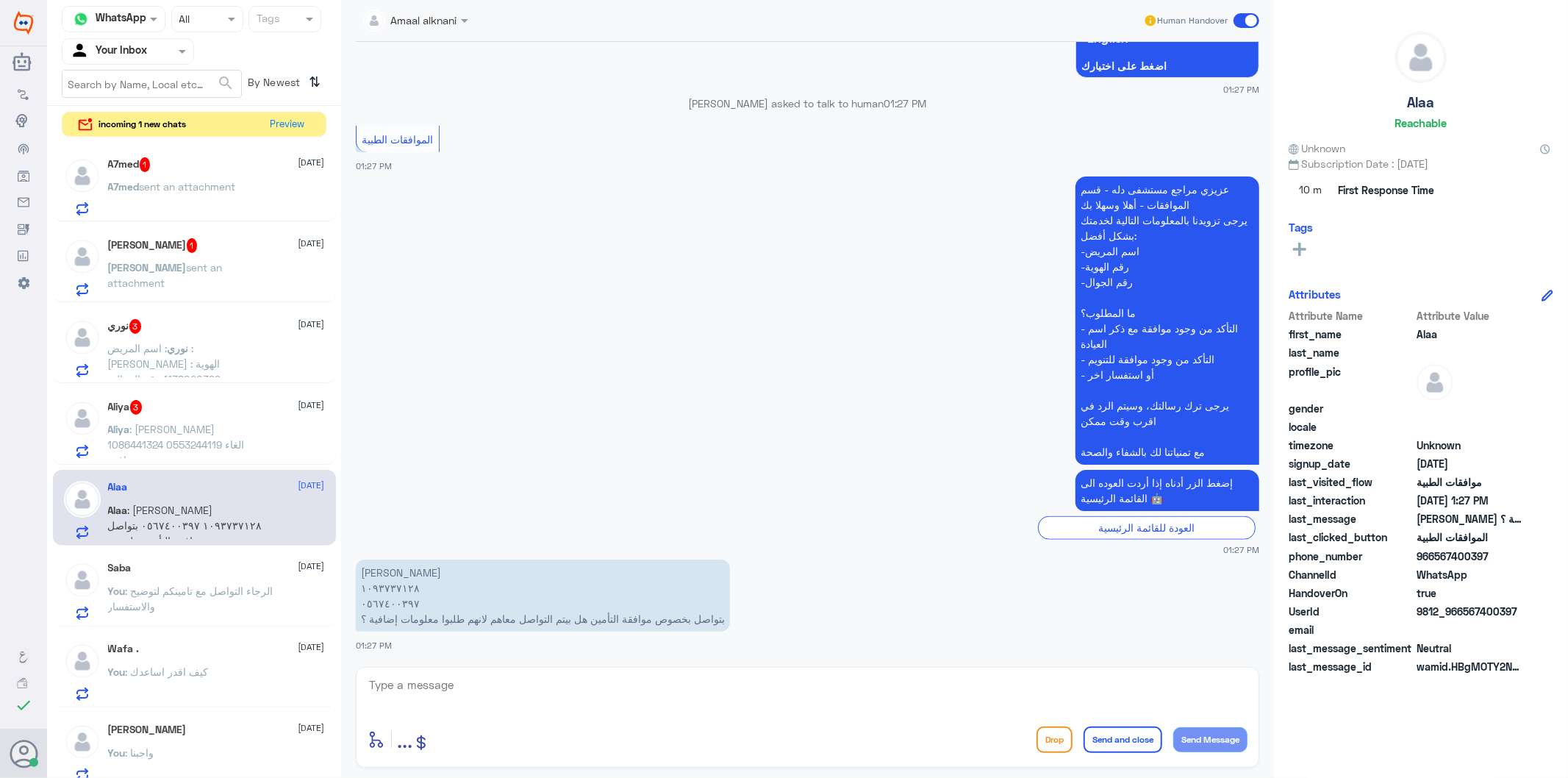
click at [168, 429] on span ": [PERSON_NAME] 1086441324 0553244119 الغاء موافقه" at bounding box center [176, 444] width 137 height 43
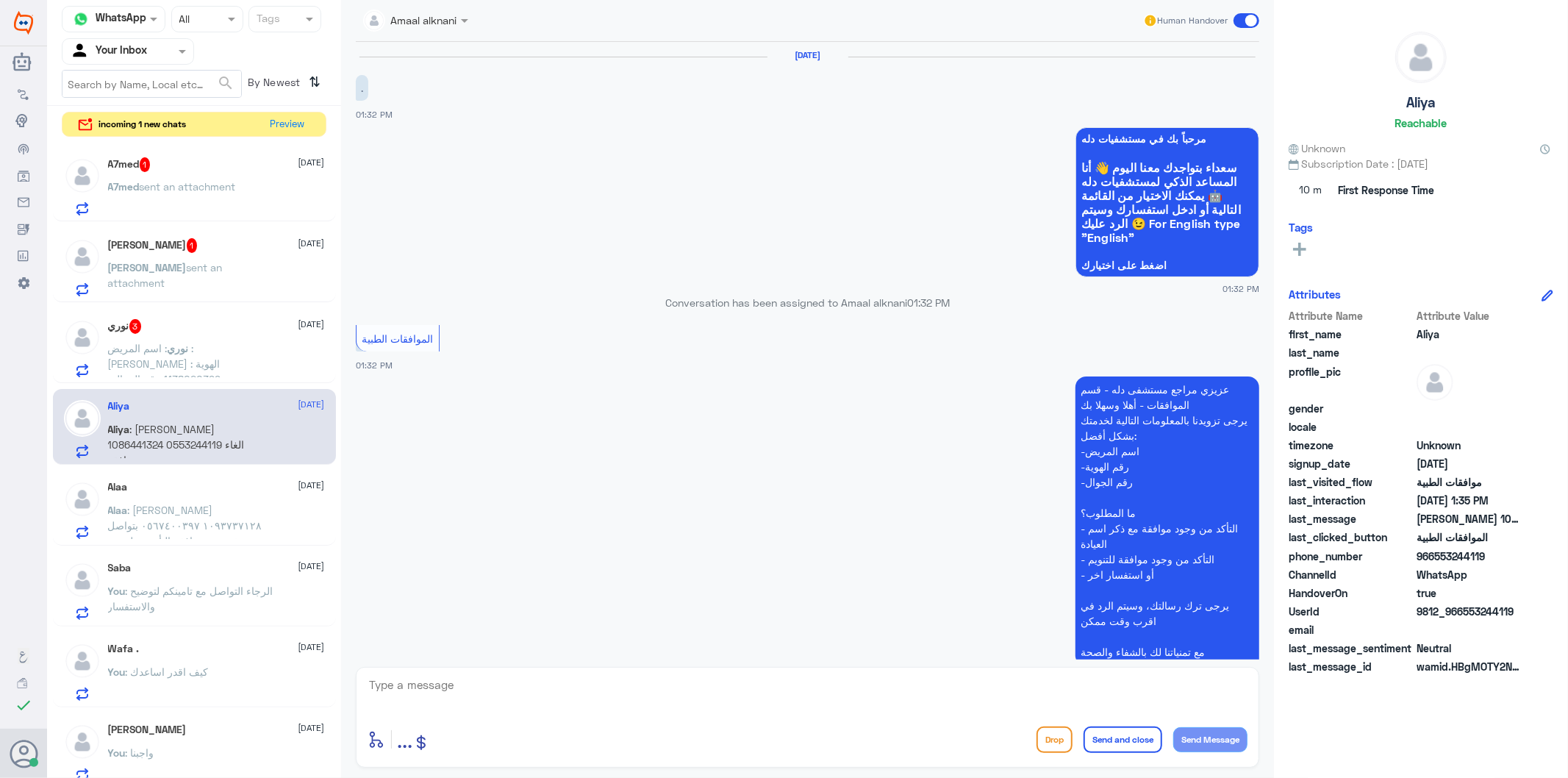
scroll to position [215, 0]
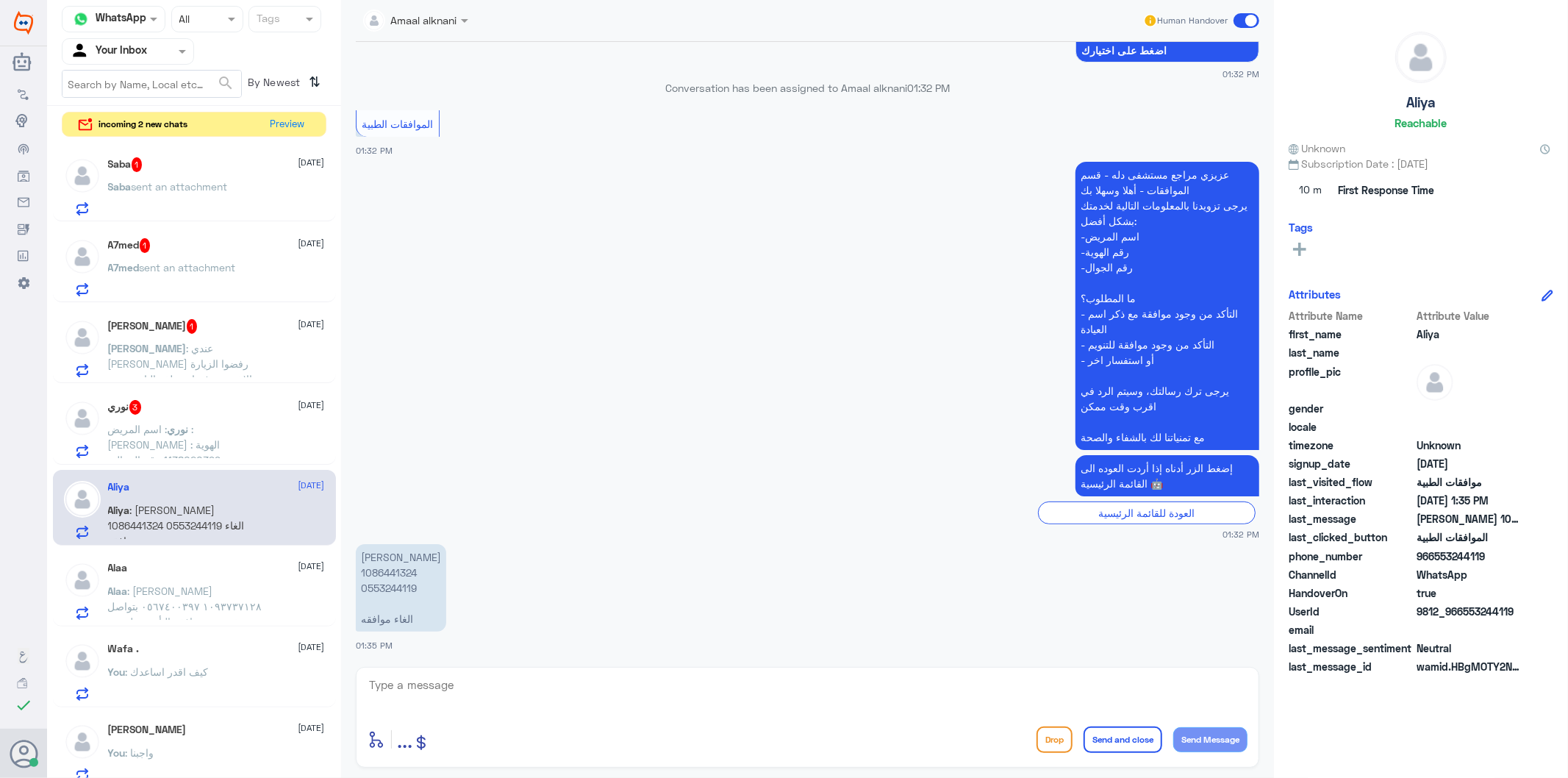
click at [388, 588] on p "[PERSON_NAME] 1086441324 0553244119 الغاء موافقه" at bounding box center [401, 587] width 90 height 87
click at [447, 688] on textarea at bounding box center [808, 693] width 880 height 36
type textarea "الغاء موافقة الاسنان ؟"
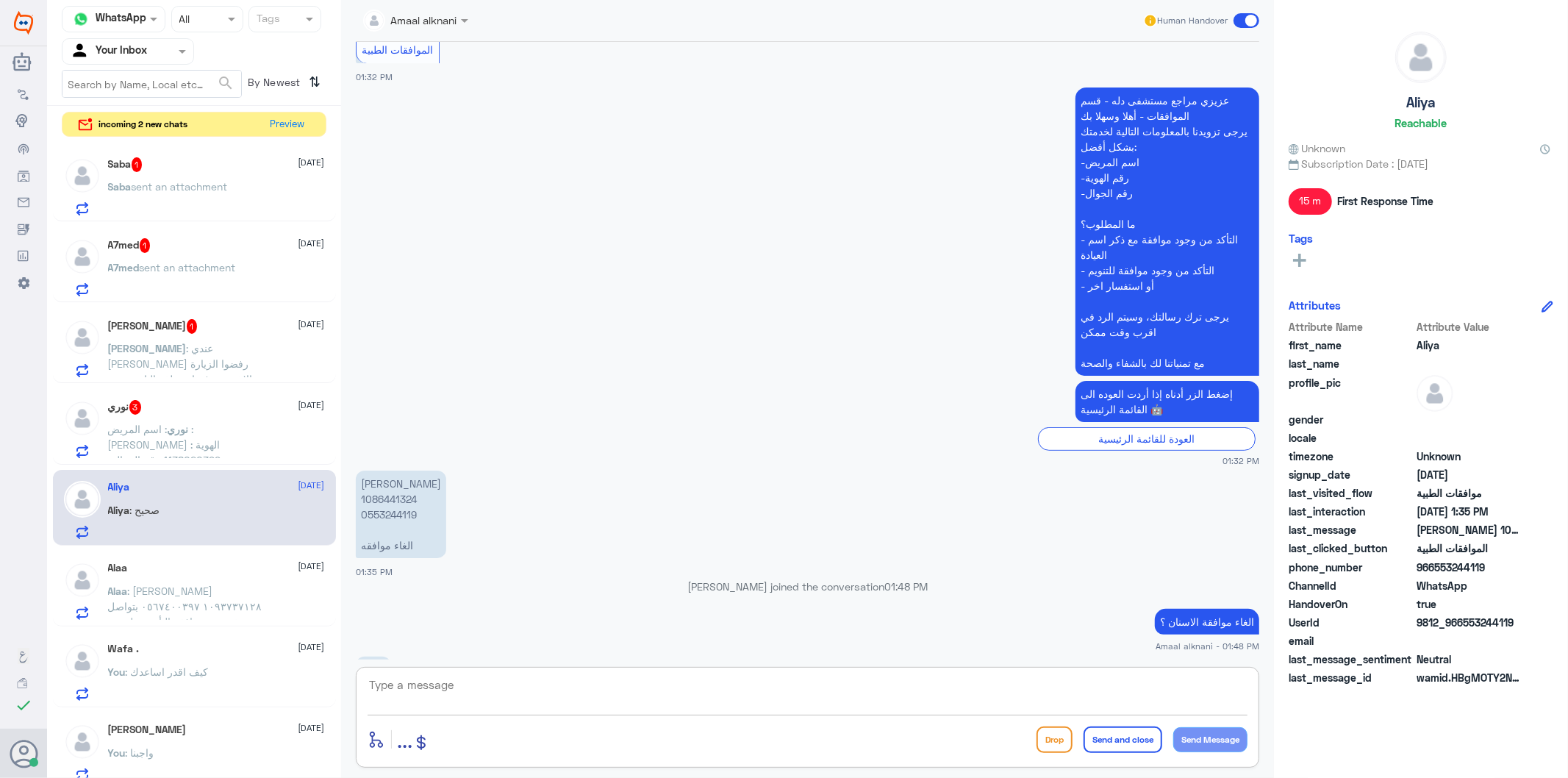
scroll to position [312, 0]
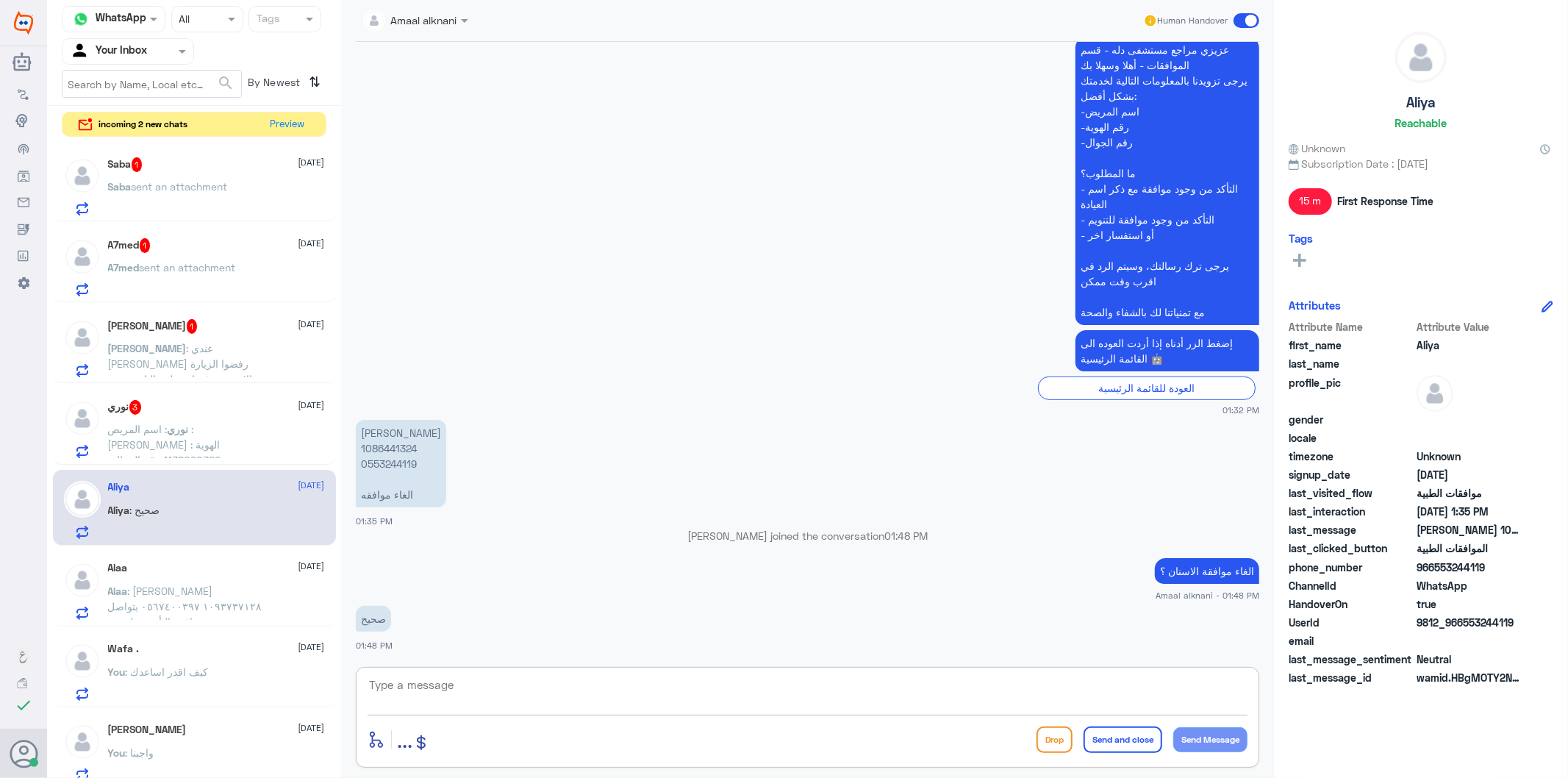
click at [424, 689] on textarea at bounding box center [808, 693] width 880 height 36
type textarea "تم رفع طلبكم للفريق المختص بالعمليات وجاري العمل عليه"
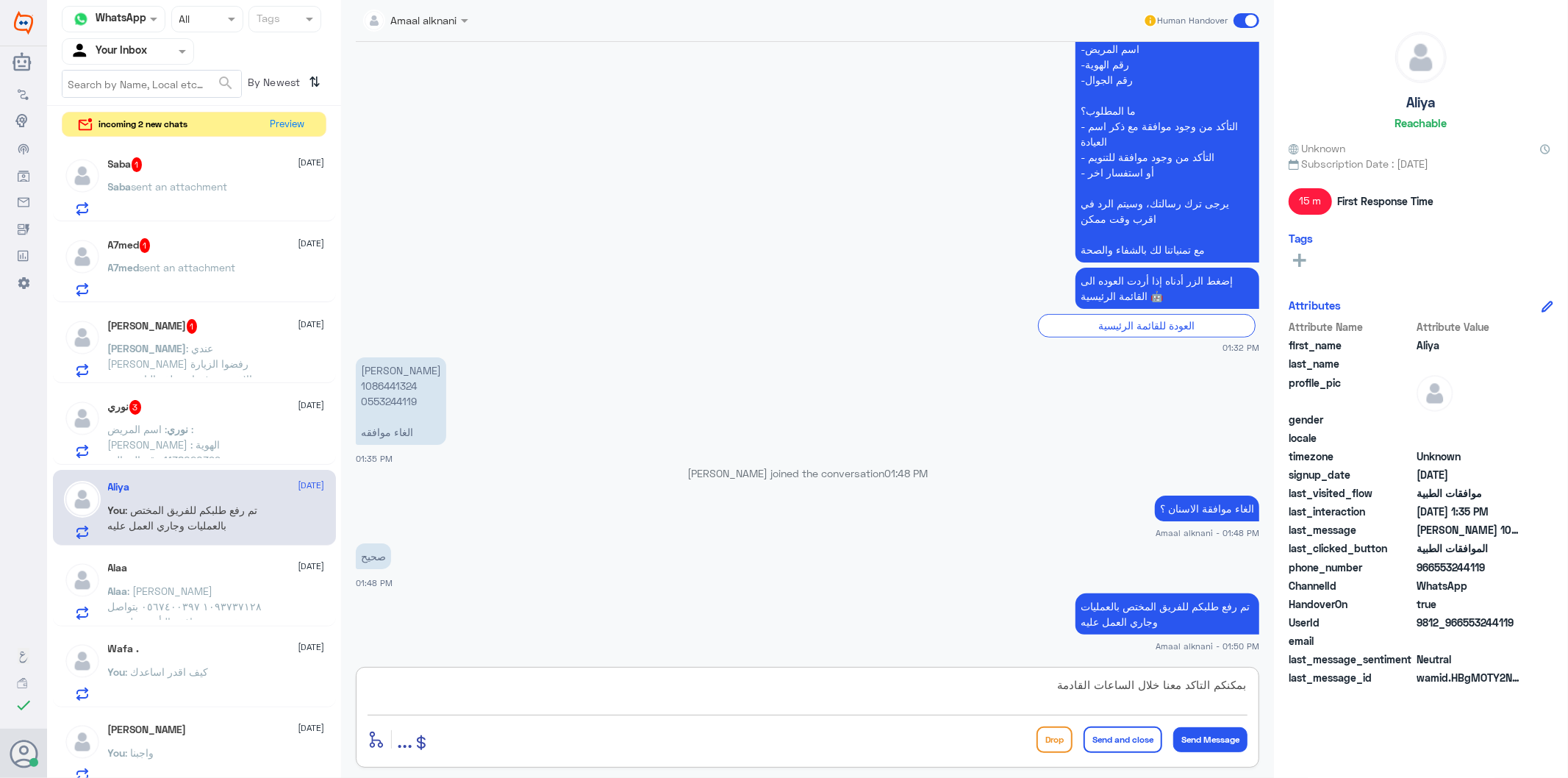
type textarea "بمكنكم التاكد معنا خلال الساعات القادمة"
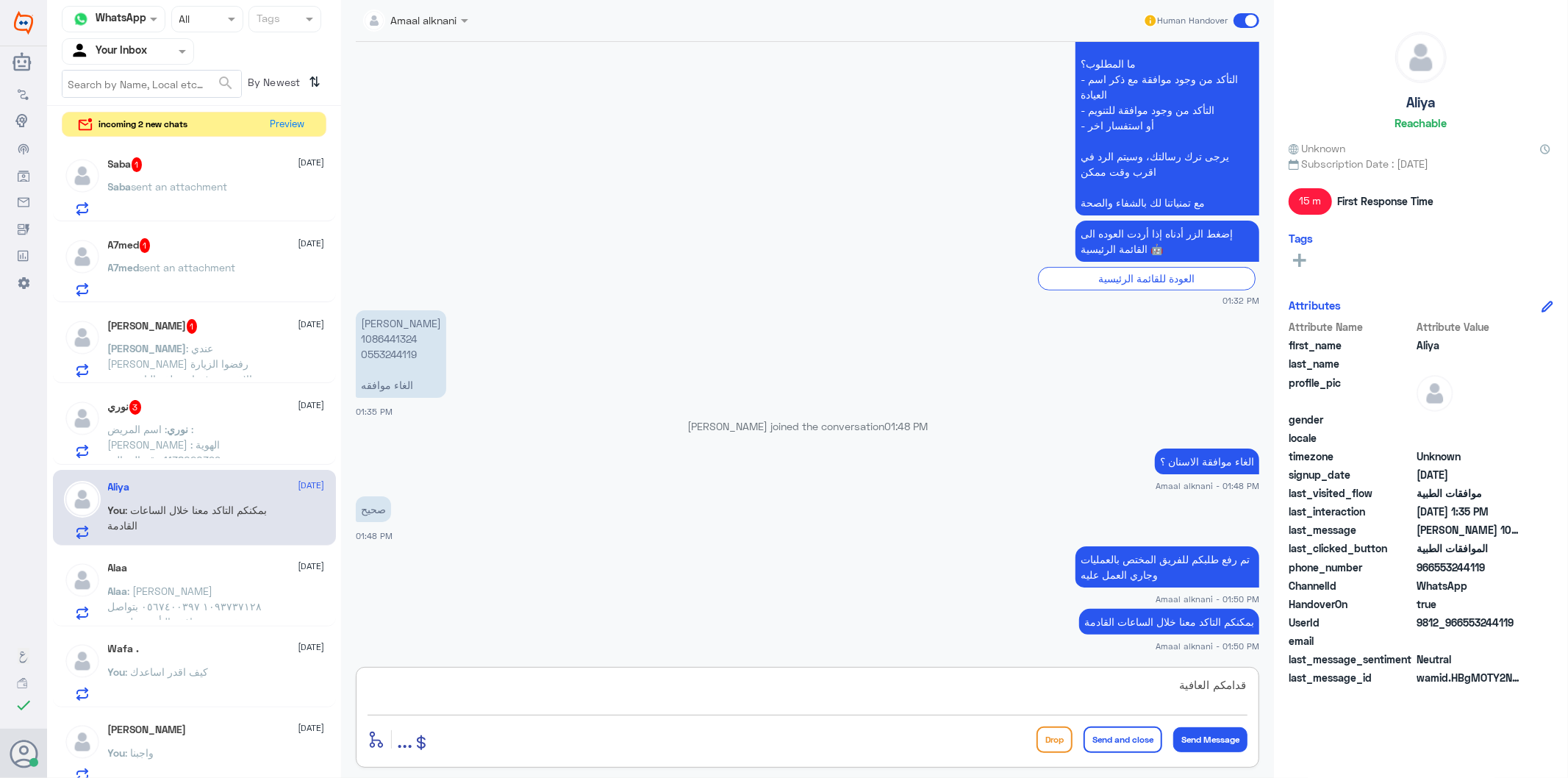
type textarea "قدامكم العافية"
click at [1099, 737] on button "Send and close" at bounding box center [1123, 739] width 79 height 27
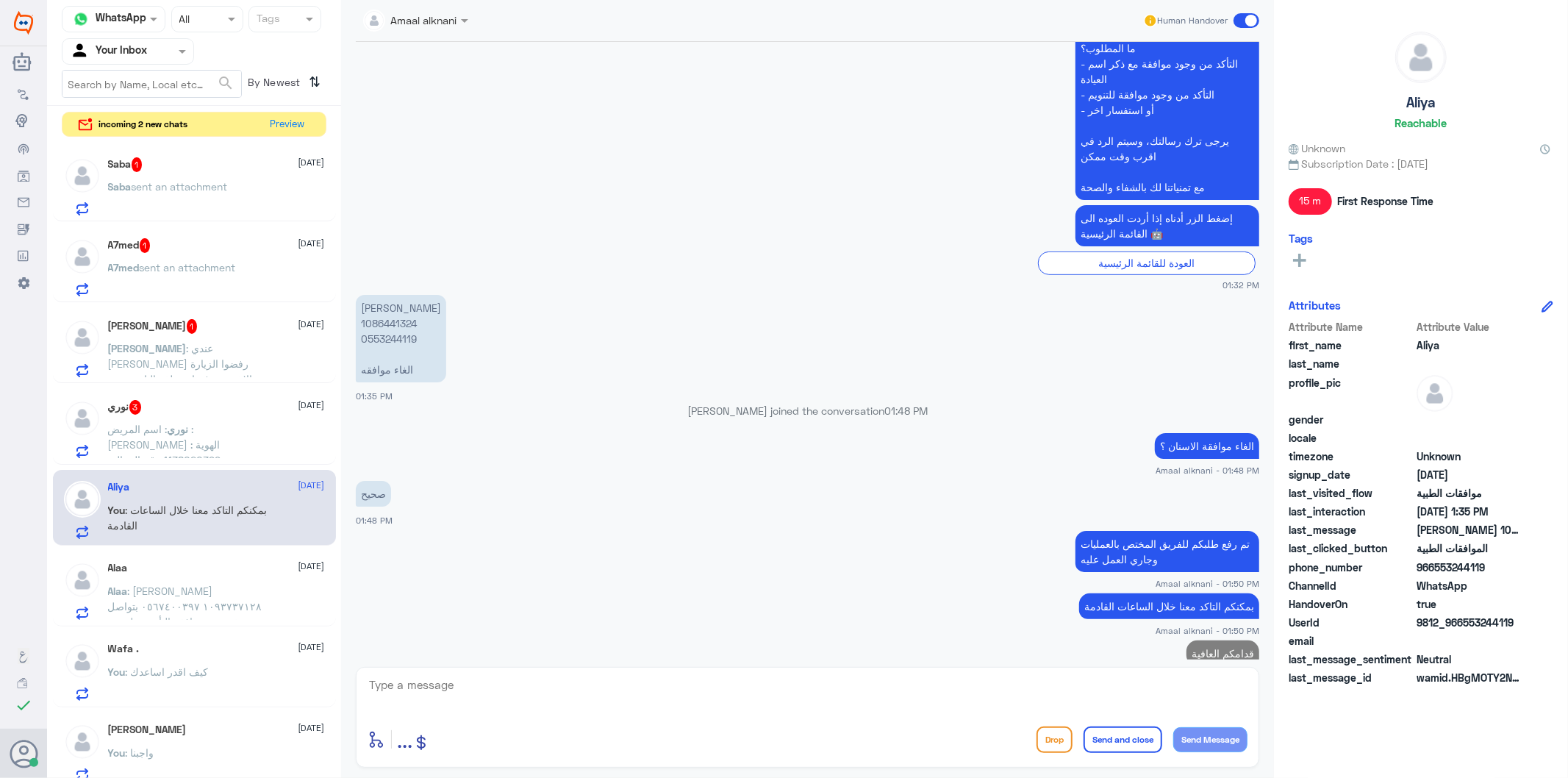
scroll to position [483, 0]
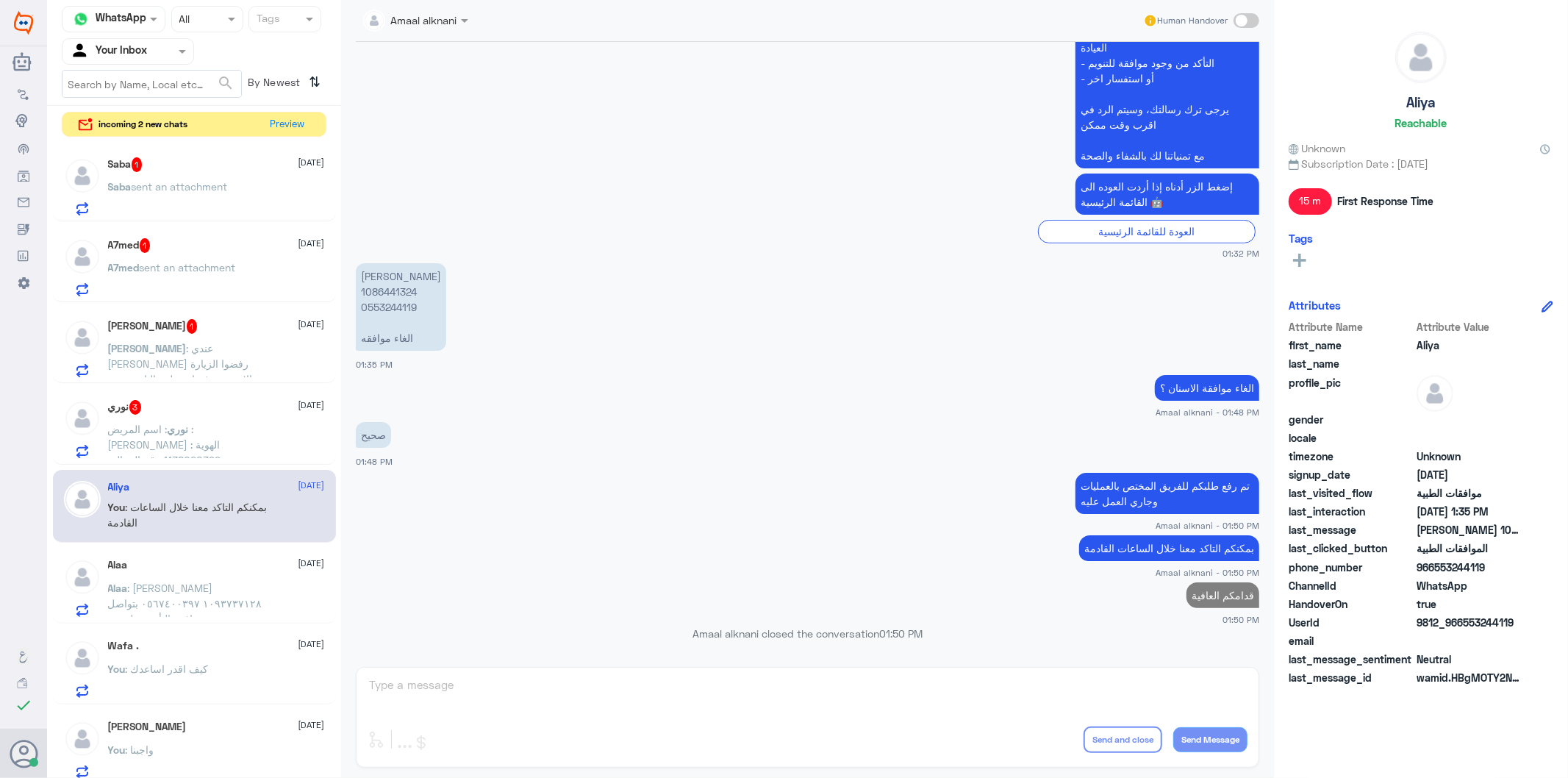
click at [154, 429] on span ": اسم المريض : [PERSON_NAME] الهوية : 1138020399 رقم الجوال : 0507802481" at bounding box center [164, 452] width 113 height 59
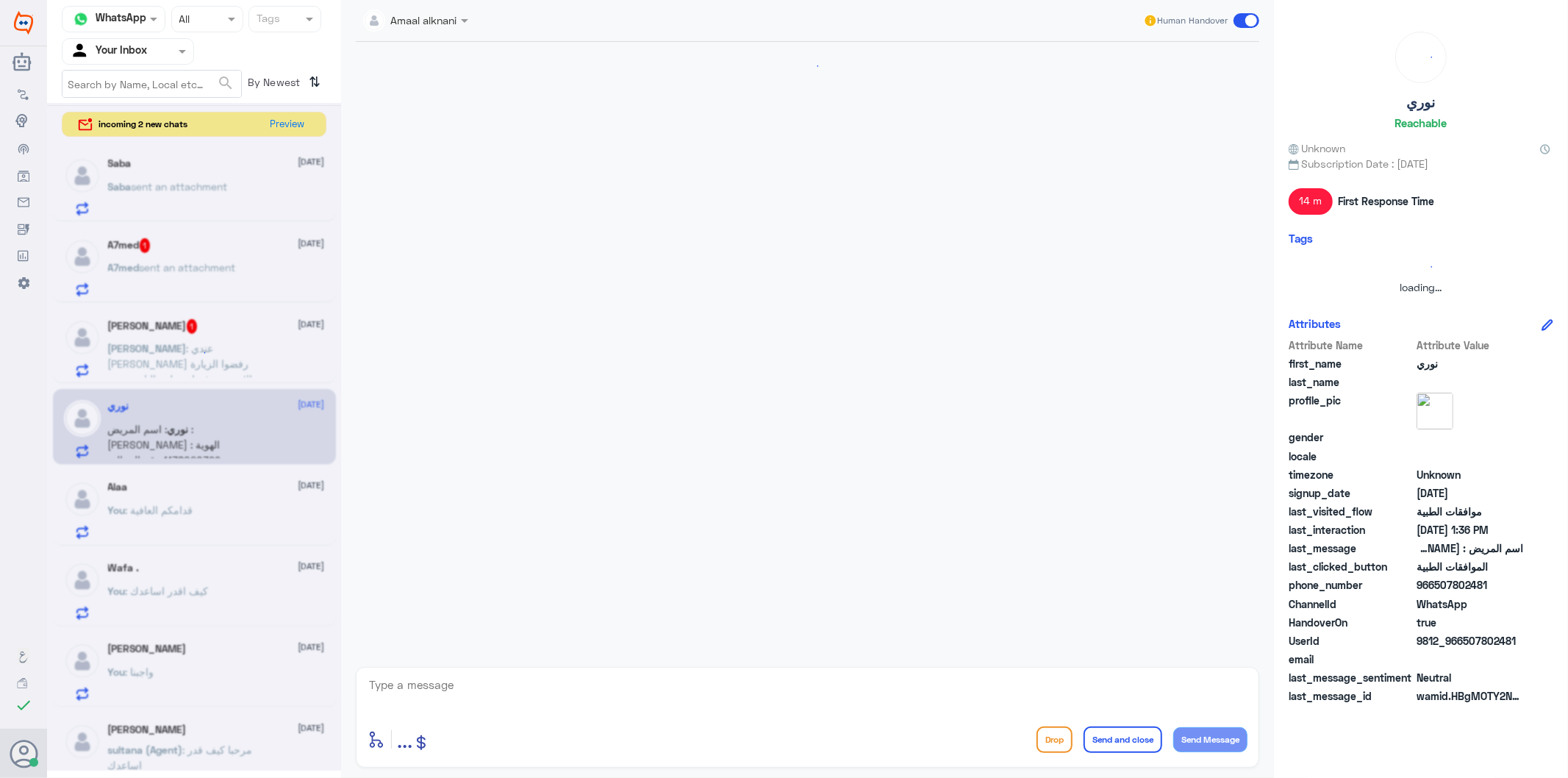
scroll to position [2227, 0]
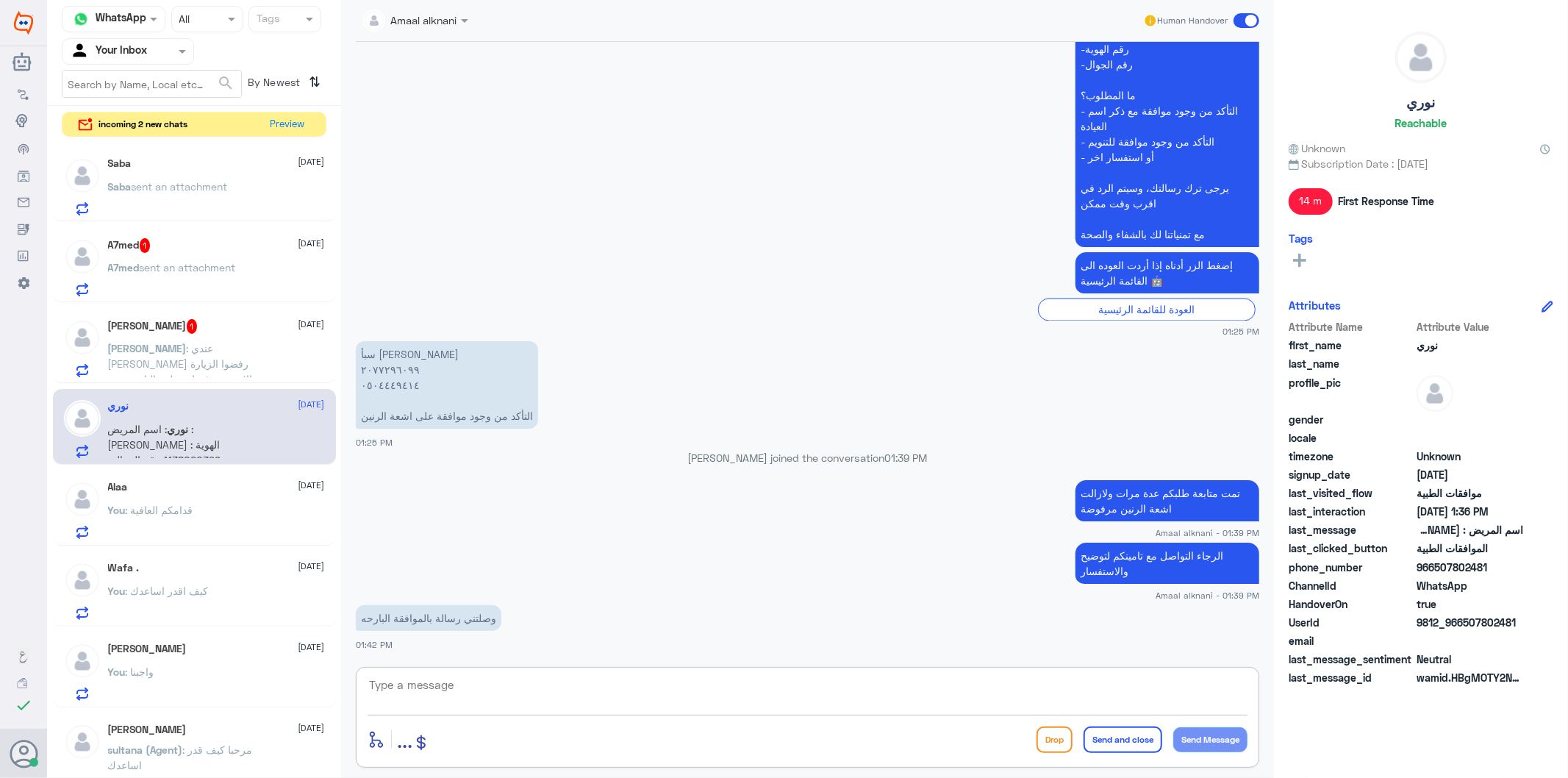
click at [457, 690] on textarea at bounding box center [808, 693] width 880 height 36
click at [456, 688] on textarea at bounding box center [808, 693] width 880 height 36
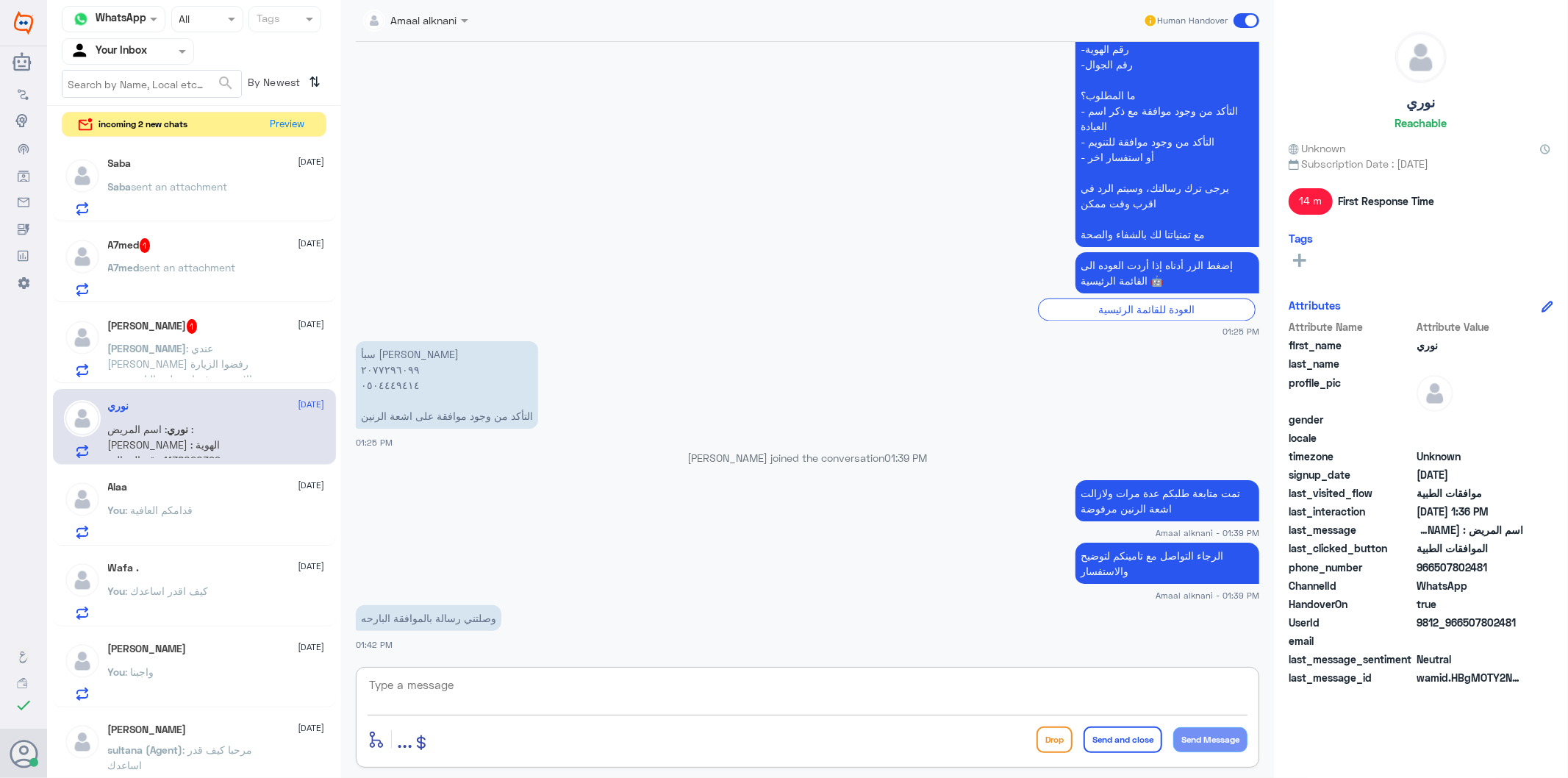
click at [456, 688] on textarea at bounding box center [808, 693] width 880 height 36
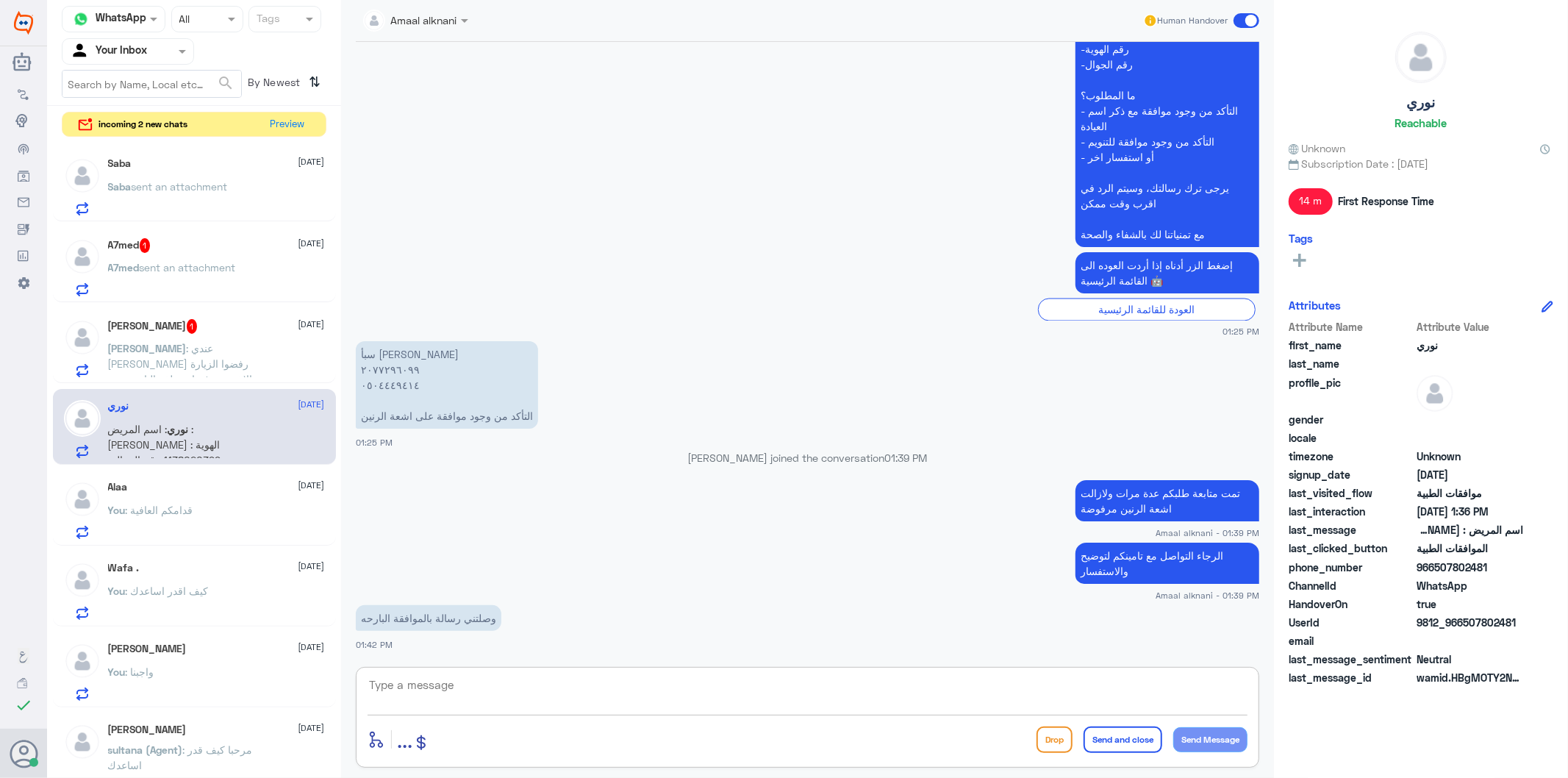
click at [168, 328] on h5 "[PERSON_NAME] 1" at bounding box center [152, 326] width 89 height 15
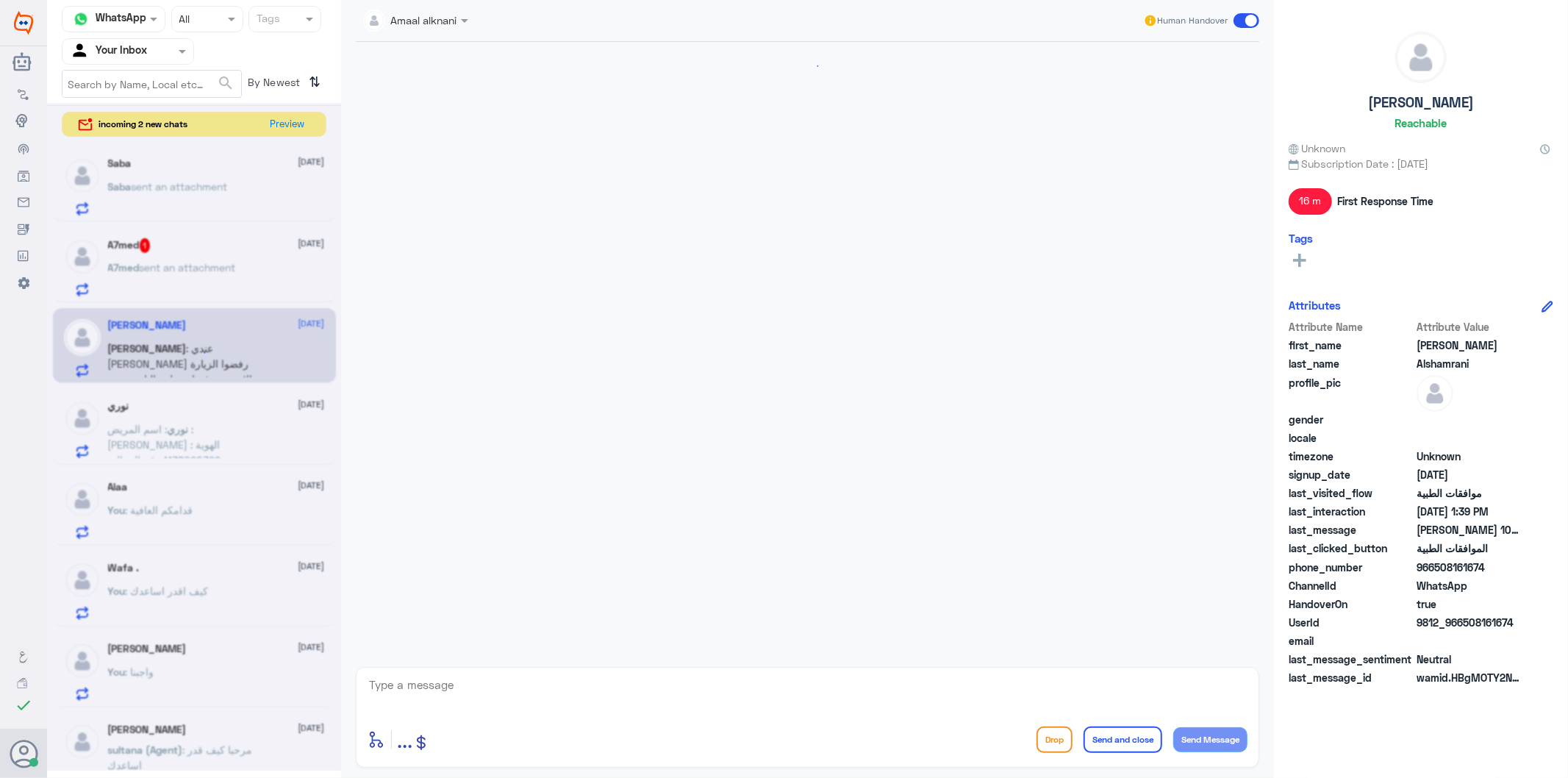
scroll to position [307, 0]
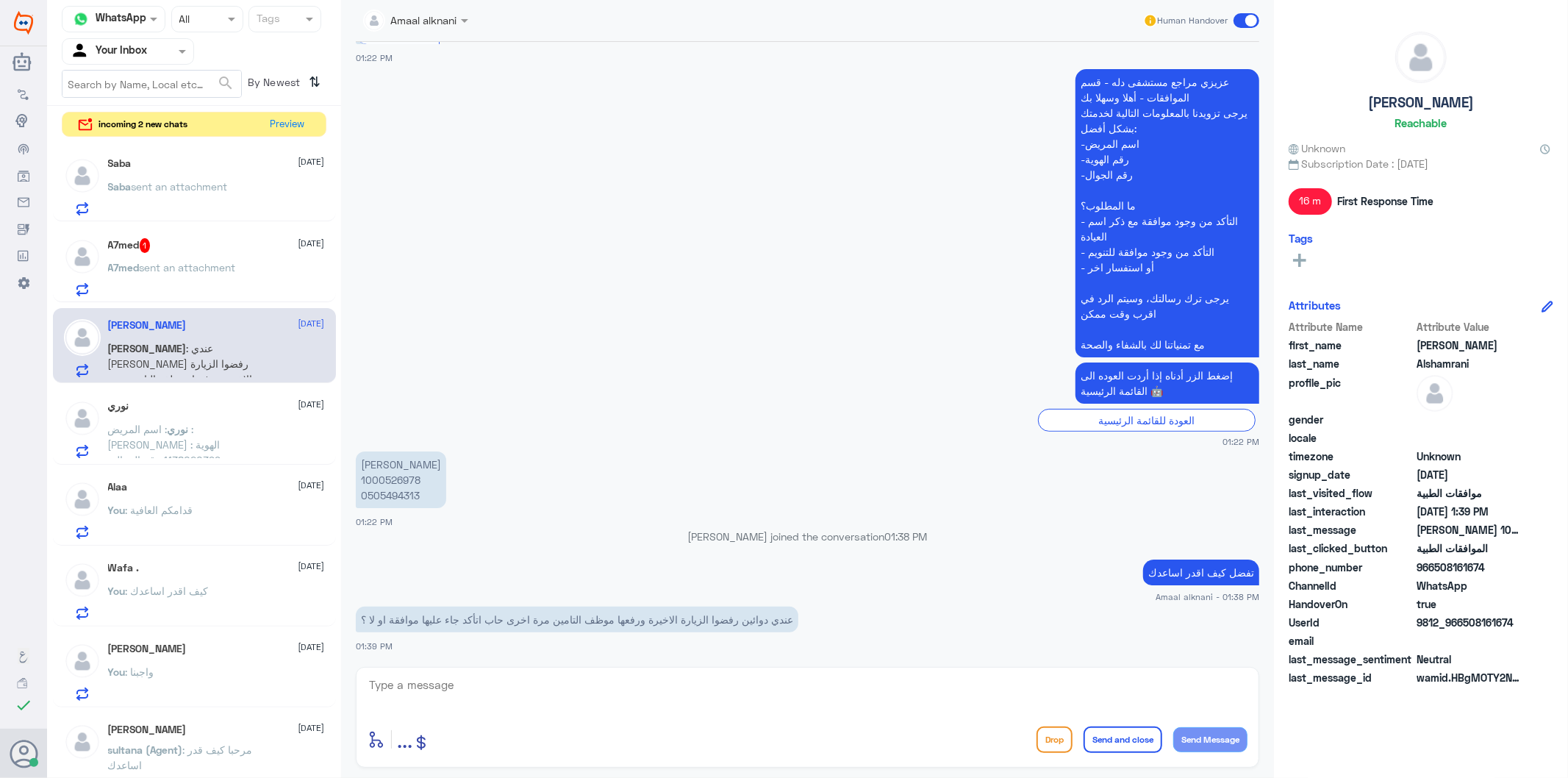
click at [482, 678] on textarea at bounding box center [808, 693] width 880 height 36
click at [393, 491] on p "[PERSON_NAME] 1000526978 0505494313" at bounding box center [401, 479] width 90 height 57
click at [545, 692] on textarea at bounding box center [808, 693] width 880 height 36
click at [930, 698] on textarea "تمت الموافقة عليها يمكنكم صرفها" at bounding box center [808, 693] width 880 height 36
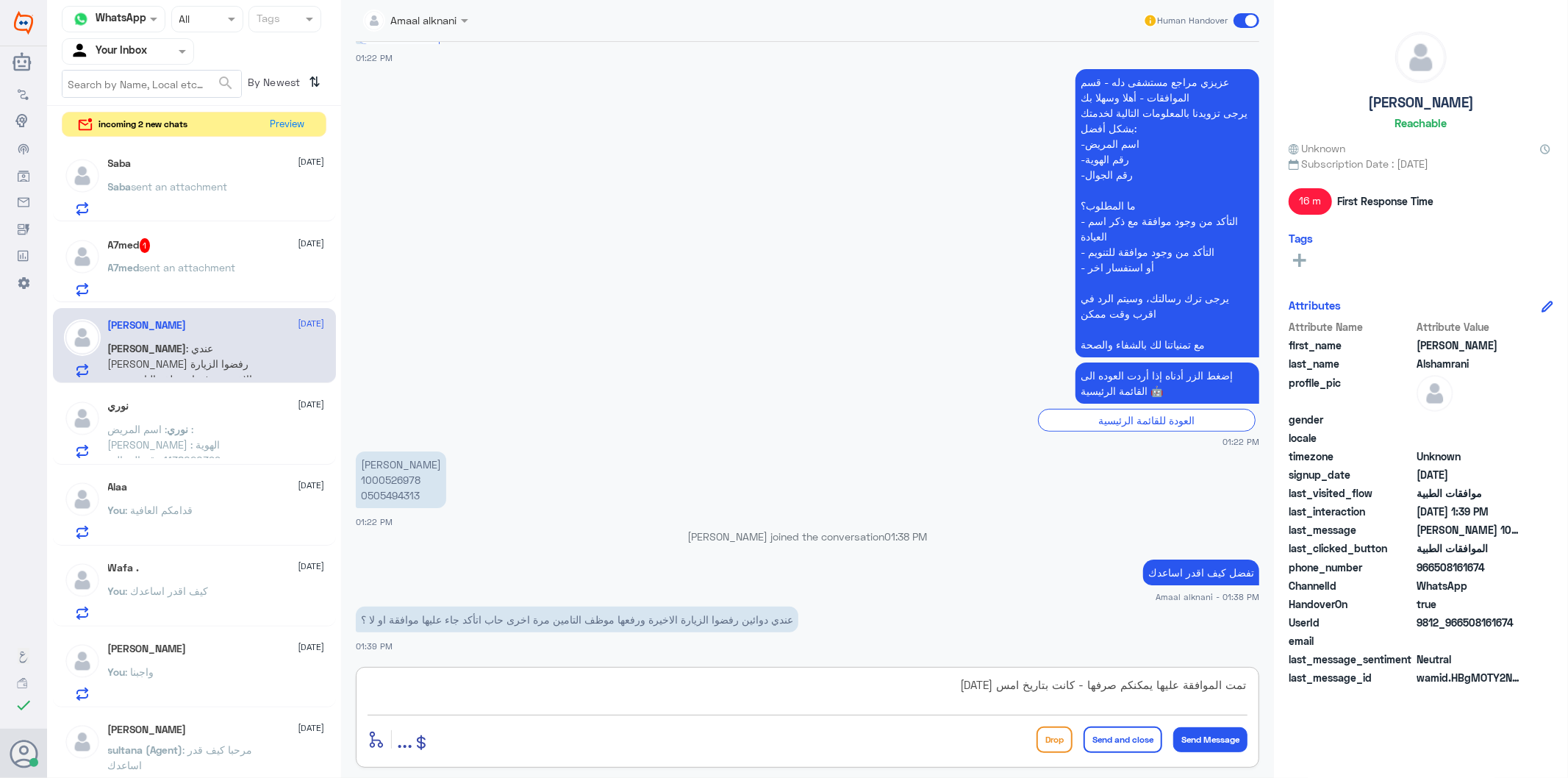
drag, startPoint x: 941, startPoint y: 682, endPoint x: 951, endPoint y: 685, distance: 10.4
click at [951, 685] on textarea "تمت الموافقة عليها يمكنكم صرفها - كانت بتاريخ امس [DATE]" at bounding box center [808, 693] width 880 height 36
click at [1001, 688] on textarea "تمت الموافقة عليها يمكنكم صرفها - كانت بتاريخ امس [DATE]" at bounding box center [808, 693] width 880 height 36
type textarea "تمت الموافقة عليها يمكنكم صرفها - كانت بتاريخ [DATE]"
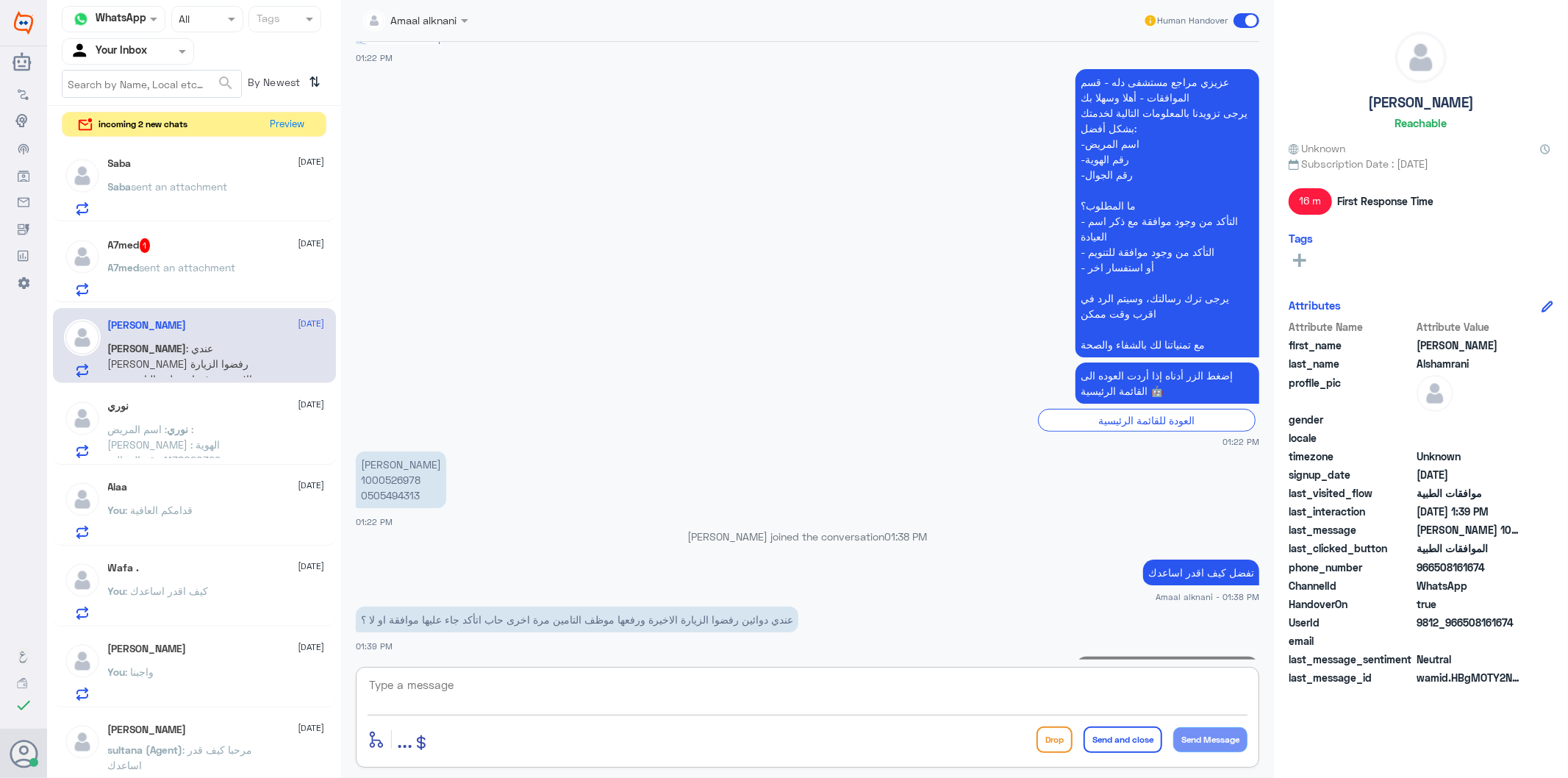
scroll to position [370, 0]
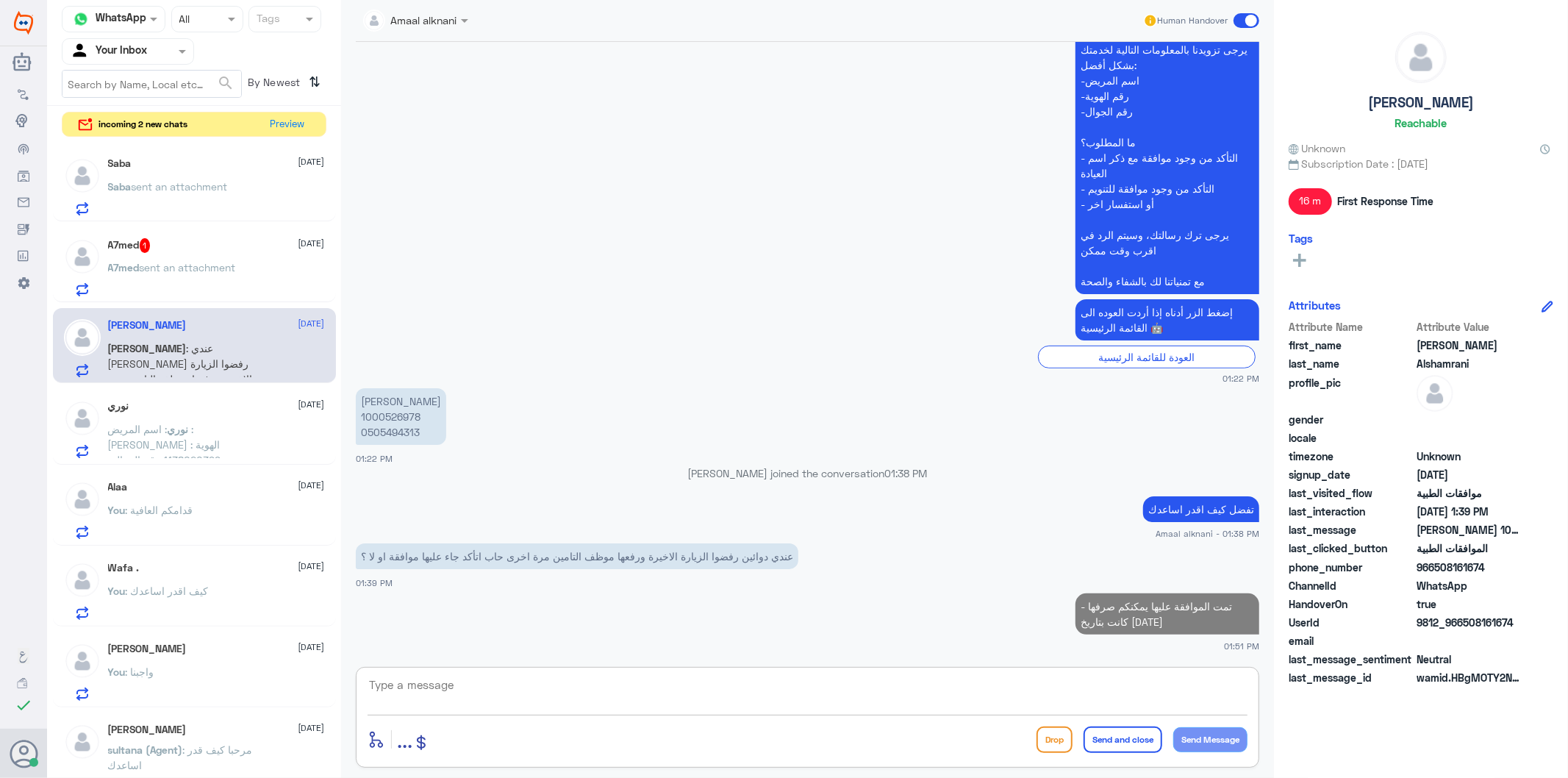
click at [1023, 702] on textarea at bounding box center [808, 693] width 880 height 36
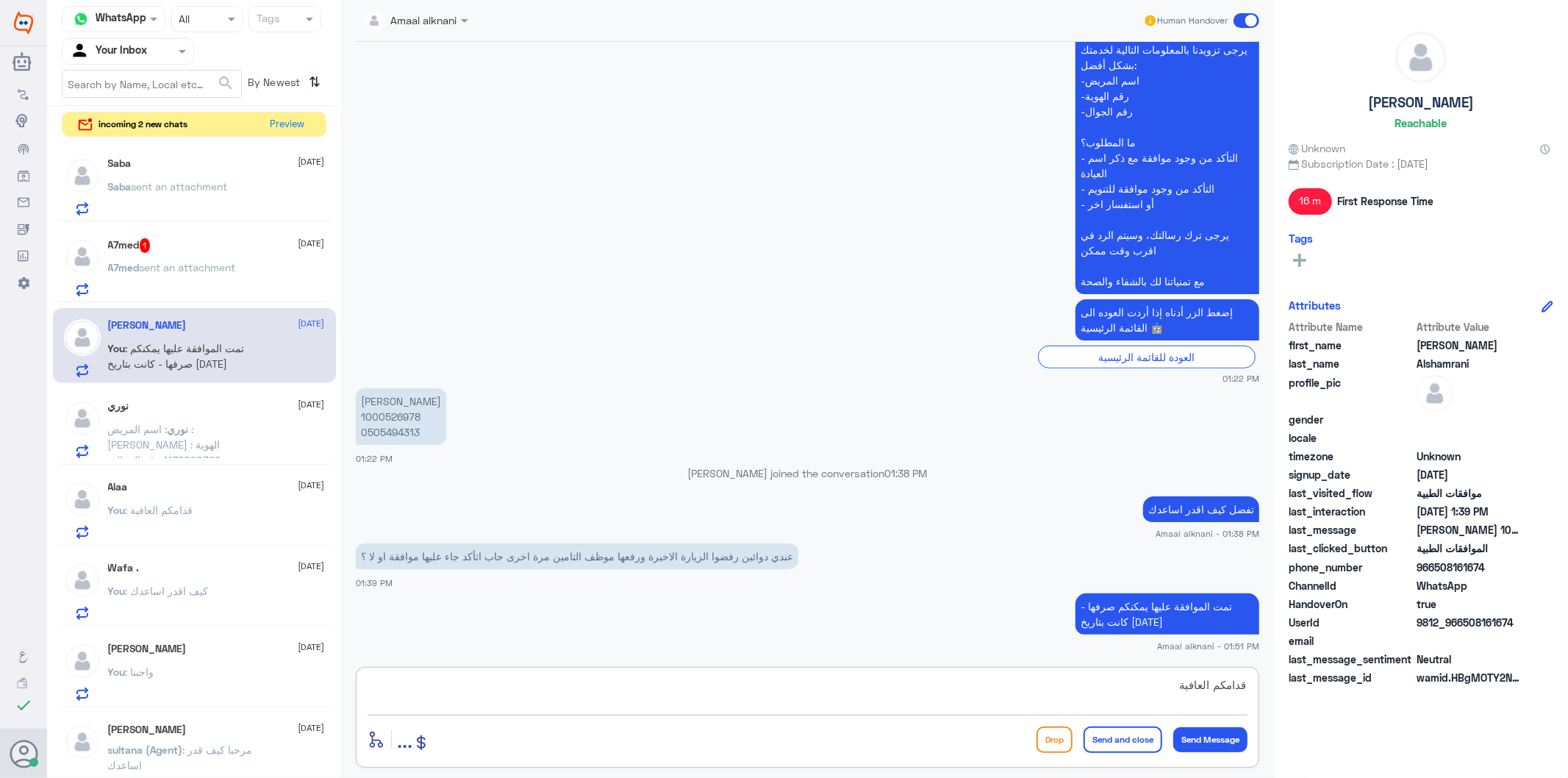
type textarea "قدامكم العافية"
click at [1120, 732] on button "Send and close" at bounding box center [1123, 739] width 79 height 27
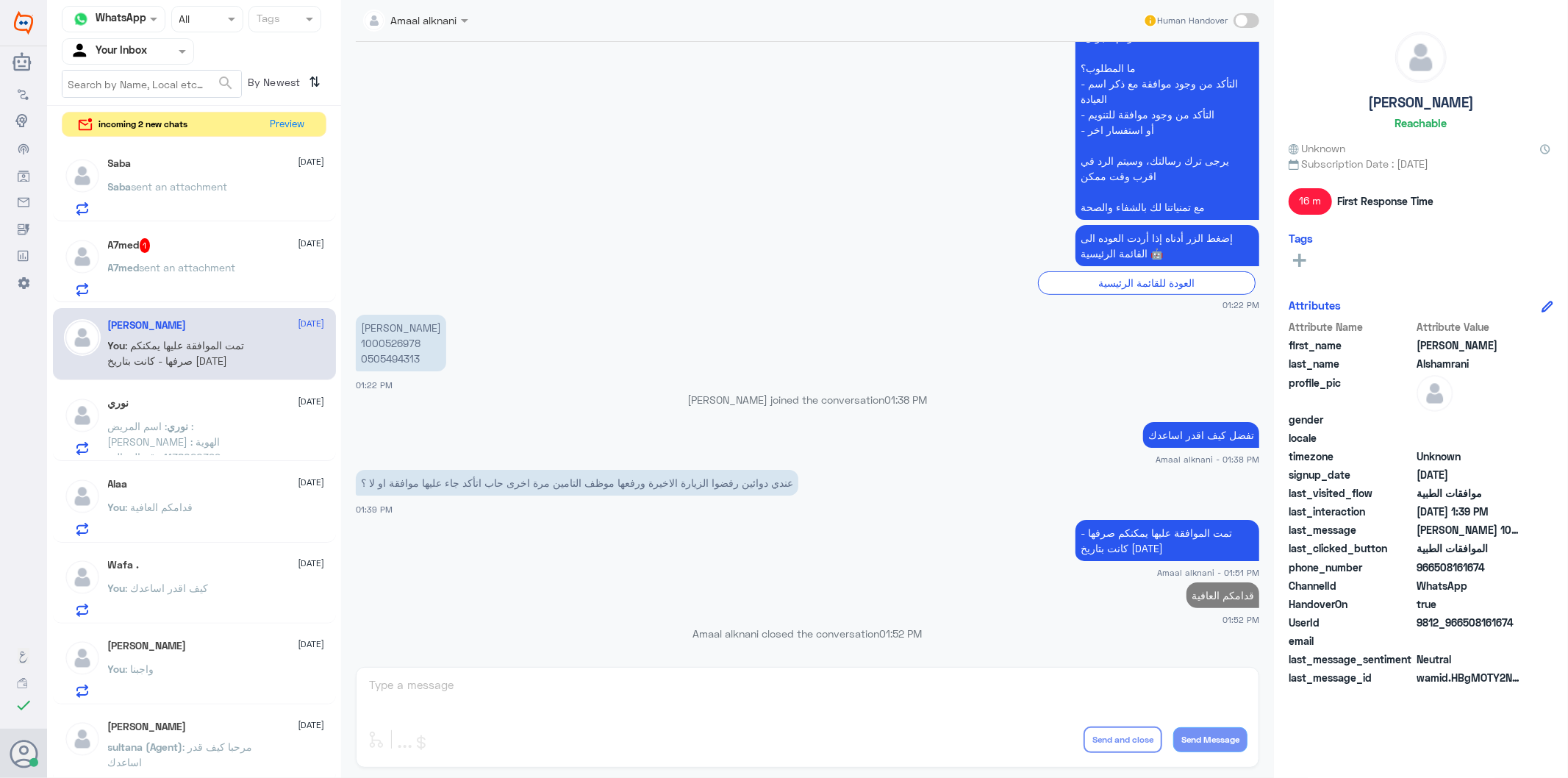
click at [181, 273] on p "A7med sent an attachment" at bounding box center [172, 277] width 128 height 36
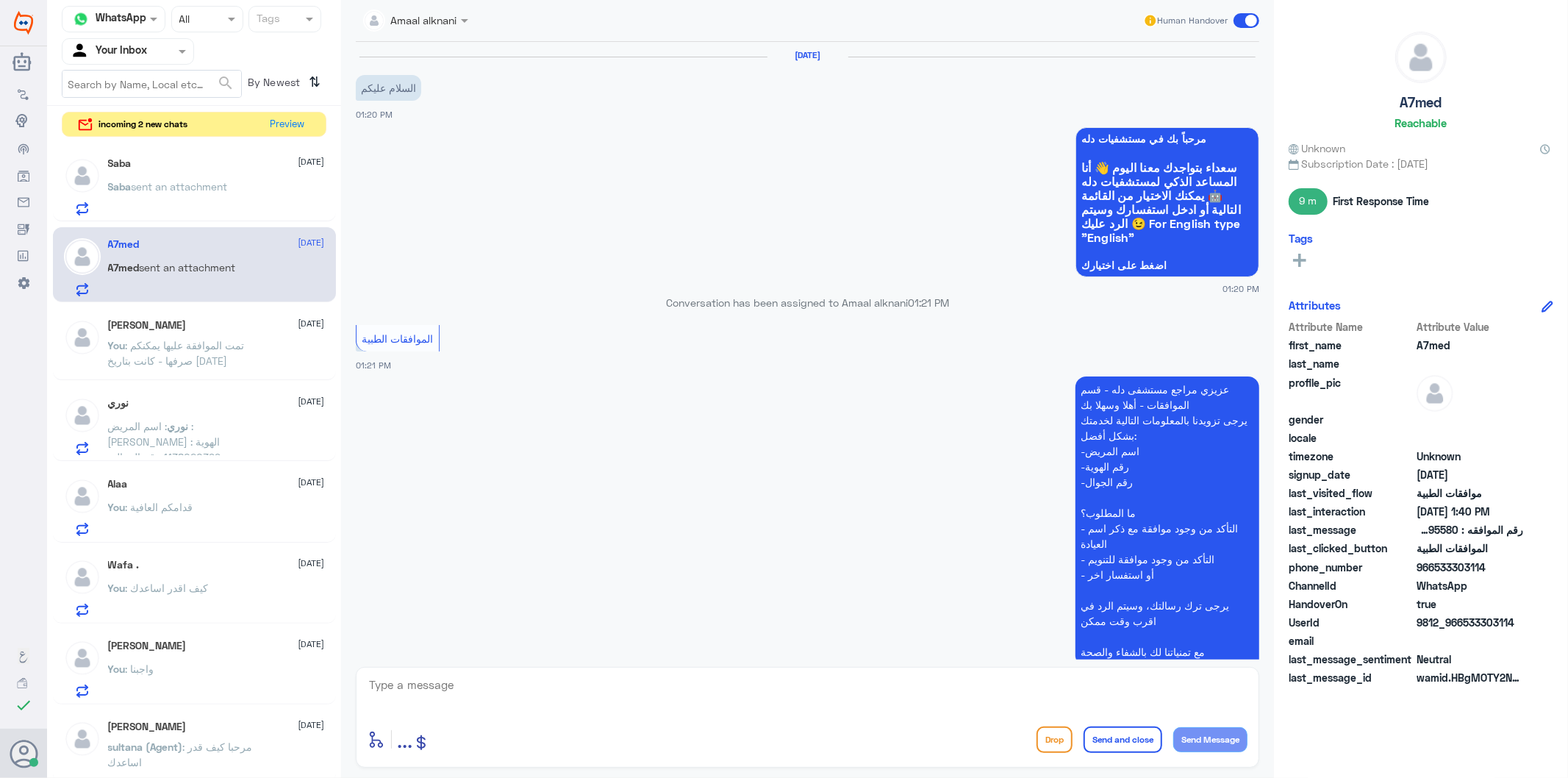
scroll to position [631, 0]
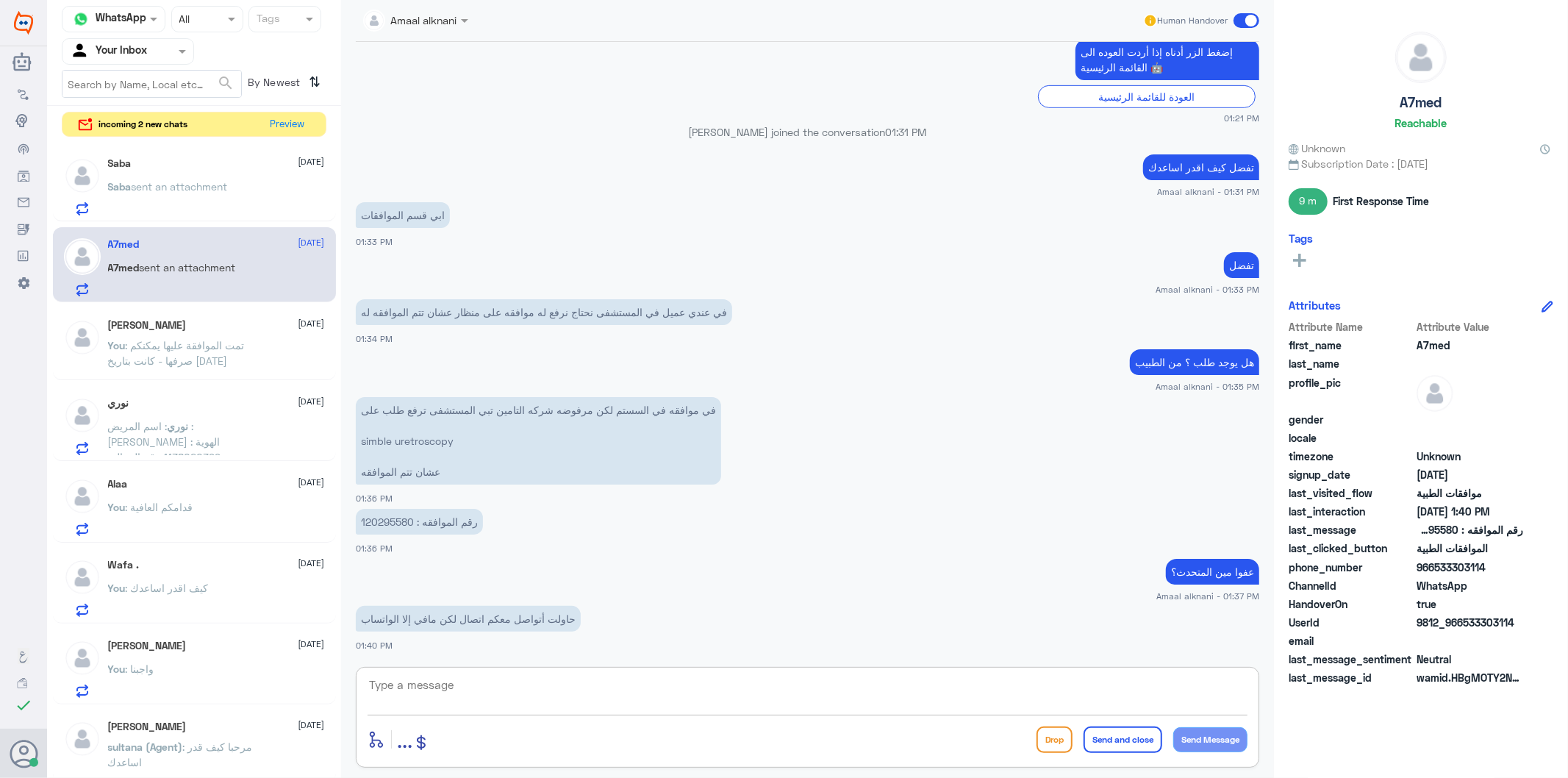
click at [462, 687] on textarea at bounding box center [808, 693] width 880 height 36
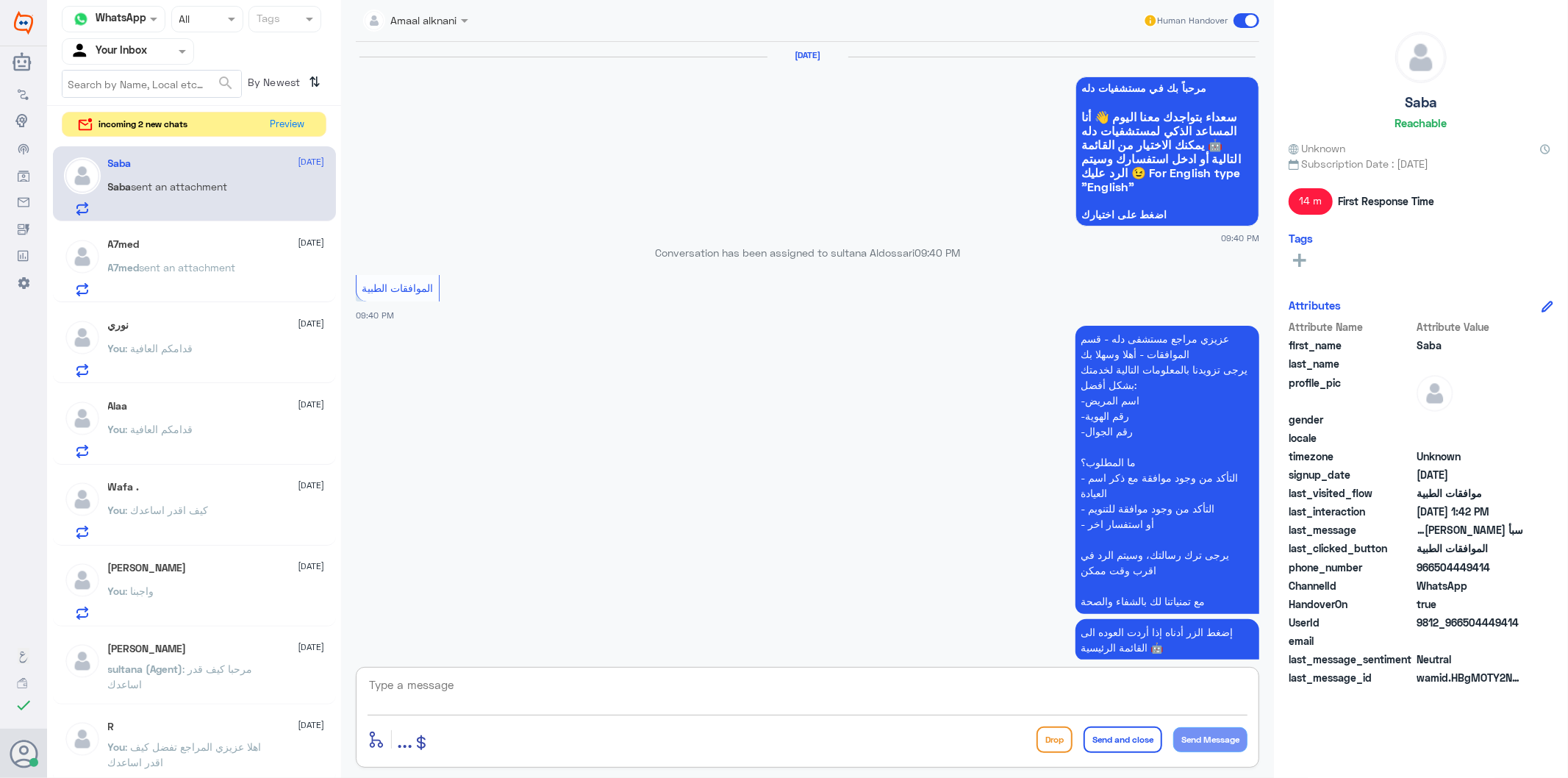
scroll to position [2227, 0]
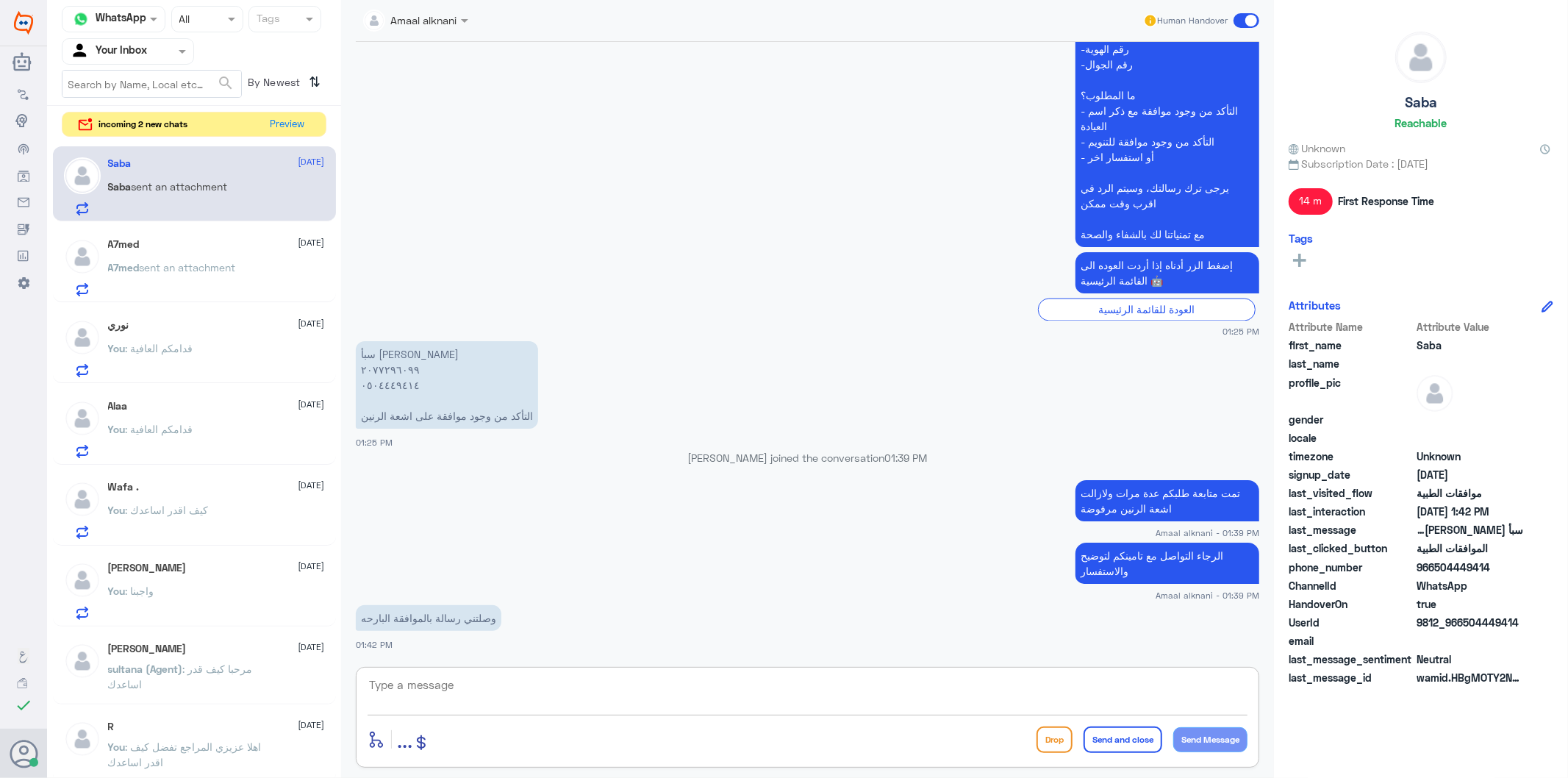
click at [140, 251] on div "A7med [DATE] A7med sent an attachment" at bounding box center [216, 266] width 217 height 58
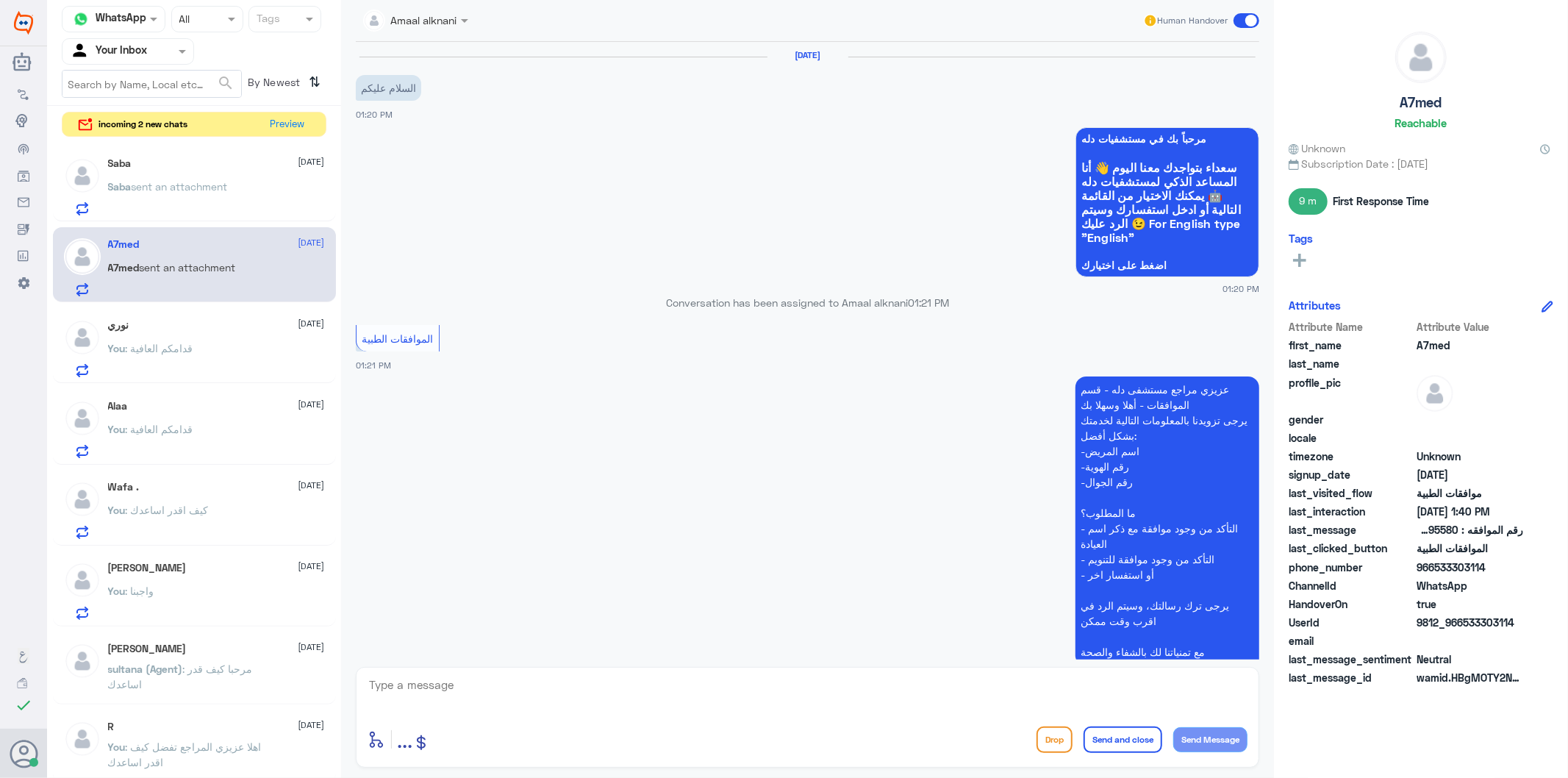
scroll to position [631, 0]
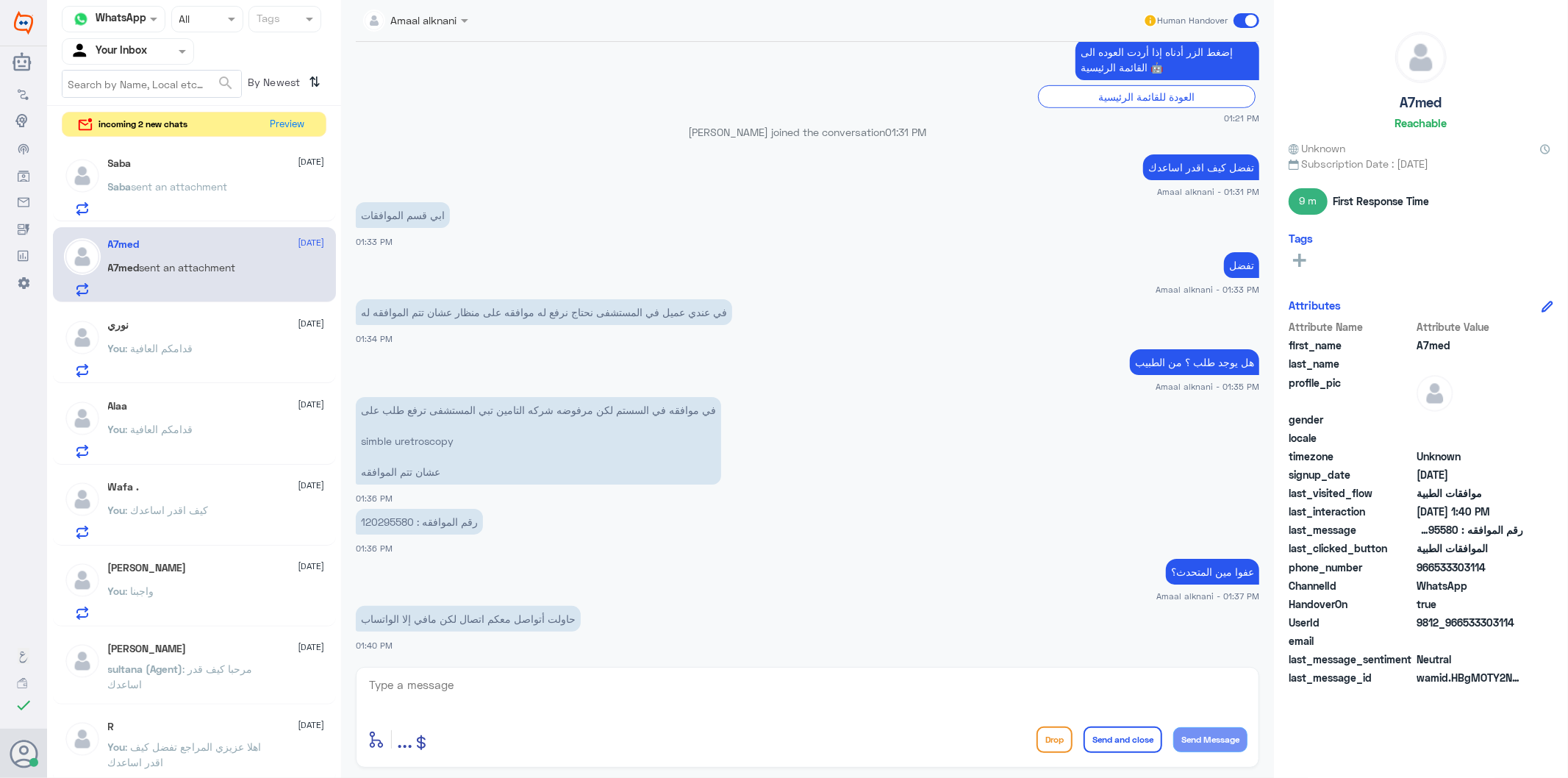
click at [121, 189] on span "Saba" at bounding box center [120, 186] width 24 height 13
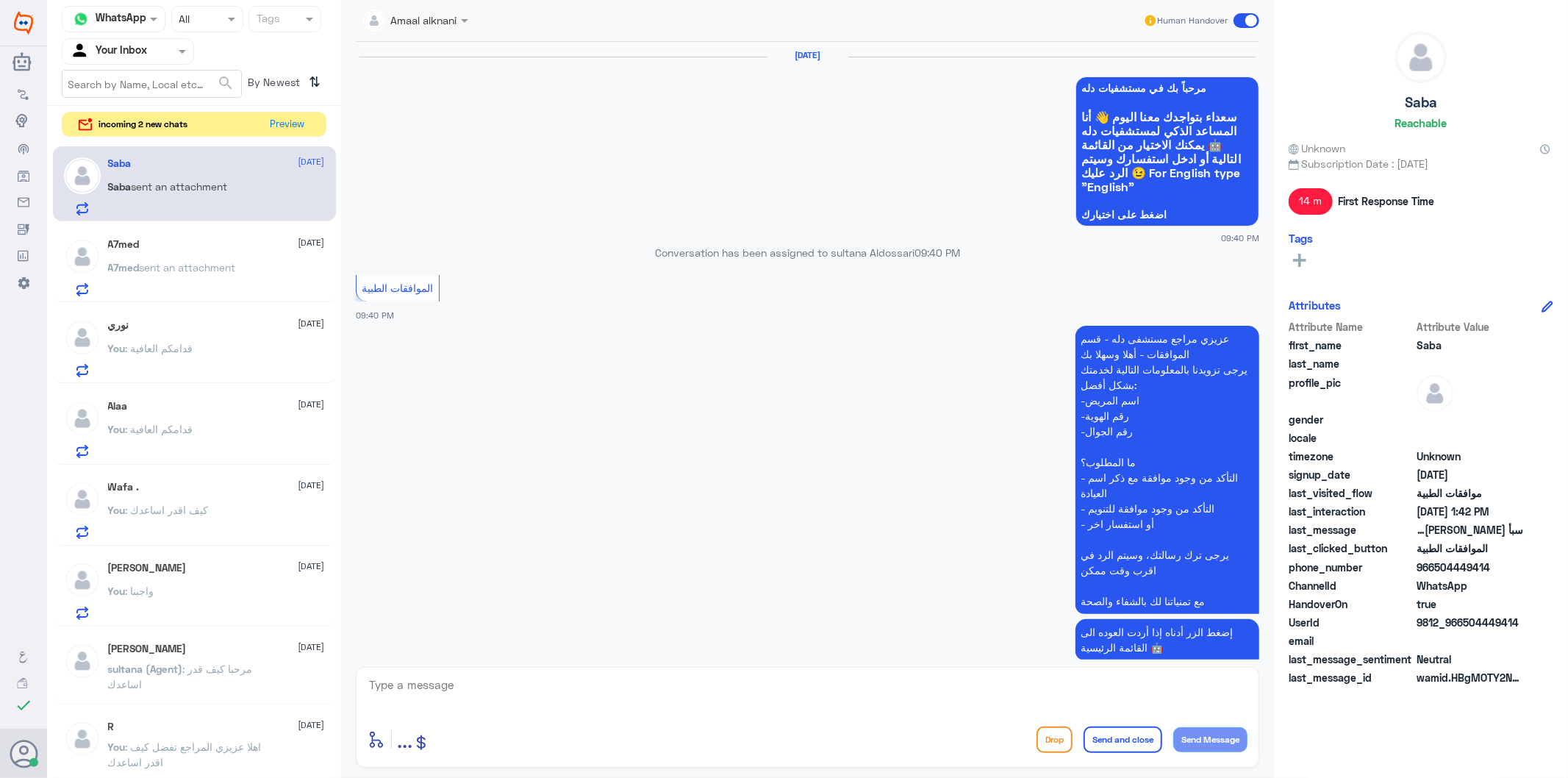
scroll to position [2227, 0]
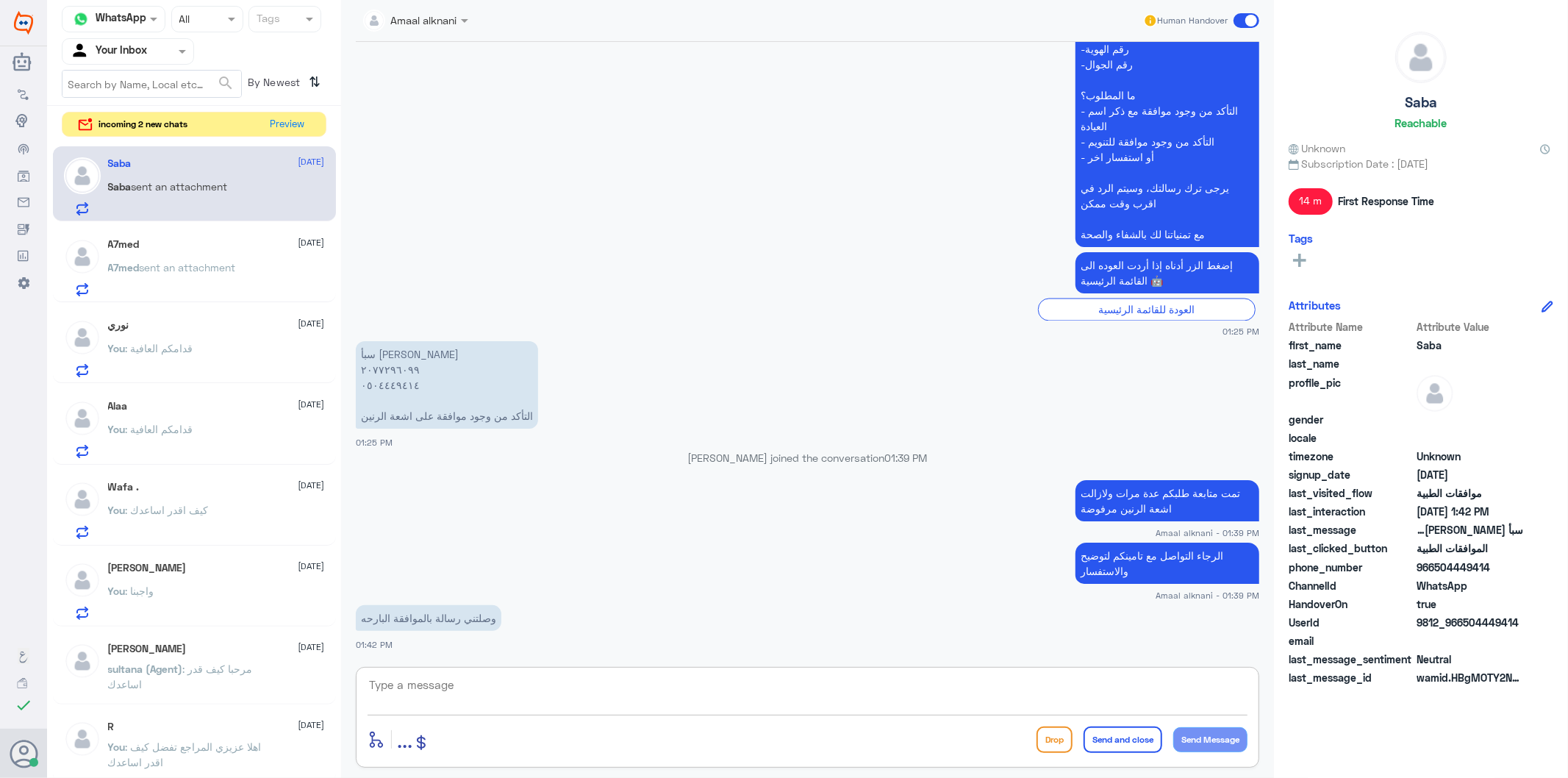
click at [519, 688] on textarea at bounding box center [808, 693] width 880 height 36
click at [417, 699] on textarea at bounding box center [808, 693] width 880 height 36
type textarea "الرنين لازالت مرفوضة للاسف"
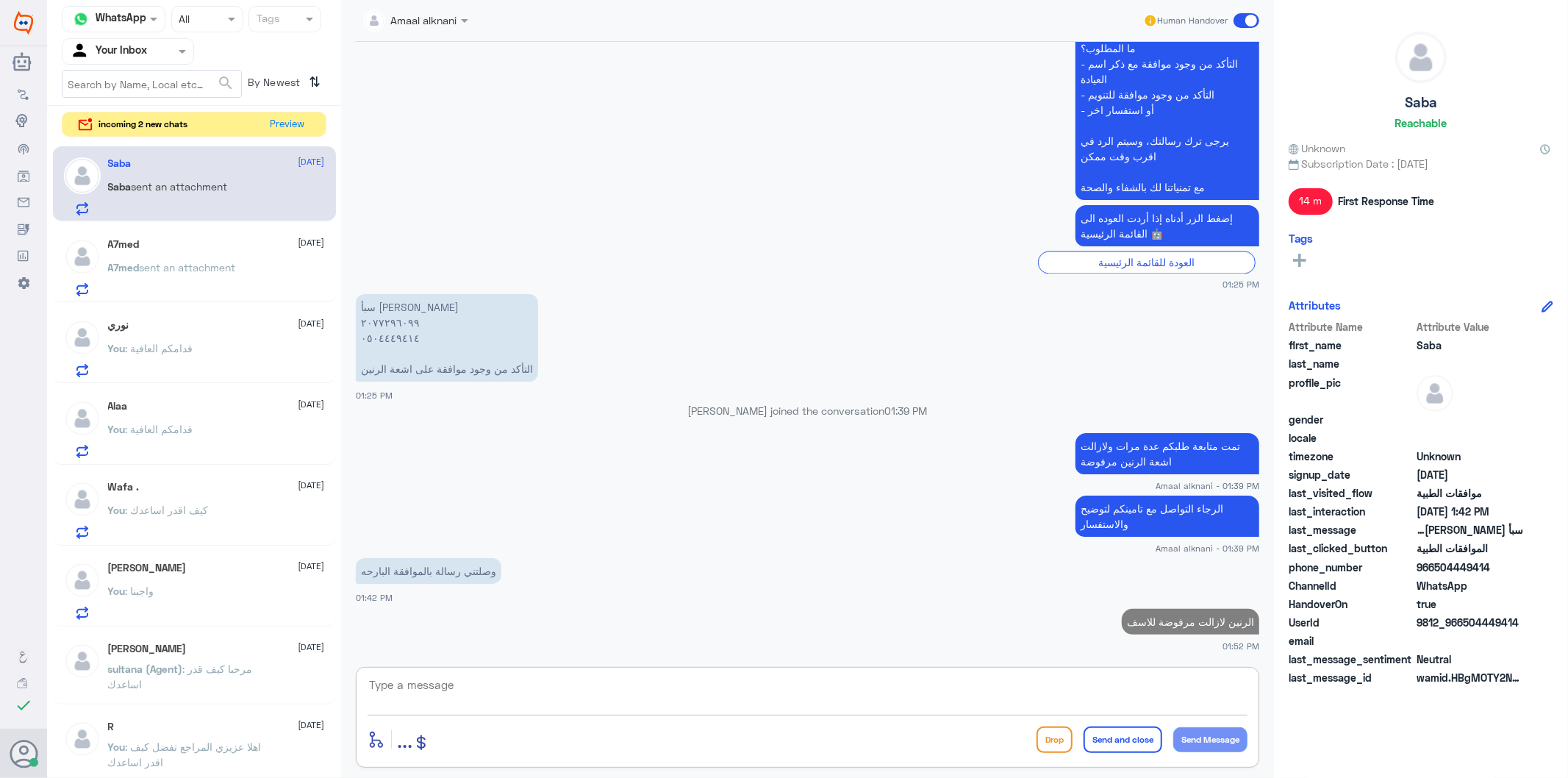
click at [1181, 509] on p "الرجاء التواصل مع تامينكم لتوضيح والاستفسار" at bounding box center [1167, 516] width 184 height 41
click at [1024, 687] on textarea at bounding box center [808, 693] width 880 height 36
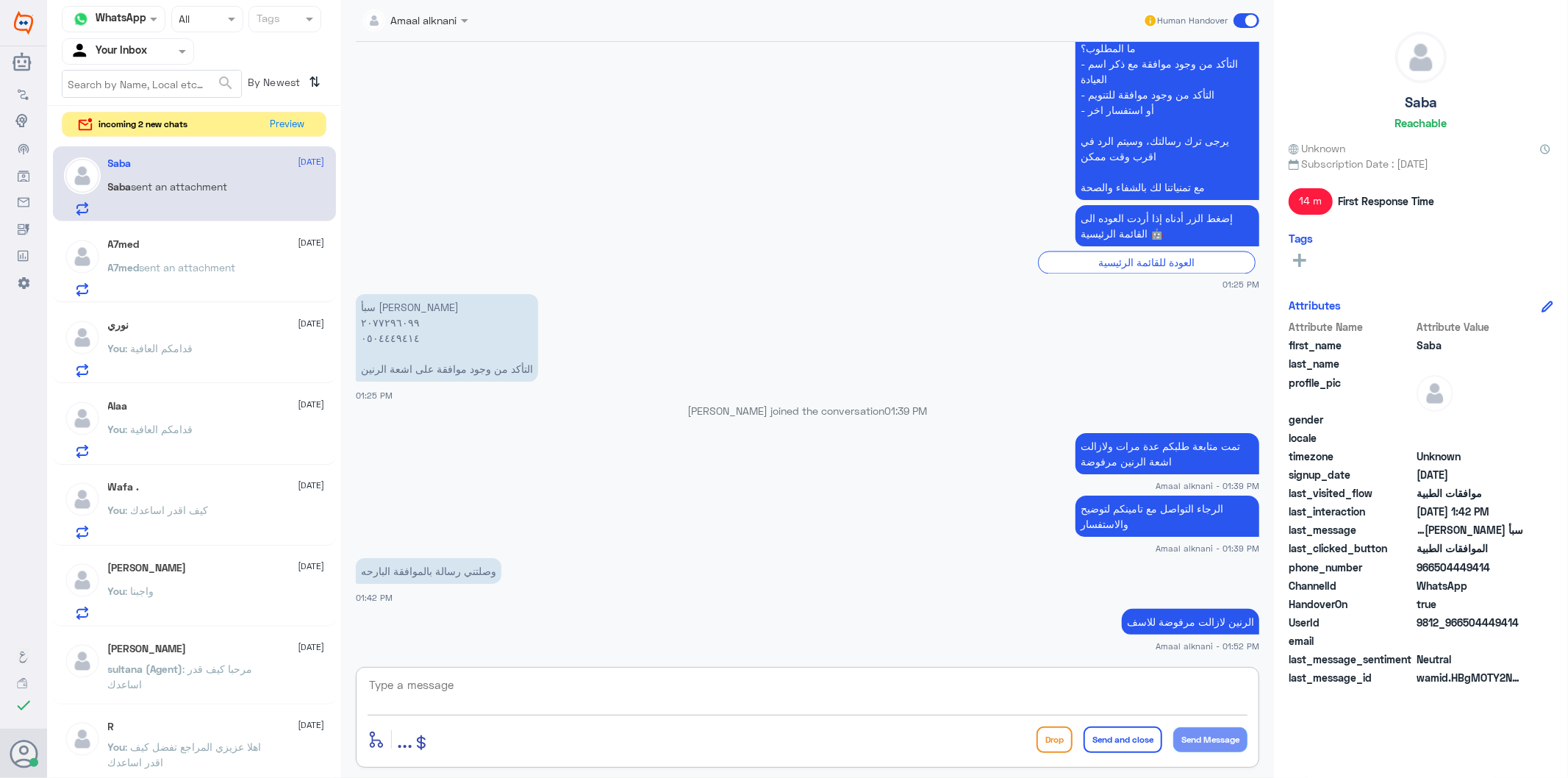
paste textarea "الرجاء التواصل مع تامينكم لتوضيح والاستفسار"
type textarea "الرجاء التواصل مع تامينكم لتوضيح والاستفسار"
click at [1205, 741] on button "Send Message" at bounding box center [1210, 739] width 75 height 25
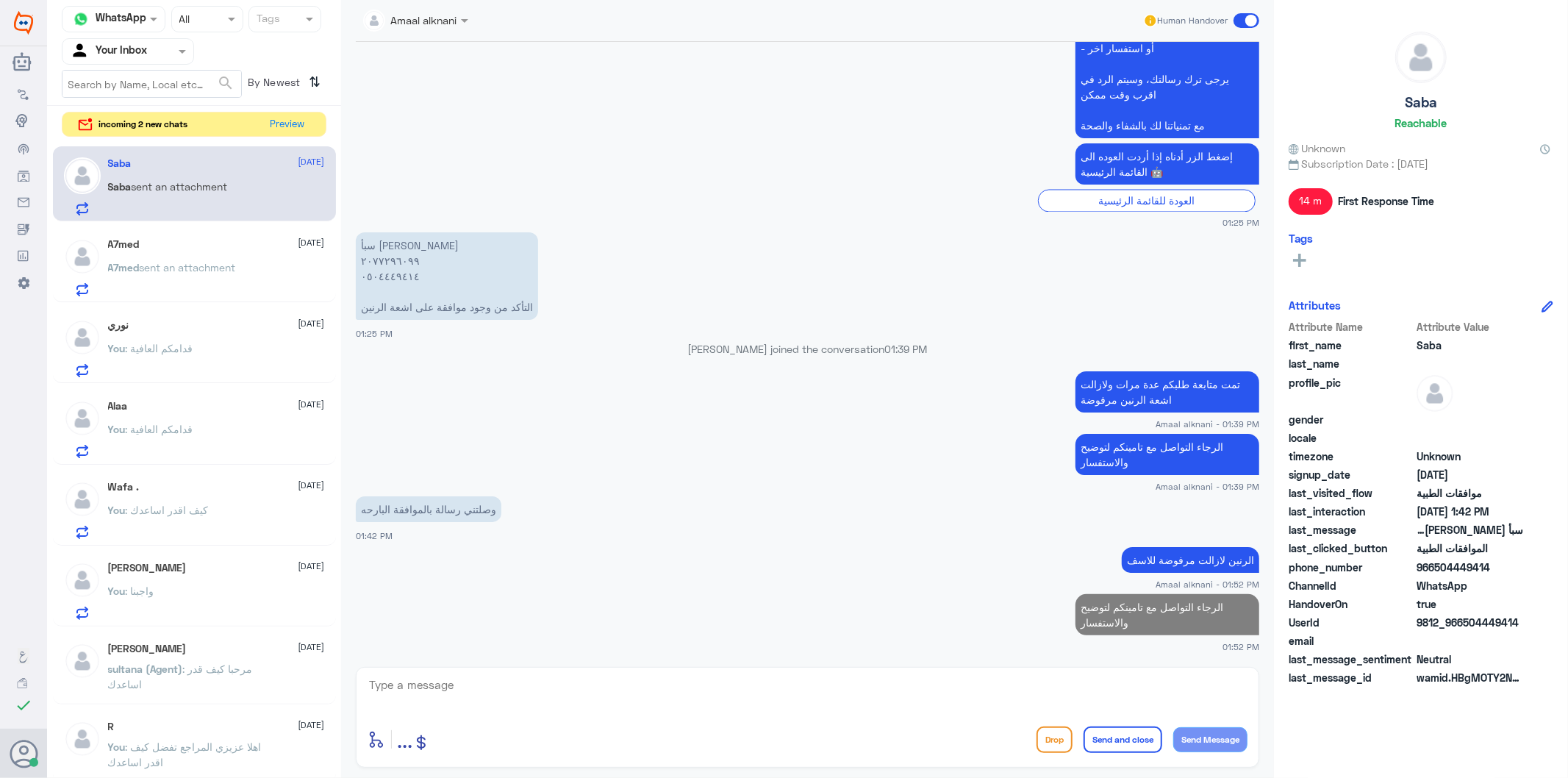
click at [1173, 727] on button "Send Message" at bounding box center [1210, 739] width 75 height 25
click at [1108, 685] on textarea at bounding box center [808, 693] width 880 height 36
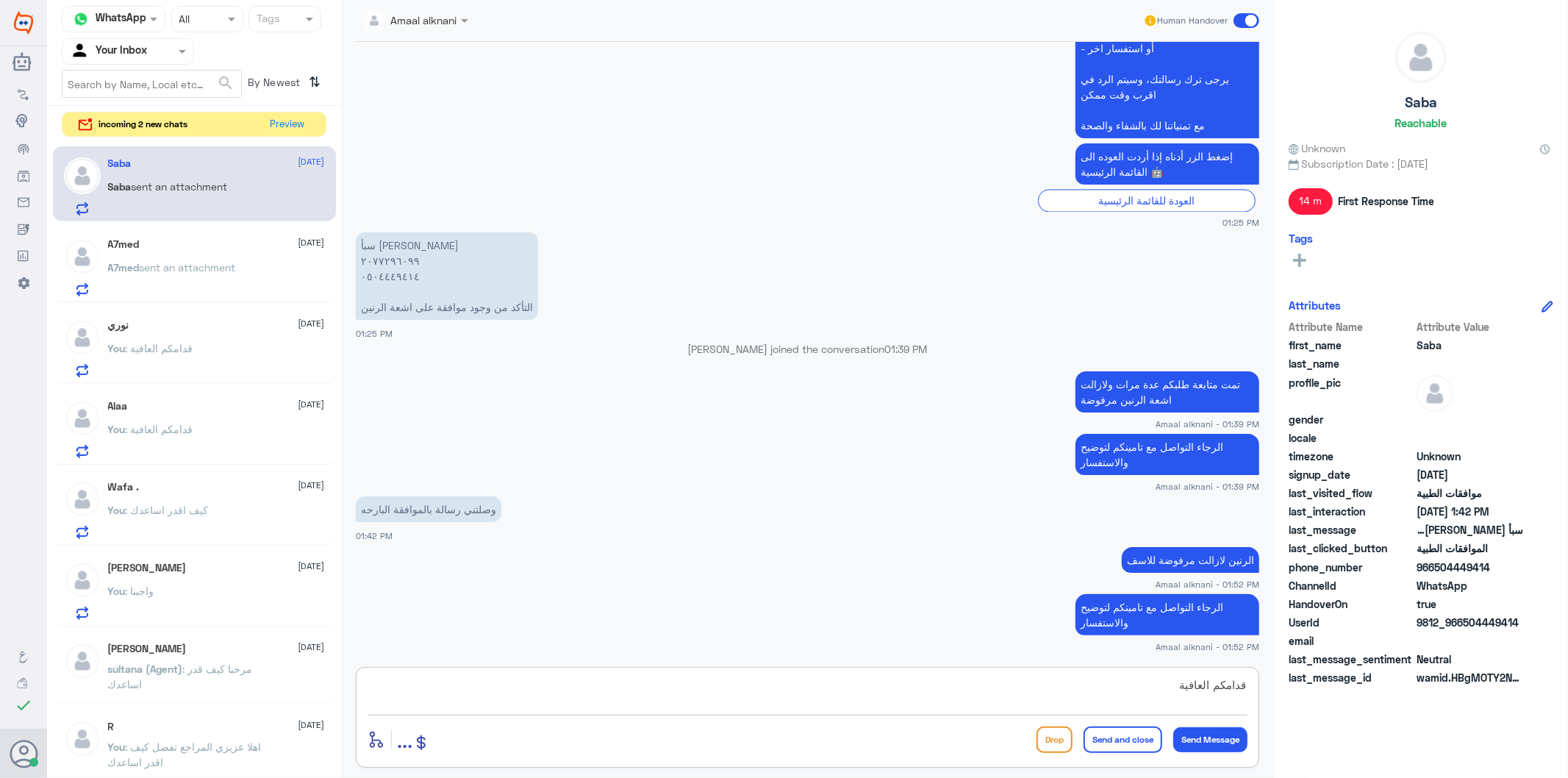
type textarea "قدامكم العافية"
click at [1135, 749] on button "Send and close" at bounding box center [1123, 739] width 79 height 27
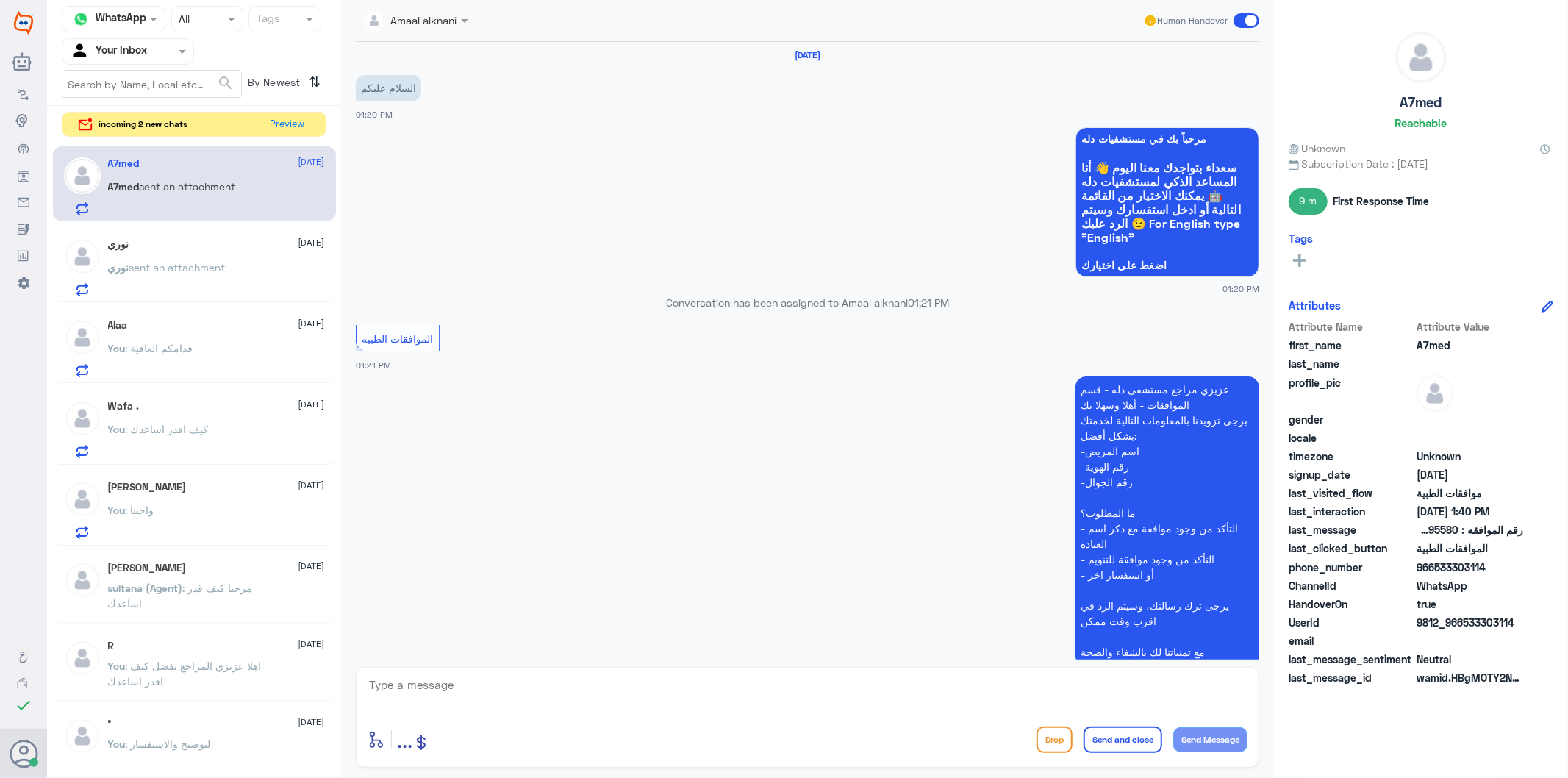
scroll to position [631, 0]
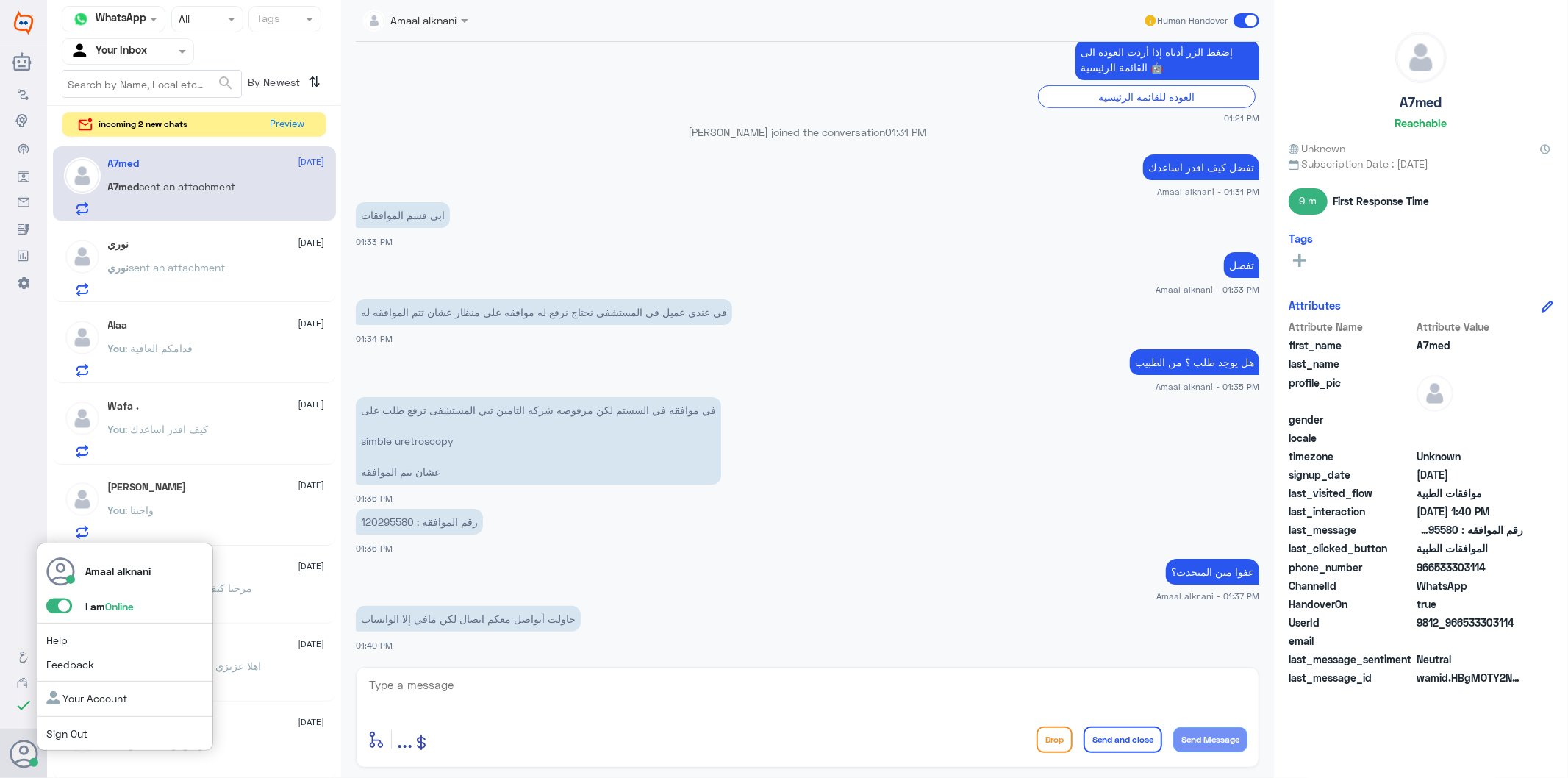
click at [54, 606] on span at bounding box center [59, 605] width 26 height 15
click at [0, 0] on input "checkbox" at bounding box center [0, 0] width 0 height 0
click at [28, 747] on icon at bounding box center [25, 754] width 29 height 29
click at [72, 723] on div "Amaal alknani I am Offline Help Feedback Your Account Sign Out" at bounding box center [125, 646] width 177 height 209
click at [75, 729] on link "Sign Out" at bounding box center [67, 733] width 41 height 13
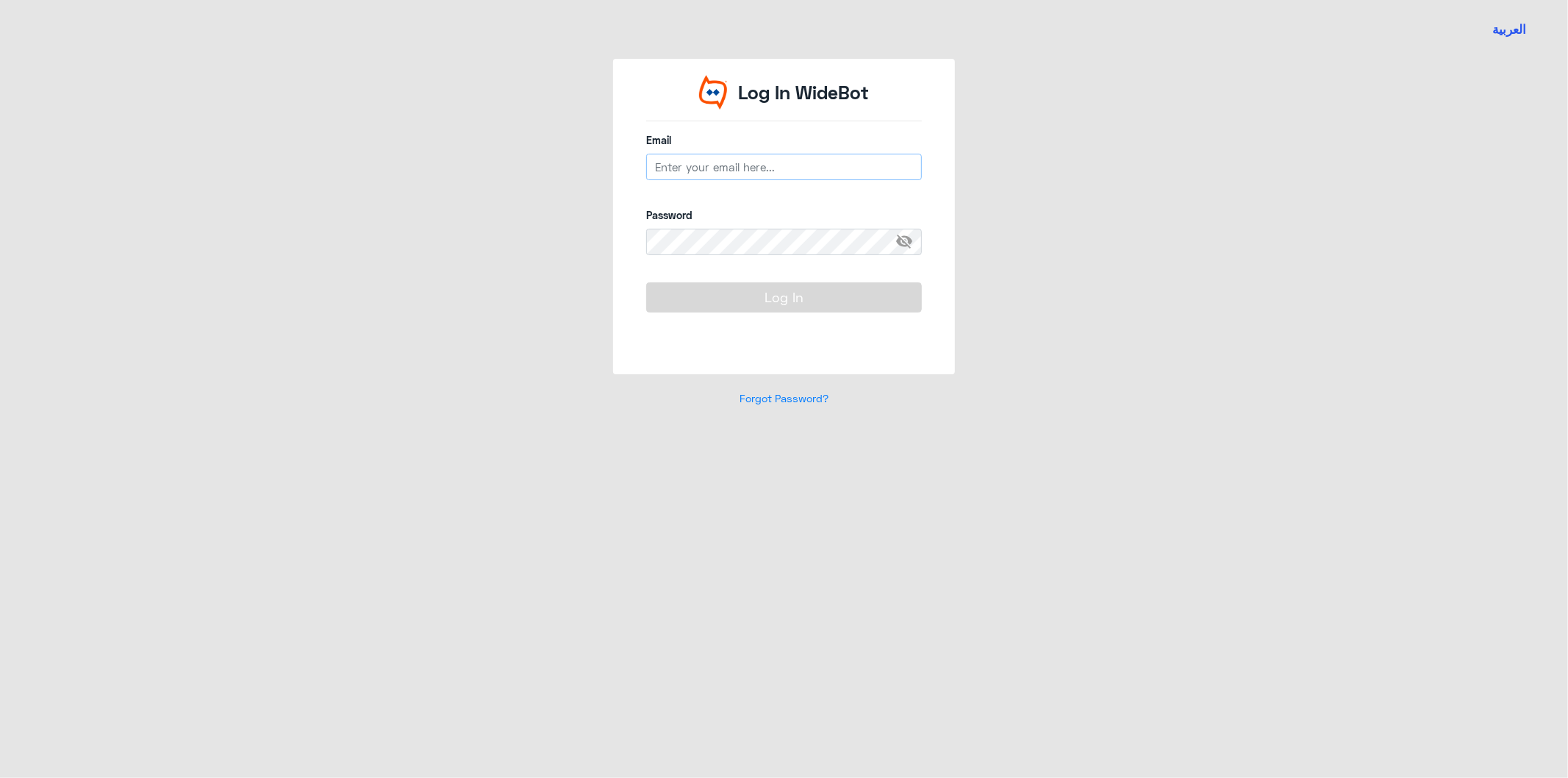
click at [738, 159] on input "email" at bounding box center [784, 166] width 276 height 27
type input "[EMAIL_ADDRESS][DOMAIN_NAME]"
